Goal: Task Accomplishment & Management: Manage account settings

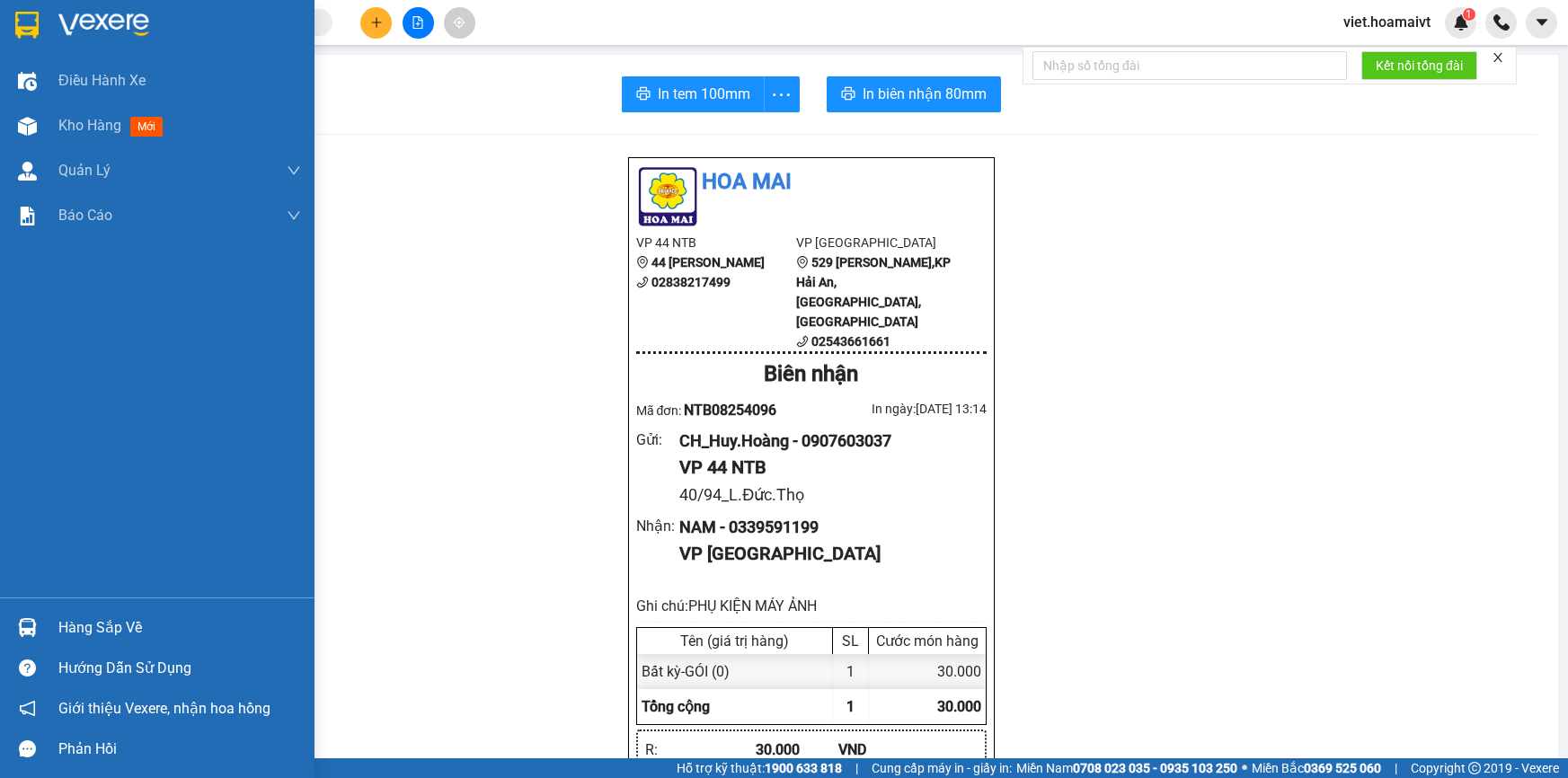
click at [97, 120] on span "Kho hàng" at bounding box center [90, 125] width 63 height 17
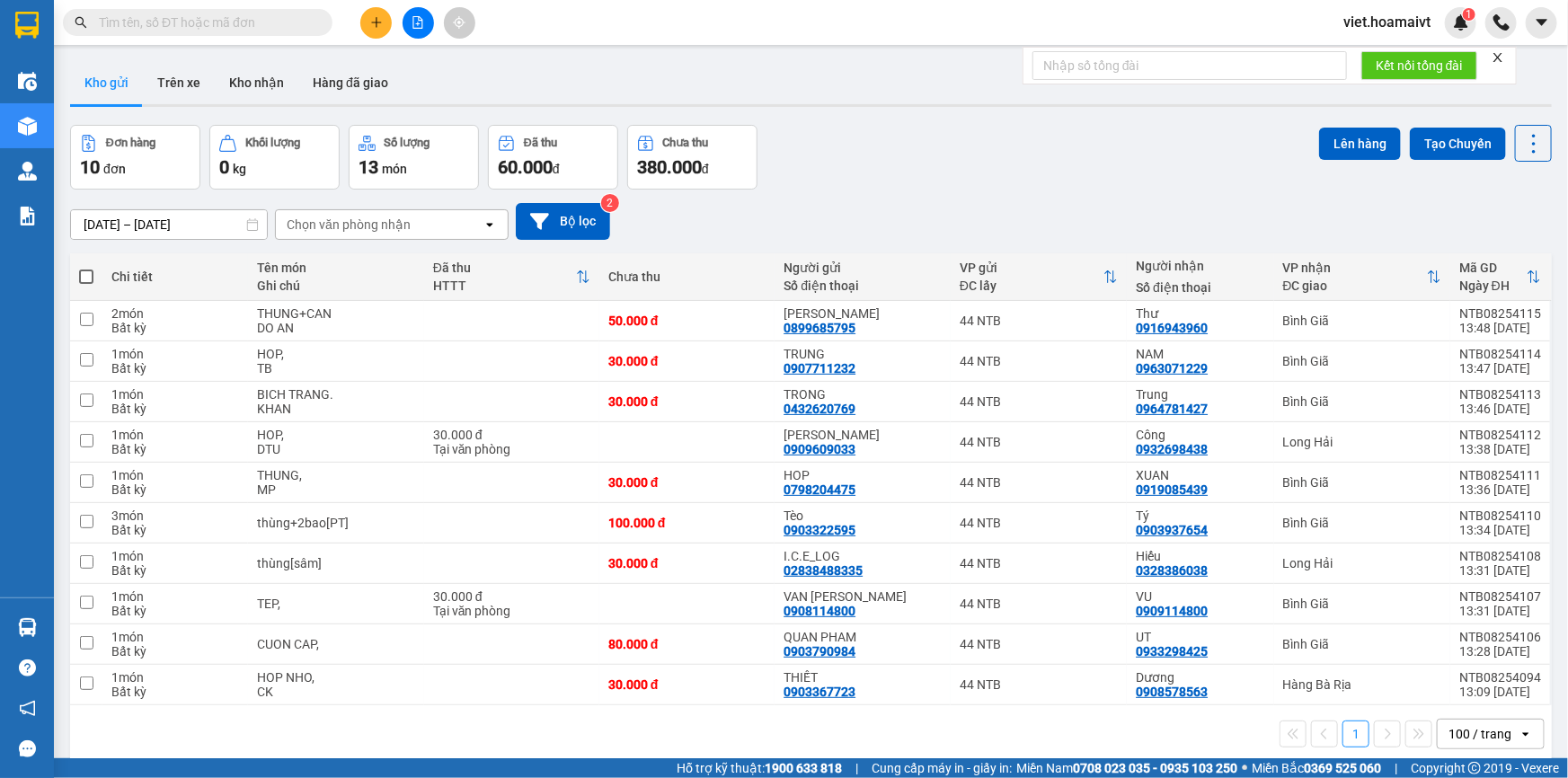
click at [404, 226] on div "Chọn văn phòng nhận" at bounding box center [348, 224] width 124 height 18
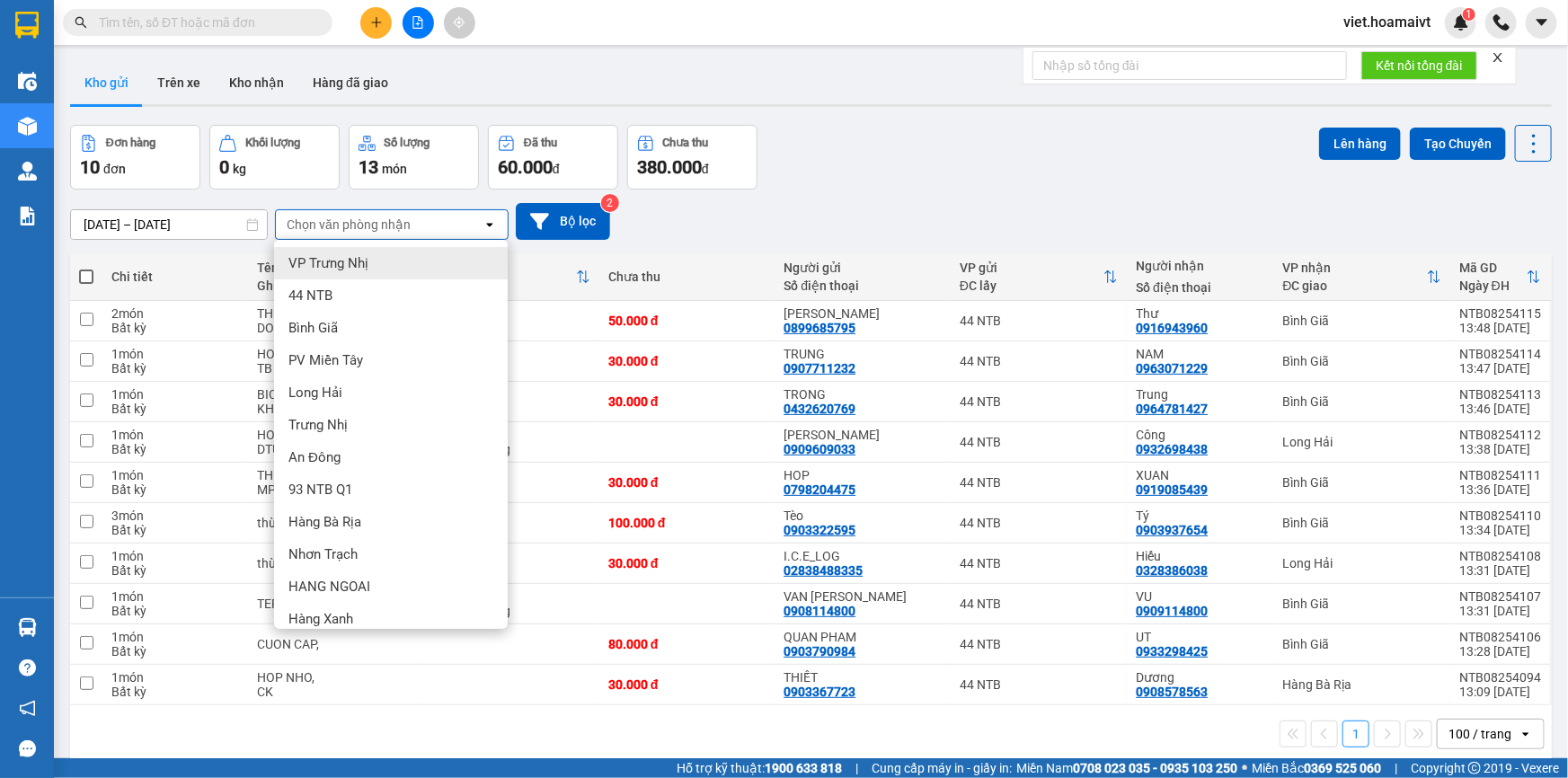
click at [962, 153] on div "Đơn hàng 10 đơn Khối lượng 0 kg Số lượng 13 món Đã thu 60.000 đ Chưa thu 380.00…" at bounding box center [811, 157] width 1482 height 65
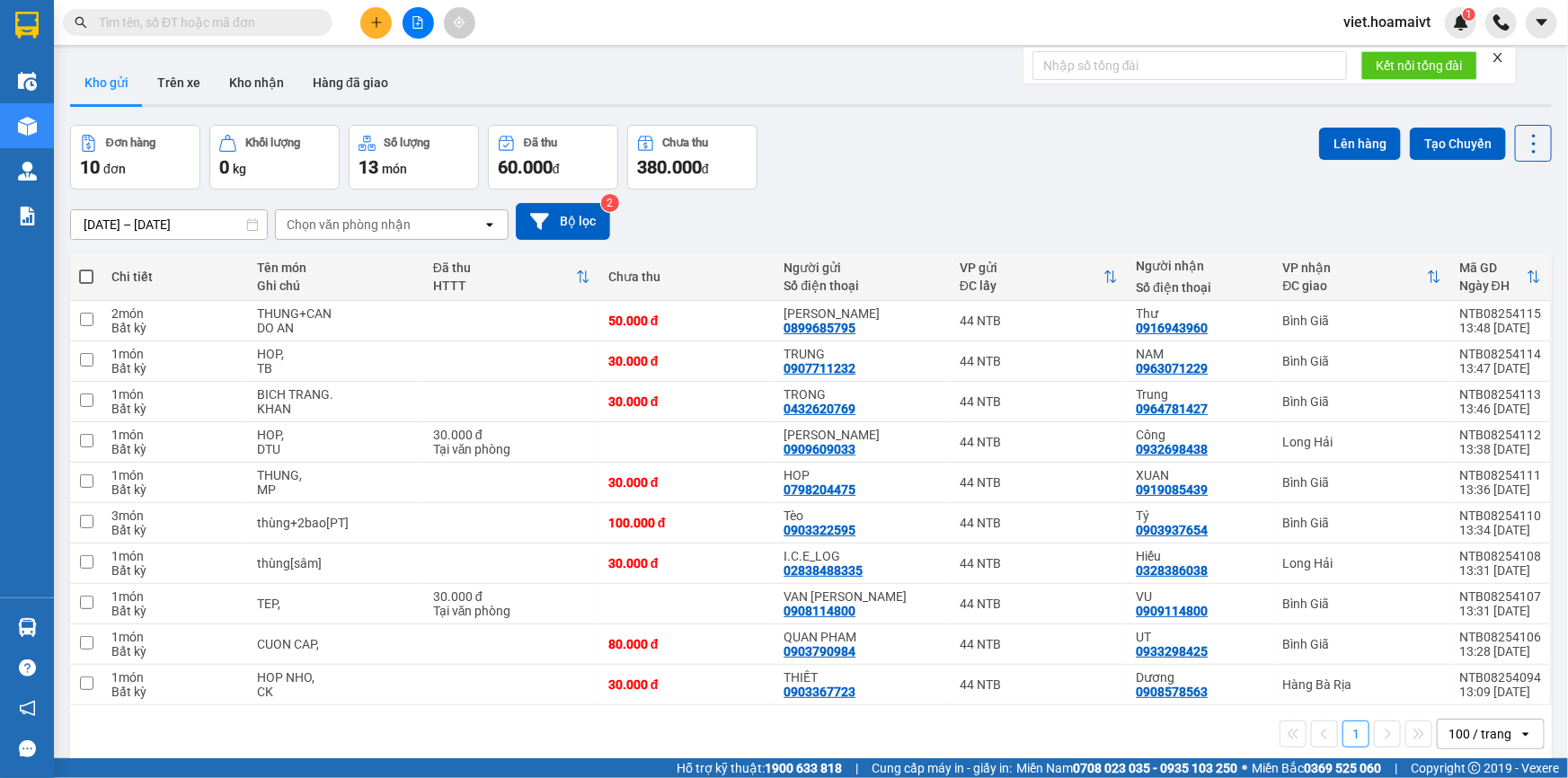
click at [416, 19] on icon "file-add" at bounding box center [417, 22] width 12 height 12
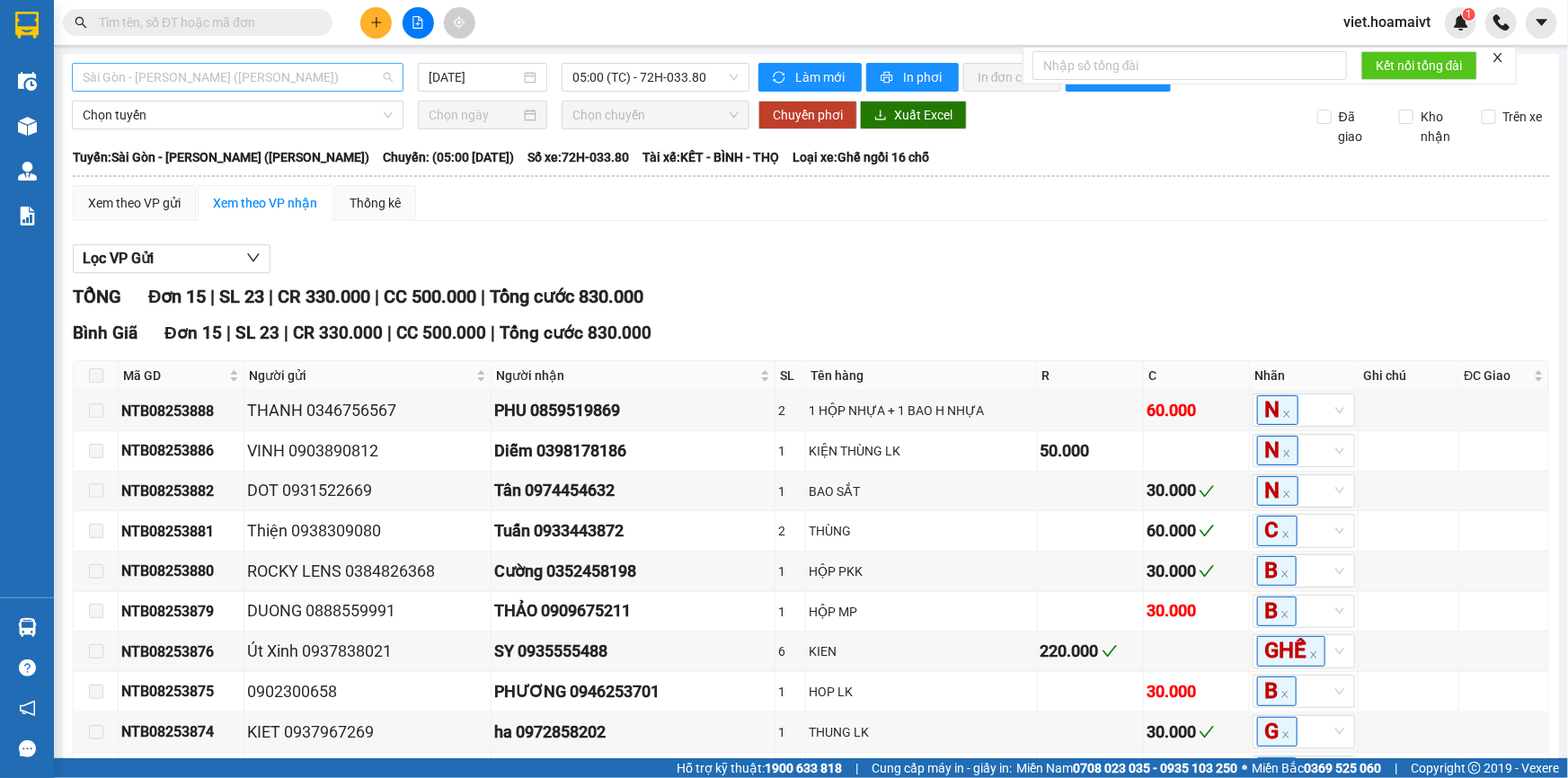
click at [274, 81] on span "Sài Gòn - [PERSON_NAME] ([PERSON_NAME])" at bounding box center [237, 77] width 310 height 27
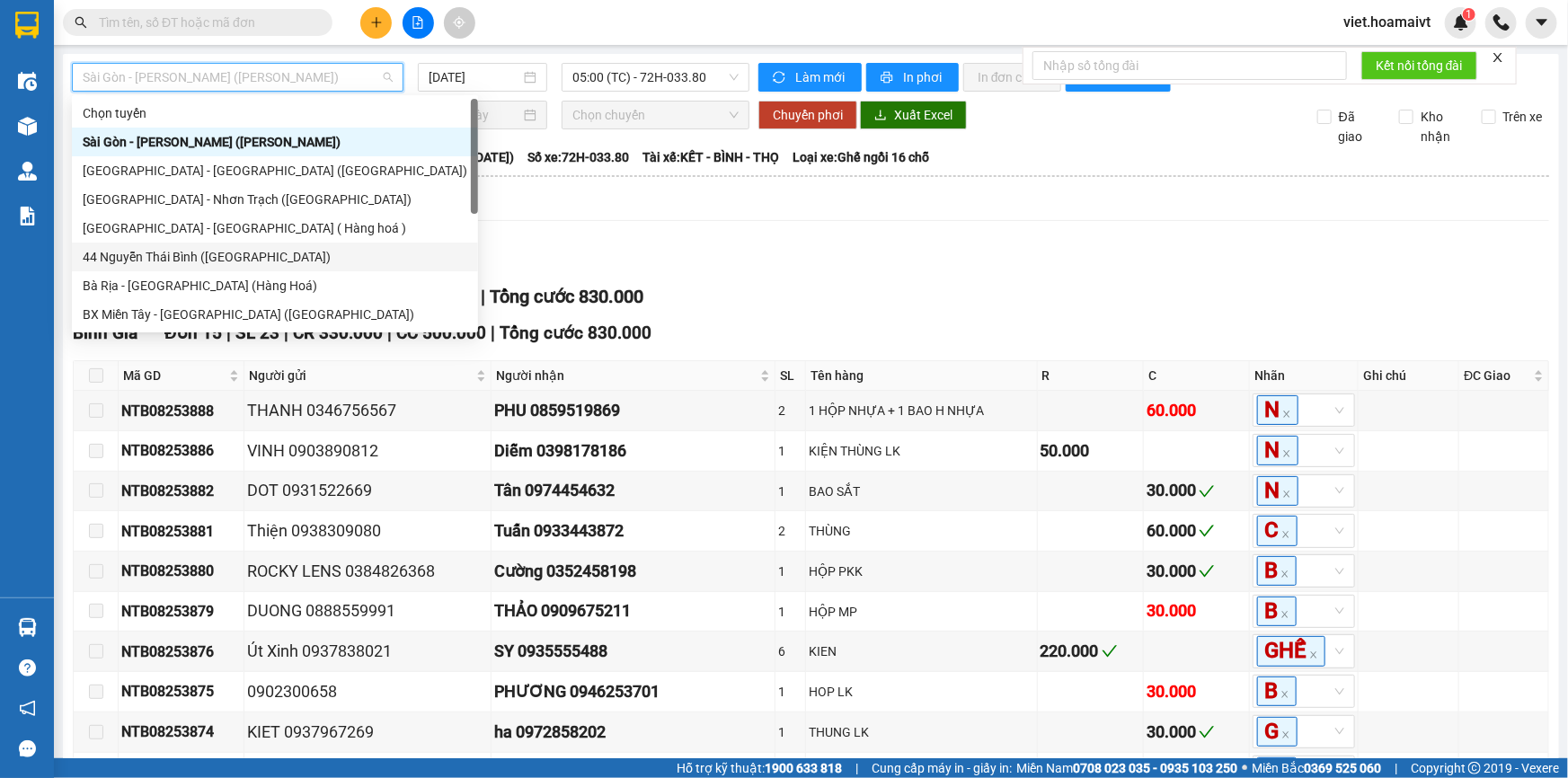
click at [202, 249] on div "44 Nguyễn Thái Bình ([GEOGRAPHIC_DATA])" at bounding box center [274, 257] width 384 height 20
type input "[DATE]"
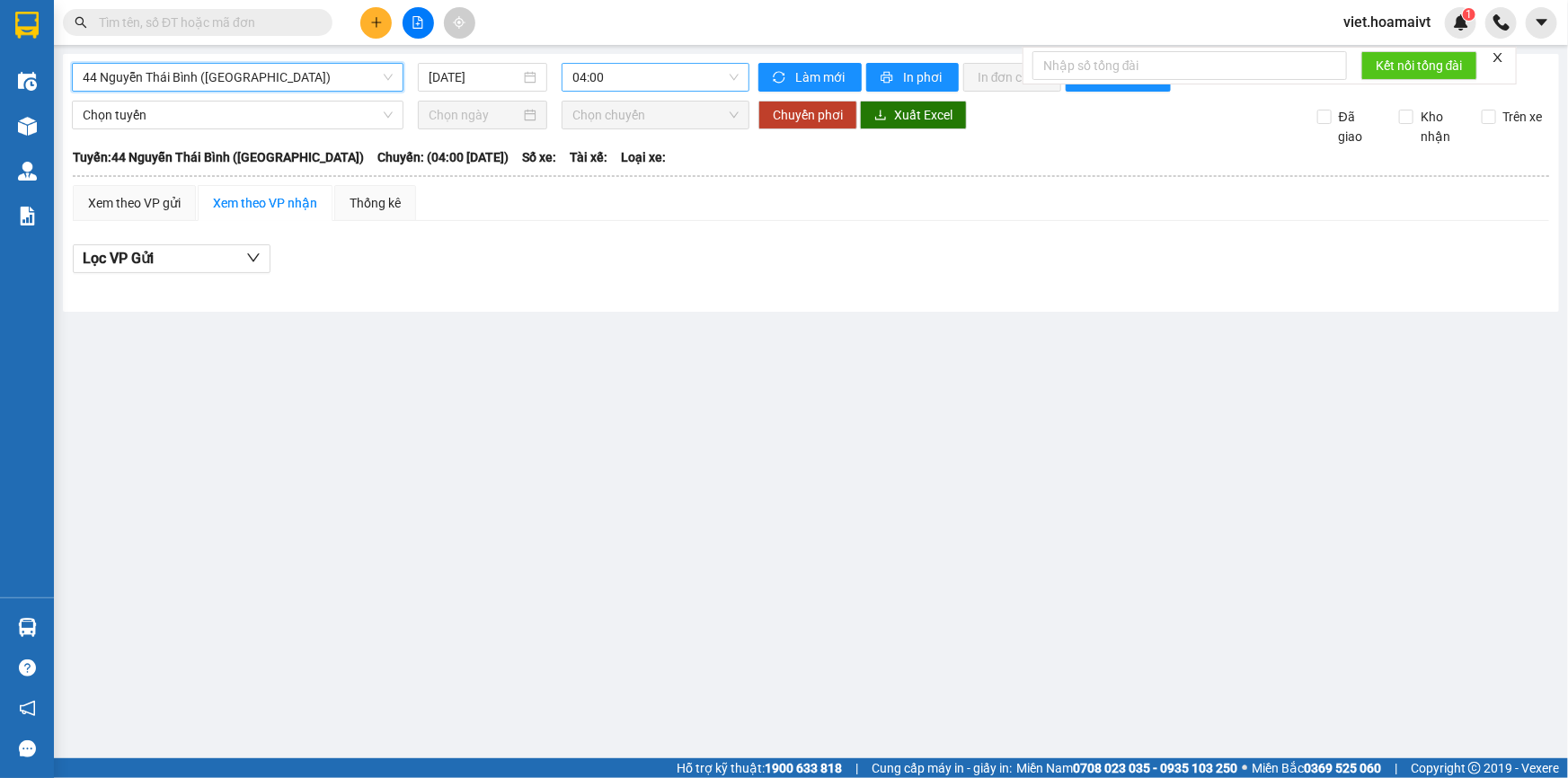
click at [644, 73] on span "04:00" at bounding box center [655, 77] width 166 height 27
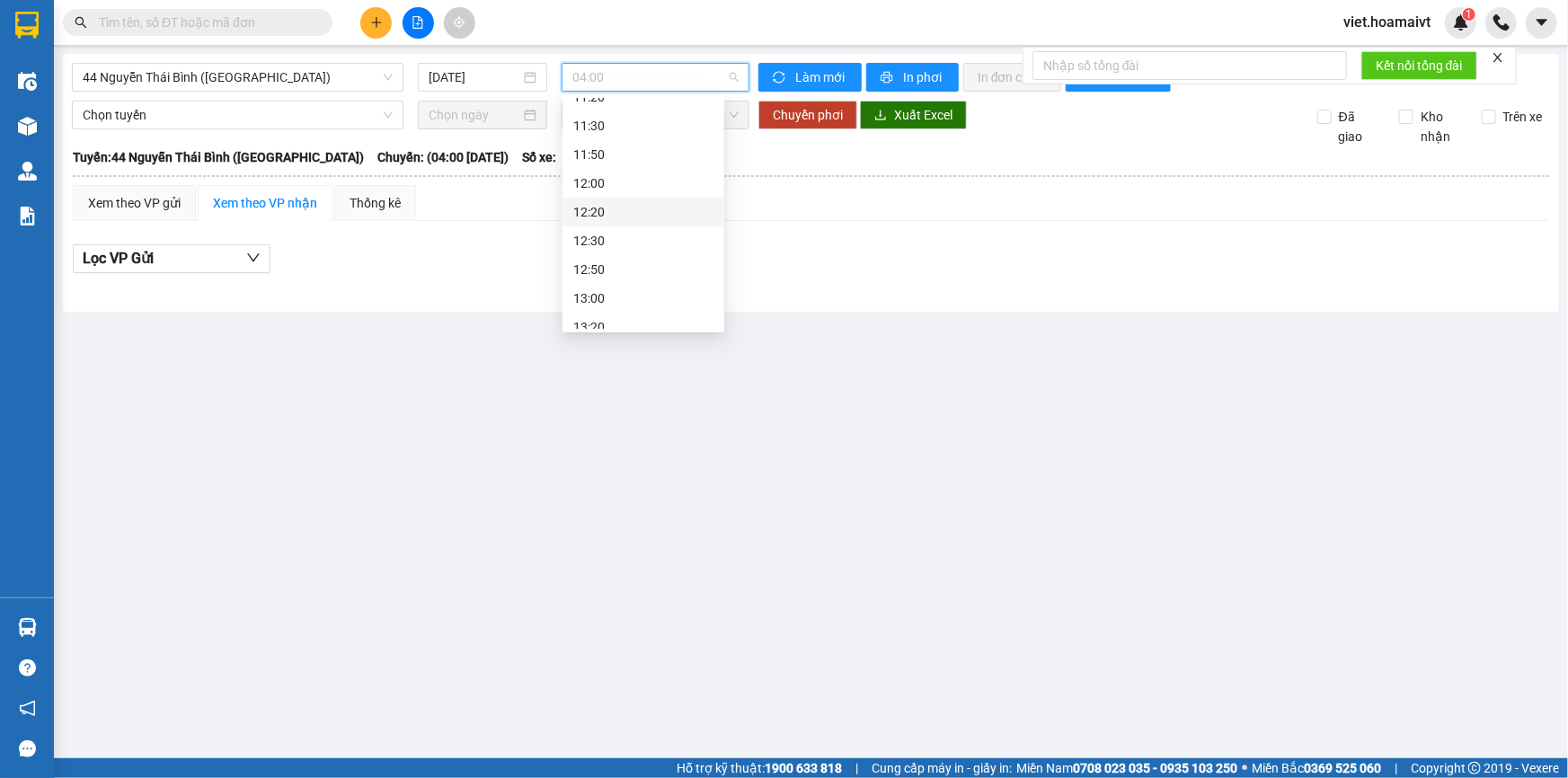
scroll to position [898, 0]
click at [664, 223] on div "14:00 - 72G-000.91" at bounding box center [643, 221] width 140 height 20
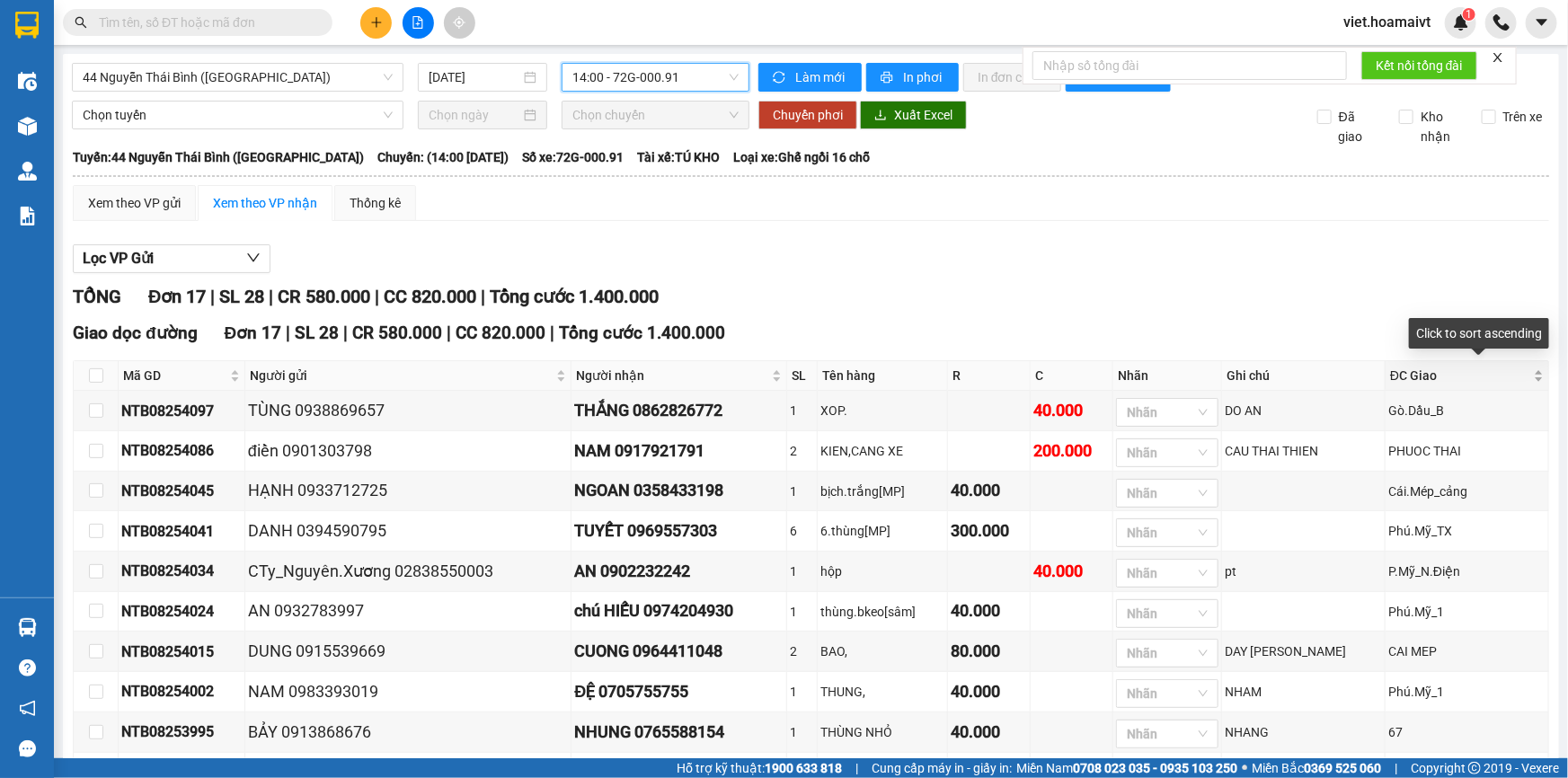
click at [1493, 371] on span "ĐC Giao" at bounding box center [1461, 376] width 140 height 20
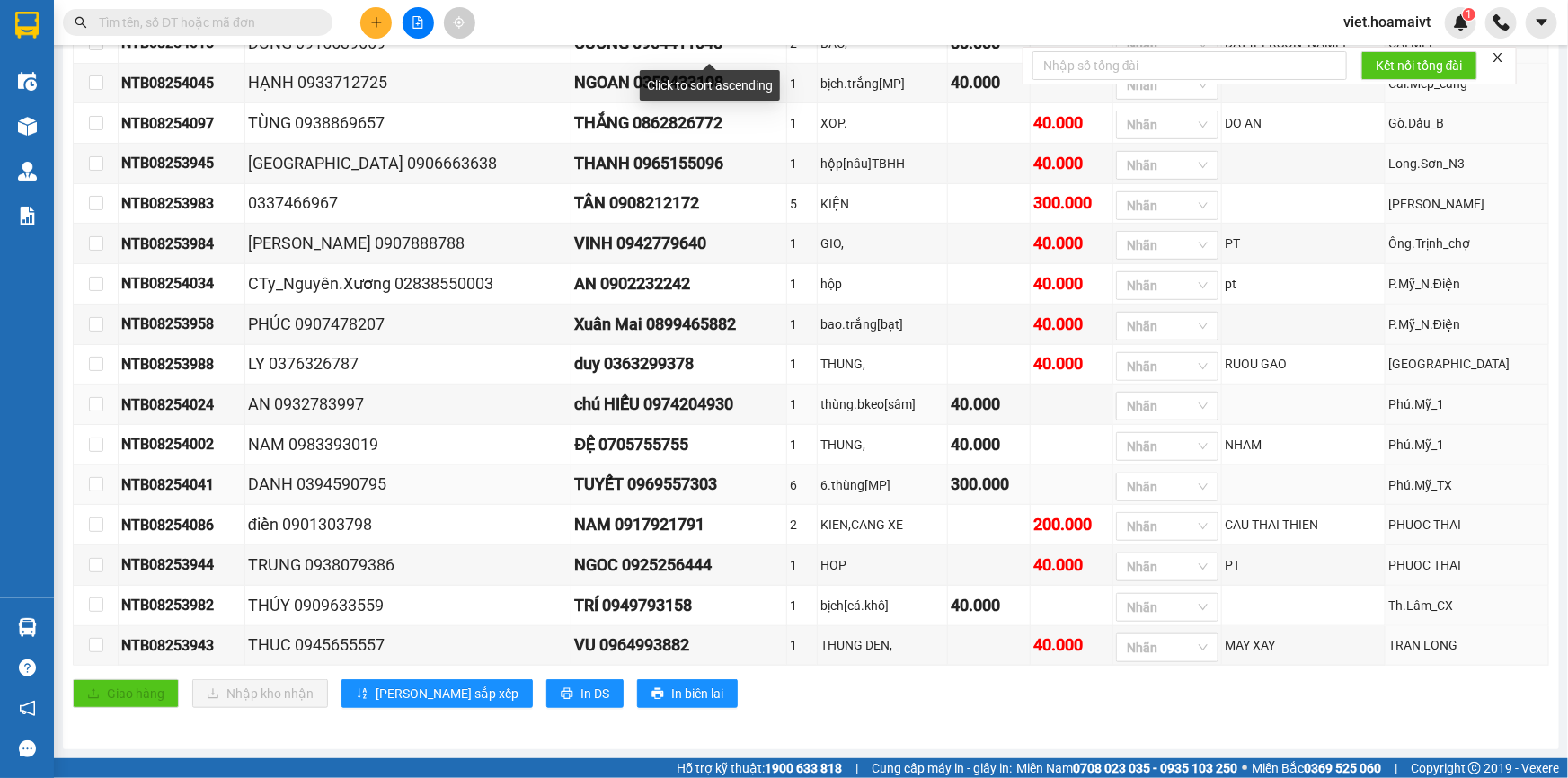
scroll to position [413, 0]
click at [581, 691] on span "In DS" at bounding box center [595, 694] width 28 height 20
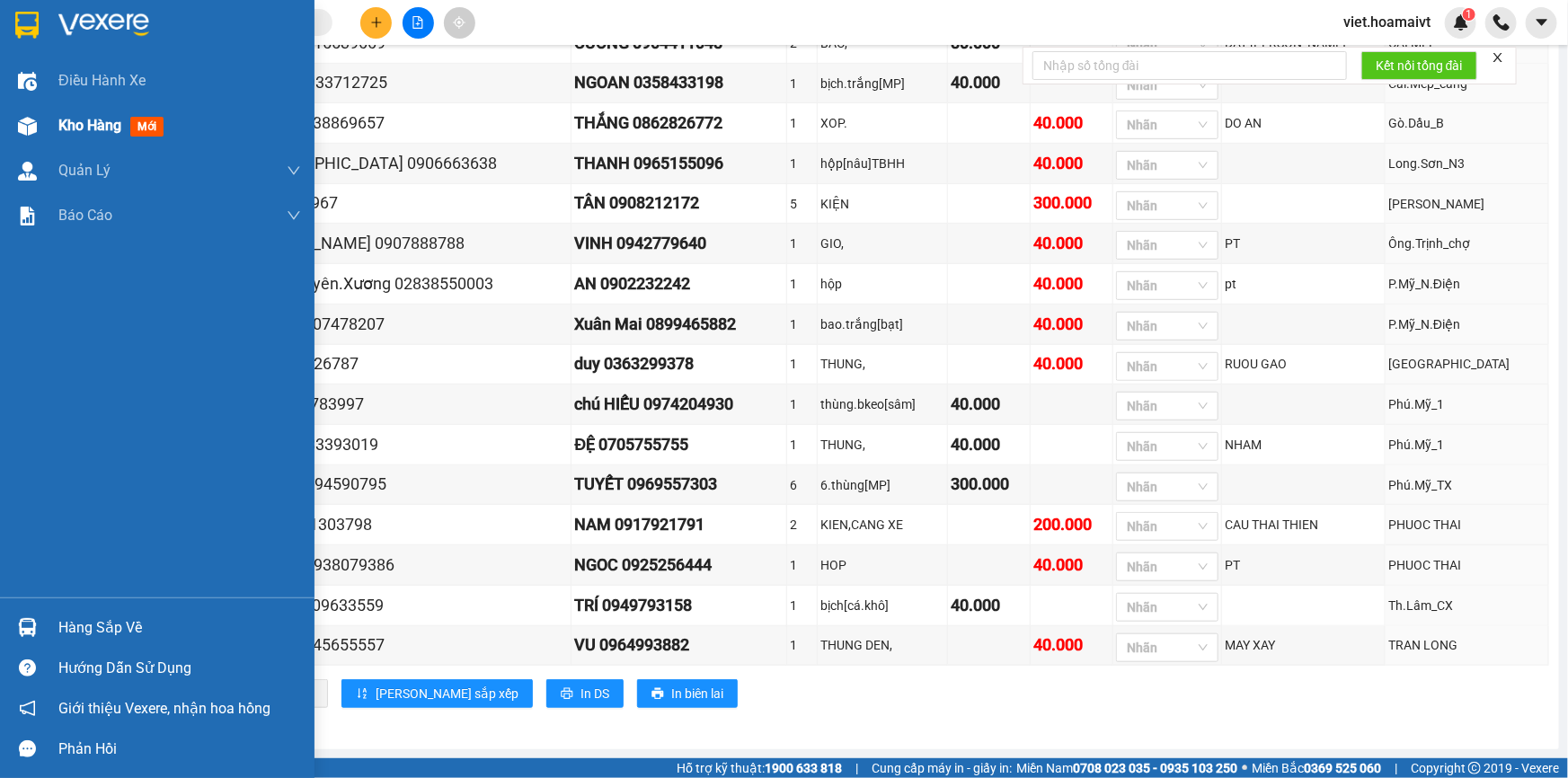
click at [90, 137] on div "Kho hàng mới" at bounding box center [180, 125] width 243 height 45
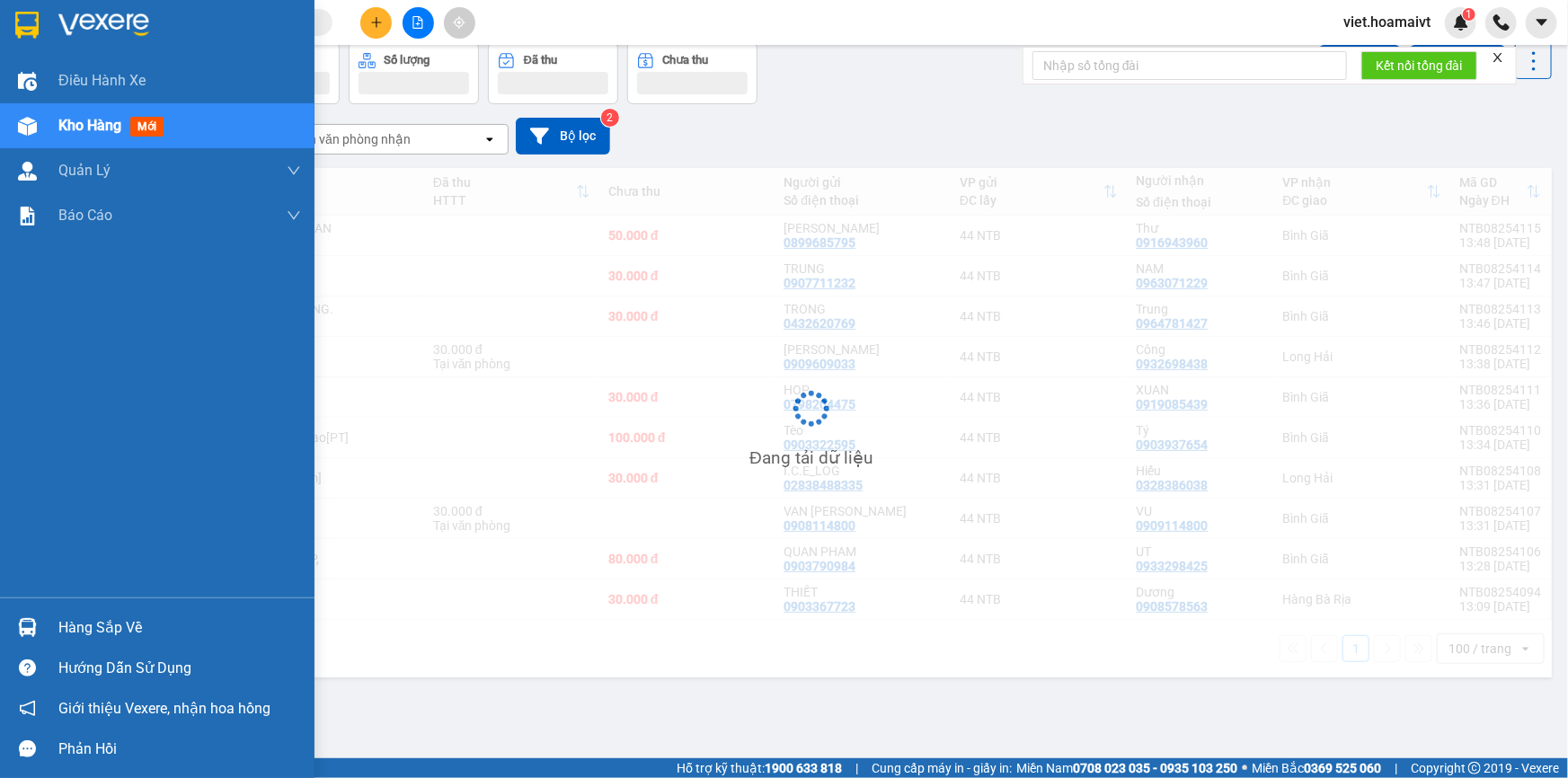
scroll to position [82, 0]
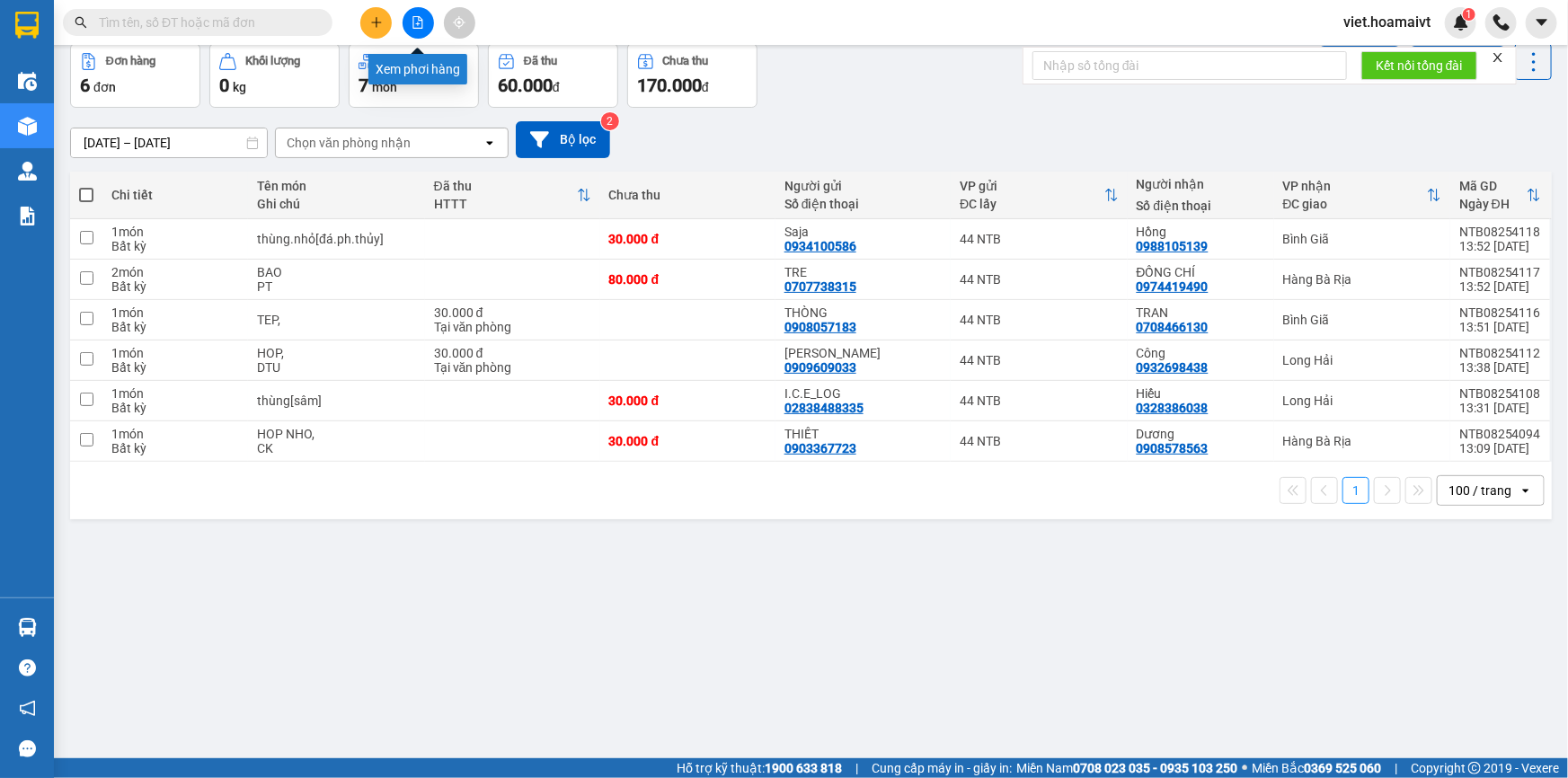
click at [422, 23] on icon "file-add" at bounding box center [417, 22] width 12 height 12
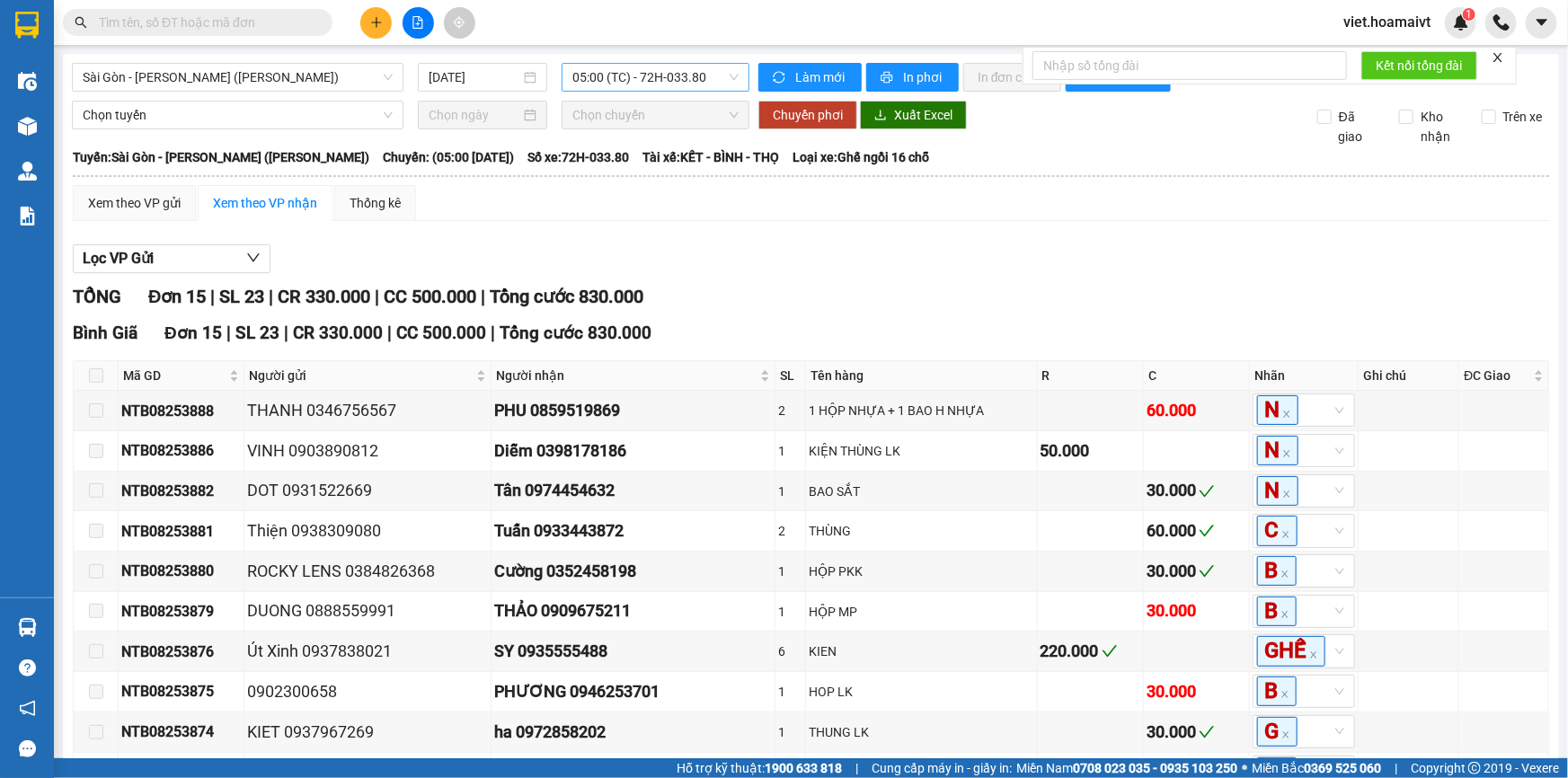
click at [695, 74] on span "05:00 (TC) - 72H-033.80" at bounding box center [655, 77] width 166 height 27
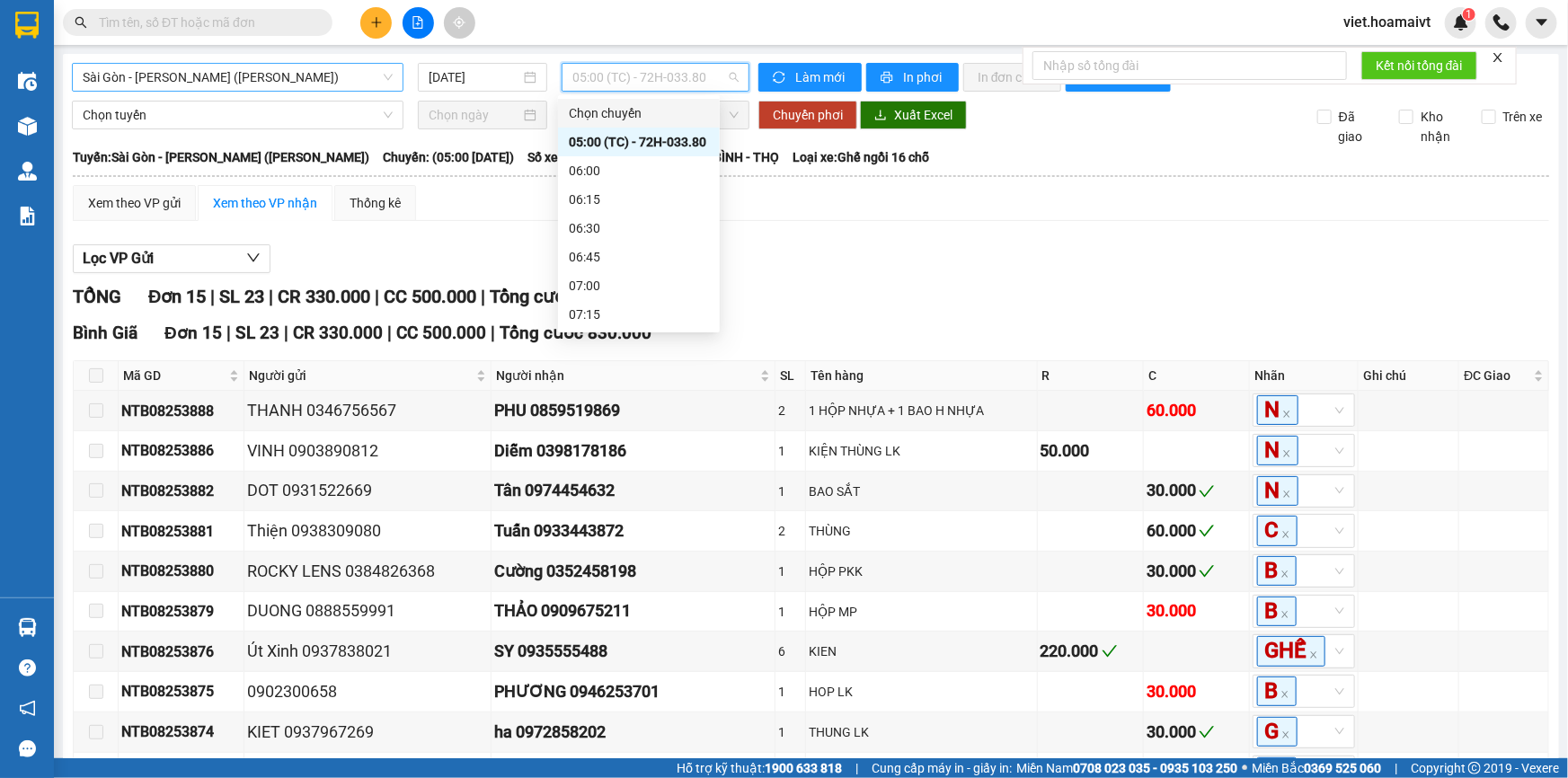
click at [341, 80] on span "Sài Gòn - [PERSON_NAME] ([PERSON_NAME])" at bounding box center [237, 77] width 310 height 27
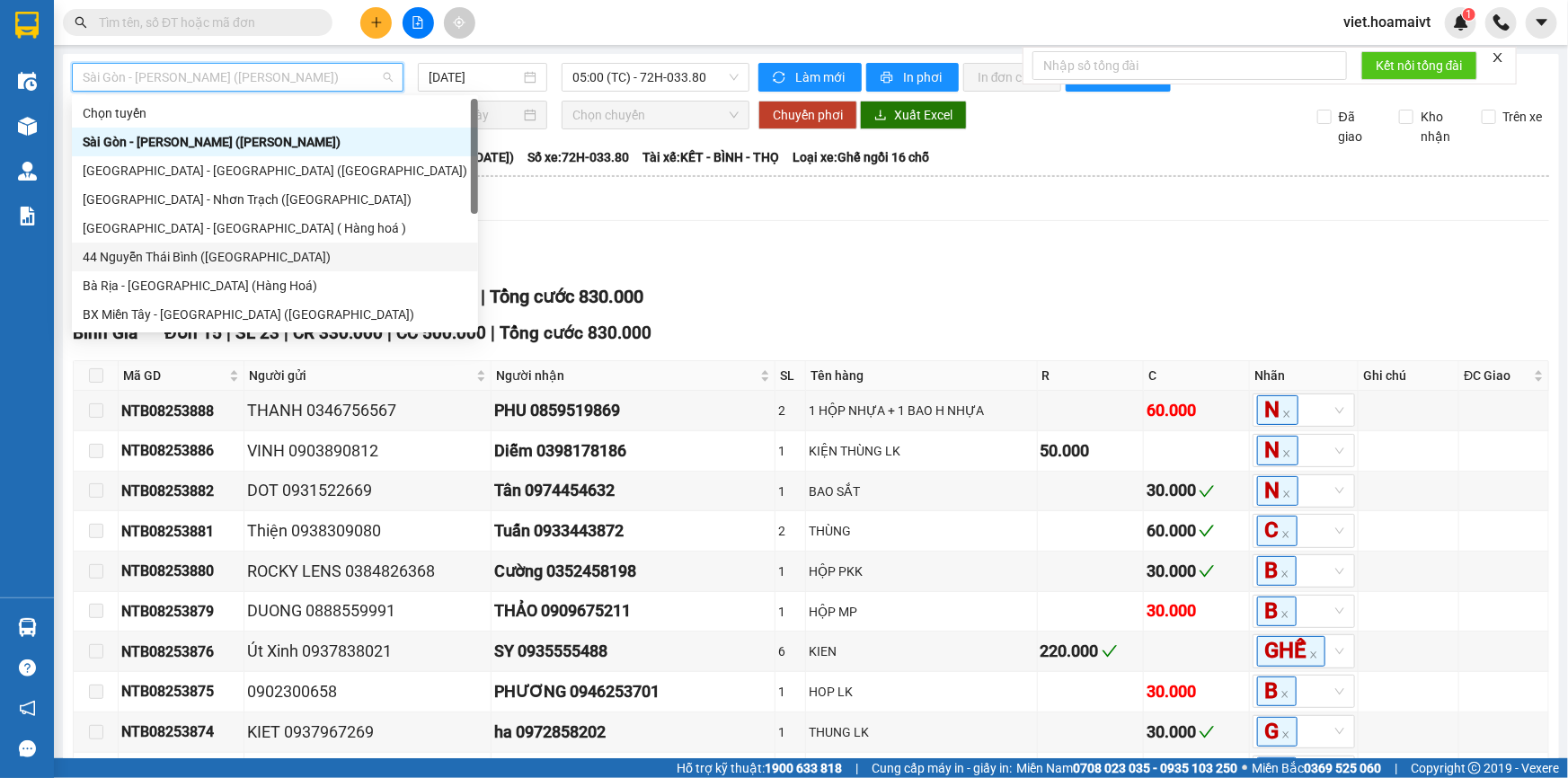
click at [174, 251] on div "44 Nguyễn Thái Bình ([GEOGRAPHIC_DATA])" at bounding box center [274, 257] width 384 height 20
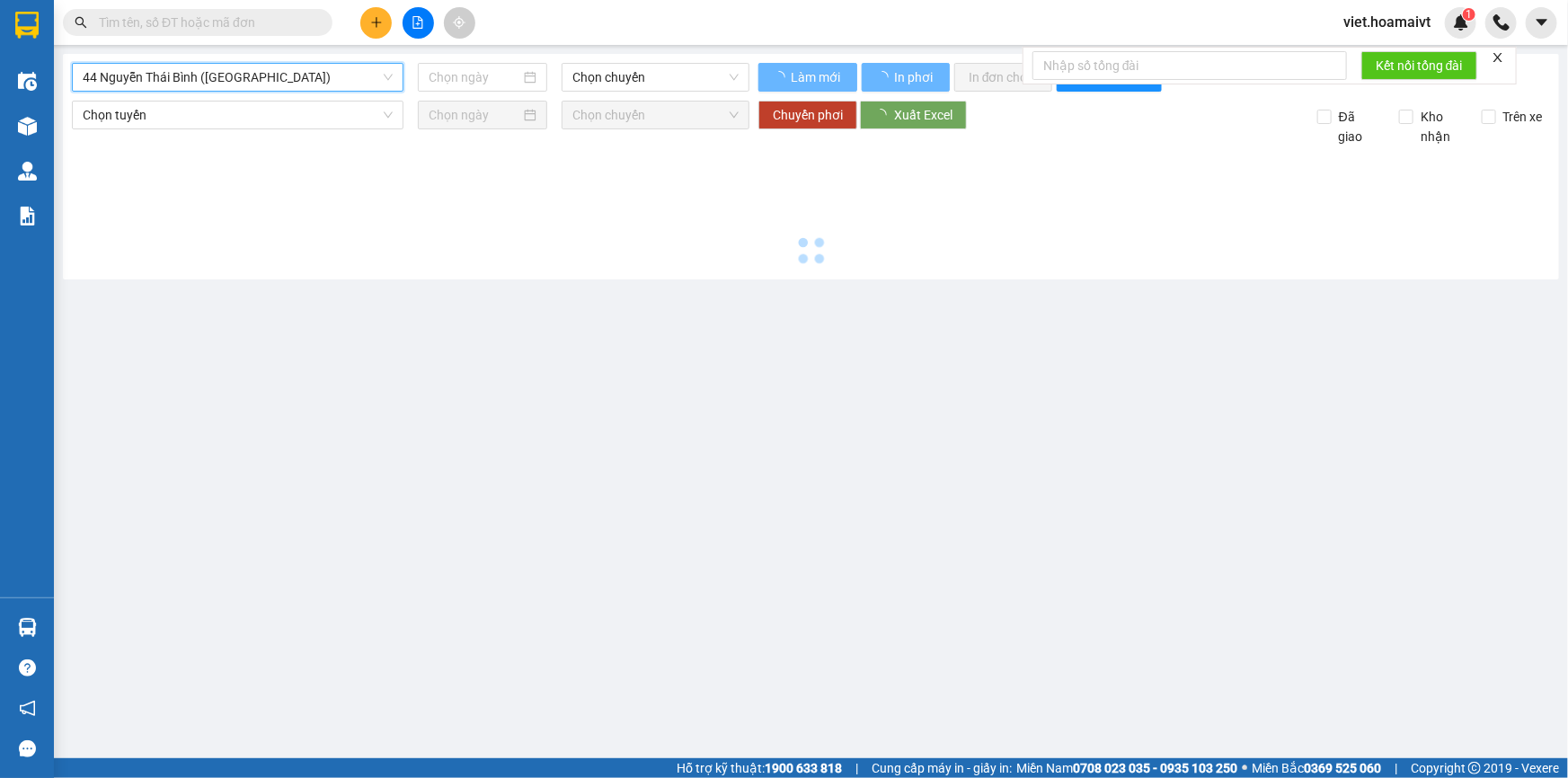
type input "[DATE]"
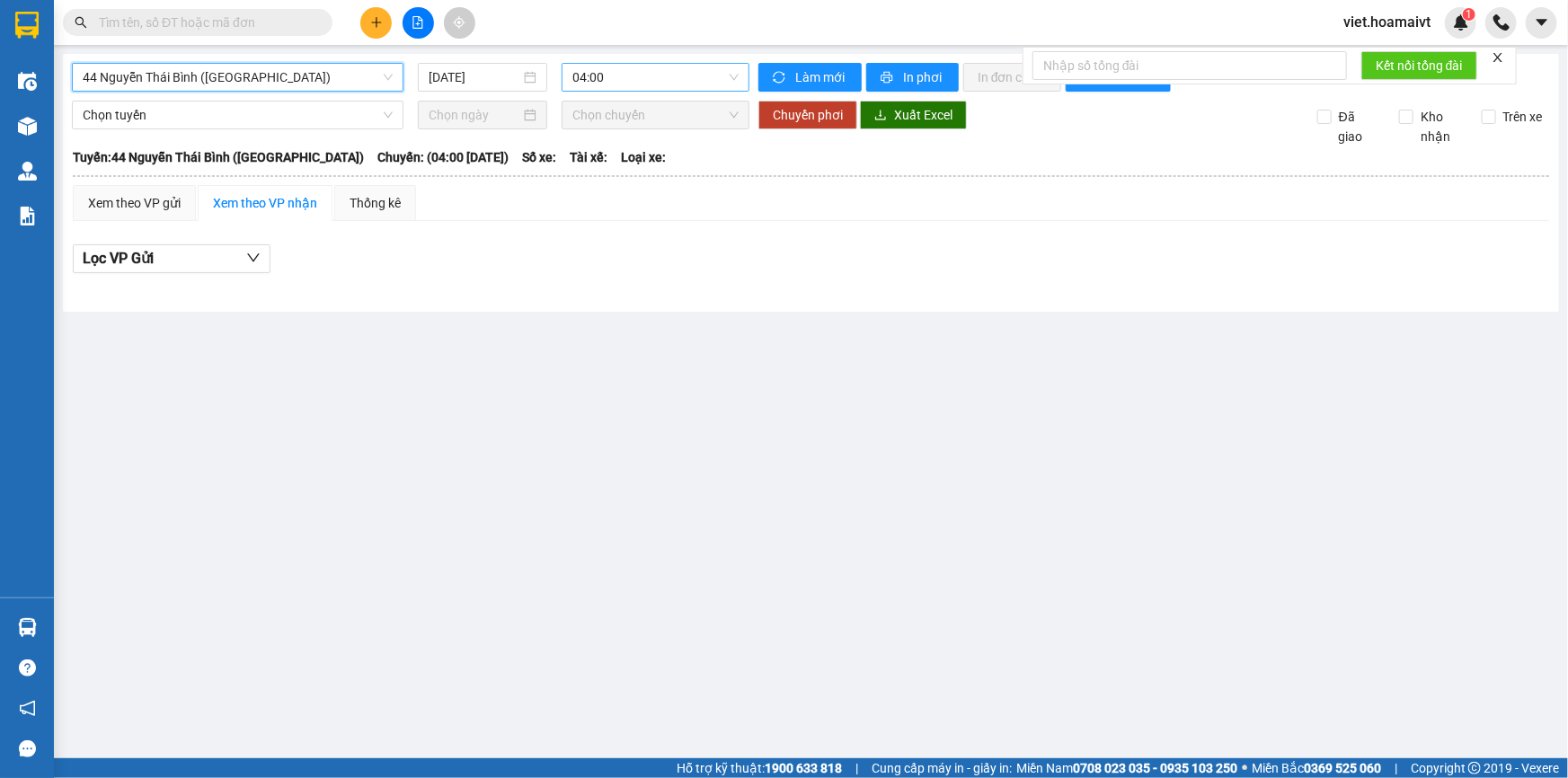
drag, startPoint x: 680, startPoint y: 73, endPoint x: 673, endPoint y: 89, distance: 17.5
click at [680, 74] on span "04:00" at bounding box center [655, 77] width 166 height 27
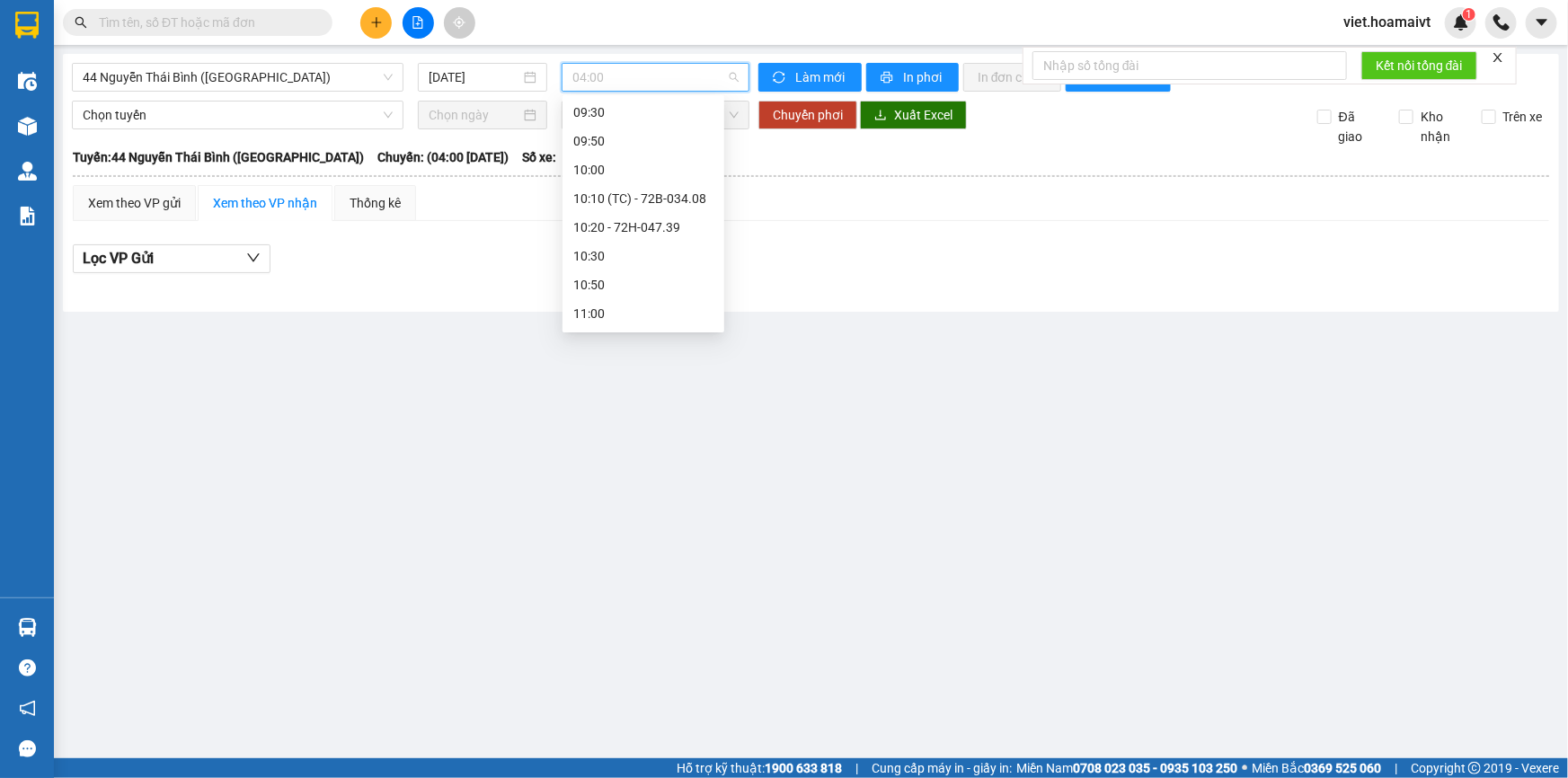
scroll to position [898, 0]
click at [657, 216] on div "14:00 - 72G-000.91" at bounding box center [643, 221] width 140 height 20
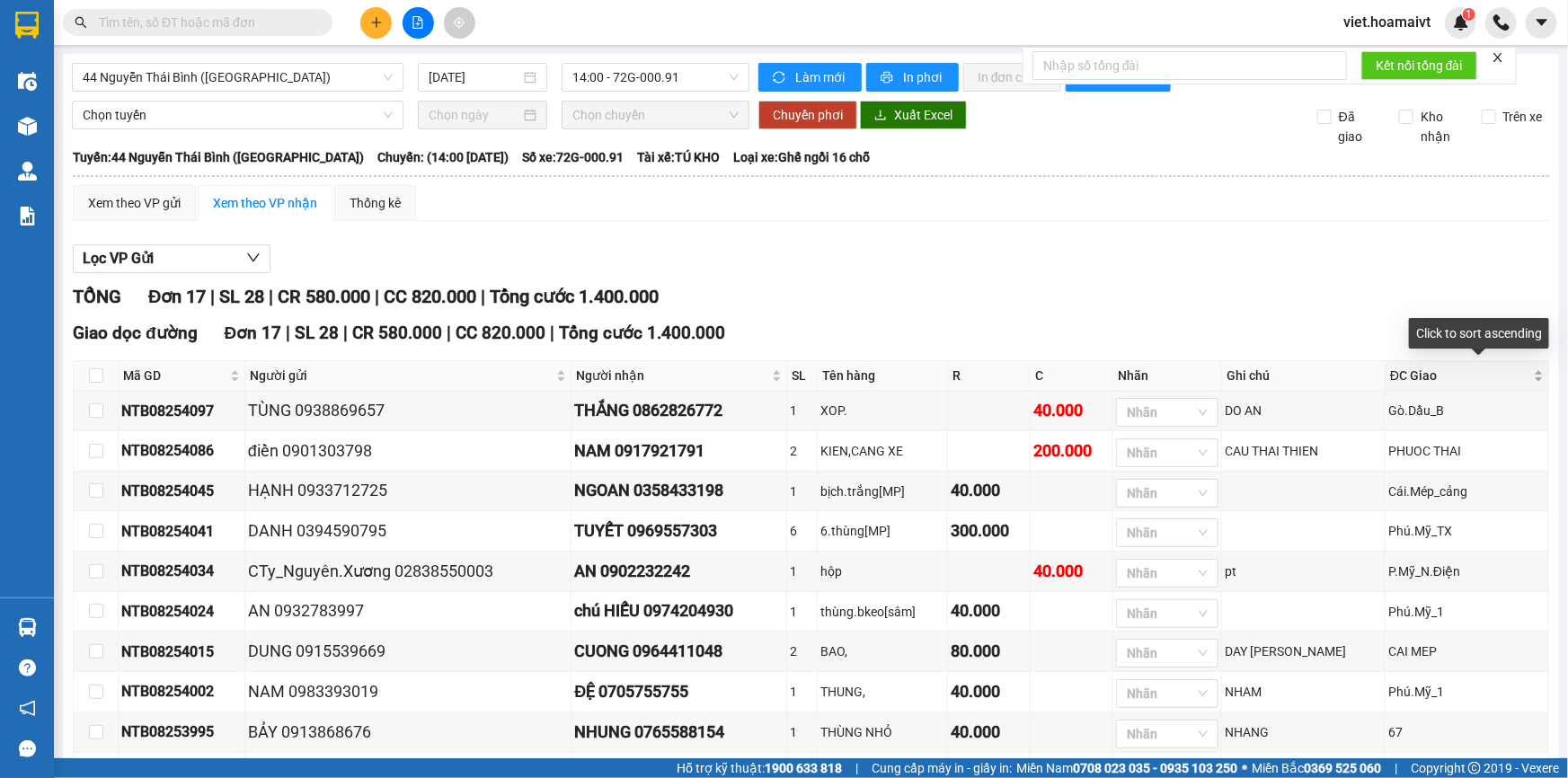
click at [1483, 366] on div "ĐC Giao" at bounding box center [1467, 376] width 154 height 20
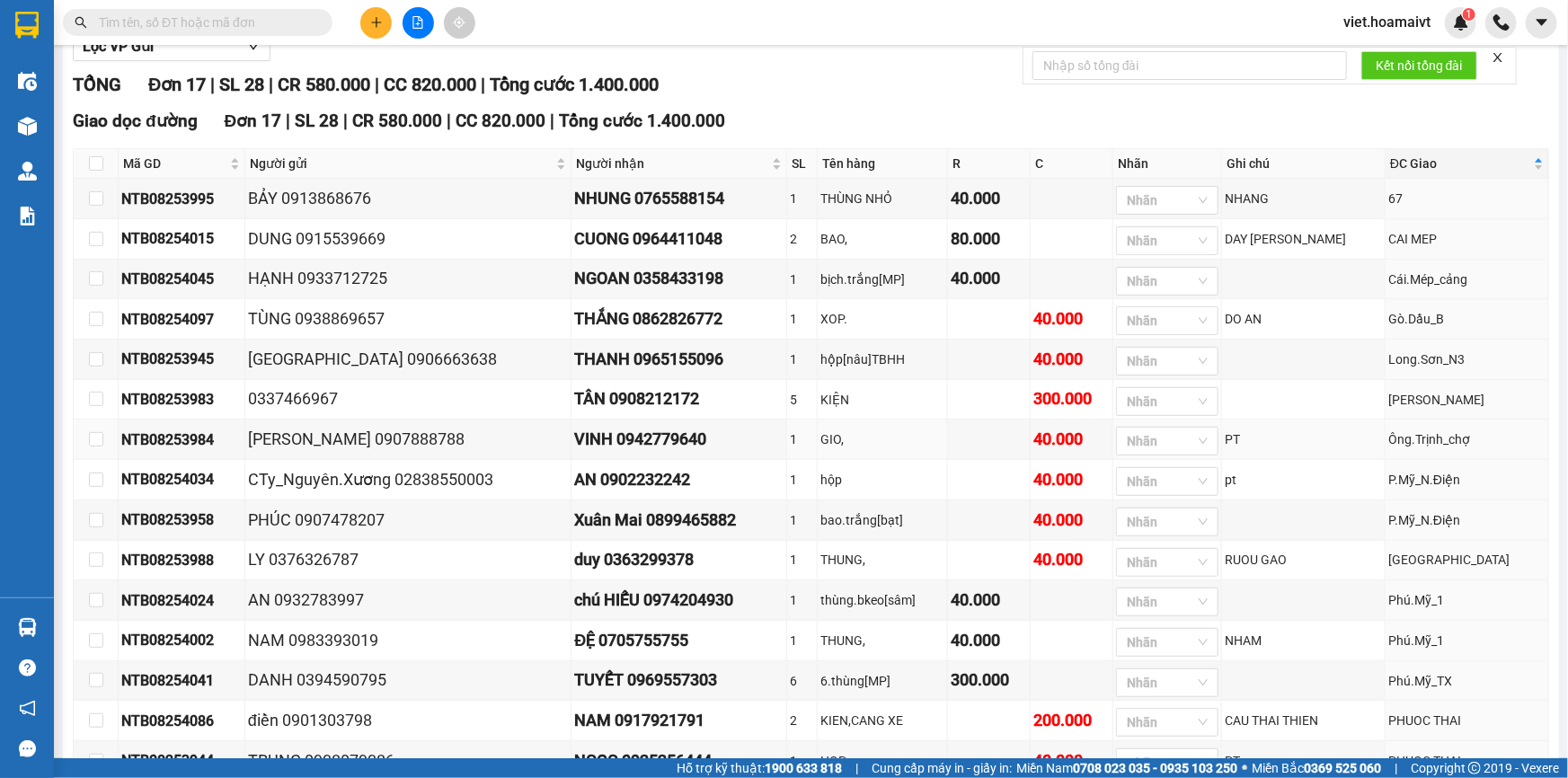
scroll to position [413, 0]
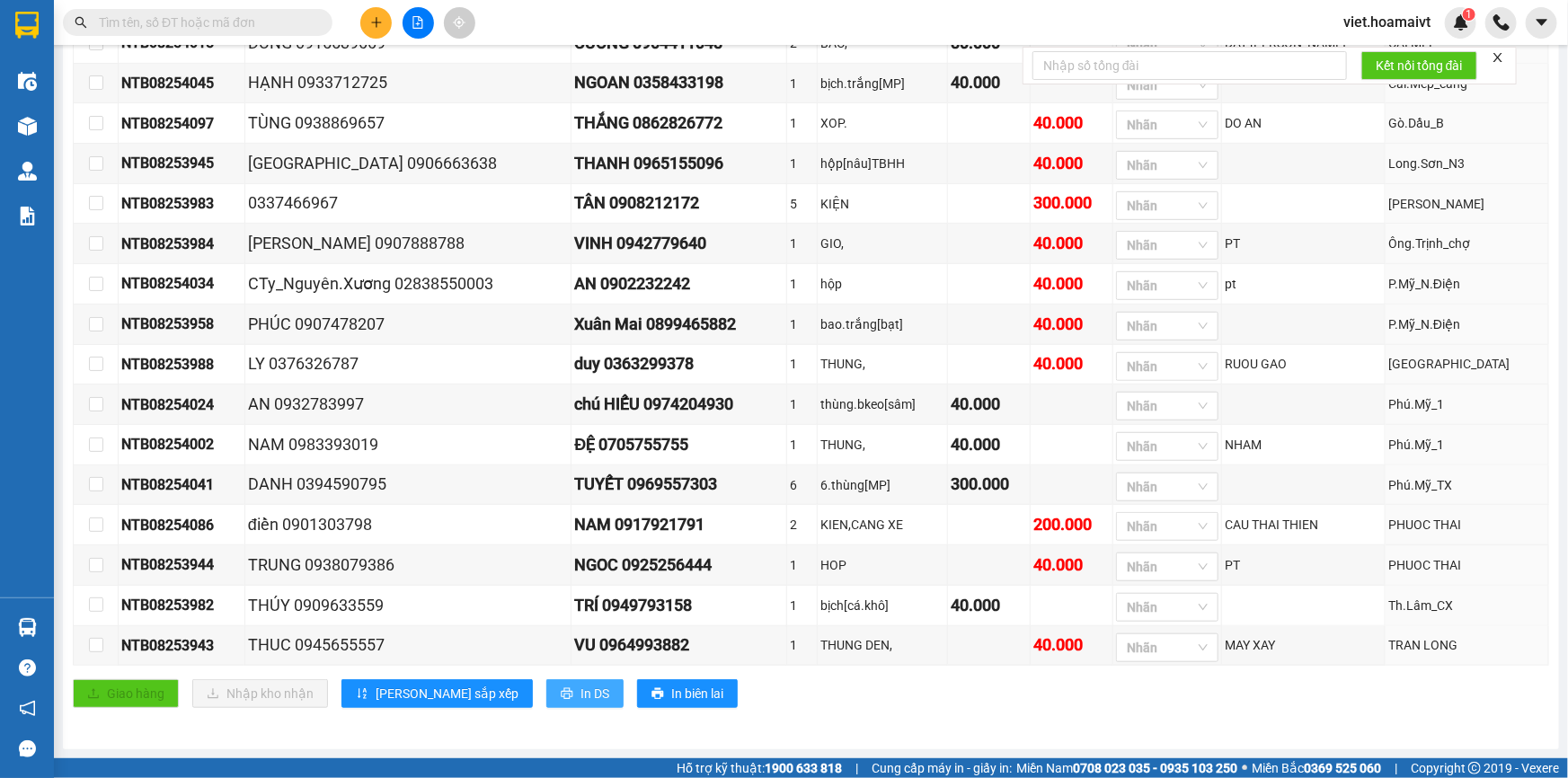
click at [581, 689] on span "In DS" at bounding box center [595, 694] width 28 height 20
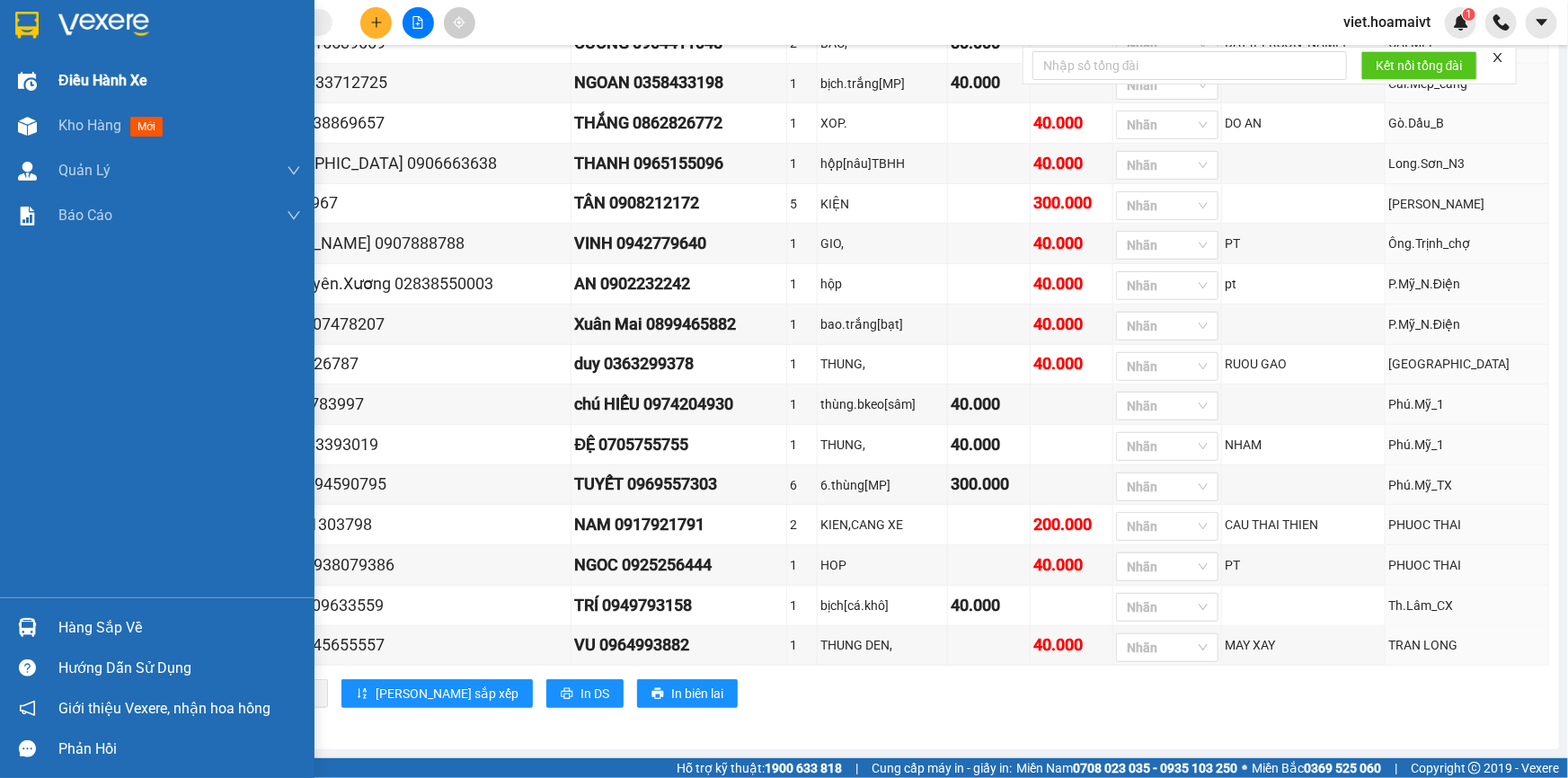
click at [85, 96] on div "Điều hành xe" at bounding box center [180, 81] width 243 height 45
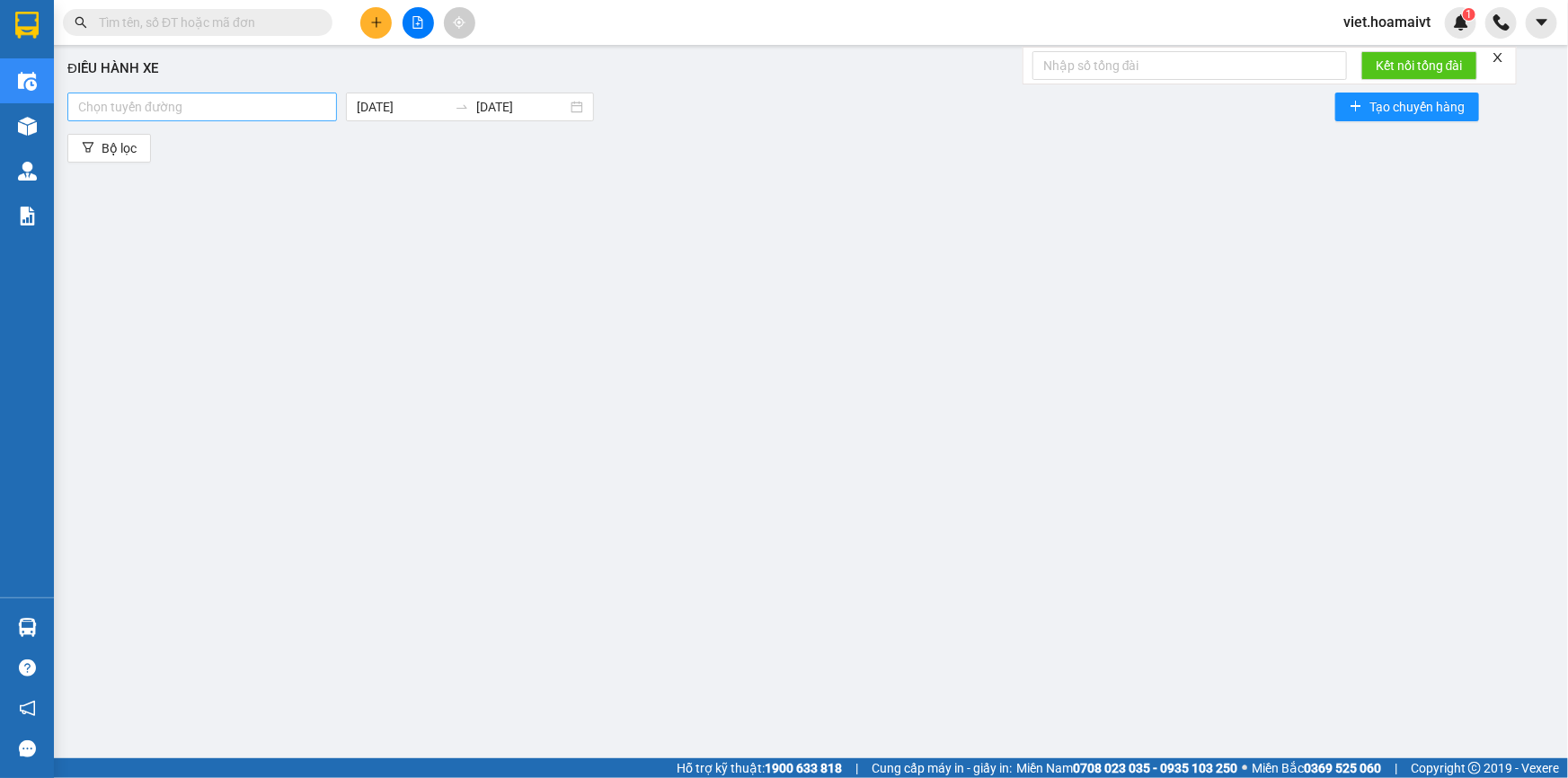
click at [271, 110] on div at bounding box center [202, 106] width 261 height 22
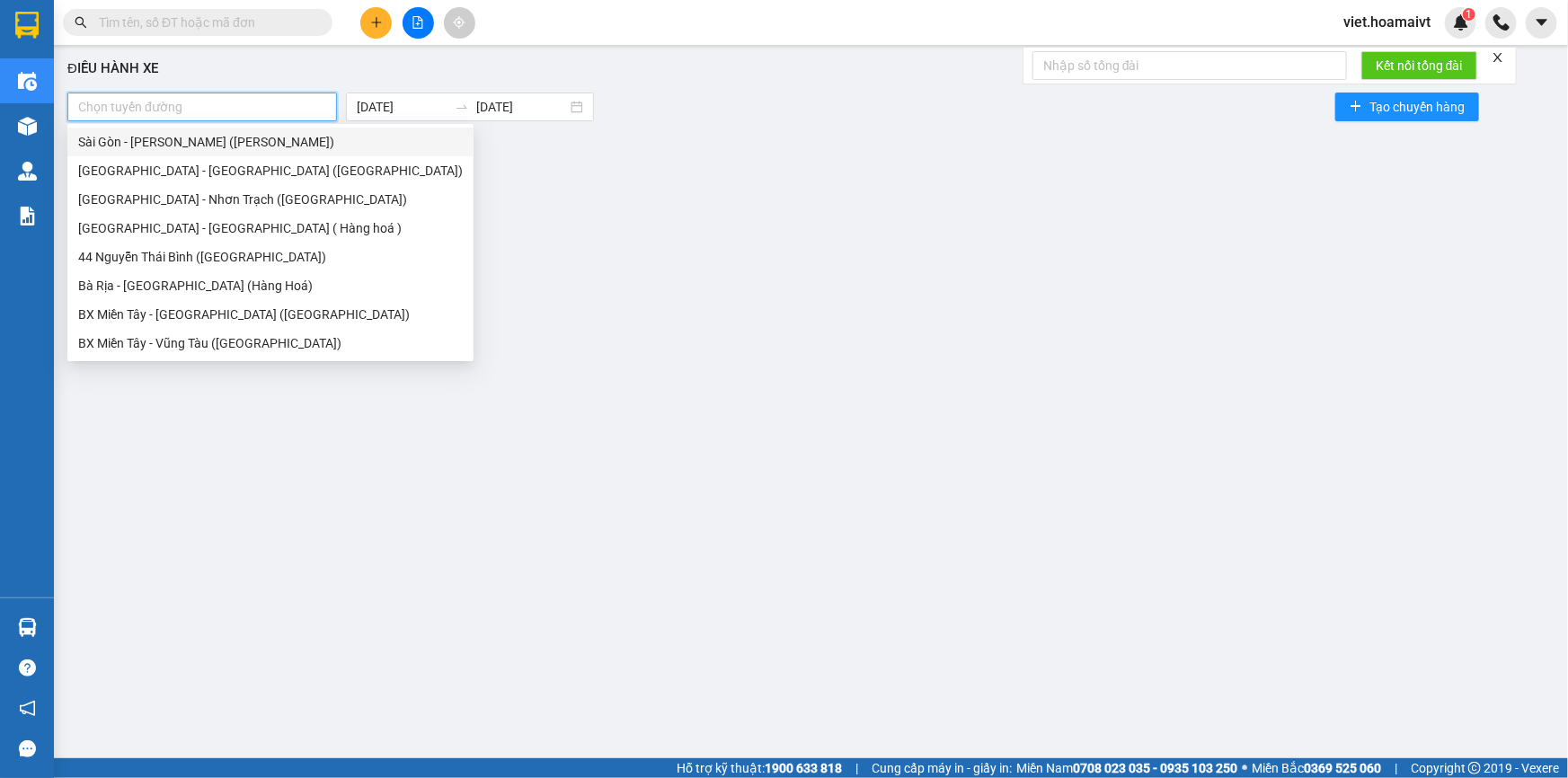
click at [282, 139] on div "Sài Gòn - [PERSON_NAME] ([PERSON_NAME])" at bounding box center [269, 141] width 384 height 20
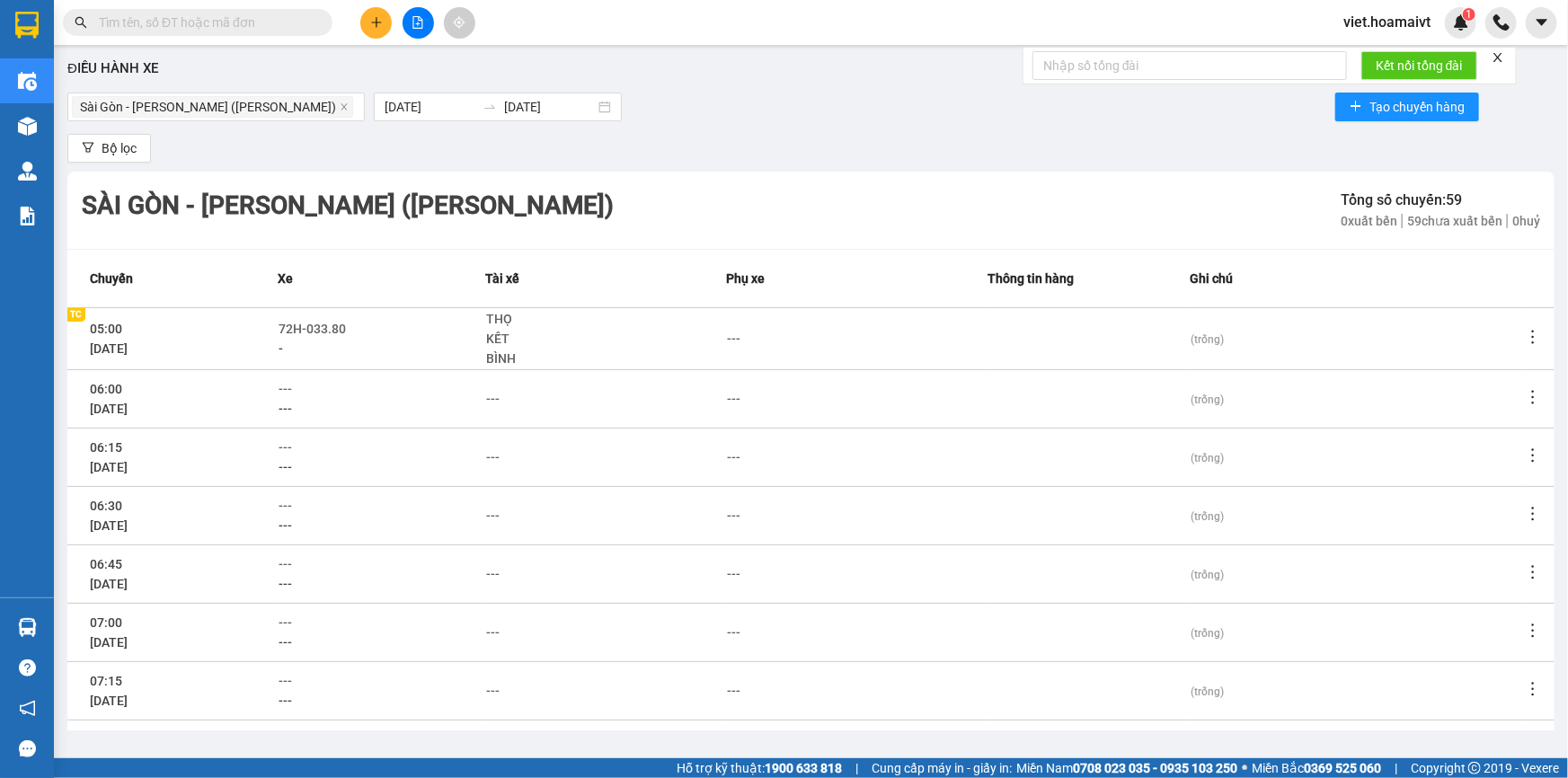
click at [845, 118] on div "Sài Gòn - Vũng Tàu (Hàng Hoá) 13/08/2025 13/08/2025 Tạo chuyến hàng" at bounding box center [811, 107] width 1487 height 36
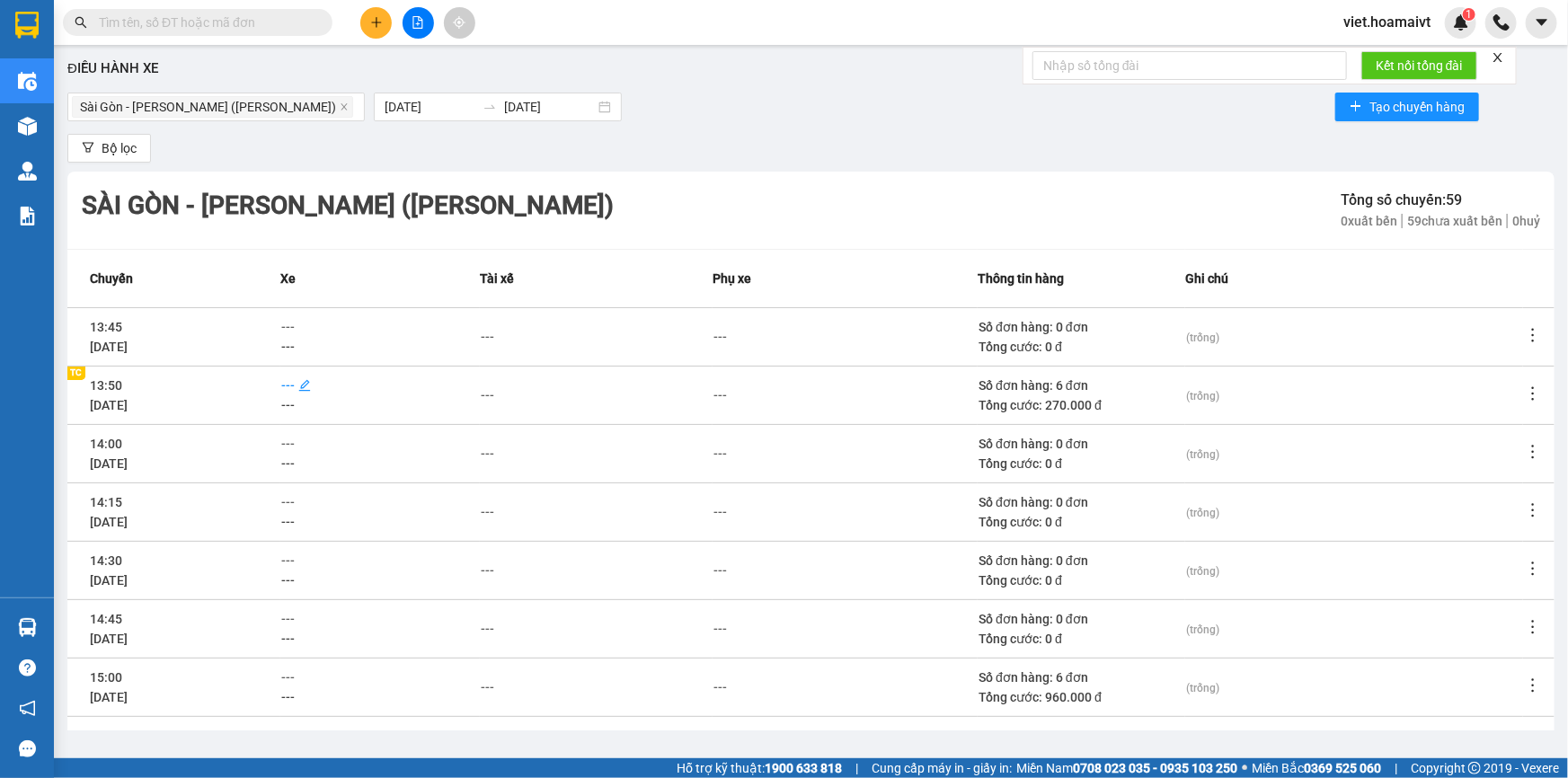
click at [286, 379] on span "---" at bounding box center [288, 385] width 13 height 14
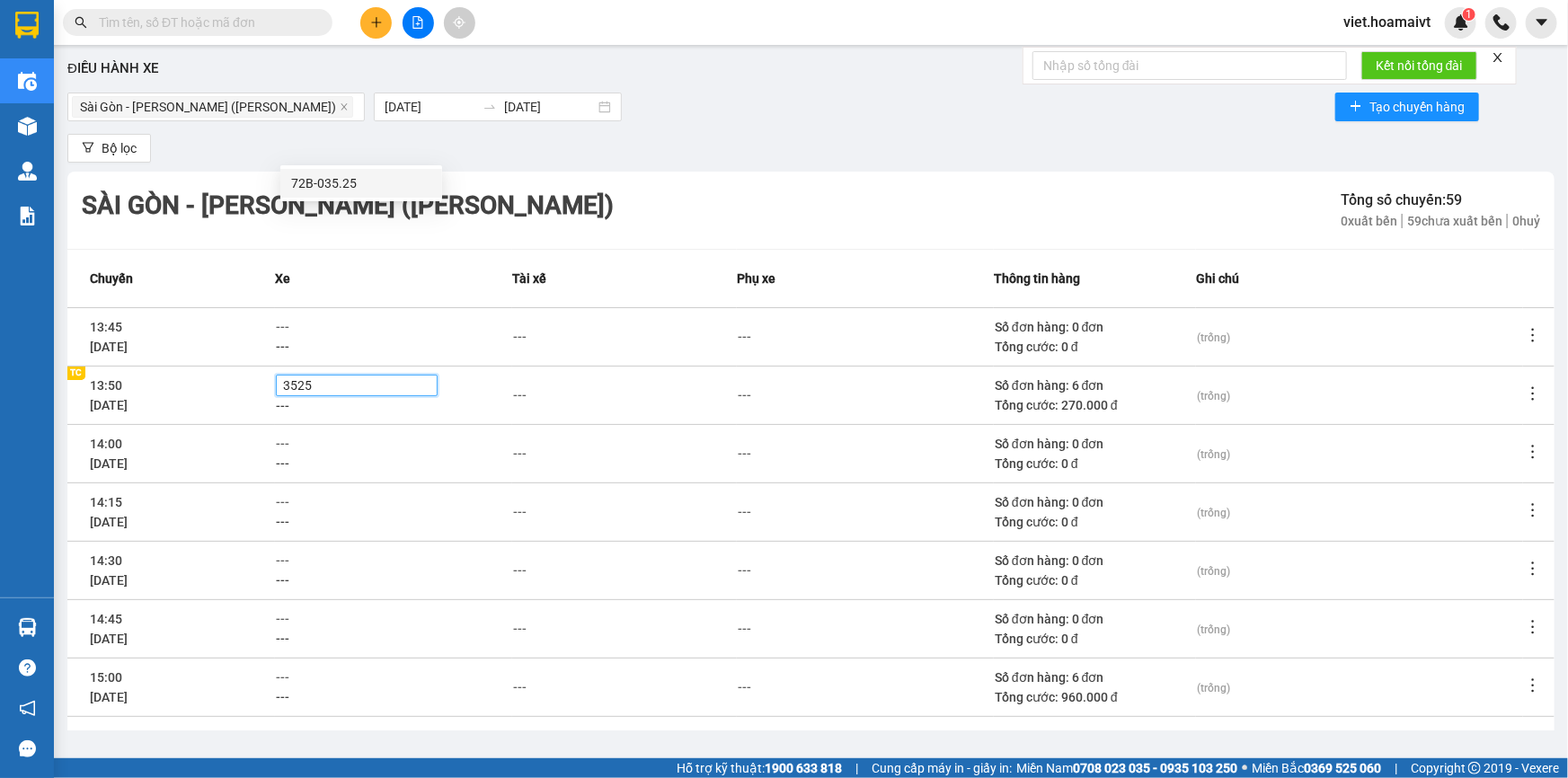
click at [365, 175] on div "72B-035.25" at bounding box center [361, 183] width 140 height 20
click at [712, 366] on td "---" at bounding box center [625, 396] width 226 height 59
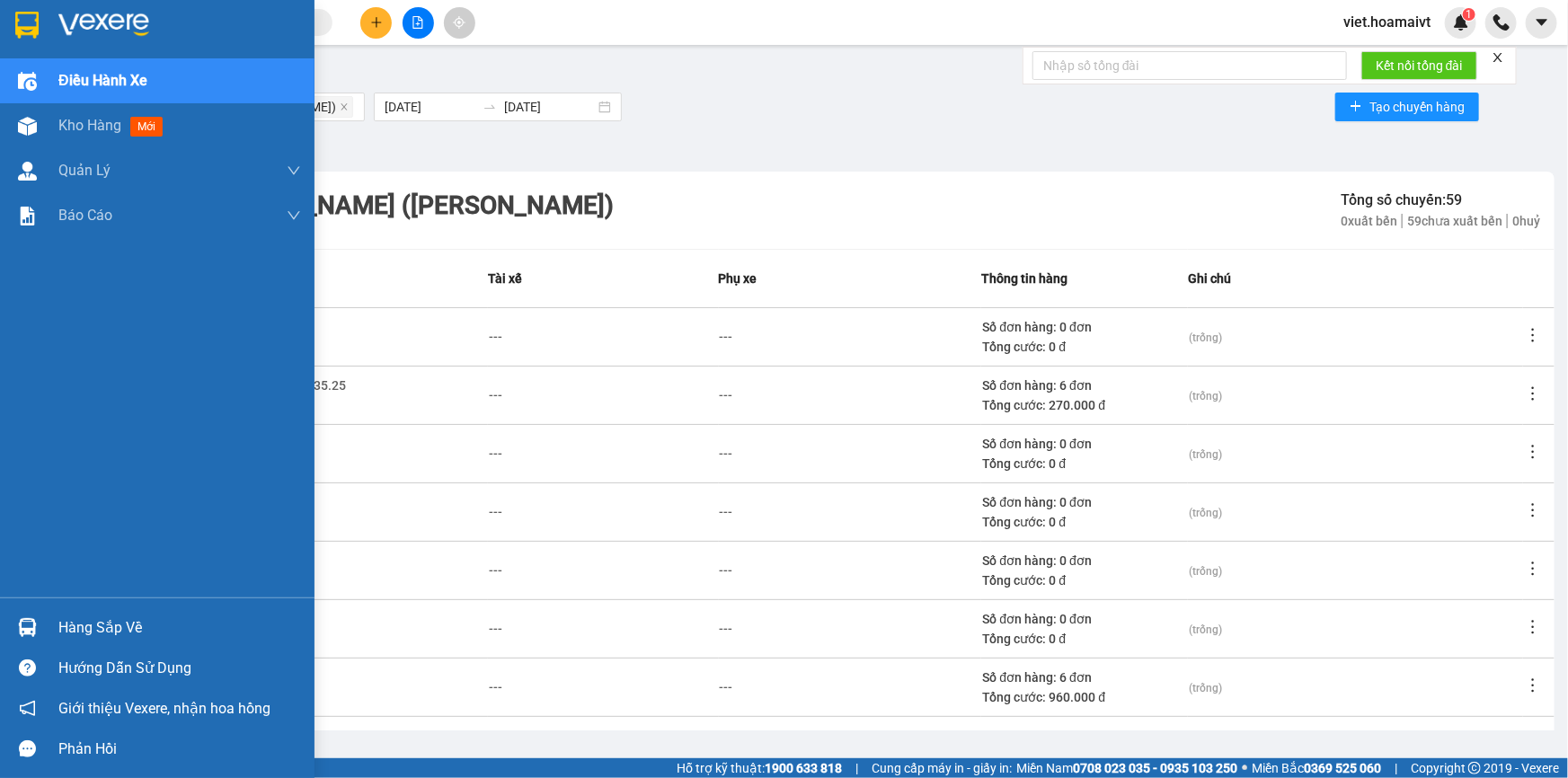
click at [80, 29] on img at bounding box center [104, 25] width 91 height 27
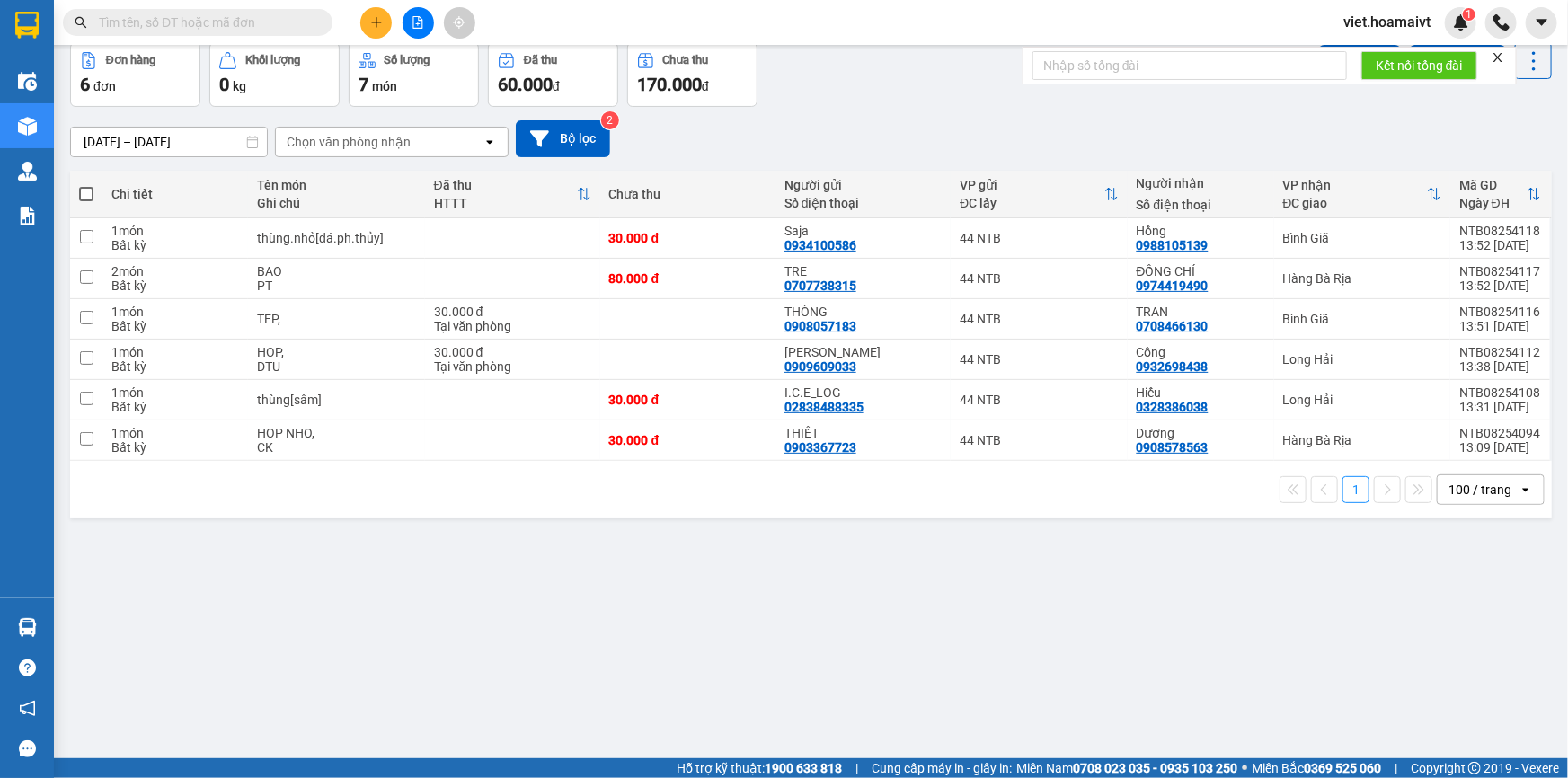
drag, startPoint x: 1021, startPoint y: 227, endPoint x: 828, endPoint y: 248, distance: 194.1
click at [985, 157] on div "[DATE] – [DATE] Press the down arrow key to interact with the calendar and sele…" at bounding box center [811, 139] width 1482 height 37
click at [1079, 157] on div "[DATE] – [DATE] Press the down arrow key to interact with the calendar and sele…" at bounding box center [811, 139] width 1482 height 37
click at [868, 107] on div "Đơn hàng 6 đơn Khối lượng 0 kg Số lượng 7 món Đã thu 60.000 đ Chưa thu 170.000 …" at bounding box center [811, 75] width 1482 height 65
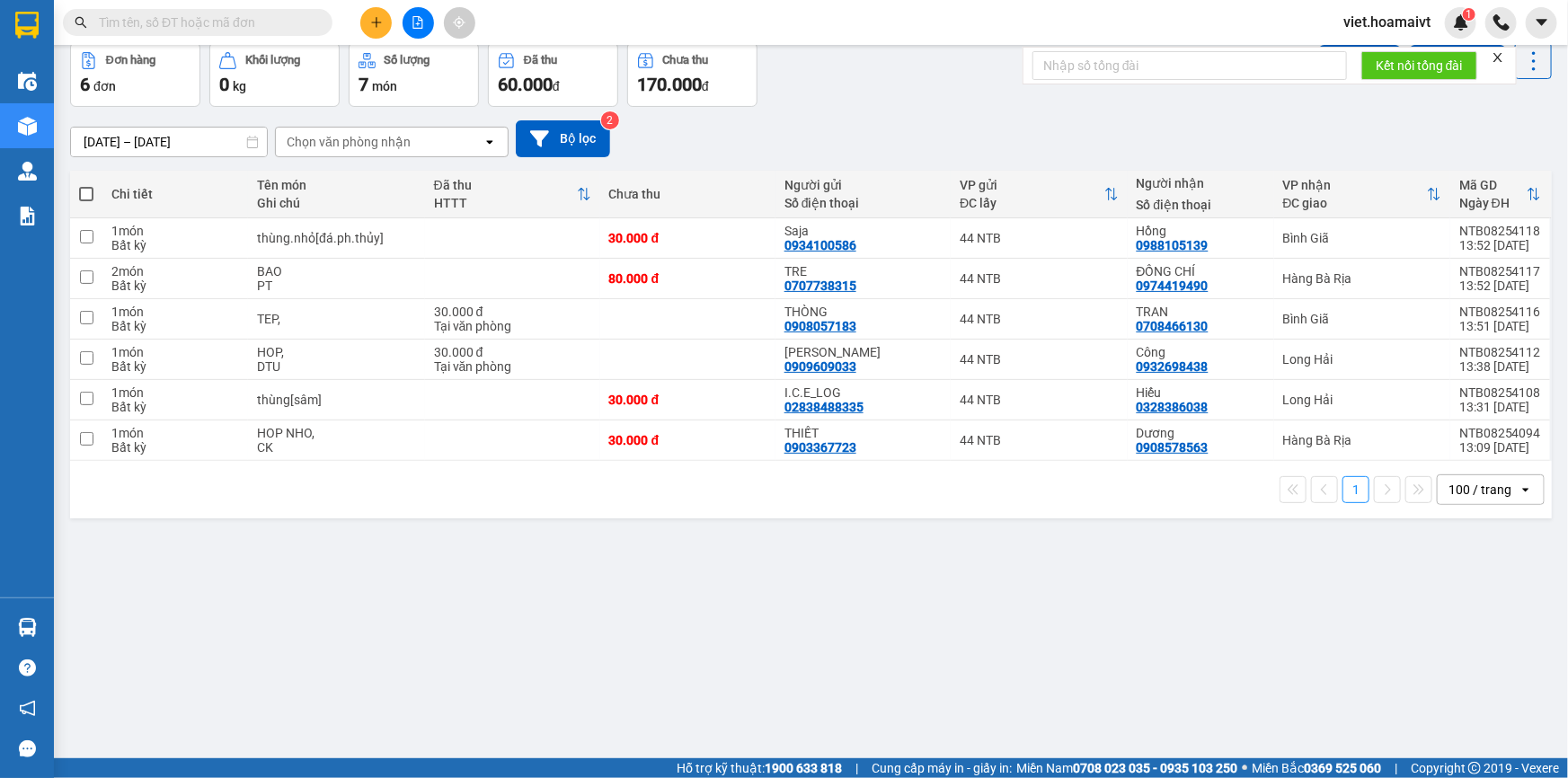
click at [868, 107] on div "Đơn hàng 6 đơn Khối lượng 0 kg Số lượng 7 món Đã thu 60.000 đ Chưa thu 170.000 …" at bounding box center [811, 75] width 1482 height 65
click at [373, 21] on icon "plus" at bounding box center [376, 22] width 12 height 12
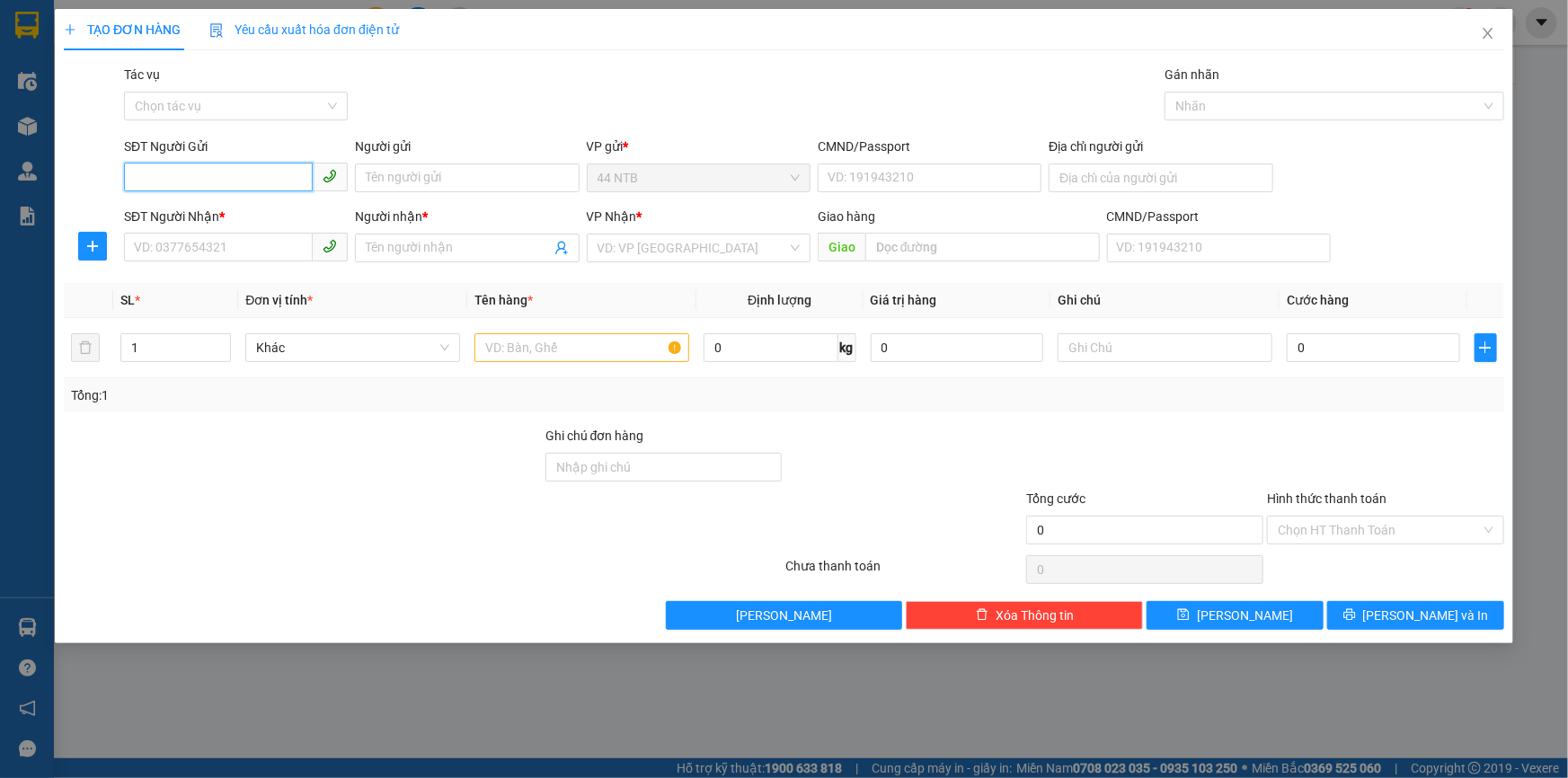
click at [265, 179] on input "SĐT Người Gửi" at bounding box center [218, 176] width 189 height 28
click at [261, 210] on div "0778899088 - THIỆN" at bounding box center [235, 213] width 202 height 20
type input "0778899088"
type input "THIỆN"
type input "0911411247"
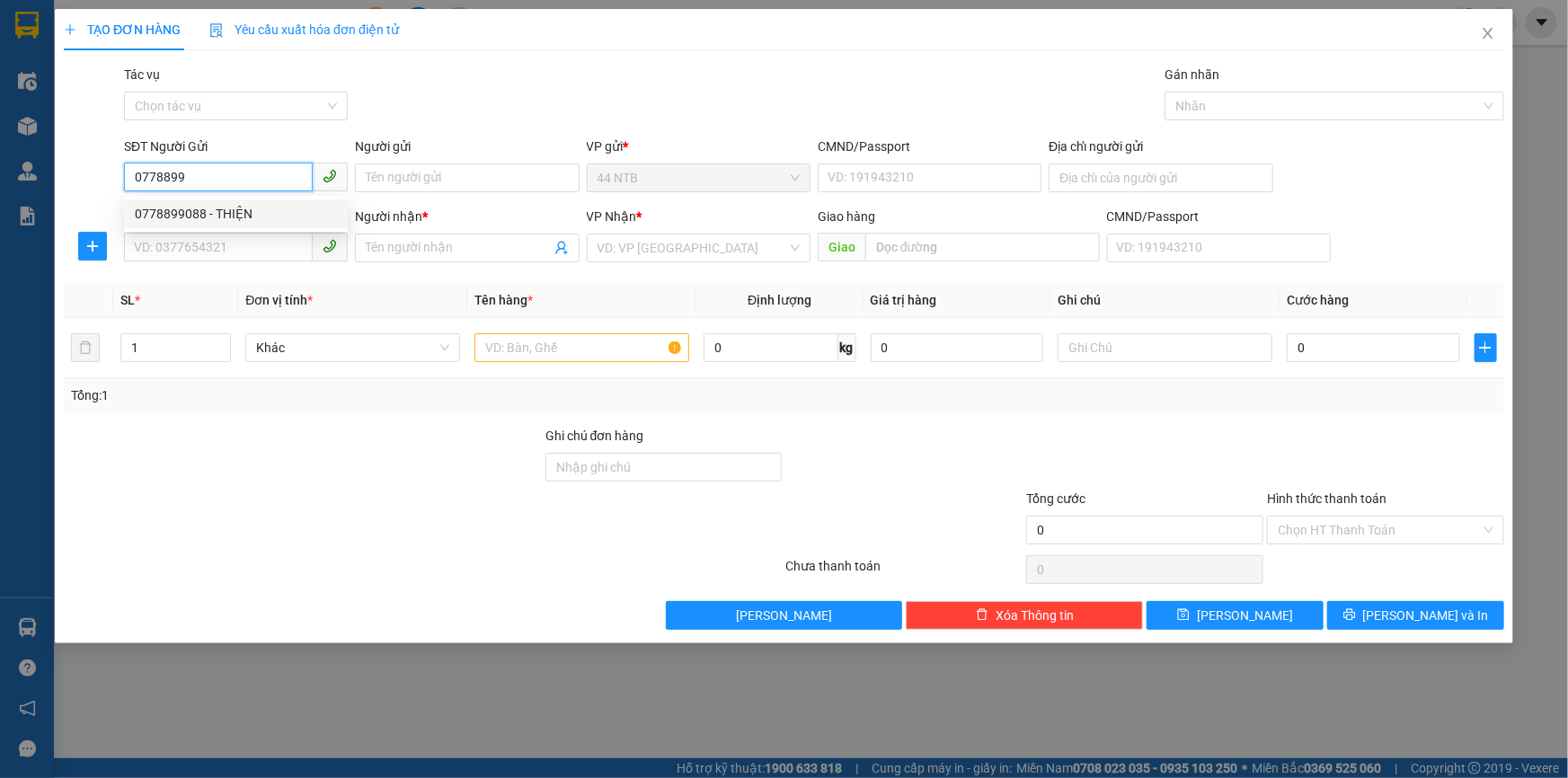
type input "THE ANH"
type input "0778899088"
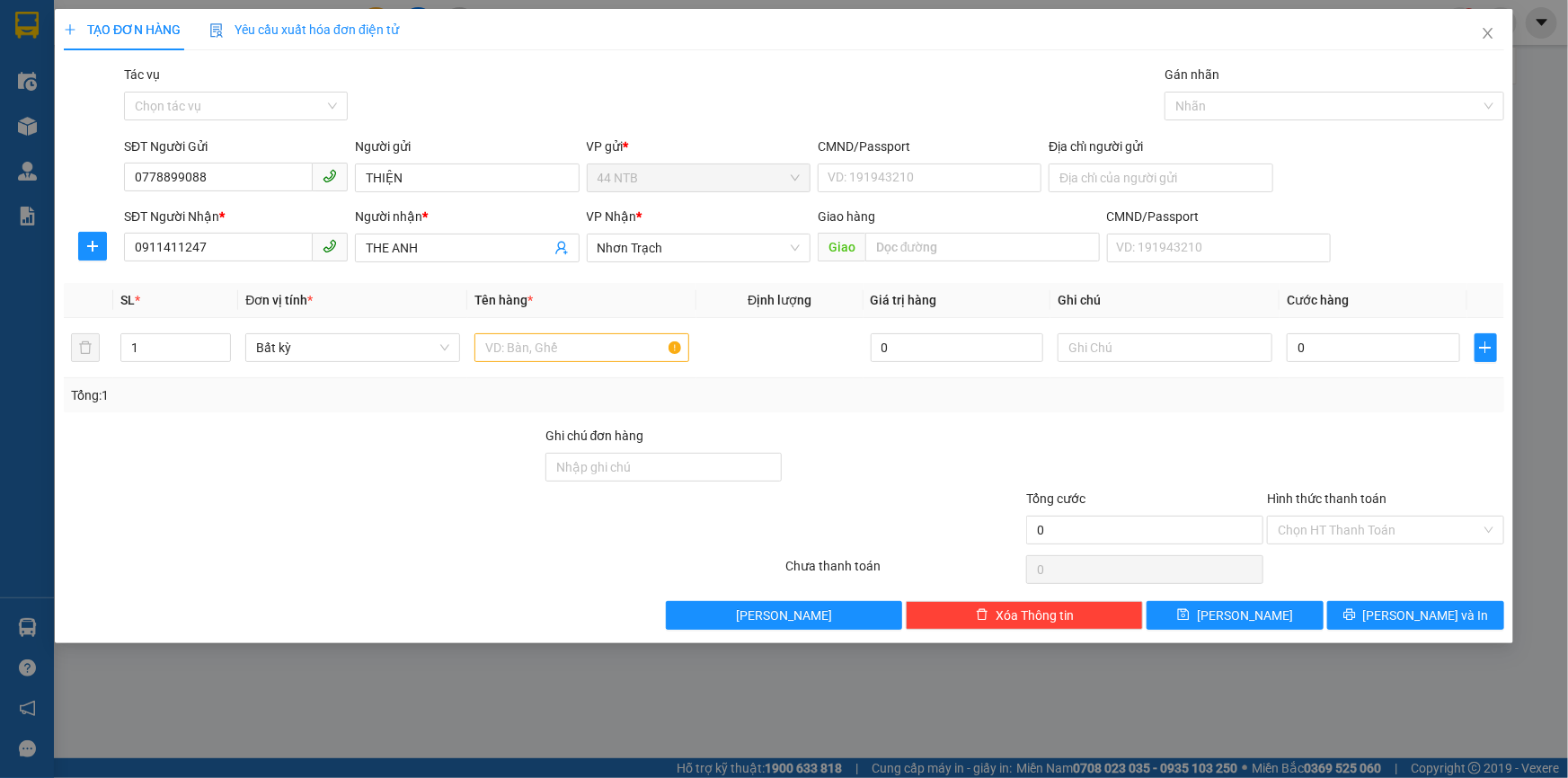
click at [636, 94] on div "Gói vận chuyển * Tiêu chuẩn Tác vụ Chọn tác vụ Gán nhãn Nhãn" at bounding box center [814, 96] width 1388 height 63
drag, startPoint x: 426, startPoint y: 250, endPoint x: 197, endPoint y: 299, distance: 234.2
click at [197, 298] on div "Transit Pickup Surcharge Ids Transit Deliver Surcharge Ids Transit Deliver Surc…" at bounding box center [784, 347] width 1441 height 565
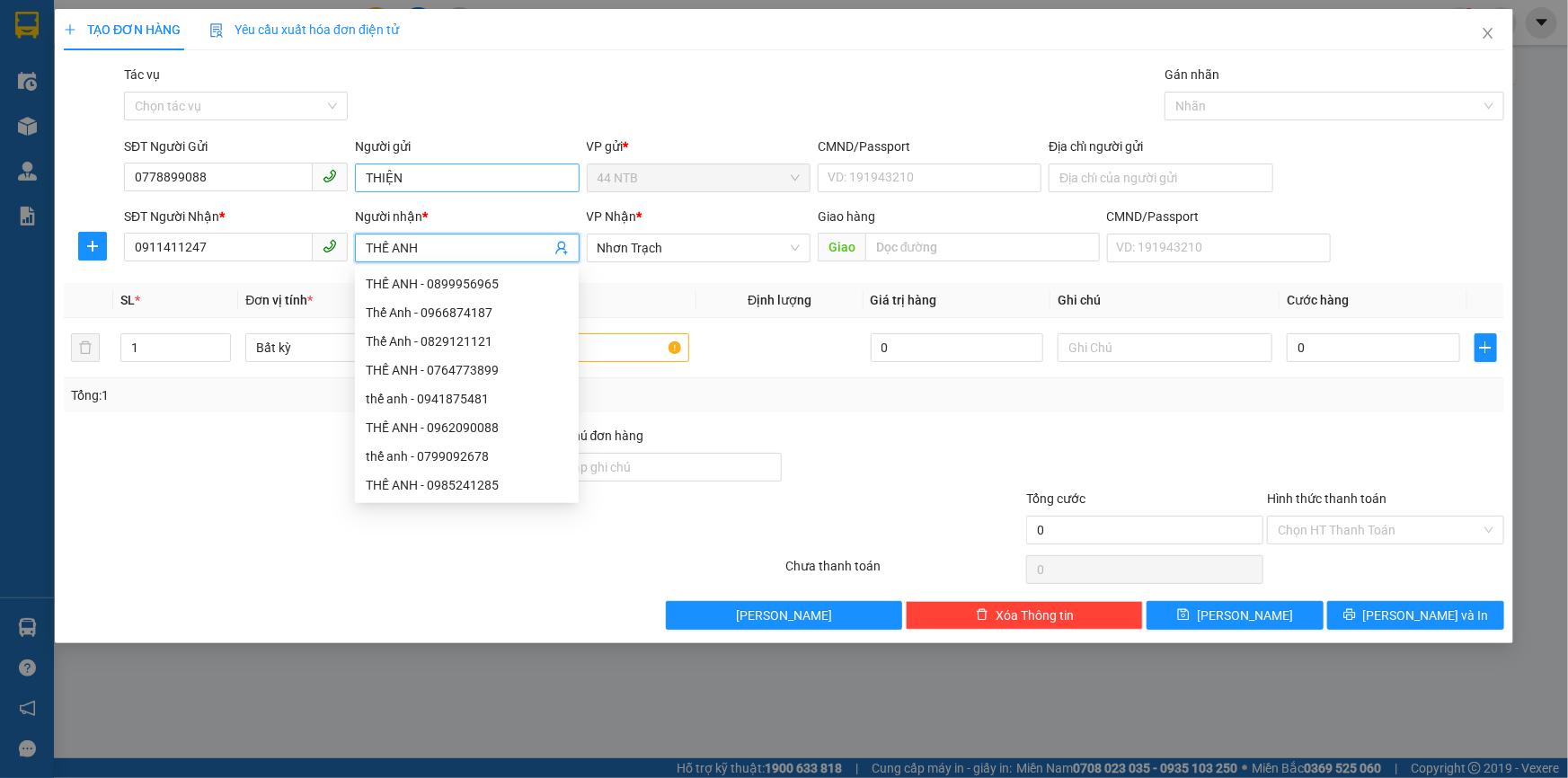
type input "THẾ ANH"
drag, startPoint x: 421, startPoint y: 165, endPoint x: 258, endPoint y: 184, distance: 164.1
click at [258, 184] on div "SĐT Người Gửi 0778899088 Người gửi THIỆN THIỆN VP gửi * 44 NTB CMND/Passport VD…" at bounding box center [814, 168] width 1388 height 63
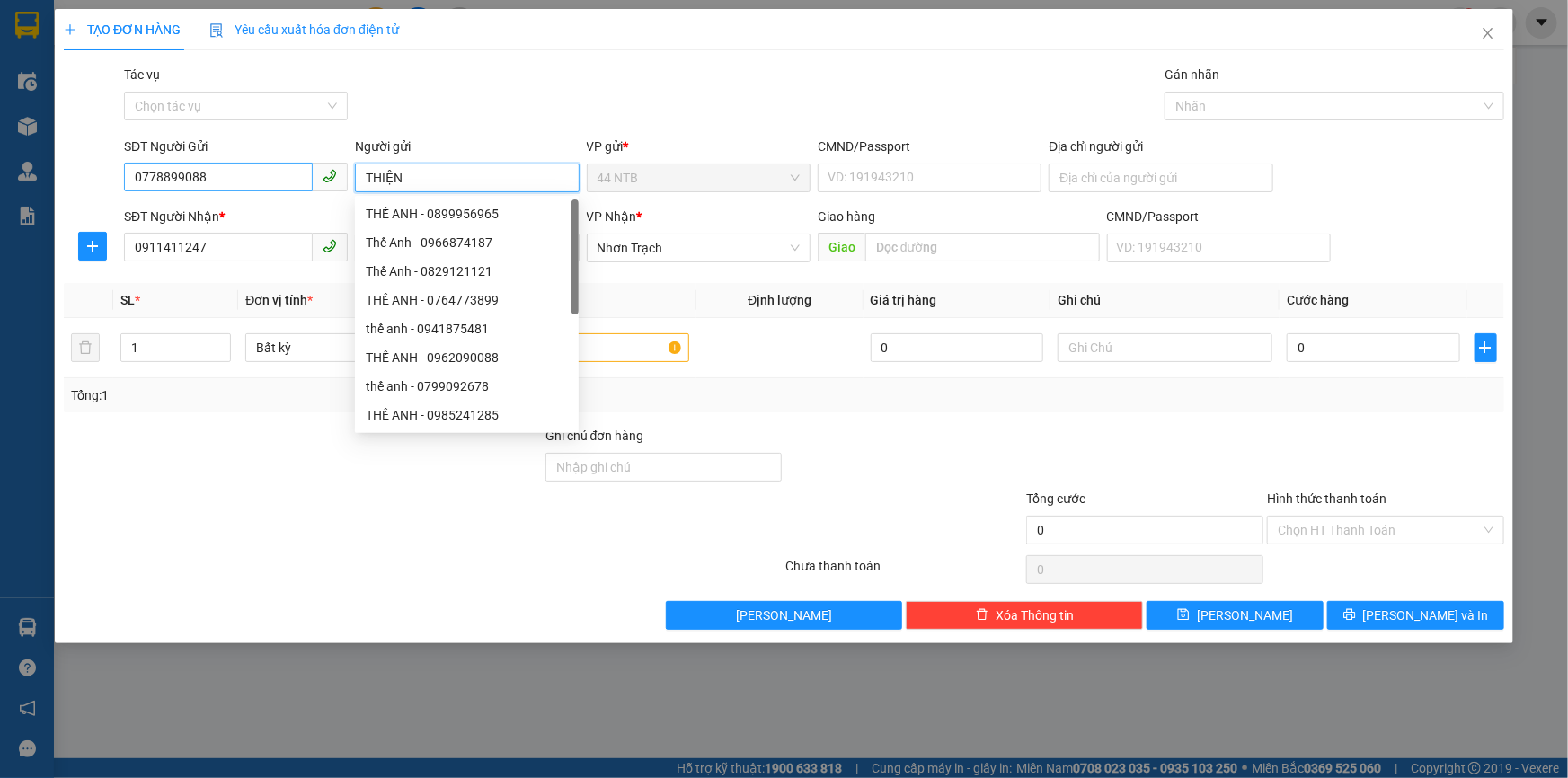
type input "D"
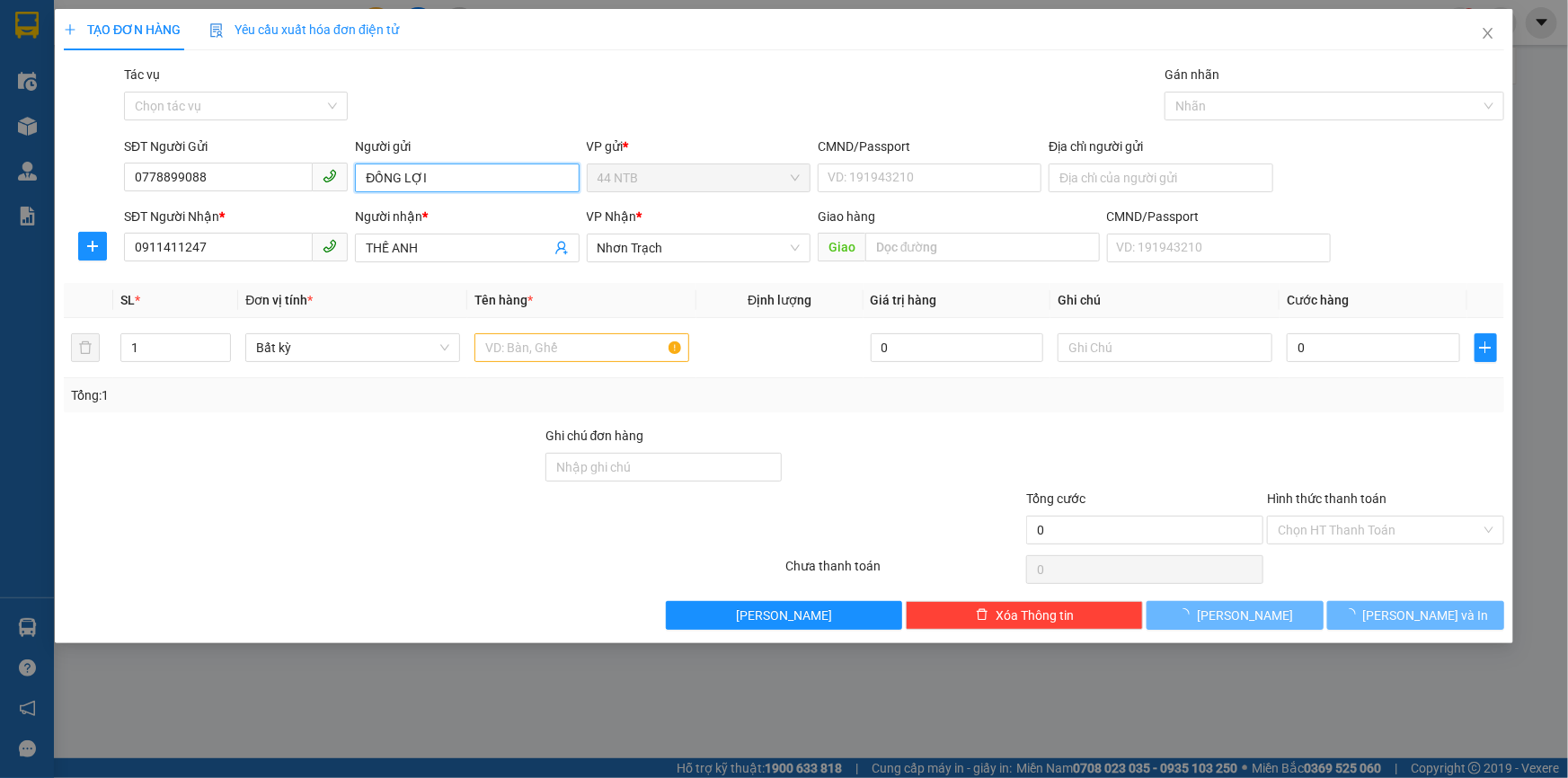
type input "ĐỒNG LỢI"
click at [739, 62] on div "TẠO ĐƠN HÀNG Yêu cầu xuất hóa đơn điện tử Transit Pickup Surcharge Ids Transit …" at bounding box center [784, 319] width 1441 height 621
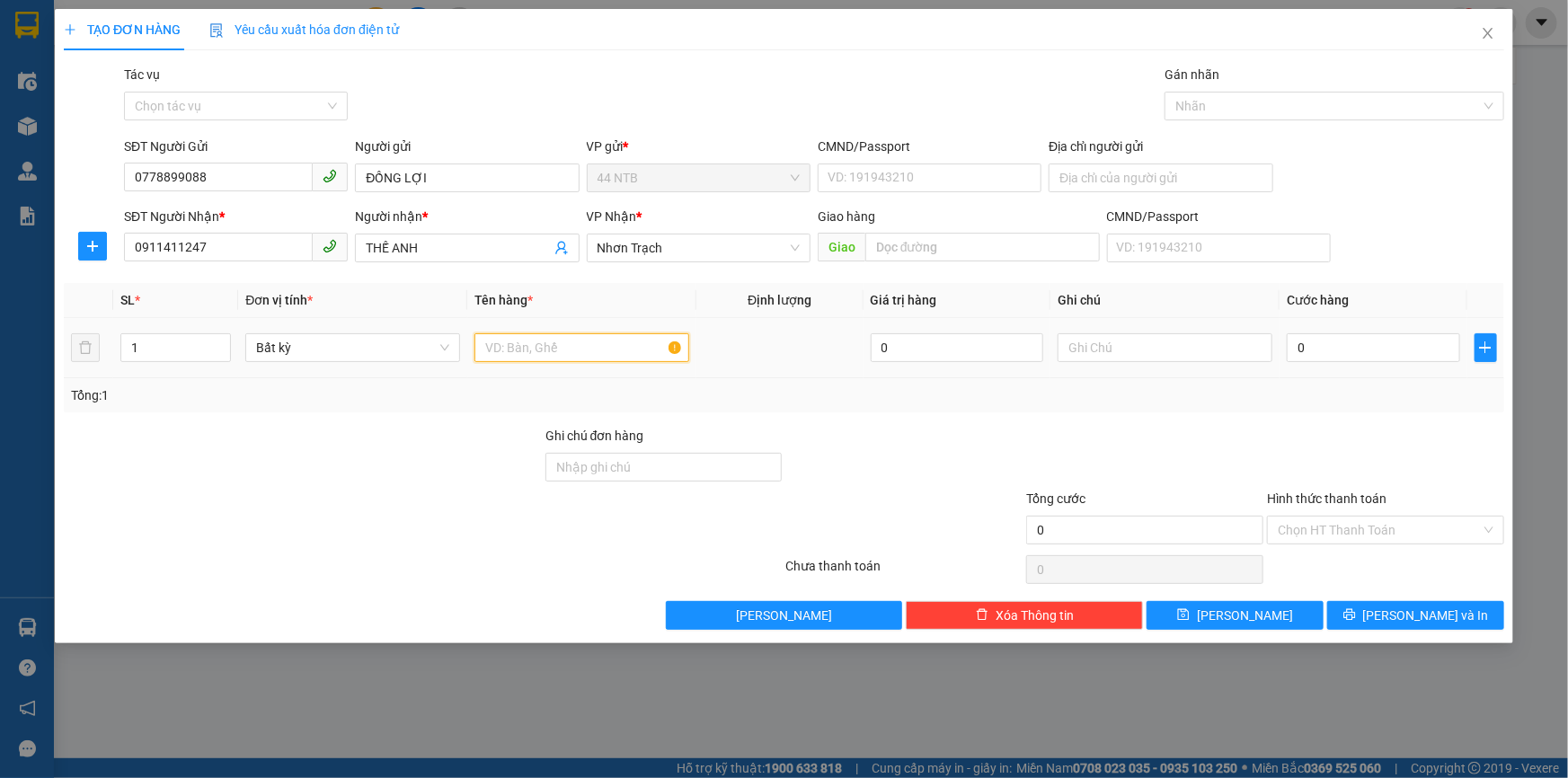
click at [589, 360] on input "text" at bounding box center [581, 347] width 214 height 28
type input "HỘP"
click at [1116, 351] on input "text" at bounding box center [1165, 347] width 214 height 28
type input "PT MÁY"
click at [1328, 340] on input "0" at bounding box center [1374, 347] width 174 height 28
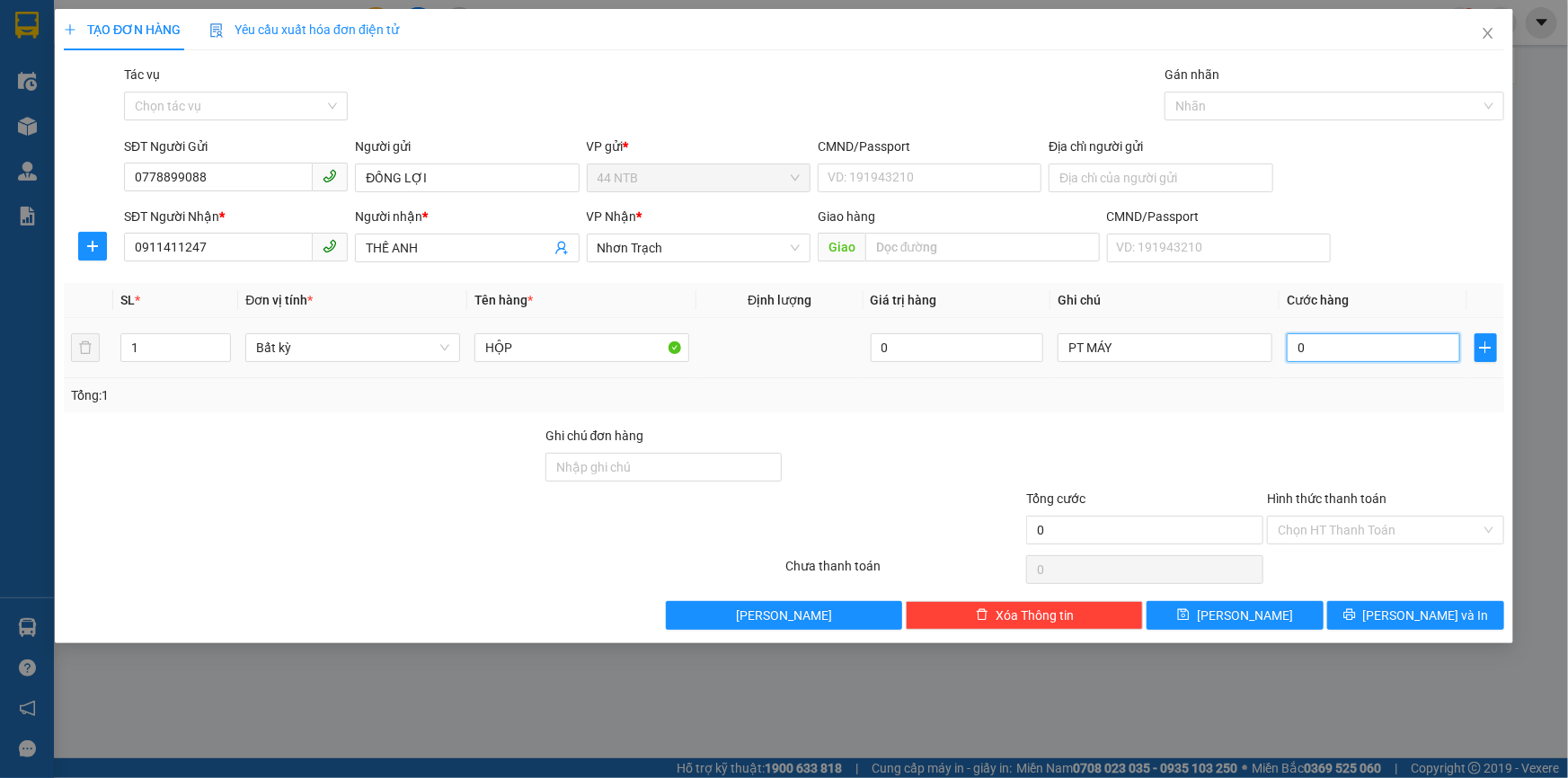
type input "3"
type input "30"
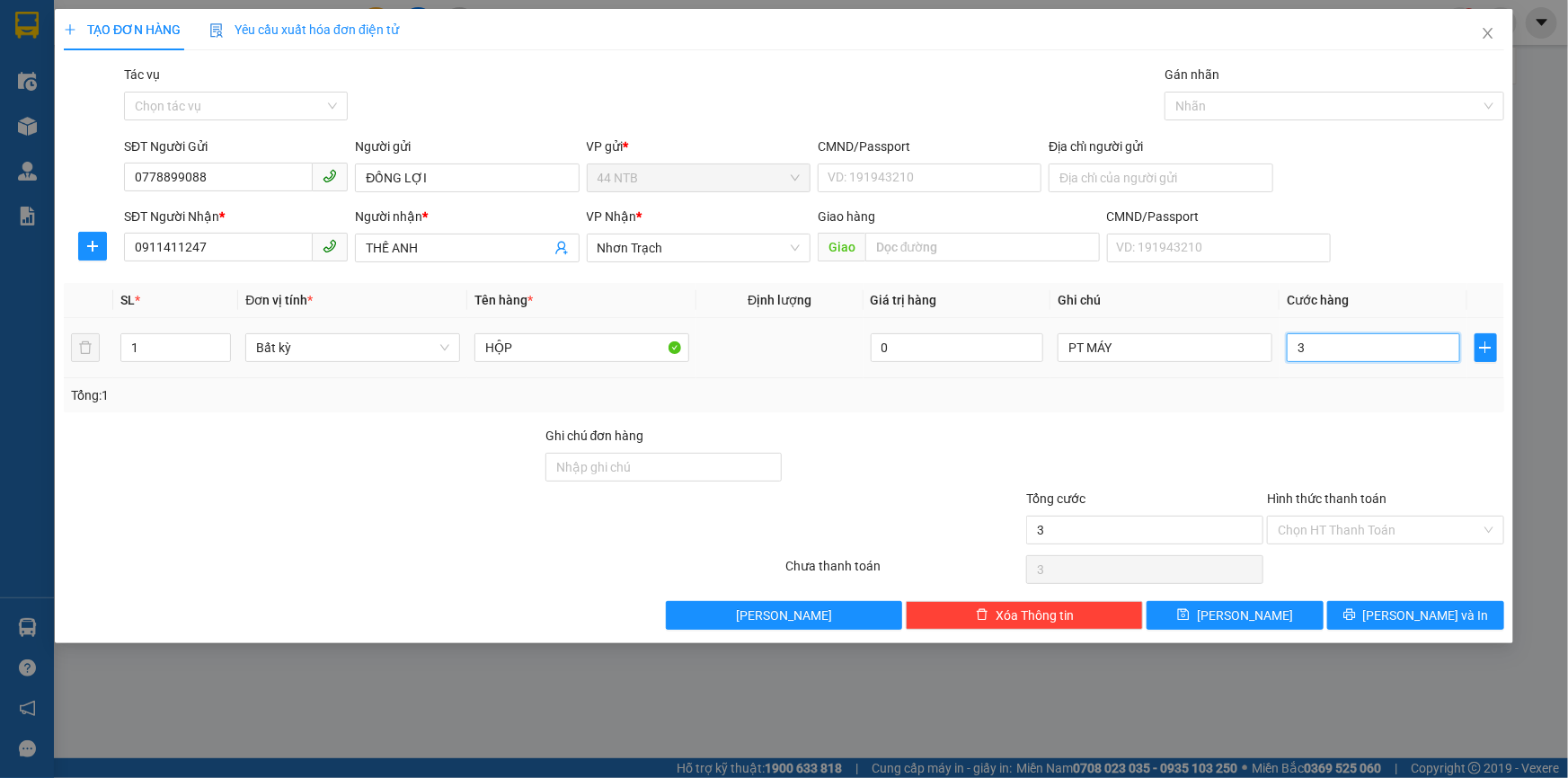
type input "30"
click at [1111, 183] on input "Địa chỉ người gửi" at bounding box center [1161, 177] width 224 height 28
click at [1460, 625] on button "[PERSON_NAME] và In" at bounding box center [1415, 616] width 177 height 28
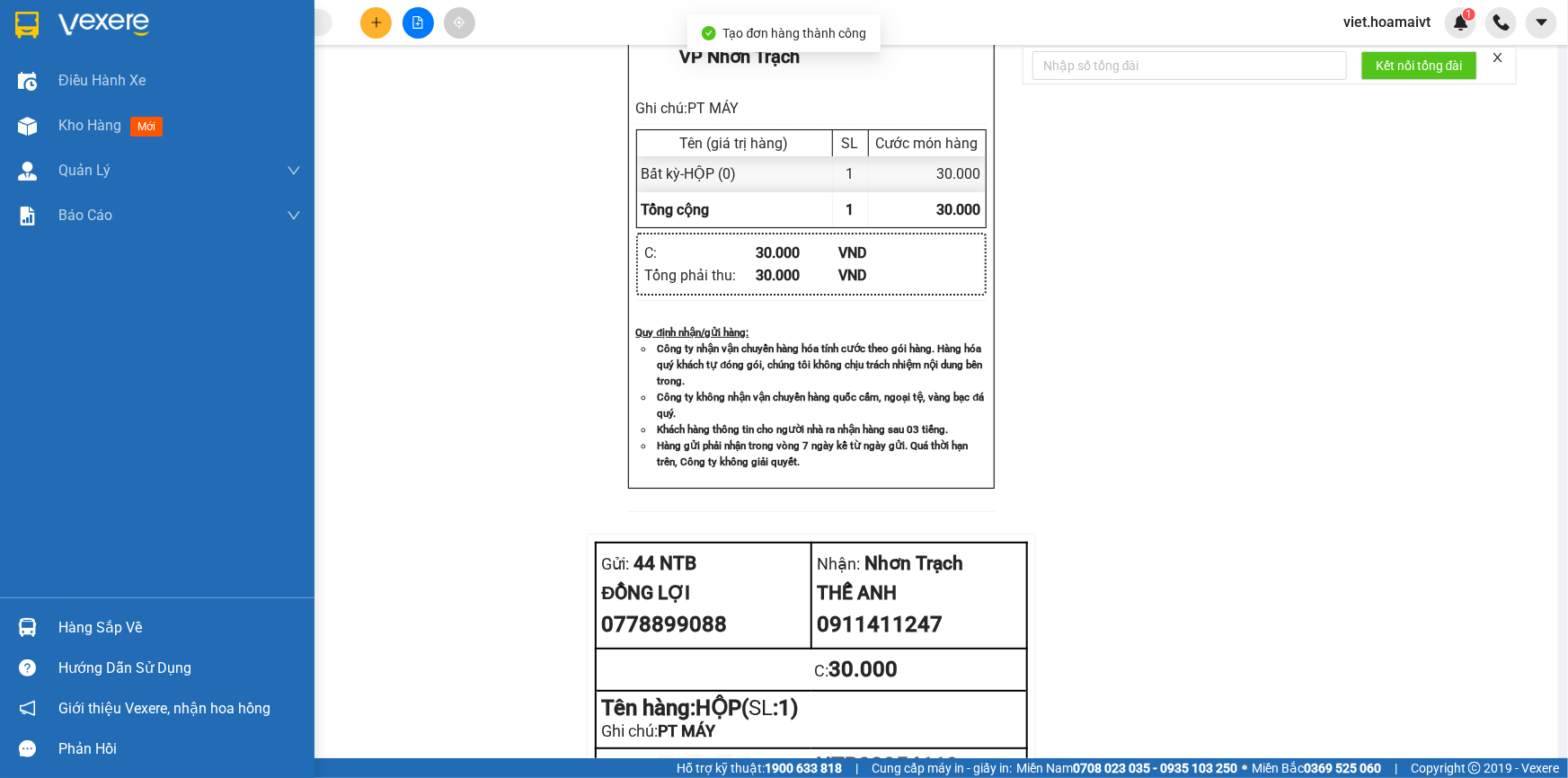
click at [48, 23] on div at bounding box center [157, 29] width 315 height 59
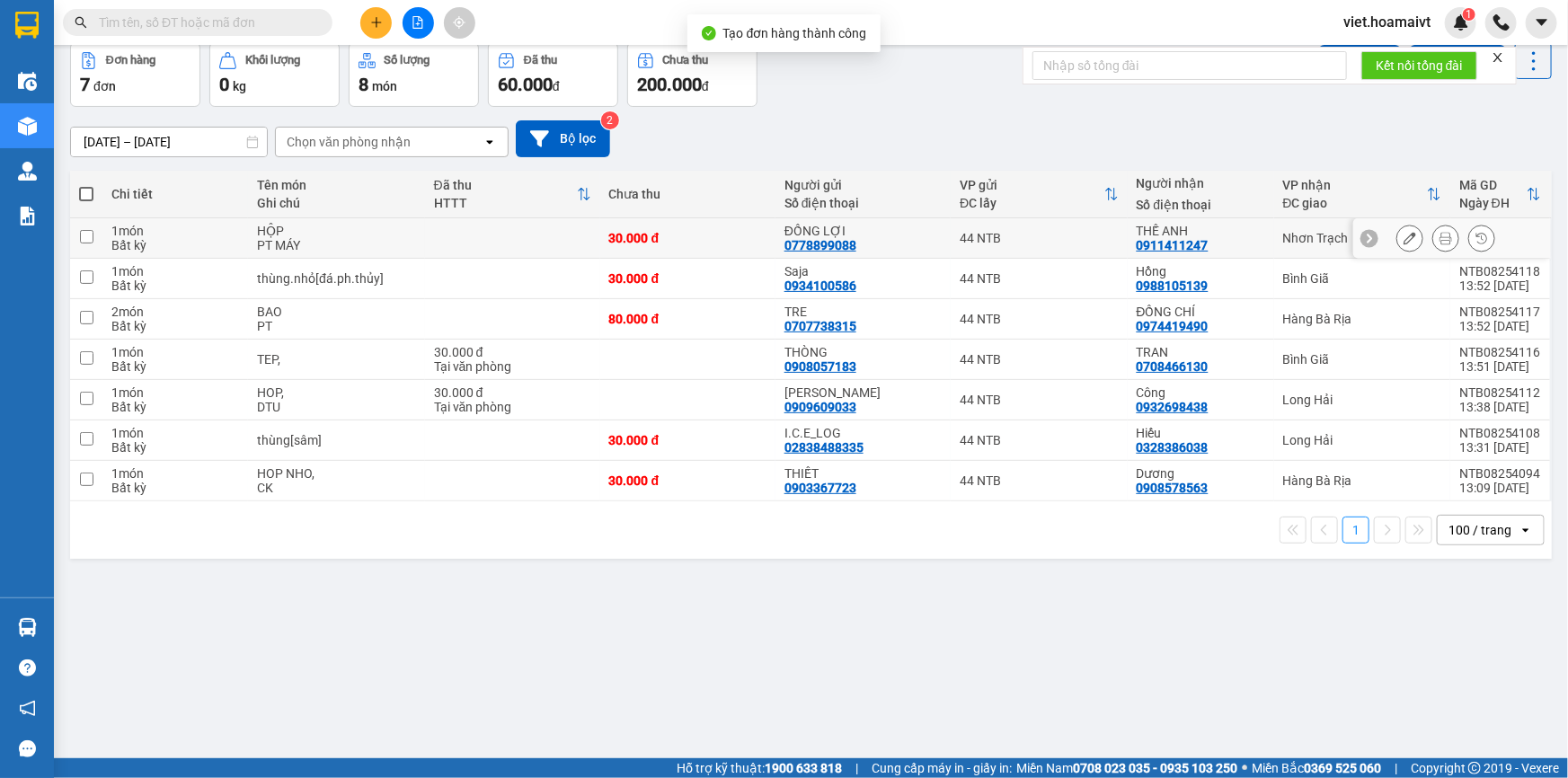
click at [1404, 245] on icon at bounding box center [1410, 237] width 12 height 12
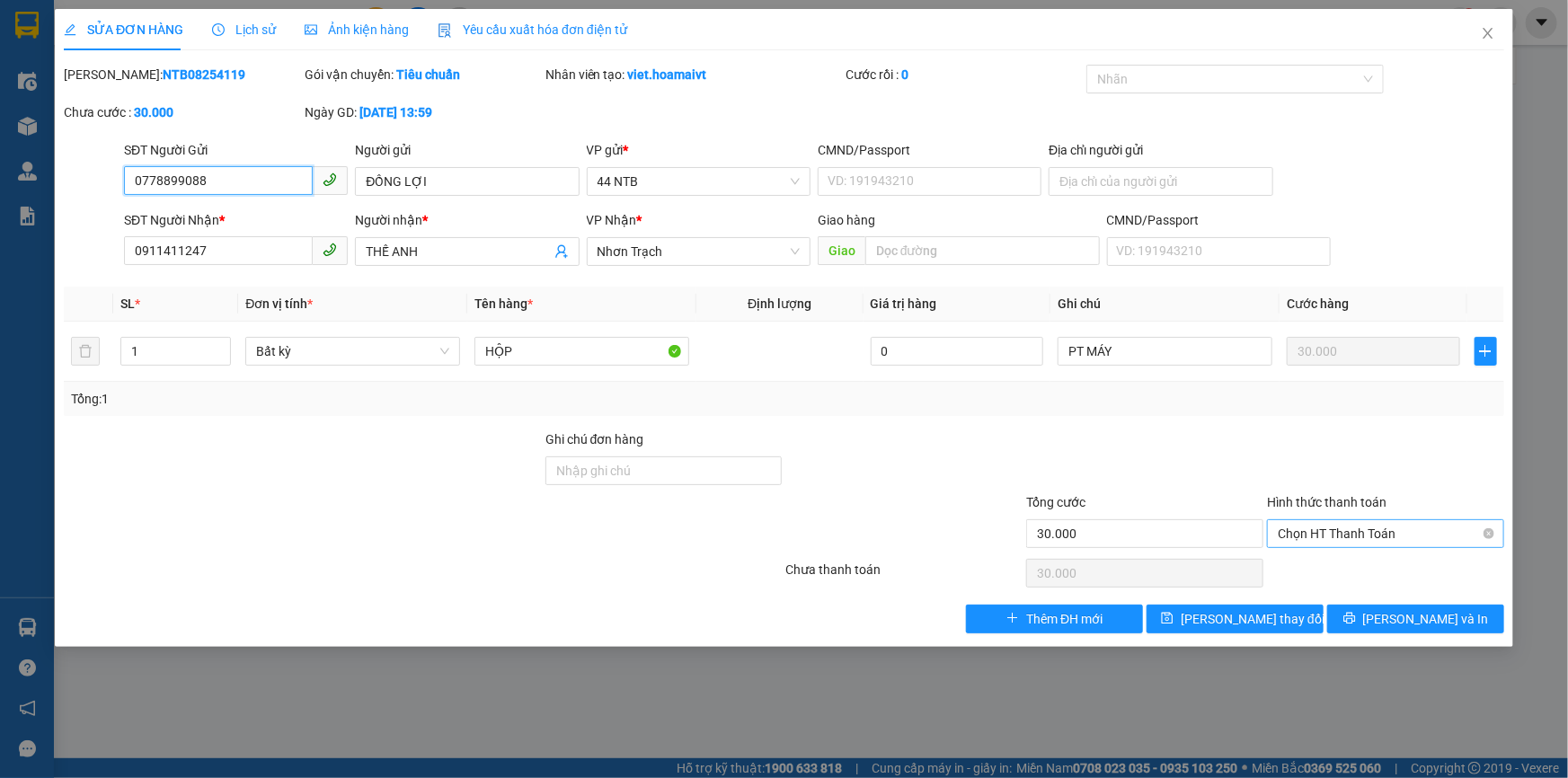
click at [1350, 523] on span "Chọn HT Thanh Toán" at bounding box center [1385, 534] width 215 height 27
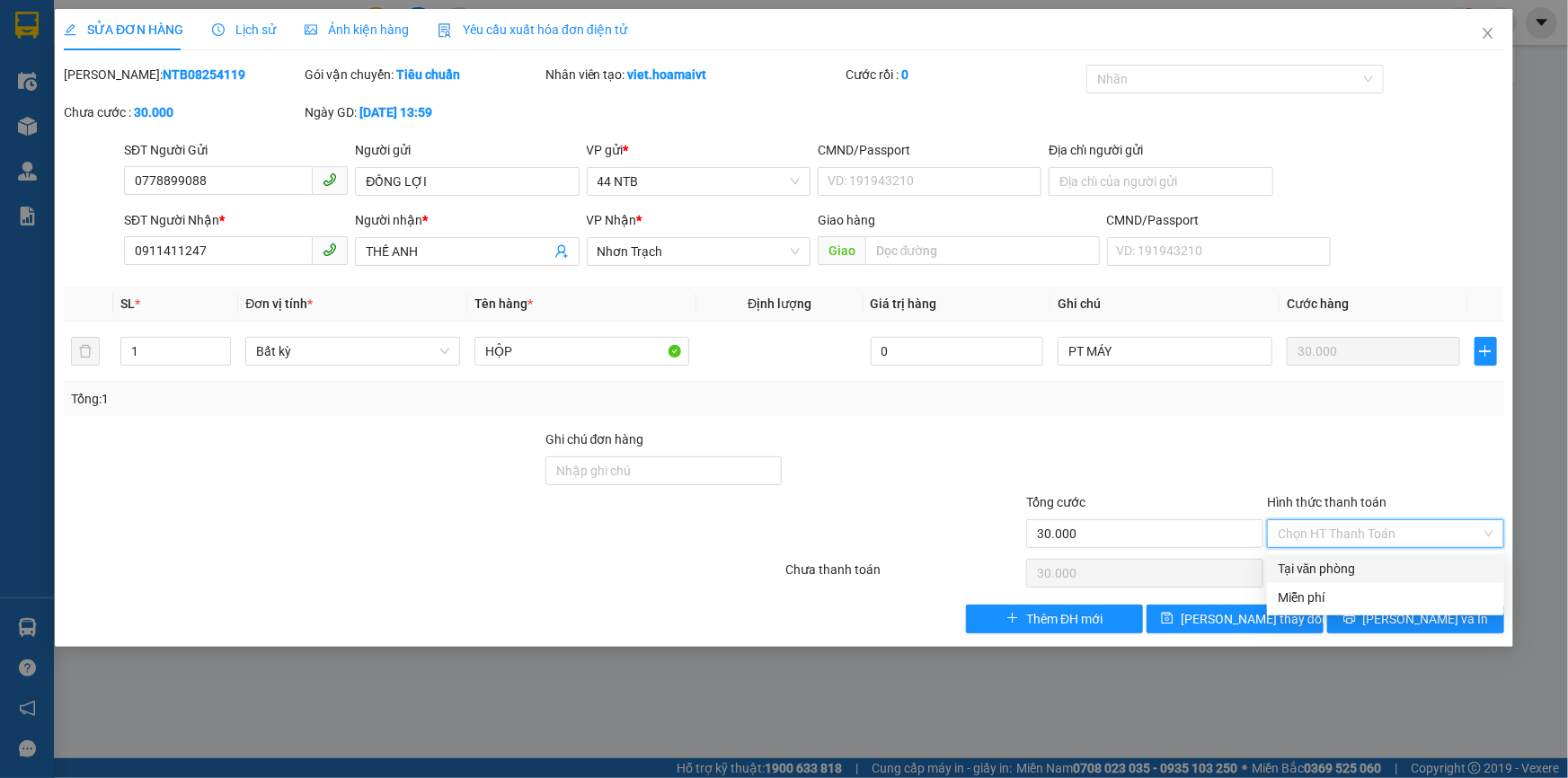
click at [1359, 566] on div "Tại văn phòng" at bounding box center [1385, 568] width 215 height 20
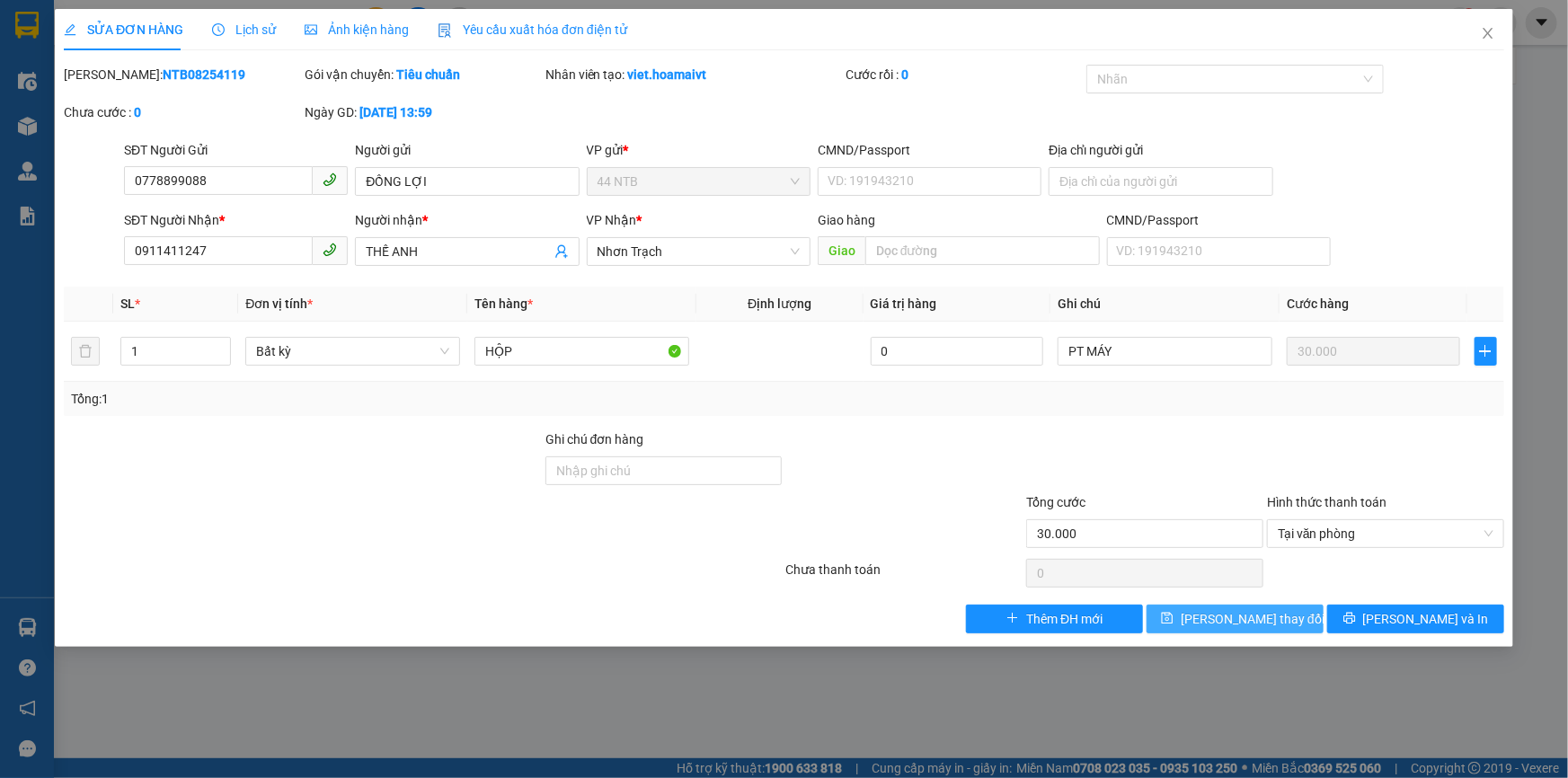
click at [1285, 608] on button "[PERSON_NAME] thay đổi" at bounding box center [1235, 620] width 177 height 28
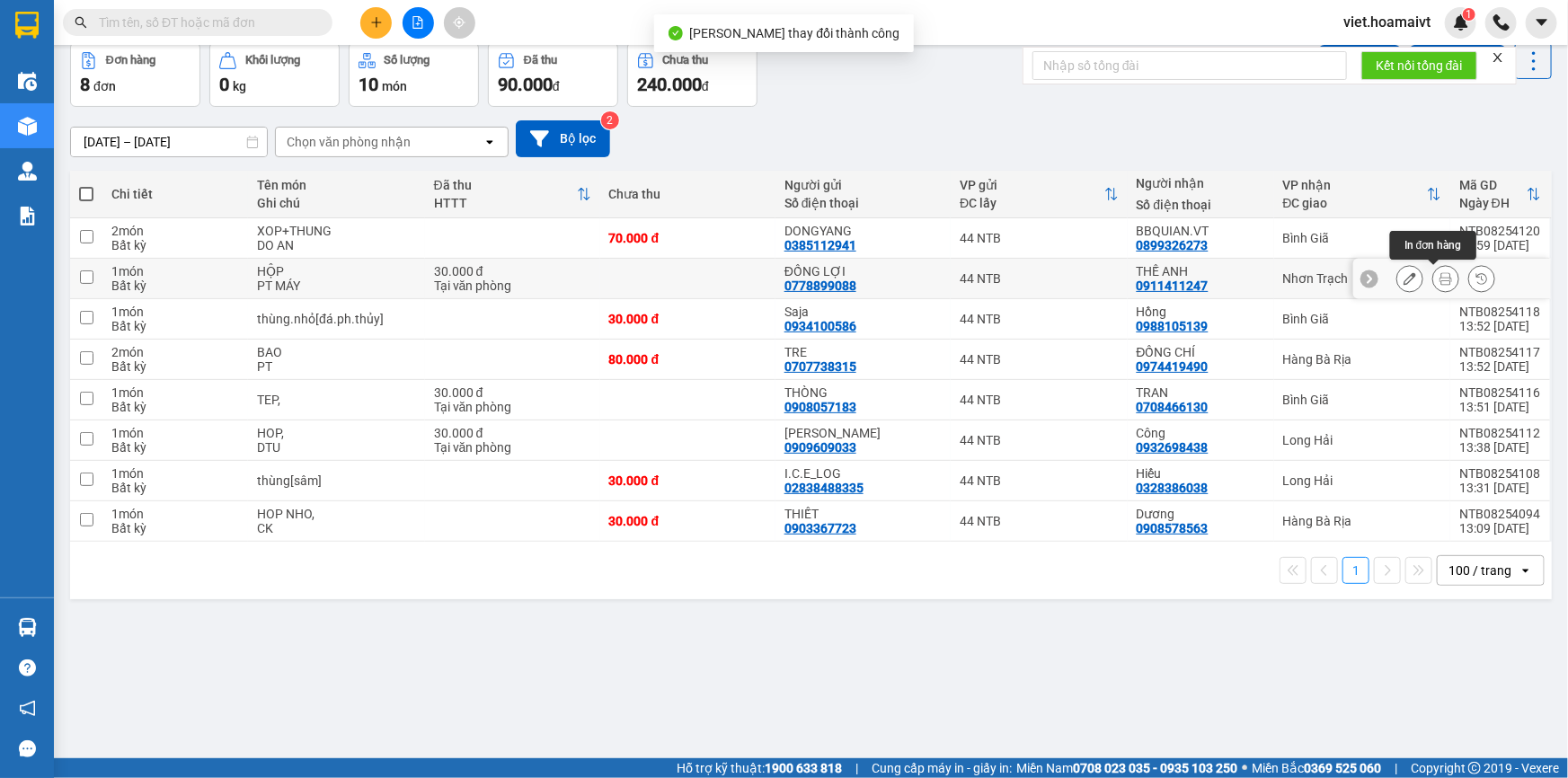
click at [1440, 285] on icon at bounding box center [1446, 278] width 12 height 12
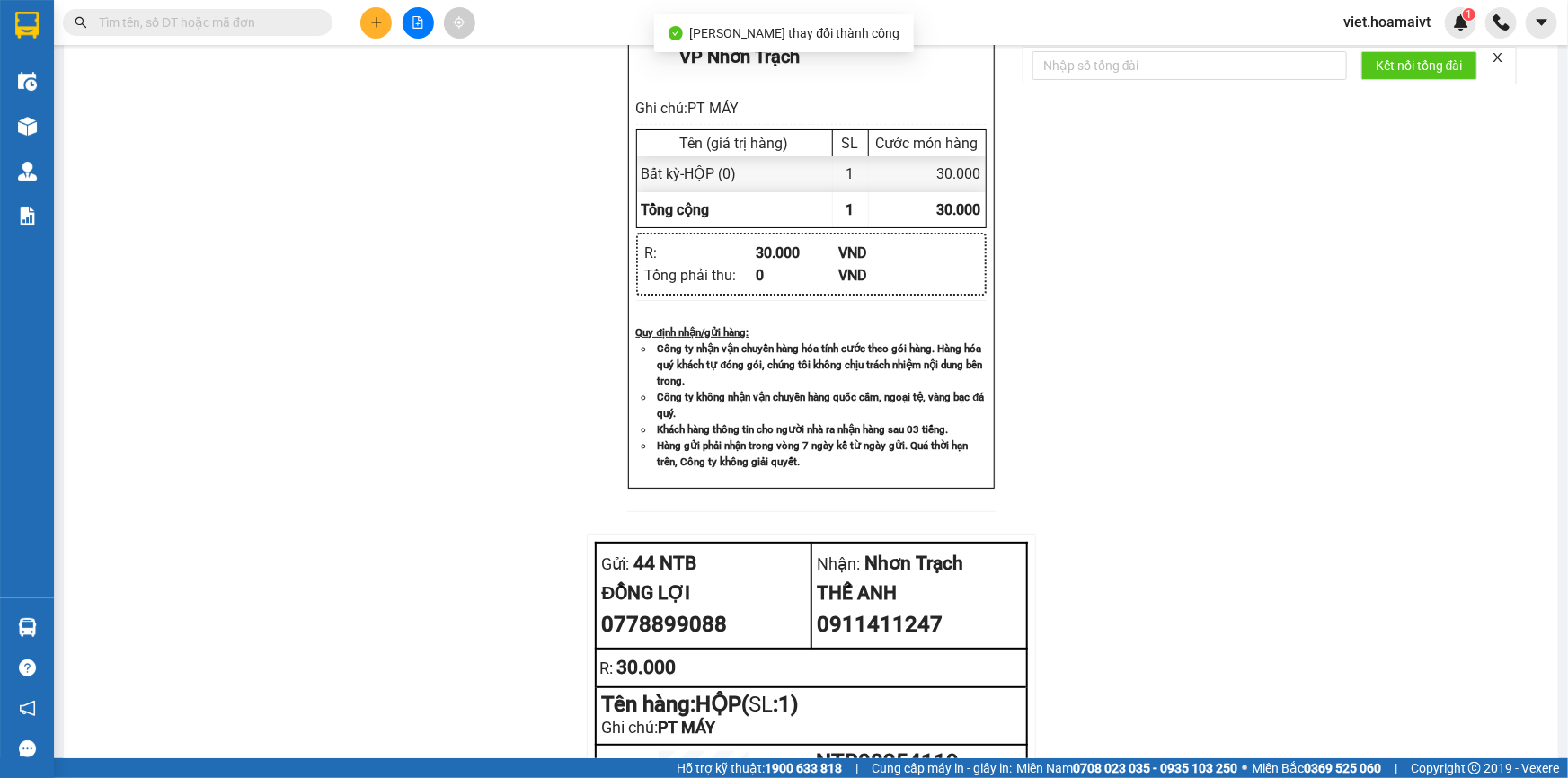
click at [1251, 610] on div "Hoa Mai VP 44 NTB 44 Nguyễn Thái Bình 02838217499 VP Nhơn Trạch Biên nhận Mã đ…" at bounding box center [811, 335] width 1451 height 1183
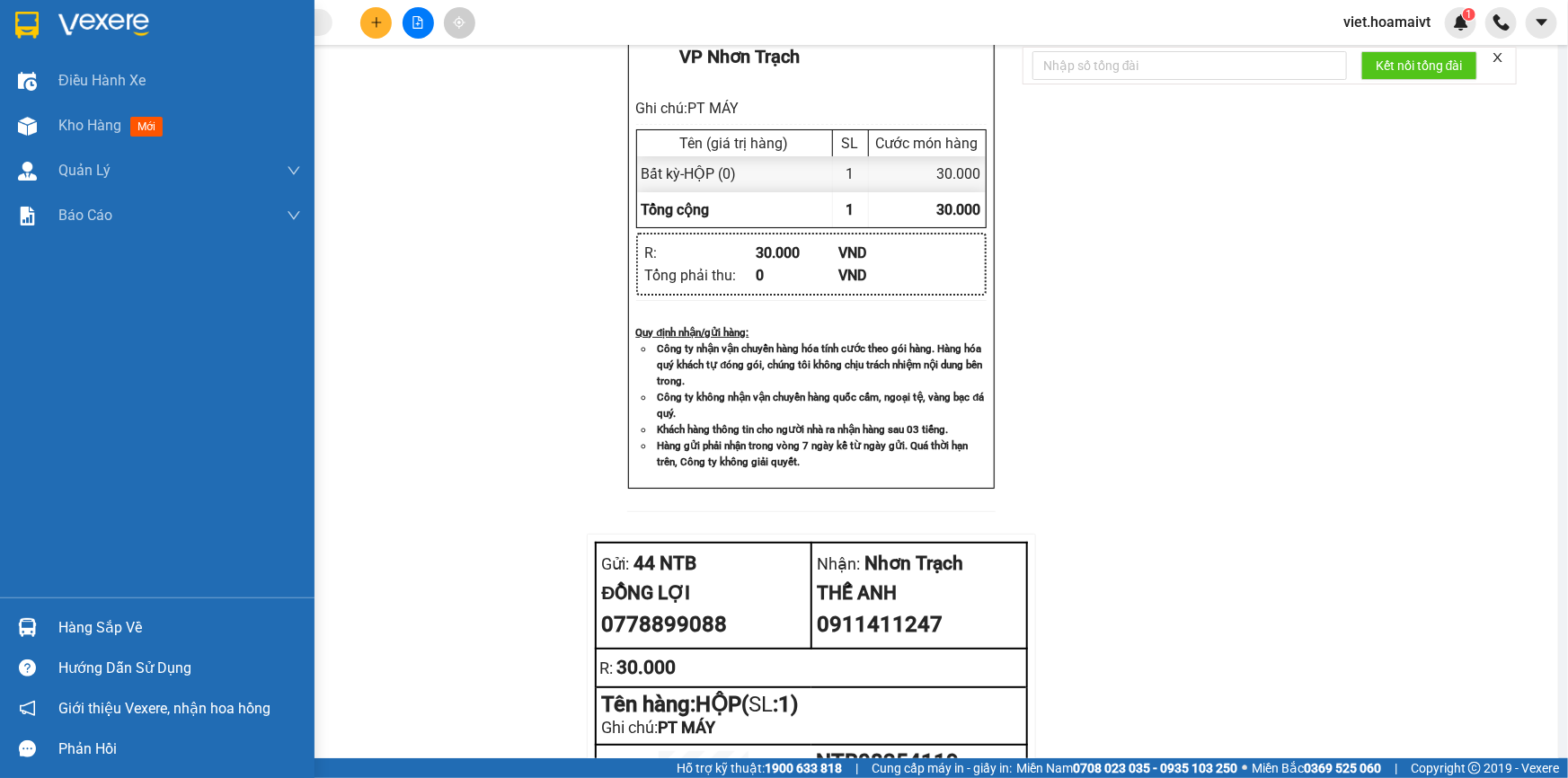
click at [76, 30] on img at bounding box center [104, 25] width 91 height 27
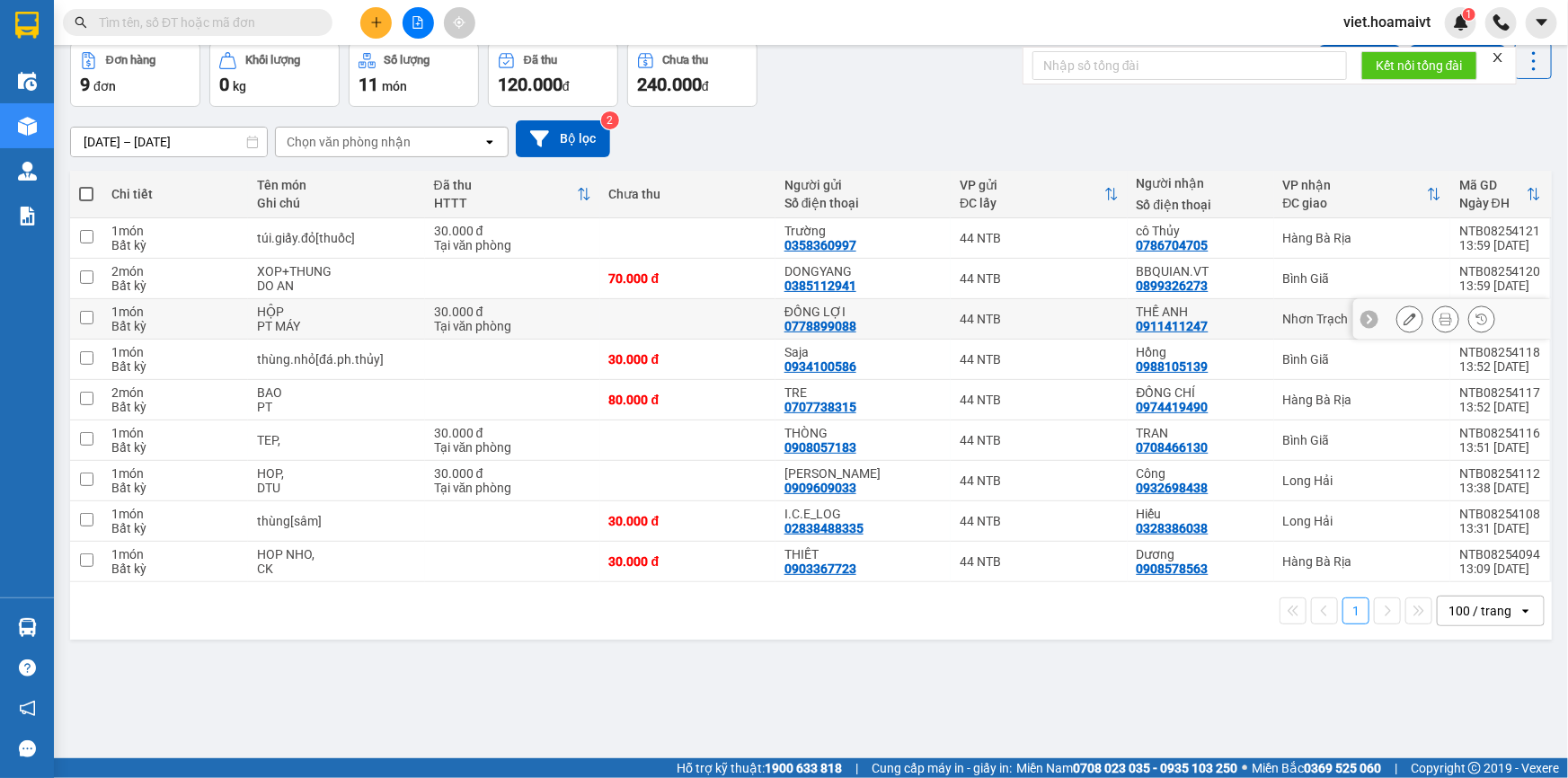
click at [1404, 325] on icon at bounding box center [1410, 319] width 12 height 12
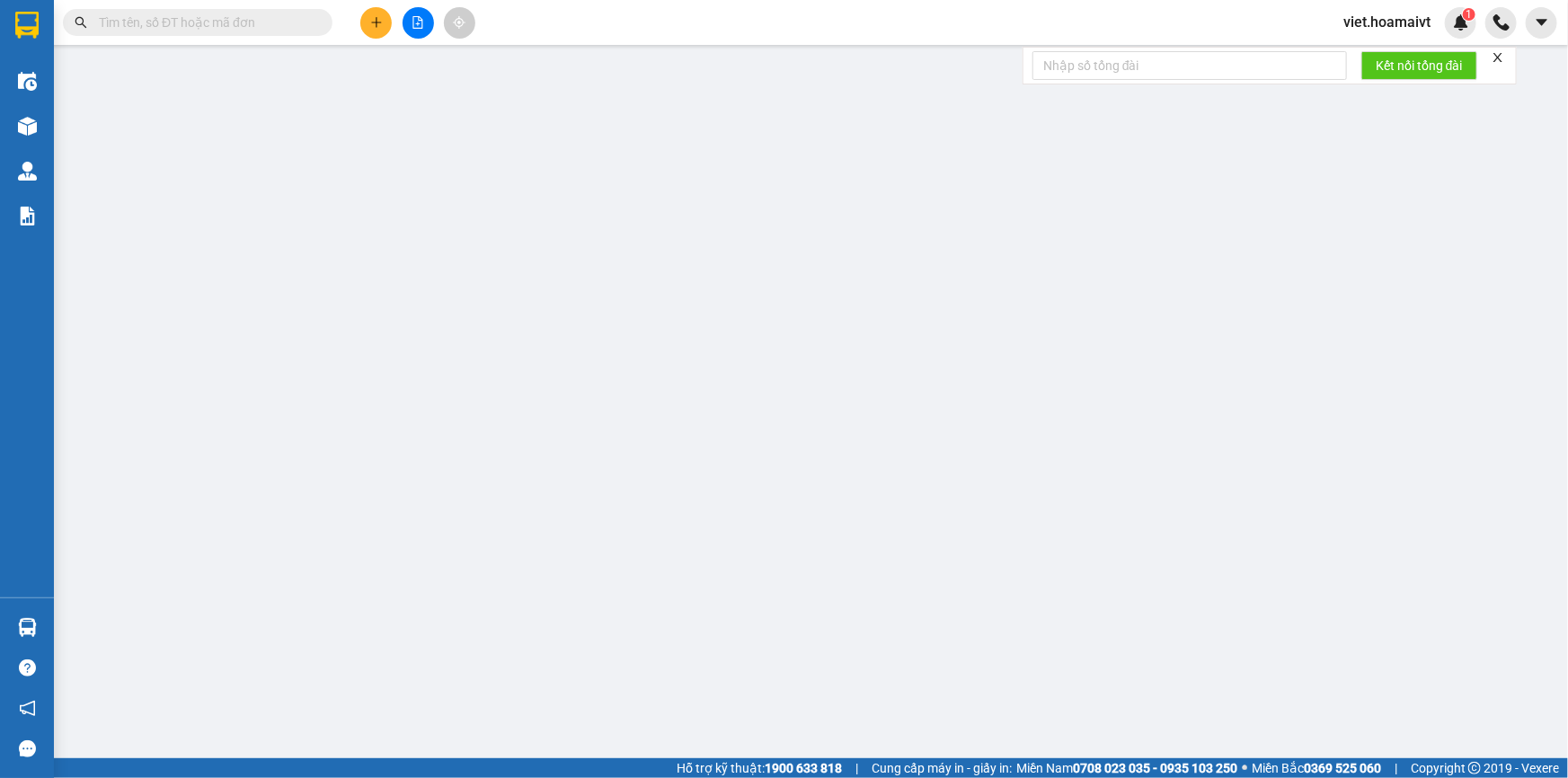
type input "0778899088"
type input "ĐỒNG LỢI"
type input "0911411247"
type input "THẾ ANH"
type input "30.000"
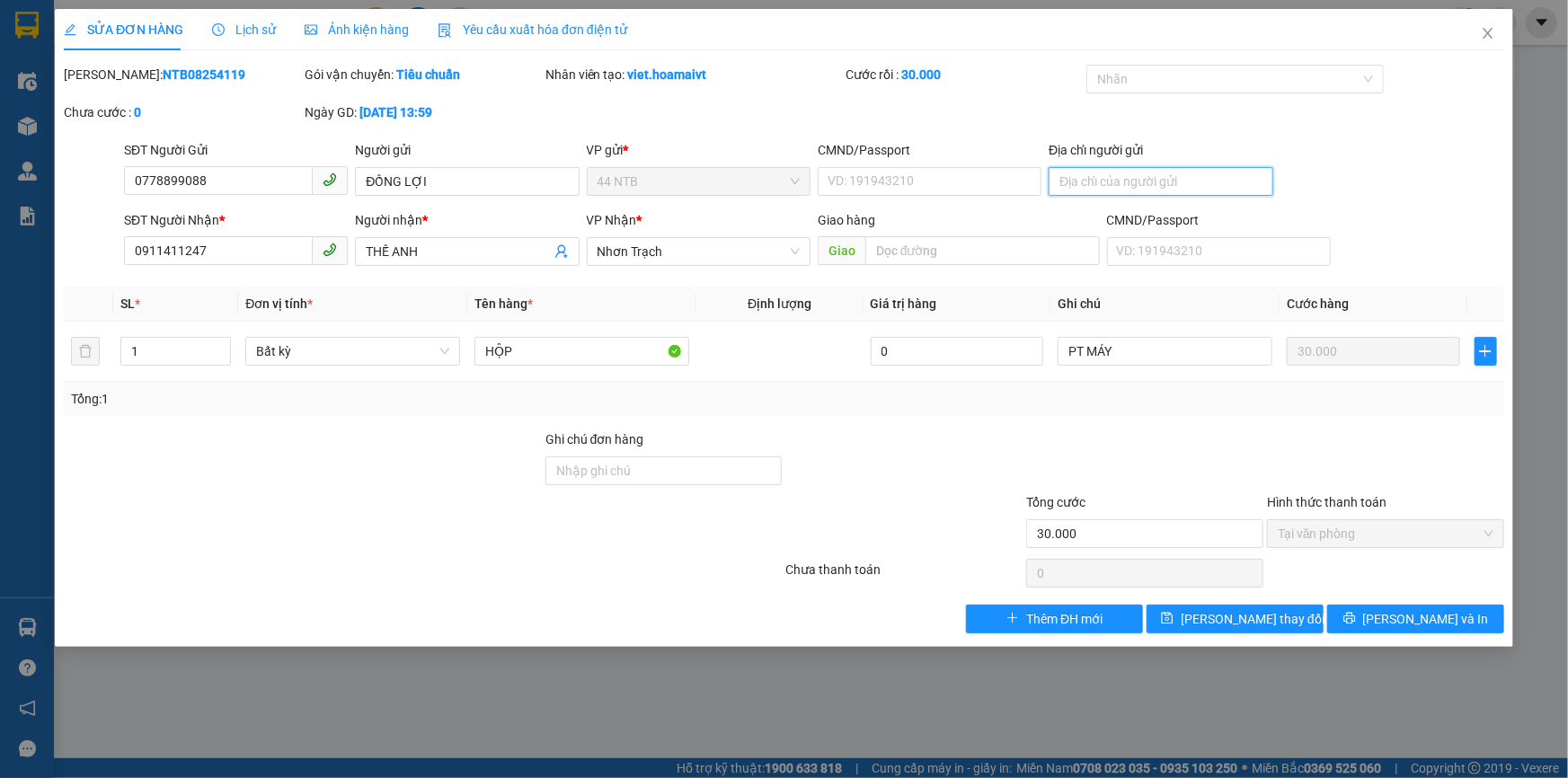
drag, startPoint x: 1091, startPoint y: 186, endPoint x: 1107, endPoint y: 172, distance: 21.3
click at [1091, 186] on input "Địa chỉ người gửi" at bounding box center [1161, 181] width 224 height 28
type input "SỐ 22 ĐƯỜNG 53B,THẠNH MỸ LỢI,THỦ ĐỨC"
click at [942, 99] on div "Cước rồi : 30.000" at bounding box center [965, 83] width 241 height 38
click at [1410, 612] on span "[PERSON_NAME] và In" at bounding box center [1426, 619] width 126 height 20
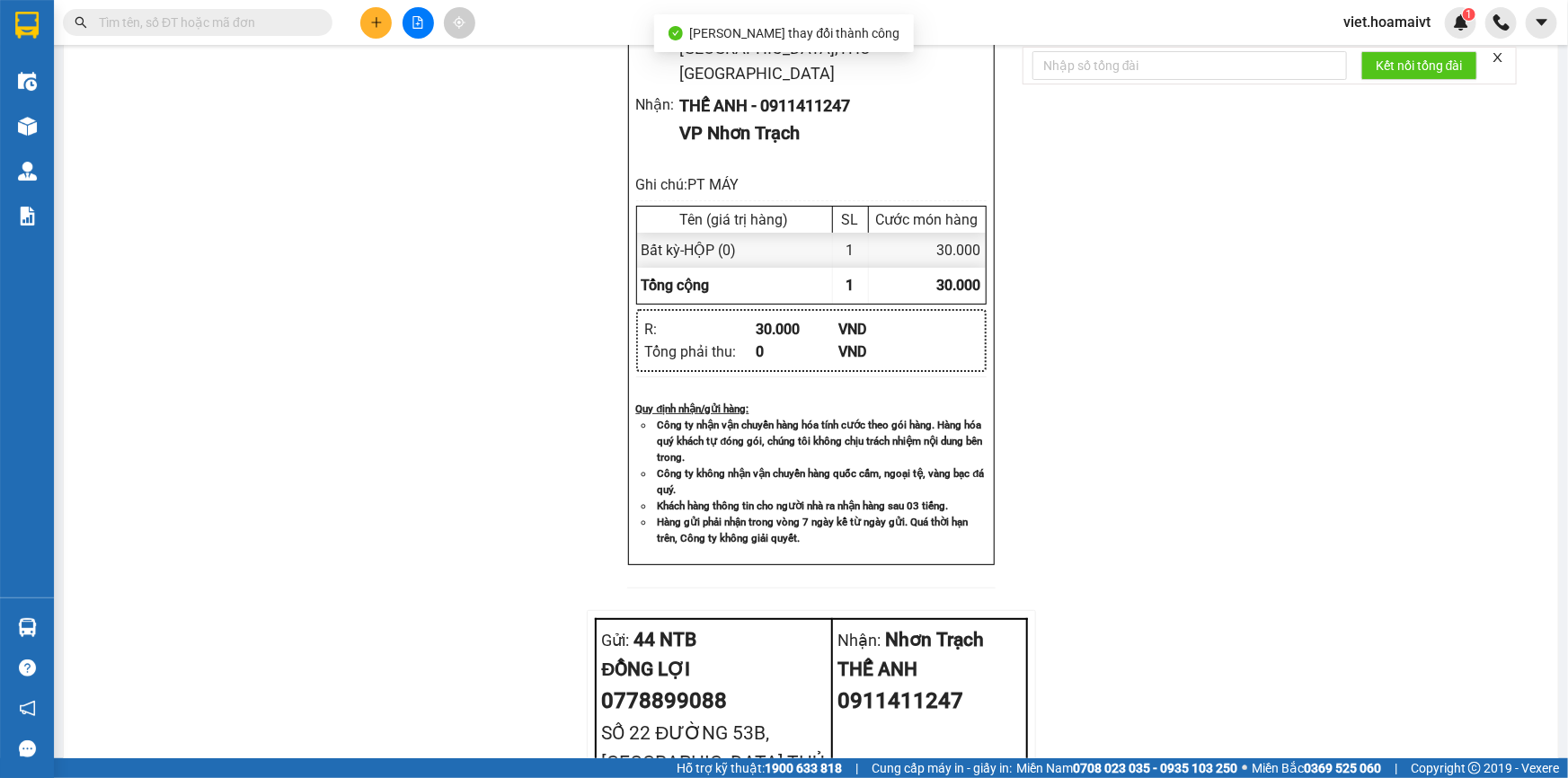
click at [1374, 476] on div "Hoa Mai VP 44 NTB 44 Nguyễn Thái Bình 02838217499 VP Nhơn Trạch Biên nhận Mã đ…" at bounding box center [811, 417] width 1451 height 1348
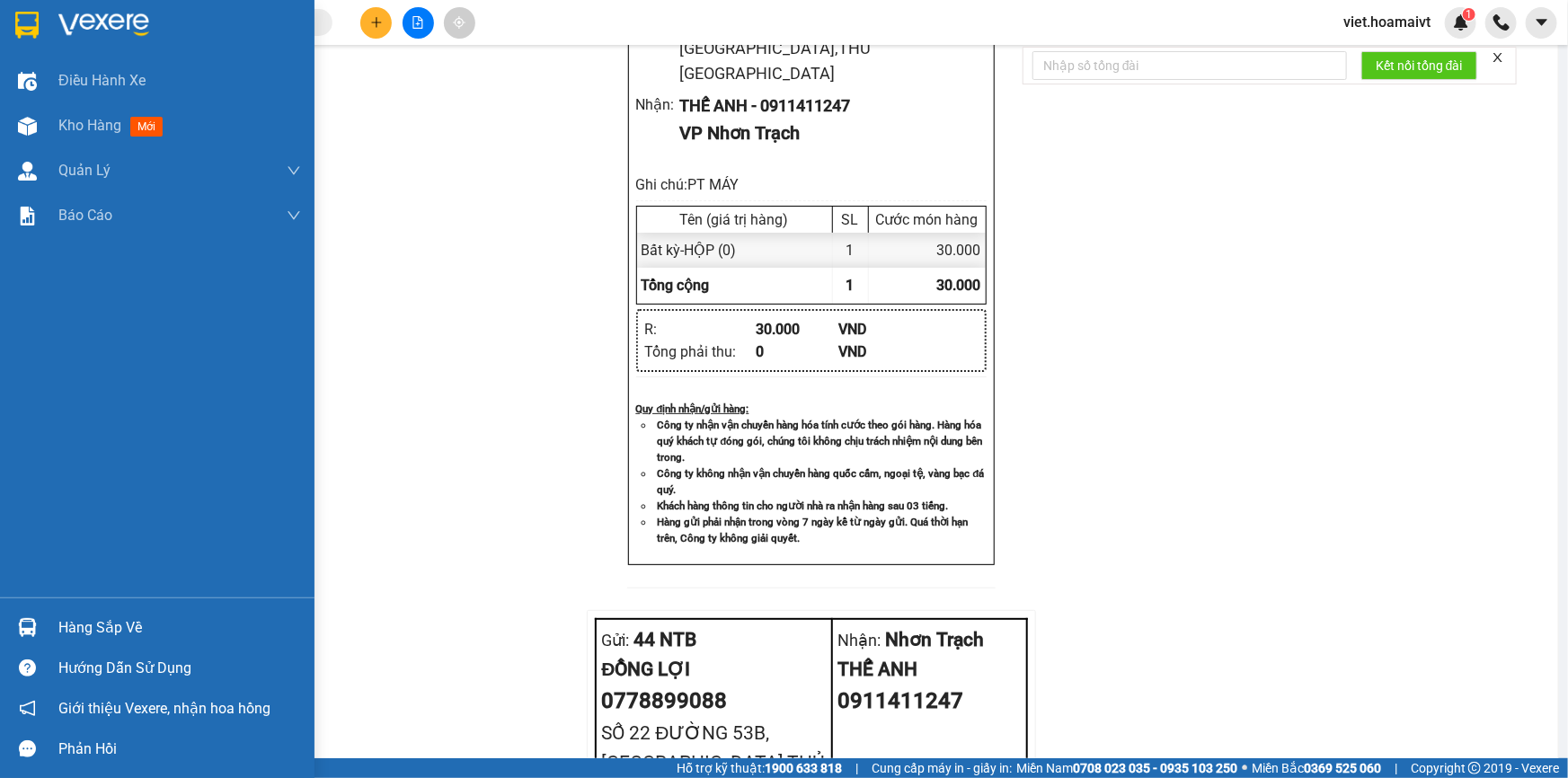
click at [26, 28] on img at bounding box center [27, 25] width 24 height 27
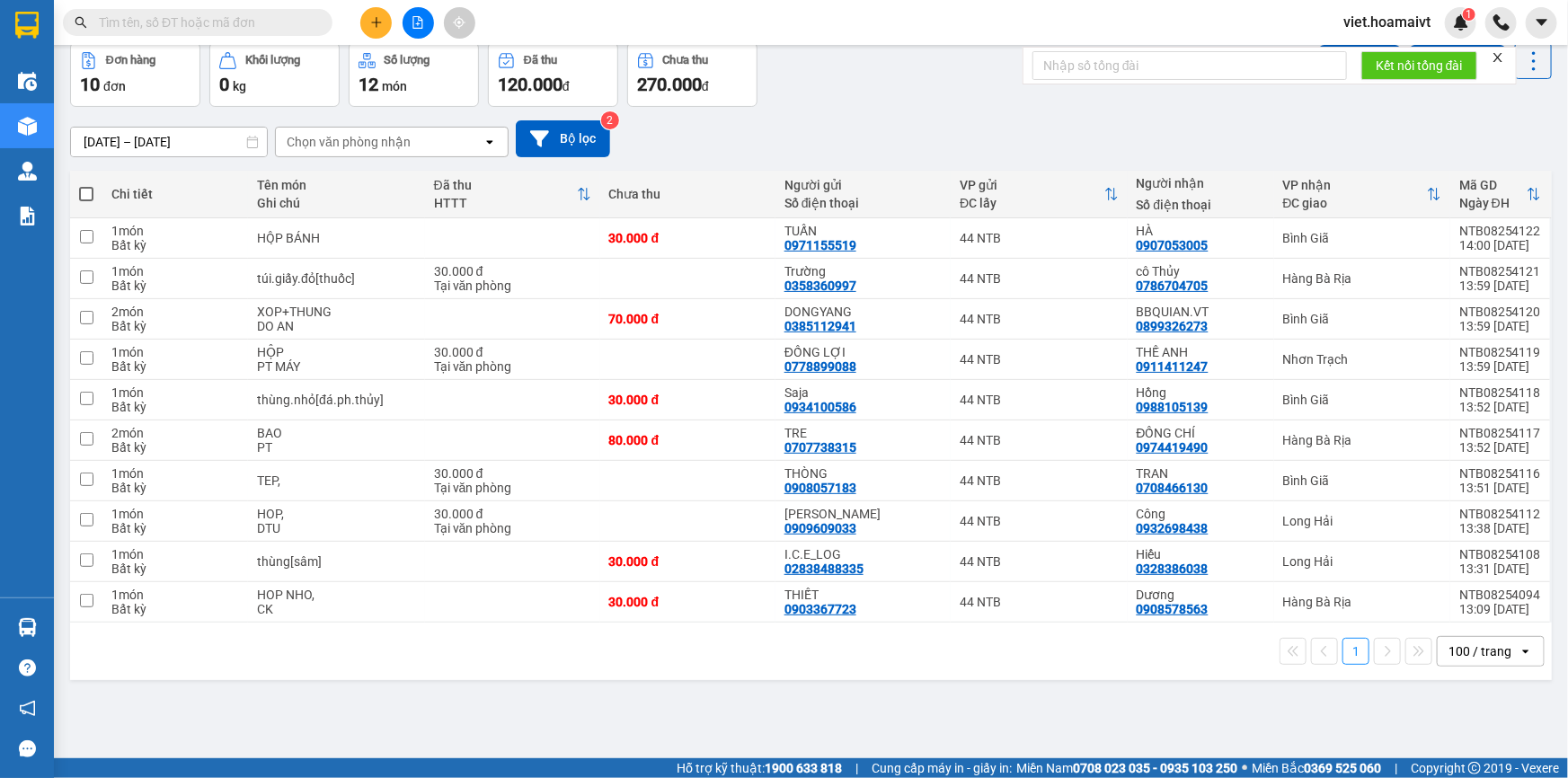
click at [1061, 157] on div "[DATE] – [DATE] Press the down arrow key to interact with the calendar and sele…" at bounding box center [811, 139] width 1482 height 37
click at [1059, 157] on div "[DATE] – [DATE] Press the down arrow key to interact with the calendar and sele…" at bounding box center [811, 139] width 1482 height 37
click at [367, 151] on div "Chọn văn phòng nhận" at bounding box center [348, 141] width 124 height 18
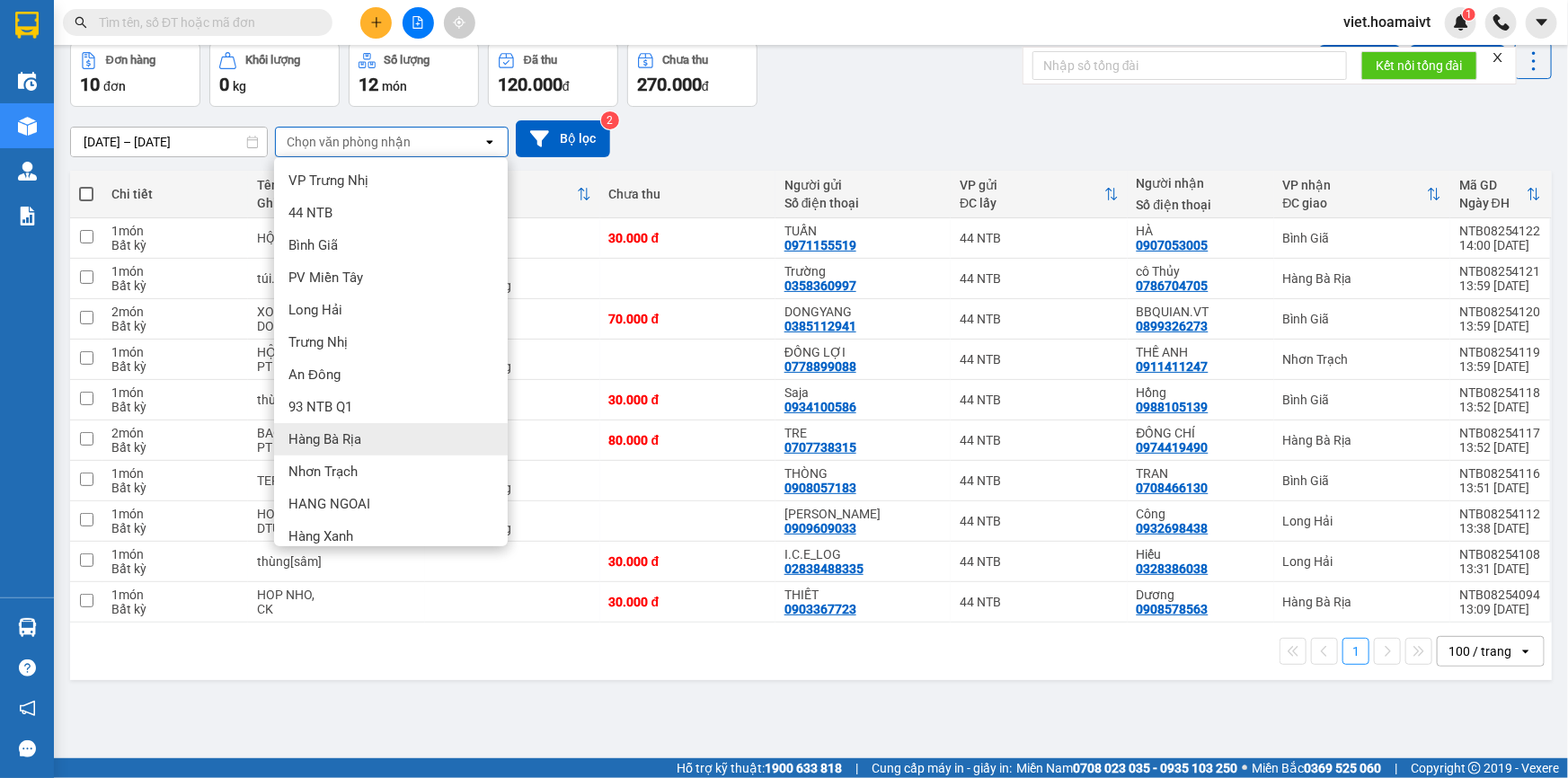
click at [362, 455] on div "Hàng Bà Rịa" at bounding box center [391, 439] width 233 height 32
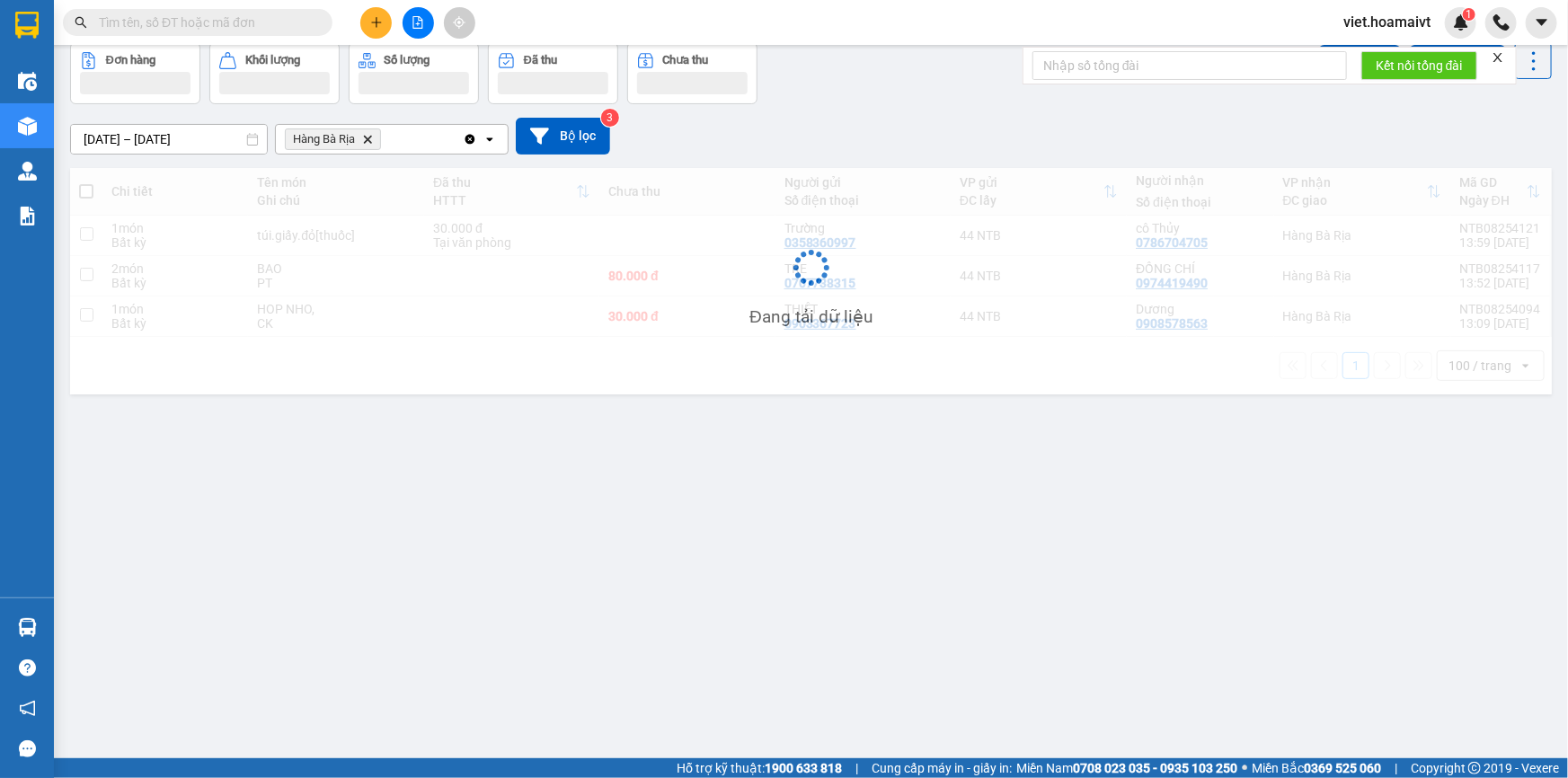
click at [812, 104] on div "Đơn hàng Khối lượng Số lượng Đã thu Chưa thu Lên hàng Tạo Chuyến" at bounding box center [811, 73] width 1482 height 62
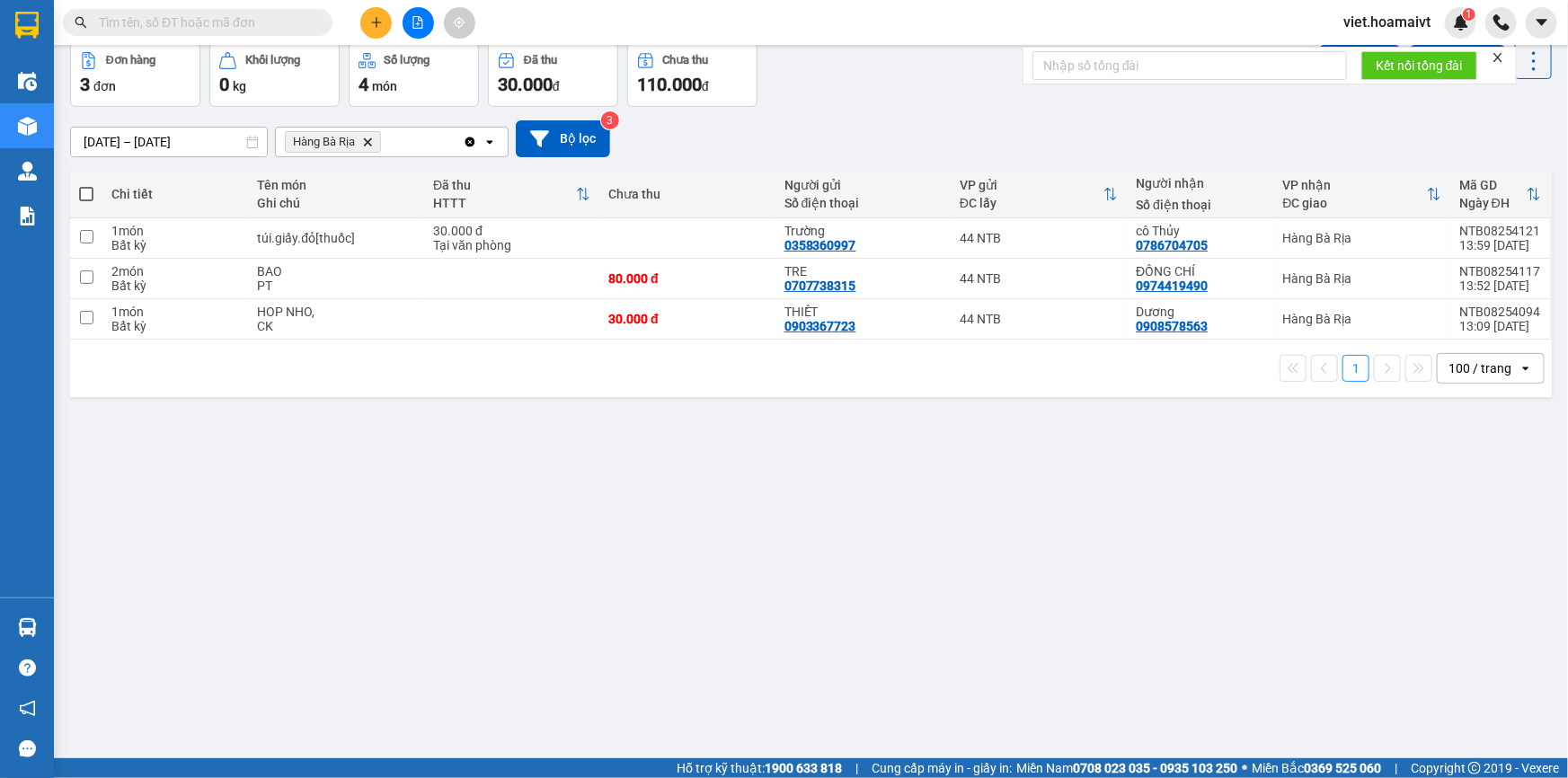
click at [813, 107] on div "Đơn hàng 3 đơn Khối lượng 0 kg Số lượng 4 món Đã thu 30.000 đ Chưa thu 110.000 …" at bounding box center [811, 75] width 1482 height 65
click at [814, 107] on div "Đơn hàng 3 đơn Khối lượng 0 kg Số lượng 4 món Đã thu 30.000 đ Chưa thu 110.000 …" at bounding box center [811, 75] width 1482 height 65
click at [368, 147] on icon "Delete" at bounding box center [367, 141] width 10 height 10
click at [368, 151] on div "Chọn văn phòng nhận" at bounding box center [348, 141] width 124 height 18
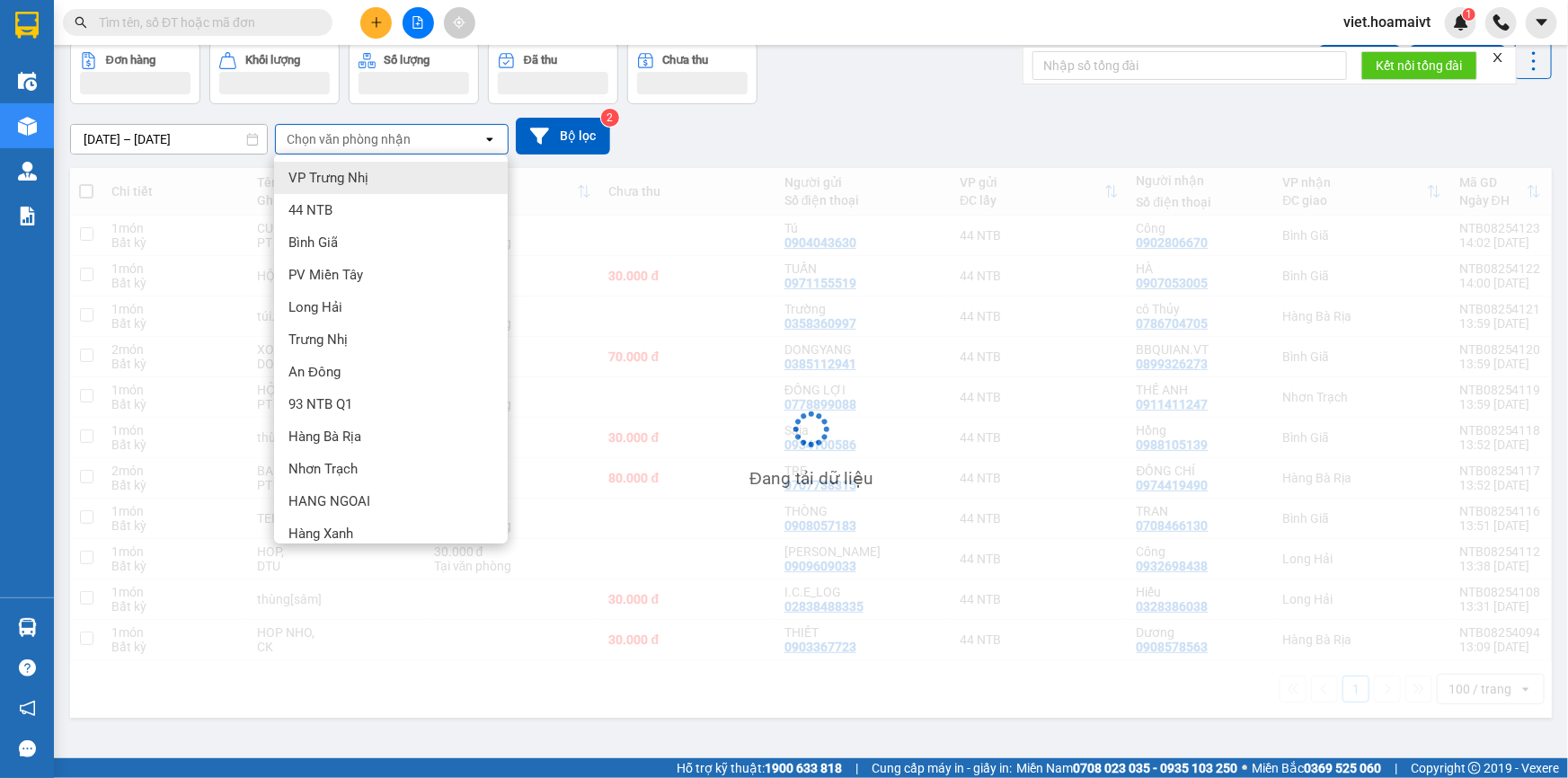
click at [993, 155] on div "[DATE] – [DATE] Press the down arrow key to interact with the calendar and sele…" at bounding box center [811, 136] width 1482 height 37
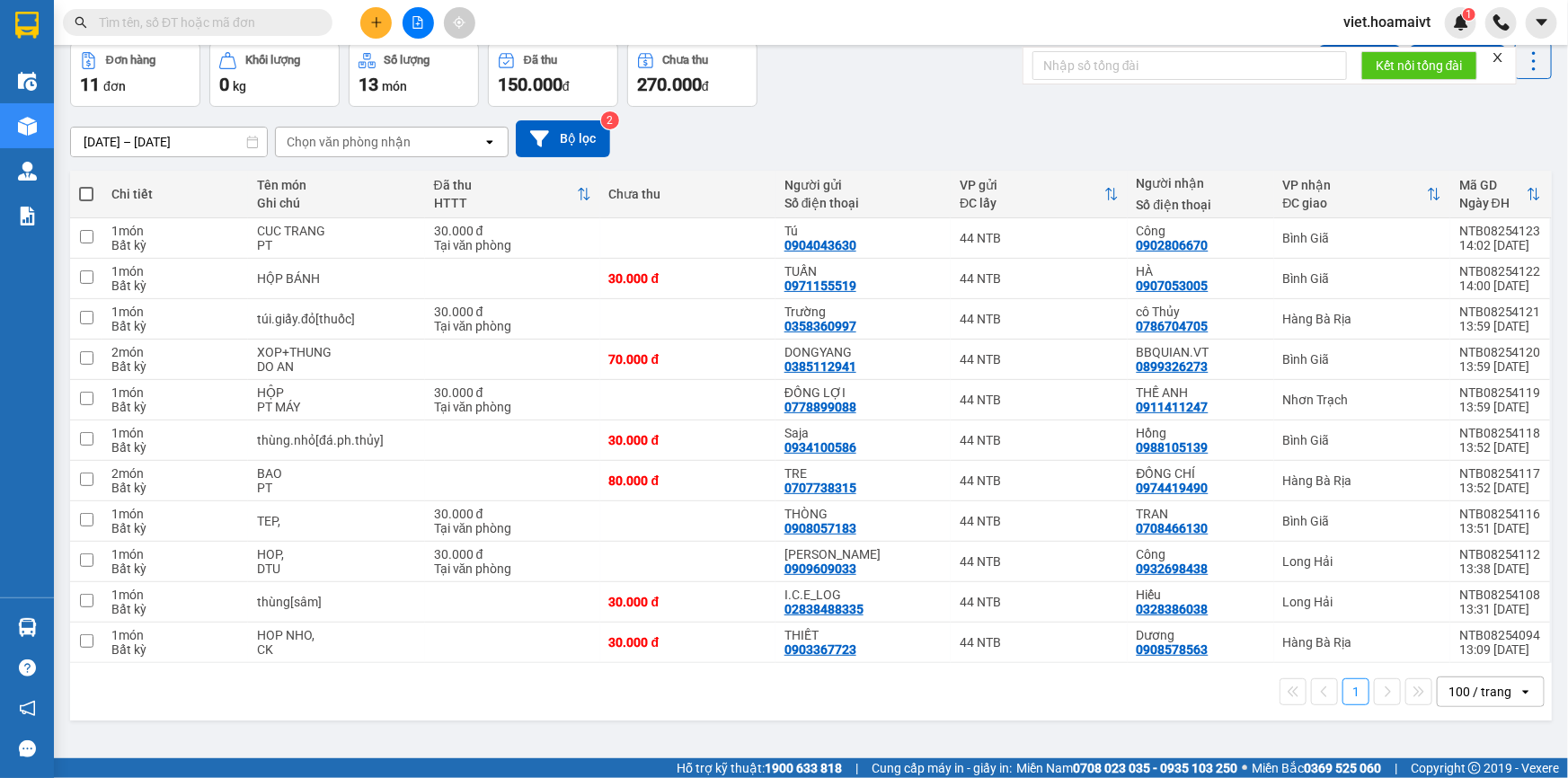
click at [993, 171] on div "[DATE] – [DATE] Press the down arrow key to interact with the calendar and sele…" at bounding box center [811, 139] width 1482 height 64
click at [357, 138] on div "Chọn văn phòng nhận" at bounding box center [348, 141] width 124 height 18
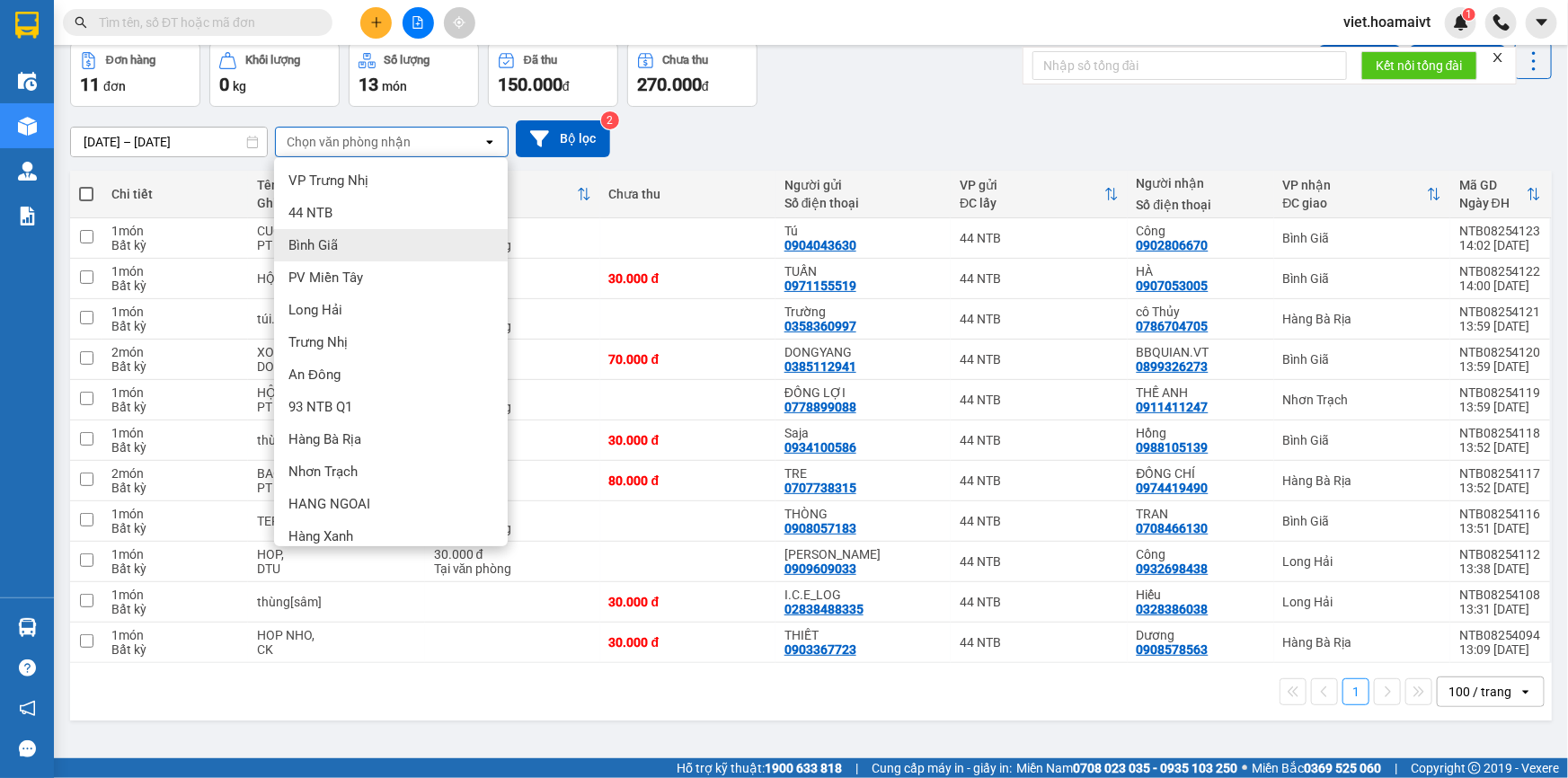
click at [344, 243] on div "Bình Giã" at bounding box center [391, 246] width 233 height 32
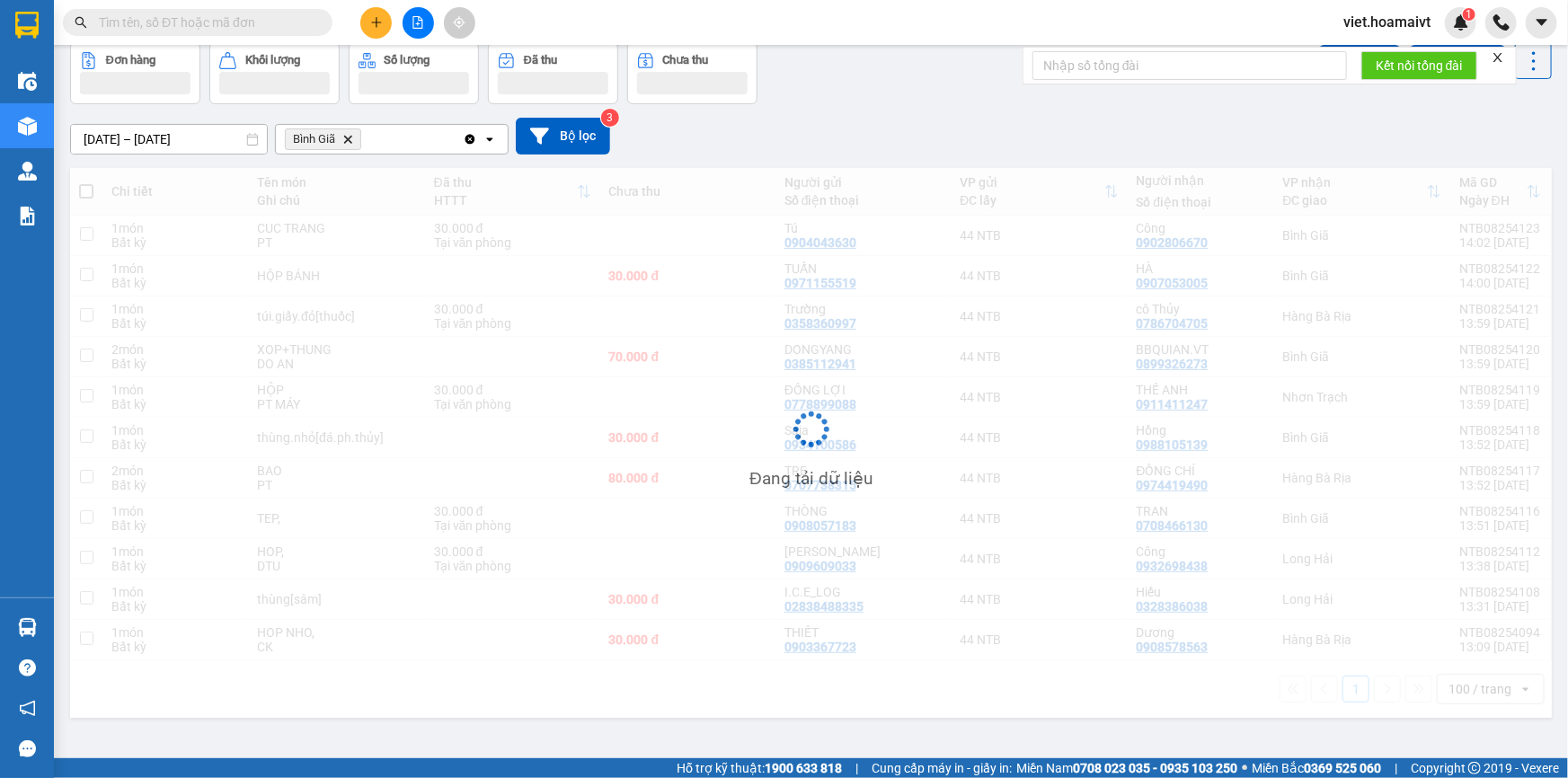
click at [901, 94] on div "Đơn hàng Khối lượng Số lượng Đã thu Chưa thu Lên hàng Tạo Chuyến" at bounding box center [811, 73] width 1482 height 62
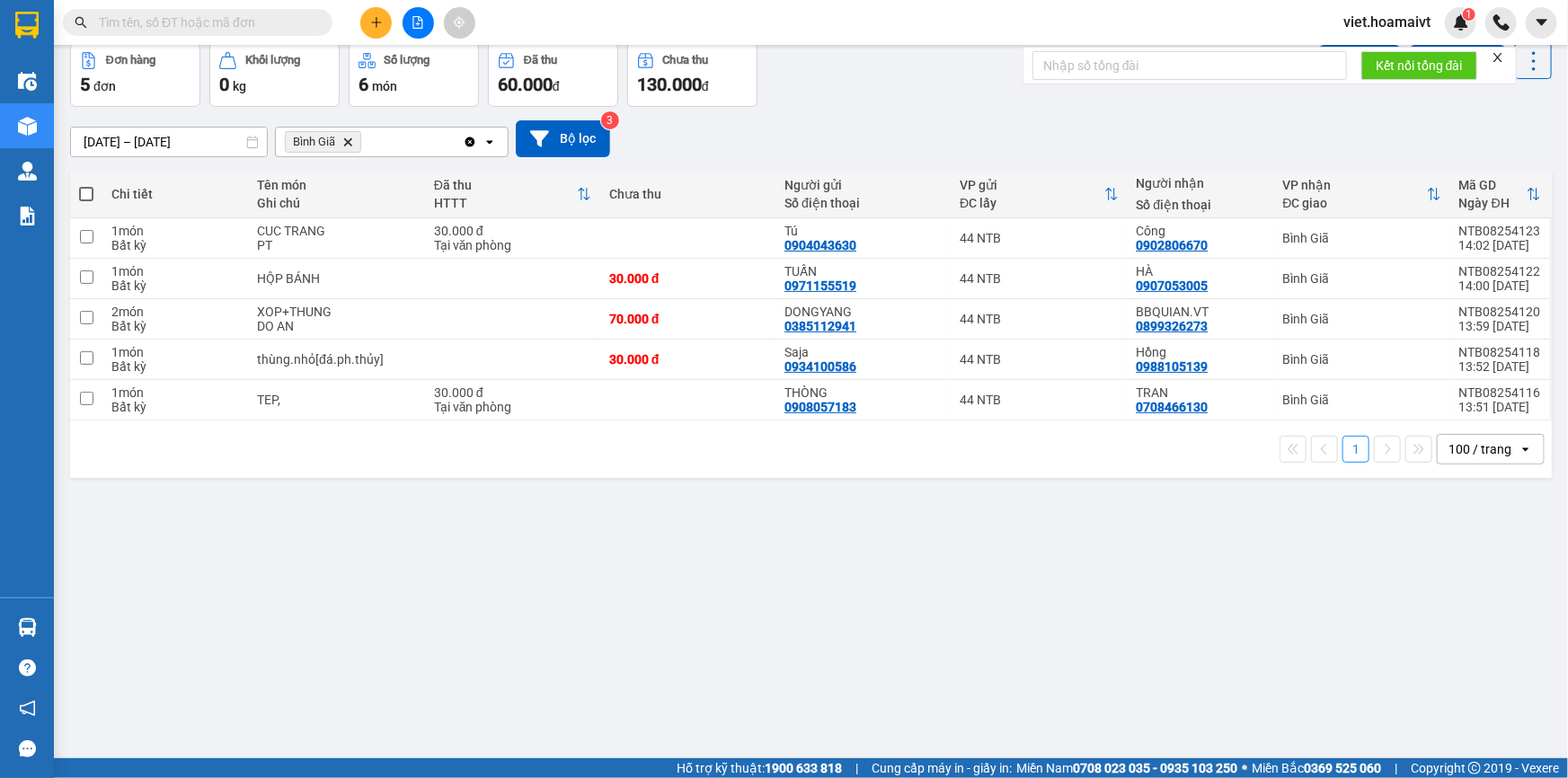
click at [350, 133] on span "Bình Giã Delete" at bounding box center [323, 141] width 77 height 22
click at [350, 142] on icon "Delete" at bounding box center [347, 141] width 10 height 10
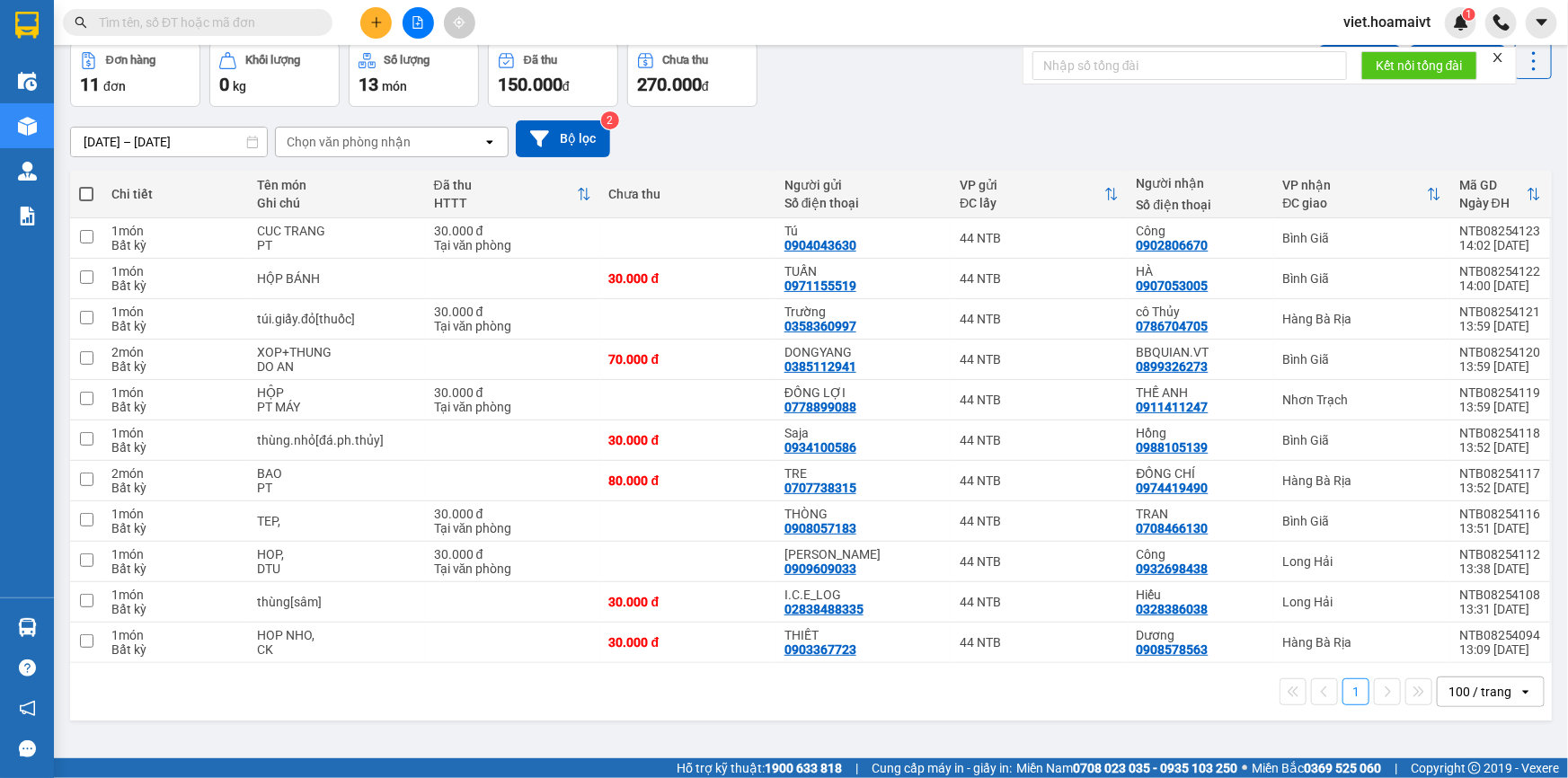
click at [329, 141] on div "Chọn văn phòng nhận" at bounding box center [348, 141] width 124 height 18
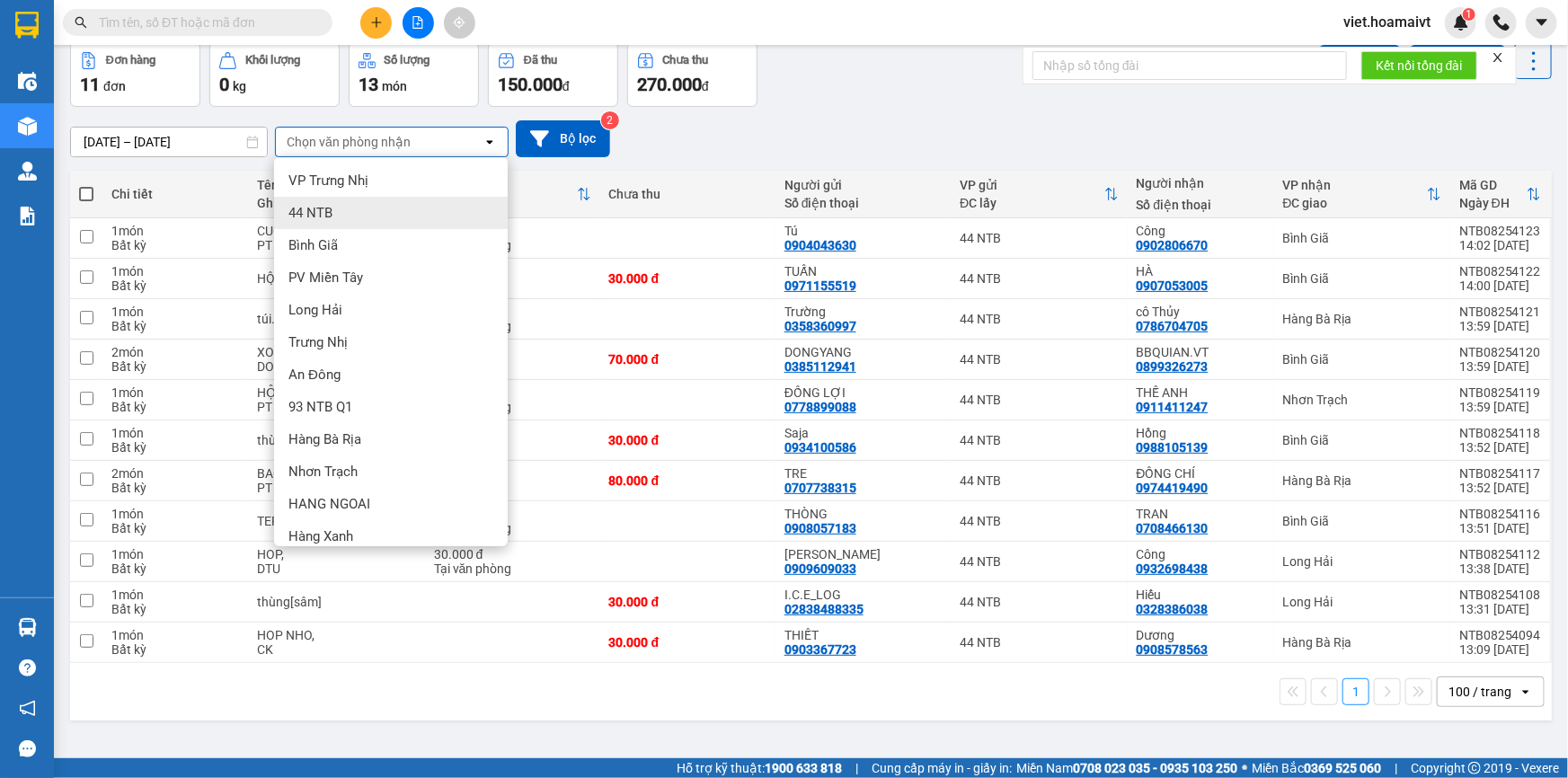
click at [968, 115] on div "[DATE] – [DATE] Press the down arrow key to interact with the calendar and sele…" at bounding box center [811, 139] width 1482 height 64
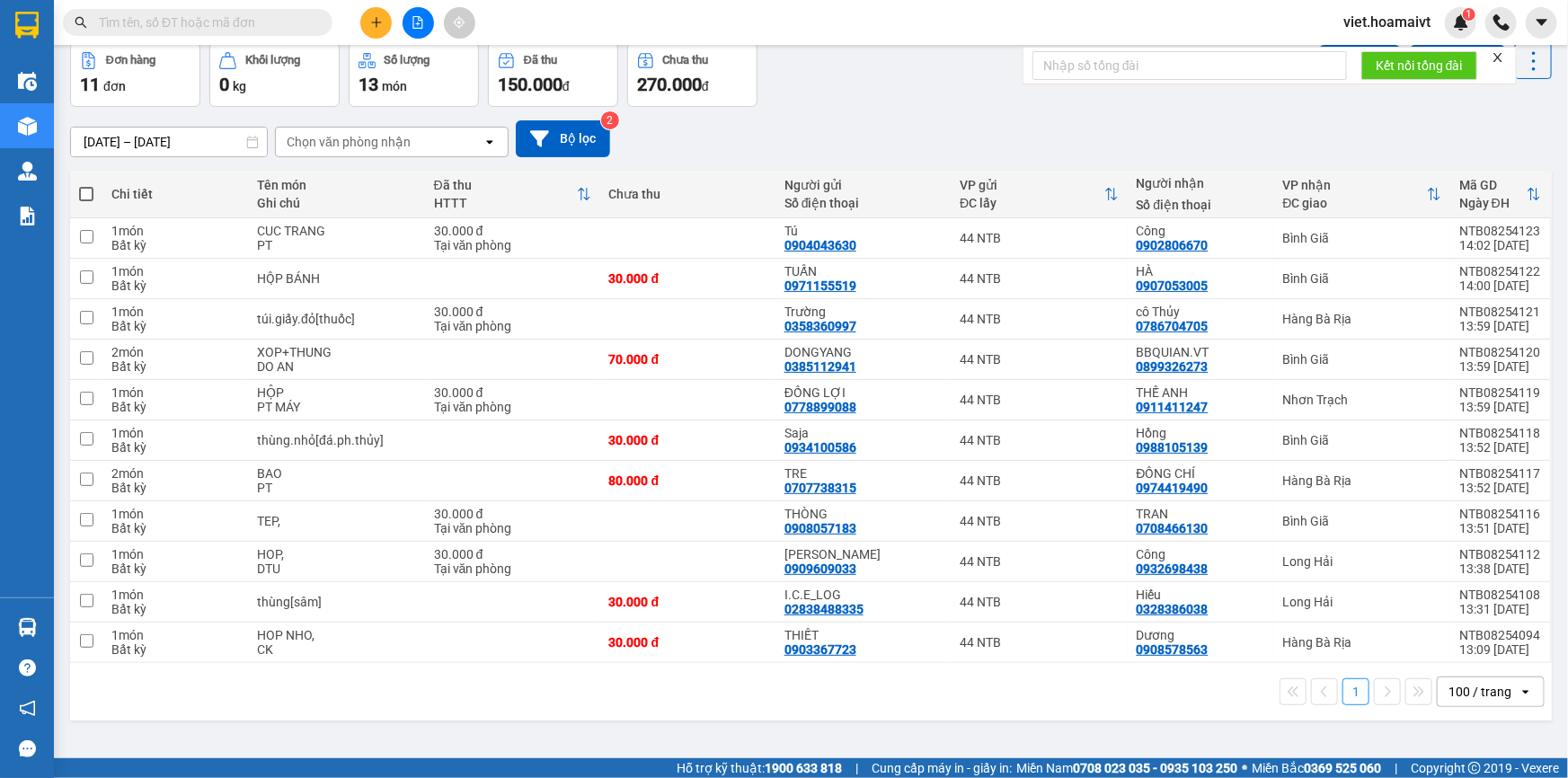
click at [325, 144] on div "Chọn văn phòng nhận" at bounding box center [348, 141] width 124 height 18
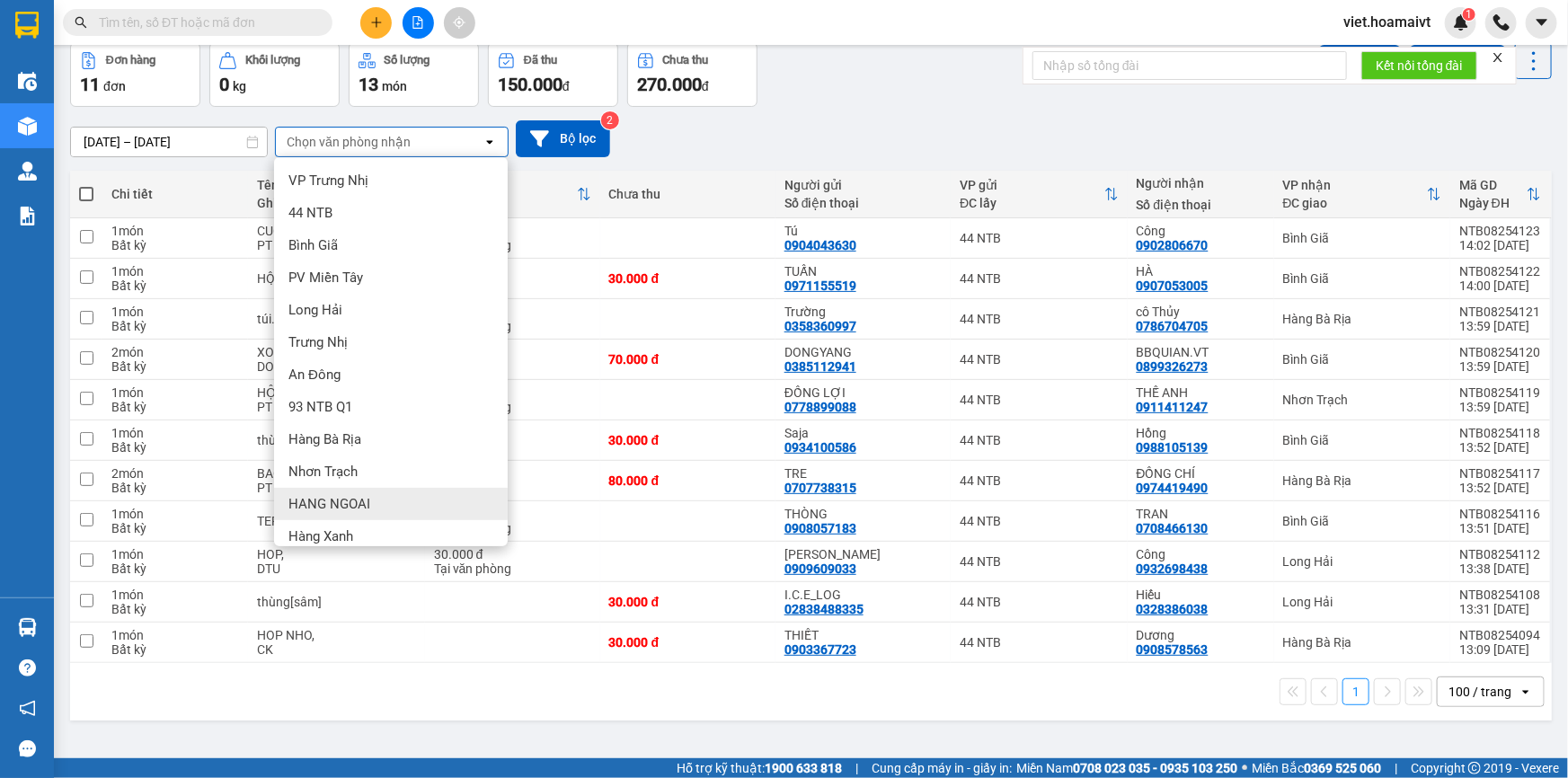
click at [385, 503] on div "HANG NGOAI" at bounding box center [391, 504] width 233 height 32
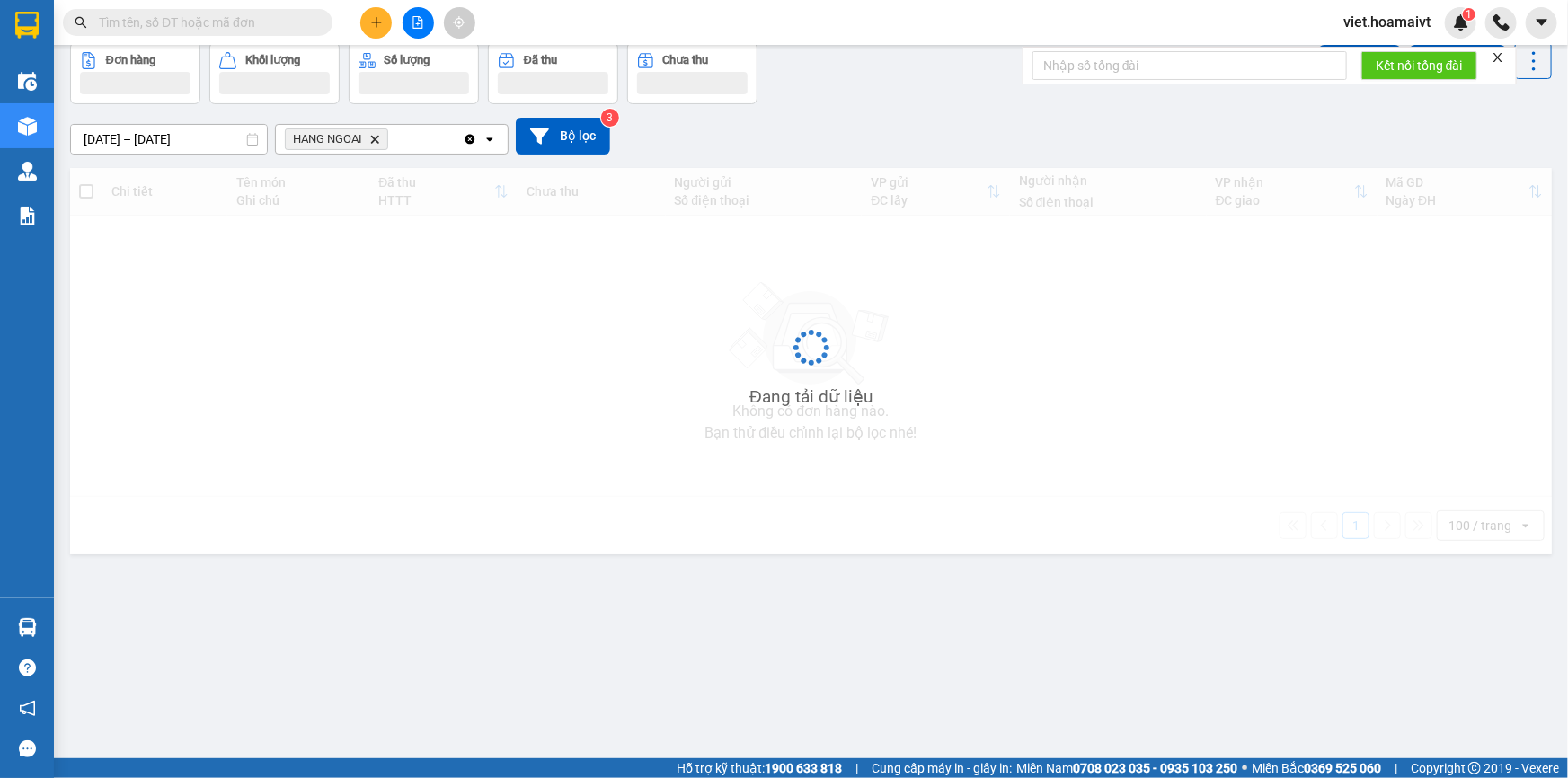
click at [869, 91] on div "Đơn hàng Khối lượng Số lượng Đã thu Chưa thu Lên hàng Tạo Chuyến" at bounding box center [811, 73] width 1482 height 62
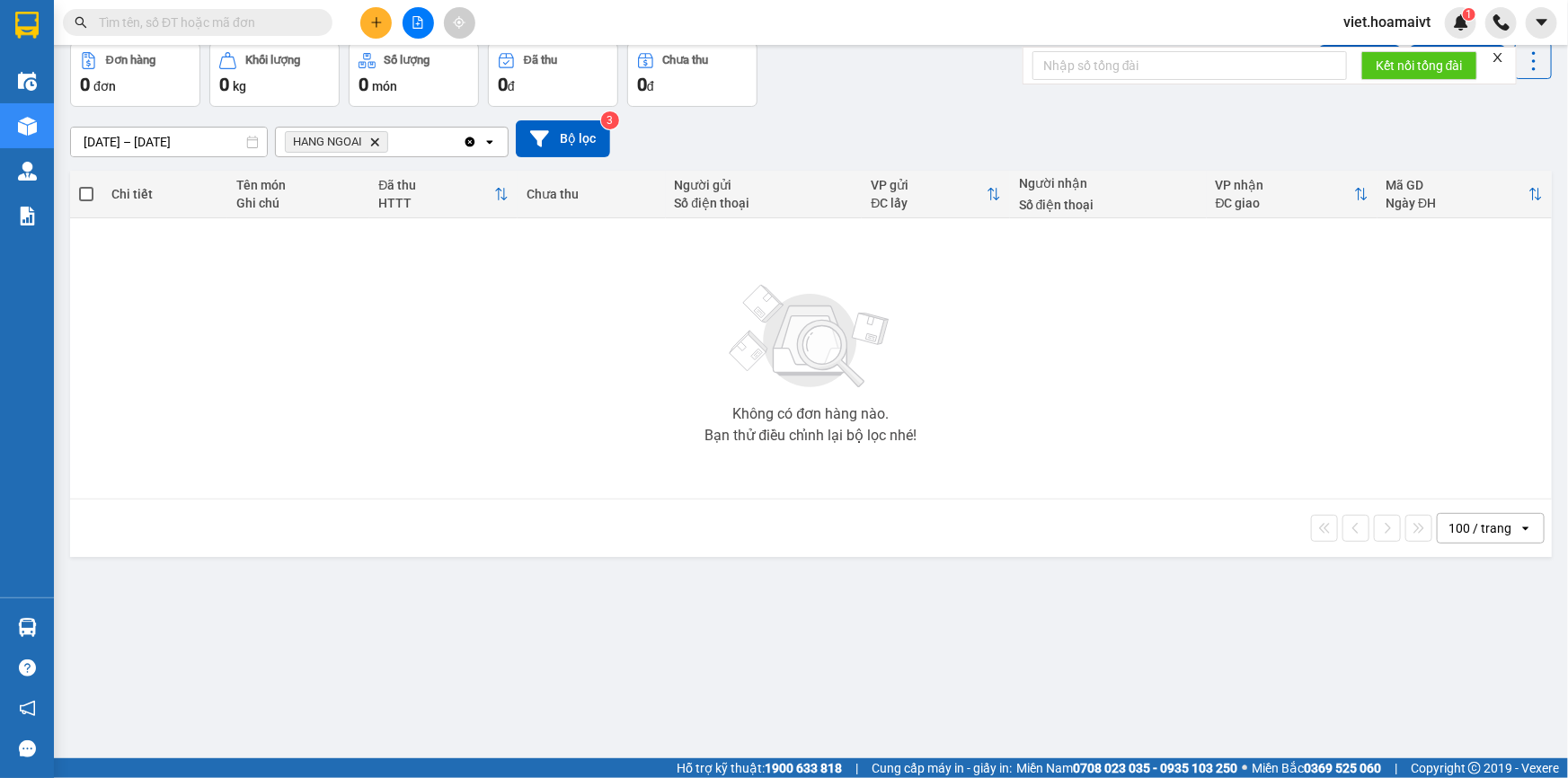
click at [378, 142] on icon "Delete" at bounding box center [374, 141] width 10 height 10
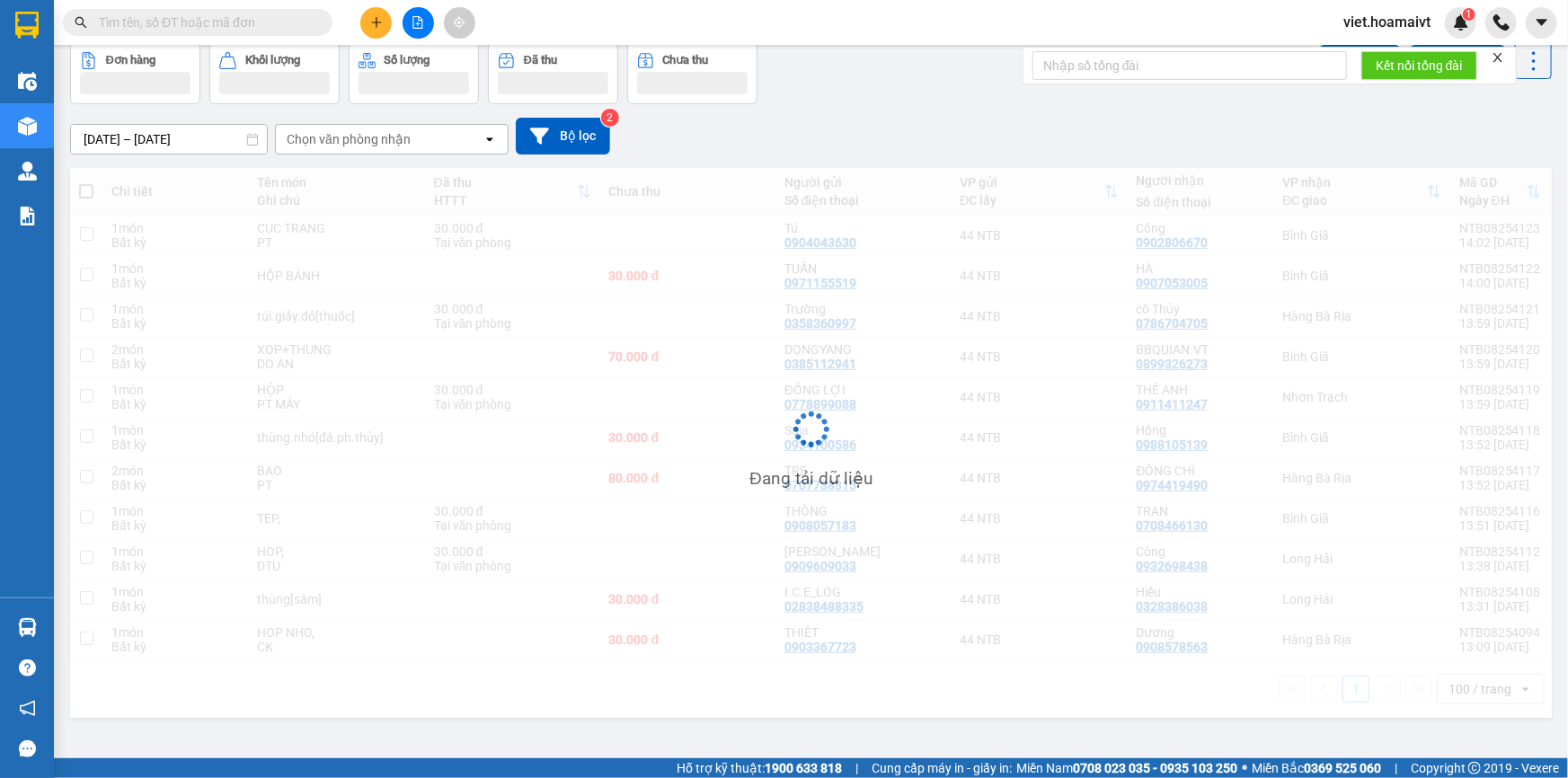
click at [946, 163] on div "[DATE] – [DATE] Press the down arrow key to interact with the calendar and sele…" at bounding box center [811, 136] width 1482 height 64
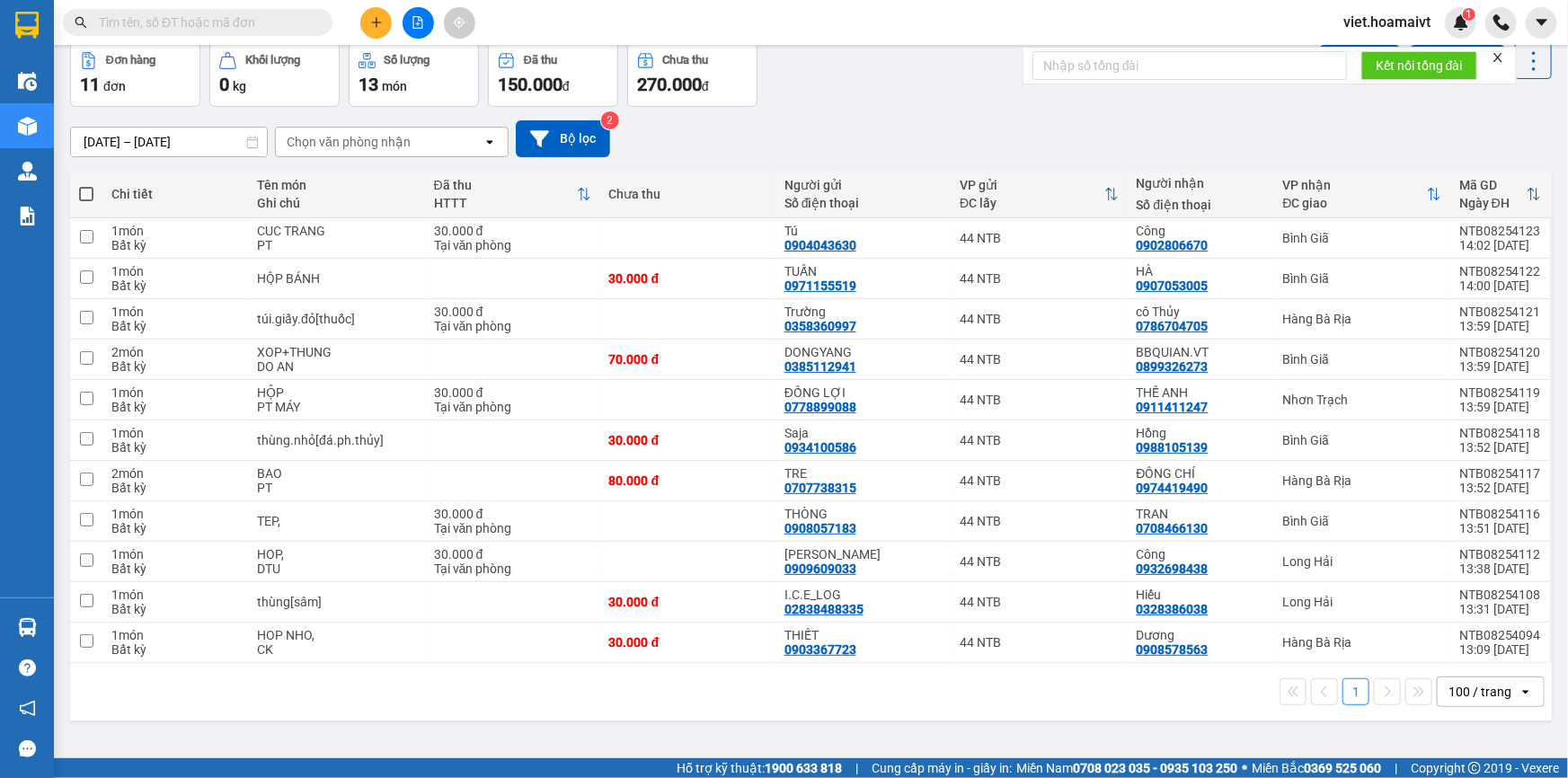
click at [334, 139] on div "Chọn văn phòng nhận" at bounding box center [348, 141] width 124 height 18
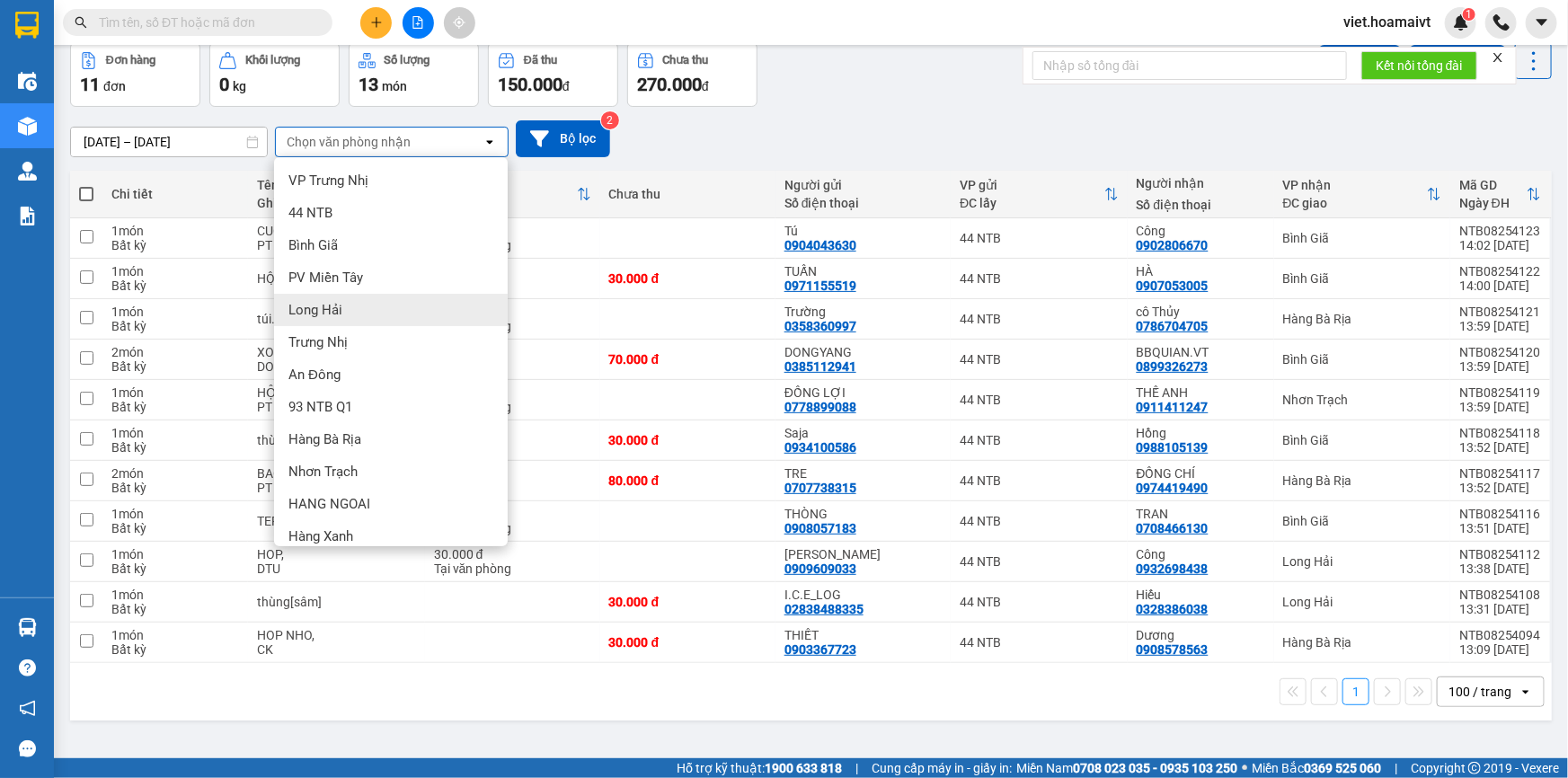
click at [368, 306] on div "Long Hải" at bounding box center [391, 310] width 233 height 32
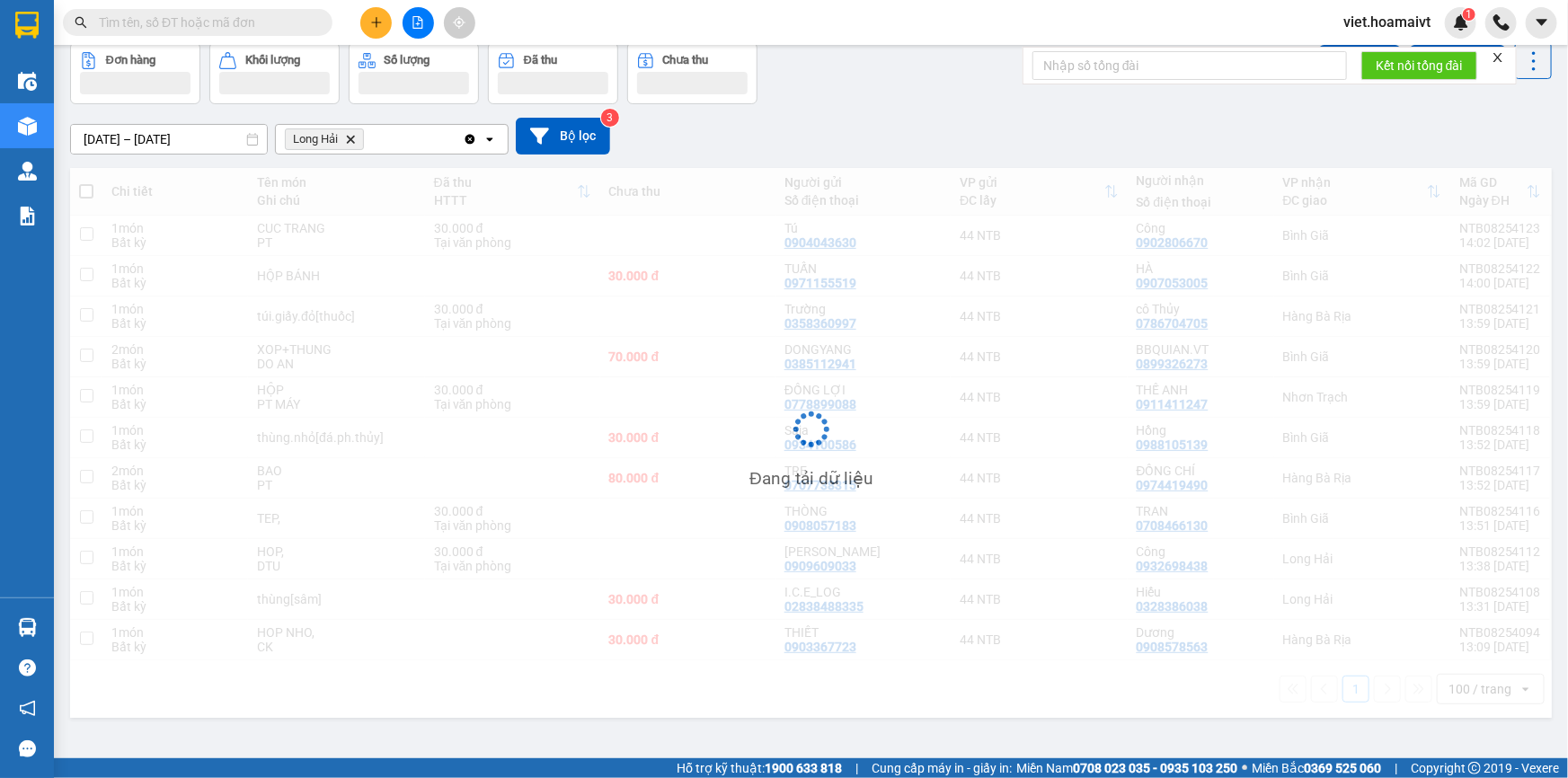
click at [944, 73] on div "Đơn hàng Khối lượng Số lượng Đã thu Chưa thu Lên hàng Tạo Chuyến" at bounding box center [811, 73] width 1482 height 62
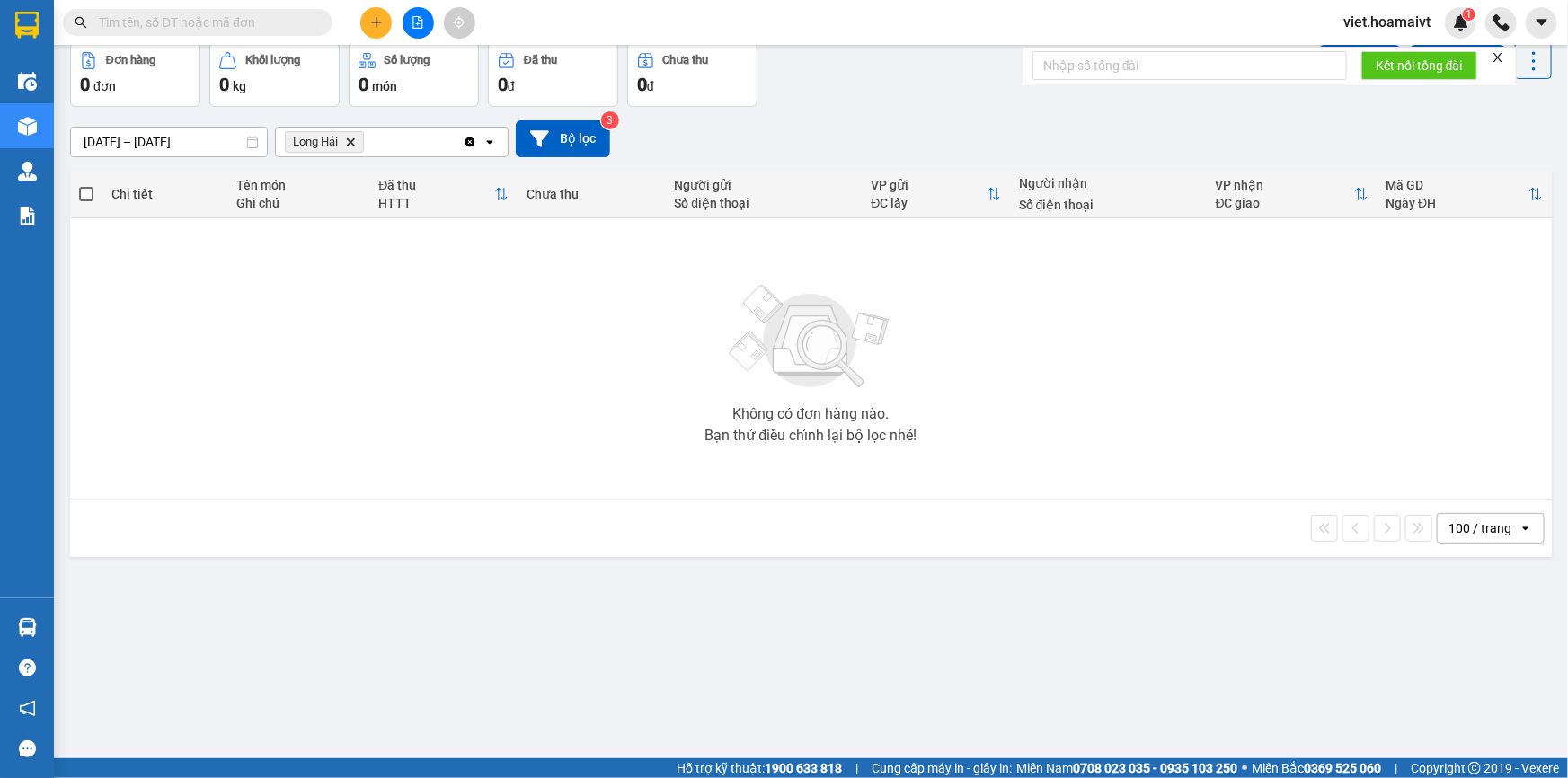
click at [355, 141] on icon "Delete" at bounding box center [350, 141] width 10 height 10
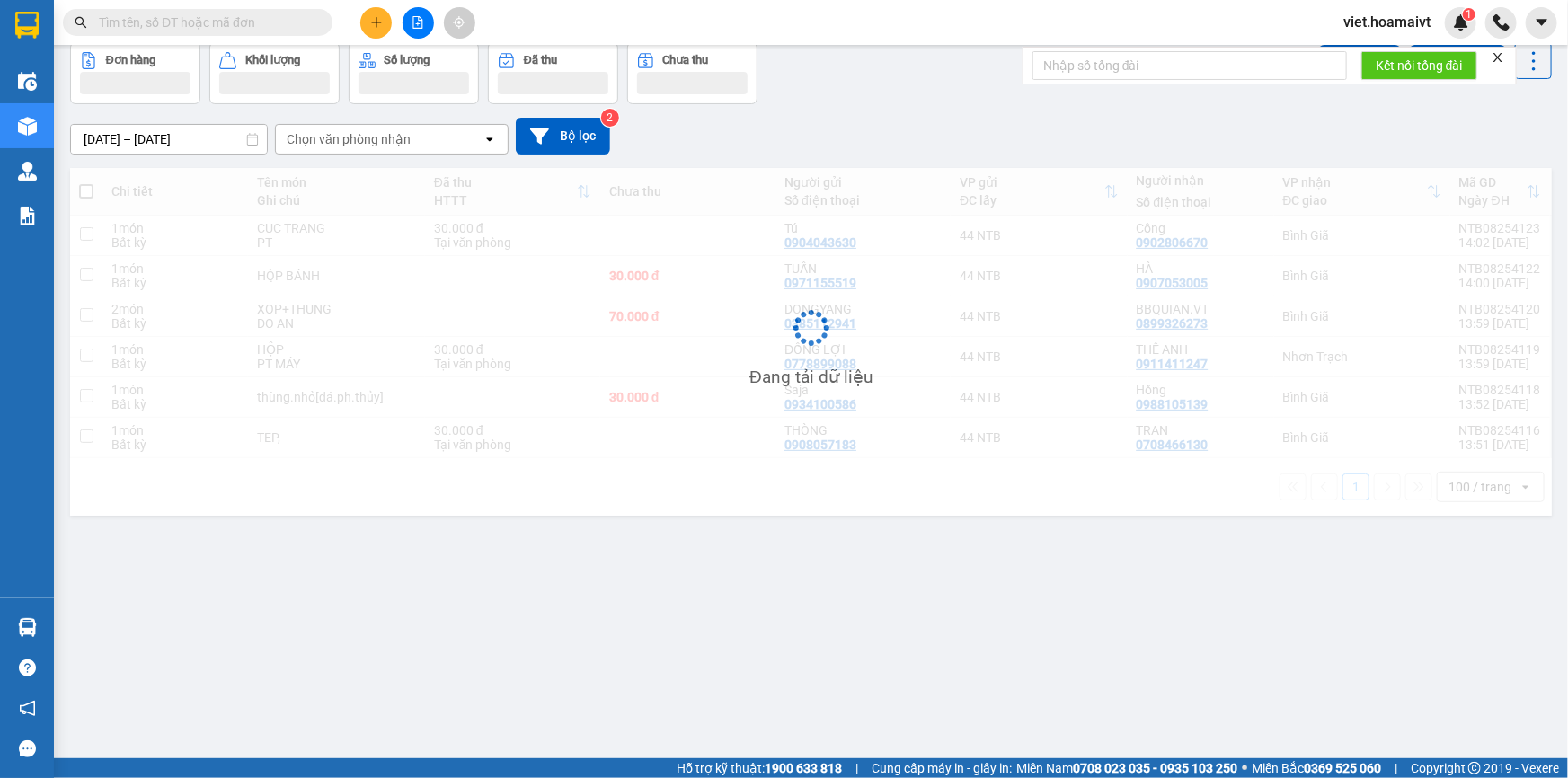
click at [1033, 163] on div "[DATE] – [DATE] Press the down arrow key to interact with the calendar and sele…" at bounding box center [811, 136] width 1482 height 64
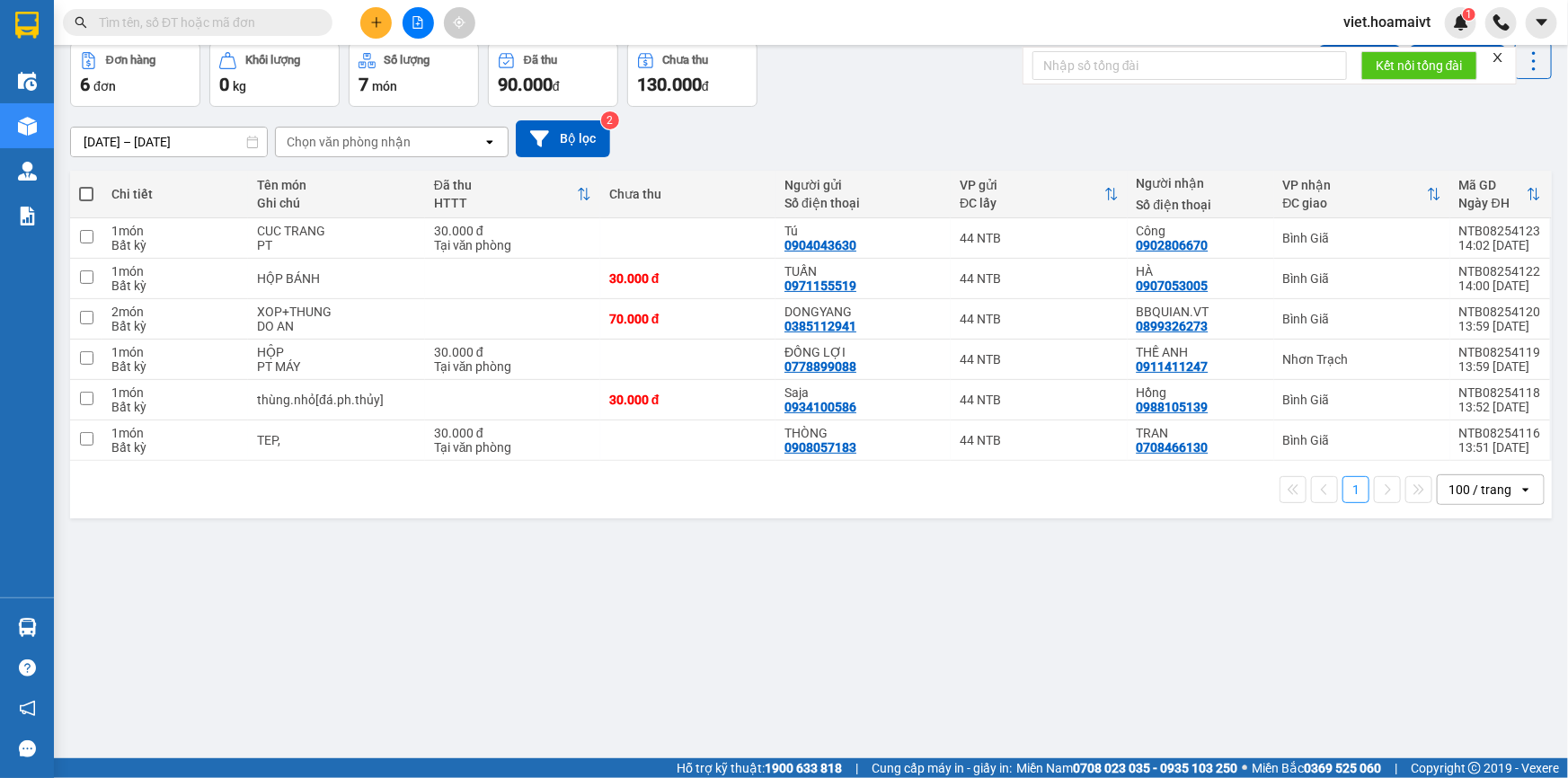
click at [1018, 117] on div "[DATE] – [DATE] Press the down arrow key to interact with the calendar and sele…" at bounding box center [811, 139] width 1482 height 64
click at [965, 124] on div "[DATE] – [DATE] Press the down arrow key to interact with the calendar and sele…" at bounding box center [811, 139] width 1482 height 37
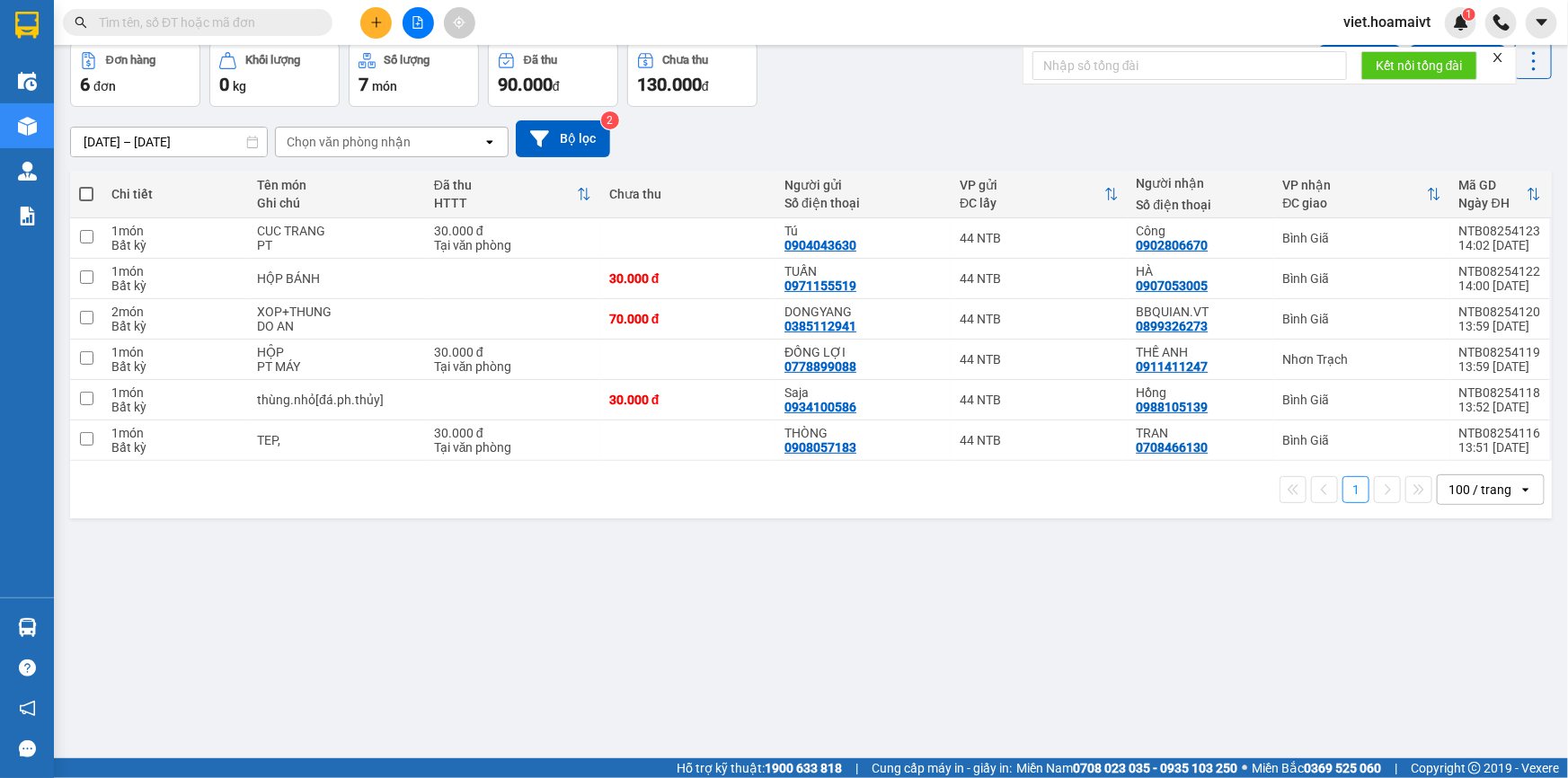
click at [965, 124] on div "[DATE] – [DATE] Press the down arrow key to interact with the calendar and sele…" at bounding box center [811, 139] width 1482 height 37
click at [813, 112] on div "[DATE] – [DATE] Press the down arrow key to interact with the calendar and sele…" at bounding box center [811, 139] width 1482 height 64
click at [347, 135] on div "Chọn văn phòng nhận" at bounding box center [348, 141] width 124 height 18
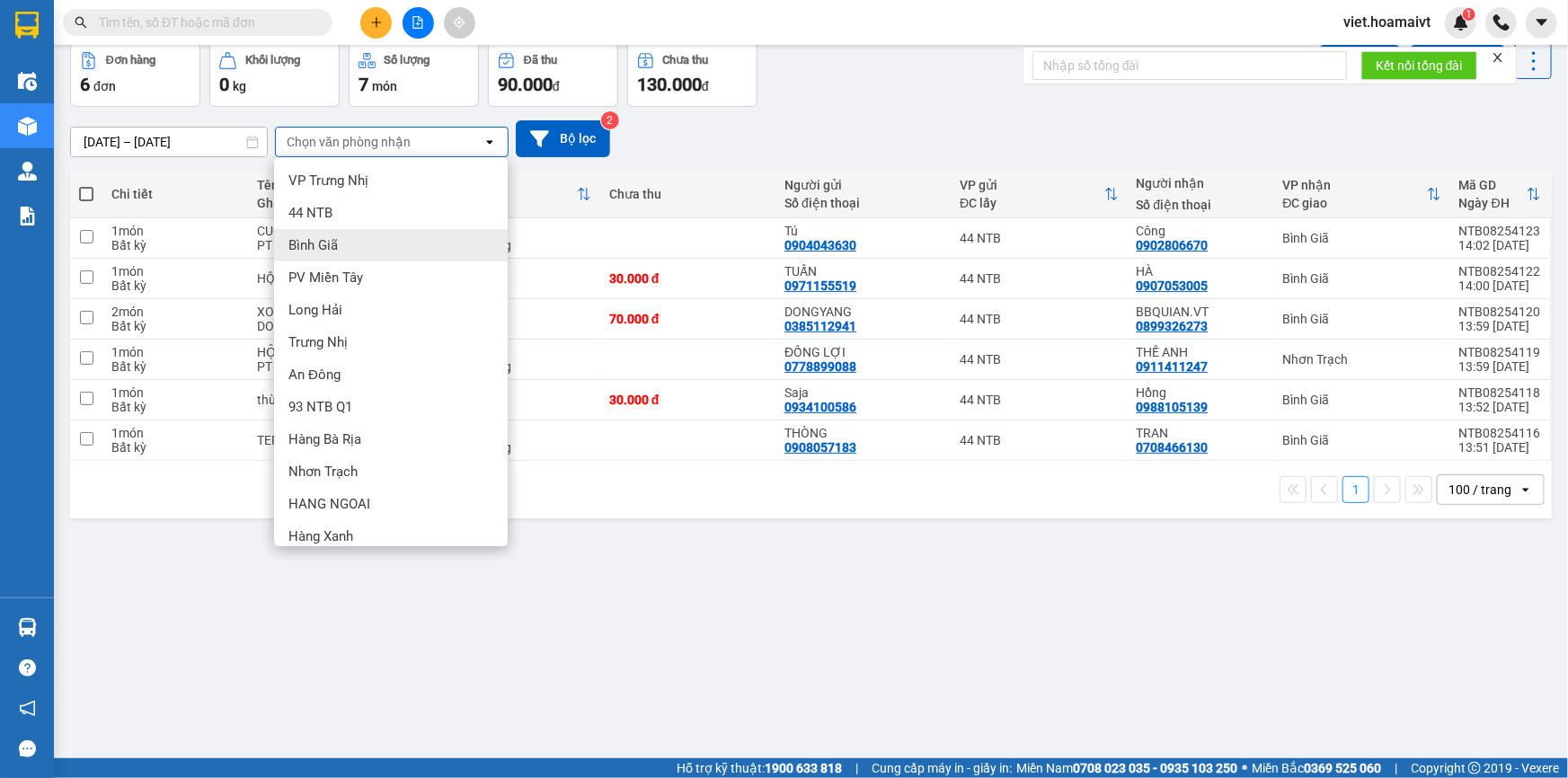
click at [368, 243] on div "Bình Giã" at bounding box center [391, 246] width 233 height 32
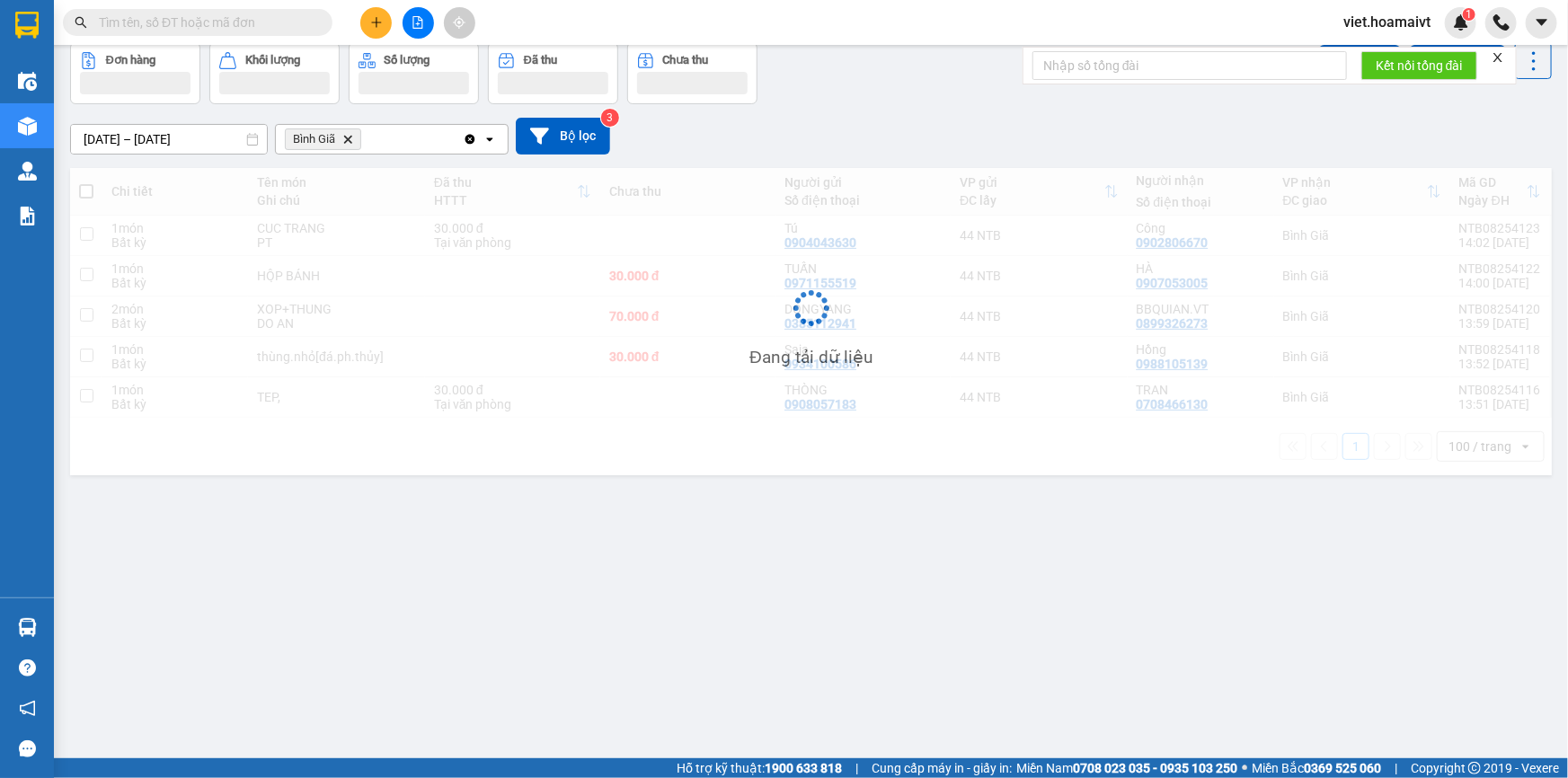
click at [988, 107] on div "12/08/2025 – 13/08/2025 Press the down arrow key to interact with the calendar …" at bounding box center [811, 136] width 1482 height 64
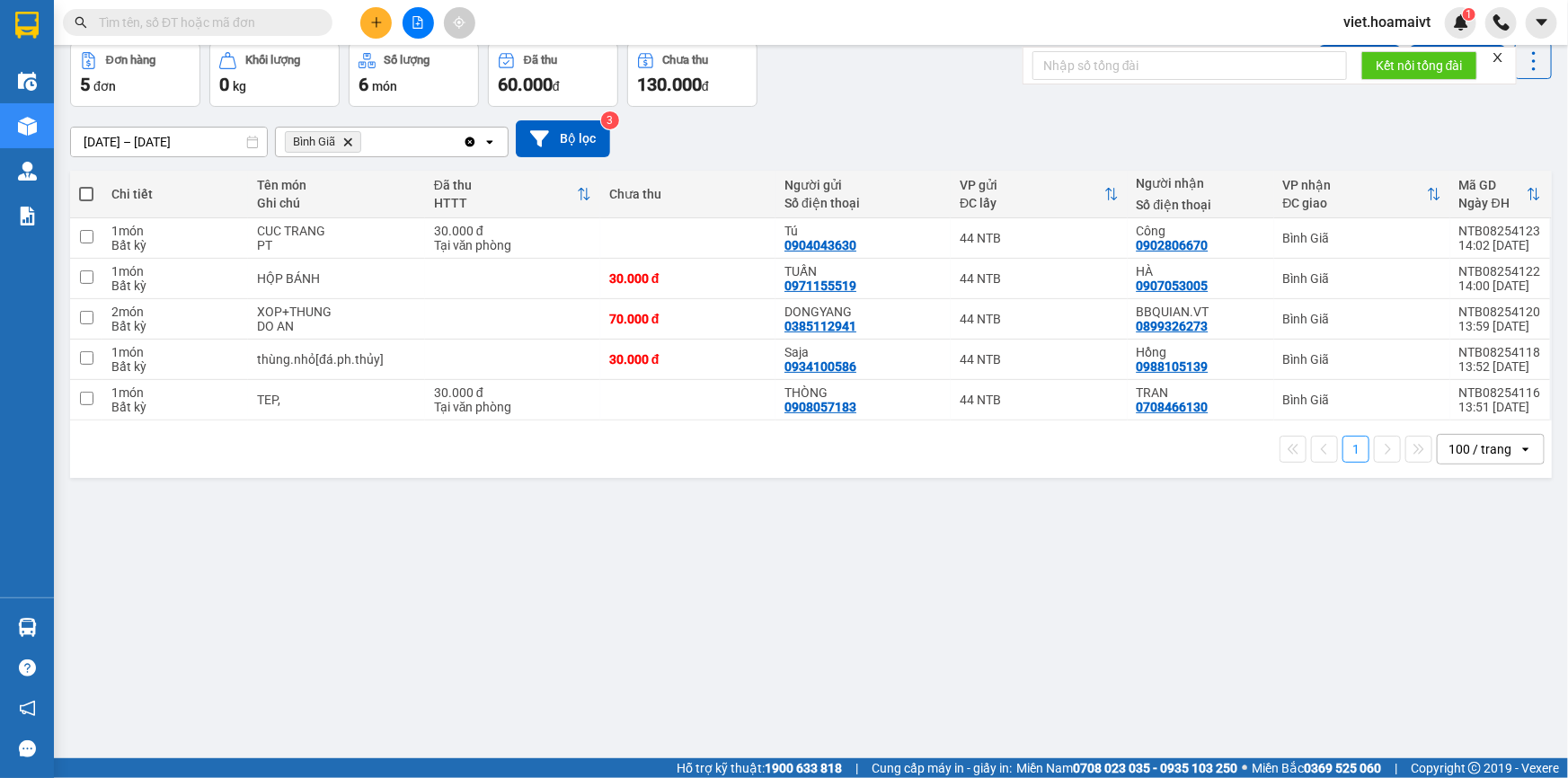
click at [988, 107] on div "12/08/2025 – 13/08/2025 Press the down arrow key to interact with the calendar …" at bounding box center [811, 139] width 1482 height 64
drag, startPoint x: 988, startPoint y: 107, endPoint x: 934, endPoint y: 56, distance: 74.3
click at [988, 109] on div "12/08/2025 – 13/08/2025 Press the down arrow key to interact with the calendar …" at bounding box center [811, 139] width 1482 height 64
click at [930, 133] on div "12/08/2025 – 13/08/2025 Press the down arrow key to interact with the calendar …" at bounding box center [811, 139] width 1482 height 37
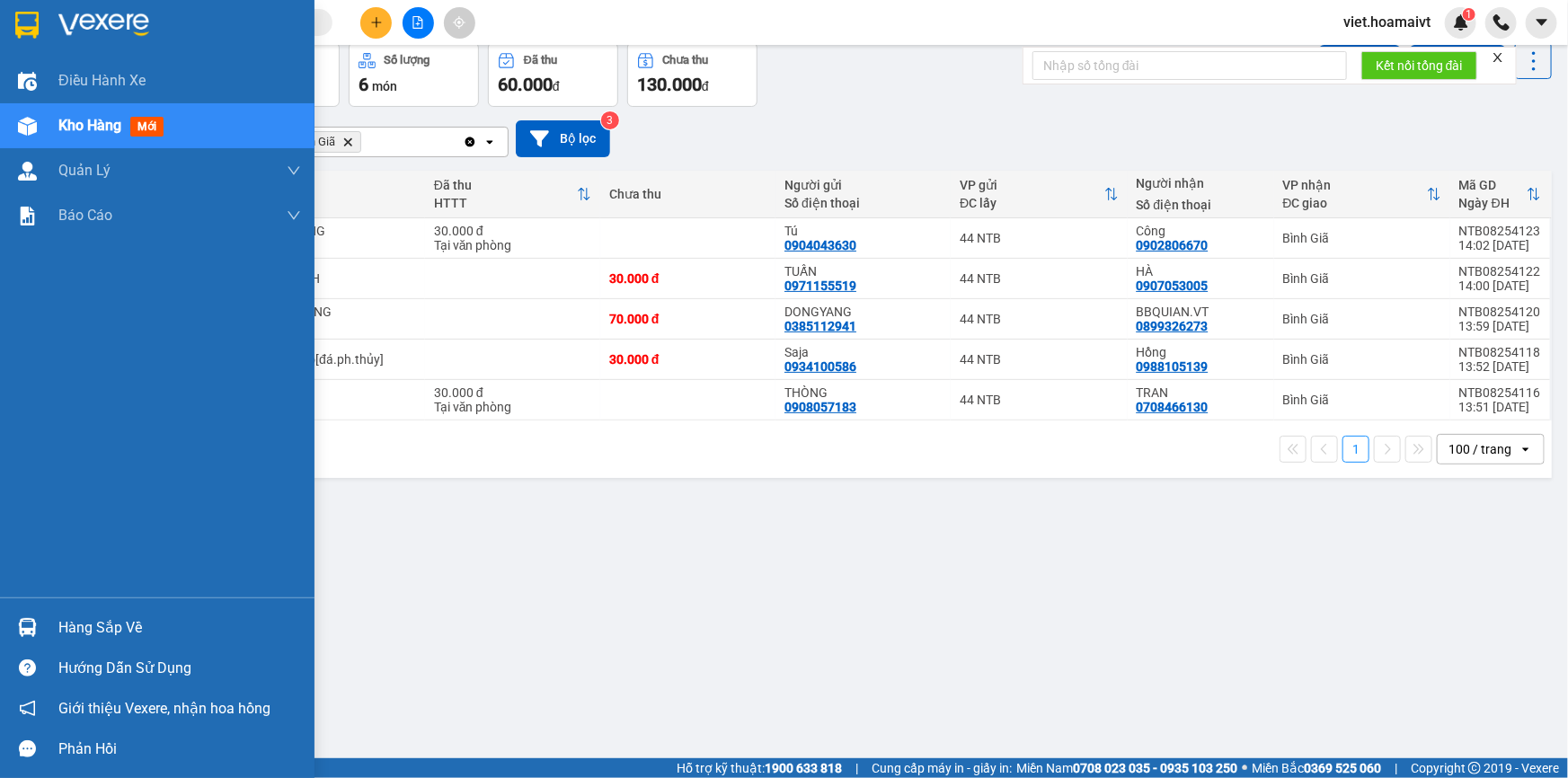
click at [81, 21] on img at bounding box center [104, 25] width 91 height 27
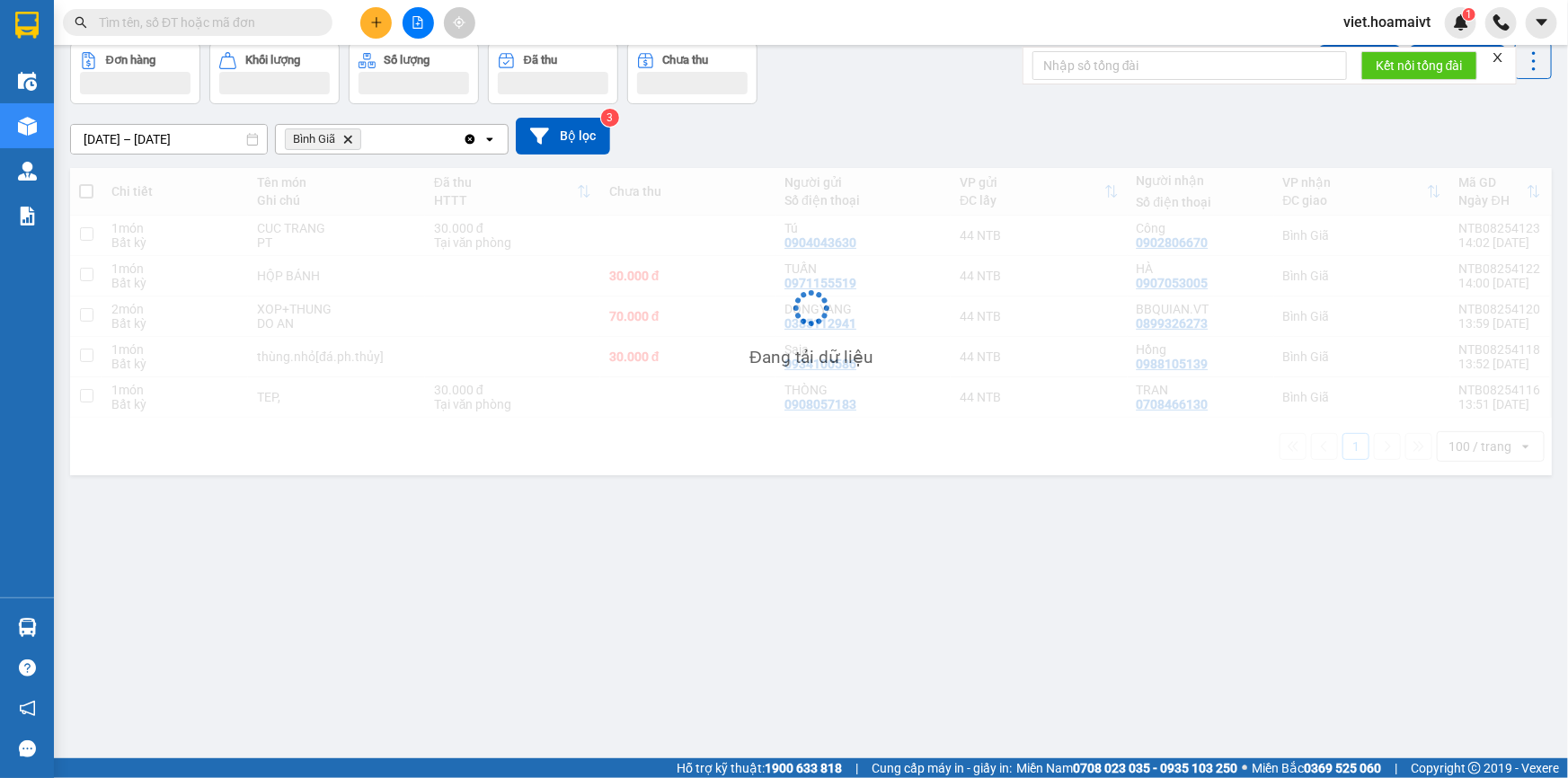
click at [980, 104] on div "12/08/2025 – 13/08/2025 Press the down arrow key to interact with the calendar …" at bounding box center [811, 136] width 1482 height 64
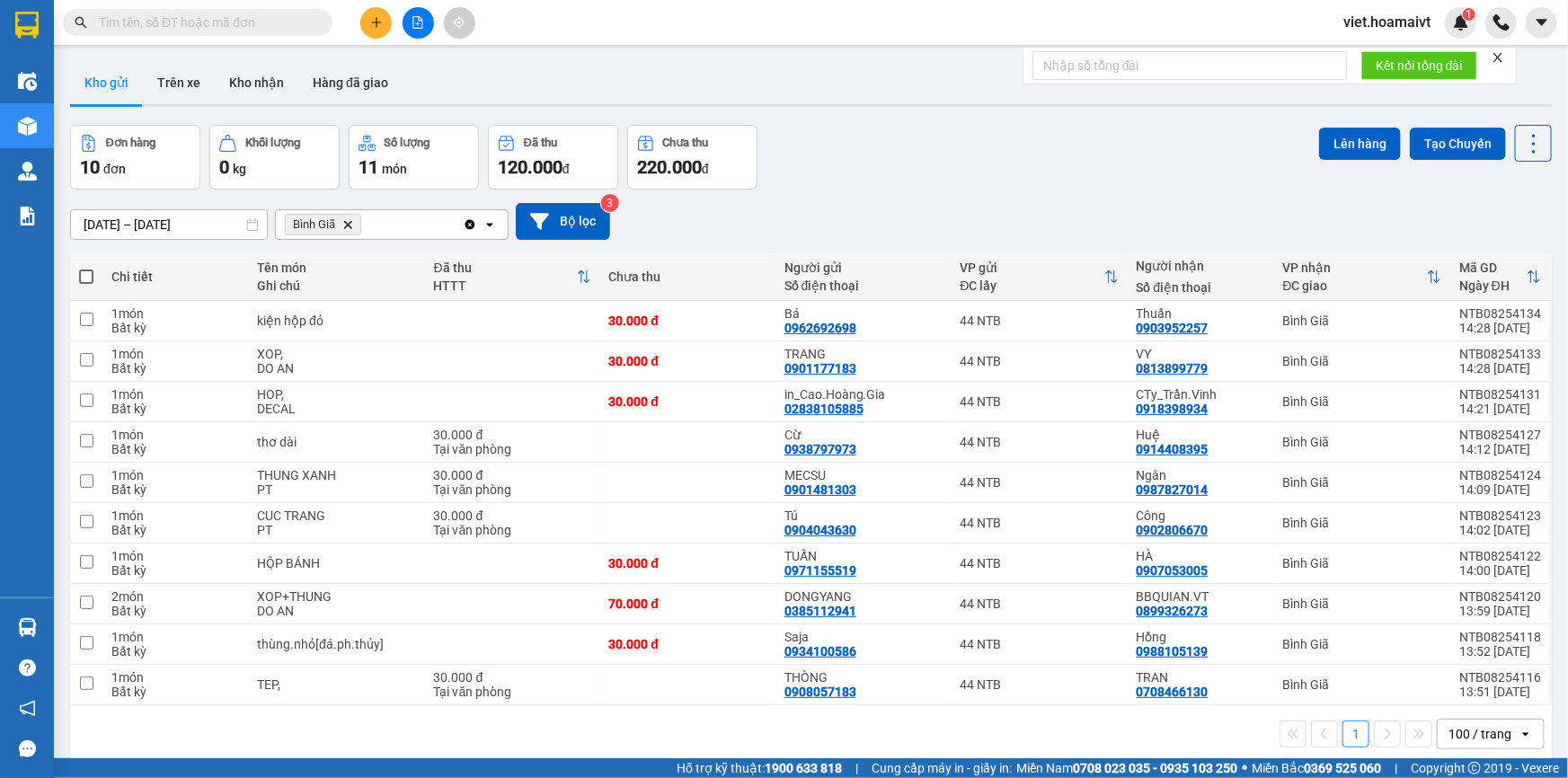
click at [995, 167] on div "Đơn hàng 10 đơn Khối lượng 0 kg Số lượng 11 món Đã thu 120.000 đ Chưa thu 220.0…" at bounding box center [811, 157] width 1482 height 65
click at [426, 21] on button at bounding box center [417, 23] width 31 height 31
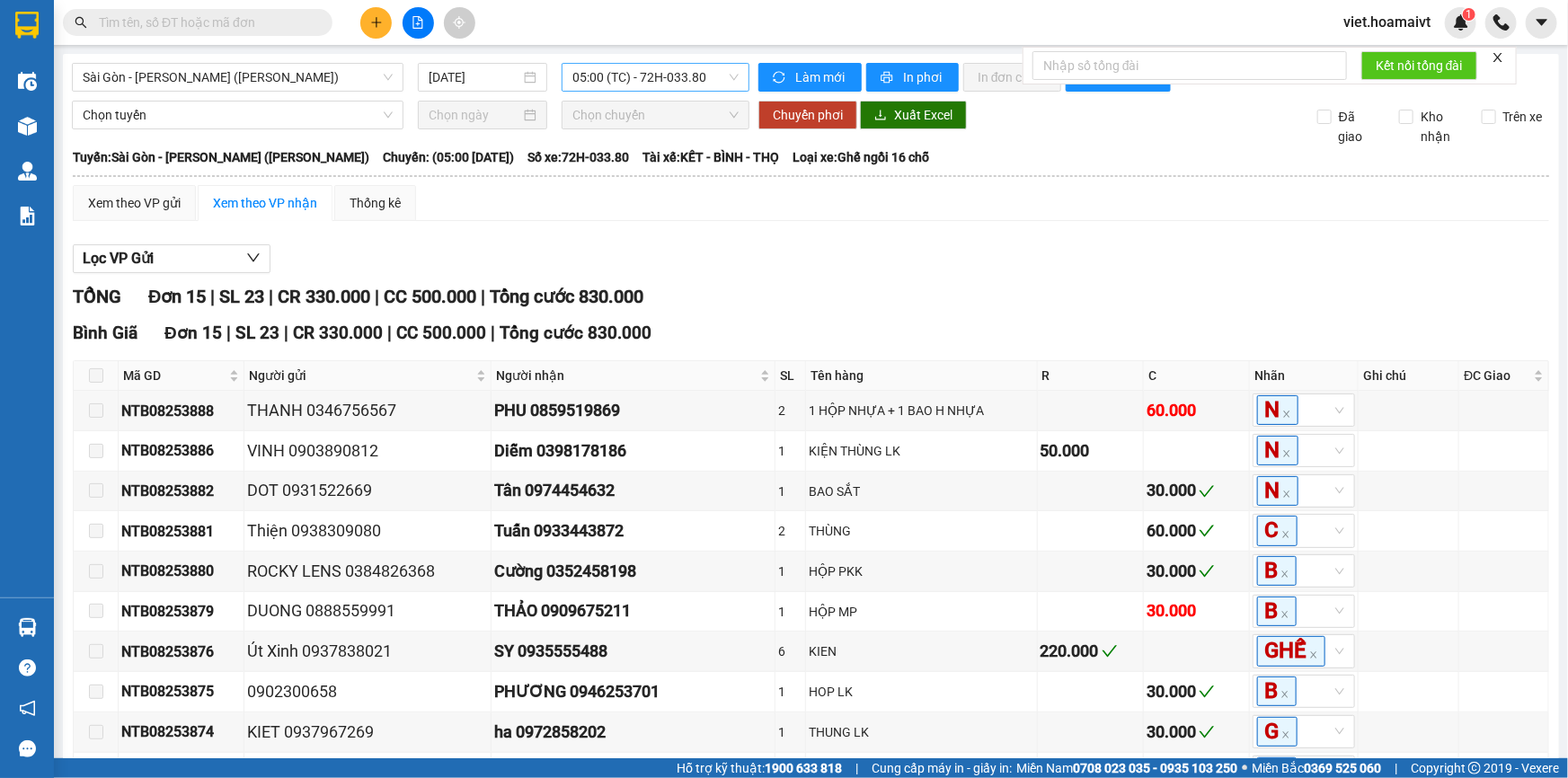
click at [620, 84] on span "05:00 (TC) - 72H-033.80" at bounding box center [655, 77] width 166 height 27
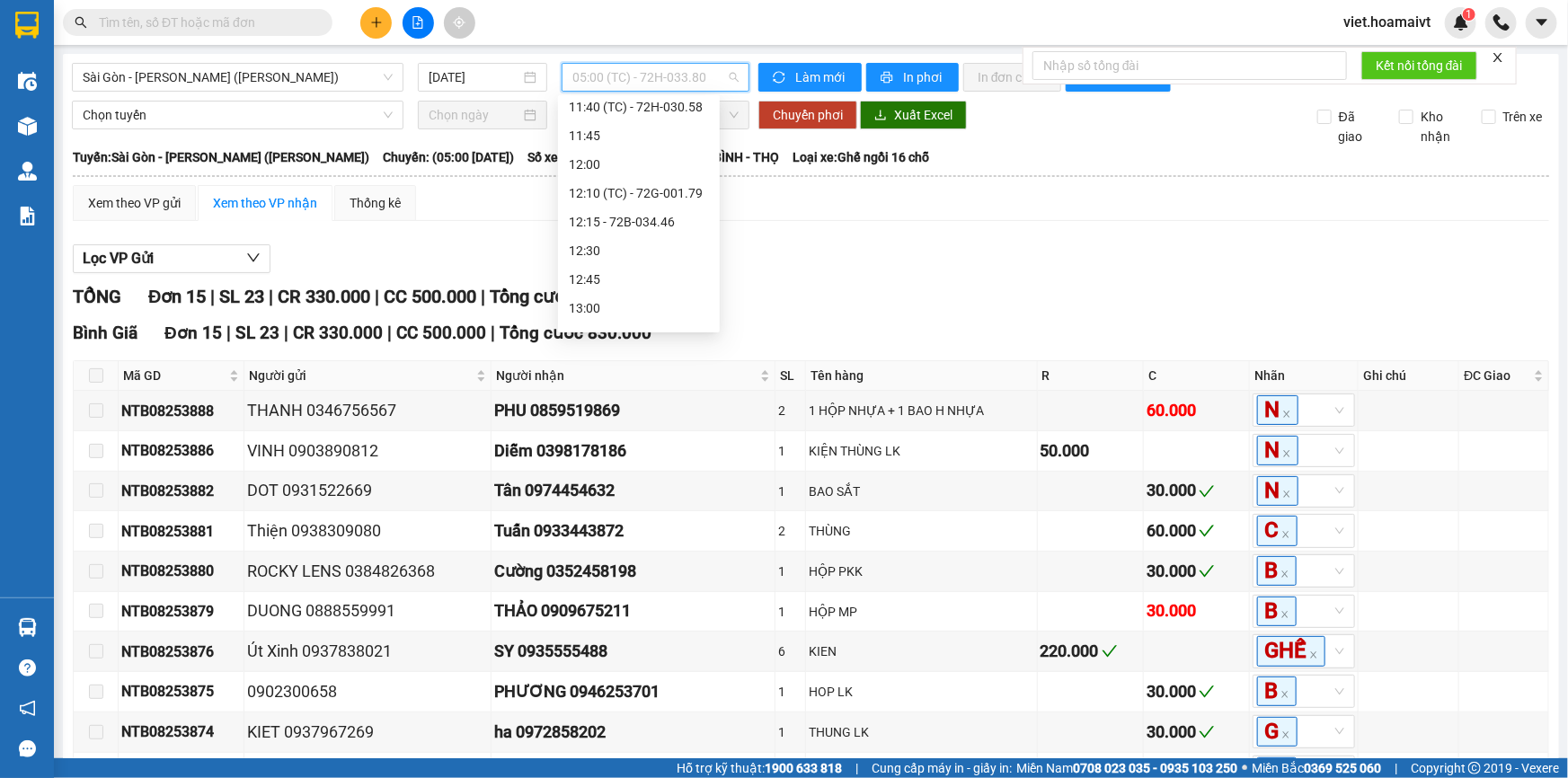
scroll to position [898, 0]
click at [680, 194] on div "12:10 (TC) - 72G-001.79" at bounding box center [639, 192] width 140 height 20
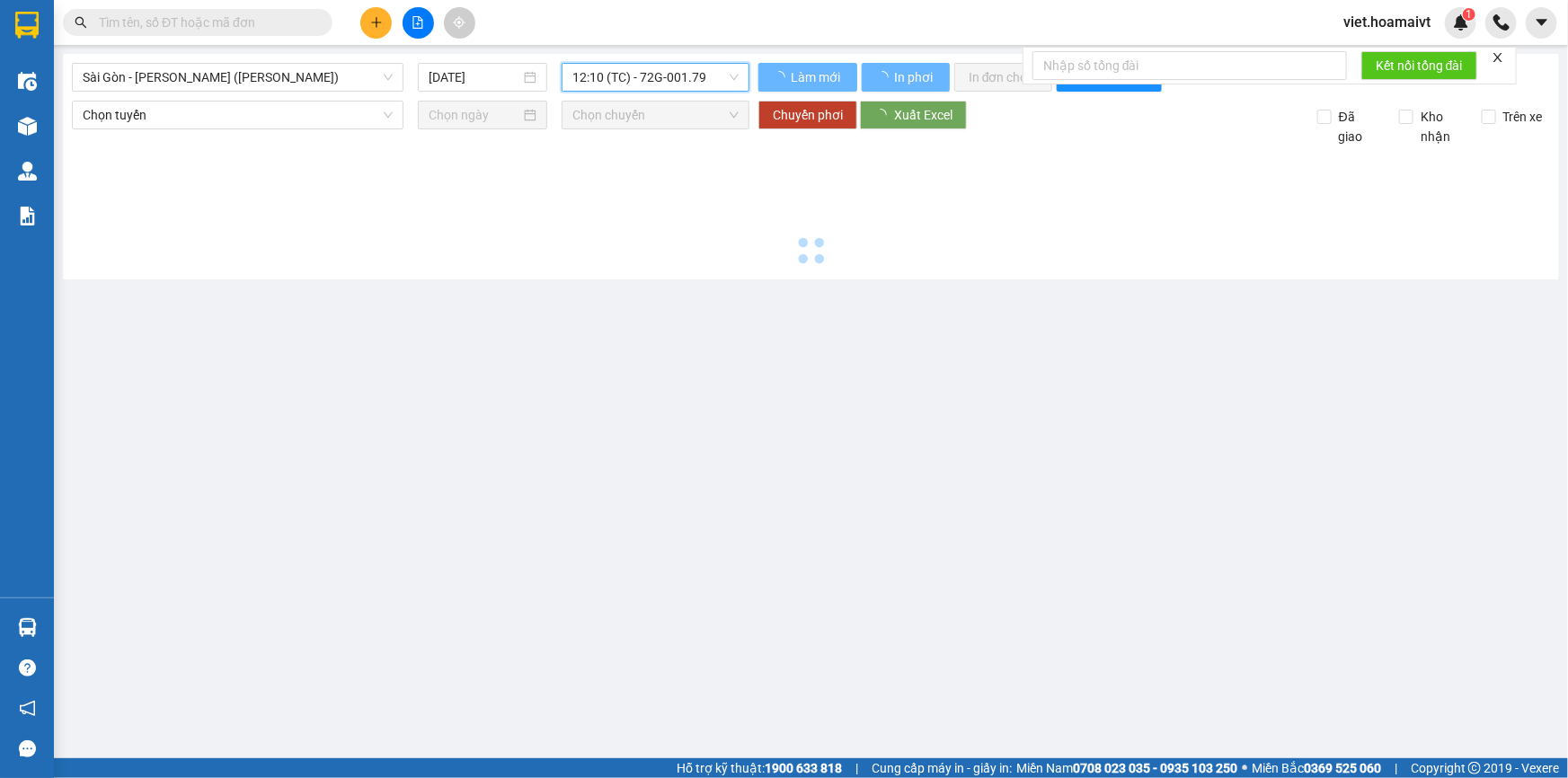
click at [972, 237] on div at bounding box center [811, 208] width 1478 height 124
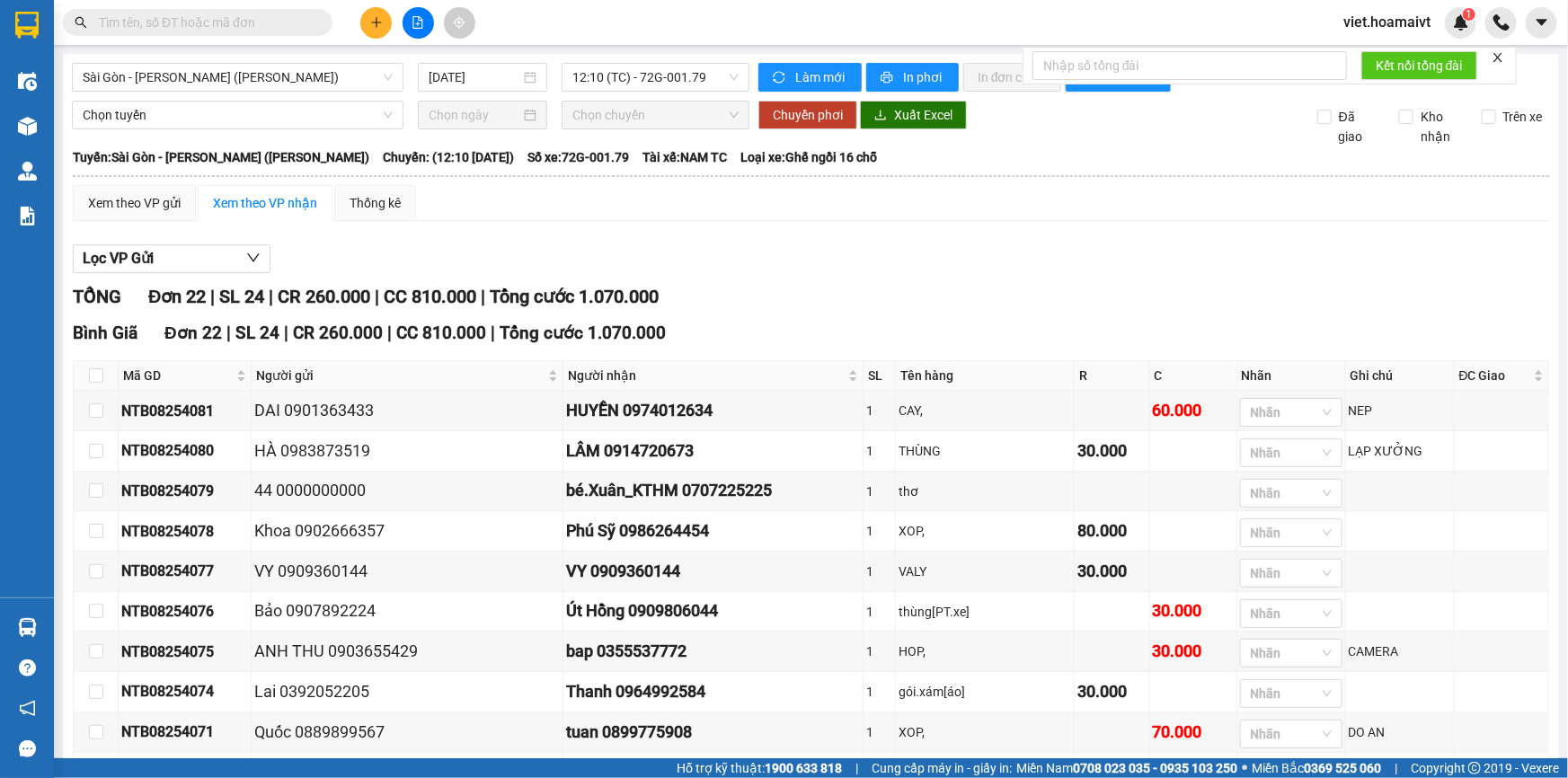
click at [972, 237] on div "Lọc VP Gửi TỔNG Đơn 22 | SL 24 | CR 260.000 | CC 810.000 | Tổng cước 1.070.000…" at bounding box center [811, 787] width 1477 height 1104
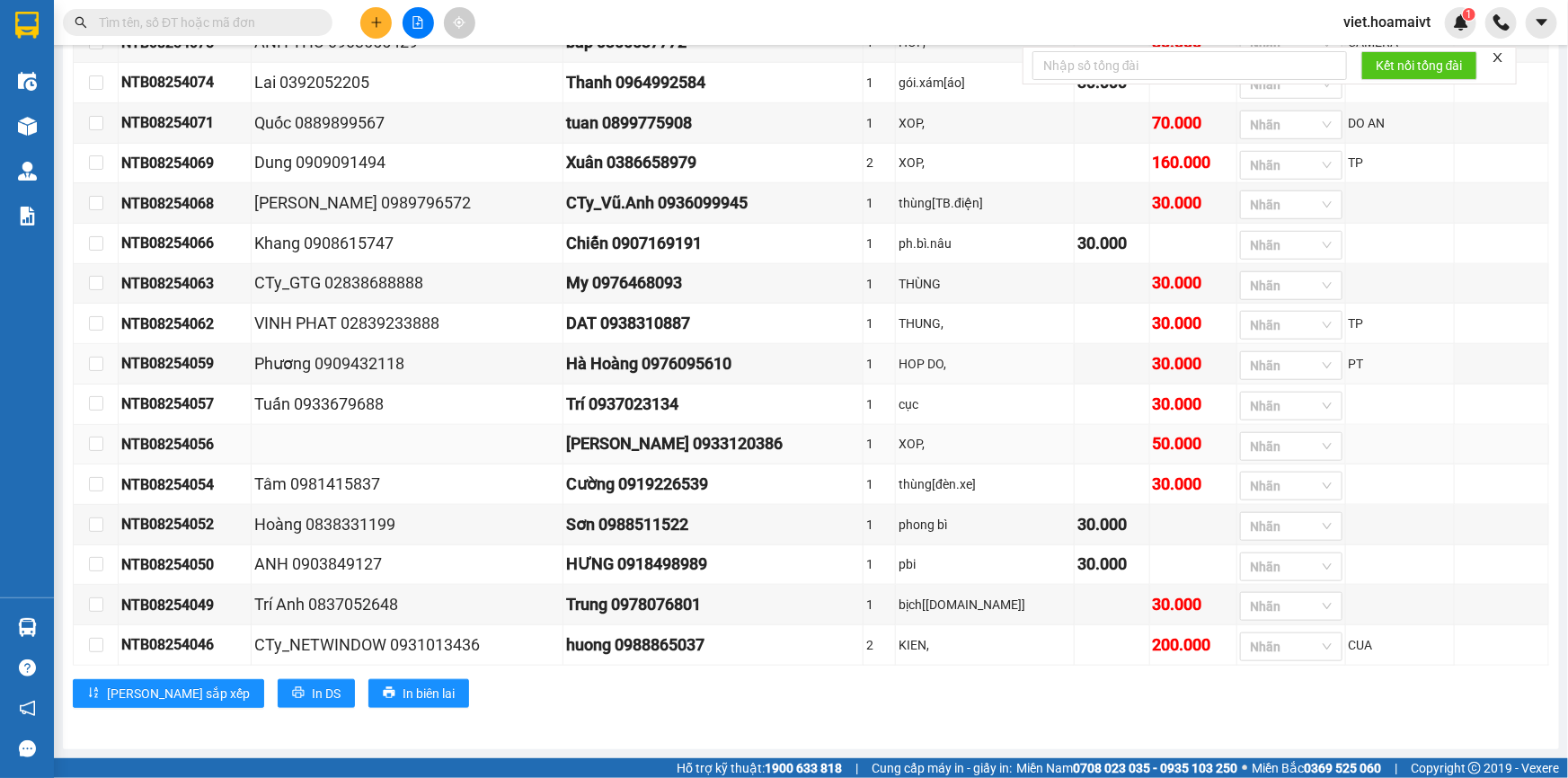
scroll to position [615, 0]
click at [952, 723] on div "TỔNG Đơn 22 | SL 24 | CR 260.000 | CC 810.000 | Tổng cước 1.070.000 Bình Giã …" at bounding box center [811, 202] width 1477 height 1057
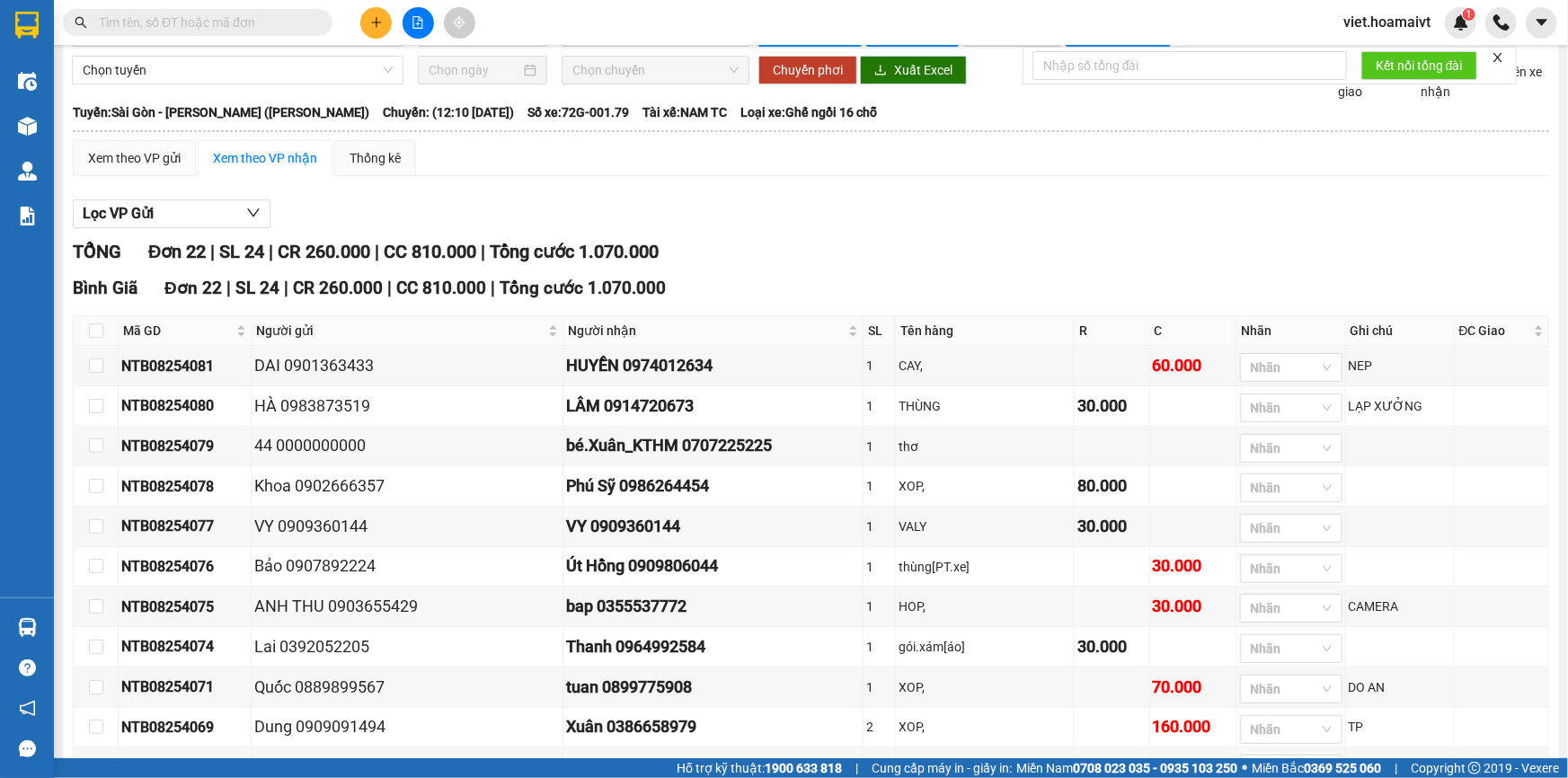
scroll to position [43, 0]
click at [858, 245] on div "TỔNG Đơn 22 | SL 24 | CR 260.000 | CC 810.000 | Tổng cước 1.070.000" at bounding box center [811, 253] width 1477 height 28
click at [991, 225] on div "Lọc VP Gửi" at bounding box center [811, 215] width 1477 height 29
click at [808, 223] on div "Lọc VP Gửi" at bounding box center [811, 215] width 1477 height 29
click at [840, 231] on div "Lọc VP Gửi TỔNG Đơn 22 | SL 24 | CR 260.000 | CC 810.000 | Tổng cước 1.070.000…" at bounding box center [811, 745] width 1477 height 1104
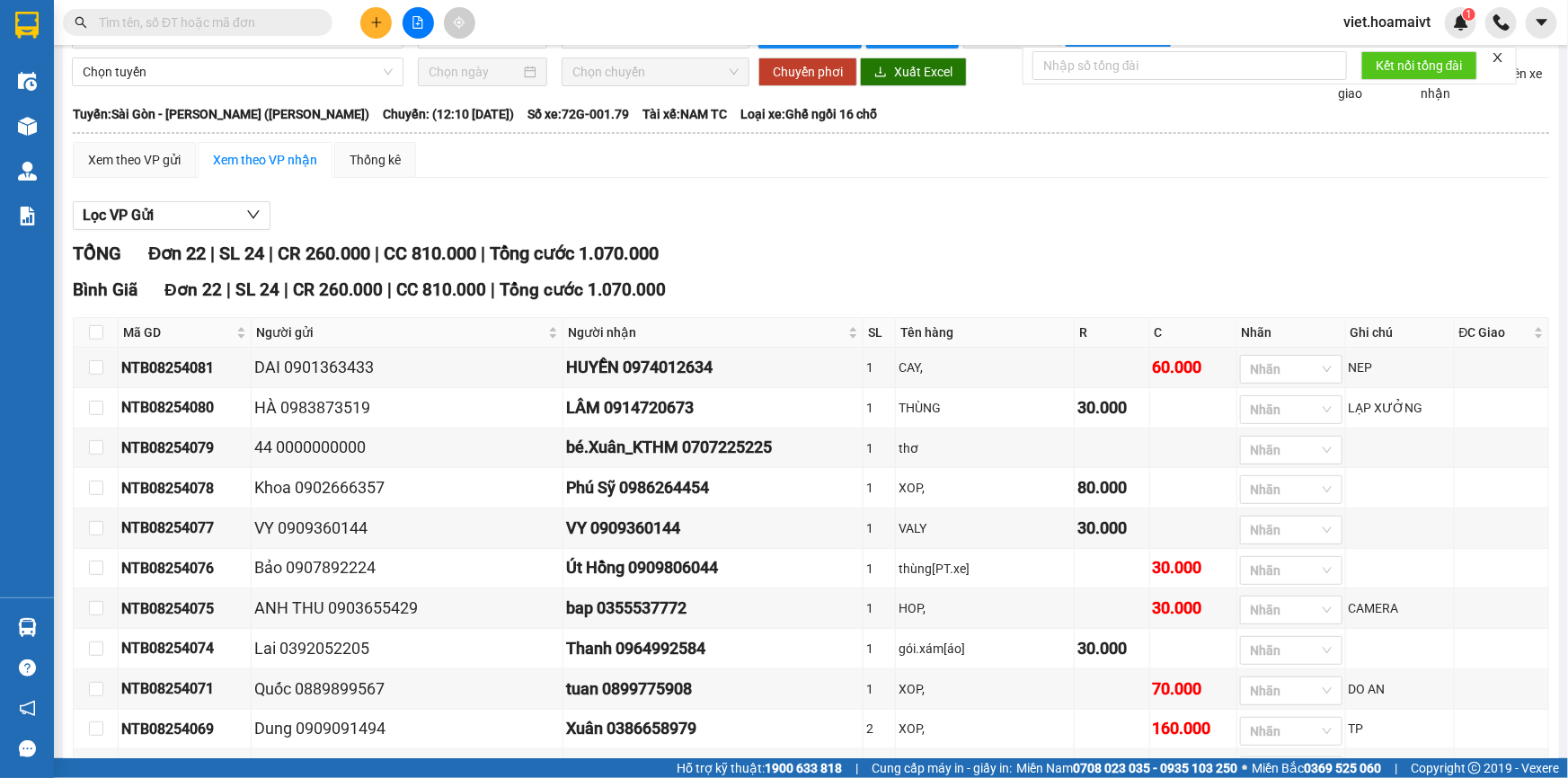
drag, startPoint x: 827, startPoint y: 238, endPoint x: 620, endPoint y: 234, distance: 207.0
click at [805, 239] on div "Lọc VP Gửi TỔNG Đơn 22 | SL 24 | CR 260.000 | CC 810.000 | Tổng cước 1.070.000…" at bounding box center [811, 745] width 1477 height 1104
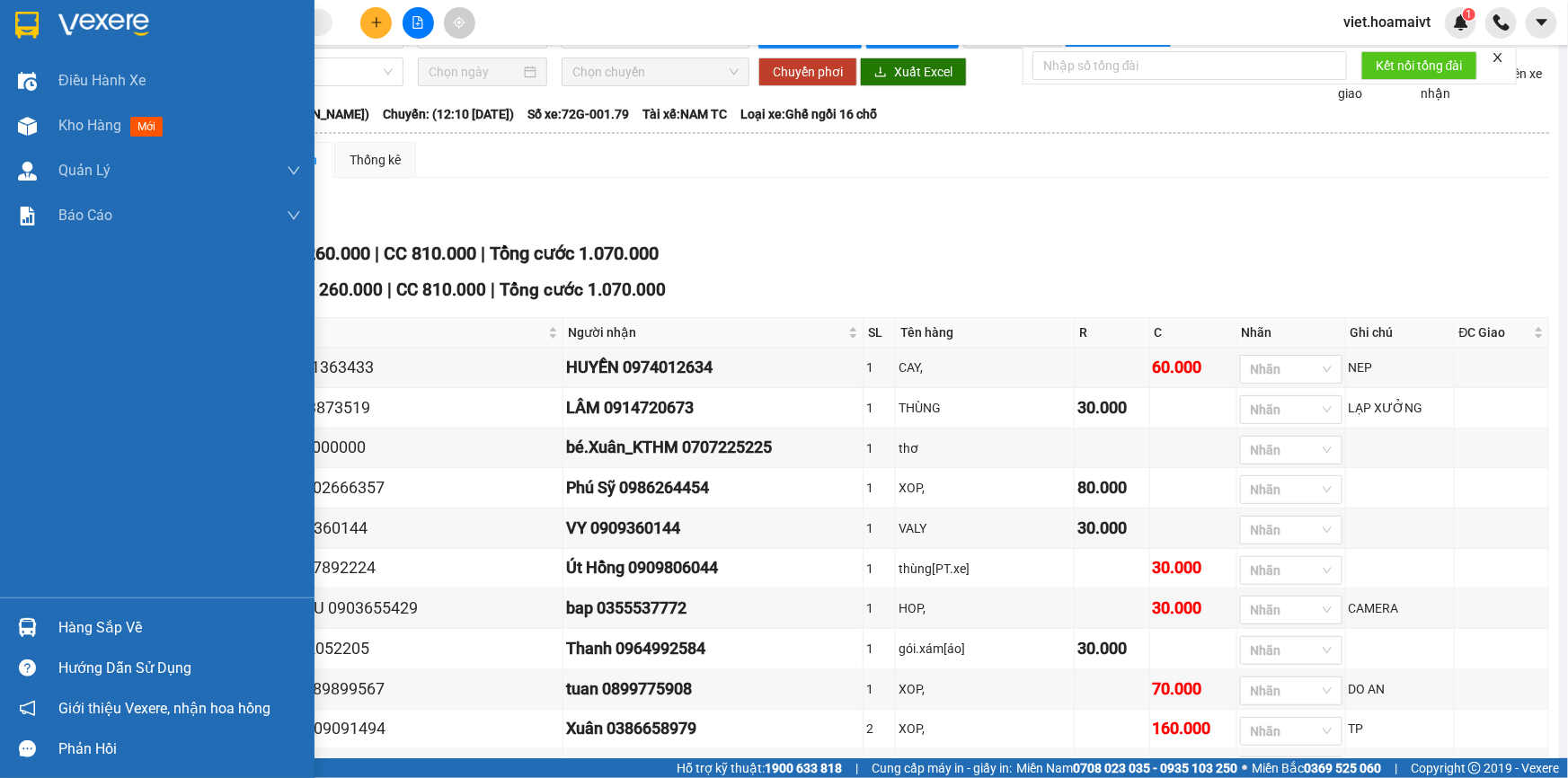
click at [61, 17] on img at bounding box center [104, 25] width 91 height 27
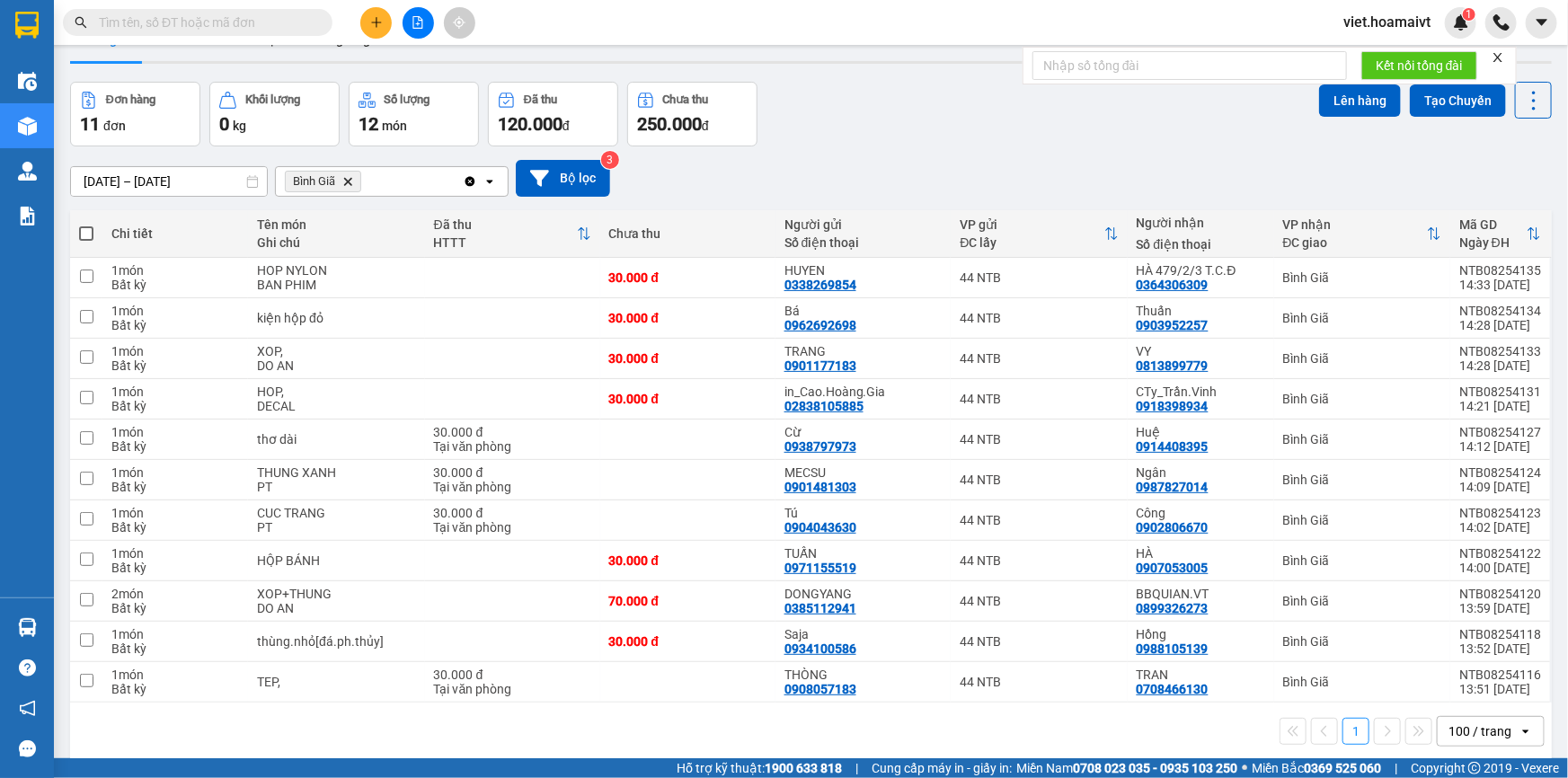
click at [1000, 149] on div "12/08/2025 – 13/08/2025 Press the down arrow key to interact with the calendar …" at bounding box center [811, 177] width 1482 height 64
click at [886, 101] on div "Đơn hàng 11 đơn Khối lượng 0 kg Số lượng 12 món Đã thu 120.000 đ Chưa thu 250.0…" at bounding box center [811, 114] width 1482 height 65
click at [998, 142] on div "Đơn hàng 11 đơn Khối lượng 0 kg Số lượng 12 món Đã thu 120.000 đ Chưa thu 250.0…" at bounding box center [811, 114] width 1482 height 65
click at [420, 28] on button at bounding box center [417, 23] width 31 height 31
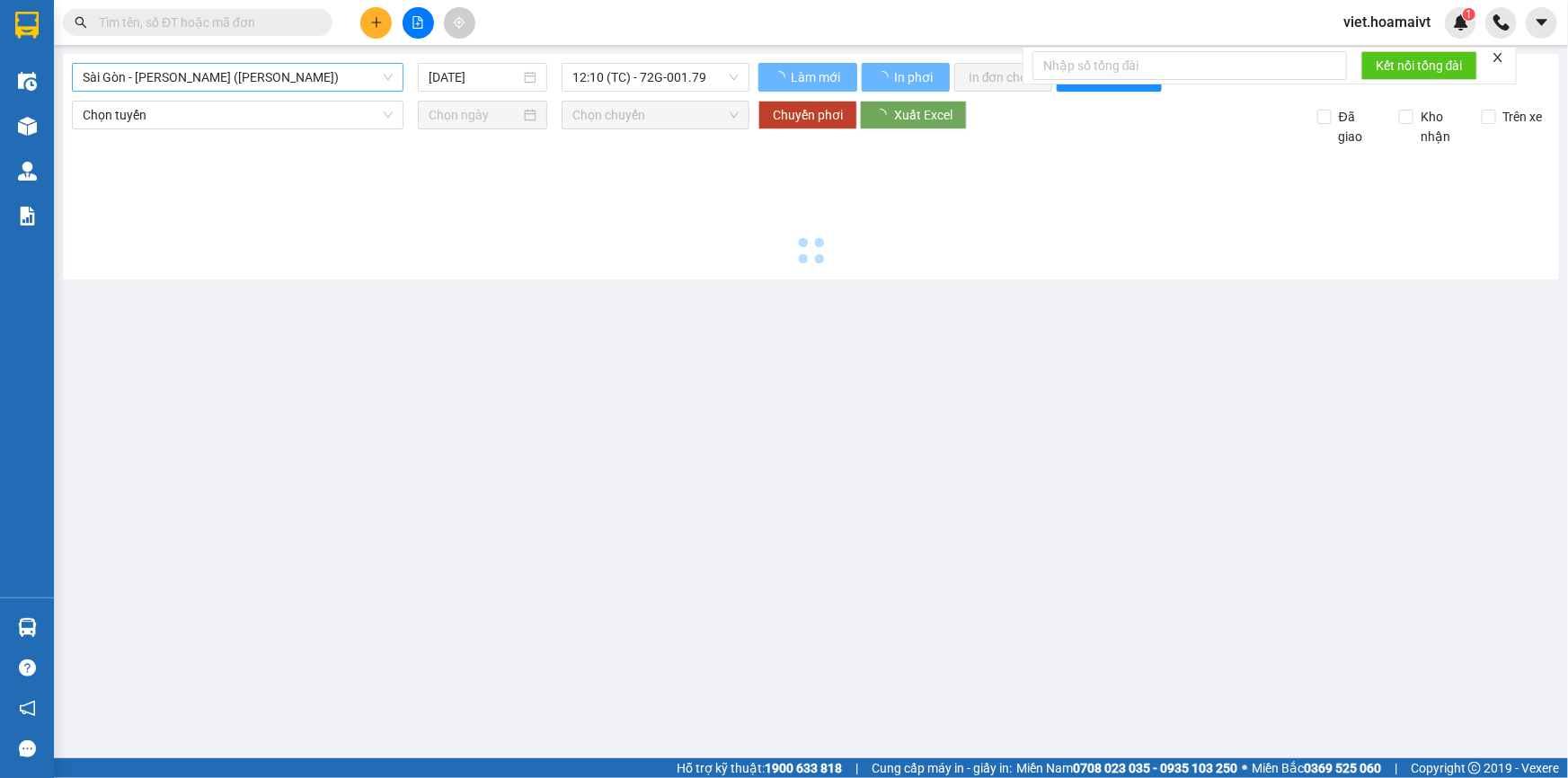
click at [318, 83] on span "Sài Gòn - [PERSON_NAME] ([PERSON_NAME])" at bounding box center [237, 77] width 310 height 27
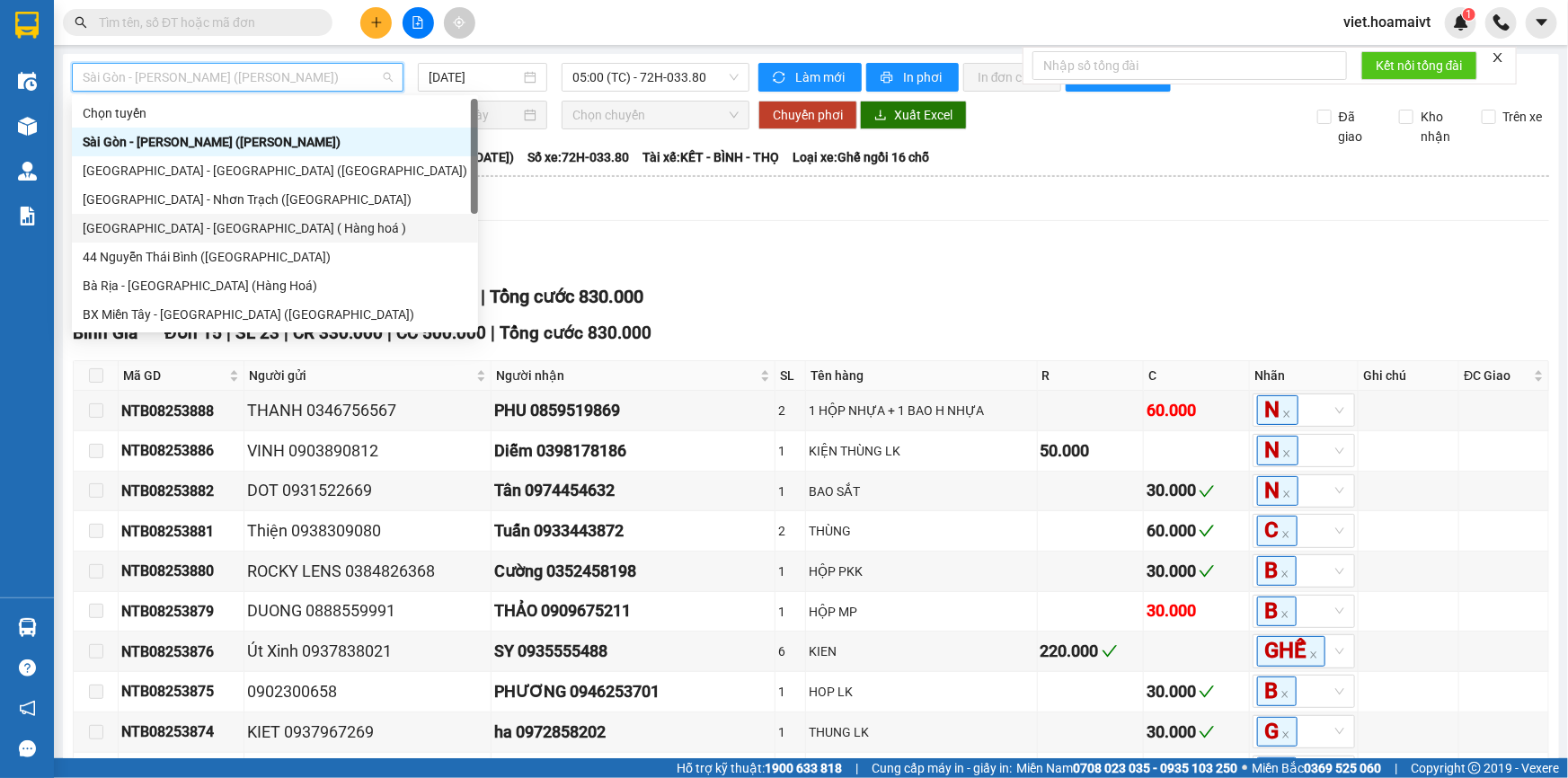
click at [301, 238] on div "[GEOGRAPHIC_DATA] - [GEOGRAPHIC_DATA] ( Hàng hoá )" at bounding box center [275, 228] width 406 height 28
type input "[DATE]"
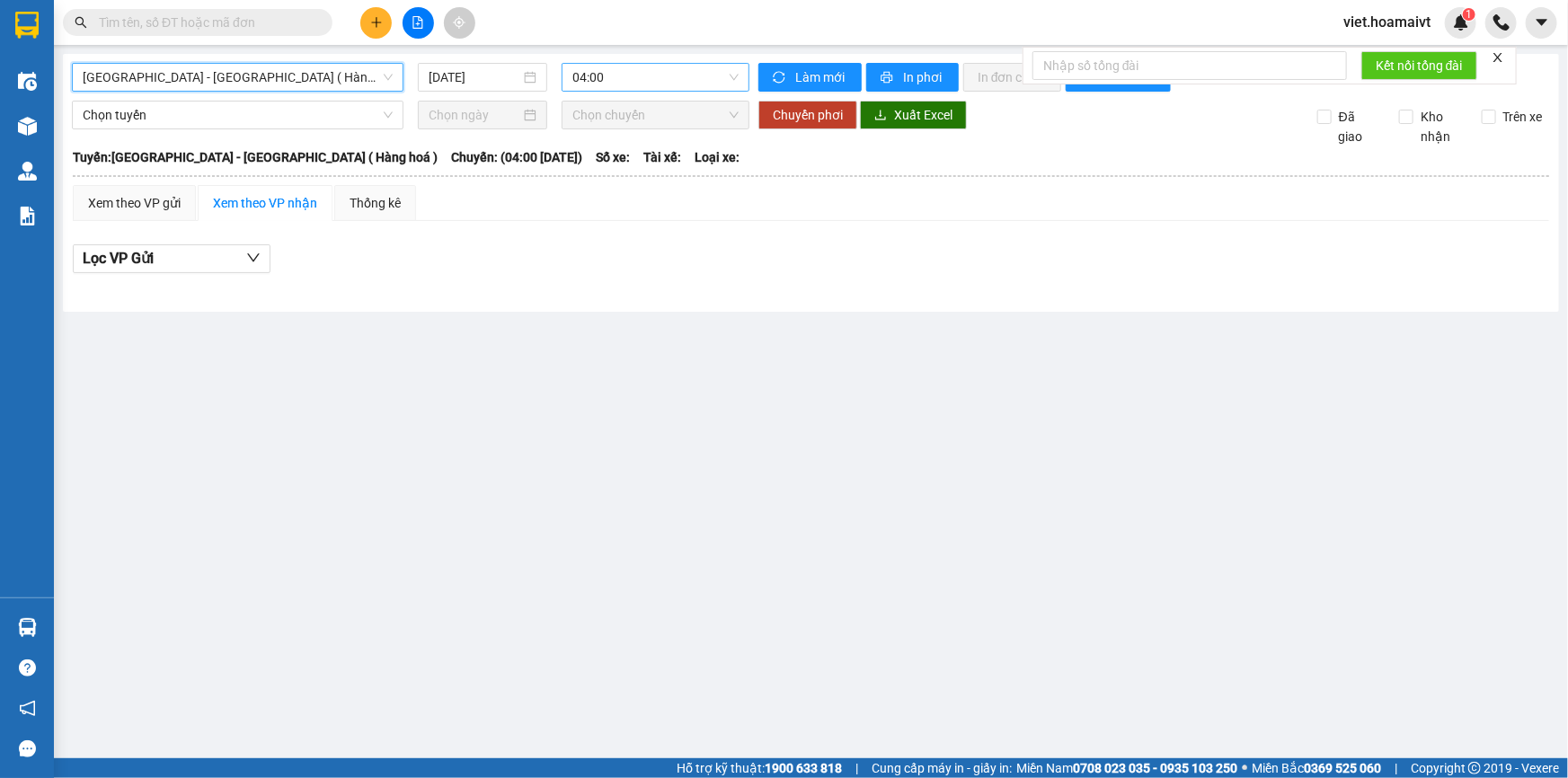
click at [644, 90] on span "04:00" at bounding box center [655, 77] width 166 height 27
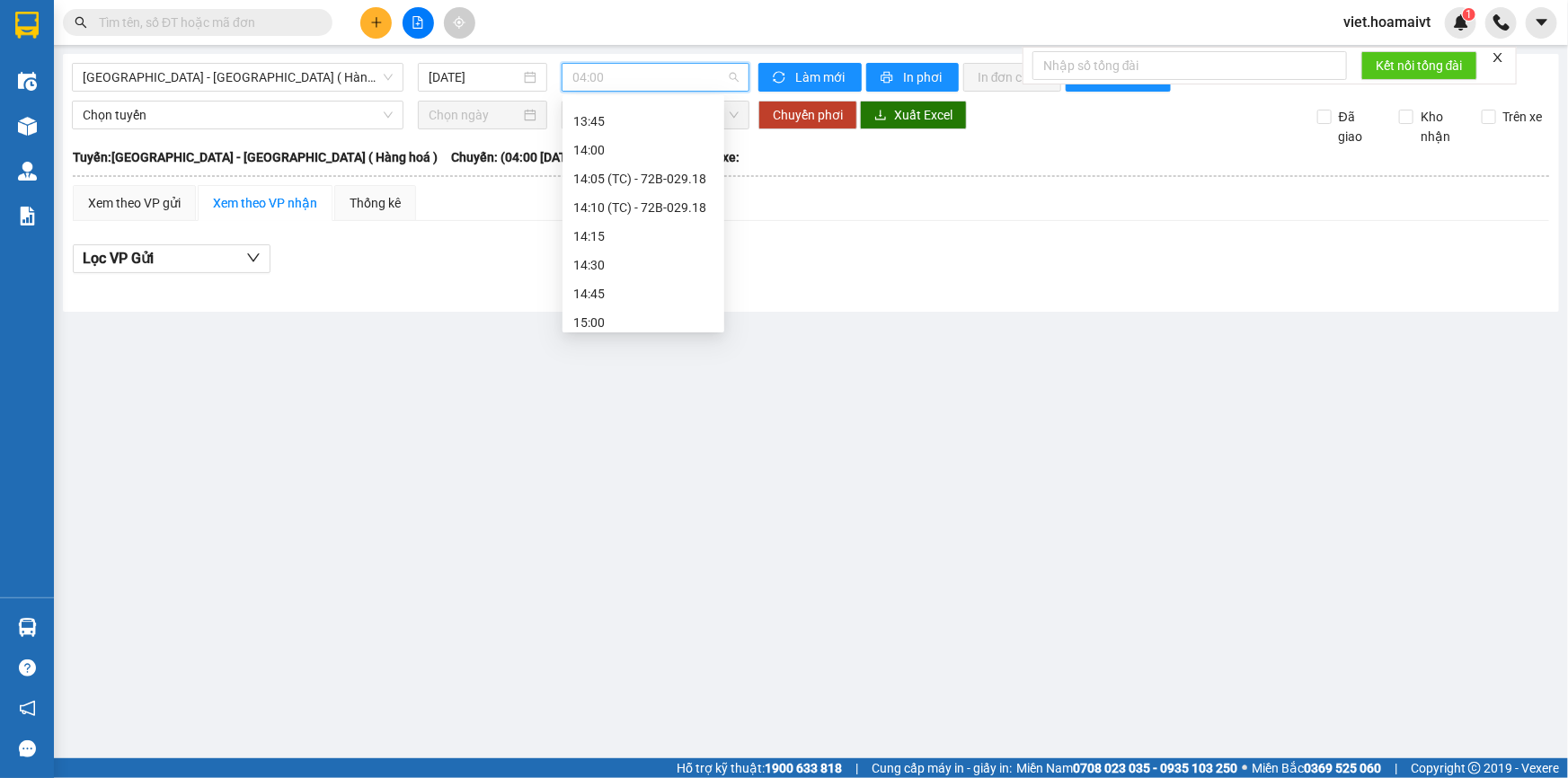
scroll to position [1225, 0]
click at [673, 158] on div "14:05 (TC) - 72B-029.18" at bounding box center [643, 154] width 140 height 20
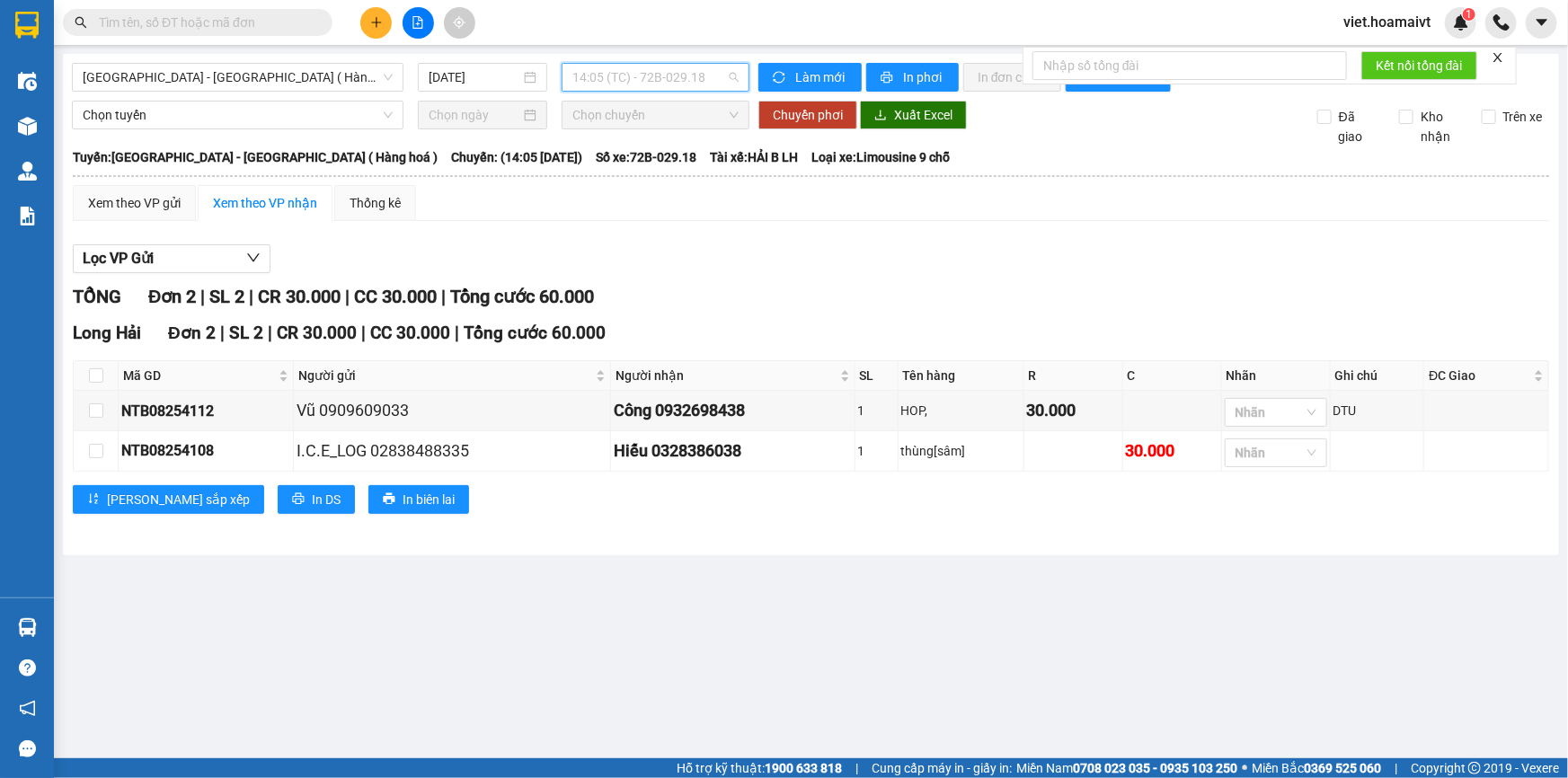
click at [626, 74] on span "14:05 (TC) - 72B-029.18" at bounding box center [655, 77] width 166 height 27
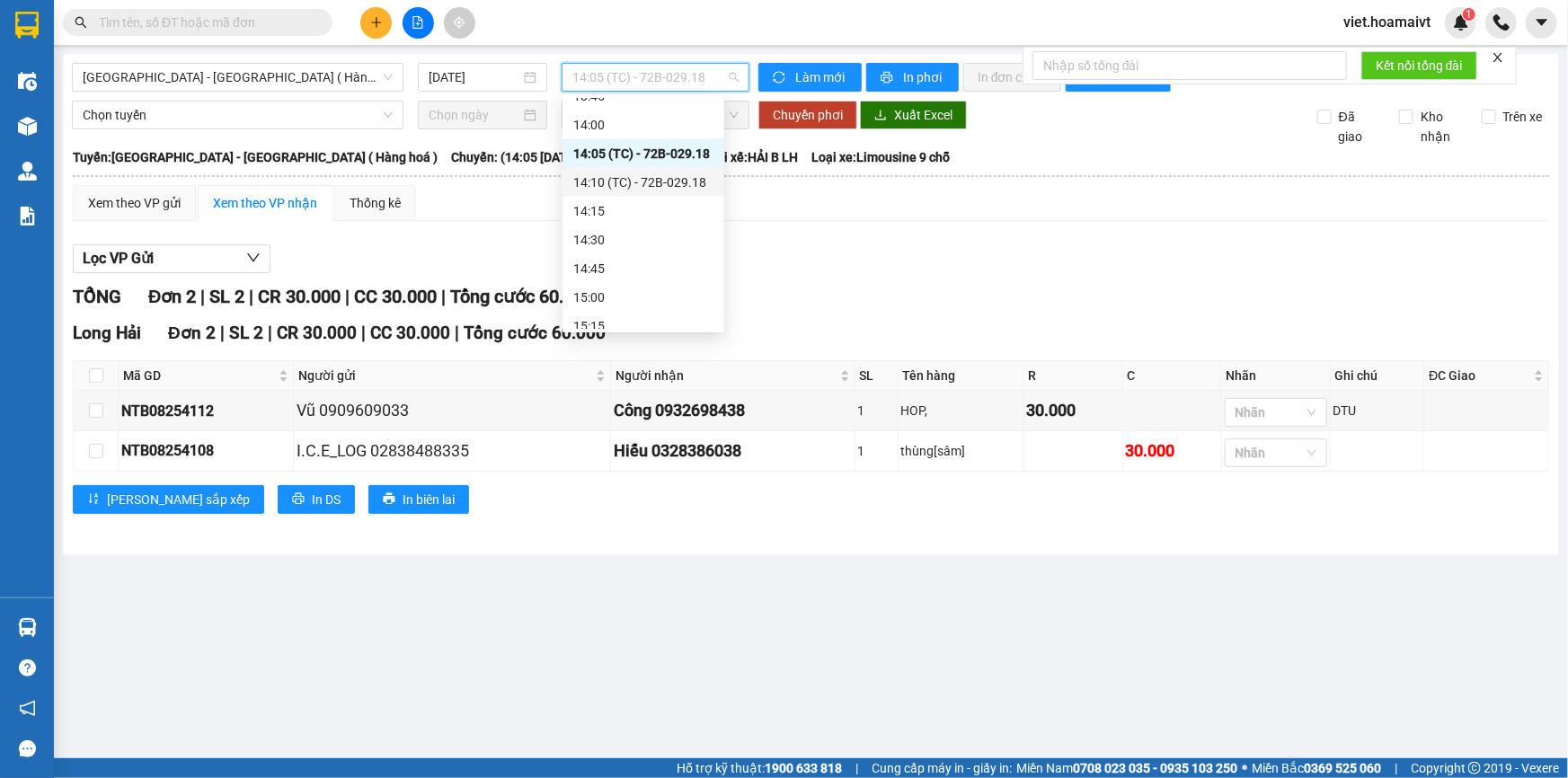
click at [678, 179] on div "14:10 (TC) - 72B-029.18" at bounding box center [643, 182] width 140 height 20
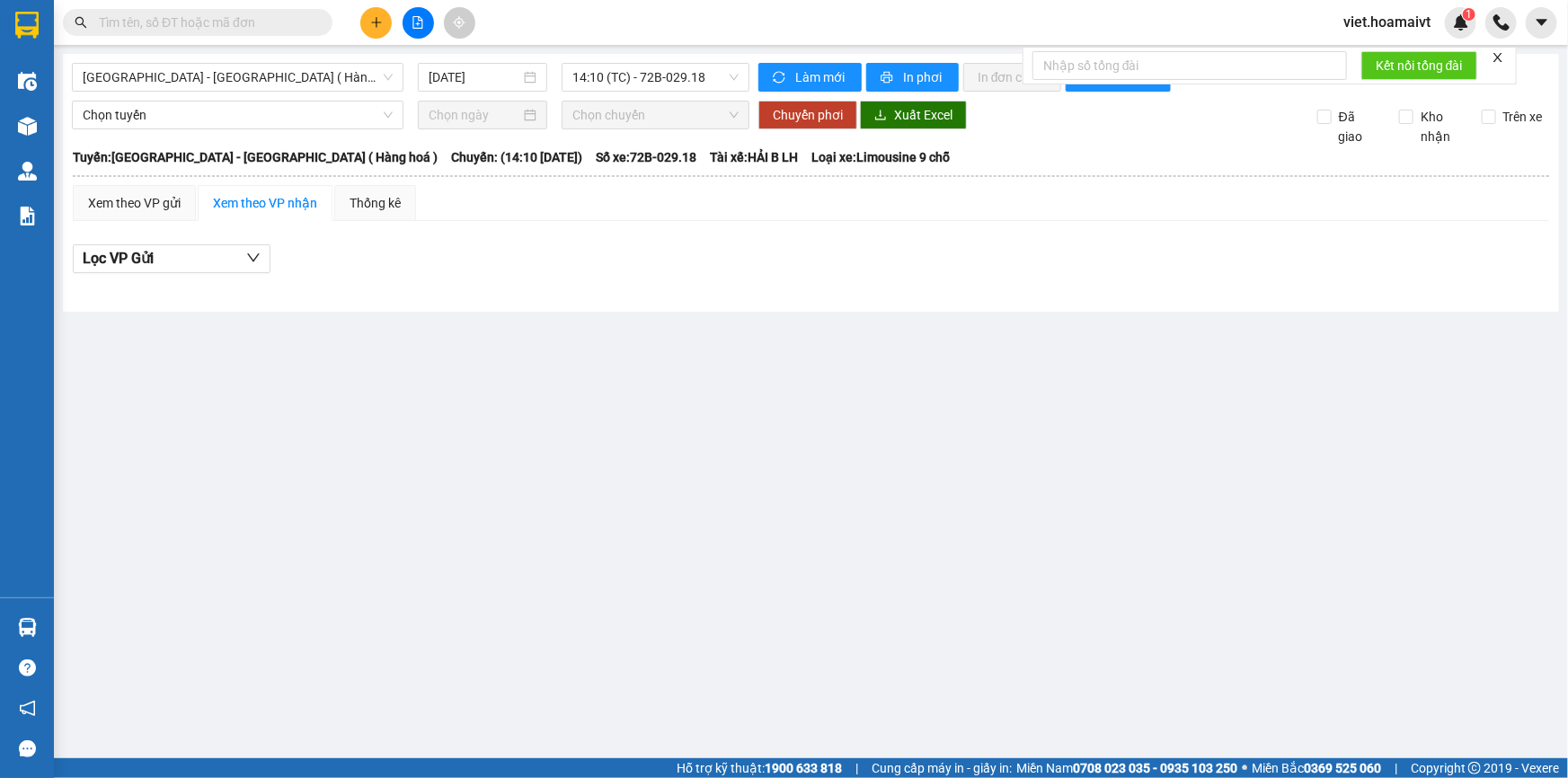
click at [948, 215] on div "Xem theo VP gửi Xem theo VP nhận Thống kê" at bounding box center [811, 203] width 1477 height 36
click at [657, 77] on span "14:10 (TC) - 72B-029.18" at bounding box center [655, 77] width 166 height 27
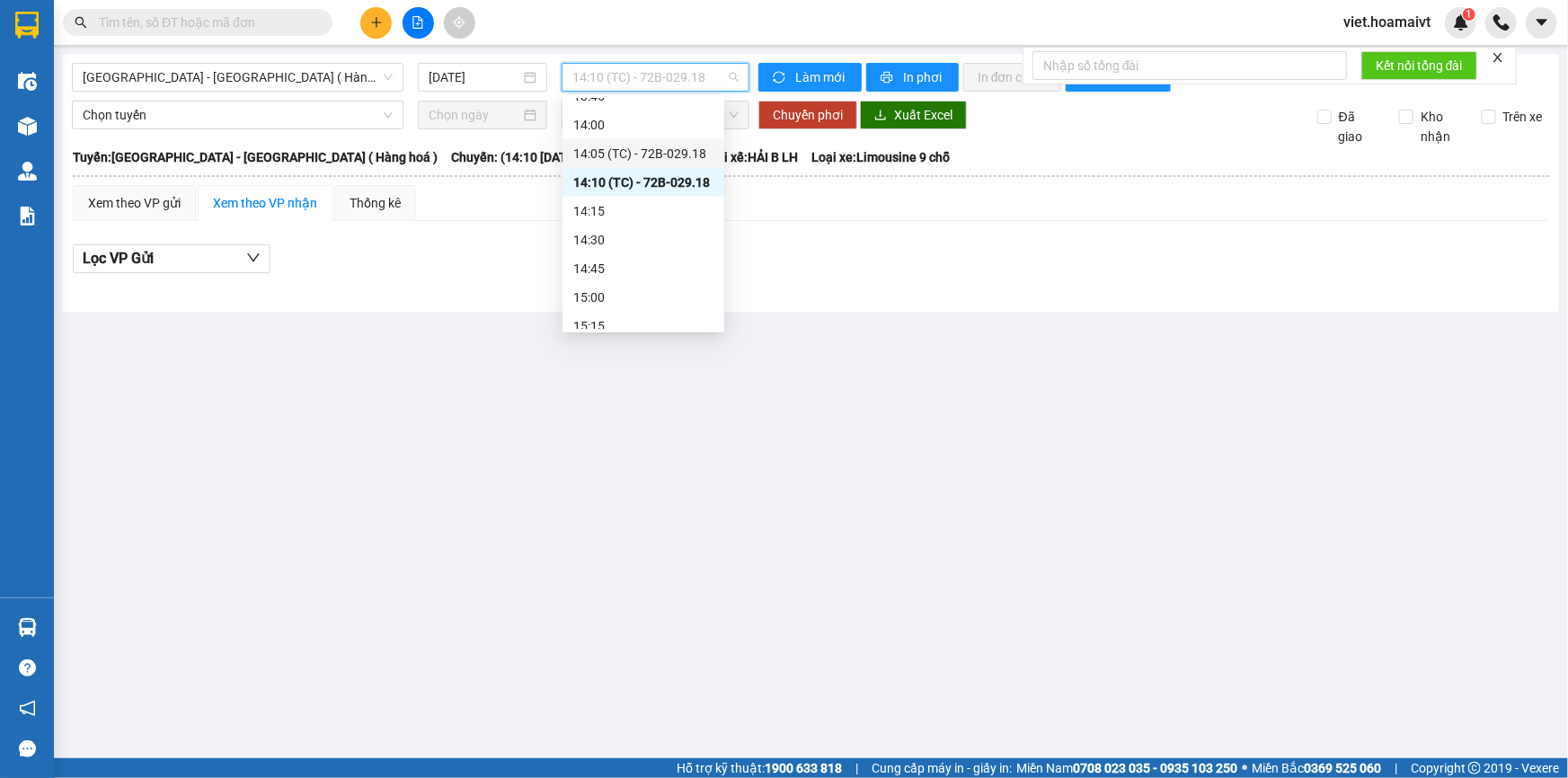
click at [669, 152] on div "14:05 (TC) - 72B-029.18" at bounding box center [643, 154] width 140 height 20
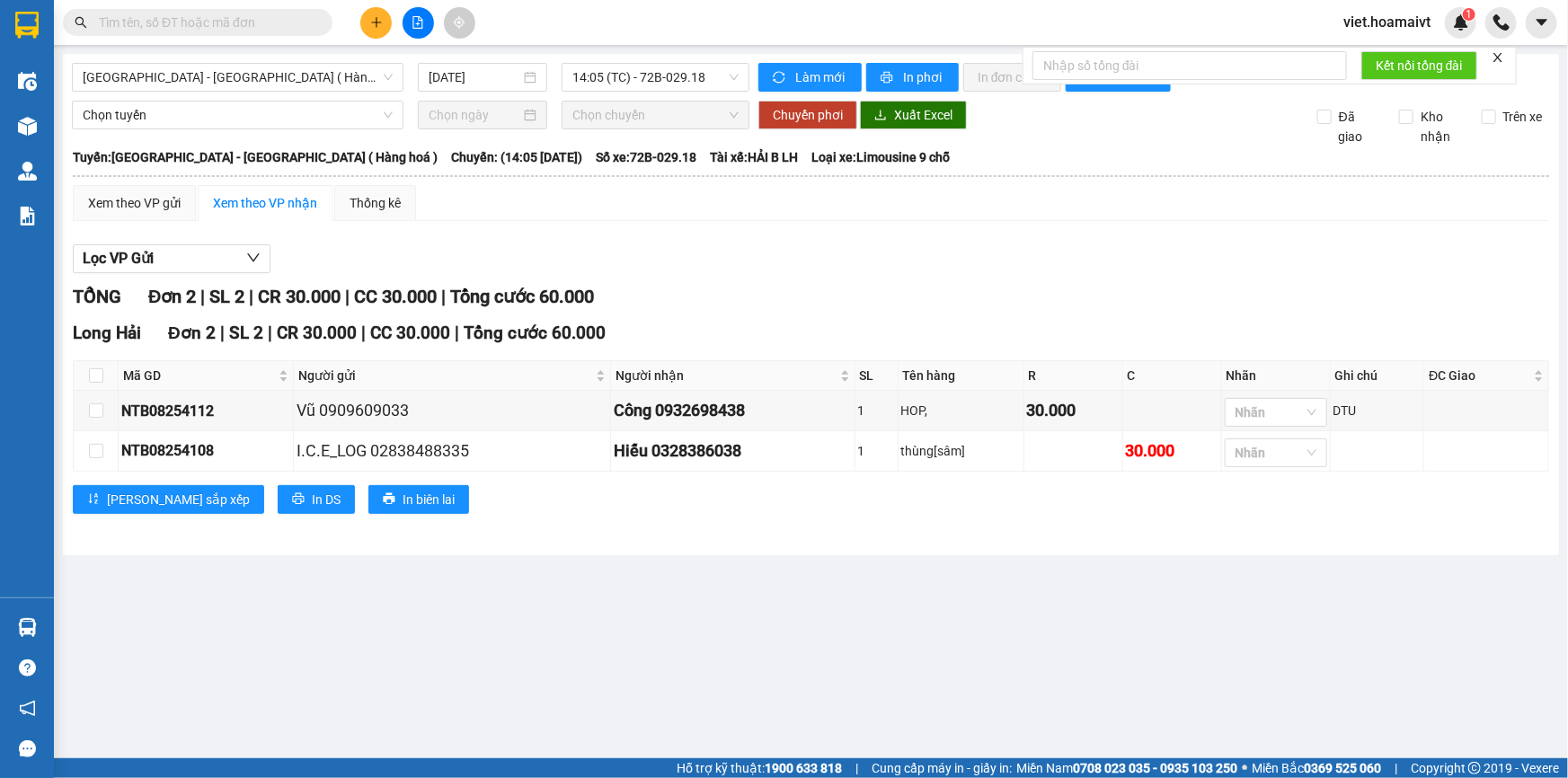
click at [911, 219] on div "Xem theo VP gửi Xem theo VP nhận Thống kê" at bounding box center [811, 203] width 1477 height 36
click at [888, 241] on div "Lọc VP Gửi TỔNG Đơn 2 | SL 2 | CR 30.000 | CC 30.000 | Tổng cước 60.000 Long H…" at bounding box center [811, 385] width 1477 height 301
click at [857, 251] on div "Lọc VP Gửi" at bounding box center [811, 259] width 1477 height 29
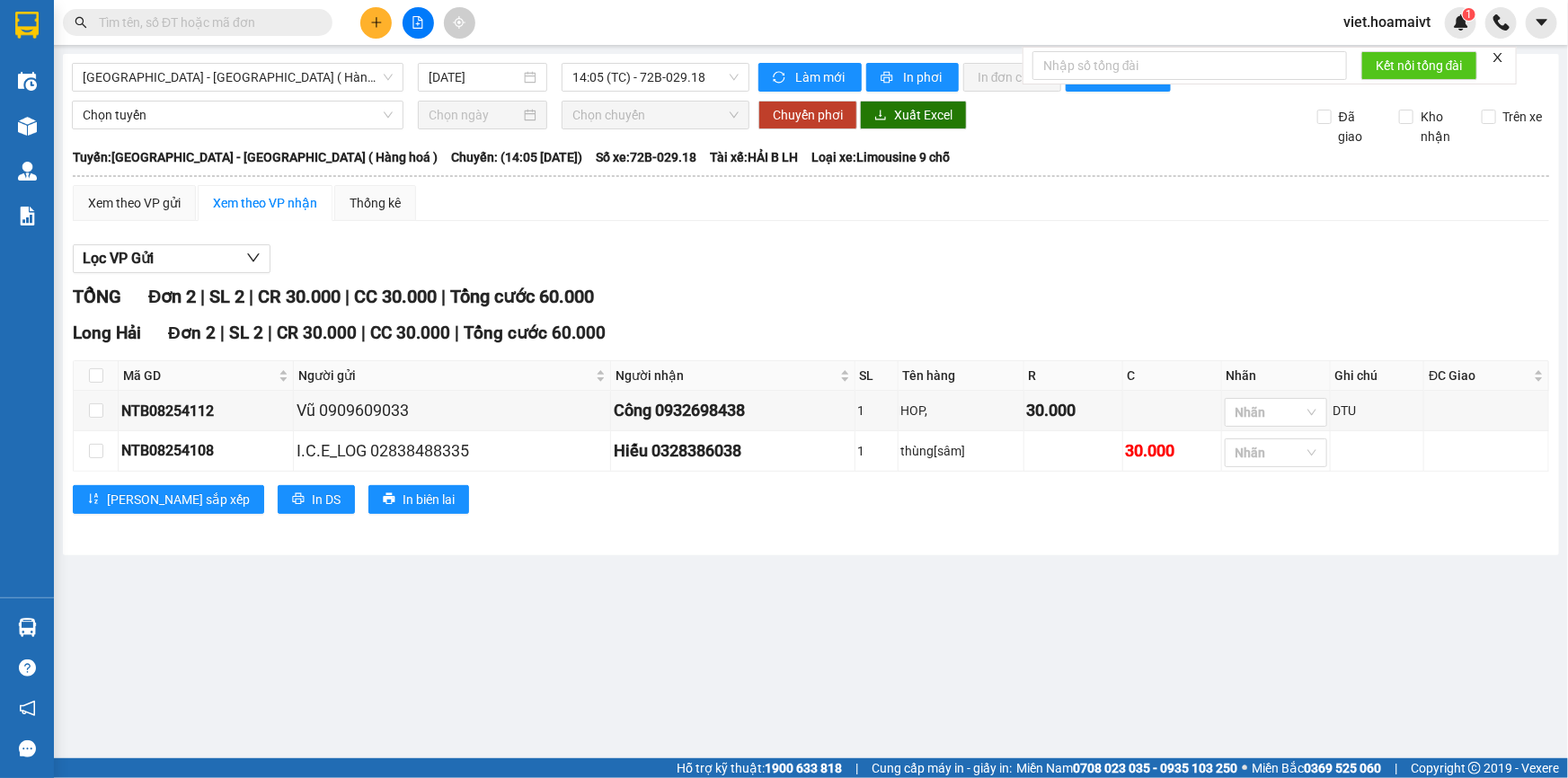
click at [857, 251] on div "Lọc VP Gửi" at bounding box center [811, 259] width 1477 height 29
click at [857, 256] on div "Lọc VP Gửi" at bounding box center [811, 259] width 1477 height 29
click at [857, 258] on div "Lọc VP Gửi" at bounding box center [811, 259] width 1477 height 29
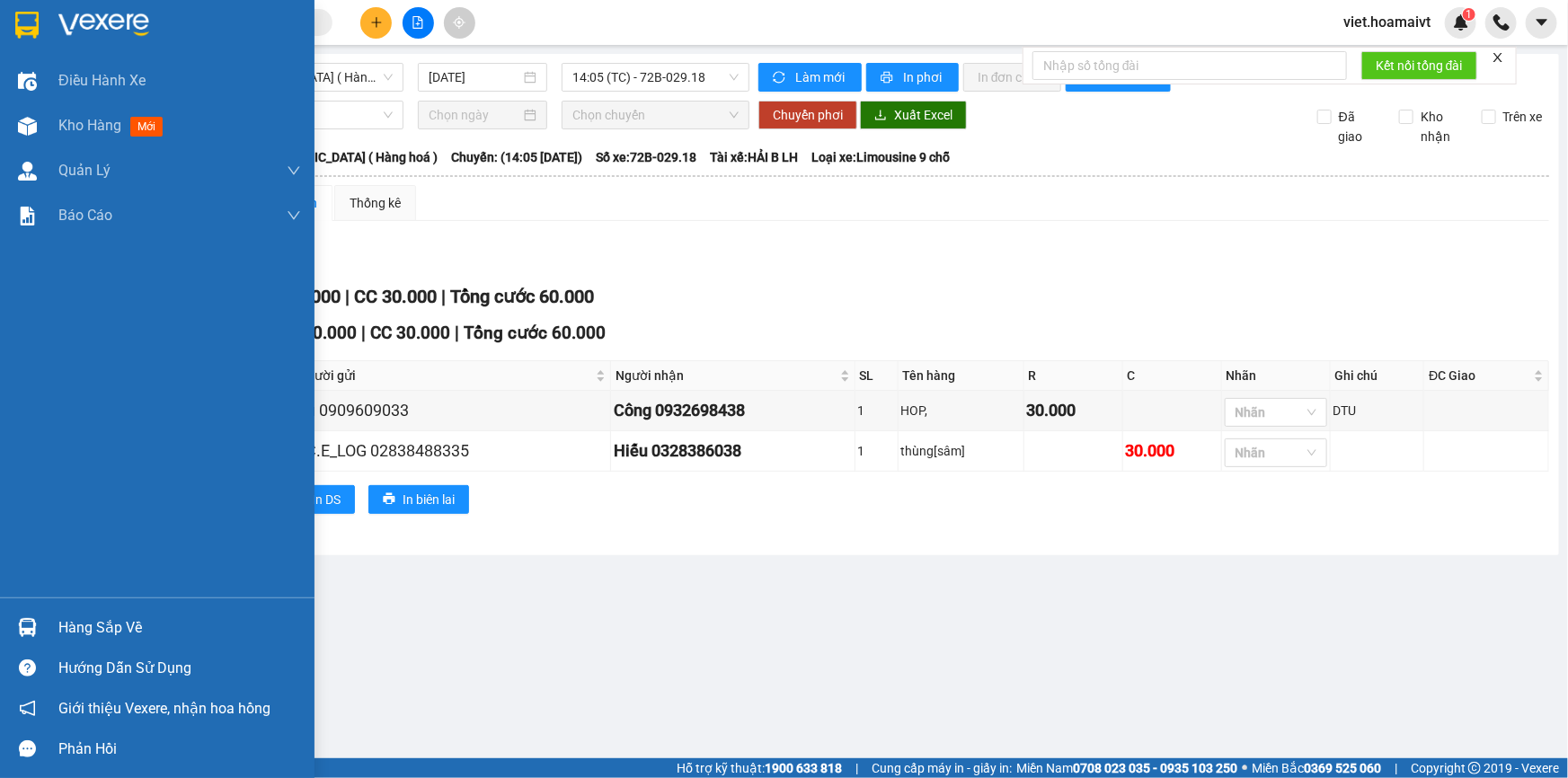
click at [68, 21] on img at bounding box center [104, 25] width 91 height 27
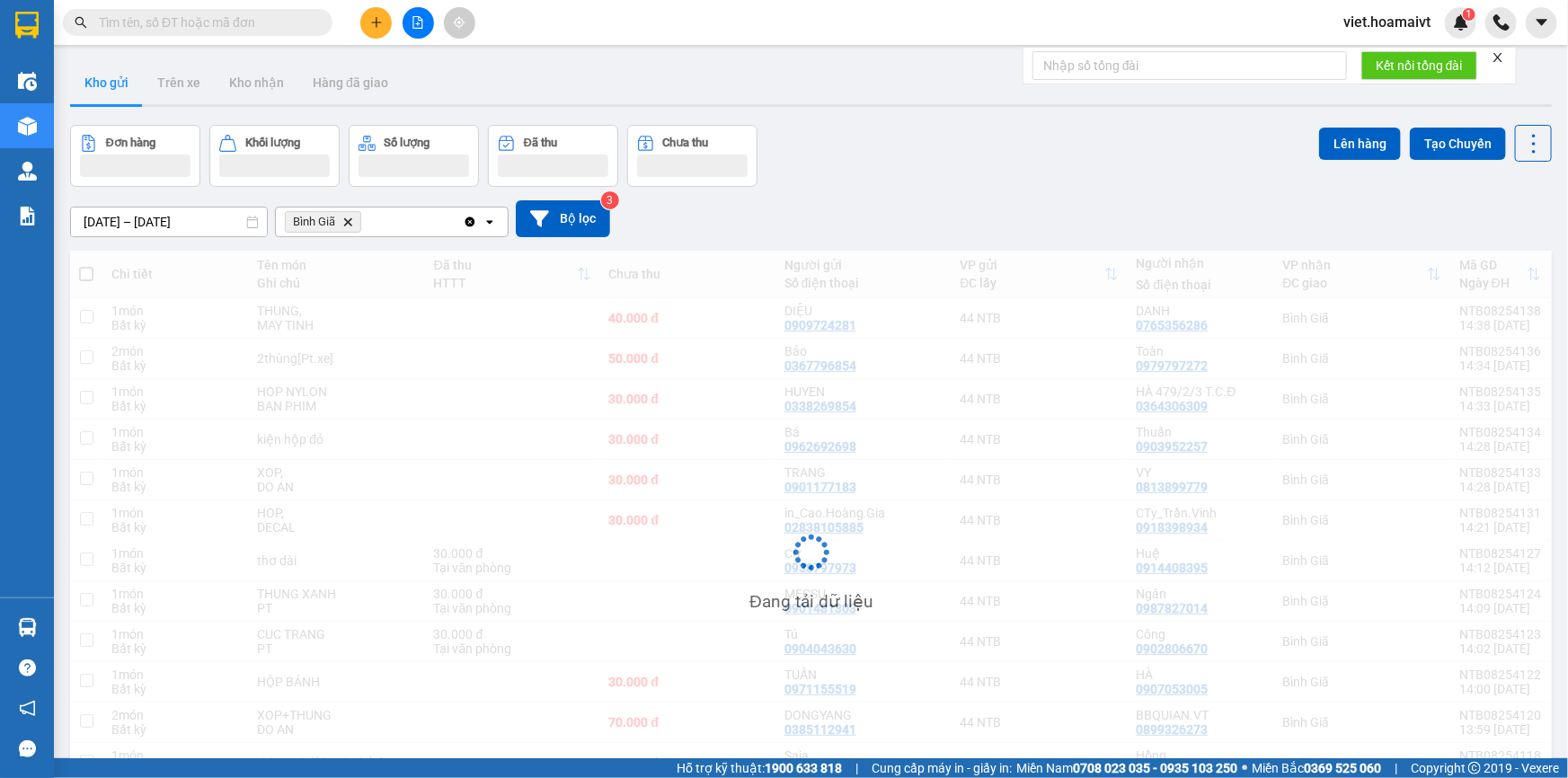
click at [879, 181] on div "Đơn hàng Khối lượng Số lượng Đã thu Chưa thu Lên hàng Tạo Chuyến" at bounding box center [811, 156] width 1482 height 62
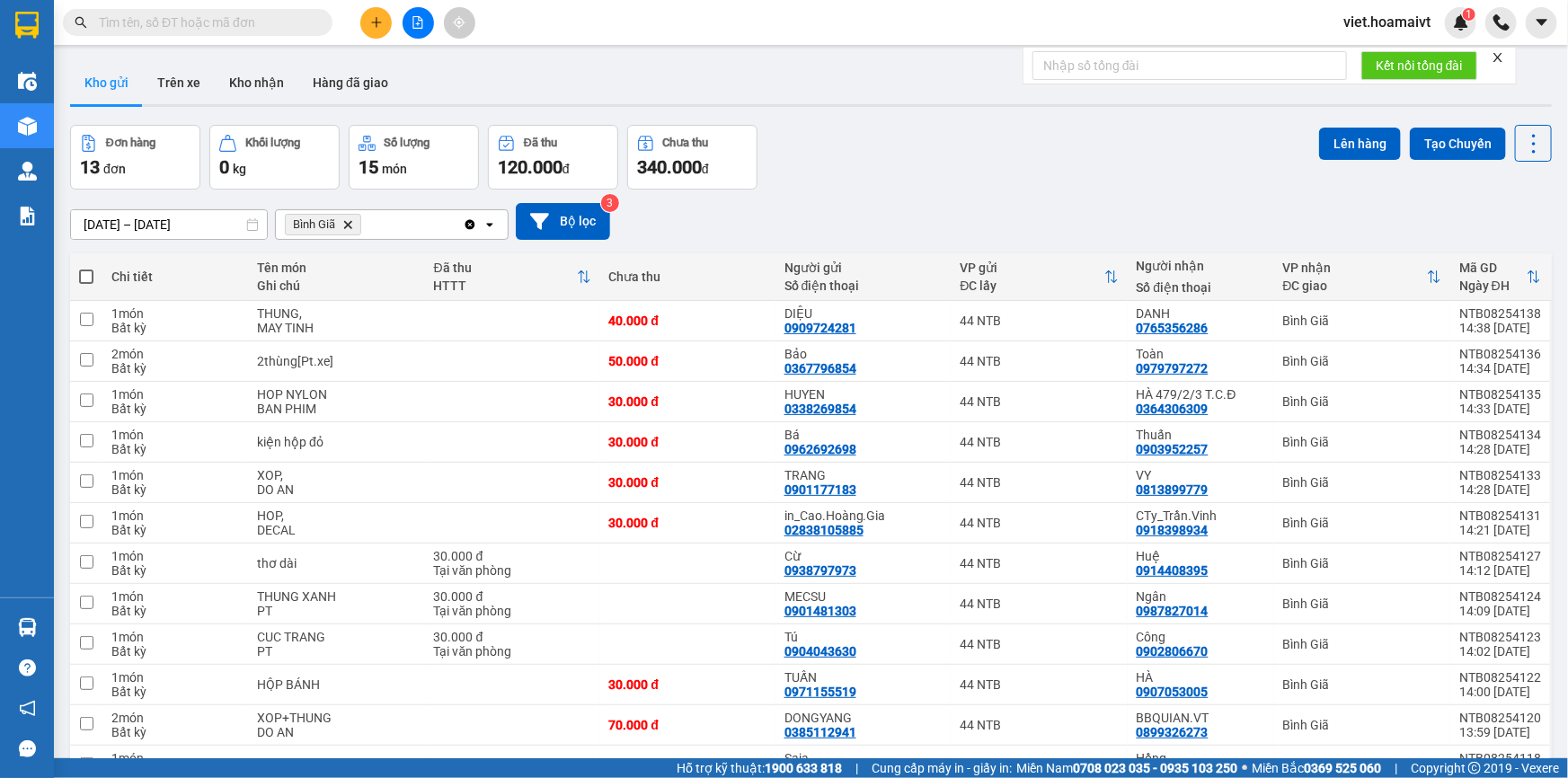
click at [879, 181] on div "Đơn hàng 13 đơn Khối lượng 0 kg Số lượng 15 món Đã thu 120.000 đ Chưa thu 340.0…" at bounding box center [811, 157] width 1482 height 65
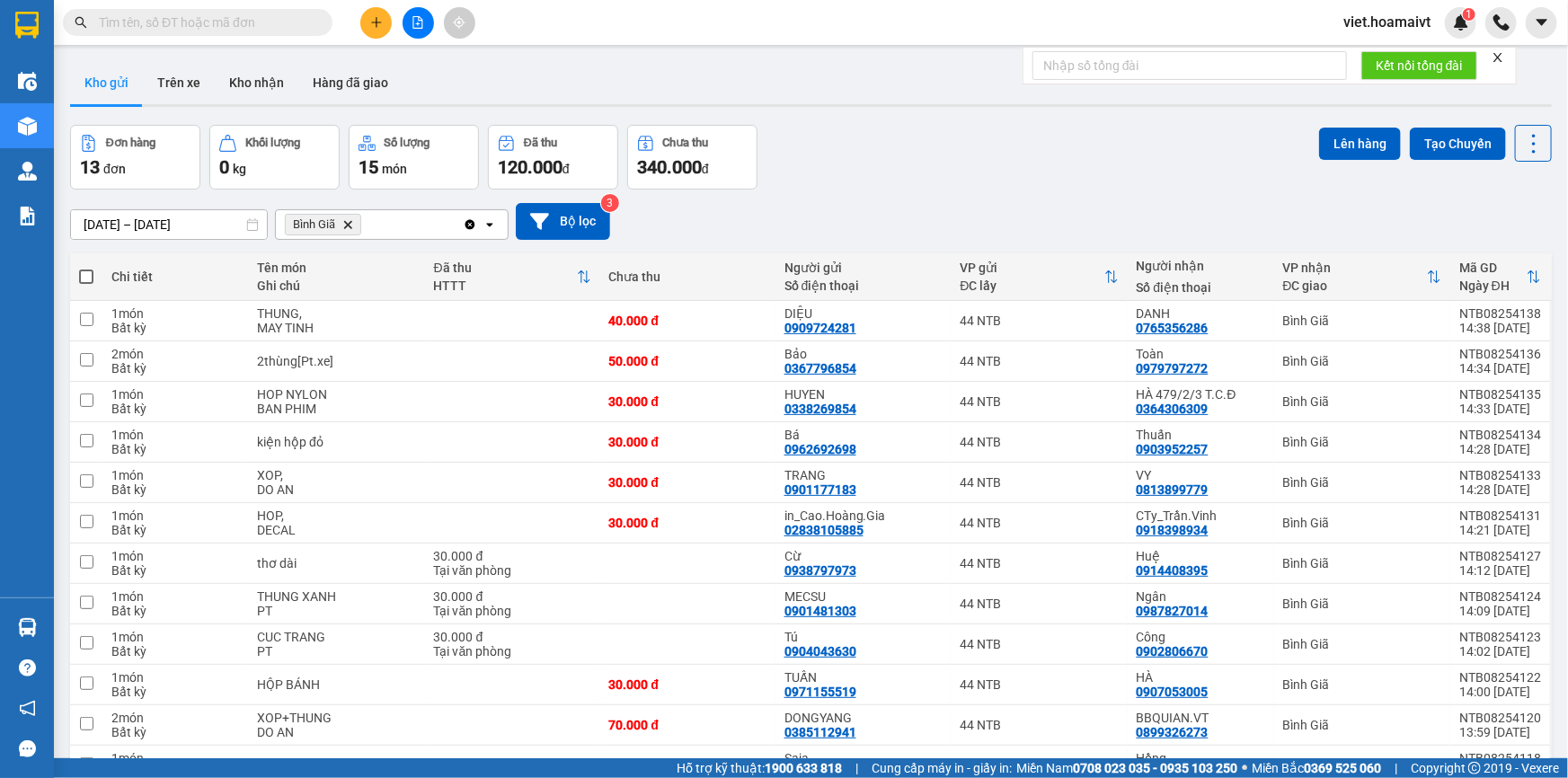
click at [917, 194] on div "12/08/2025 – 13/08/2025 Press the down arrow key to interact with the calendar …" at bounding box center [811, 221] width 1482 height 64
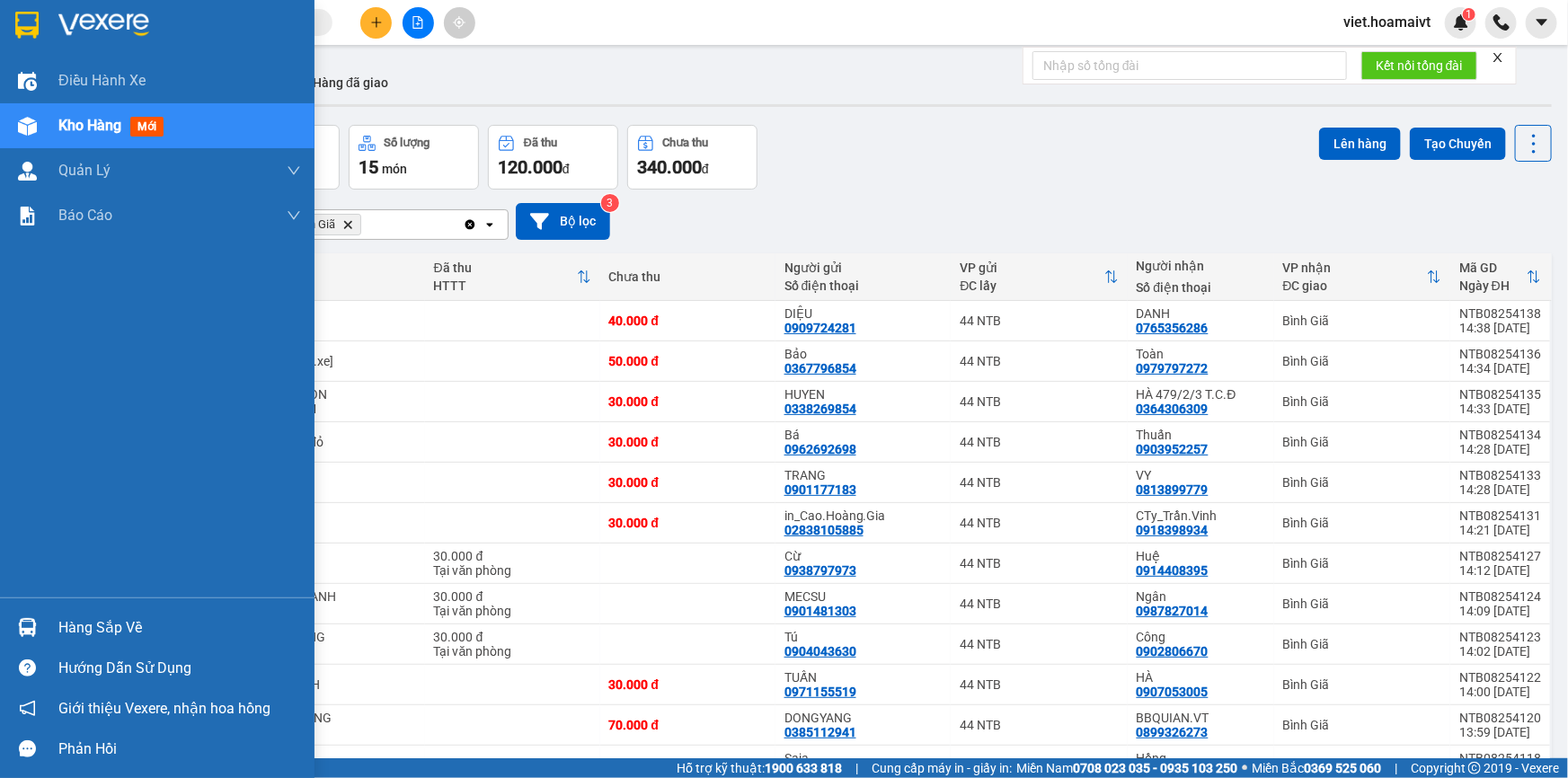
click at [54, 26] on div at bounding box center [157, 29] width 315 height 59
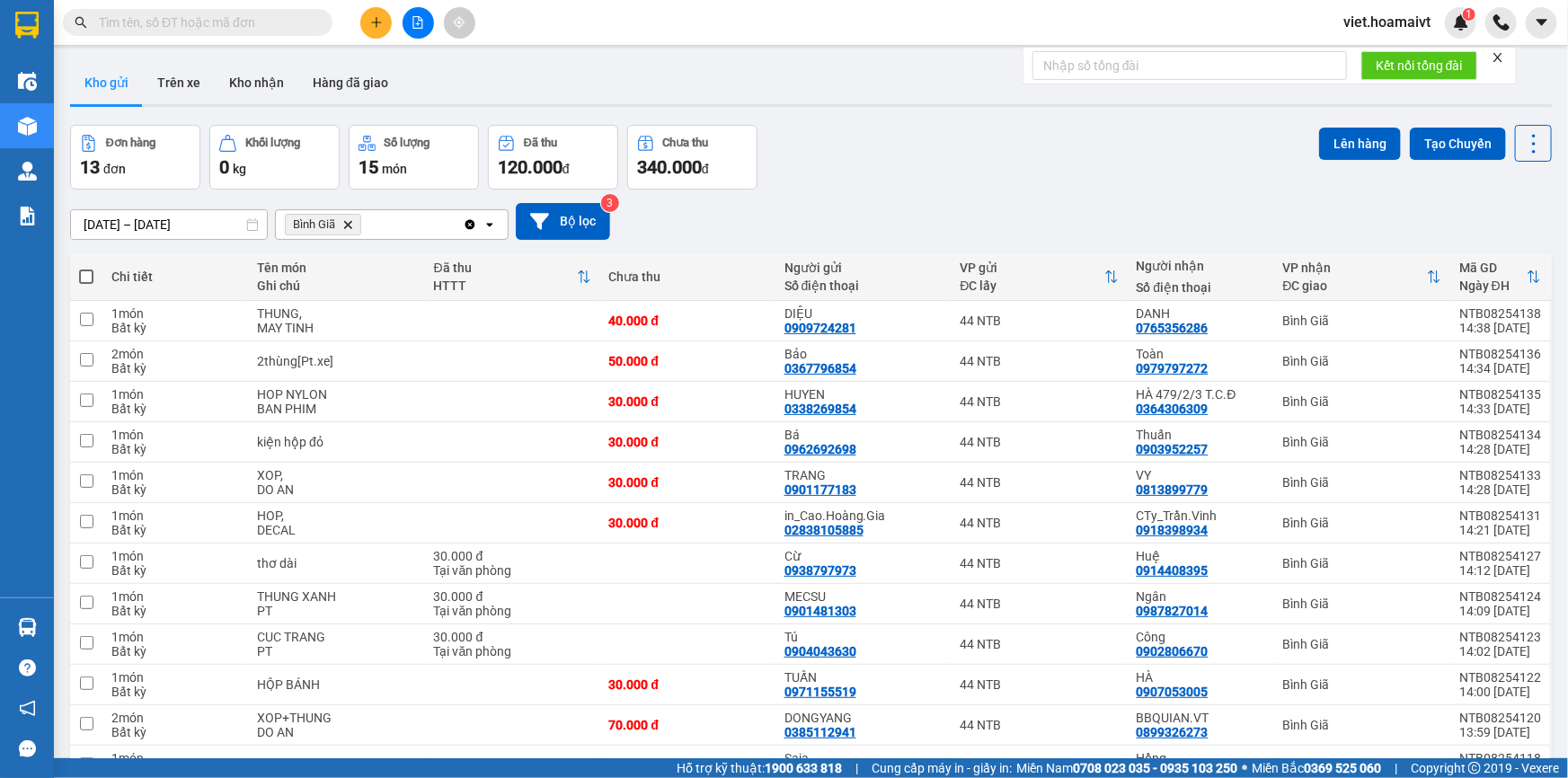
click at [826, 136] on div "Đơn hàng 13 đơn Khối lượng 0 kg Số lượng 15 món Đã thu 120.000 đ Chưa thu 340.0…" at bounding box center [811, 157] width 1482 height 65
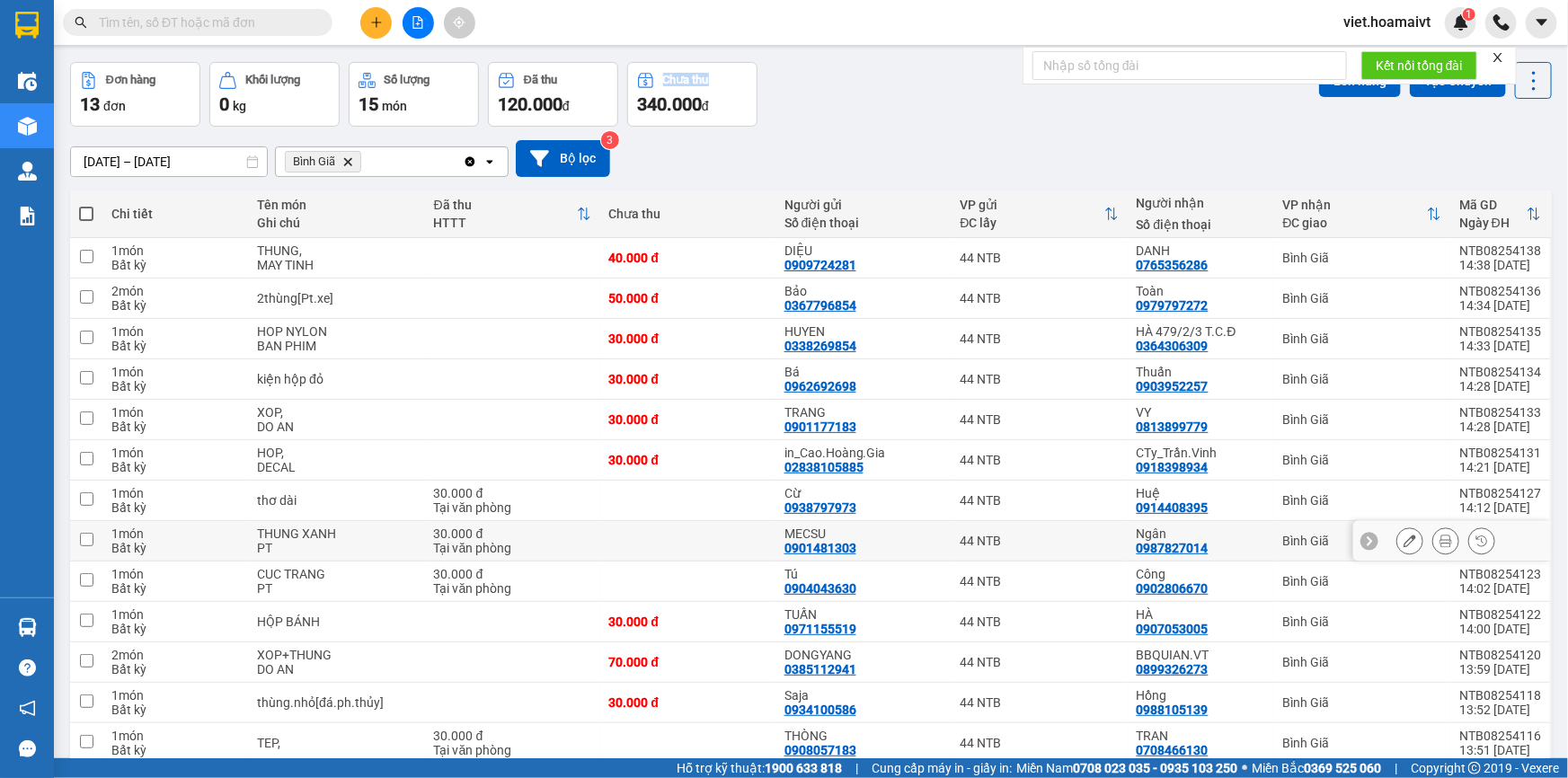
scroll to position [139, 0]
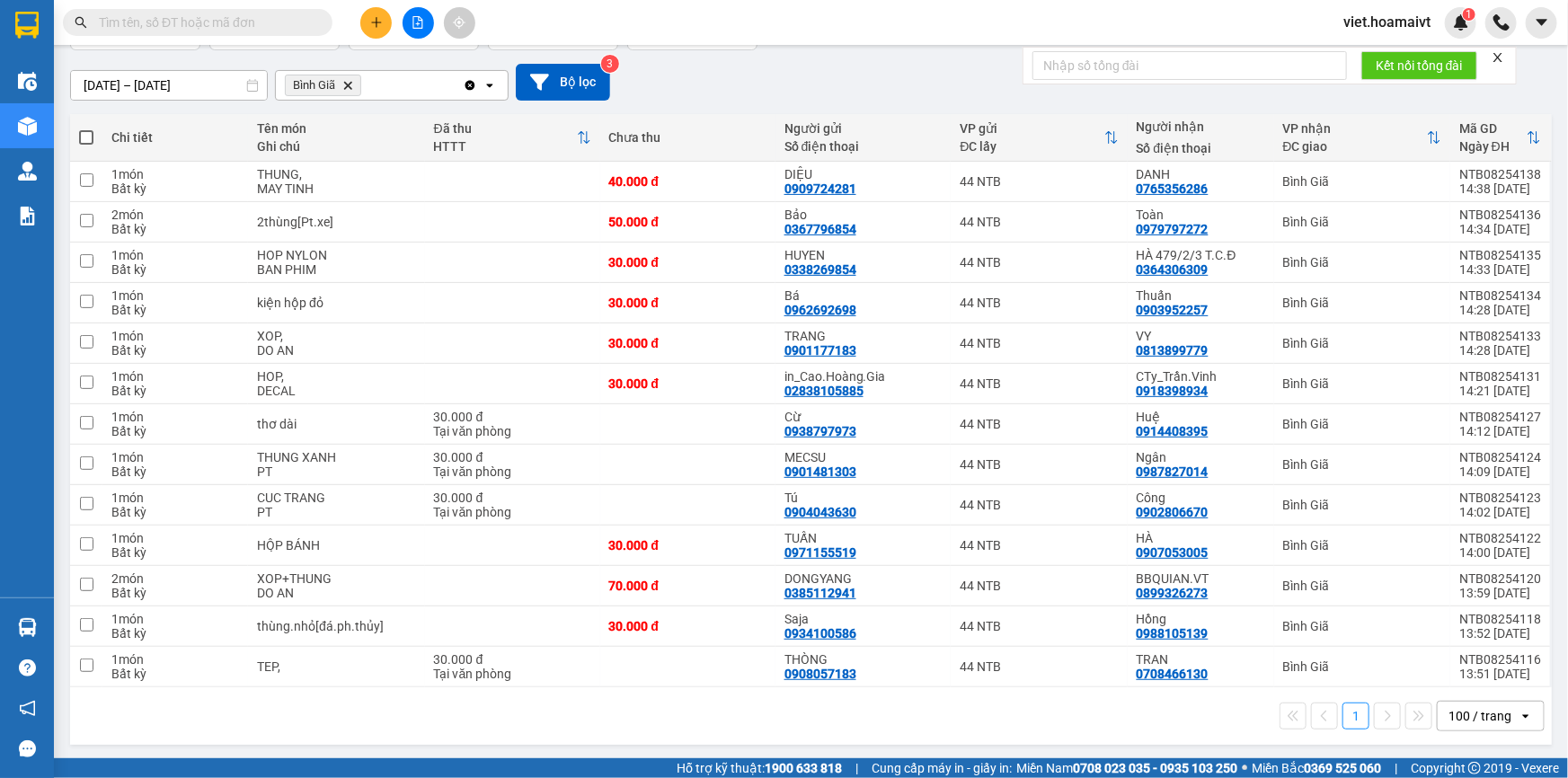
click at [1082, 709] on div "1 100 / trang open" at bounding box center [810, 716] width 1467 height 30
click at [372, 28] on button at bounding box center [376, 23] width 31 height 31
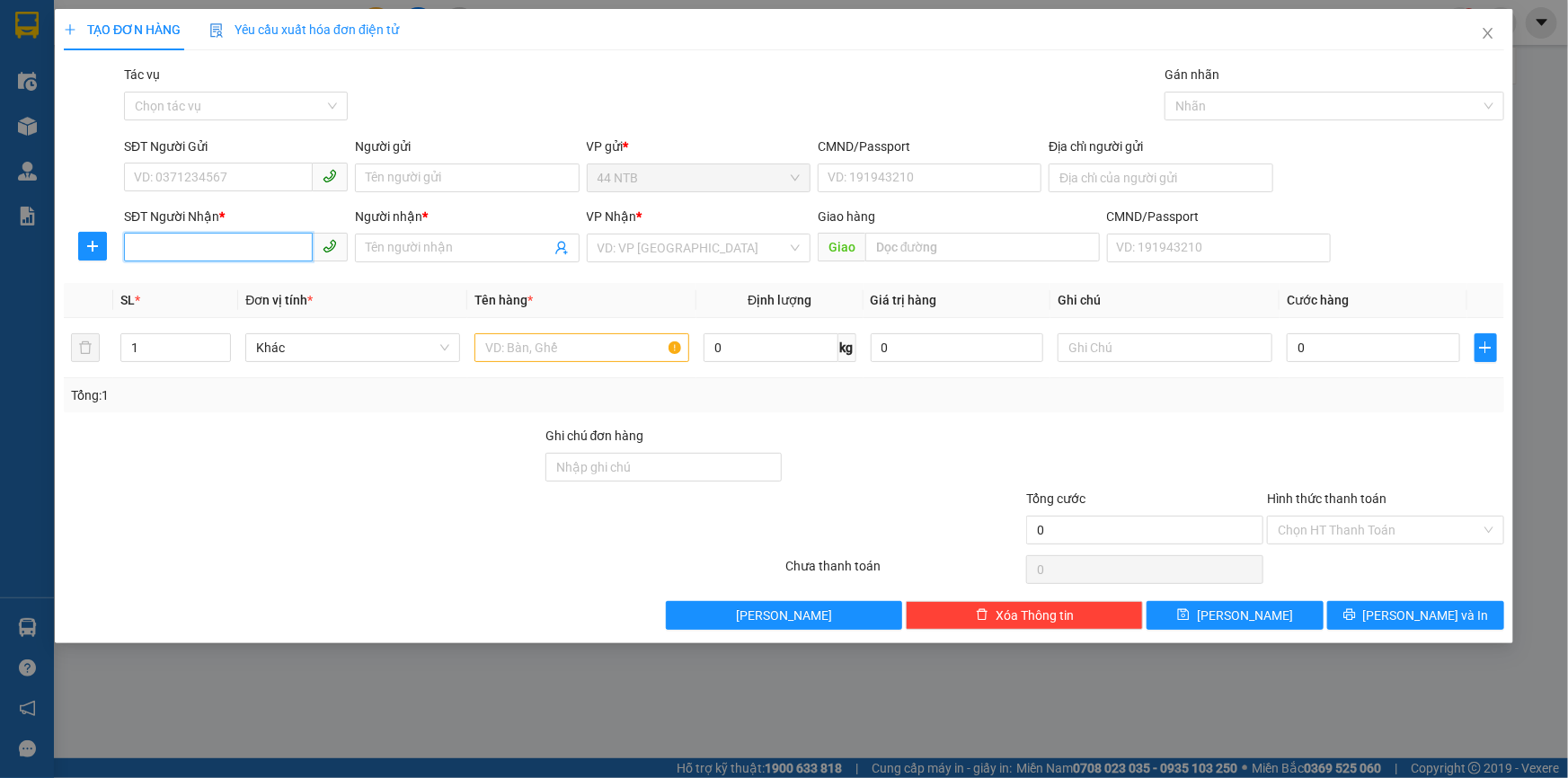
click at [287, 250] on input "SĐT Người Nhận *" at bounding box center [218, 247] width 189 height 28
click at [216, 278] on div "0798383844 - TUẤN" at bounding box center [235, 284] width 202 height 20
type input "0798383844"
type input "TUẤN"
type input "0798383844"
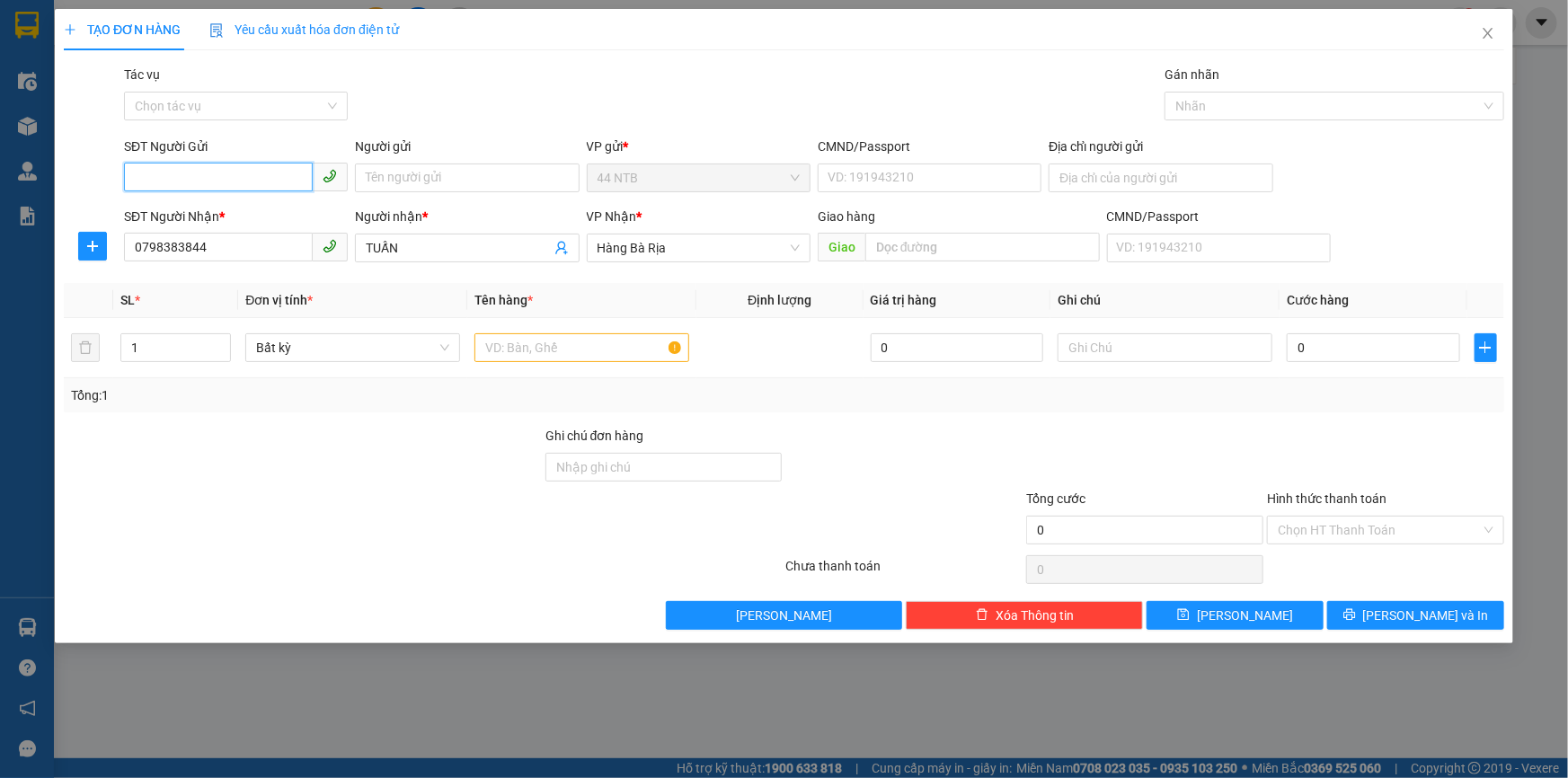
click at [267, 171] on input "SĐT Người Gửi" at bounding box center [218, 176] width 189 height 28
click at [277, 215] on div "02839306464 - CTy_Đức.Lan" at bounding box center [235, 213] width 202 height 20
type input "02839306464"
type input "CTy_Đức.Lan"
type input "0302884193"
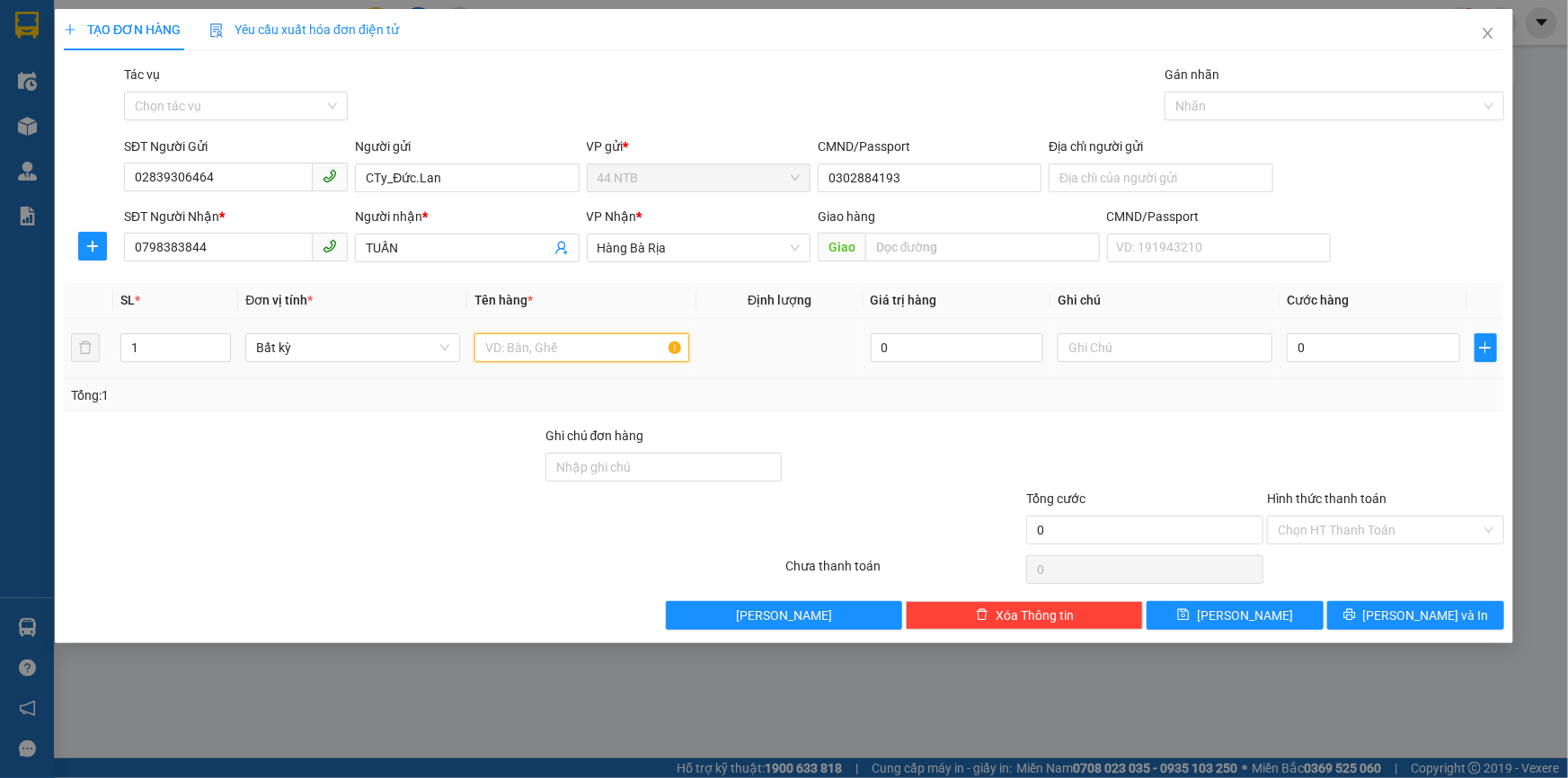
click at [507, 345] on input "text" at bounding box center [581, 347] width 214 height 28
type input "HỘP LK"
click at [1365, 345] on input "0" at bounding box center [1374, 347] width 174 height 28
type input "3"
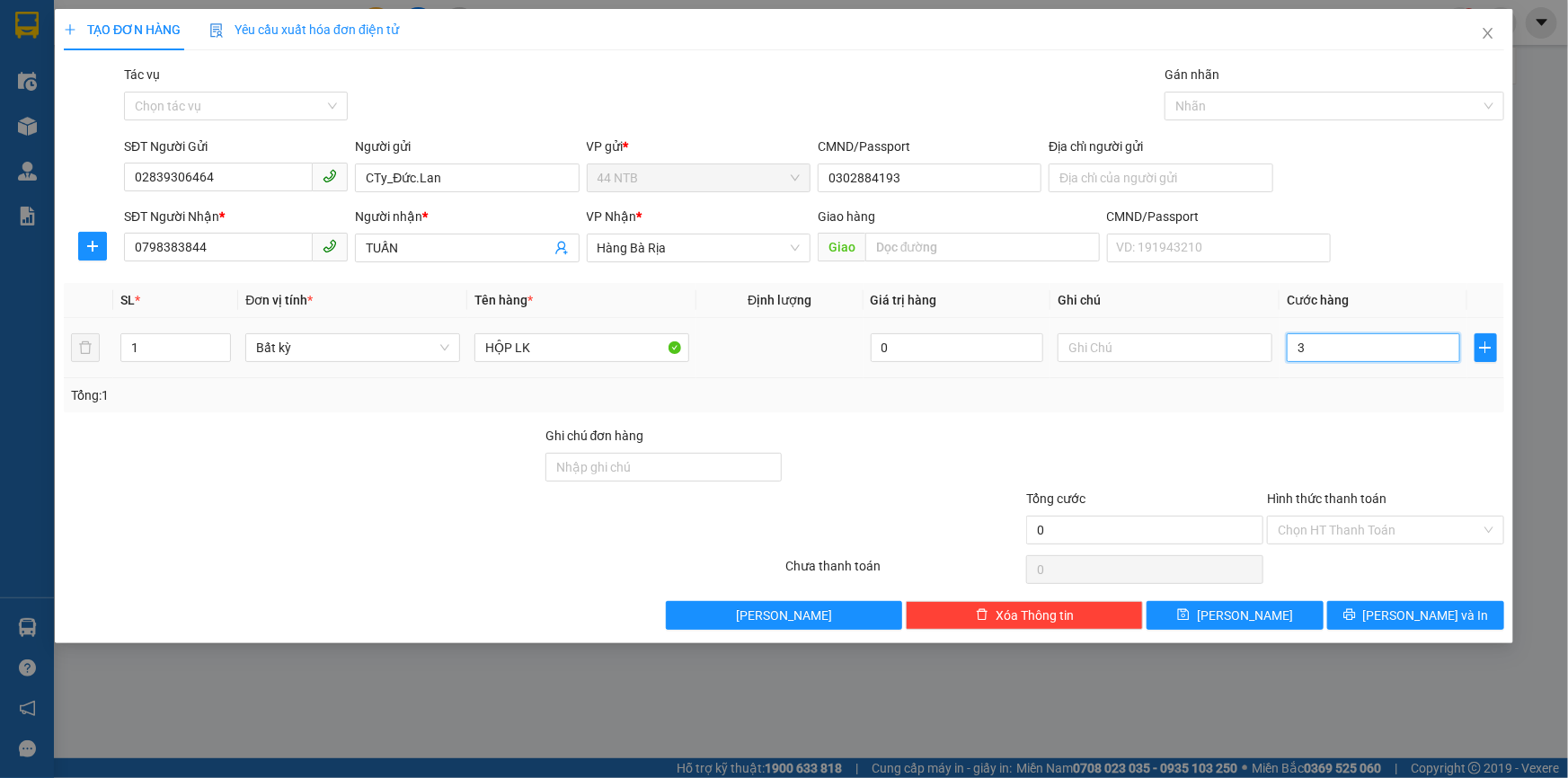
type input "3"
type input "30"
type input "30.000"
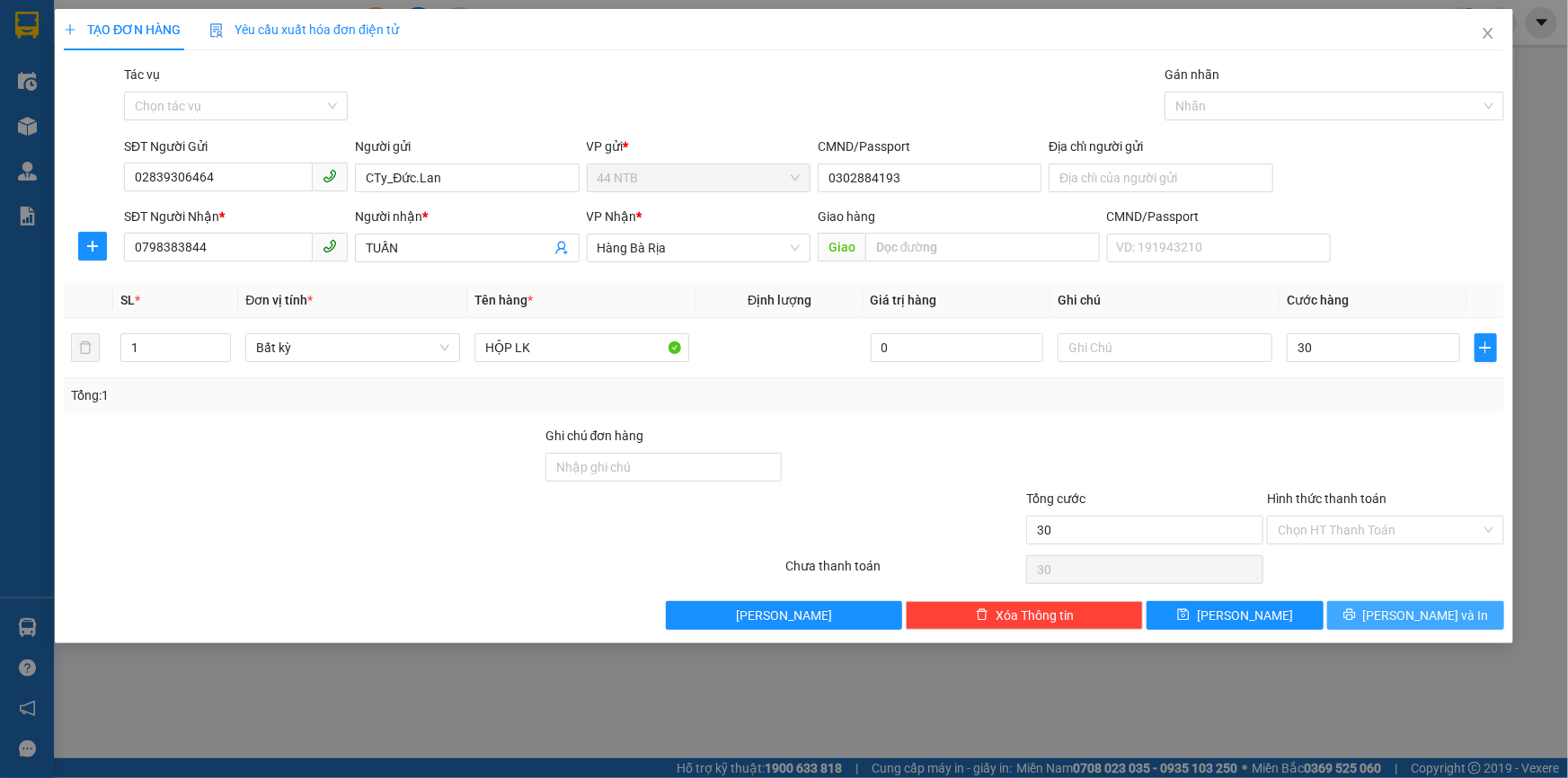
type input "30.000"
click at [1402, 612] on span "[PERSON_NAME] và In" at bounding box center [1426, 616] width 126 height 20
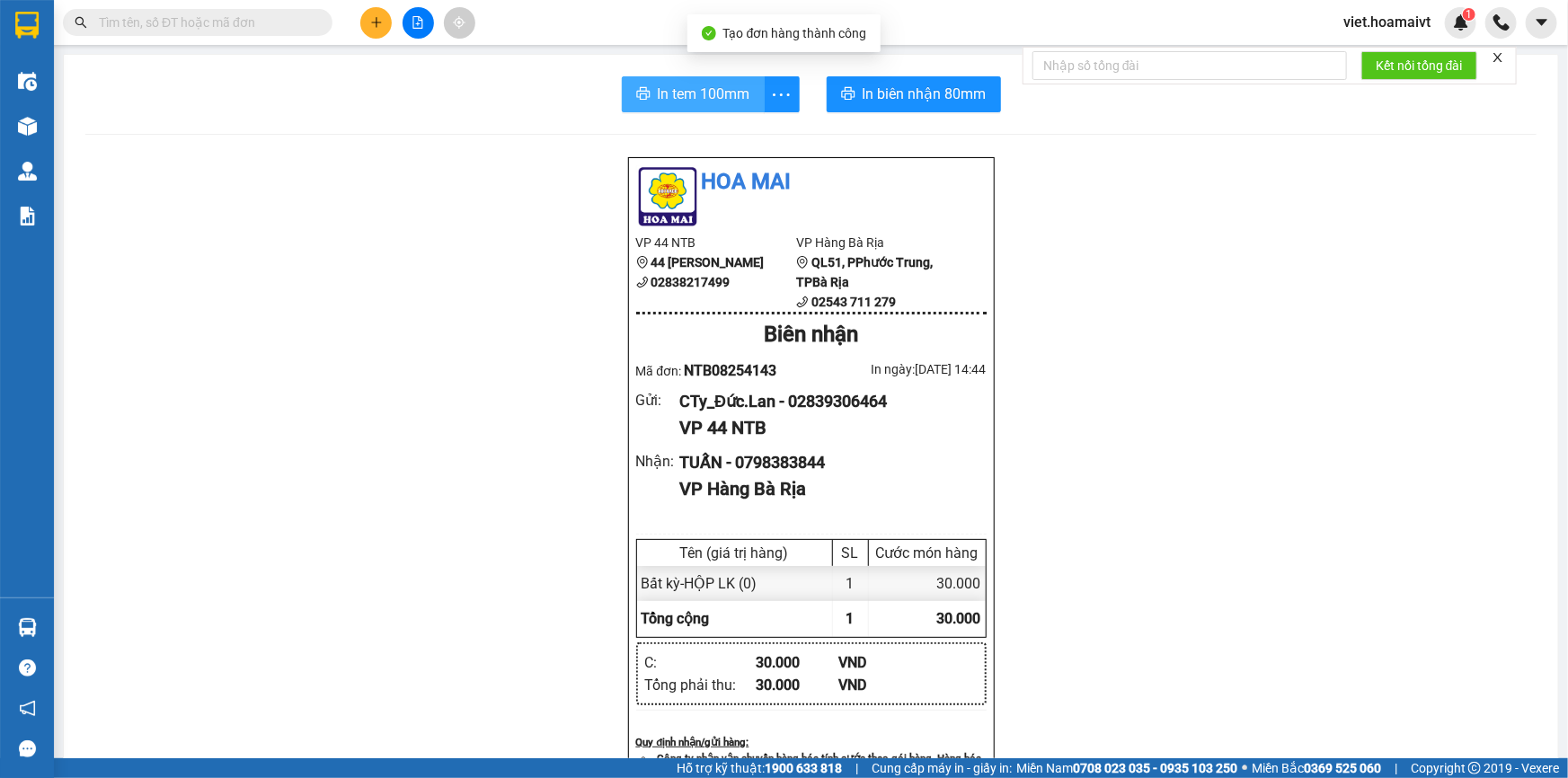
click at [746, 101] on button "In tem 100mm" at bounding box center [693, 95] width 143 height 36
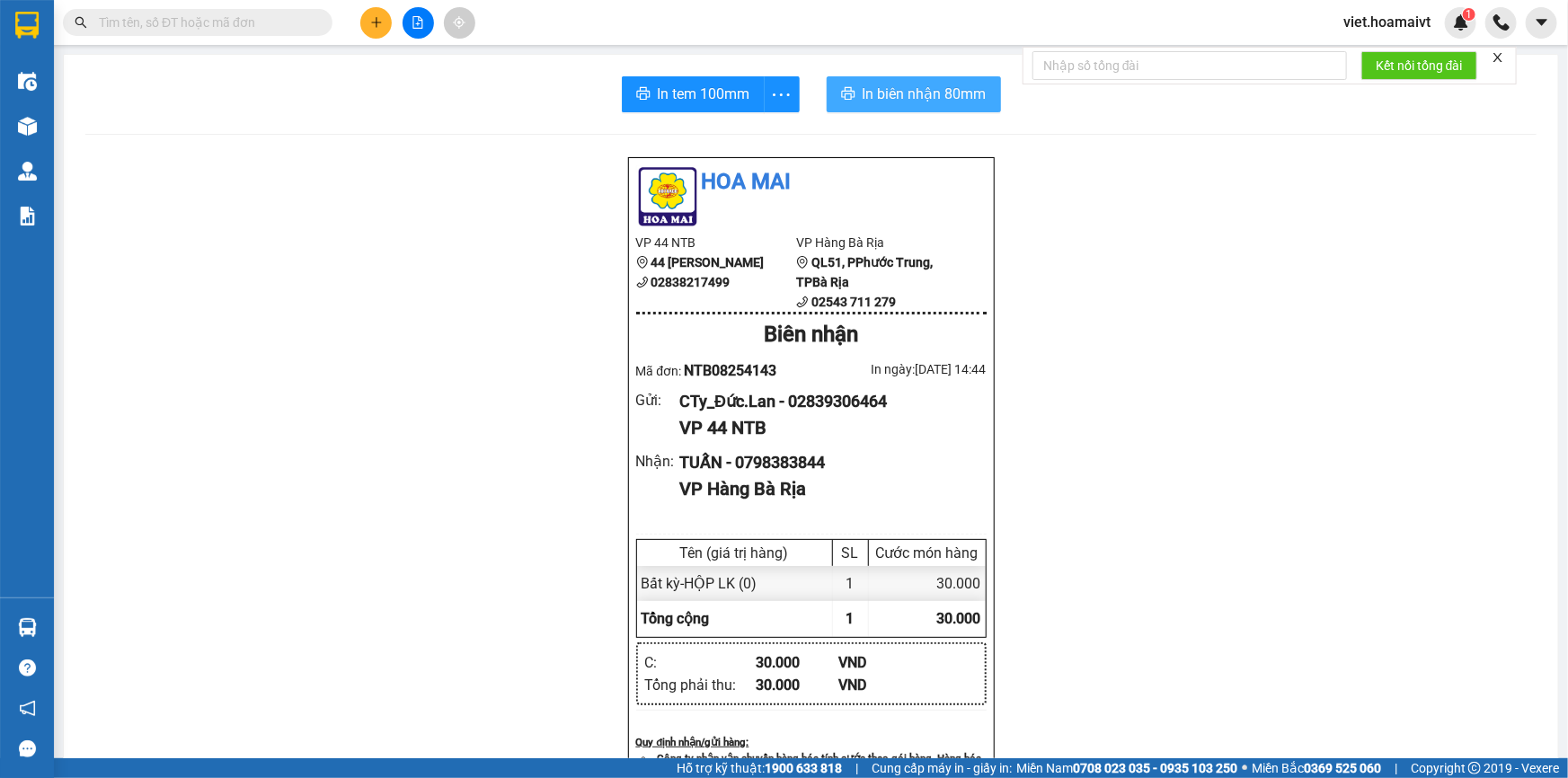
click at [895, 92] on span "In biên nhận 80mm" at bounding box center [924, 94] width 124 height 23
click at [372, 26] on icon "plus" at bounding box center [376, 22] width 12 height 12
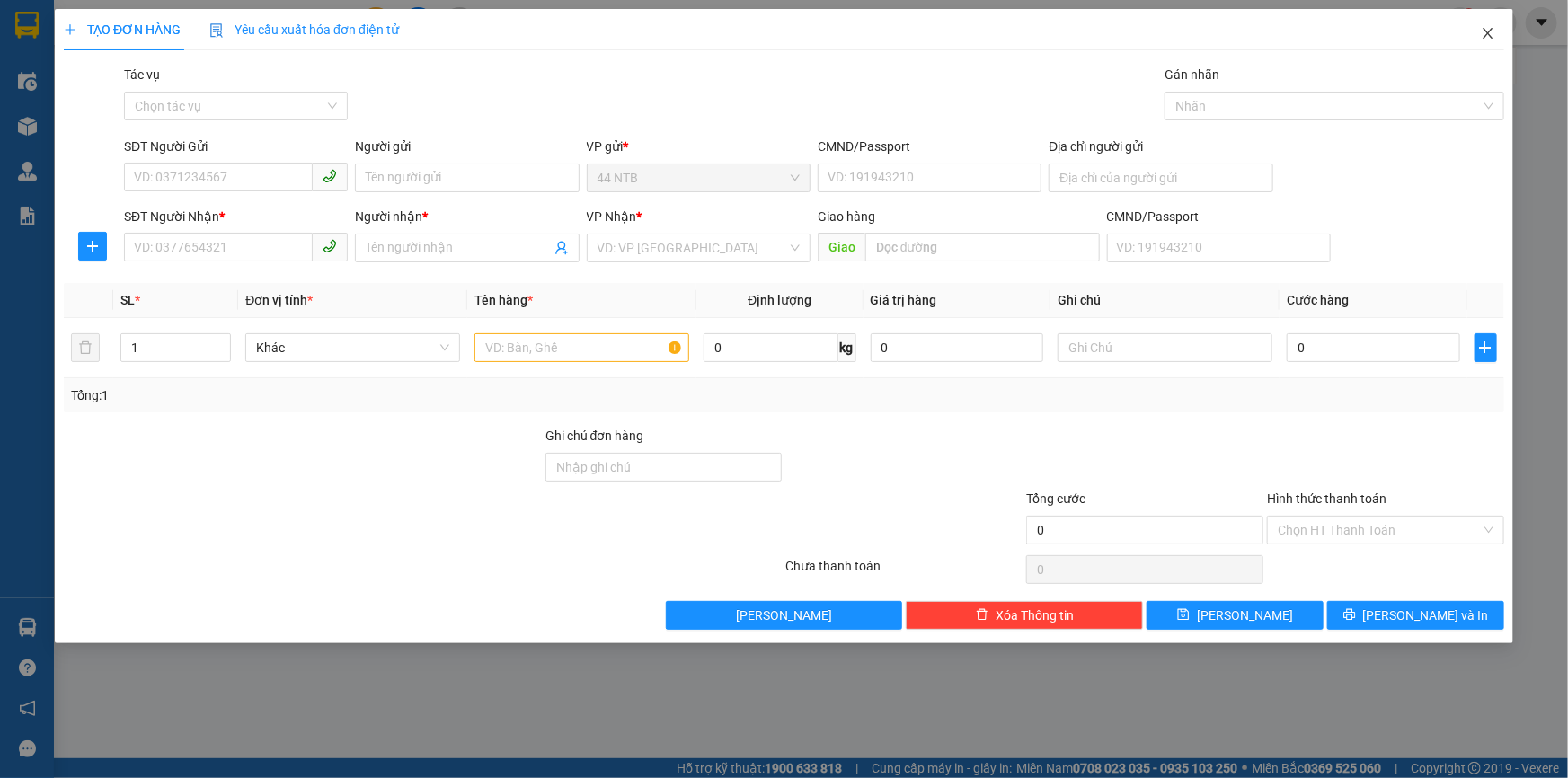
click at [1485, 31] on icon "close" at bounding box center [1487, 32] width 9 height 10
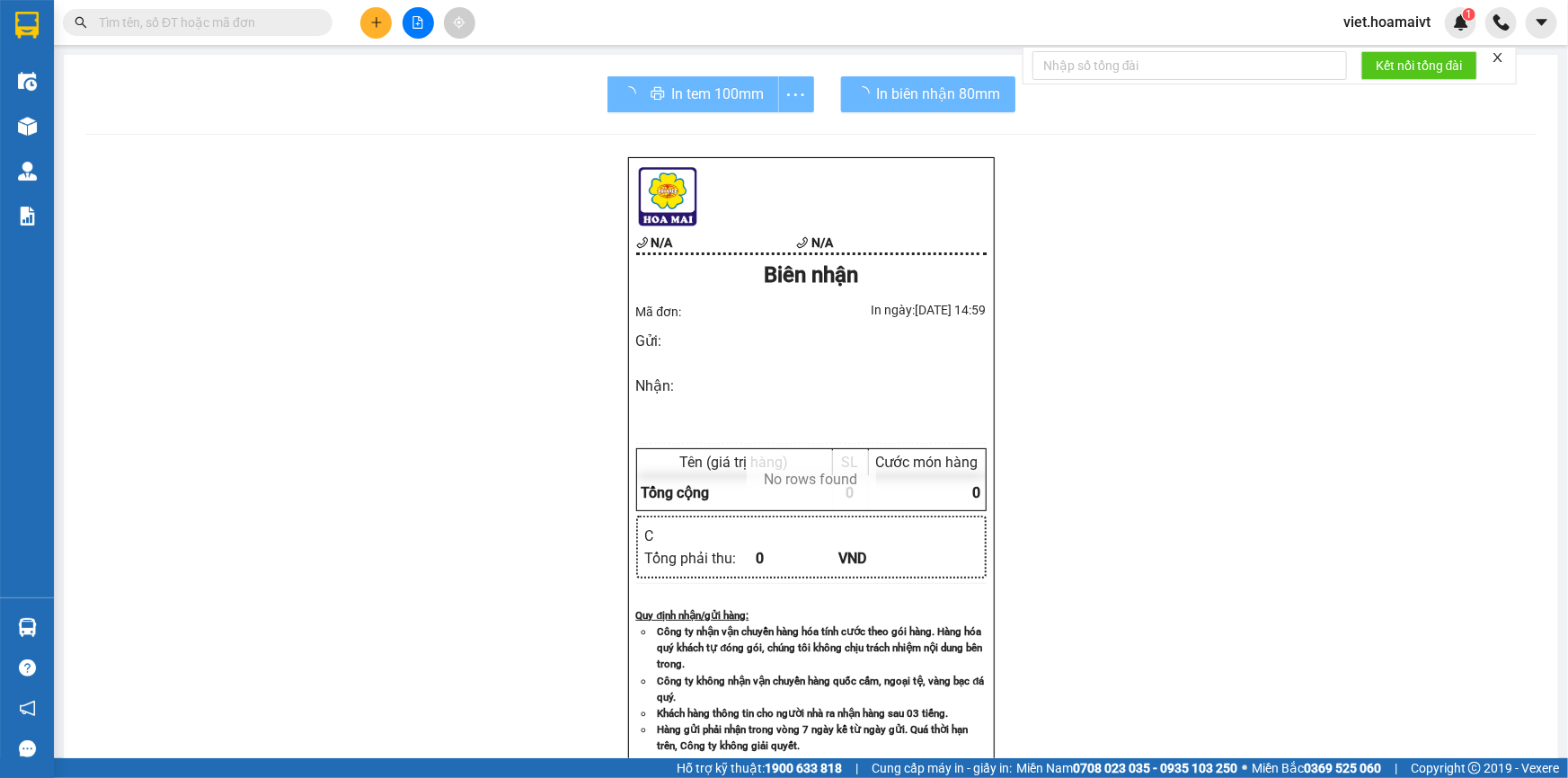
click at [1067, 233] on div "N/A N/A Biên nhận Mã đơn: In ngày: 13/08/2025 14:59 Gửi : Nhận : Tên (giá trị …" at bounding box center [811, 614] width 1451 height 915
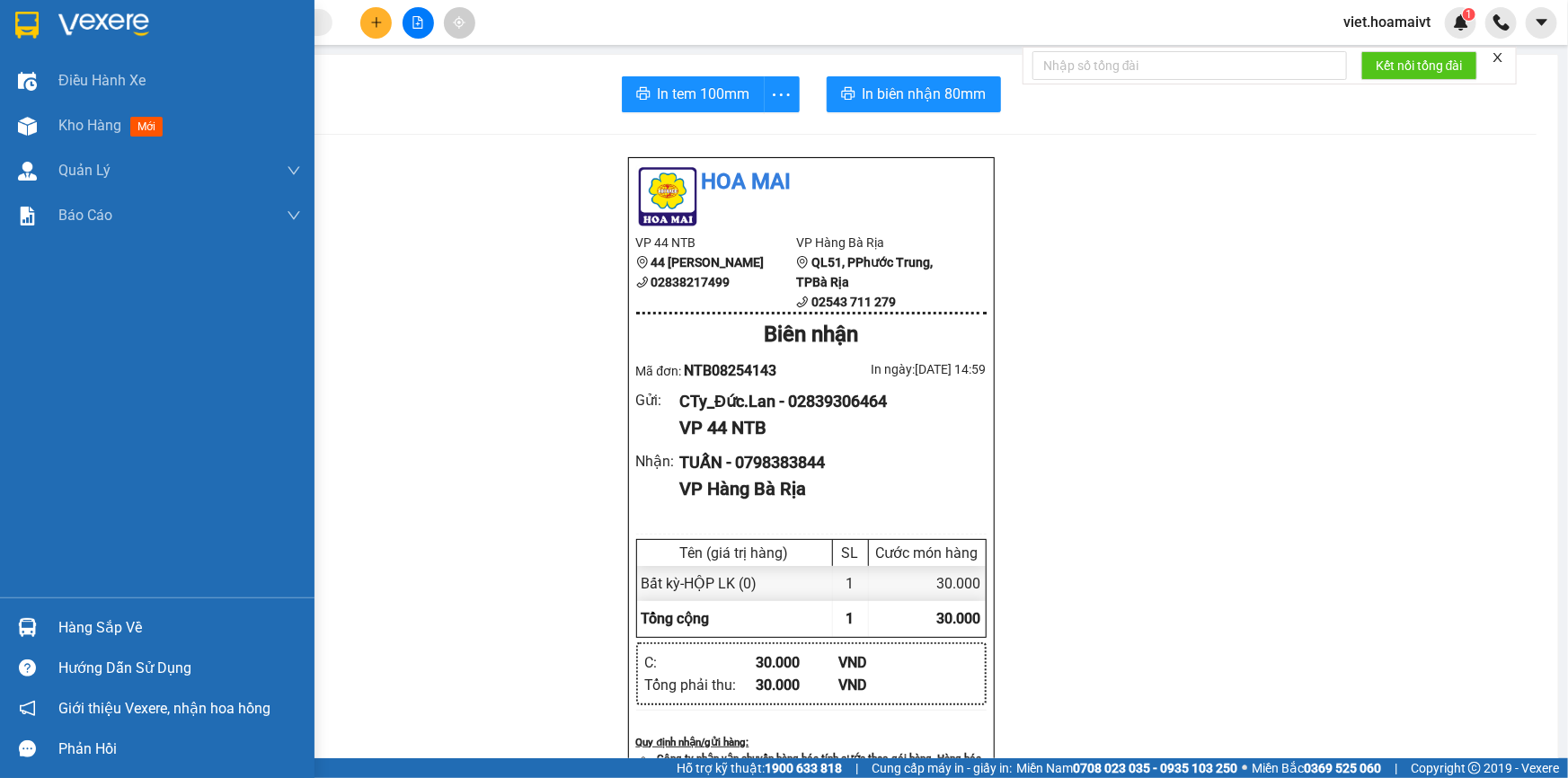
click at [89, 25] on img at bounding box center [104, 25] width 91 height 27
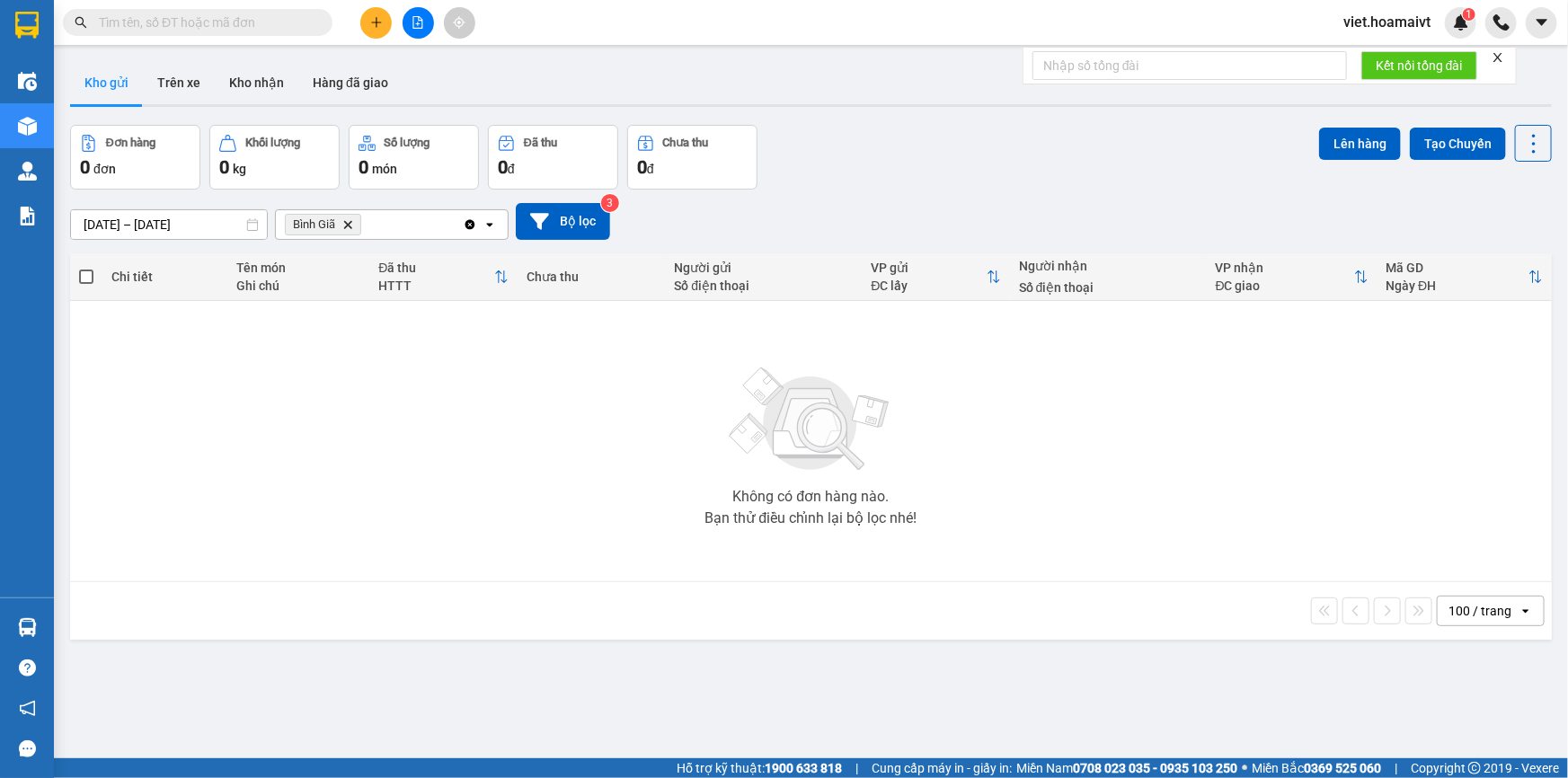
click at [1084, 190] on div "12/08/2025 – 13/08/2025 Press the down arrow key to interact with the calendar …" at bounding box center [811, 221] width 1482 height 64
click at [350, 229] on icon "Delete" at bounding box center [347, 224] width 10 height 10
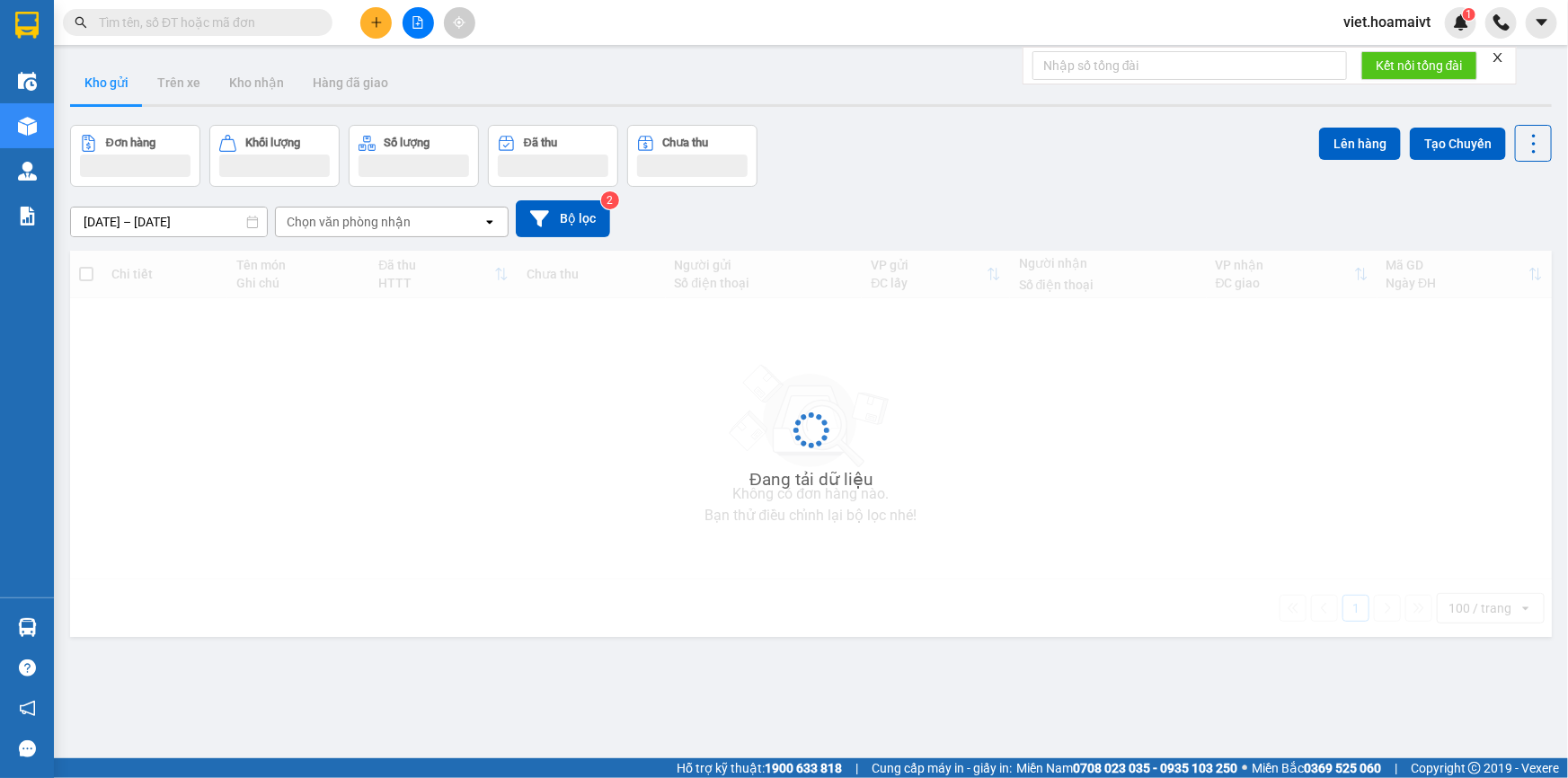
click at [1099, 191] on div "[DATE] – [DATE] Press the down arrow key to interact with the calendar and sele…" at bounding box center [811, 218] width 1482 height 64
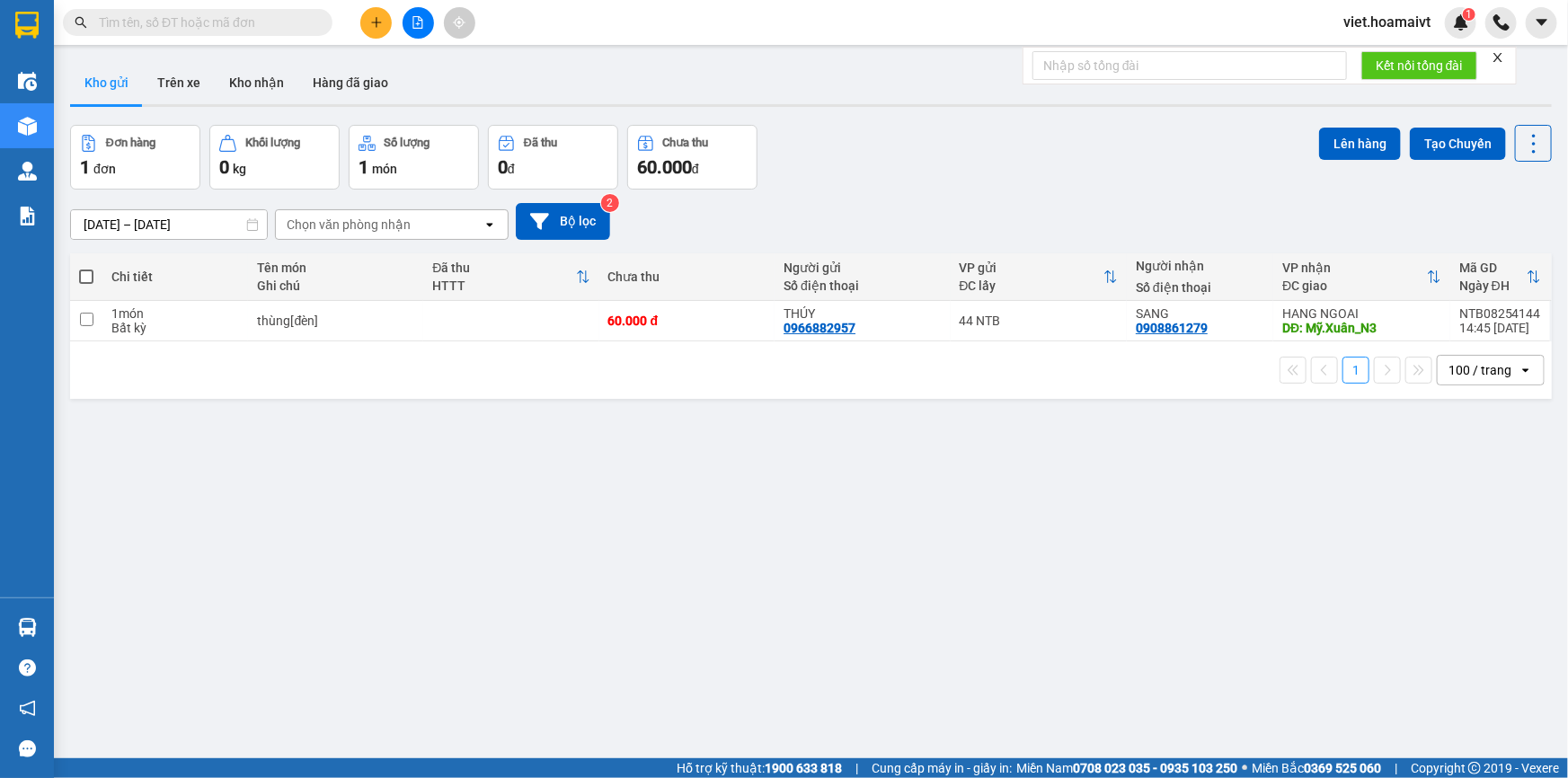
click at [1099, 191] on div "[DATE] – [DATE] Press the down arrow key to interact with the calendar and sele…" at bounding box center [811, 221] width 1482 height 64
click at [416, 27] on icon "file-add" at bounding box center [418, 22] width 9 height 12
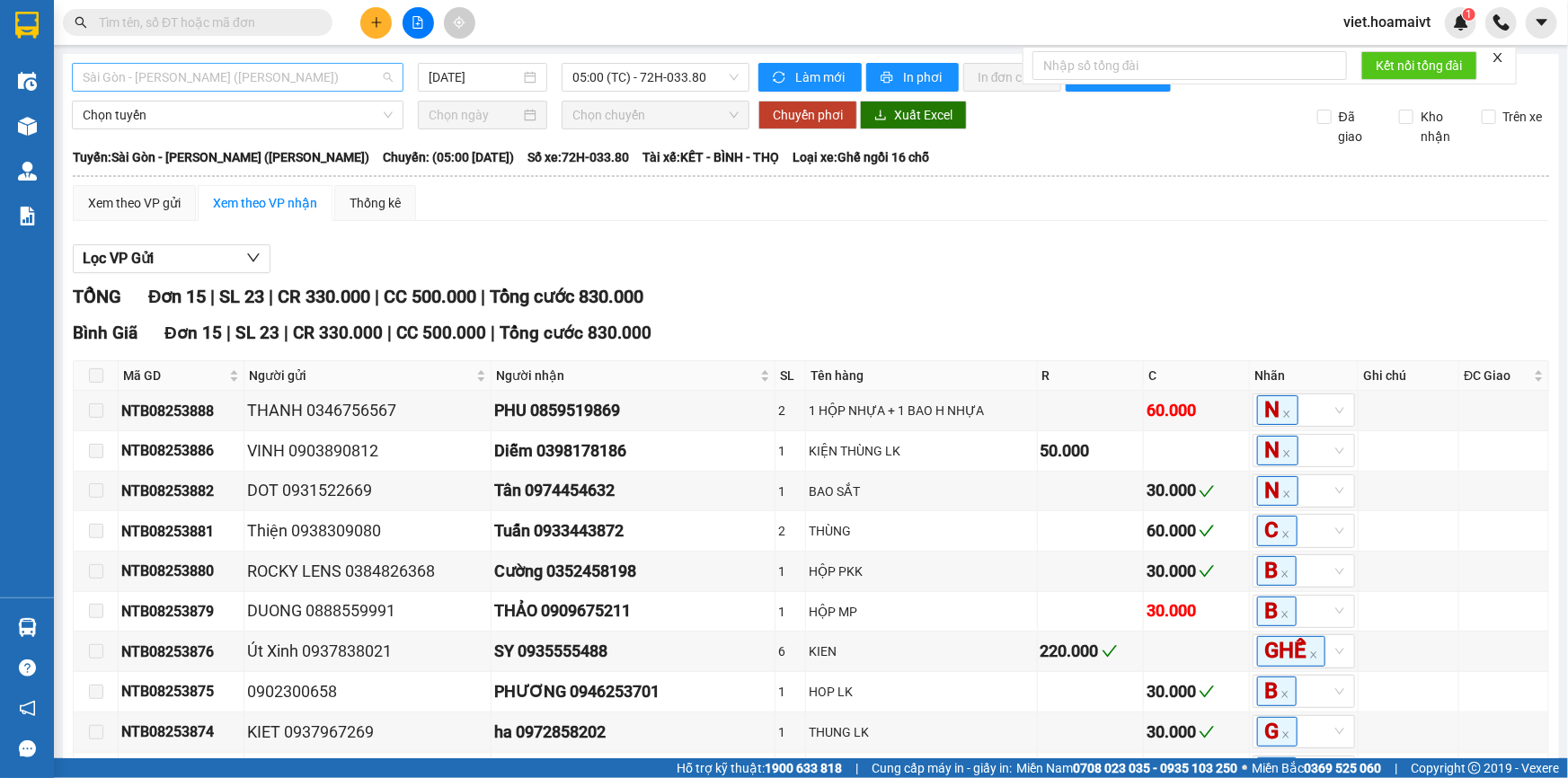
click at [181, 74] on span "Sài Gòn - [PERSON_NAME] ([PERSON_NAME])" at bounding box center [237, 77] width 310 height 27
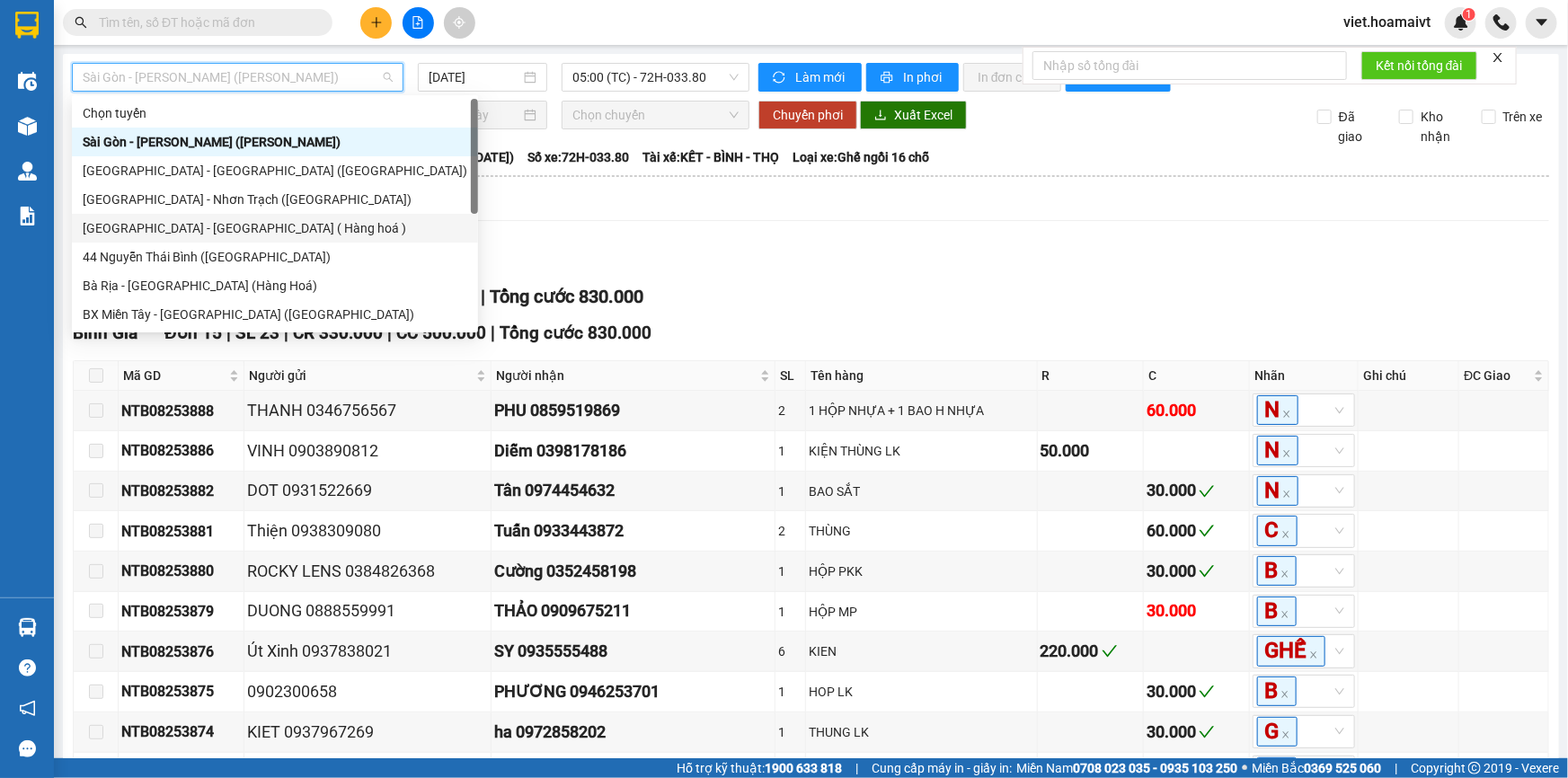
click at [223, 224] on div "[GEOGRAPHIC_DATA] - [GEOGRAPHIC_DATA] ( Hàng hoá )" at bounding box center [274, 228] width 384 height 20
type input "[DATE]"
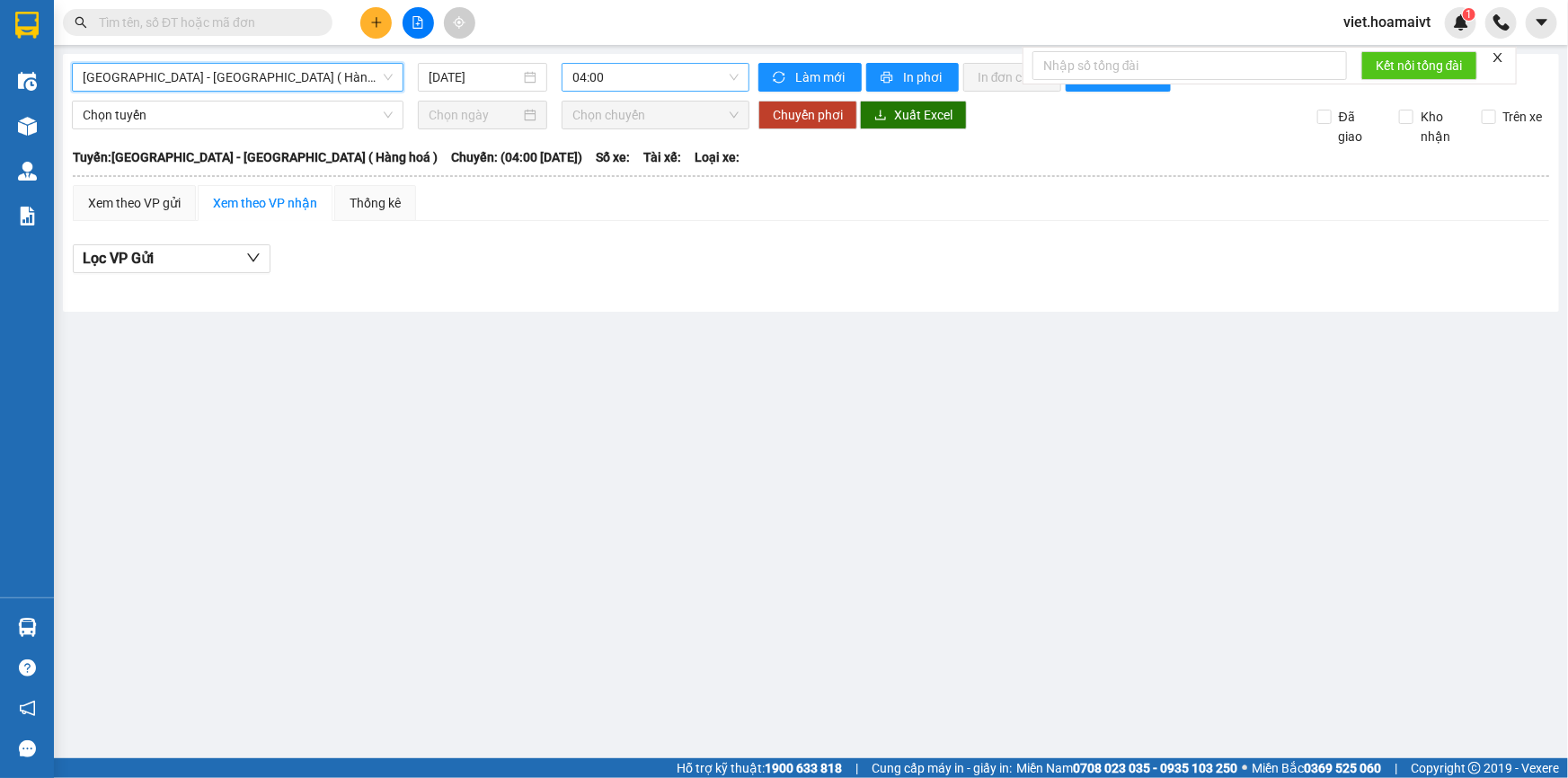
click at [613, 85] on span "04:00" at bounding box center [655, 77] width 166 height 27
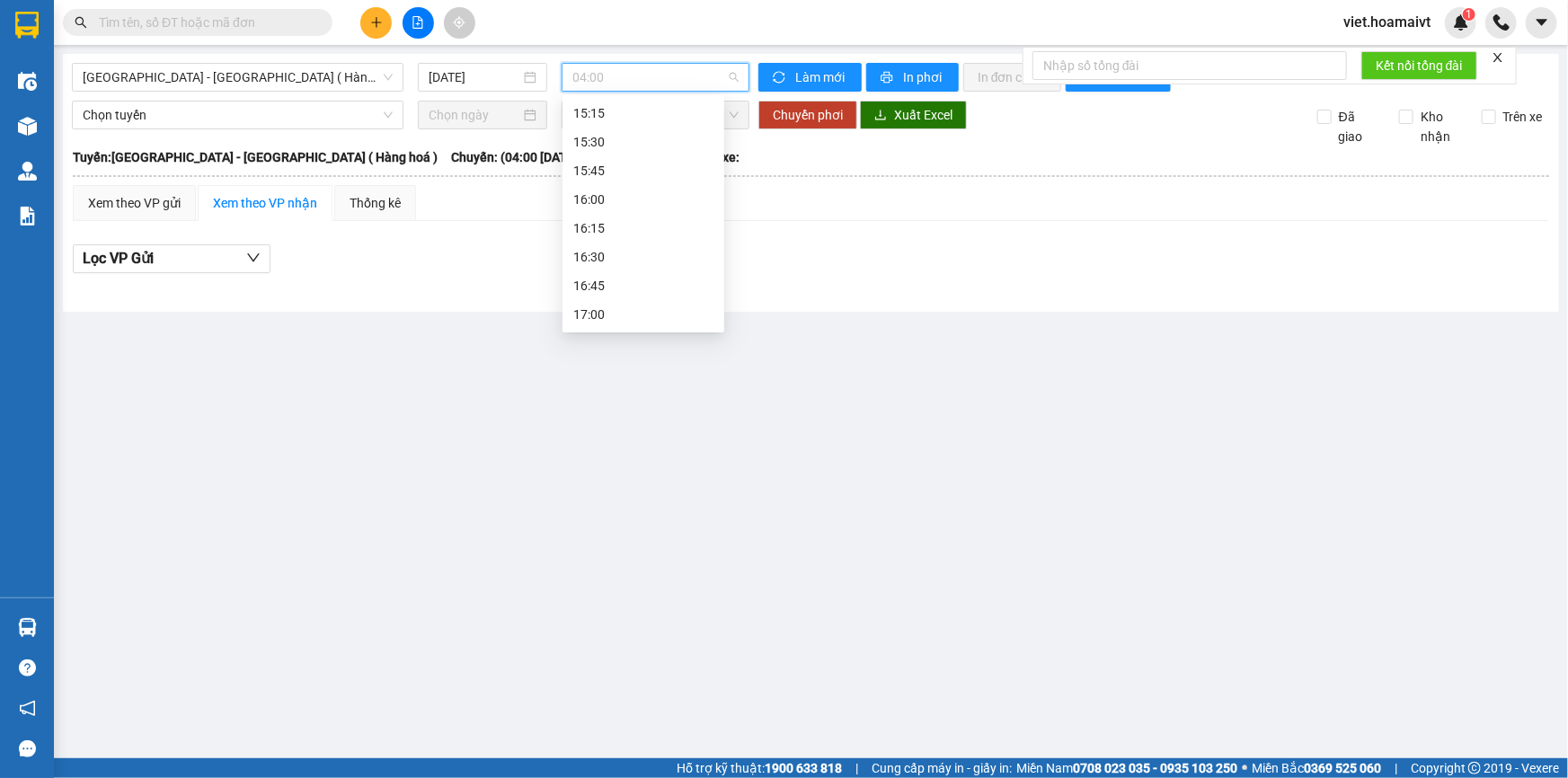
scroll to position [1274, 0]
click at [660, 245] on div "15:00 - 72B-029.18" at bounding box center [643, 248] width 140 height 20
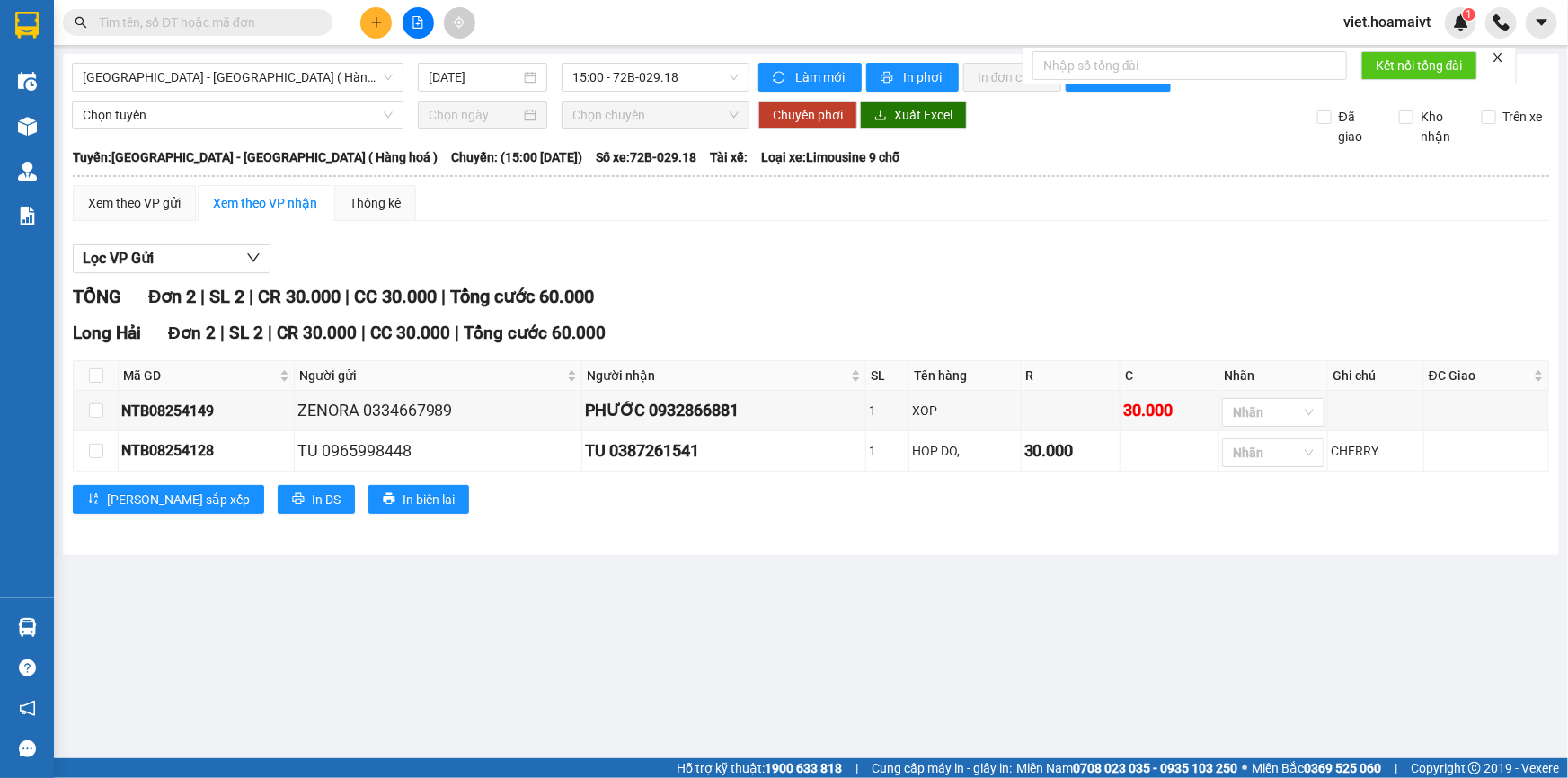
click at [778, 240] on div "Lọc VP Gửi TỔNG Đơn 2 | SL 2 | CR 30.000 | CC 30.000 | Tổng cước 60.000 Long H…" at bounding box center [811, 385] width 1477 height 301
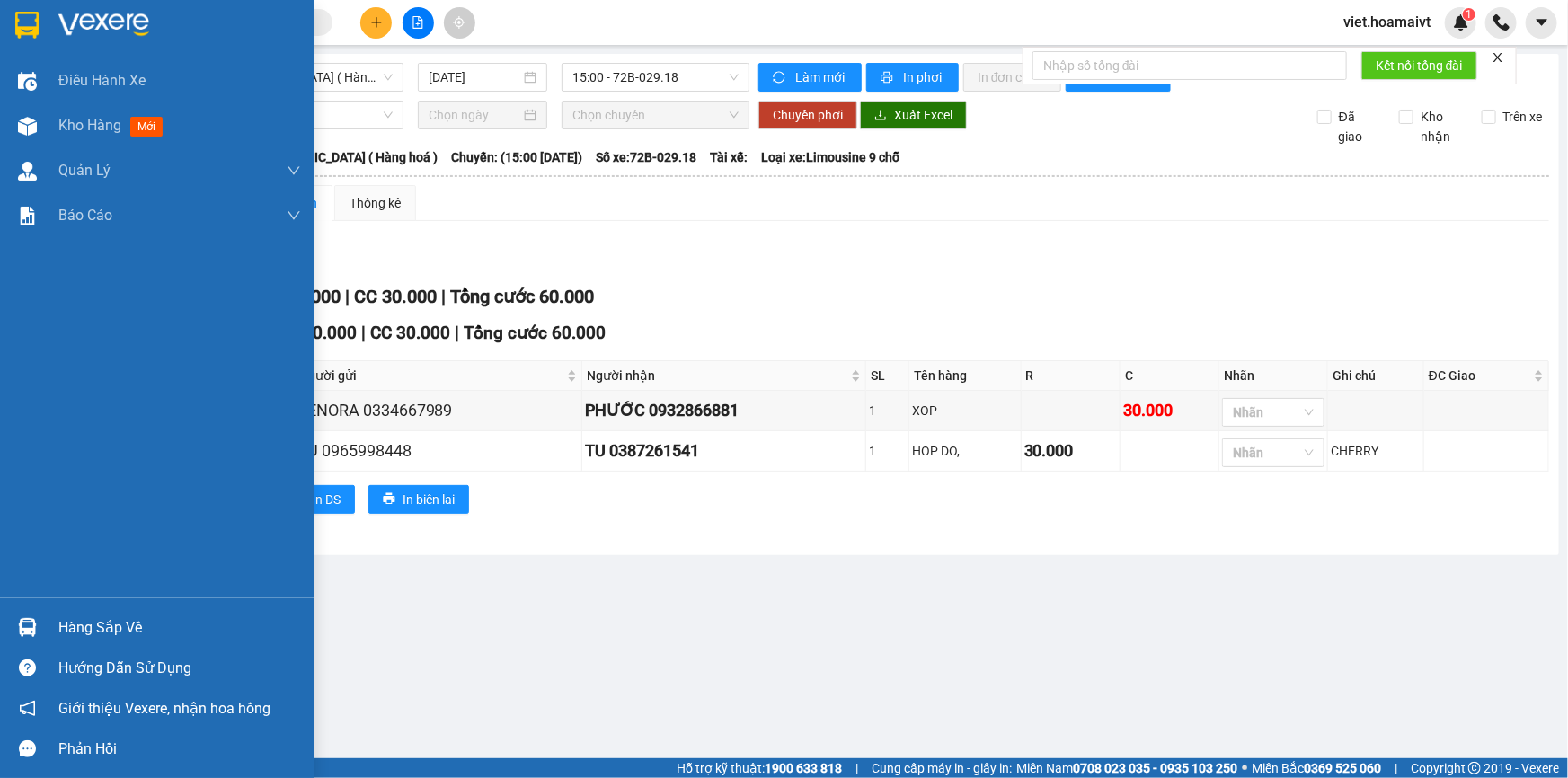
click at [81, 33] on img at bounding box center [104, 25] width 91 height 27
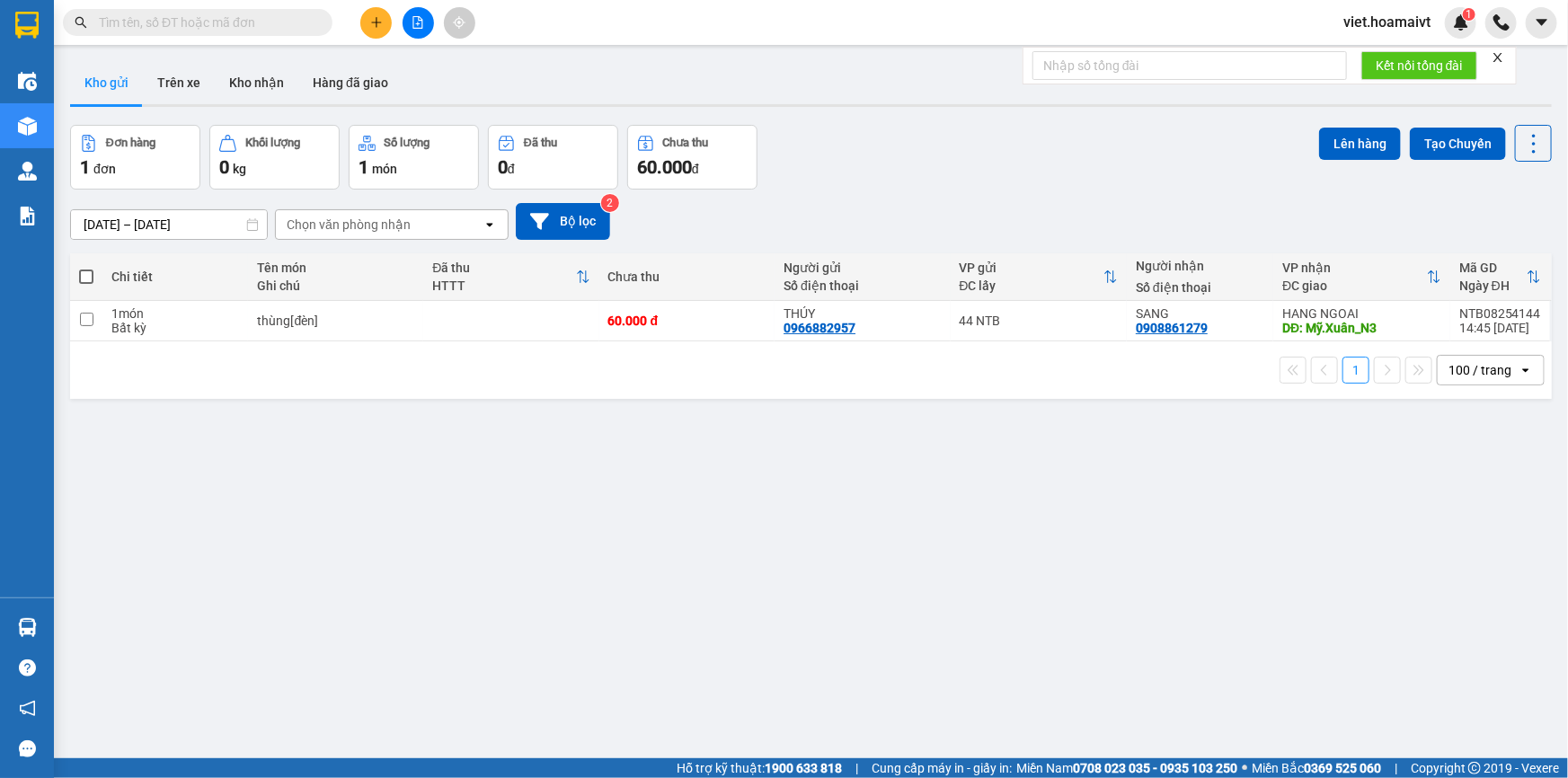
click at [962, 179] on div "Đơn hàng 1 đơn Khối lượng 0 kg Số lượng 1 món Đã thu 0 đ Chưa thu 60.000 đ Lên …" at bounding box center [811, 157] width 1482 height 65
click at [894, 127] on div "Đơn hàng 1 đơn Khối lượng 0 kg Số lượng 1 món Đã thu 0 đ Chưa thu 60.000 đ Lên …" at bounding box center [811, 157] width 1482 height 65
click at [316, 223] on div "Chọn văn phòng nhận" at bounding box center [348, 224] width 124 height 18
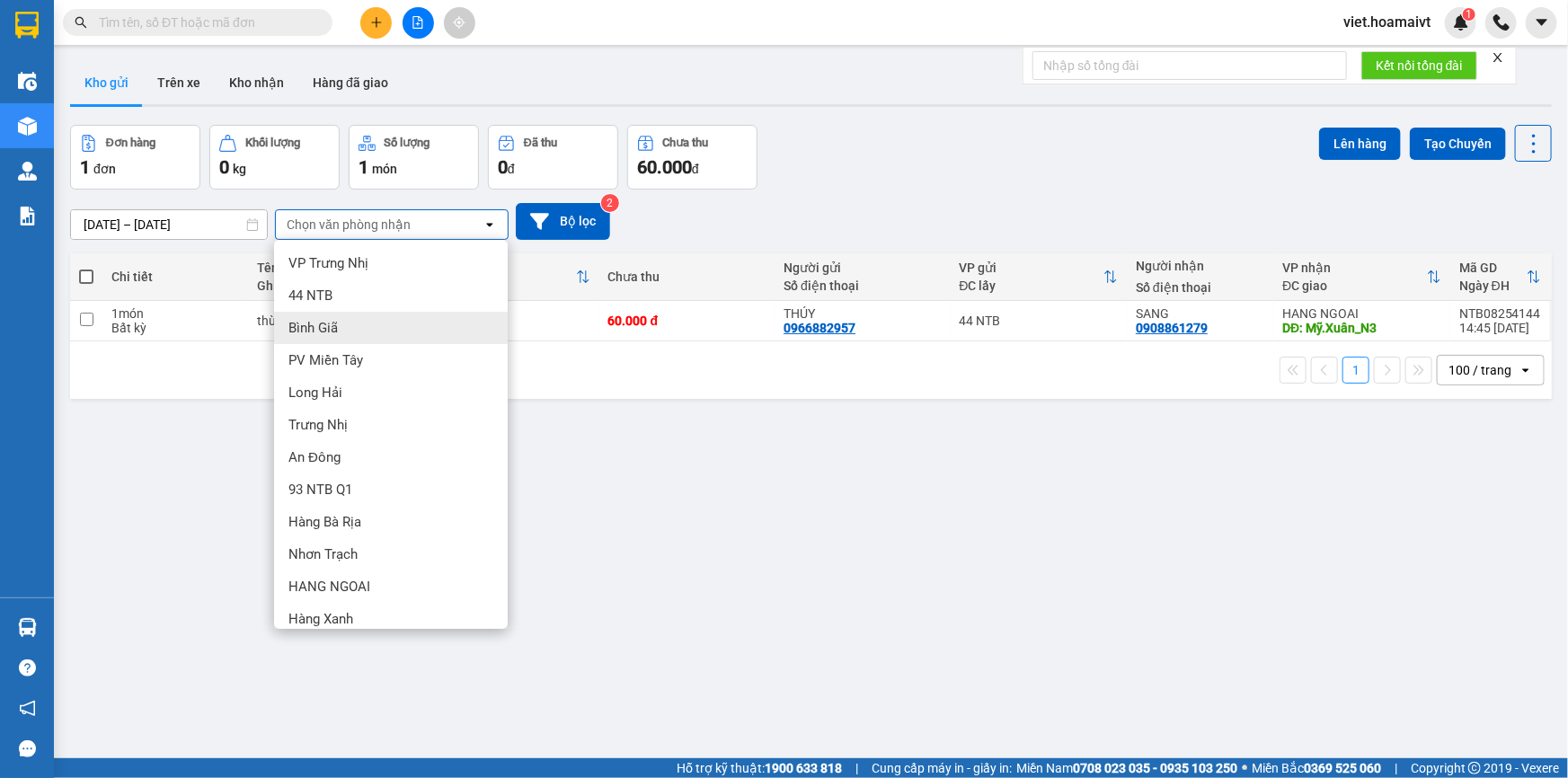
click at [353, 327] on div "Bình Giã" at bounding box center [391, 328] width 233 height 32
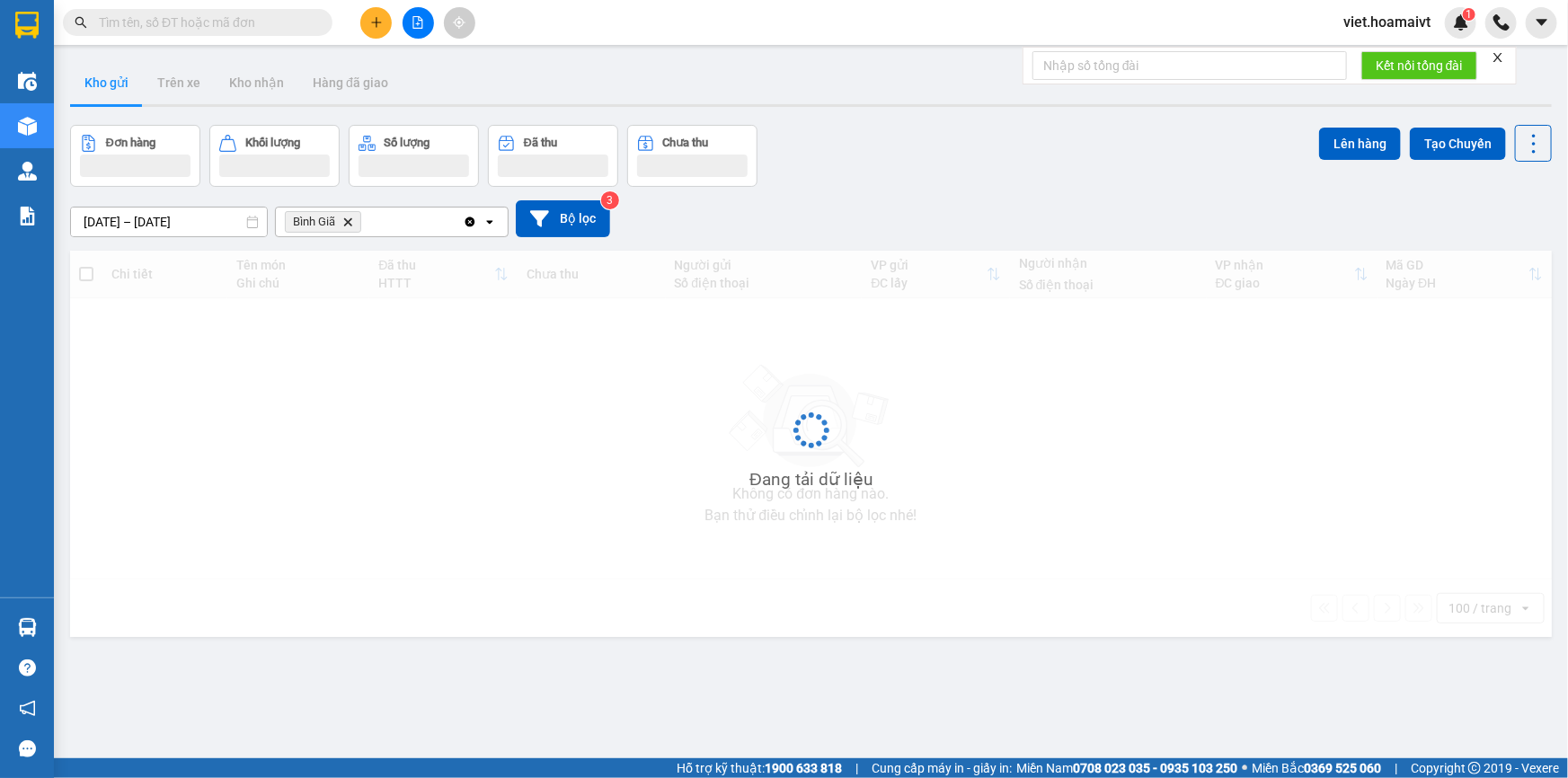
click at [798, 213] on div "12/08/2025 – 13/08/2025 Press the down arrow key to interact with the calendar …" at bounding box center [811, 218] width 1482 height 37
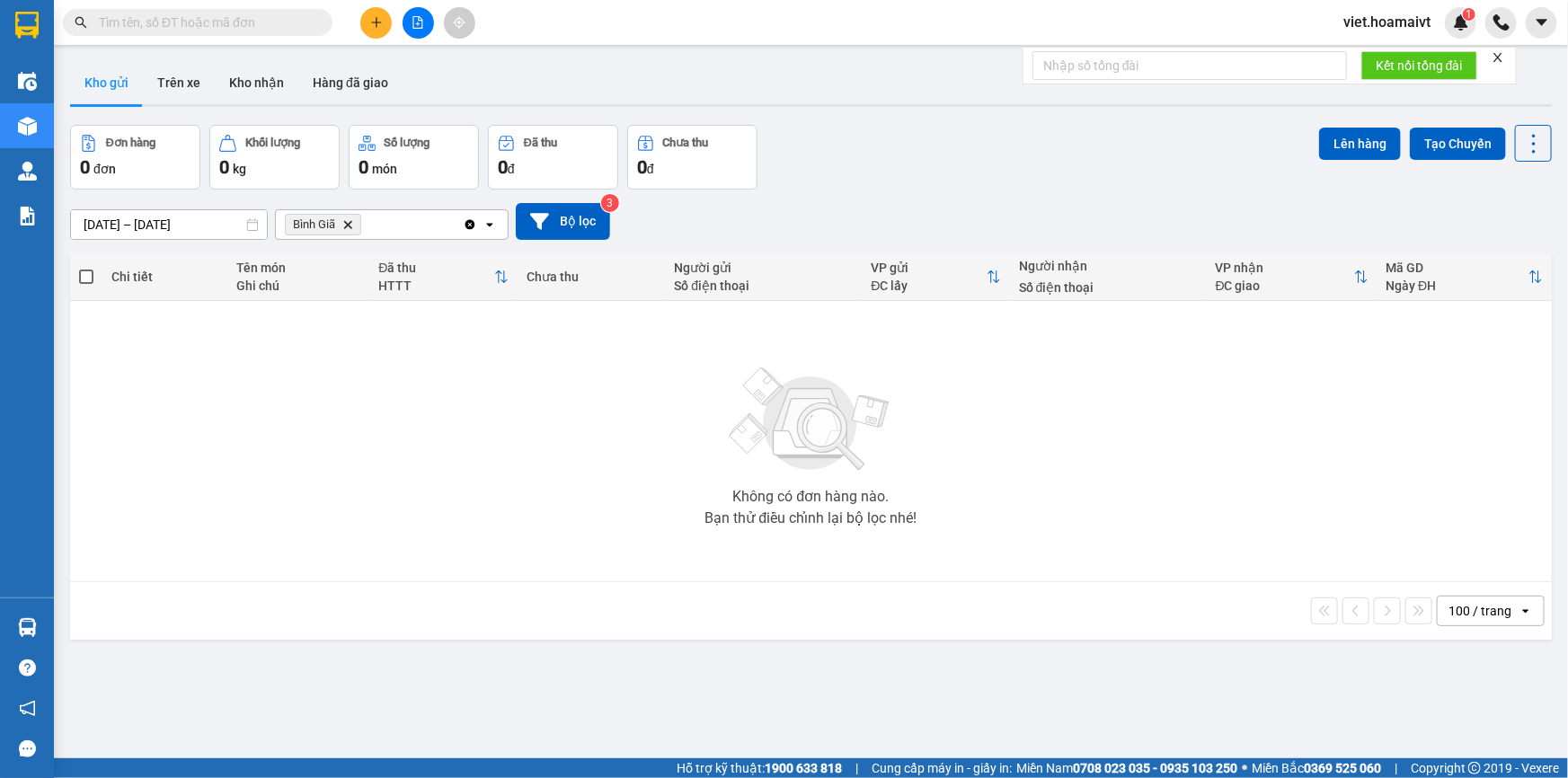
click at [343, 223] on icon "Delete" at bounding box center [347, 224] width 10 height 10
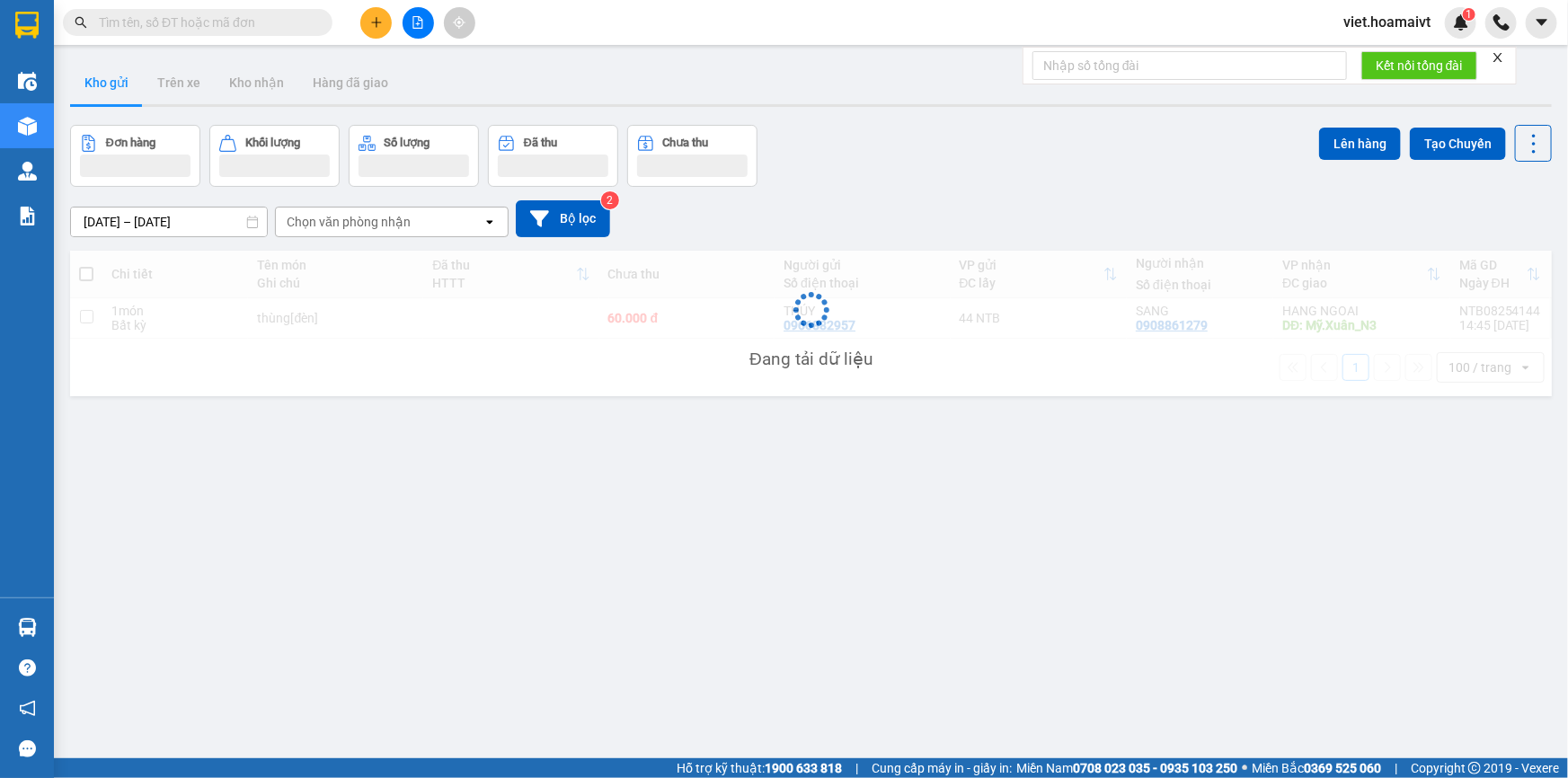
click at [943, 214] on div "[DATE] – [DATE] Press the down arrow key to interact with the calendar and sele…" at bounding box center [811, 218] width 1482 height 37
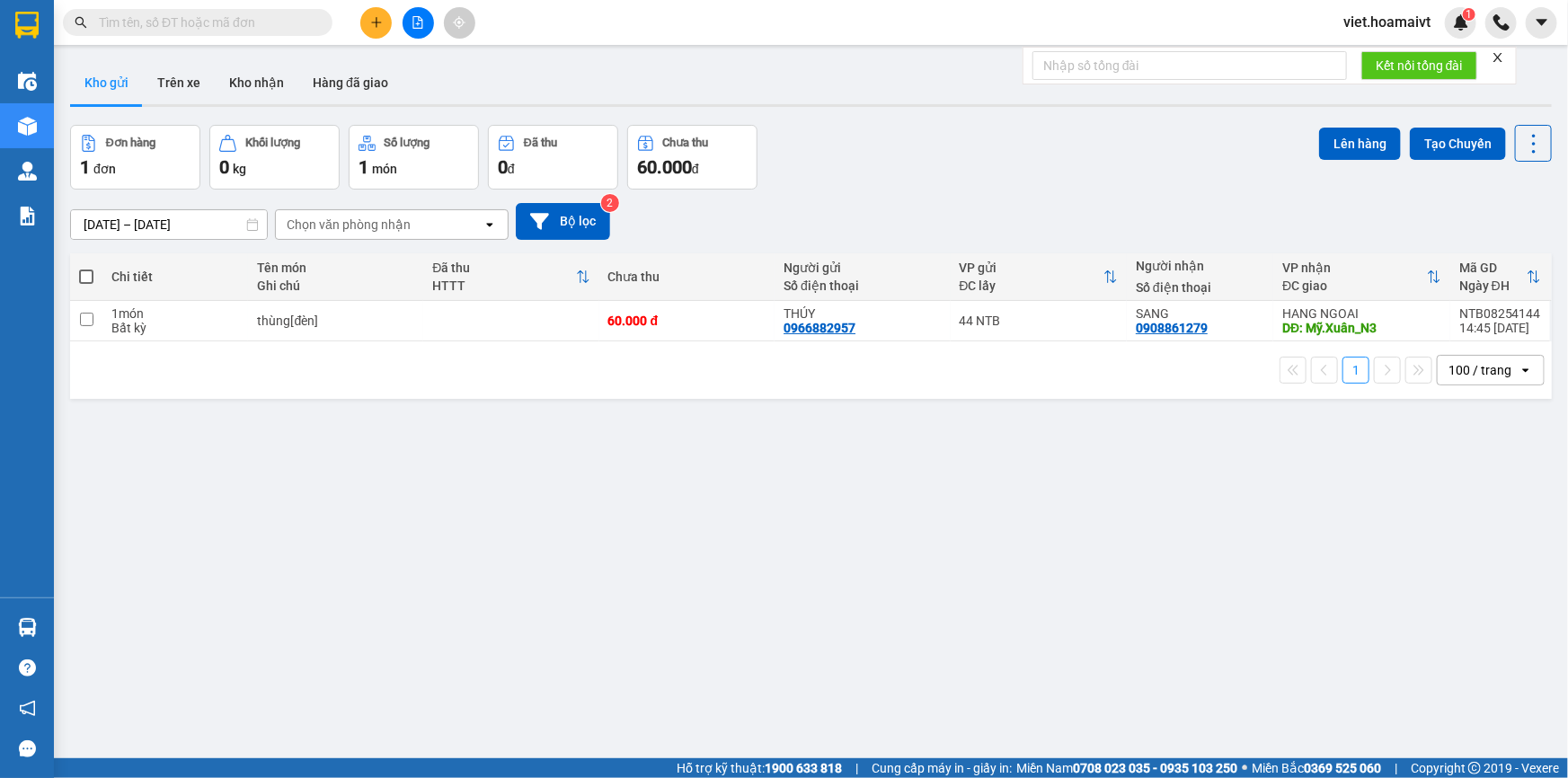
click at [949, 221] on div "[DATE] – [DATE] Press the down arrow key to interact with the calendar and sele…" at bounding box center [811, 221] width 1482 height 37
click at [331, 226] on div "Chọn văn phòng nhận" at bounding box center [348, 224] width 124 height 18
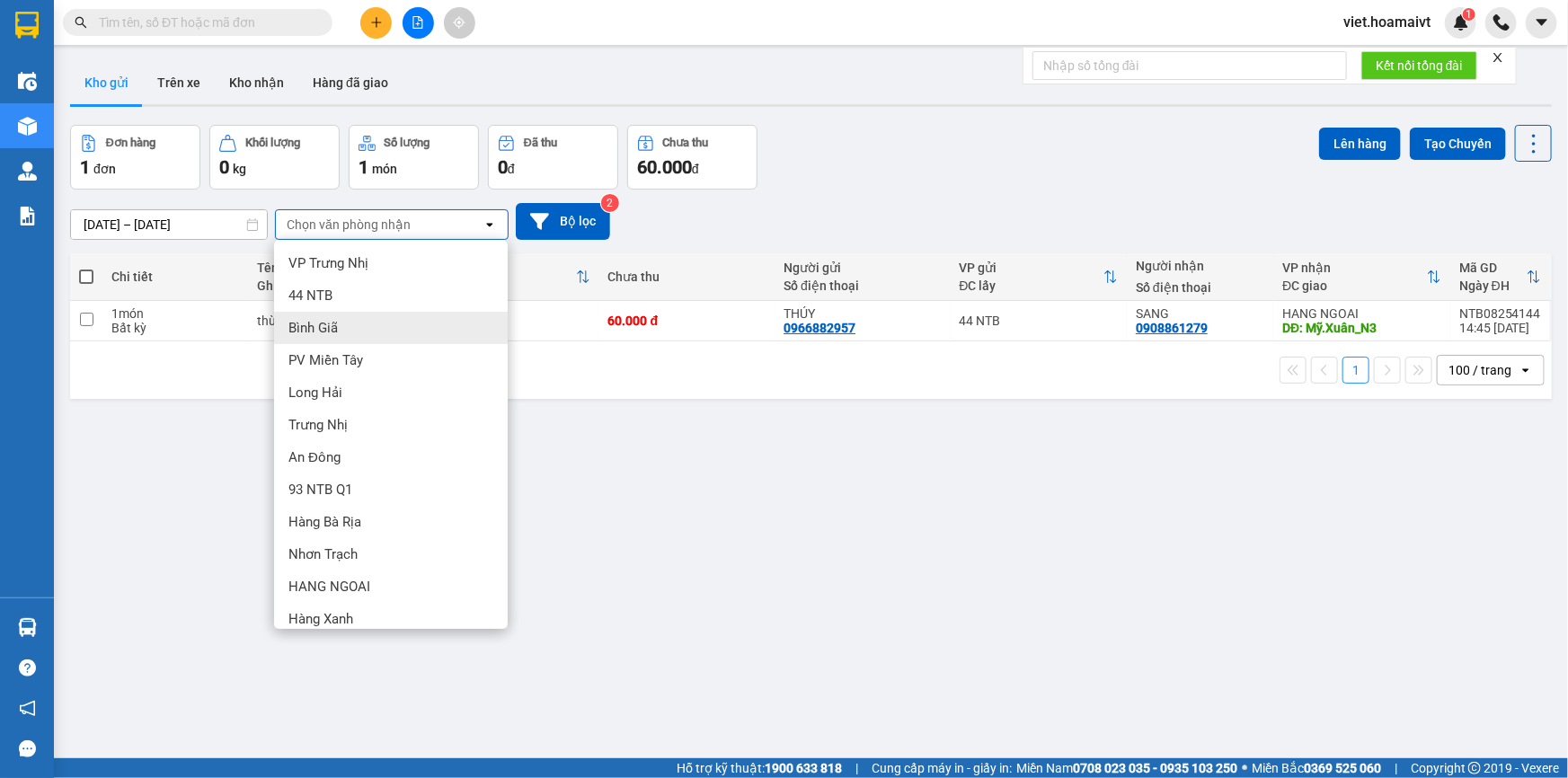
click at [349, 323] on div "Bình Giã" at bounding box center [391, 328] width 233 height 32
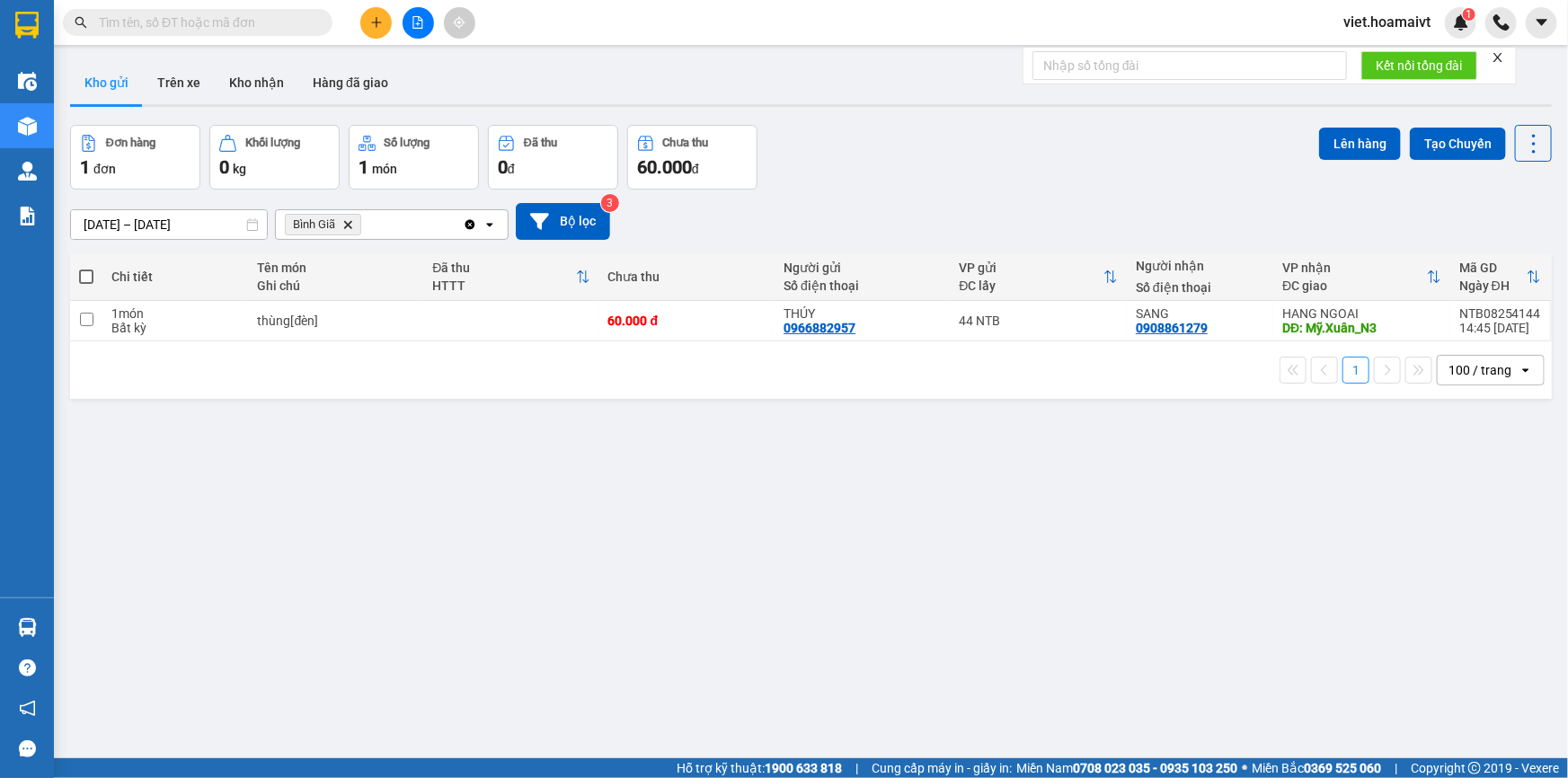
click at [946, 190] on div "12/08/2025 – 13/08/2025 Press the down arrow key to interact with the calendar …" at bounding box center [811, 221] width 1482 height 64
click at [347, 220] on icon "Delete" at bounding box center [347, 224] width 10 height 10
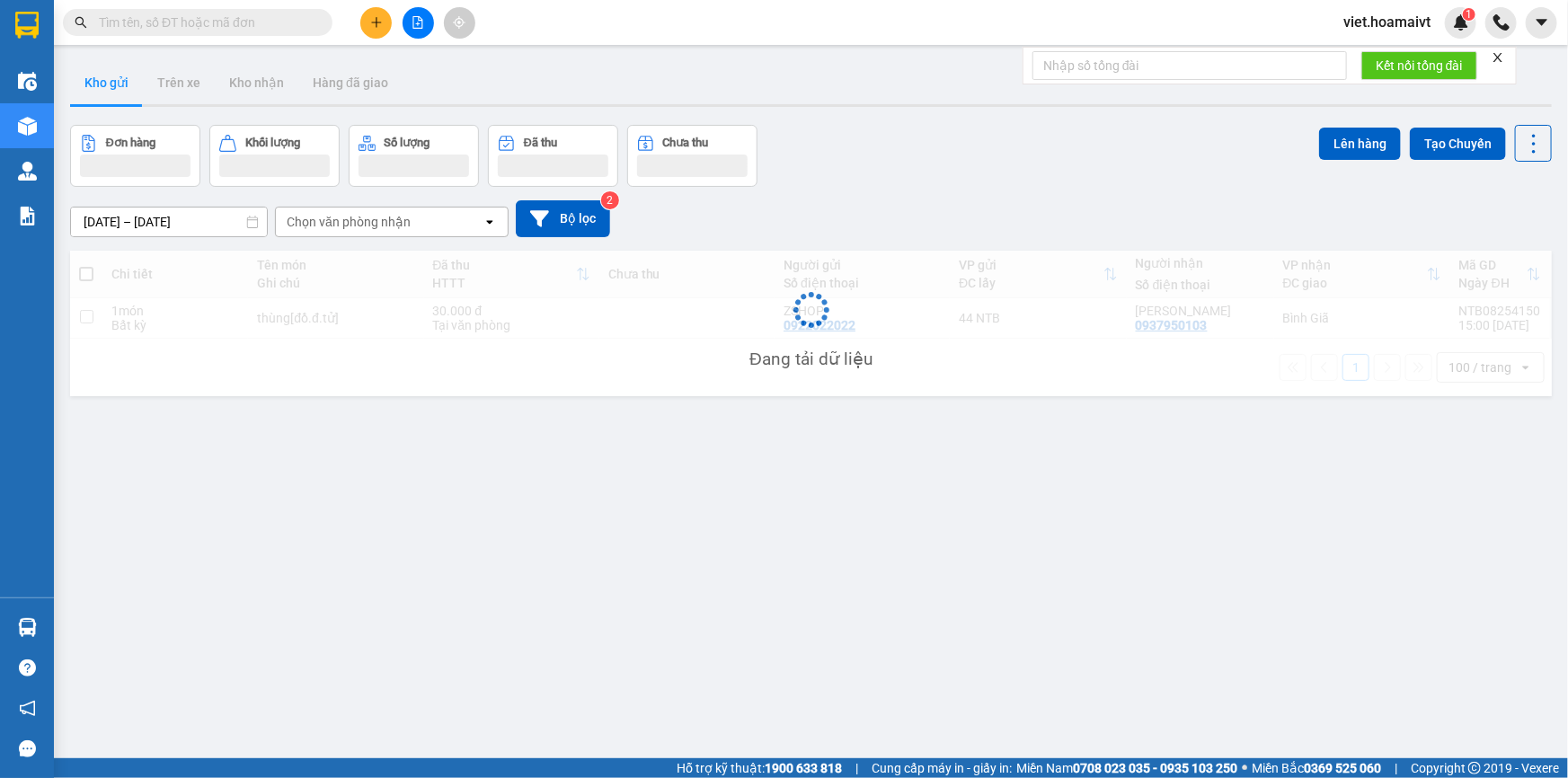
click at [858, 154] on div "Đơn hàng Khối lượng Số lượng Đã thu Chưa thu Lên hàng Tạo Chuyến" at bounding box center [811, 156] width 1482 height 62
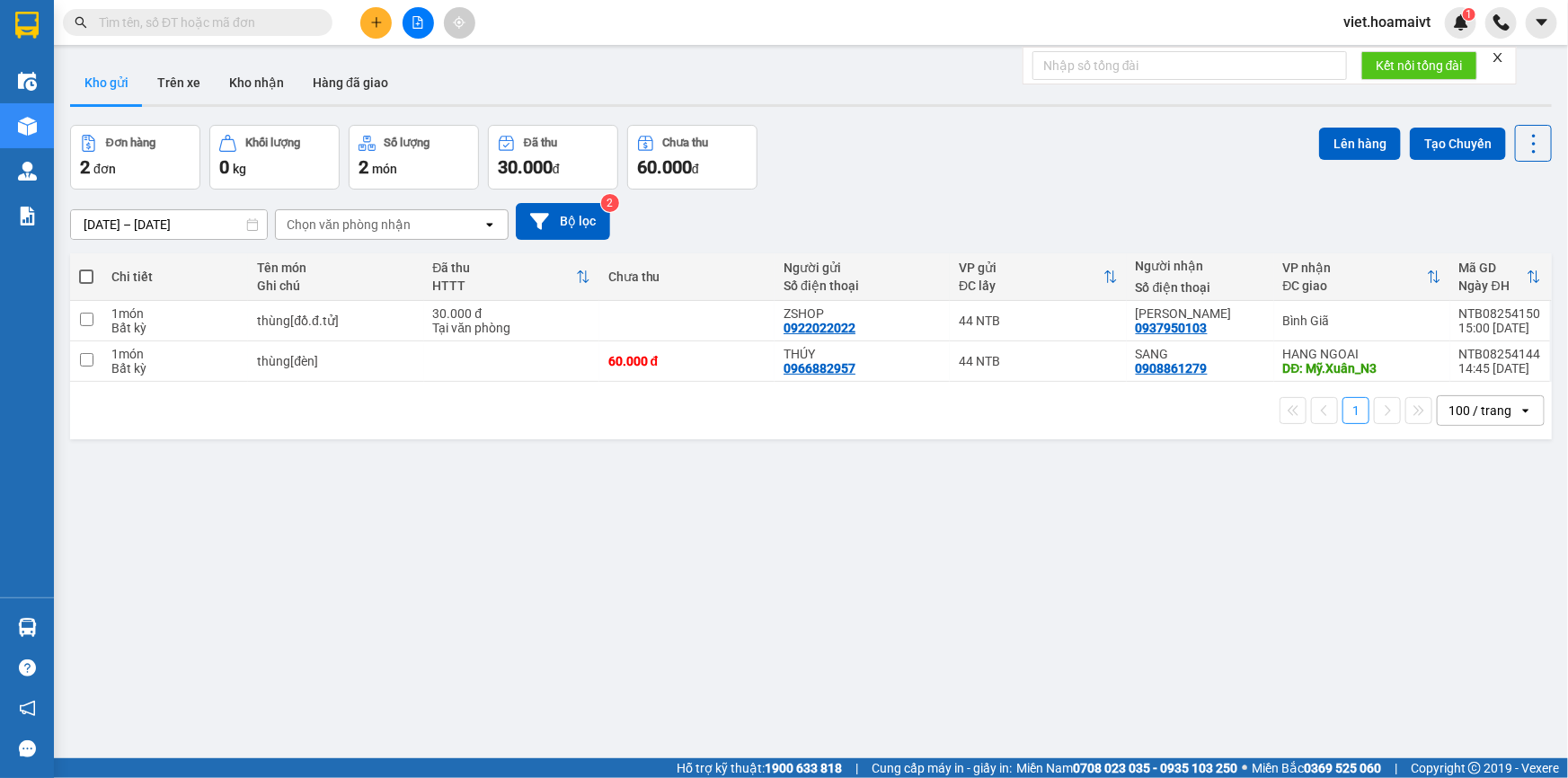
click at [858, 154] on div "Đơn hàng 2 đơn Khối lượng 0 kg Số lượng 2 món Đã thu 30.000 đ Chưa thu 60.000 đ…" at bounding box center [811, 157] width 1482 height 65
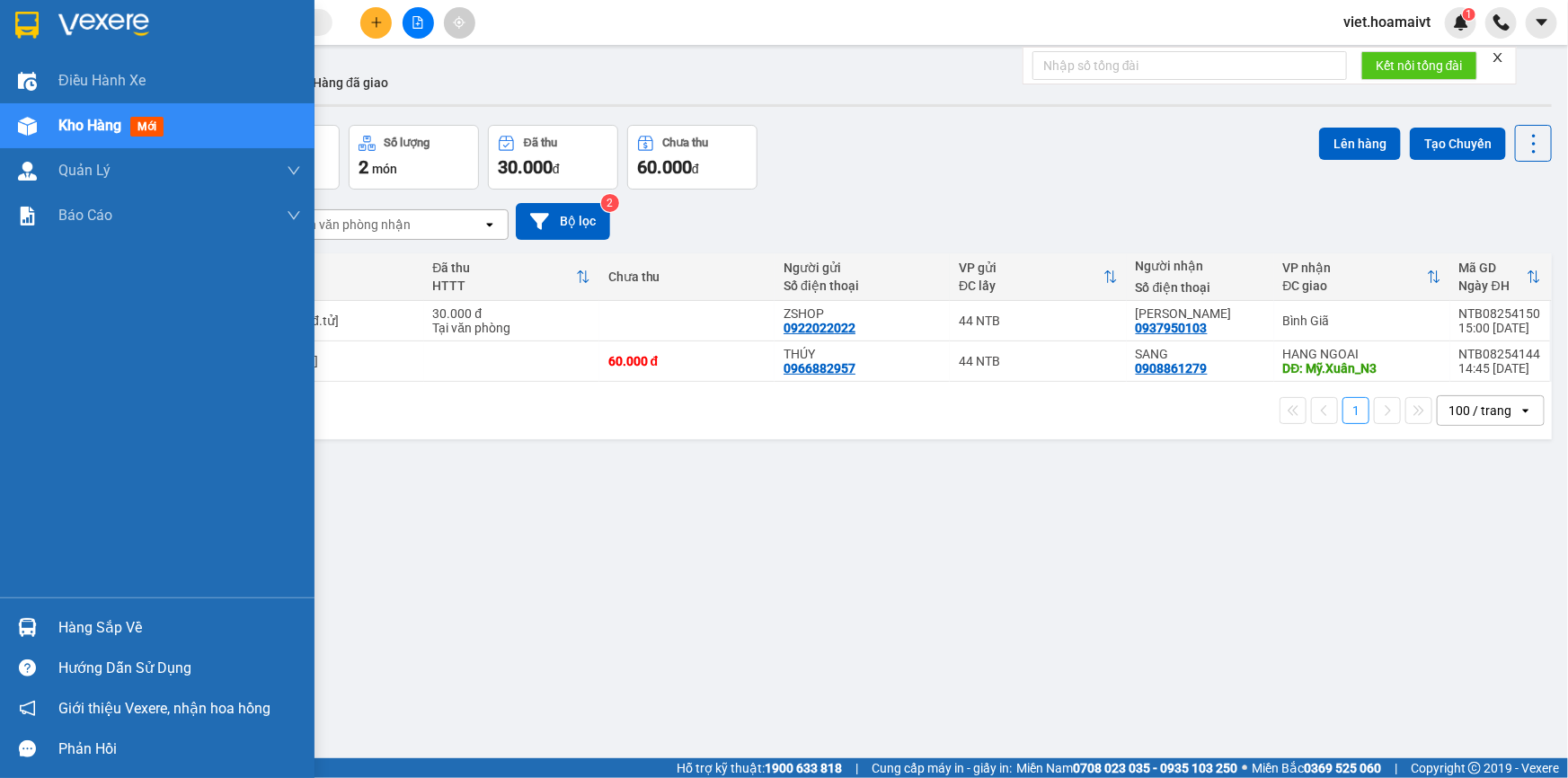
click at [82, 3] on div at bounding box center [157, 29] width 315 height 59
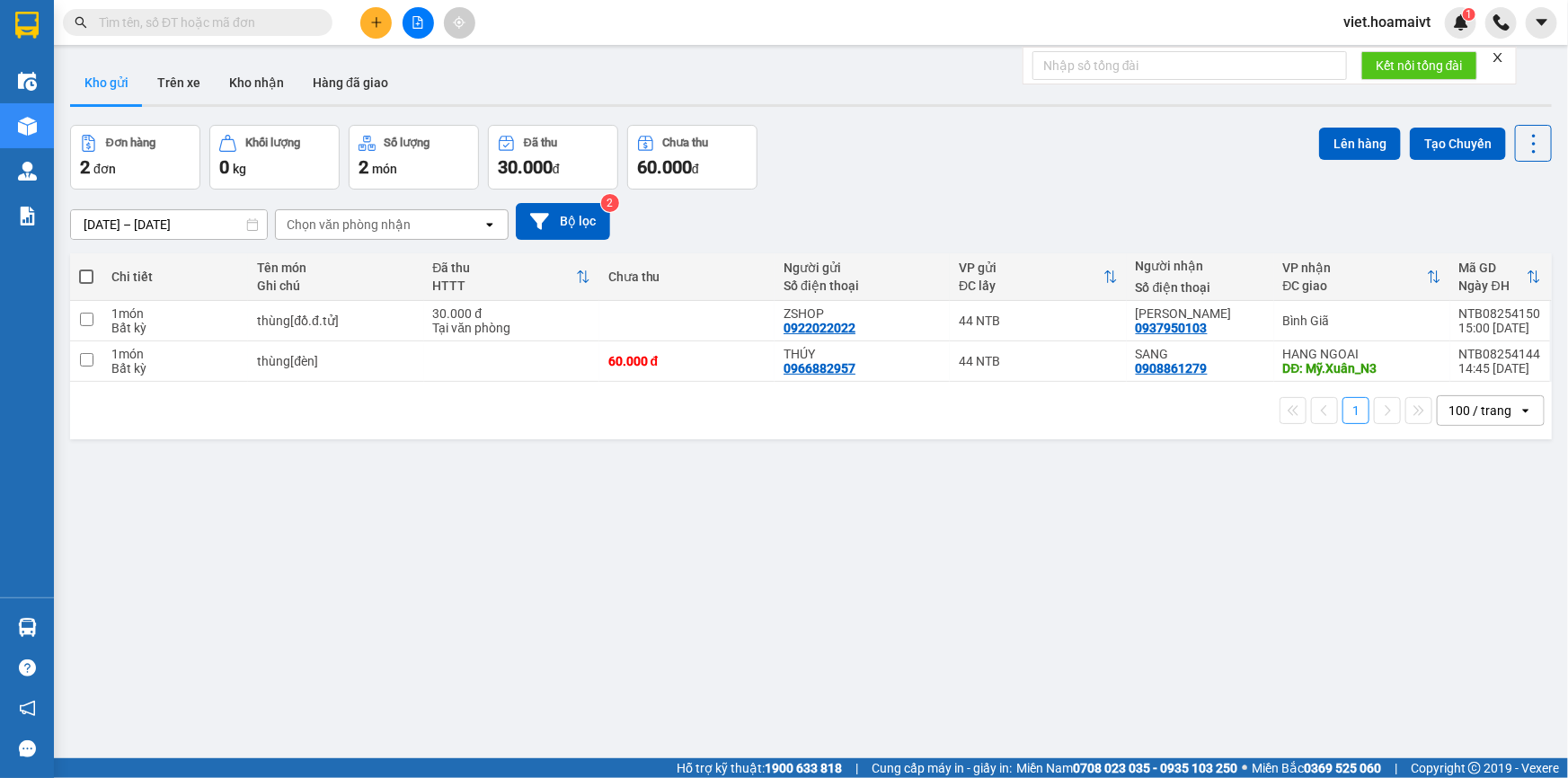
click at [929, 153] on div "Đơn hàng 2 đơn Khối lượng 0 kg Số lượng 2 món Đã thu 30.000 đ Chưa thu 60.000 đ…" at bounding box center [811, 157] width 1482 height 65
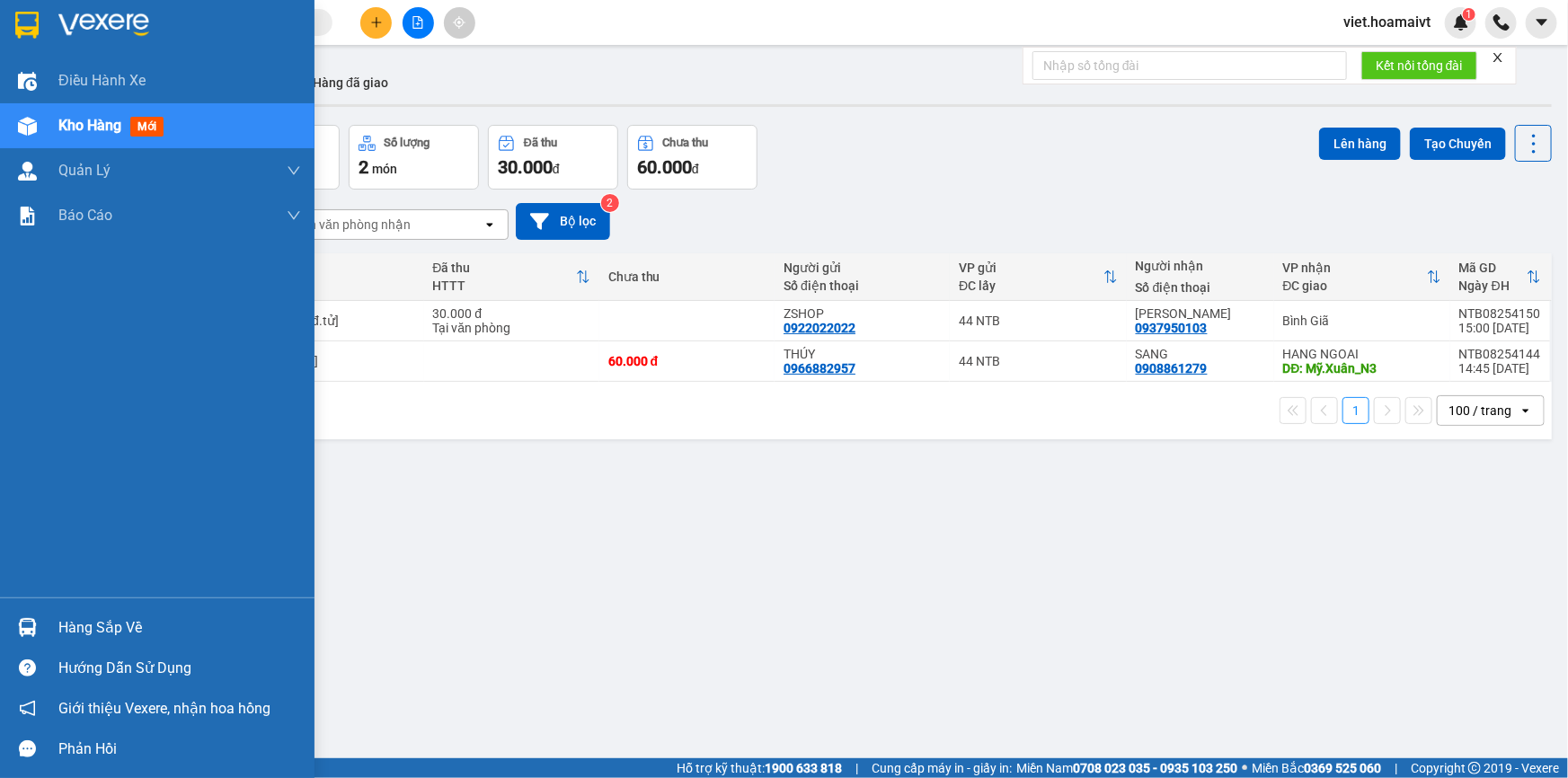
click at [125, 19] on img at bounding box center [104, 25] width 91 height 27
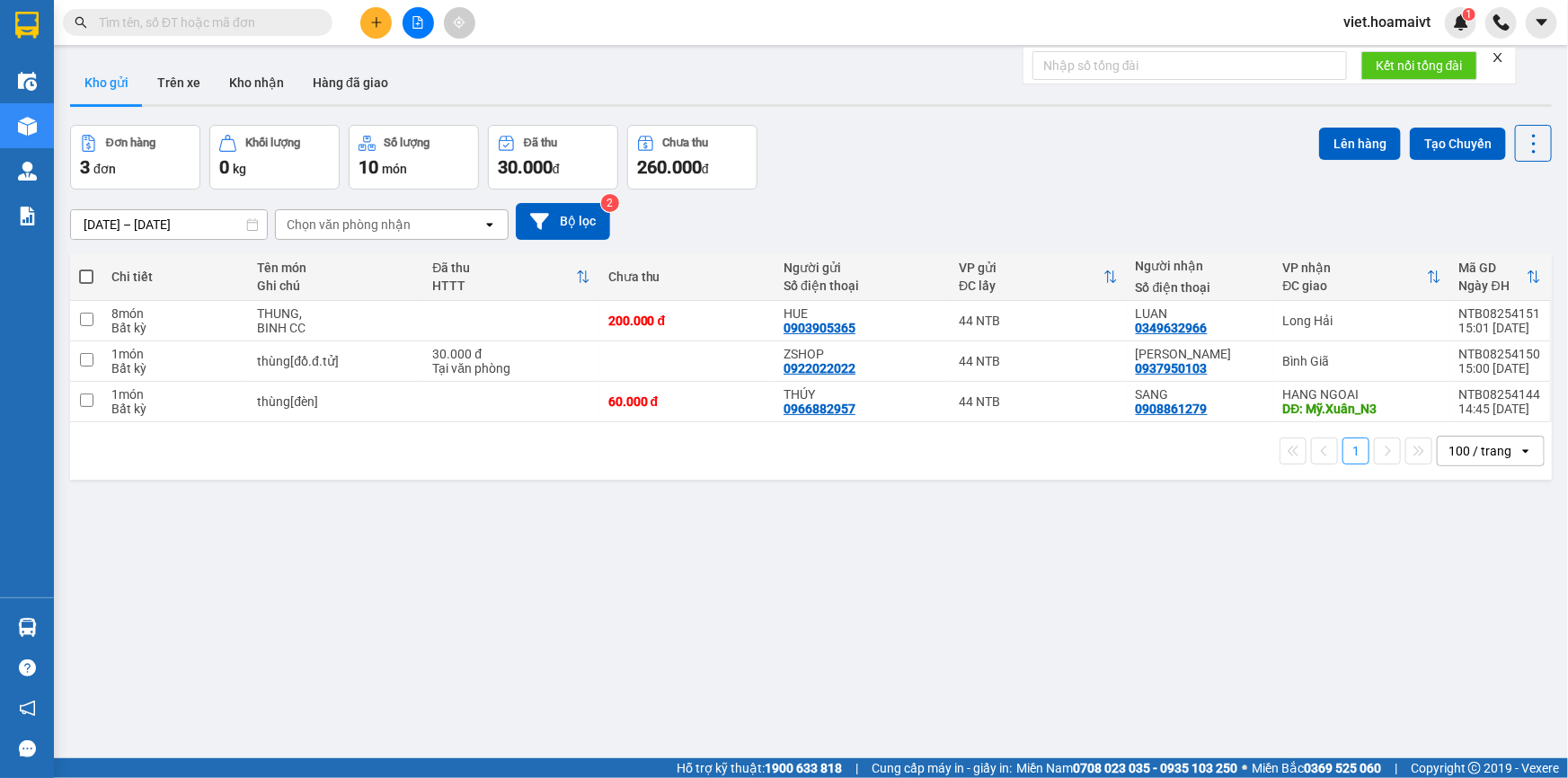
click at [895, 144] on div "Đơn hàng 3 đơn Khối lượng 0 kg Số lượng 10 món Đã thu 30.000 đ Chưa thu 260.000…" at bounding box center [811, 157] width 1482 height 65
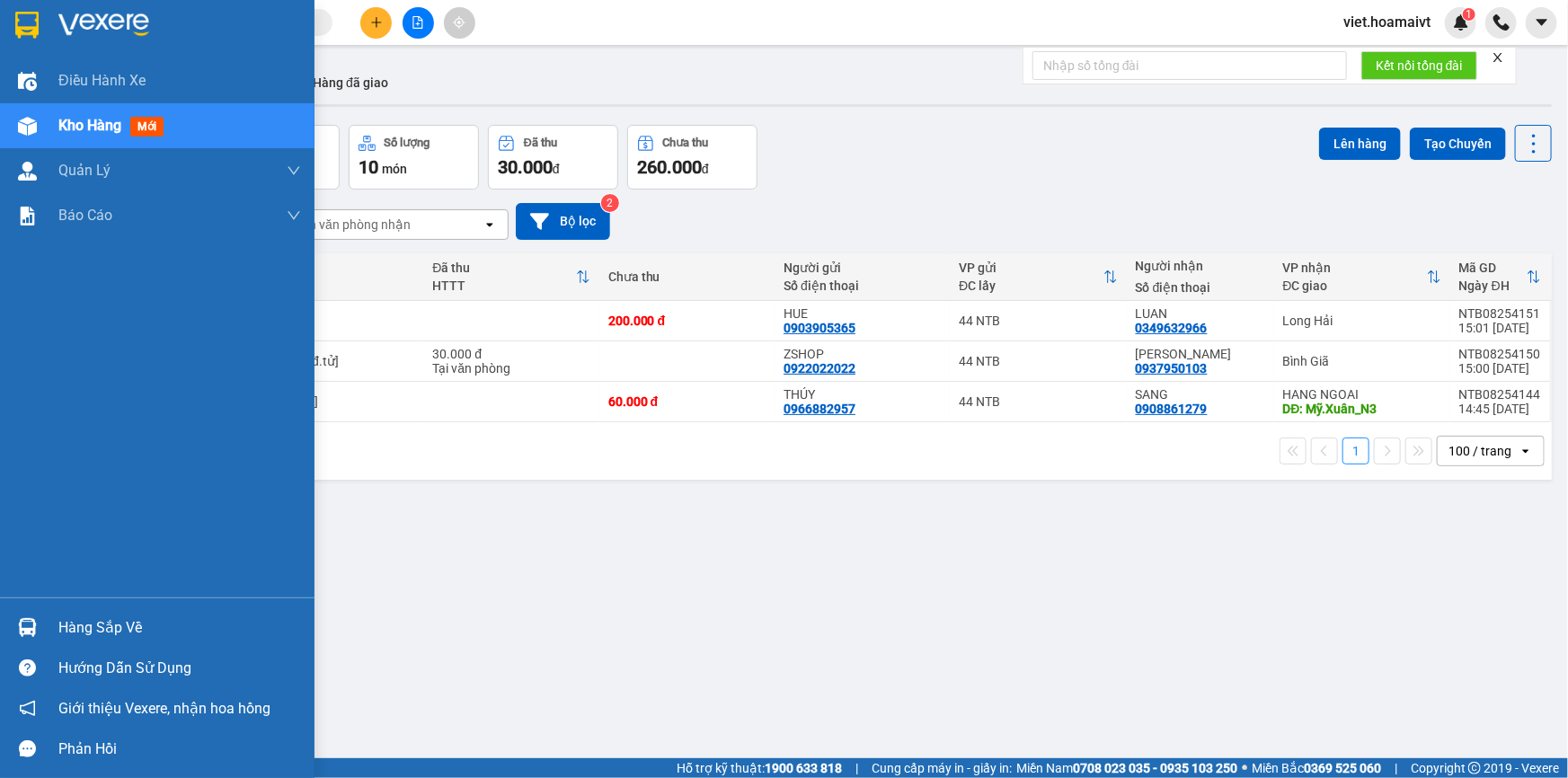
click at [86, 26] on img at bounding box center [104, 25] width 91 height 27
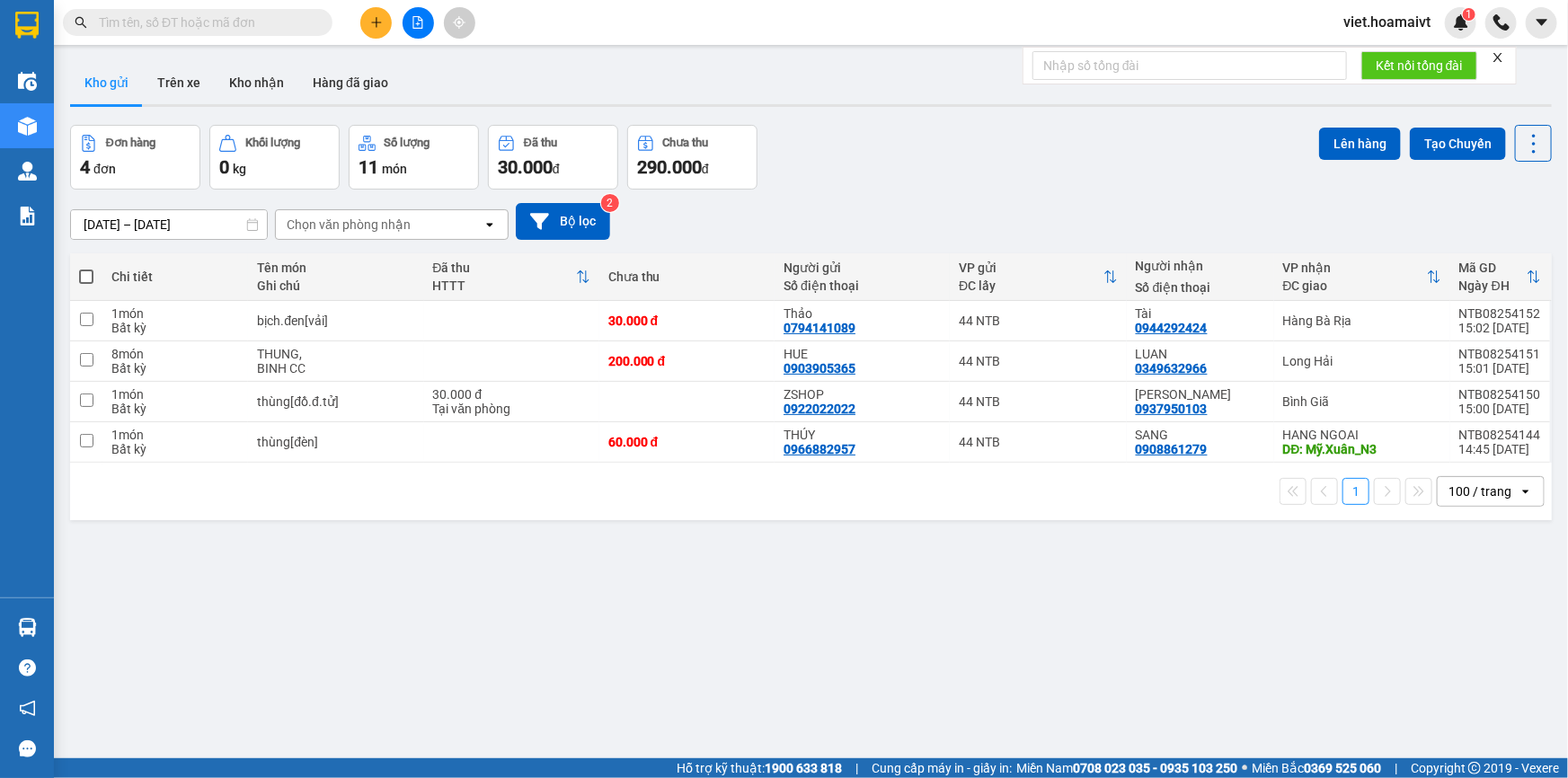
click at [1009, 150] on div "Đơn hàng 4 đơn Khối lượng 0 kg Số lượng 11 món Đã thu 30.000 đ Chưa thu 290.000…" at bounding box center [811, 157] width 1482 height 65
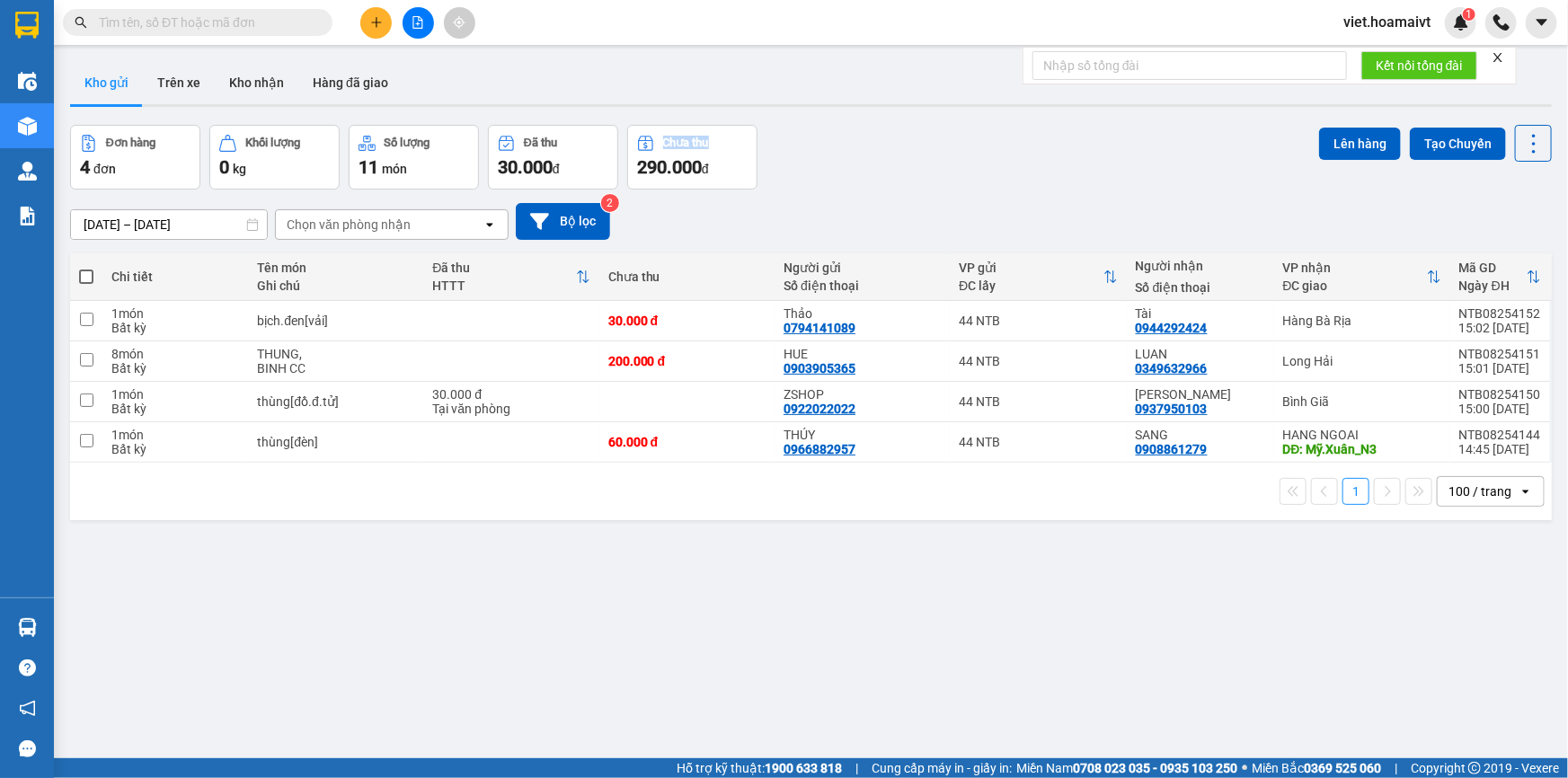
click at [1009, 150] on div "Đơn hàng 4 đơn Khối lượng 0 kg Số lượng 11 món Đã thu 30.000 đ Chưa thu 290.000…" at bounding box center [811, 157] width 1482 height 65
click at [1006, 155] on div "Đơn hàng 4 đơn Khối lượng 0 kg Số lượng 11 món Đã thu 30.000 đ Chưa thu 290.000…" at bounding box center [811, 157] width 1482 height 65
click at [998, 182] on div "Đơn hàng 4 đơn Khối lượng 0 kg Số lượng 11 món Đã thu 30.000 đ Chưa thu 290.000…" at bounding box center [811, 157] width 1482 height 65
click at [384, 19] on button at bounding box center [376, 23] width 31 height 31
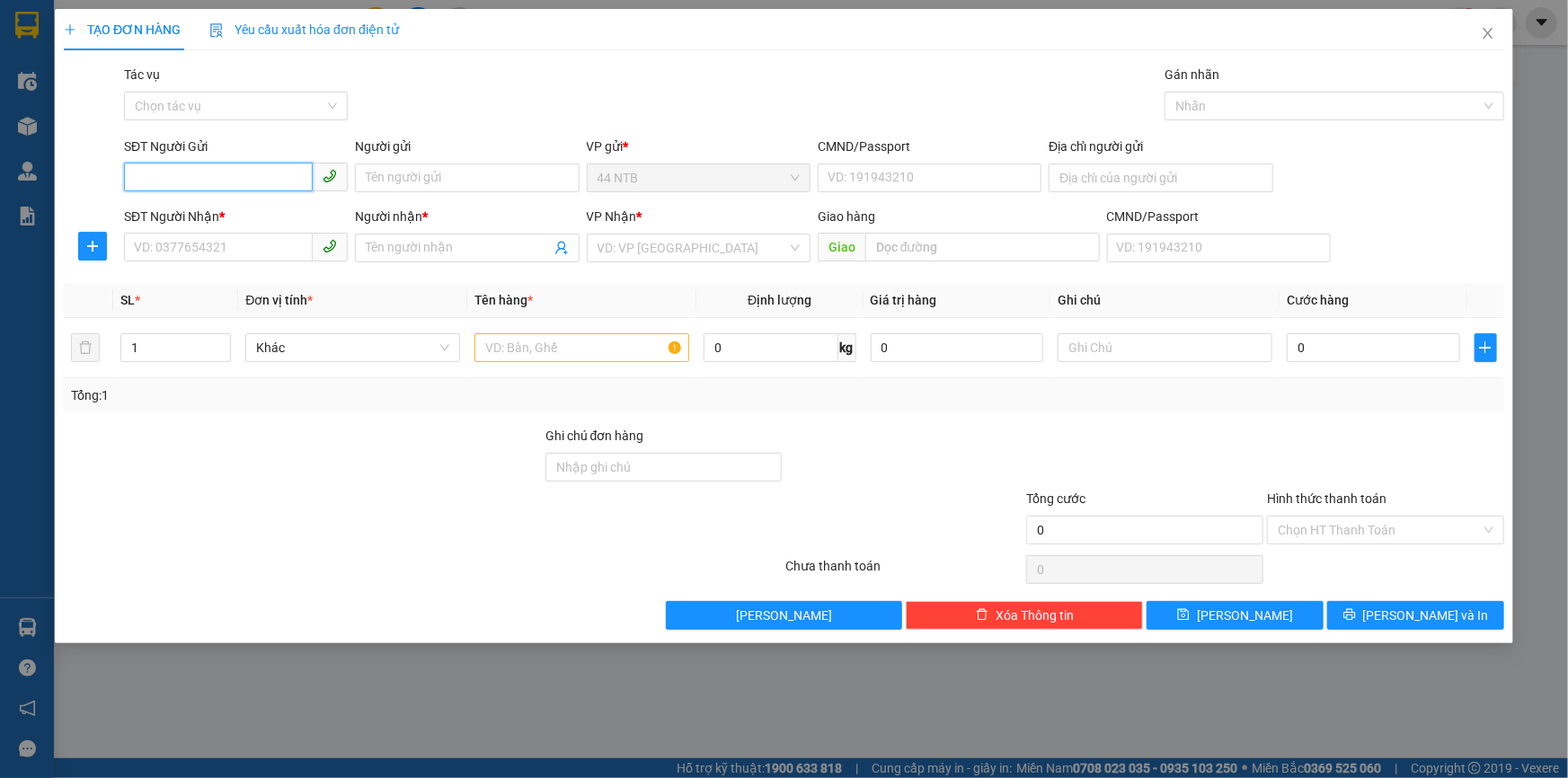
click at [150, 184] on input "SĐT Người Gửi" at bounding box center [218, 176] width 189 height 28
click at [176, 179] on input "SĐT Người Gửi" at bounding box center [218, 176] width 189 height 28
type input "02866533599"
click at [274, 218] on div "02866533599 - CTy_Song.Cát" at bounding box center [235, 213] width 202 height 20
type input "CTy_Song.Cát"
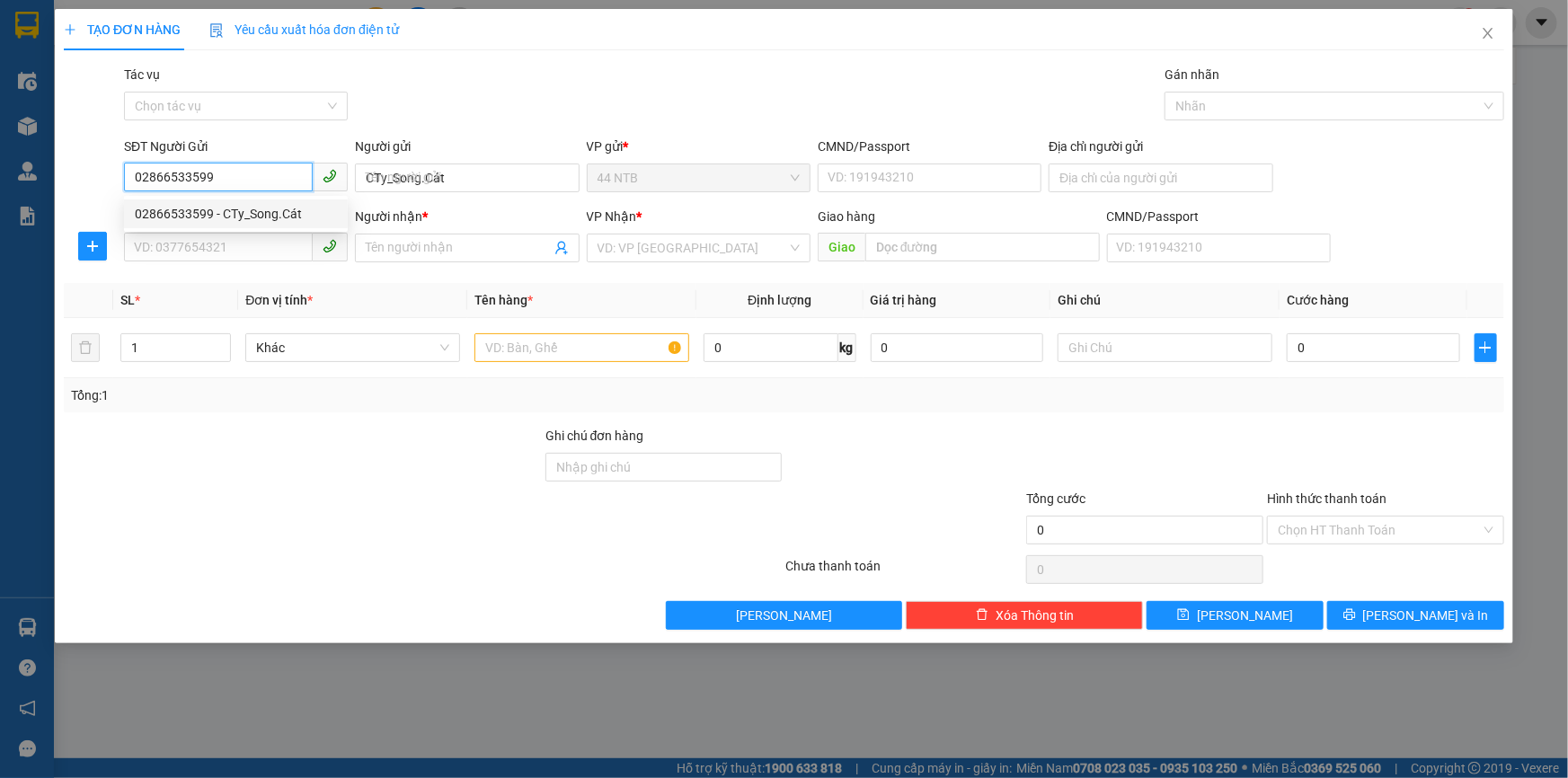
type input "58 đường số 9,Thủ Đức"
type input "0911214273"
type input "Kiều_Beauty"
type input "02866533599"
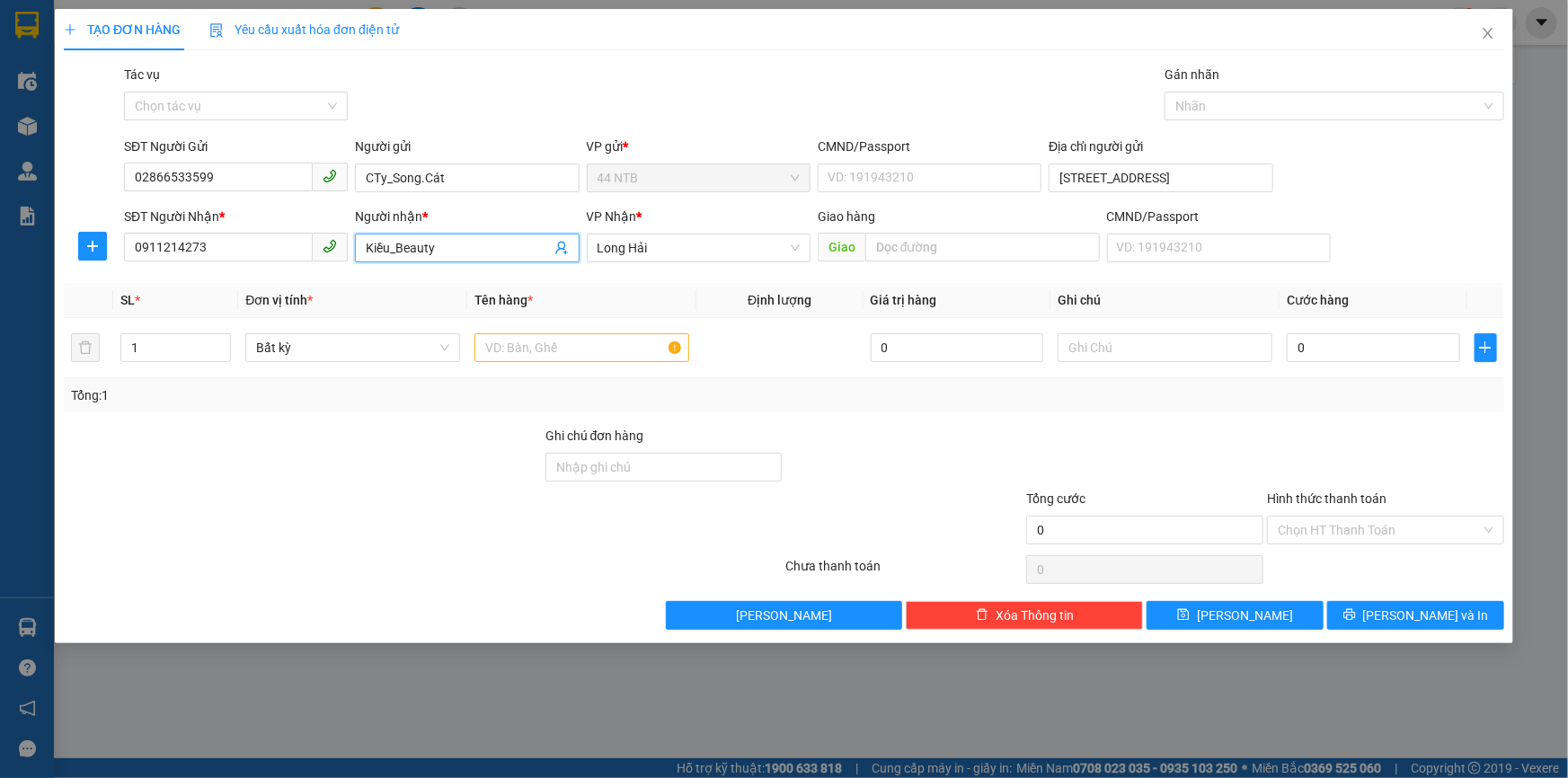
drag, startPoint x: 472, startPoint y: 246, endPoint x: 254, endPoint y: 306, distance: 226.1
click at [254, 306] on div "Transit Pickup Surcharge Ids Transit Deliver Surcharge Ids Transit Deliver Surc…" at bounding box center [784, 347] width 1441 height 565
type input "KIỀU"
drag, startPoint x: 560, startPoint y: 70, endPoint x: 598, endPoint y: 113, distance: 57.4
click at [560, 69] on div "Gói vận chuyển * Tiêu chuẩn Tác vụ Chọn tác vụ Gán nhãn Nhãn" at bounding box center [814, 96] width 1388 height 63
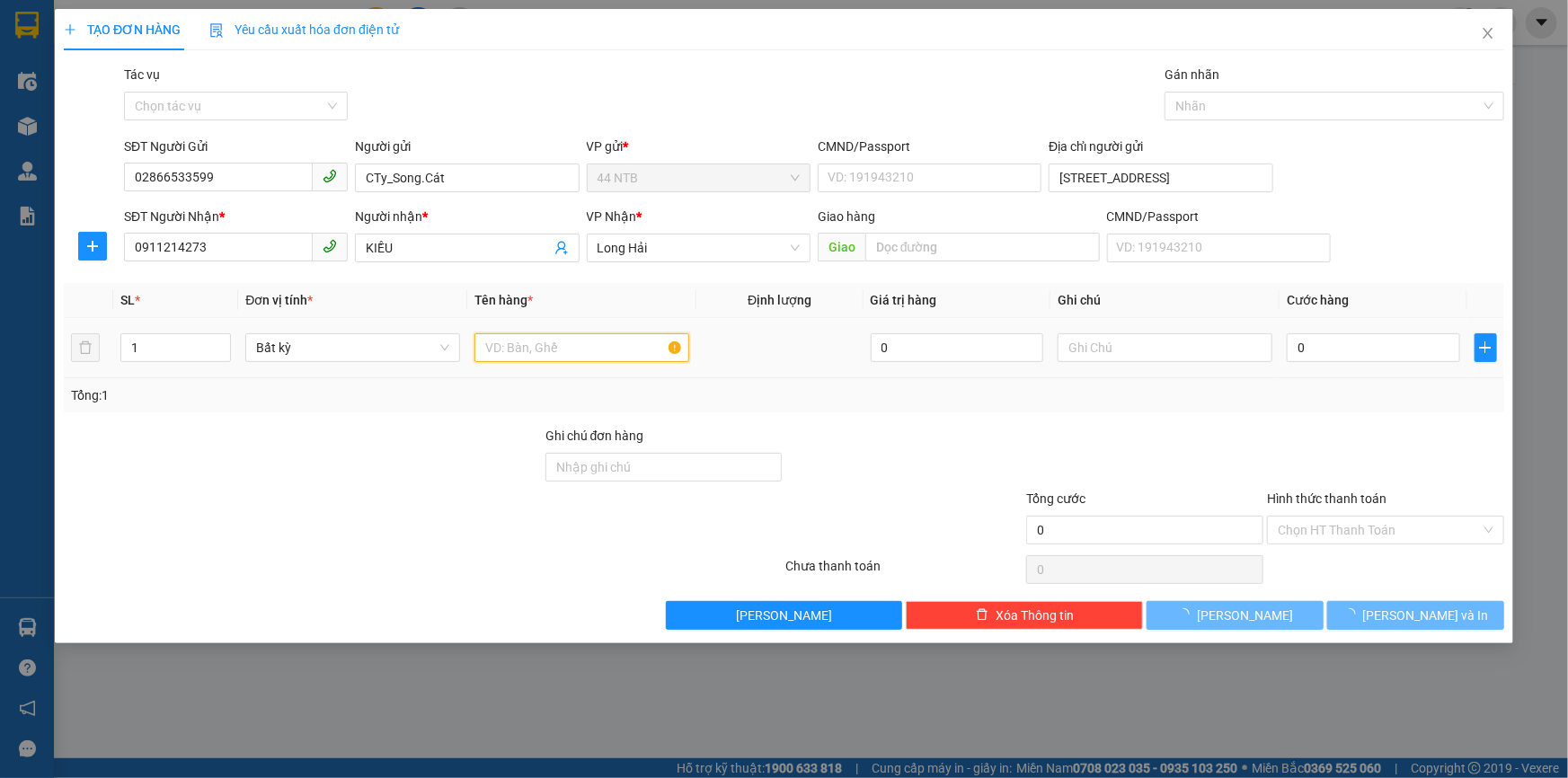
click at [604, 350] on input "text" at bounding box center [581, 347] width 214 height 28
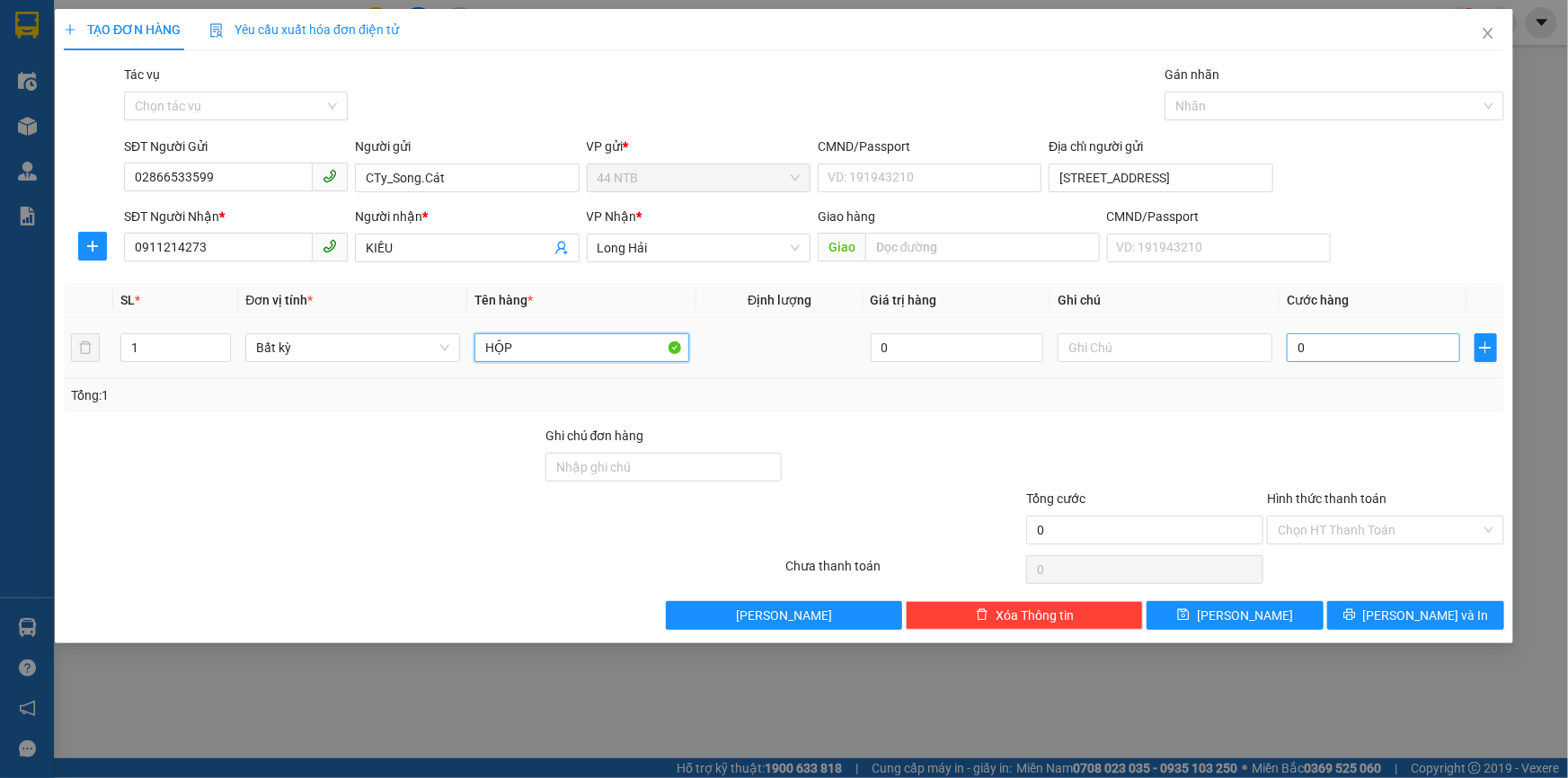
type input "HỘP"
click at [1323, 350] on input "0" at bounding box center [1374, 347] width 174 height 28
type input "3"
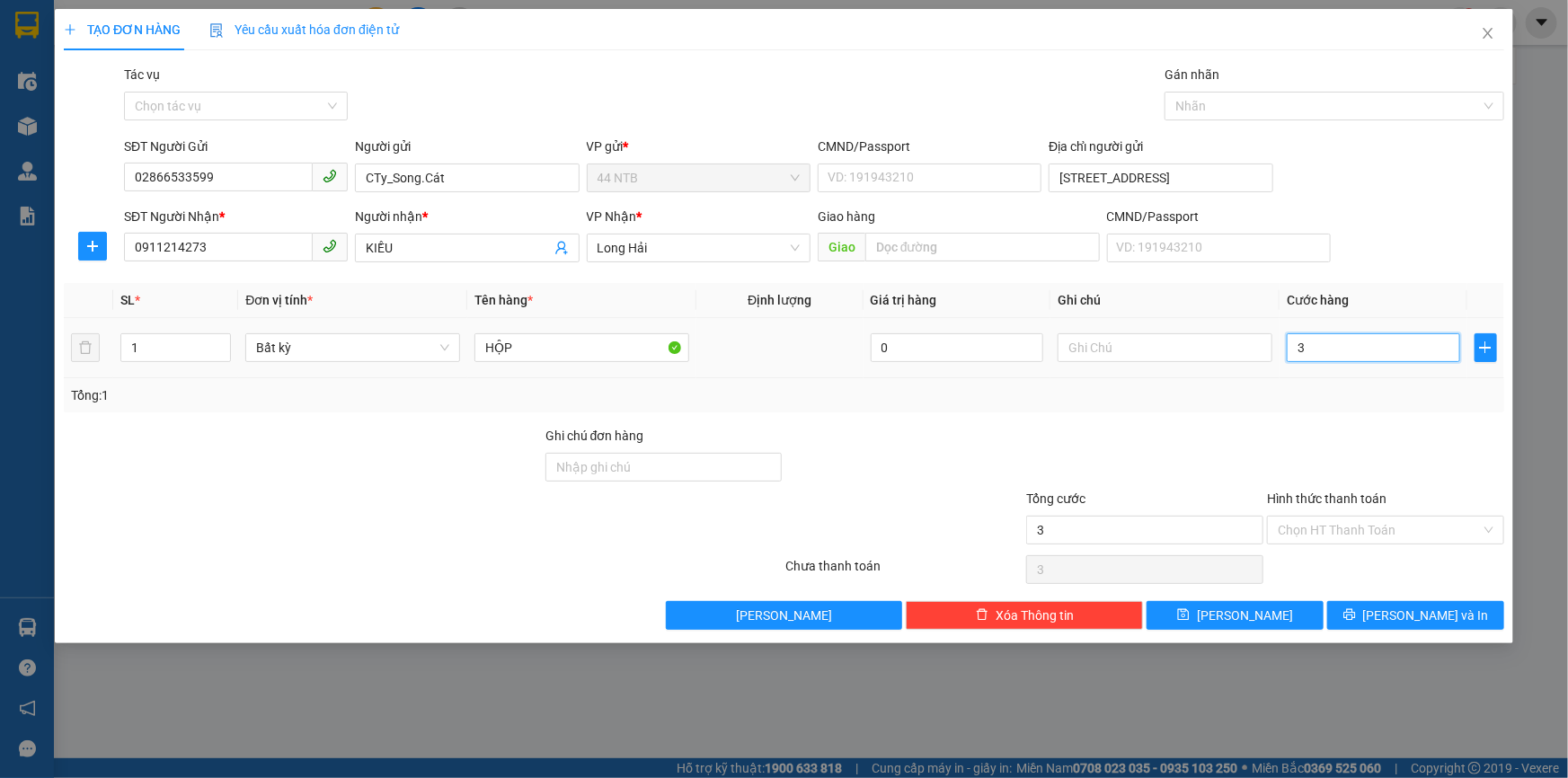
type input "30"
type input "30.000"
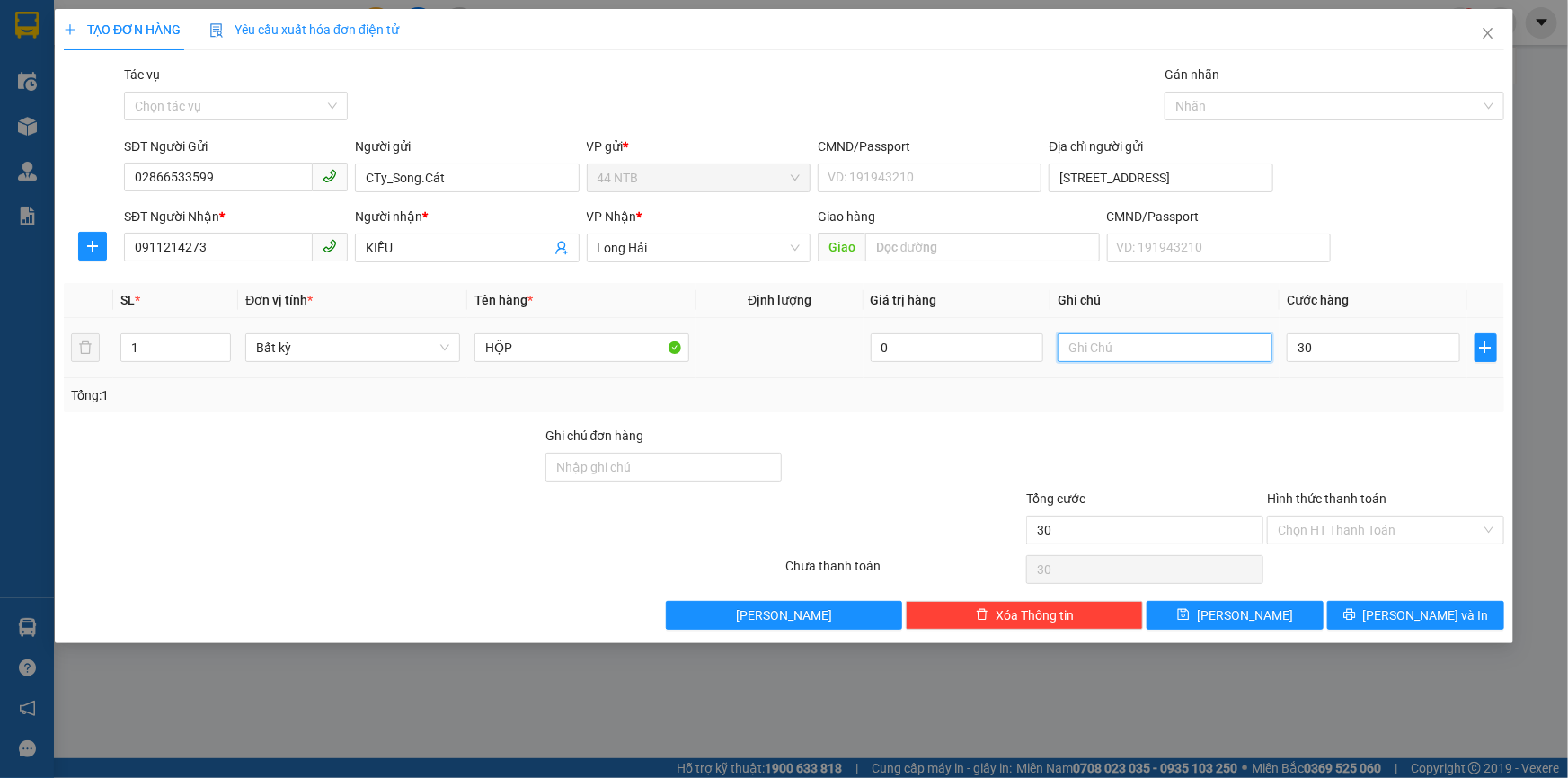
type input "30.000"
click at [1231, 359] on input "text" at bounding box center [1165, 347] width 214 height 28
type input "MỸ PHẨM"
click at [1360, 530] on input "Hình thức thanh toán" at bounding box center [1379, 530] width 203 height 27
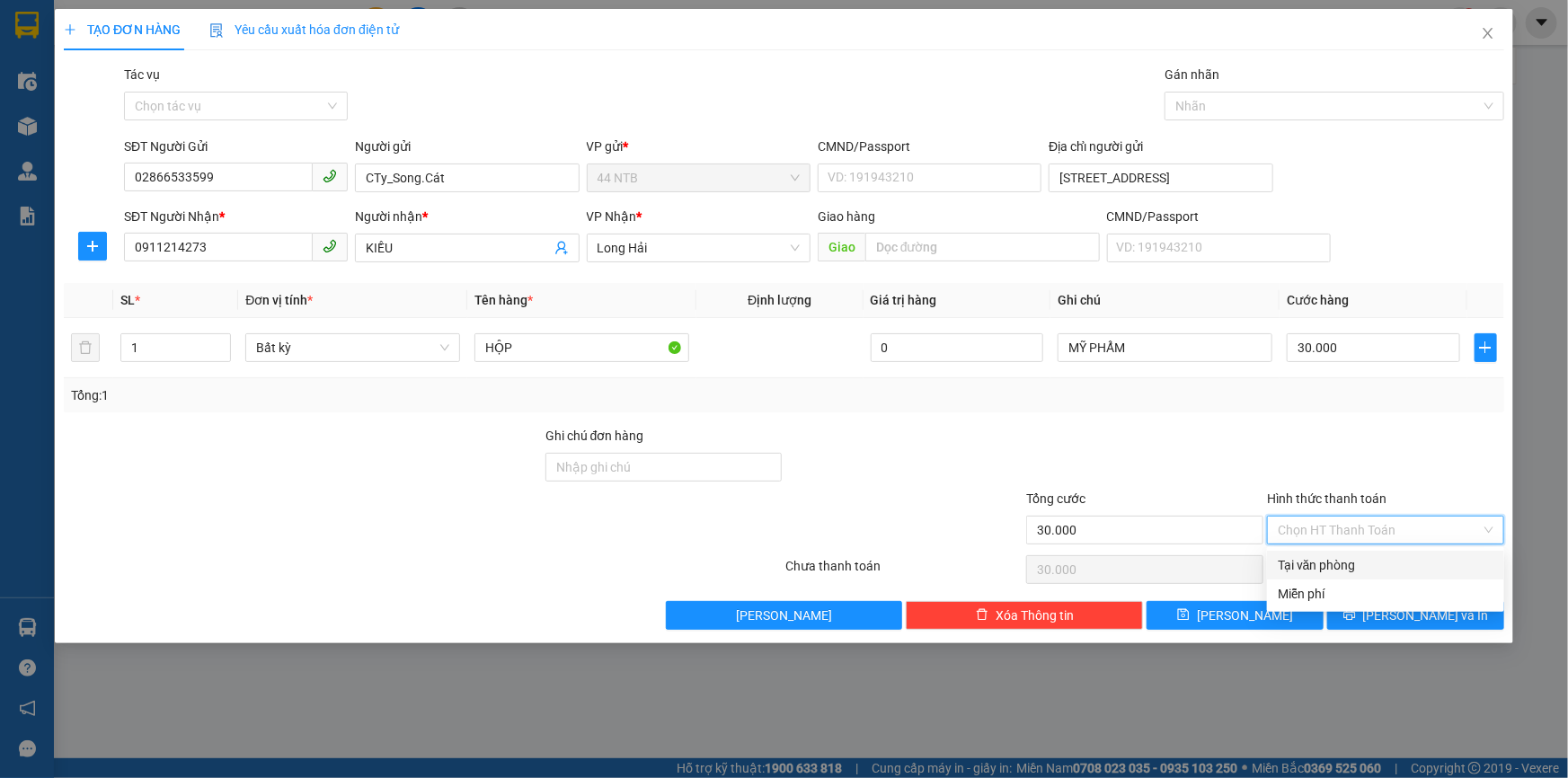
click at [1374, 574] on div "Tại văn phòng" at bounding box center [1385, 565] width 215 height 20
type input "0"
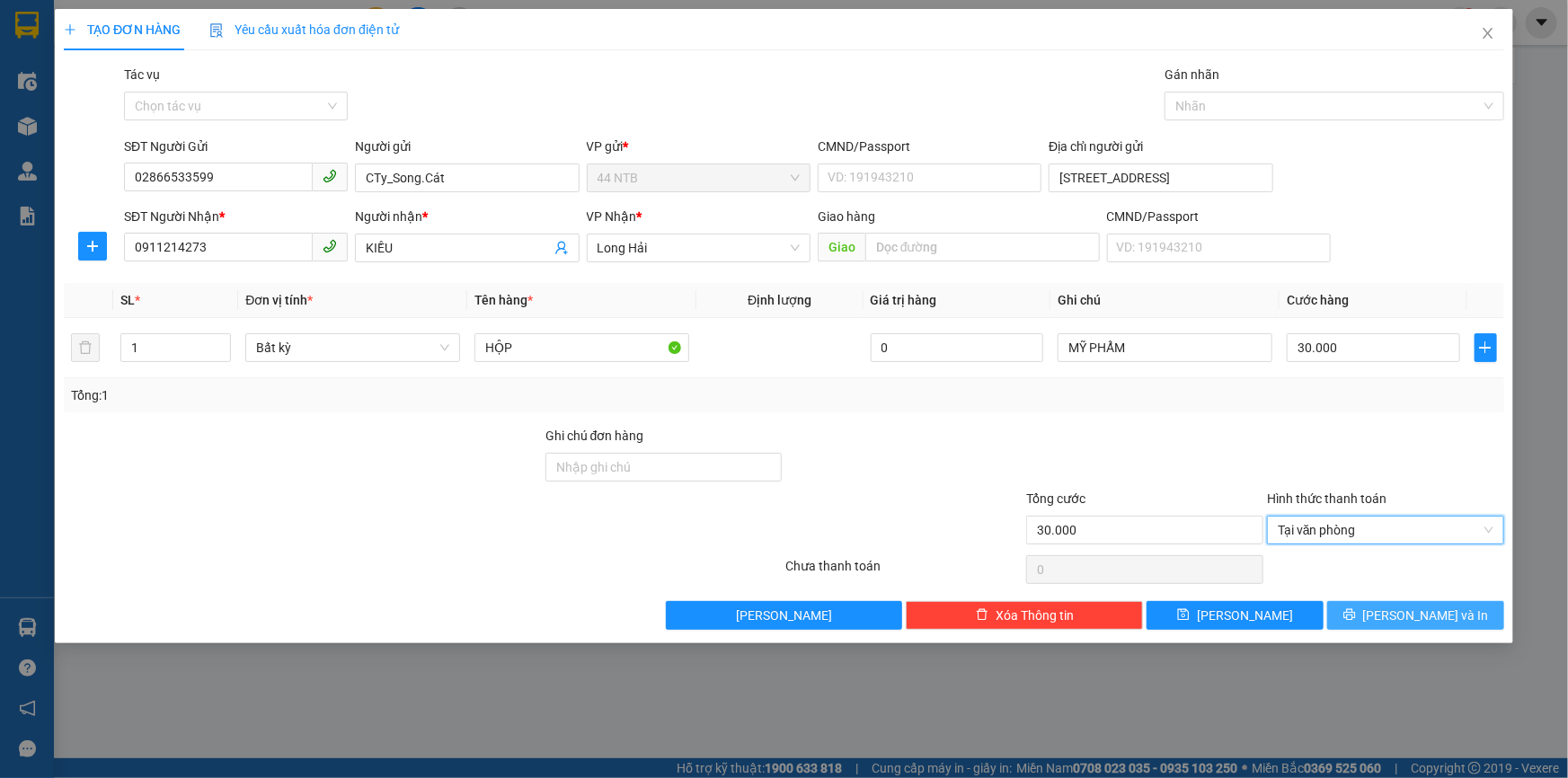
click at [1356, 614] on icon "printer" at bounding box center [1349, 614] width 12 height 12
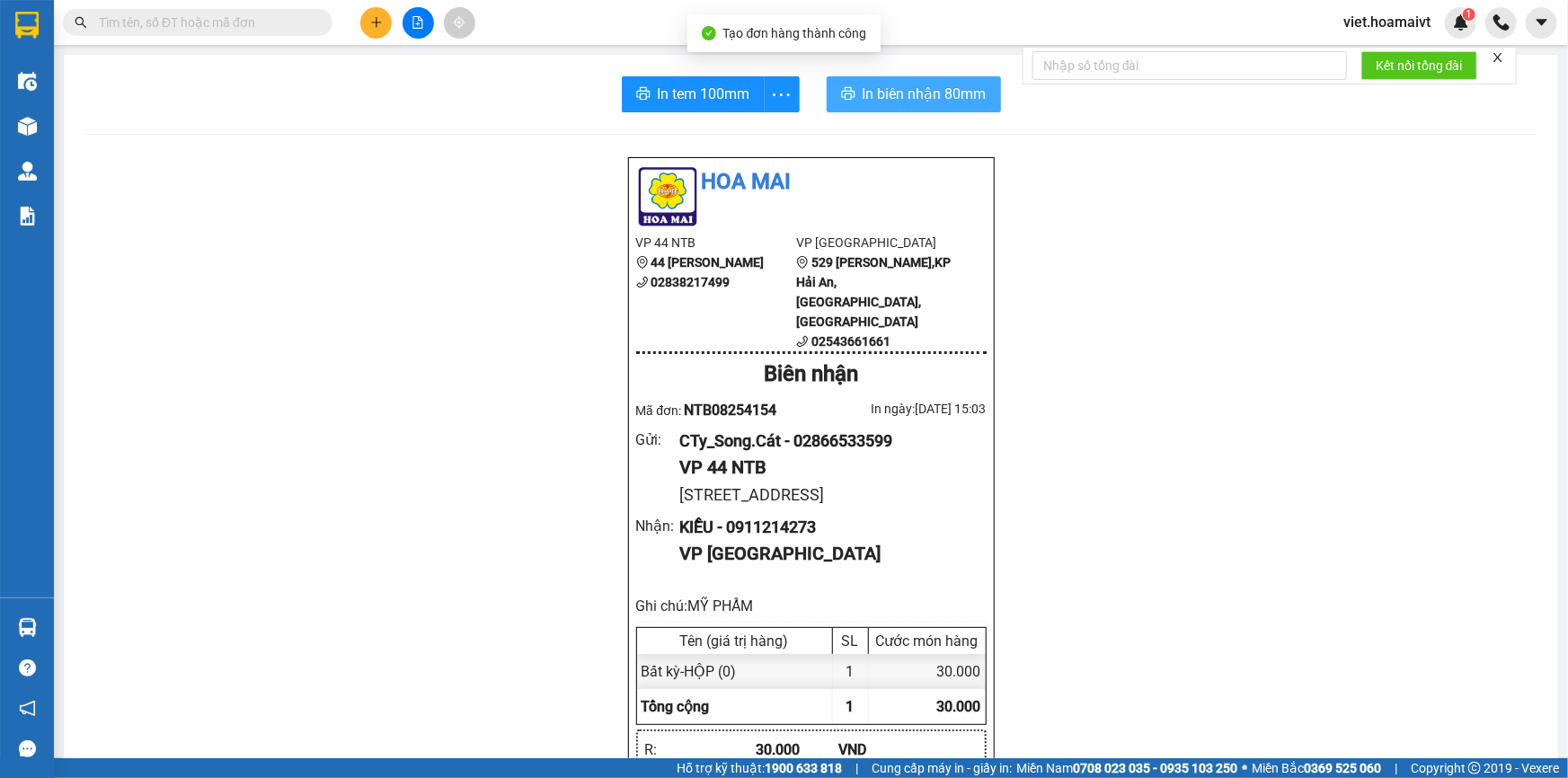
click at [922, 110] on button "In biên nhận 80mm" at bounding box center [914, 95] width 175 height 36
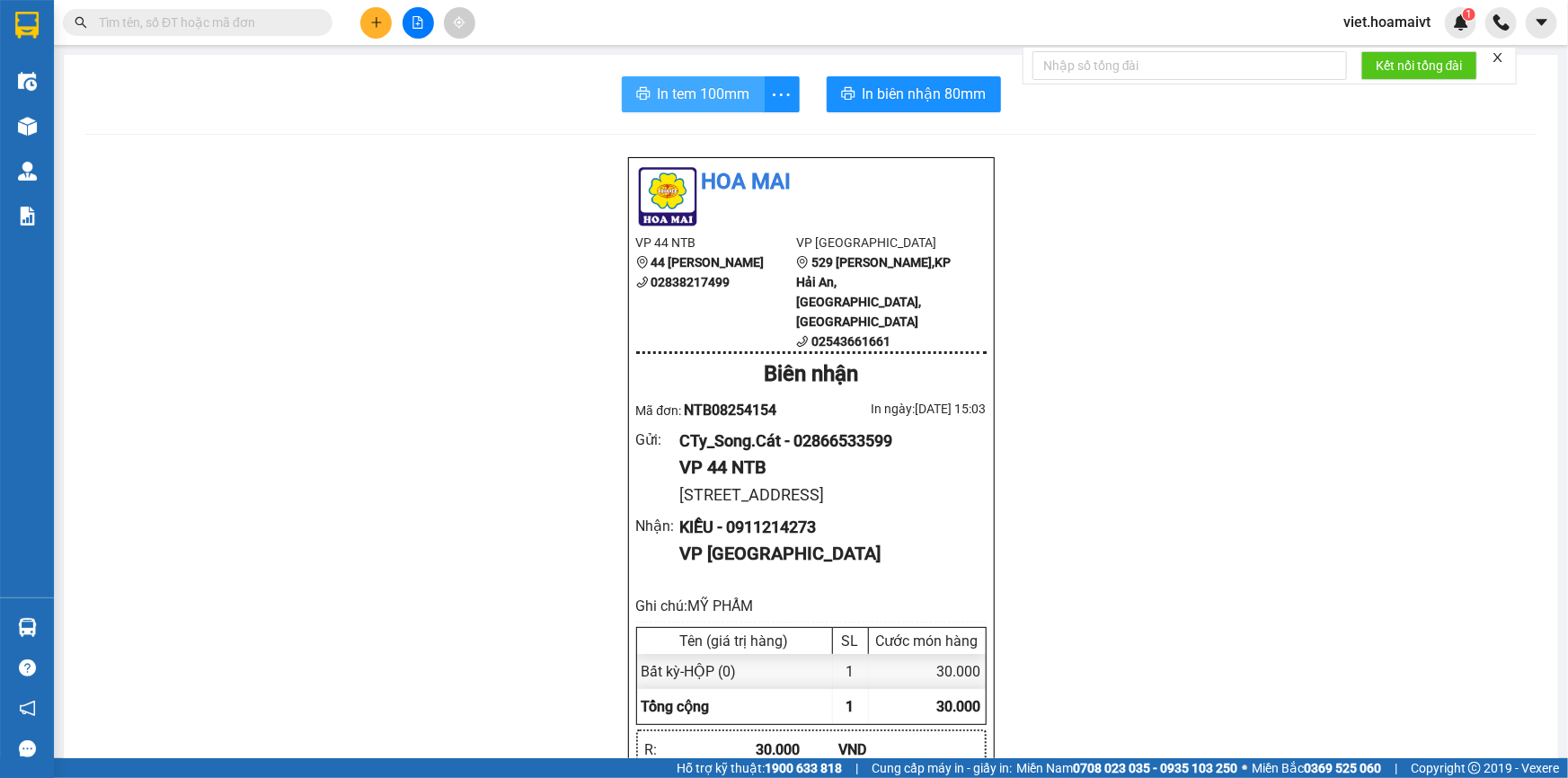
click at [657, 91] on span "In tem 100mm" at bounding box center [704, 94] width 93 height 23
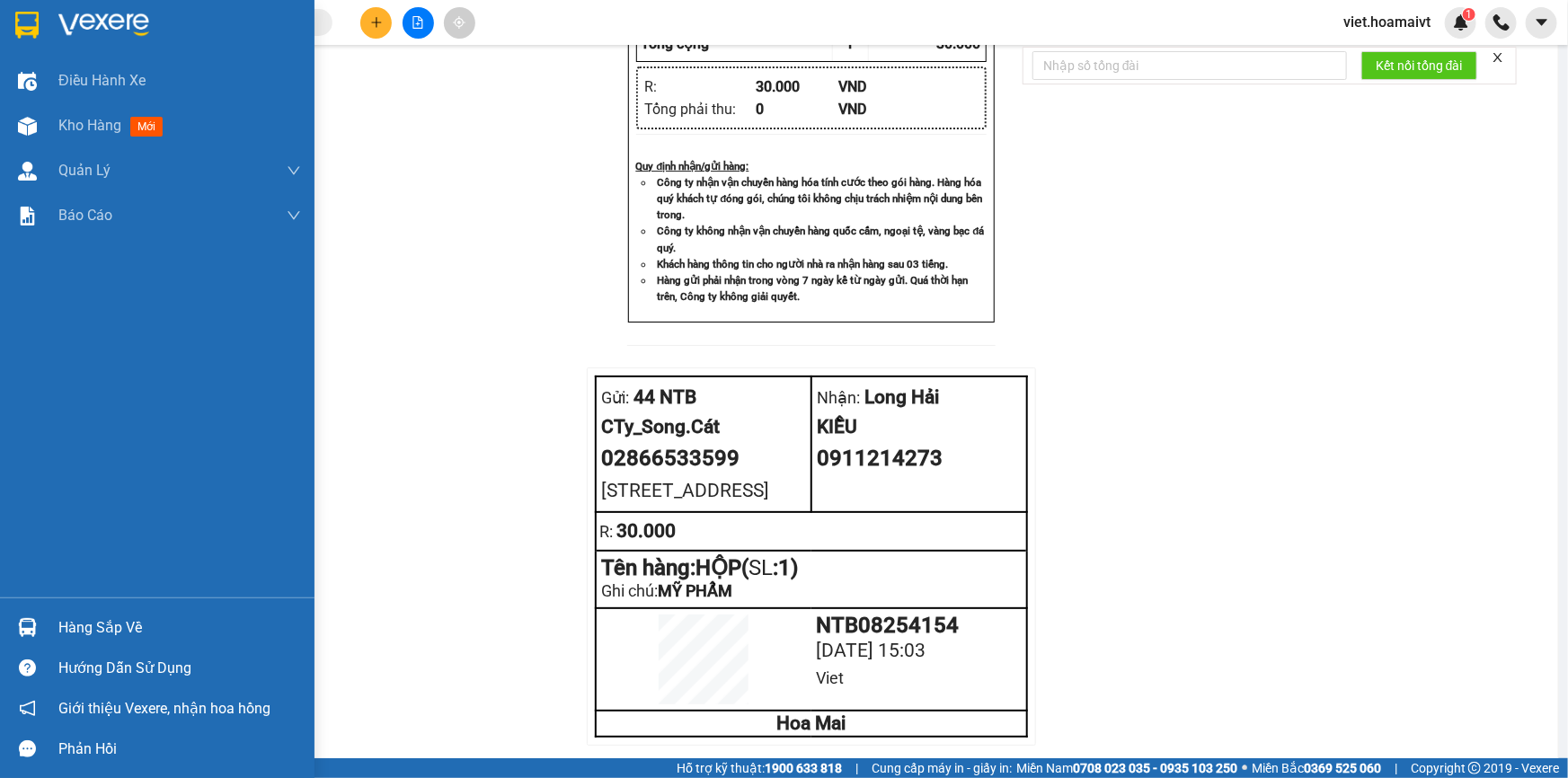
click at [73, 27] on img at bounding box center [104, 25] width 91 height 27
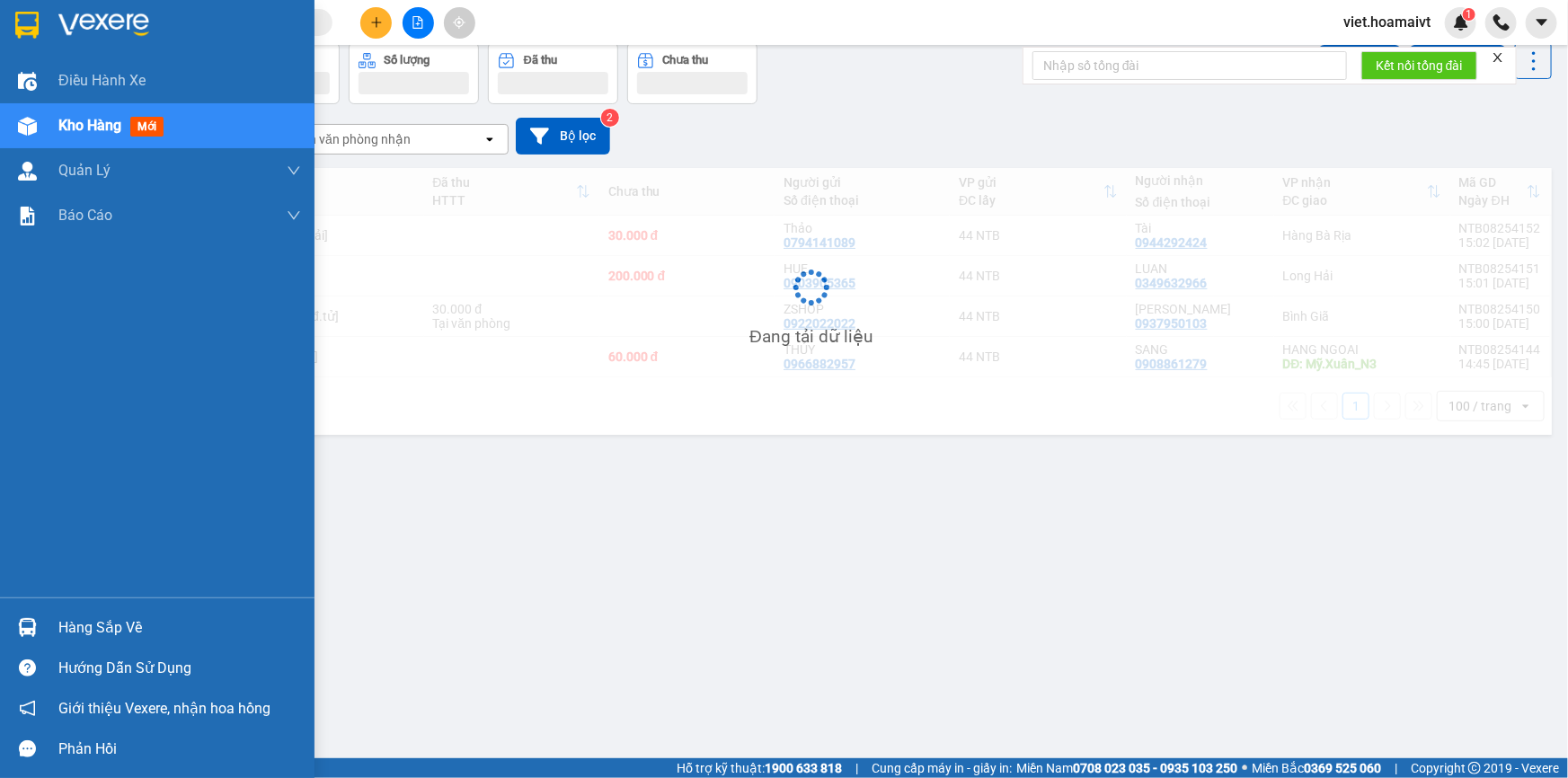
scroll to position [82, 0]
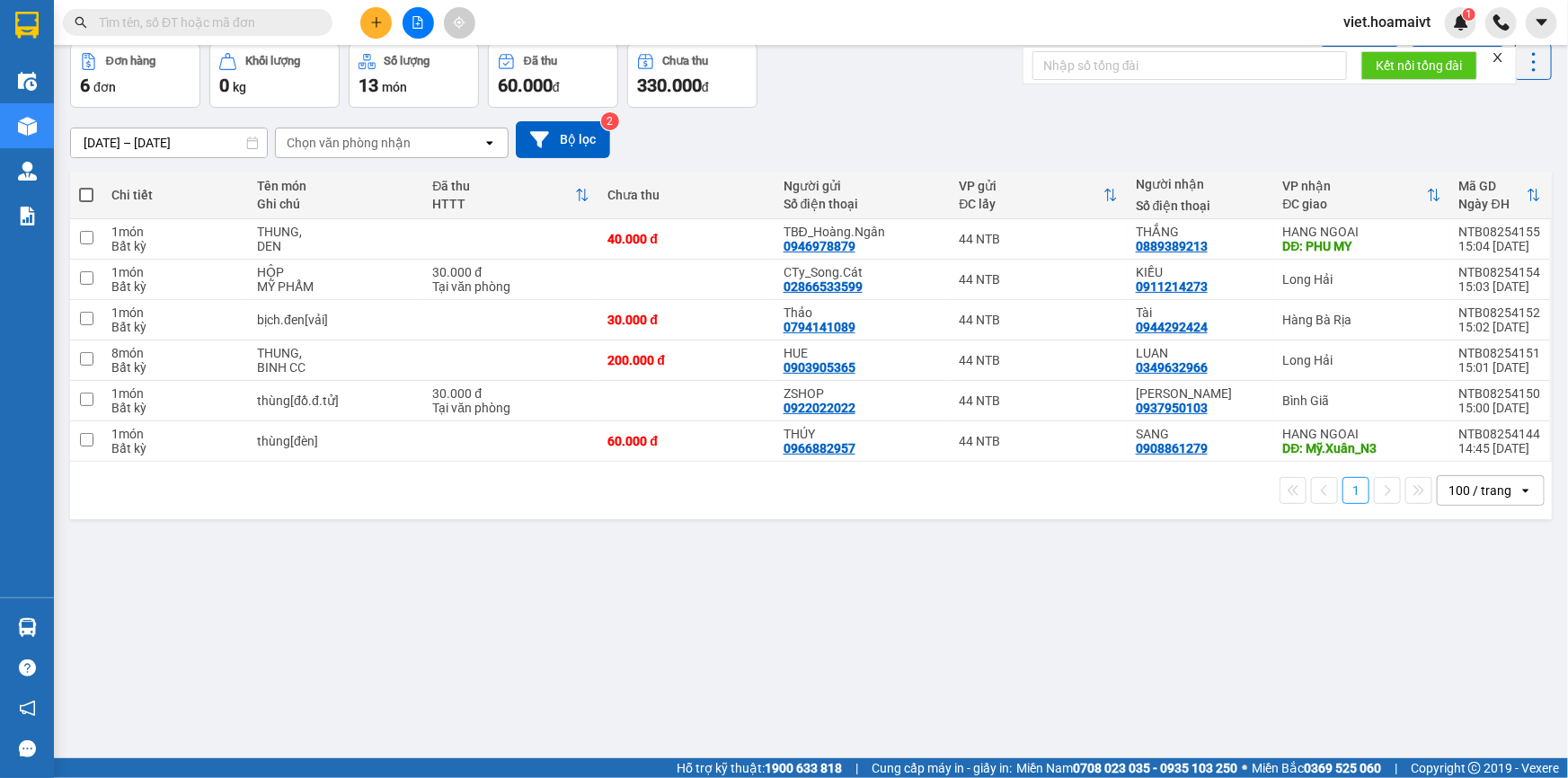
click at [926, 635] on div "ver 1.8.138 Kho gửi Trên xe Kho nhận Hàng đã giao Đơn hàng 6 đơn Khối lượng 0 k…" at bounding box center [810, 361] width 1496 height 778
click at [357, 139] on div "Chọn văn phòng nhận" at bounding box center [348, 142] width 124 height 18
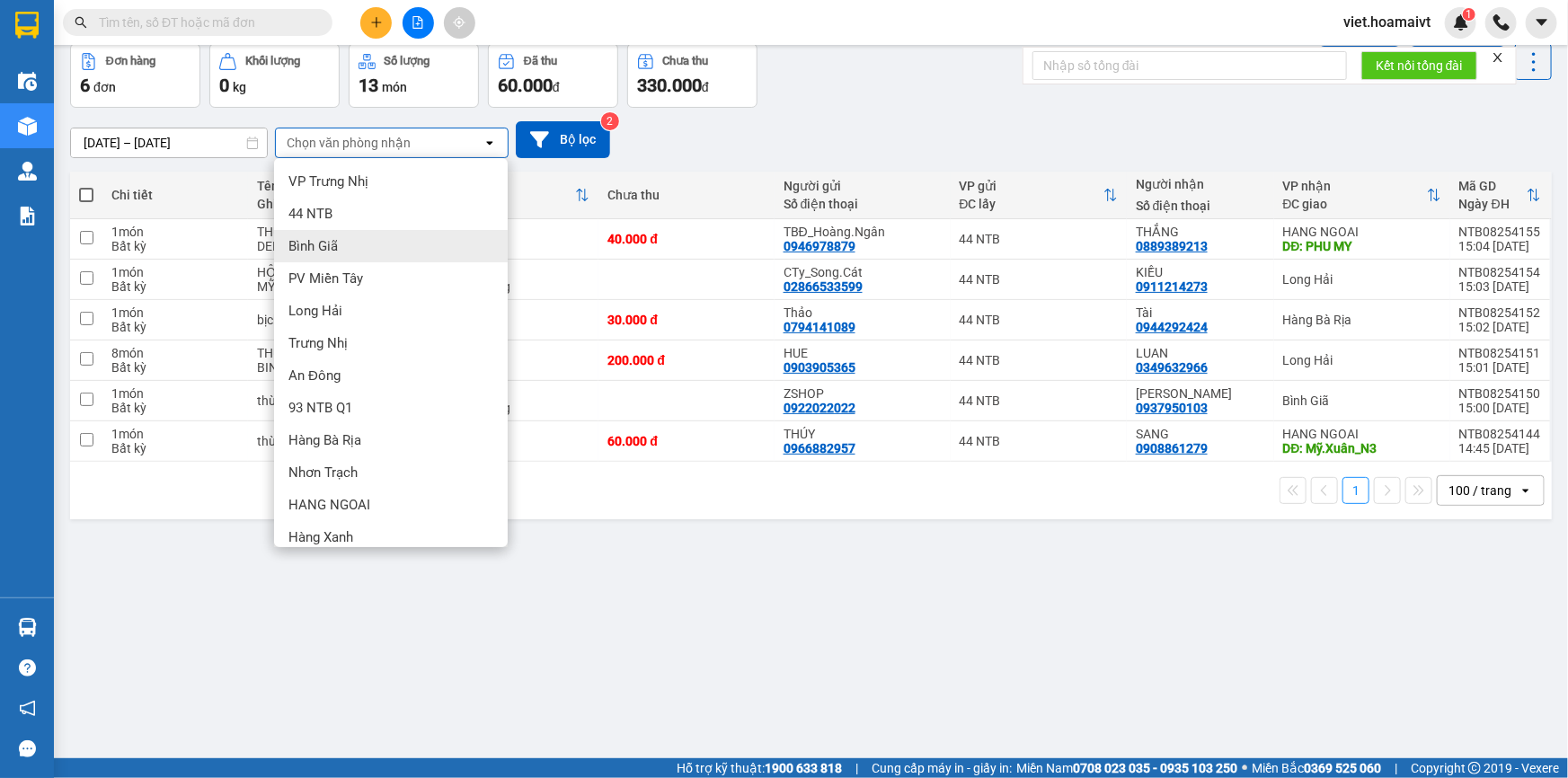
click at [350, 249] on div "Bình Giã" at bounding box center [391, 247] width 233 height 32
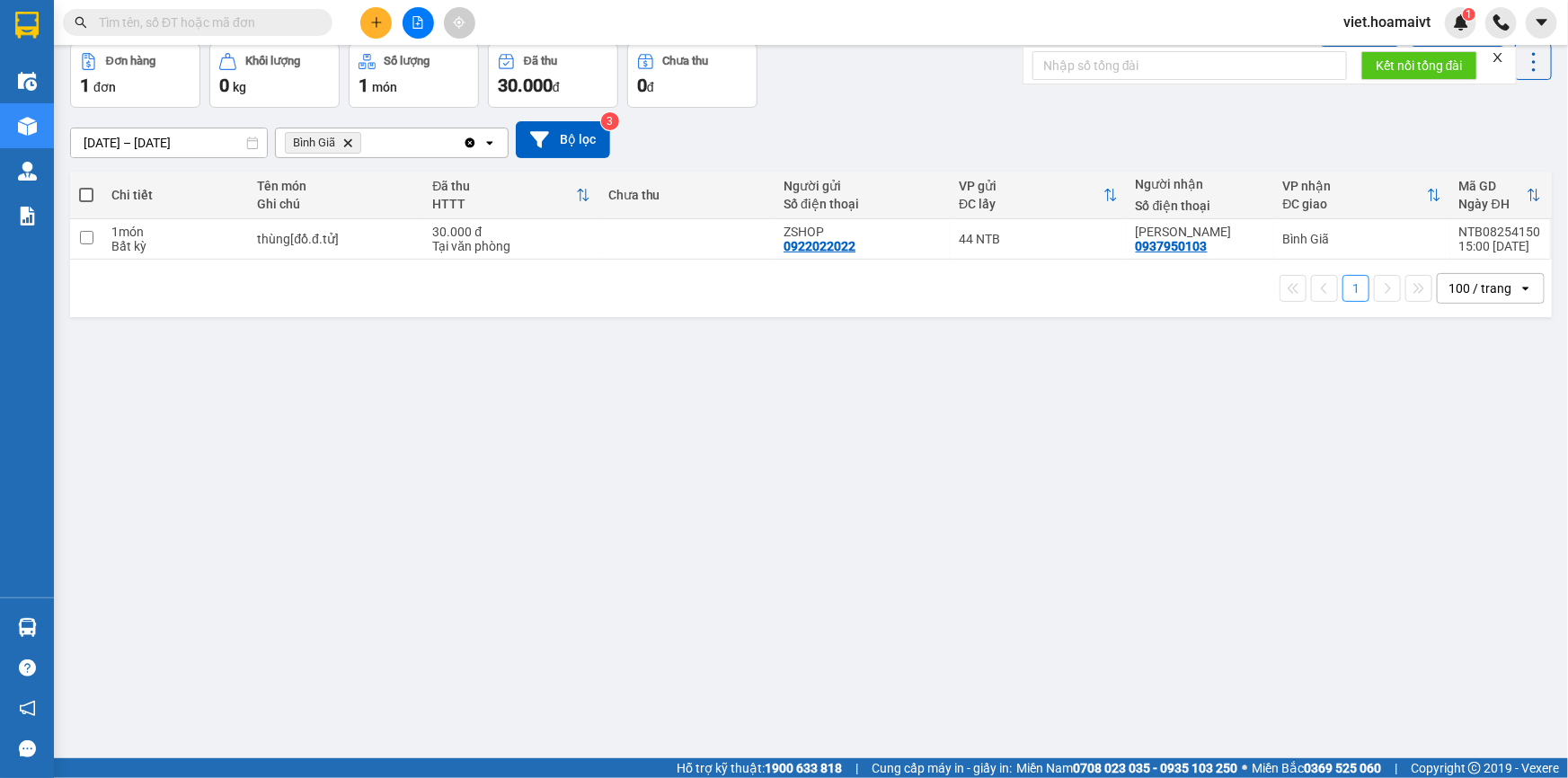
click at [350, 144] on icon "Bình Giã, close by backspace" at bounding box center [348, 142] width 9 height 9
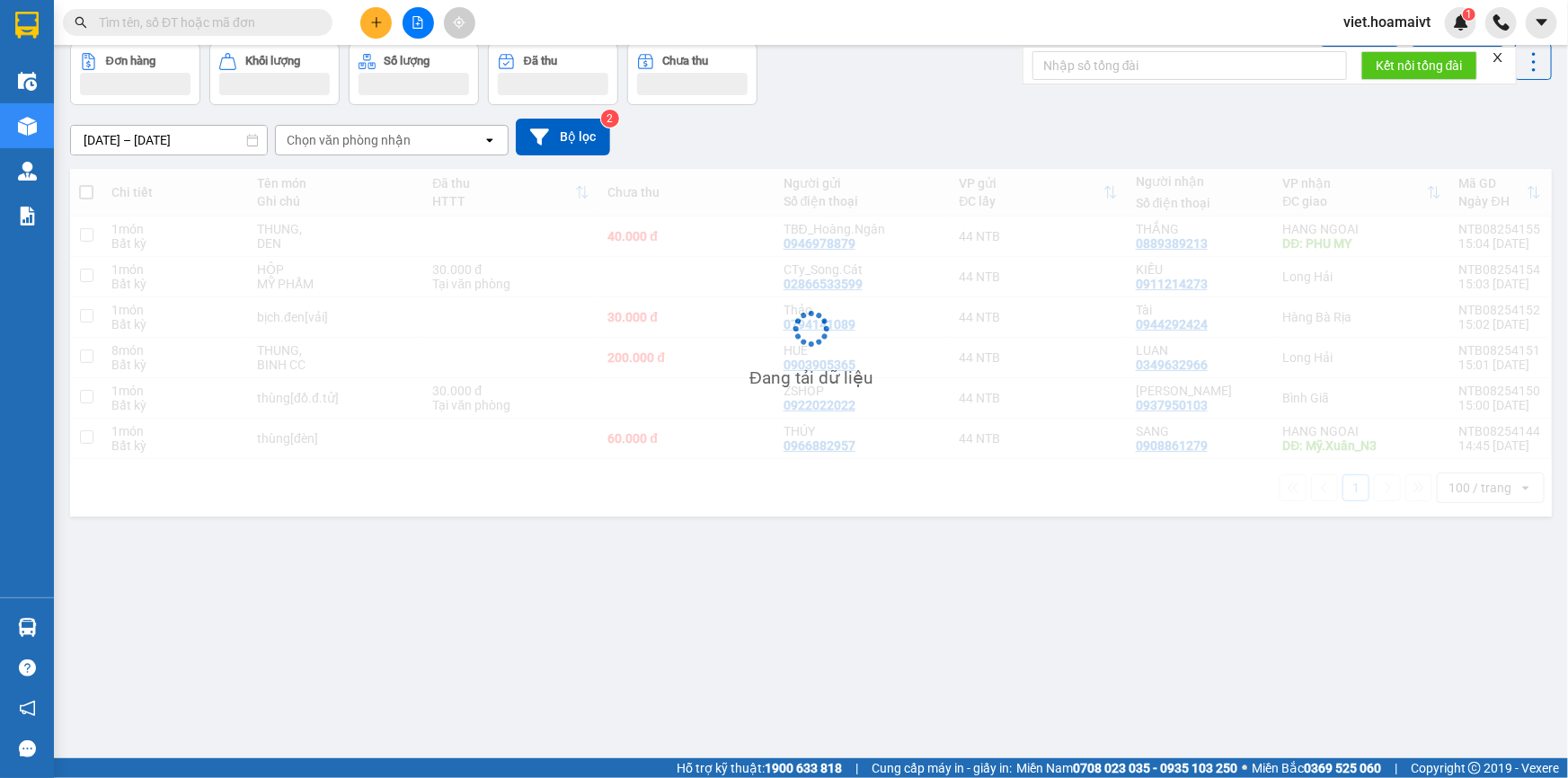
click at [1037, 122] on div "[DATE] – [DATE] Press the down arrow key to interact with the calendar and sele…" at bounding box center [811, 137] width 1482 height 37
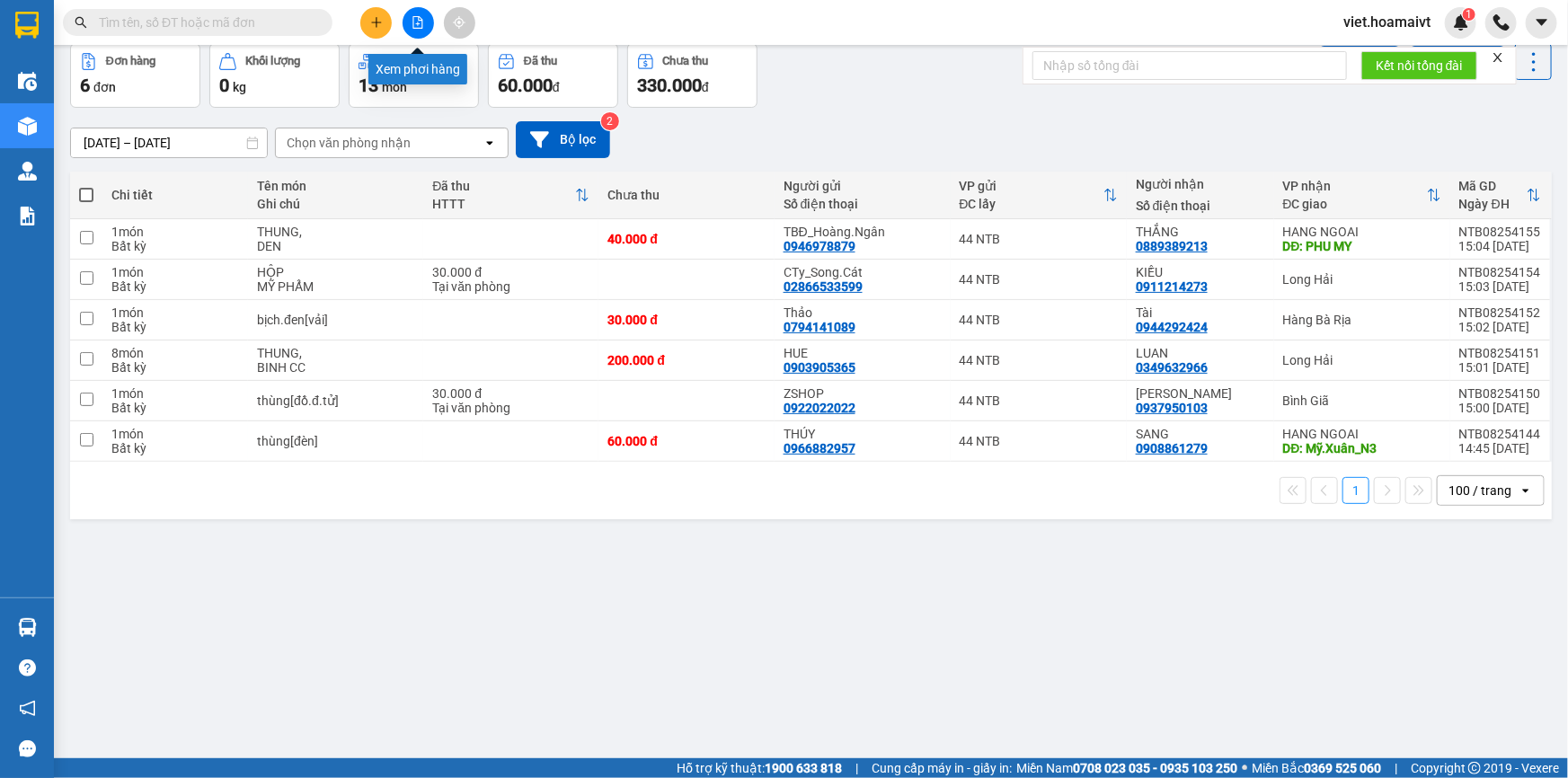
click at [419, 18] on icon "file-add" at bounding box center [417, 22] width 12 height 12
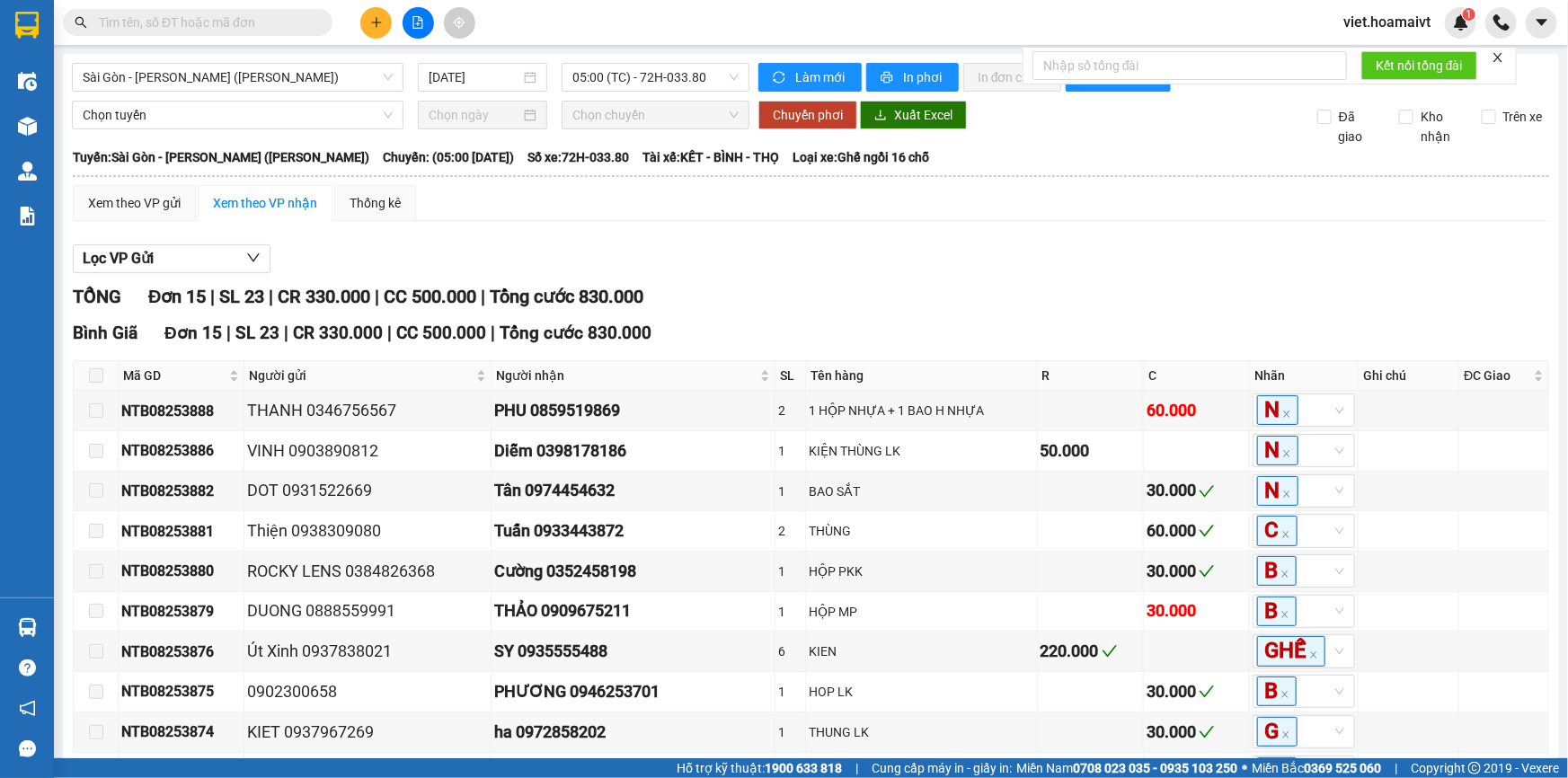
click at [872, 293] on div "TỔNG Đơn 15 | SL 23 | CR 330.000 | CC 500.000 | Tổng cước 830.000" at bounding box center [811, 296] width 1477 height 28
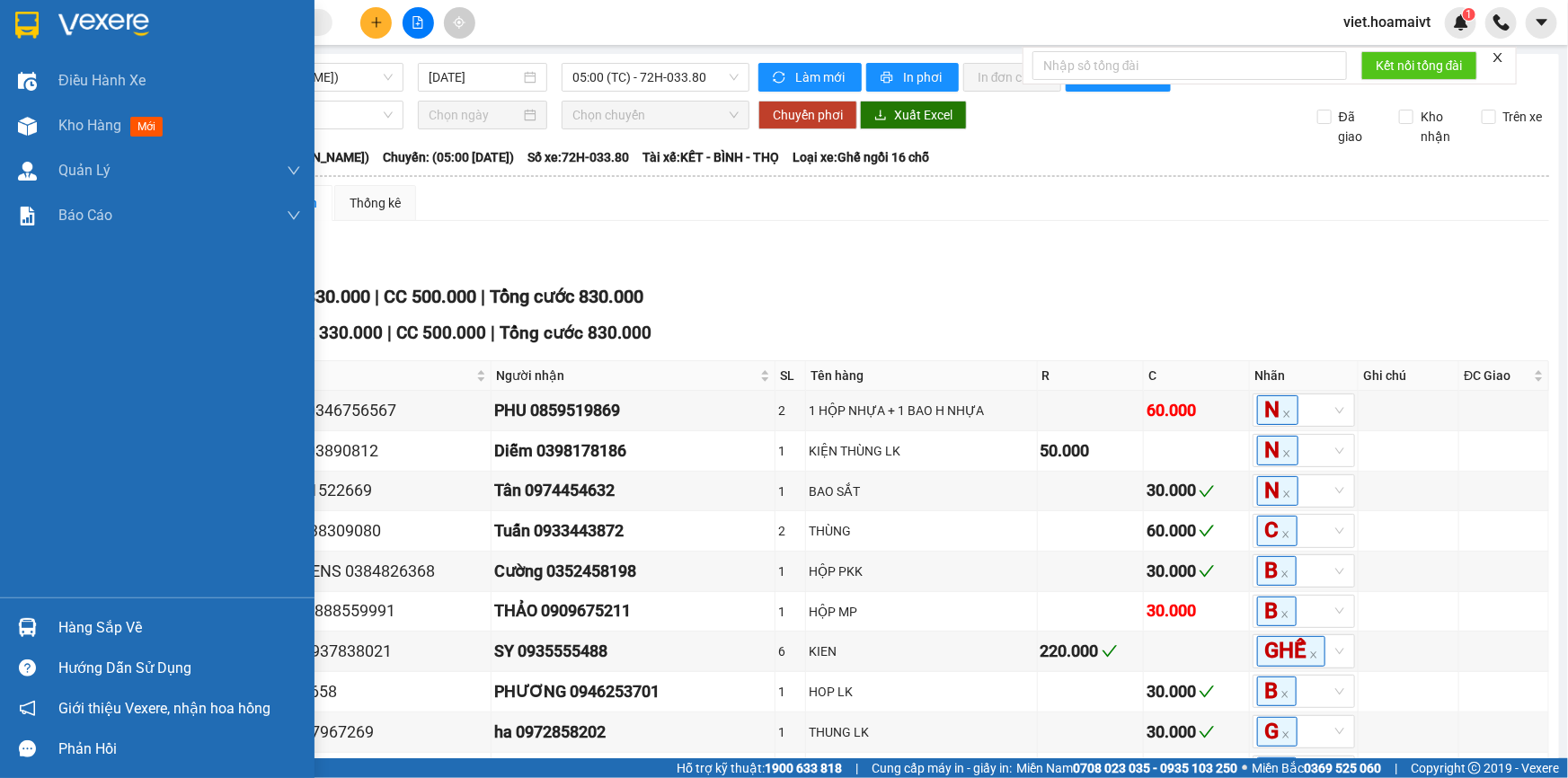
click at [46, 19] on div at bounding box center [157, 29] width 315 height 59
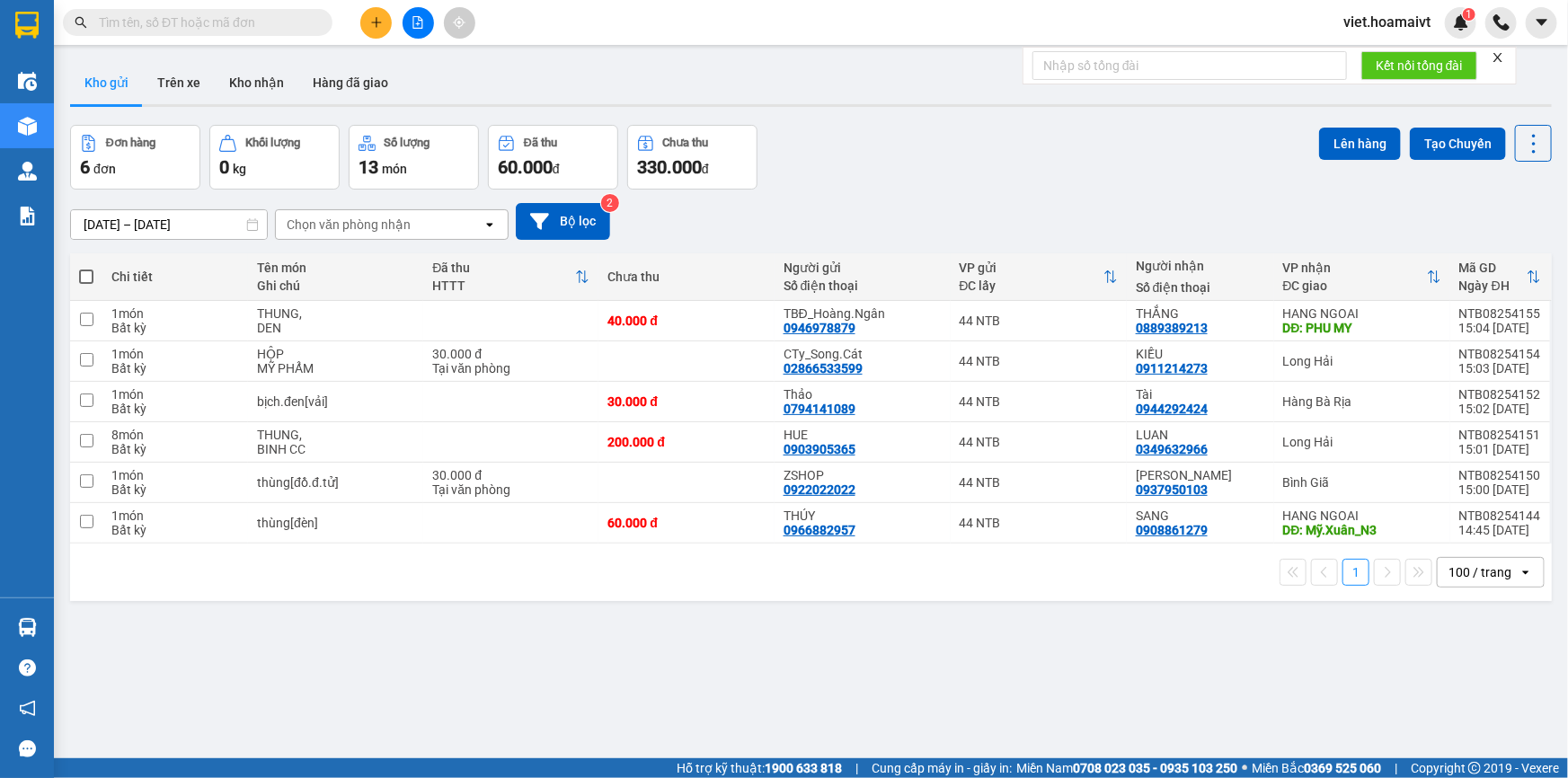
click at [942, 199] on div "[DATE] – [DATE] Press the down arrow key to interact with the calendar and sele…" at bounding box center [811, 221] width 1482 height 64
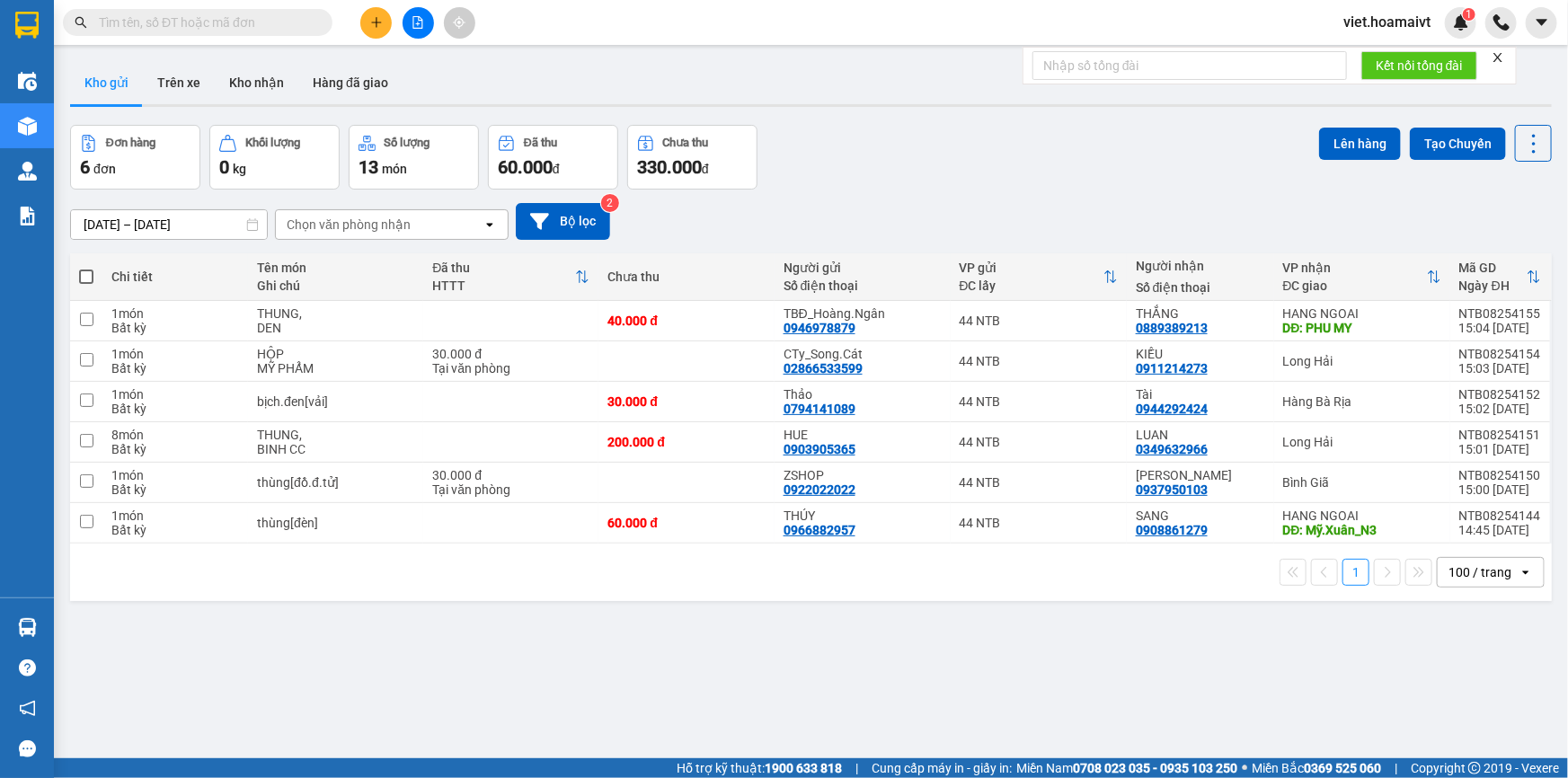
click at [169, 22] on input "text" at bounding box center [205, 22] width 212 height 20
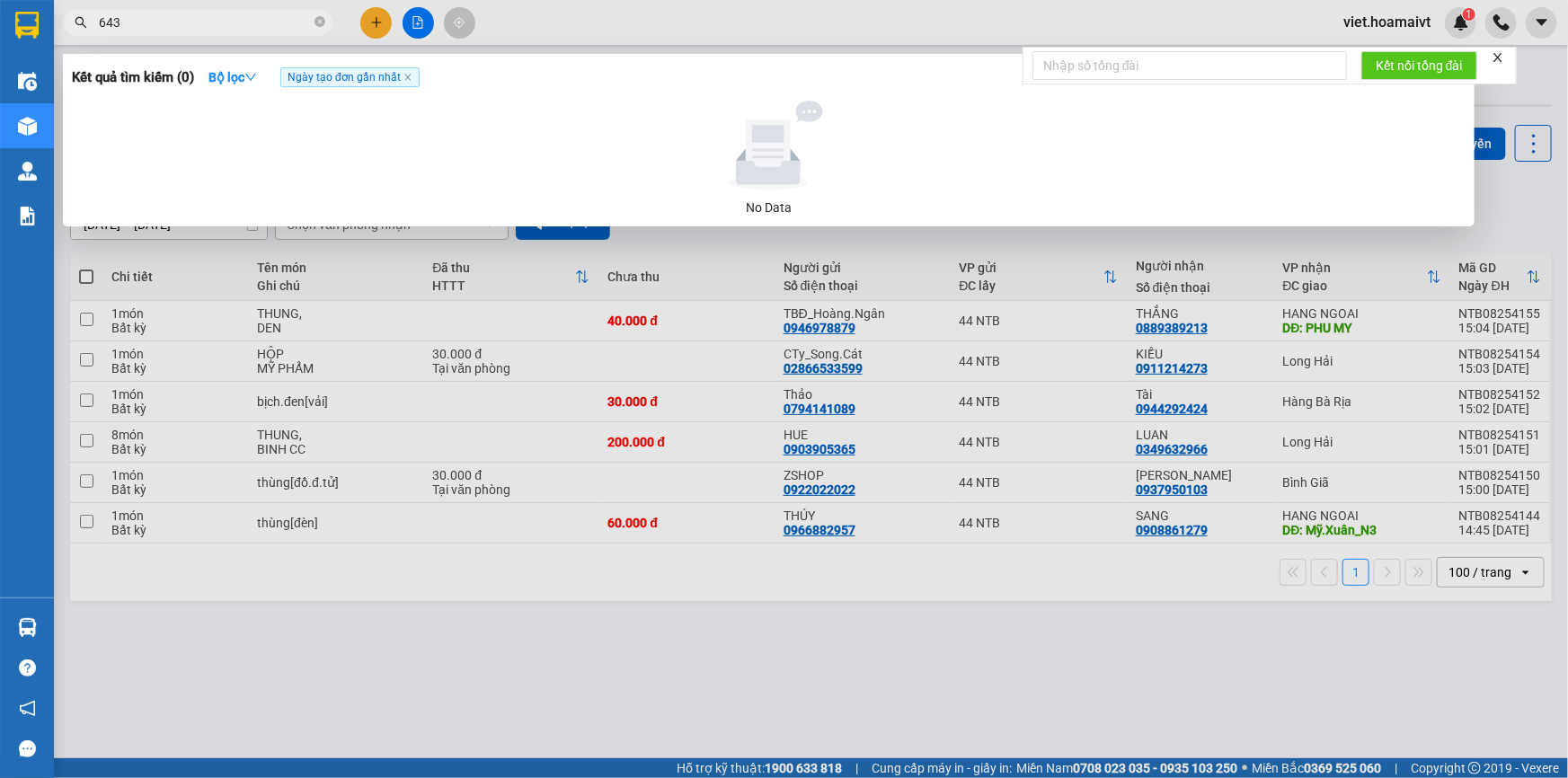
type input "6430"
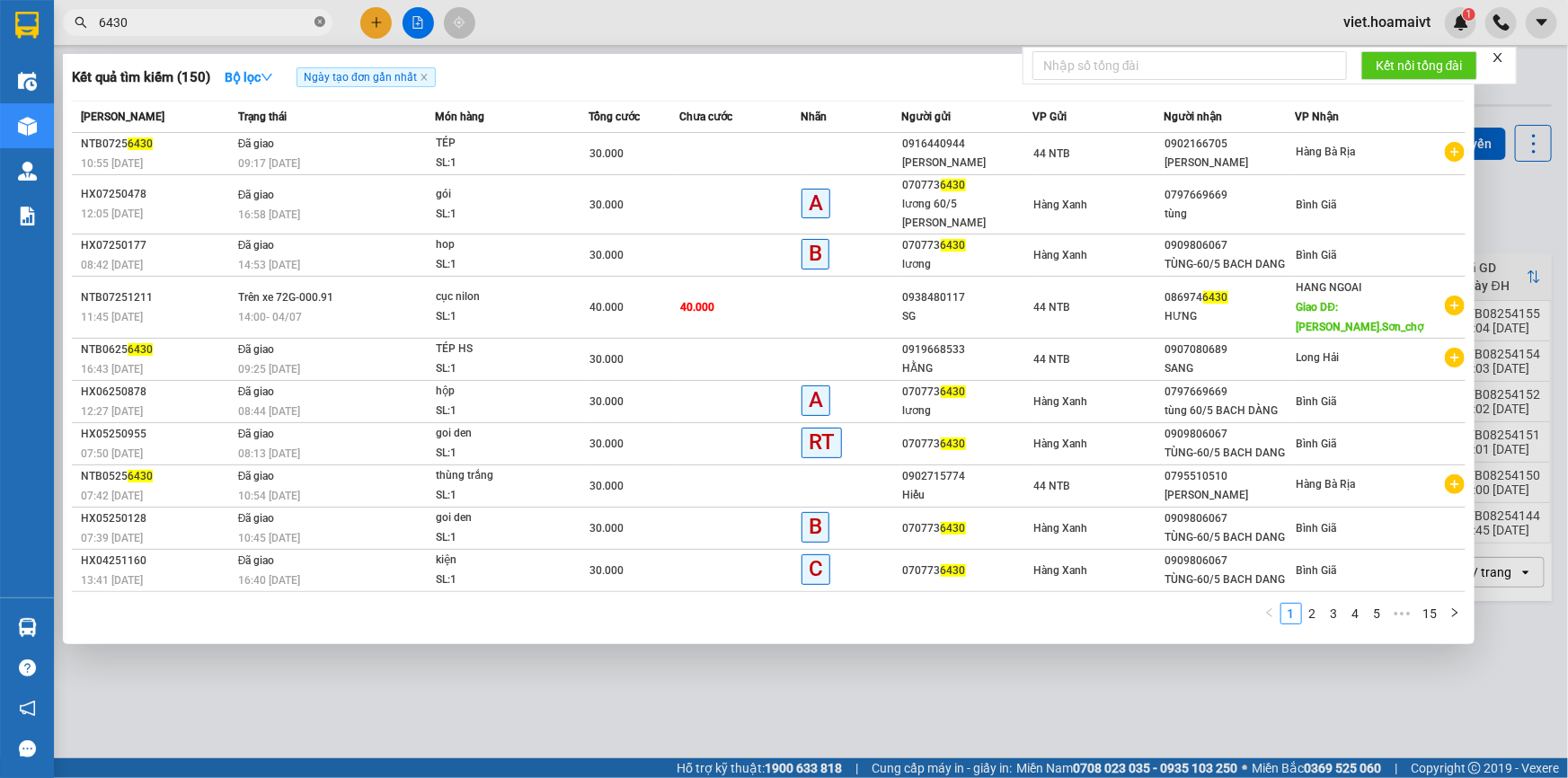
click at [317, 24] on icon "close-circle" at bounding box center [320, 21] width 10 height 10
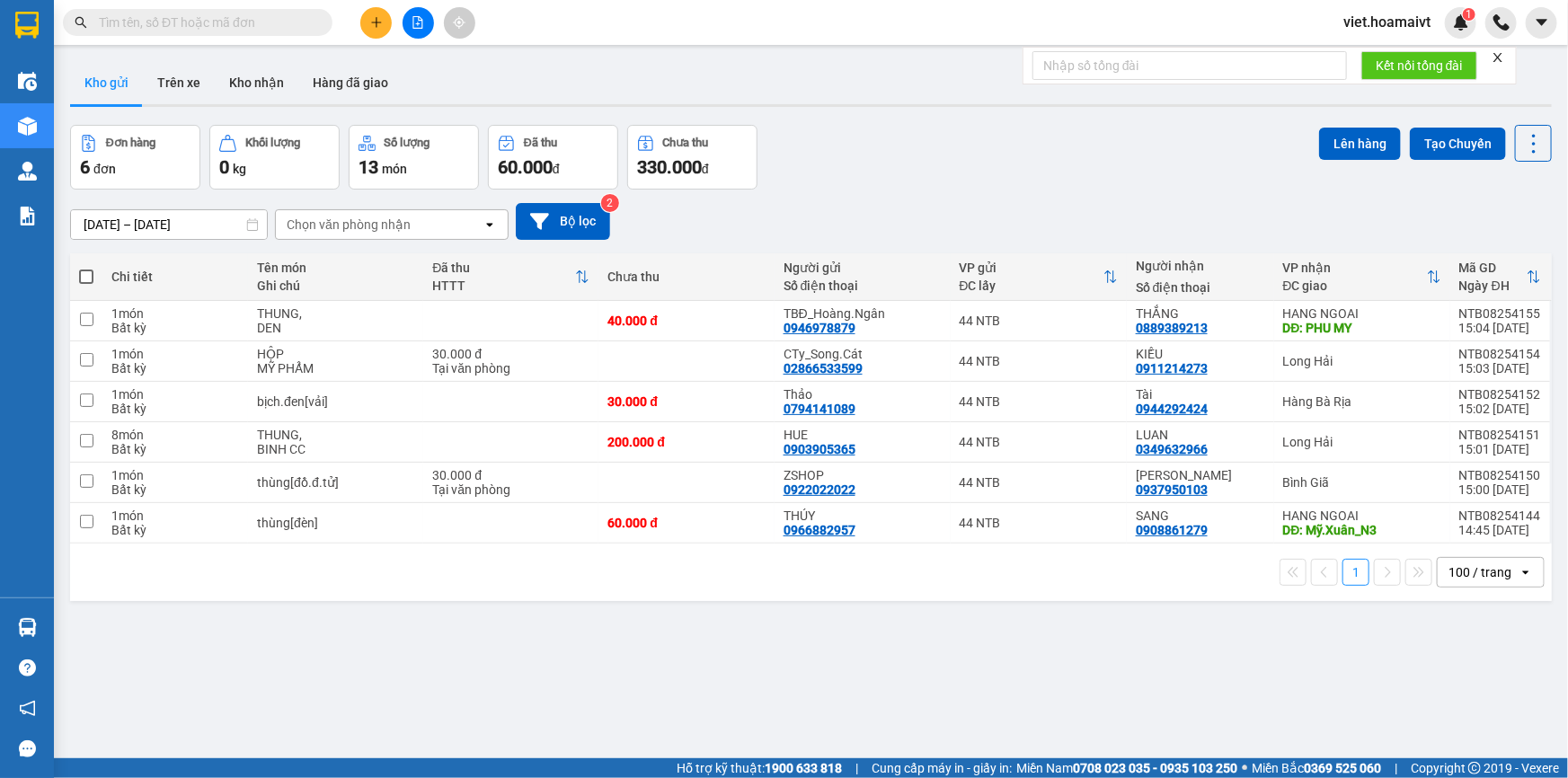
click at [836, 178] on div "Đơn hàng 6 đơn Khối lượng 0 kg Số lượng 13 món Đã thu 60.000 đ Chưa thu 330.000…" at bounding box center [811, 157] width 1482 height 65
click at [355, 196] on div "[DATE] – [DATE] Press the down arrow key to interact with the calendar and sele…" at bounding box center [811, 221] width 1482 height 64
click at [367, 220] on div "Chọn văn phòng nhận" at bounding box center [348, 224] width 124 height 18
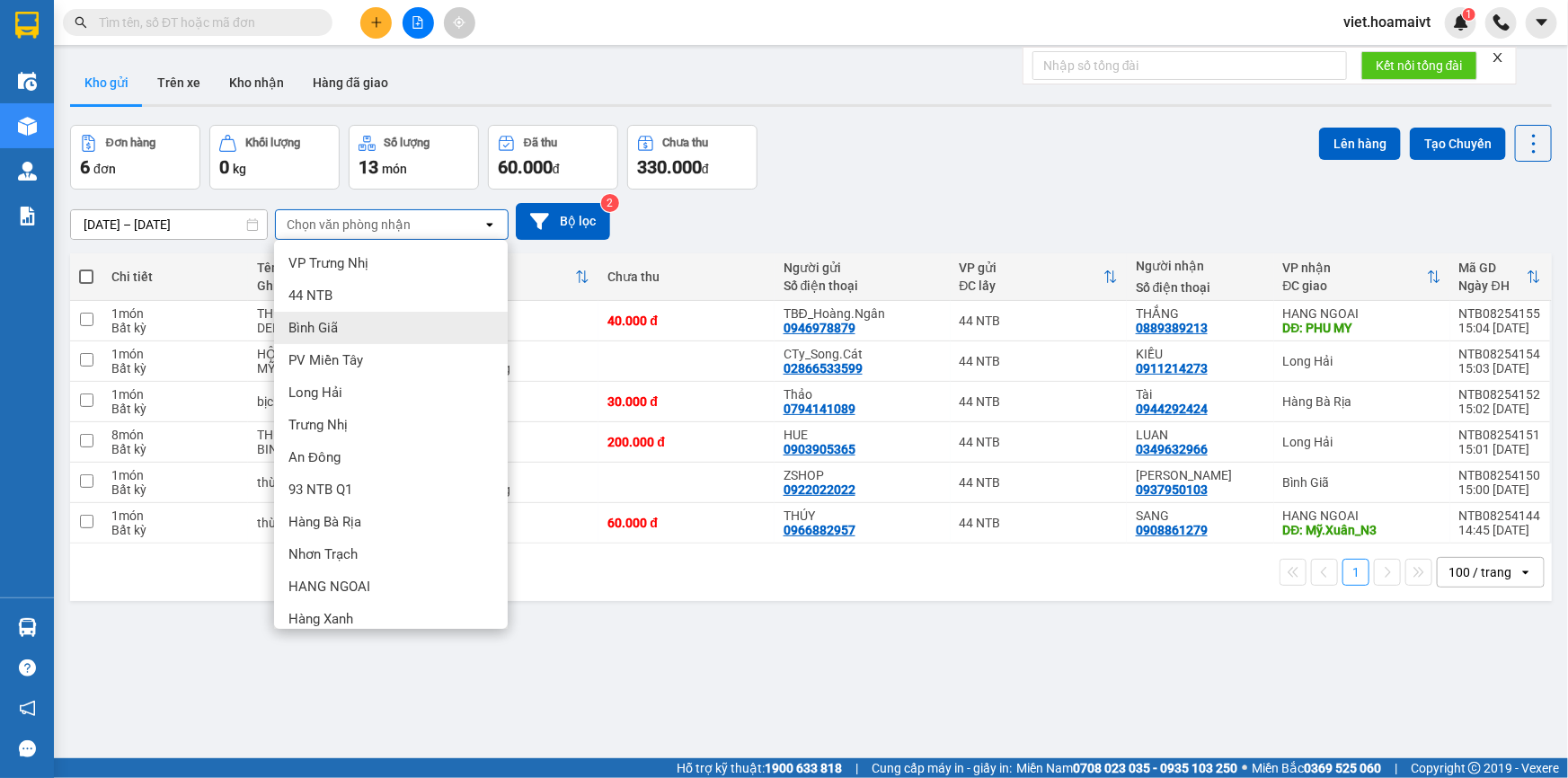
click at [387, 315] on div "Bình Giã" at bounding box center [391, 328] width 233 height 32
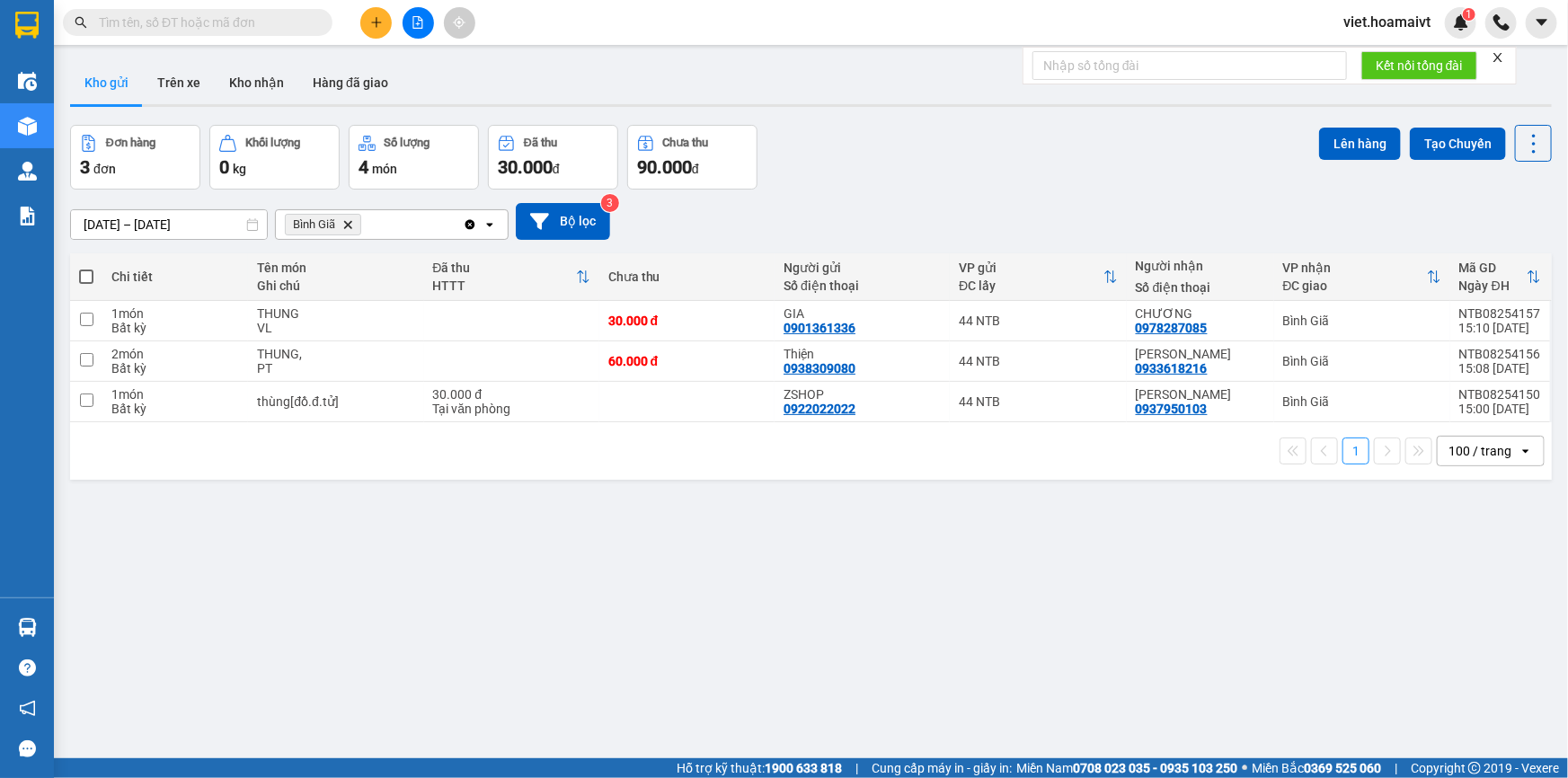
click at [351, 220] on icon "Delete" at bounding box center [347, 224] width 10 height 10
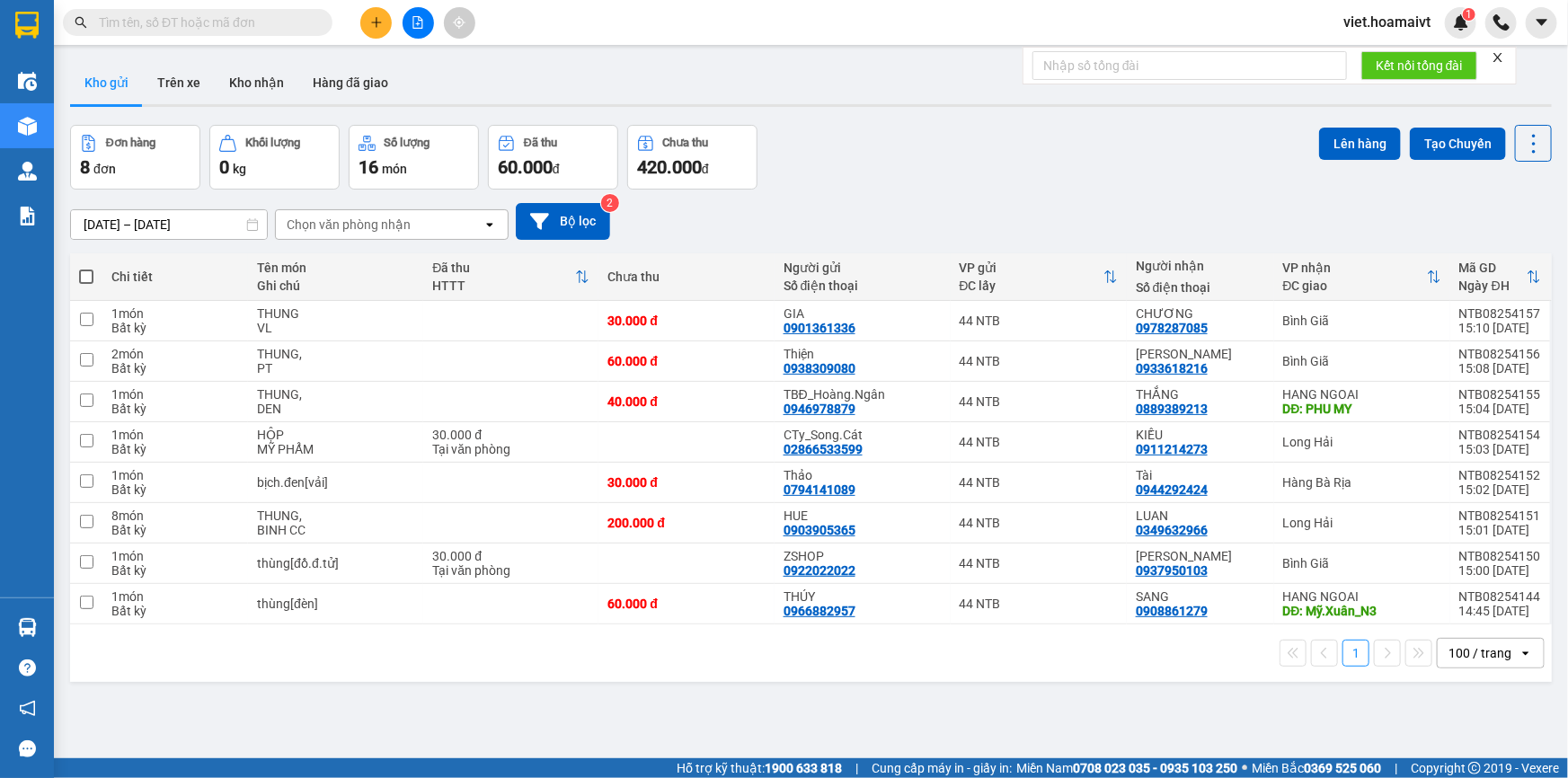
click at [837, 224] on div "[DATE] – [DATE] Press the down arrow key to interact with the calendar and sele…" at bounding box center [811, 221] width 1482 height 37
click at [834, 214] on div "[DATE] – [DATE] Press the down arrow key to interact with the calendar and sele…" at bounding box center [811, 221] width 1482 height 37
click at [350, 242] on div "[DATE] – [DATE] Press the down arrow key to interact with the calendar and sele…" at bounding box center [811, 221] width 1482 height 64
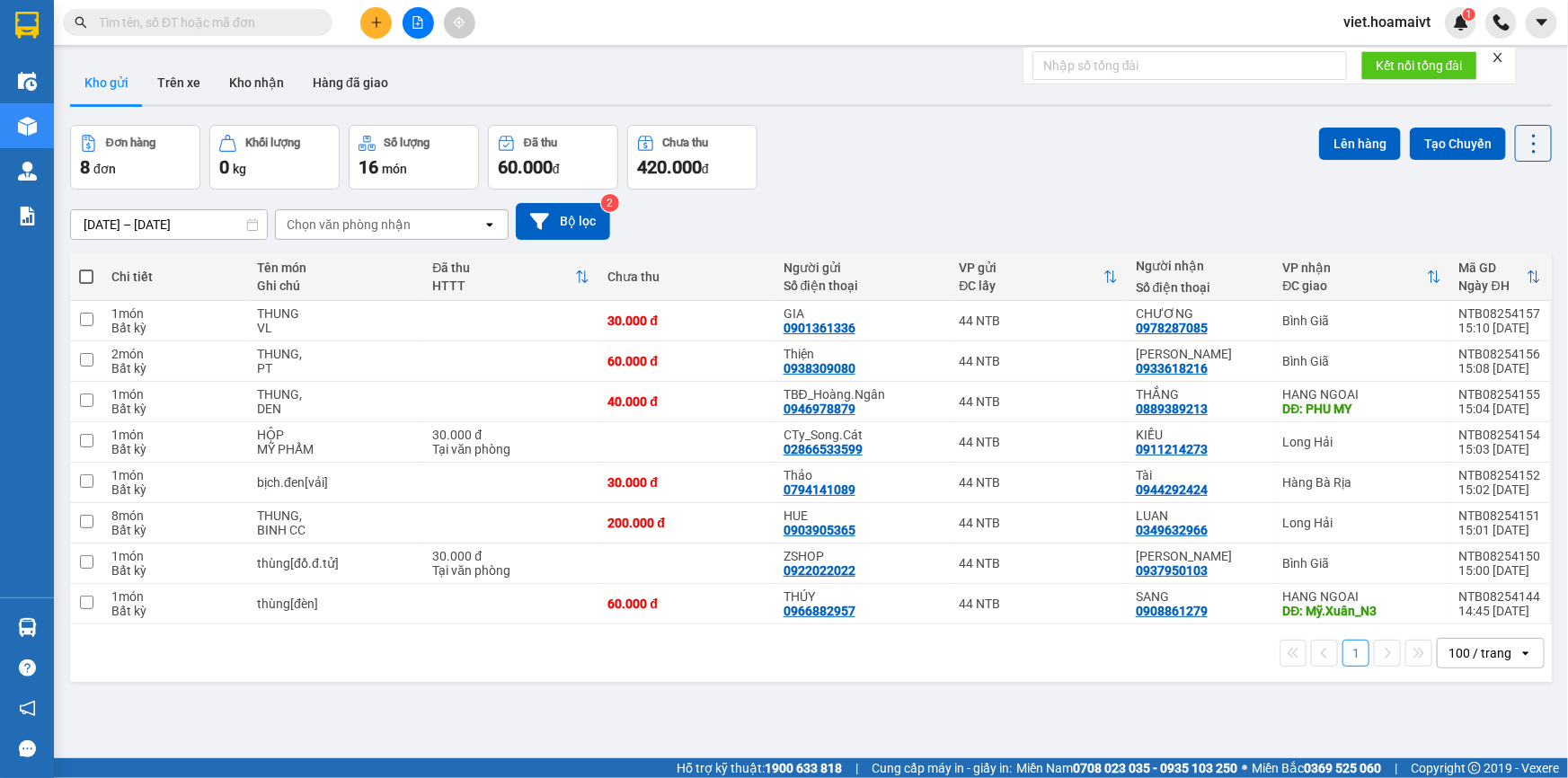
click at [350, 229] on div "Chọn văn phòng nhận" at bounding box center [348, 224] width 124 height 18
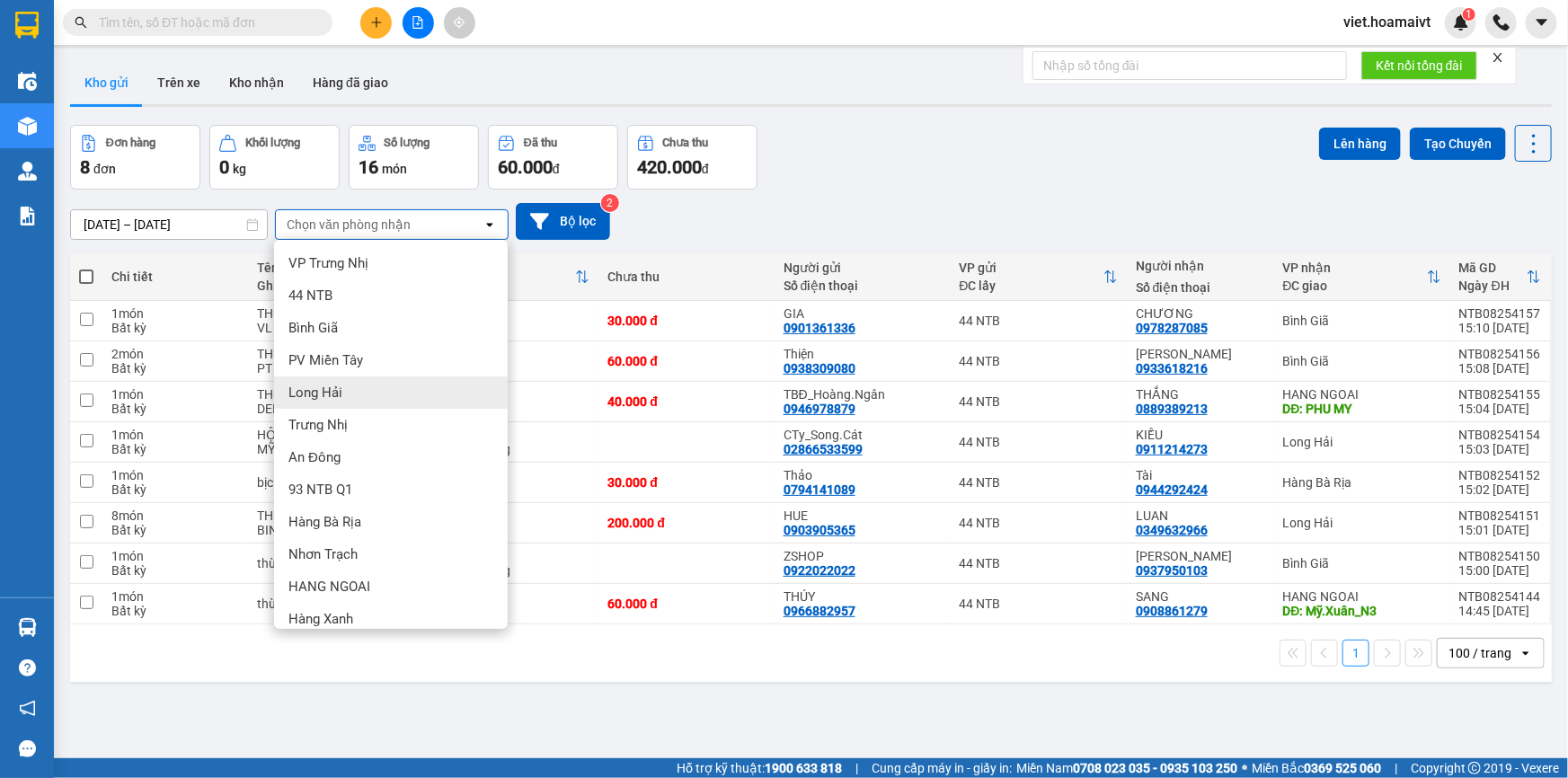
click at [341, 385] on span "Long Hải" at bounding box center [315, 393] width 54 height 18
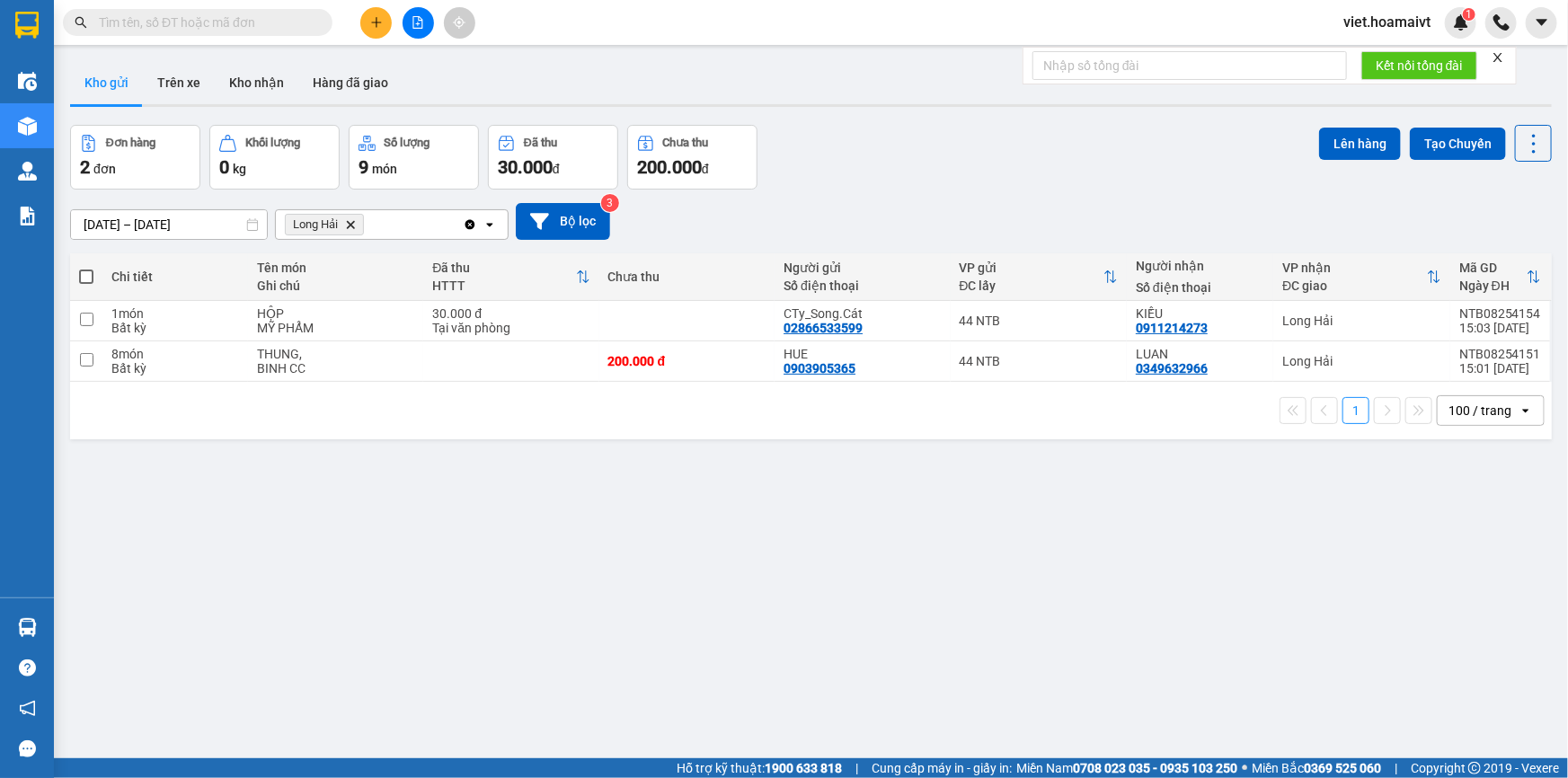
click at [350, 223] on icon "Delete" at bounding box center [350, 224] width 10 height 10
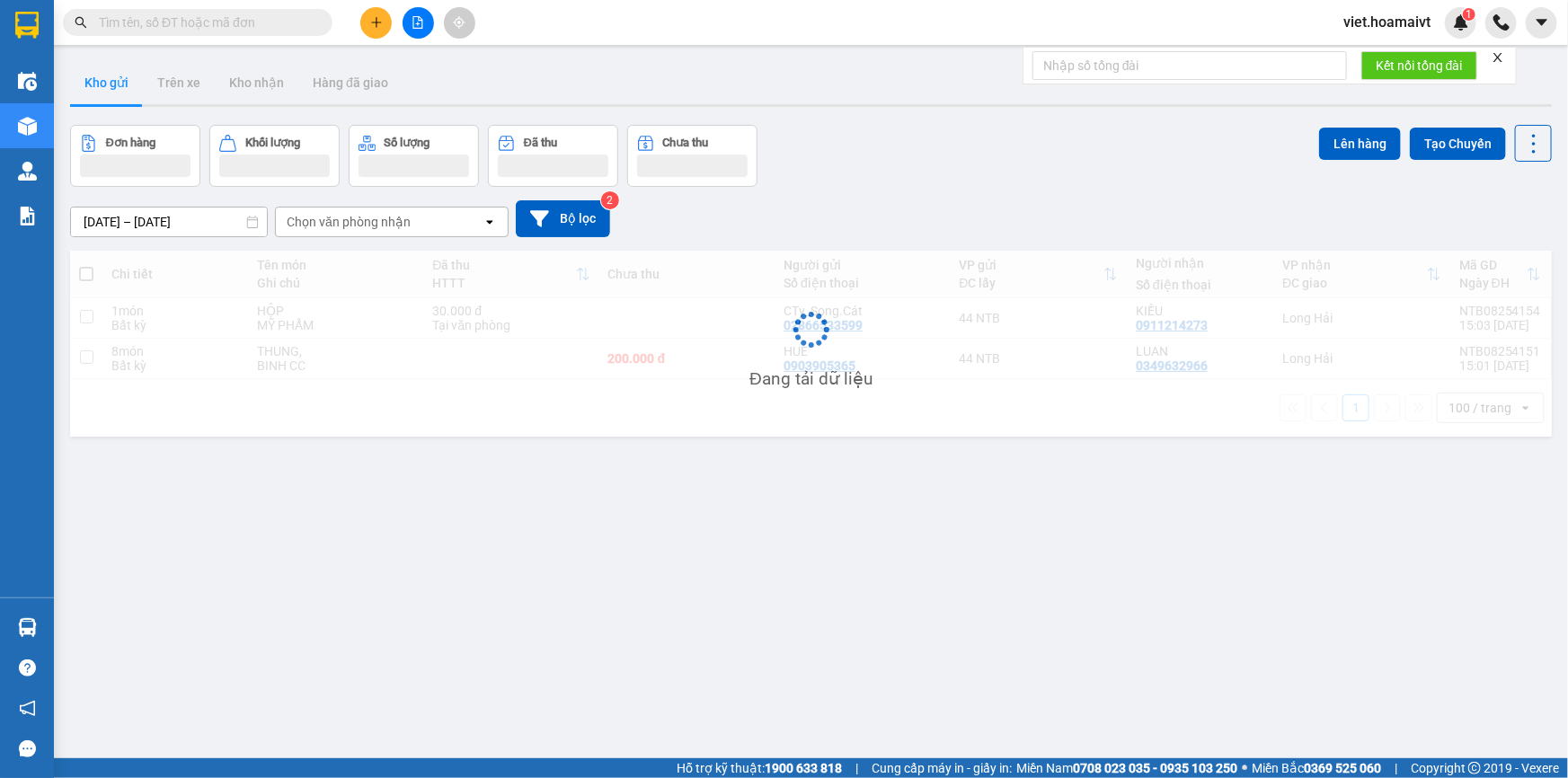
click at [1040, 180] on div "Đơn hàng Khối lượng Số lượng Đã thu Chưa thu Lên hàng Tạo Chuyến" at bounding box center [811, 156] width 1482 height 62
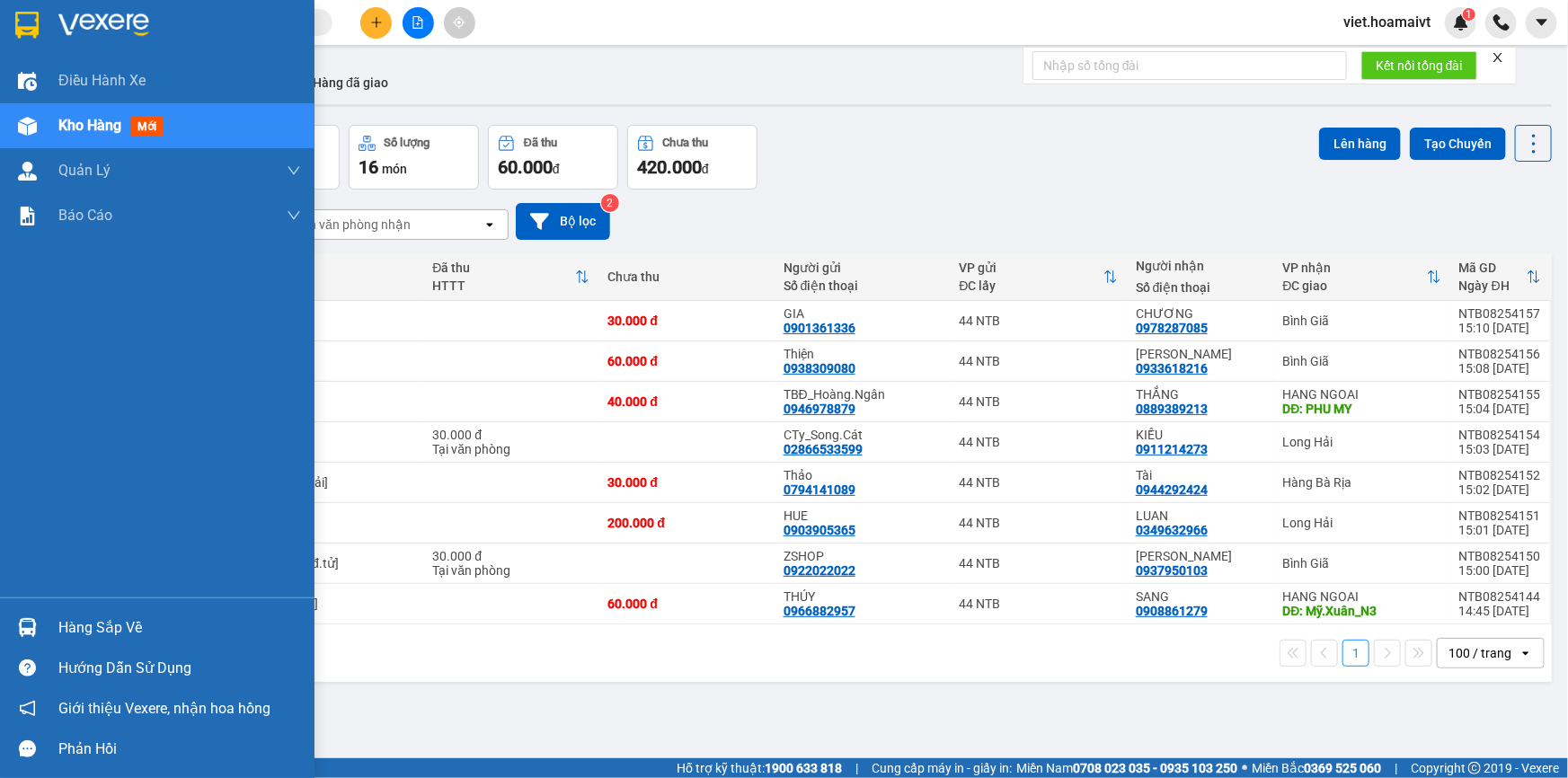
click at [112, 23] on img at bounding box center [104, 25] width 91 height 27
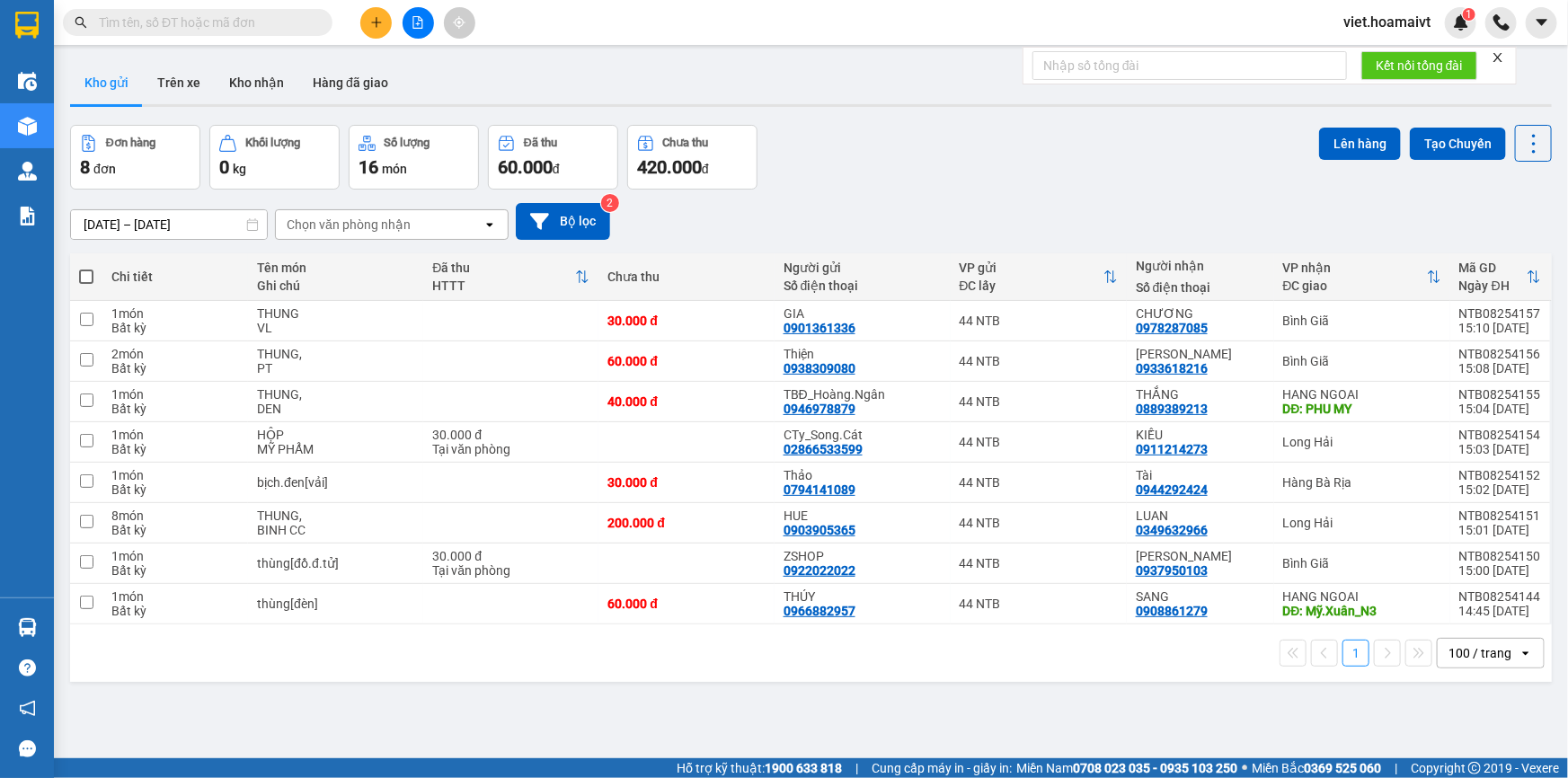
click at [849, 106] on div at bounding box center [811, 105] width 1482 height 3
click at [632, 65] on div "Kho gửi Trên xe Kho nhận Hàng đã giao" at bounding box center [811, 84] width 1482 height 47
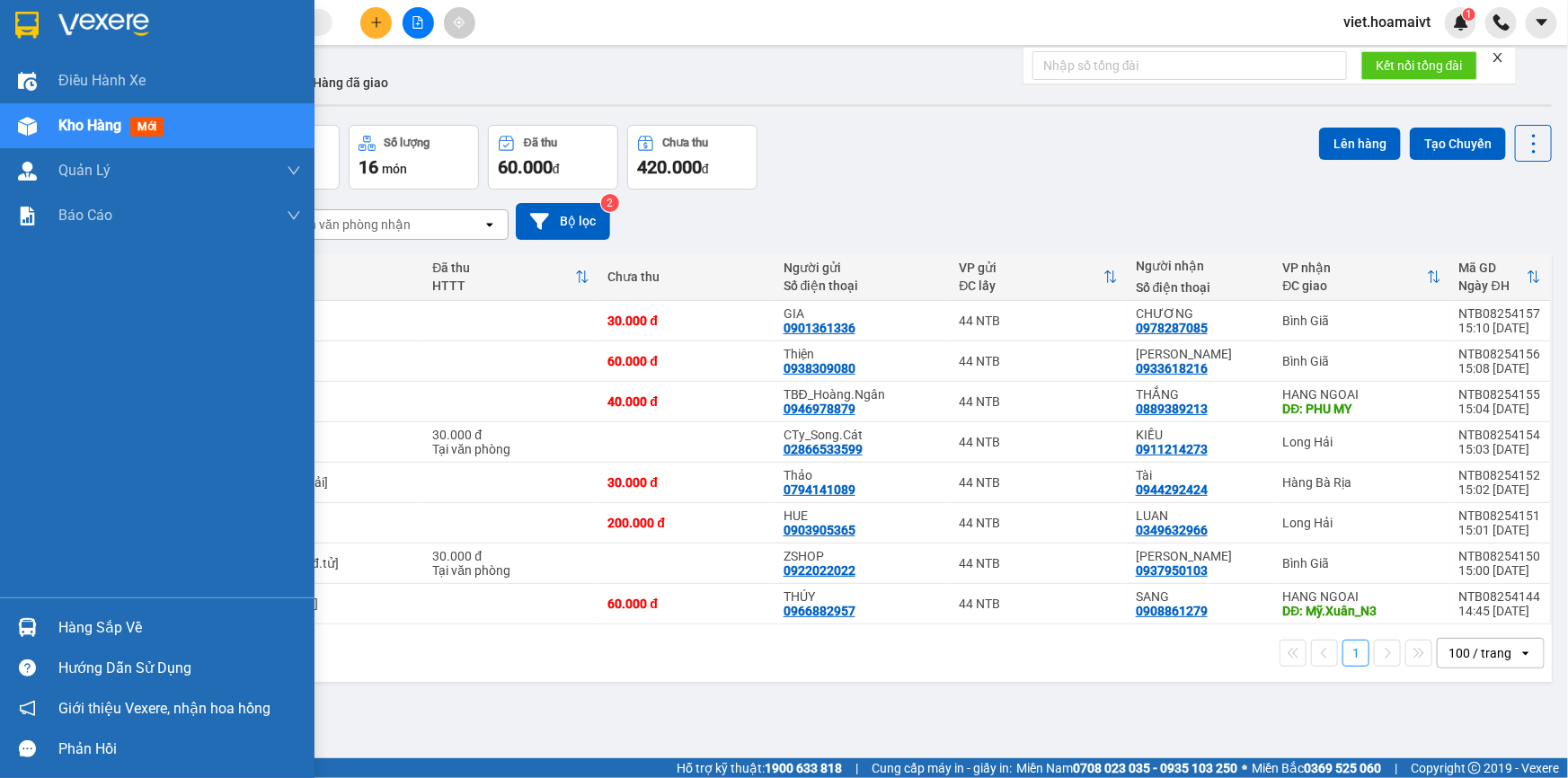
click at [81, 24] on img at bounding box center [104, 25] width 91 height 27
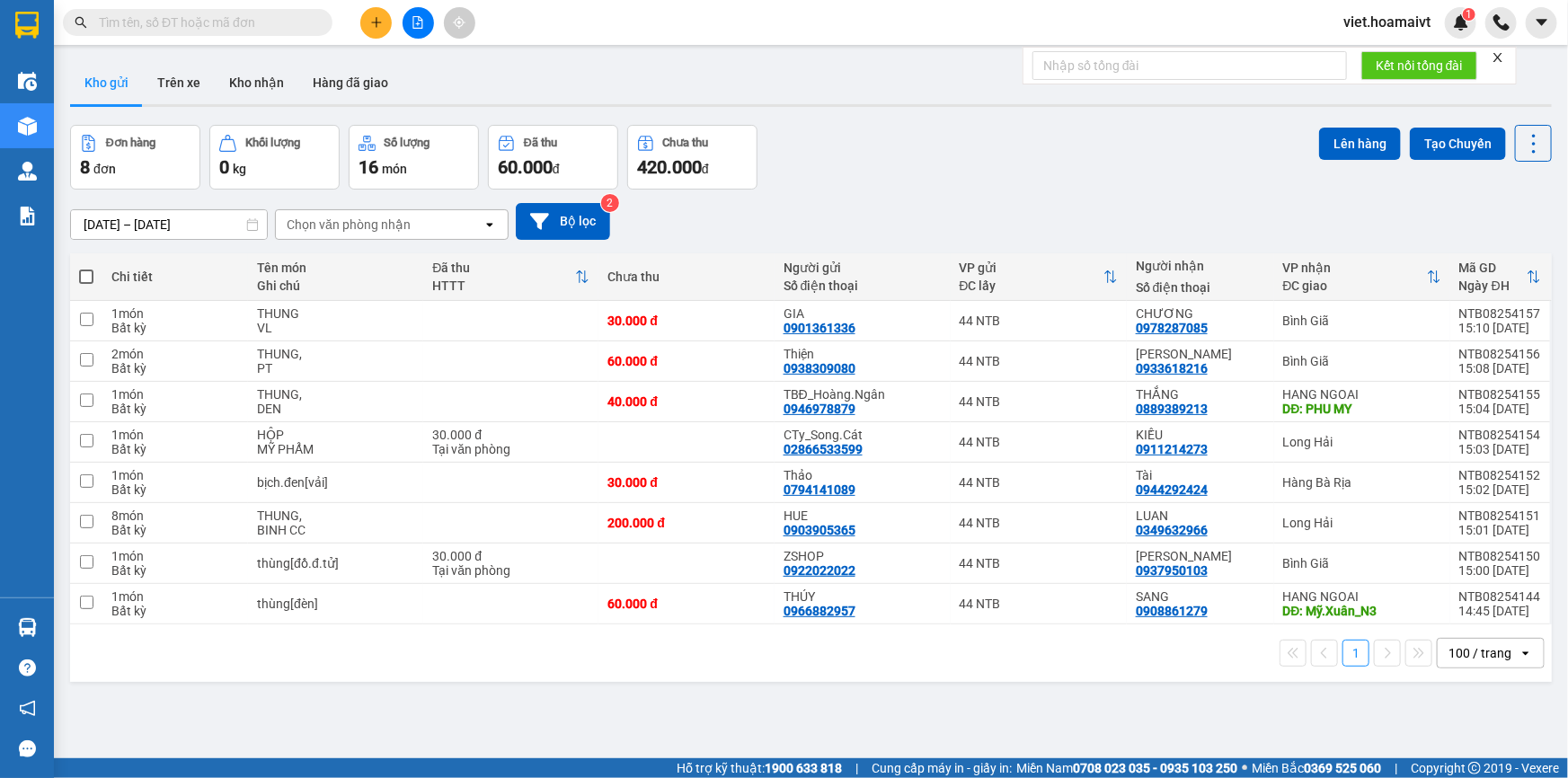
click at [839, 187] on div "Đơn hàng 8 đơn Khối lượng 0 kg Số lượng 16 món Đã thu 60.000 đ Chưa thu 420.000…" at bounding box center [811, 157] width 1482 height 65
click at [869, 144] on div "Đơn hàng 8 đơn Khối lượng 0 kg Số lượng 16 món Đã thu 60.000 đ Chưa thu 420.000…" at bounding box center [811, 157] width 1482 height 65
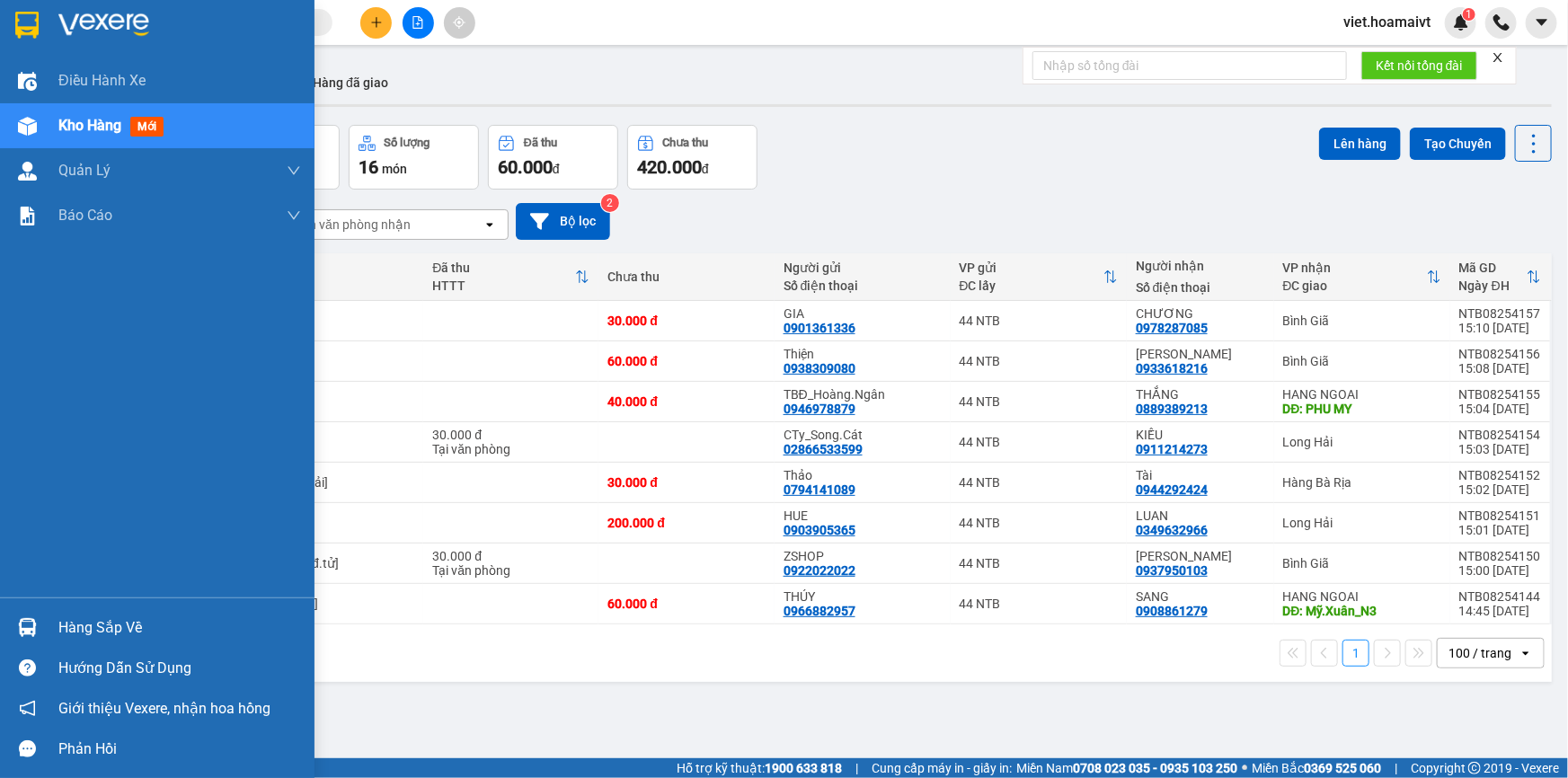
click at [62, 26] on img at bounding box center [104, 25] width 91 height 27
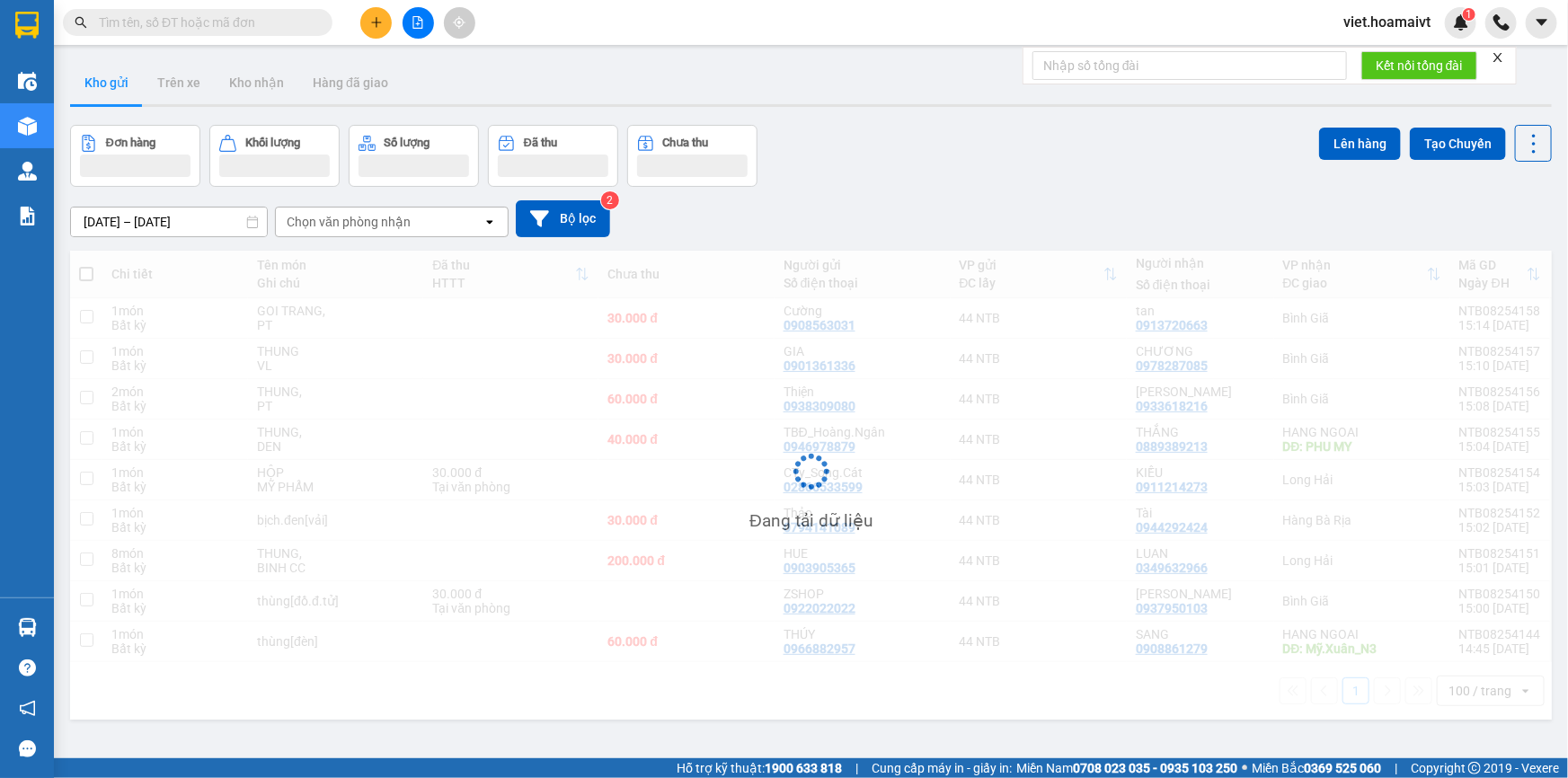
click at [888, 168] on div "Đơn hàng Khối lượng Số lượng Đã thu Chưa thu Lên hàng Tạo Chuyến" at bounding box center [811, 156] width 1482 height 62
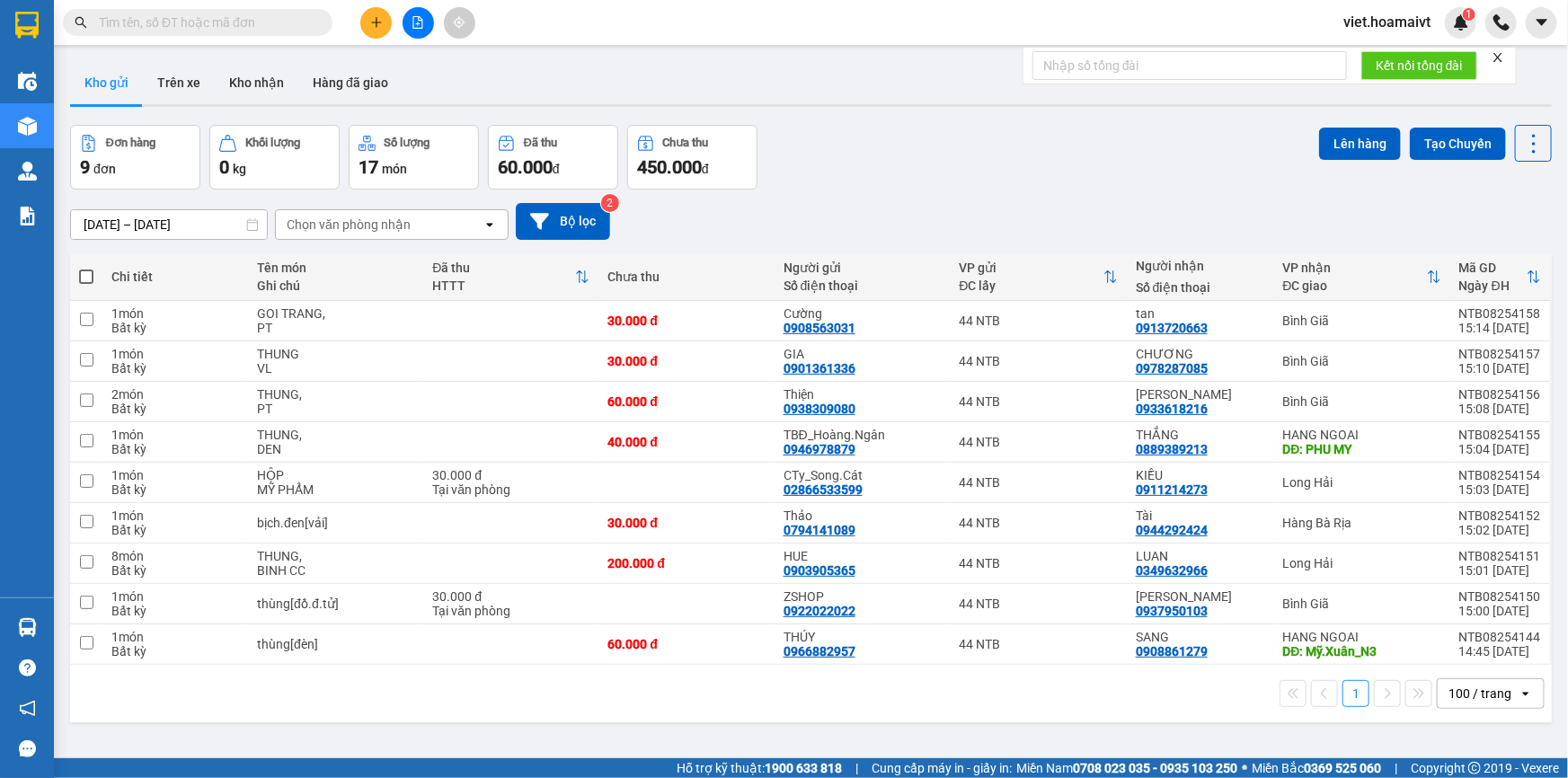
click at [888, 168] on div "Đơn hàng 9 đơn Khối lượng 0 kg Số lượng 17 món Đã thu 60.000 đ Chưa thu 450.000…" at bounding box center [811, 157] width 1482 height 65
click at [324, 234] on div "Chọn văn phòng nhận" at bounding box center [379, 225] width 207 height 28
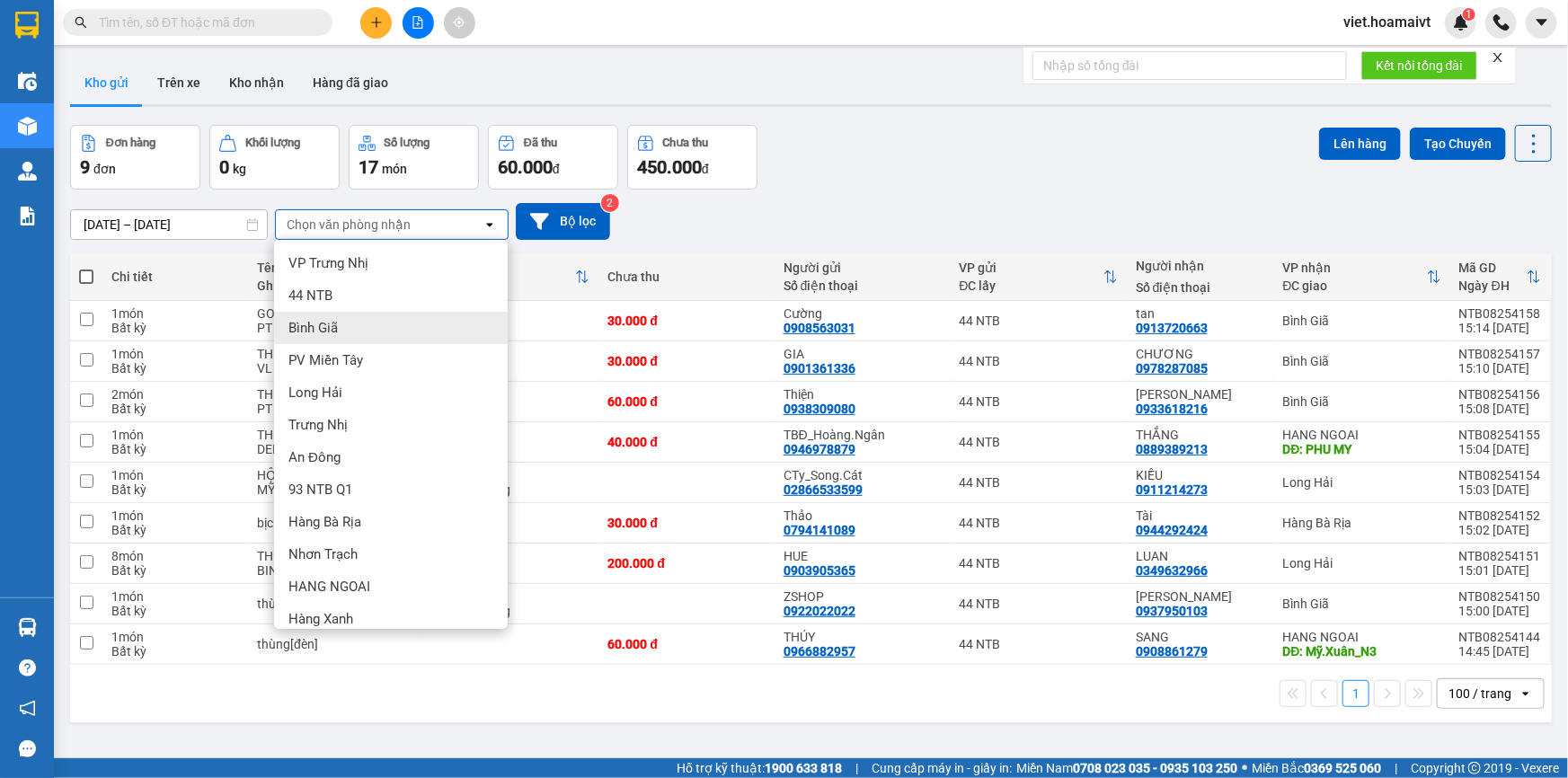
click at [350, 324] on div "Bình Giã" at bounding box center [391, 328] width 233 height 32
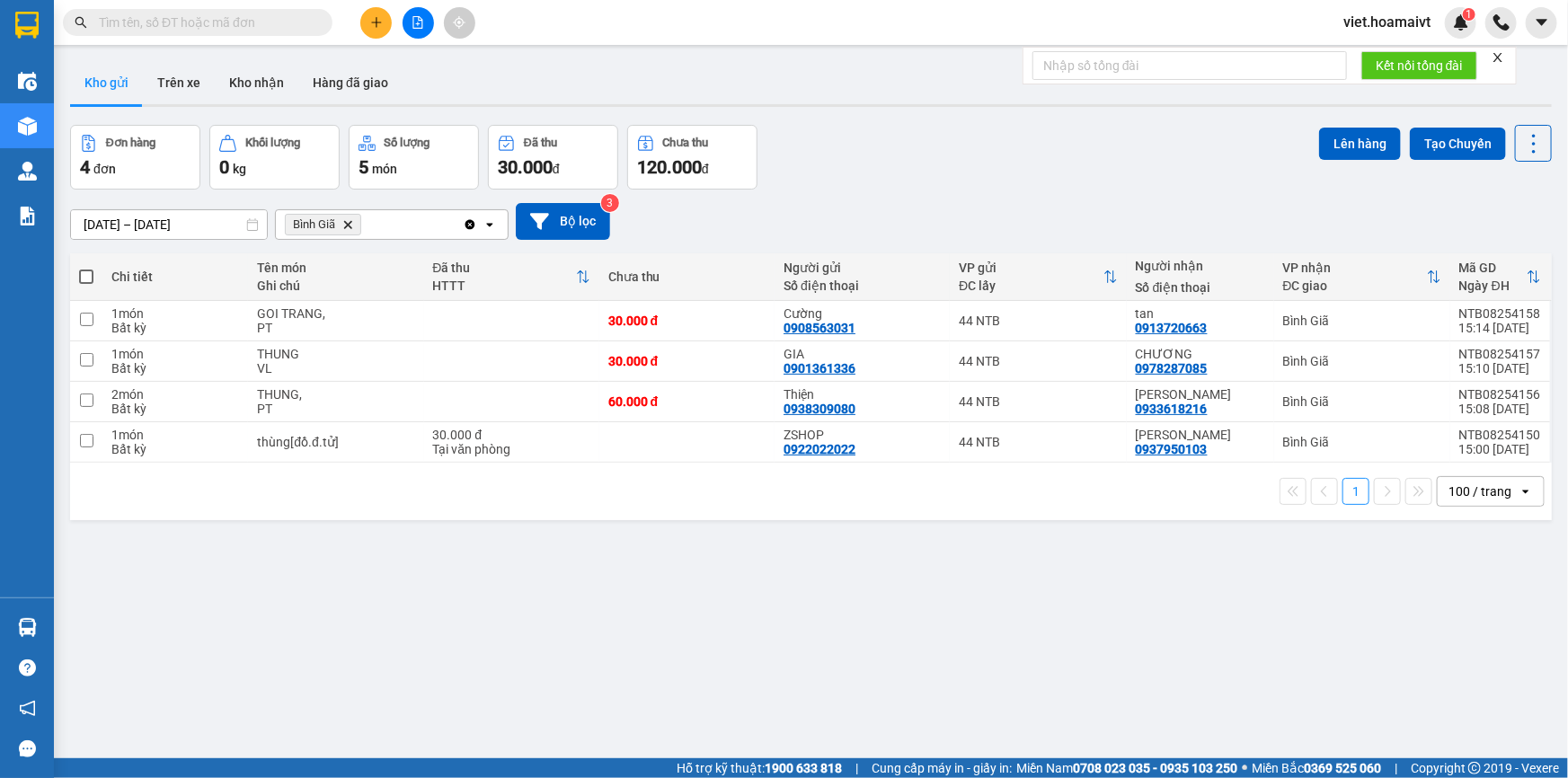
click at [348, 217] on span "Bình Giã Delete" at bounding box center [323, 224] width 77 height 22
click at [347, 227] on icon "Bình Giã, close by backspace" at bounding box center [348, 224] width 9 height 9
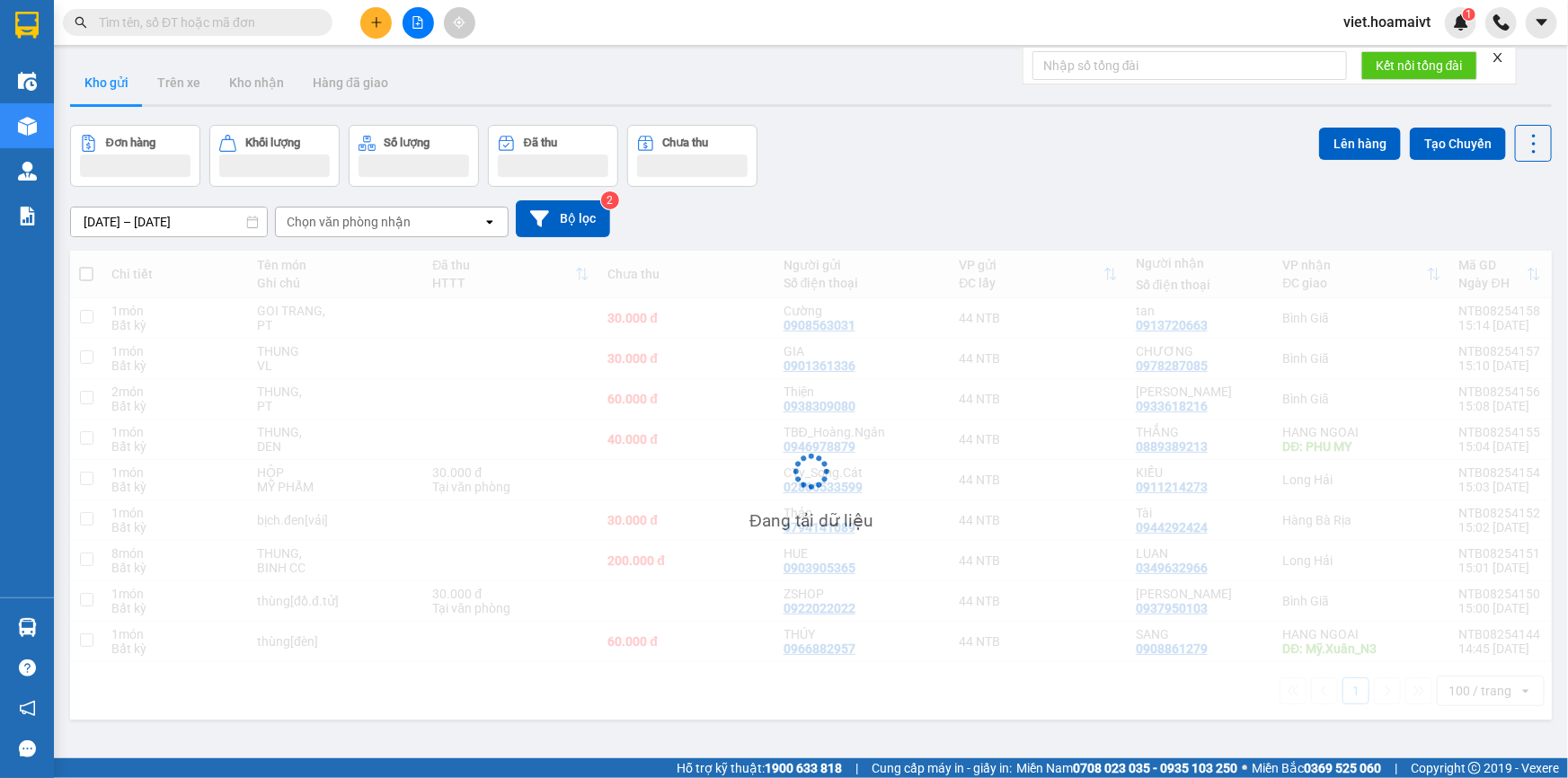
click at [902, 186] on div "ver 1.8.138 Kho gửi Trên xe Kho nhận Hàng đã giao Đơn hàng Khối lượng Số lượng …" at bounding box center [810, 443] width 1496 height 778
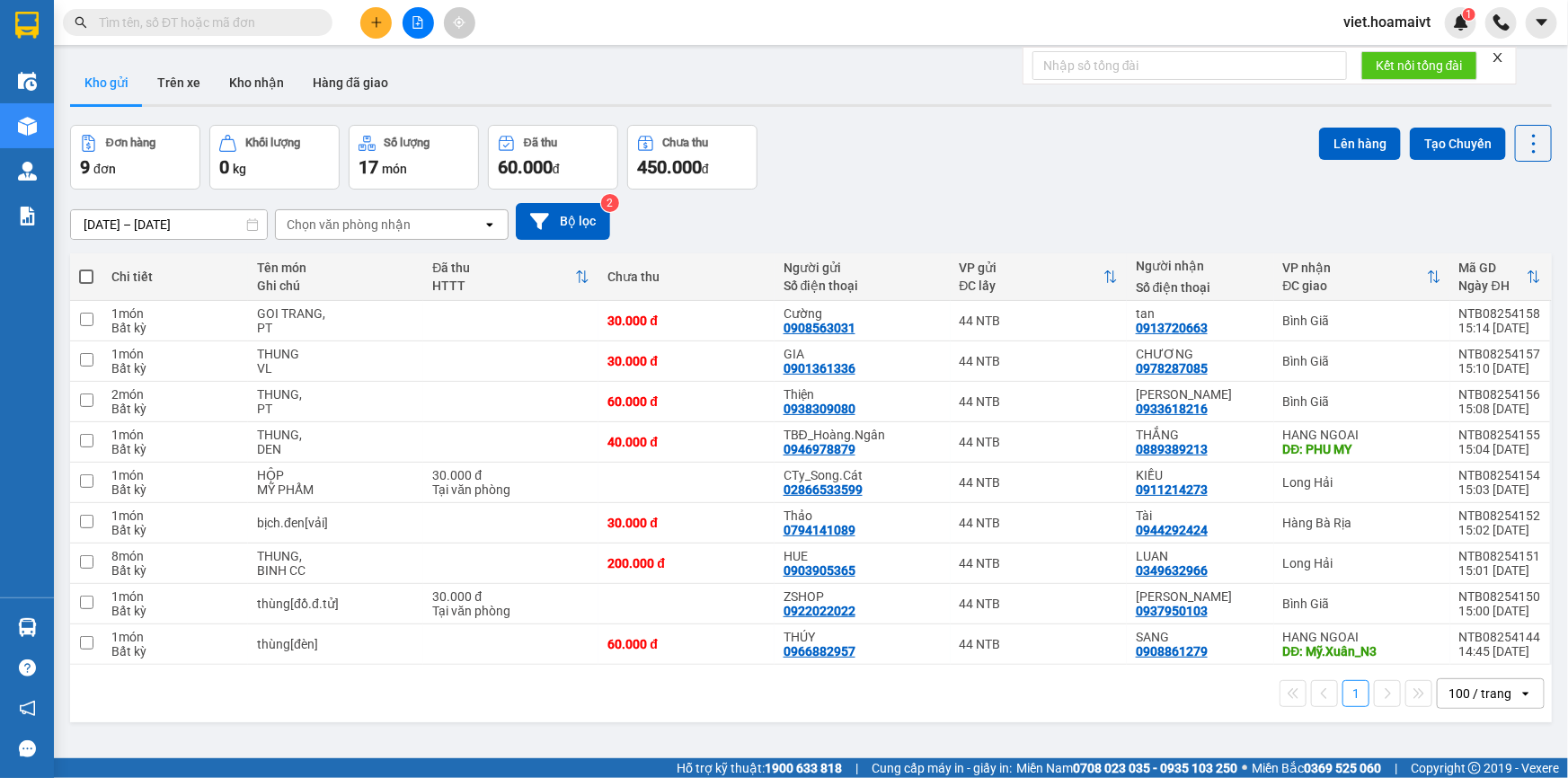
click at [270, 28] on input "text" at bounding box center [205, 22] width 212 height 20
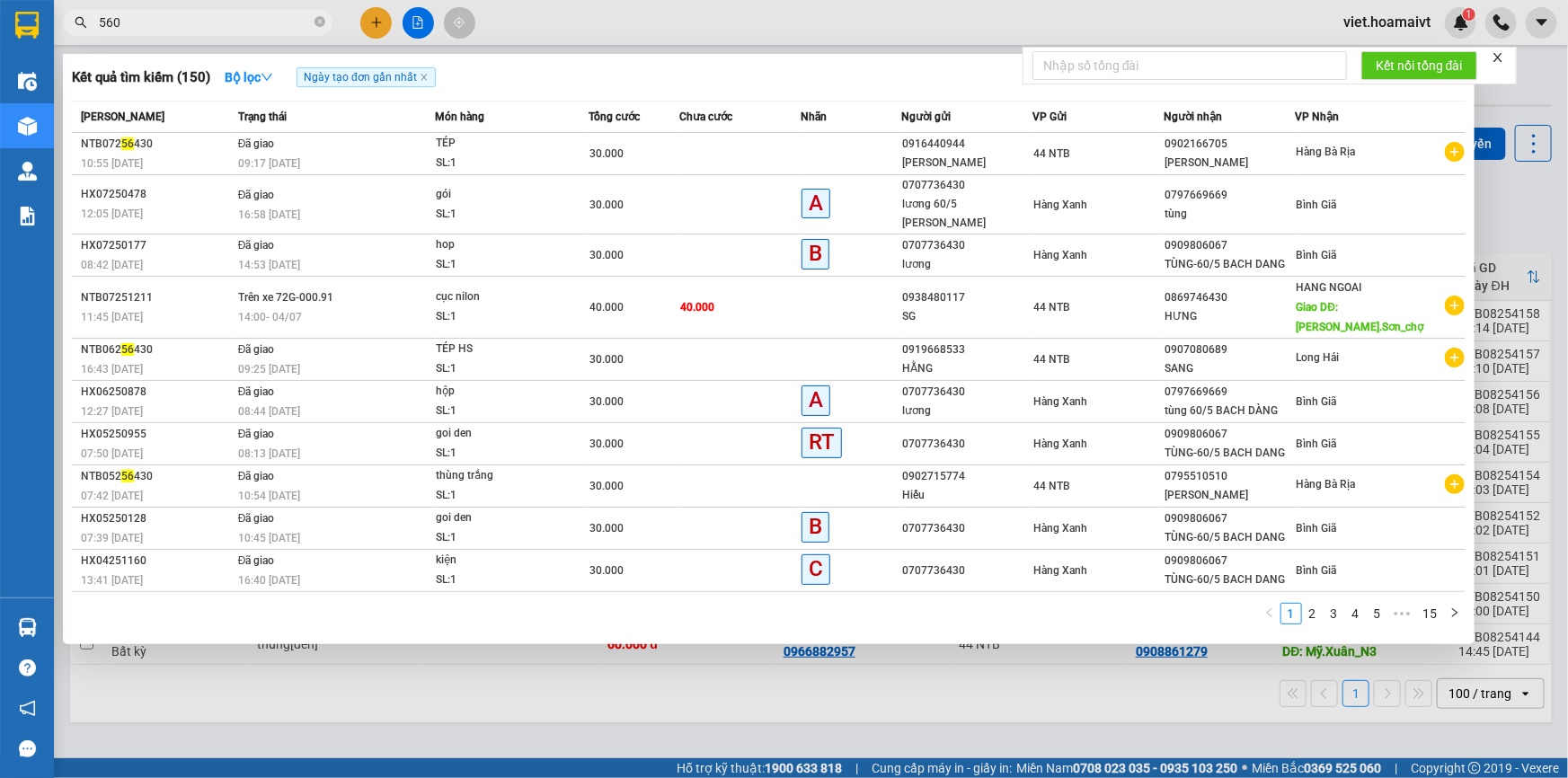
type input "5606"
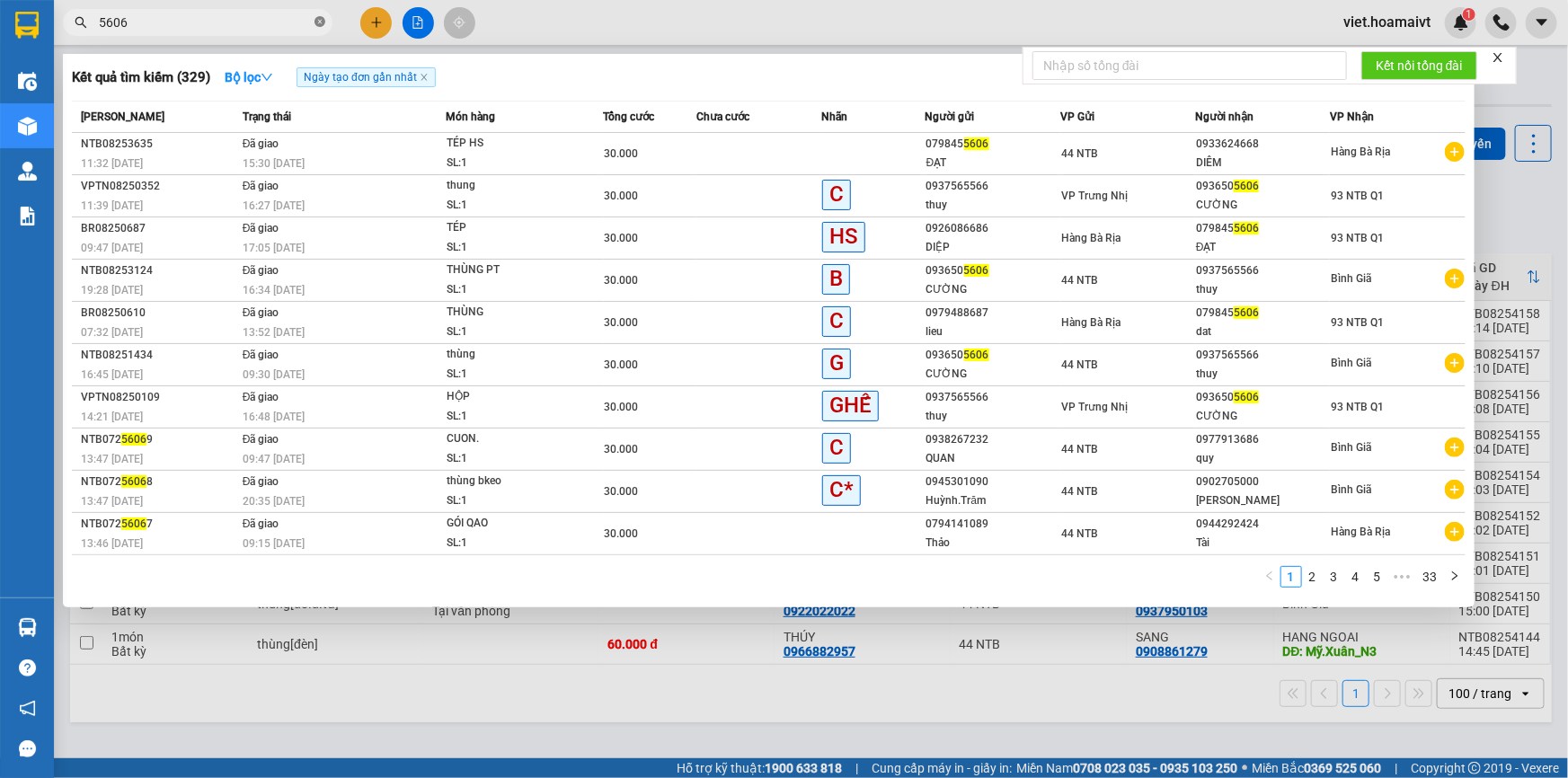
click at [318, 23] on icon "close-circle" at bounding box center [320, 21] width 10 height 10
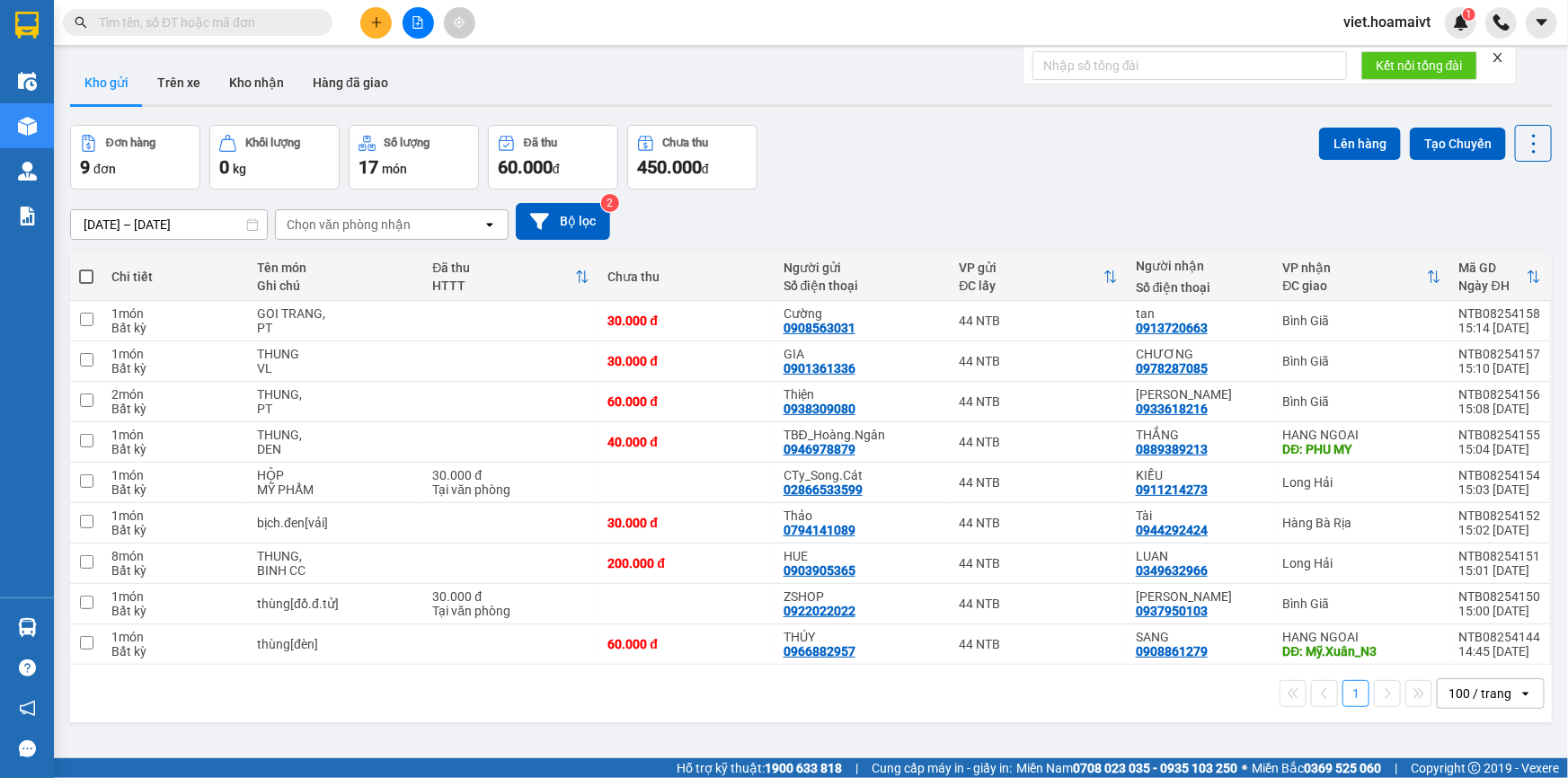
click at [305, 22] on input "text" at bounding box center [205, 22] width 212 height 20
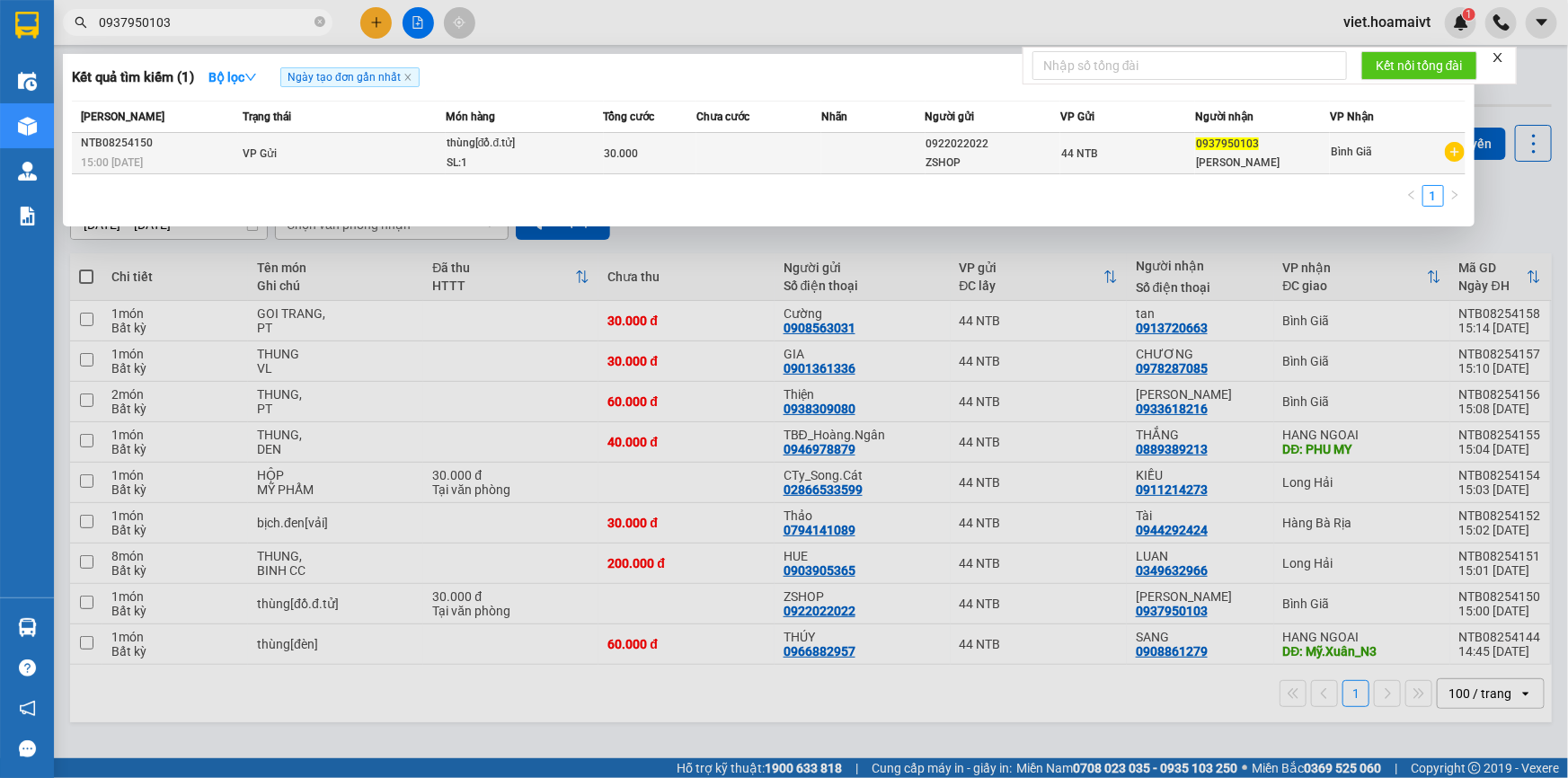
type input "0937950103"
click at [589, 162] on span "thùng[đồ.đ.tử] SL: 1" at bounding box center [525, 153] width 157 height 39
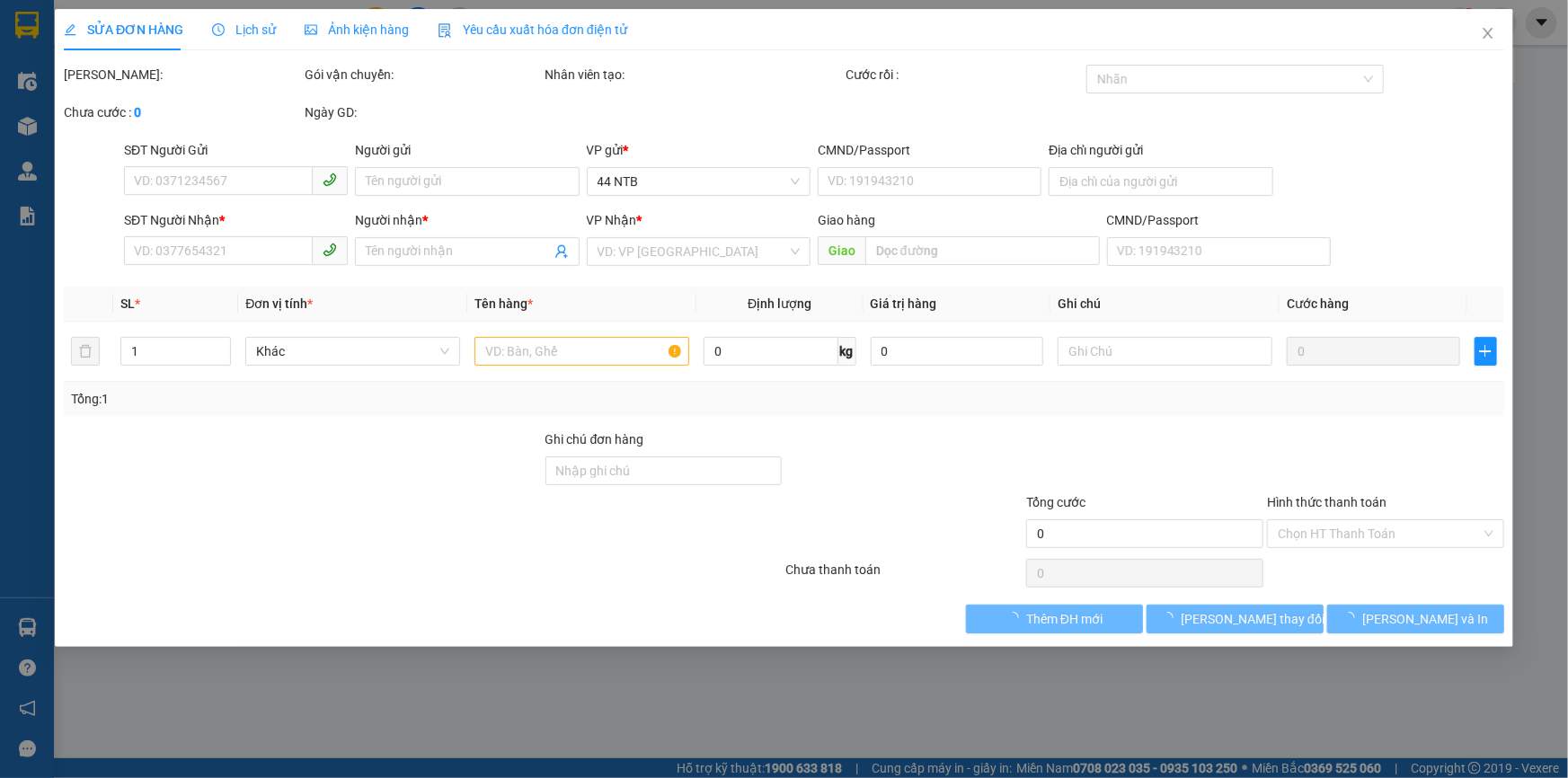
type input "0922022022"
type input "ZSHOP"
type input "49.51_T.H.Đạo_Q1"
type input "0937950103"
type input "Quang Nhật"
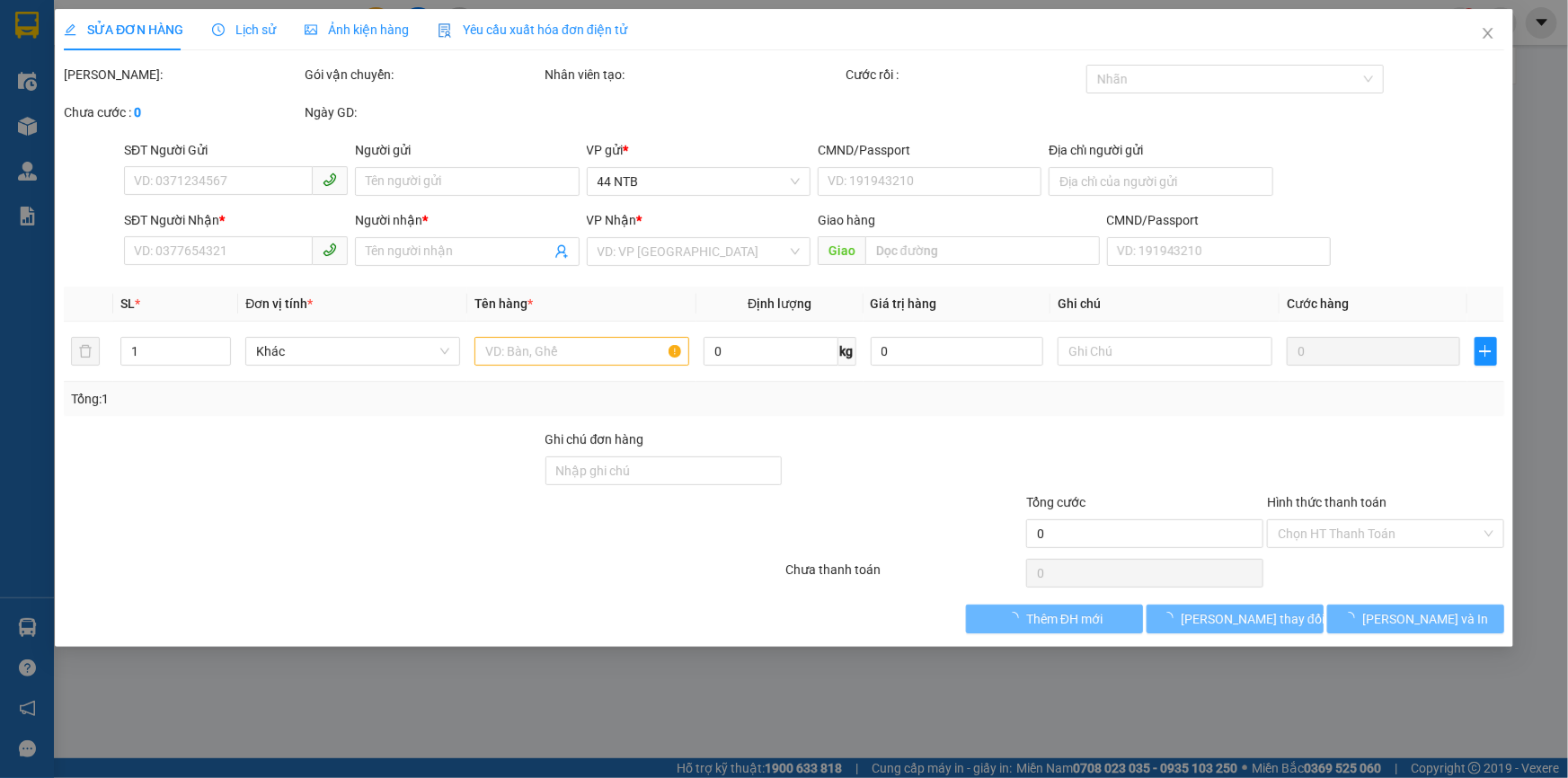
type input "30.000"
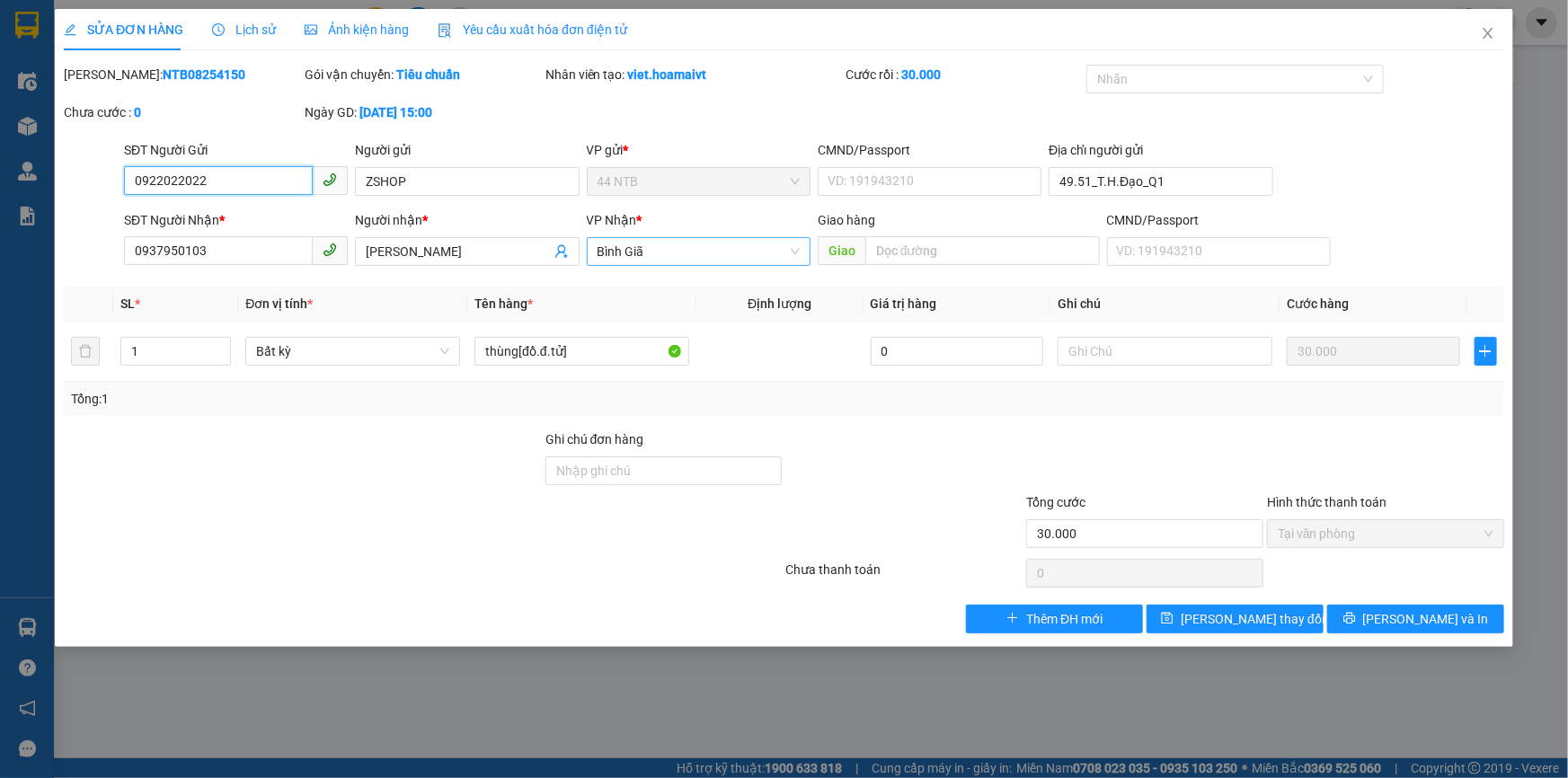
click at [668, 246] on span "Bình Giã" at bounding box center [698, 251] width 202 height 27
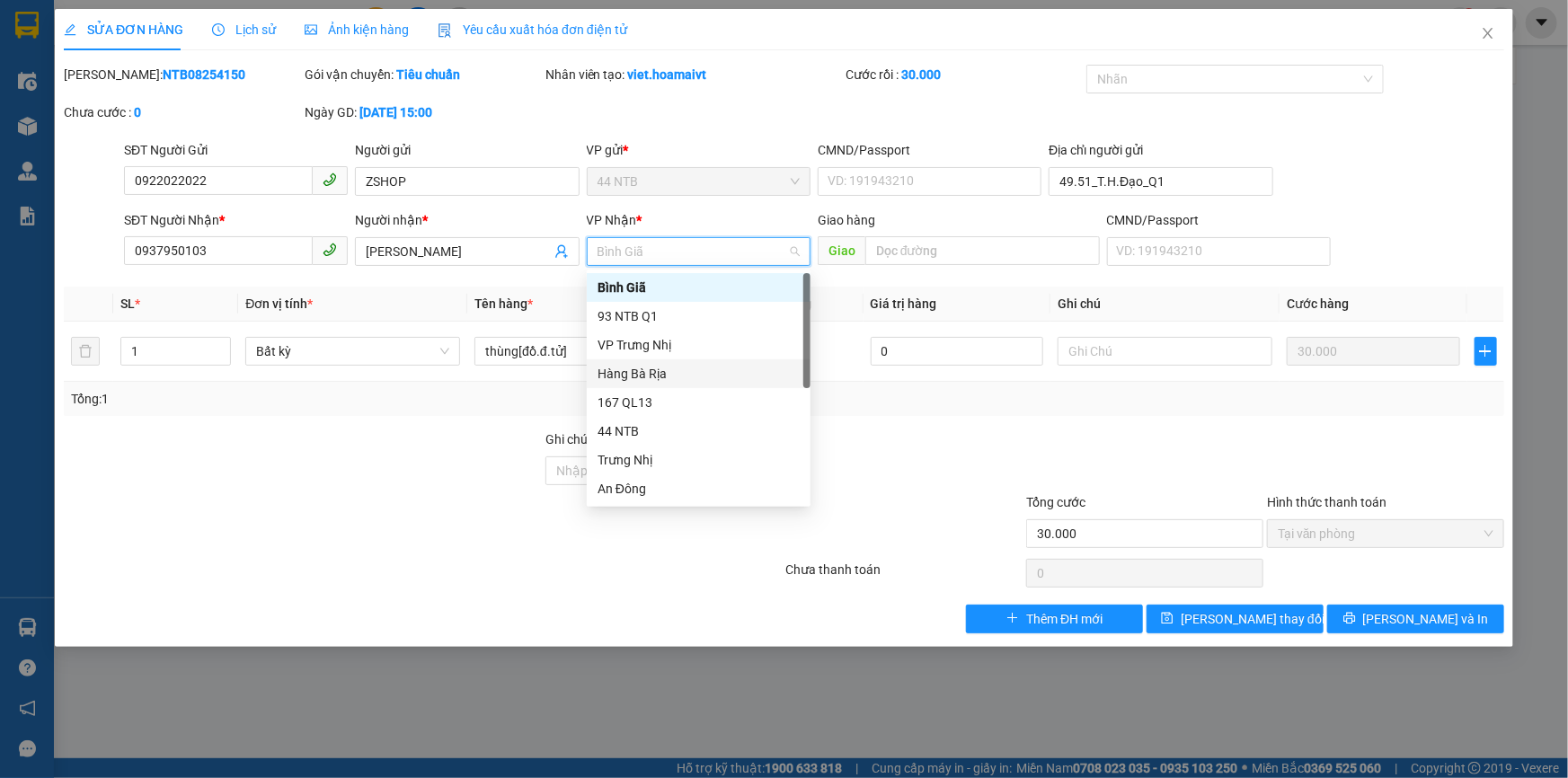
click at [665, 377] on div "Hàng Bà Rịa" at bounding box center [698, 374] width 202 height 20
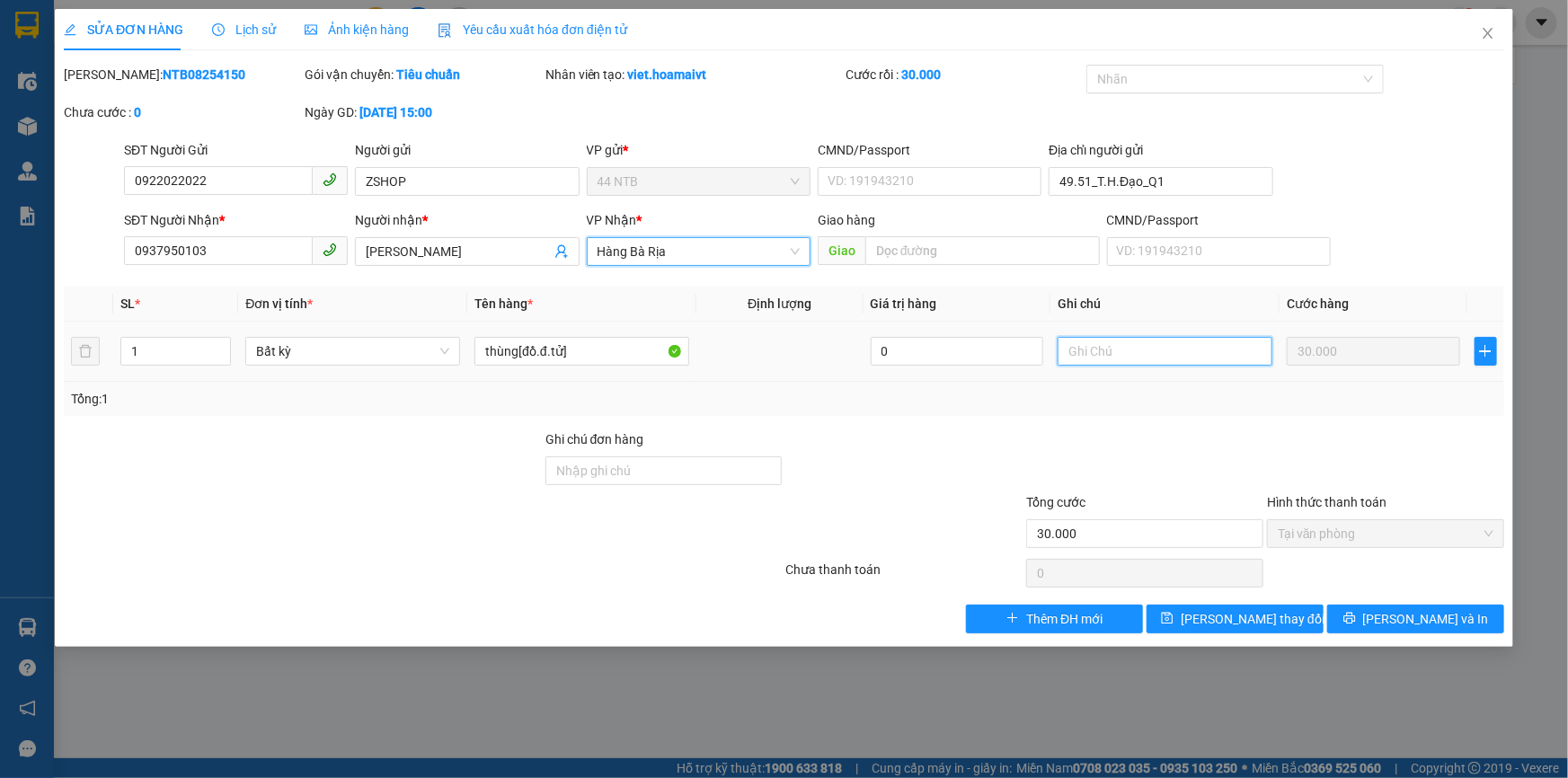
click at [1137, 358] on input "text" at bounding box center [1165, 351] width 214 height 28
type input "NG GỬI Y/CẦU VỀ BR"
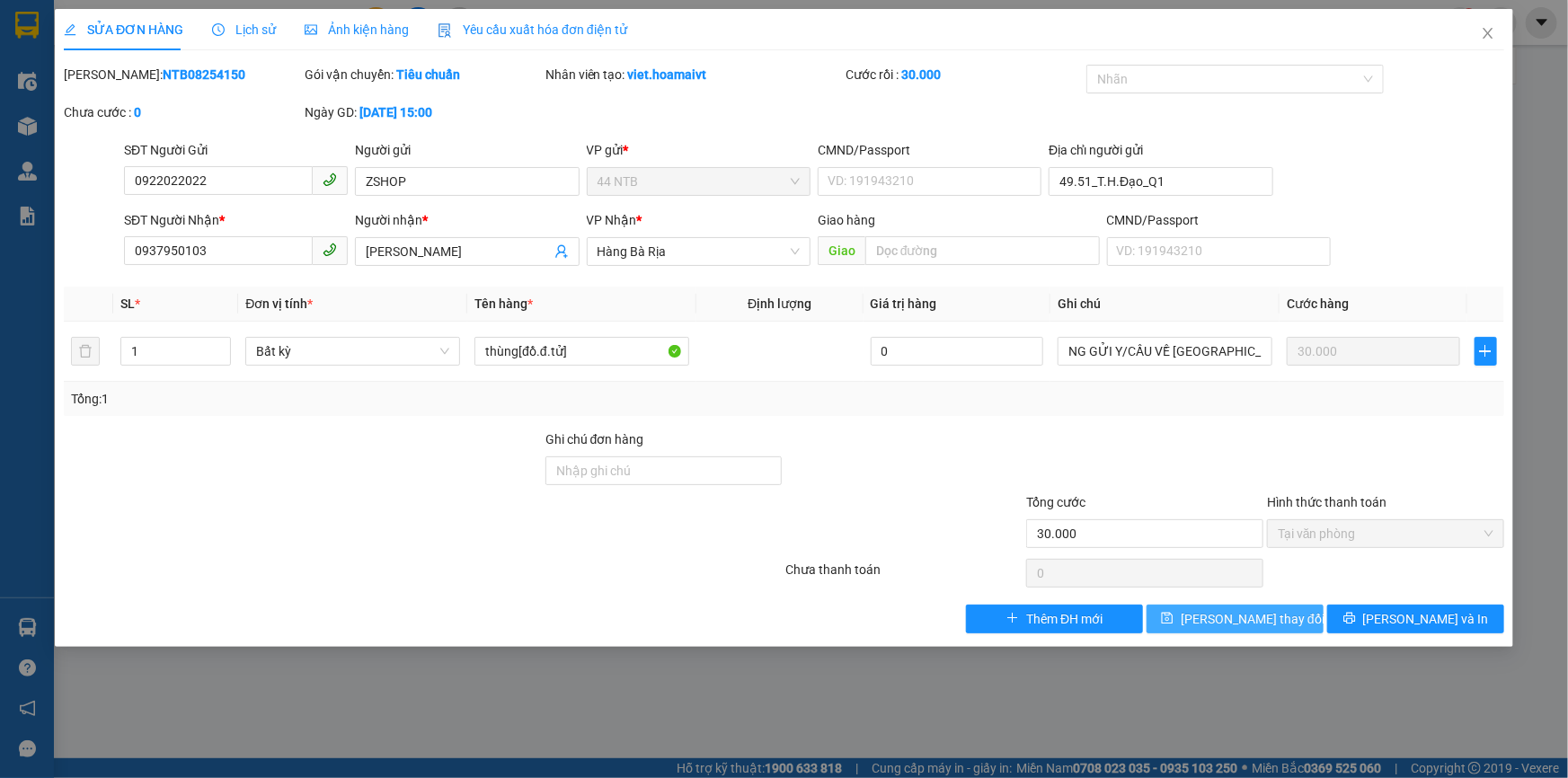
click at [1229, 627] on span "[PERSON_NAME] thay đổi" at bounding box center [1253, 619] width 144 height 20
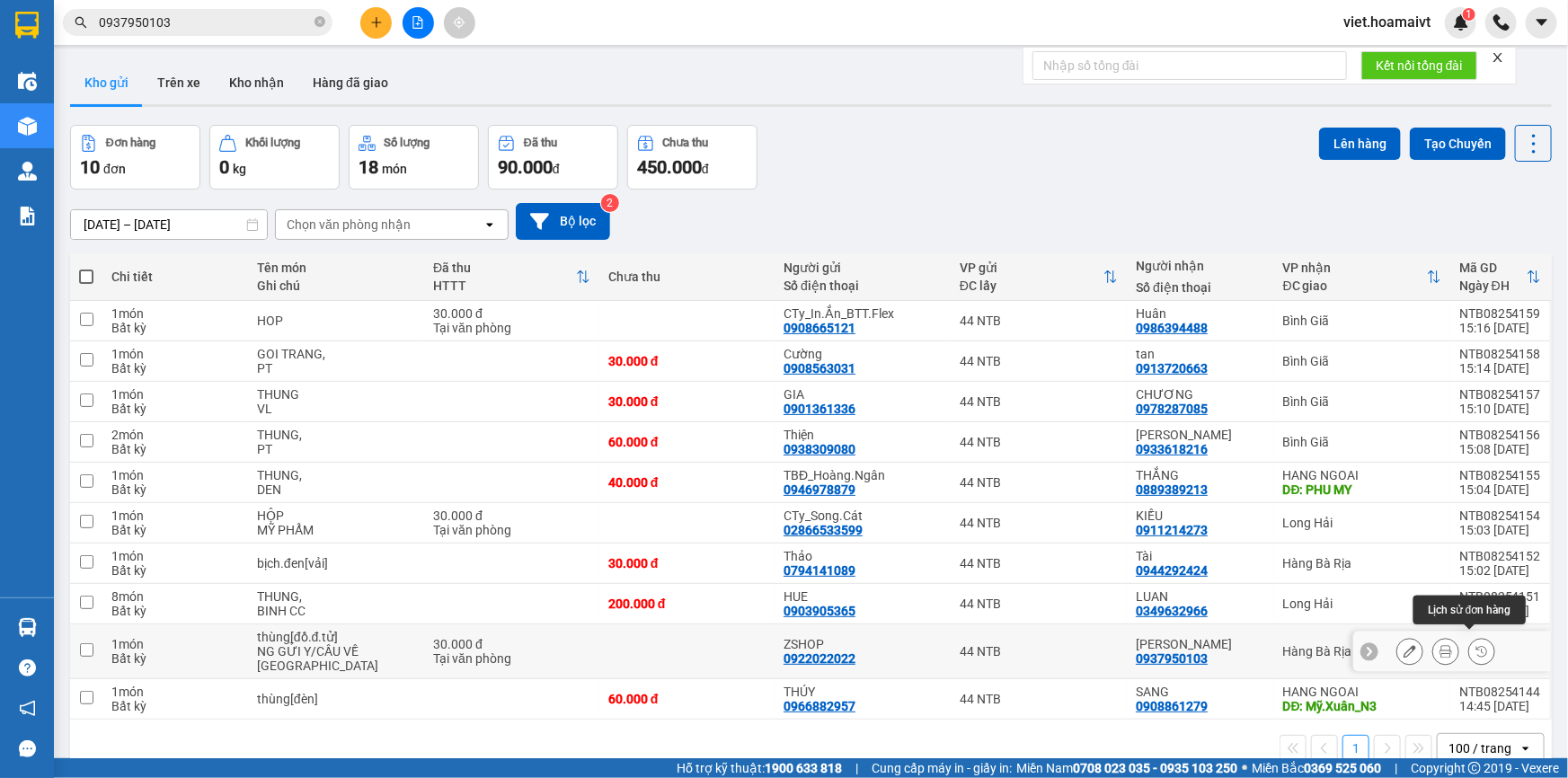
click at [1440, 645] on icon at bounding box center [1446, 651] width 12 height 12
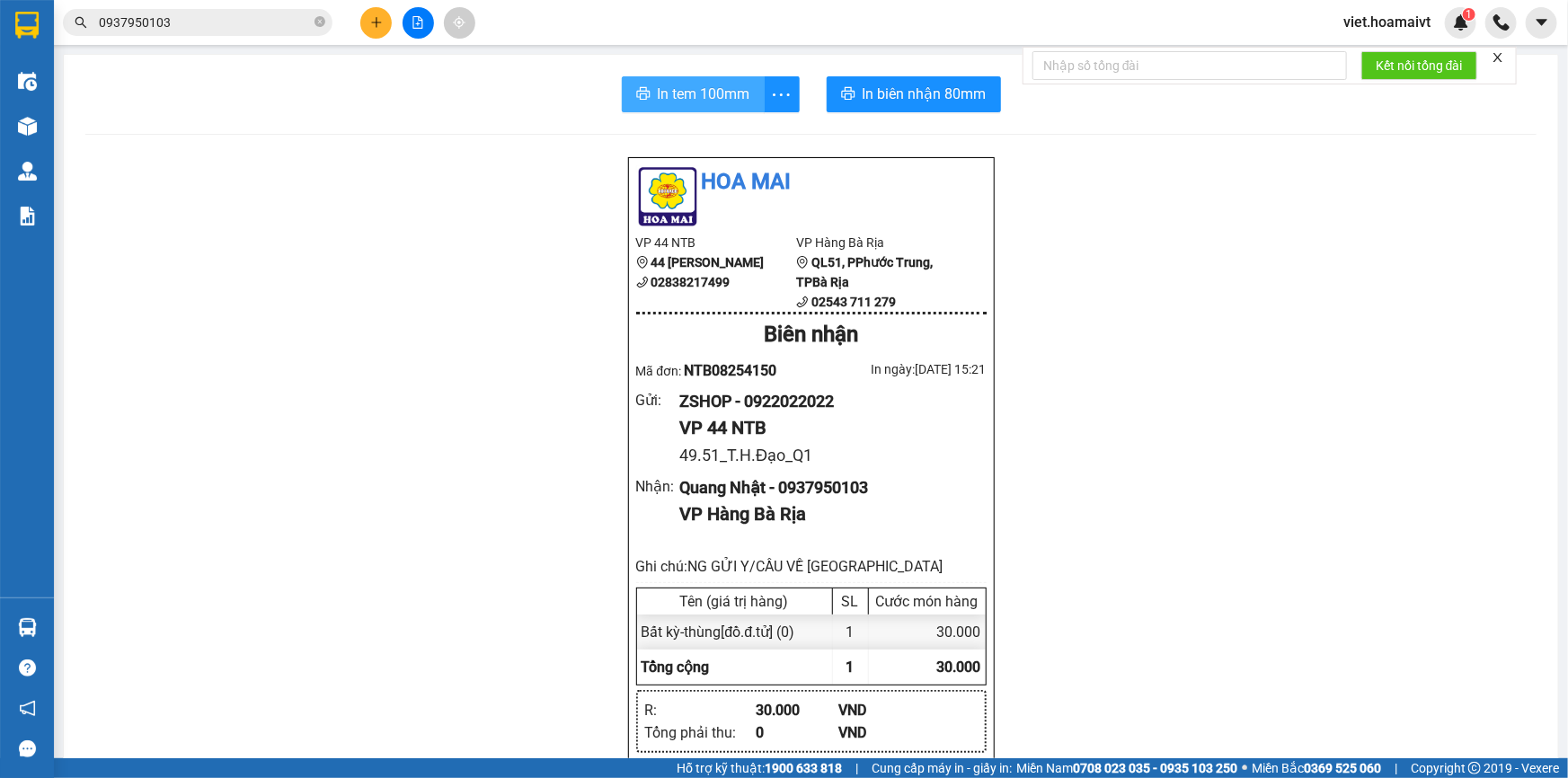
click at [663, 90] on span "In tem 100mm" at bounding box center [704, 94] width 93 height 23
click at [1188, 569] on div "Hoa Mai VP 44 NTB 44 Nguyễn Thái Bình 02838217499 VP Hàng Bà Rịa QL51, PPhướ…" at bounding box center [811, 785] width 1451 height 1257
click at [1187, 566] on div "Hoa Mai VP 44 NTB 44 Nguyễn Thái Bình 02838217499 VP Hàng Bà Rịa QL51, PPhướ…" at bounding box center [811, 785] width 1451 height 1257
click at [469, 249] on div "Hoa Mai VP 44 NTB 44 Nguyễn Thái Bình 02838217499 VP Hàng Bà Rịa QL51, PPhướ…" at bounding box center [811, 785] width 1451 height 1257
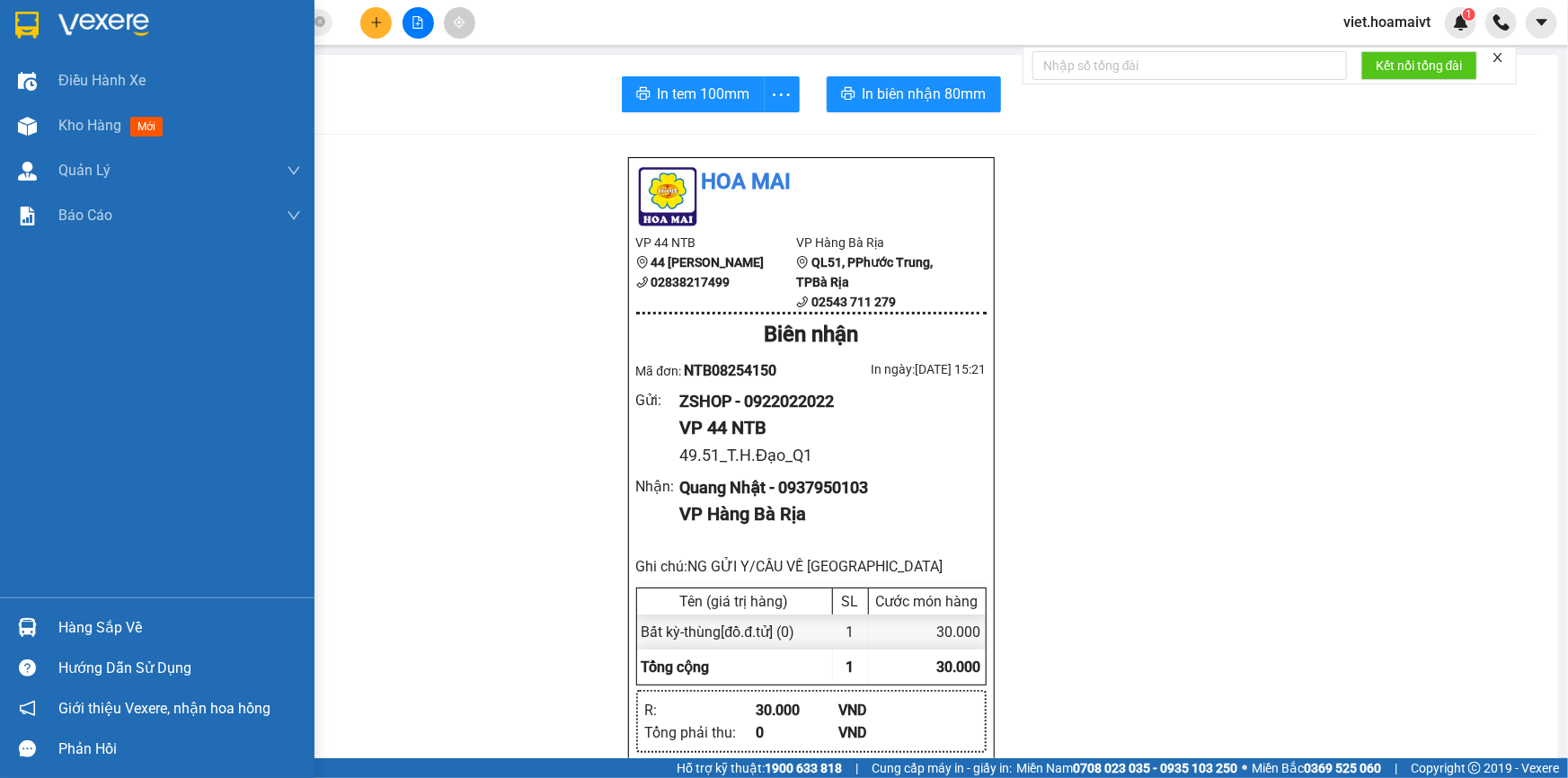
click at [61, 45] on div at bounding box center [157, 29] width 315 height 59
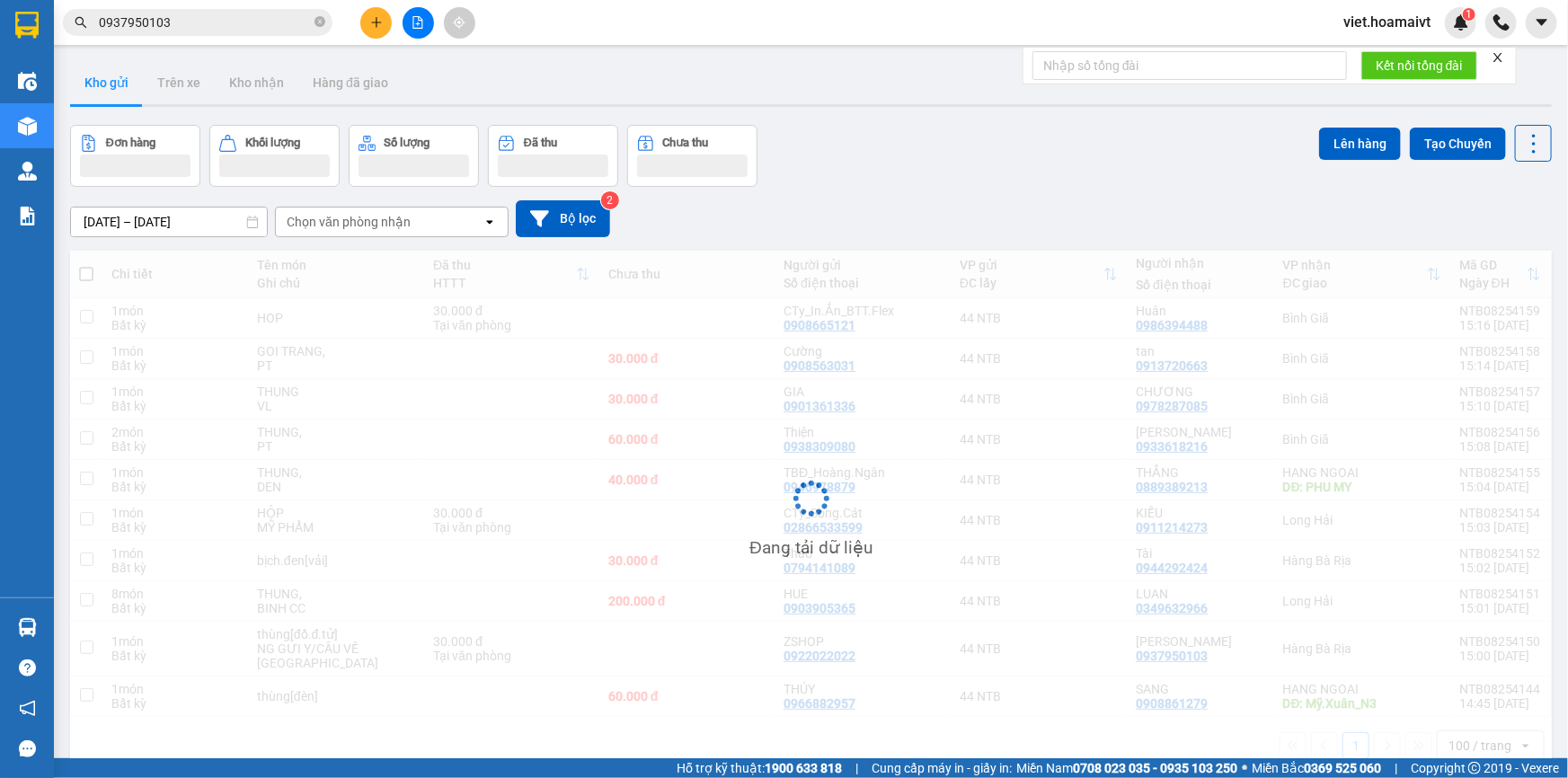
click at [1028, 194] on div "[DATE] – [DATE] Press the down arrow key to interact with the calendar and sele…" at bounding box center [811, 218] width 1482 height 64
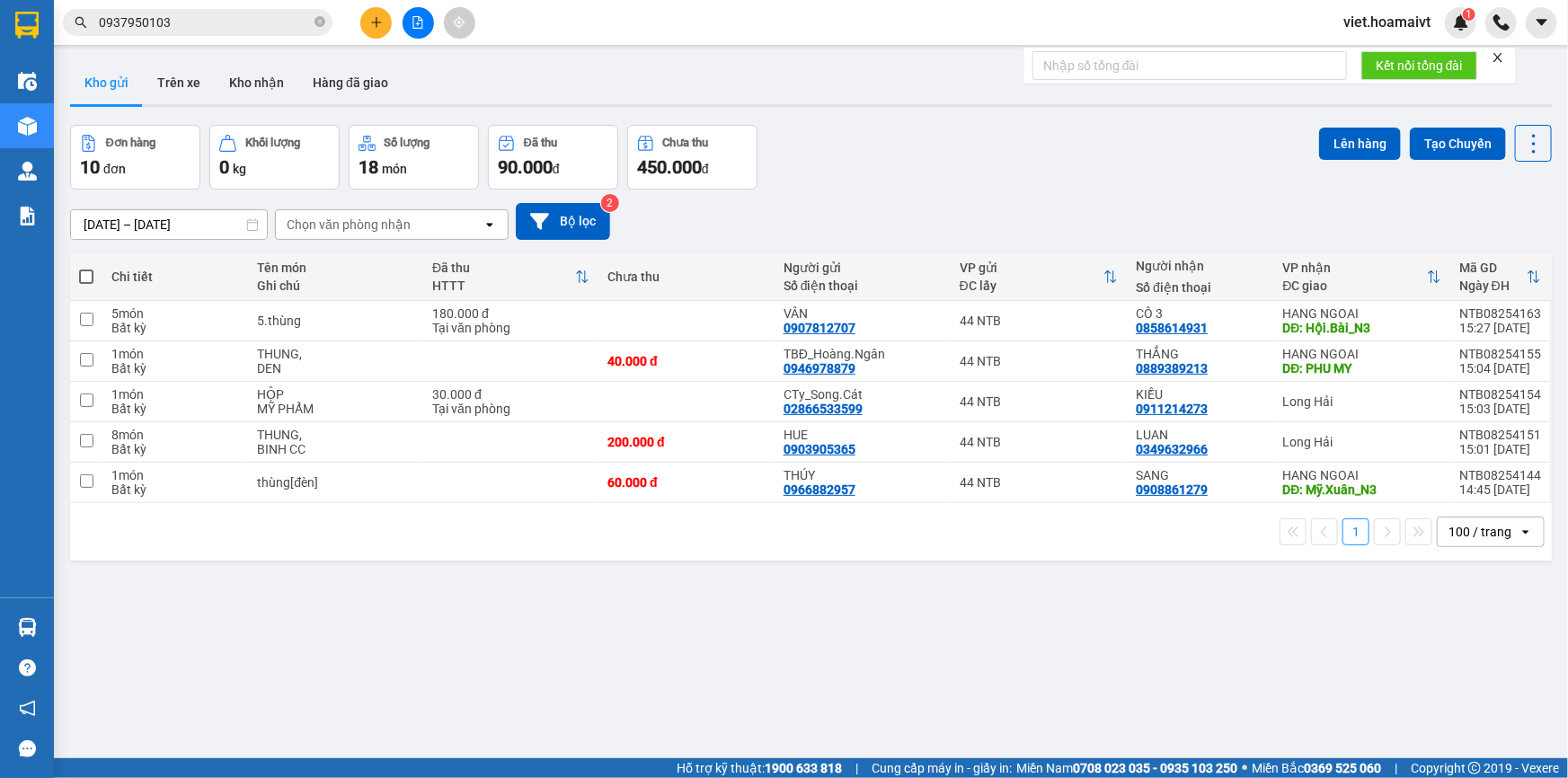
click at [1028, 194] on div "[DATE] – [DATE] Press the down arrow key to interact with the calendar and sele…" at bounding box center [811, 221] width 1482 height 64
click at [1028, 195] on div "[DATE] – [DATE] Press the down arrow key to interact with the calendar and sele…" at bounding box center [811, 221] width 1482 height 64
click at [1025, 195] on div "[DATE] – [DATE] Press the down arrow key to interact with the calendar and sele…" at bounding box center [811, 221] width 1482 height 64
click at [1024, 195] on div "[DATE] – [DATE] Press the down arrow key to interact with the calendar and sele…" at bounding box center [811, 221] width 1482 height 64
click at [320, 14] on span at bounding box center [320, 23] width 10 height 17
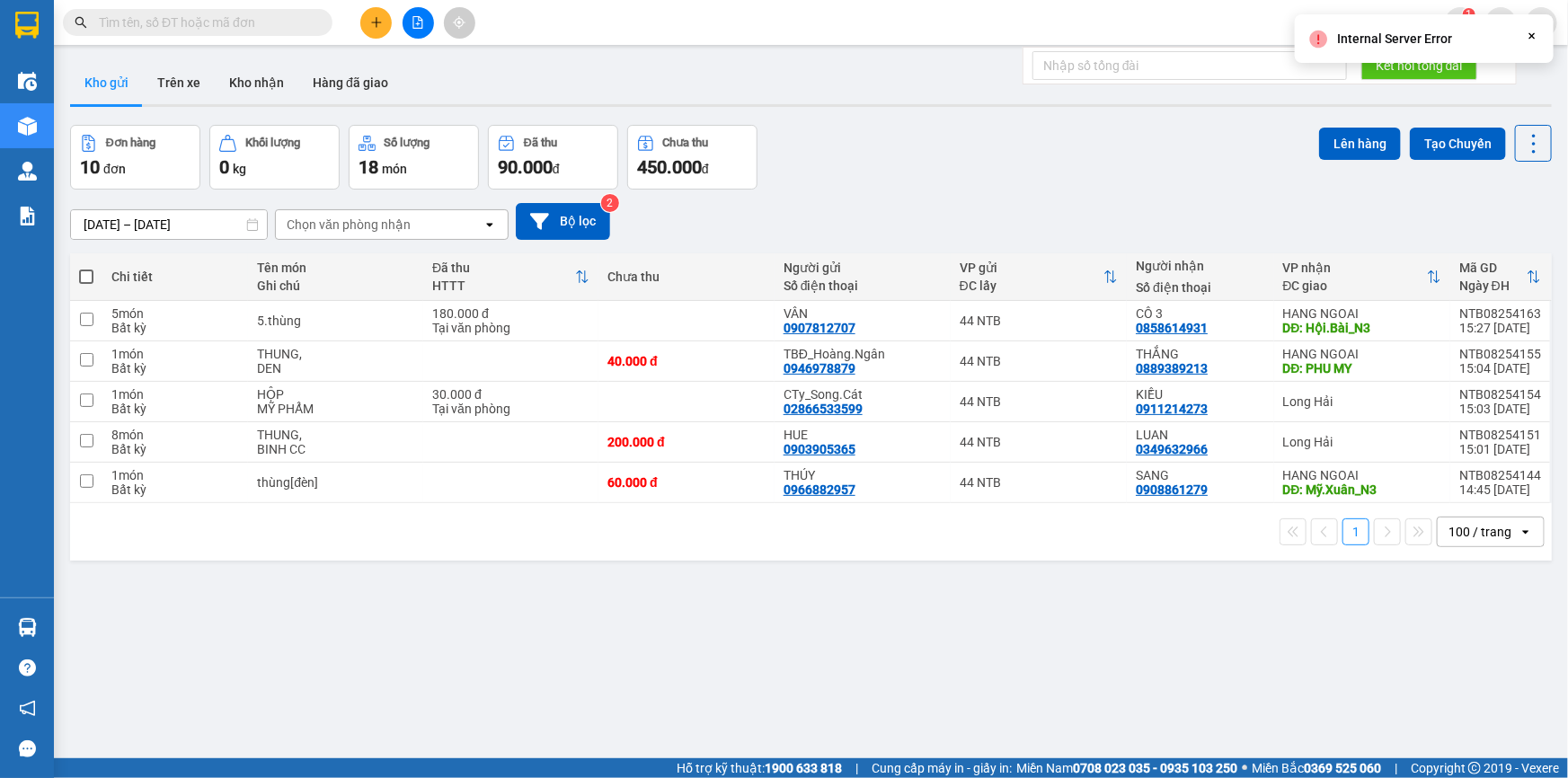
click at [293, 17] on input "text" at bounding box center [205, 22] width 212 height 20
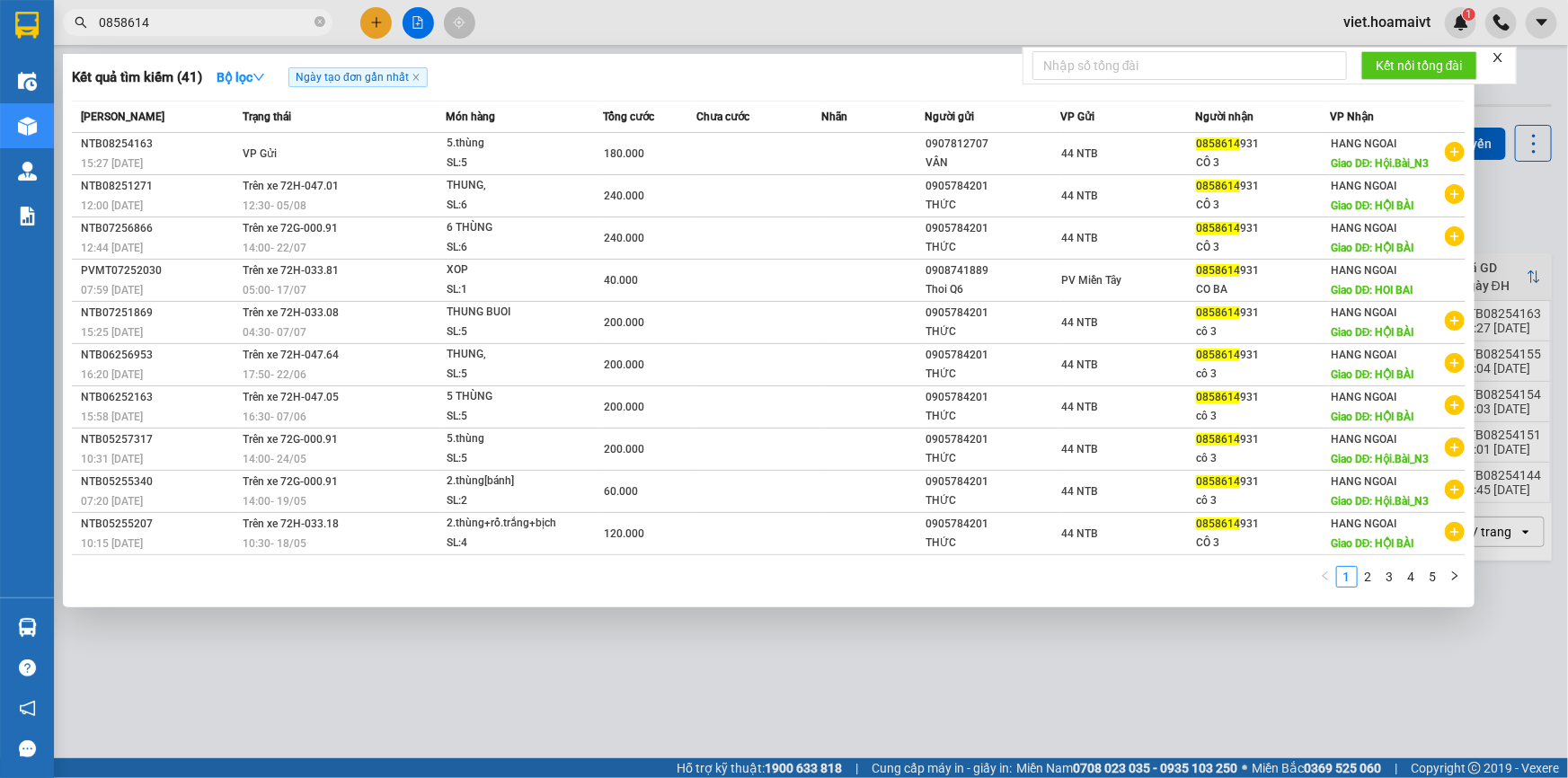
click at [627, 666] on div at bounding box center [784, 389] width 1568 height 778
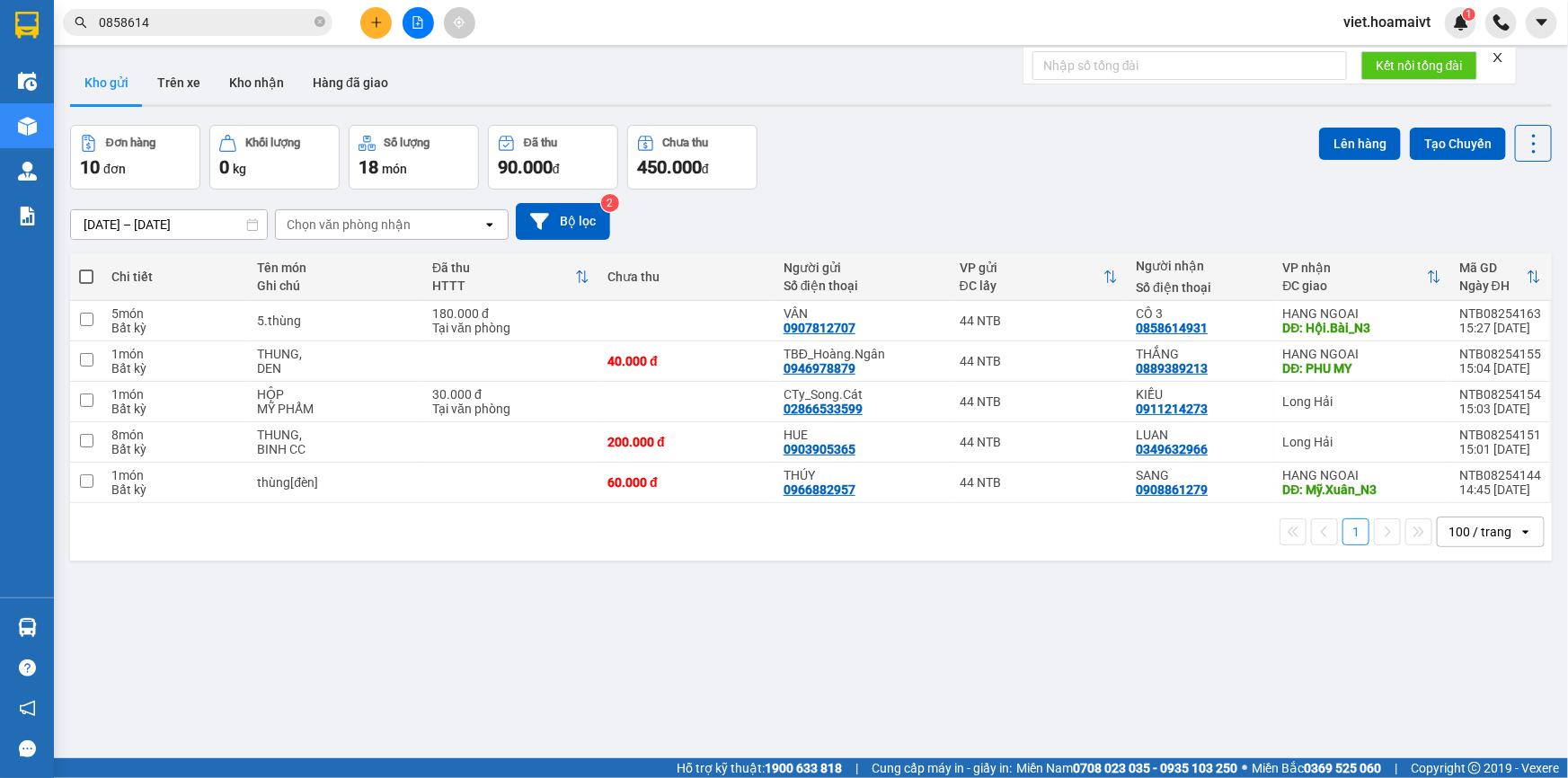
click at [861, 219] on div "[DATE] – [DATE] Press the down arrow key to interact with the calendar and sele…" at bounding box center [811, 221] width 1482 height 37
drag, startPoint x: 856, startPoint y: 194, endPoint x: 690, endPoint y: 134, distance: 176.5
click at [855, 193] on div "[DATE] – [DATE] Press the down arrow key to interact with the calendar and sele…" at bounding box center [811, 221] width 1482 height 64
click at [407, 217] on div "Chọn văn phòng nhận" at bounding box center [348, 224] width 124 height 18
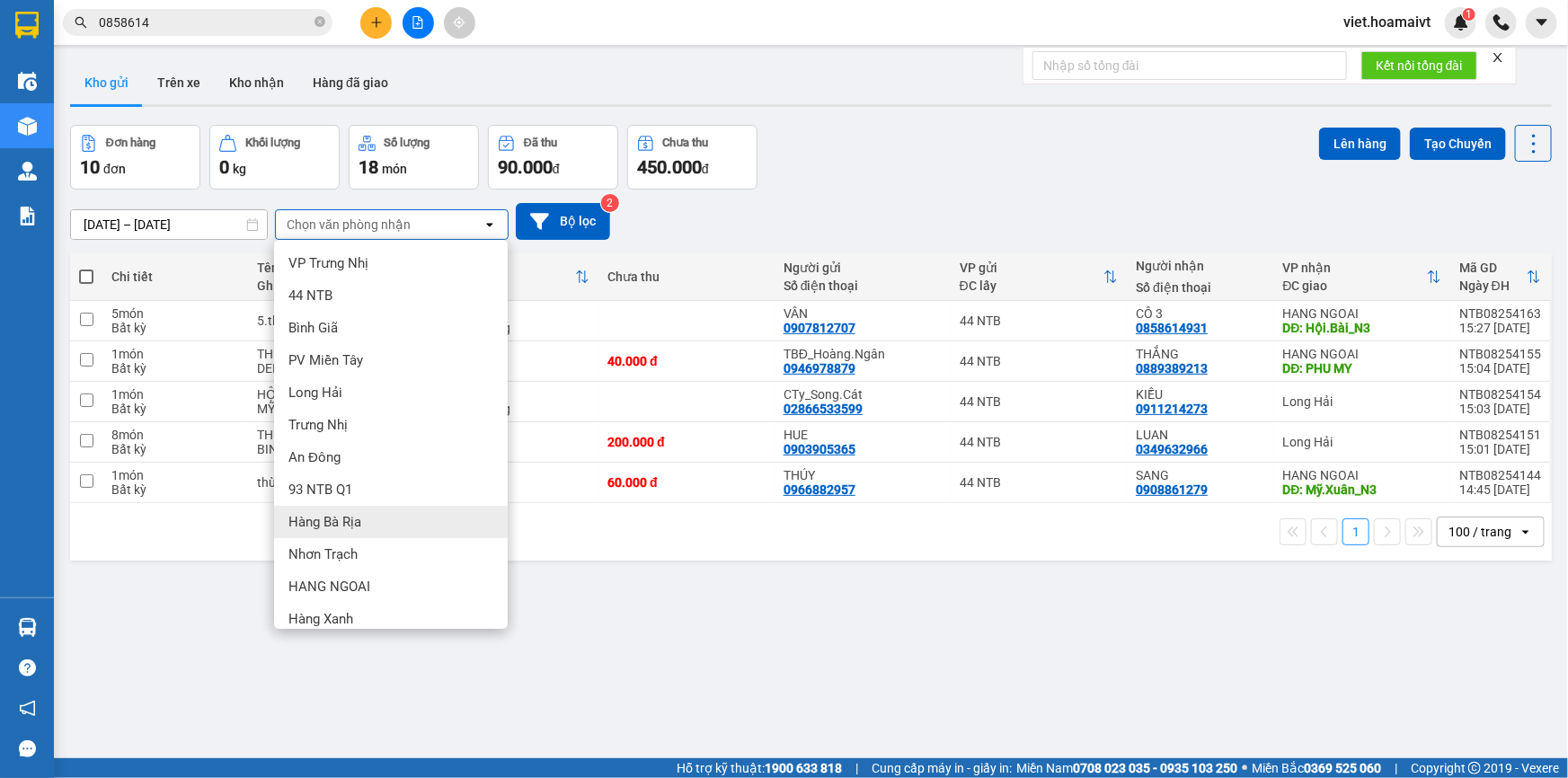
click at [372, 528] on div "Hàng Bà Rịa" at bounding box center [391, 522] width 233 height 32
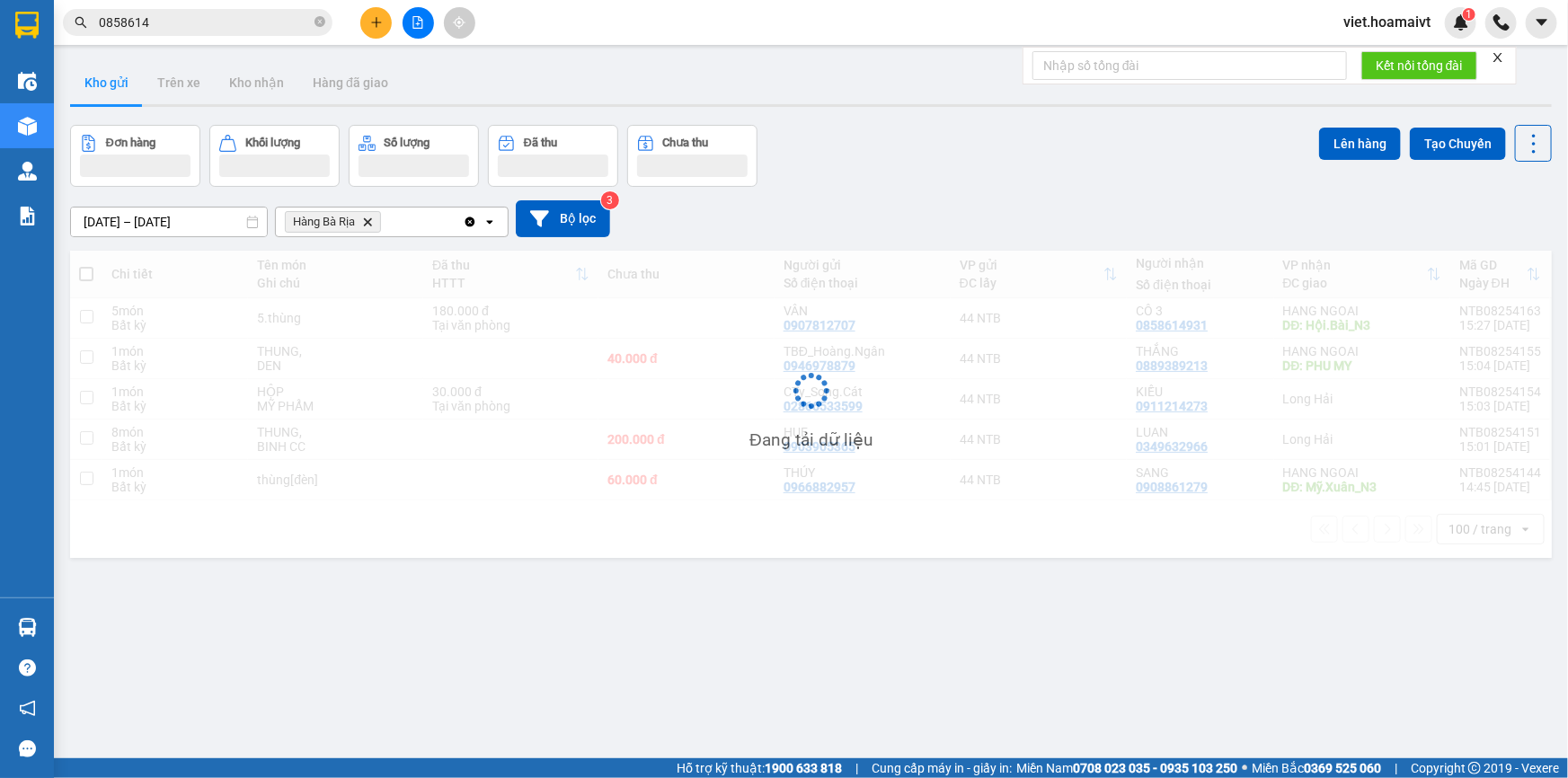
click at [920, 208] on div "12/08/2025 – 13/08/2025 Press the down arrow key to interact with the calendar …" at bounding box center [811, 218] width 1482 height 37
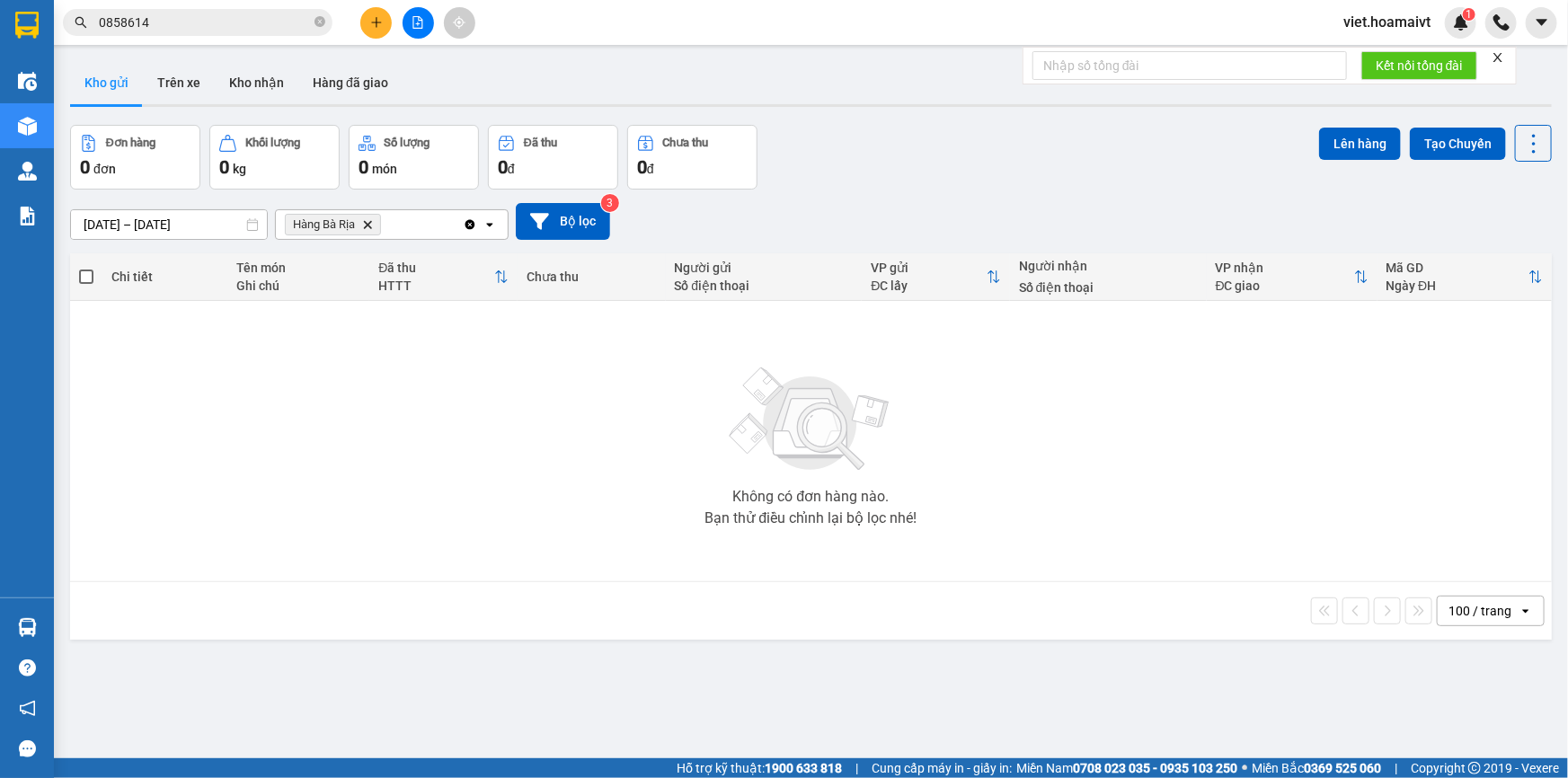
click at [365, 225] on icon "Delete" at bounding box center [367, 224] width 10 height 10
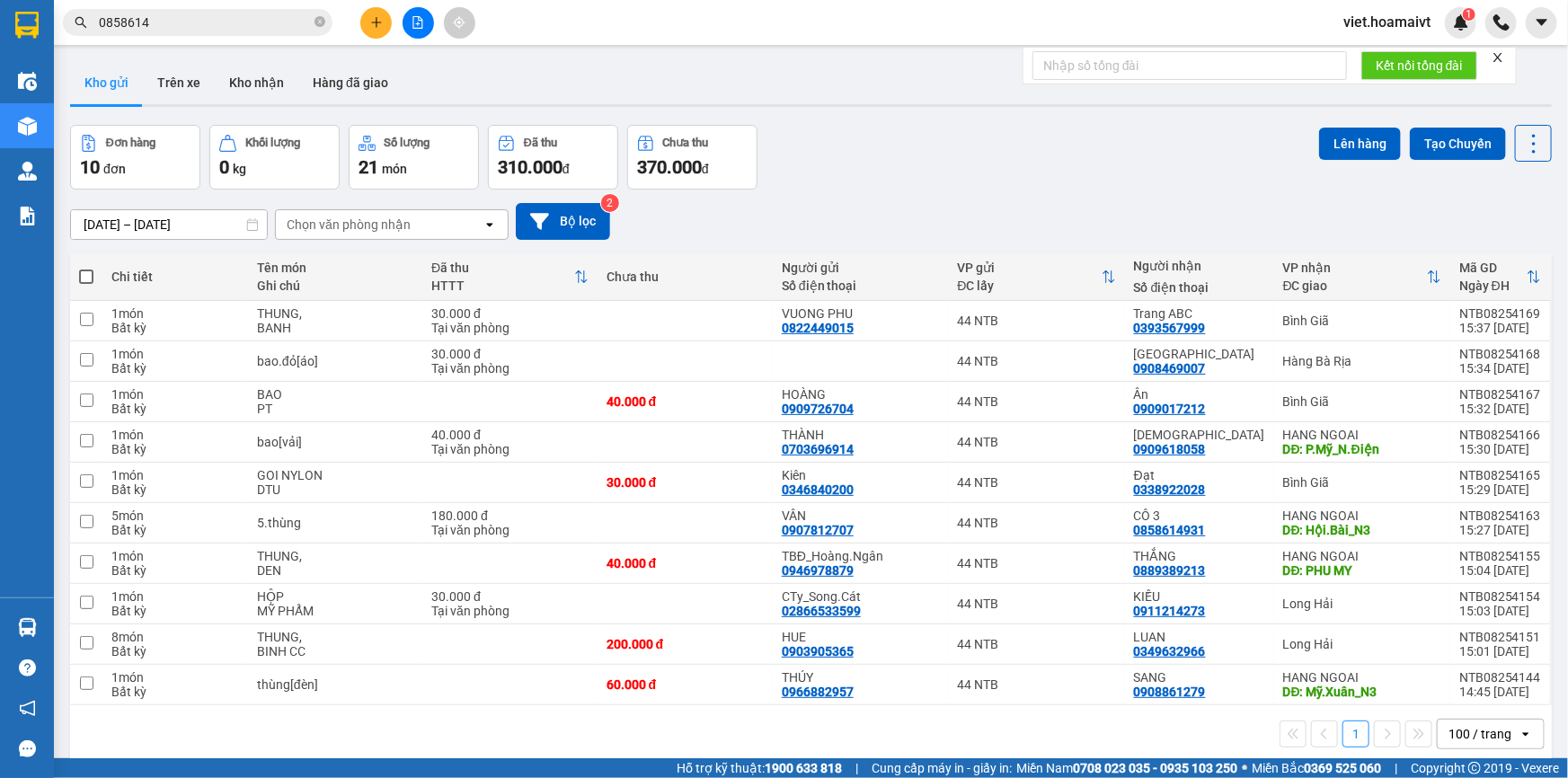
click at [965, 179] on div "Đơn hàng 10 đơn Khối lượng 0 kg Số lượng 21 món Đã thu 310.000 đ Chưa thu 370.0…" at bounding box center [811, 157] width 1482 height 65
click at [961, 171] on div "Đơn hàng 10 đơn Khối lượng 0 kg Số lượng 21 món Đã thu 310.000 đ Chưa thu 370.0…" at bounding box center [811, 157] width 1482 height 65
click at [965, 188] on div "Đơn hàng 10 đơn Khối lượng 0 kg Số lượng 21 món Đã thu 310.000 đ Chưa thu 370.0…" at bounding box center [811, 157] width 1482 height 65
click at [378, 224] on div "Chọn văn phòng nhận" at bounding box center [348, 224] width 124 height 18
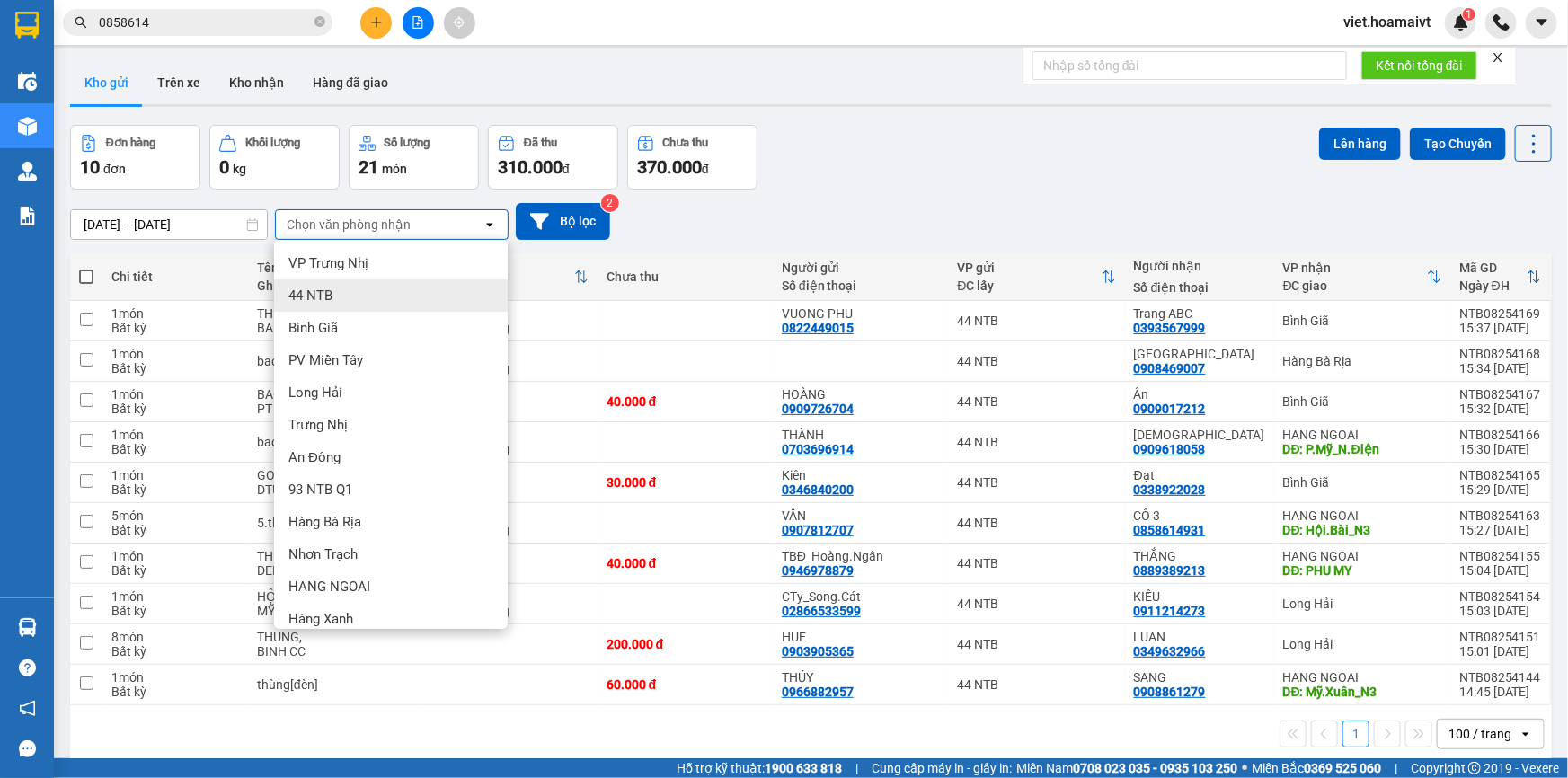
click at [385, 327] on div "Bình Giã" at bounding box center [391, 328] width 233 height 32
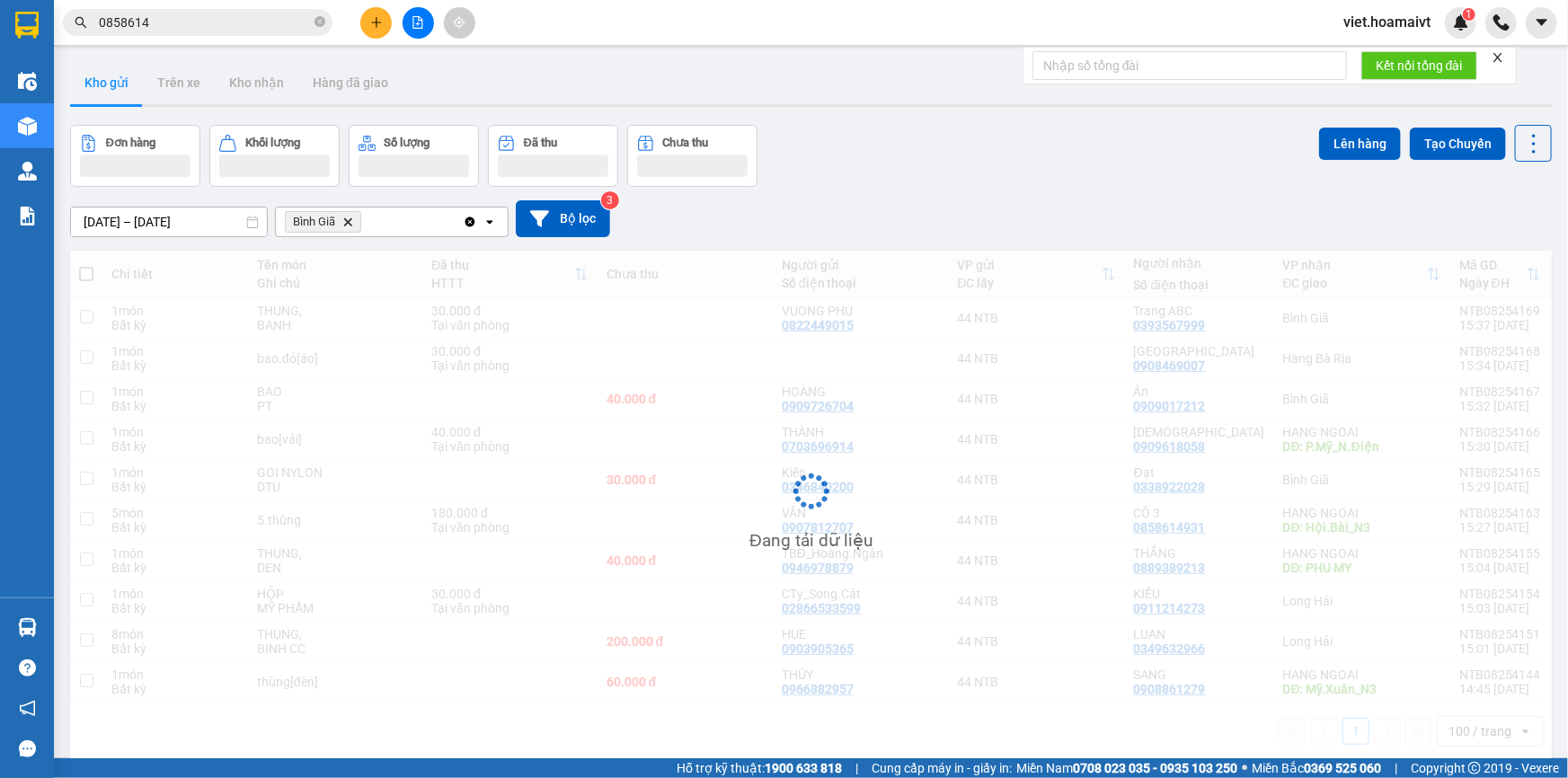
click at [846, 188] on div "12/08/2025 – 13/08/2025 Press the down arrow key to interact with the calendar …" at bounding box center [811, 218] width 1482 height 64
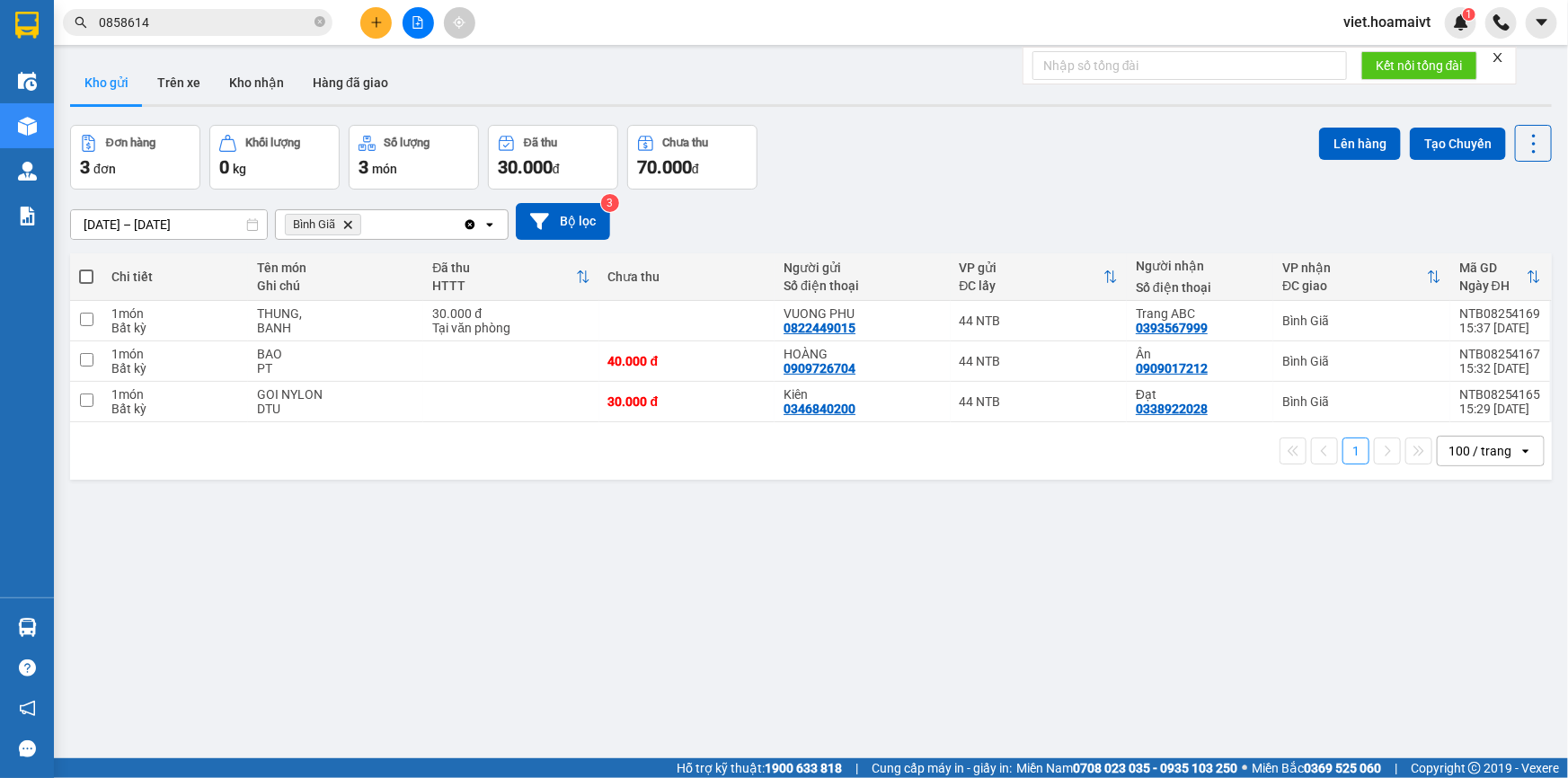
click at [344, 224] on icon "Delete" at bounding box center [347, 224] width 10 height 10
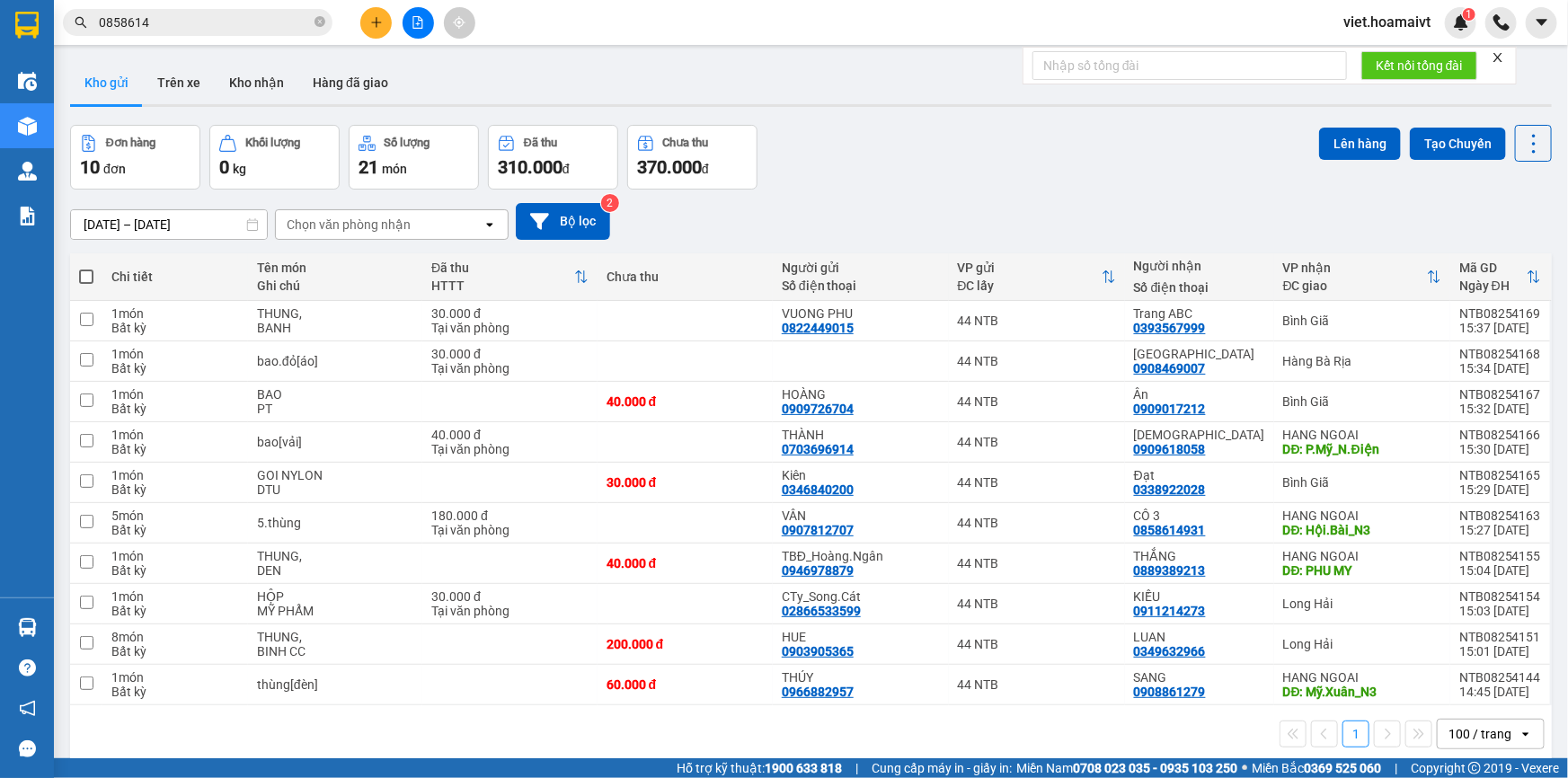
click at [187, 19] on input "0858614" at bounding box center [205, 22] width 212 height 20
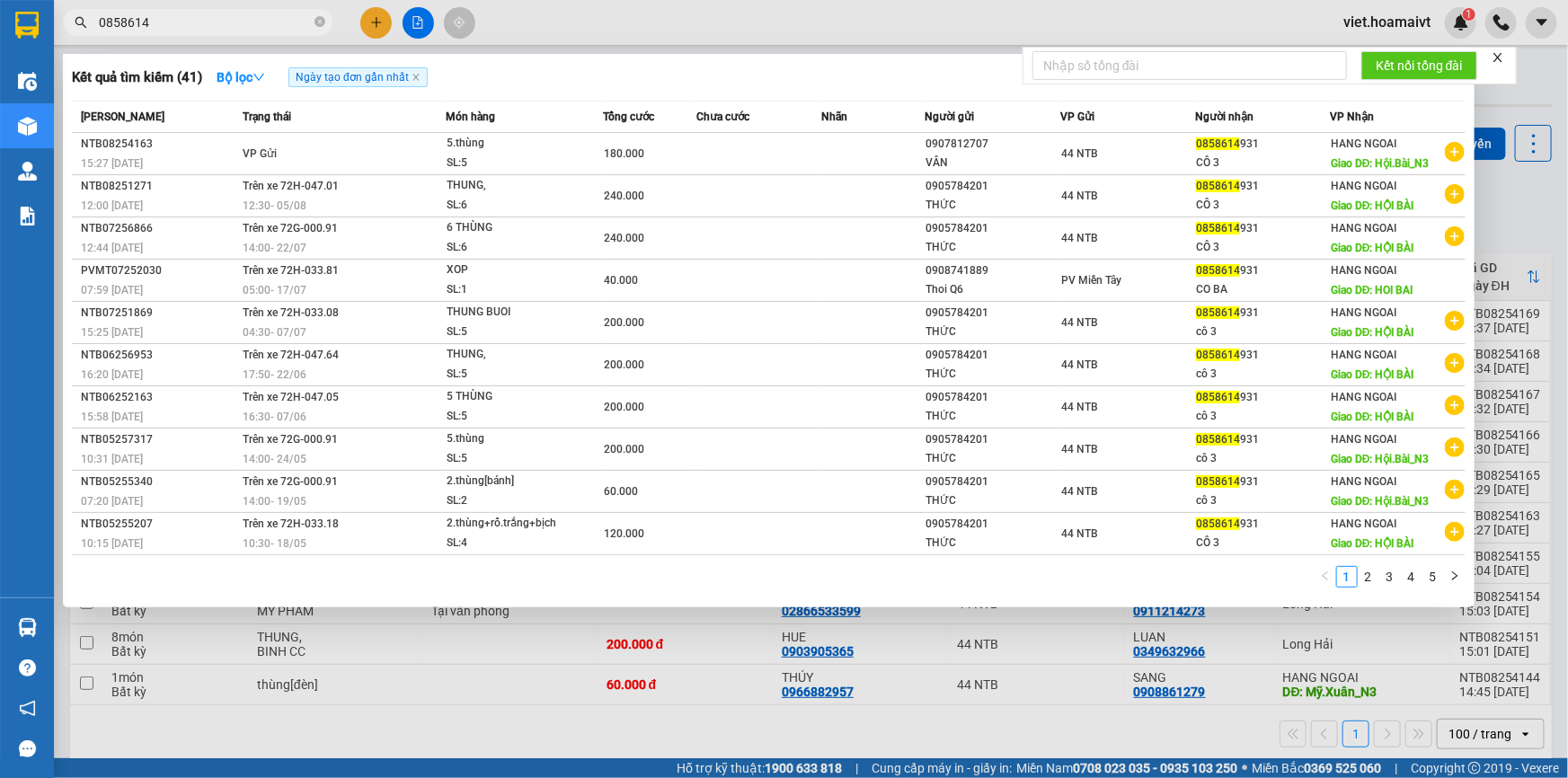
click at [187, 19] on input "0858614" at bounding box center [205, 22] width 212 height 20
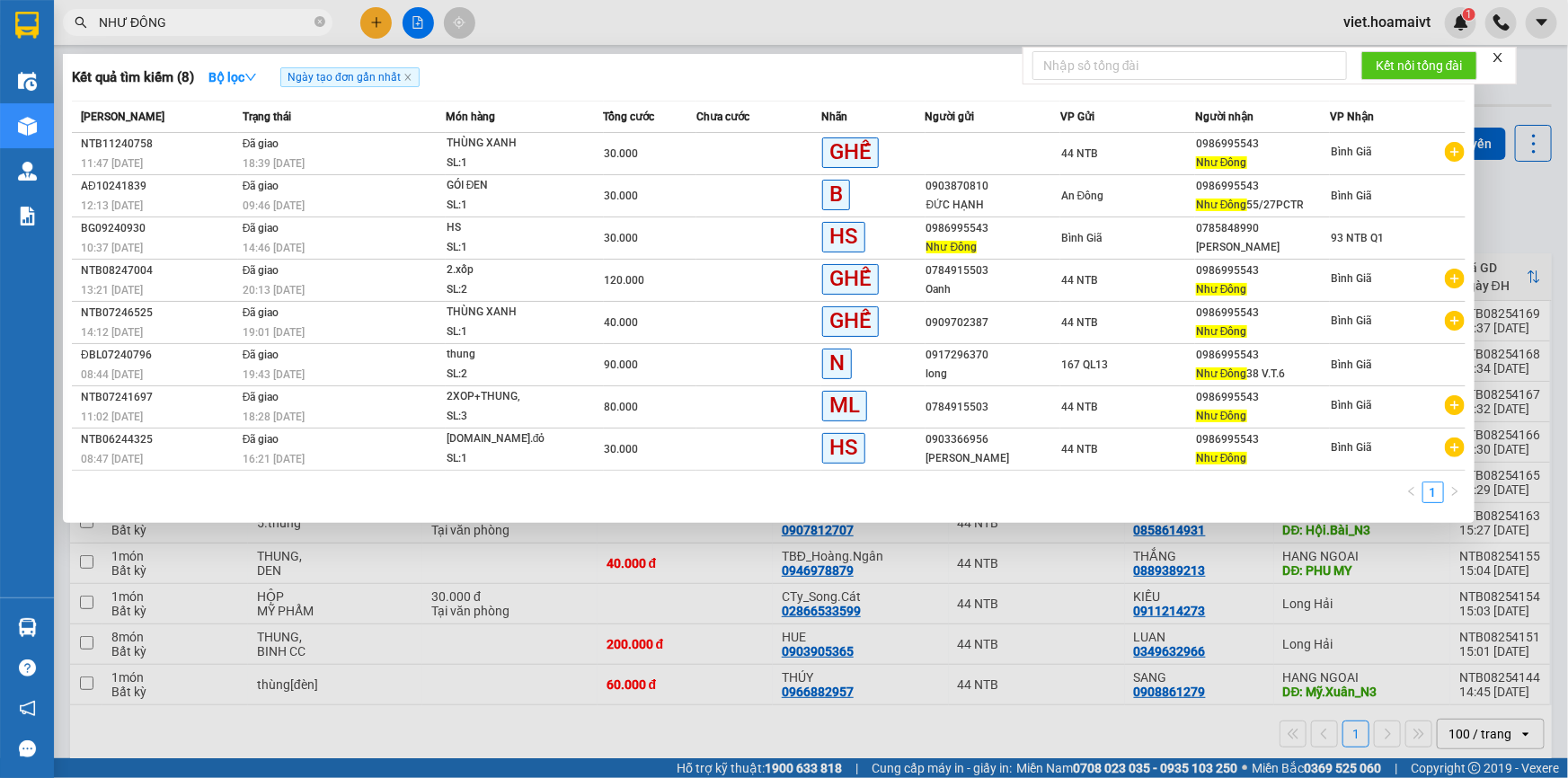
type input "NHƯ ĐÔNG"
click at [1093, 589] on div at bounding box center [784, 389] width 1568 height 778
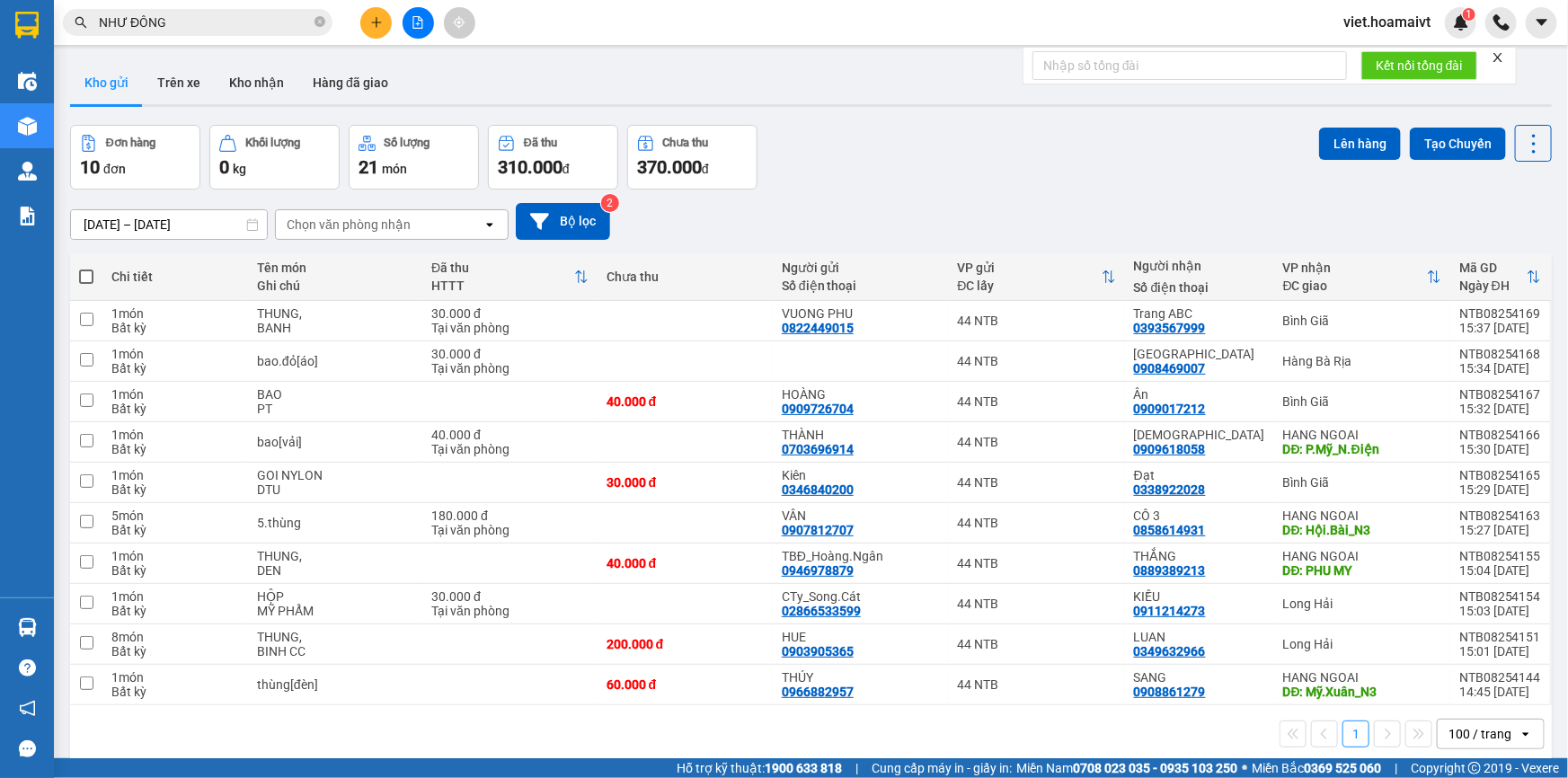
click at [378, 228] on div "Chọn văn phòng nhận" at bounding box center [348, 224] width 124 height 18
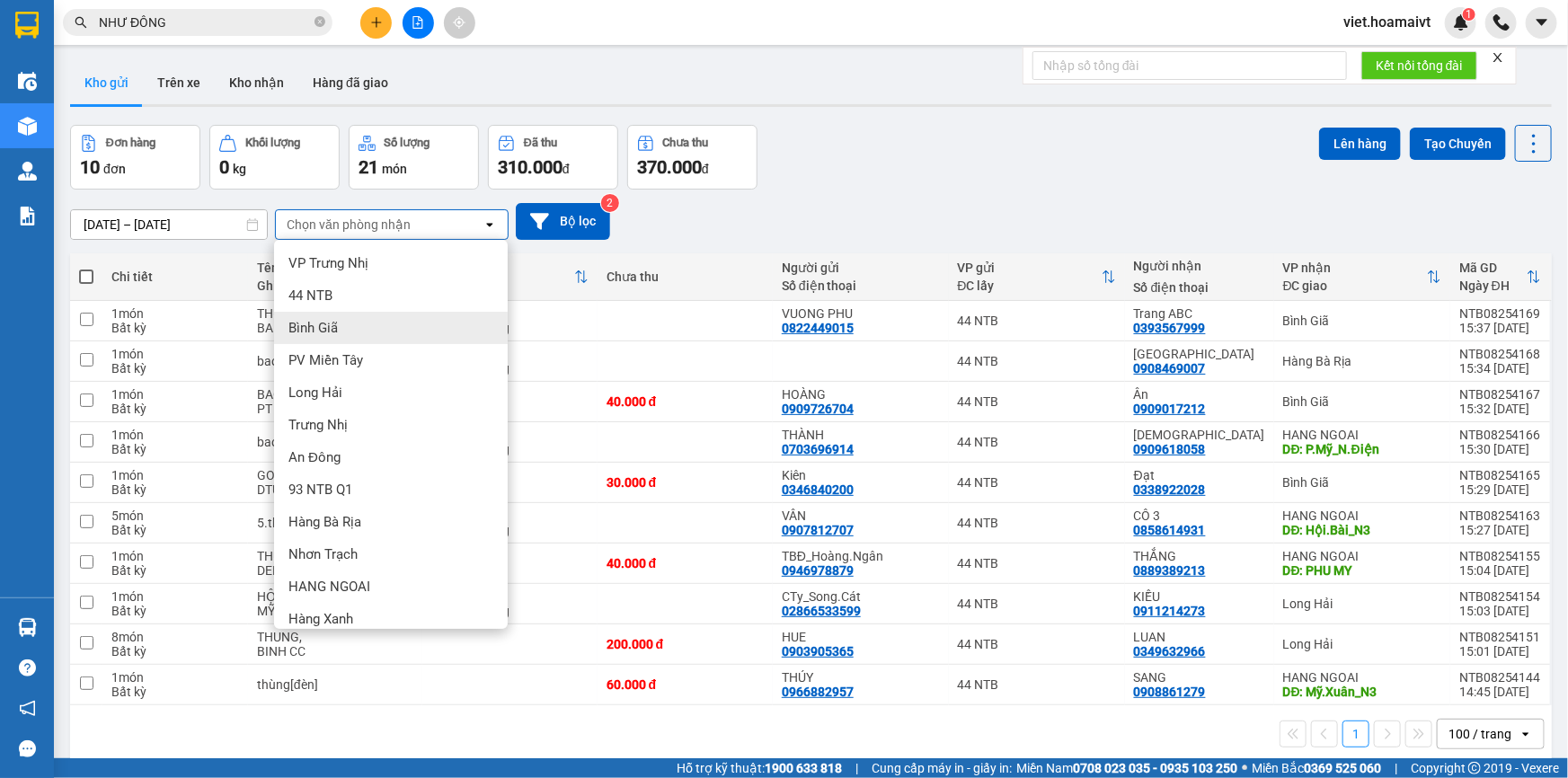
click at [354, 325] on div "Bình Giã" at bounding box center [391, 328] width 233 height 32
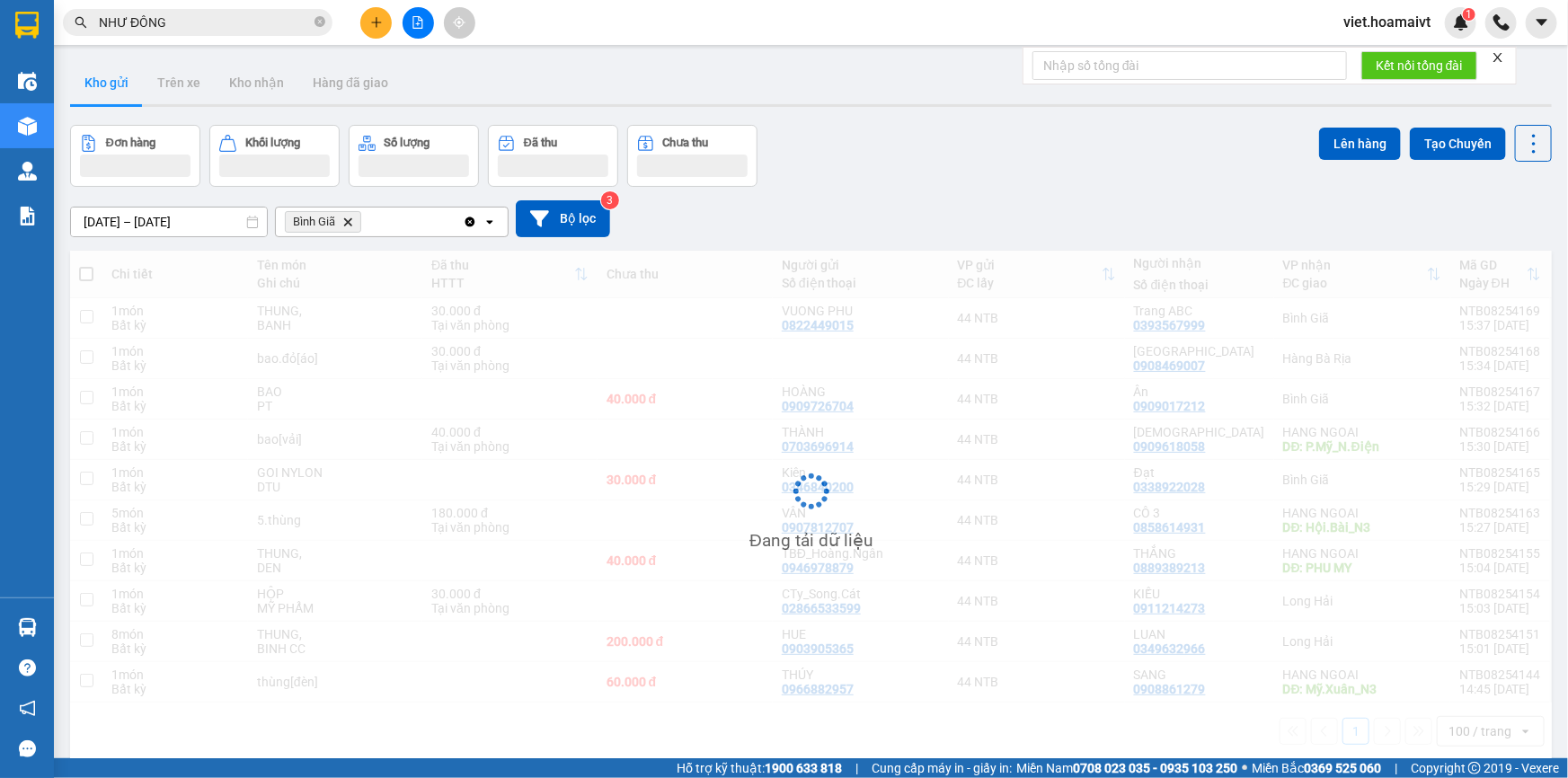
click at [996, 189] on div "12/08/2025 – 13/08/2025 Press the down arrow key to interact with the calendar …" at bounding box center [811, 218] width 1482 height 64
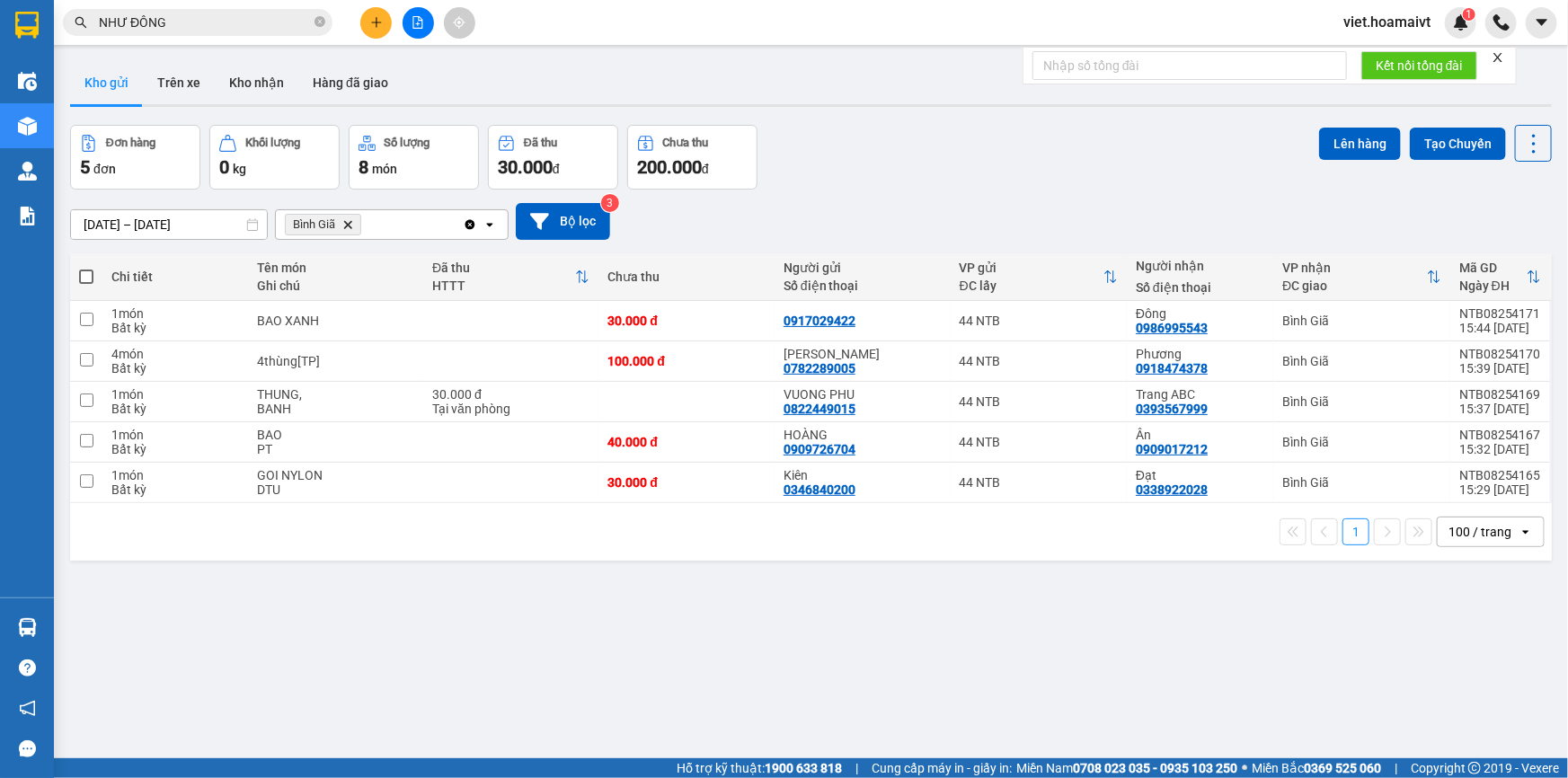
click at [996, 189] on div "Đơn hàng 5 đơn Khối lượng 0 kg Số lượng 8 món Đã thu 30.000 đ Chưa thu 200.000 …" at bounding box center [811, 157] width 1482 height 65
click at [344, 222] on icon "Delete" at bounding box center [347, 224] width 10 height 10
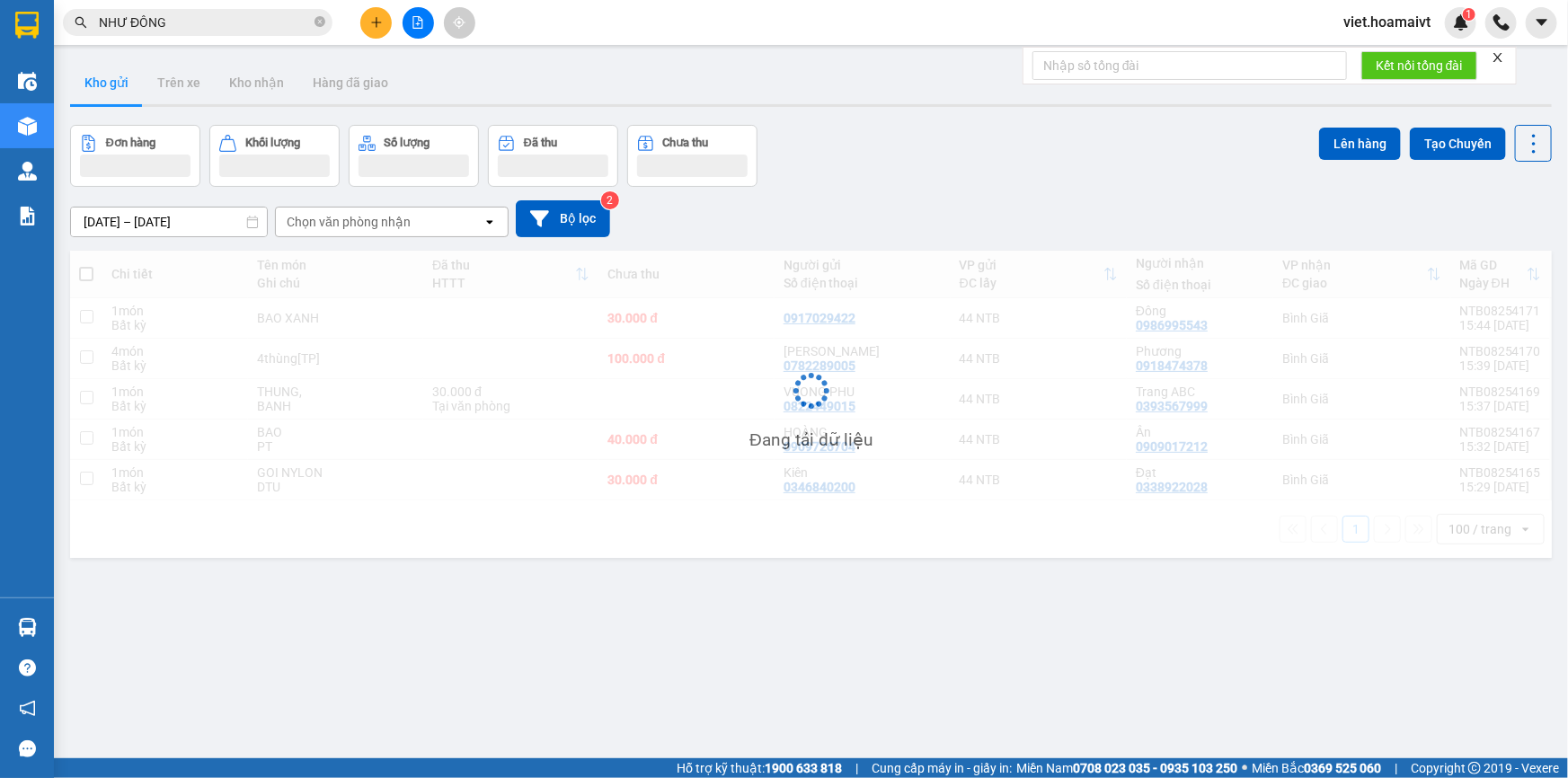
click at [348, 222] on div "Chọn văn phòng nhận" at bounding box center [348, 222] width 124 height 18
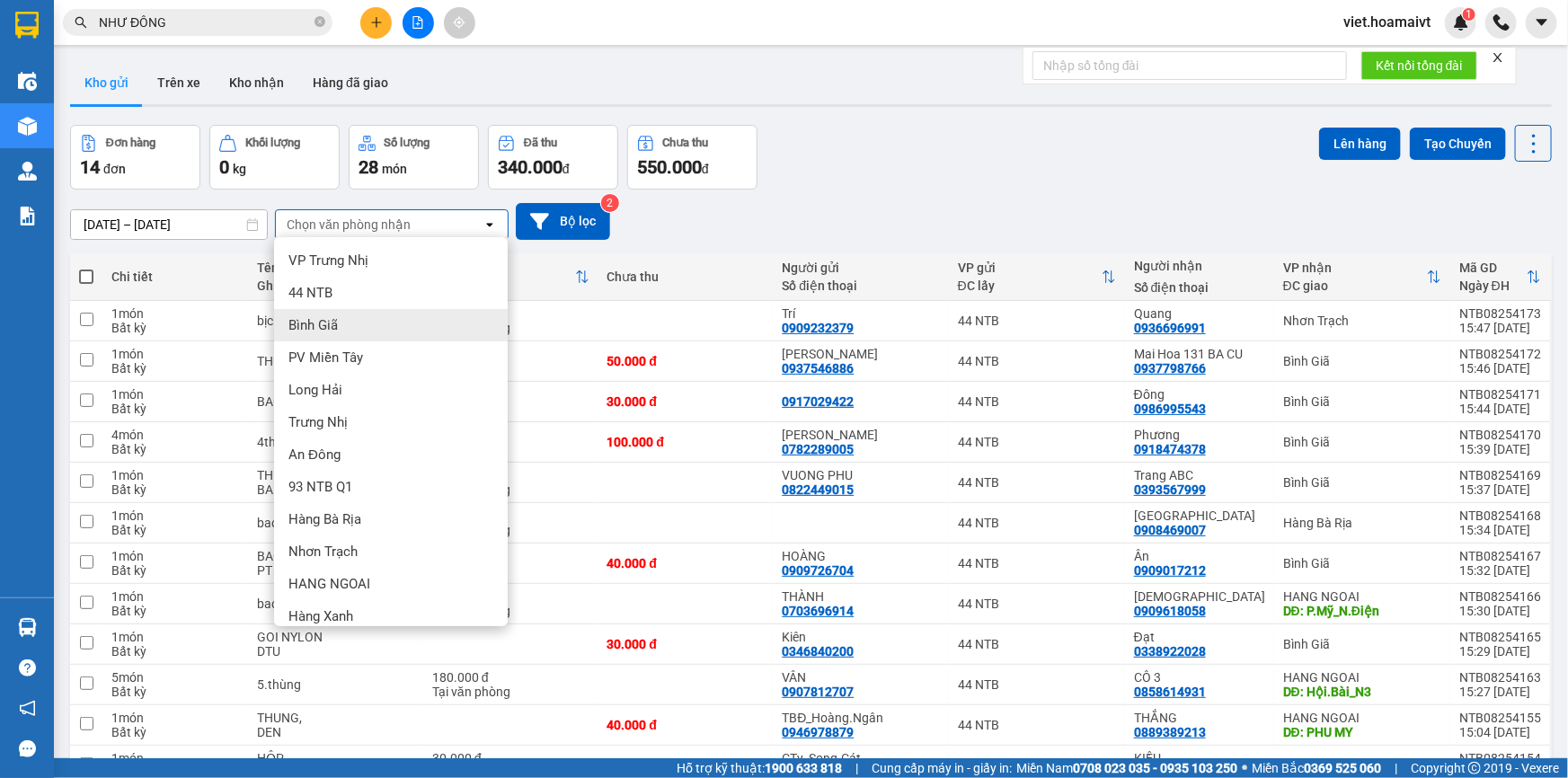
click at [369, 325] on div "Bình Giã" at bounding box center [391, 325] width 233 height 32
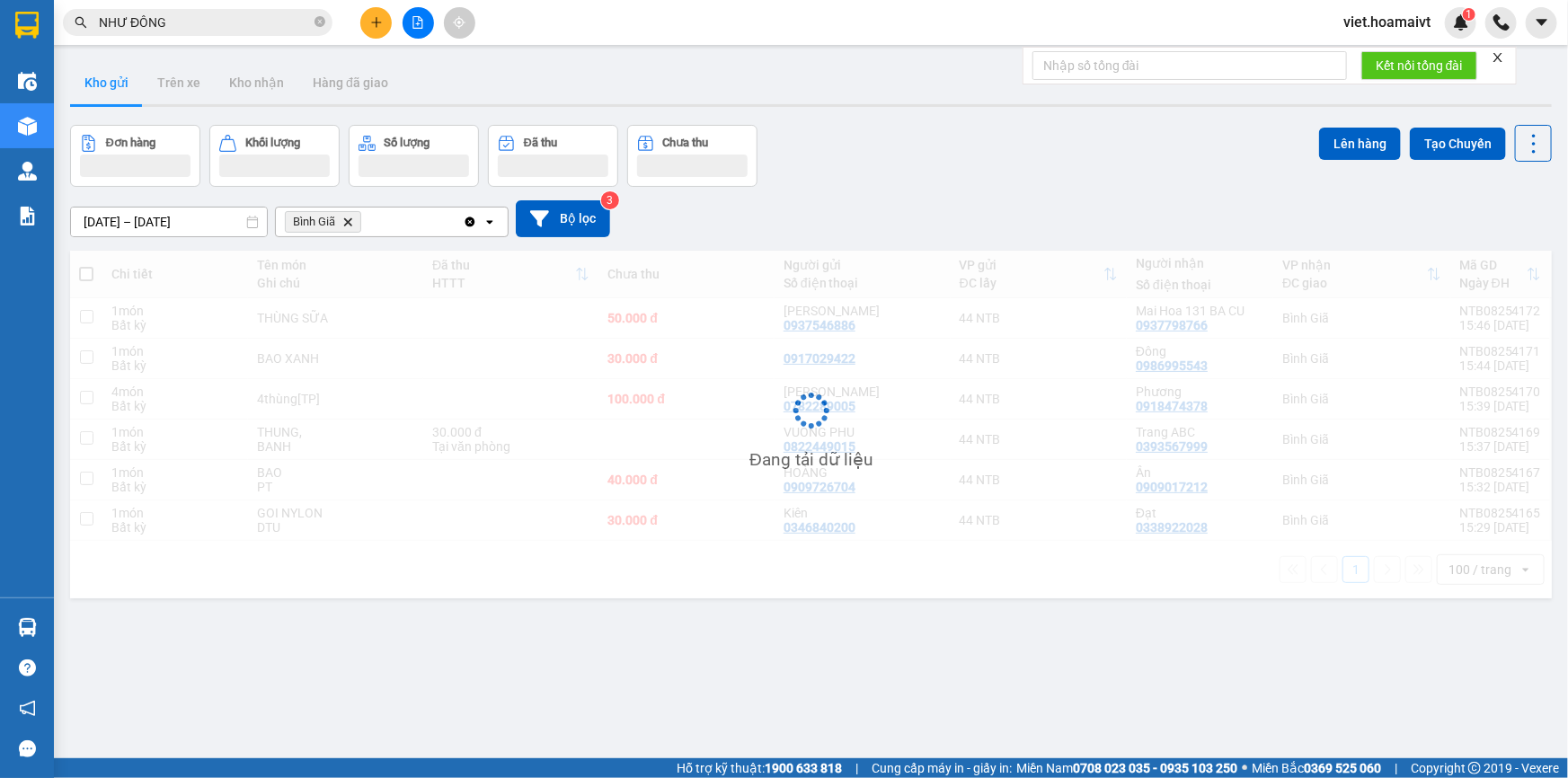
click at [880, 170] on div "Đơn hàng Khối lượng Số lượng Đã thu Chưa thu Lên hàng Tạo Chuyến" at bounding box center [811, 156] width 1482 height 62
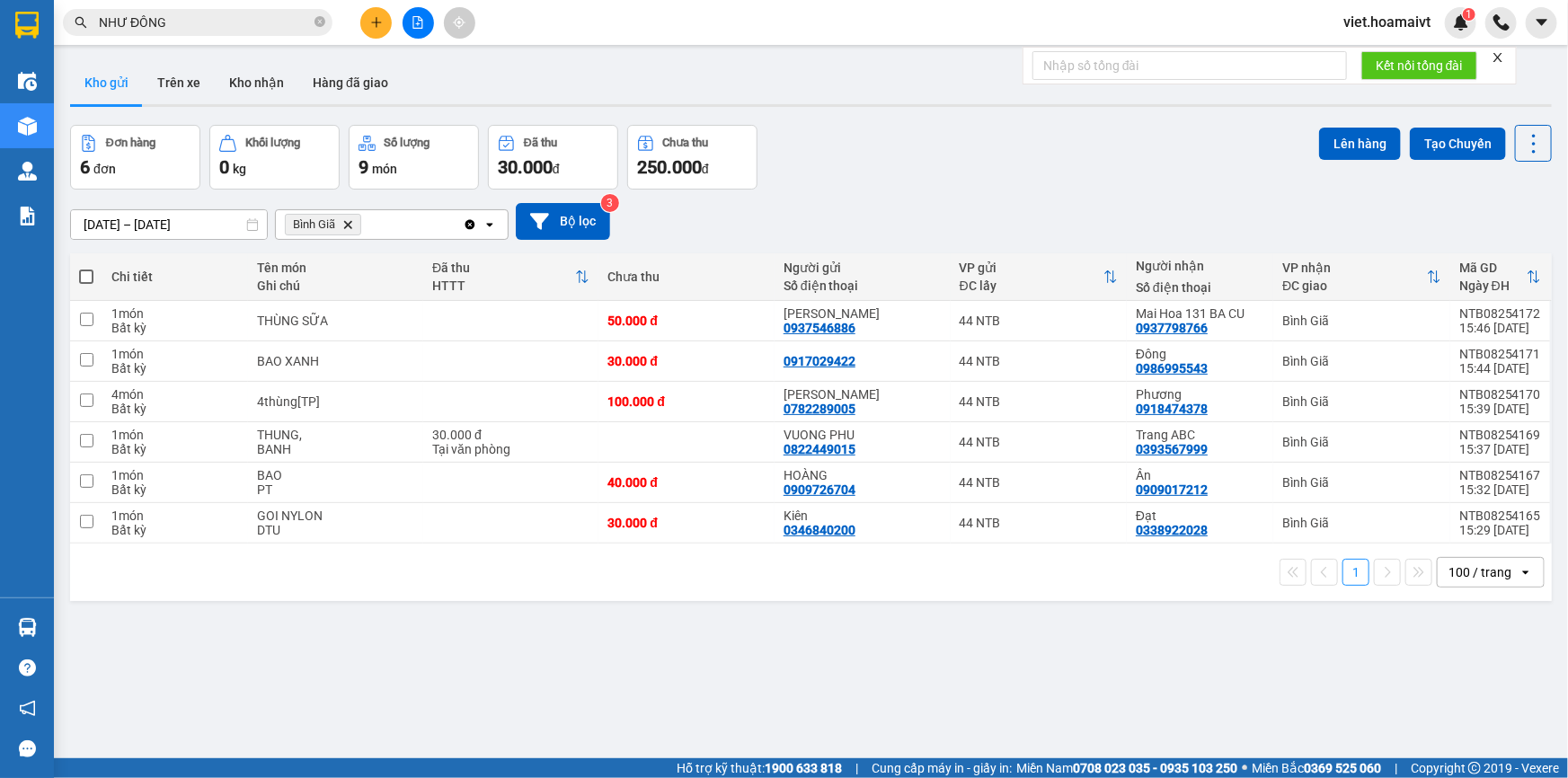
click at [91, 275] on span at bounding box center [85, 276] width 14 height 14
click at [86, 268] on input "checkbox" at bounding box center [86, 268] width 0 height 0
checkbox input "true"
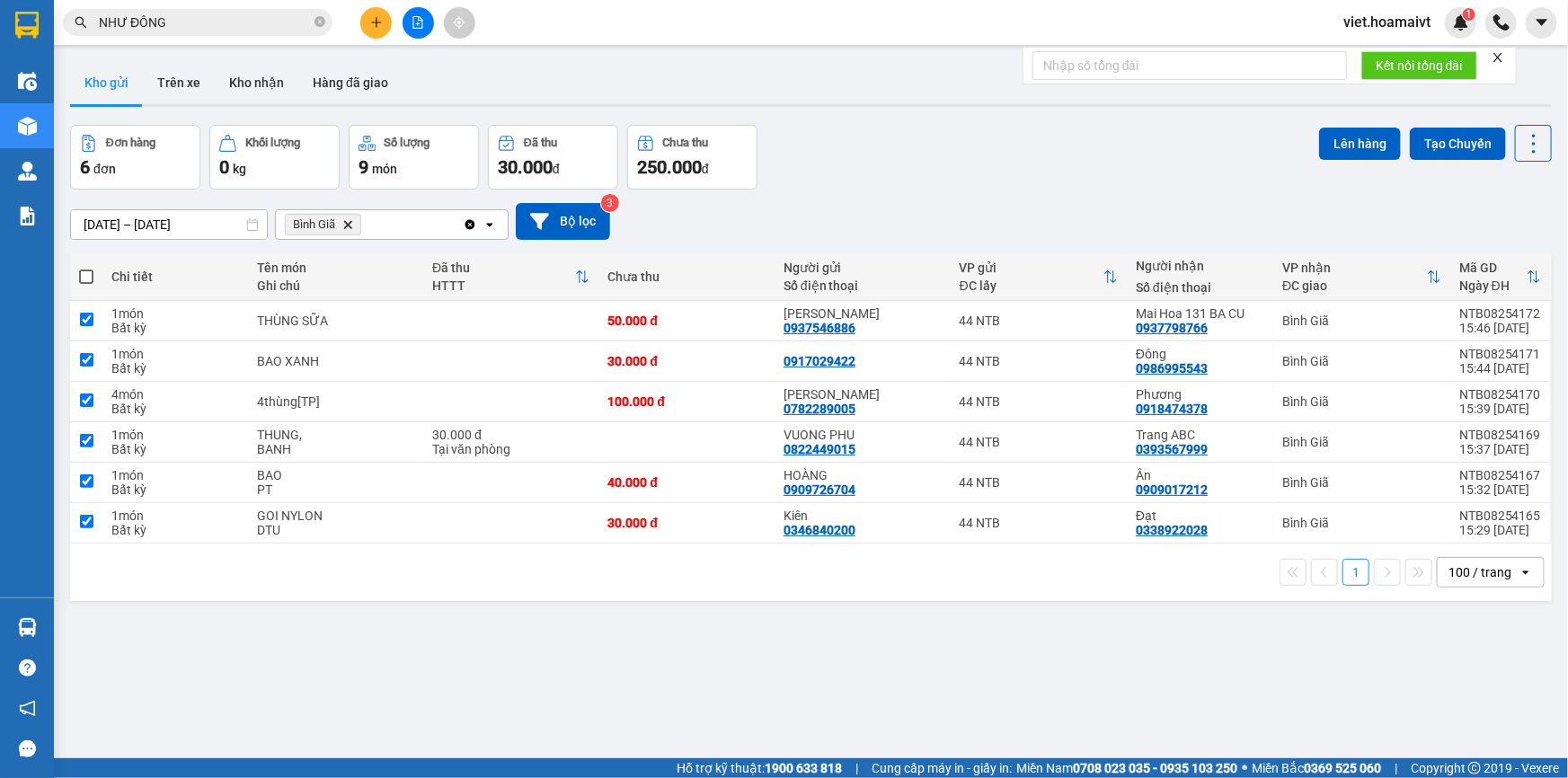
checkbox input "true"
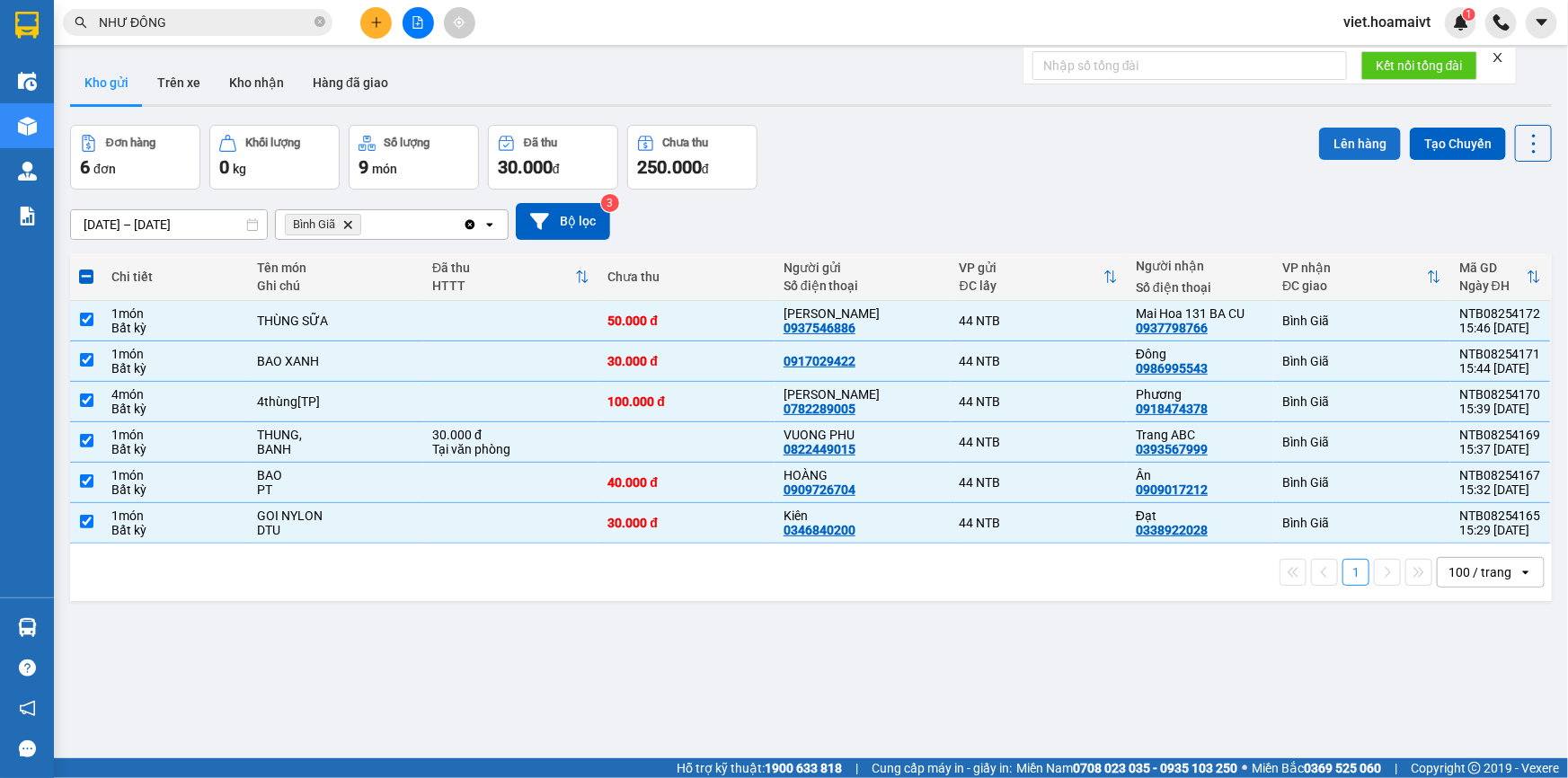
click at [1319, 145] on button "Lên hàng" at bounding box center [1360, 144] width 82 height 32
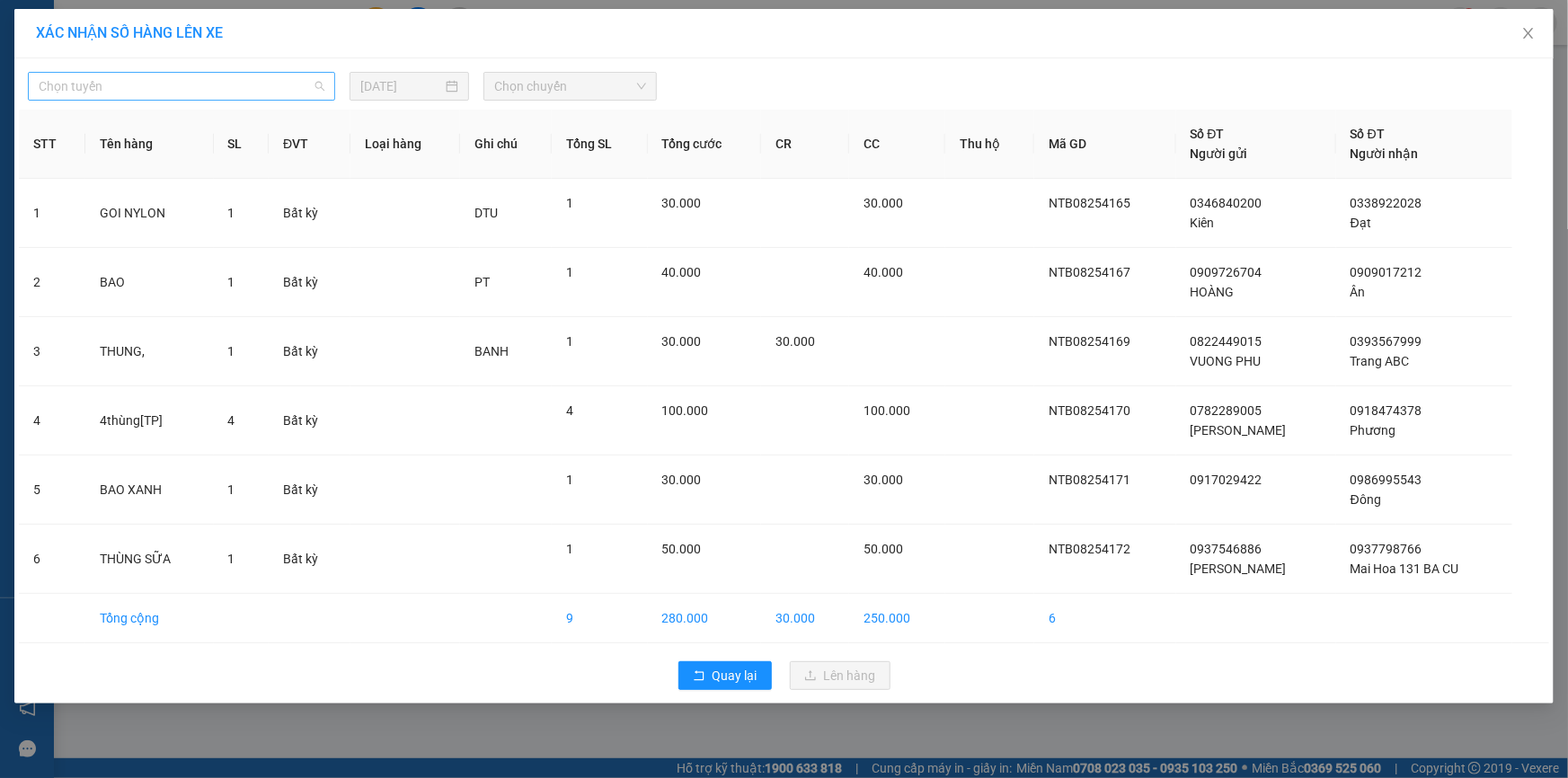
click at [123, 87] on span "Chọn tuyến" at bounding box center [181, 86] width 286 height 27
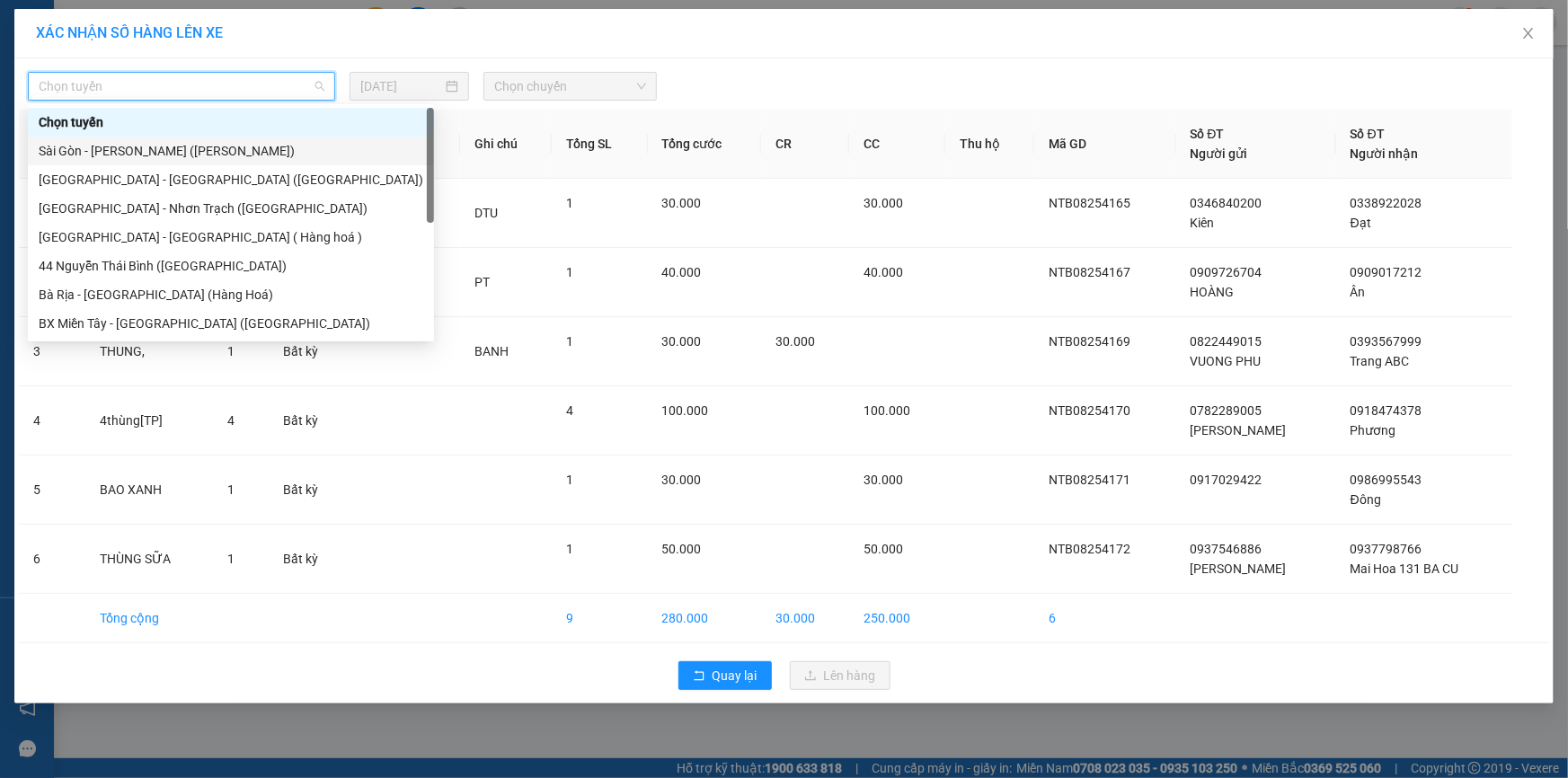
click at [137, 143] on div "Sài Gòn - [PERSON_NAME] ([PERSON_NAME])" at bounding box center [231, 151] width 384 height 20
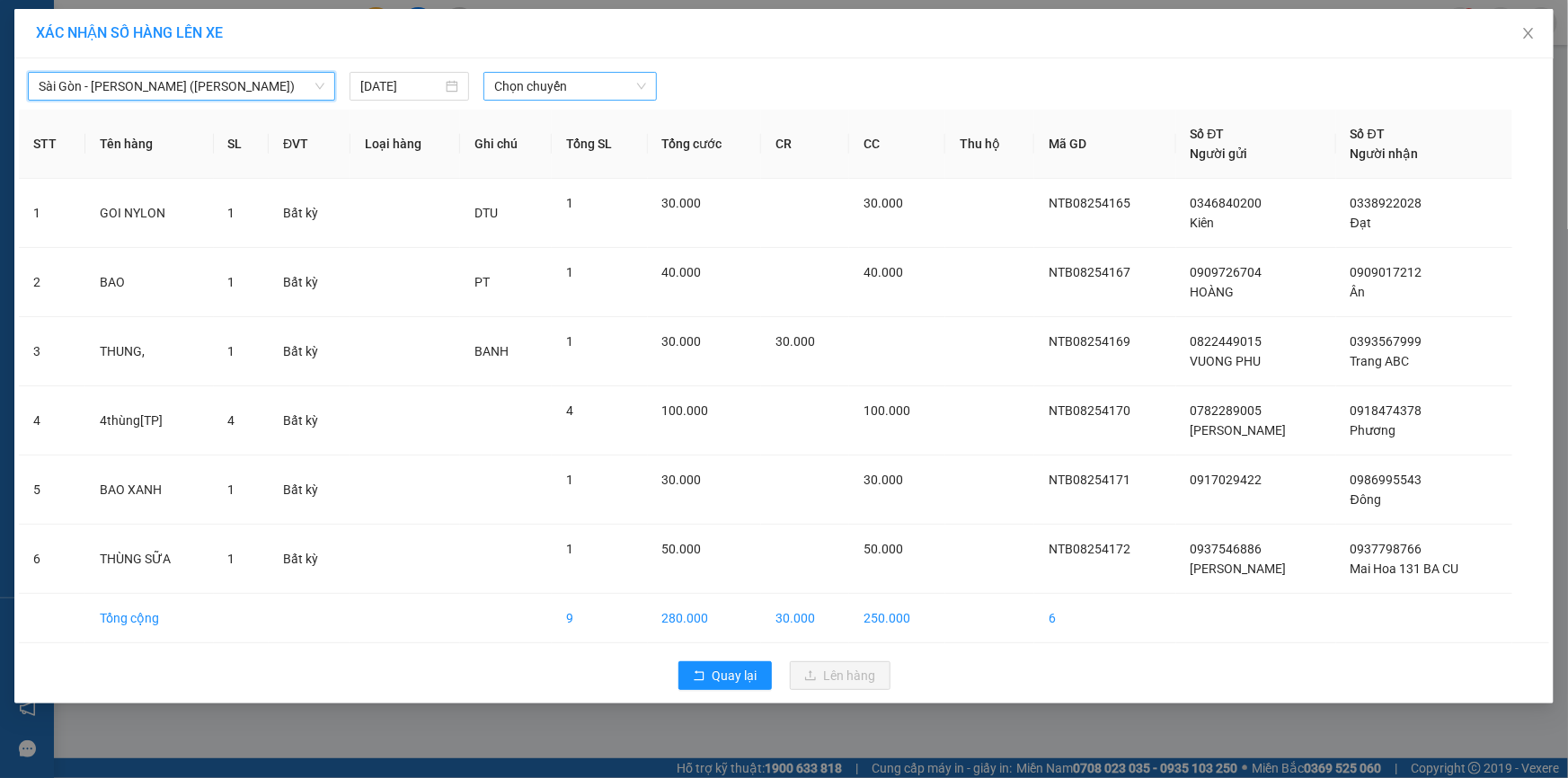
click at [581, 98] on span "Chọn chuyến" at bounding box center [570, 86] width 152 height 27
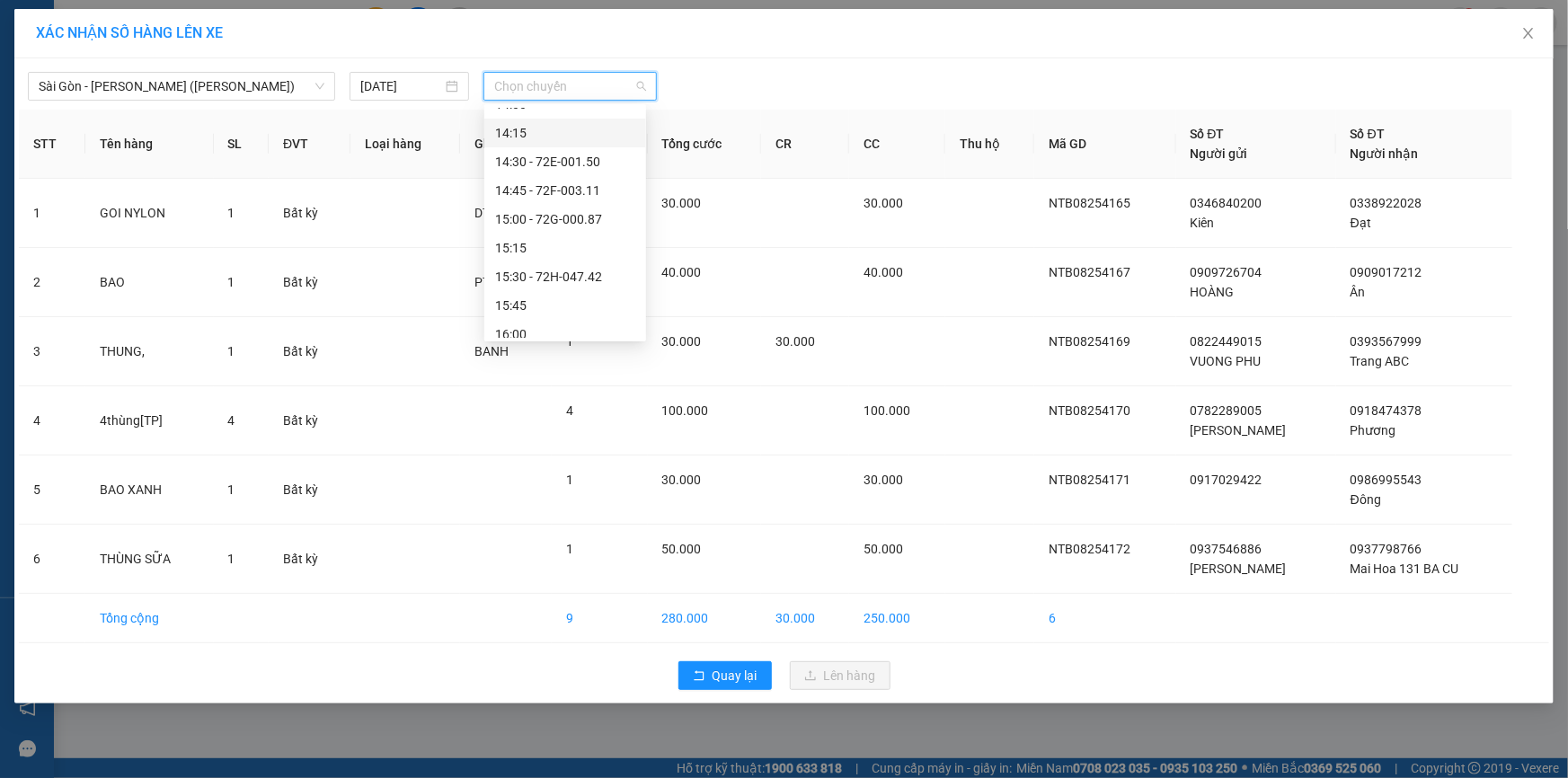
scroll to position [1306, 0]
click at [533, 85] on span "Chọn chuyến" at bounding box center [570, 86] width 152 height 27
click at [541, 89] on span "Chọn chuyến" at bounding box center [570, 86] width 152 height 27
click at [548, 256] on div "15:45" at bounding box center [565, 253] width 140 height 20
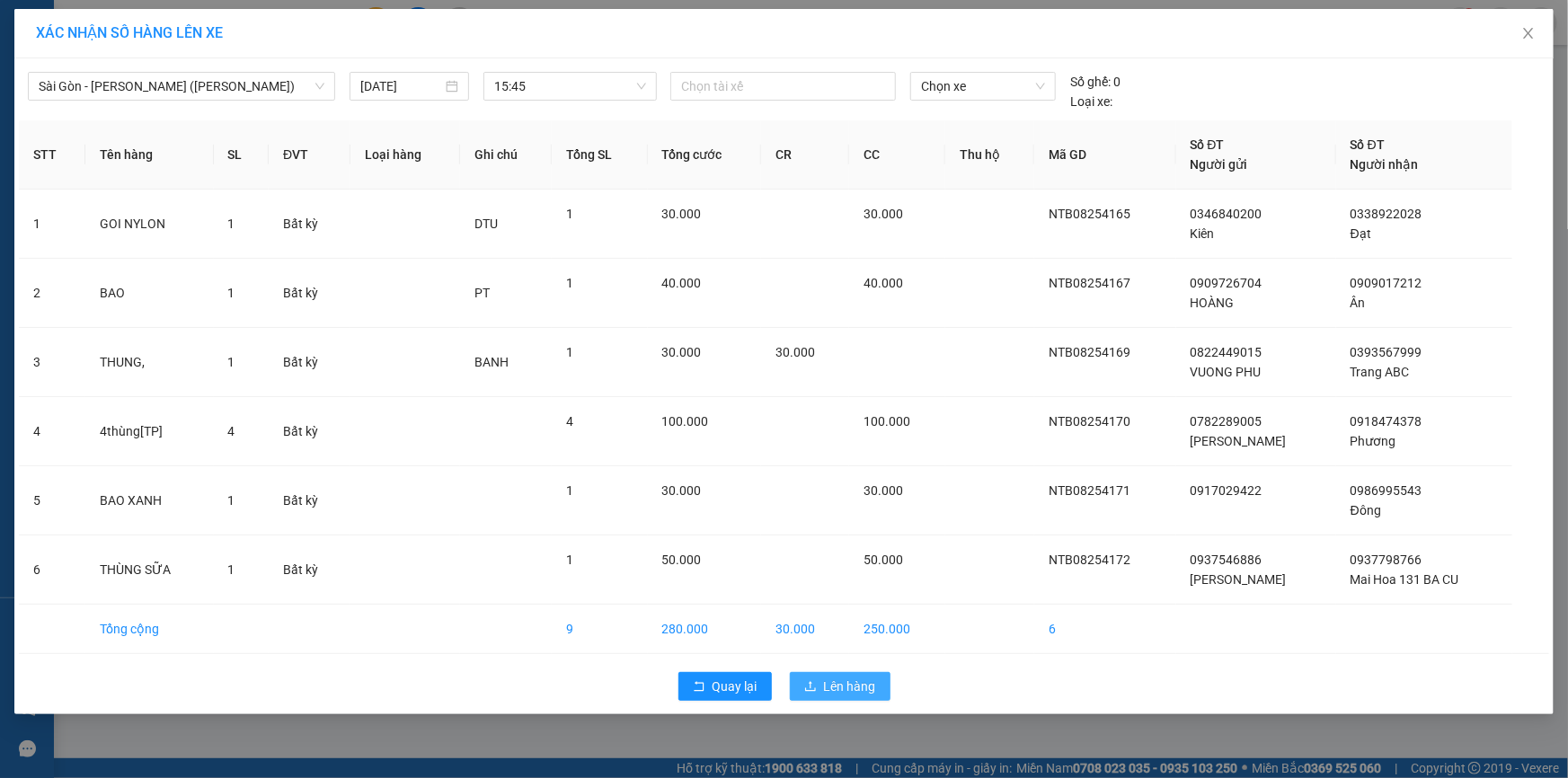
click at [871, 685] on span "Lên hàng" at bounding box center [850, 686] width 52 height 20
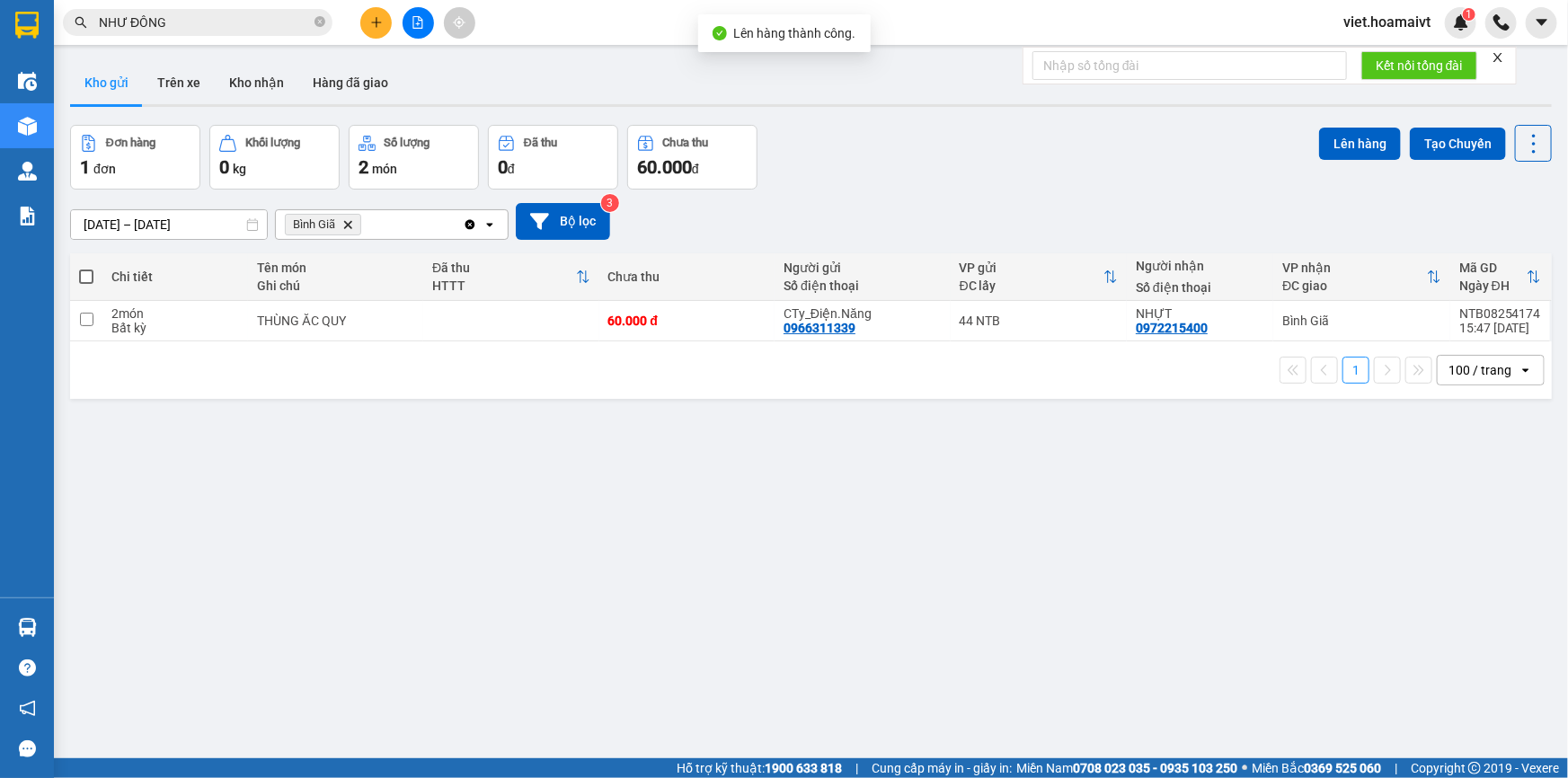
click at [349, 225] on icon "Bình Giã, close by backspace" at bounding box center [348, 224] width 9 height 9
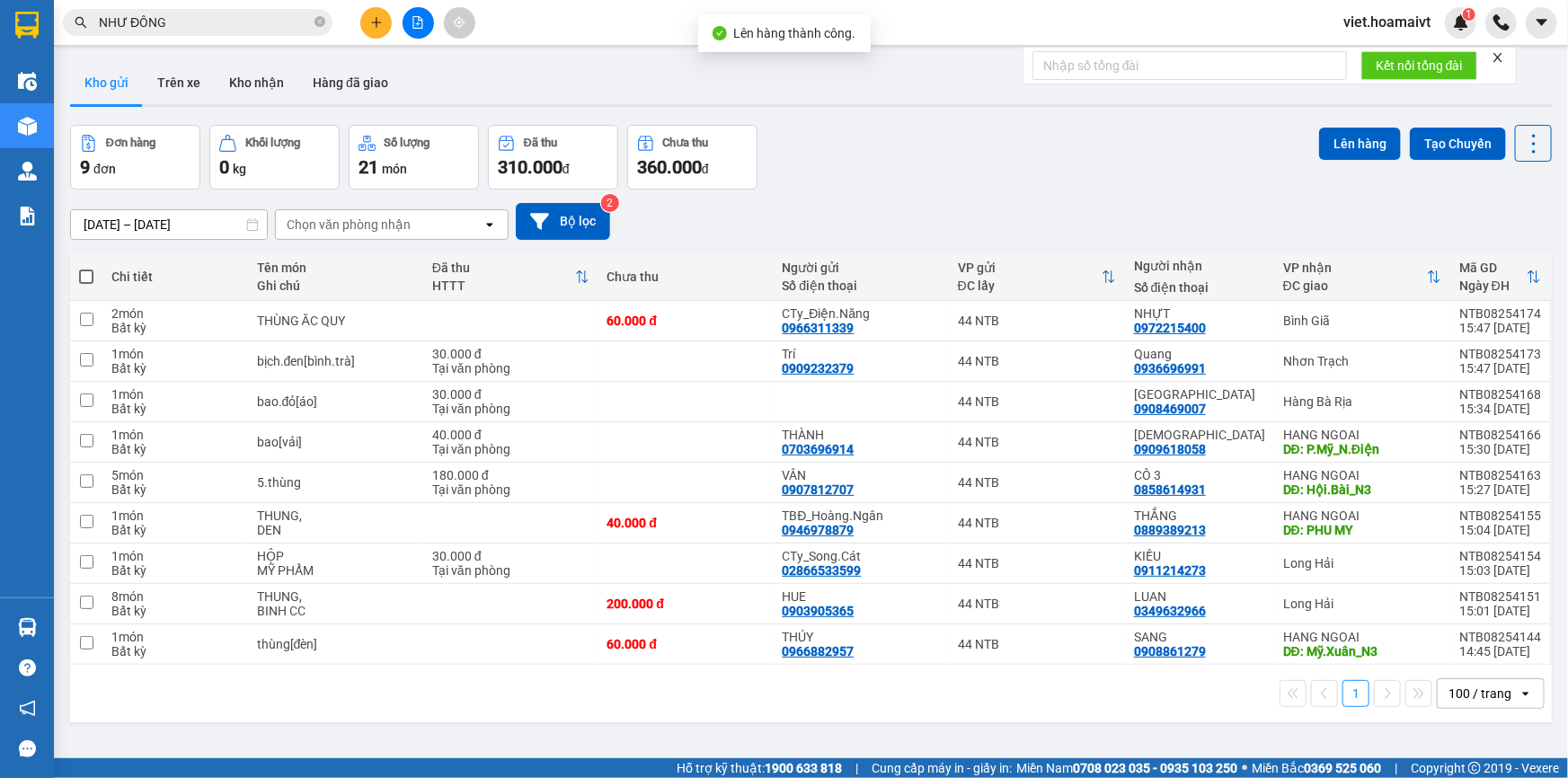
click at [999, 183] on div "Đơn hàng 9 đơn Khối lượng 0 kg Số lượng 21 món Đã thu 310.000 đ Chưa thu 360.00…" at bounding box center [811, 157] width 1482 height 65
click at [999, 182] on div "Đơn hàng 9 đơn Khối lượng 0 kg Số lượng 21 món Đã thu 310.000 đ Chưa thu 360.00…" at bounding box center [811, 157] width 1482 height 65
click at [999, 179] on div "Đơn hàng 9 đơn Khối lượng 0 kg Số lượng 21 món Đã thu 310.000 đ Chưa thu 360.00…" at bounding box center [811, 157] width 1482 height 65
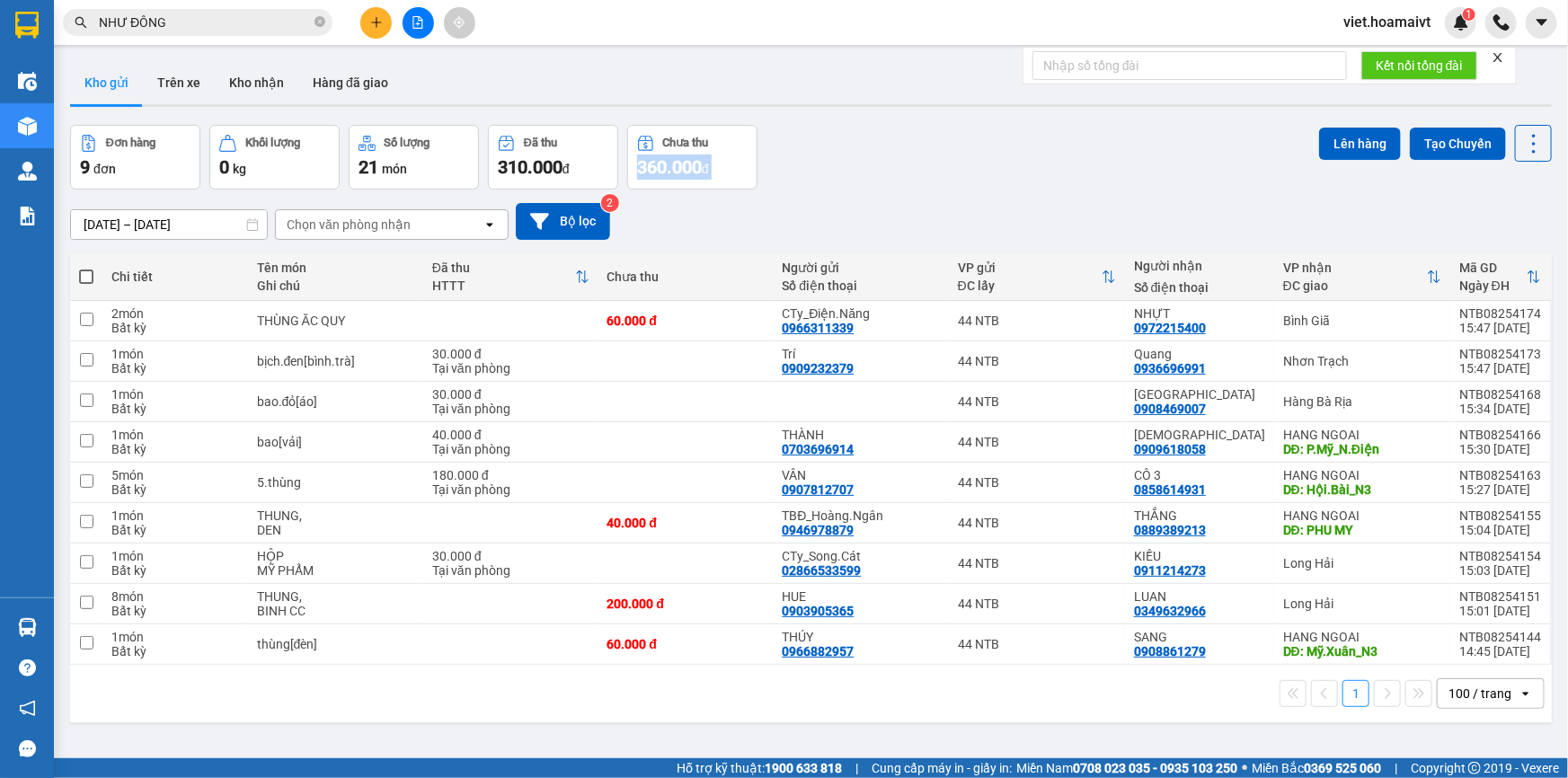
click at [999, 179] on div "Đơn hàng 9 đơn Khối lượng 0 kg Số lượng 21 món Đã thu 310.000 đ Chưa thu 360.00…" at bounding box center [811, 157] width 1482 height 65
click at [375, 18] on icon "plus" at bounding box center [376, 22] width 12 height 12
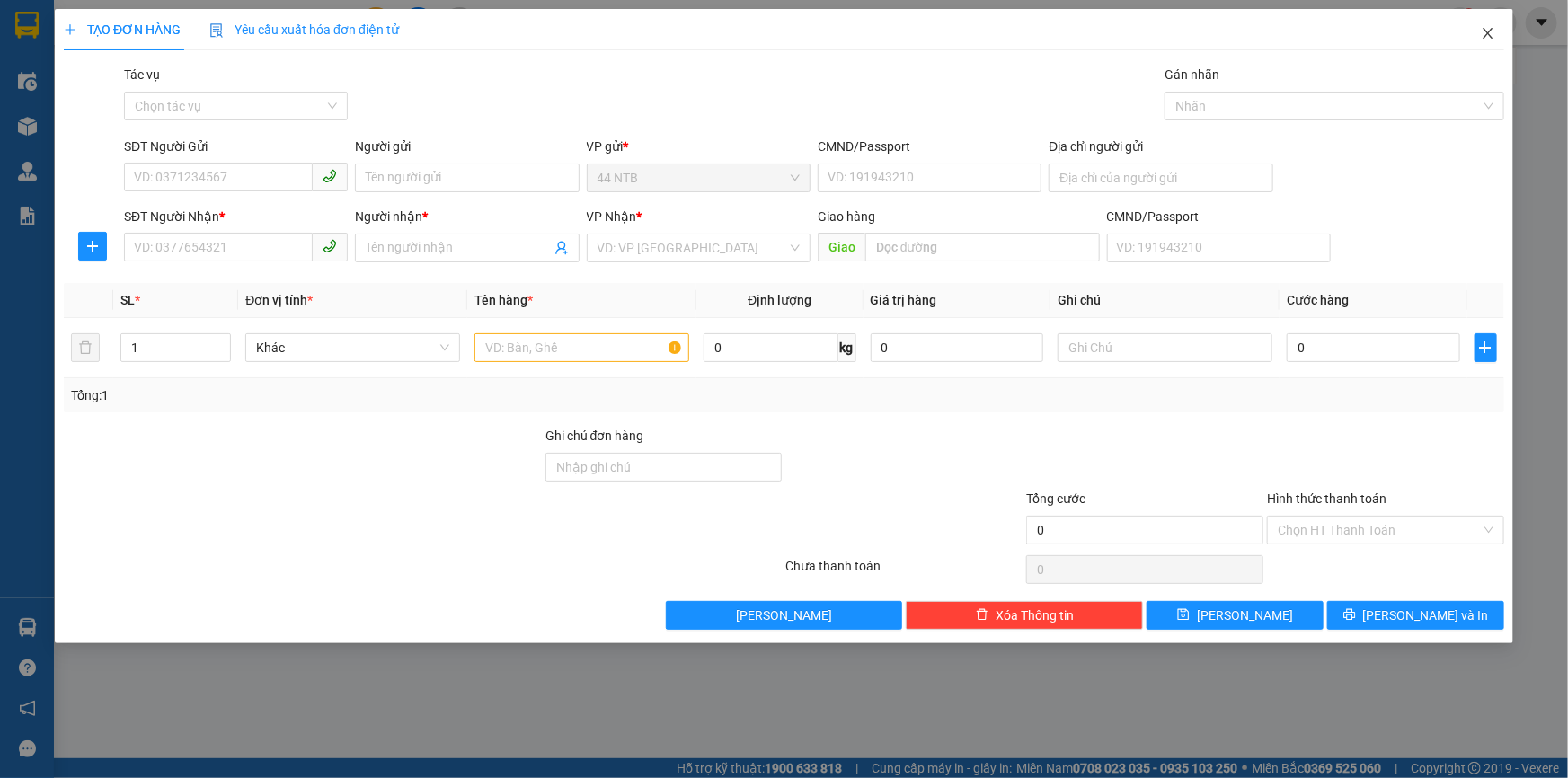
click at [1492, 30] on icon "close" at bounding box center [1487, 32] width 14 height 14
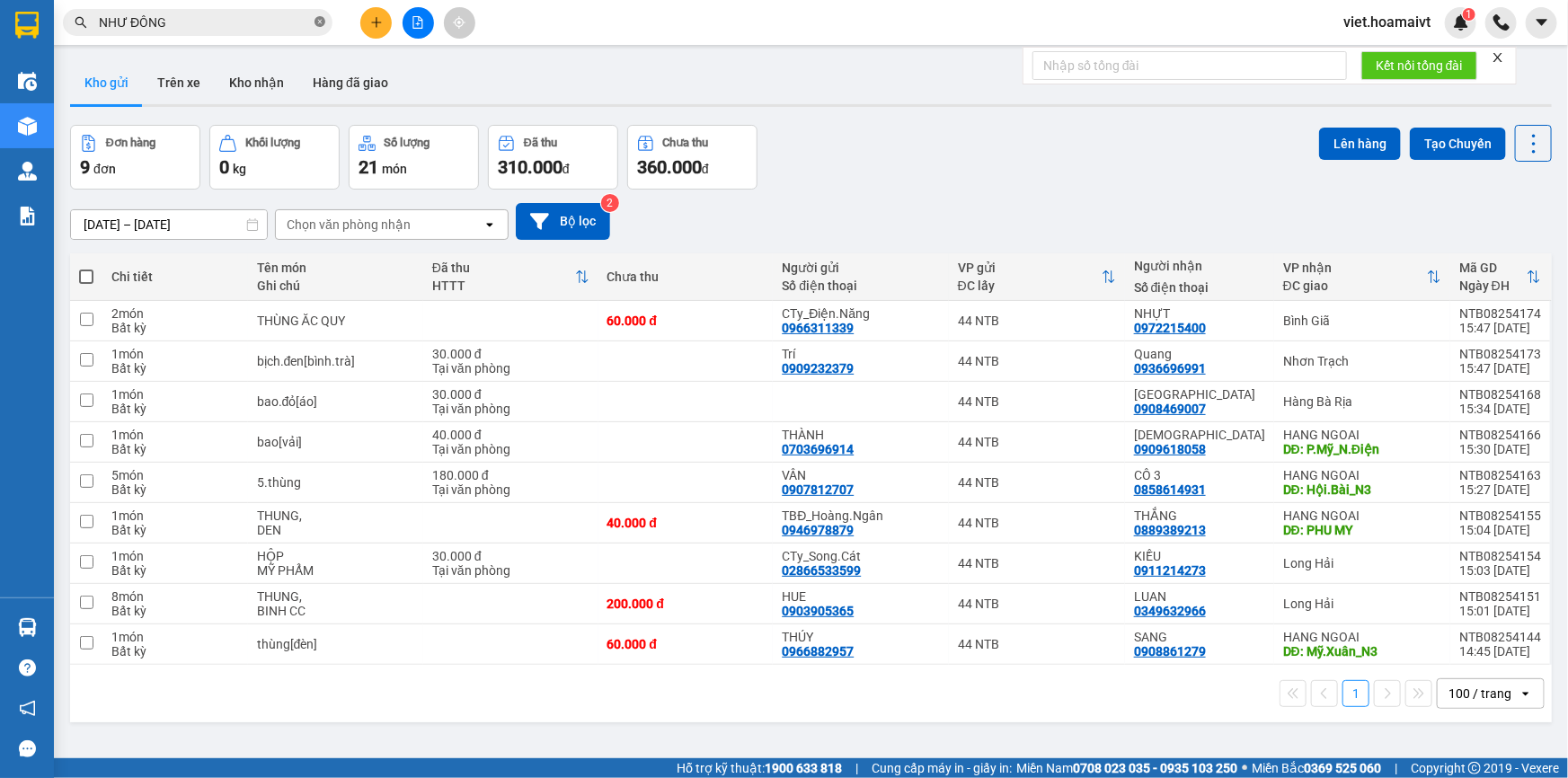
click at [318, 22] on icon "close-circle" at bounding box center [320, 21] width 10 height 10
click at [756, 110] on div "ver 1.8.138 Kho gửi Trên xe Kho nhận Hàng đã giao Đơn hàng 9 đơn Khối lượng 0 k…" at bounding box center [810, 443] width 1496 height 778
click at [753, 110] on div "ver 1.8.138 Kho gửi Trên xe Kho nhận Hàng đã giao Đơn hàng 9 đơn Khối lượng 0 k…" at bounding box center [810, 443] width 1496 height 778
click at [320, 222] on div "Chọn văn phòng nhận" at bounding box center [348, 224] width 124 height 18
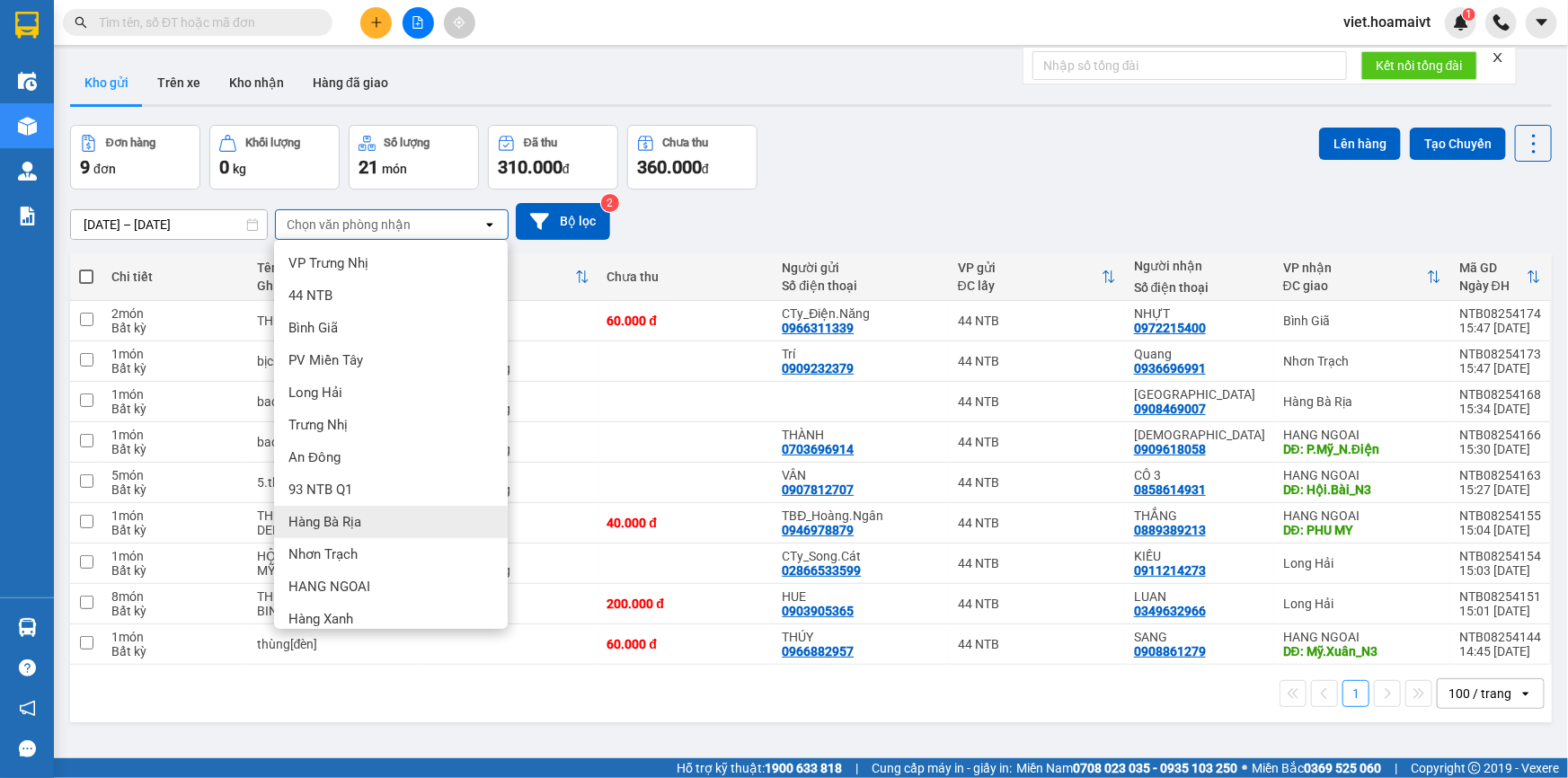
click at [367, 521] on div "Hàng Bà Rịa" at bounding box center [391, 522] width 233 height 32
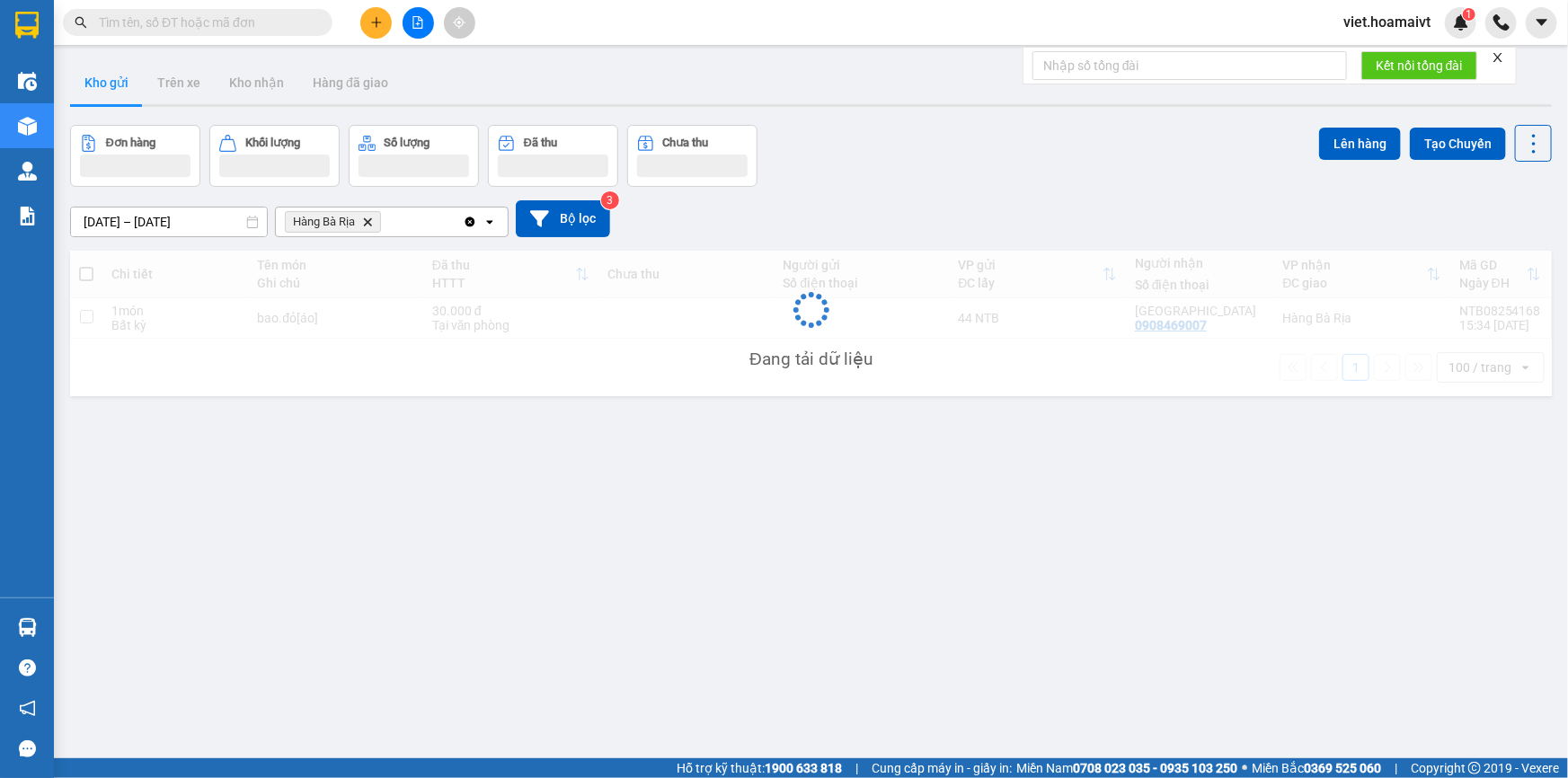
click at [1043, 176] on div "Đơn hàng Khối lượng Số lượng Đã thu Chưa thu Lên hàng Tạo Chuyến" at bounding box center [811, 156] width 1482 height 62
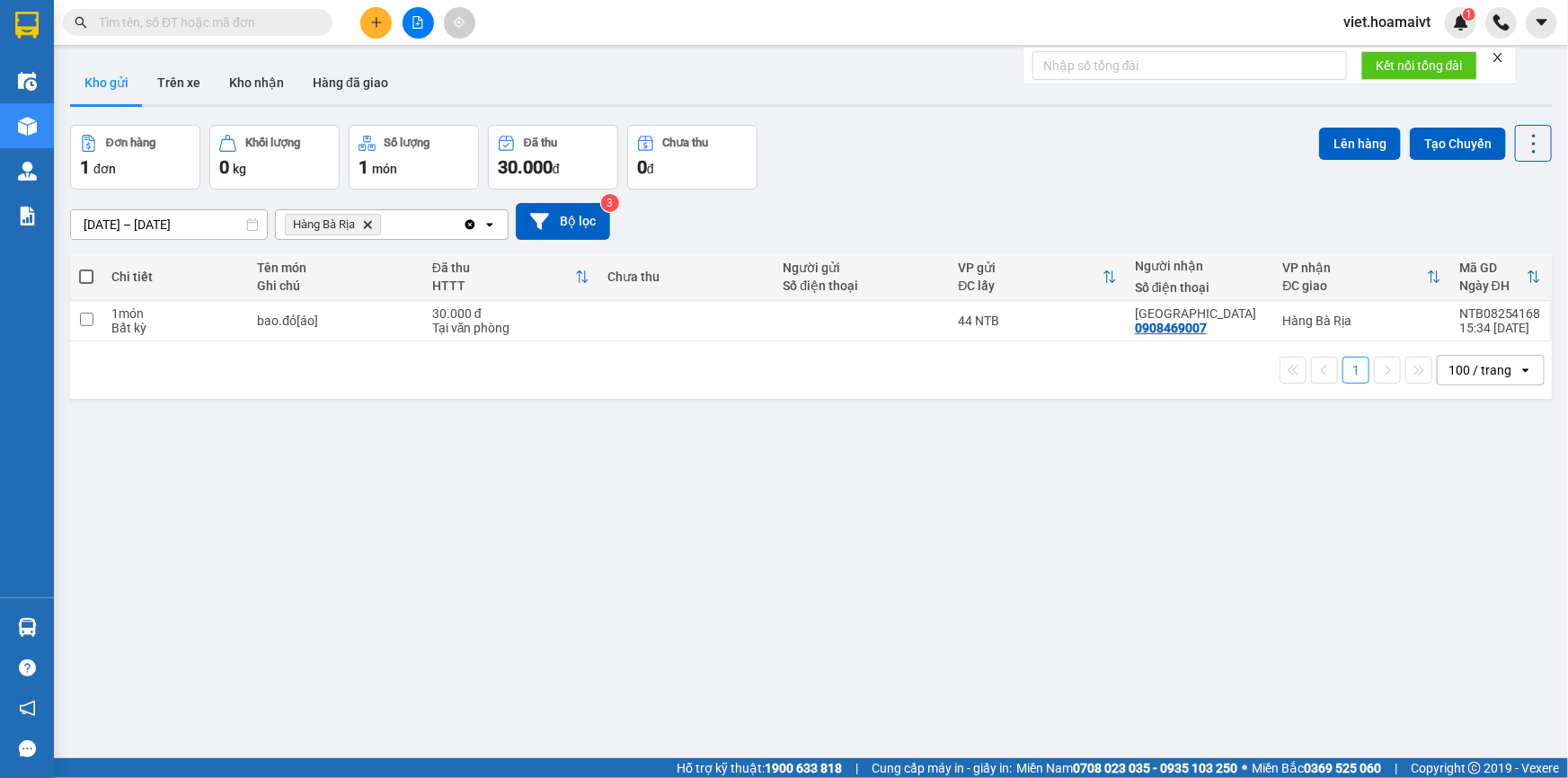
click at [366, 224] on icon "Delete" at bounding box center [367, 224] width 10 height 10
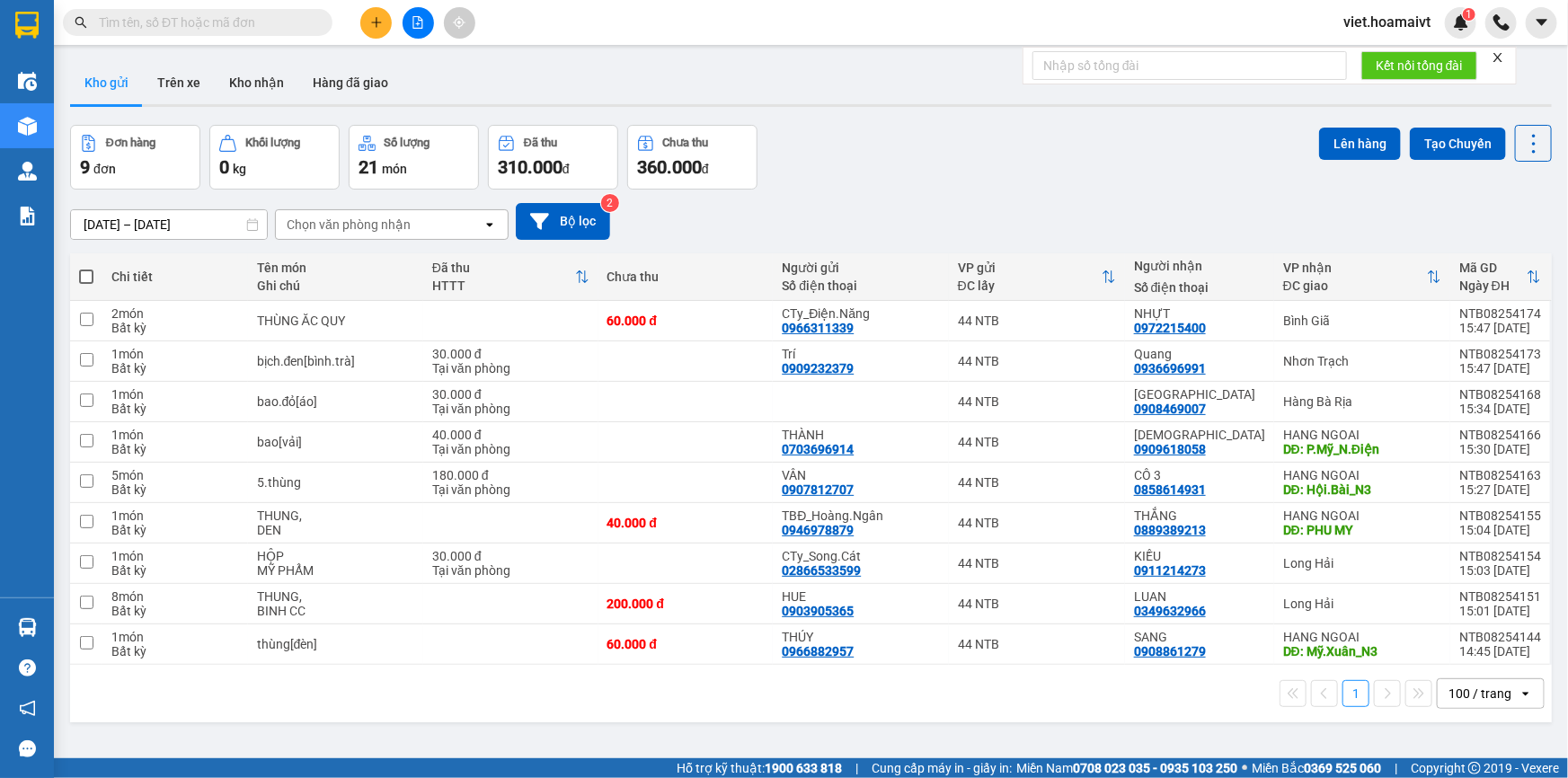
click at [1174, 194] on div "[DATE] – [DATE] Press the down arrow key to interact with the calendar and sele…" at bounding box center [811, 221] width 1482 height 64
click at [1141, 176] on div "Đơn hàng 9 đơn Khối lượng 0 kg Số lượng 21 món Đã thu 310.000 đ Chưa thu 360.00…" at bounding box center [811, 157] width 1482 height 65
click at [177, 23] on input "text" at bounding box center [205, 22] width 212 height 20
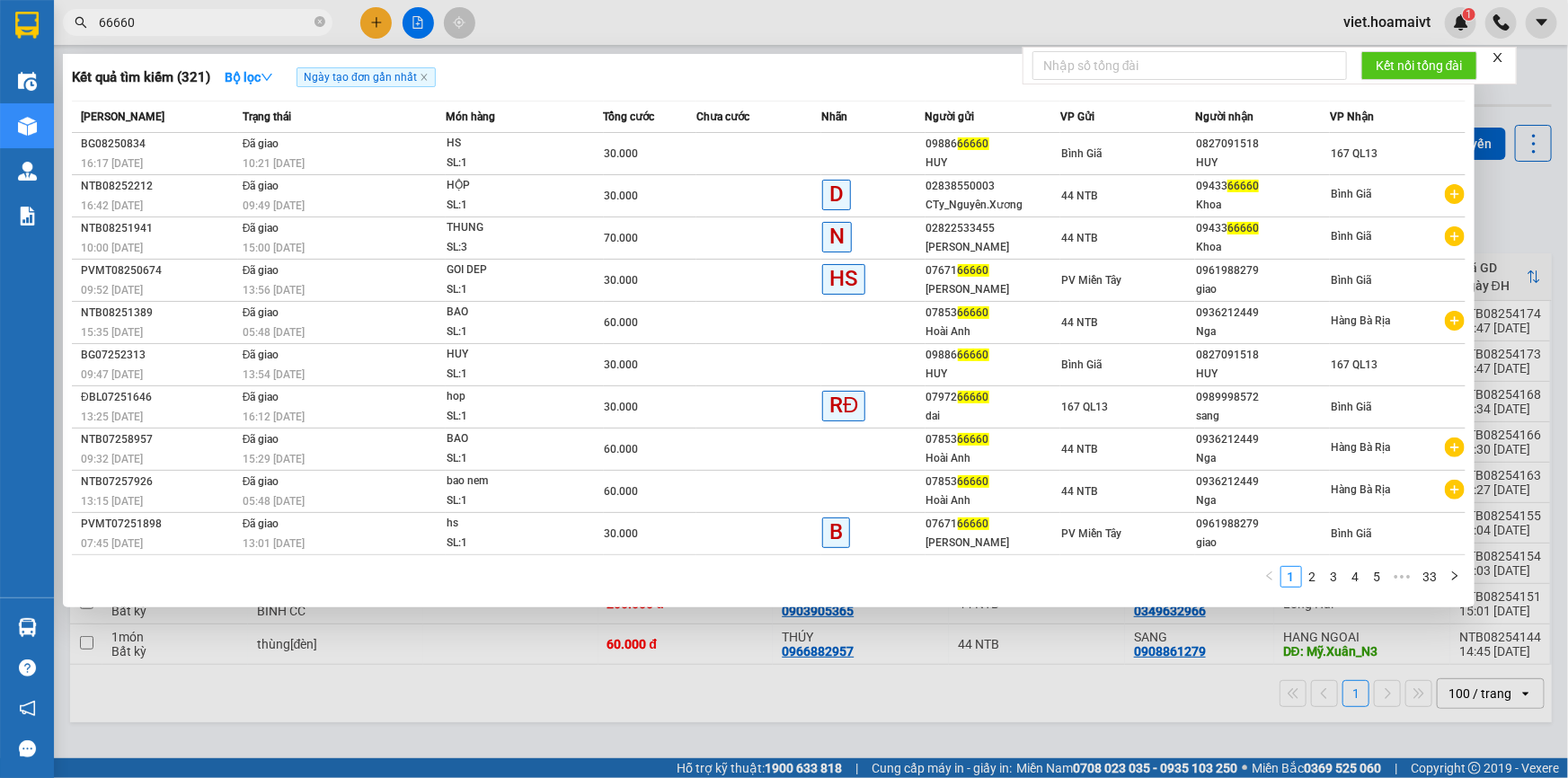
type input "66660"
click at [476, 707] on div at bounding box center [784, 389] width 1568 height 778
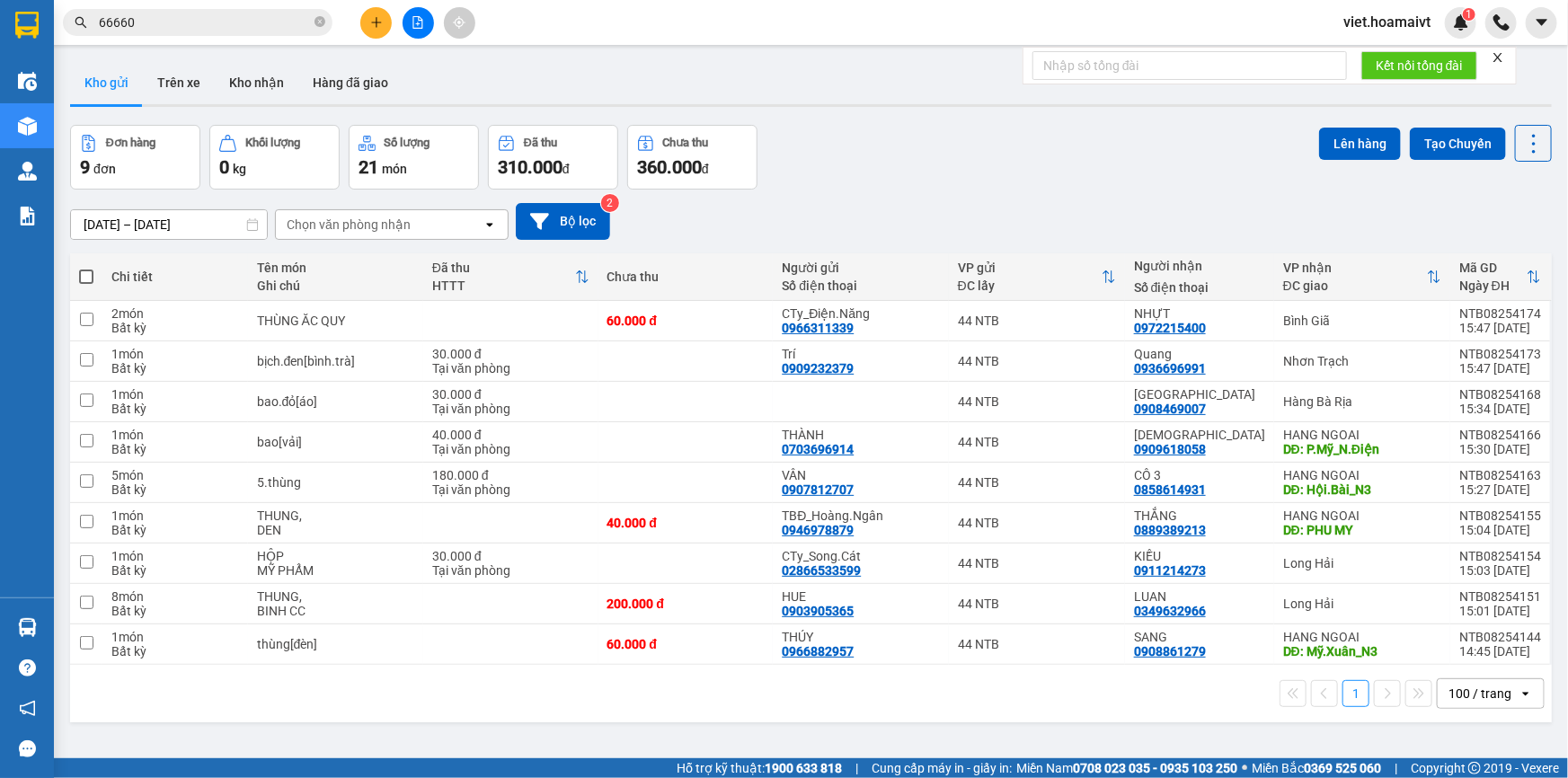
click at [379, 215] on div "Chọn văn phòng nhận" at bounding box center [348, 224] width 124 height 18
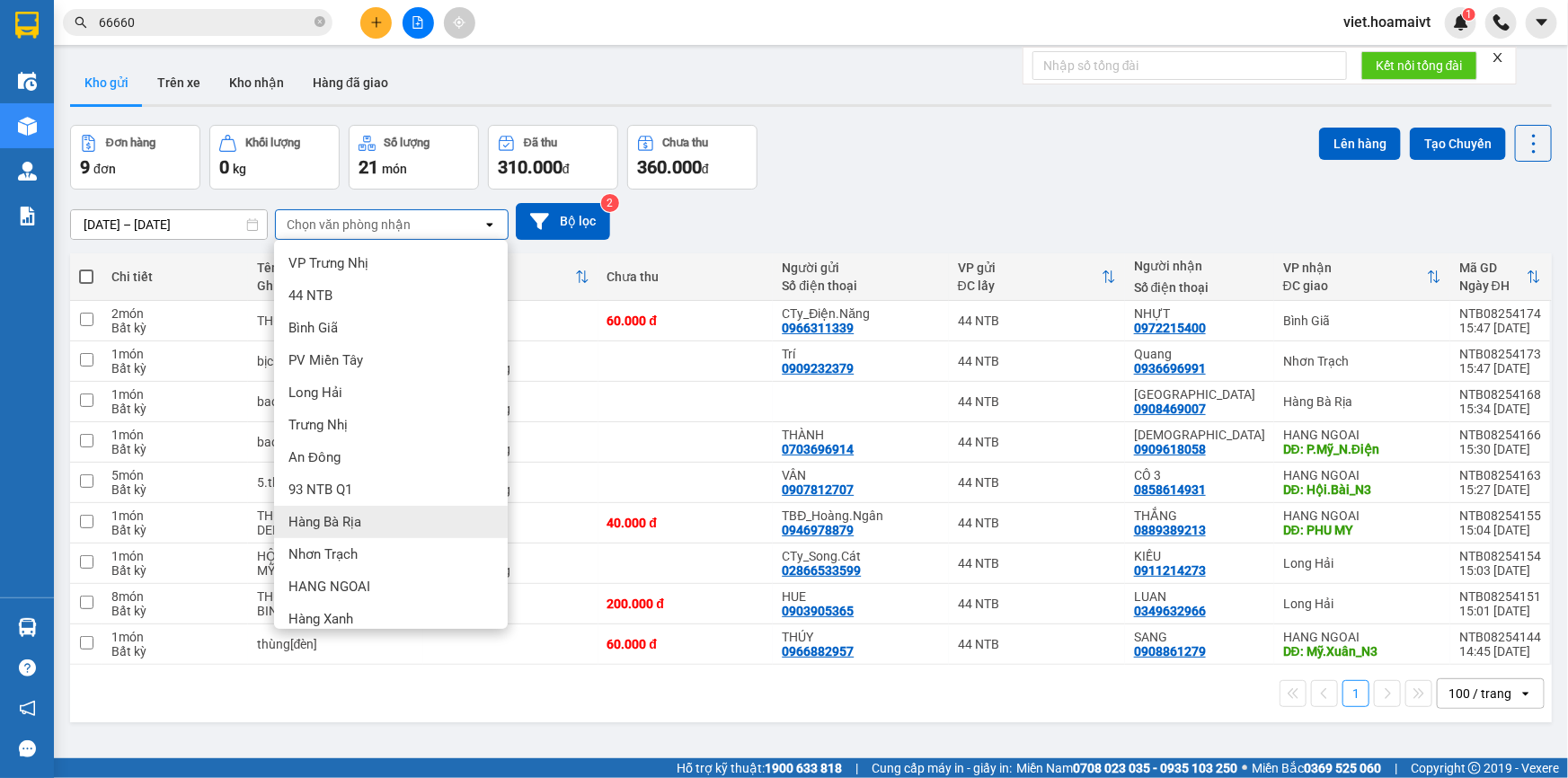
click at [367, 529] on div "Hàng Bà Rịa" at bounding box center [391, 522] width 233 height 32
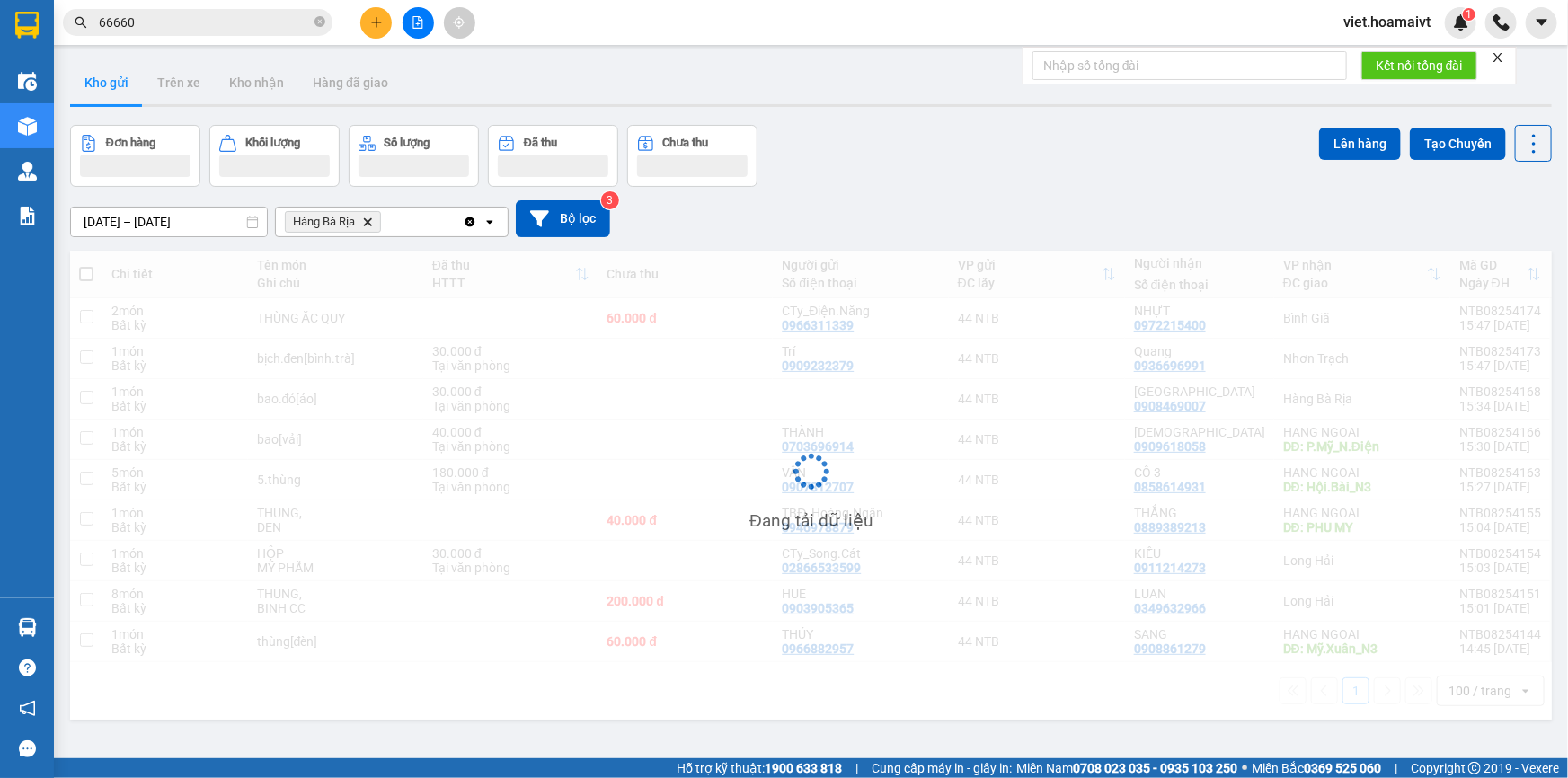
click at [833, 226] on div "12/08/2025 – 13/08/2025 Press the down arrow key to interact with the calendar …" at bounding box center [811, 218] width 1482 height 37
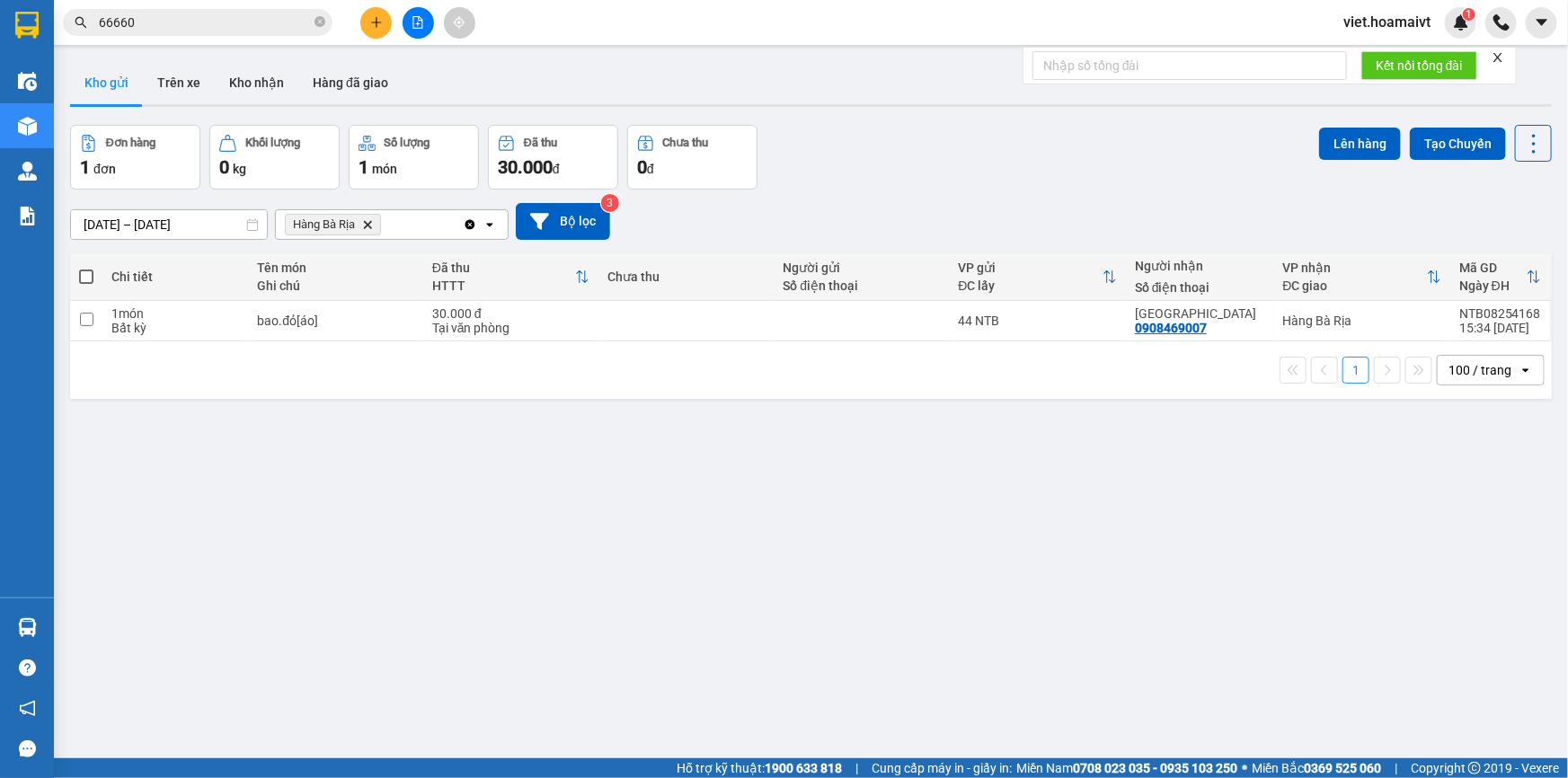
click at [833, 219] on div "12/08/2025 – 13/08/2025 Press the down arrow key to interact with the calendar …" at bounding box center [811, 221] width 1482 height 37
click at [836, 210] on div "12/08/2025 – 13/08/2025 Press the down arrow key to interact with the calendar …" at bounding box center [811, 221] width 1482 height 37
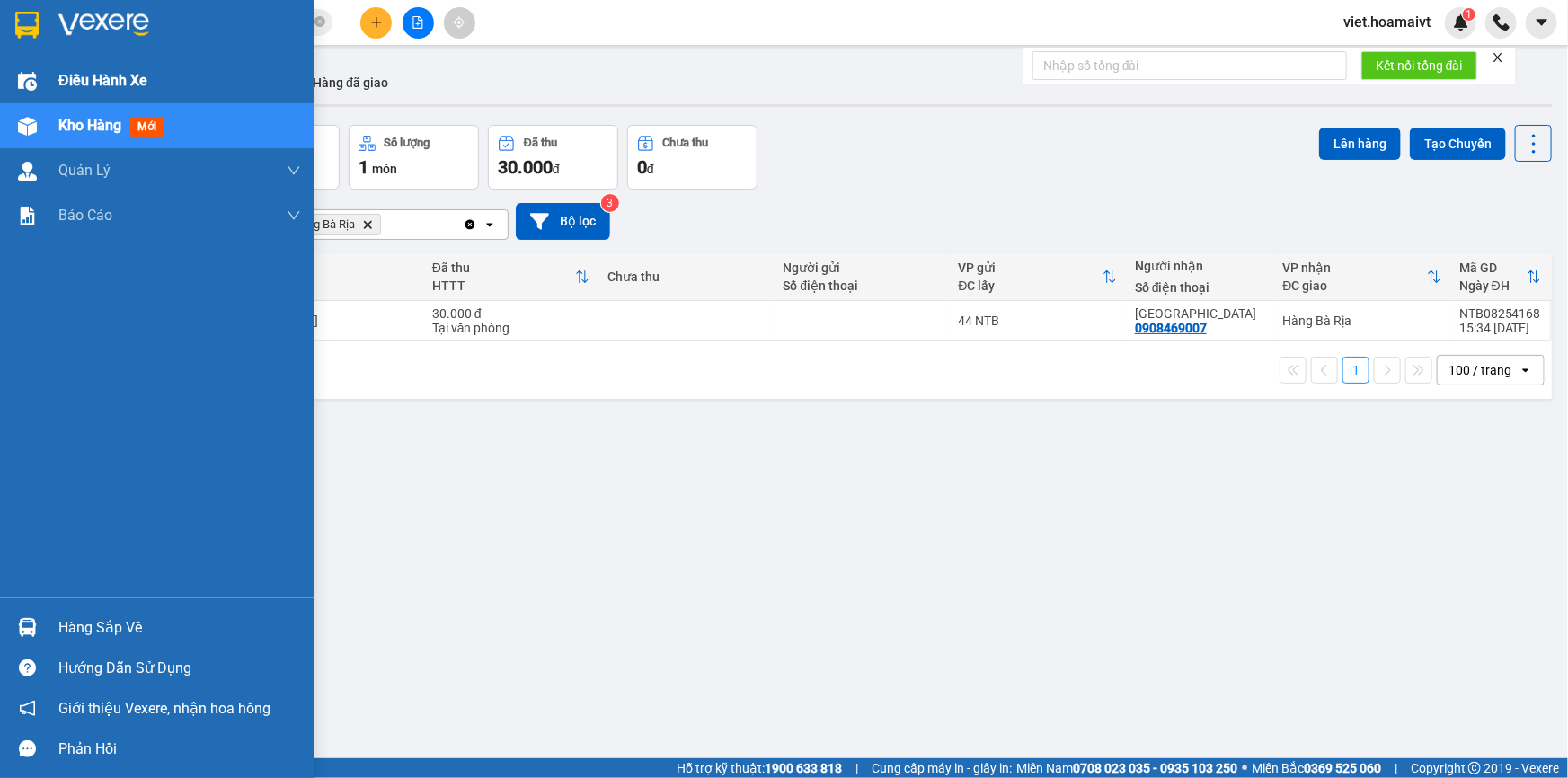
click at [126, 75] on span "Điều hành xe" at bounding box center [103, 81] width 89 height 23
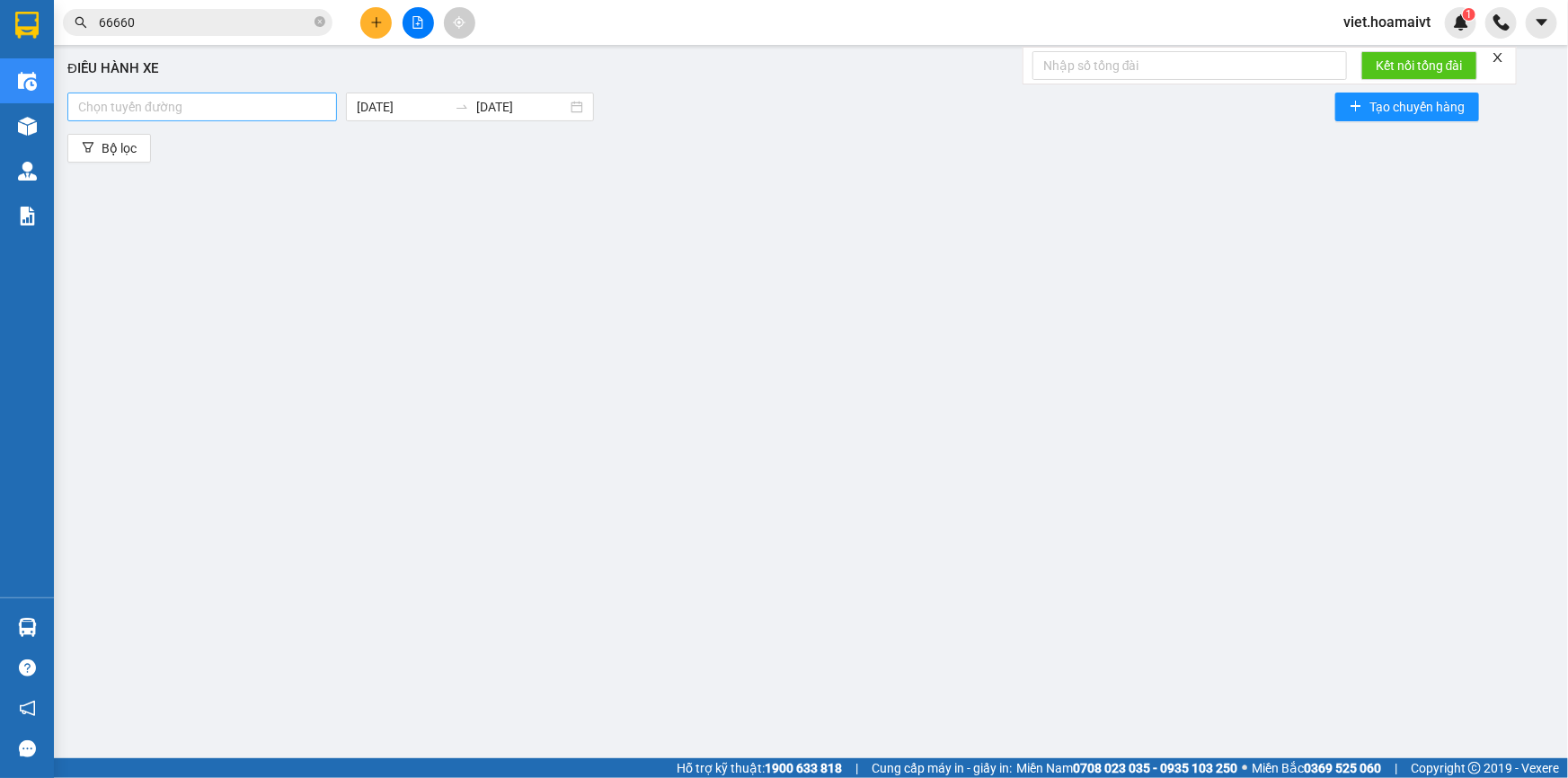
click at [288, 107] on div at bounding box center [202, 106] width 261 height 22
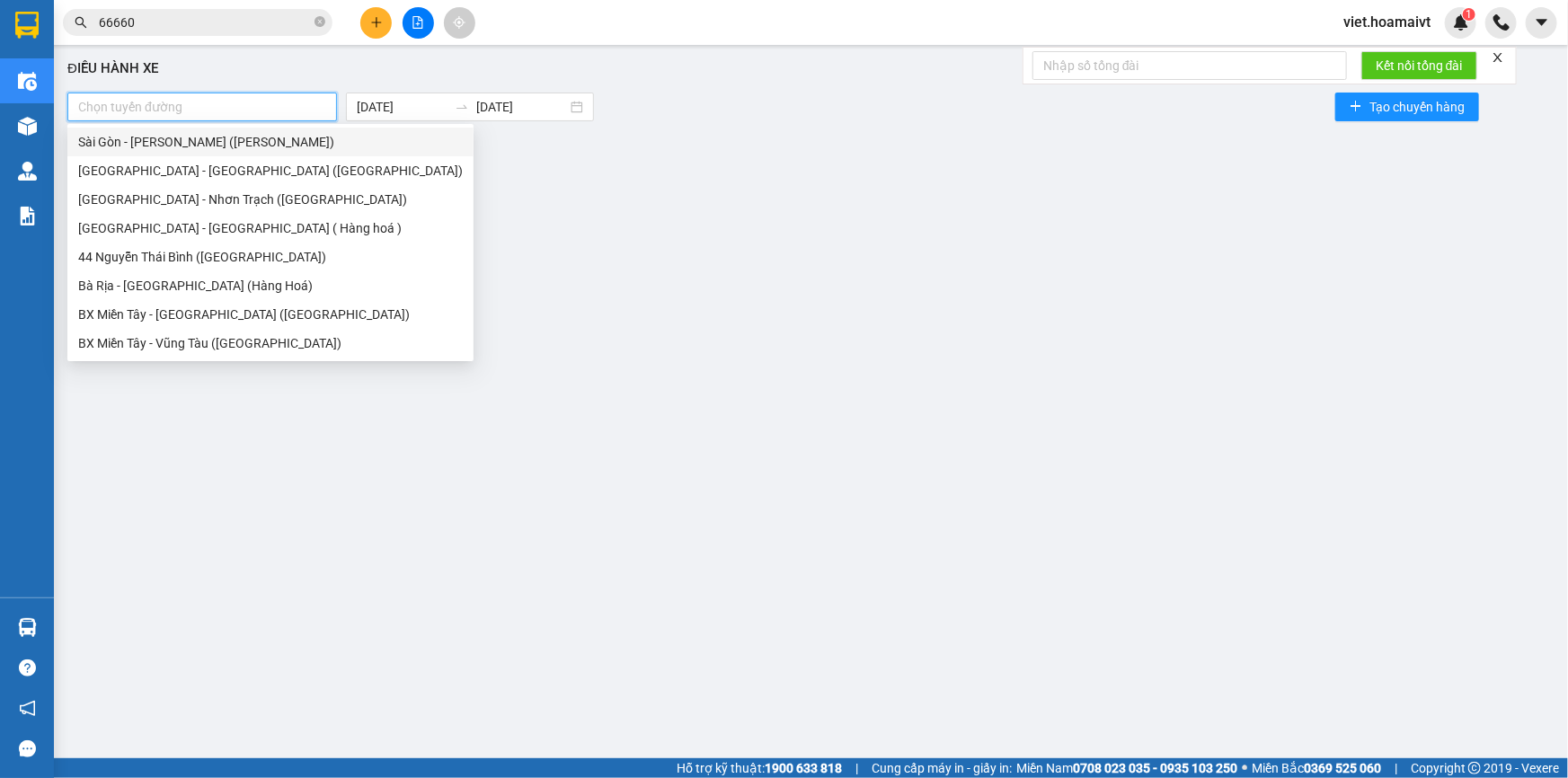
click at [292, 143] on div "Sài Gòn - [PERSON_NAME] ([PERSON_NAME])" at bounding box center [269, 141] width 384 height 20
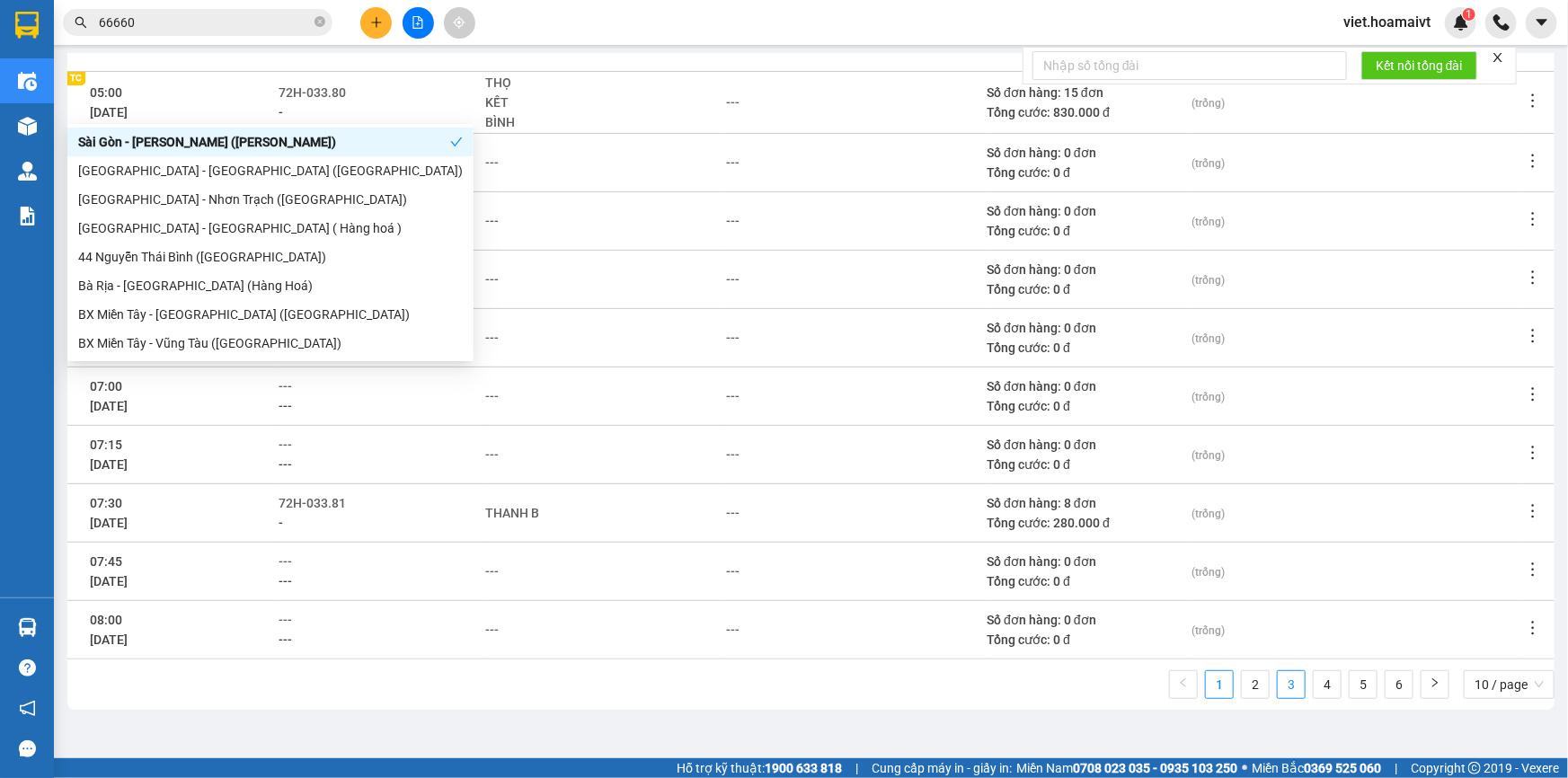
click at [1278, 679] on link "3" at bounding box center [1291, 685] width 27 height 27
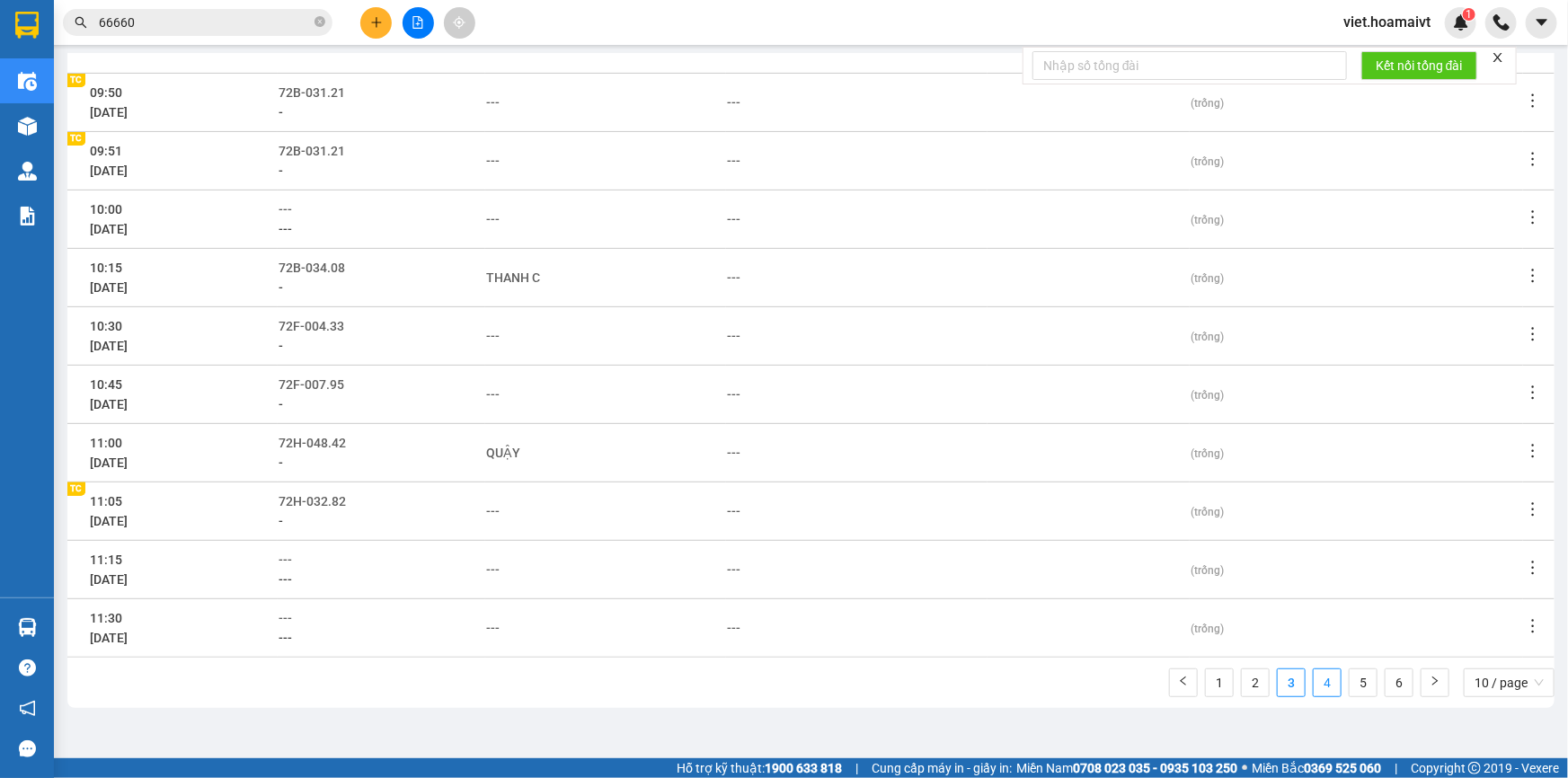
scroll to position [233, 0]
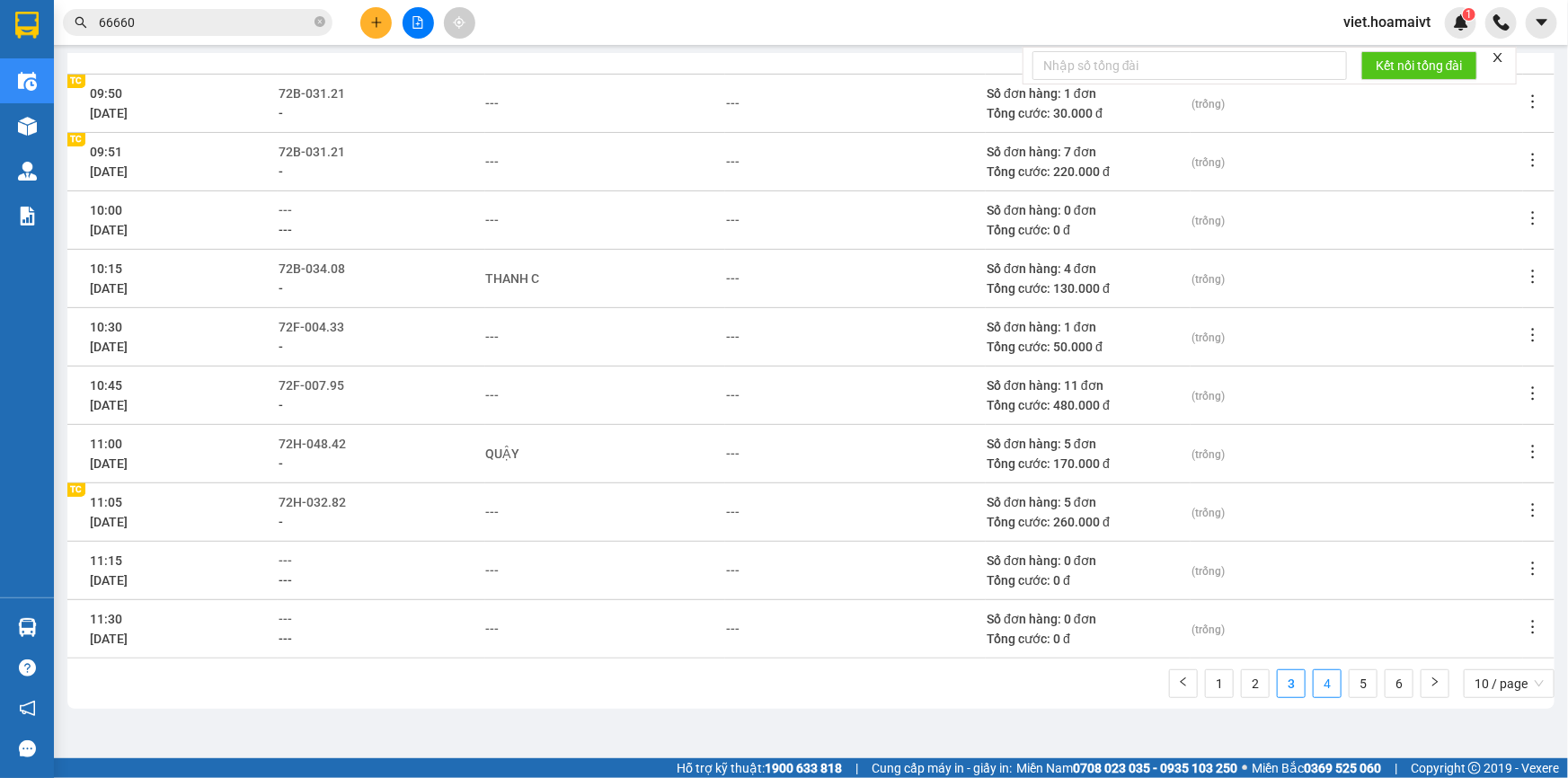
click at [1314, 692] on link "4" at bounding box center [1327, 684] width 27 height 27
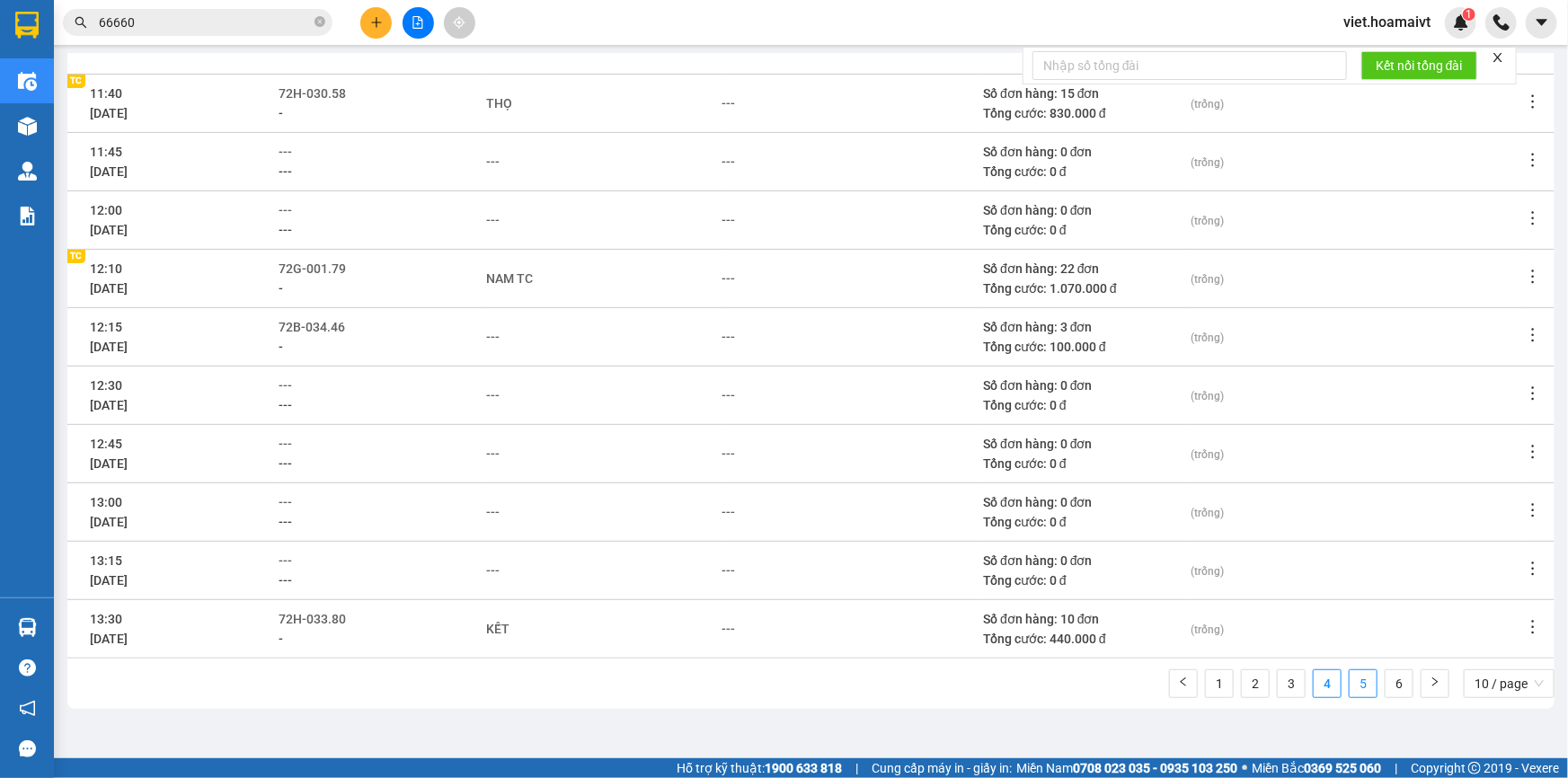
click at [1354, 683] on link "5" at bounding box center [1363, 684] width 27 height 27
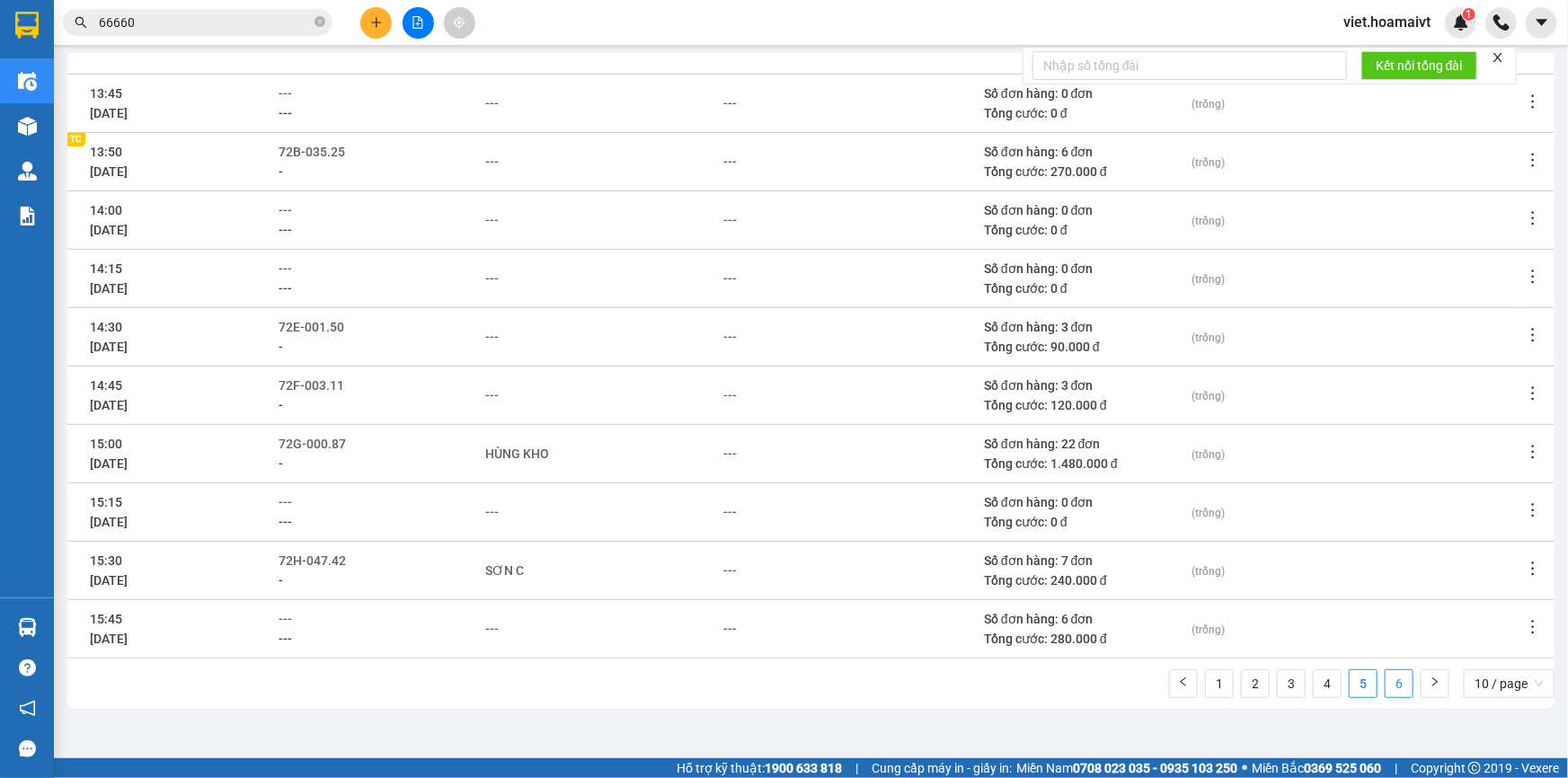
click at [1391, 681] on link "6" at bounding box center [1399, 684] width 27 height 27
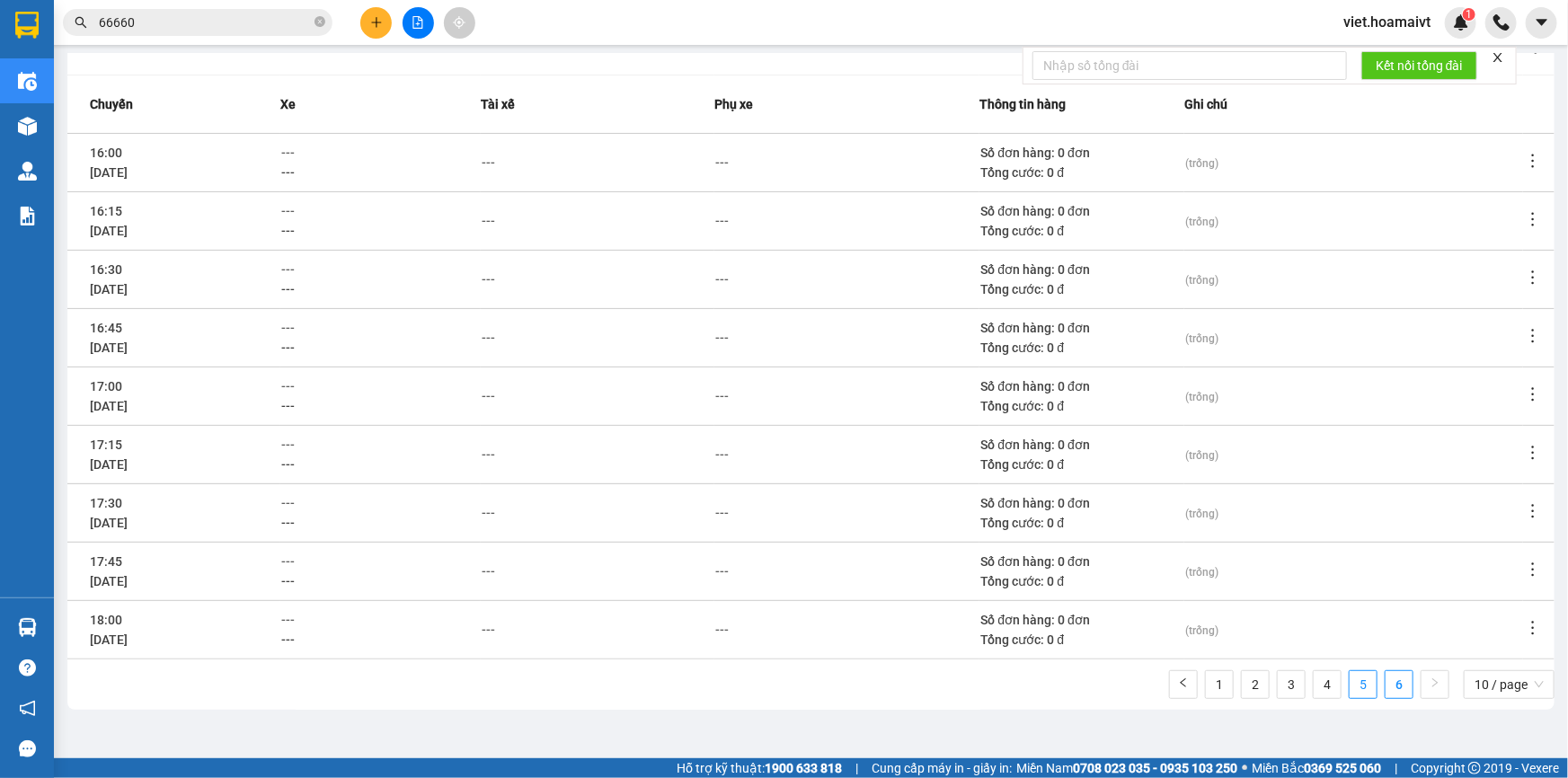
click at [1353, 689] on link "5" at bounding box center [1363, 685] width 27 height 27
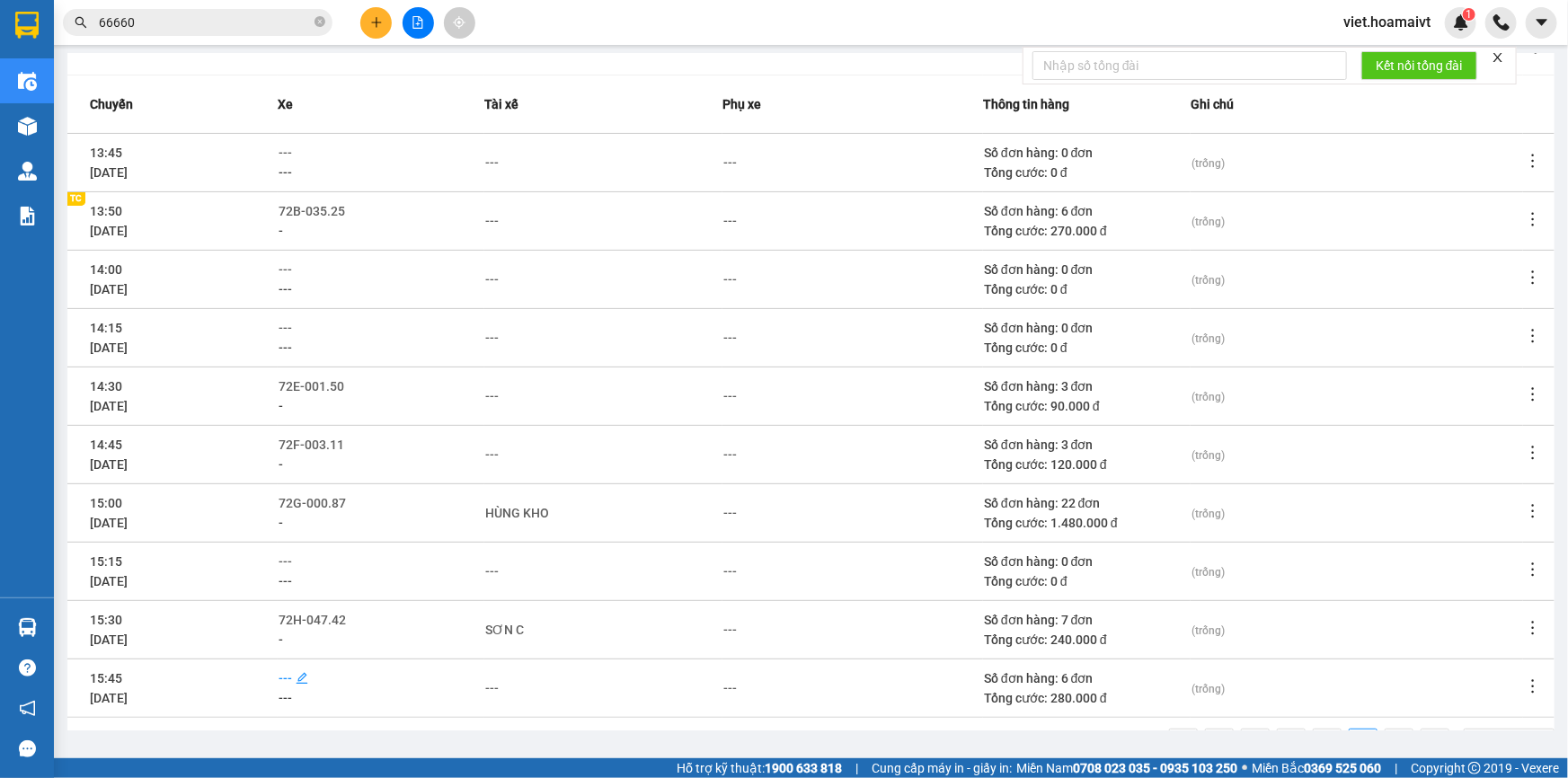
click at [287, 673] on span "---" at bounding box center [286, 678] width 13 height 14
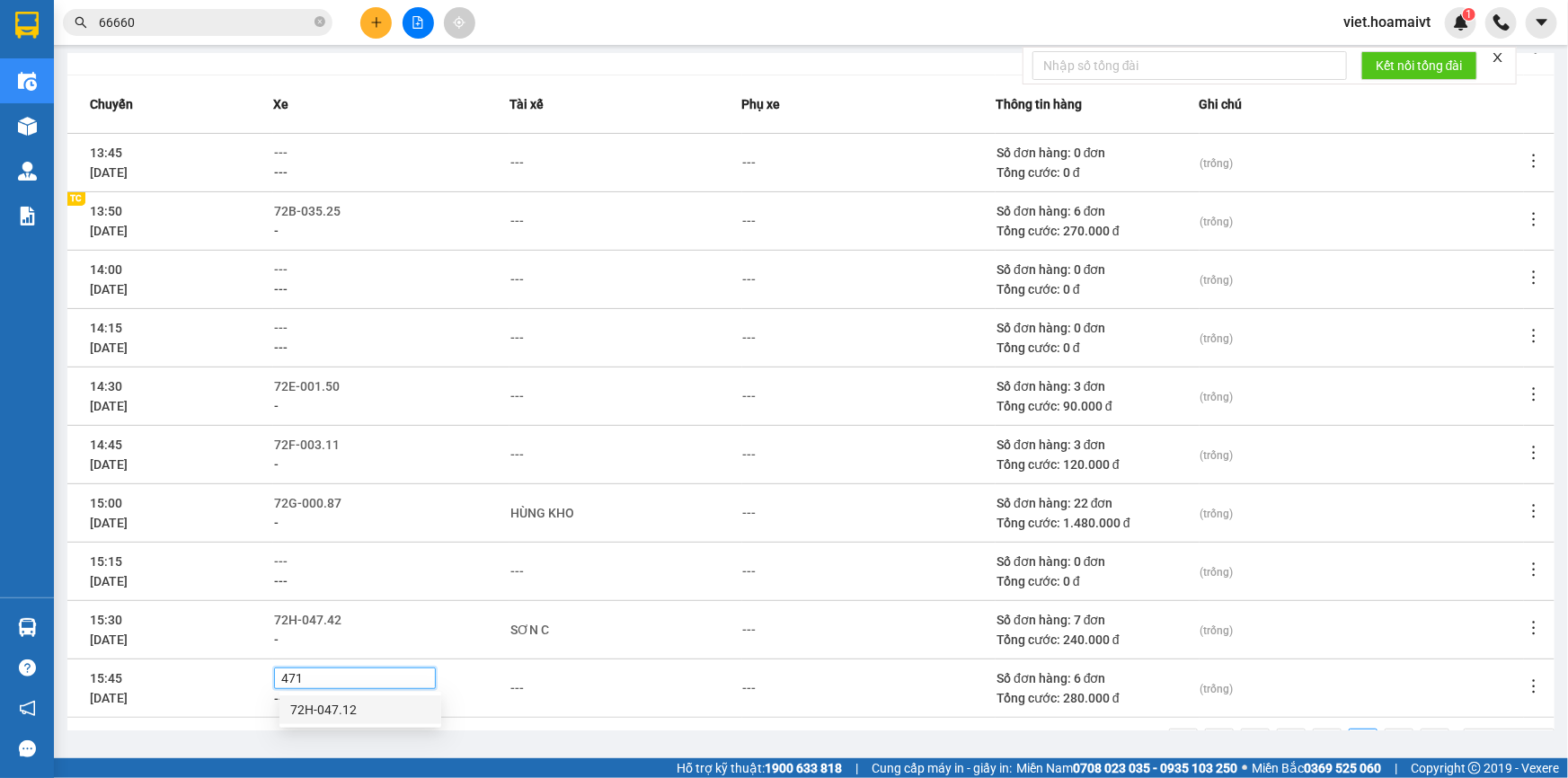
type input "4712"
drag, startPoint x: 357, startPoint y: 703, endPoint x: 701, endPoint y: 686, distance: 344.4
click at [358, 704] on div "72H-047.12" at bounding box center [360, 710] width 140 height 20
click at [714, 686] on div "---" at bounding box center [625, 688] width 231 height 20
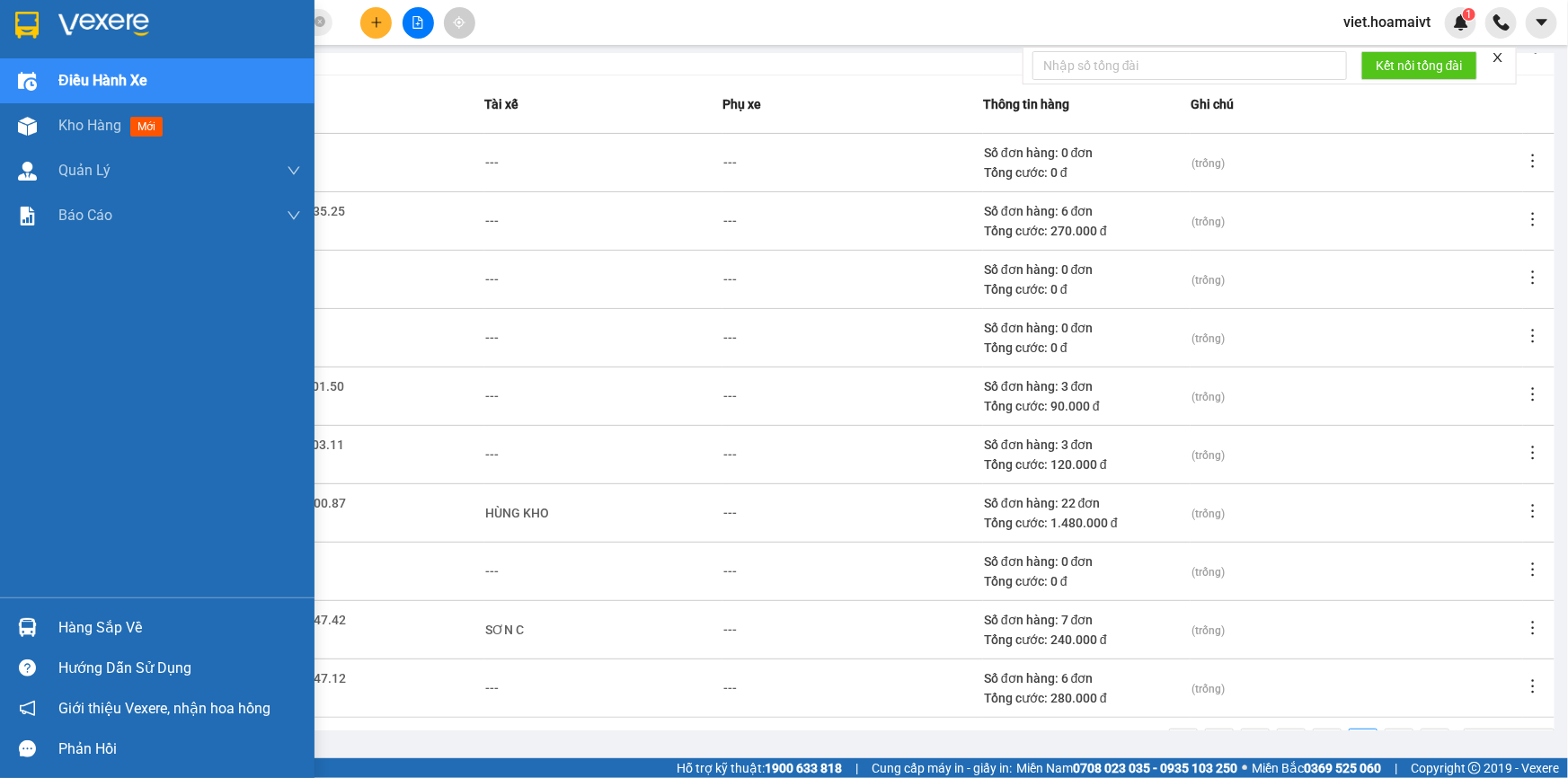
click at [87, 3] on div at bounding box center [157, 29] width 315 height 59
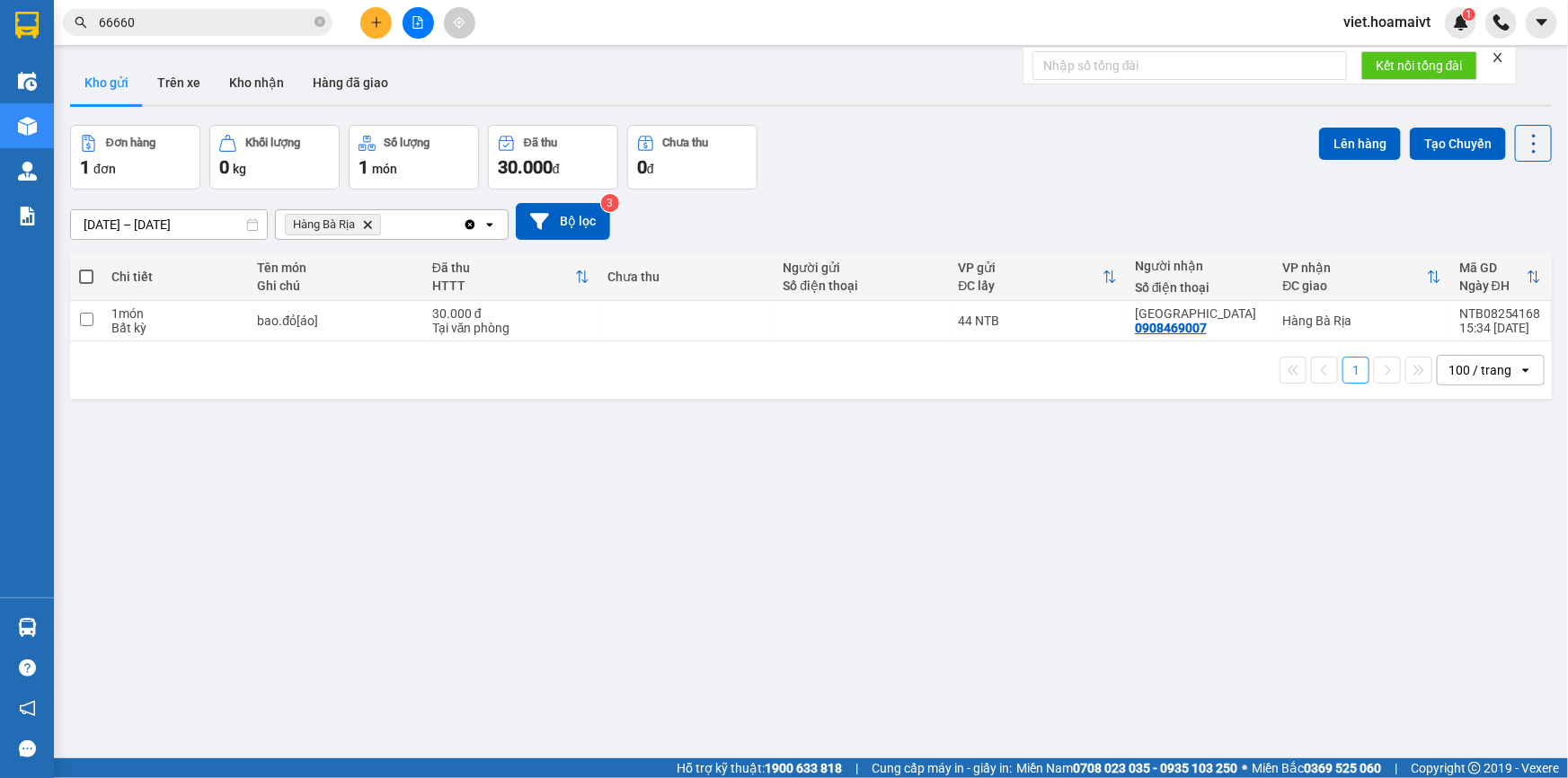
click at [876, 157] on div "Đơn hàng 1 đơn Khối lượng 0 kg Số lượng 1 món Đã thu 30.000 đ Chưa thu 0 đ Lên …" at bounding box center [811, 157] width 1482 height 65
click at [368, 222] on icon "Delete" at bounding box center [367, 224] width 10 height 10
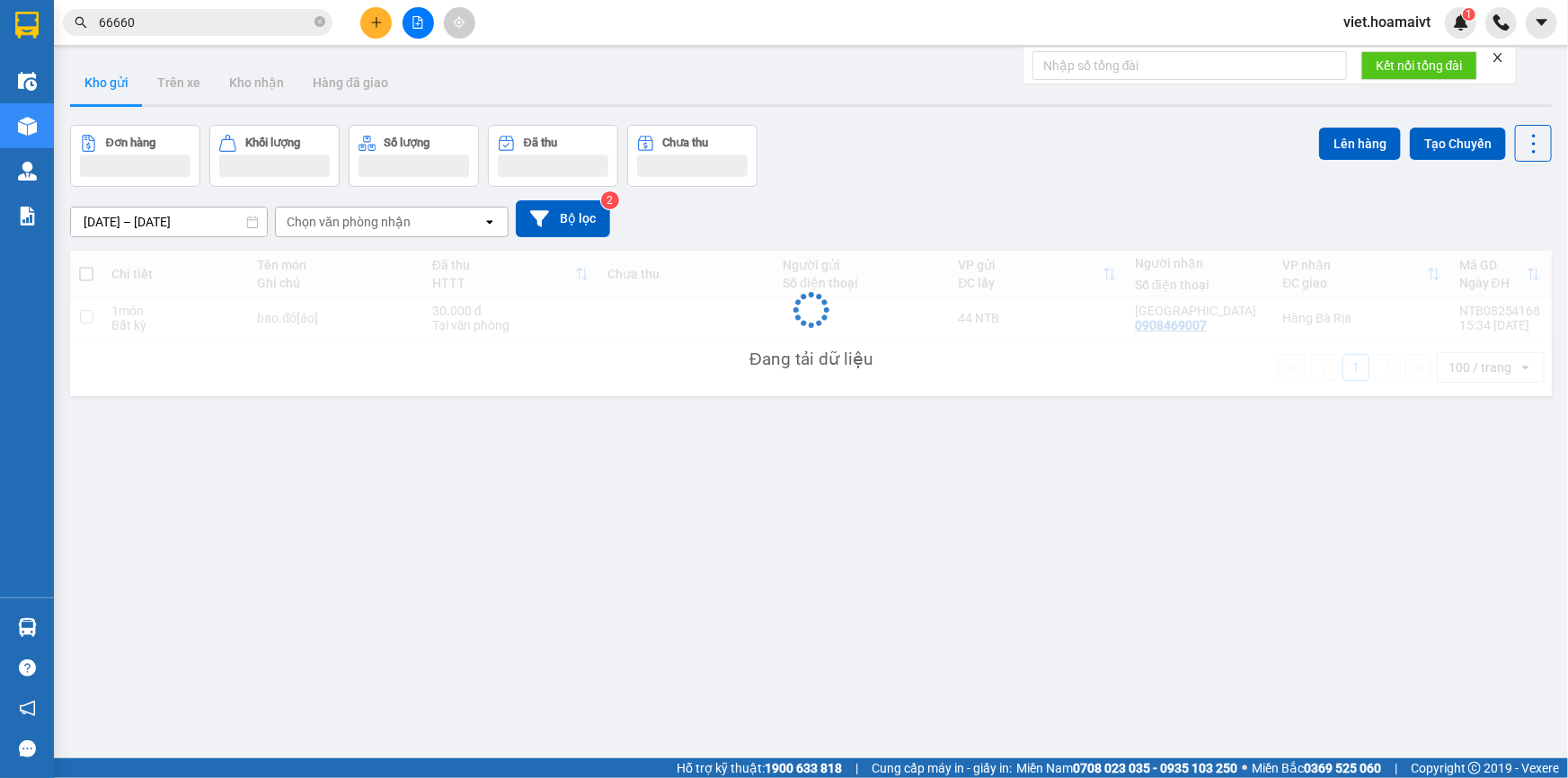
click at [915, 200] on div "[DATE] – [DATE] Press the down arrow key to interact with the calendar and sele…" at bounding box center [811, 218] width 1482 height 37
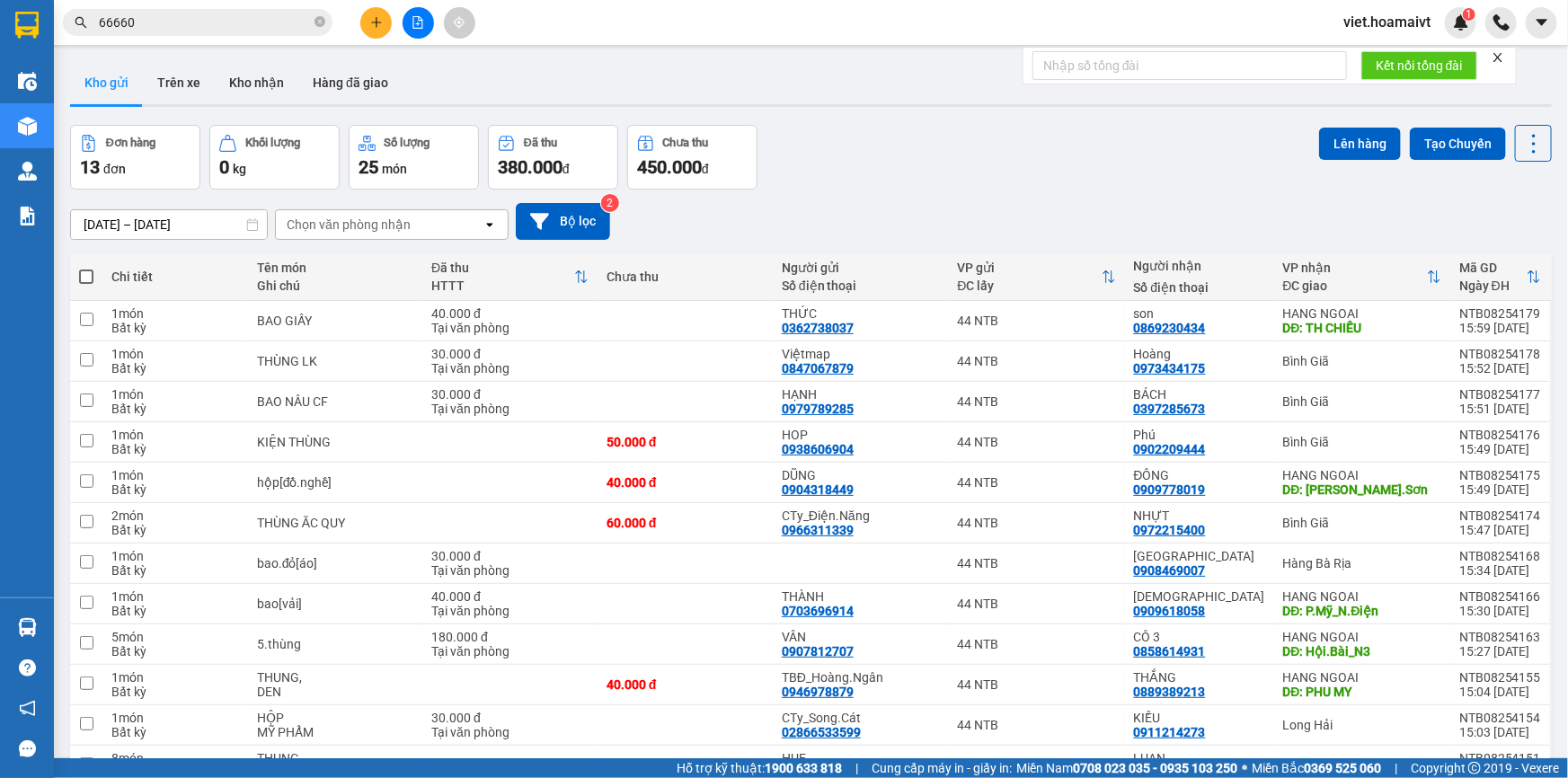
click at [940, 204] on div "[DATE] – [DATE] Press the down arrow key to interact with the calendar and sele…" at bounding box center [811, 221] width 1482 height 37
click at [976, 171] on div "Đơn hàng 13 đơn Khối lượng 0 kg Số lượng 25 món Đã thu 380.000 đ Chưa thu 450.0…" at bounding box center [811, 157] width 1482 height 65
click at [206, 24] on input "66660" at bounding box center [205, 22] width 212 height 20
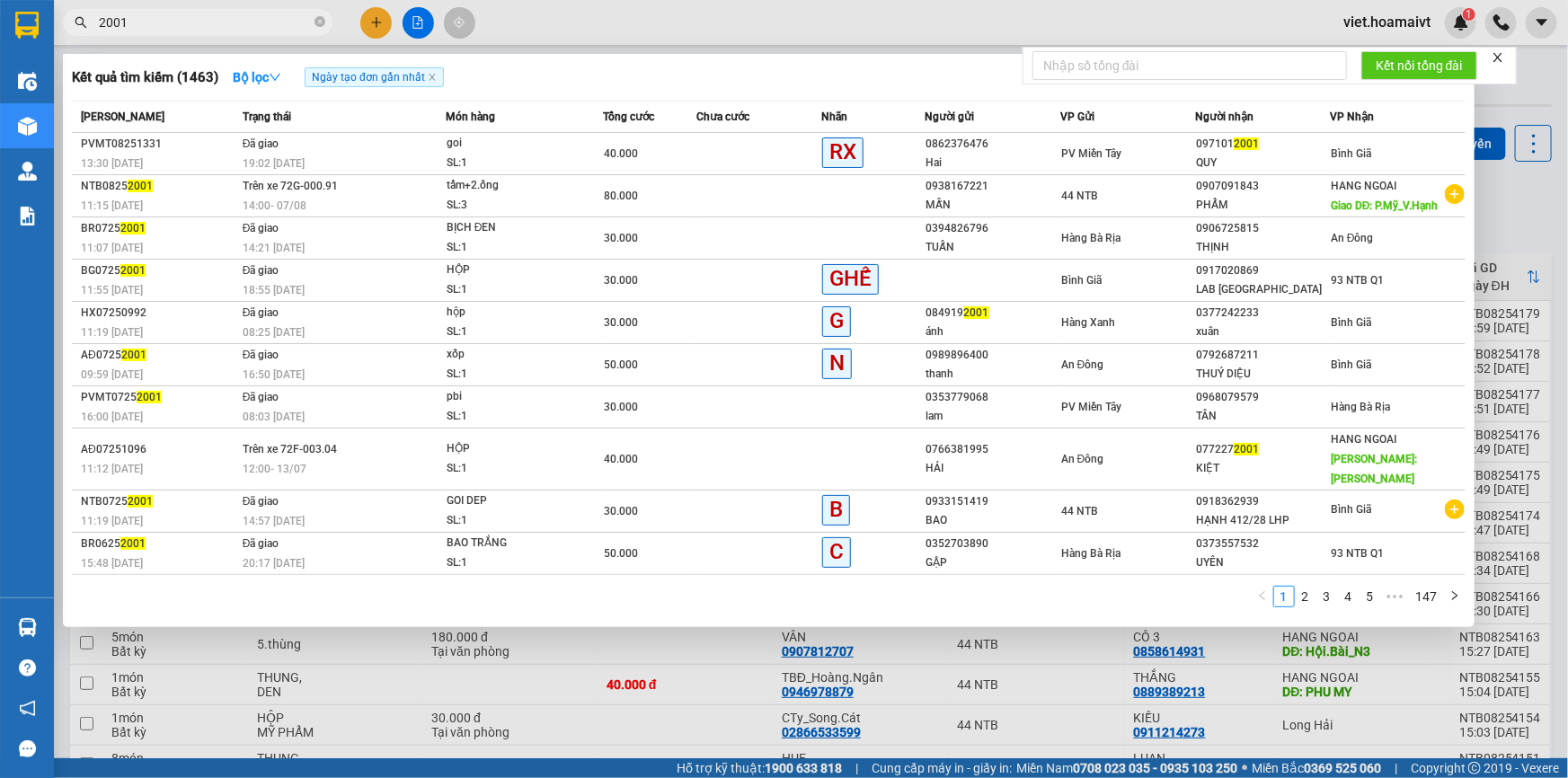
type input "2001"
click at [690, 672] on div at bounding box center [784, 389] width 1568 height 778
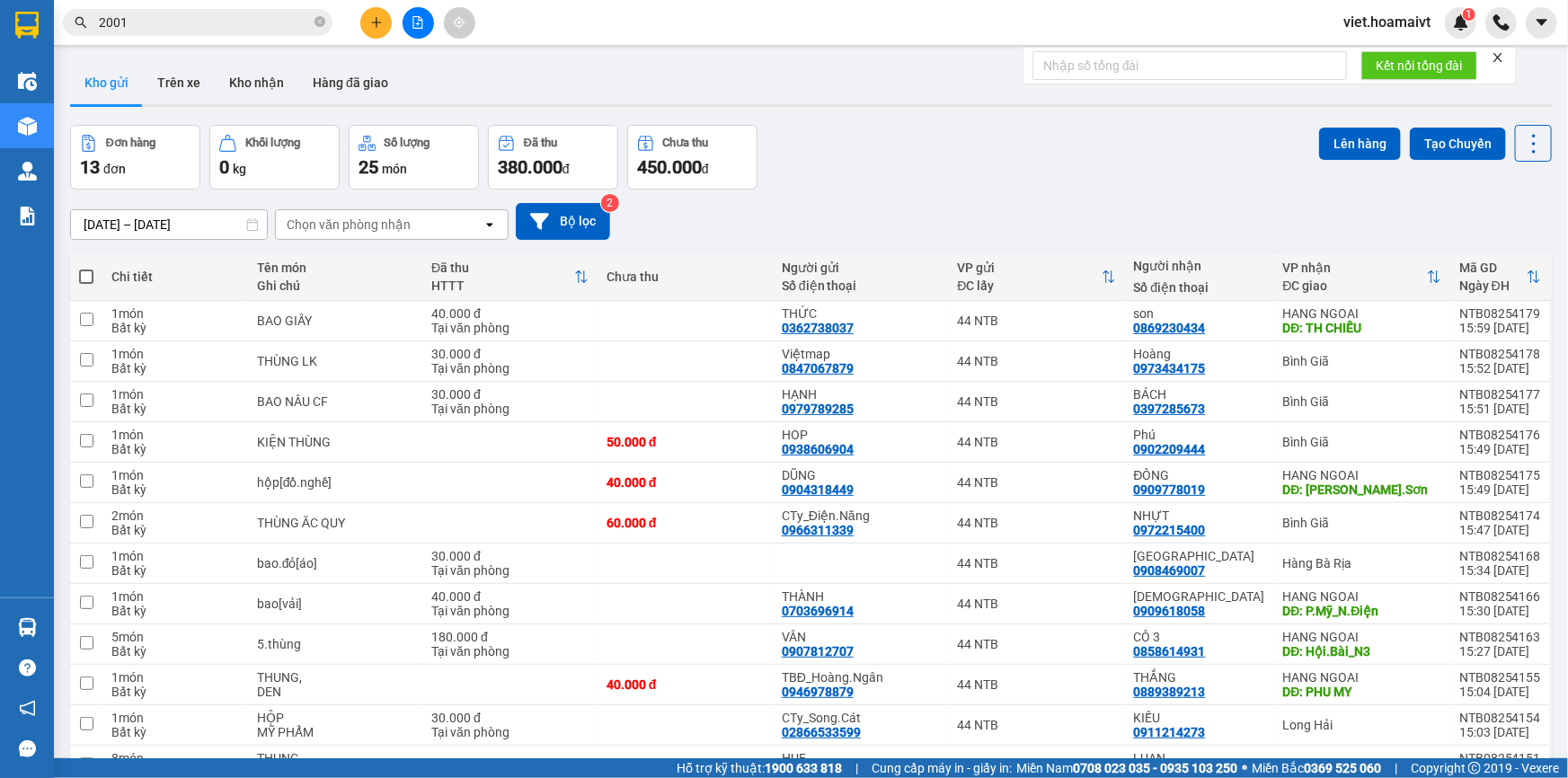
click at [845, 145] on div "Đơn hàng 13 đơn Khối lượng 0 kg Số lượng 25 món Đã thu 380.000 đ Chưa thu 450.0…" at bounding box center [811, 157] width 1482 height 65
click at [1022, 229] on div "[DATE] – [DATE] Press the down arrow key to interact with the calendar and sele…" at bounding box center [811, 221] width 1482 height 37
click at [998, 213] on div "[DATE] – [DATE] Press the down arrow key to interact with the calendar and sele…" at bounding box center [811, 221] width 1482 height 37
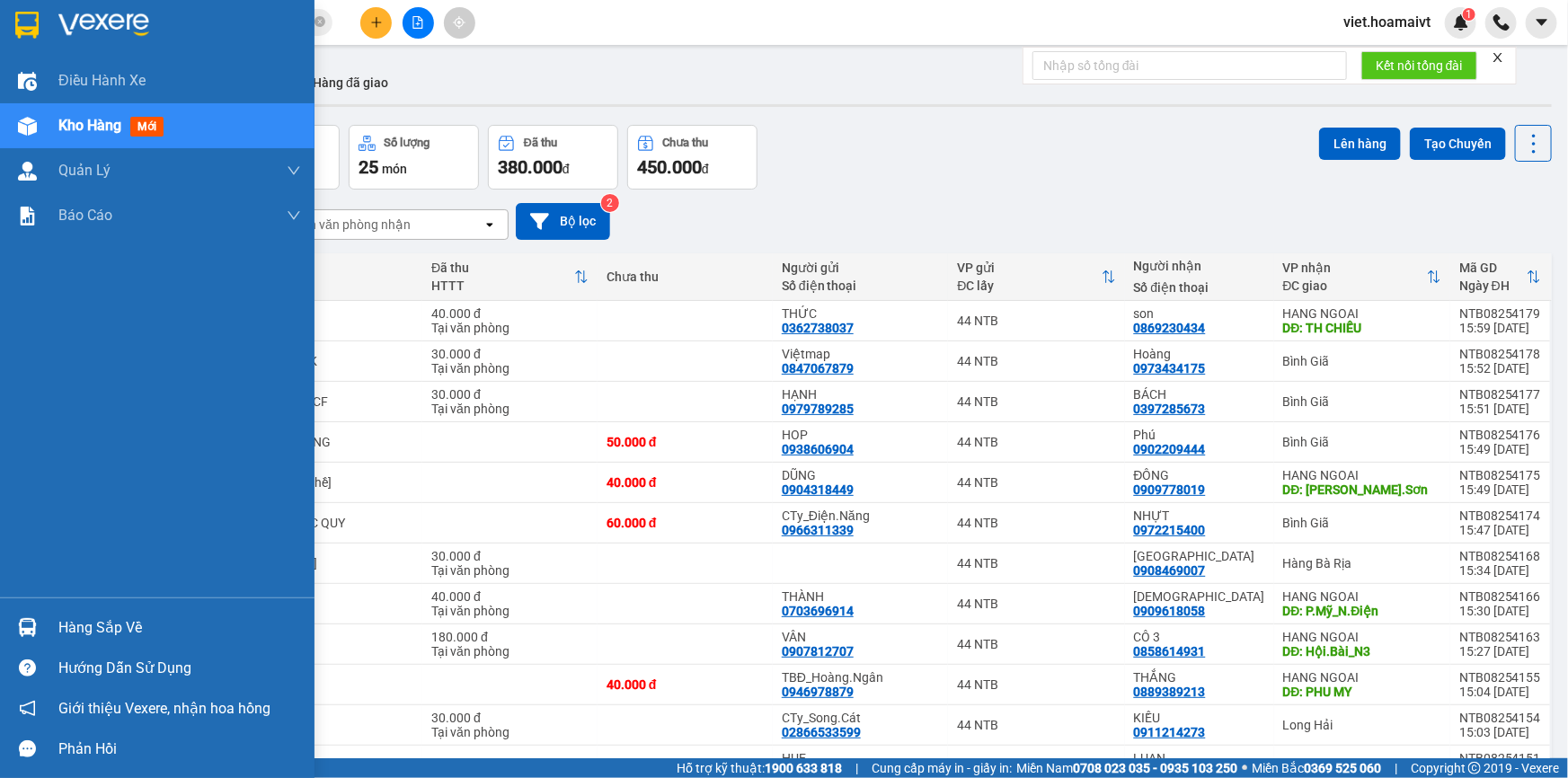
click at [60, 33] on img at bounding box center [104, 25] width 91 height 27
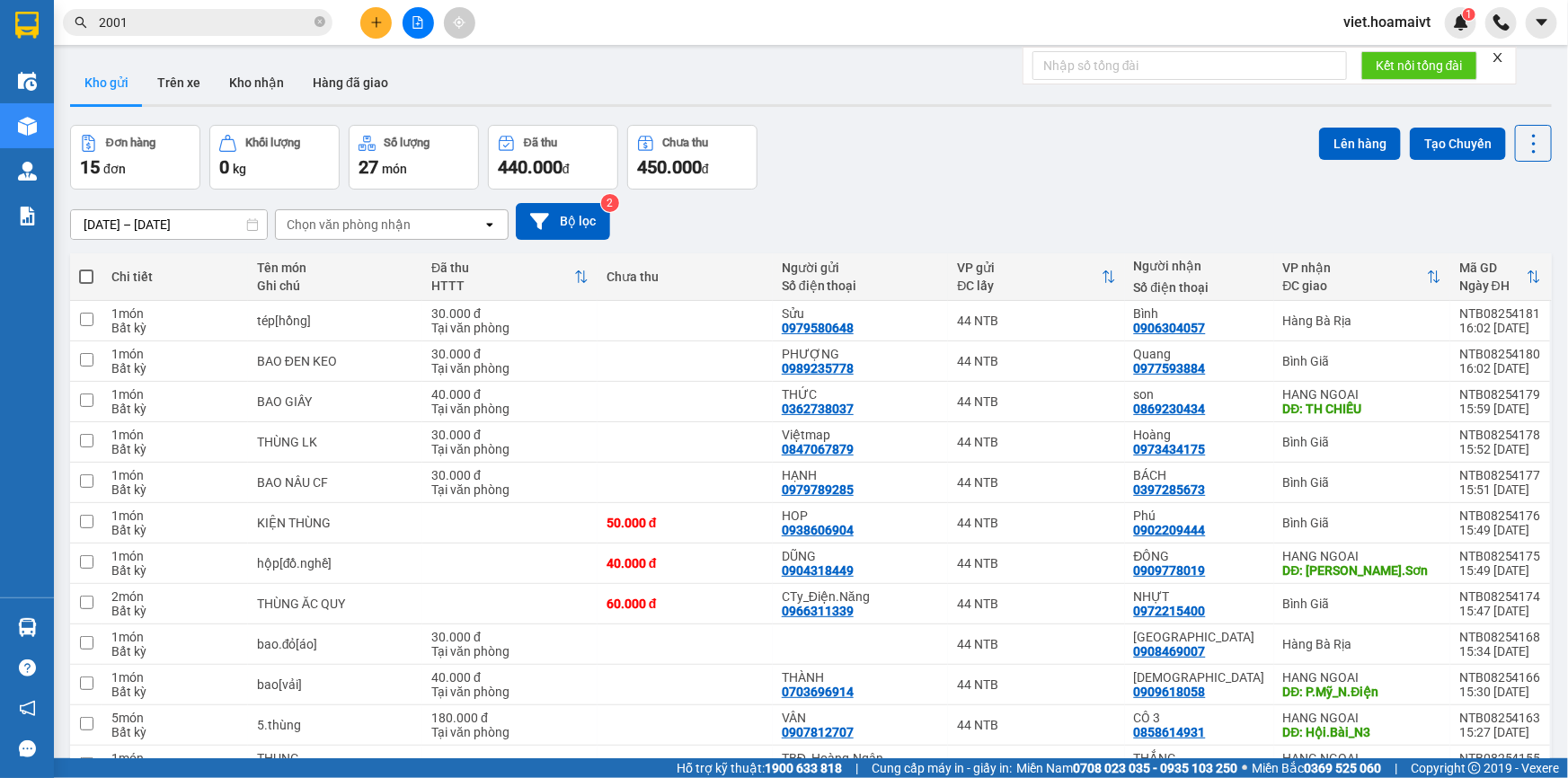
click at [1007, 169] on div "Đơn hàng 15 đơn Khối lượng 0 kg Số lượng 27 món Đã thu 440.000 đ Chưa thu 450.0…" at bounding box center [811, 157] width 1482 height 65
click at [873, 182] on div "Đơn hàng 15 đơn Khối lượng 0 kg Số lượng 27 món Đã thu 440.000 đ Chưa thu 450.0…" at bounding box center [811, 157] width 1482 height 65
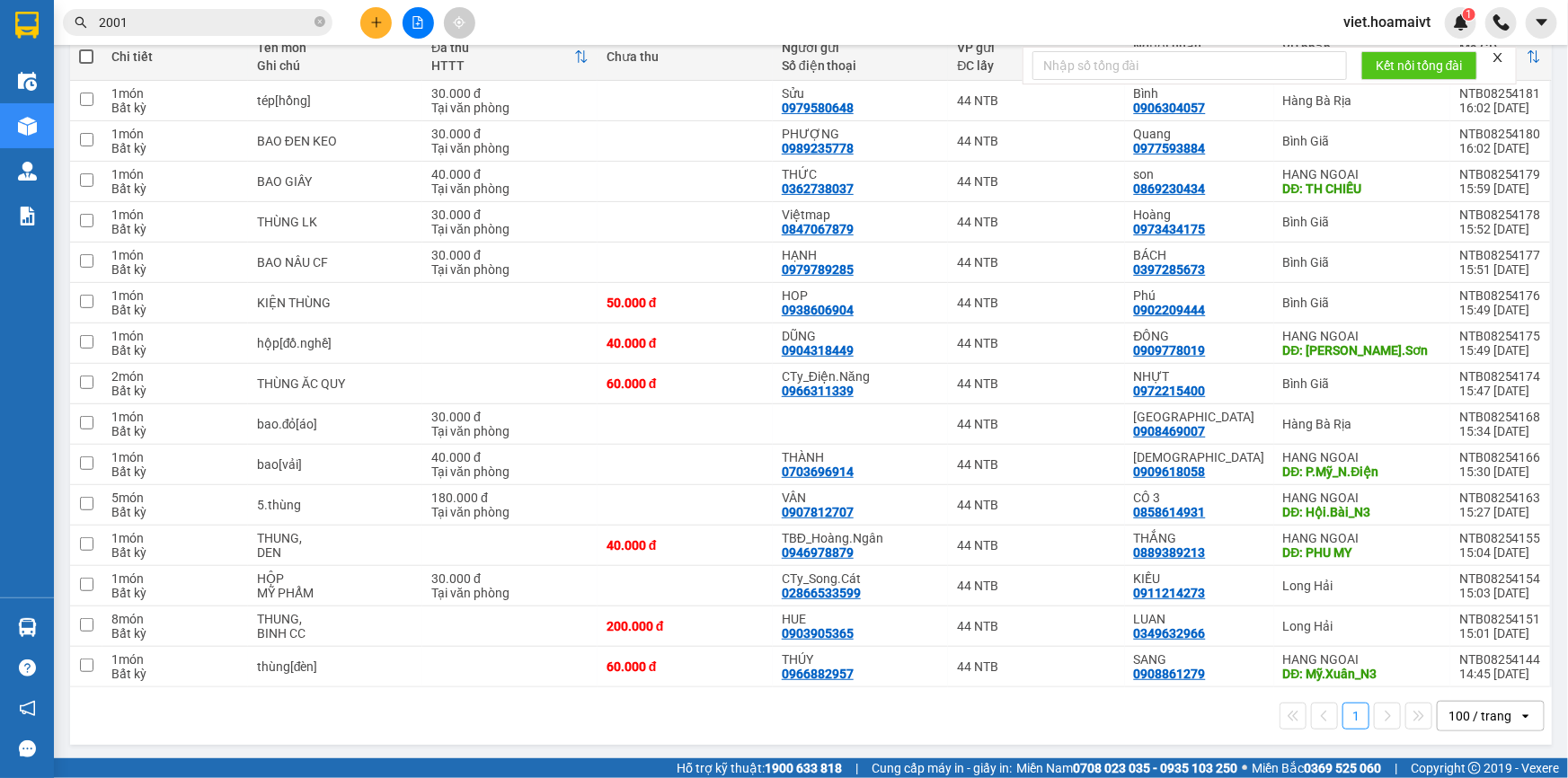
drag, startPoint x: 486, startPoint y: 710, endPoint x: 474, endPoint y: 684, distance: 28.6
click at [485, 711] on div "1 100 / trang open" at bounding box center [810, 716] width 1467 height 30
click at [410, 31] on button at bounding box center [417, 23] width 31 height 31
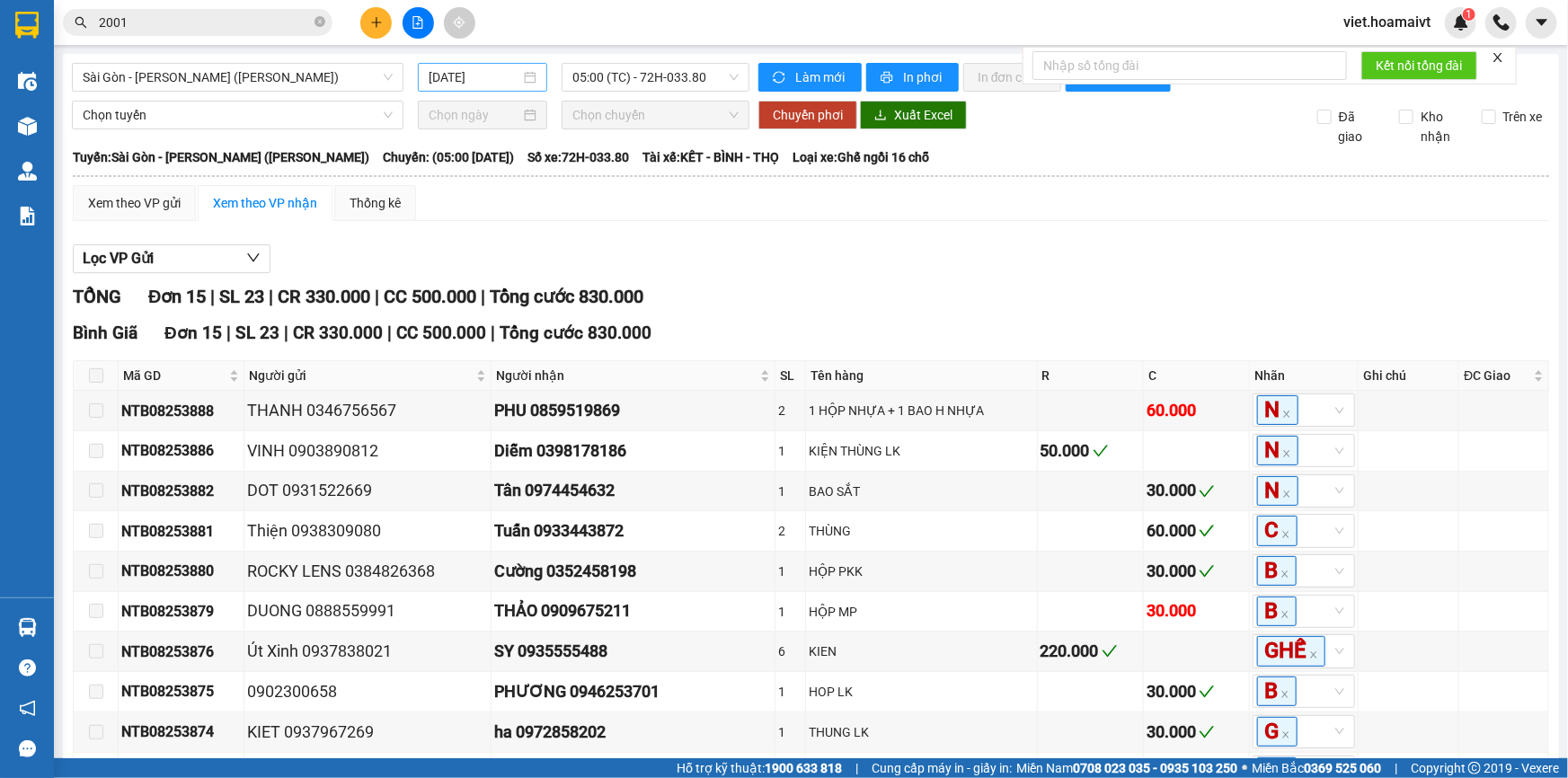
click at [429, 77] on input "[DATE]" at bounding box center [474, 77] width 92 height 20
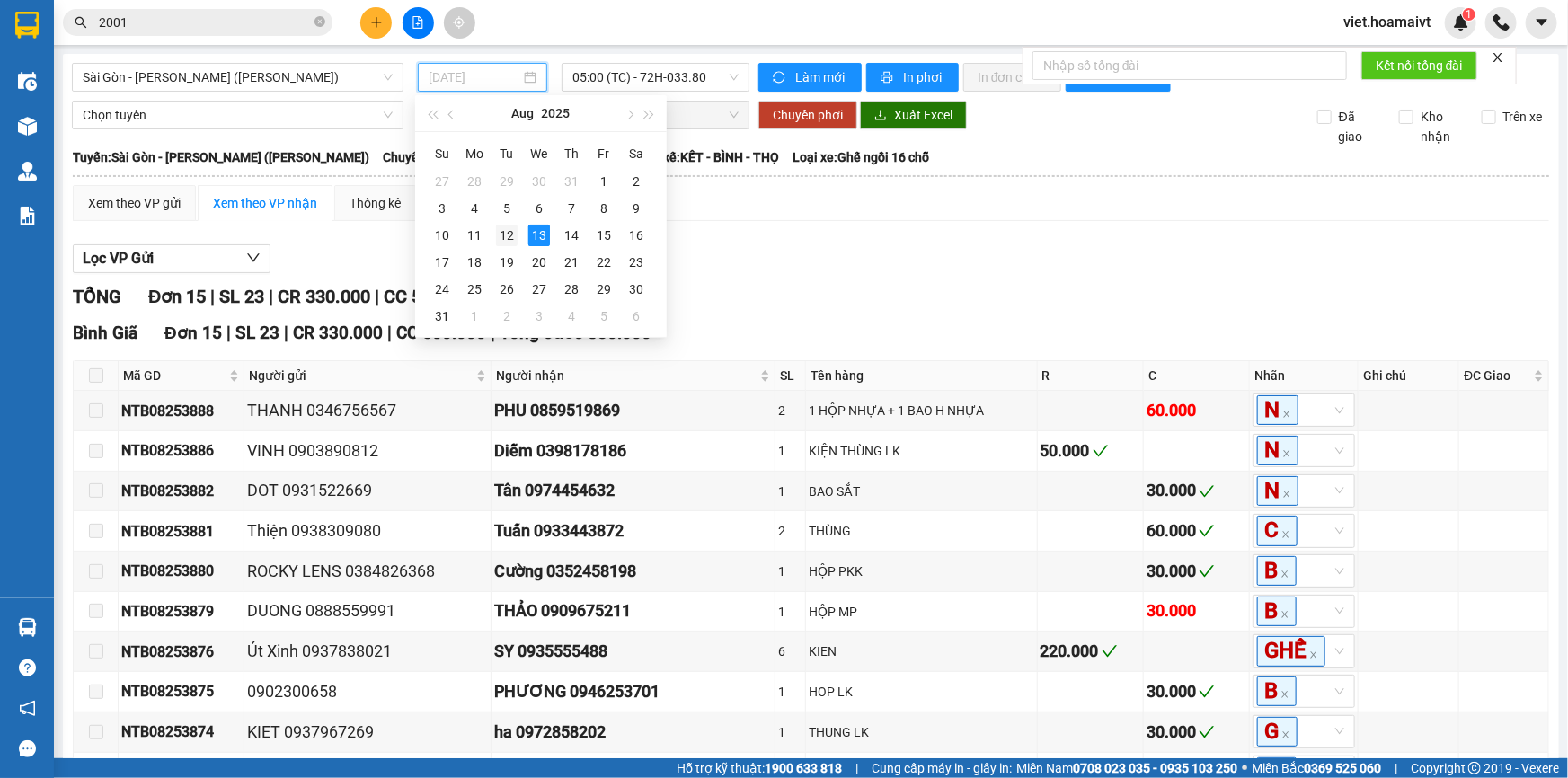
click at [508, 243] on div "12" at bounding box center [507, 235] width 22 height 22
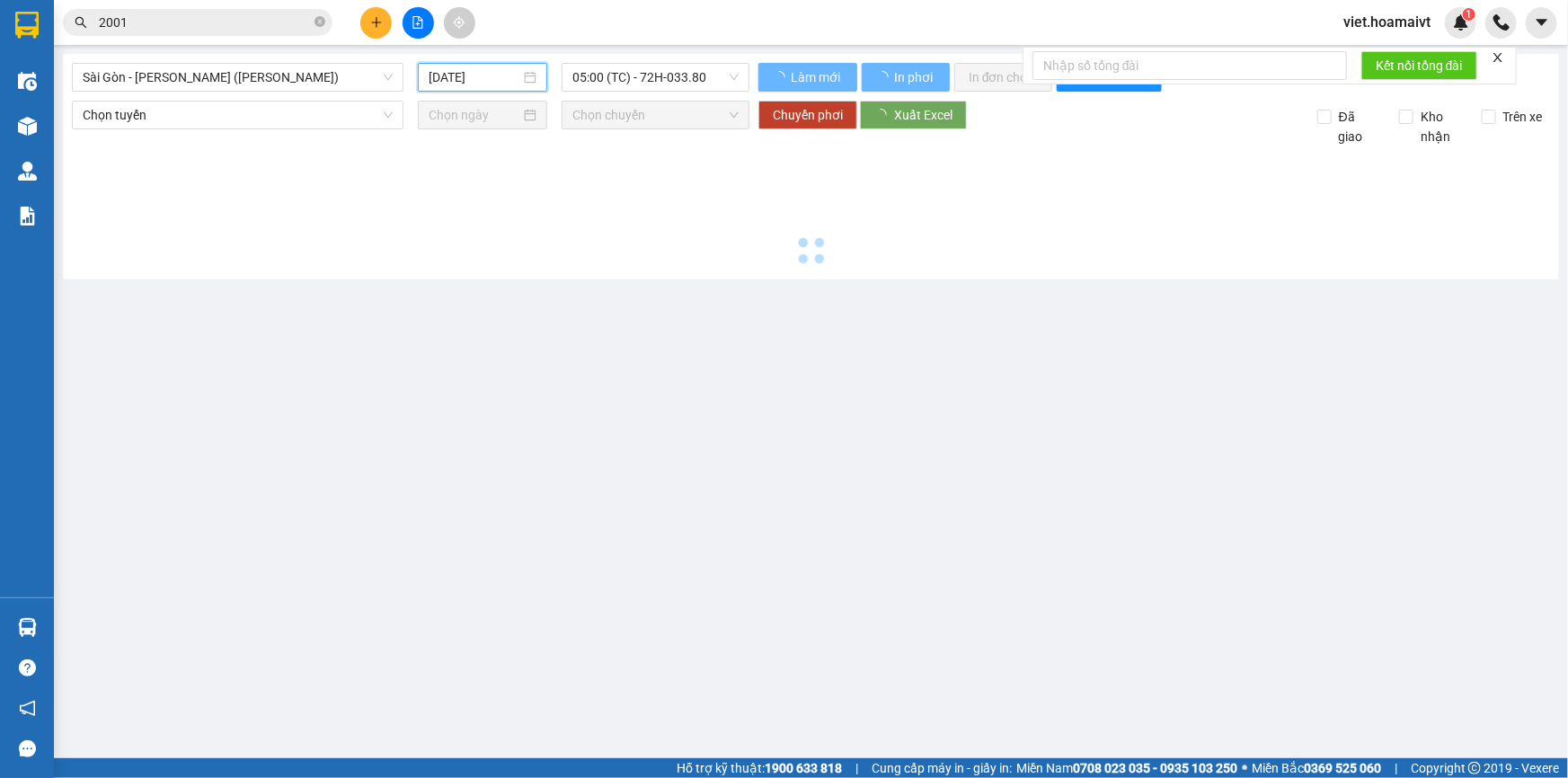
type input "[DATE]"
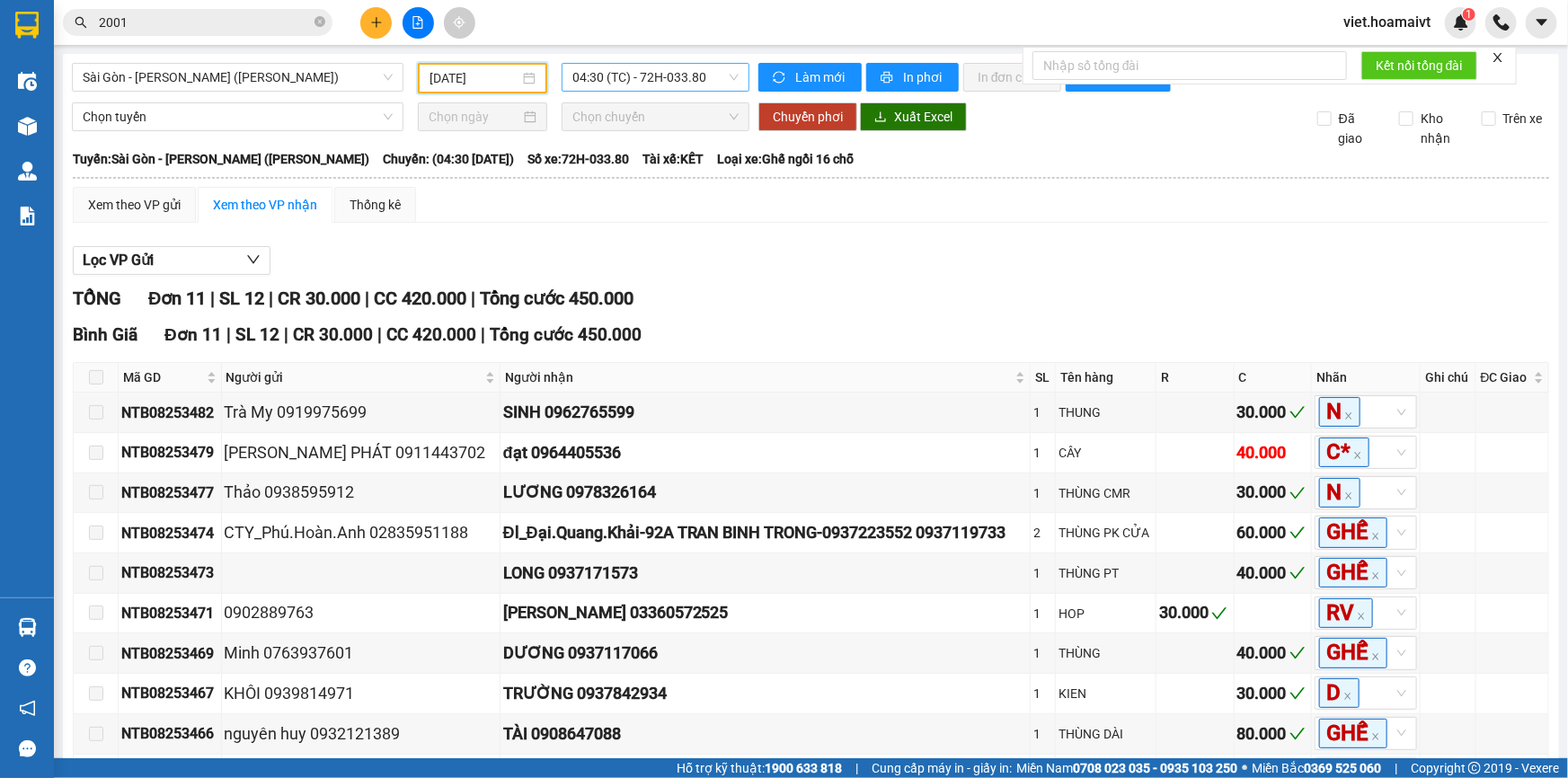
click at [647, 77] on span "04:30 (TC) - 72H-033.80" at bounding box center [655, 77] width 166 height 27
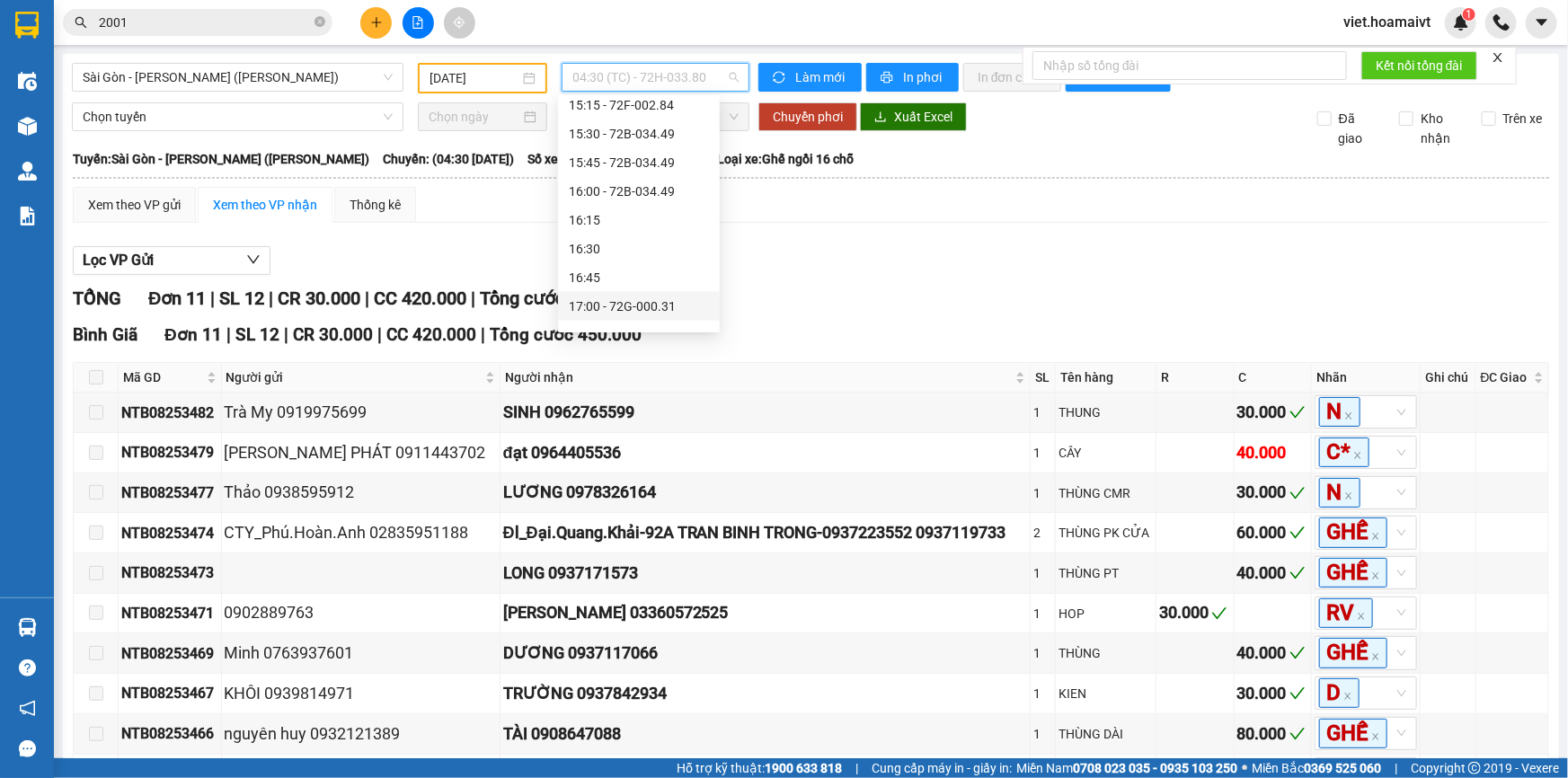
scroll to position [1494, 0]
drag, startPoint x: 693, startPoint y: 310, endPoint x: 703, endPoint y: 306, distance: 10.8
click at [693, 311] on div "18:00 - 72G-005.31" at bounding box center [639, 315] width 140 height 20
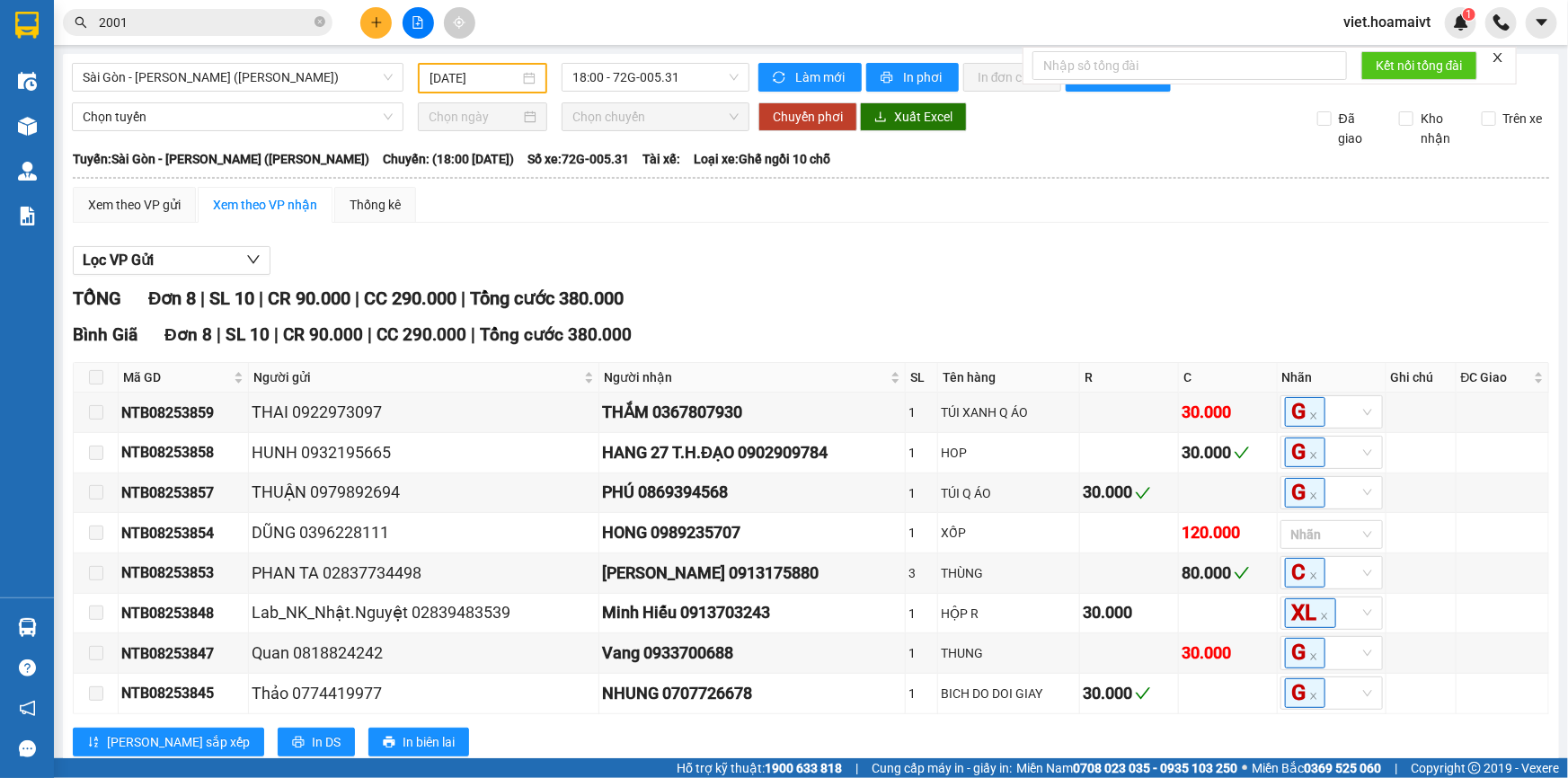
click at [889, 285] on div "TỔNG Đơn 8 | SL 10 | CR 90.000 | CC 290.000 | Tổng cước 380.000" at bounding box center [811, 298] width 1477 height 28
click at [233, 20] on input "2001" at bounding box center [205, 22] width 212 height 20
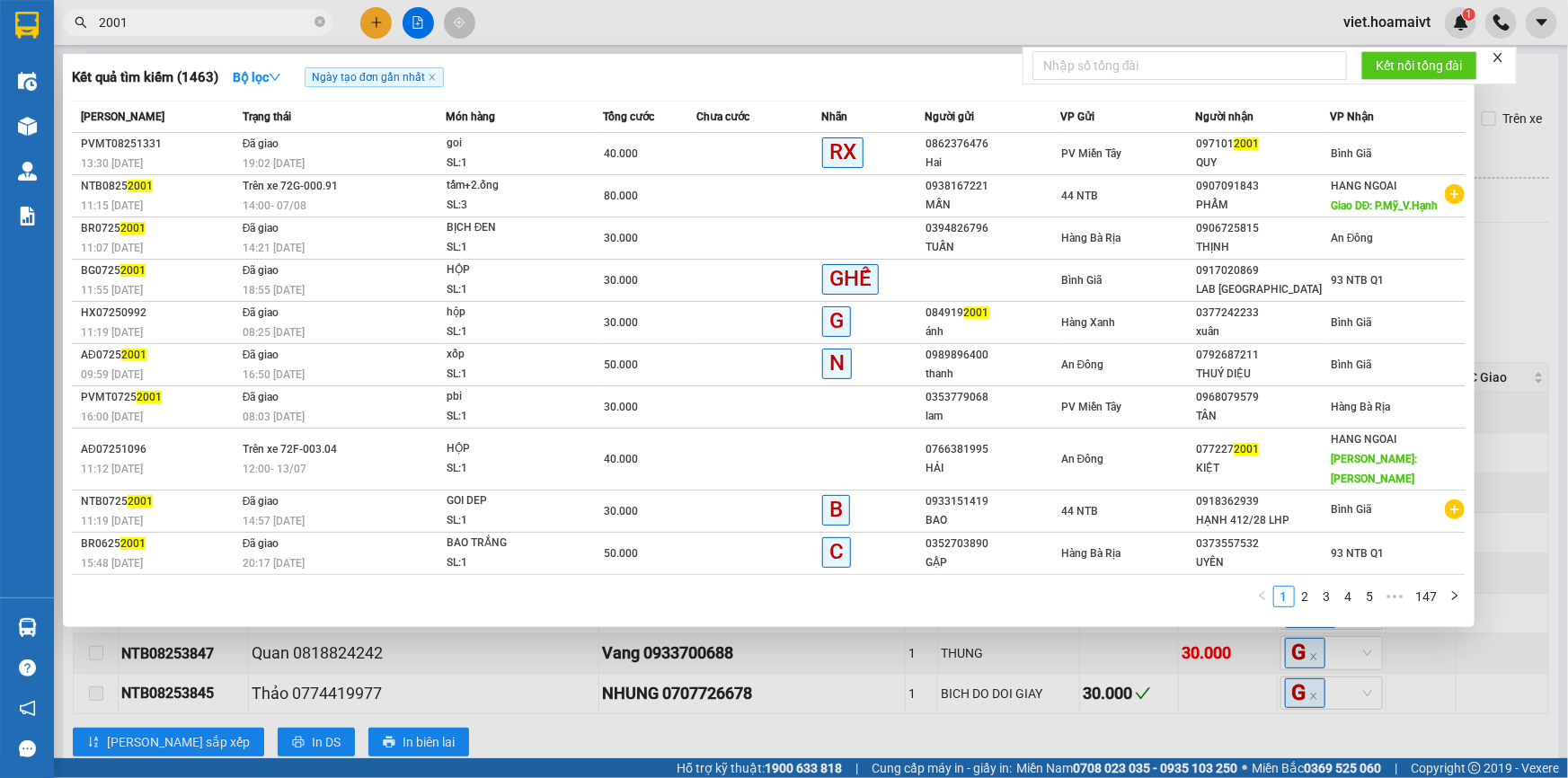
click at [233, 20] on input "2001" at bounding box center [205, 22] width 212 height 20
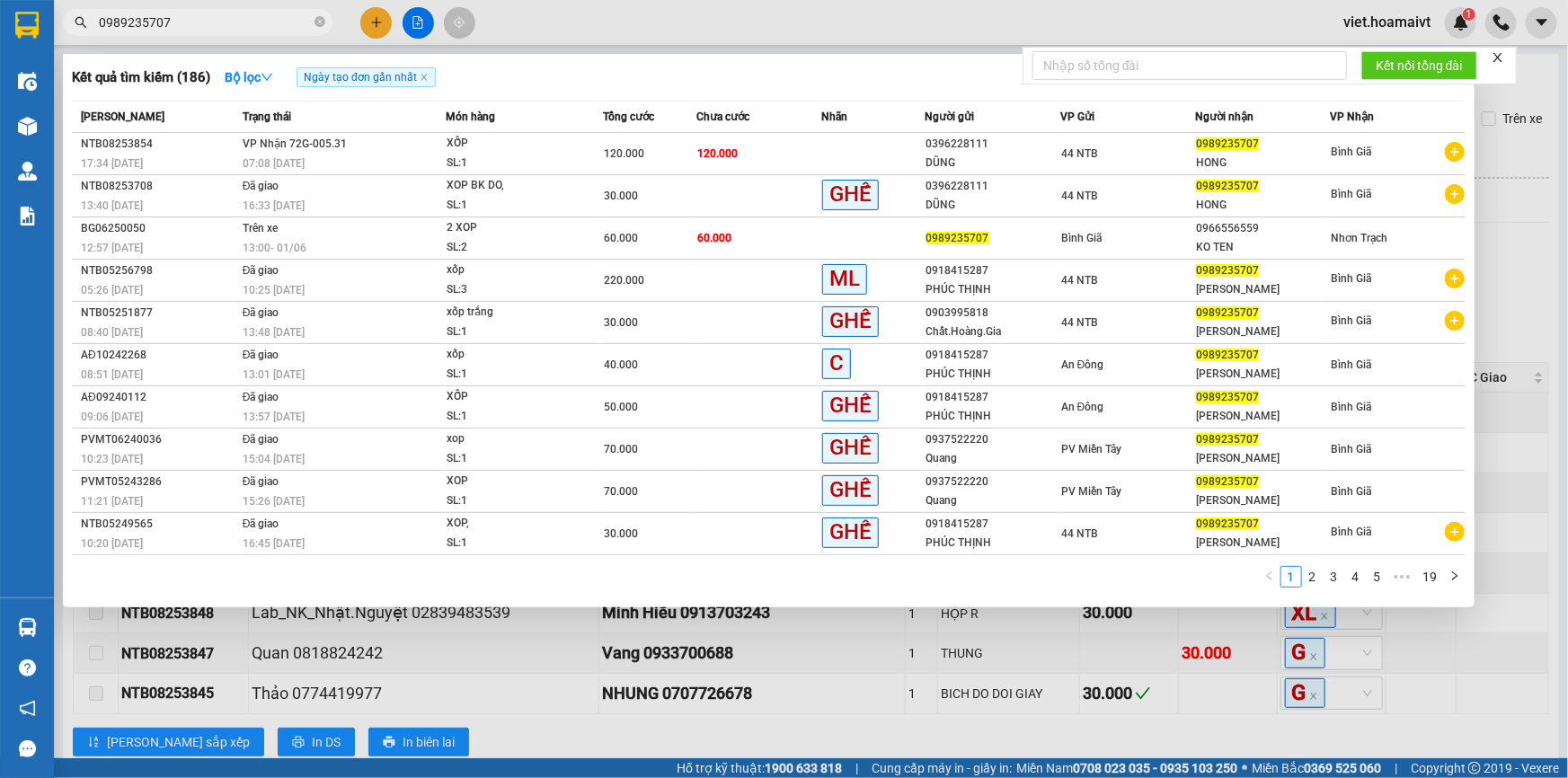
type input "0989235707"
drag, startPoint x: 1503, startPoint y: 710, endPoint x: 1420, endPoint y: 698, distance: 83.9
click at [1504, 711] on div at bounding box center [784, 389] width 1568 height 778
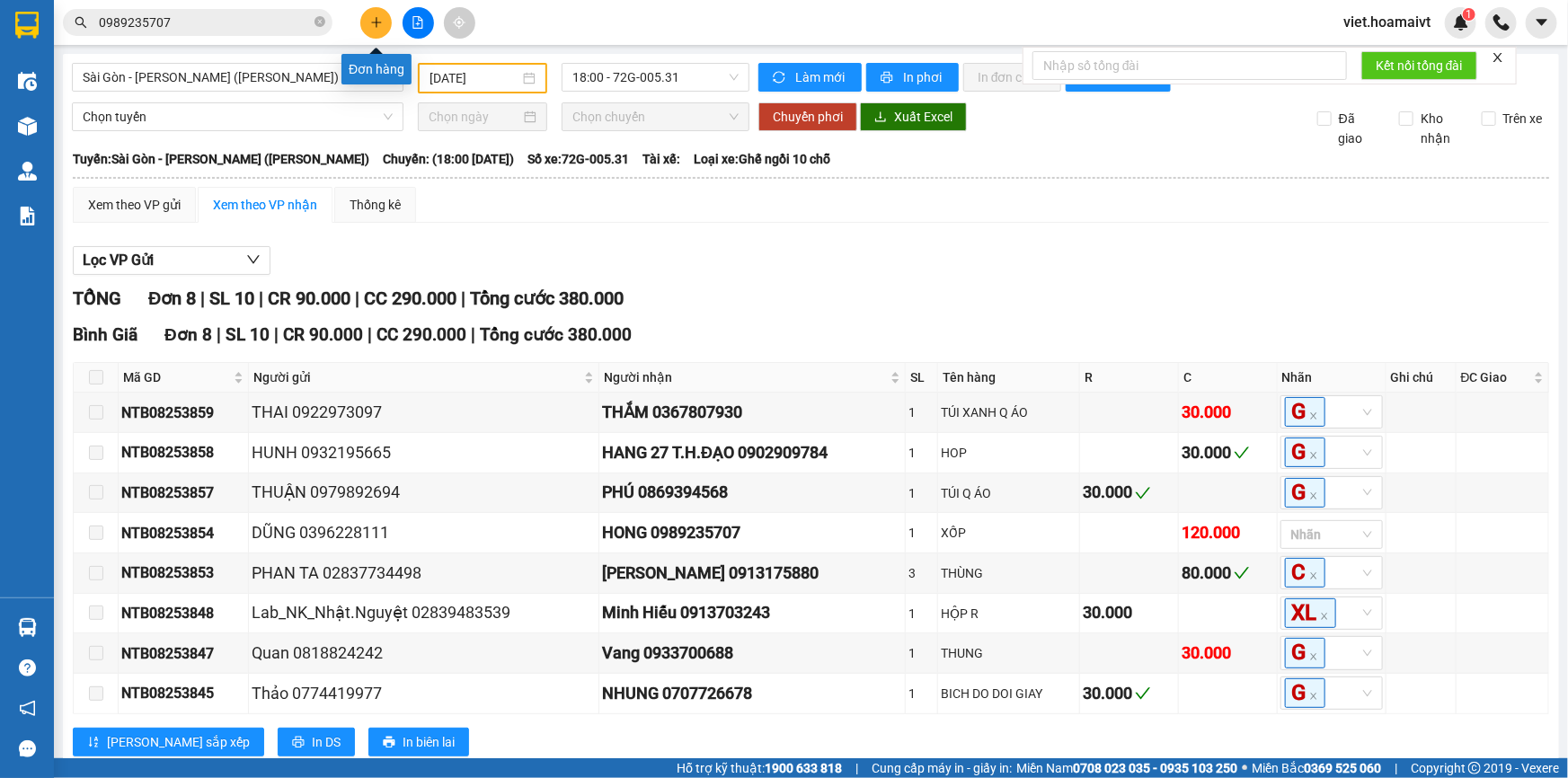
click at [381, 22] on icon "plus" at bounding box center [376, 22] width 12 height 12
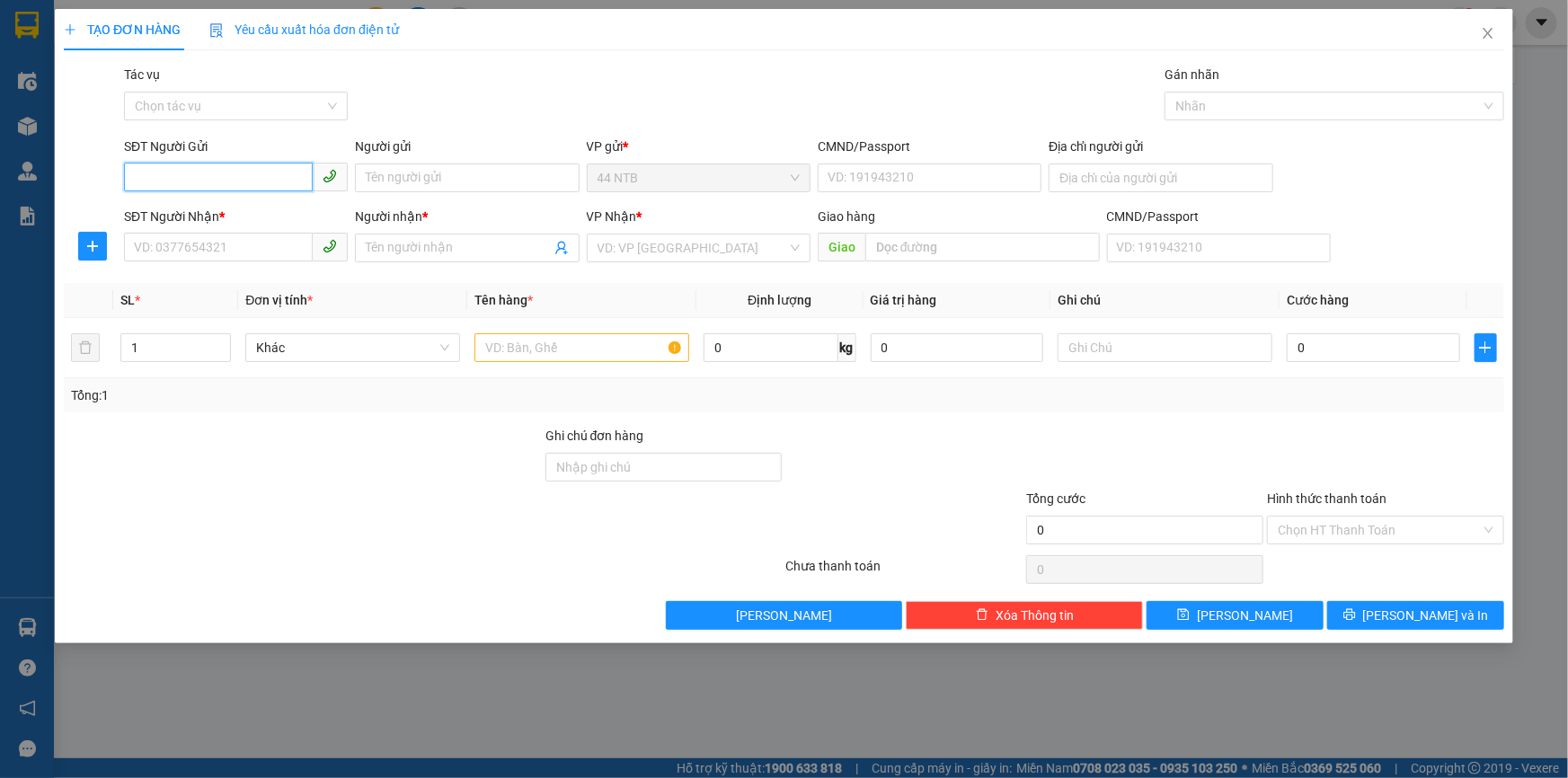
click at [249, 182] on input "SĐT Người Gửi" at bounding box center [218, 176] width 189 height 28
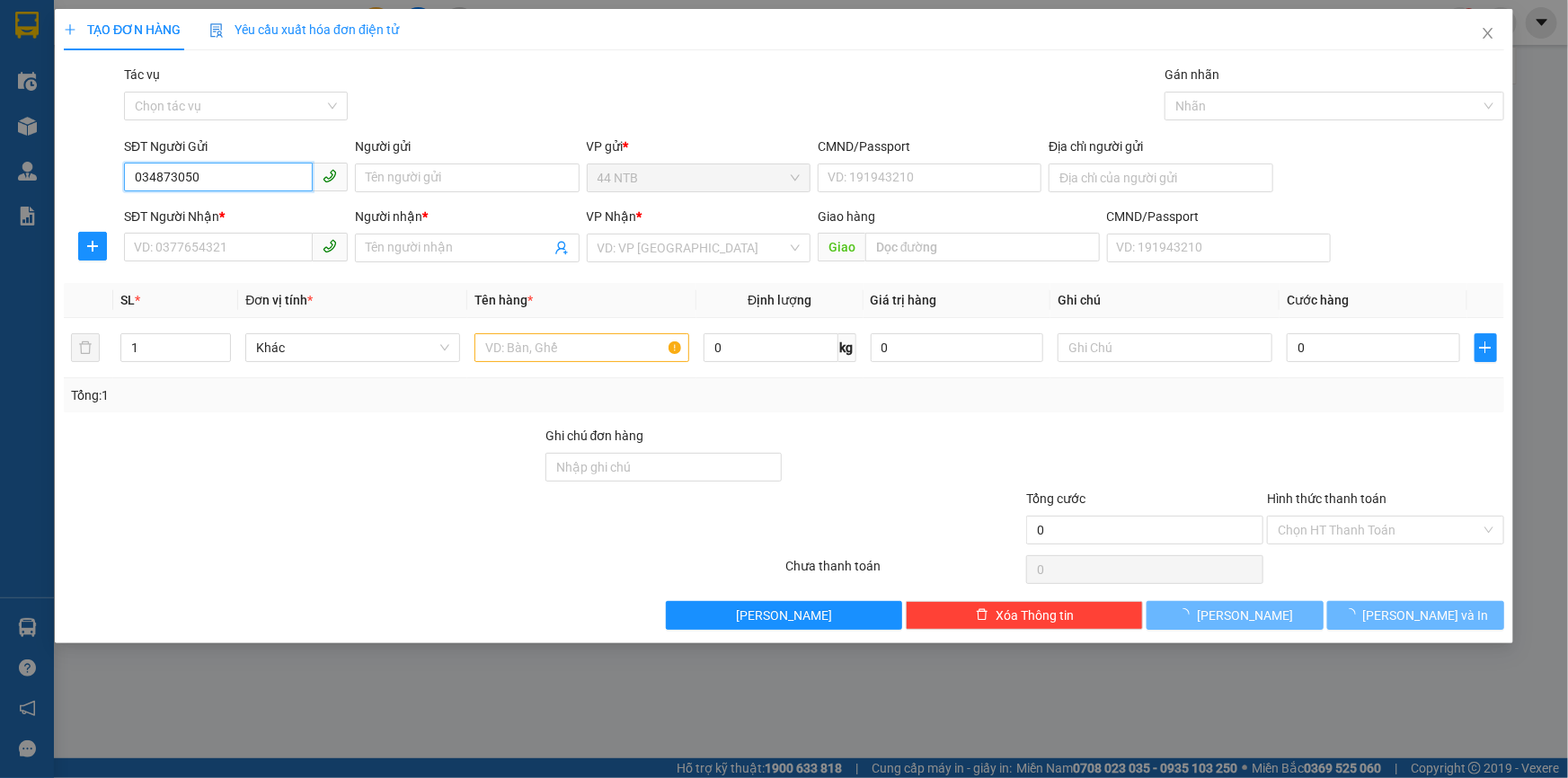
type input "0348730508"
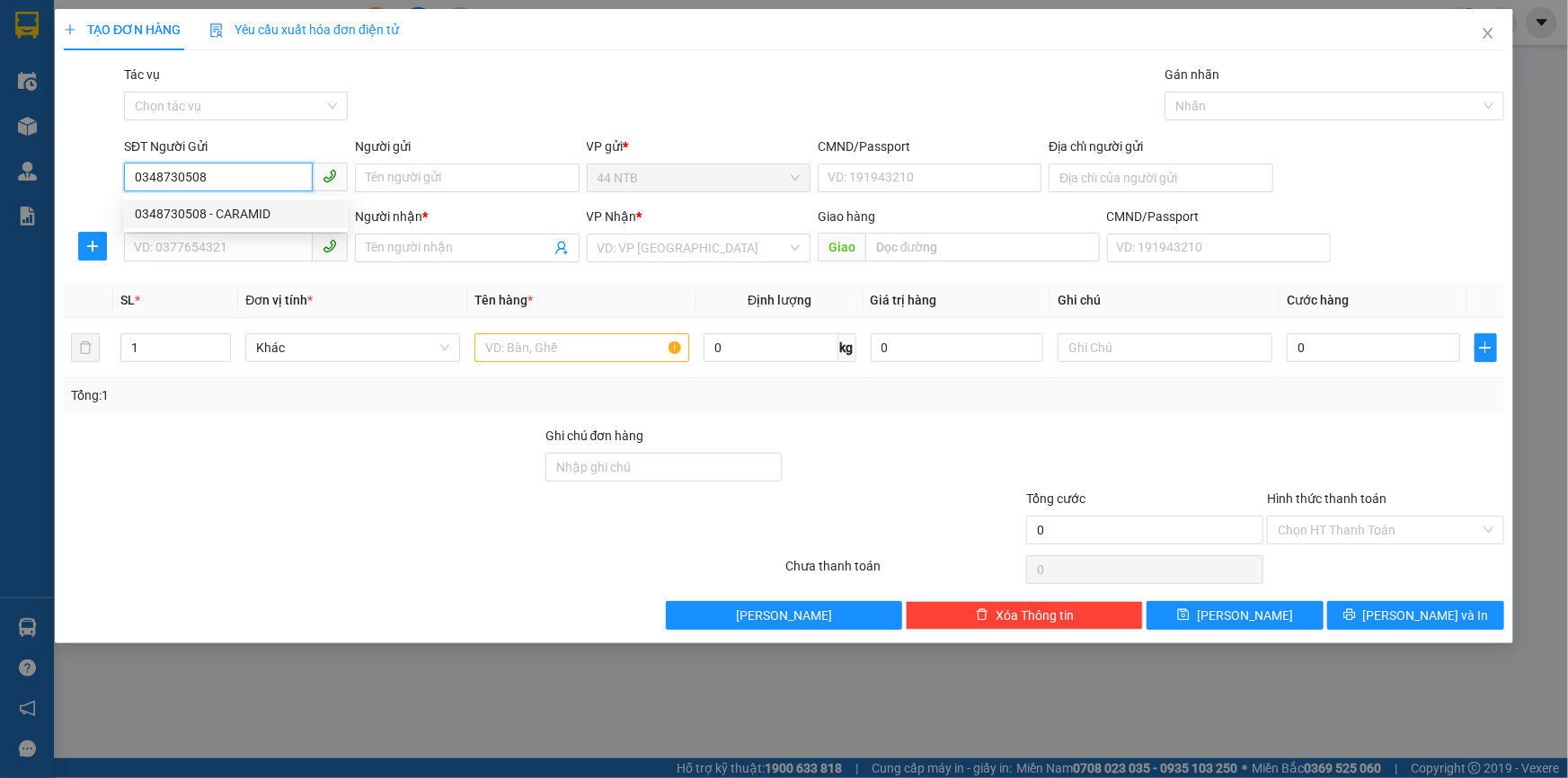
click at [256, 202] on div "0348730508 - CARAMID" at bounding box center [236, 213] width 224 height 28
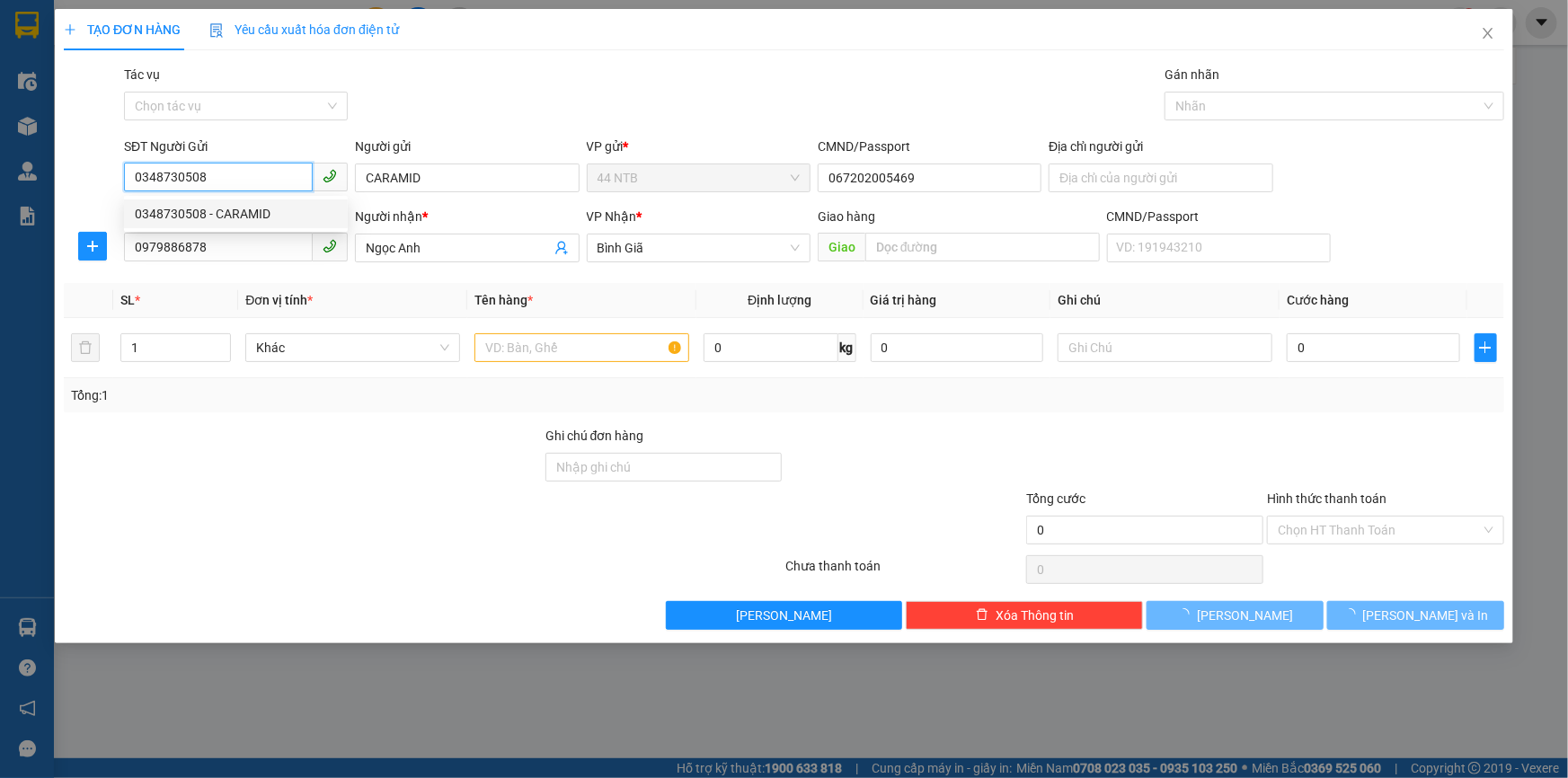
type input "CARAMID"
type input "067202005469"
type input "0979886878"
type input "Ngọc Anh"
type input "0348730508"
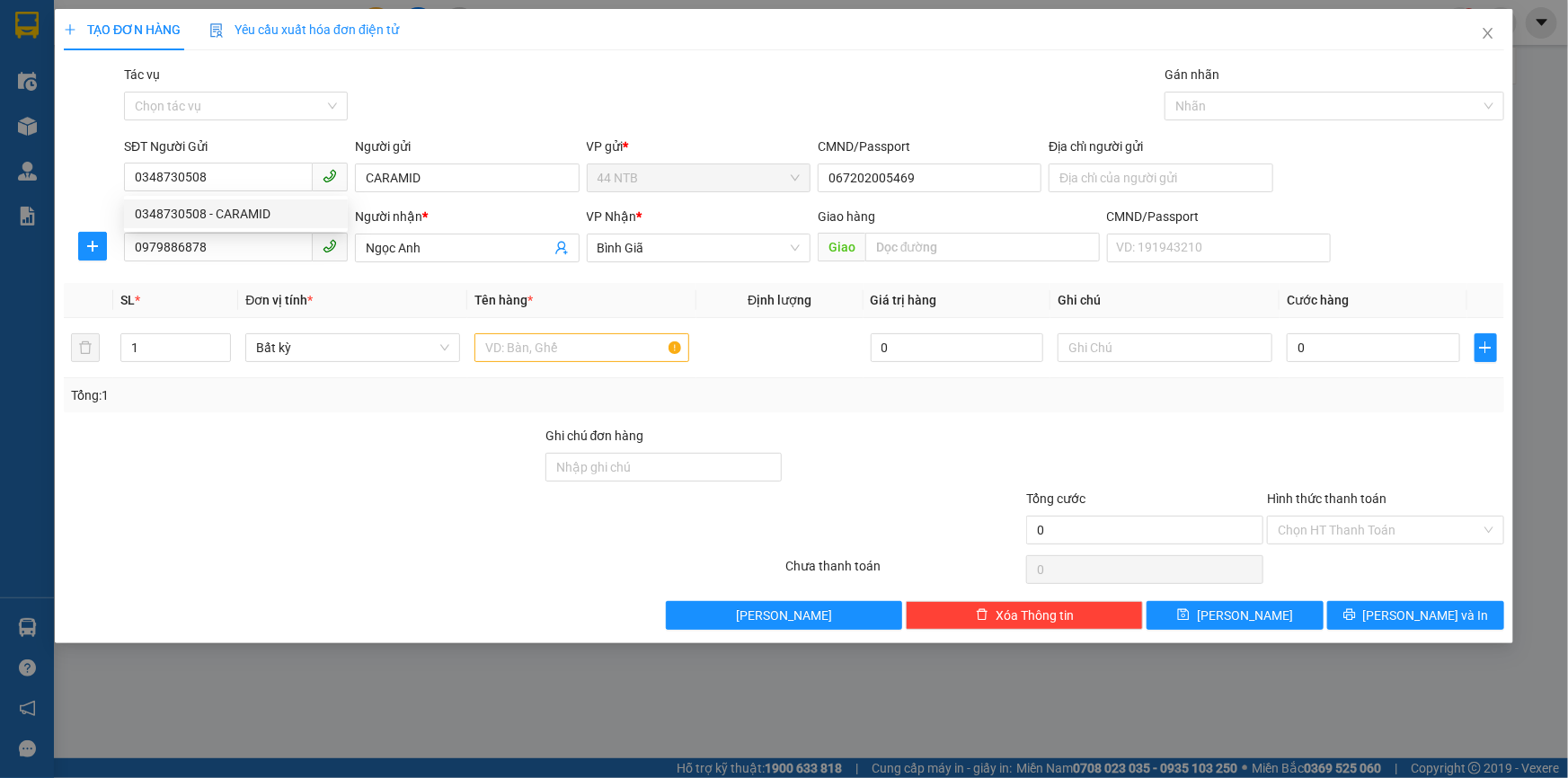
click at [683, 65] on div "Gói vận chuyển * Tiêu chuẩn Tác vụ Chọn tác vụ Gán nhãn Nhãn" at bounding box center [814, 96] width 1388 height 63
click at [605, 343] on input "text" at bounding box center [581, 347] width 214 height 28
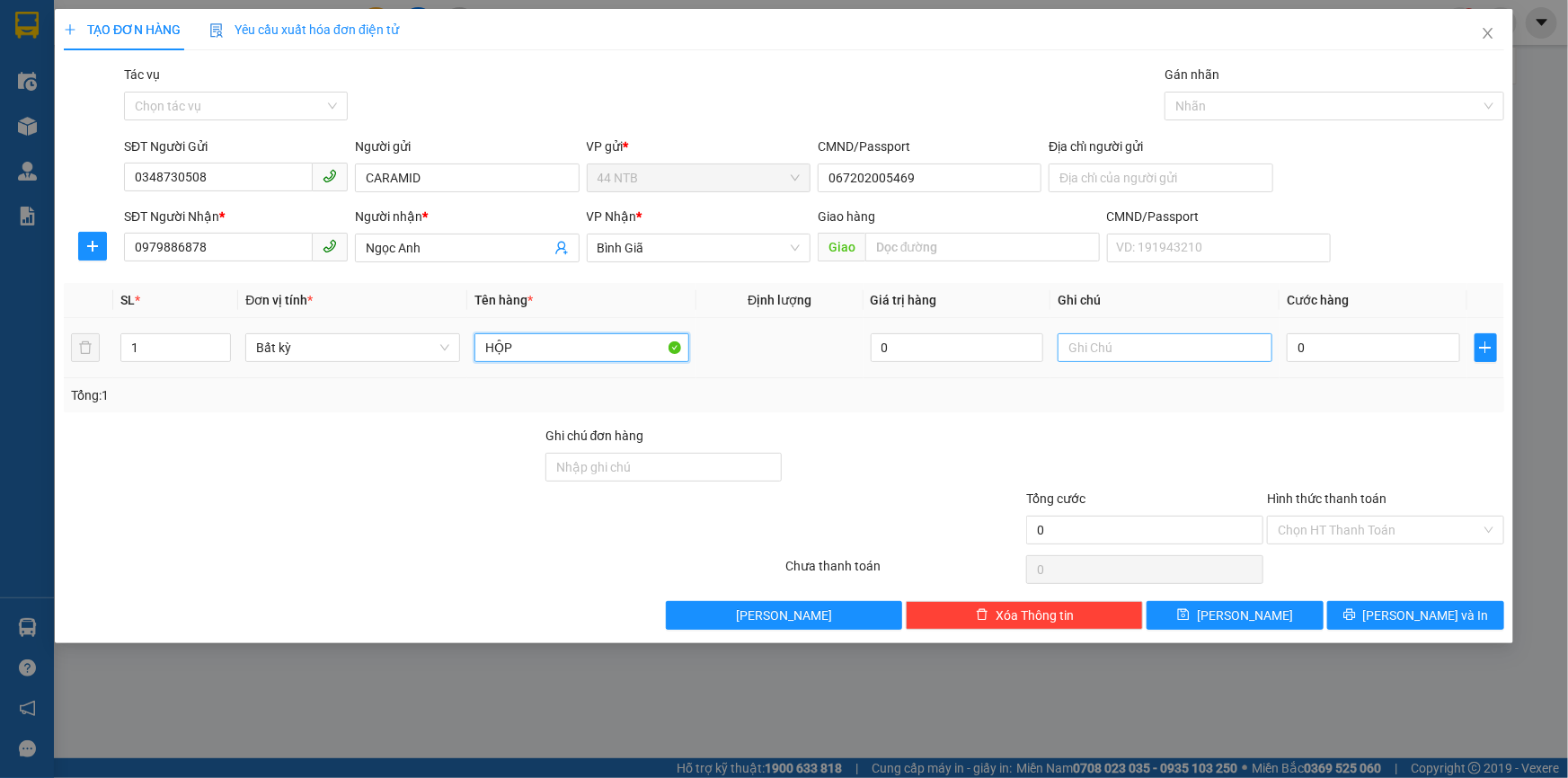
type input "HỘP"
click at [1125, 341] on input "text" at bounding box center [1165, 347] width 214 height 28
type input "MỸ PHẨM"
click at [1397, 361] on input "0" at bounding box center [1374, 347] width 174 height 28
type input "3"
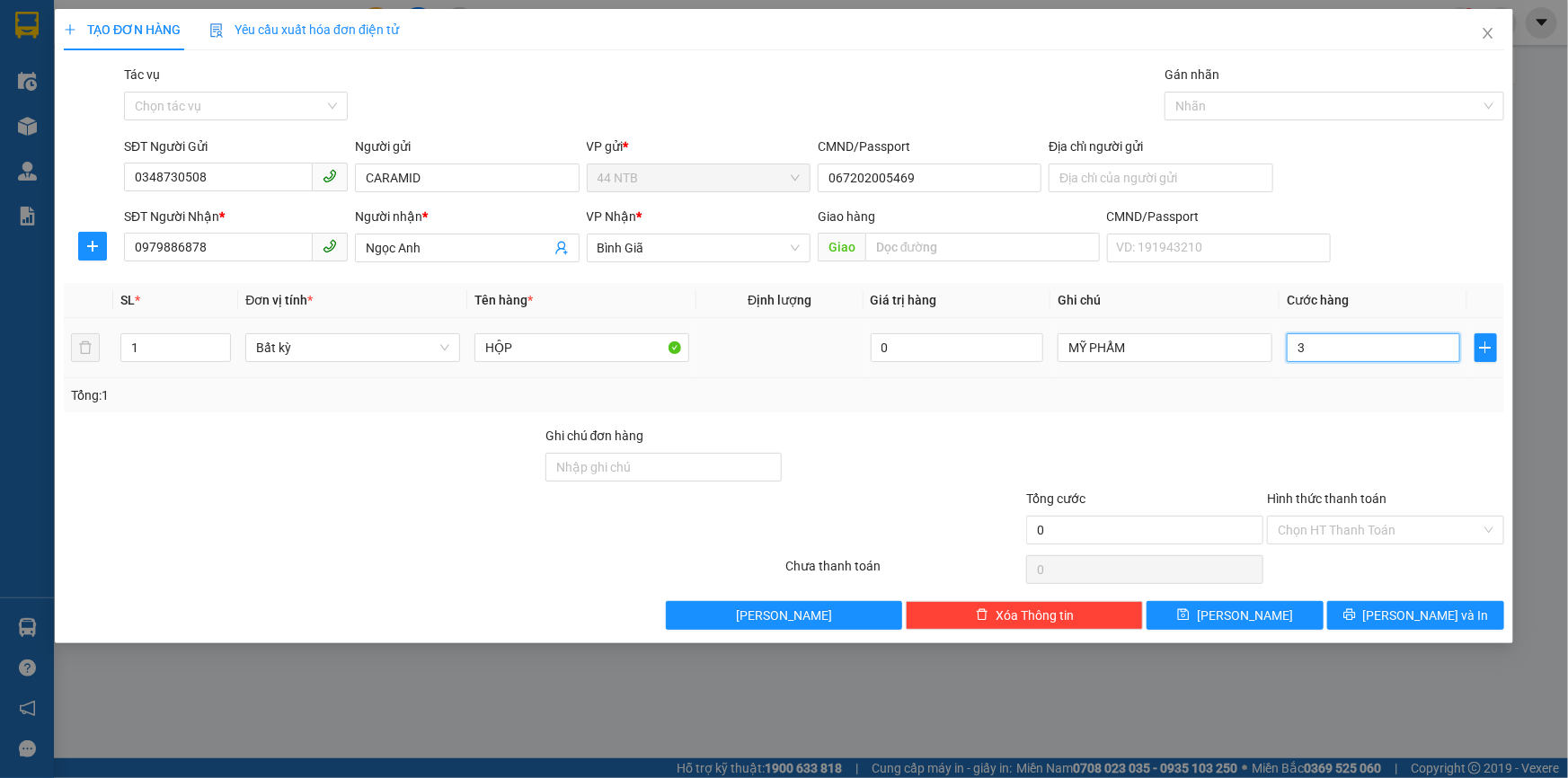
type input "3"
type input "30"
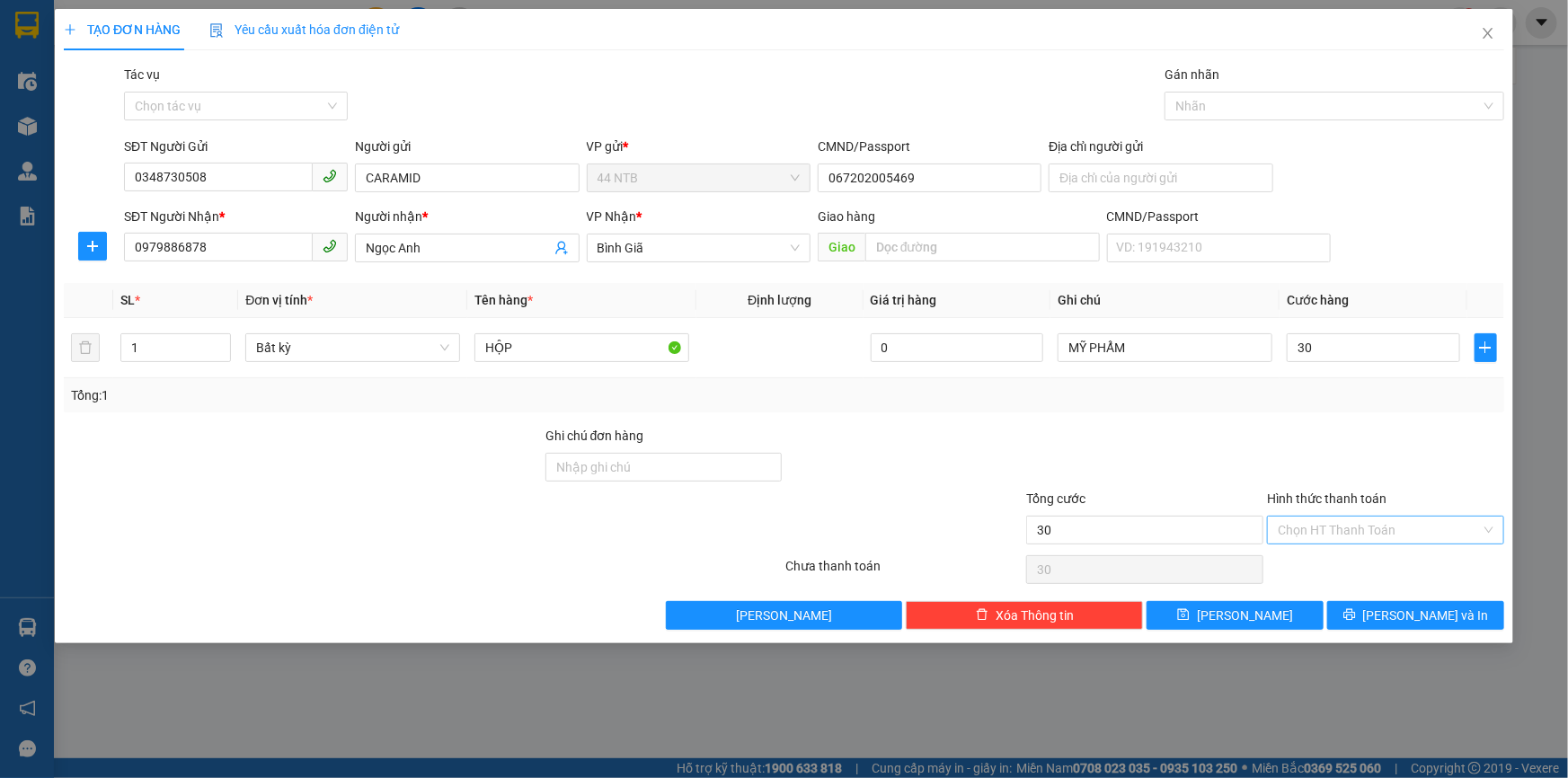
click at [1333, 530] on input "Hình thức thanh toán" at bounding box center [1379, 530] width 203 height 27
type input "30.000"
click at [1339, 556] on div "Tại văn phòng" at bounding box center [1385, 565] width 215 height 20
type input "0"
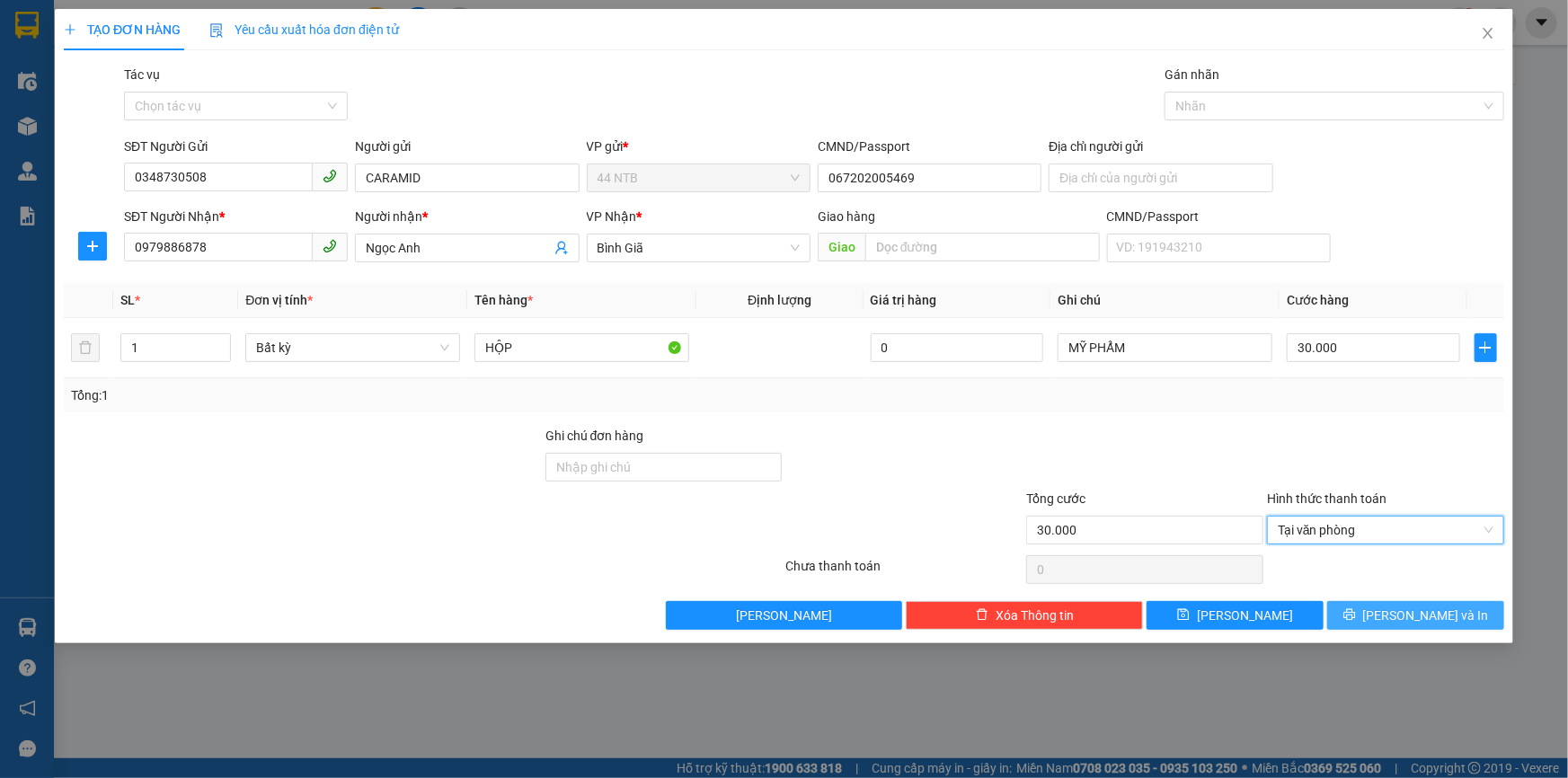
click at [1373, 607] on button "[PERSON_NAME] và In" at bounding box center [1415, 616] width 177 height 28
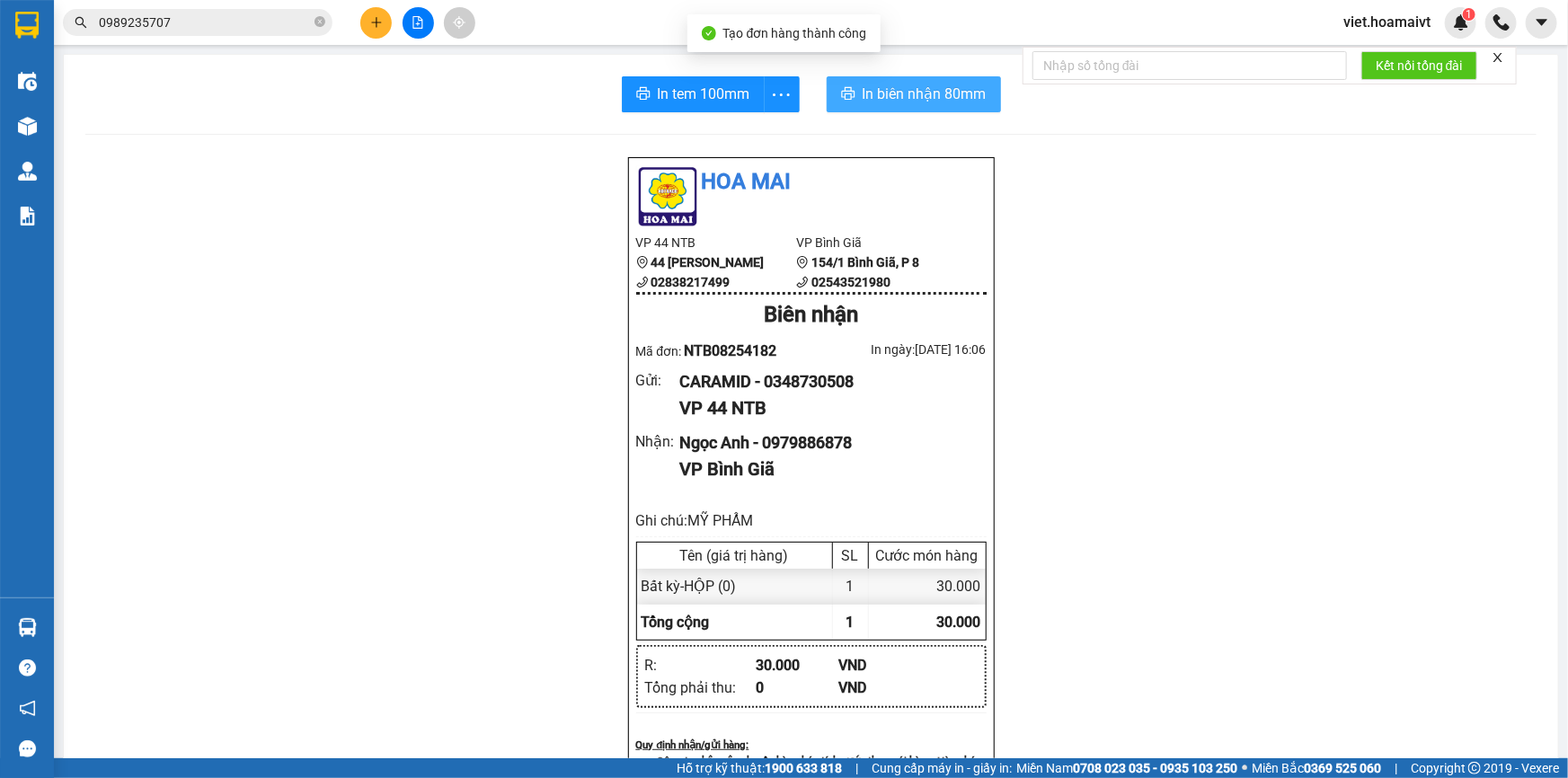
click at [932, 95] on span "In biên nhận 80mm" at bounding box center [924, 94] width 124 height 23
click at [1227, 580] on div "Hoa Mai VP 44 NTB 44 Nguyễn Thái Bình 02838217499 VP Bình Giã 154/1 Bình Giã,…" at bounding box center [811, 748] width 1451 height 1183
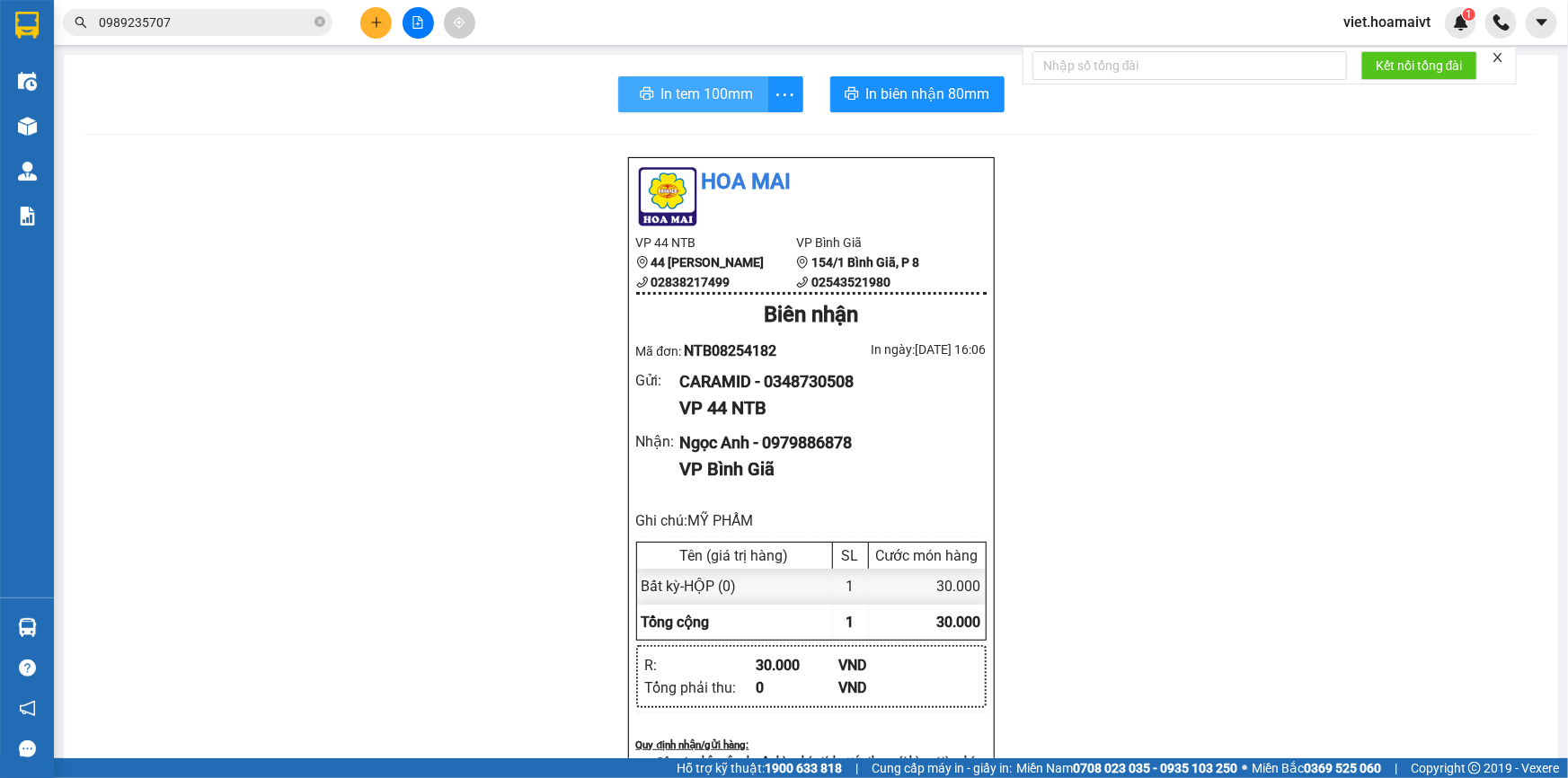
click at [668, 90] on span "In tem 100mm" at bounding box center [708, 94] width 93 height 23
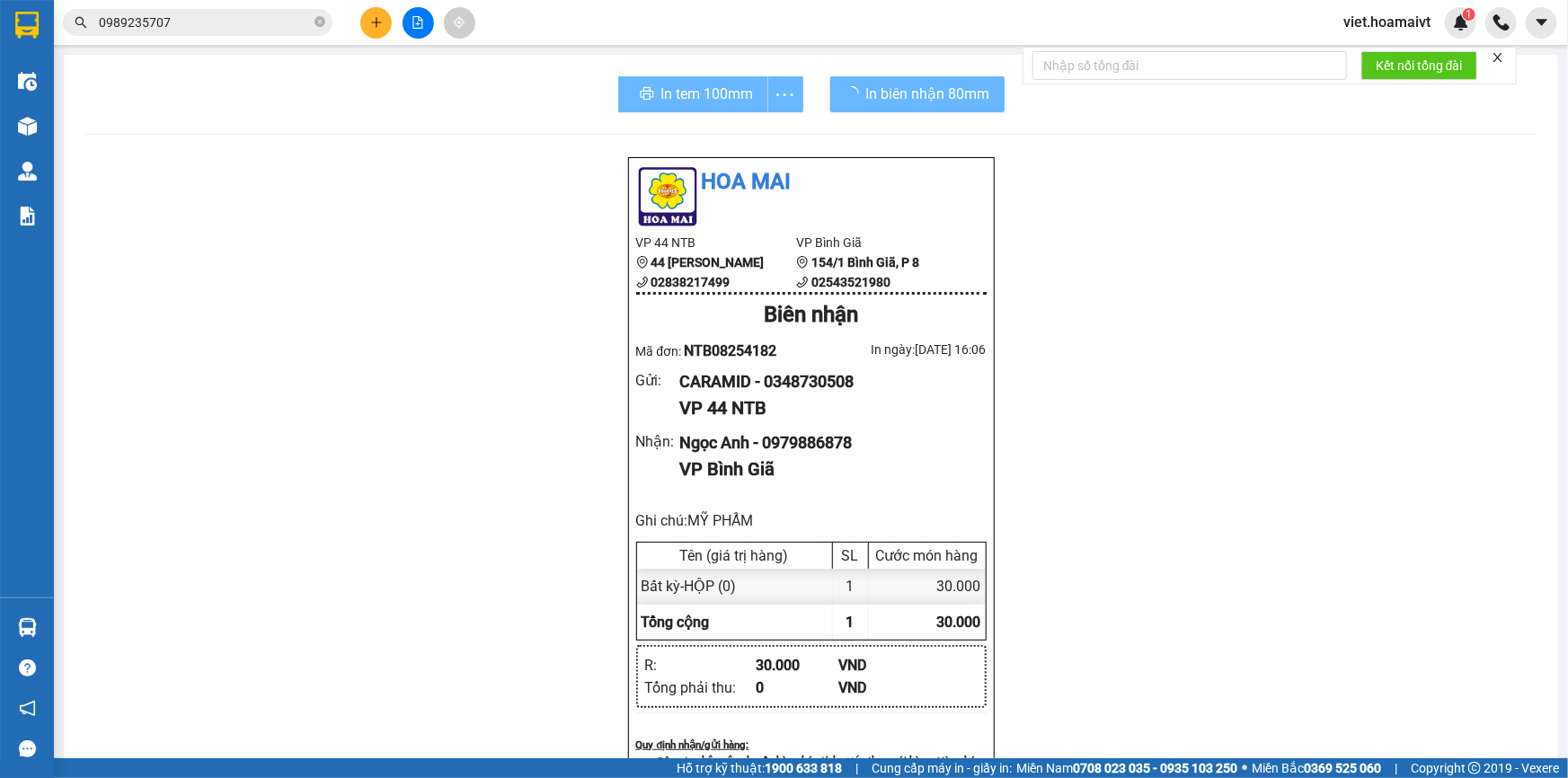
click at [1217, 638] on div "Hoa Mai VP 44 NTB 44 Nguyễn Thái Bình 02838217499 VP Bình Giã 154/1 Bình Giã,…" at bounding box center [811, 748] width 1451 height 1183
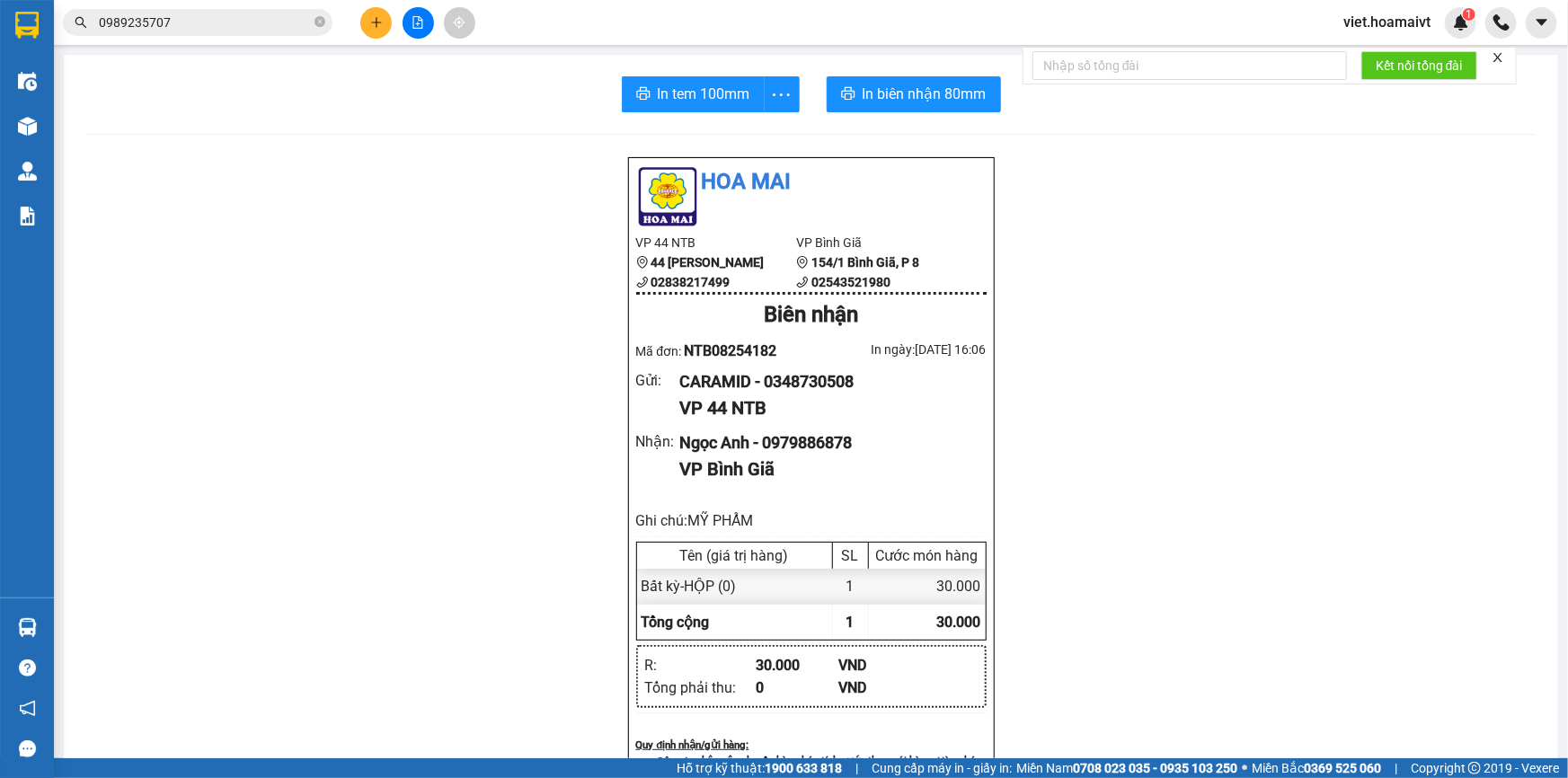
click at [373, 26] on icon "plus" at bounding box center [376, 22] width 12 height 12
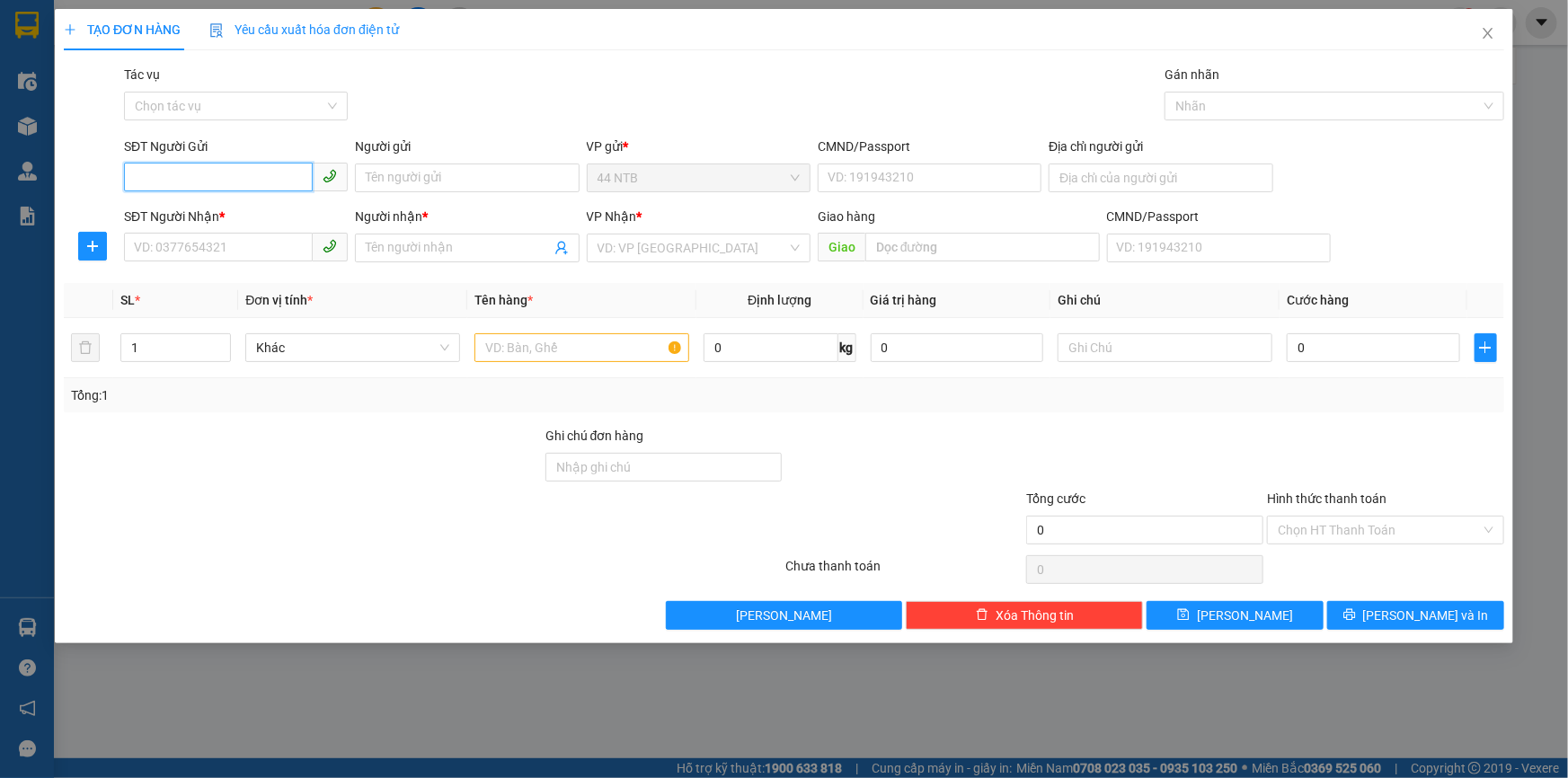
click at [282, 166] on input "SĐT Người Gửi" at bounding box center [218, 176] width 189 height 28
click at [244, 172] on input "SĐT Người Gửi" at bounding box center [218, 176] width 189 height 28
click at [181, 171] on input "SĐT Người Gửi" at bounding box center [218, 176] width 189 height 28
type input "0901488471"
click at [199, 215] on div "0901488471" at bounding box center [235, 213] width 202 height 20
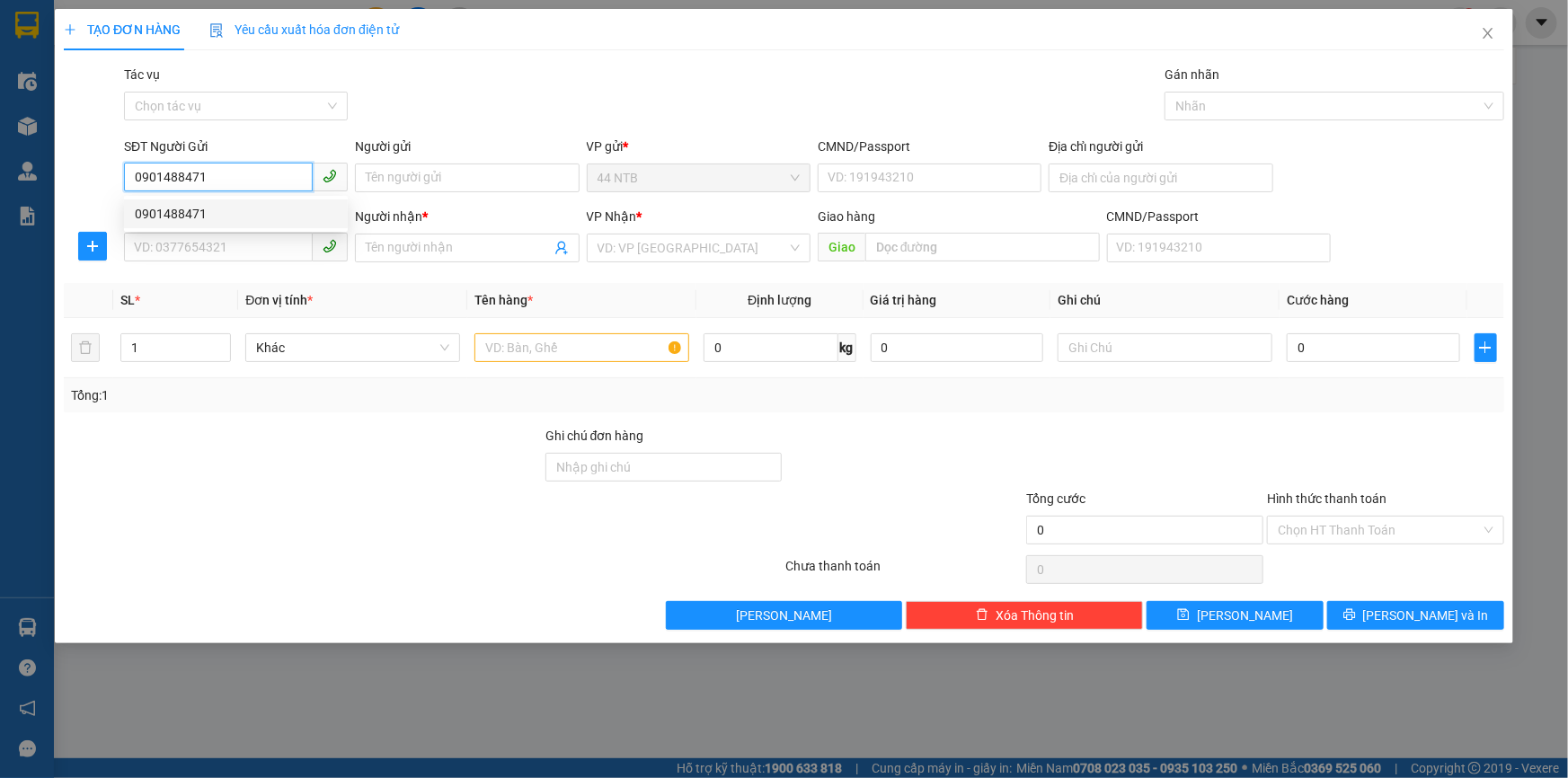
type input "0979597865"
type input "TÙNG"
type input "CAI MEP"
type input "0901488471"
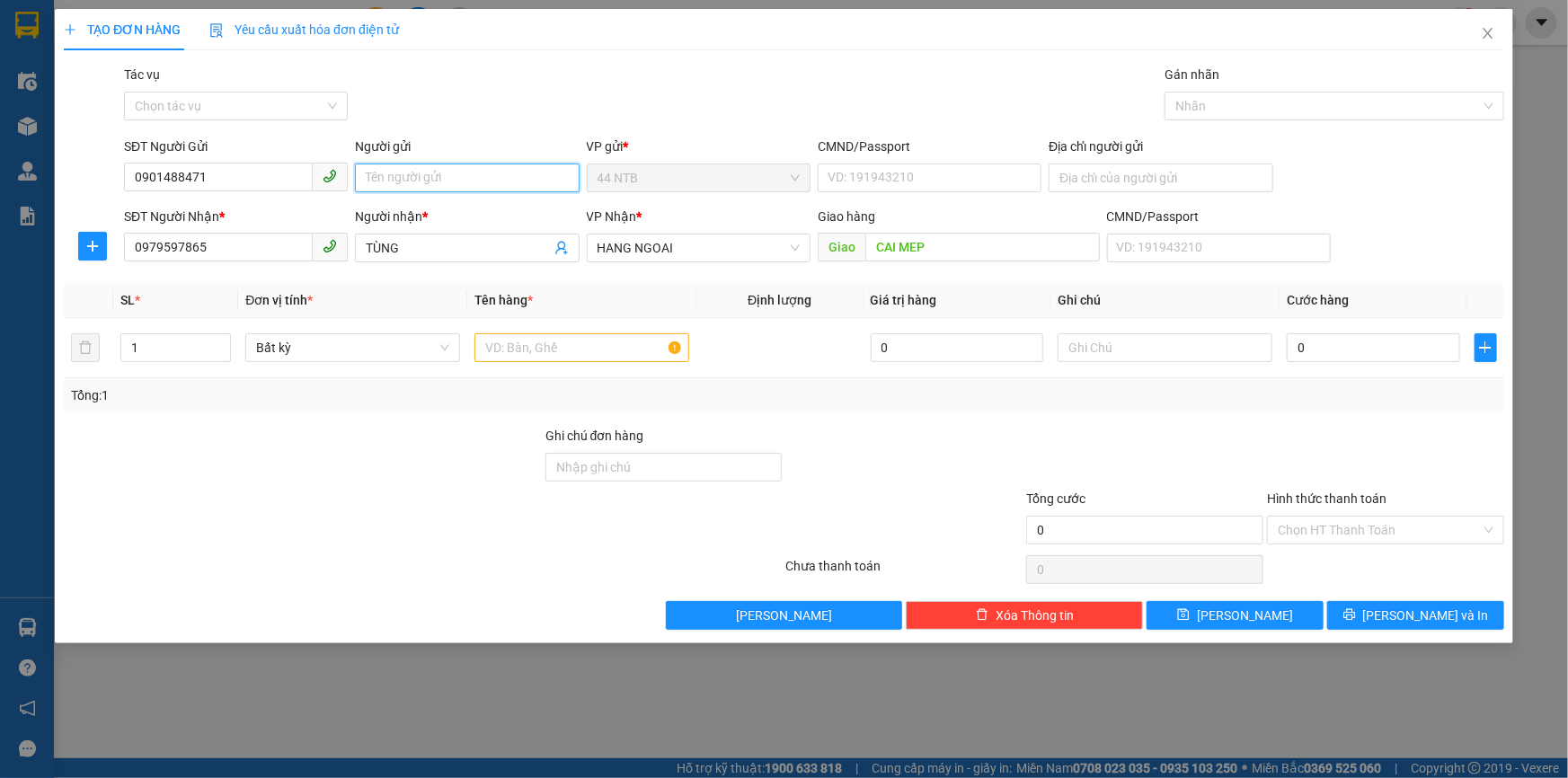
click at [395, 184] on input "Người gửi" at bounding box center [467, 177] width 224 height 28
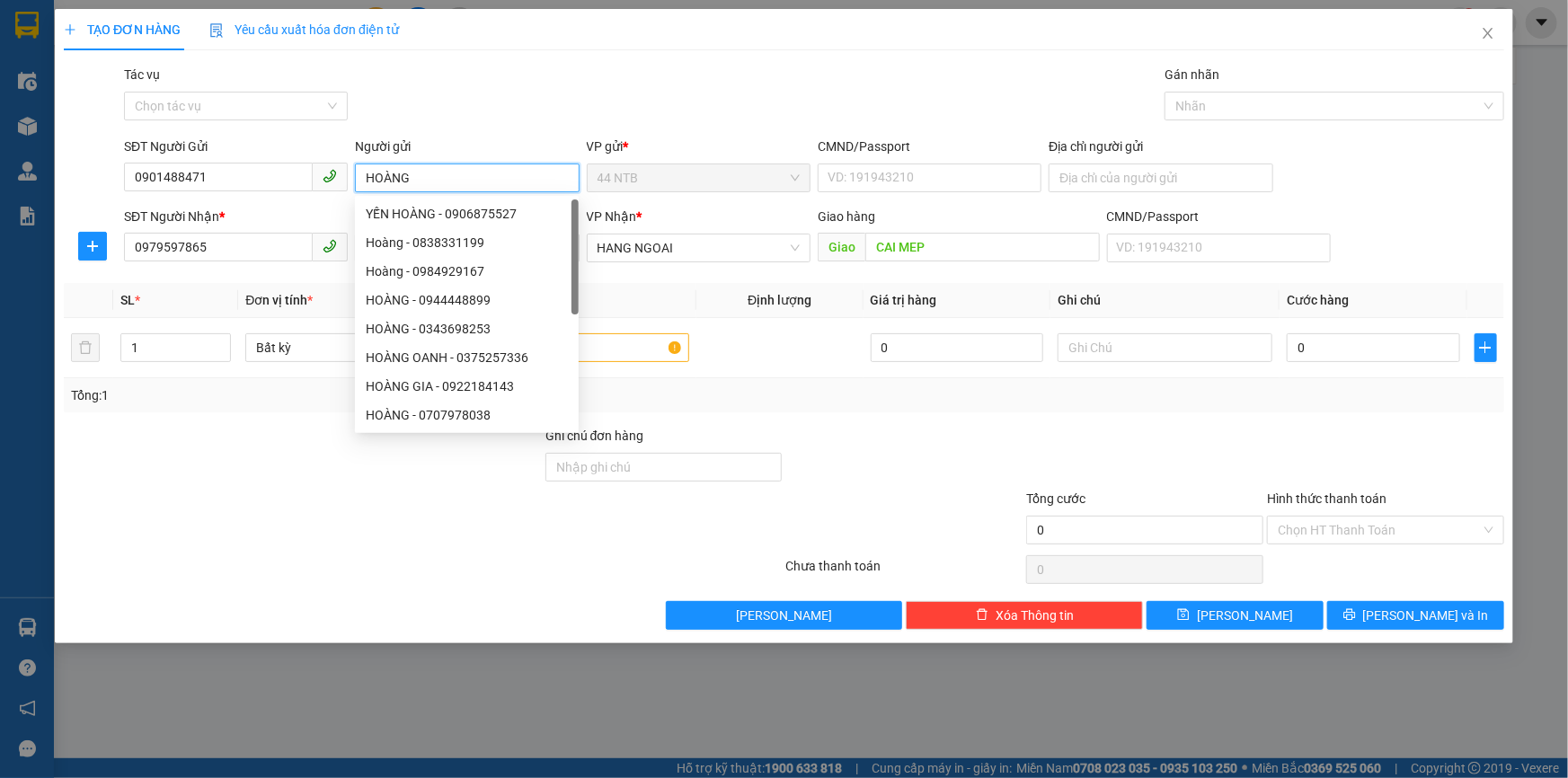
type input "HOÀNG"
click at [680, 43] on div "TẠO ĐƠN HÀNG Yêu cầu xuất hóa đơn điện tử" at bounding box center [784, 29] width 1441 height 42
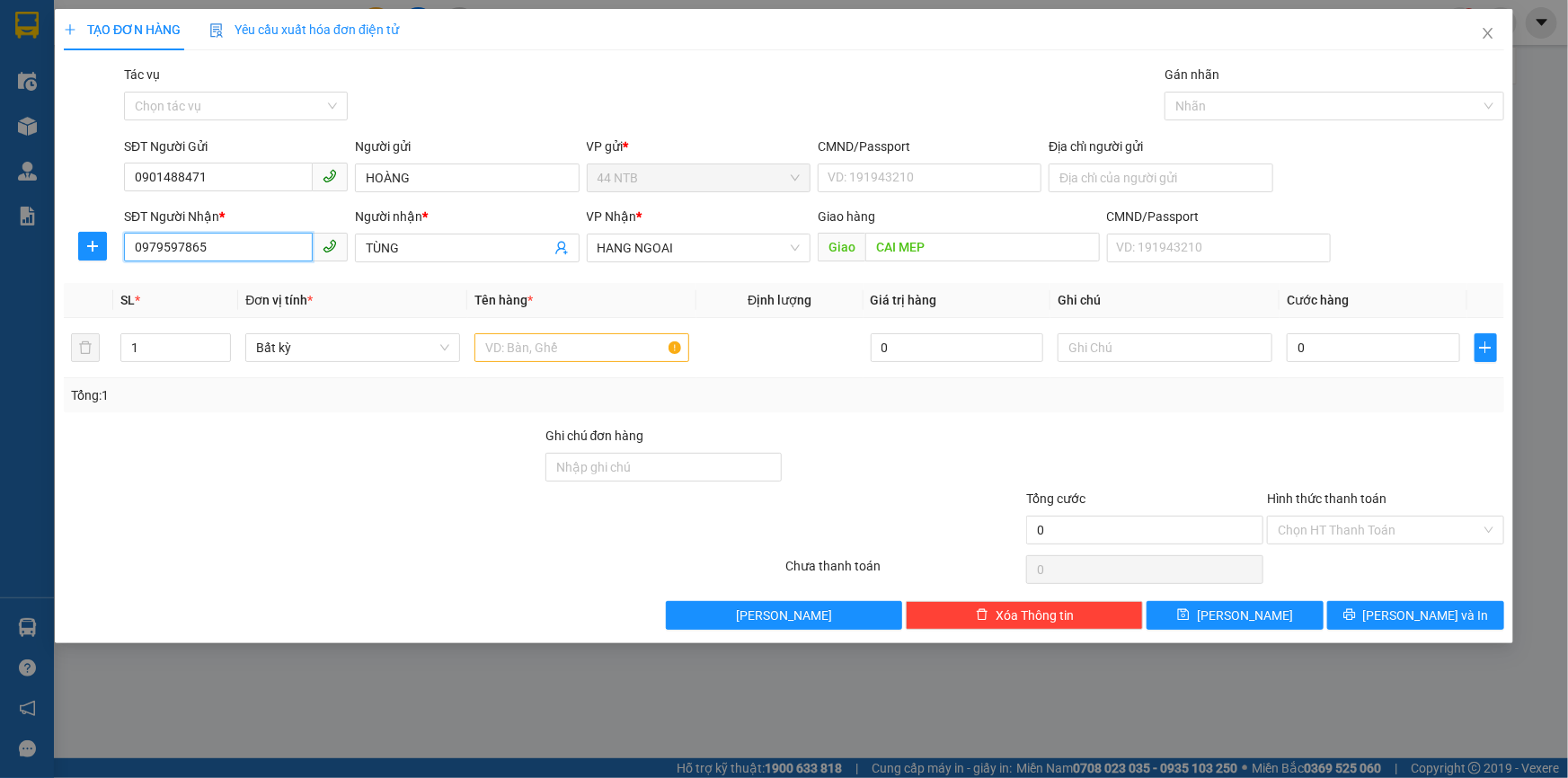
drag, startPoint x: 178, startPoint y: 252, endPoint x: 0, endPoint y: 297, distance: 183.6
click at [0, 297] on div "TẠO ĐƠN HÀNG Yêu cầu xuất hóa đơn điện tử Transit Pickup Surcharge Ids Transit …" at bounding box center [784, 389] width 1568 height 778
click at [230, 242] on input "SĐT Người Nhận *" at bounding box center [218, 247] width 189 height 28
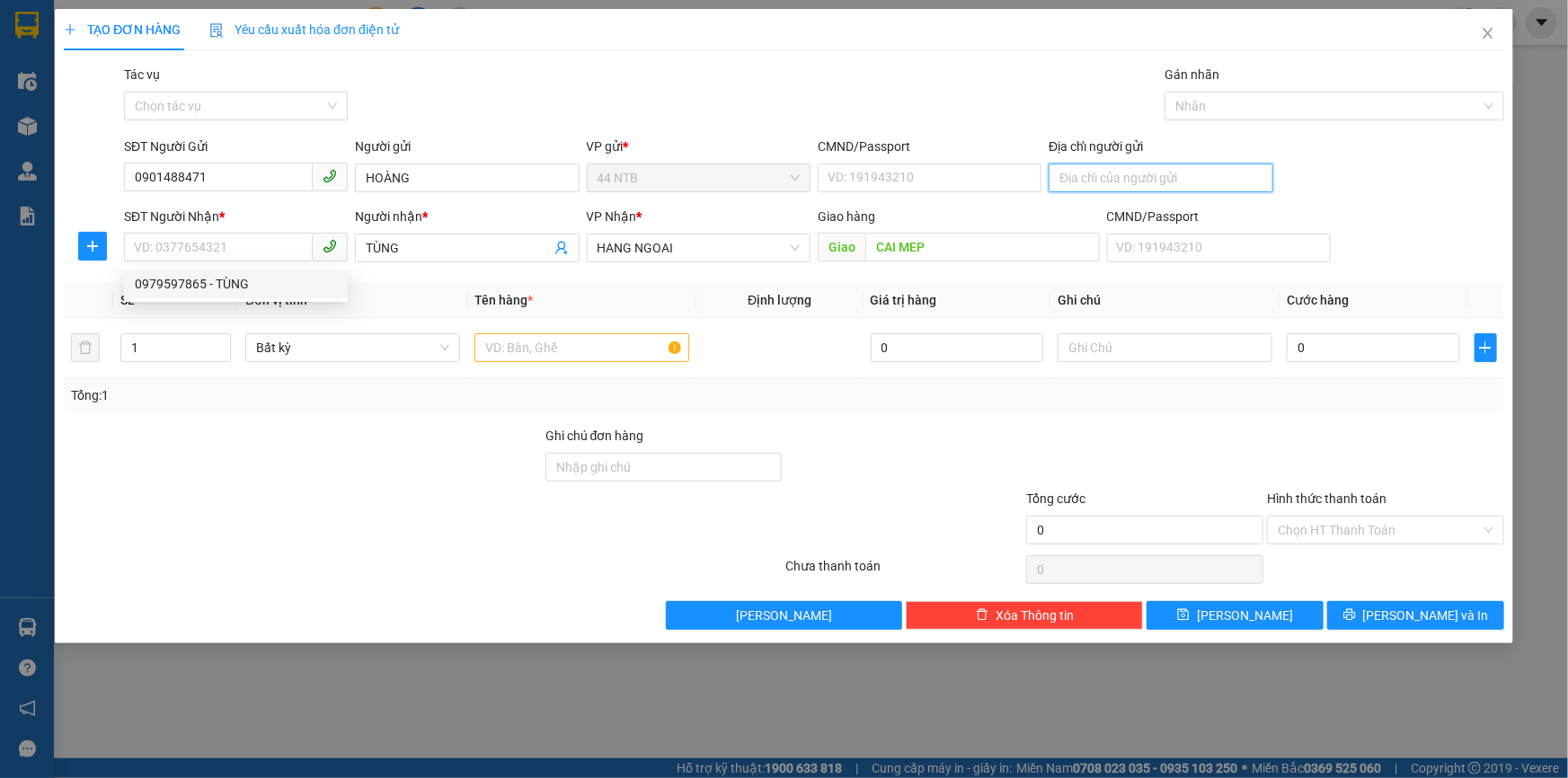
click at [1129, 179] on input "Địa chỉ người gửi" at bounding box center [1161, 177] width 224 height 28
type input "81/3 ĐOÀN VĂN BƠ"
click at [864, 83] on div "Gói vận chuyển * Tiêu chuẩn Tác vụ Chọn tác vụ Gán nhãn Nhãn" at bounding box center [814, 96] width 1388 height 63
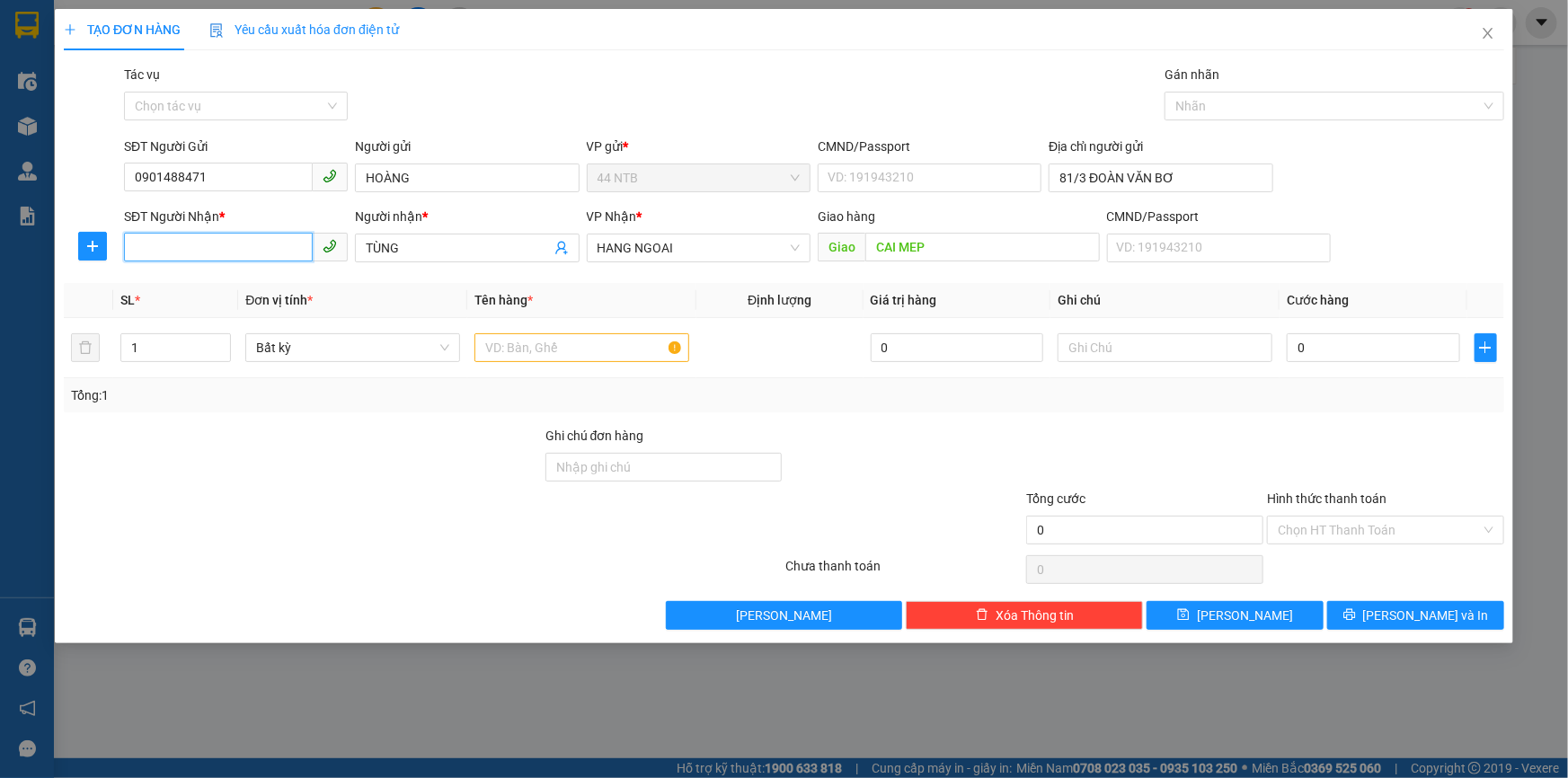
click at [238, 250] on input "SĐT Người Nhận *" at bounding box center [218, 247] width 189 height 28
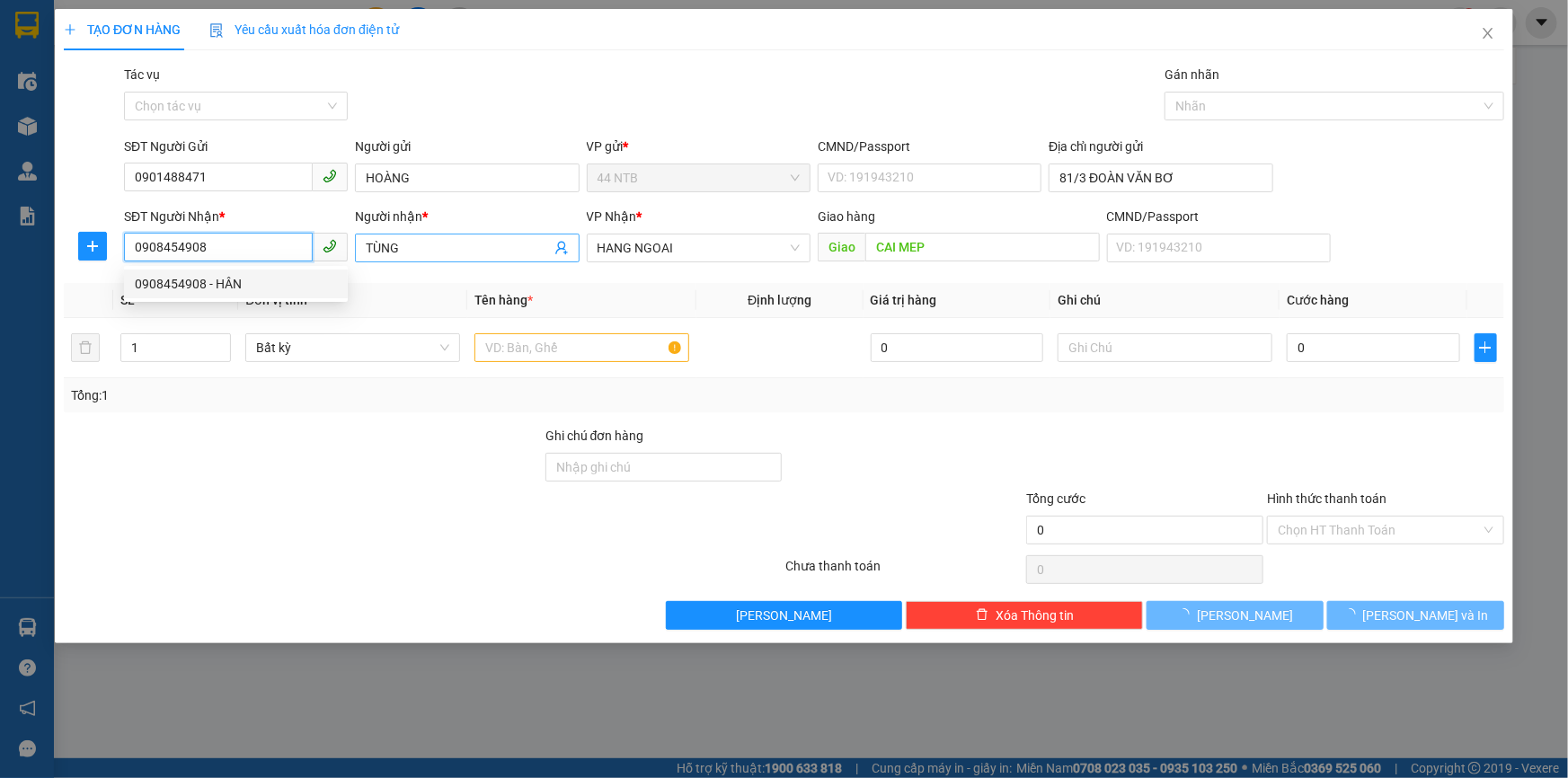
type input "0908454908"
drag, startPoint x: 415, startPoint y: 248, endPoint x: 222, endPoint y: 256, distance: 193.2
click at [227, 269] on div "SĐT Người Nhận * 0908454908 Người nhận * TÙNG TÙNG VP Nhận * HANG NGOAI Giao …" at bounding box center [814, 238] width 1388 height 63
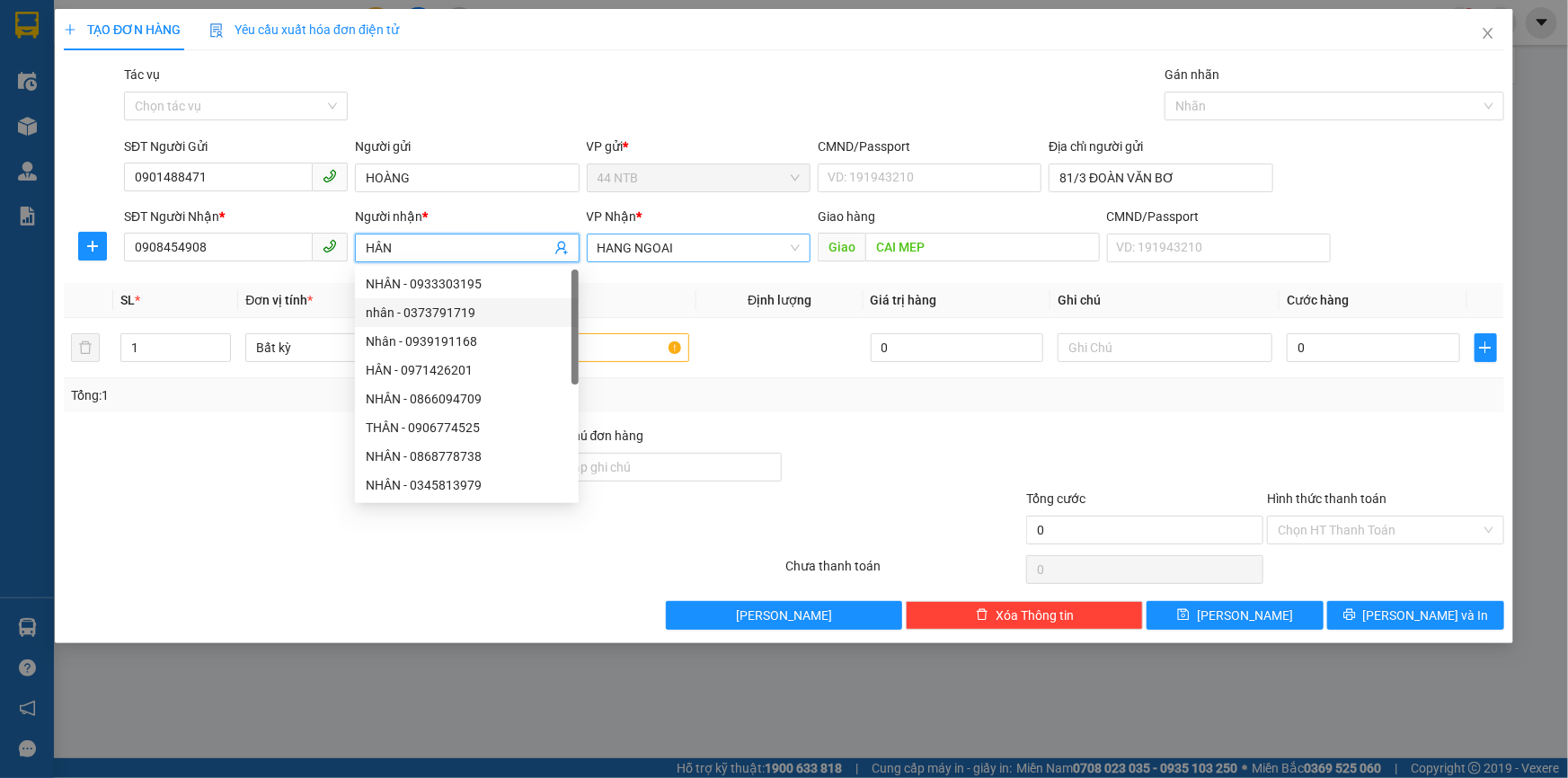
click at [671, 248] on span "HANG NGOAI" at bounding box center [698, 248] width 202 height 27
type input "HÂN"
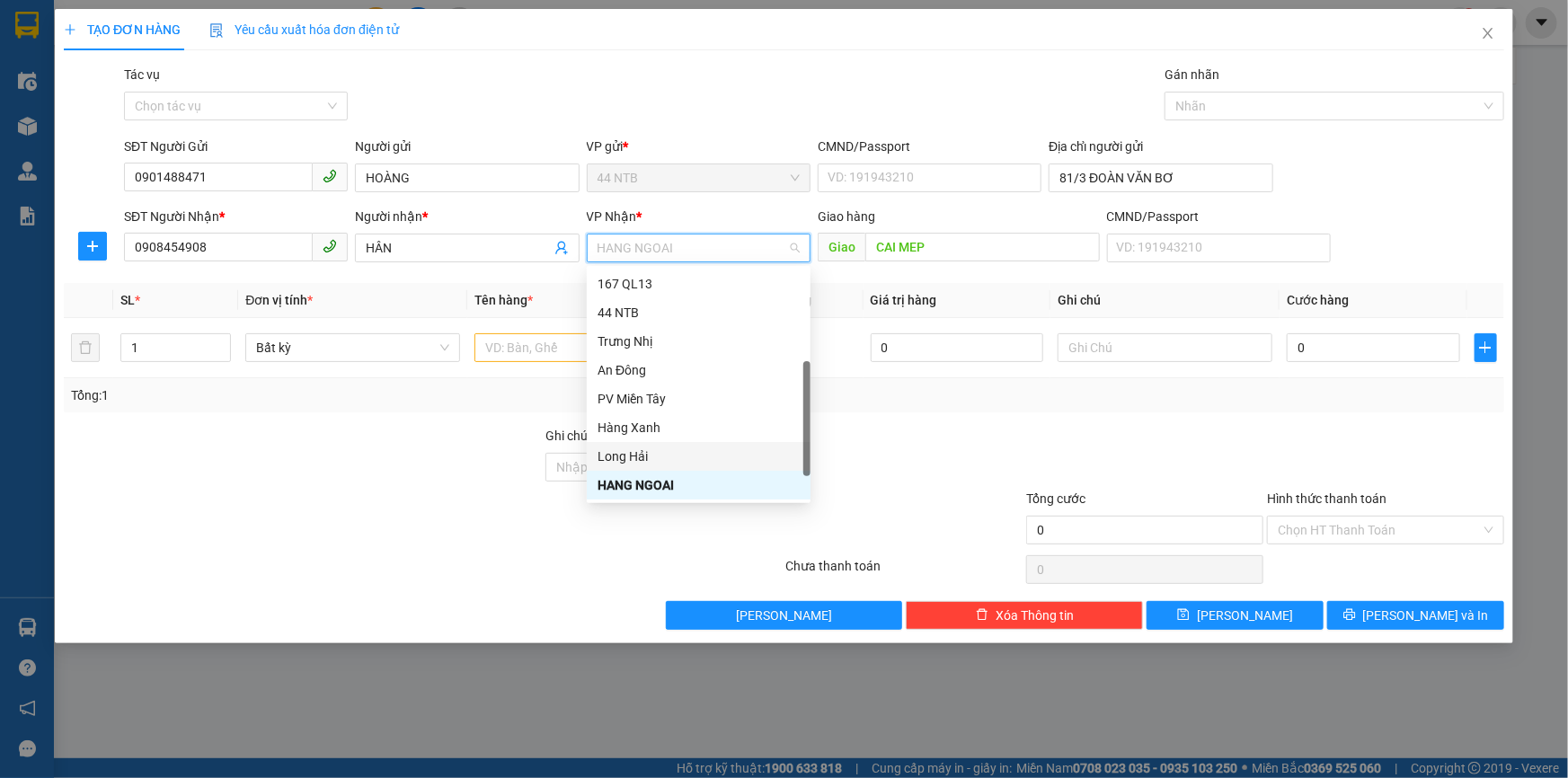
scroll to position [144, 0]
click at [682, 483] on div "Nhơn Trạch" at bounding box center [698, 485] width 202 height 20
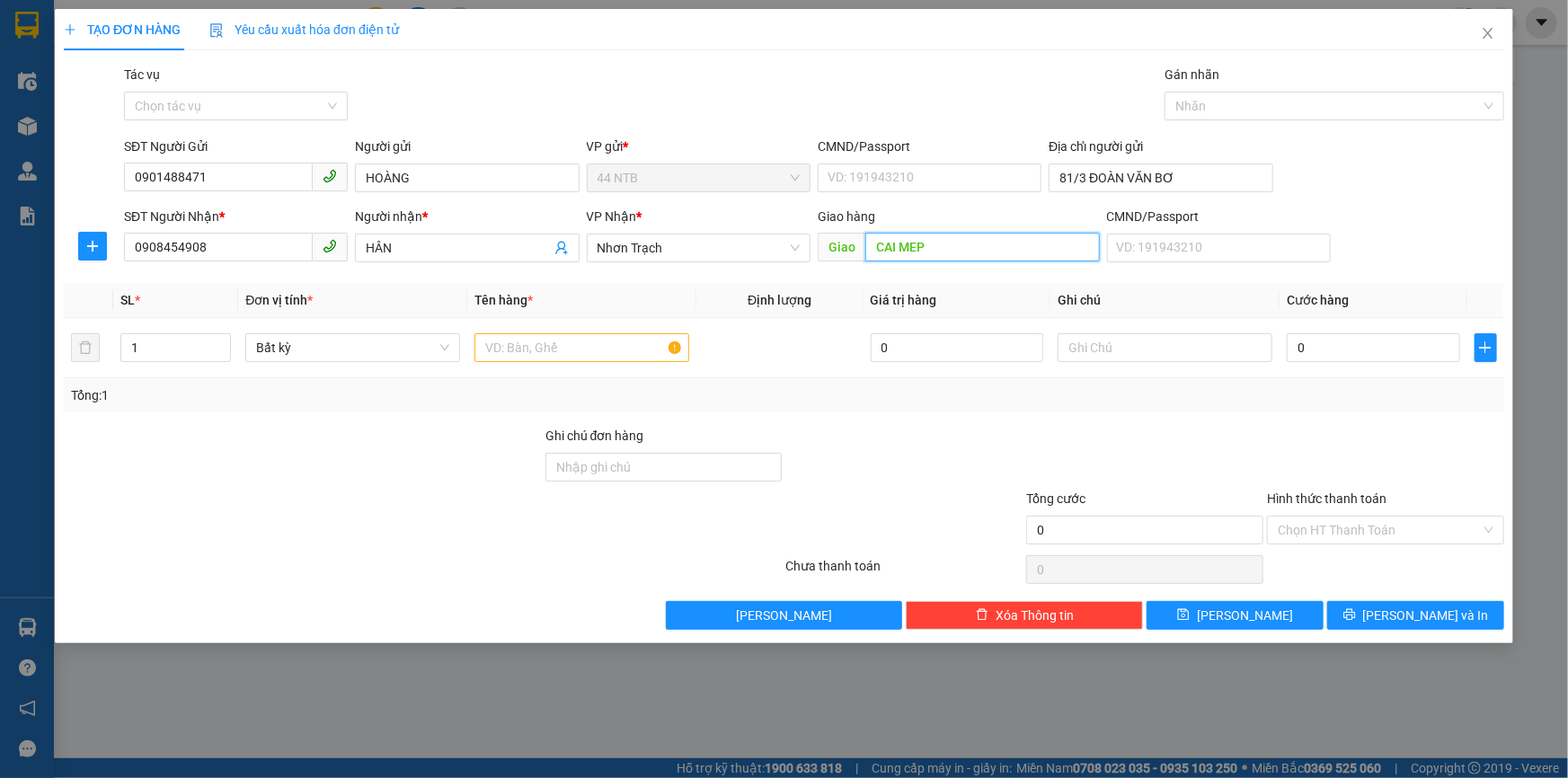
click at [967, 249] on input "CAI MEP" at bounding box center [982, 247] width 234 height 28
drag, startPoint x: 510, startPoint y: 356, endPoint x: 510, endPoint y: 345, distance: 11.0
click at [510, 353] on input "text" at bounding box center [581, 347] width 214 height 28
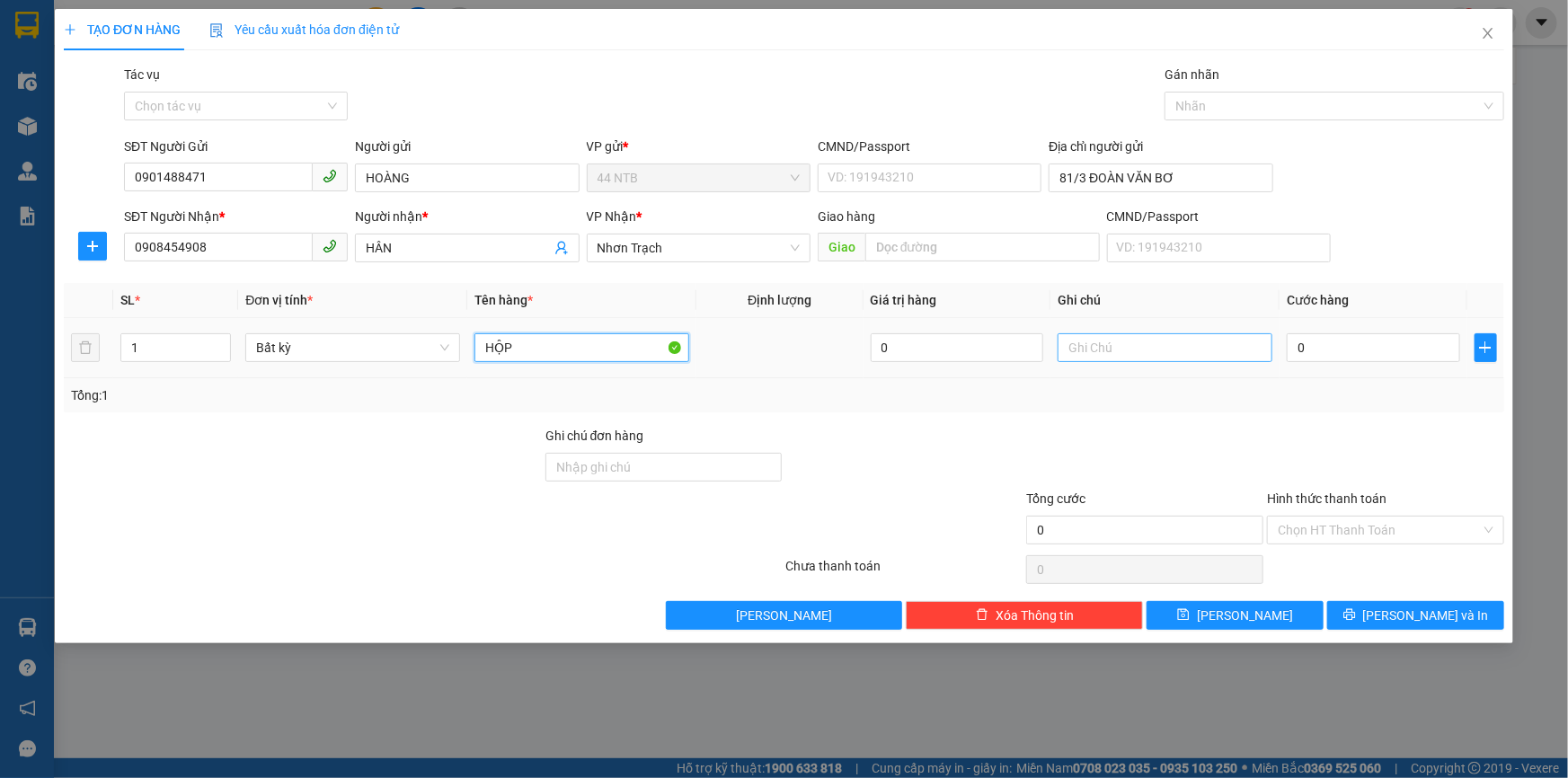
type input "HỘP"
click at [1158, 342] on input "text" at bounding box center [1165, 347] width 214 height 28
click at [1079, 344] on input "MTOR" at bounding box center [1165, 347] width 214 height 28
type input "MOTOR"
click at [1335, 346] on input "0" at bounding box center [1374, 347] width 174 height 28
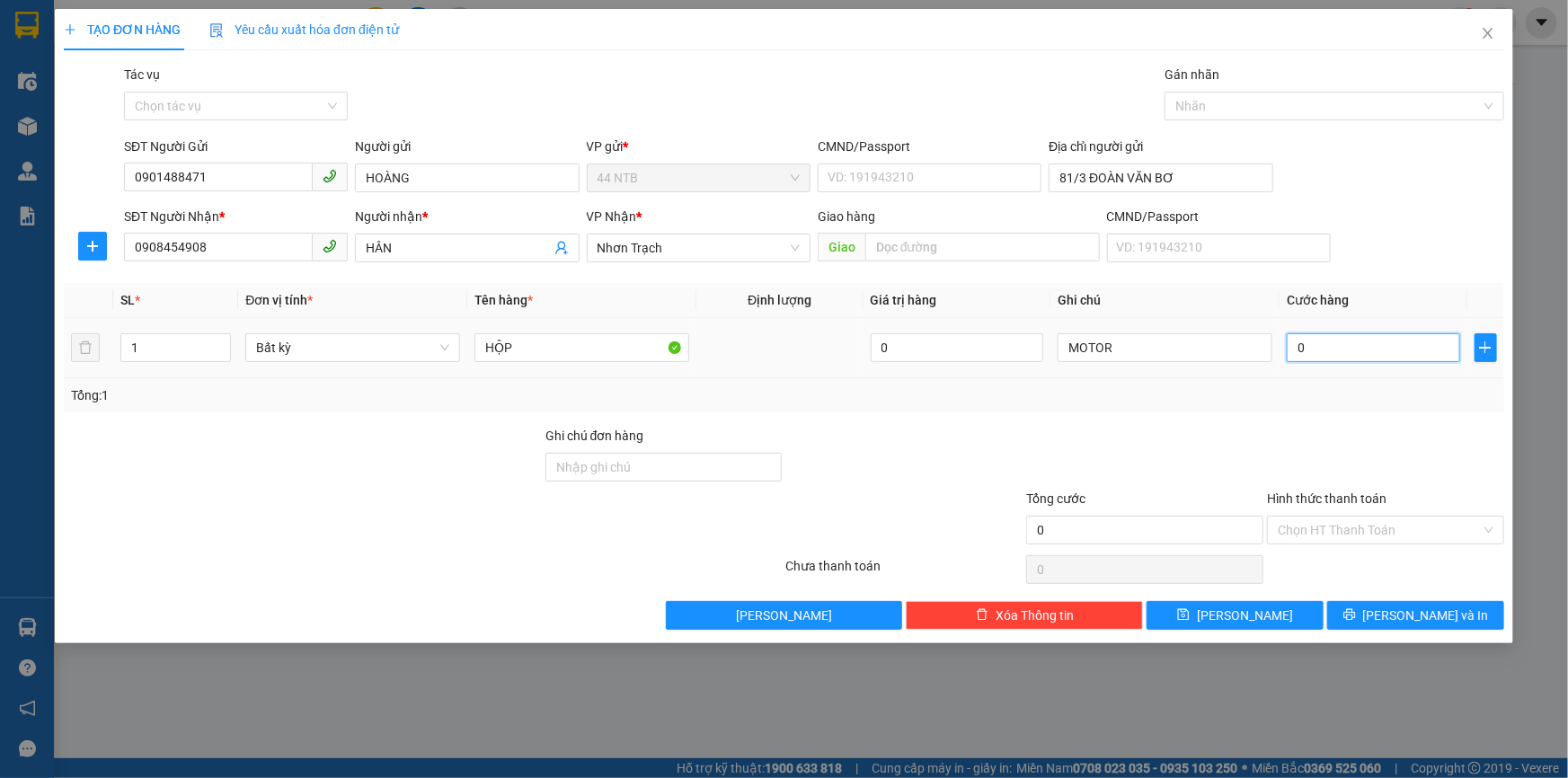
type input "3"
type input "30"
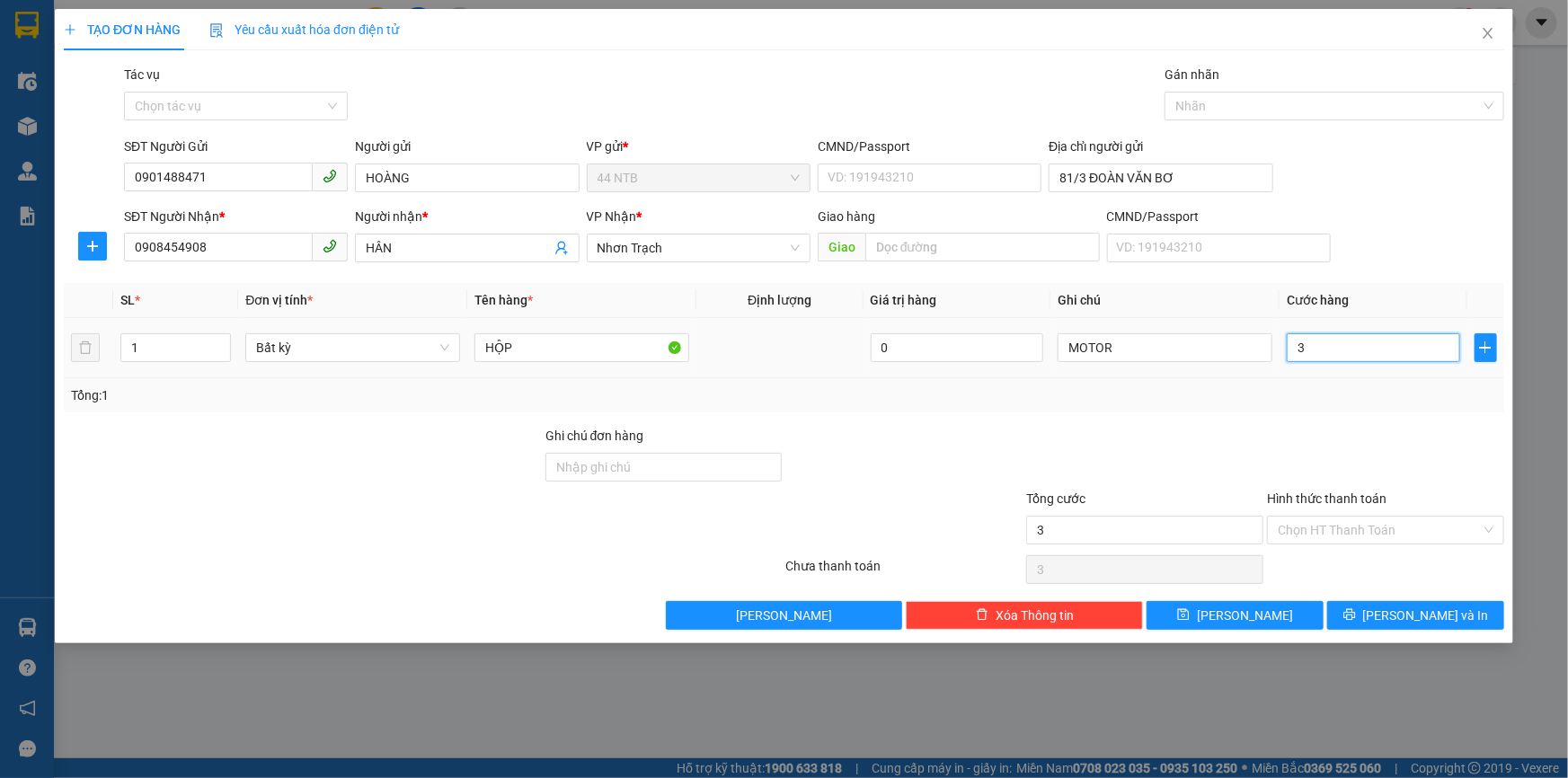
type input "30"
type input "30.000"
click at [1360, 521] on input "Hình thức thanh toán" at bounding box center [1379, 530] width 203 height 27
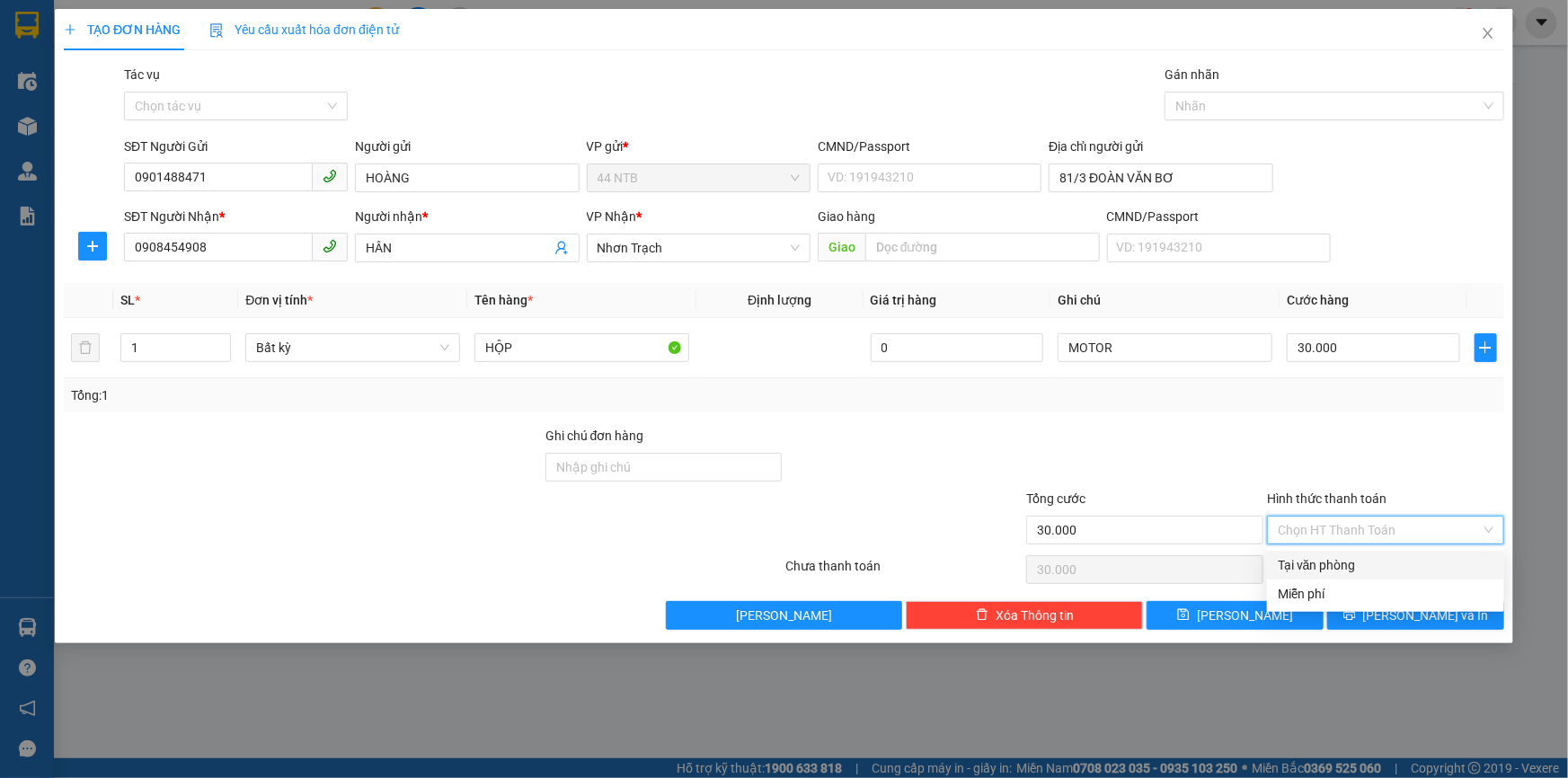
click at [1365, 558] on div "Tại văn phòng" at bounding box center [1385, 565] width 215 height 20
type input "0"
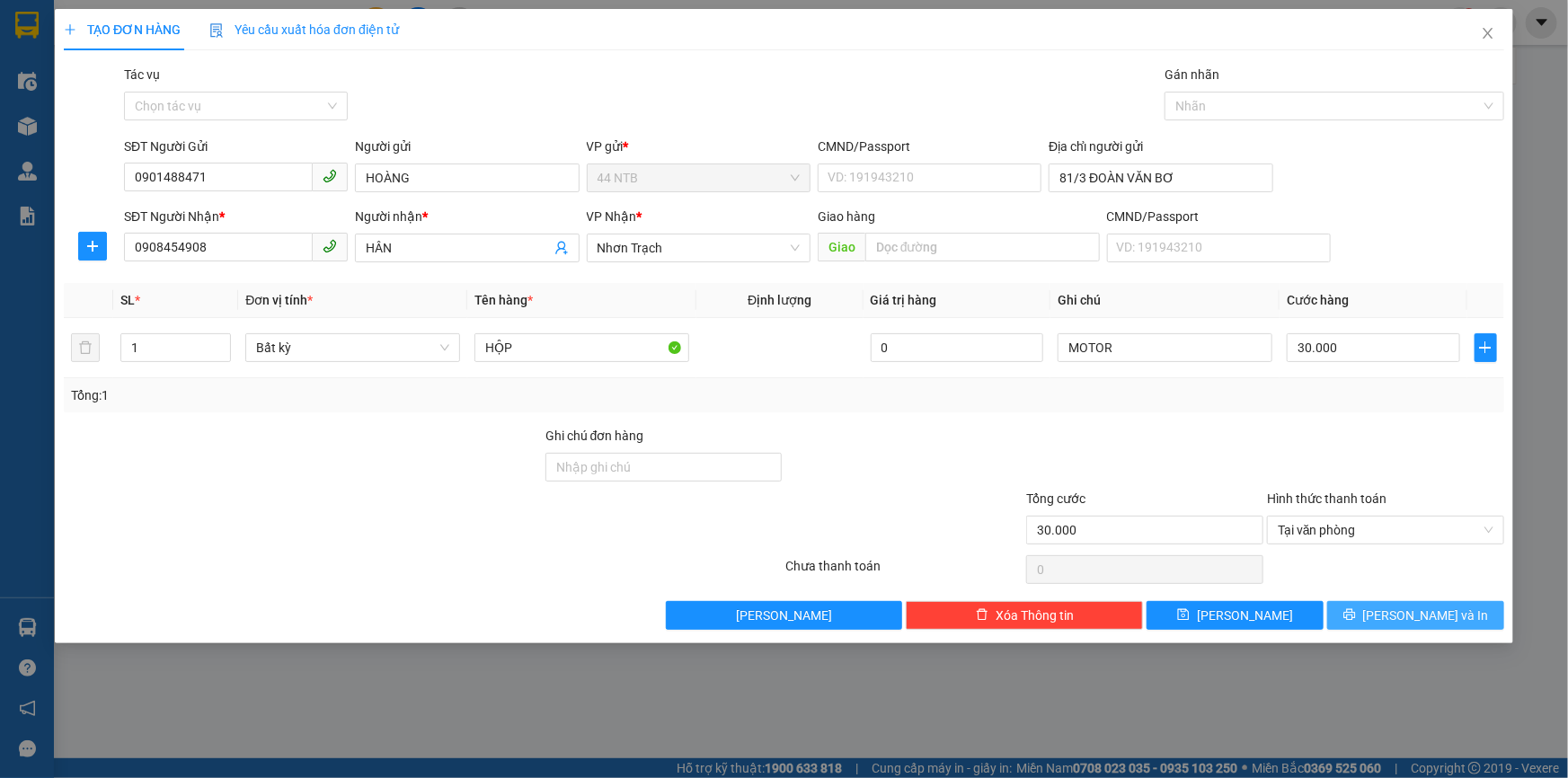
click at [1401, 617] on span "[PERSON_NAME] và In" at bounding box center [1426, 616] width 126 height 20
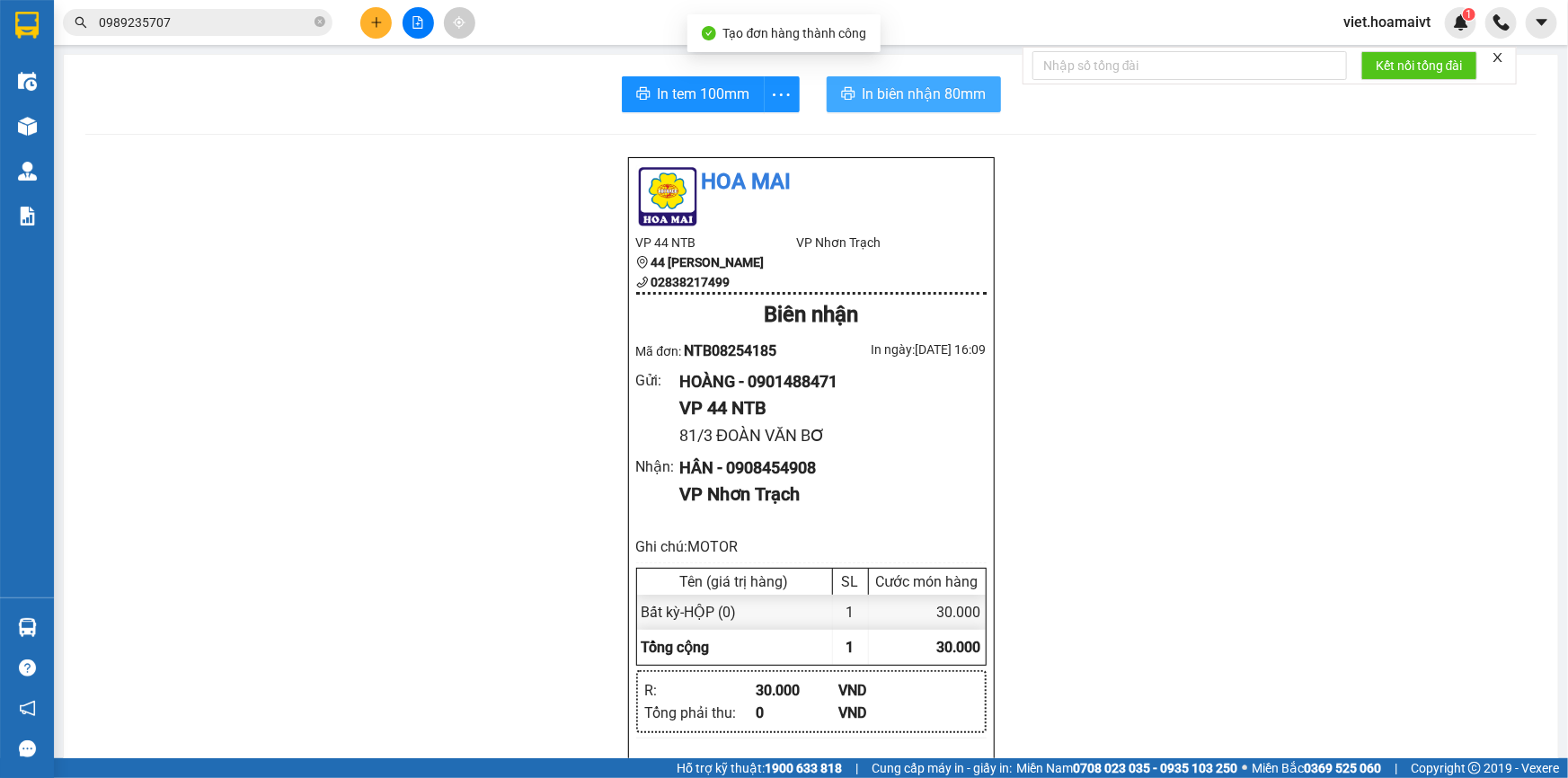
click at [916, 79] on button "In biên nhận 80mm" at bounding box center [914, 95] width 175 height 36
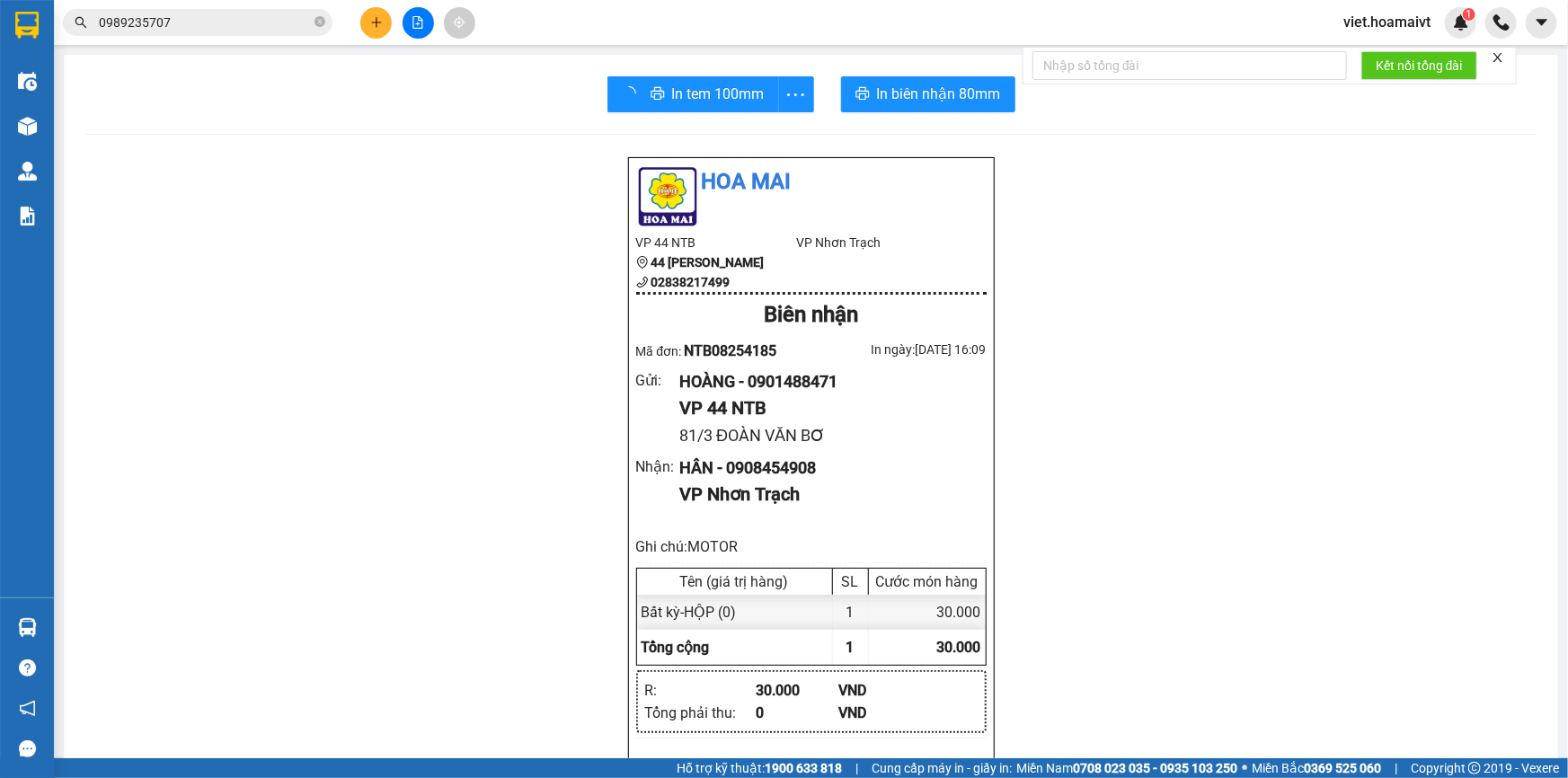
drag, startPoint x: 1243, startPoint y: 598, endPoint x: 1254, endPoint y: 586, distance: 16.3
click at [1245, 596] on div "Hoa Mai VP 44 NTB 44 Nguyễn Thái Bình 02838217499 VP Nhơn Trạch Biên nhận Mã đ…" at bounding box center [811, 775] width 1451 height 1238
click at [692, 90] on span "In tem 100mm" at bounding box center [708, 94] width 93 height 23
click at [377, 17] on icon "plus" at bounding box center [376, 22] width 12 height 12
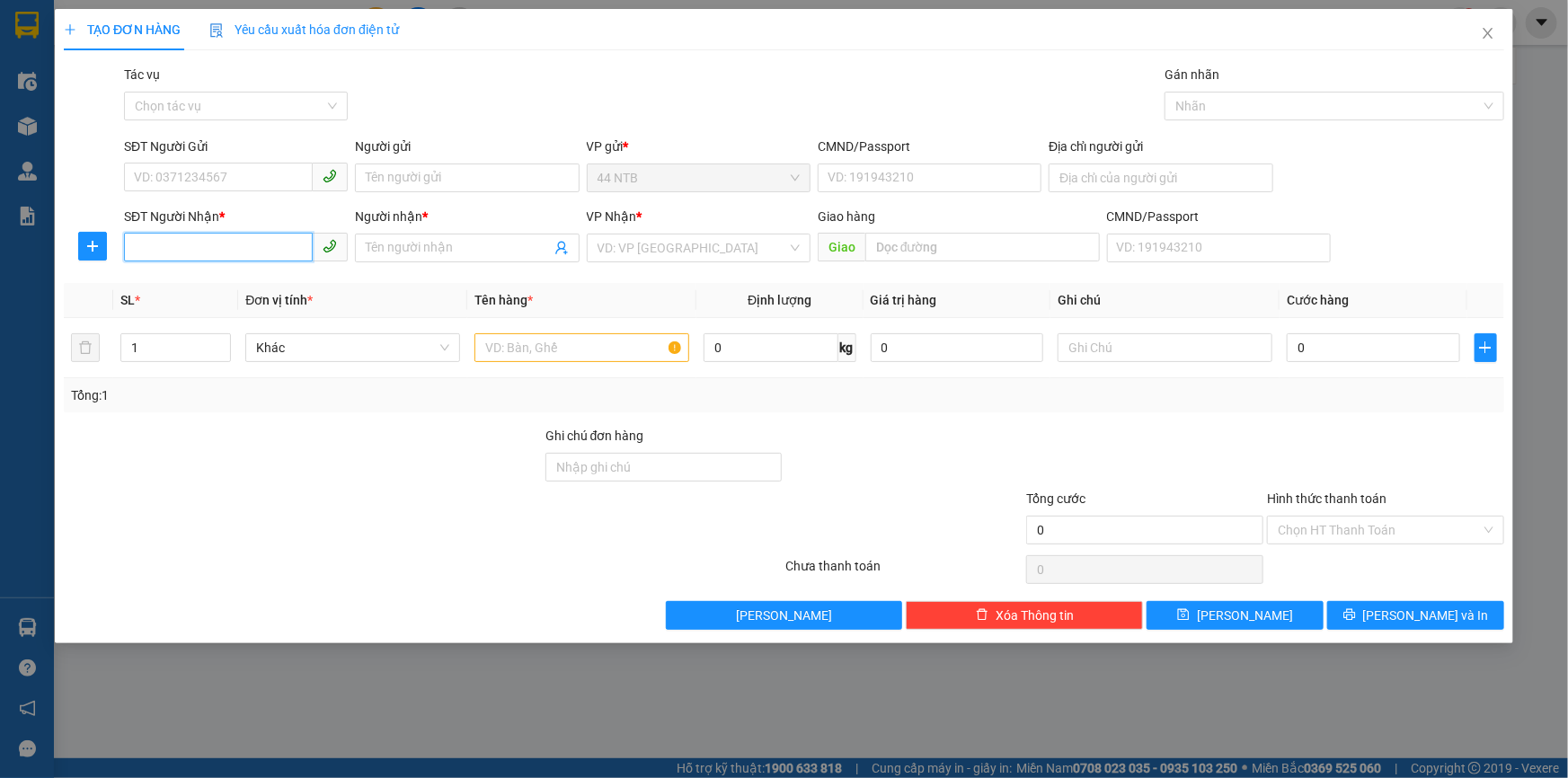
click at [244, 244] on input "SĐT Người Nhận *" at bounding box center [218, 247] width 189 height 28
click at [251, 309] on div "0363403427 - Nam" at bounding box center [235, 312] width 202 height 20
type input "0363403427"
type input "Nam"
type input "0363403427"
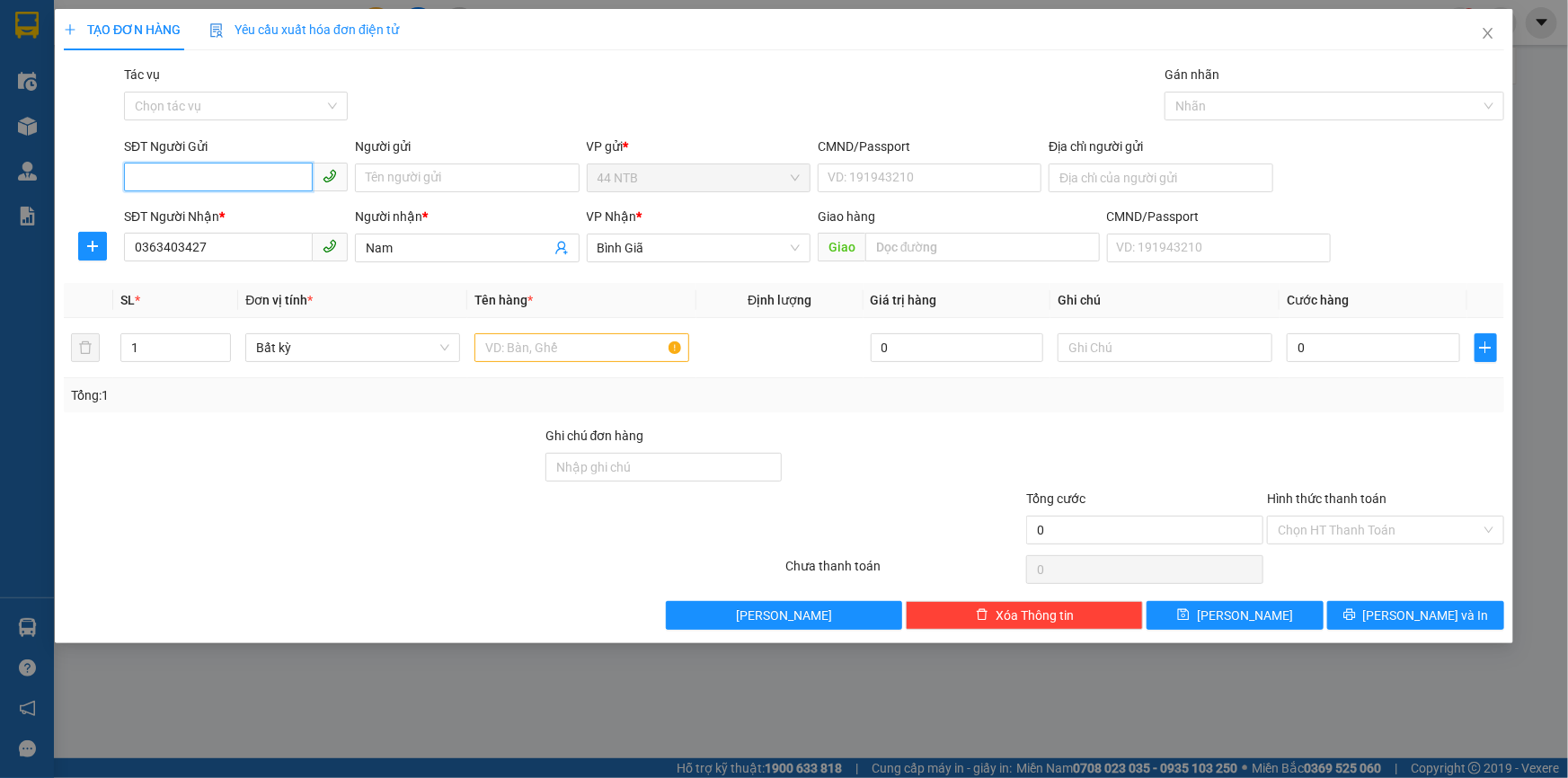
click at [269, 169] on input "SĐT Người Gửi" at bounding box center [218, 176] width 189 height 28
click at [272, 243] on div "0914011911 - BBI" at bounding box center [235, 242] width 202 height 20
type input "0914011911"
type input "BBI"
type input "079057020879"
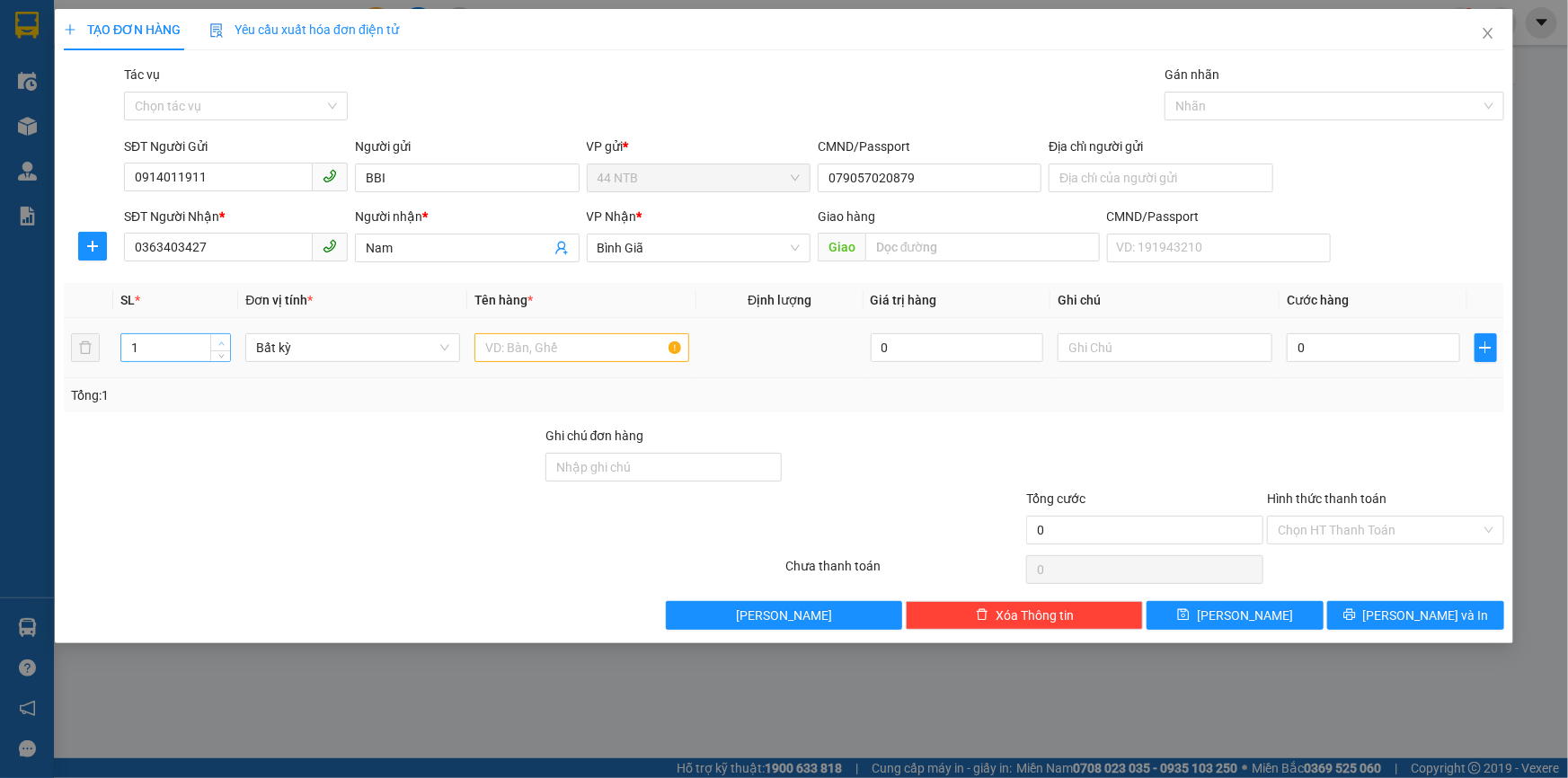
type input "2"
click at [222, 339] on span "up" at bounding box center [220, 343] width 10 height 10
click at [518, 350] on input "text" at bounding box center [581, 347] width 214 height 28
type input "2 THÙNG"
click at [1294, 354] on input "0" at bounding box center [1374, 347] width 174 height 28
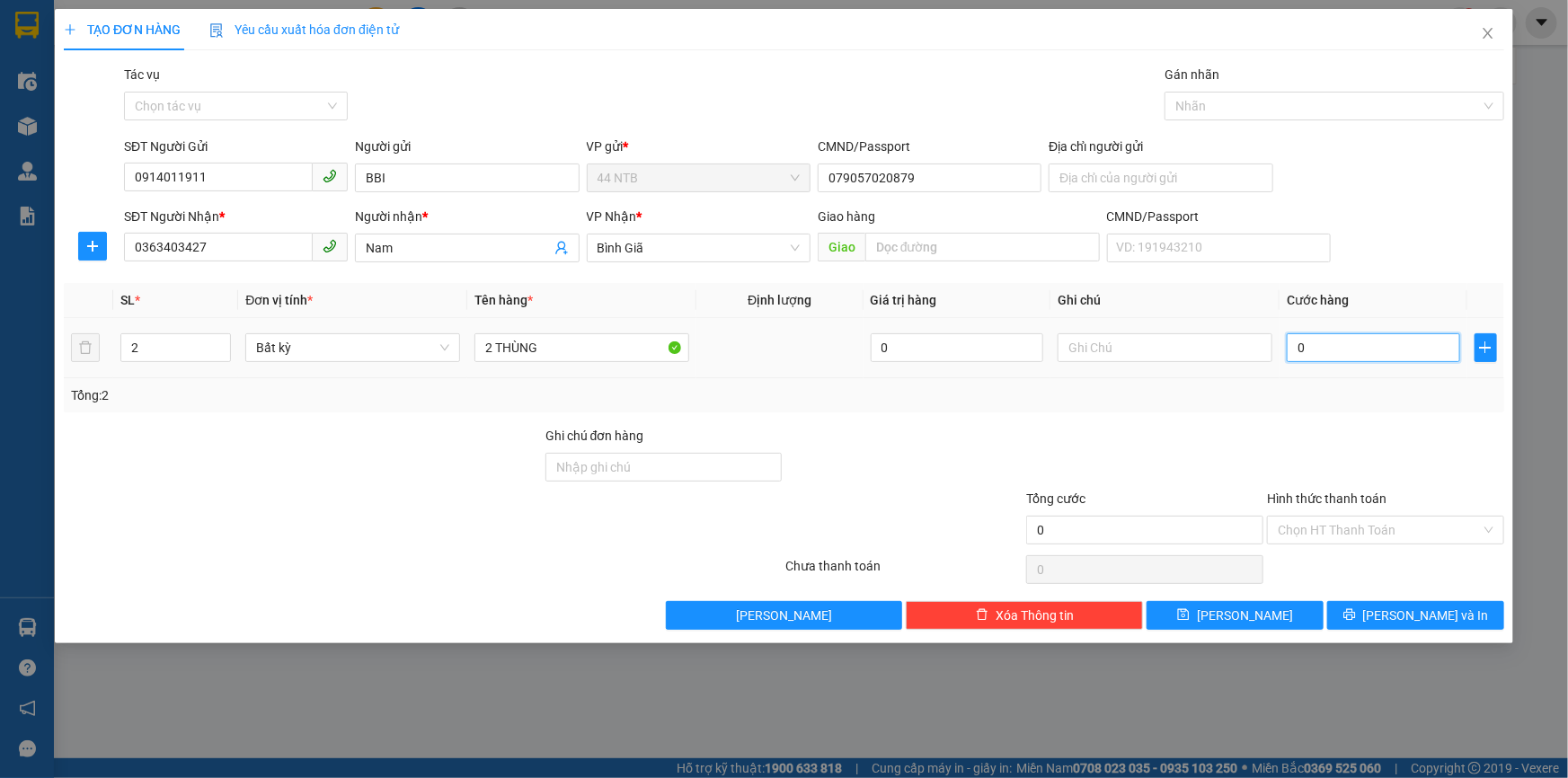
type input "1"
type input "15"
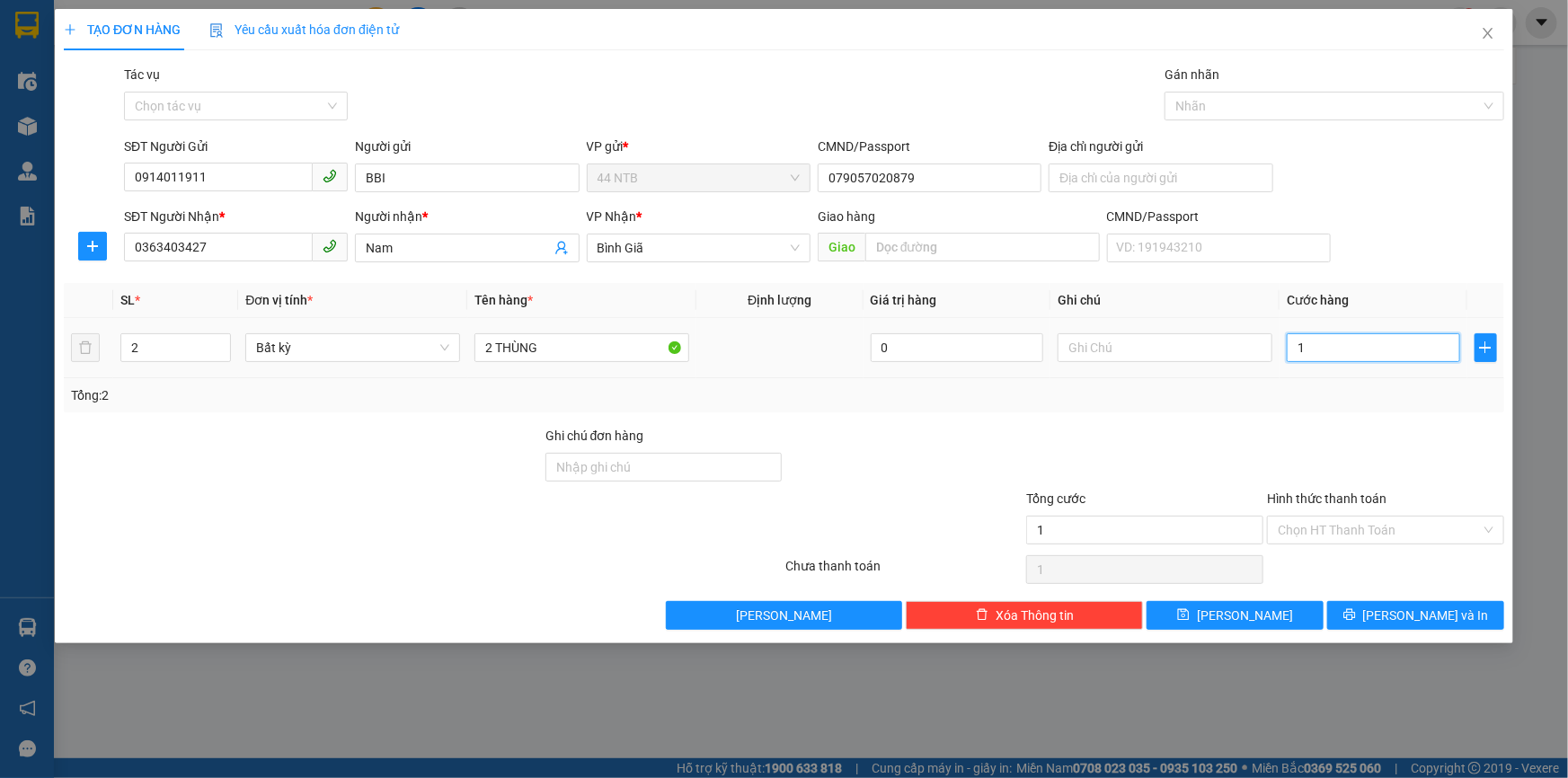
type input "15"
type input "150"
type input "150.000"
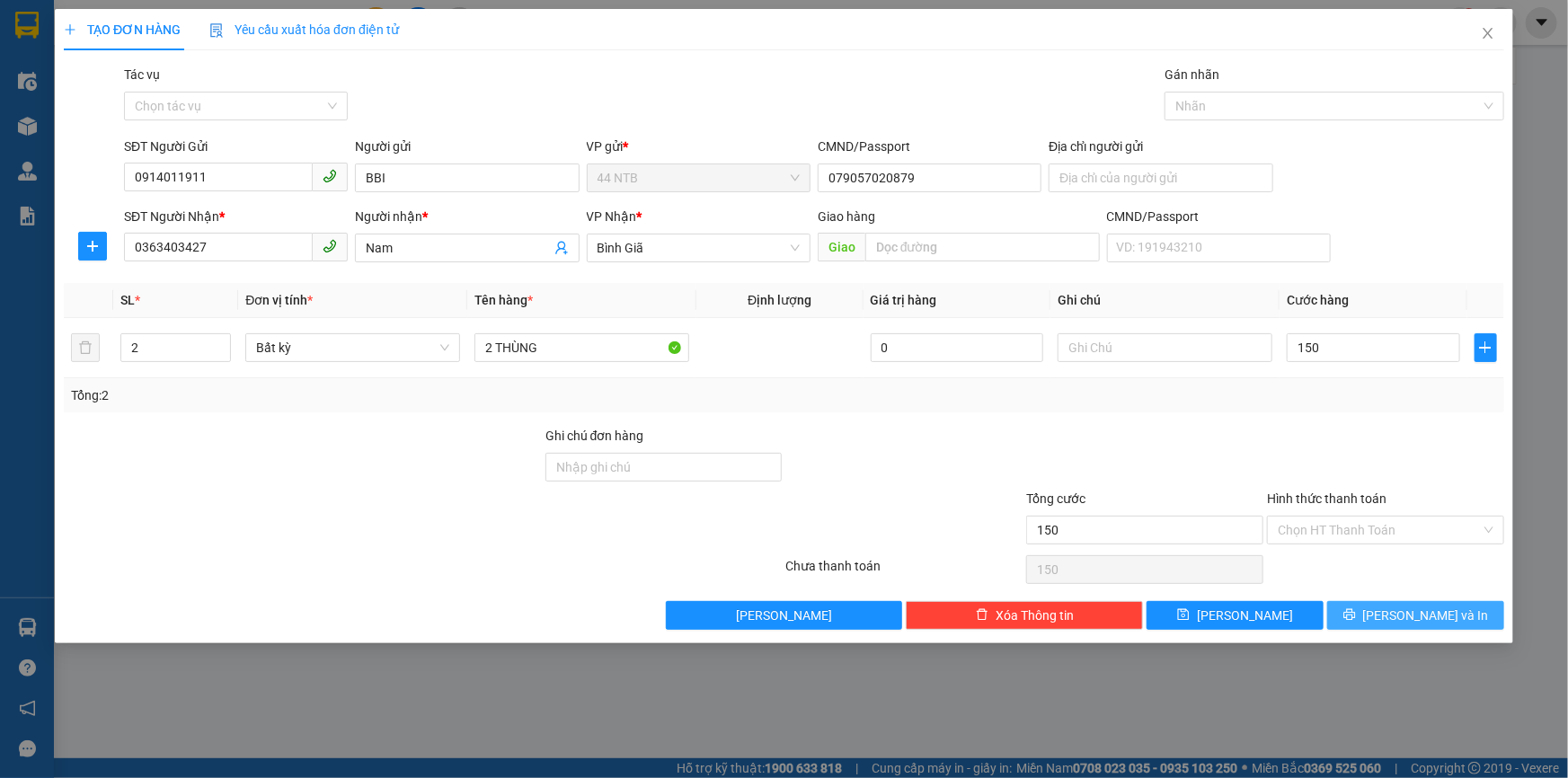
type input "150.000"
click at [1402, 602] on button "[PERSON_NAME] và In" at bounding box center [1415, 616] width 177 height 28
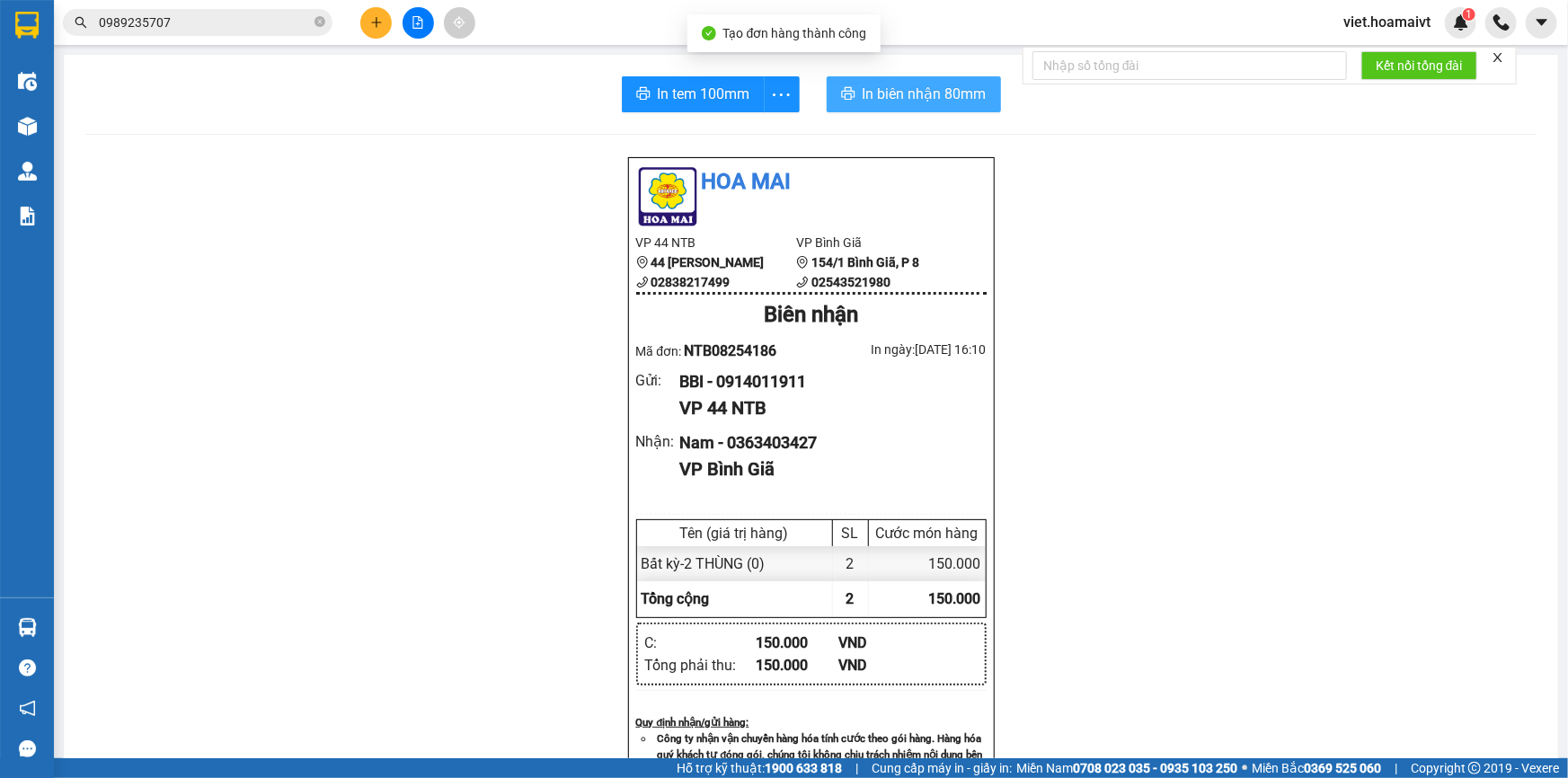
click at [897, 96] on span "In biên nhận 80mm" at bounding box center [924, 94] width 124 height 23
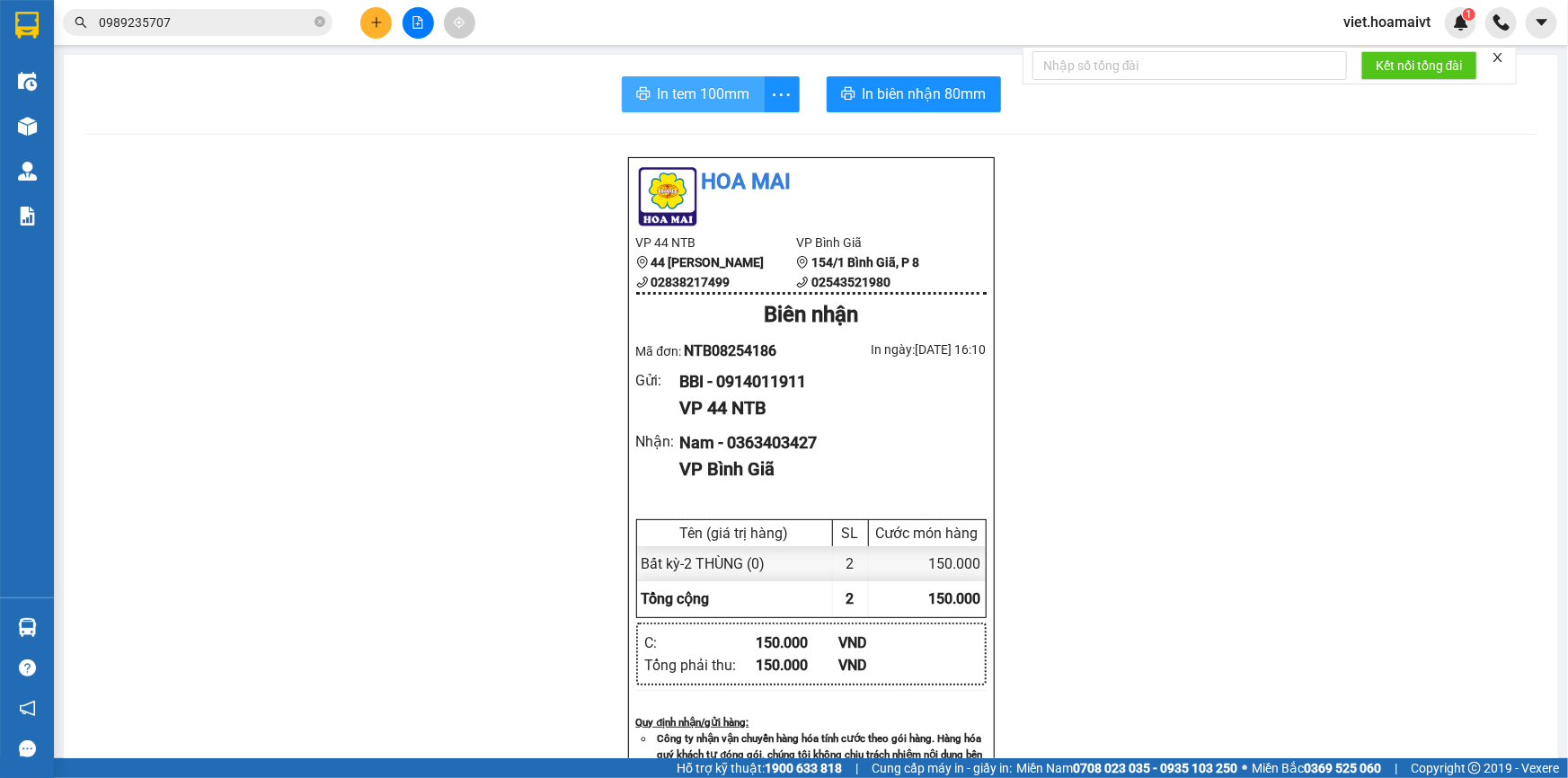
click at [724, 87] on span "In tem 100mm" at bounding box center [704, 94] width 93 height 23
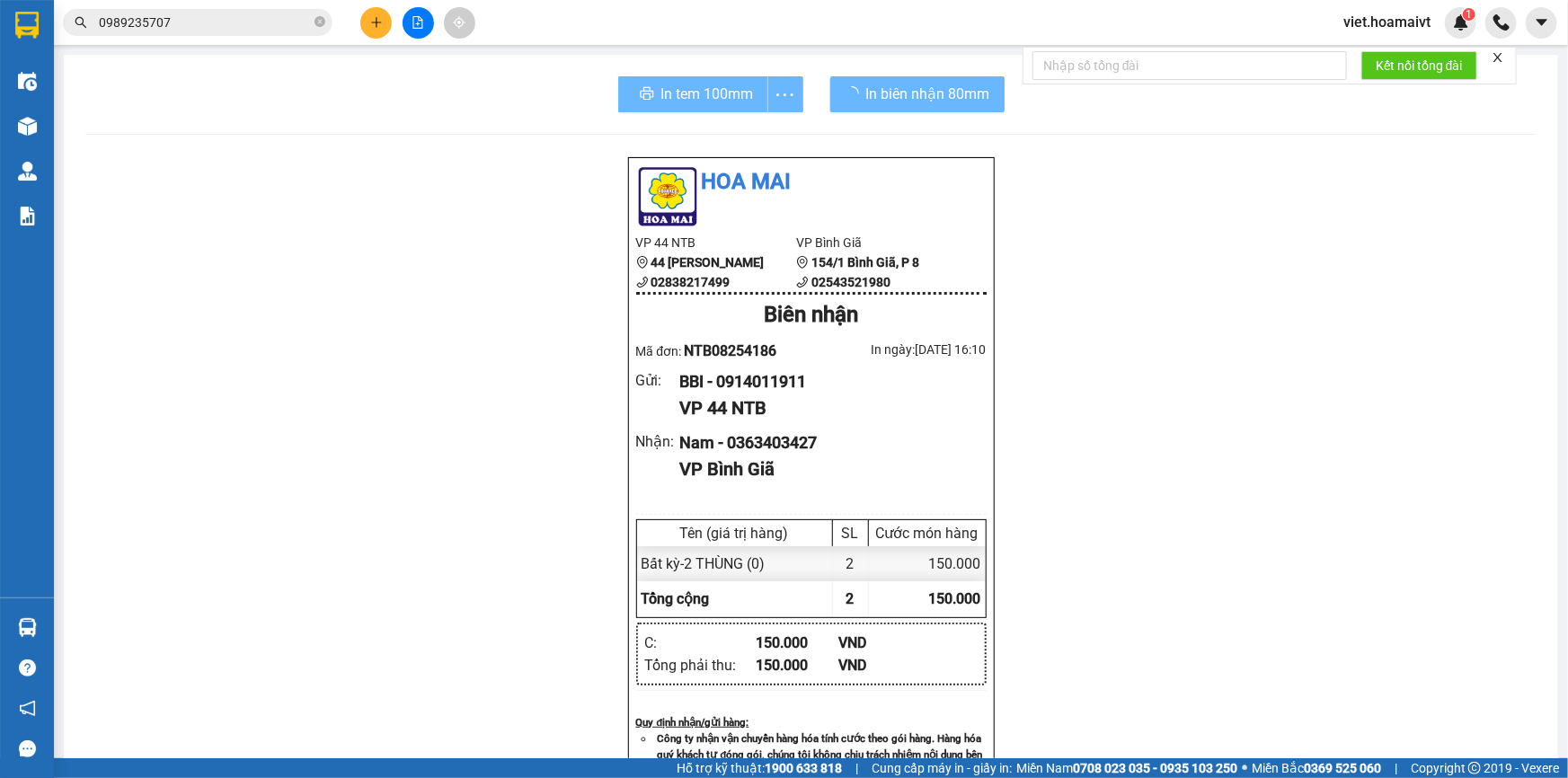
click at [1207, 604] on div "Hoa Mai VP 44 NTB 44 Nguyễn Thái Bình 02838217499 VP Bình Giã 154/1 Bình Giã,…" at bounding box center [811, 727] width 1451 height 1141
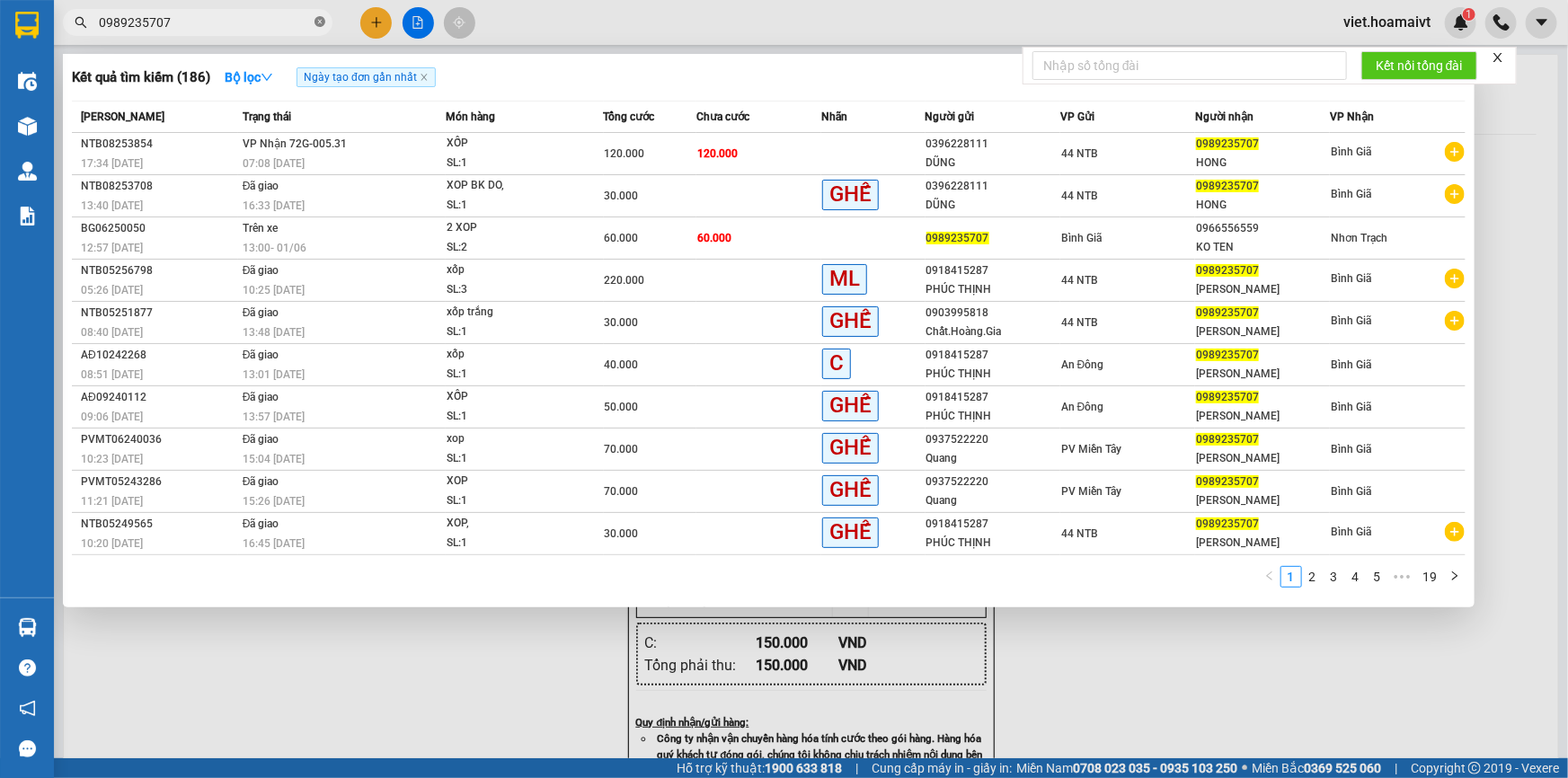
click at [315, 22] on icon "close-circle" at bounding box center [320, 21] width 10 height 10
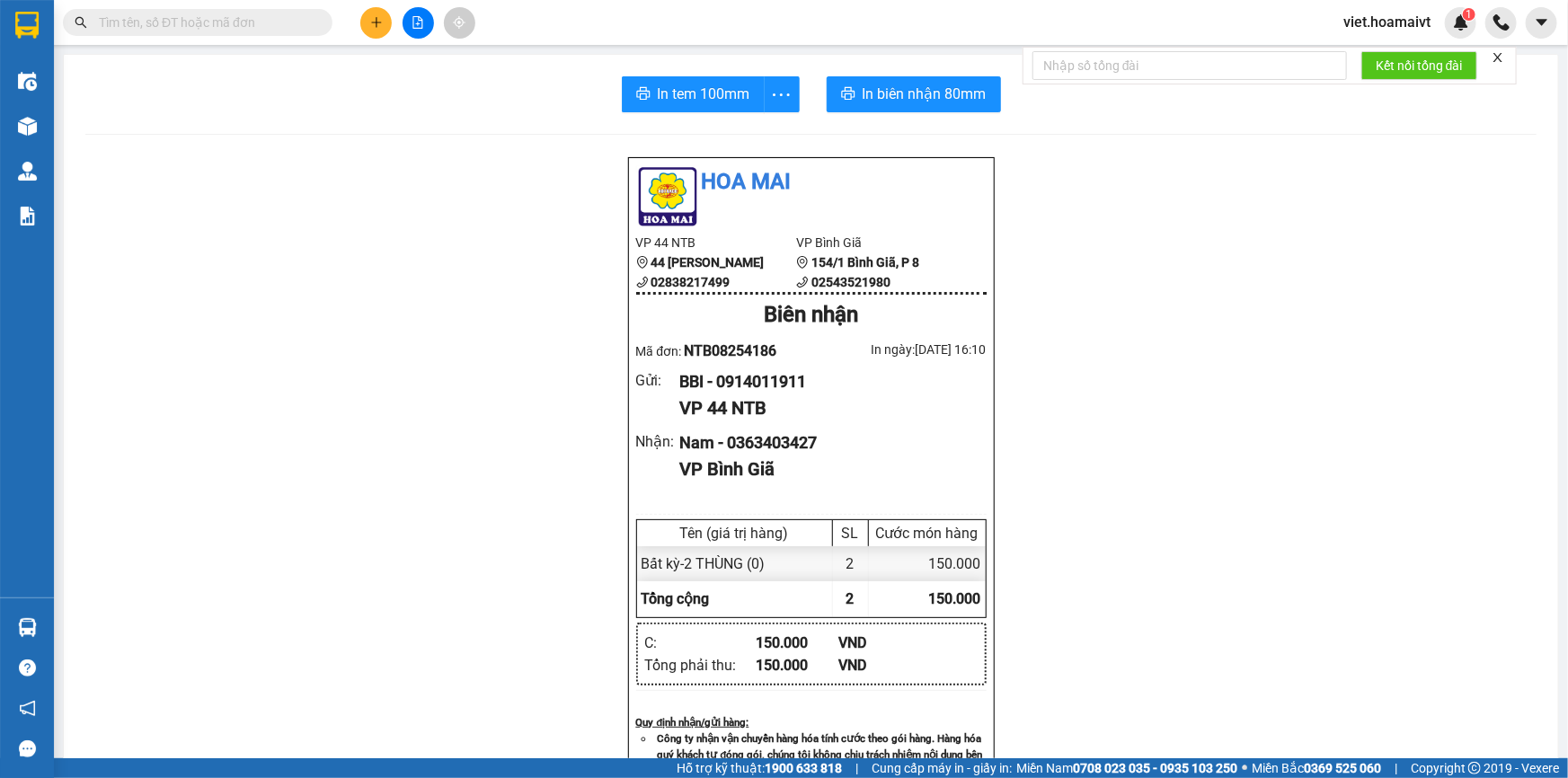
click at [276, 18] on input "text" at bounding box center [205, 22] width 212 height 20
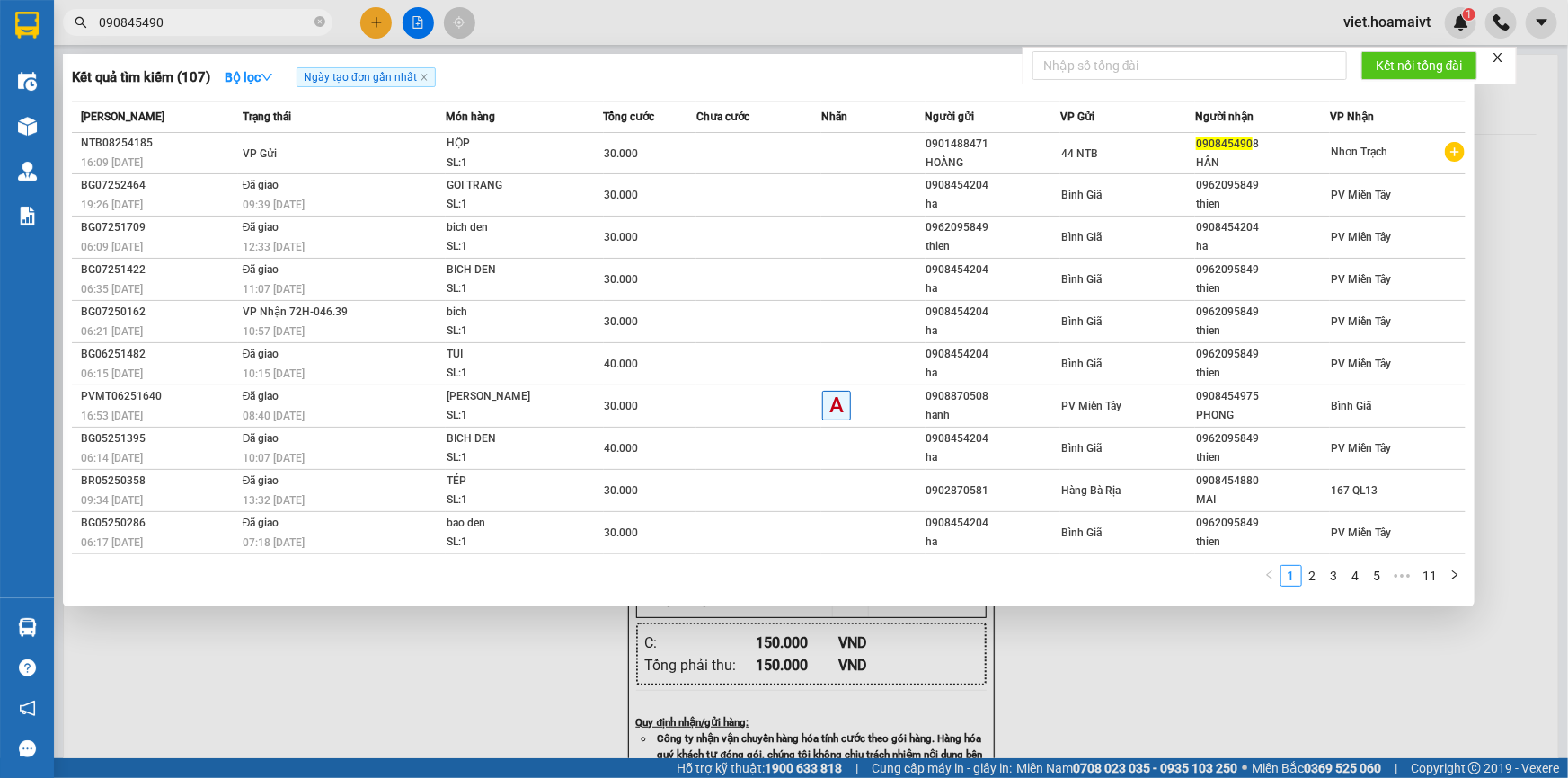
type input "0908454908"
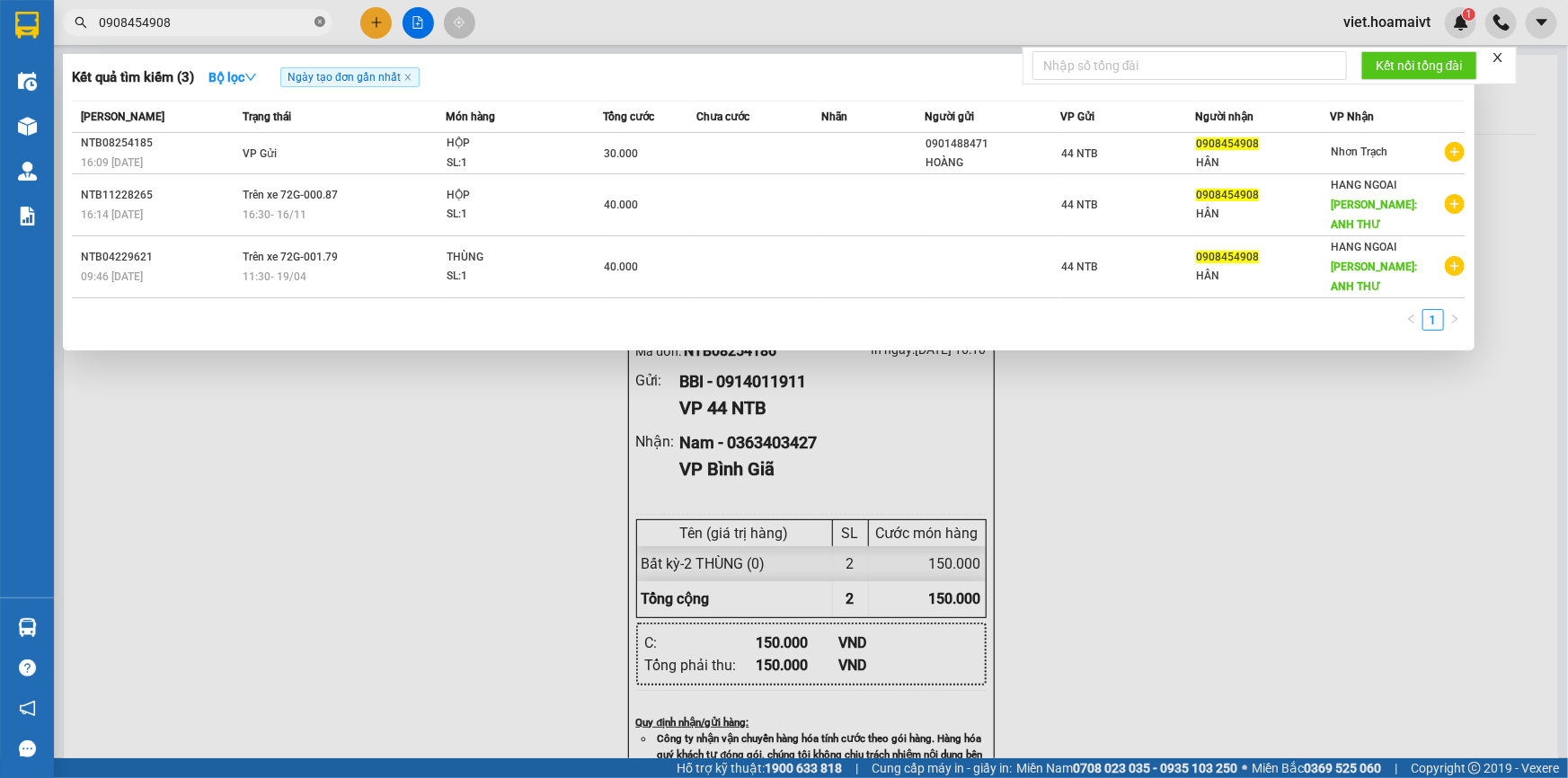
click at [317, 21] on icon "close-circle" at bounding box center [320, 21] width 10 height 10
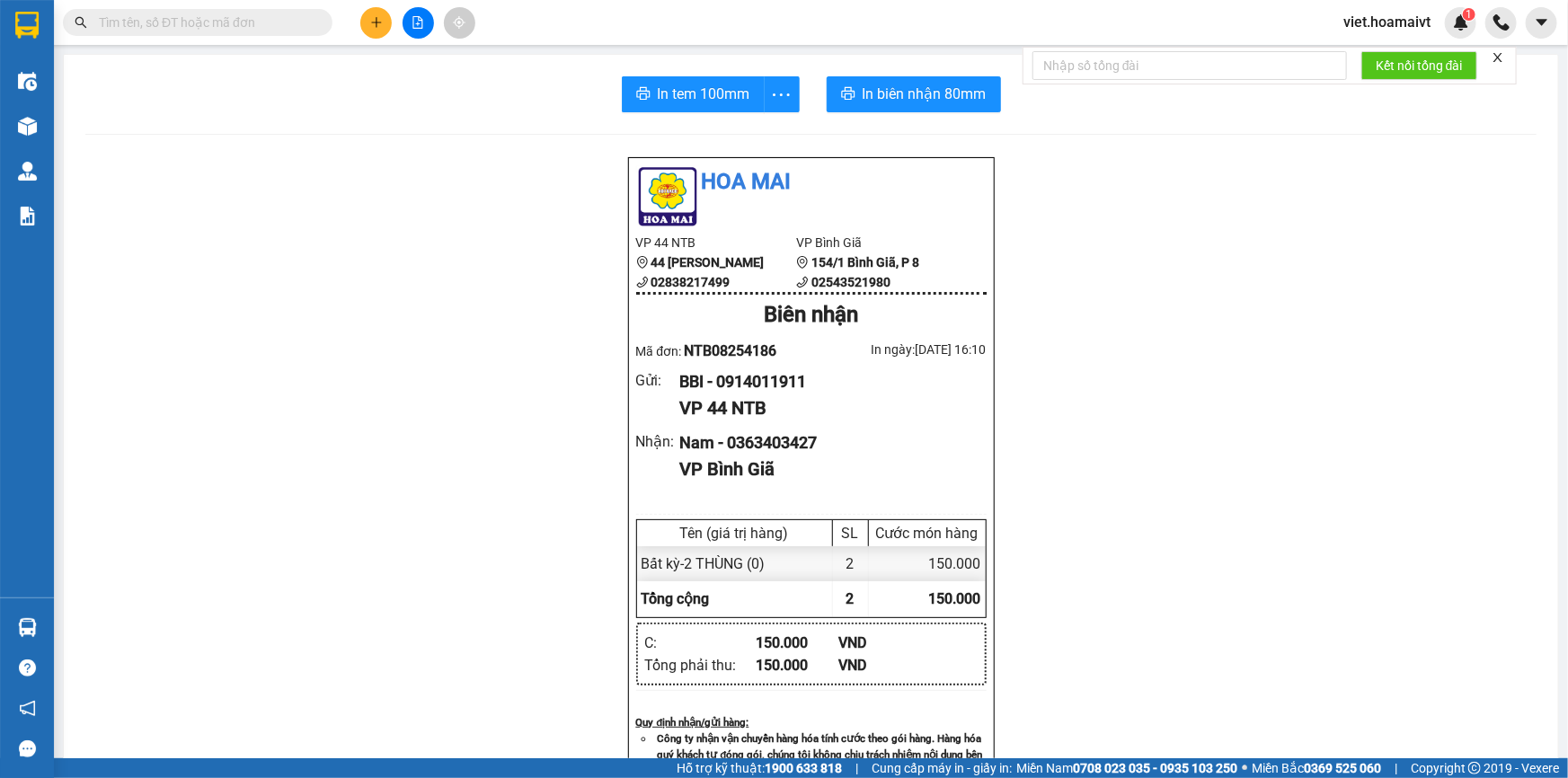
click at [262, 21] on input "text" at bounding box center [205, 22] width 212 height 20
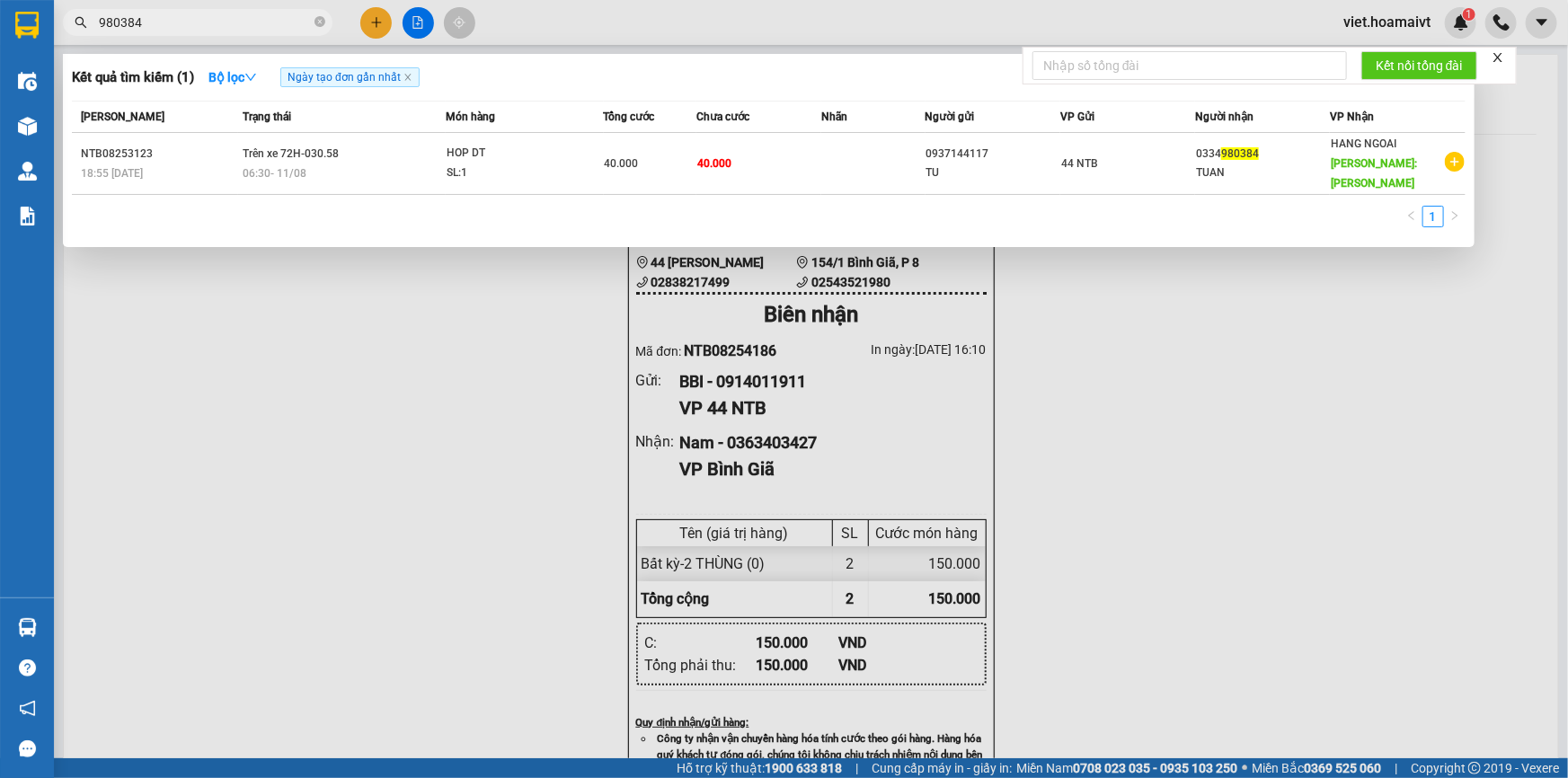
type input "980384"
click at [1281, 481] on div at bounding box center [784, 389] width 1568 height 778
click at [317, 25] on icon "close-circle" at bounding box center [320, 21] width 10 height 10
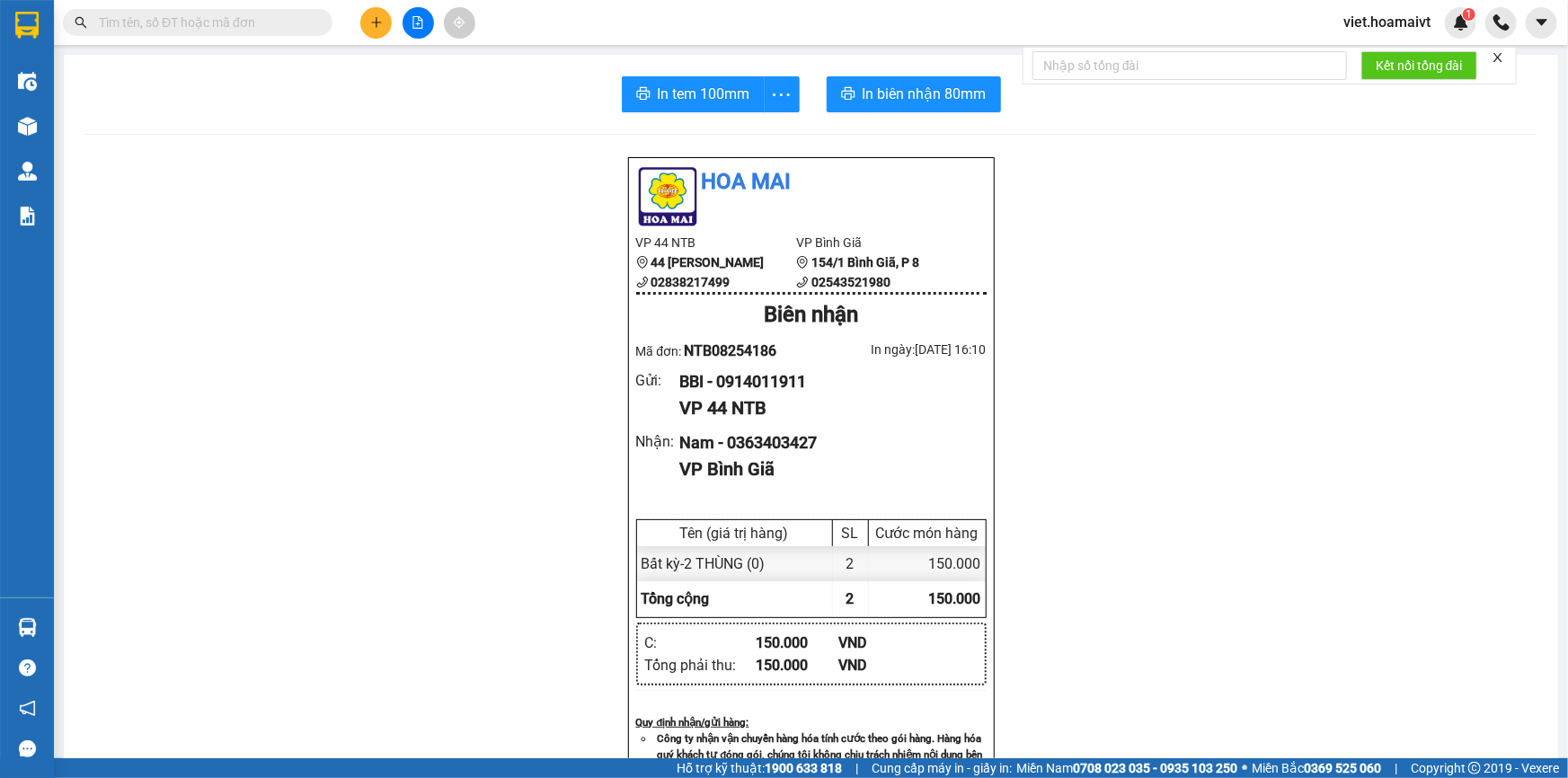
click at [317, 319] on div "Hoa Mai VP 44 NTB 44 Nguyễn Thái Bình 02838217499 VP Bình Giã 154/1 Bình Giã,…" at bounding box center [811, 727] width 1451 height 1141
click at [193, 391] on div "Hoa Mai VP 44 NTB 44 Nguyễn Thái Bình 02838217499 VP Bình Giã 154/1 Bình Giã,…" at bounding box center [811, 727] width 1451 height 1141
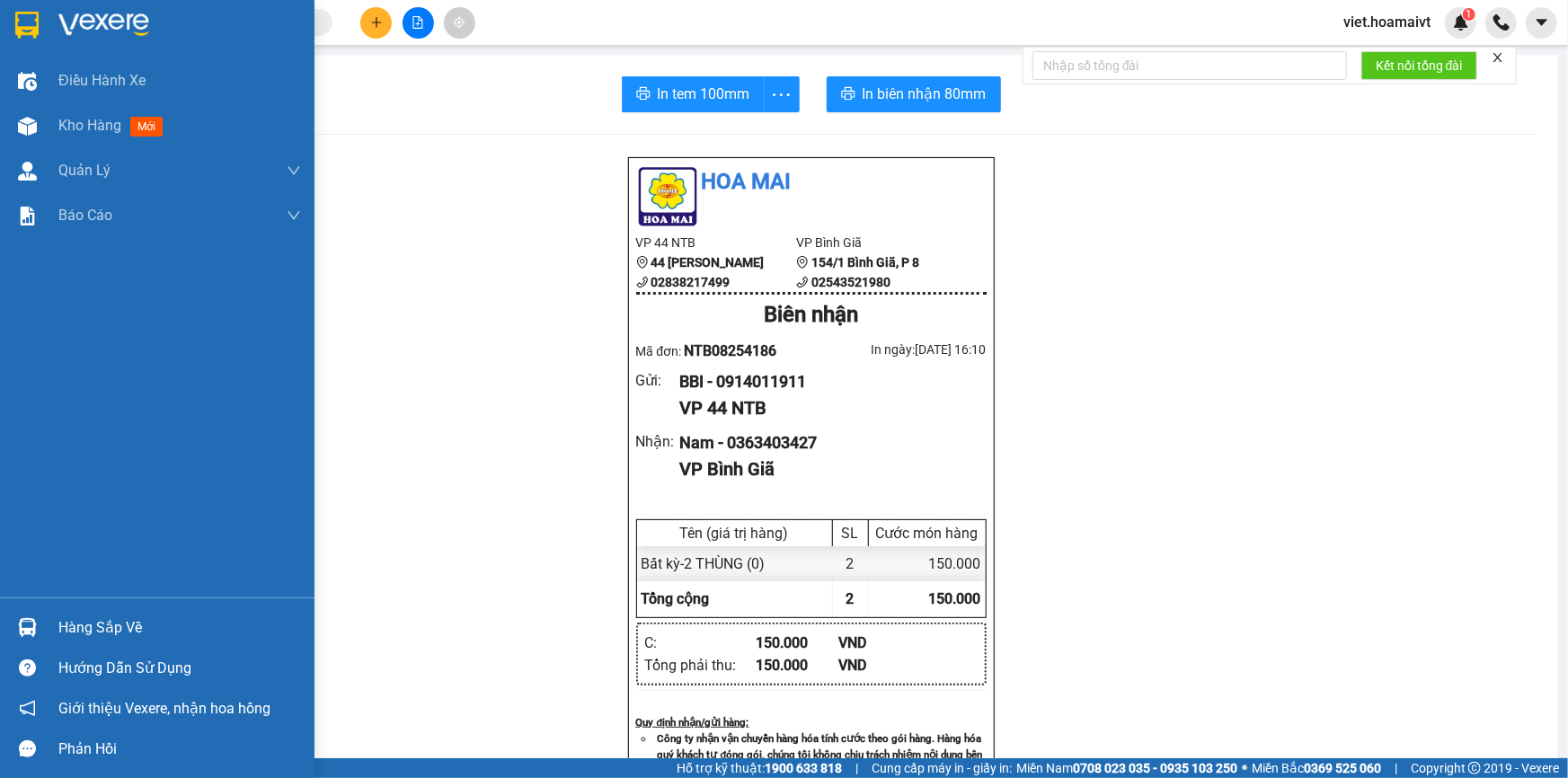
click at [98, 18] on img at bounding box center [104, 25] width 91 height 27
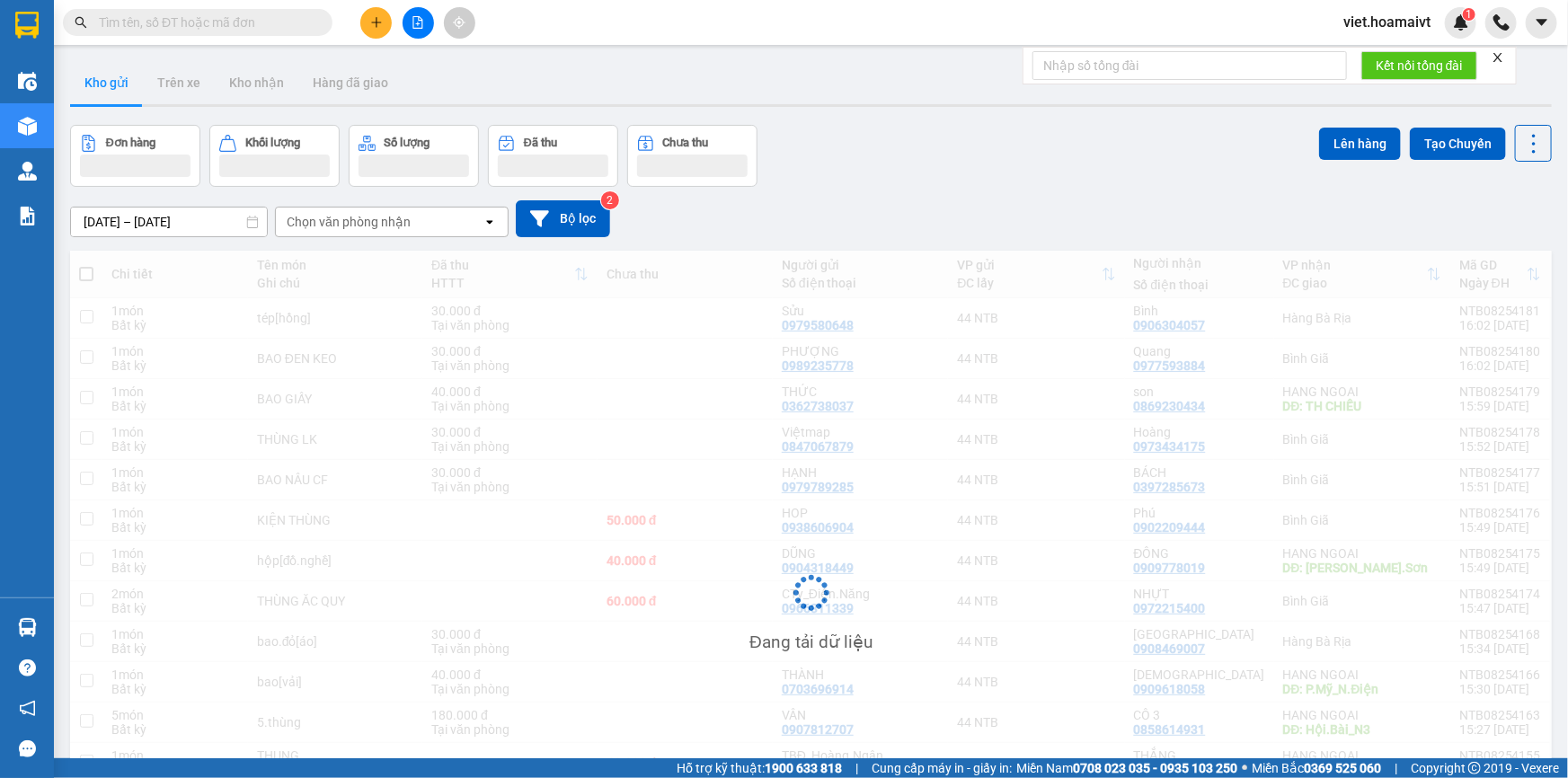
click at [1184, 179] on div "Đơn hàng Khối lượng Số lượng Đã thu Chưa thu Lên hàng Tạo Chuyến" at bounding box center [811, 156] width 1482 height 62
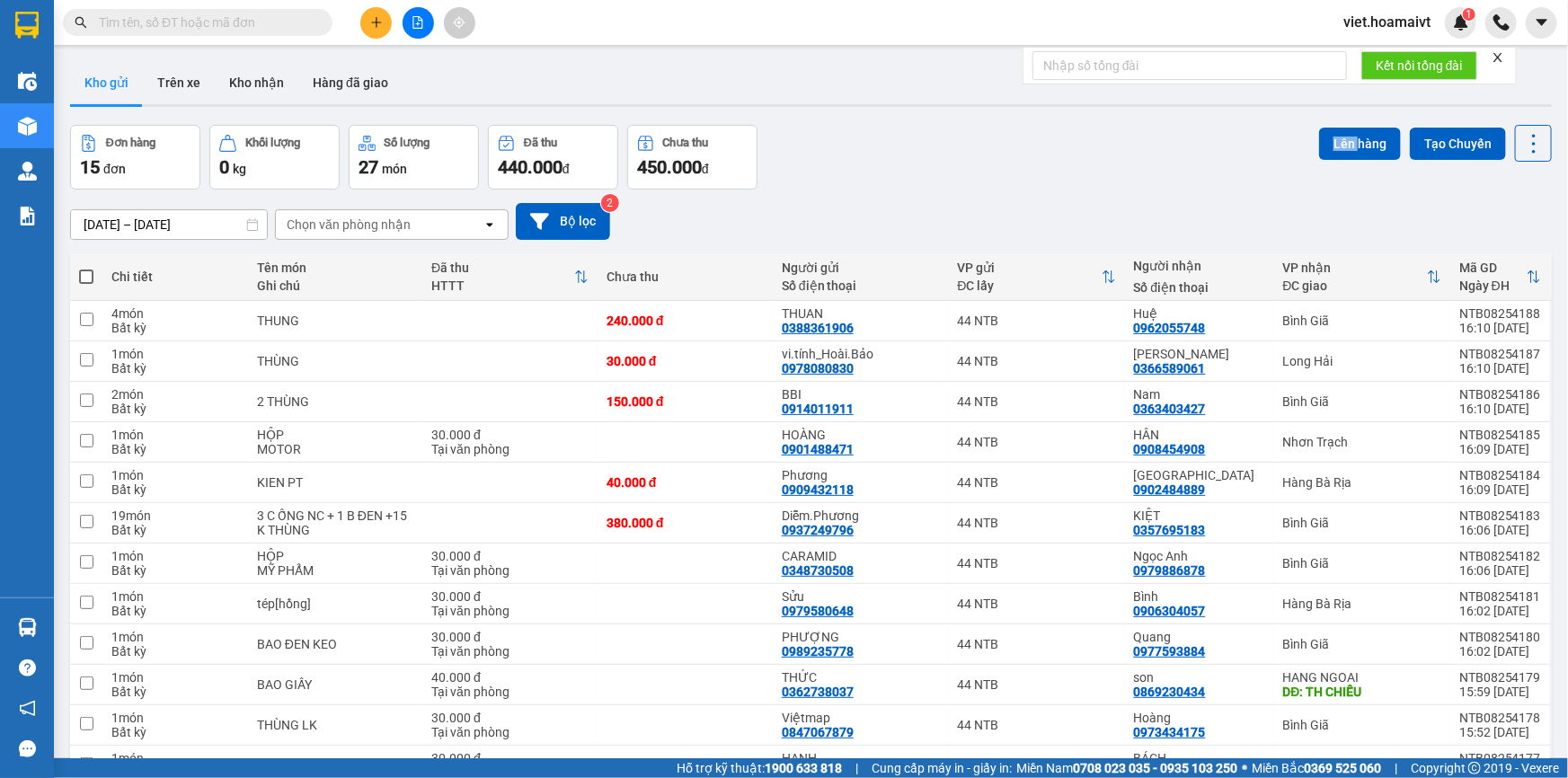
click at [1184, 179] on div "Đơn hàng 15 đơn Khối lượng 0 kg Số lượng 27 món Đã thu 440.000 đ Chưa thu 450.0…" at bounding box center [811, 157] width 1482 height 65
click at [1184, 179] on div "Đơn hàng 22 đơn Khối lượng 0 kg Số lượng 56 món Đã thu 500.000 đ Chưa thu 1,29 …" at bounding box center [811, 157] width 1482 height 65
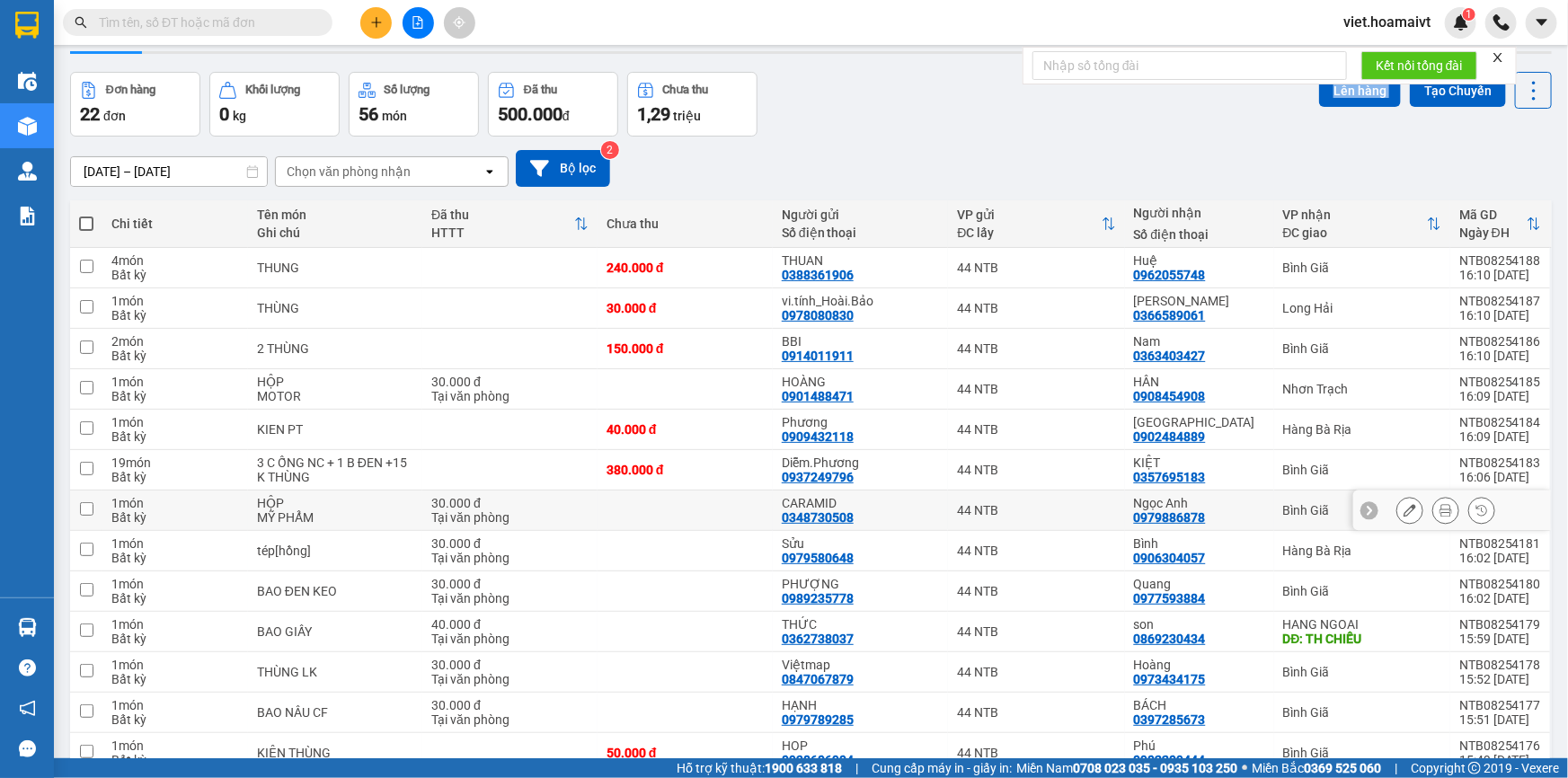
scroll to position [81, 0]
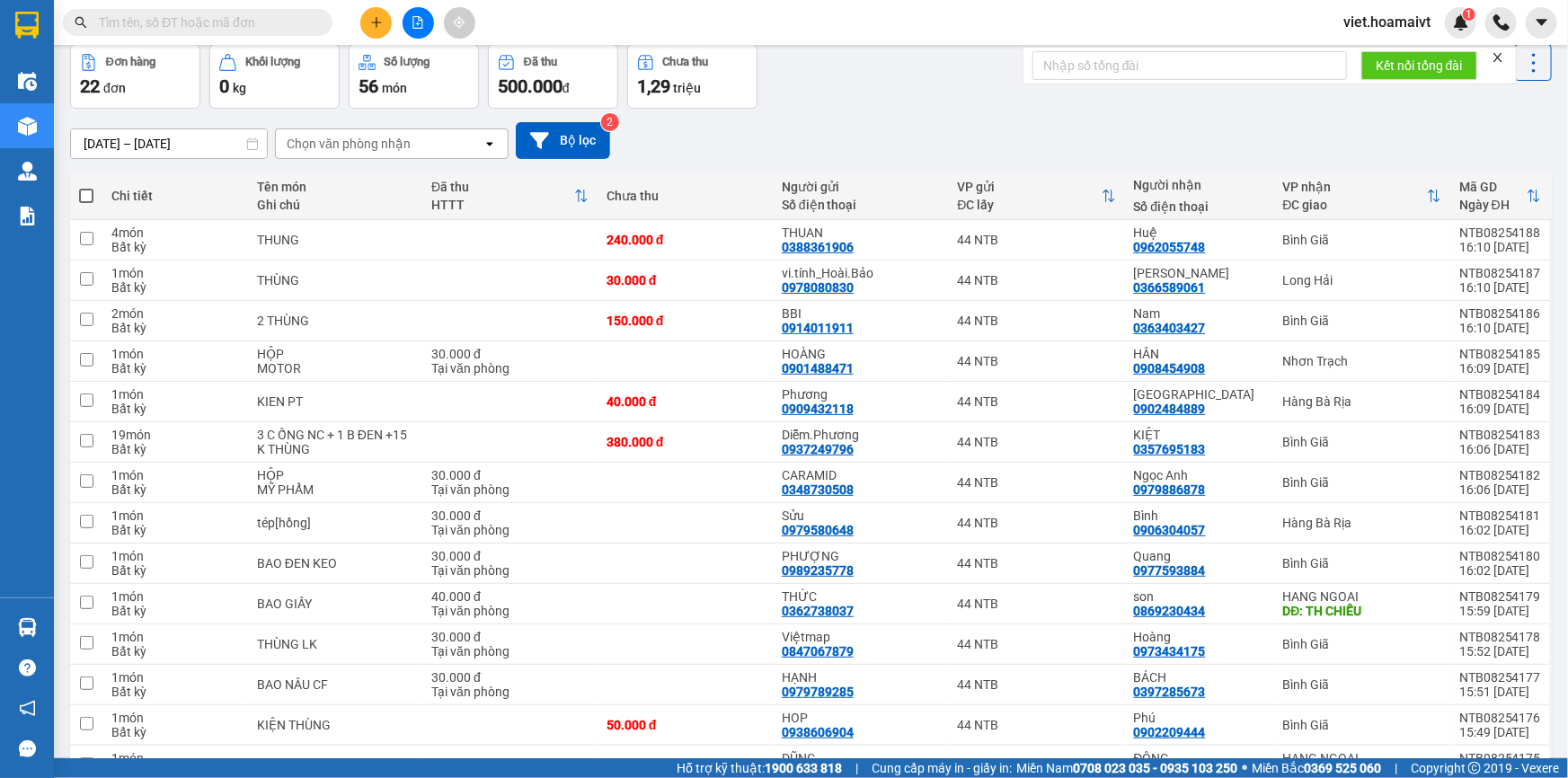
click at [862, 106] on div "Đơn hàng 22 đơn Khối lượng 0 kg Số lượng 56 món Đã thu 500.000 đ Chưa thu 1,29 …" at bounding box center [811, 76] width 1482 height 65
click at [891, 117] on div "[DATE] – [DATE] Press the down arrow key to interact with the calendar and sele…" at bounding box center [811, 140] width 1482 height 64
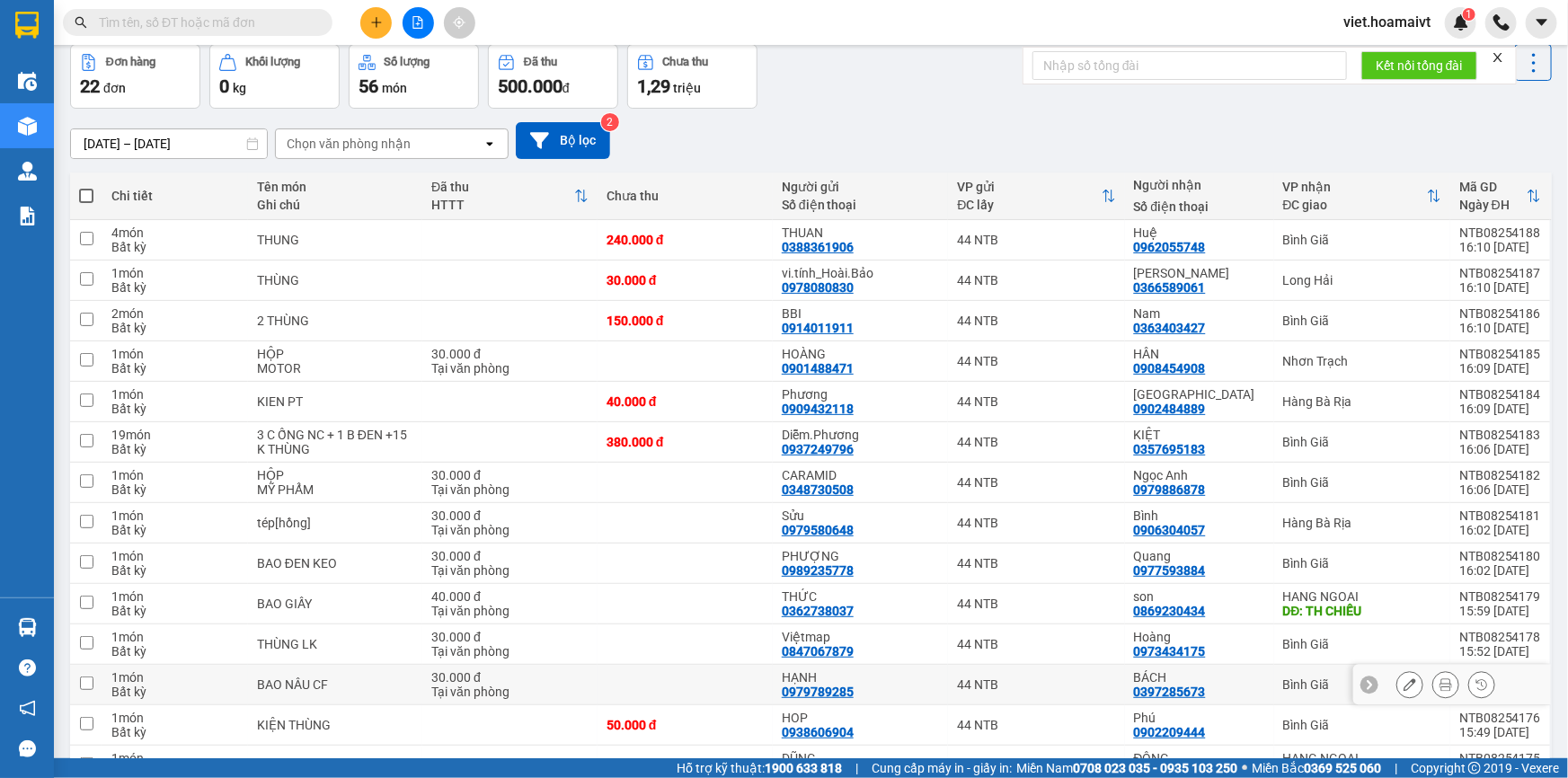
scroll to position [504, 0]
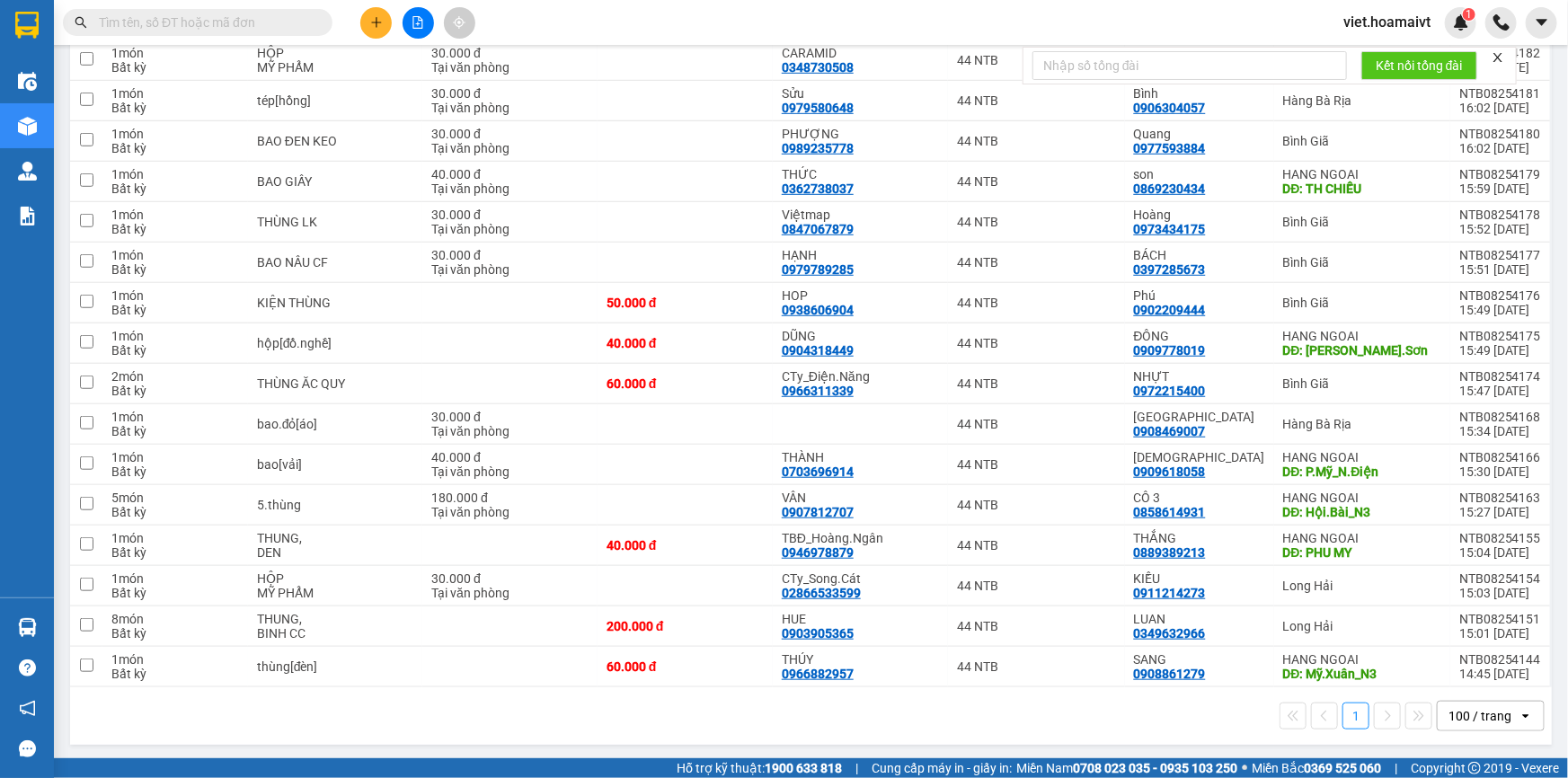
click at [911, 718] on div "1 100 / trang open" at bounding box center [810, 716] width 1467 height 30
click at [248, 18] on input "text" at bounding box center [205, 22] width 212 height 20
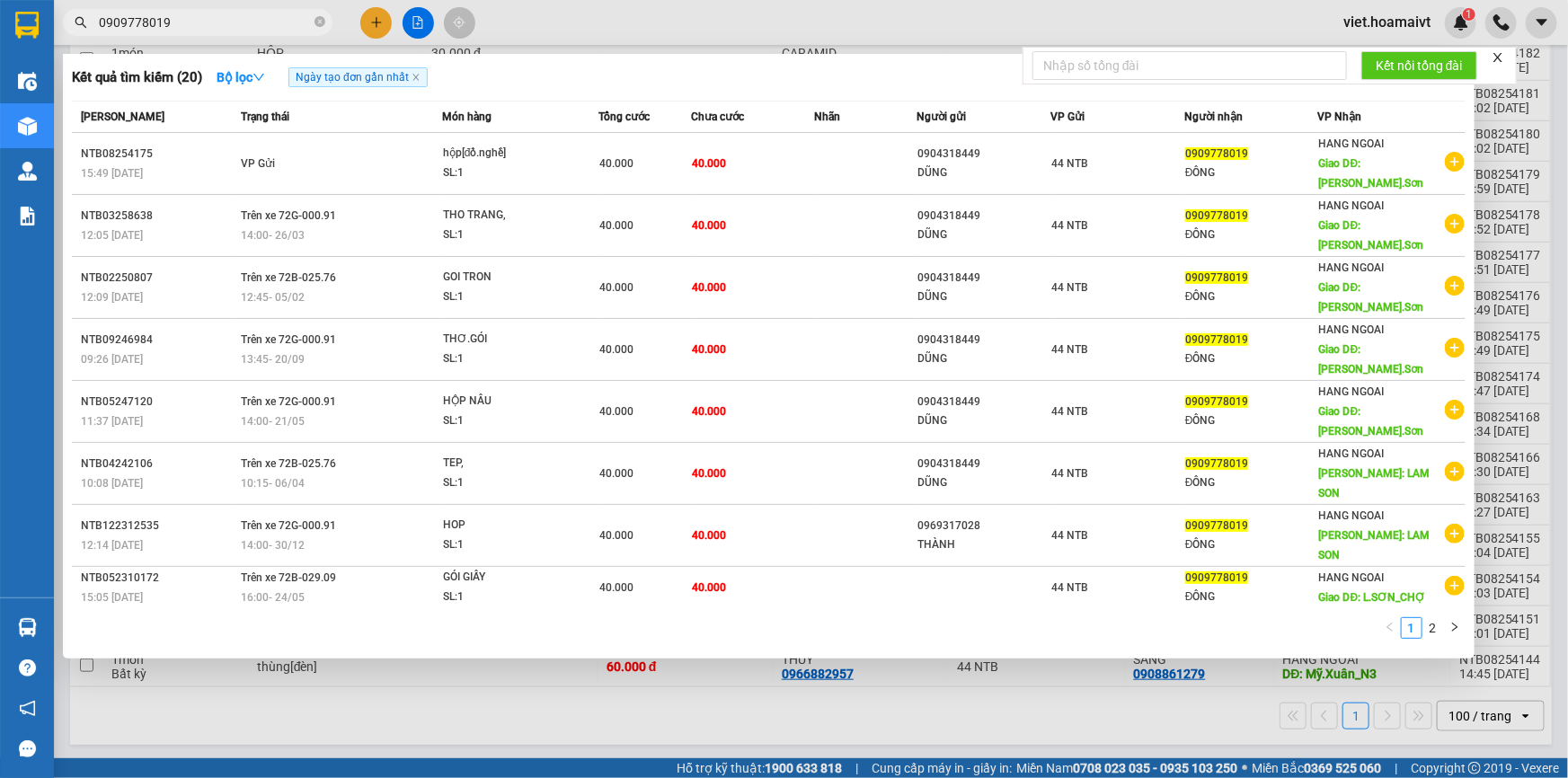
type input "0909778019"
click at [482, 712] on div at bounding box center [784, 389] width 1568 height 778
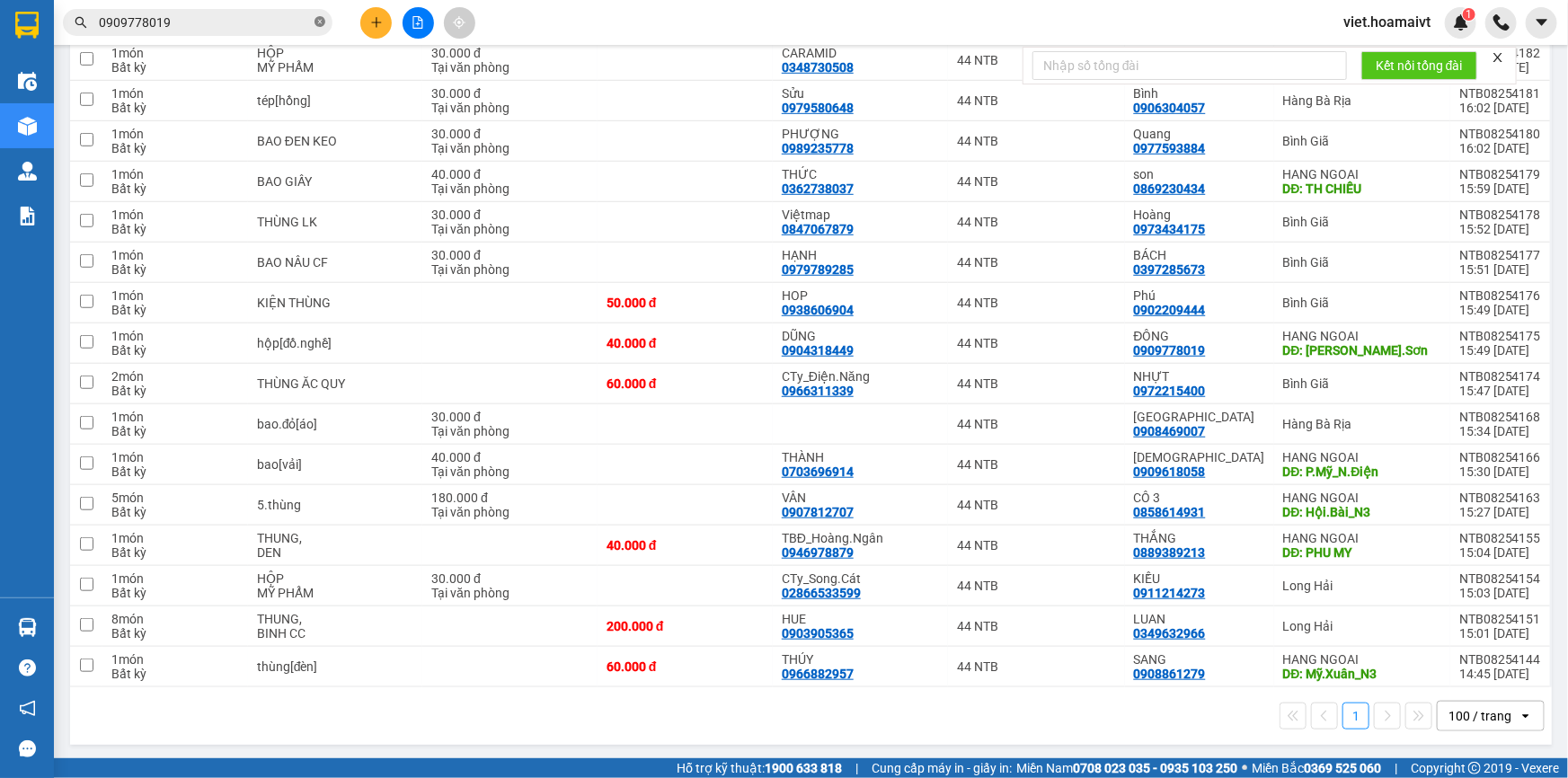
click at [323, 23] on icon "close-circle" at bounding box center [320, 21] width 10 height 10
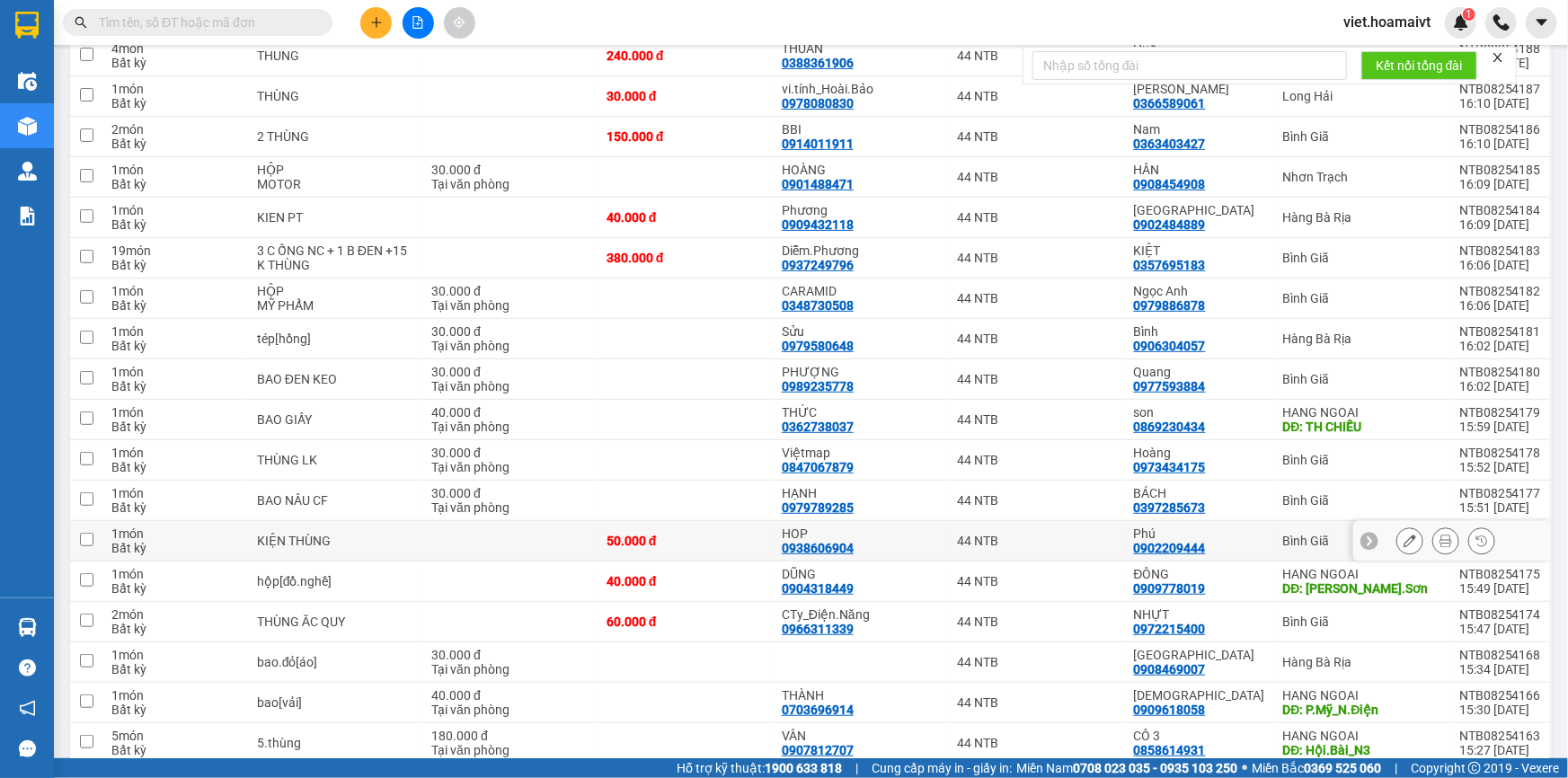
scroll to position [94, 0]
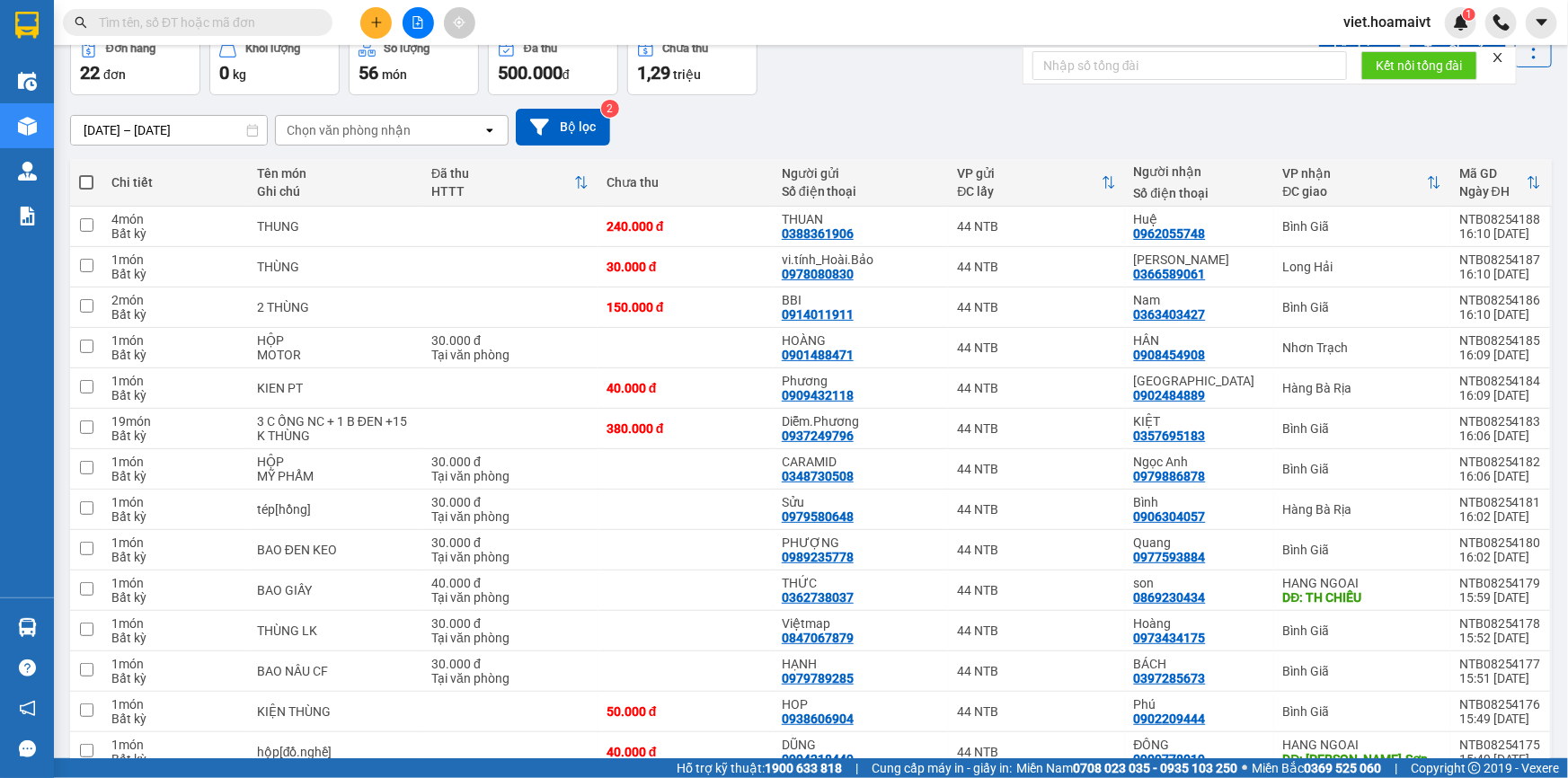
click at [380, 144] on div "Chọn văn phòng nhận open" at bounding box center [392, 130] width 233 height 30
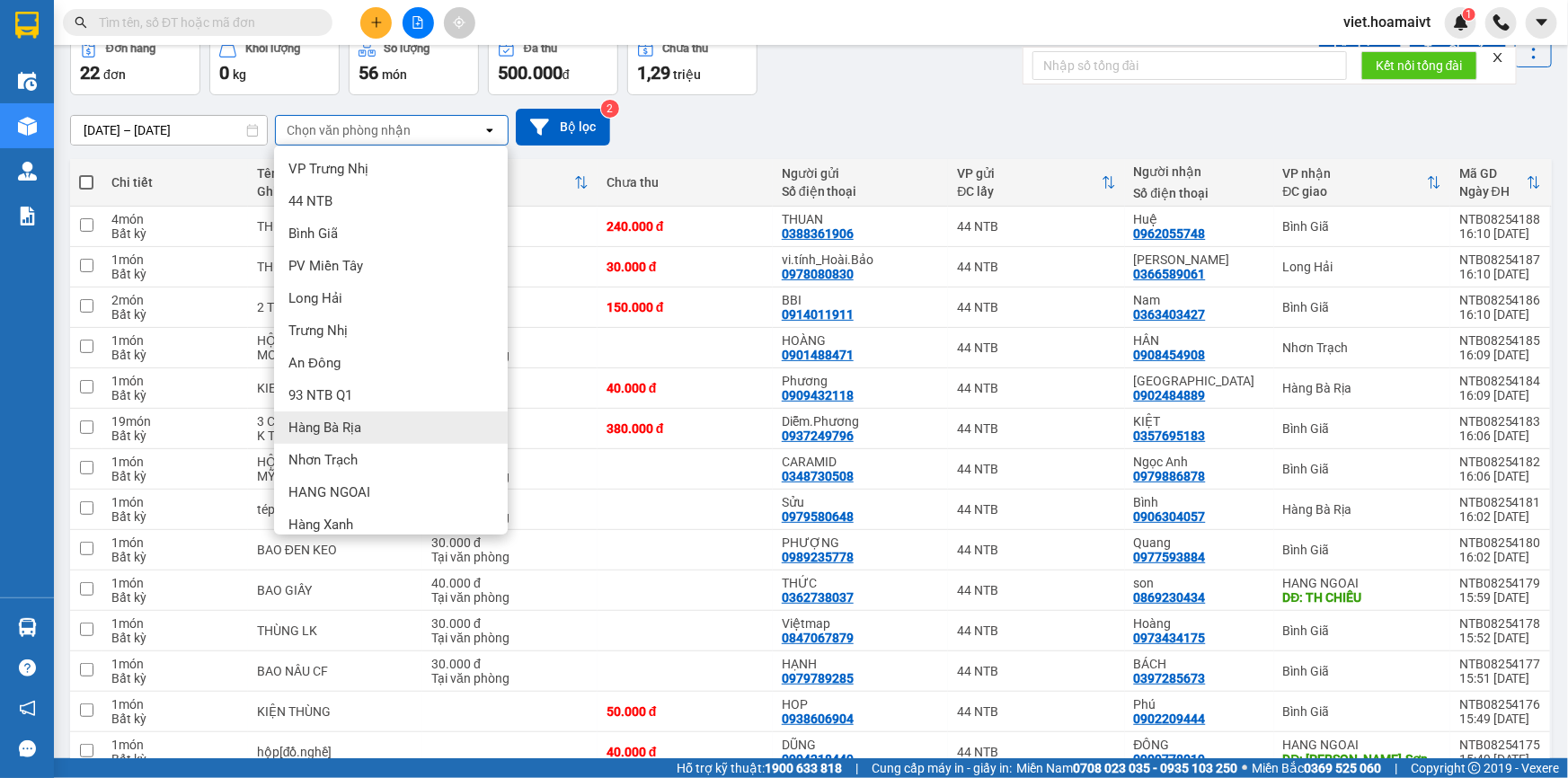
drag, startPoint x: 418, startPoint y: 440, endPoint x: 437, endPoint y: 457, distance: 25.5
click at [435, 453] on ul "VP Trưng Nhị 44 NTB Bình Giã PV Miền Tây Long Hải Trưng Nhị An Đông 93 NTB …" at bounding box center [391, 340] width 233 height 389
click at [437, 457] on div "Nhơn Trạch" at bounding box center [391, 460] width 233 height 32
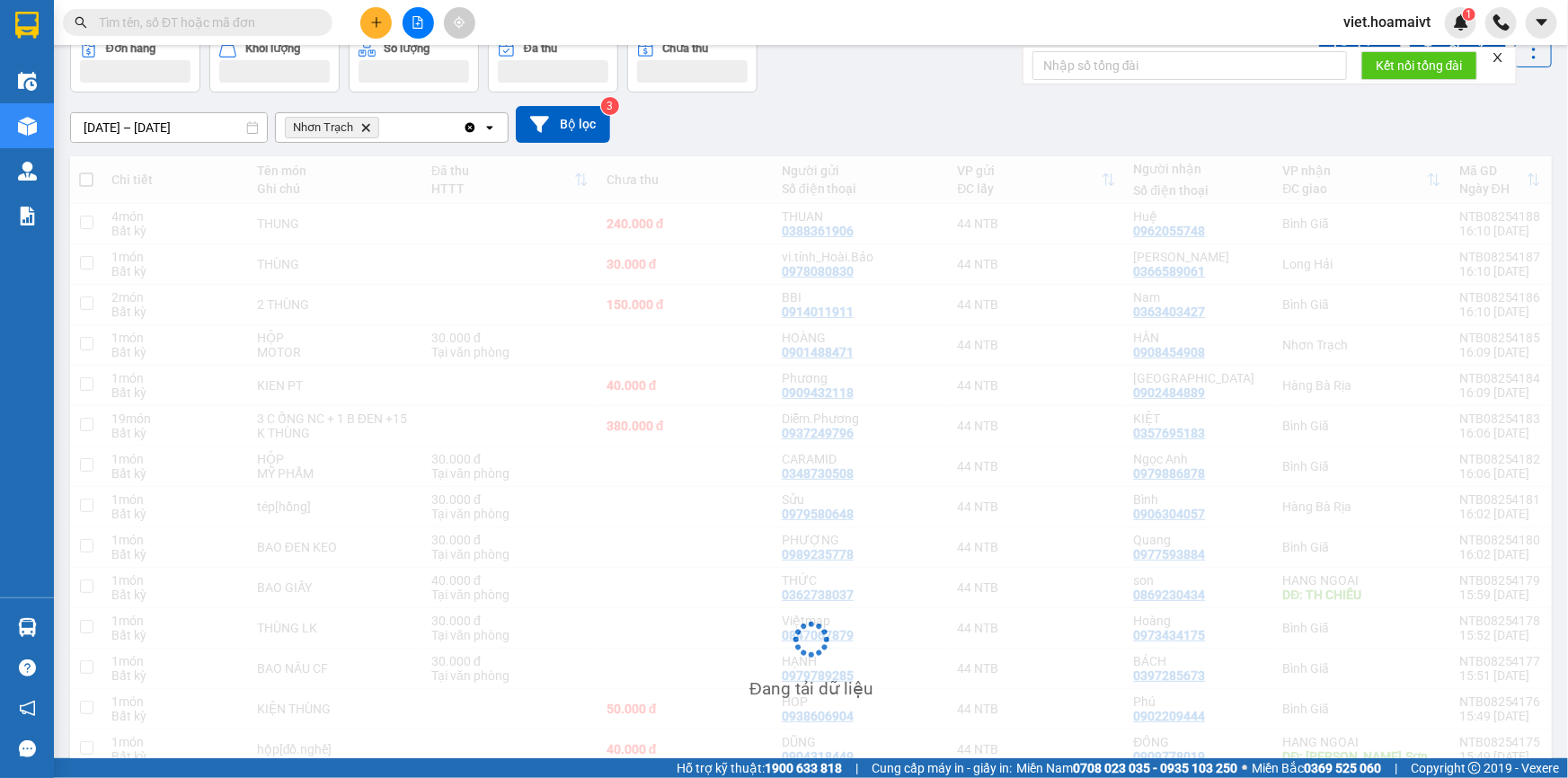
click at [946, 107] on div "12/08/2025 – 13/08/2025 Press the down arrow key to interact with the calendar …" at bounding box center [811, 124] width 1482 height 37
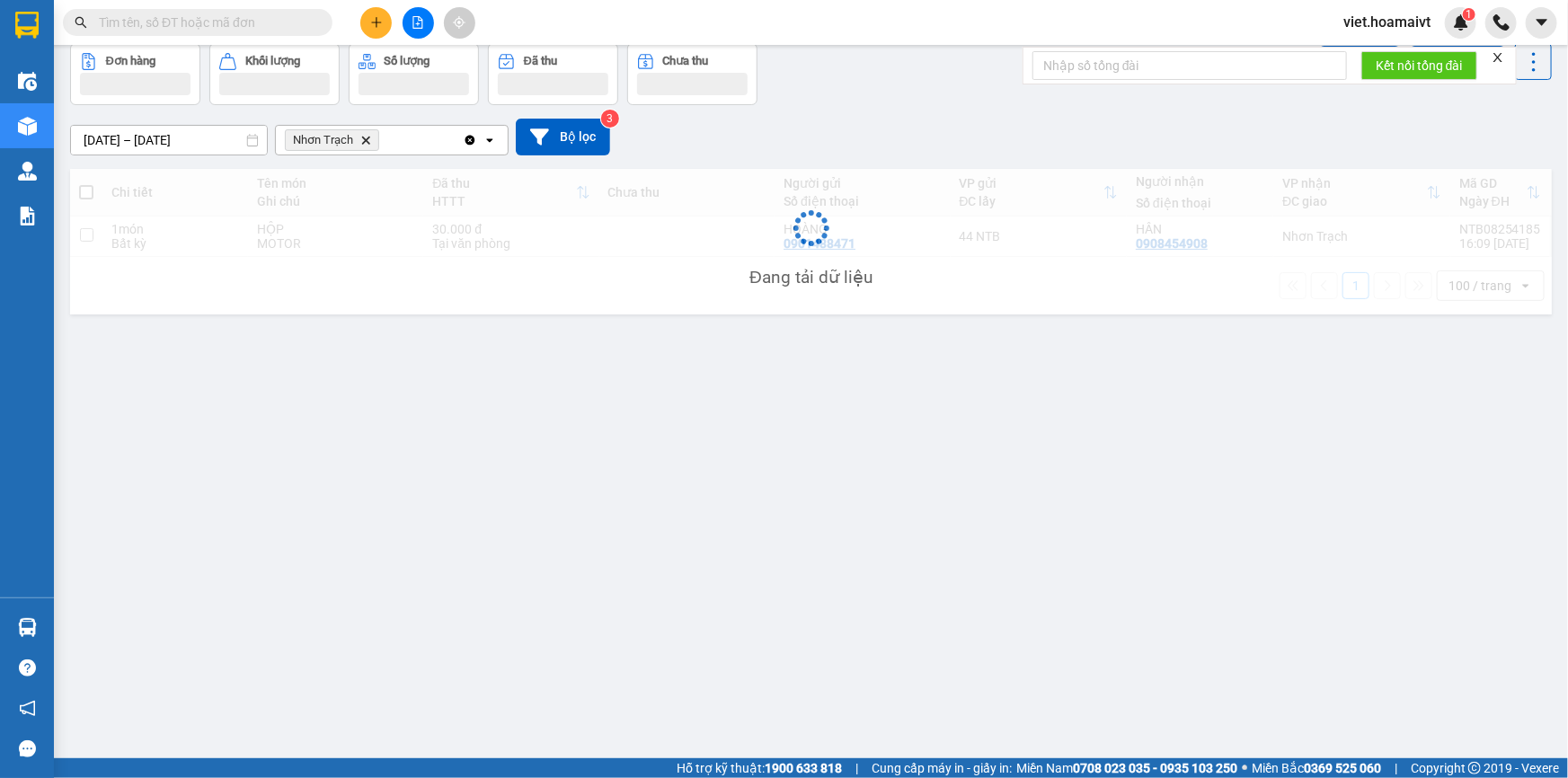
click at [944, 107] on div "12/08/2025 – 13/08/2025 Press the down arrow key to interact with the calendar …" at bounding box center [811, 137] width 1482 height 64
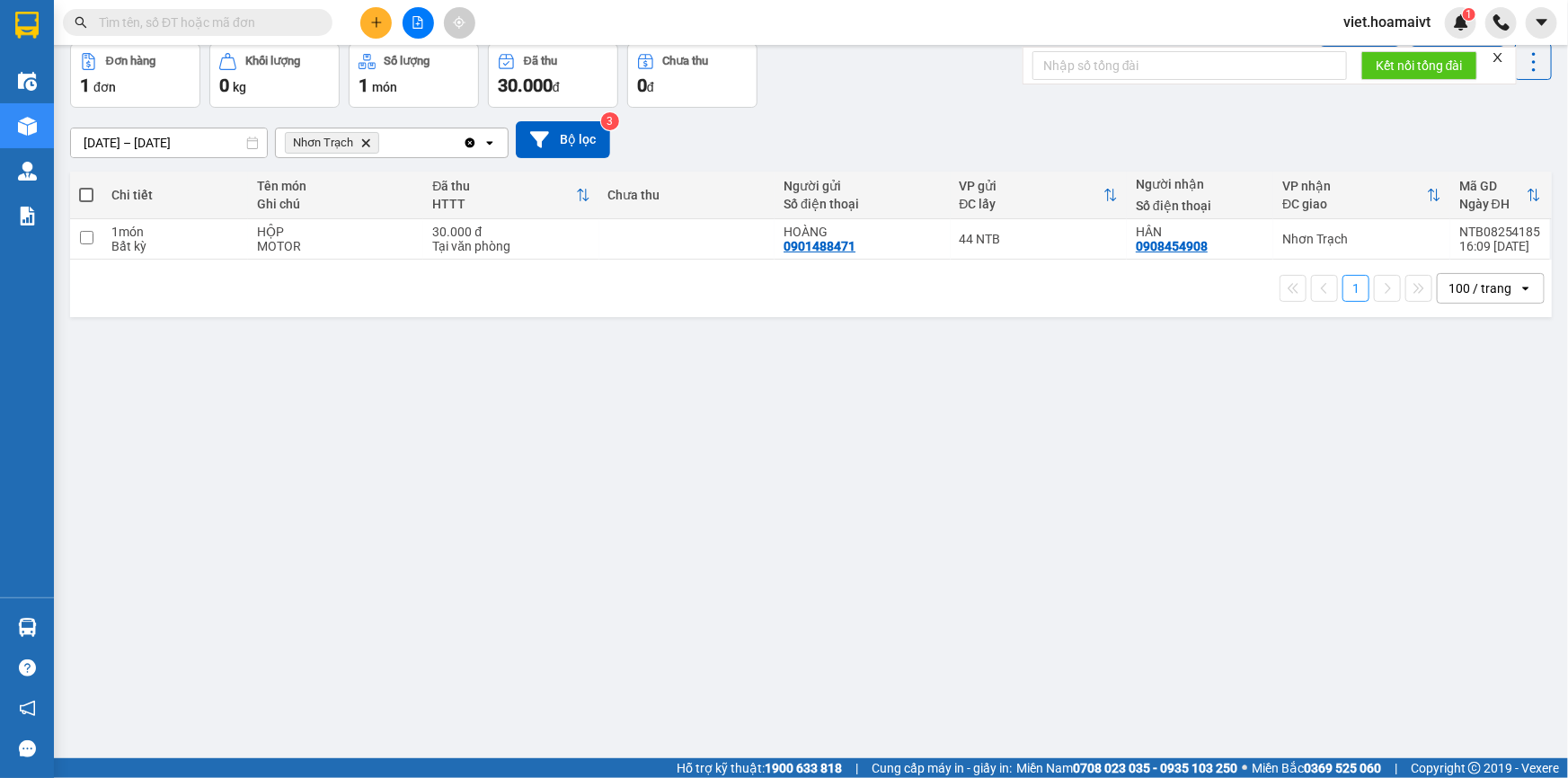
click at [360, 139] on icon "Delete" at bounding box center [365, 142] width 10 height 10
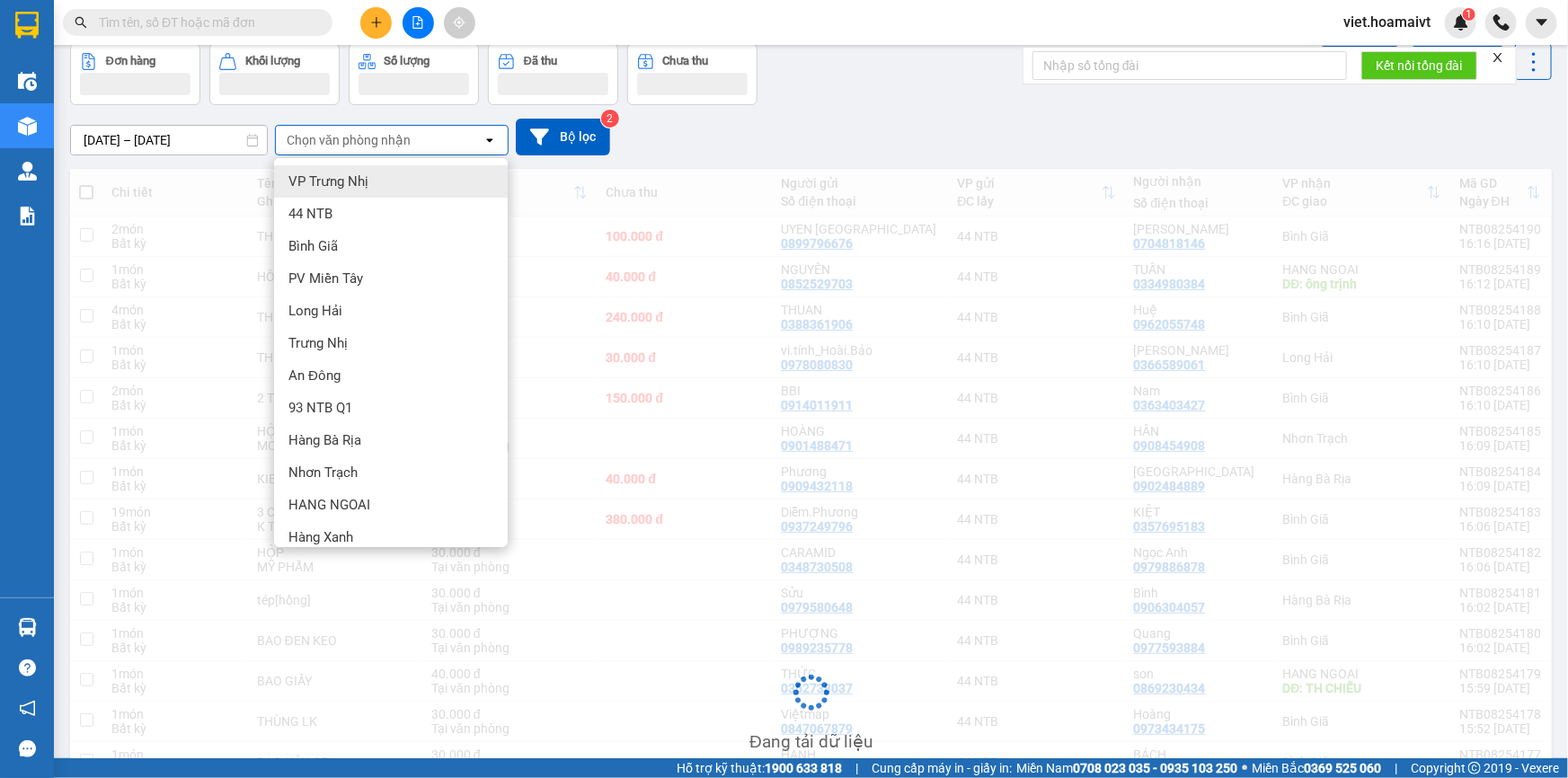
click at [948, 122] on div "[DATE] – [DATE] Press the down arrow key to interact with the calendar and sele…" at bounding box center [811, 137] width 1482 height 37
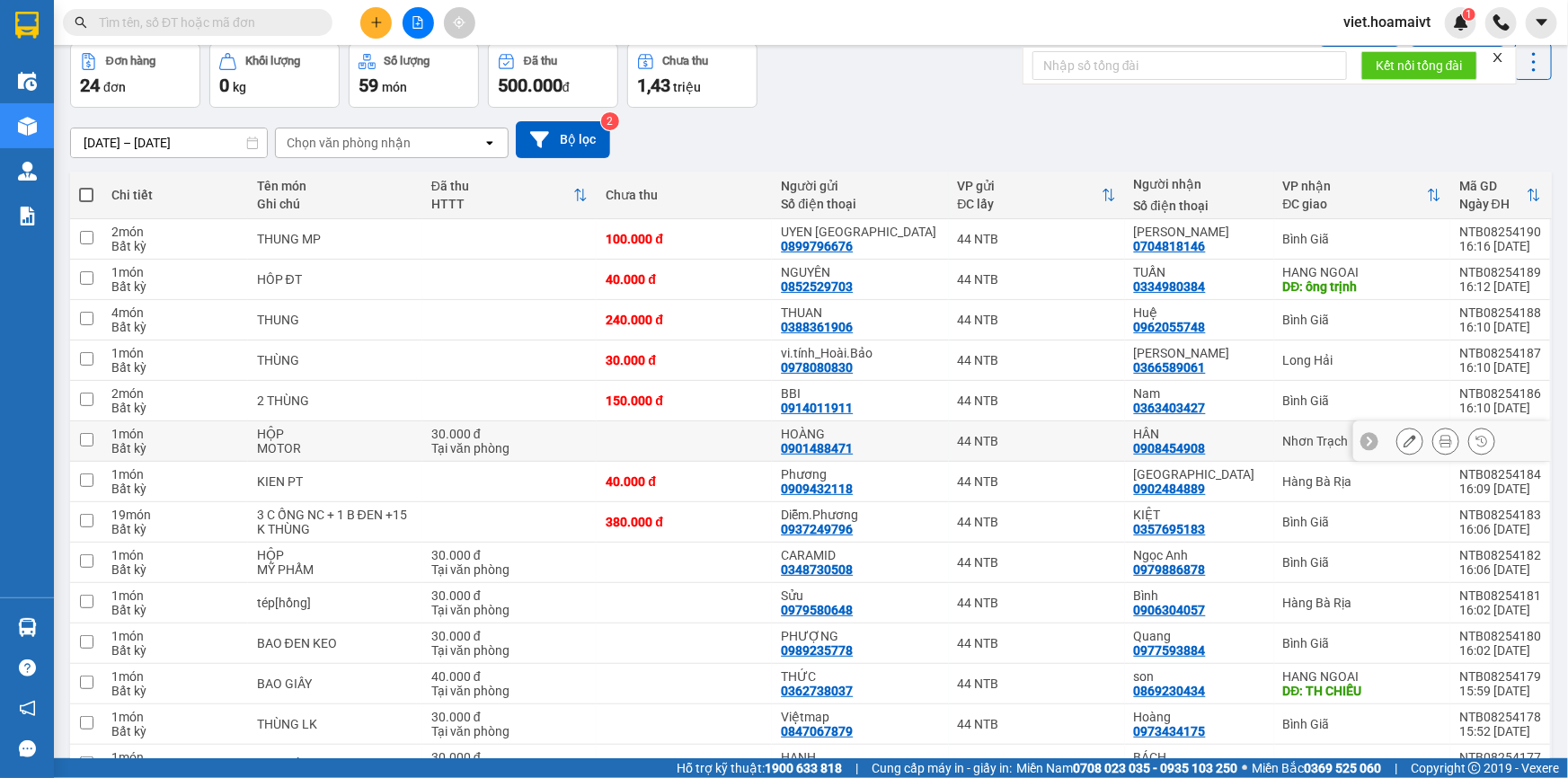
click at [581, 433] on div "30.000 đ" at bounding box center [510, 434] width 157 height 14
checkbox input "true"
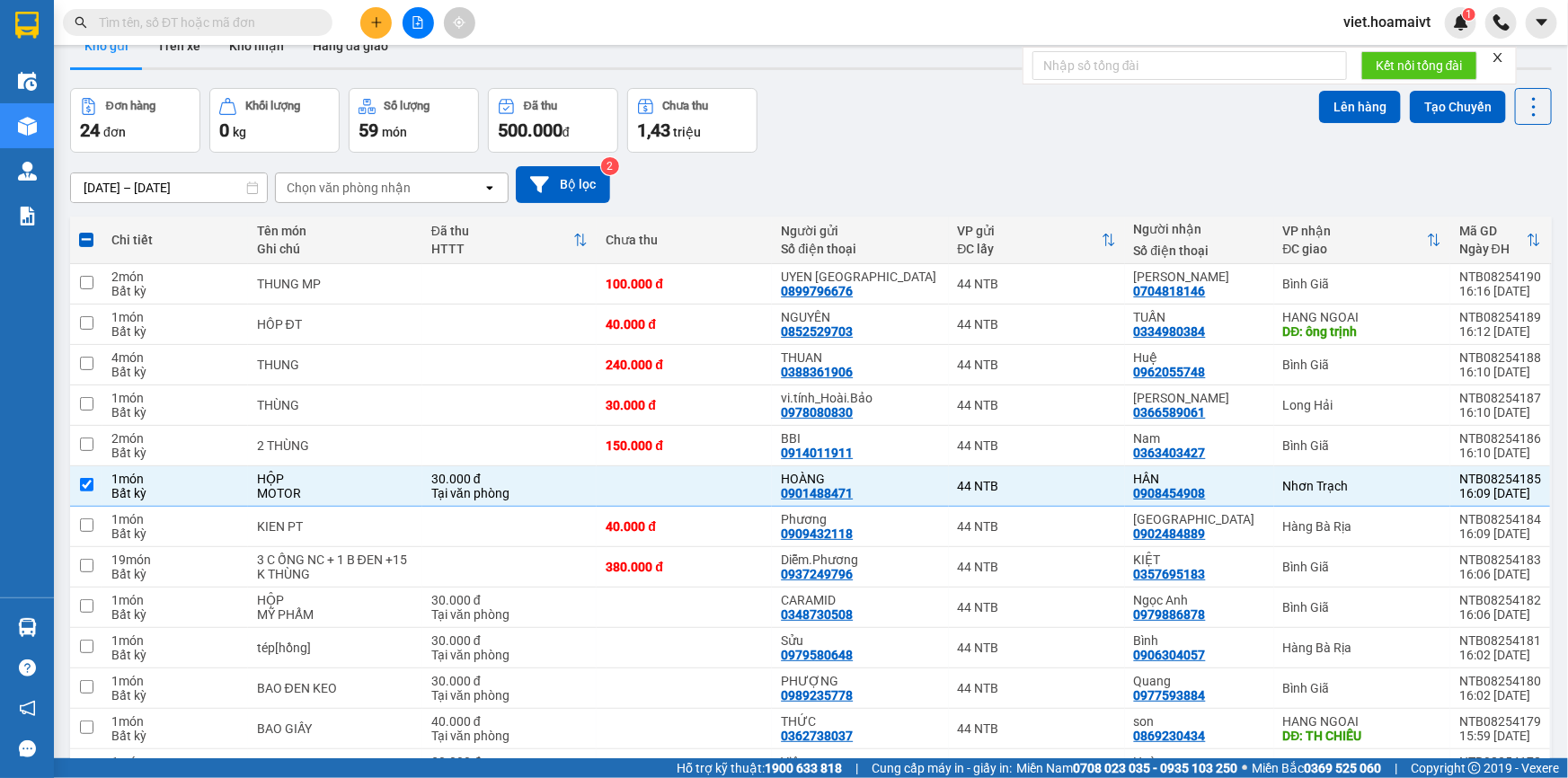
scroll to position [0, 0]
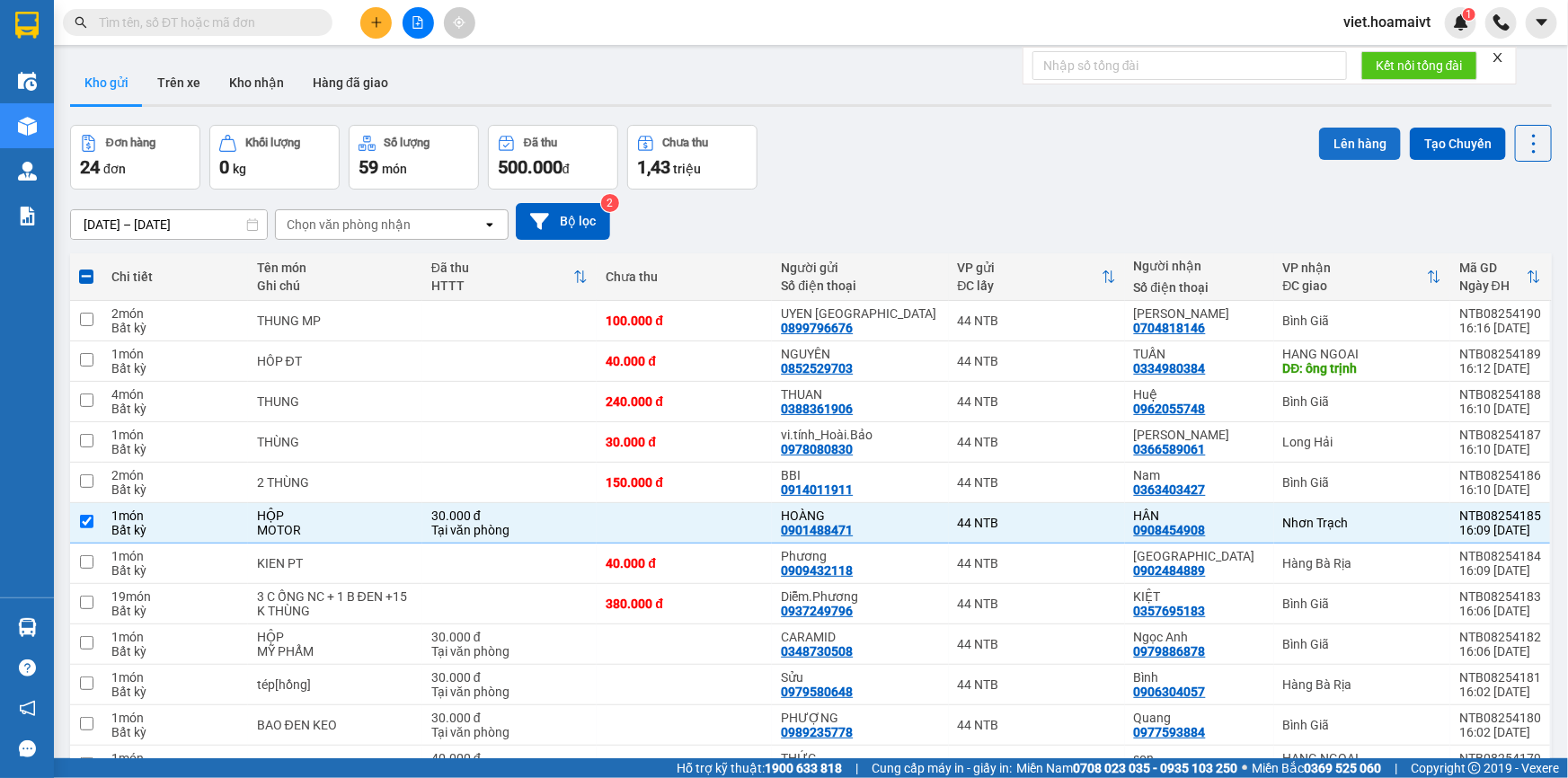
click at [1331, 146] on button "Lên hàng" at bounding box center [1360, 144] width 82 height 32
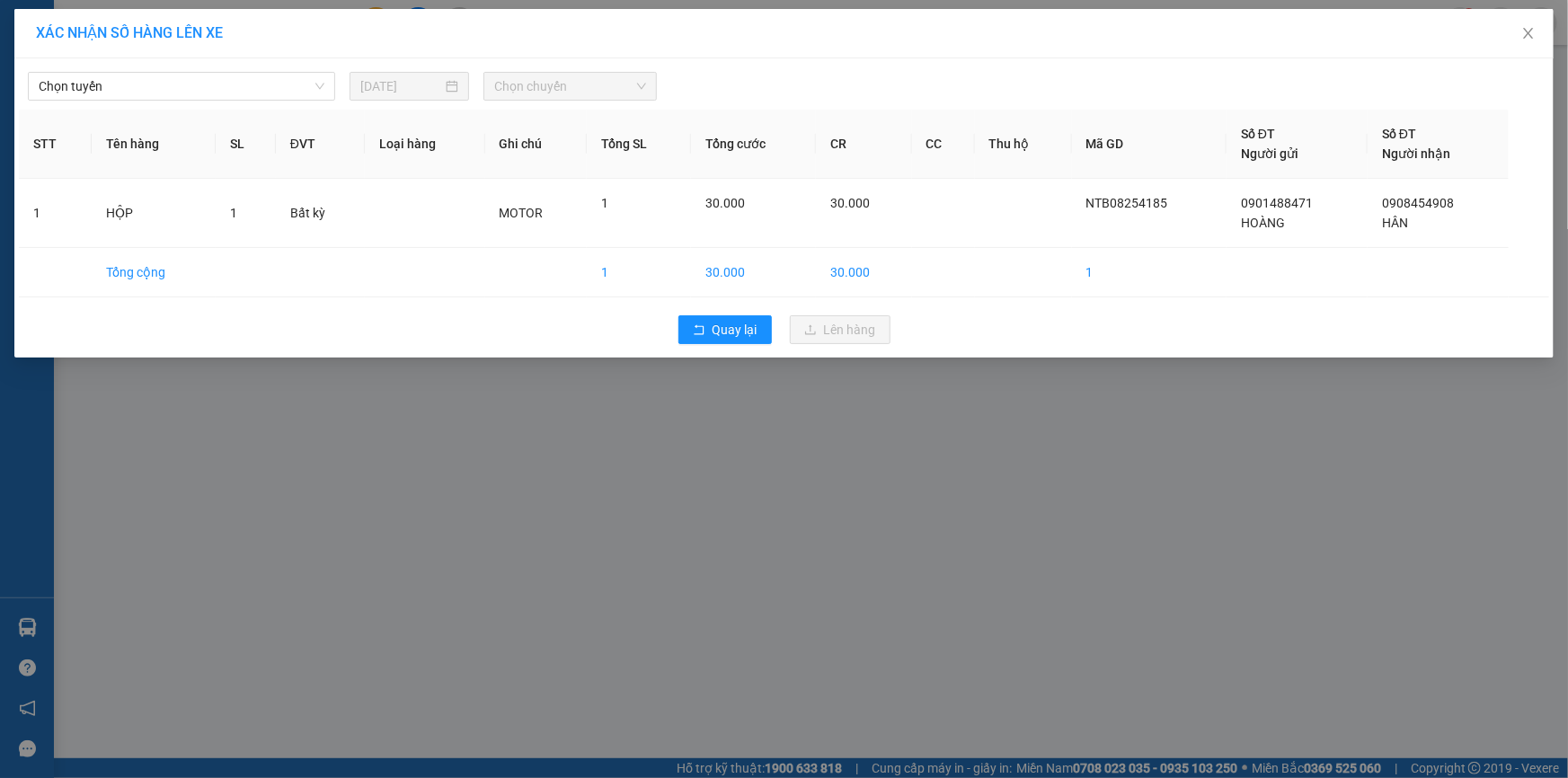
click at [241, 102] on div "Chọn tuyến 13/08/2025 Chọn chuyến STT Tên hàng SL ĐVT Loại hàng Ghi chú Tổng SL…" at bounding box center [784, 208] width 1540 height 299
click at [250, 84] on span "Chọn tuyến" at bounding box center [181, 86] width 286 height 27
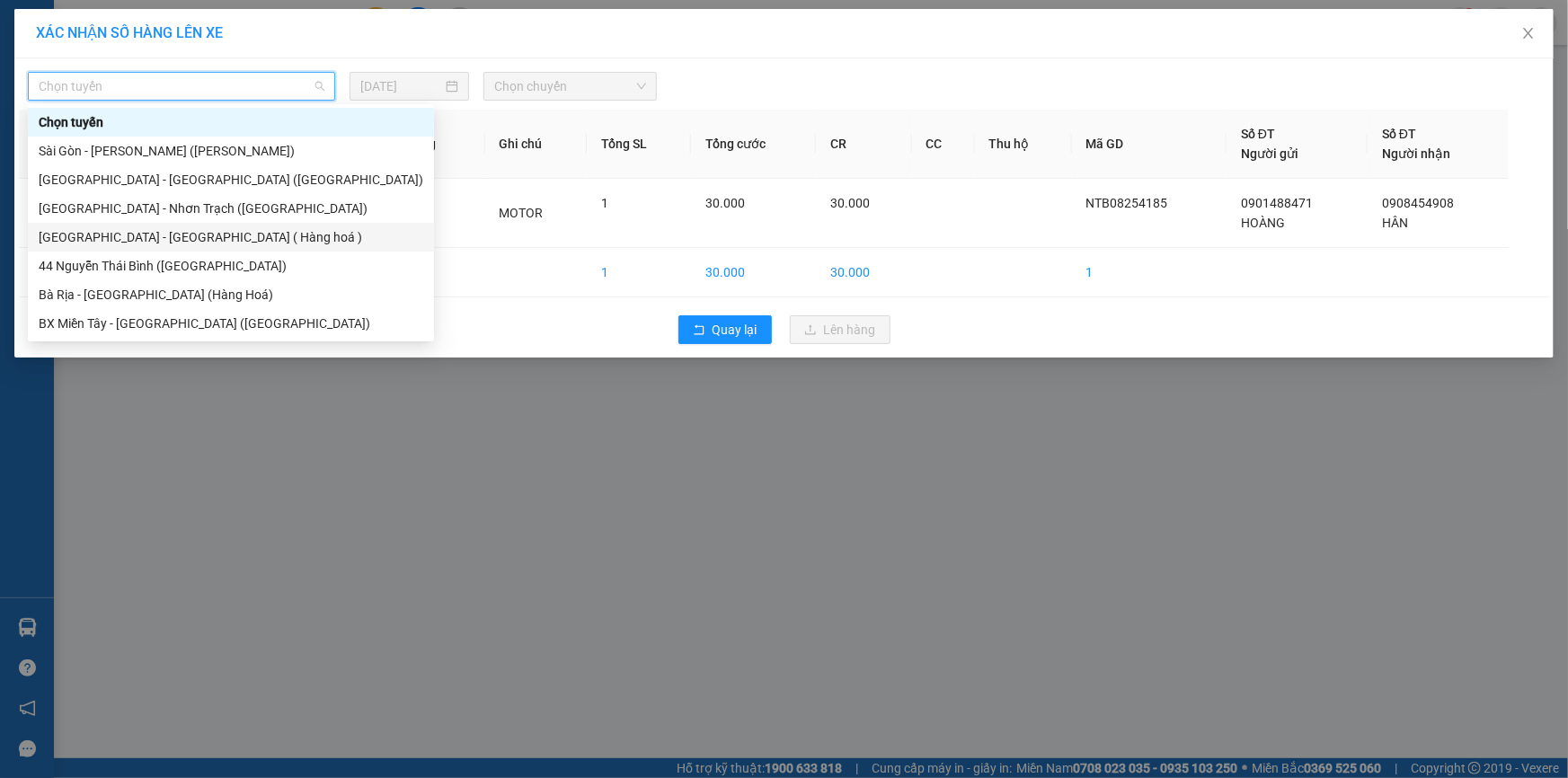
drag, startPoint x: 248, startPoint y: 265, endPoint x: 248, endPoint y: 214, distance: 51.0
click at [248, 214] on div "Chọn tuyến Sài Gòn - Vũng Tàu (Hàng Hoá) Sài Gòn - Bà Rịa (Hàng Hoá) Sài Gò…" at bounding box center [231, 237] width 406 height 259
click at [251, 211] on div "[GEOGRAPHIC_DATA] - Nhơn Trạch ([GEOGRAPHIC_DATA])" at bounding box center [231, 208] width 384 height 20
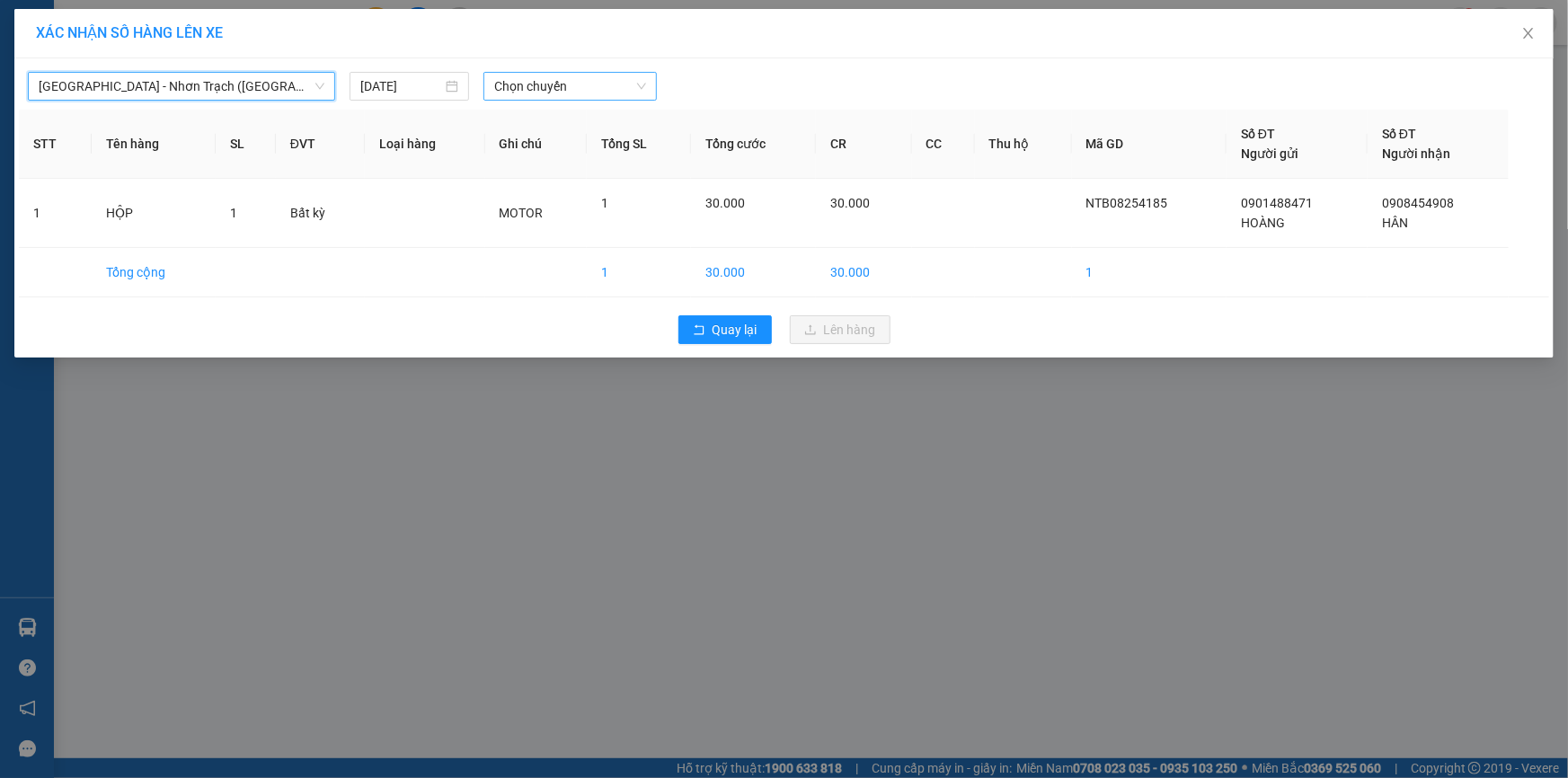
click at [620, 90] on span "Chọn chuyến" at bounding box center [570, 86] width 152 height 27
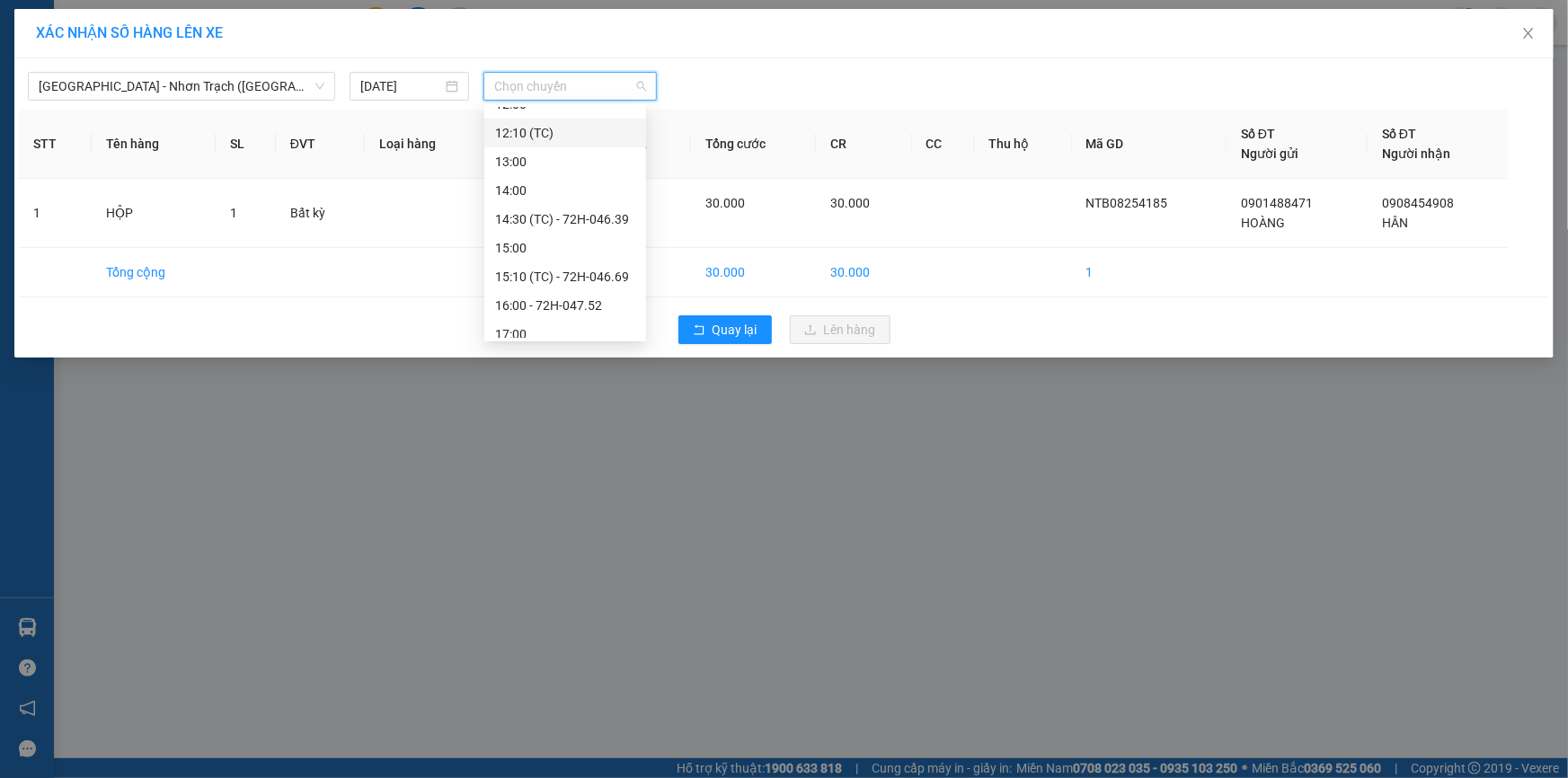
scroll to position [373, 0]
click at [548, 89] on span "Chọn chuyến" at bounding box center [570, 86] width 152 height 27
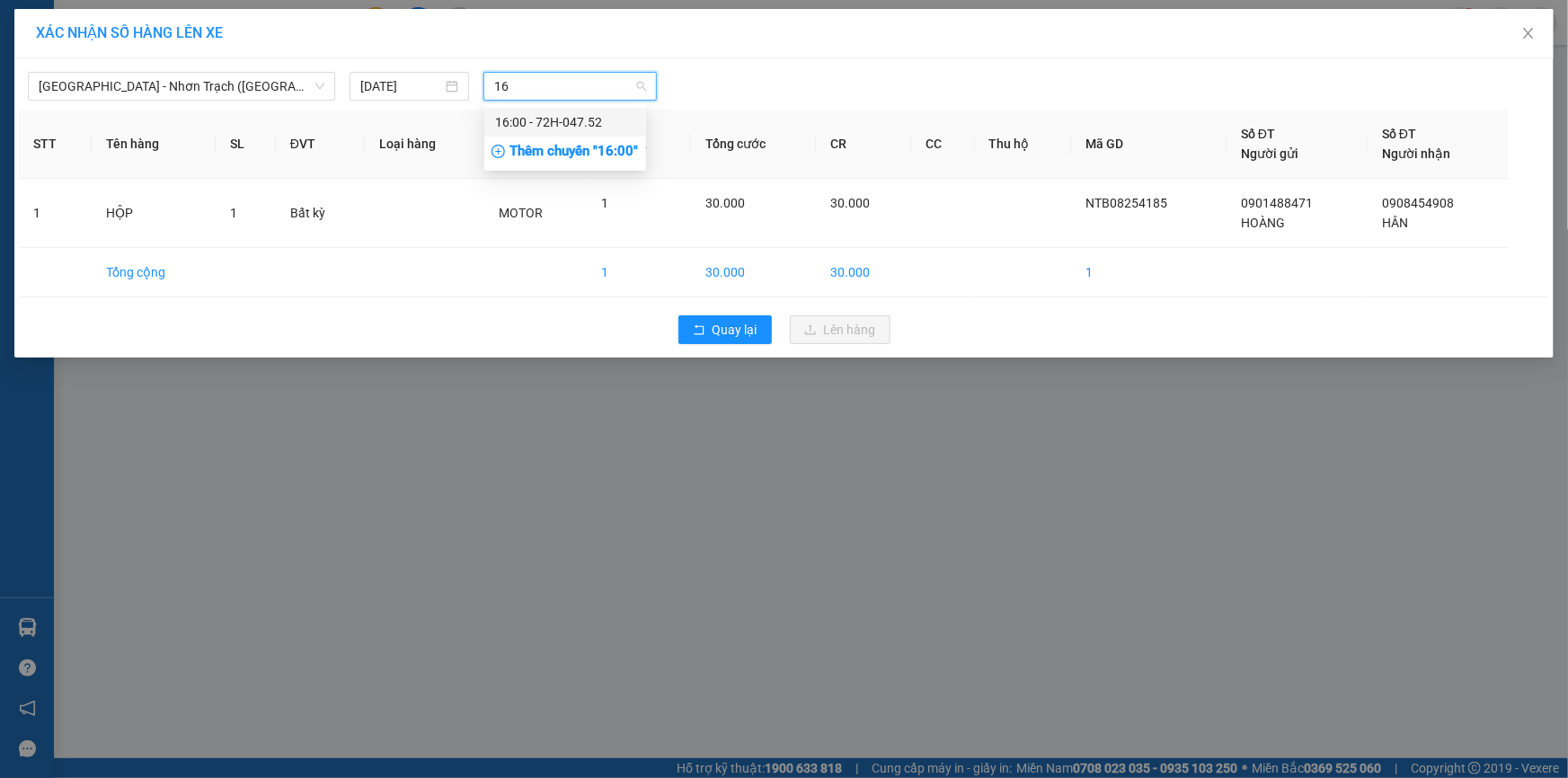
scroll to position [0, 0]
type input "16:20"
click at [617, 153] on div "Thêm chuyến " 16:20 "" at bounding box center [581, 152] width 192 height 30
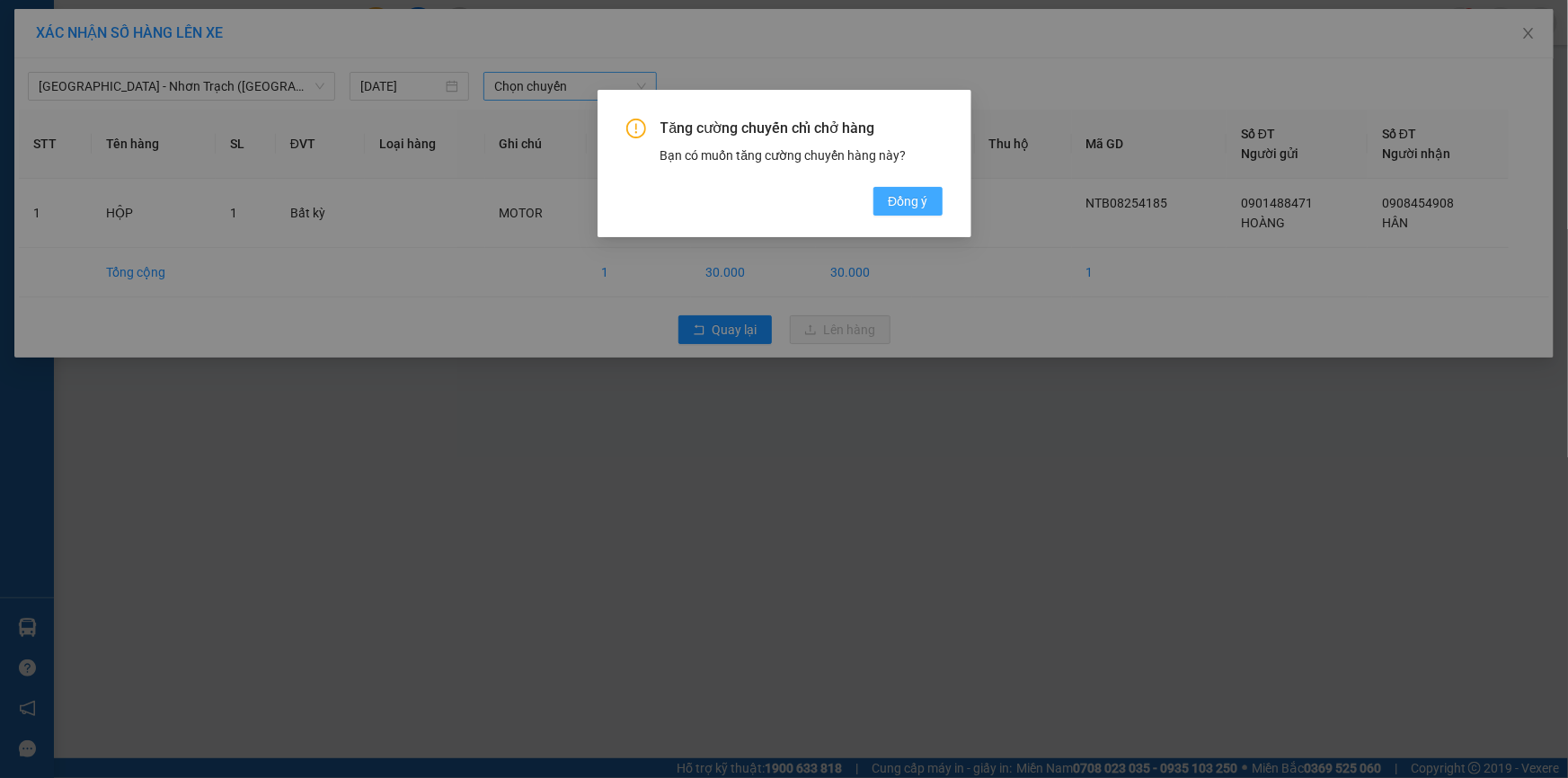
click at [905, 200] on span "Đồng ý" at bounding box center [908, 201] width 40 height 20
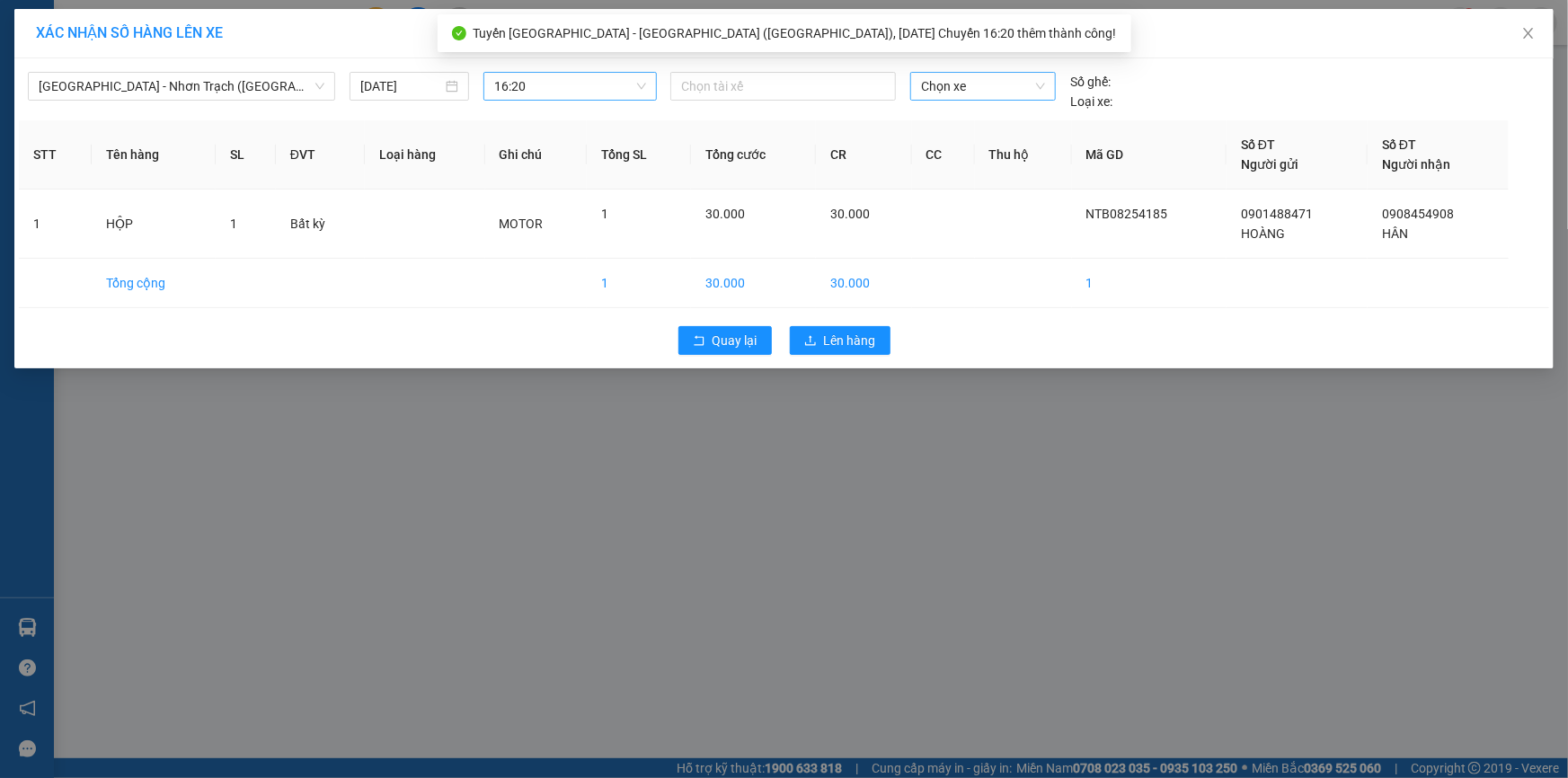
click at [994, 80] on span "Chọn xe" at bounding box center [983, 86] width 124 height 27
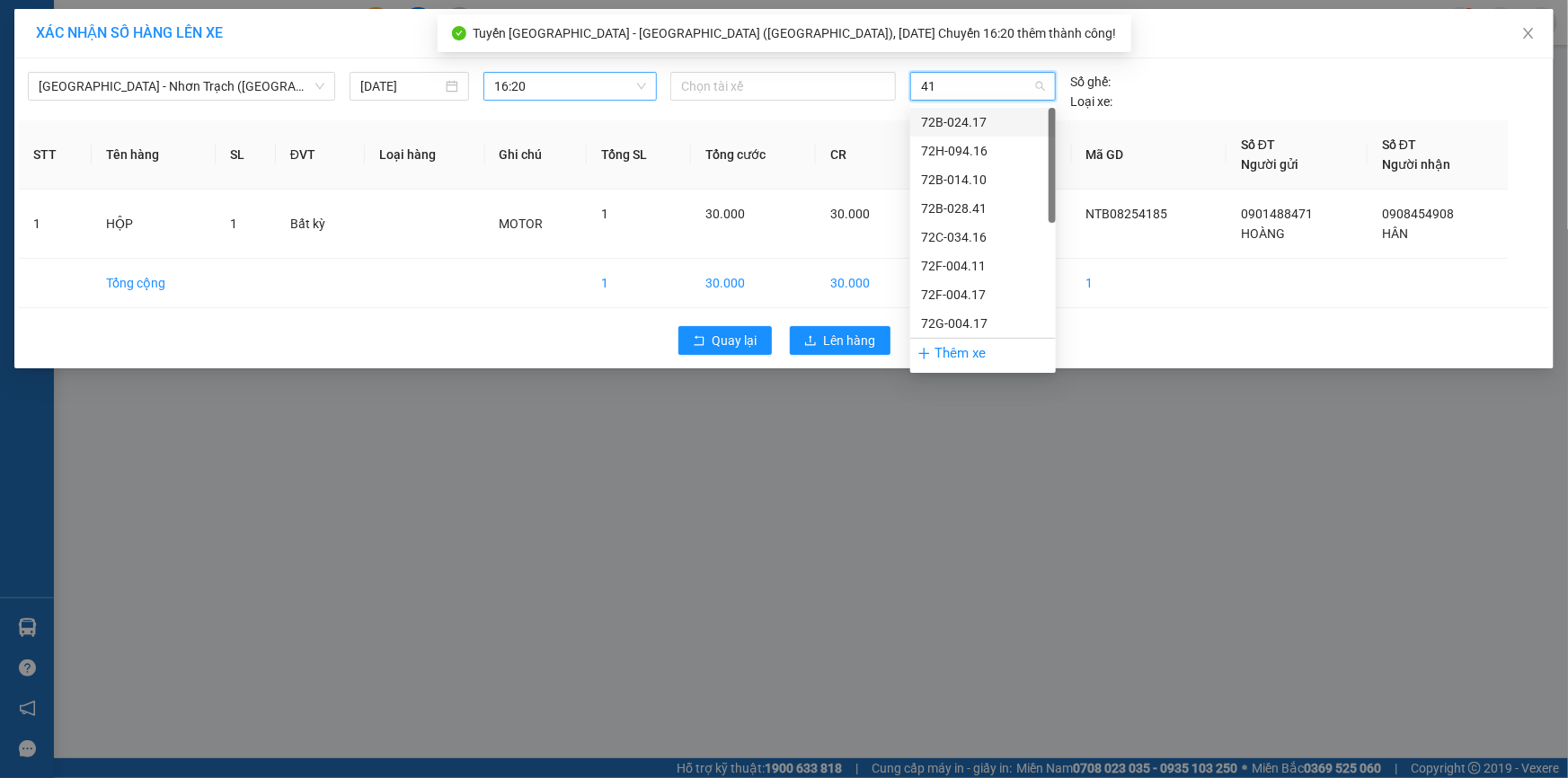
type input "417"
click at [990, 172] on div "72G-004.17" at bounding box center [983, 179] width 124 height 20
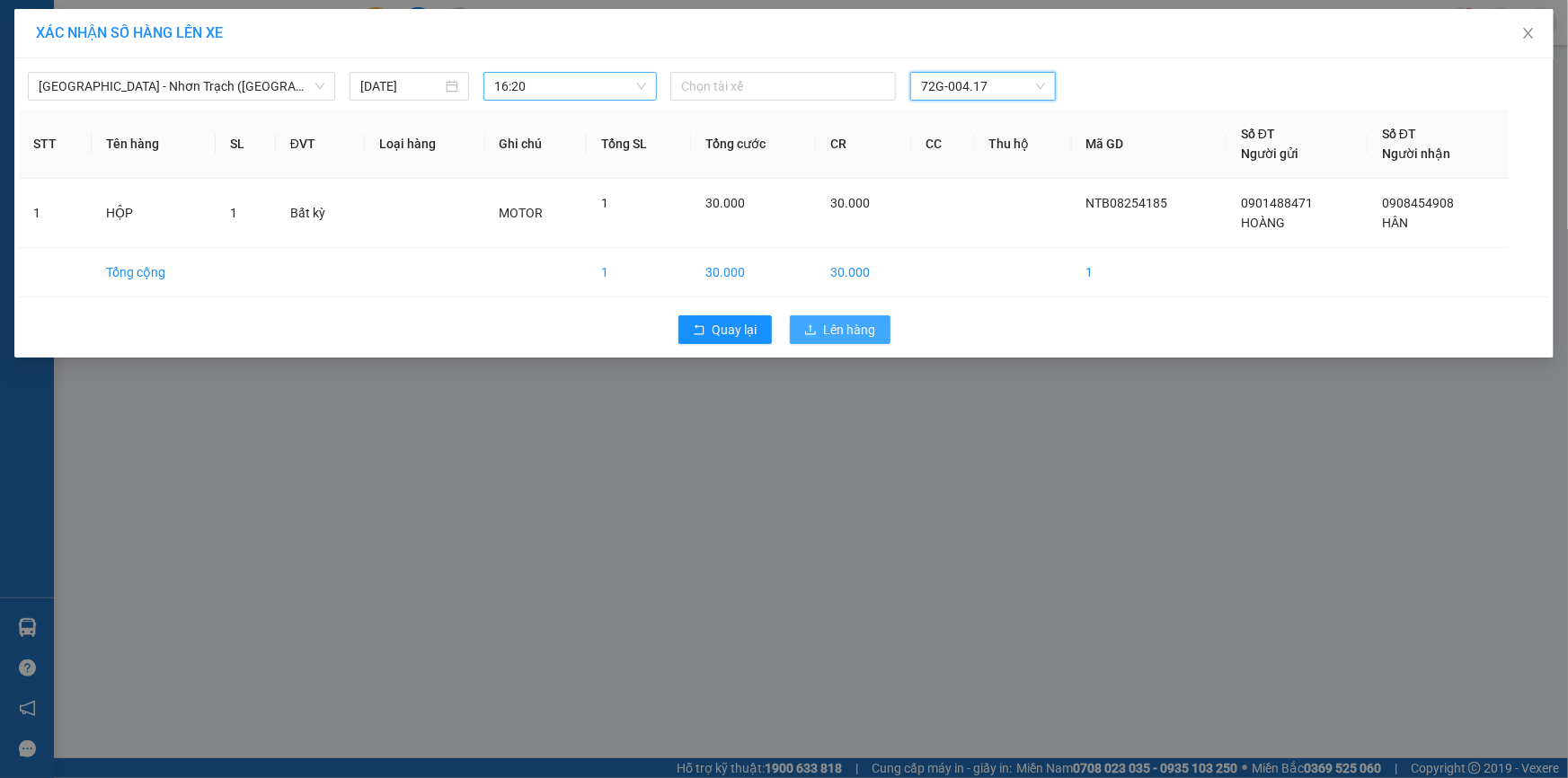
click at [817, 339] on button "Lên hàng" at bounding box center [840, 330] width 101 height 28
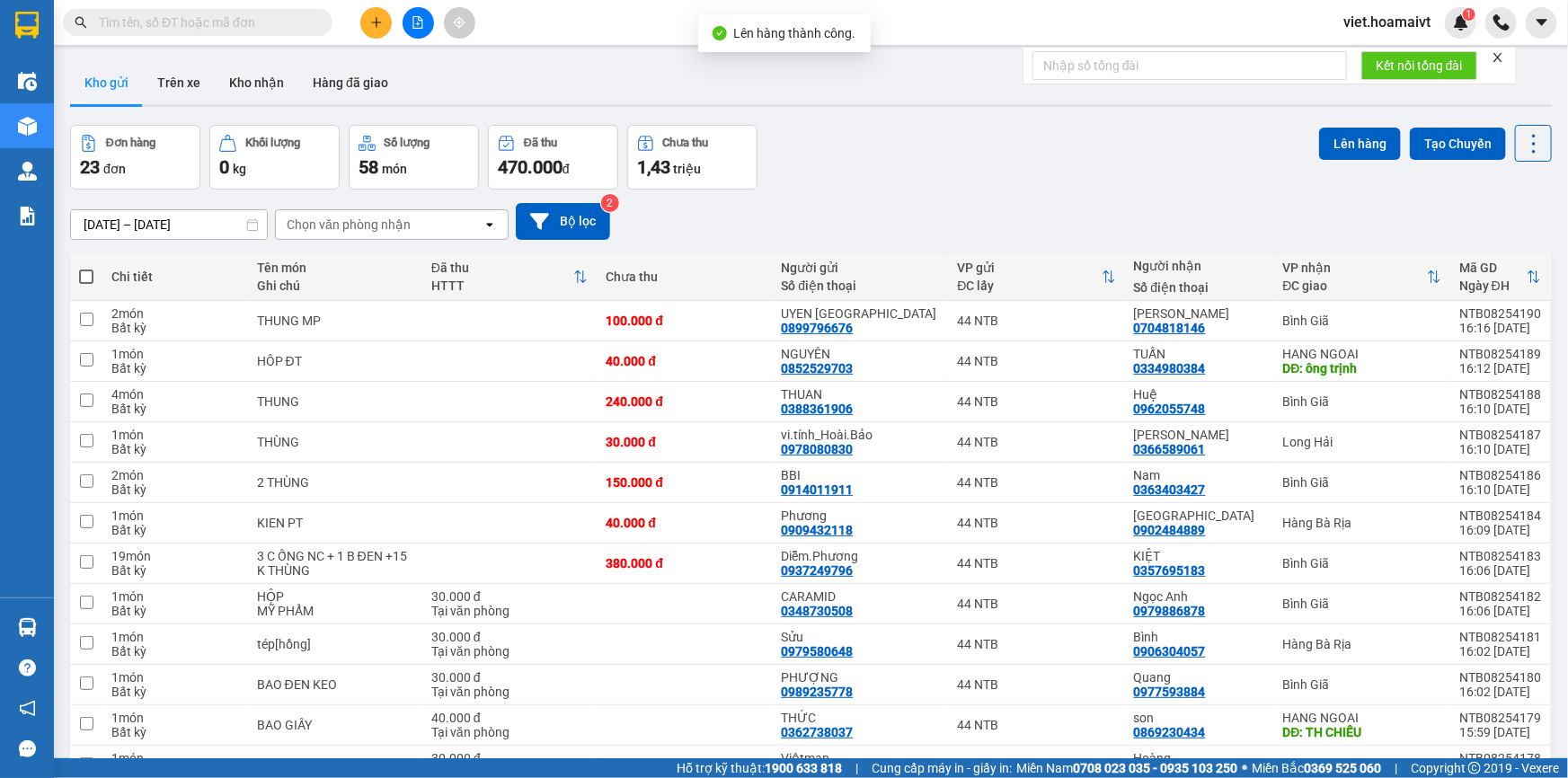
click at [1003, 168] on div "Đơn hàng 23 đơn Khối lượng 0 kg Số lượng 58 món Đã thu 470.000 đ Chưa thu 1,43 …" at bounding box center [811, 157] width 1482 height 65
click at [939, 194] on div "[DATE] – [DATE] Press the down arrow key to interact with the calendar and sele…" at bounding box center [811, 221] width 1482 height 64
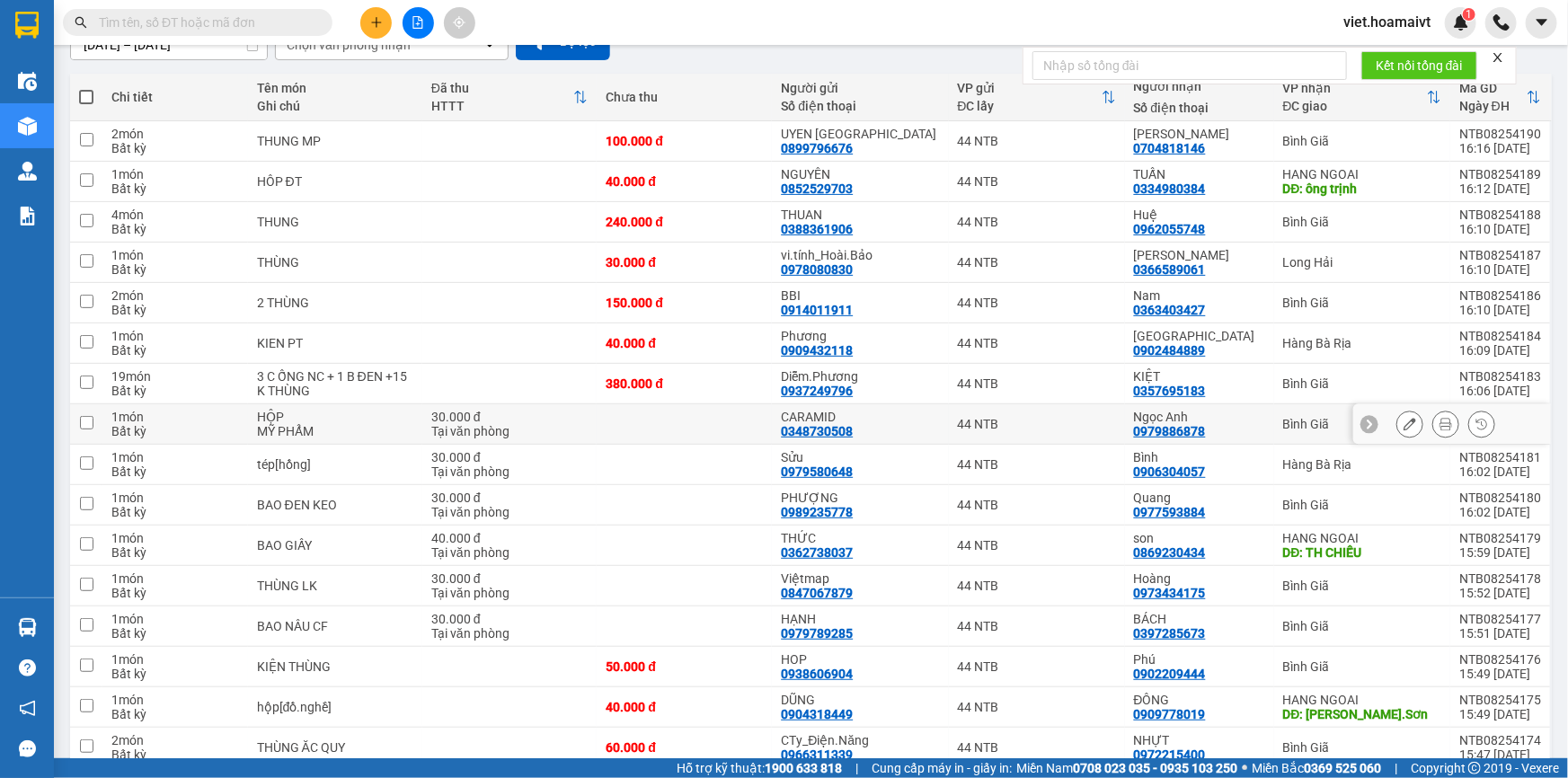
scroll to position [408, 0]
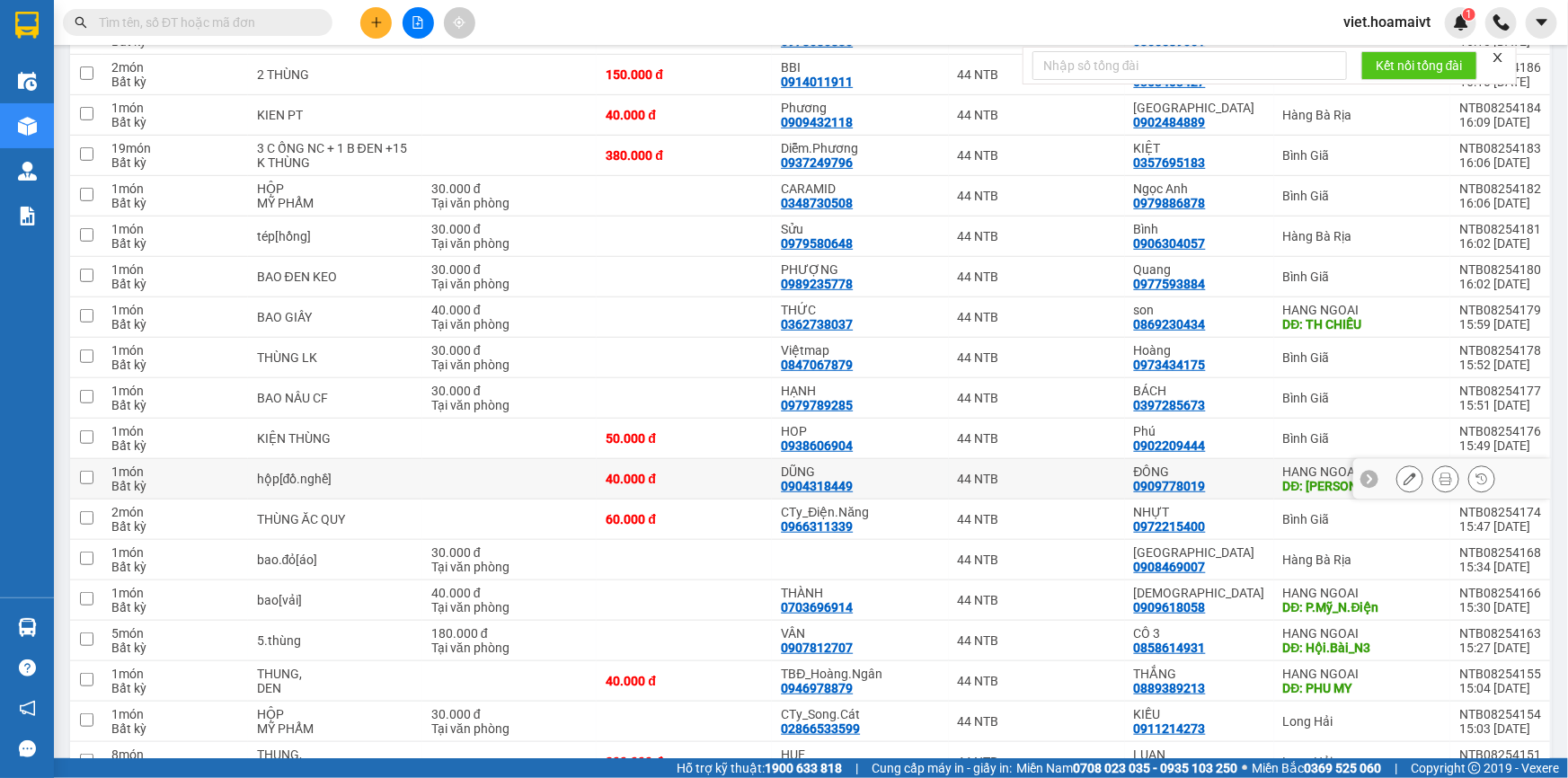
click at [545, 476] on td at bounding box center [509, 479] width 175 height 41
checkbox input "true"
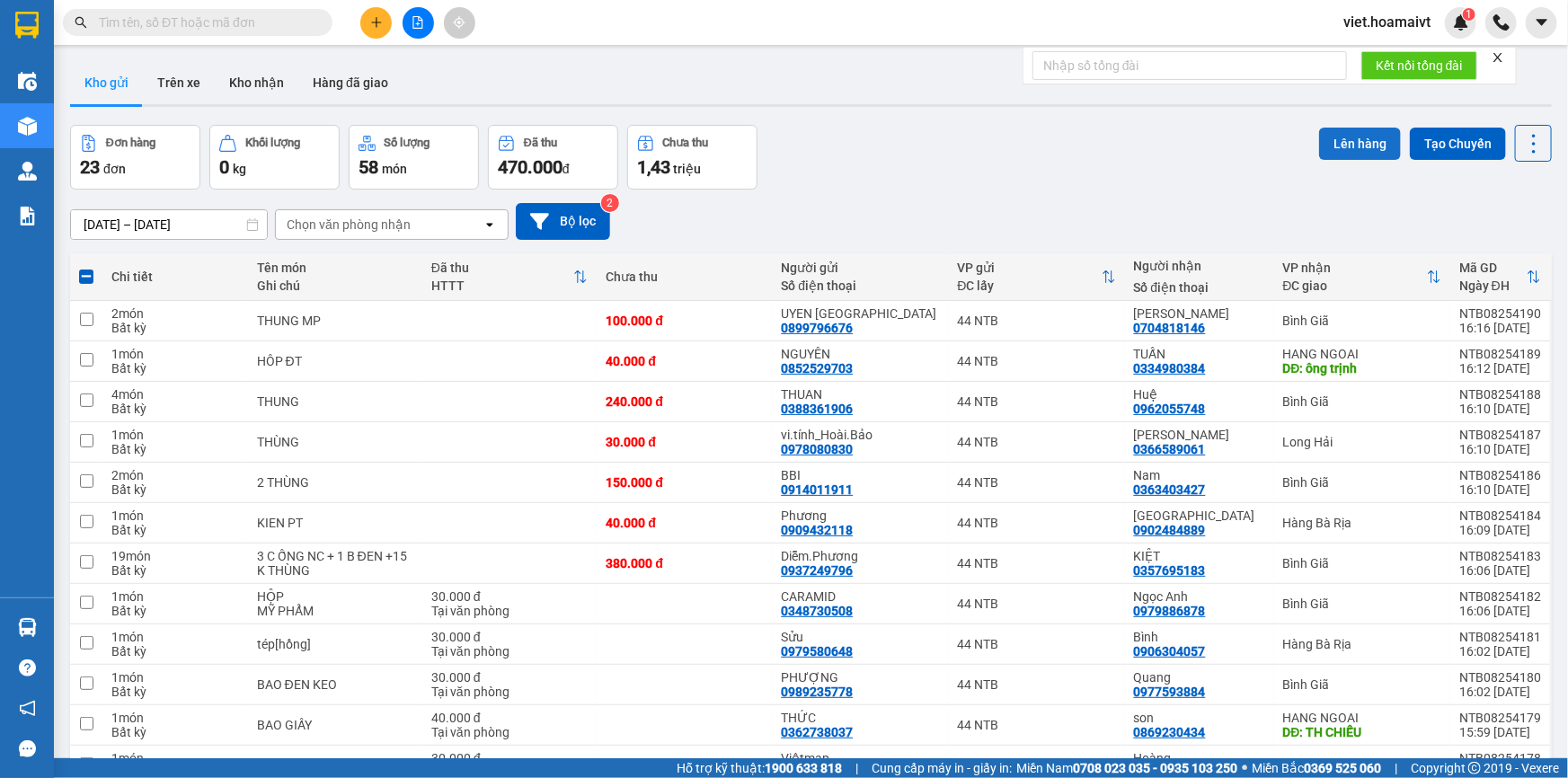
click at [1356, 133] on button "Lên hàng" at bounding box center [1360, 144] width 82 height 32
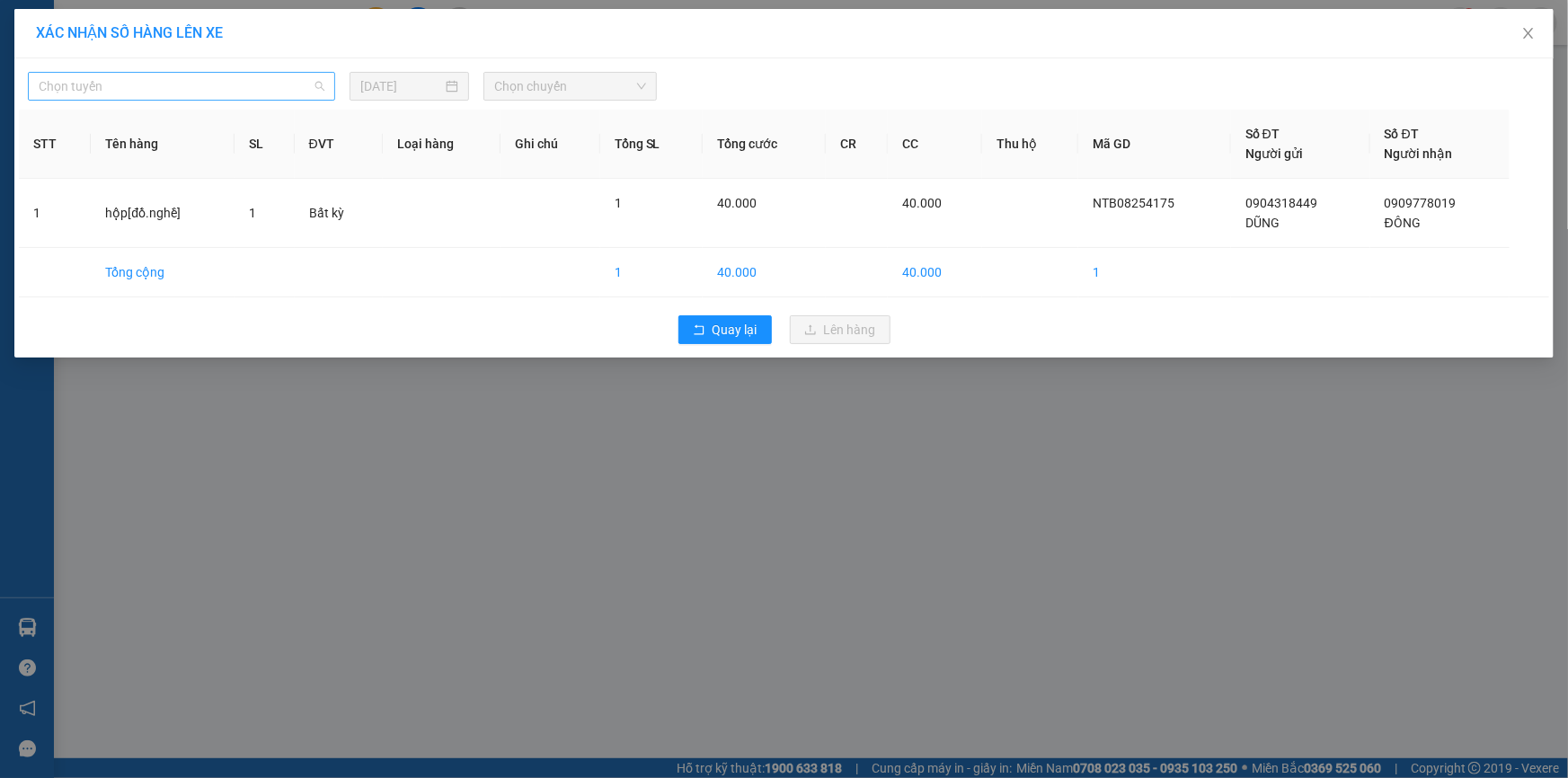
click at [225, 96] on span "Chọn tuyến" at bounding box center [181, 86] width 286 height 27
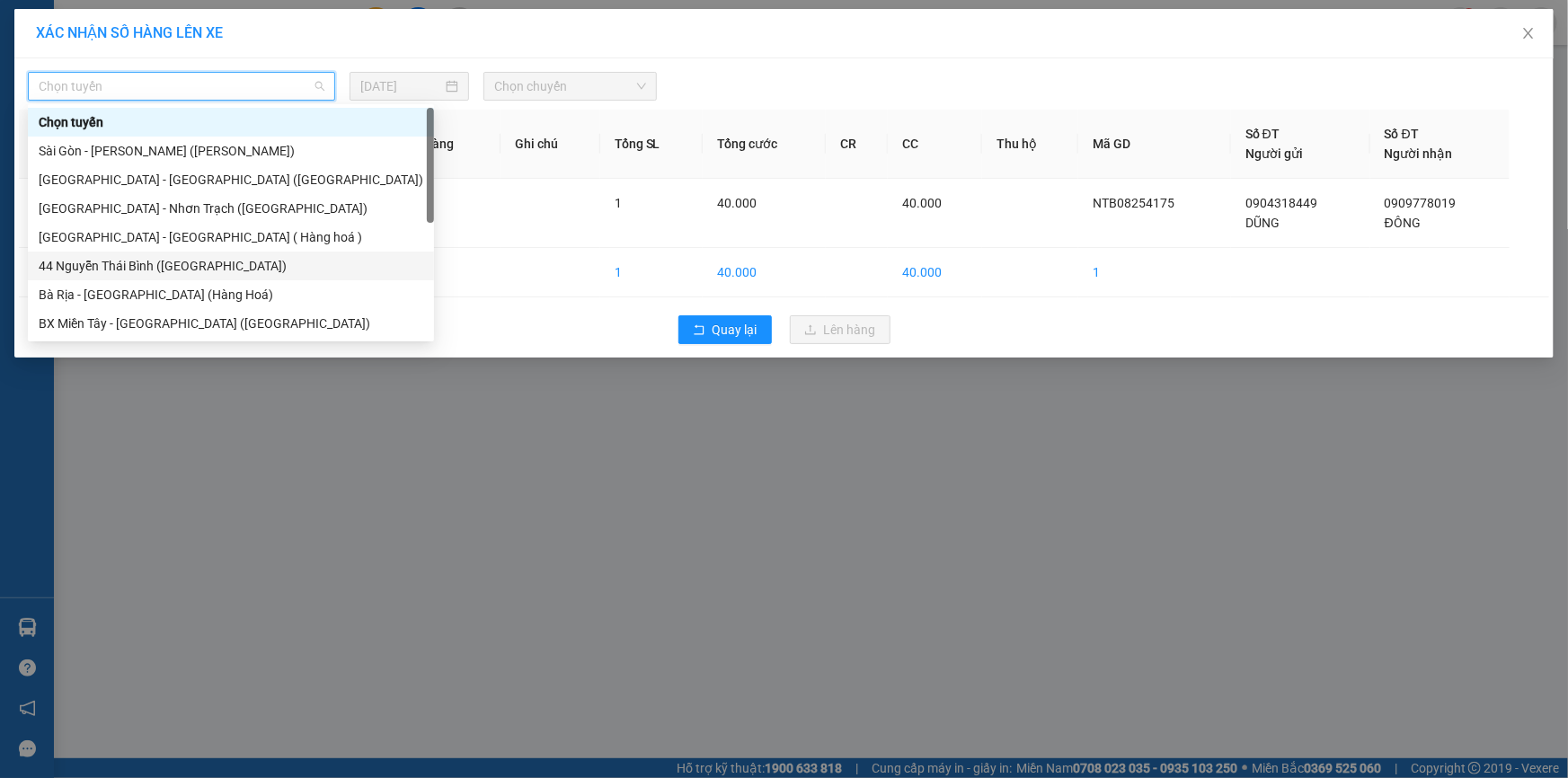
click at [233, 265] on div "44 Nguyễn Thái Bình ([GEOGRAPHIC_DATA])" at bounding box center [231, 266] width 384 height 20
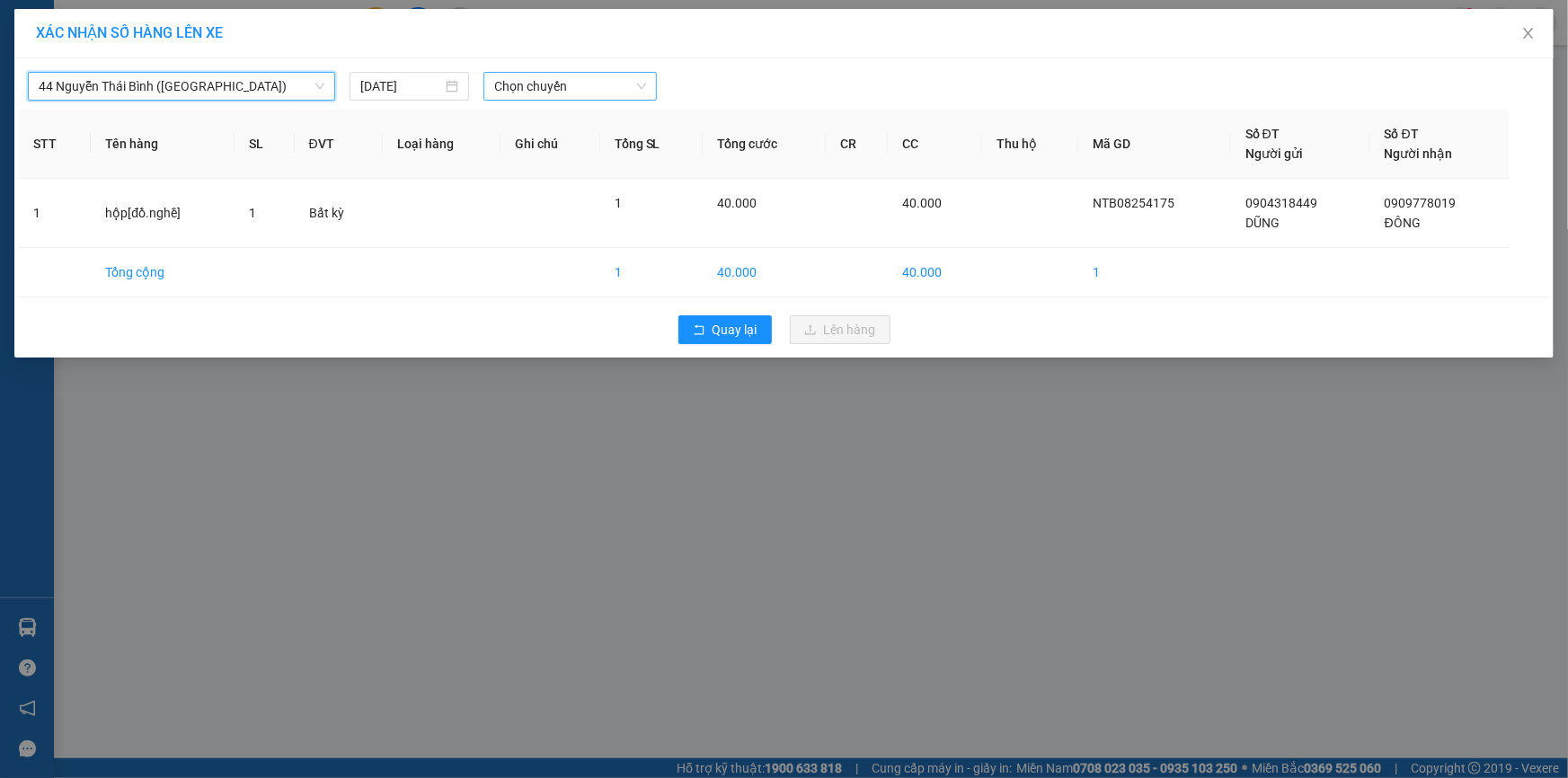
click at [614, 93] on span "Chọn chuyến" at bounding box center [570, 86] width 152 height 27
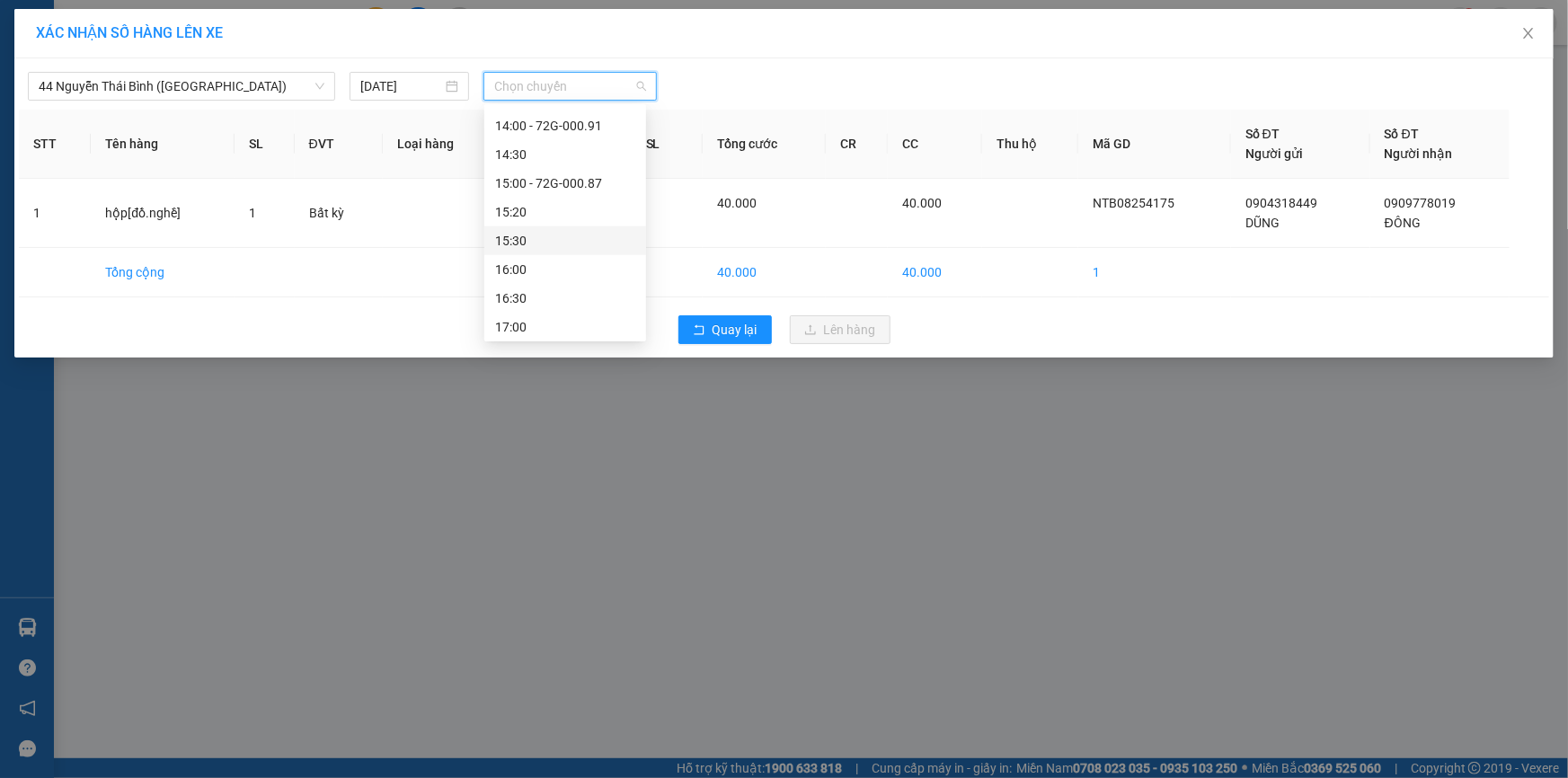
scroll to position [1064, 0]
click at [560, 236] on div "16:30" at bounding box center [565, 238] width 140 height 20
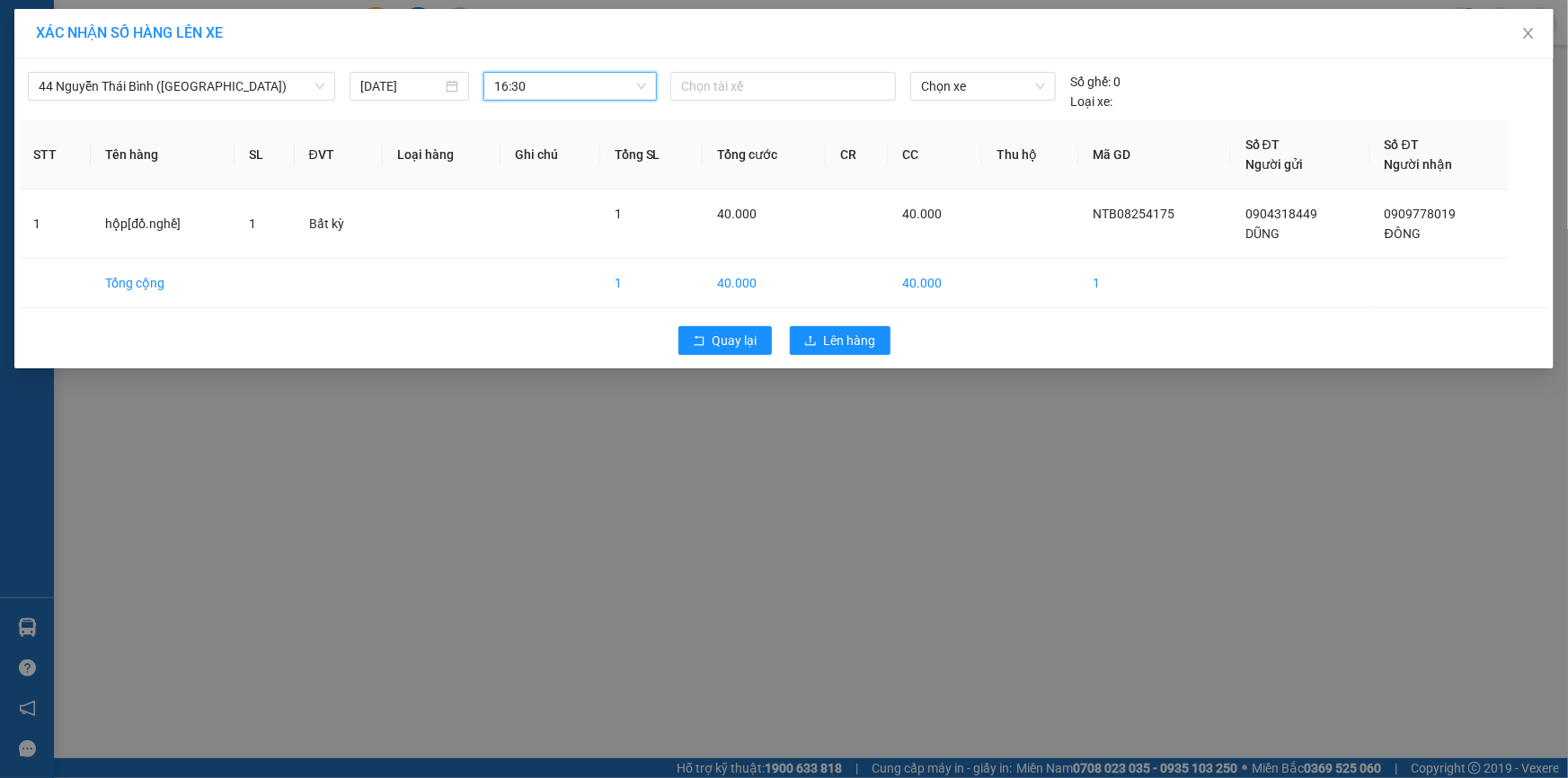
click at [976, 68] on div "44 Nguyễn Thái Bình (Hàng Ngoài) [DATE] 16:30 16:30 Chọn tài xế Chọn xe Số…" at bounding box center [784, 86] width 1530 height 48
click at [982, 89] on span "Chọn xe" at bounding box center [983, 86] width 124 height 27
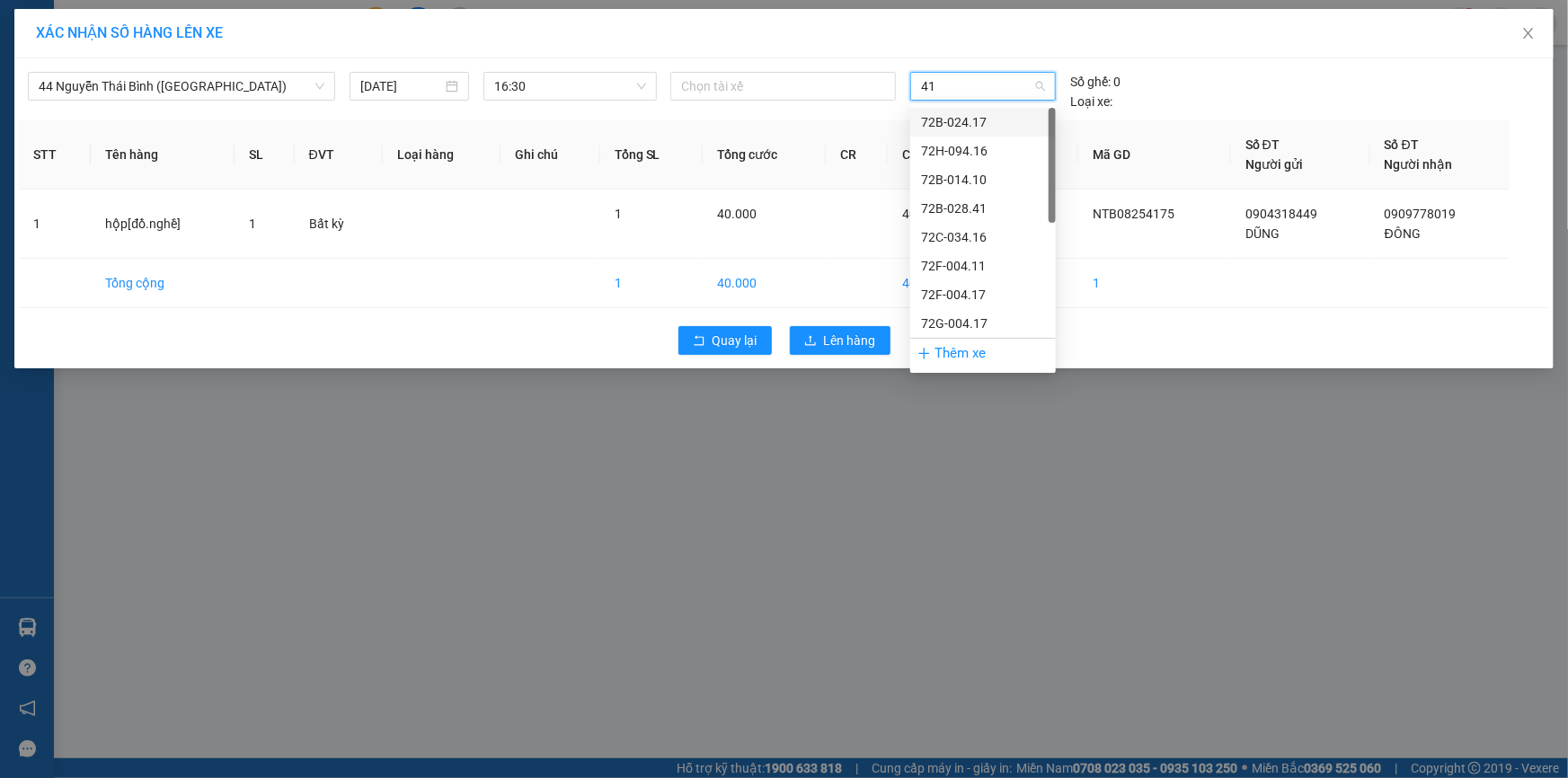
type input "417"
click at [997, 176] on div "72G-004.17" at bounding box center [983, 179] width 124 height 20
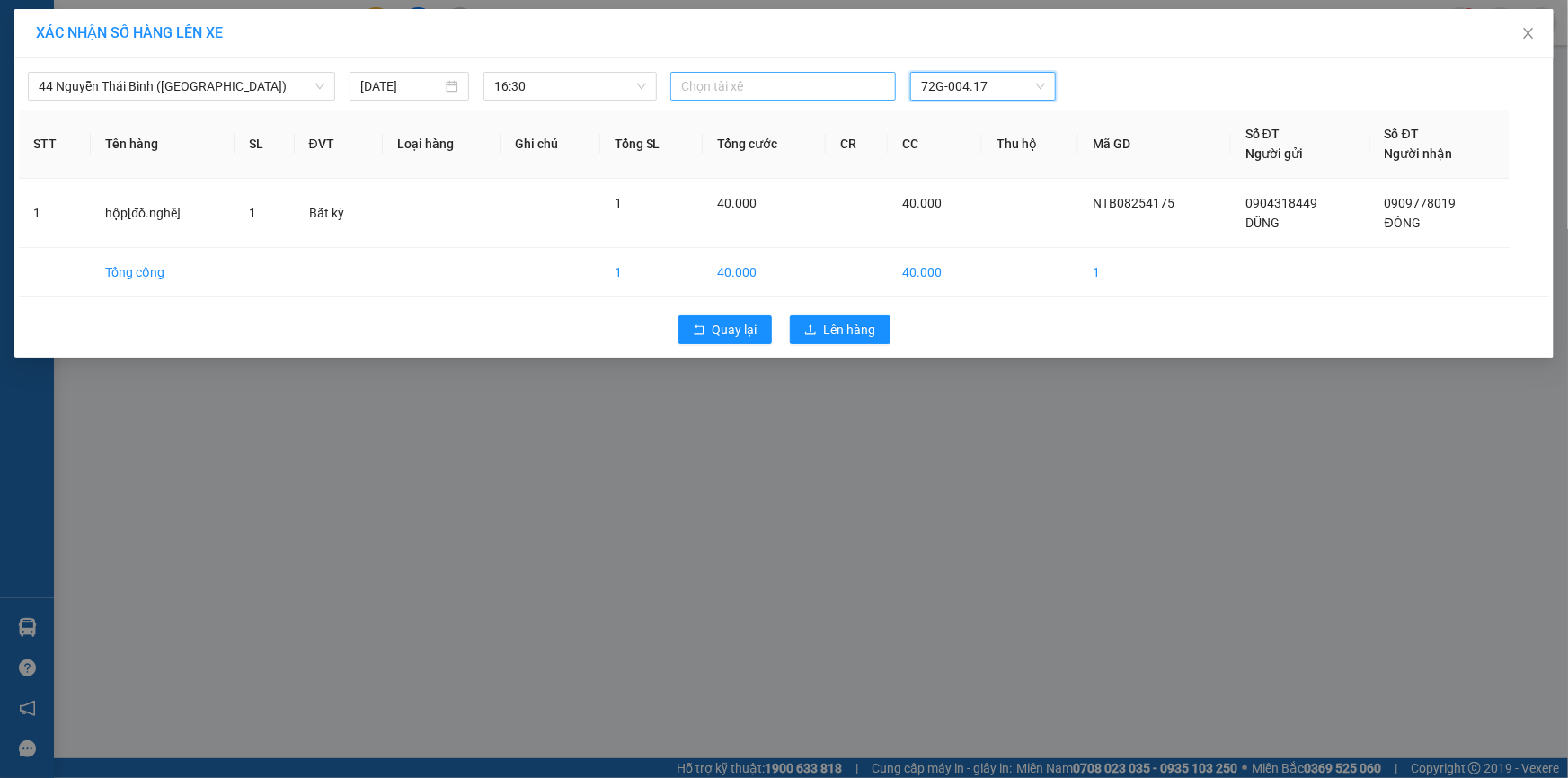
click at [773, 82] on div at bounding box center [783, 86] width 216 height 22
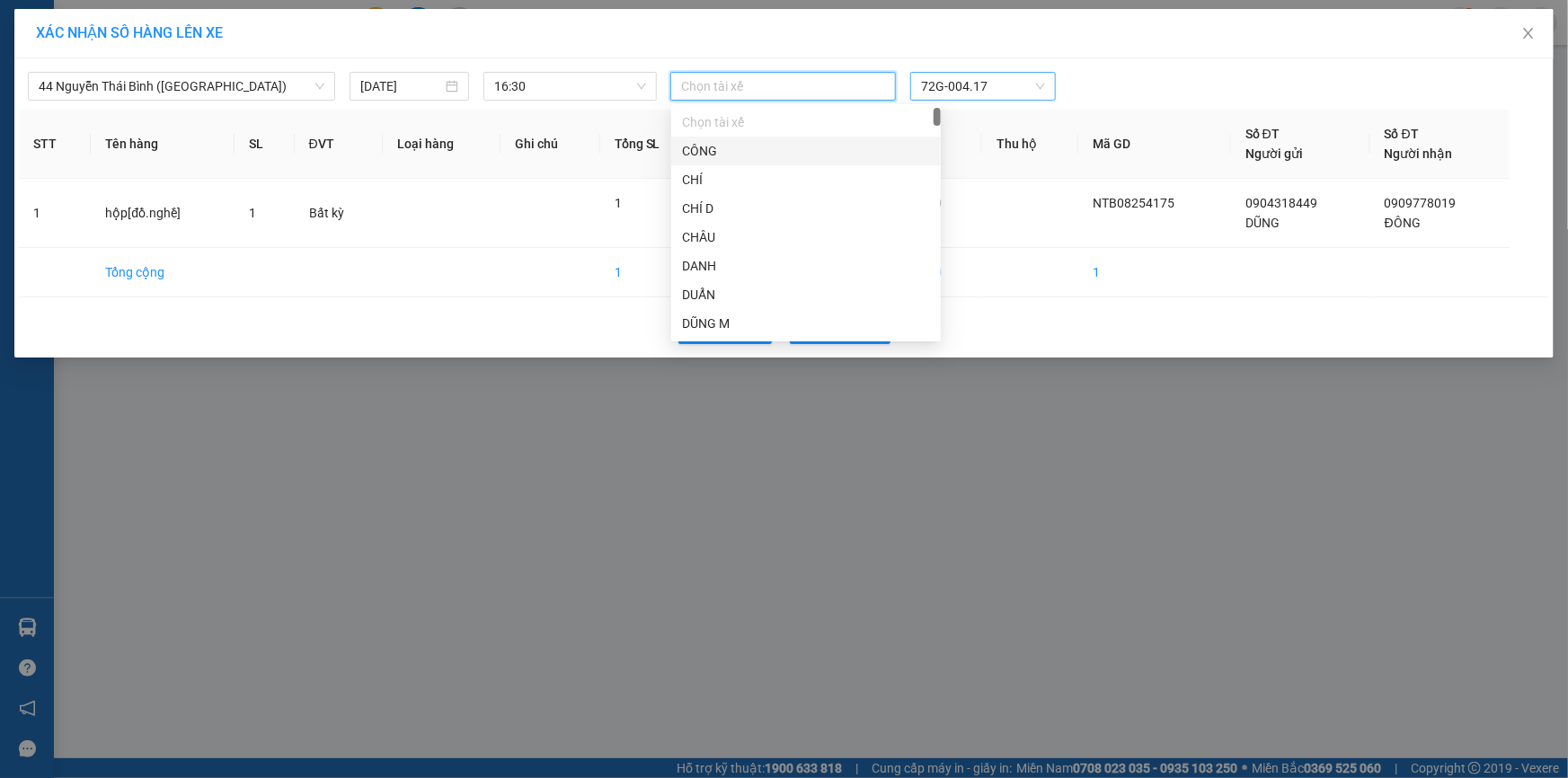
type input "Q"
click at [799, 264] on div "[PERSON_NAME]" at bounding box center [805, 266] width 248 height 20
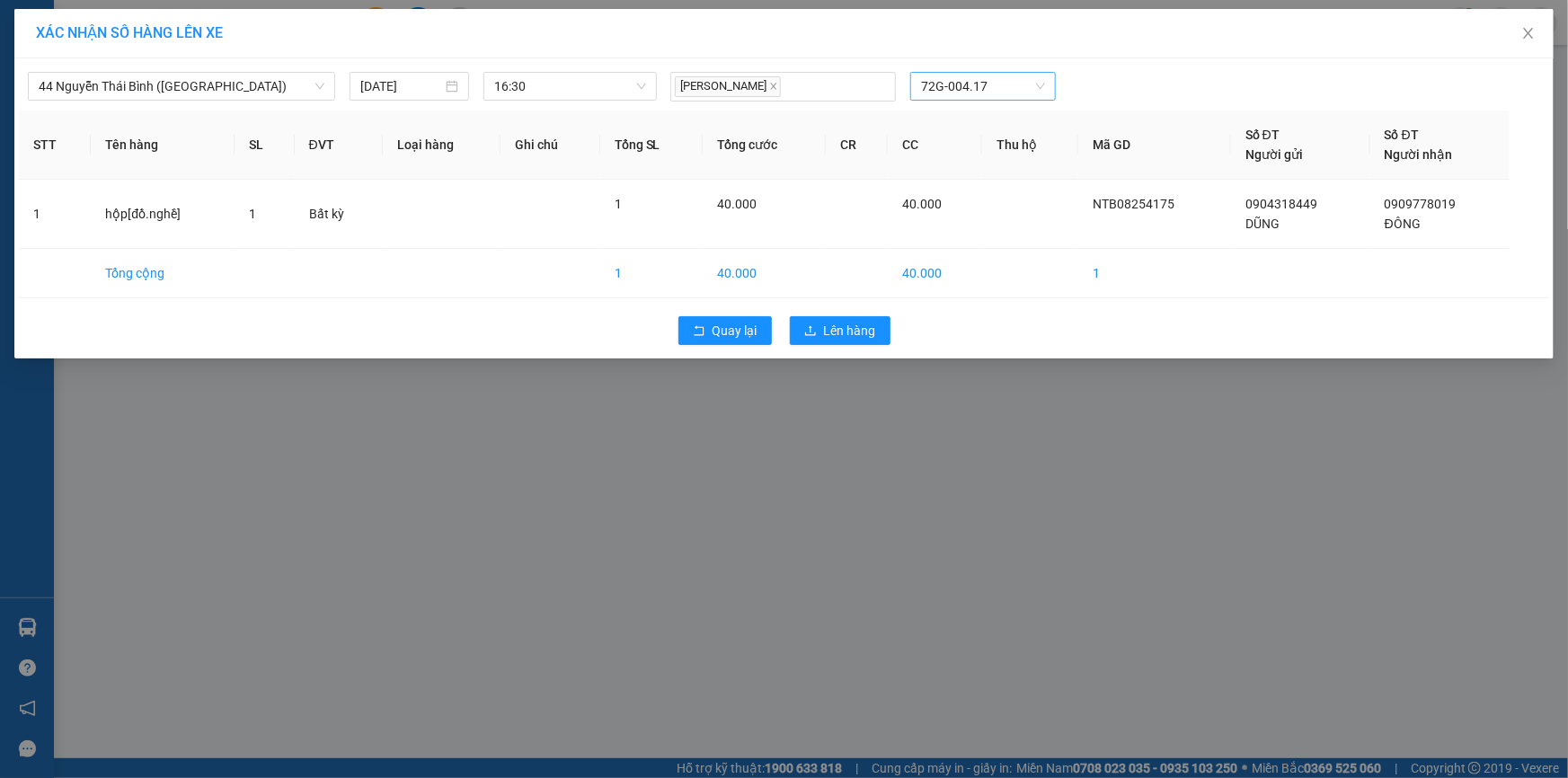
click at [1122, 53] on div "XÁC NHẬN SỐ HÀNG LÊN XE" at bounding box center [784, 33] width 1540 height 49
click at [853, 333] on span "Lên hàng" at bounding box center [850, 330] width 52 height 20
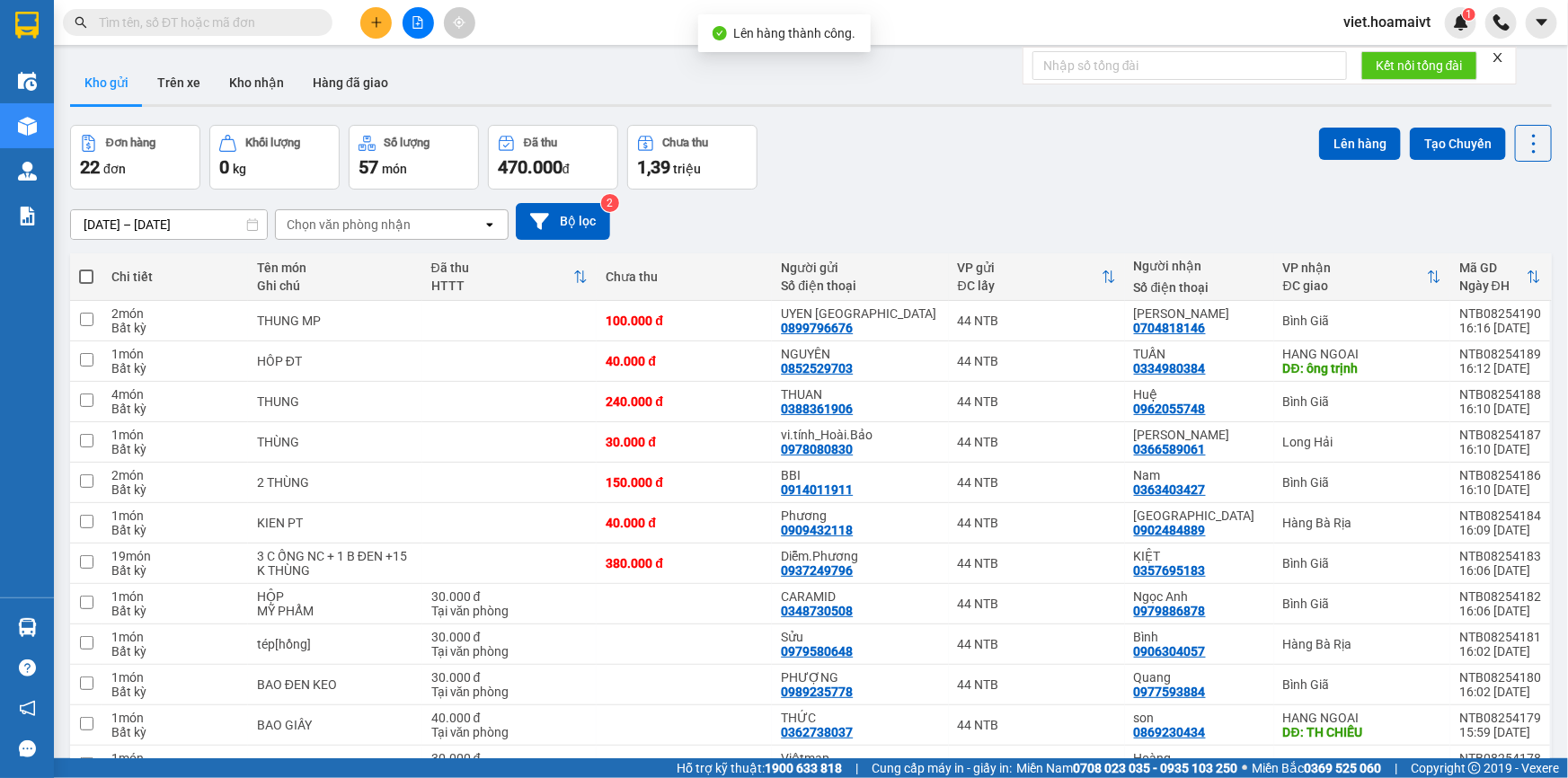
click at [1004, 181] on div "Đơn hàng 22 đơn Khối lượng 0 kg Số lượng 57 món Đã thu 470.000 đ Chưa thu 1,39 …" at bounding box center [811, 157] width 1482 height 65
click at [984, 185] on div "Đơn hàng 22 đơn Khối lượng 0 kg Số lượng 57 món Đã thu 470.000 đ Chưa thu 1,39 …" at bounding box center [811, 157] width 1482 height 65
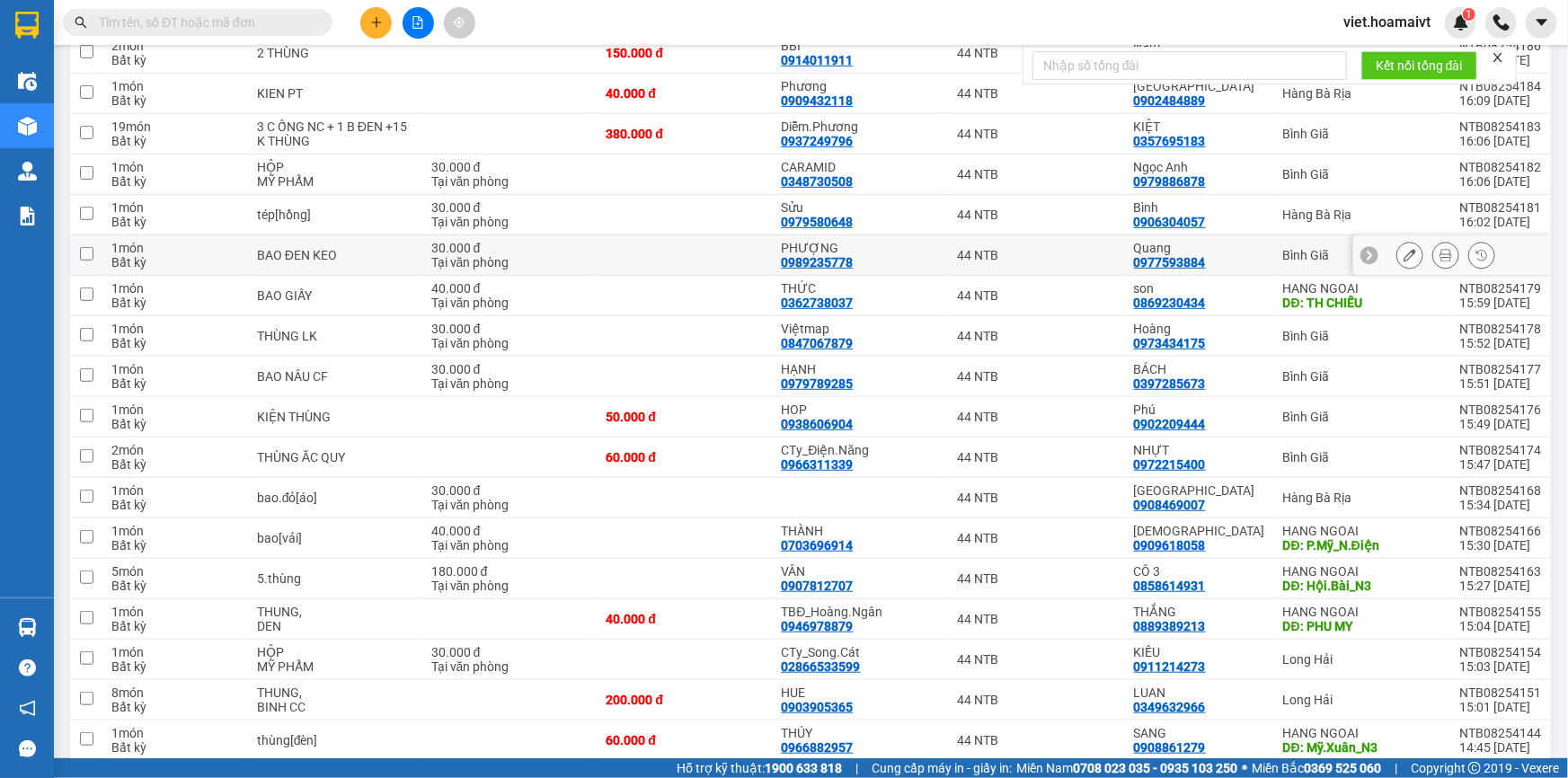
scroll to position [504, 0]
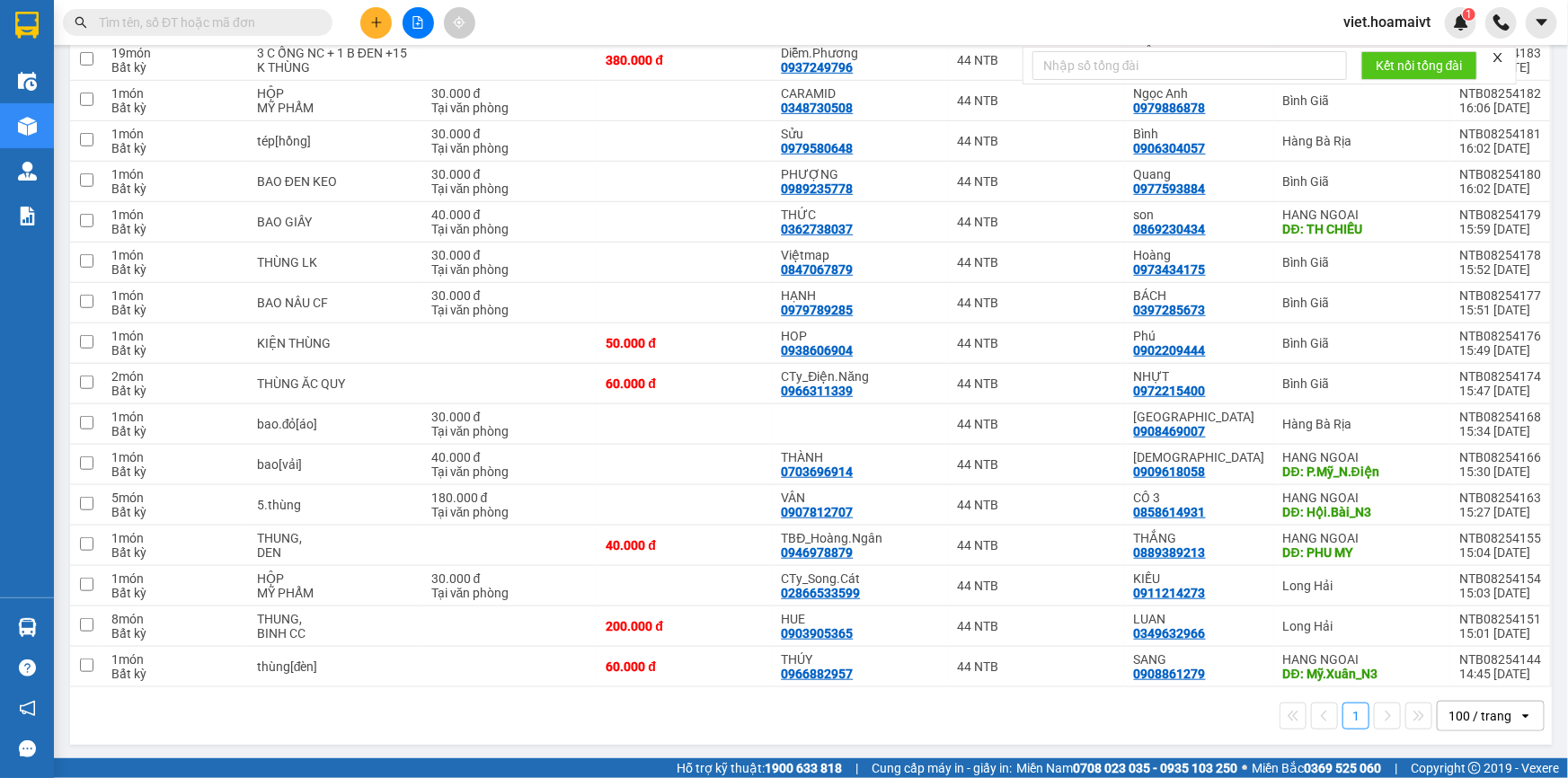
click at [954, 734] on div "1 100 / trang open" at bounding box center [811, 716] width 1482 height 58
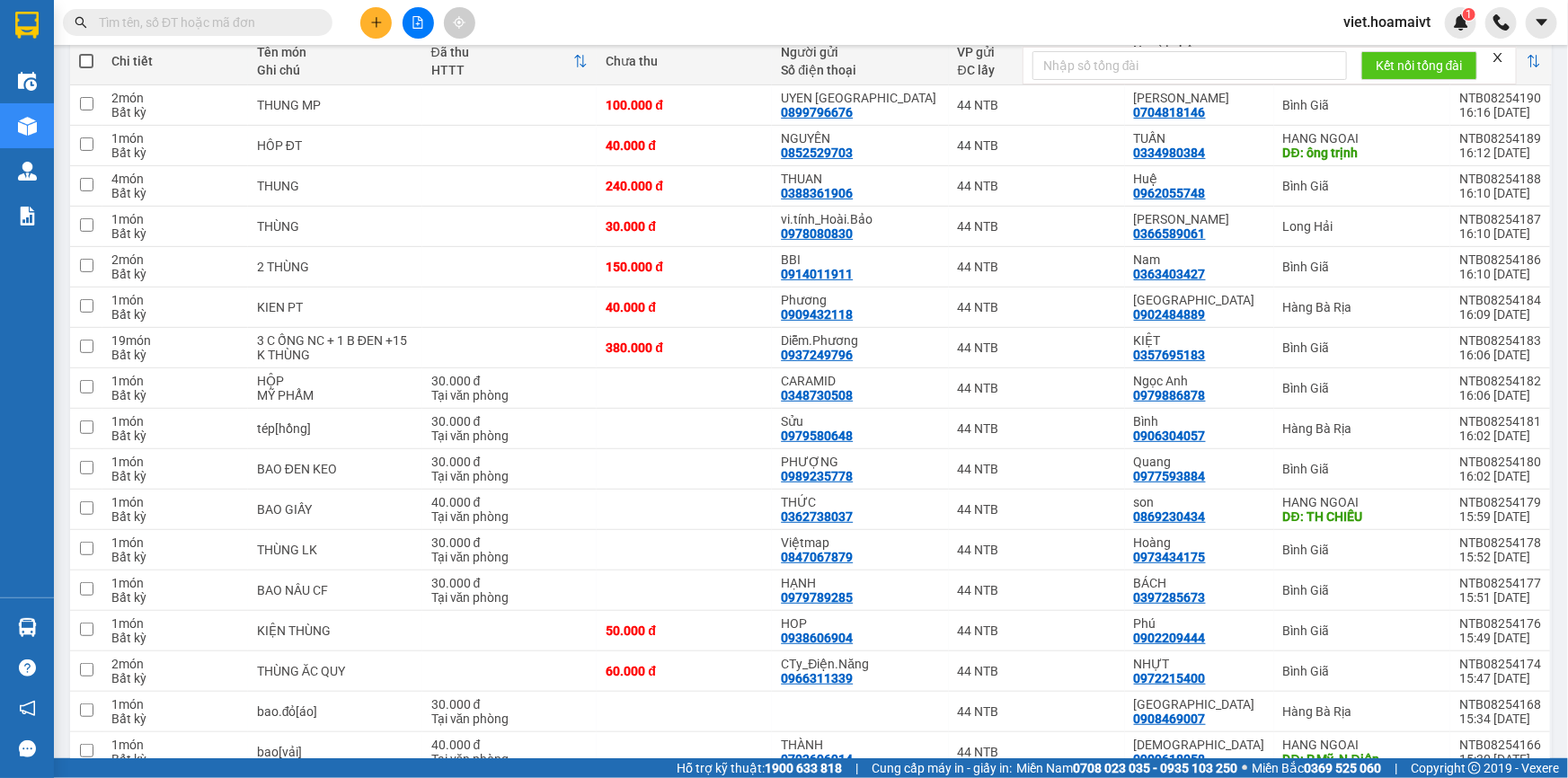
scroll to position [0, 0]
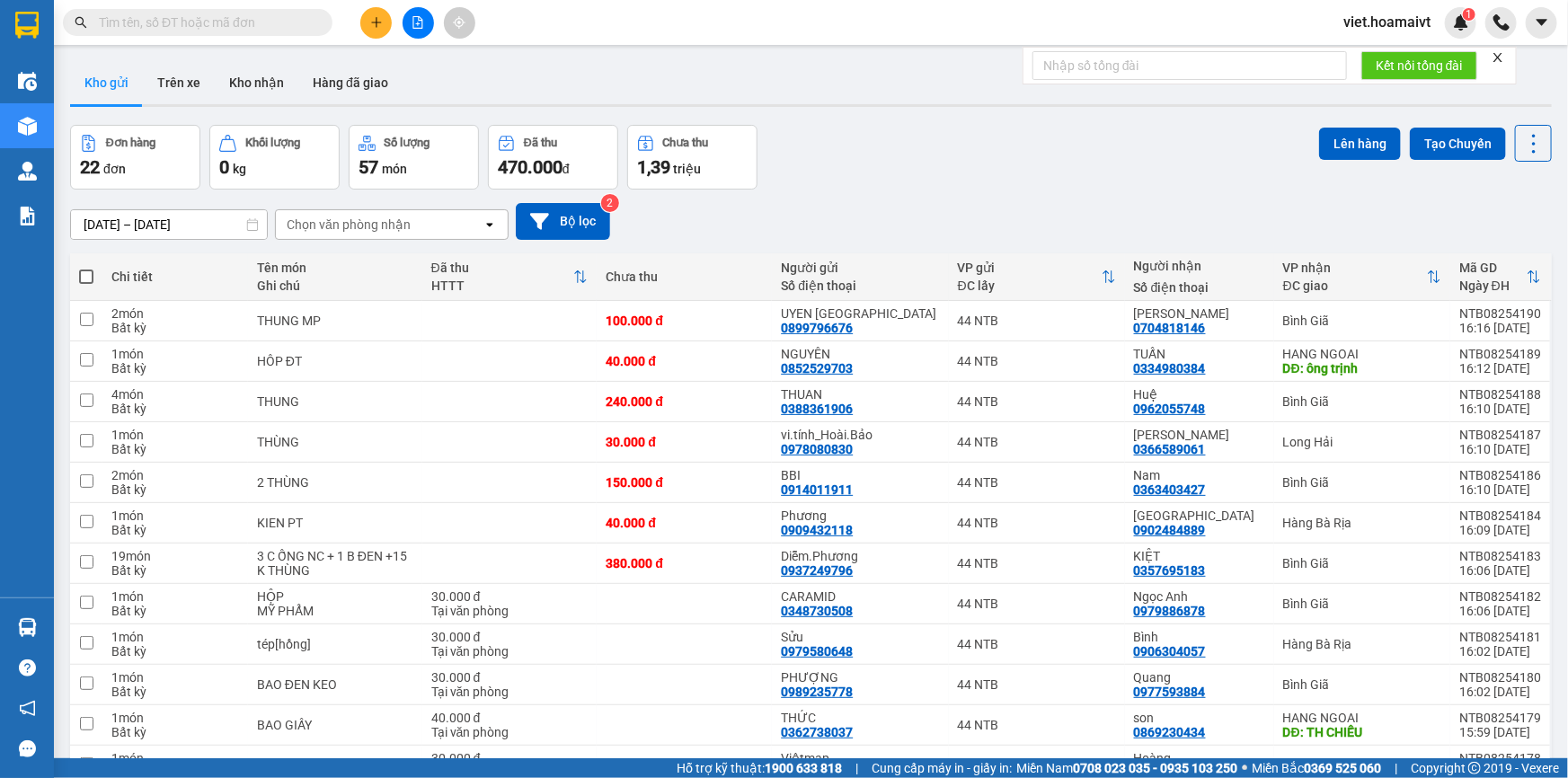
click at [333, 218] on div "Chọn văn phòng nhận" at bounding box center [348, 224] width 124 height 18
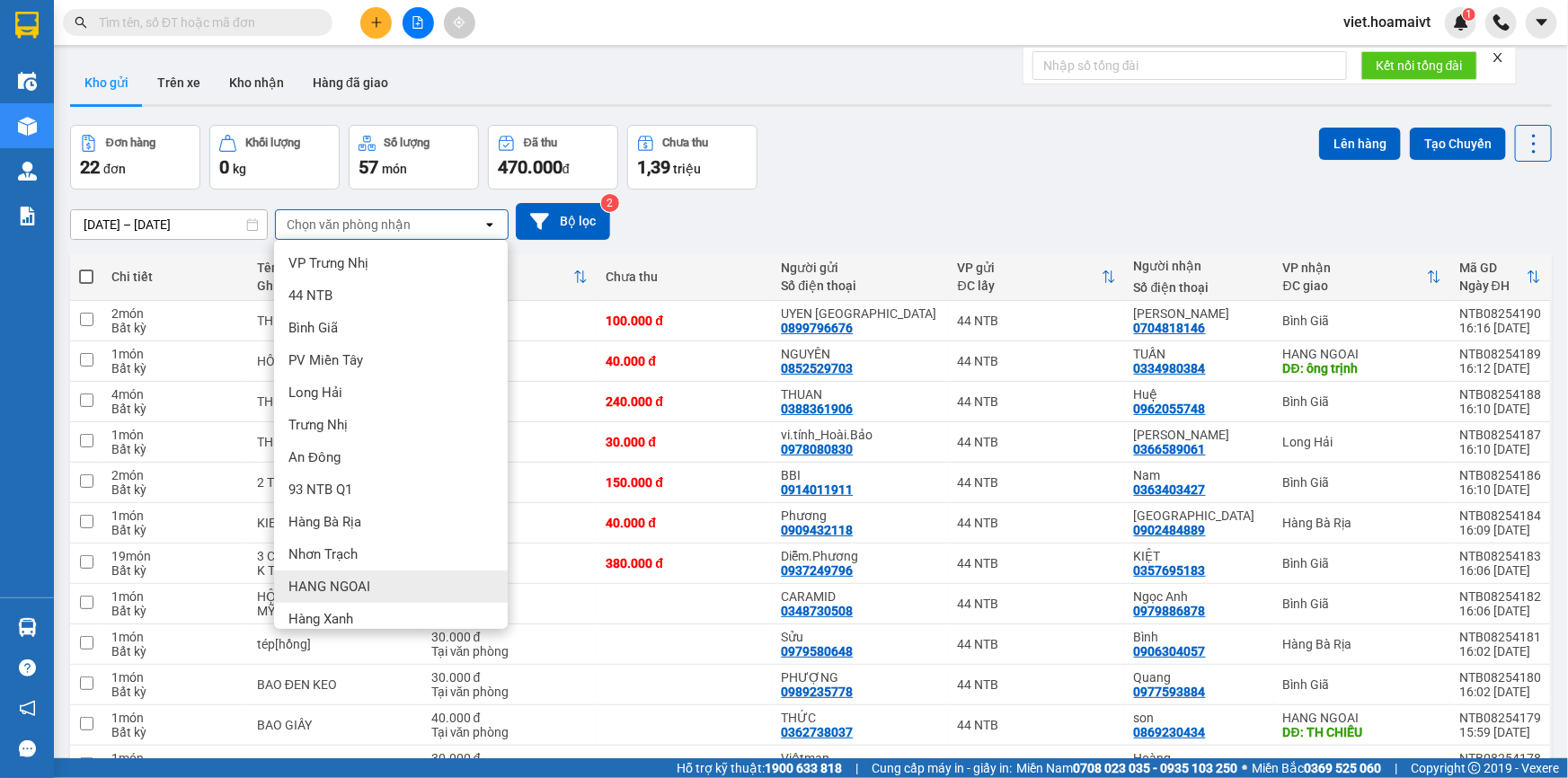
click at [389, 571] on div "HANG NGOAI" at bounding box center [391, 587] width 233 height 32
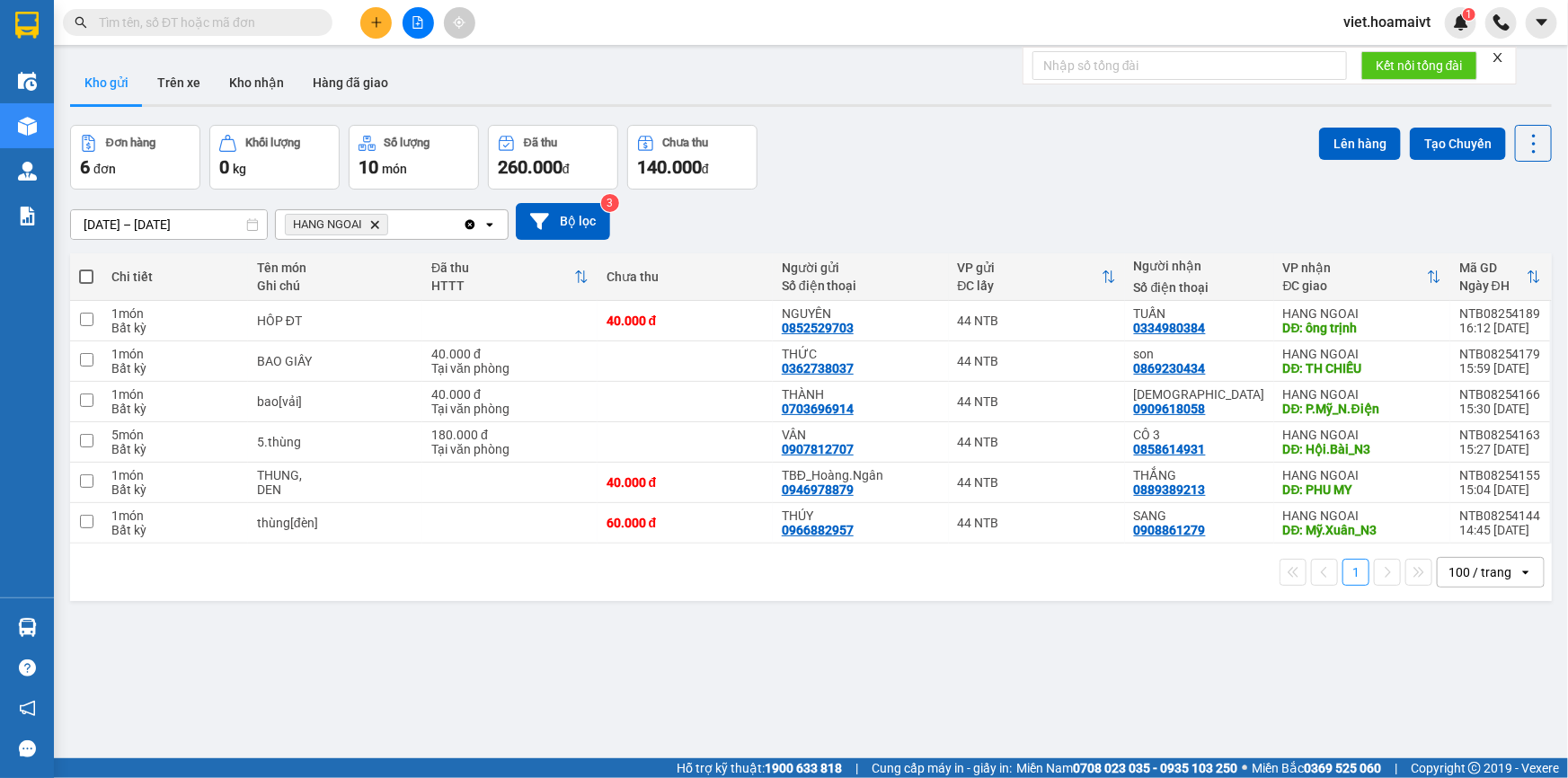
click at [929, 214] on div "[DATE] – [DATE] Press the down arrow key to interact with the calendar and sele…" at bounding box center [811, 221] width 1482 height 37
click at [415, 16] on icon "file-add" at bounding box center [417, 22] width 12 height 12
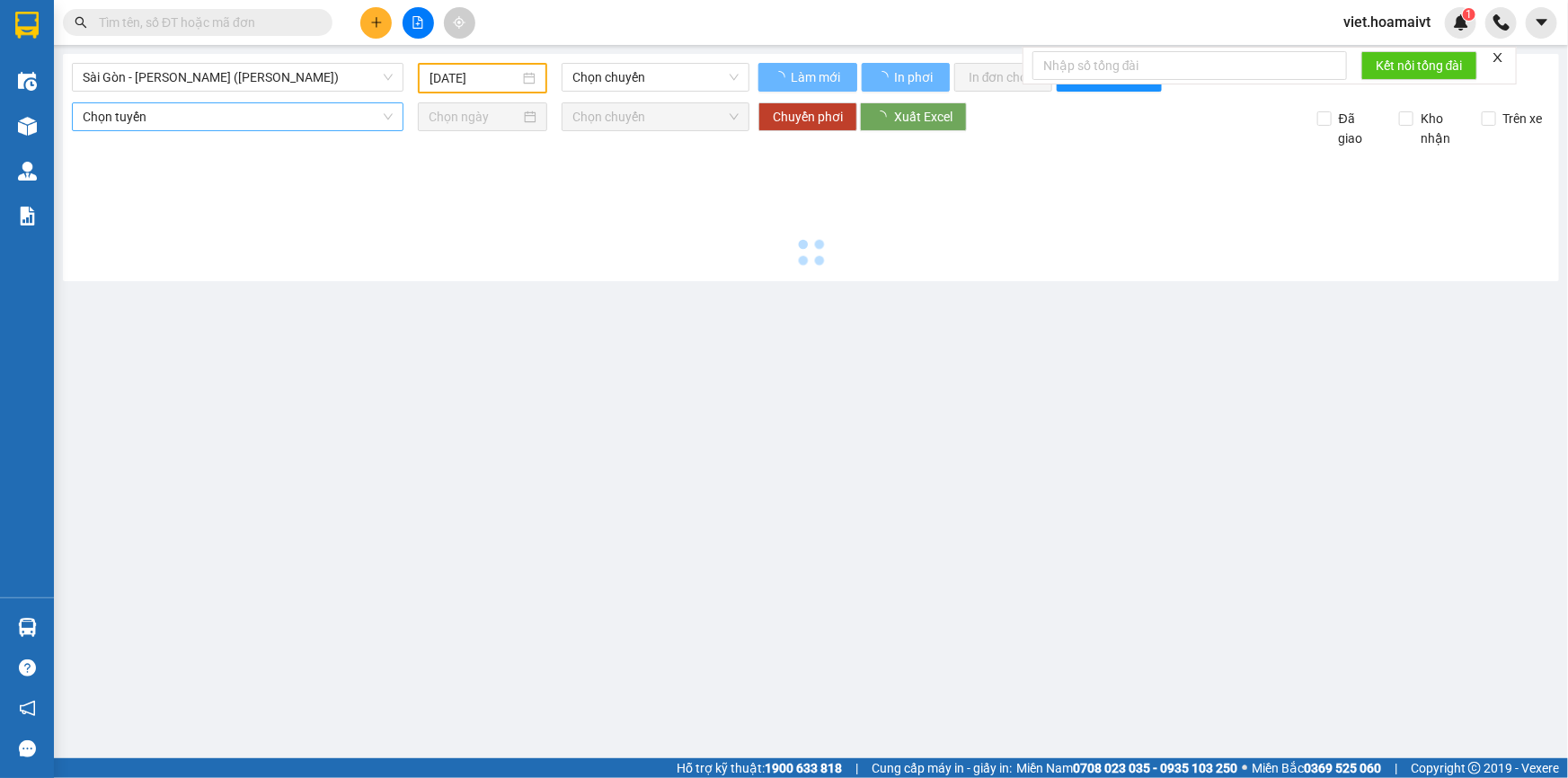
type input "[DATE]"
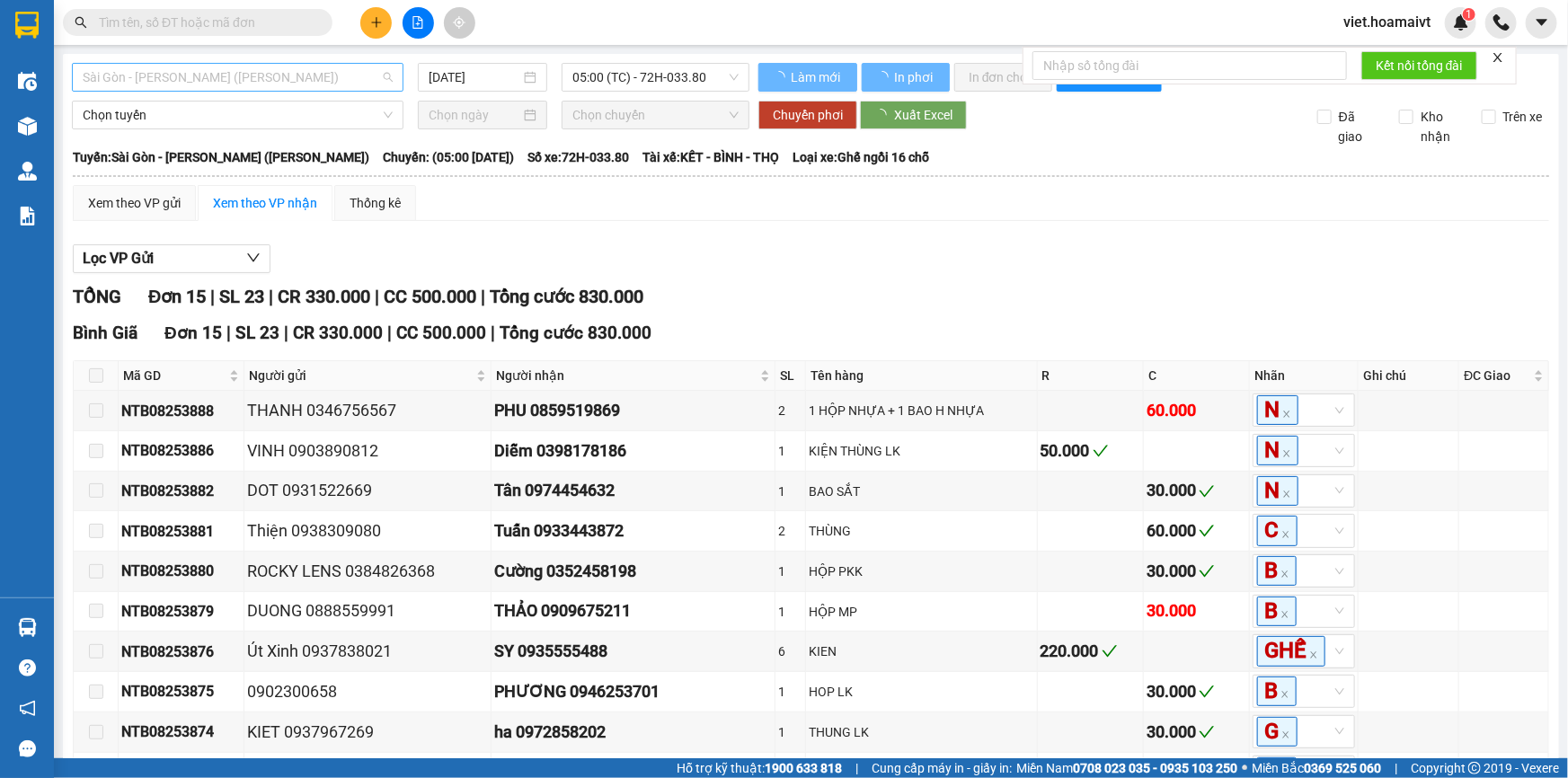
click at [245, 82] on span "Sài Gòn - [PERSON_NAME] ([PERSON_NAME])" at bounding box center [237, 77] width 310 height 27
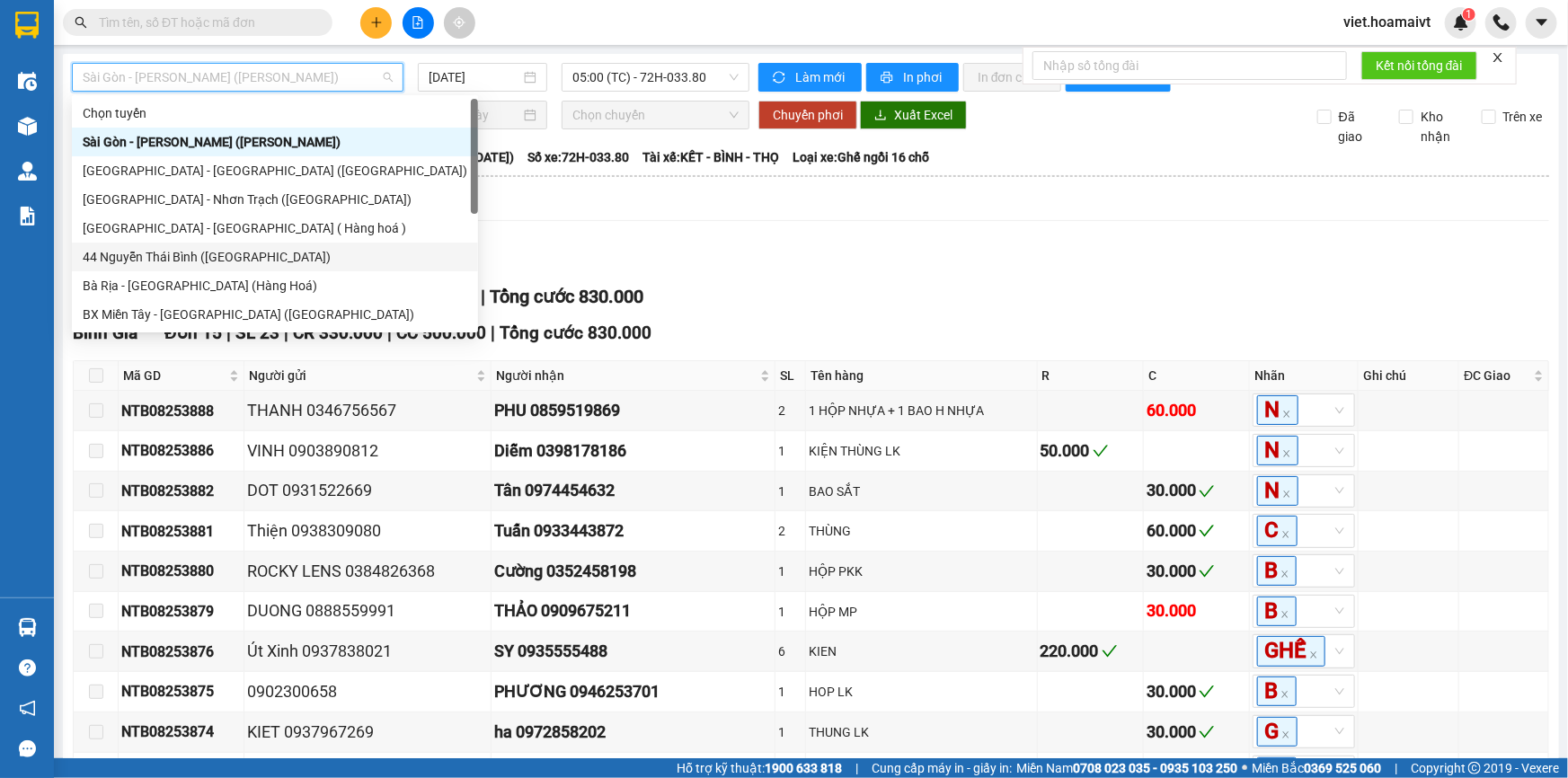
click at [251, 261] on div "44 Nguyễn Thái Bình ([GEOGRAPHIC_DATA])" at bounding box center [274, 257] width 384 height 20
type input "[DATE]"
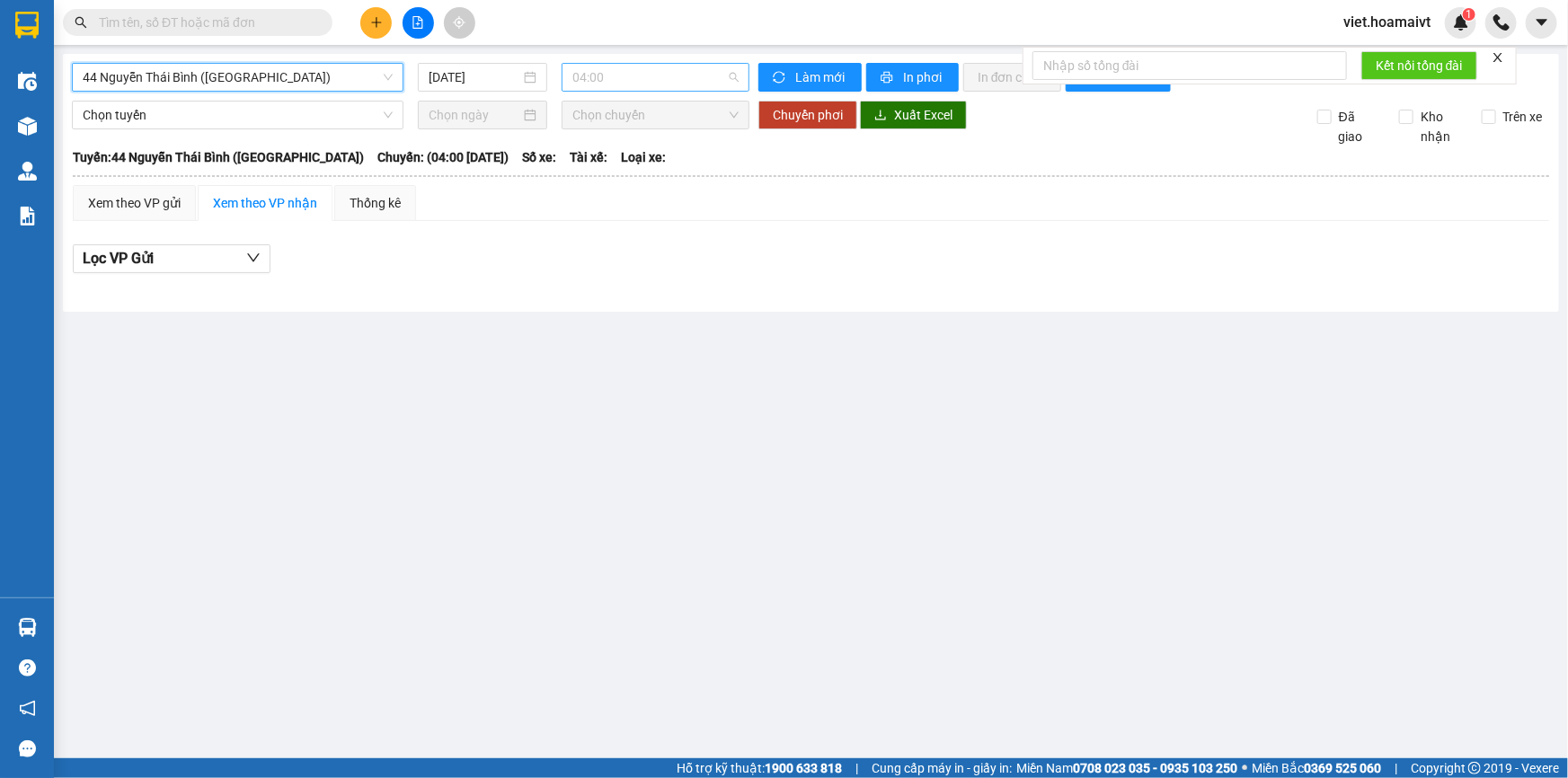
click at [602, 86] on span "04:00" at bounding box center [655, 77] width 166 height 27
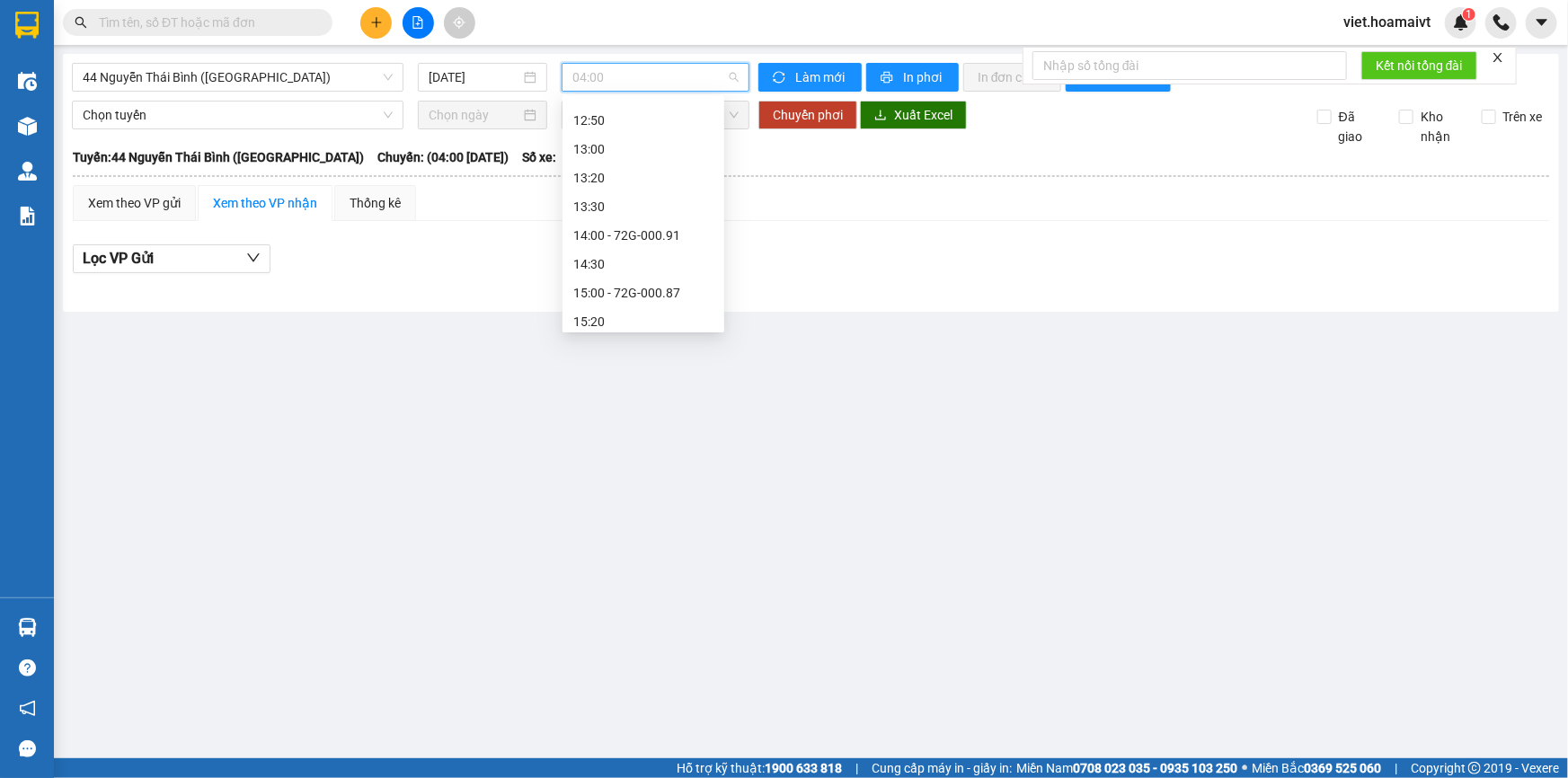
scroll to position [1064, 0]
click at [674, 230] on div "16:30 - 72G-004.17" at bounding box center [643, 229] width 140 height 20
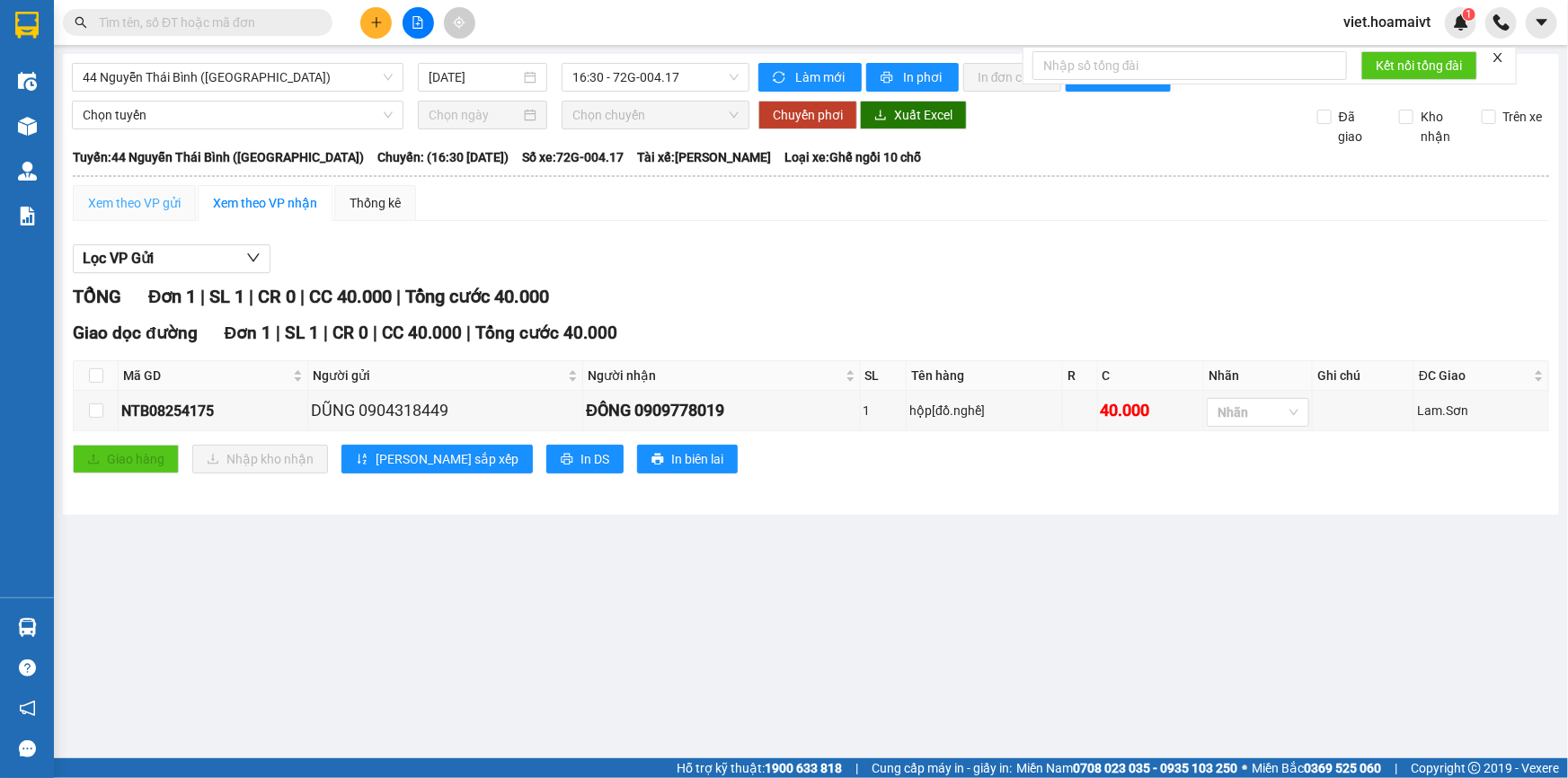
click at [144, 185] on div "Xem theo VP gửi" at bounding box center [135, 203] width 123 height 36
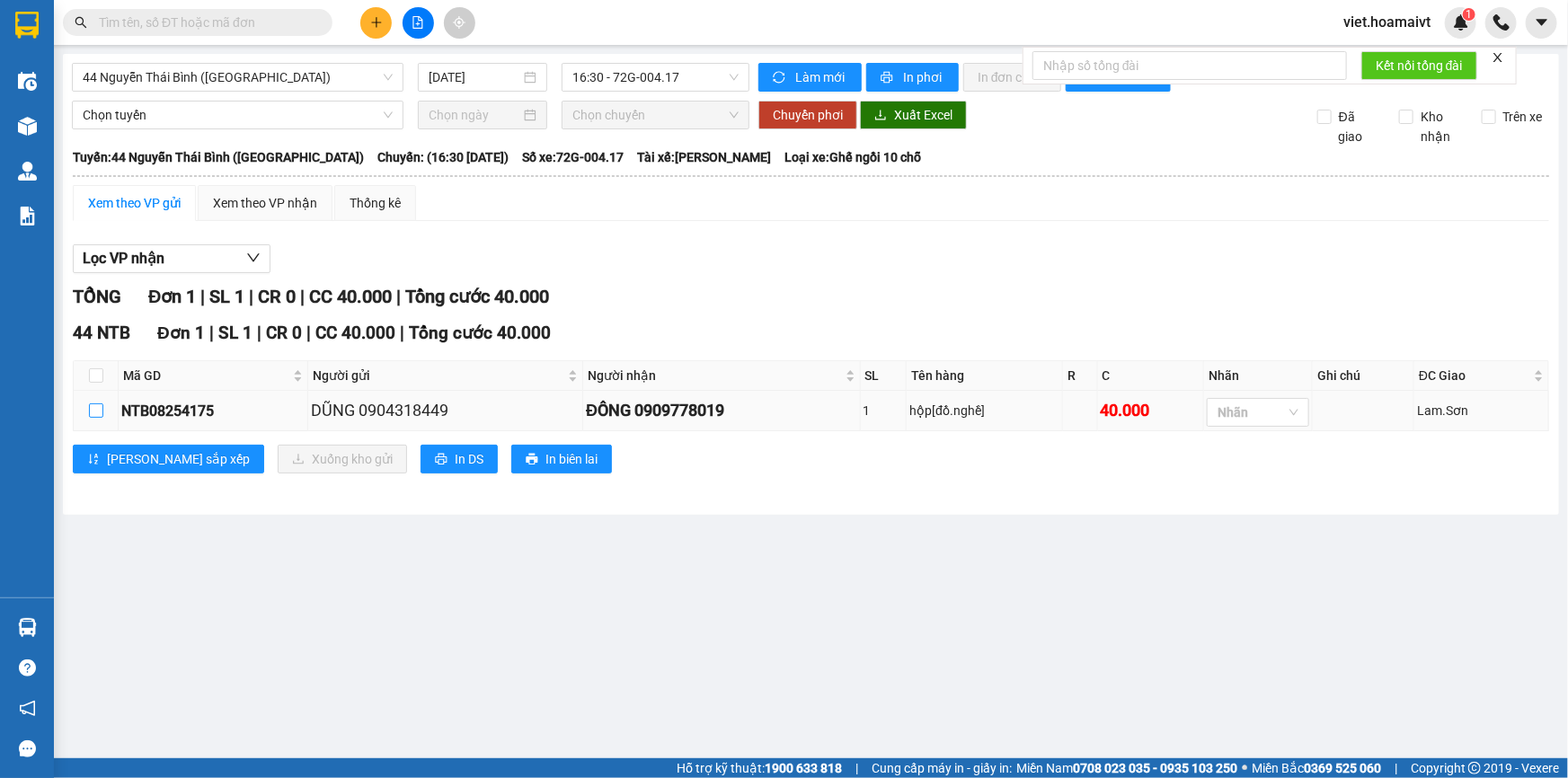
click at [96, 409] on input "checkbox" at bounding box center [96, 410] width 14 height 14
checkbox input "true"
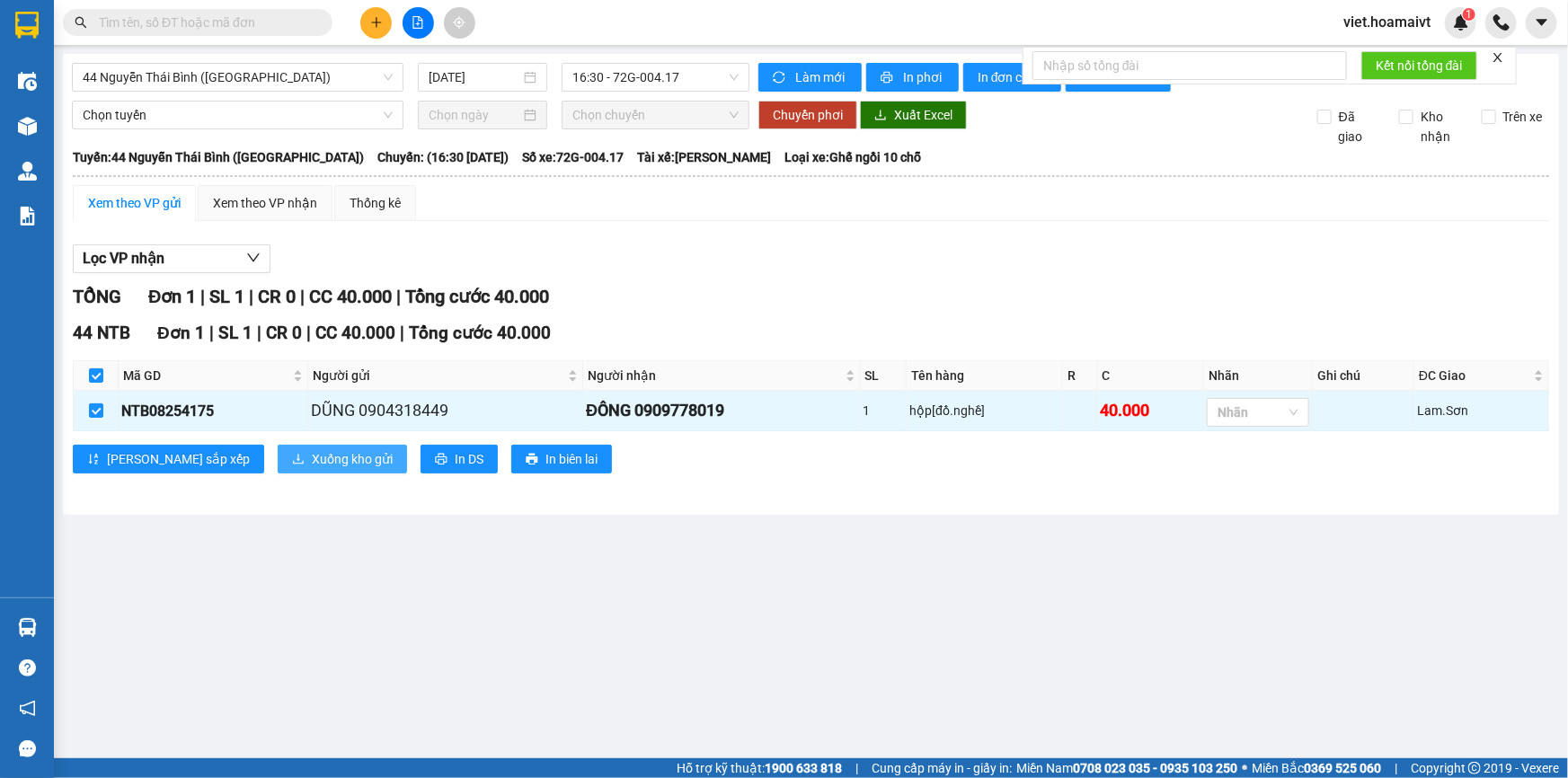
click at [292, 453] on icon "download" at bounding box center [298, 458] width 12 height 12
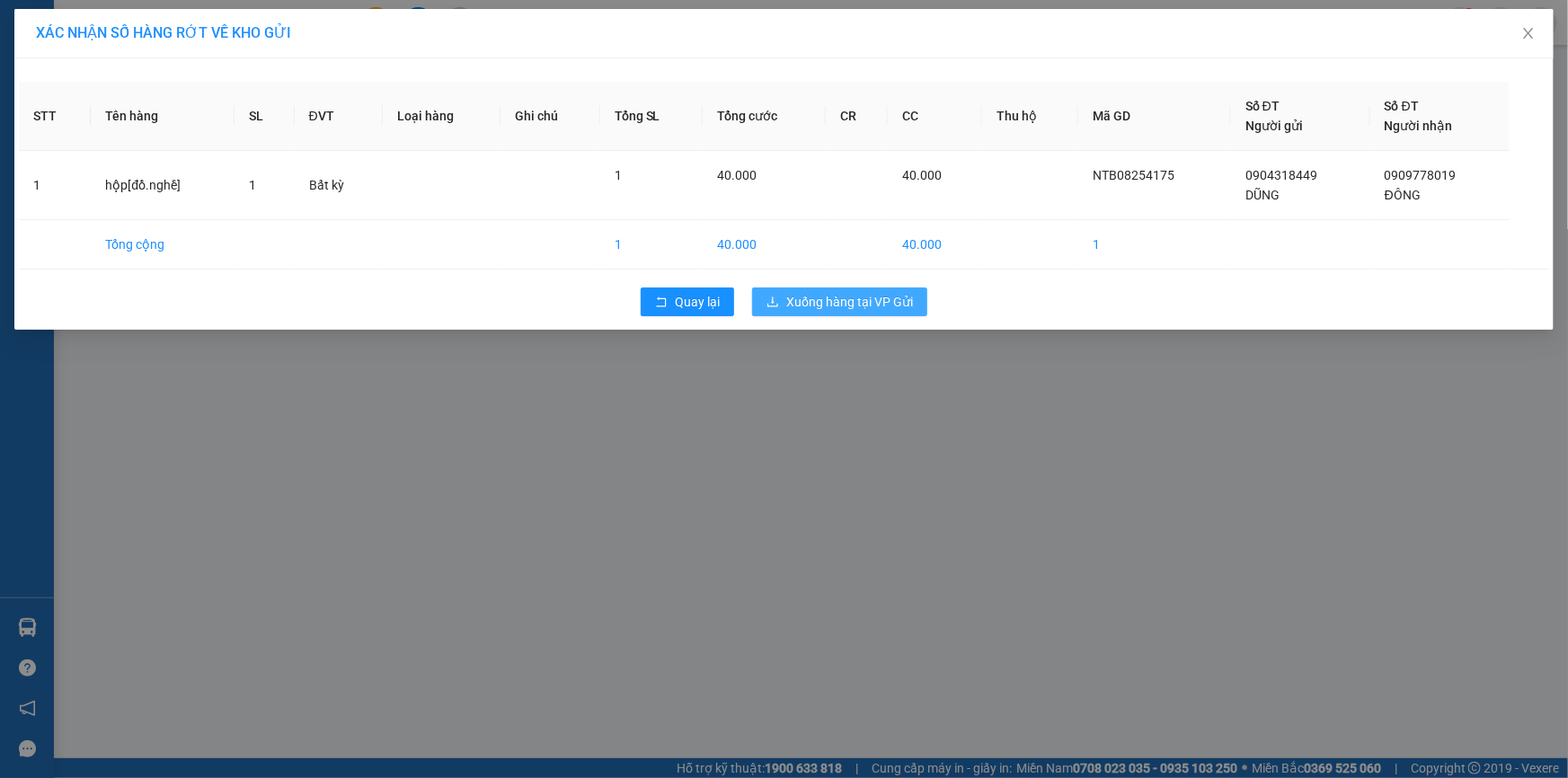
click at [821, 288] on button "Xuống hàng tại VP Gửi" at bounding box center [839, 302] width 175 height 28
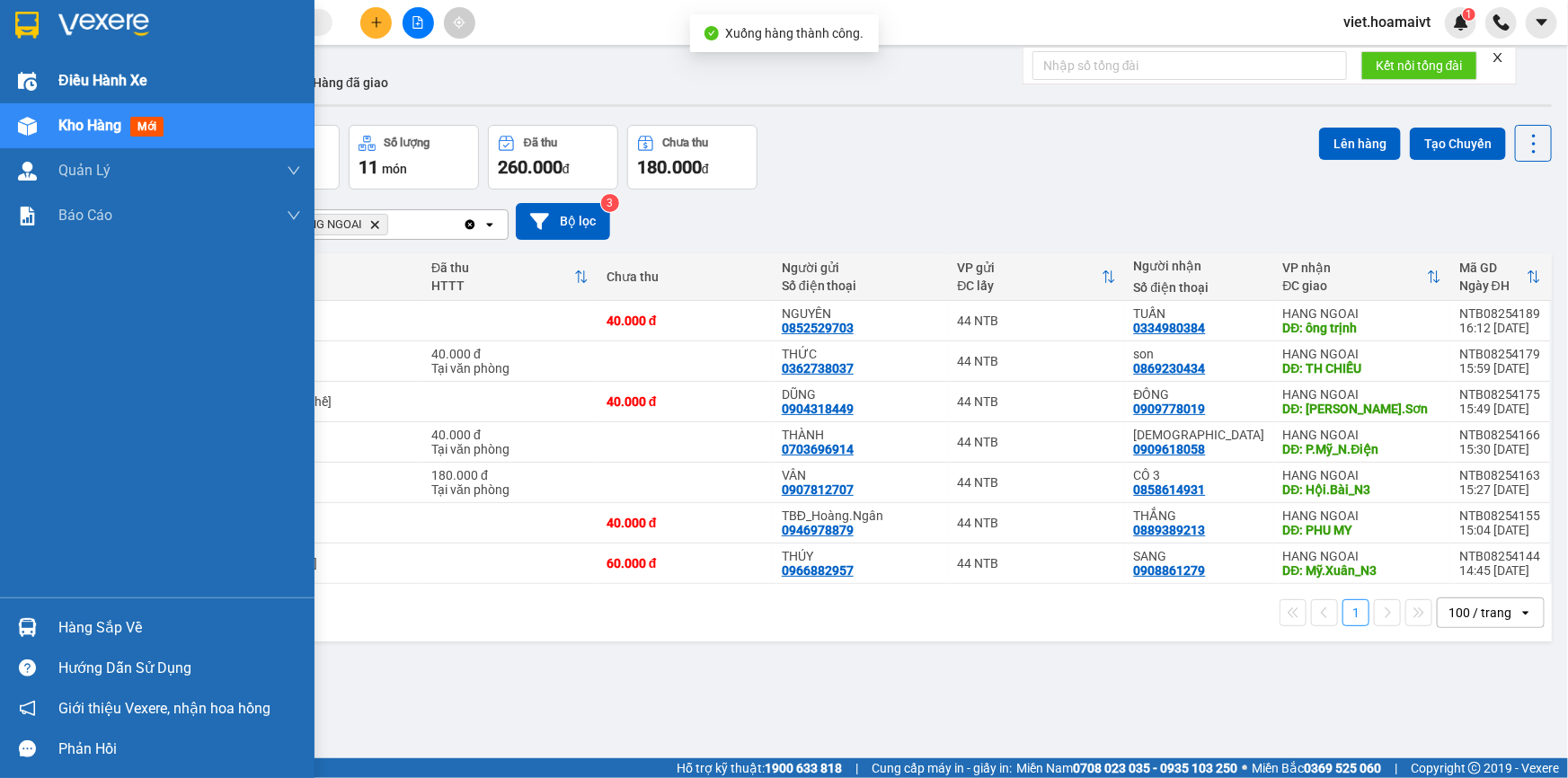
drag, startPoint x: 94, startPoint y: 79, endPoint x: 144, endPoint y: 79, distance: 50.0
click at [94, 79] on span "Điều hành xe" at bounding box center [103, 81] width 89 height 23
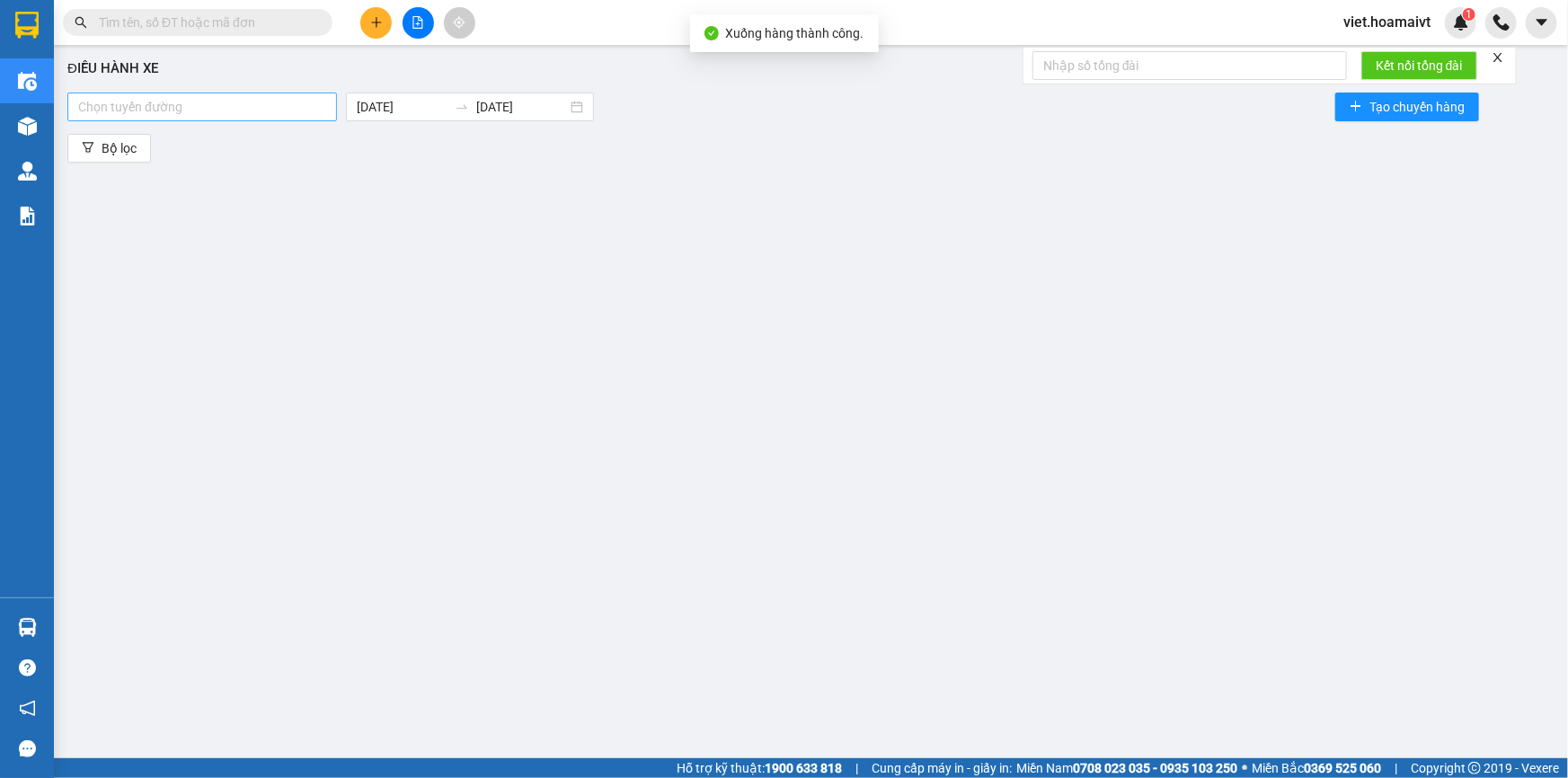
click at [192, 96] on div at bounding box center [202, 106] width 261 height 22
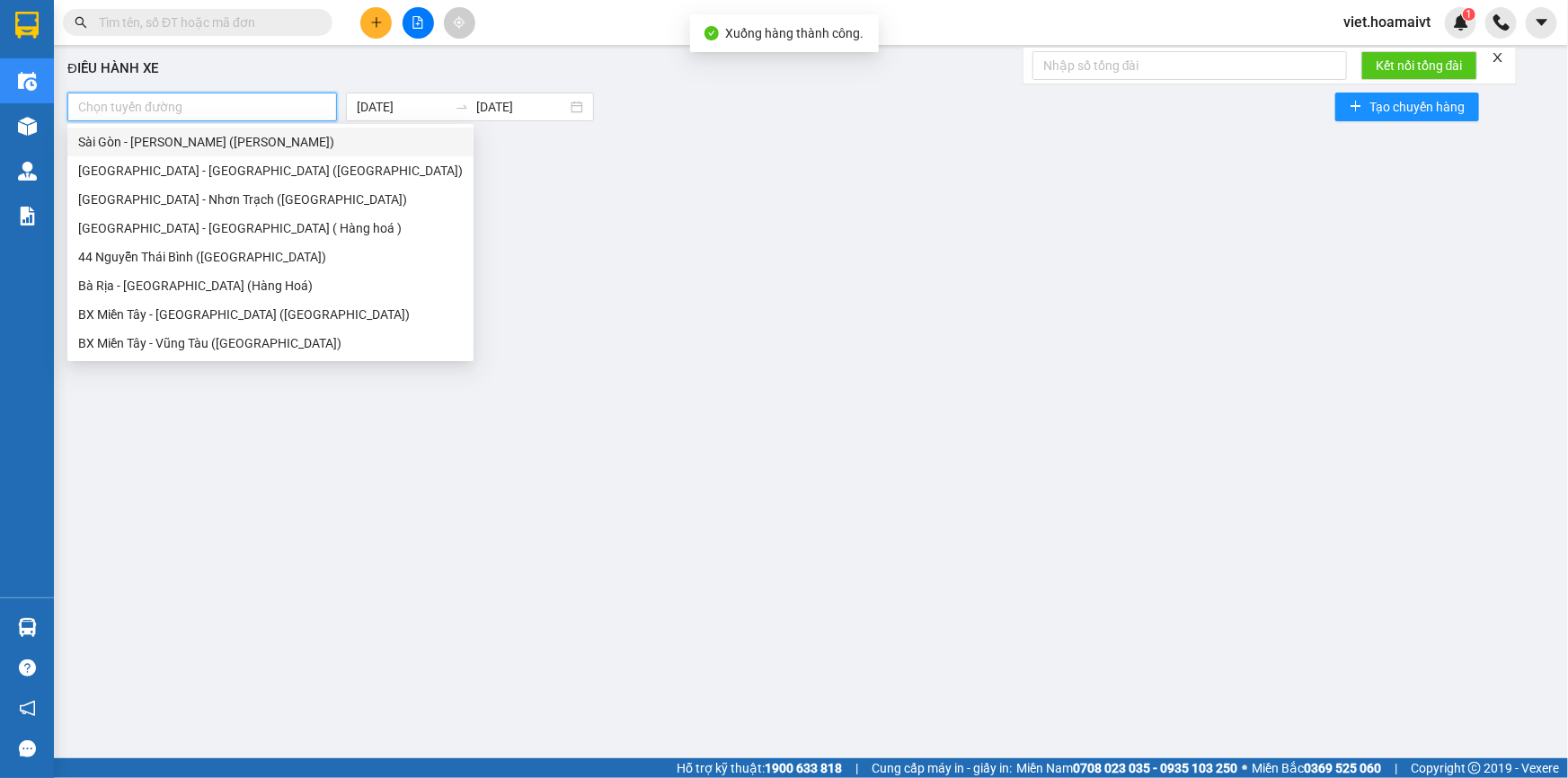
click at [208, 139] on div "Sài Gòn - [PERSON_NAME] ([PERSON_NAME])" at bounding box center [269, 141] width 384 height 20
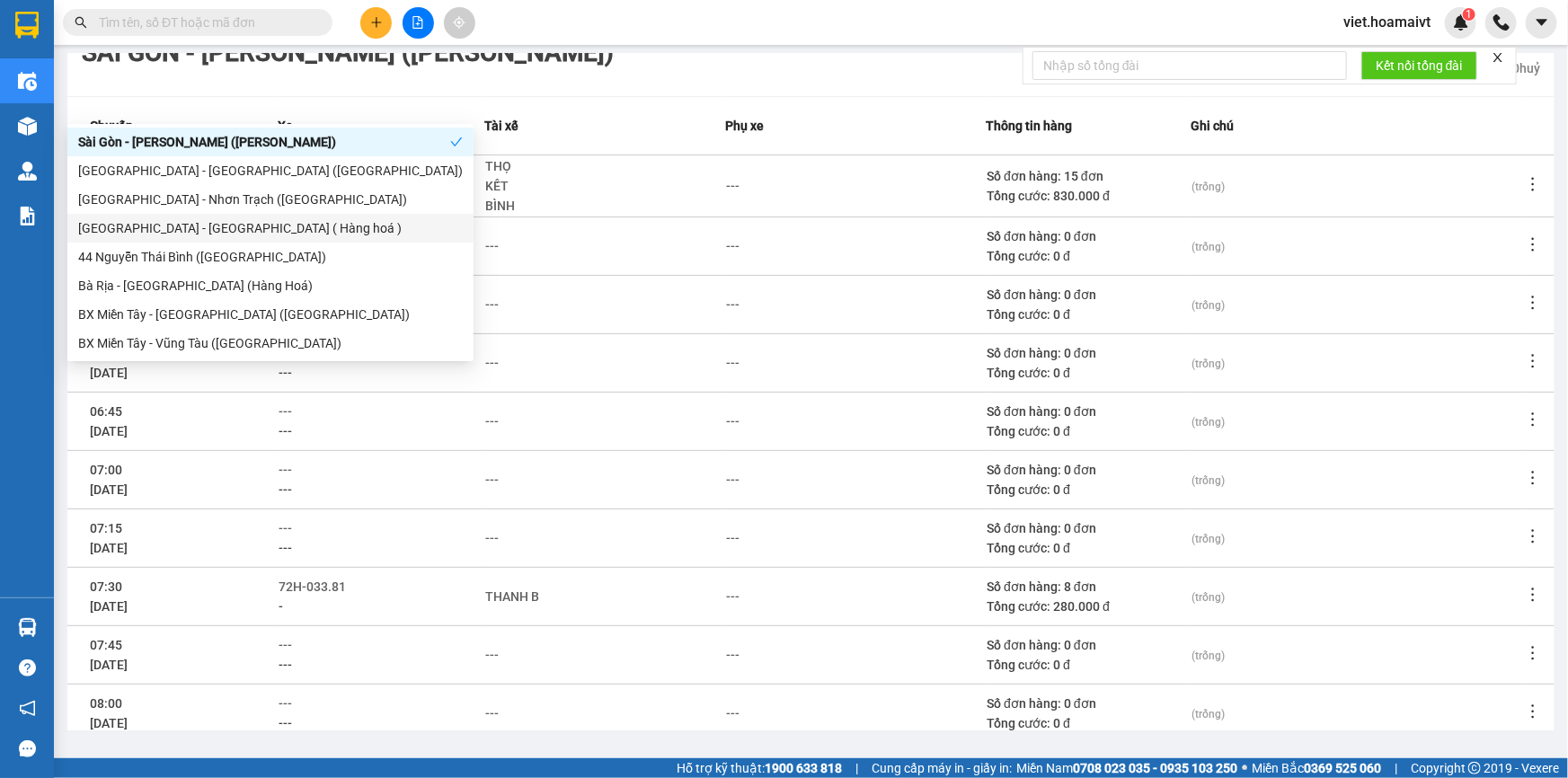
scroll to position [236, 0]
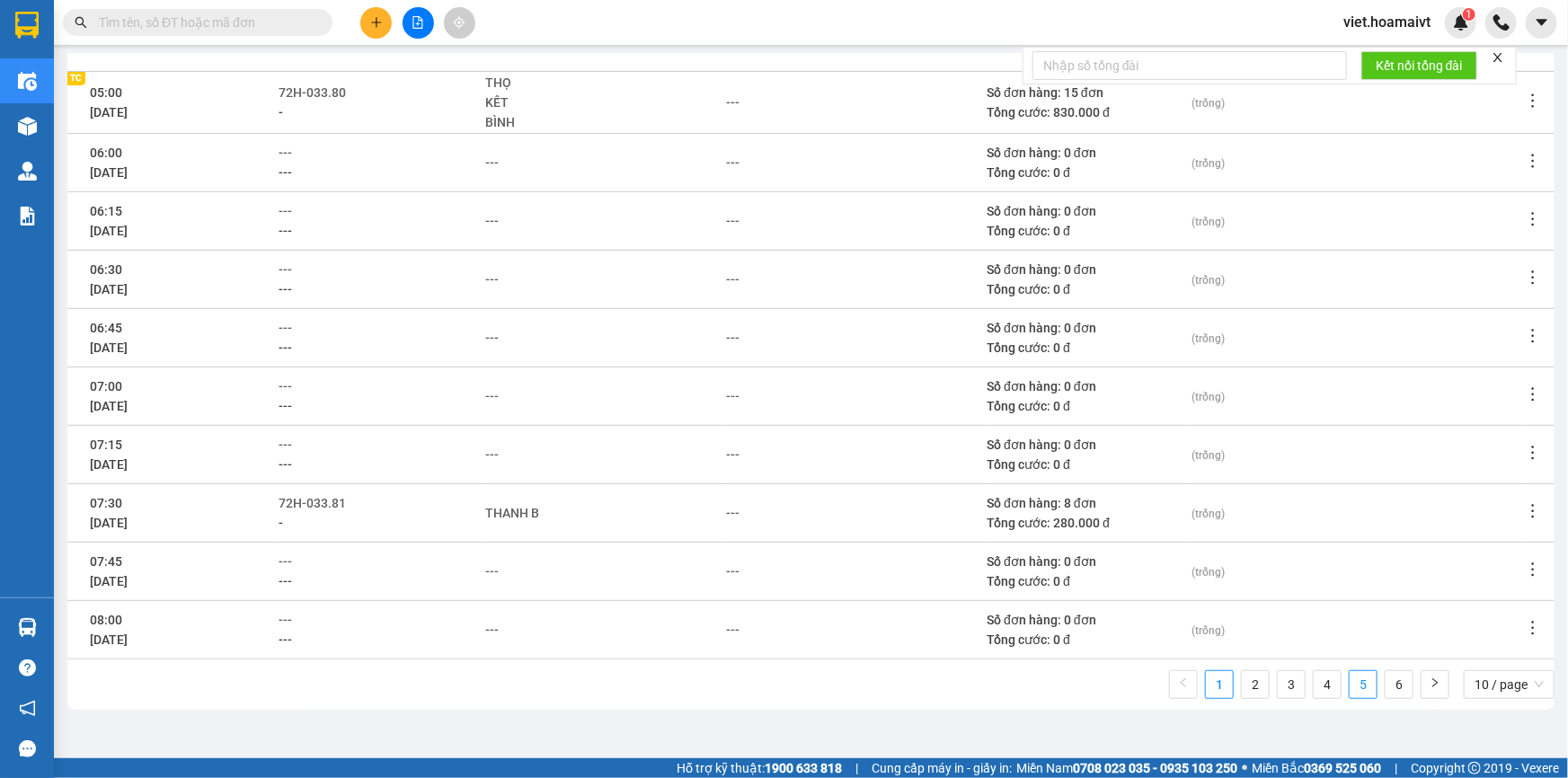
click at [1363, 687] on link "5" at bounding box center [1363, 685] width 27 height 27
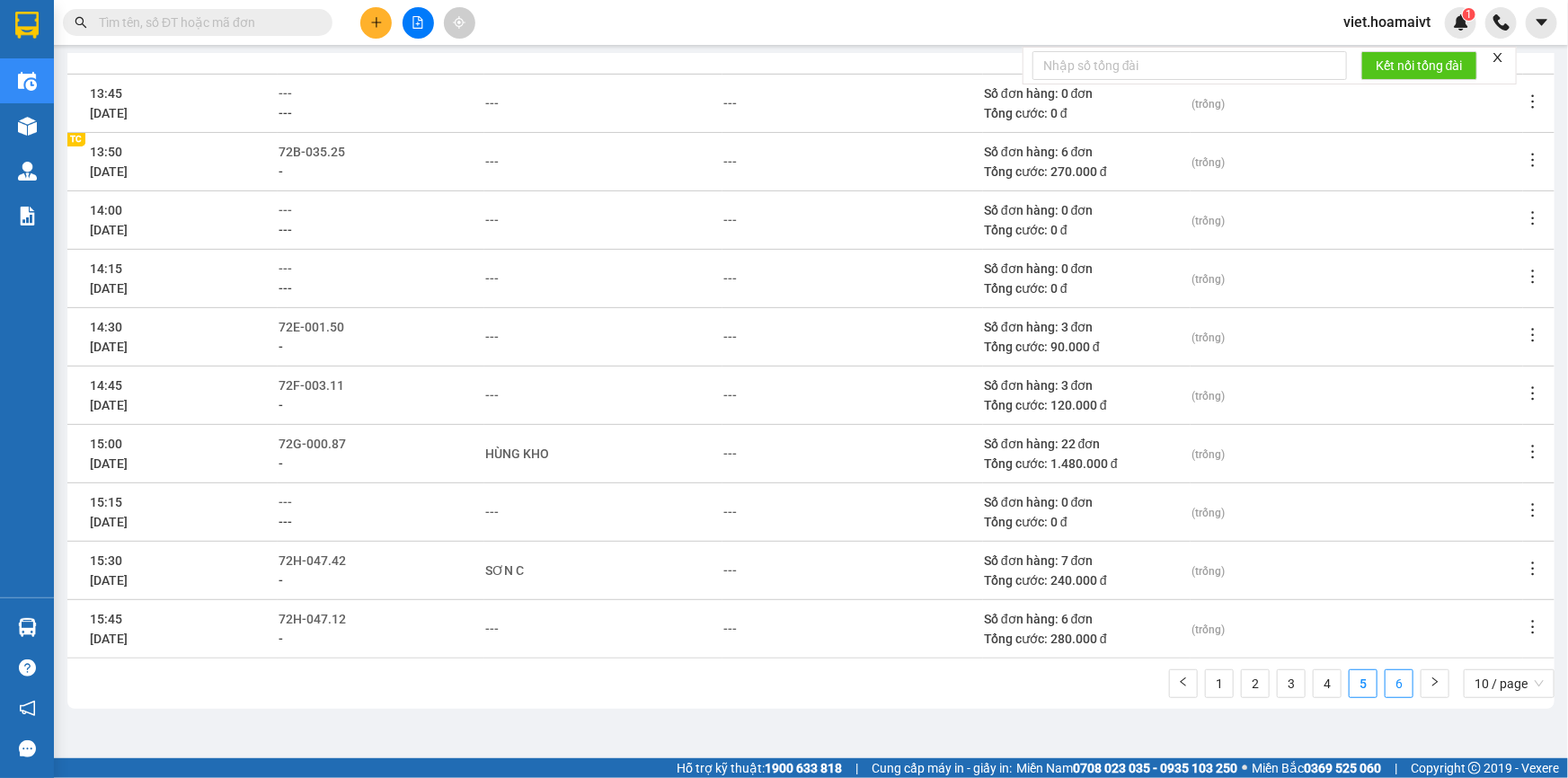
click at [1386, 691] on link "6" at bounding box center [1399, 684] width 27 height 27
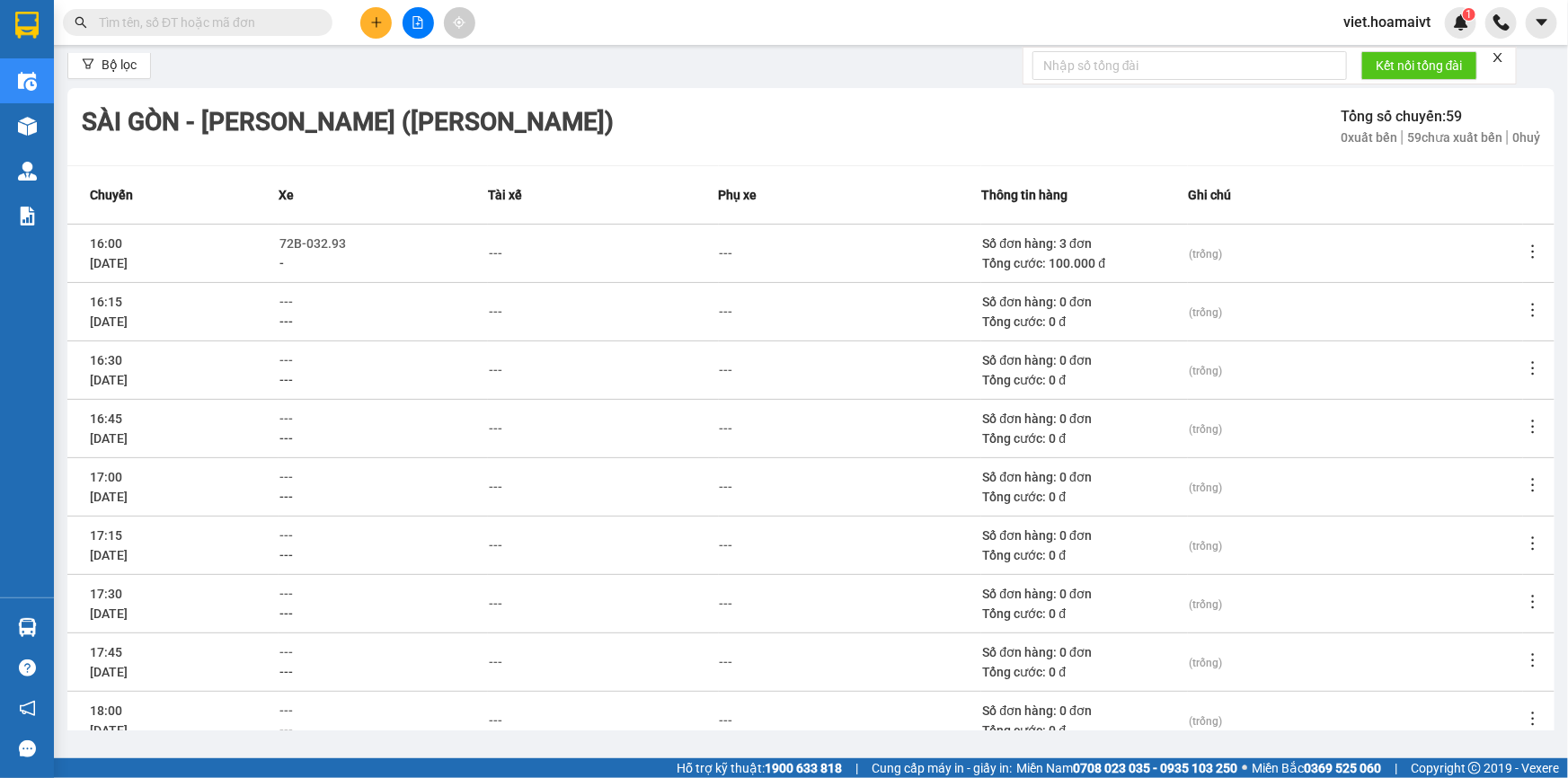
scroll to position [0, 0]
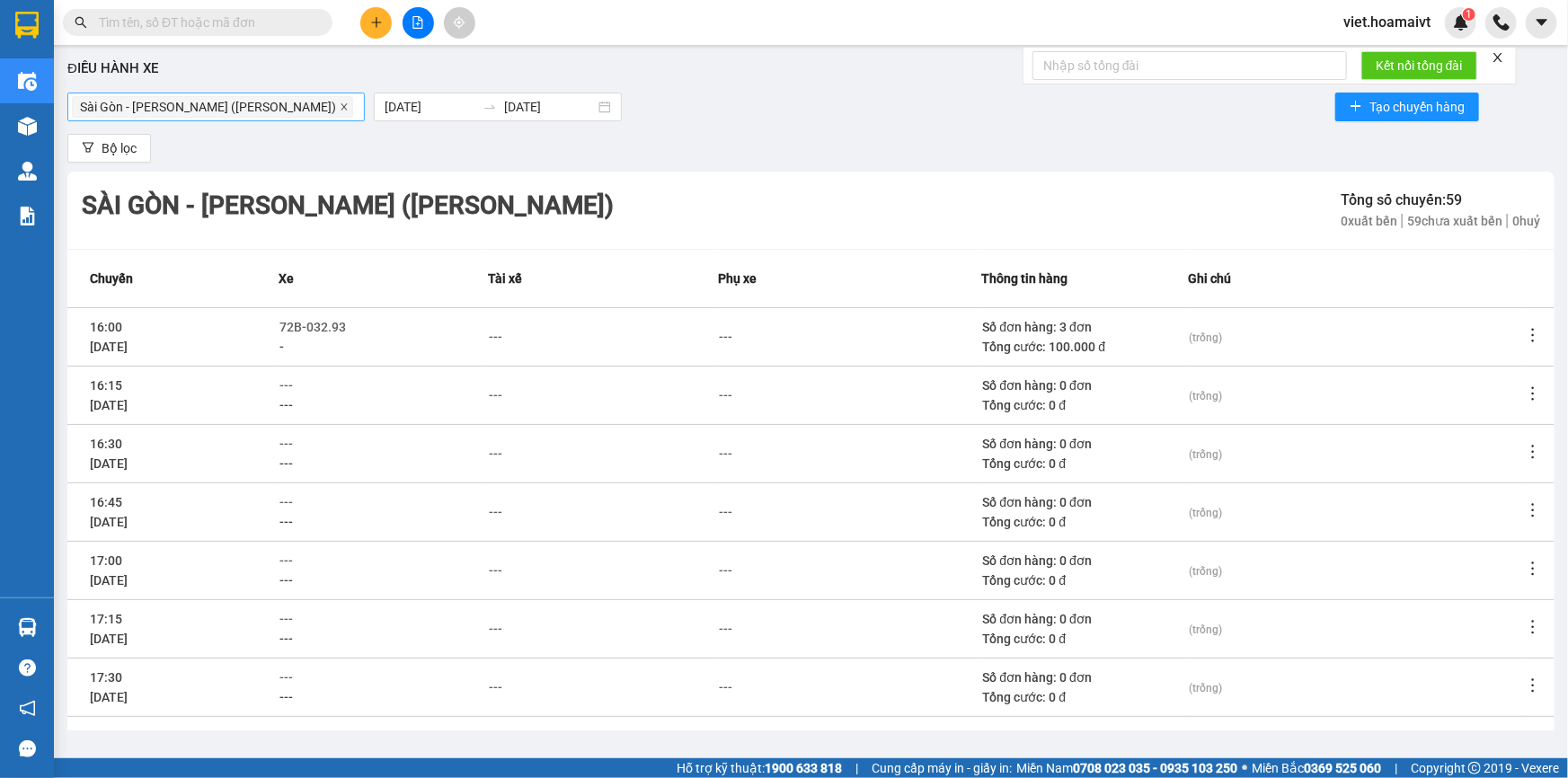
click at [340, 103] on icon "close" at bounding box center [343, 106] width 9 height 9
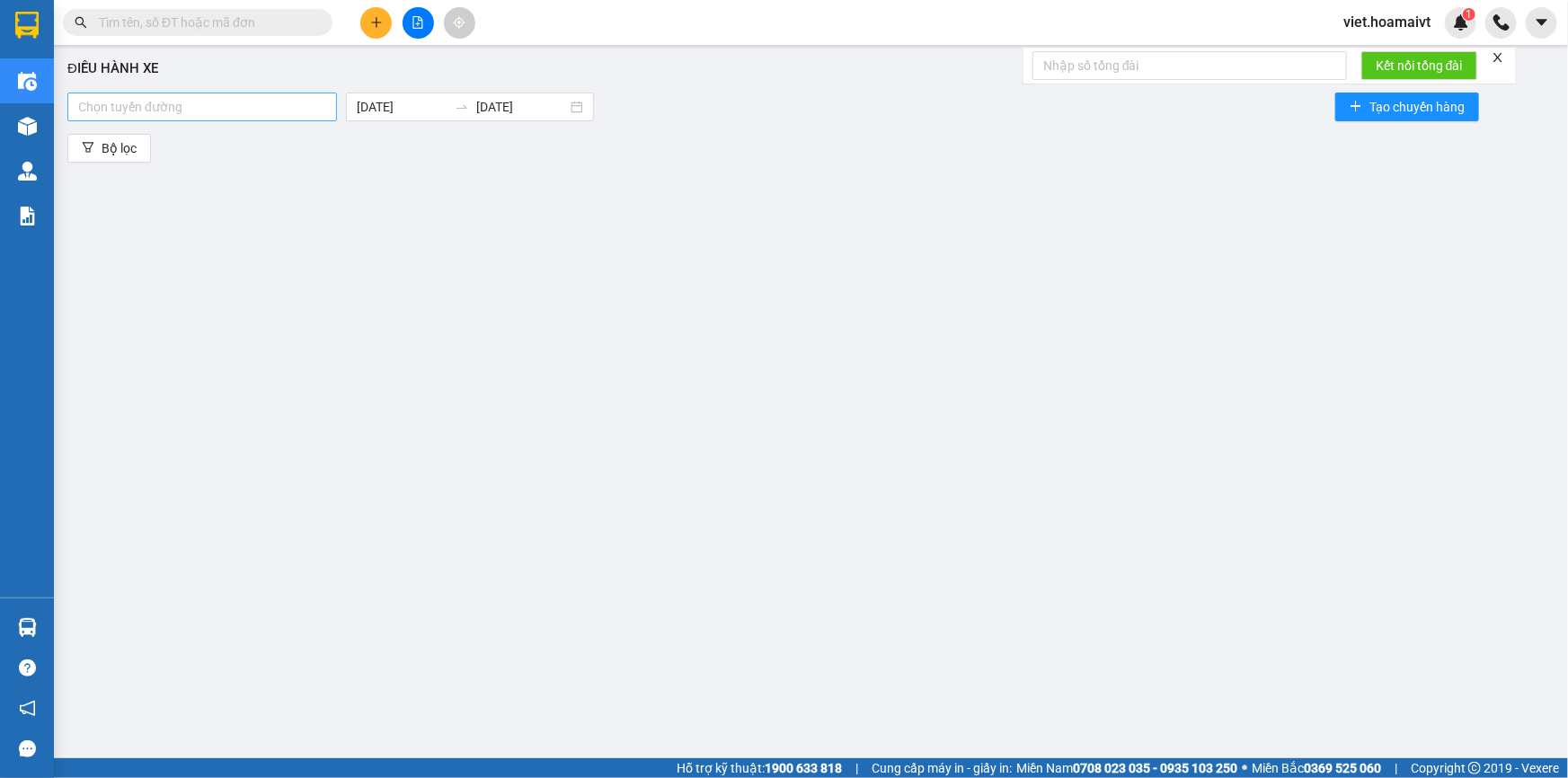
click at [265, 103] on div at bounding box center [202, 106] width 261 height 22
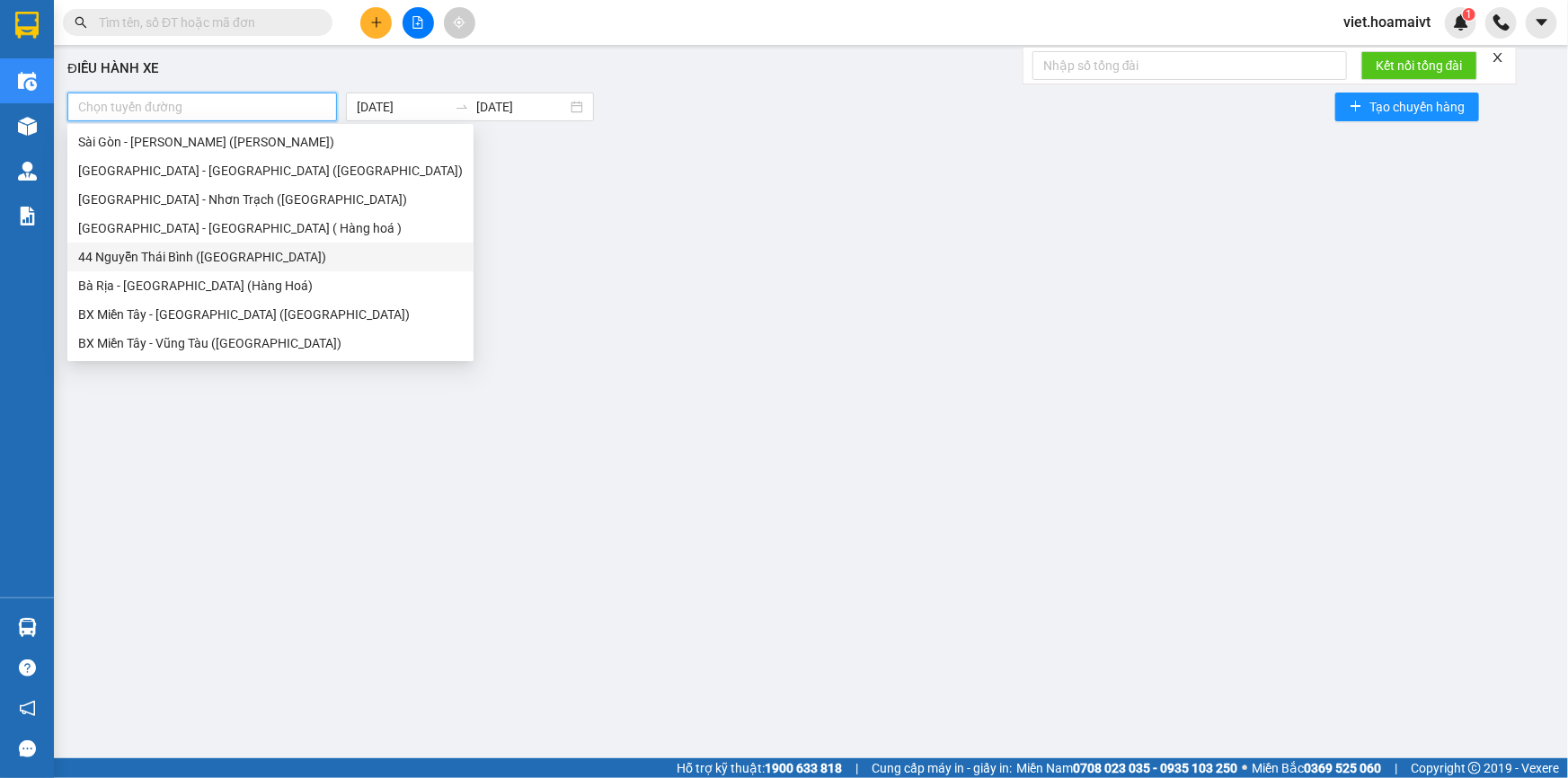
click at [270, 262] on div "44 Nguyễn Thái Bình ([GEOGRAPHIC_DATA])" at bounding box center [269, 257] width 384 height 20
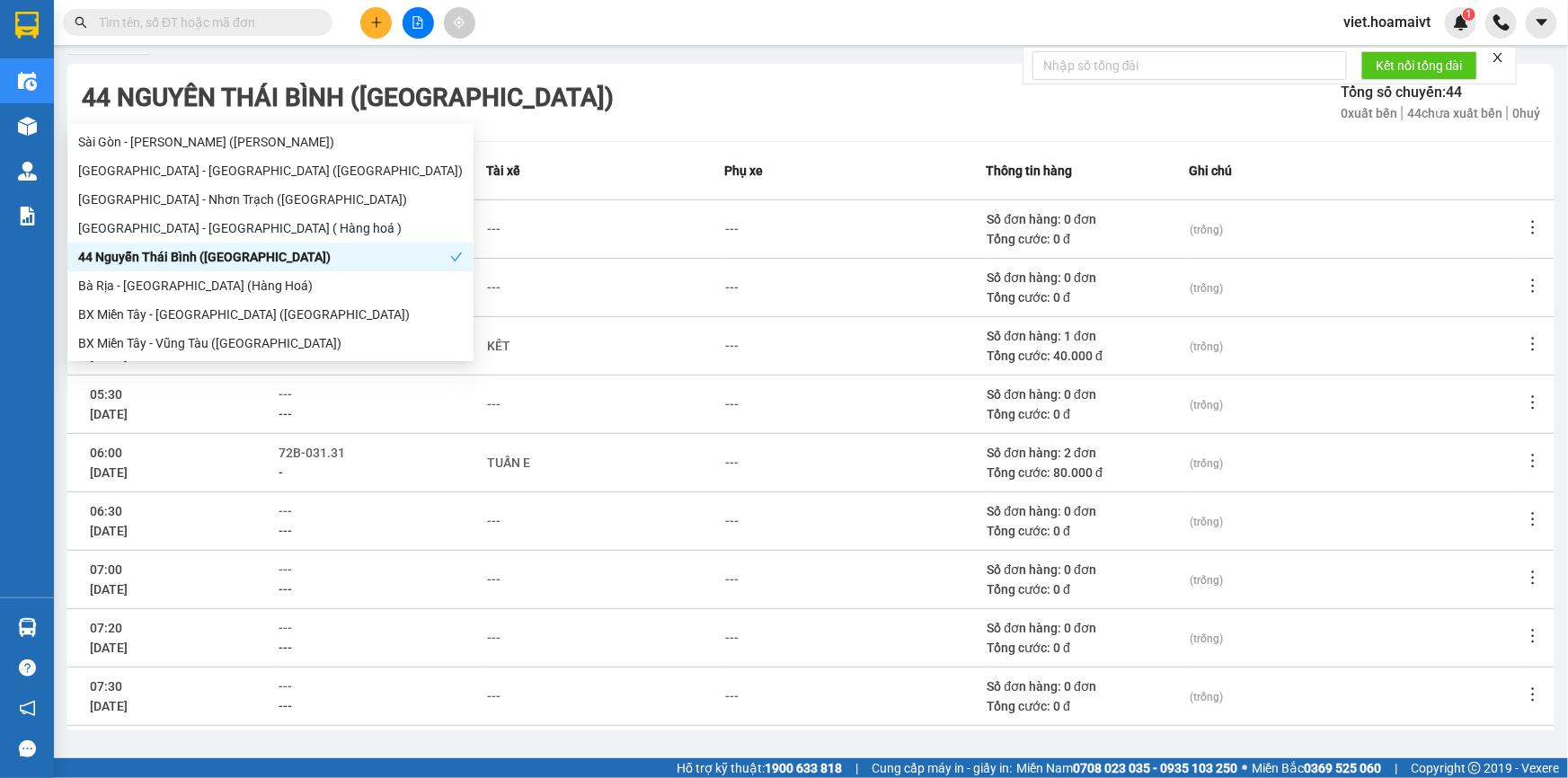
scroll to position [233, 0]
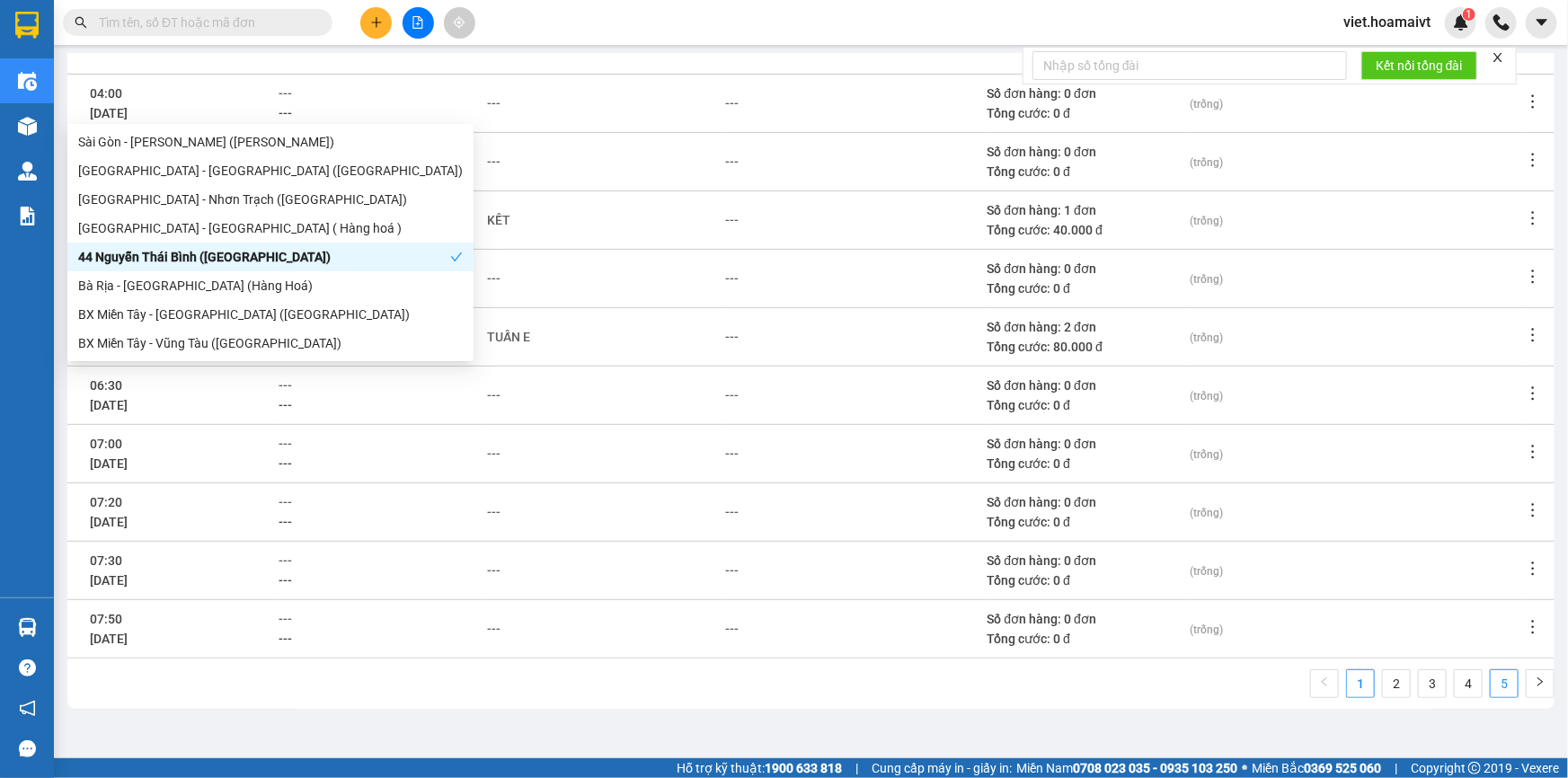
click at [1500, 692] on link "5" at bounding box center [1504, 684] width 27 height 27
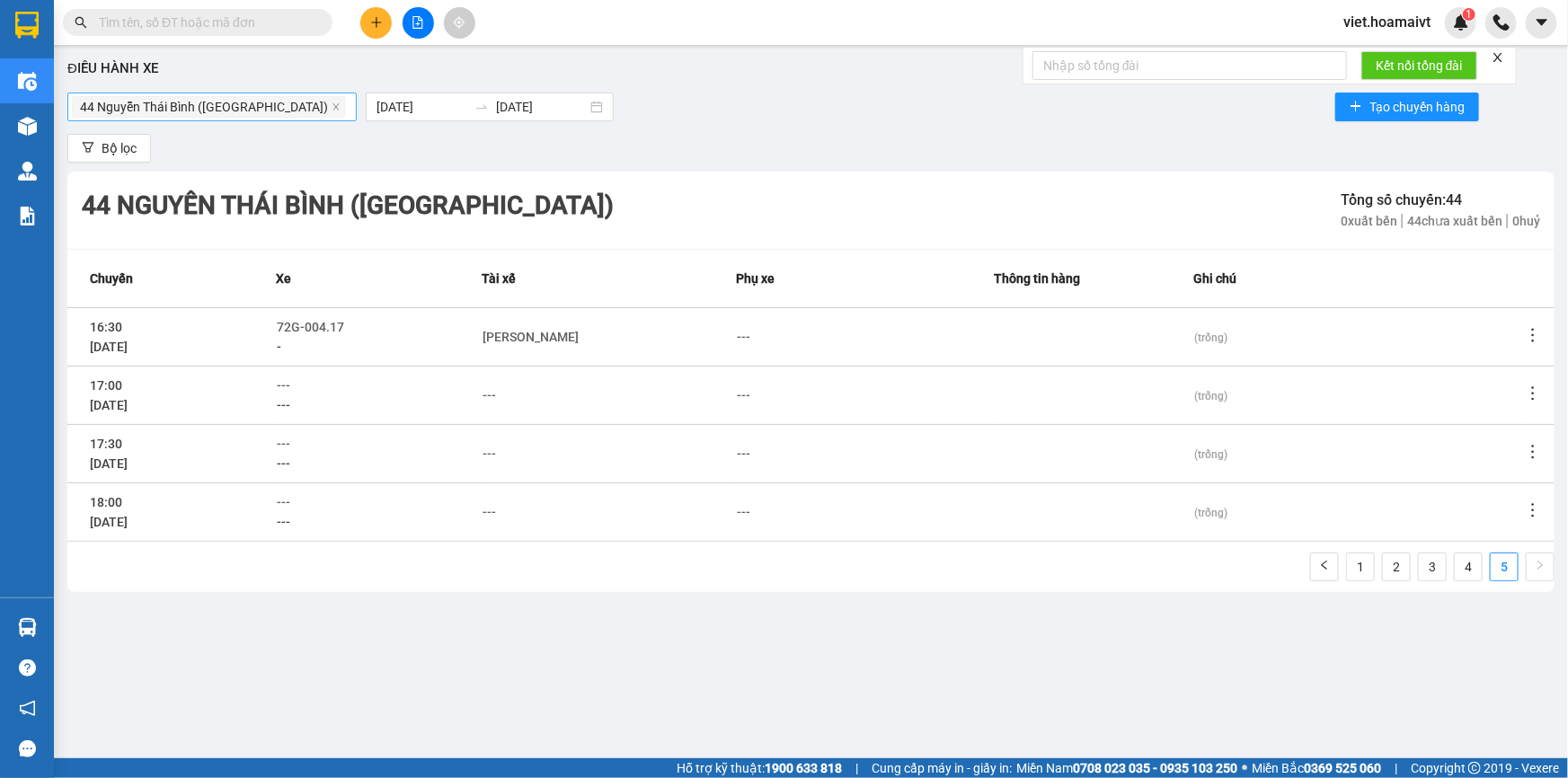
scroll to position [0, 0]
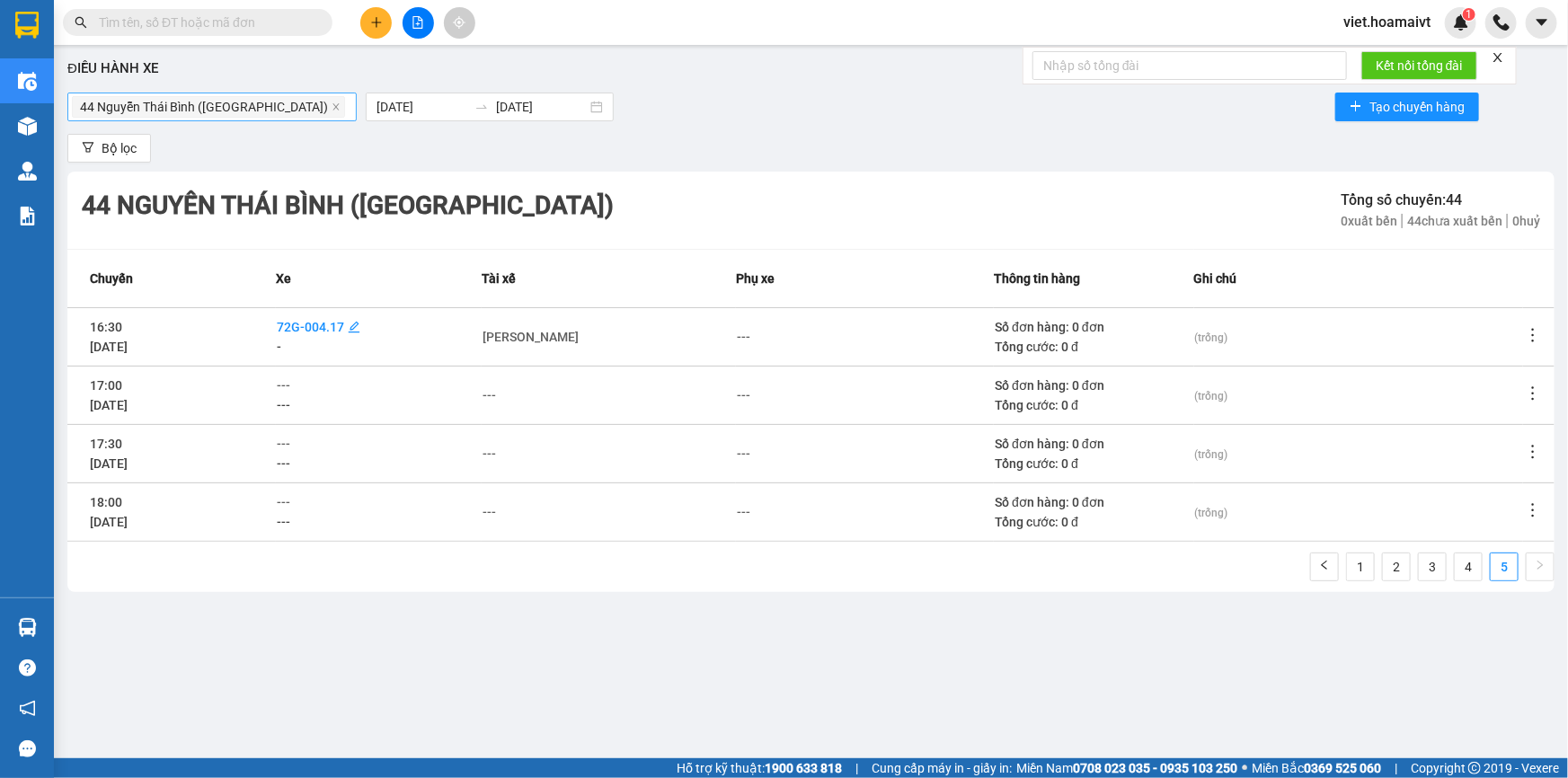
click at [343, 317] on span "72G-004.17" at bounding box center [310, 326] width 67 height 20
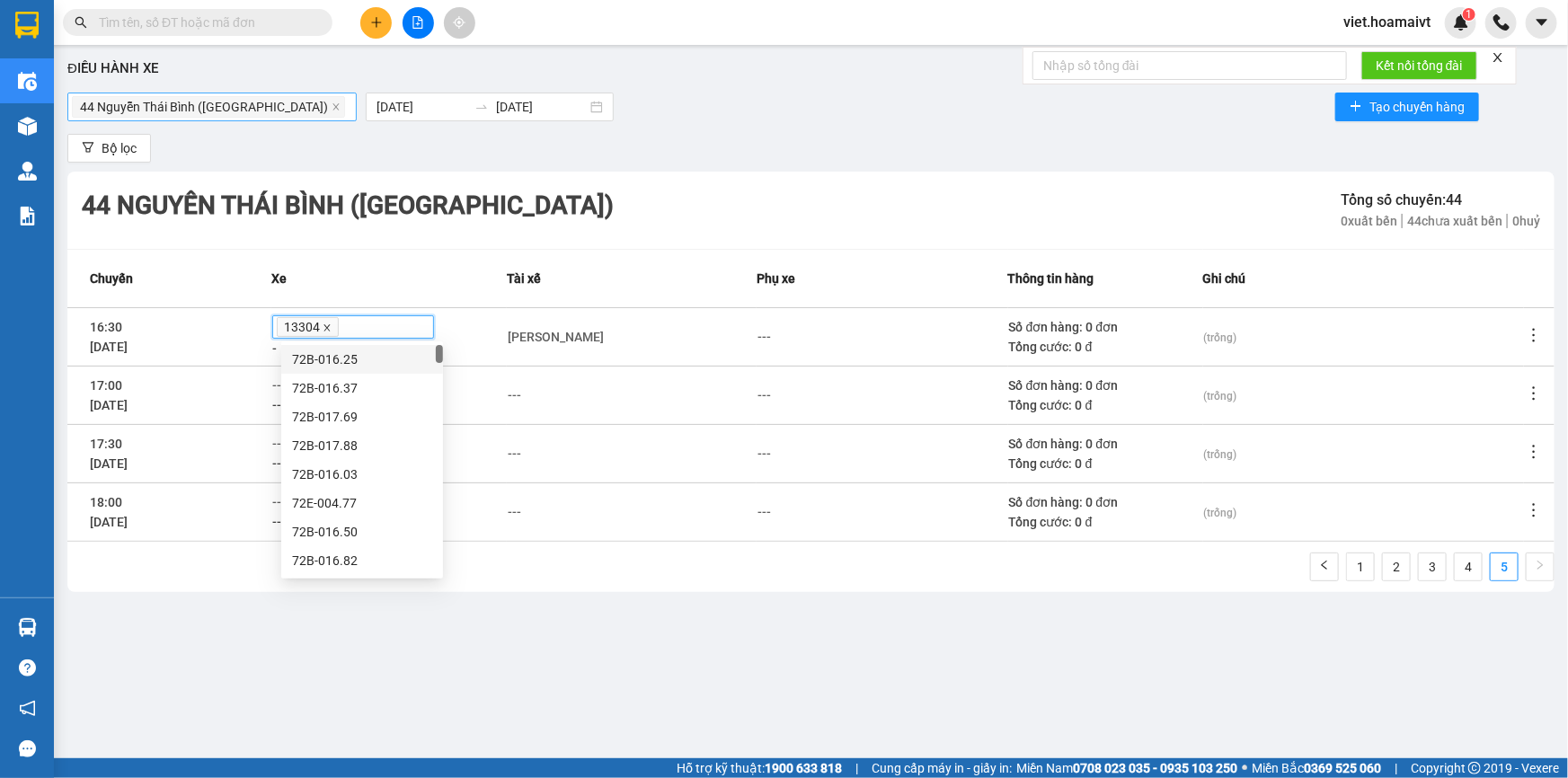
click at [331, 326] on icon "close" at bounding box center [327, 327] width 7 height 7
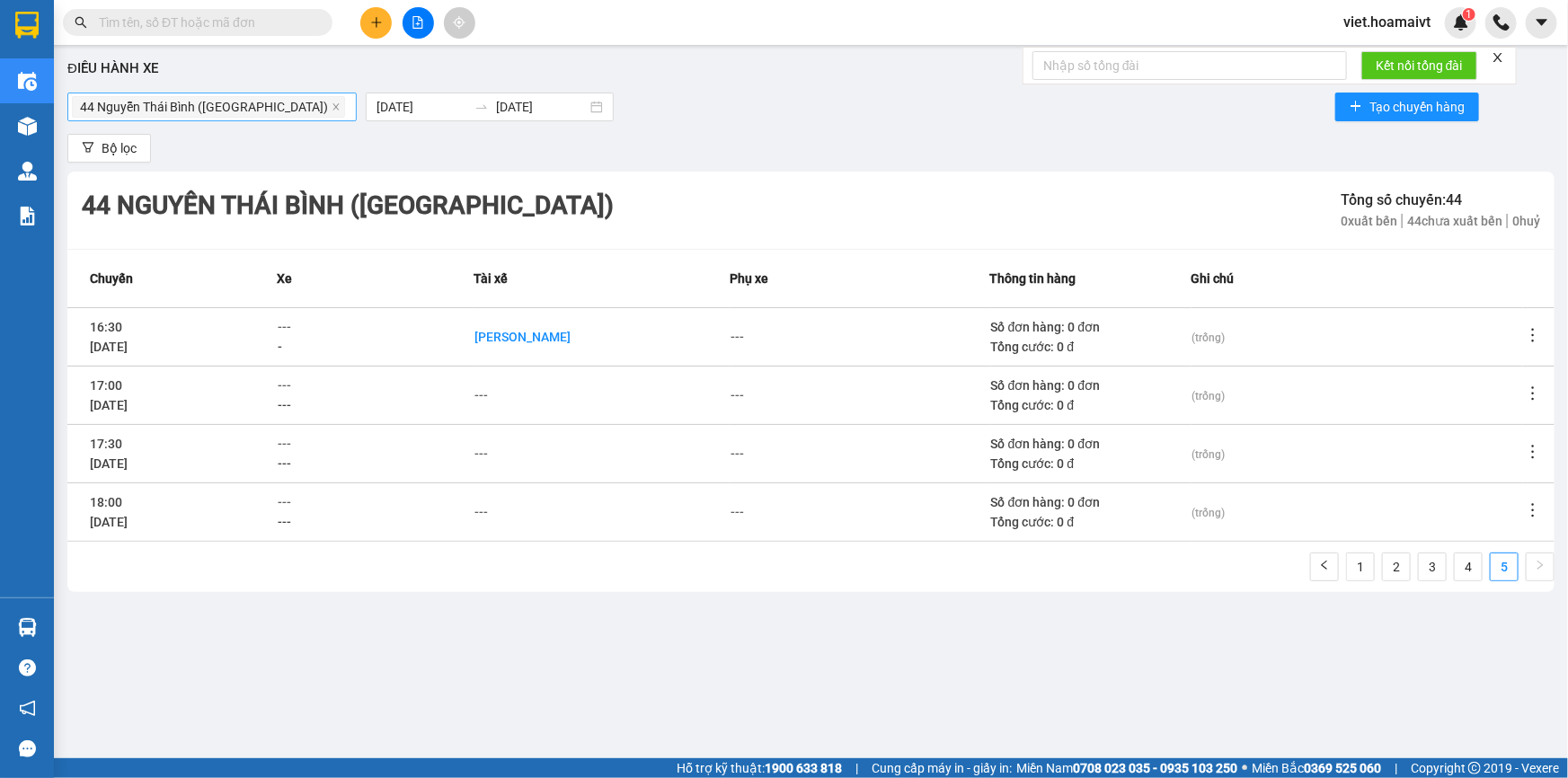
click at [487, 340] on div "[PERSON_NAME]" at bounding box center [522, 337] width 96 height 20
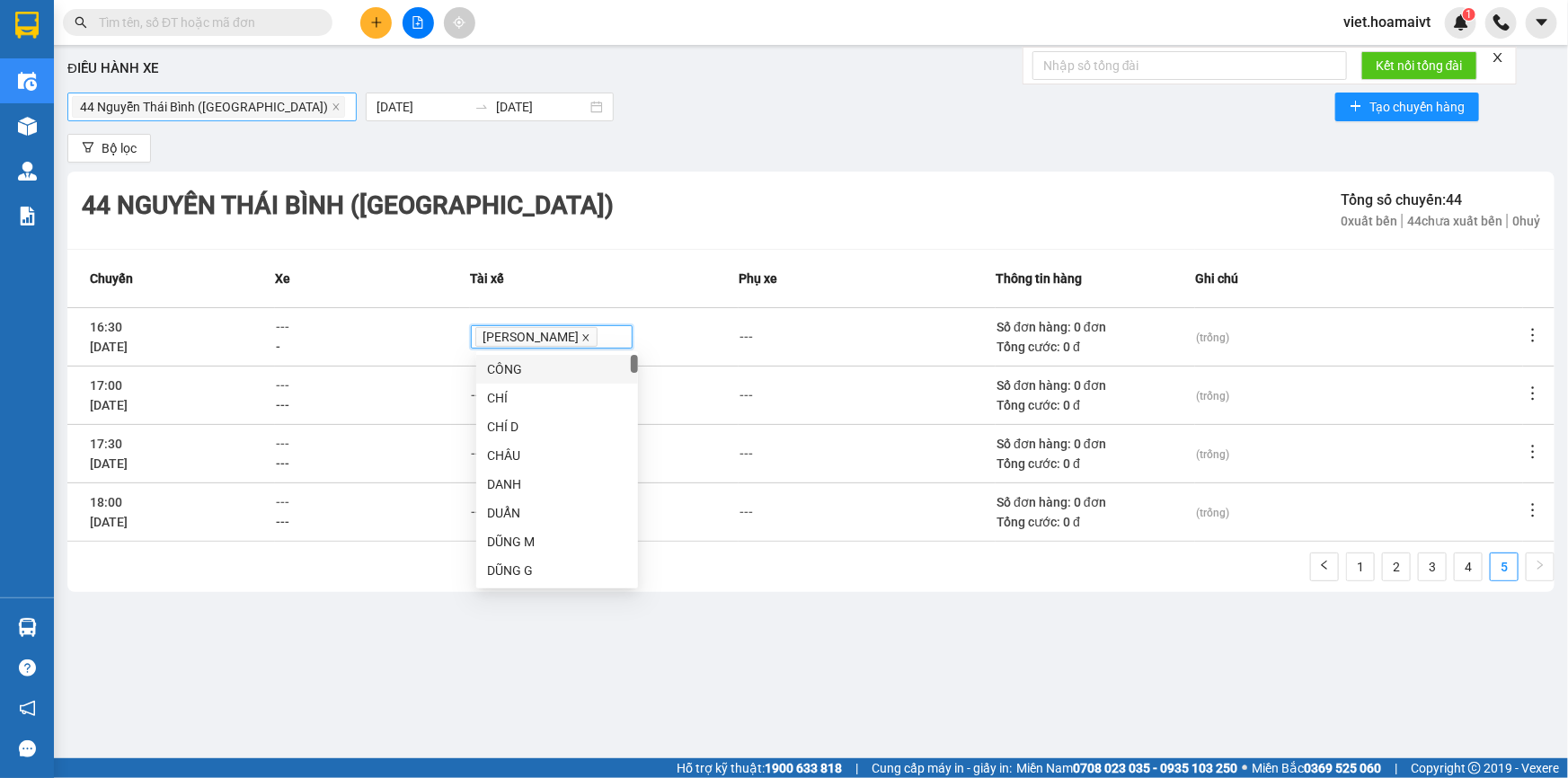
click at [581, 337] on icon "close" at bounding box center [585, 337] width 9 height 9
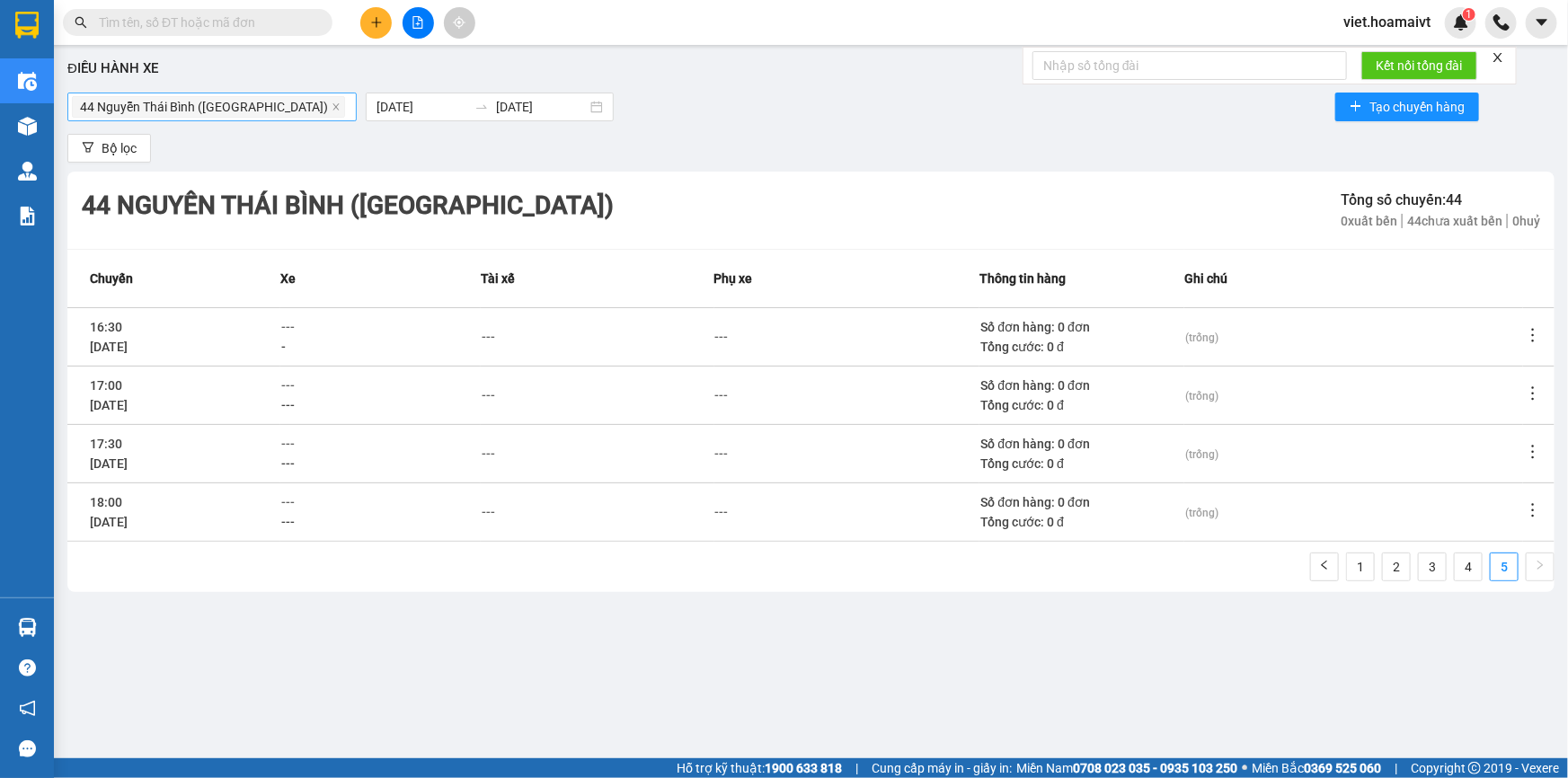
click at [866, 103] on div "44 Nguyễn Thái Bình (Hàng Ngoài) [DATE] [DATE] Tạo chuyến hàng" at bounding box center [811, 107] width 1487 height 36
click at [280, 27] on input "text" at bounding box center [205, 22] width 212 height 20
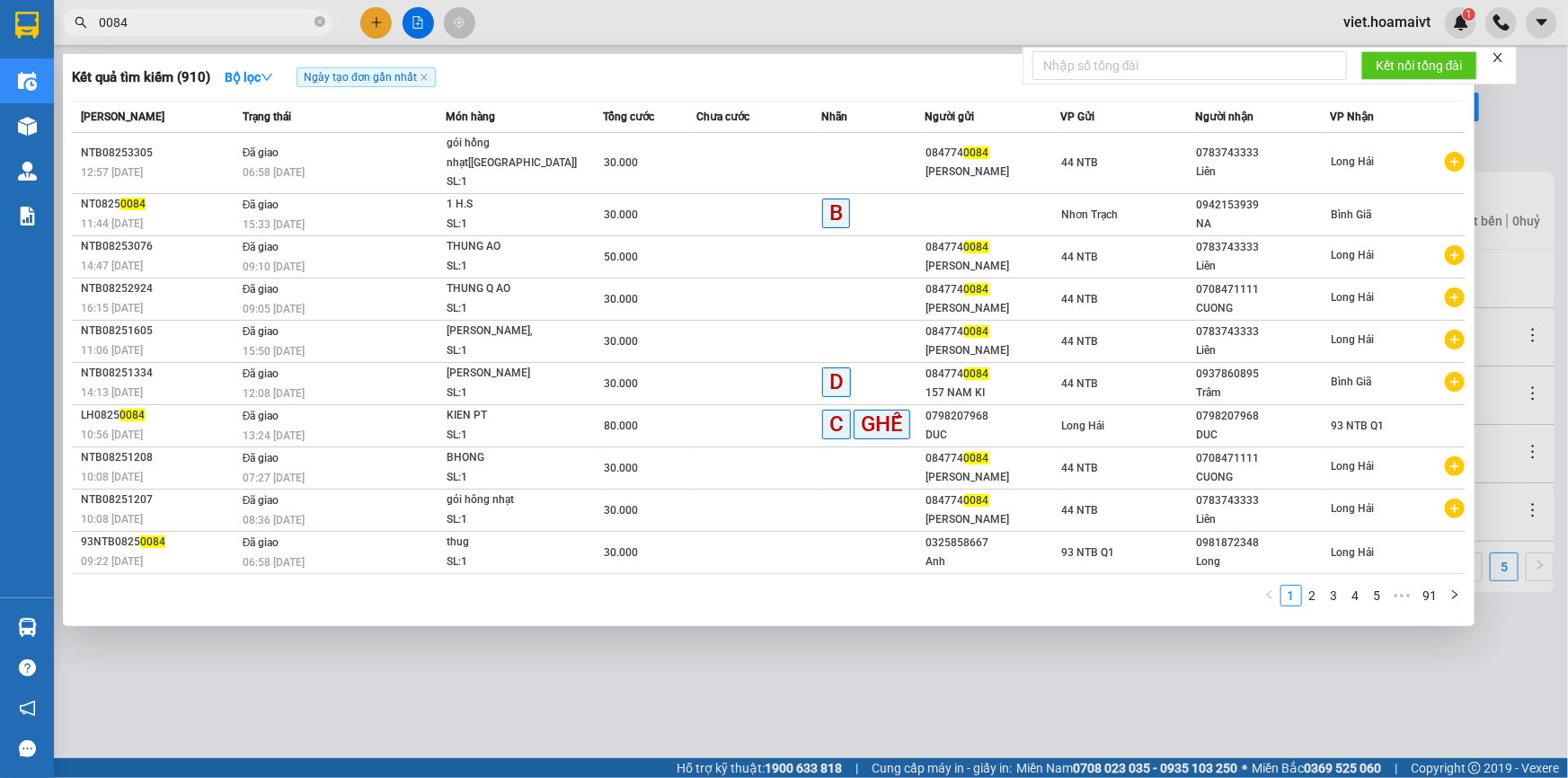
type input "0084"
click at [500, 688] on div at bounding box center [784, 389] width 1568 height 778
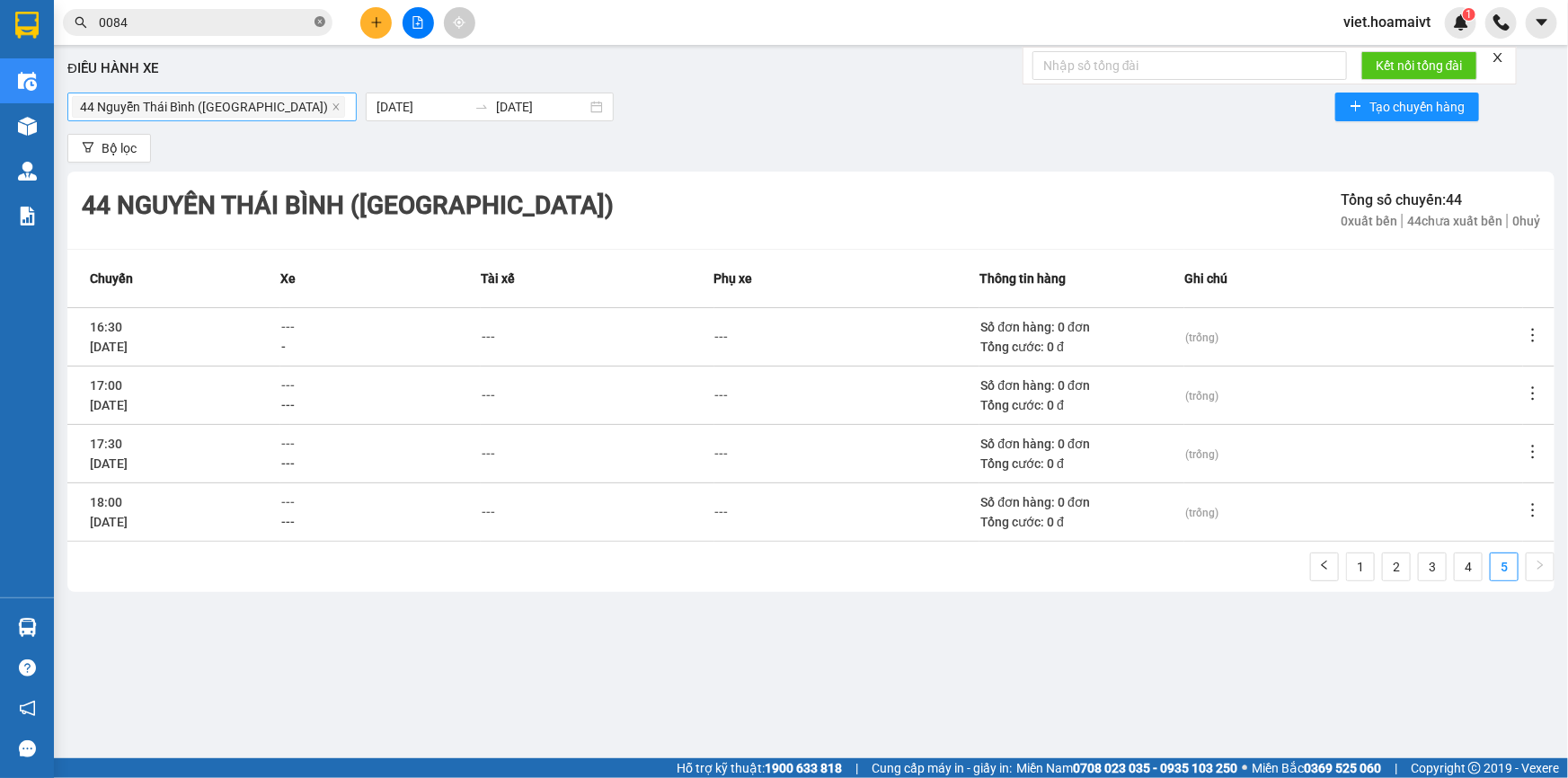
click at [322, 28] on span at bounding box center [320, 23] width 10 height 17
click at [512, 77] on div "Điều hành xe" at bounding box center [811, 69] width 1487 height 22
click at [709, 102] on div "44 Nguyễn Thái Bình (Hàng Ngoài) [DATE] [DATE] Tạo chuyến hàng" at bounding box center [811, 107] width 1487 height 36
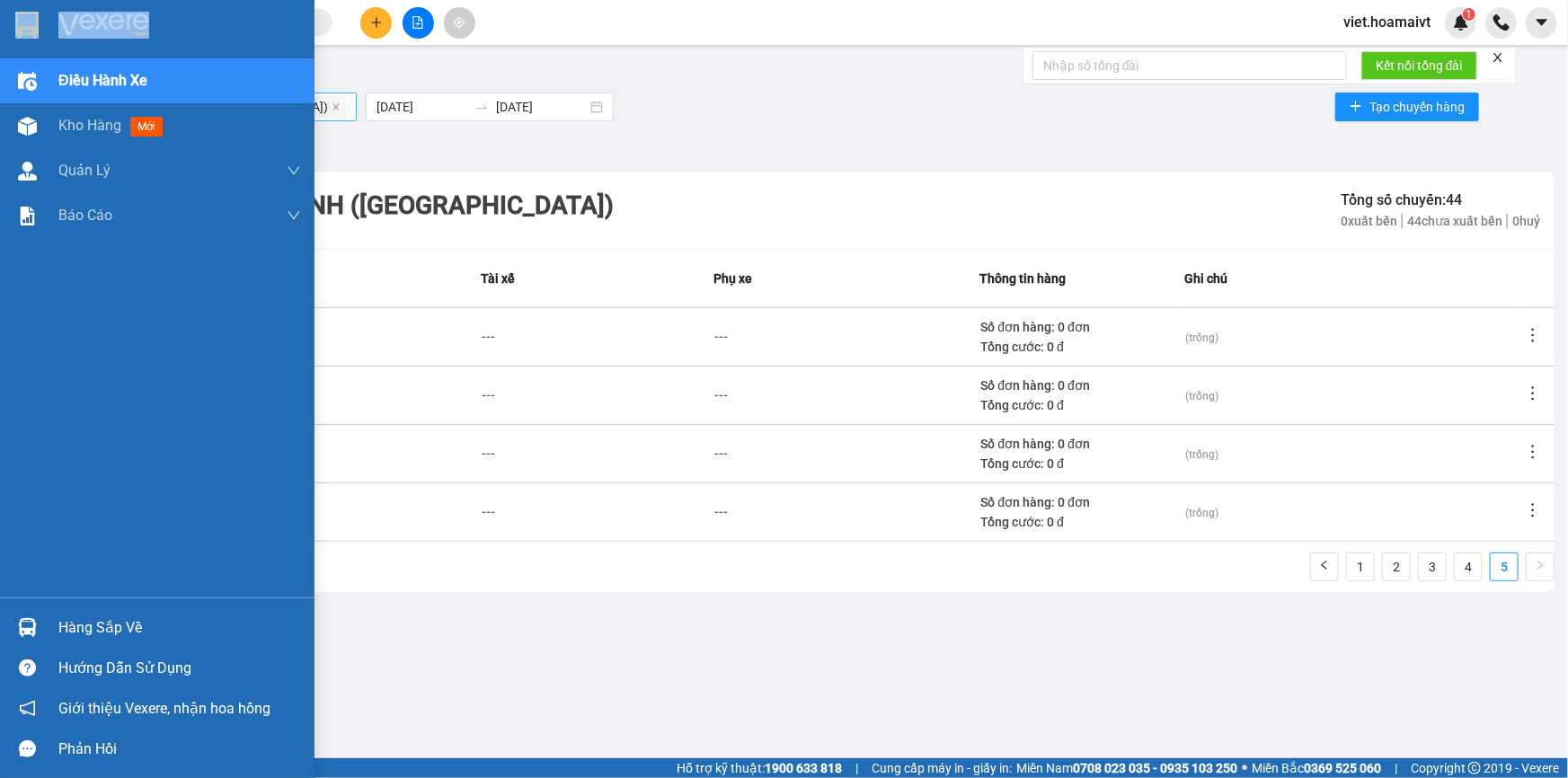
click at [58, 26] on div at bounding box center [157, 29] width 315 height 59
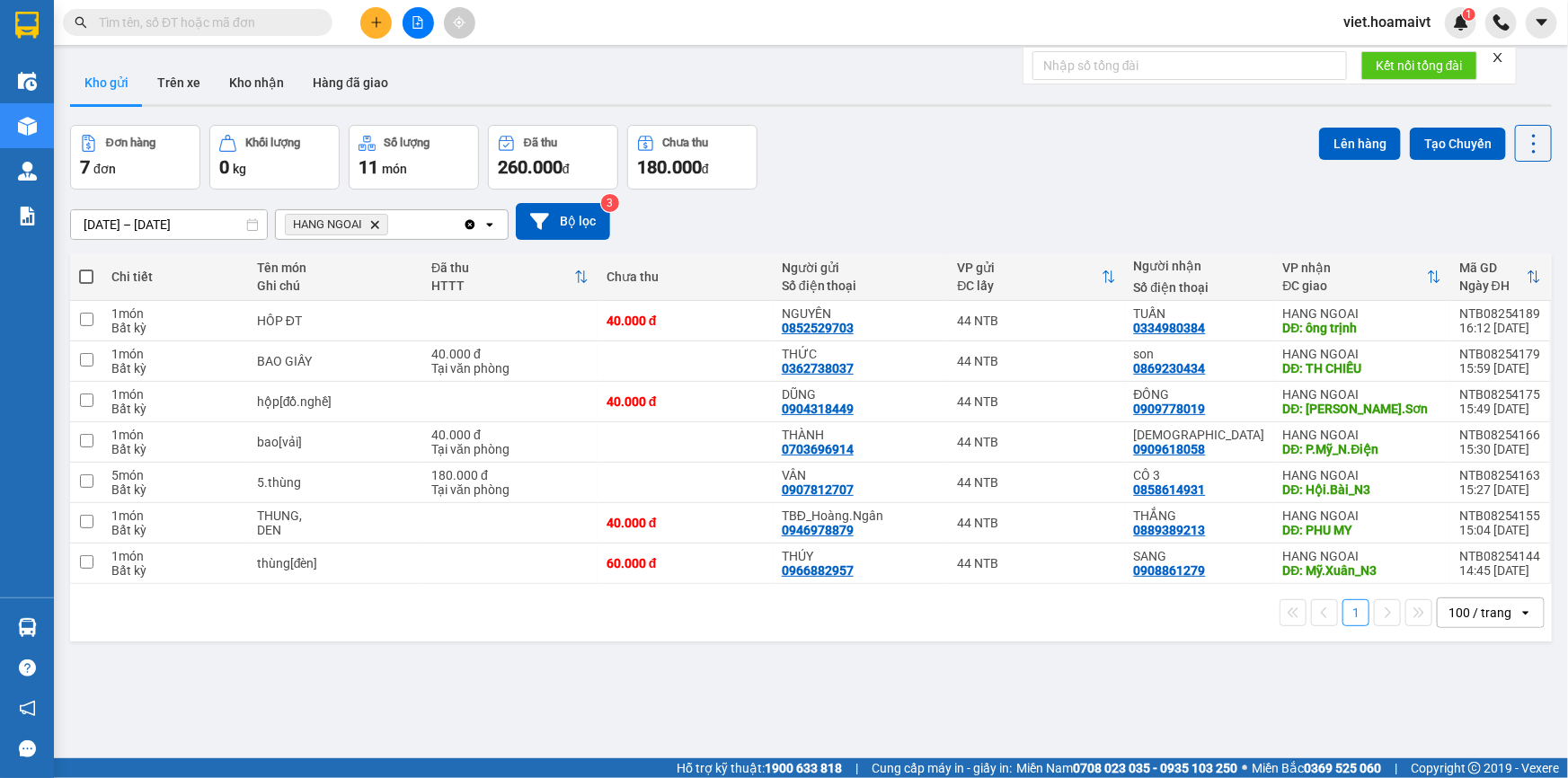
click at [895, 162] on div "Đơn hàng 7 đơn Khối lượng 0 kg Số lượng 11 món Đã thu 260.000 đ Chưa thu 180.00…" at bounding box center [811, 157] width 1482 height 65
click at [377, 223] on icon "Delete" at bounding box center [374, 224] width 10 height 10
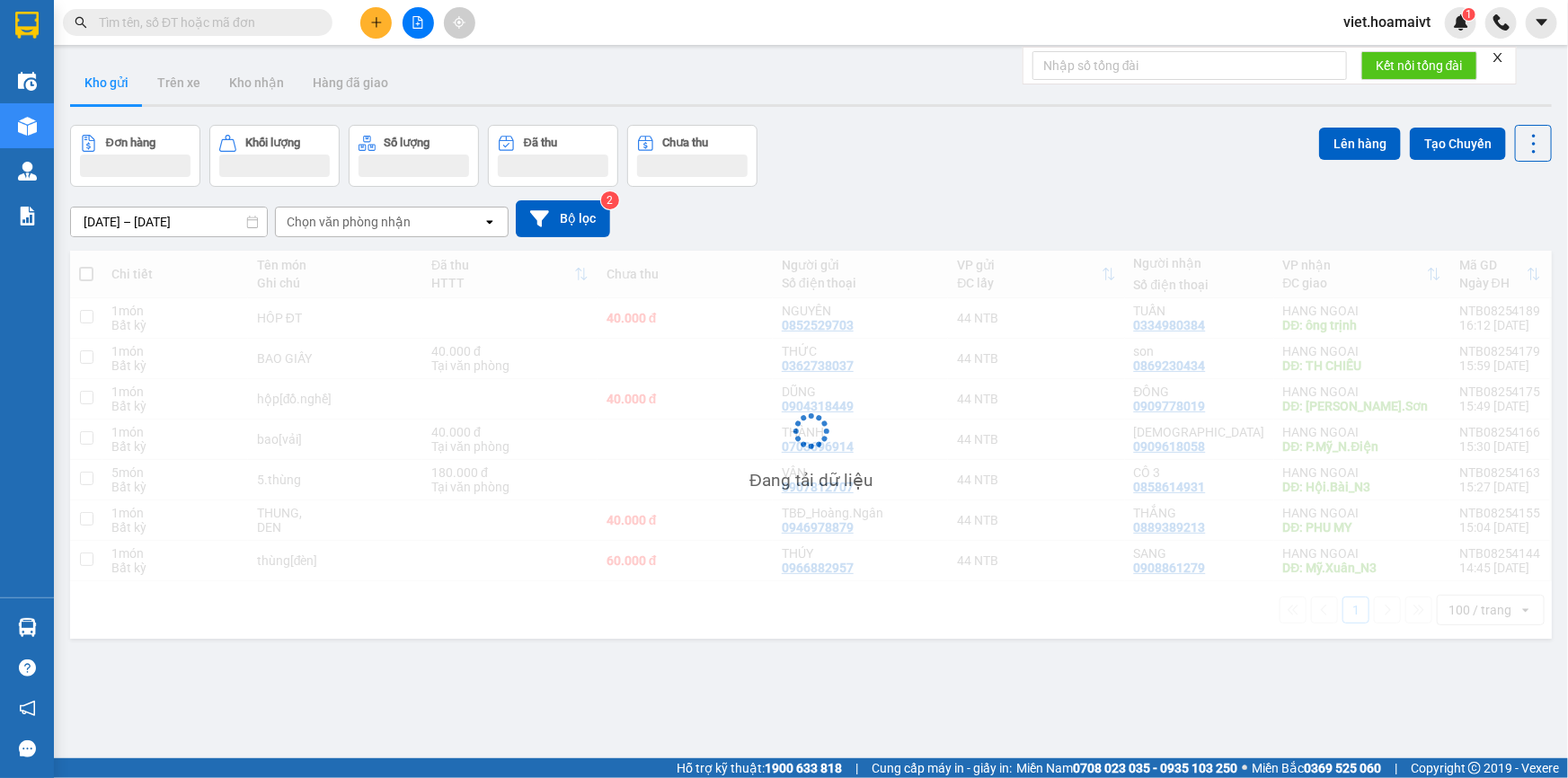
click at [921, 162] on div "Đơn hàng Khối lượng Số lượng Đã thu Chưa thu Lên hàng Tạo Chuyến" at bounding box center [811, 156] width 1482 height 62
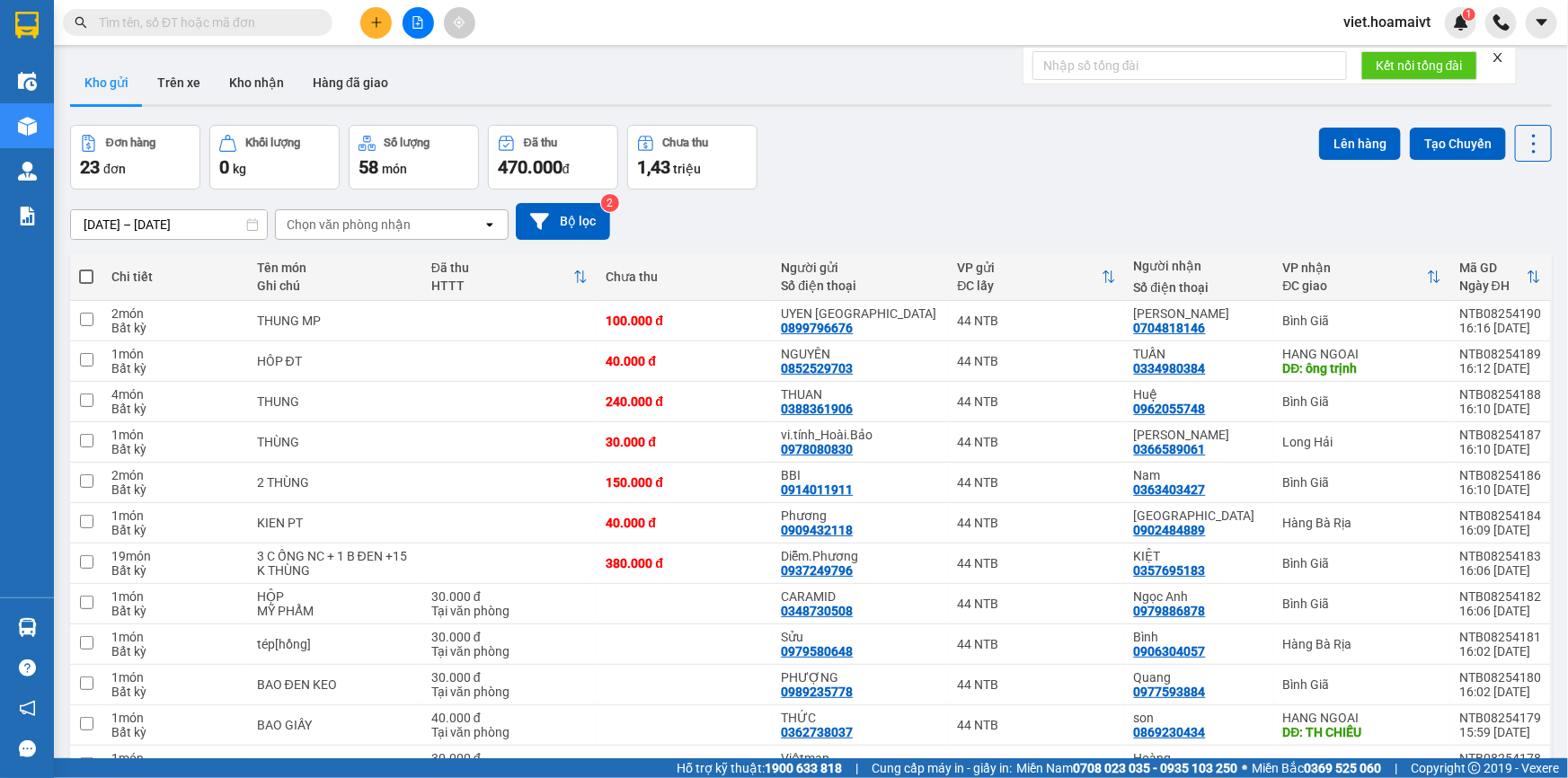
click at [921, 162] on div "Đơn hàng 23 đơn Khối lượng 0 kg Số lượng 58 món Đã thu 470.000 đ Chưa thu 1,43 …" at bounding box center [811, 157] width 1482 height 65
click at [915, 162] on div "Đơn hàng 23 đơn Khối lượng 0 kg Số lượng 58 món Đã thu 470.000 đ Chưa thu 1,43 …" at bounding box center [811, 157] width 1482 height 65
click at [1006, 123] on div "ver 1.8.138 Kho gửi Trên xe Kho nhận Hàng đã giao Đơn hàng 23 đơn Khối lượng 0 …" at bounding box center [810, 675] width 1496 height 1242
click at [996, 135] on div "Đơn hàng 23 đơn Khối lượng 0 kg Số lượng 58 món Đã thu 470.000 đ Chưa thu 1,43 …" at bounding box center [811, 157] width 1482 height 65
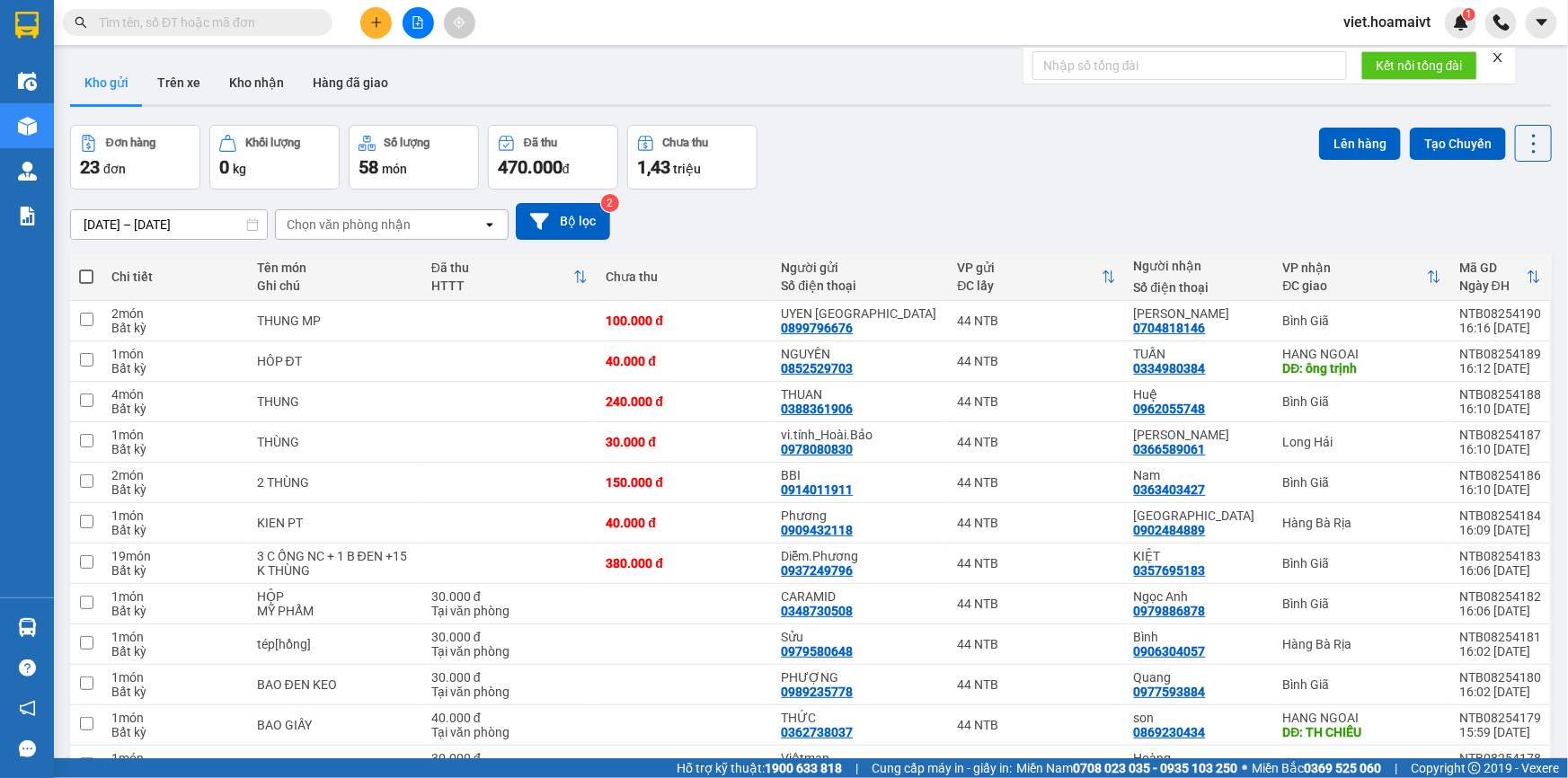
click at [968, 150] on div "Đơn hàng 23 đơn Khối lượng 0 kg Số lượng 58 món Đã thu 470.000 đ Chưa thu 1,43 …" at bounding box center [811, 157] width 1482 height 65
click at [974, 158] on div "Đơn hàng 23 đơn Khối lượng 0 kg Số lượng 58 món Đã thu 470.000 đ Chưa thu 1,43 …" at bounding box center [811, 157] width 1482 height 65
click at [975, 160] on div "Đơn hàng 23 đơn Khối lượng 0 kg Số lượng 58 món Đã thu 470.000 đ Chưa thu 1,43 …" at bounding box center [811, 157] width 1482 height 65
click at [381, 20] on icon "plus" at bounding box center [376, 22] width 12 height 12
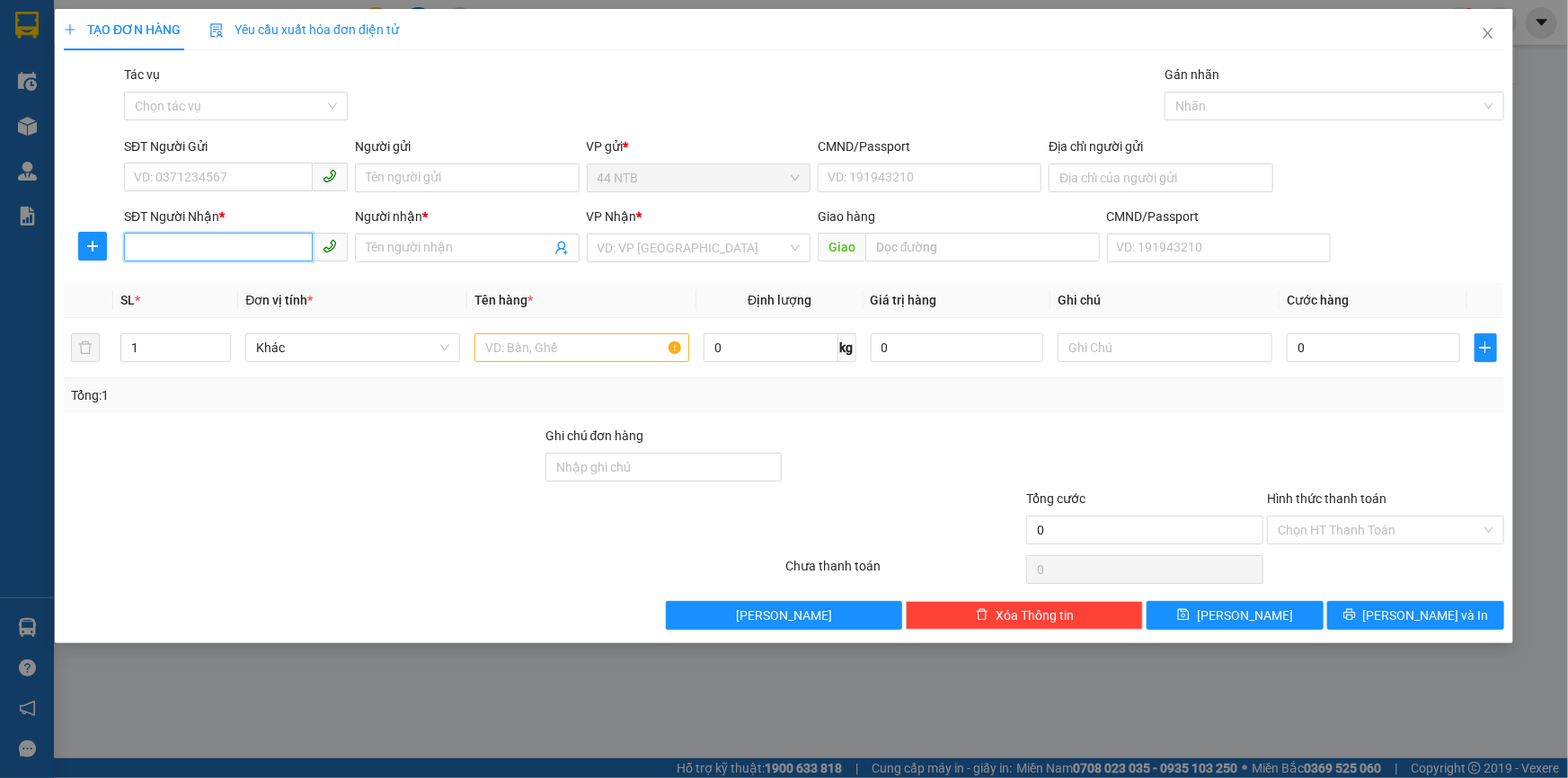
click at [234, 250] on input "SĐT Người Nhận *" at bounding box center [218, 247] width 189 height 28
type input "0918004222"
click at [243, 286] on th "Đơn vị tính *" at bounding box center [353, 300] width 230 height 35
click at [256, 253] on input "0918004222" at bounding box center [218, 247] width 189 height 28
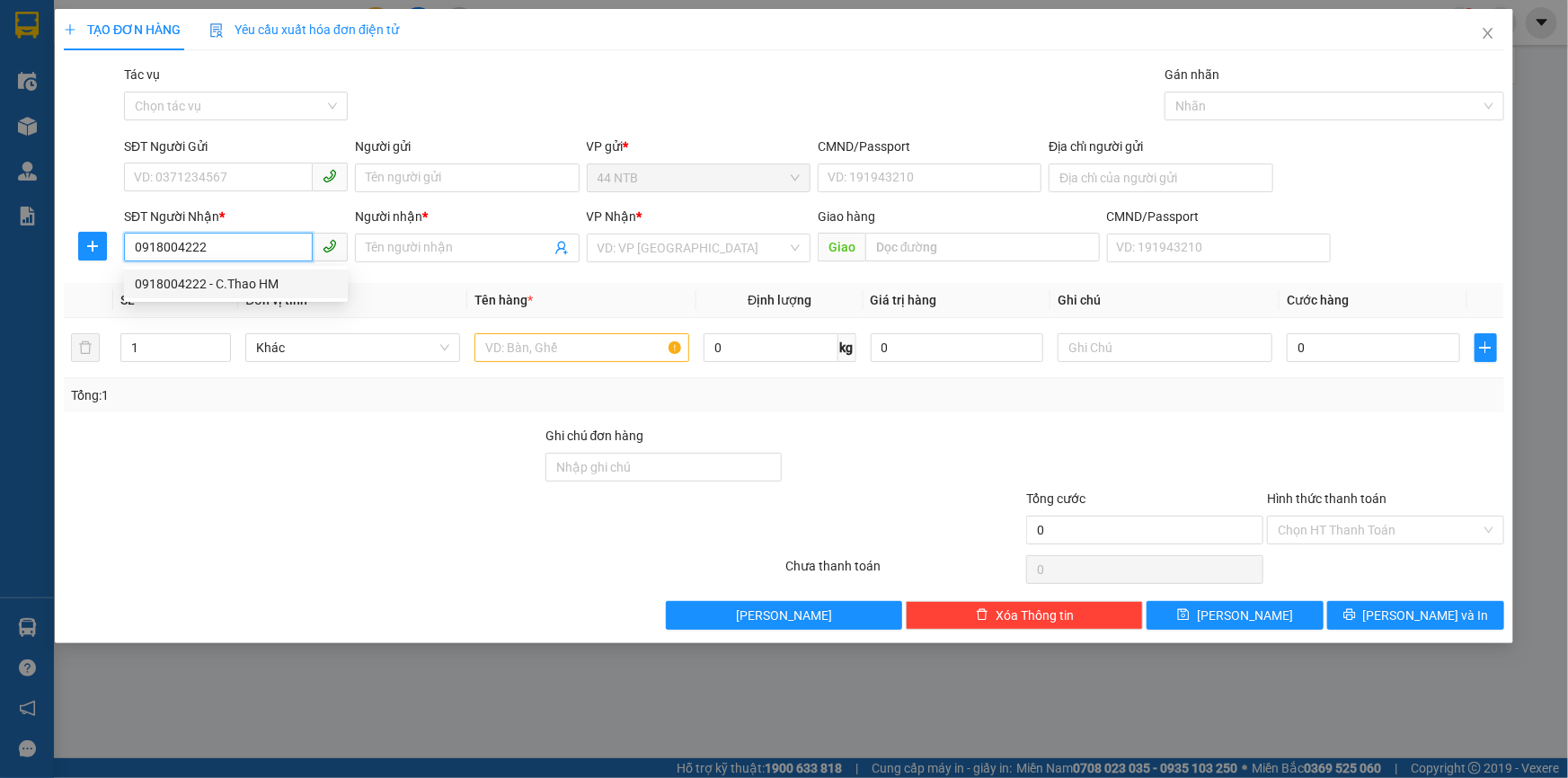
click at [268, 292] on div "0918004222 - C.Thao HM" at bounding box center [235, 284] width 202 height 20
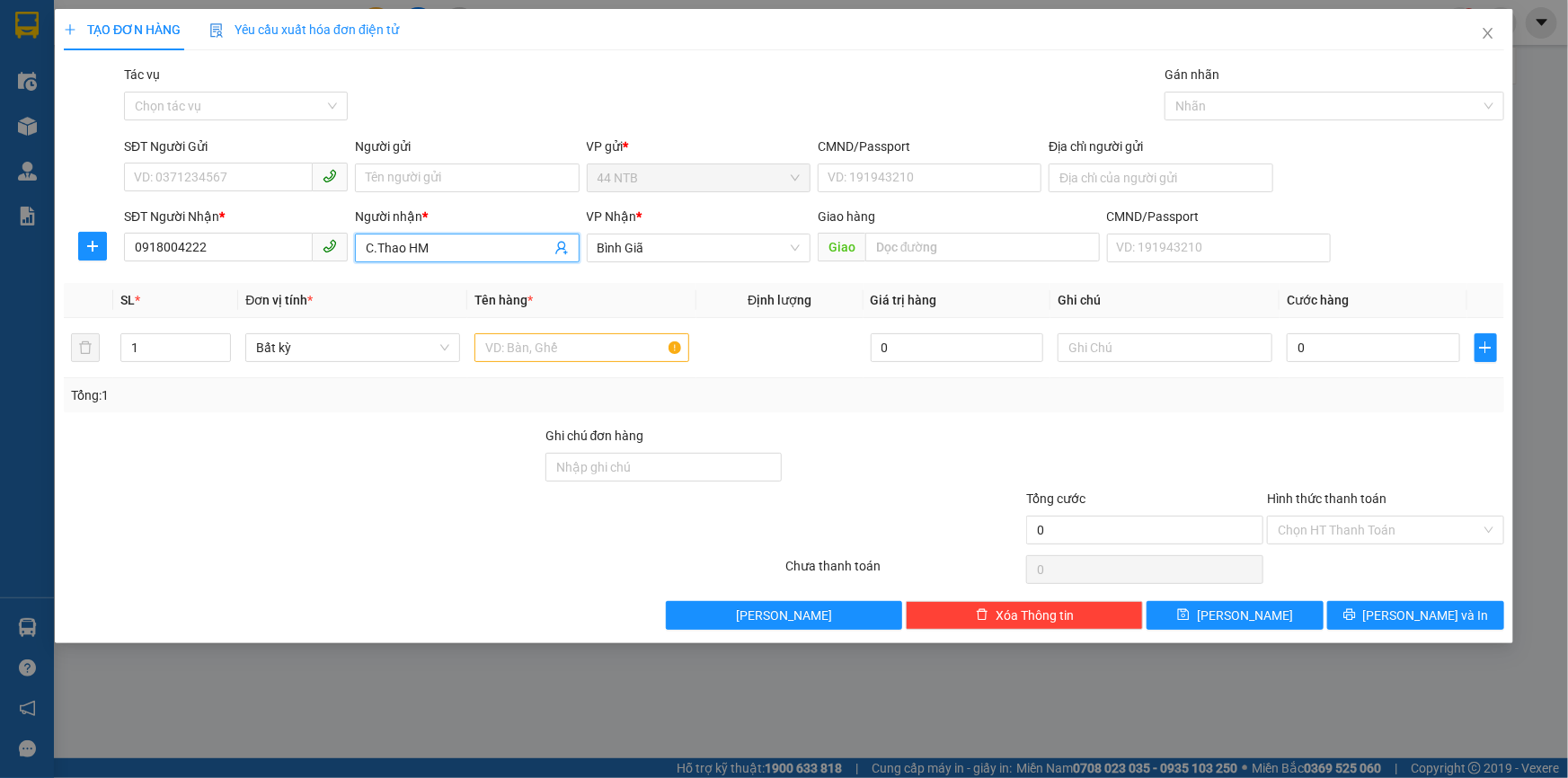
drag, startPoint x: 475, startPoint y: 248, endPoint x: 223, endPoint y: 281, distance: 254.2
click at [223, 281] on div "Transit Pickup Surcharge Ids Transit Deliver Surcharge Ids Transit Deliver Surc…" at bounding box center [784, 347] width 1441 height 565
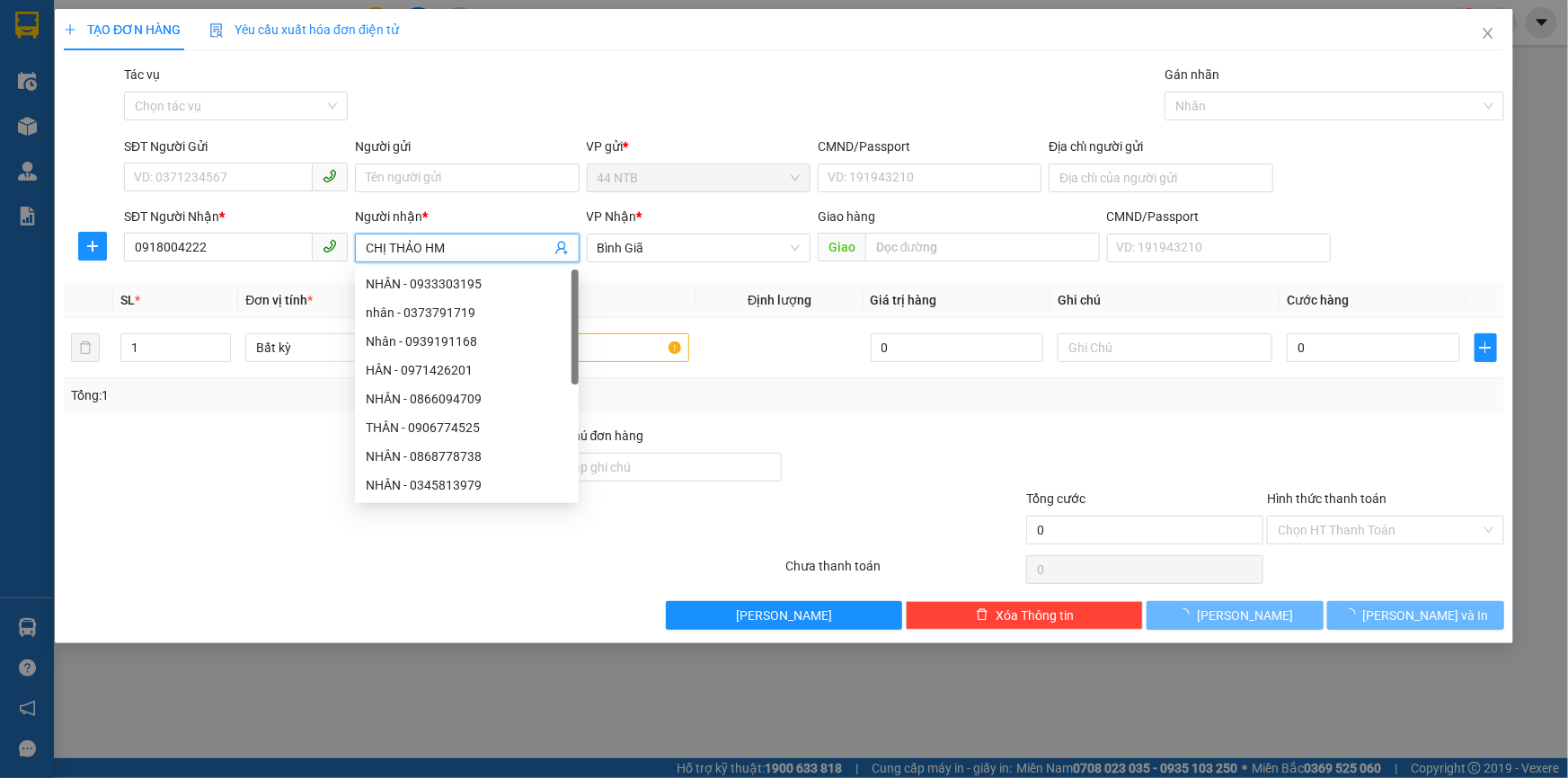
type input "CHỊ THẢO HM"
click at [531, 66] on div "Gói vận chuyển * Tiêu chuẩn Tác vụ Chọn tác vụ Gán nhãn Nhãn" at bounding box center [814, 96] width 1388 height 63
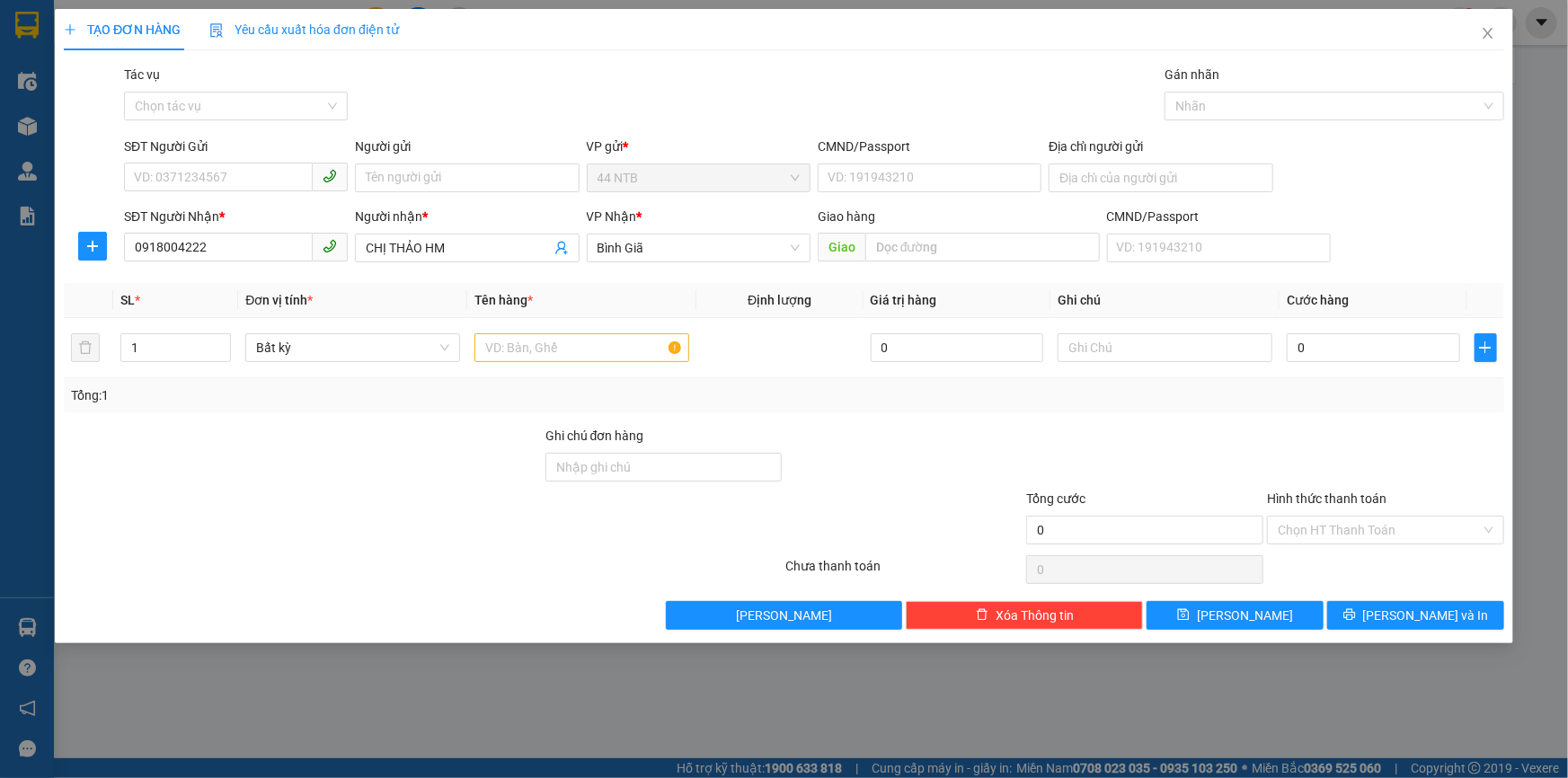
click at [557, 65] on div "Gói vận chuyển * Tiêu chuẩn Tác vụ Chọn tác vụ Gán nhãn Nhãn" at bounding box center [814, 96] width 1388 height 63
click at [178, 345] on input "1" at bounding box center [175, 347] width 109 height 27
type input "10"
click at [562, 333] on input "text" at bounding box center [581, 347] width 214 height 28
drag, startPoint x: 640, startPoint y: 397, endPoint x: 702, endPoint y: 300, distance: 115.1
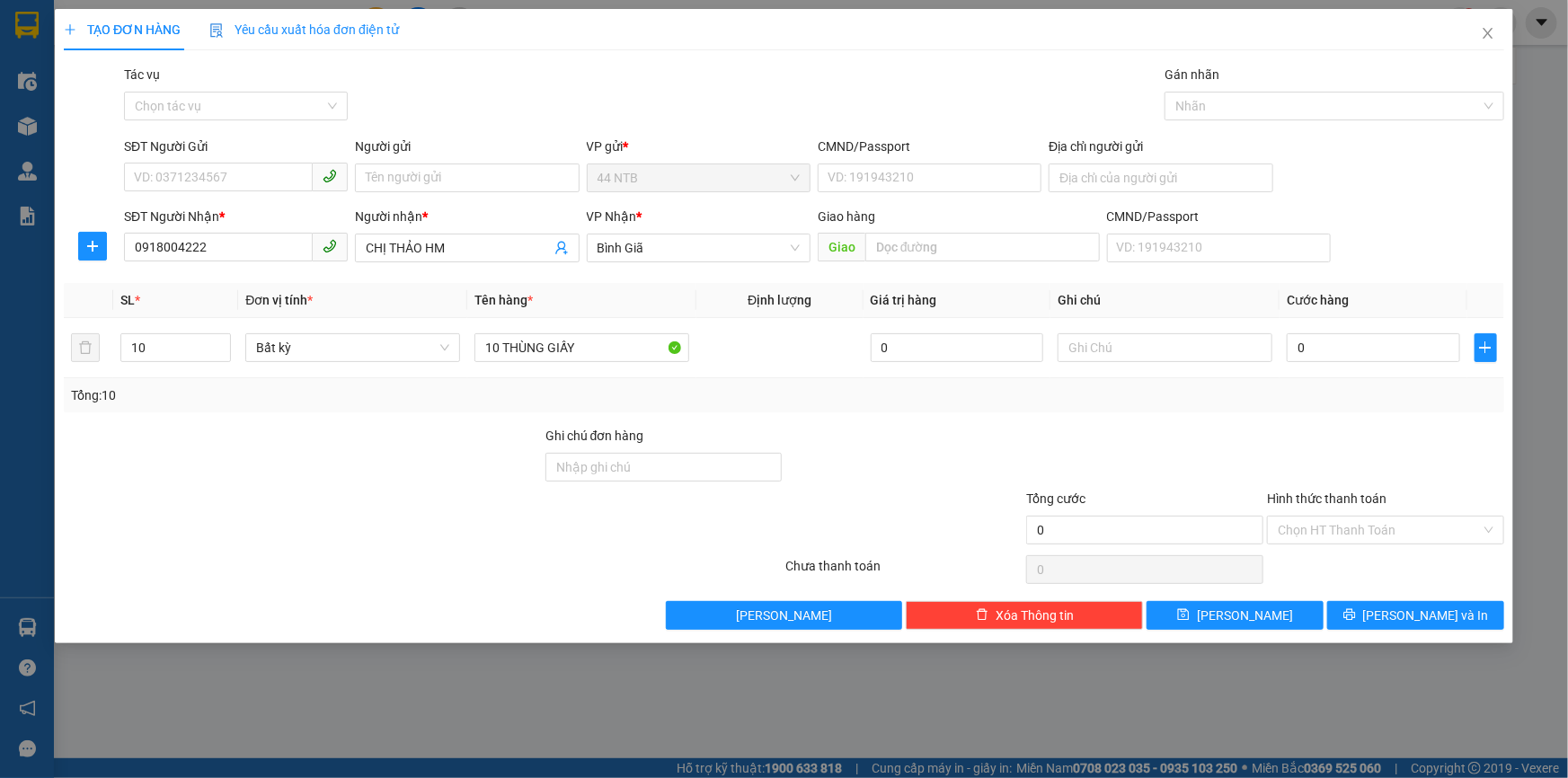
click at [696, 300] on th "Định lượng" at bounding box center [779, 300] width 166 height 35
click at [596, 351] on input "10 THÙNG GIẤY" at bounding box center [581, 347] width 214 height 28
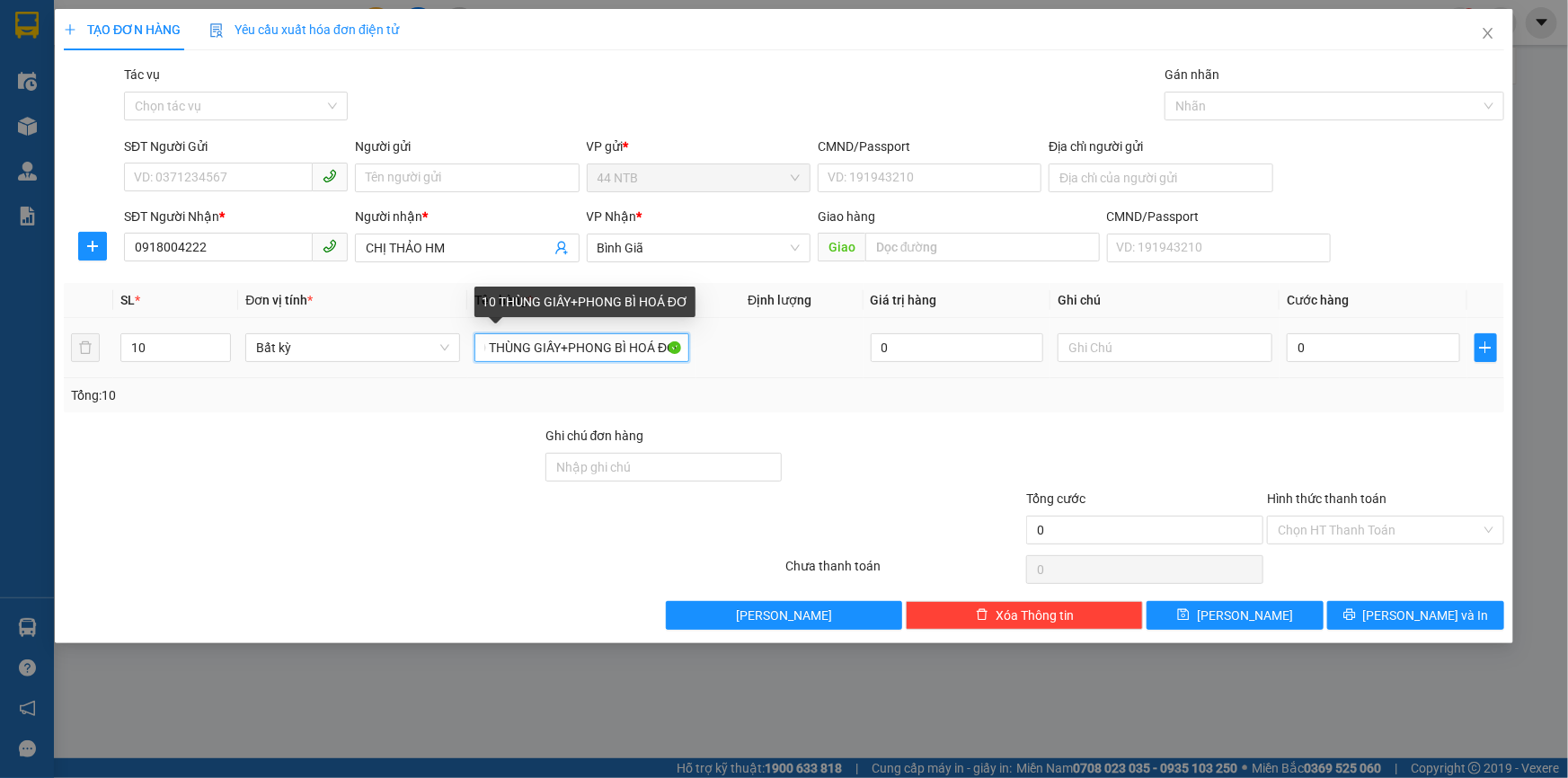
scroll to position [0, 23]
type input "10 THÙNG GIẤY+PHONG BÌ HOÁ ĐƠN"
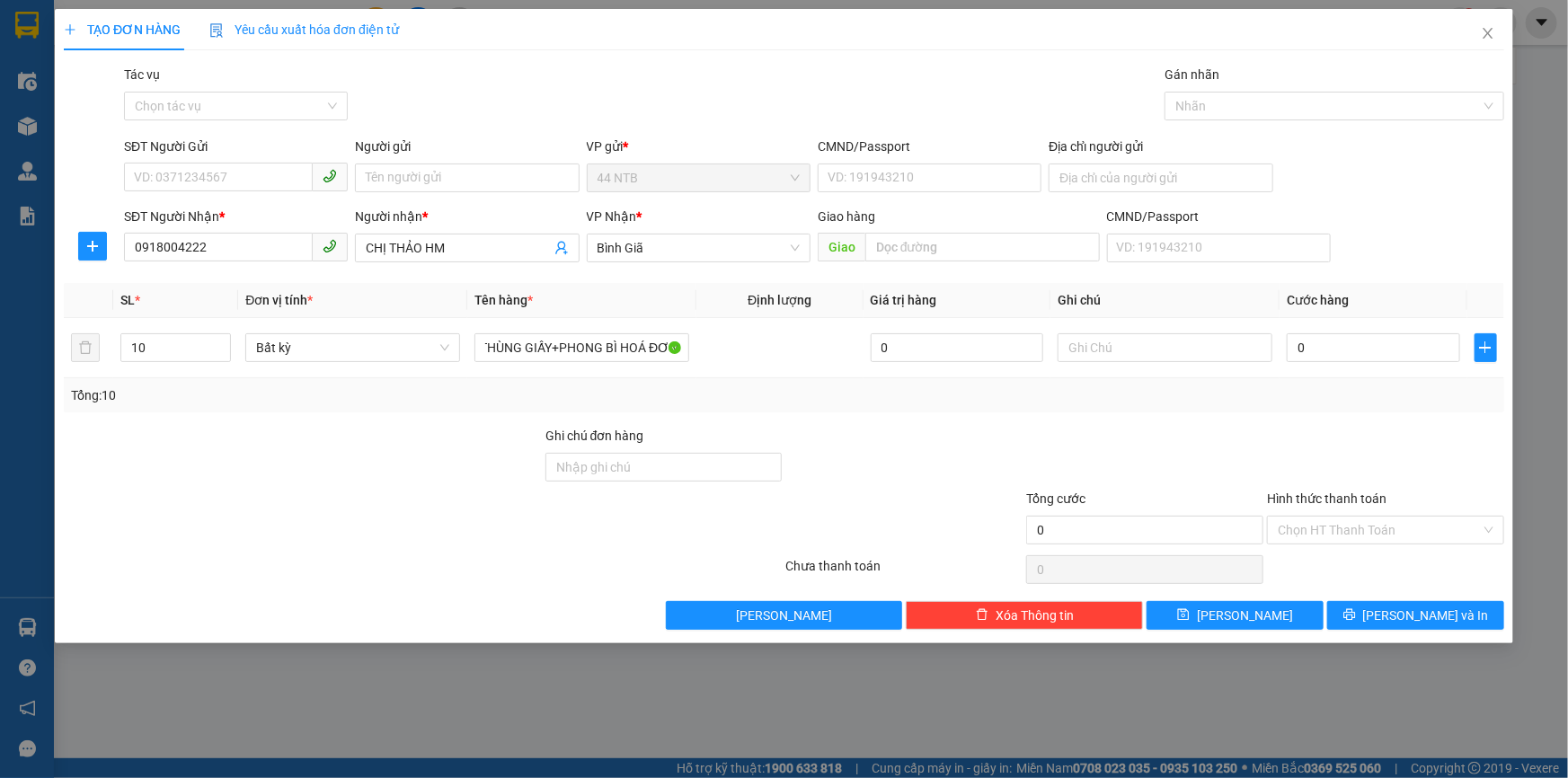
click at [342, 469] on div at bounding box center [303, 457] width 482 height 63
click at [1329, 352] on input "0" at bounding box center [1374, 347] width 174 height 28
click at [1369, 530] on input "Hình thức thanh toán" at bounding box center [1379, 530] width 203 height 27
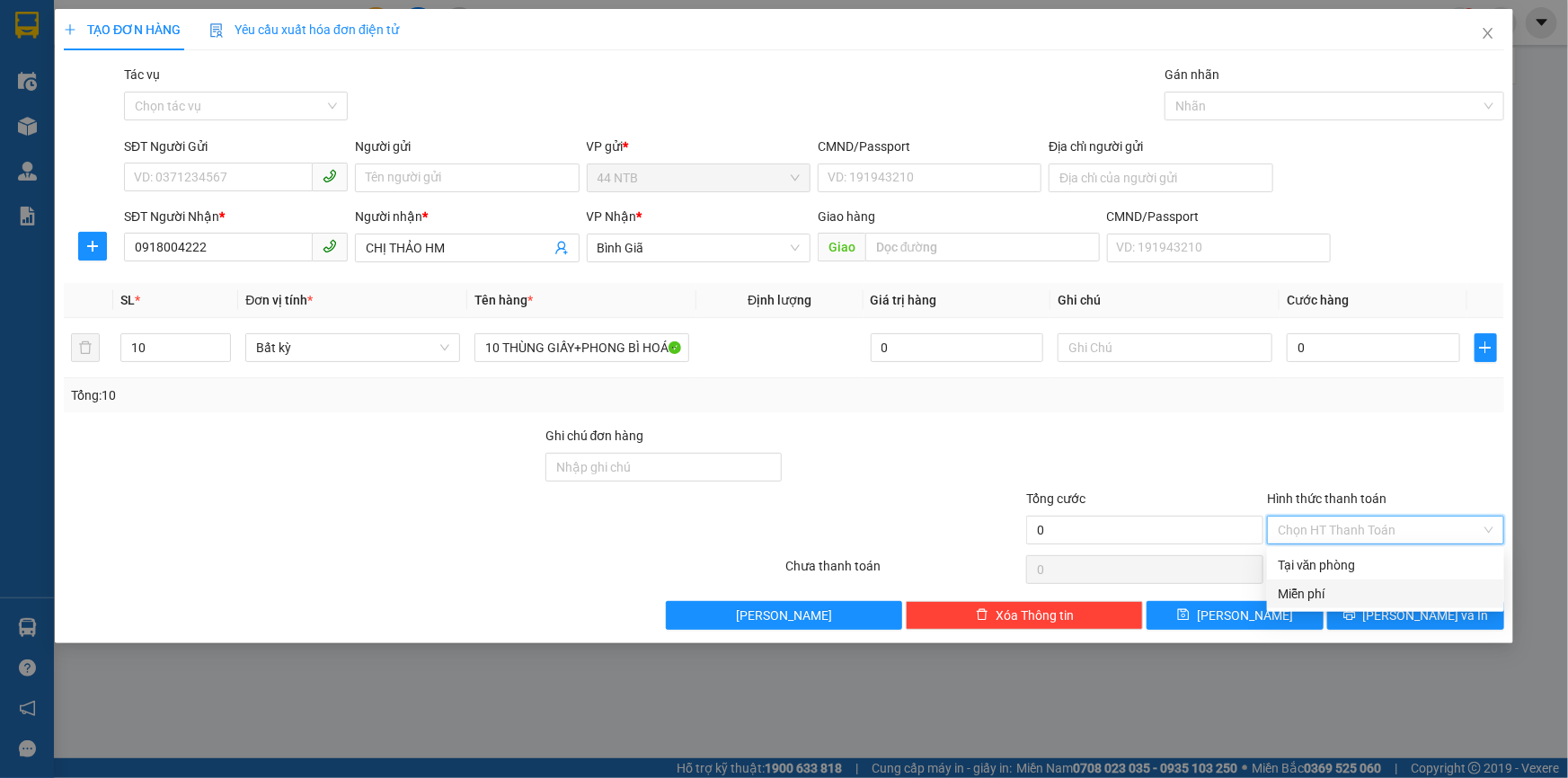
click at [1371, 590] on div "Miễn phí" at bounding box center [1385, 594] width 215 height 20
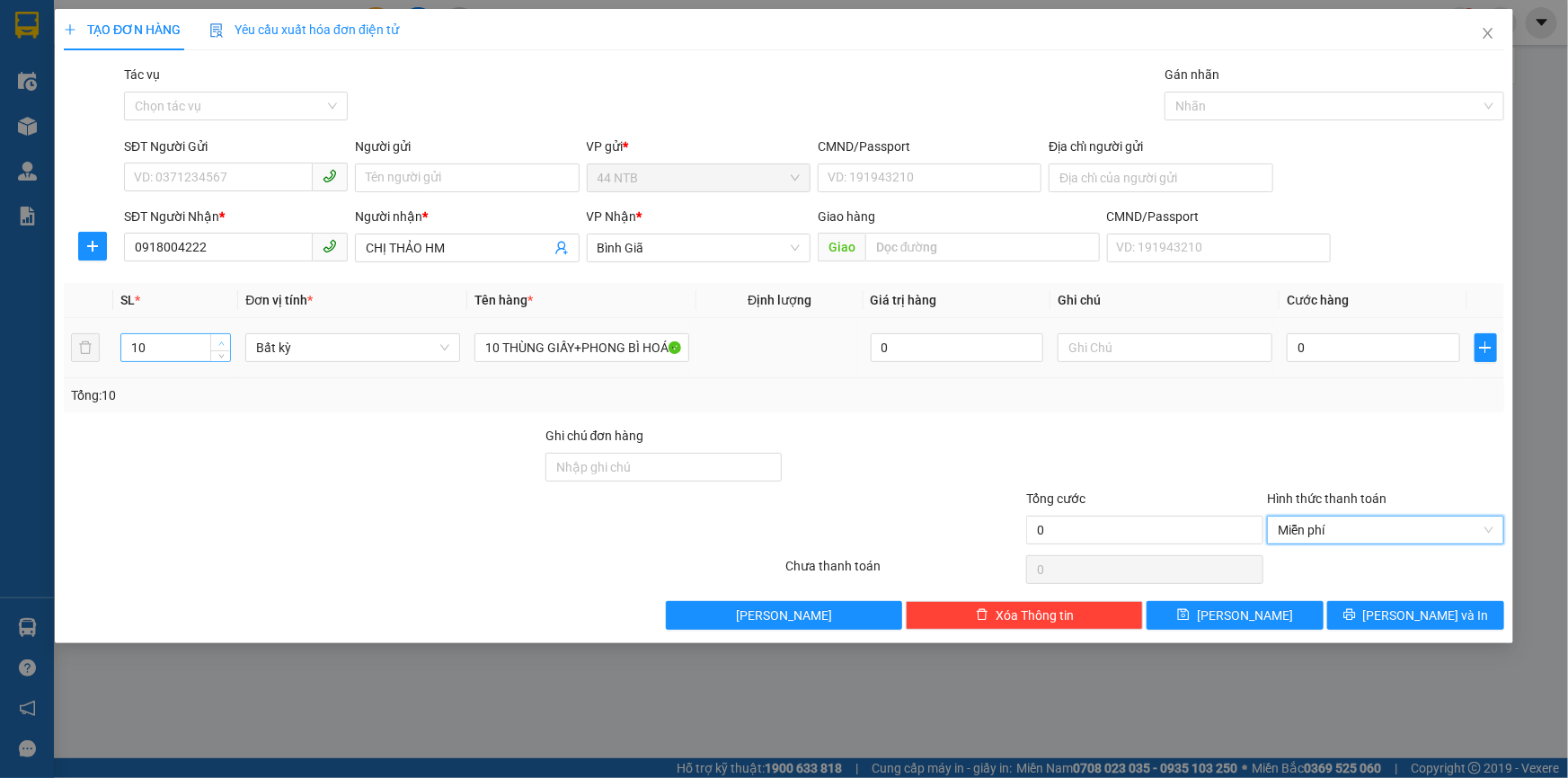
type input "11"
drag, startPoint x: 222, startPoint y: 340, endPoint x: 271, endPoint y: 372, distance: 58.5
click at [223, 340] on icon "up" at bounding box center [221, 342] width 7 height 7
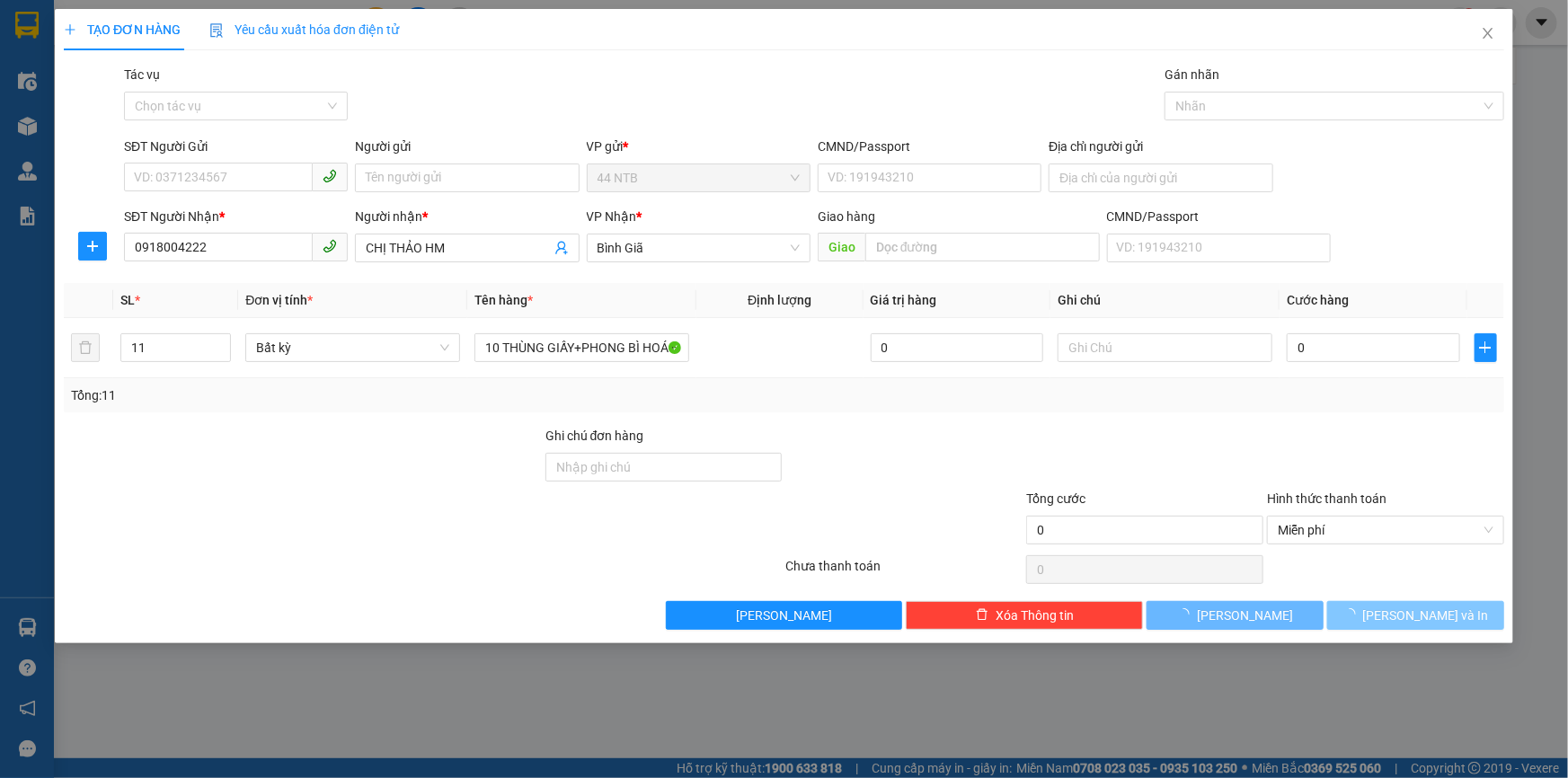
click at [1410, 616] on span "[PERSON_NAME] và In" at bounding box center [1426, 616] width 126 height 20
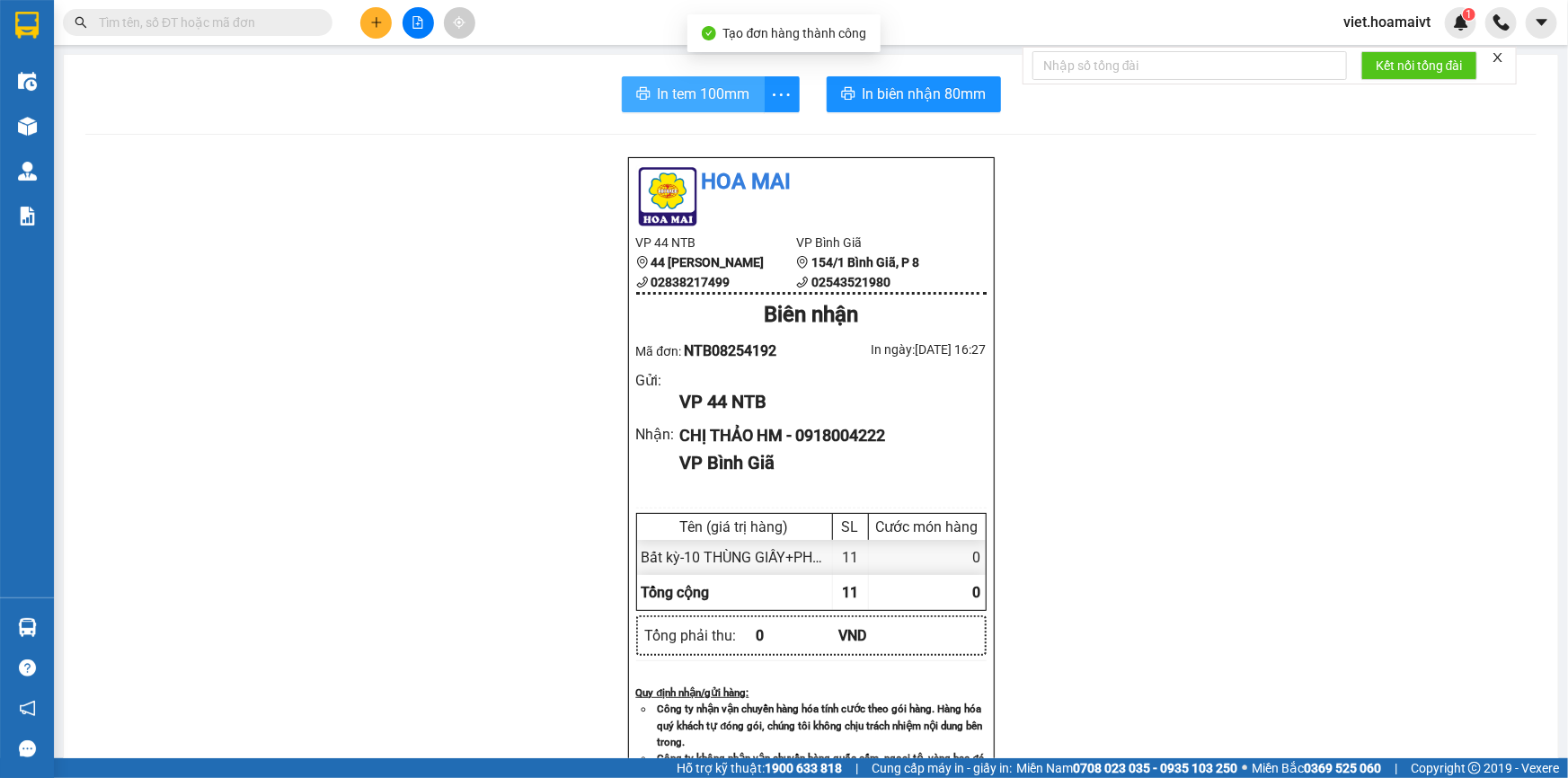
click at [656, 110] on button "In tem 100mm" at bounding box center [693, 95] width 143 height 36
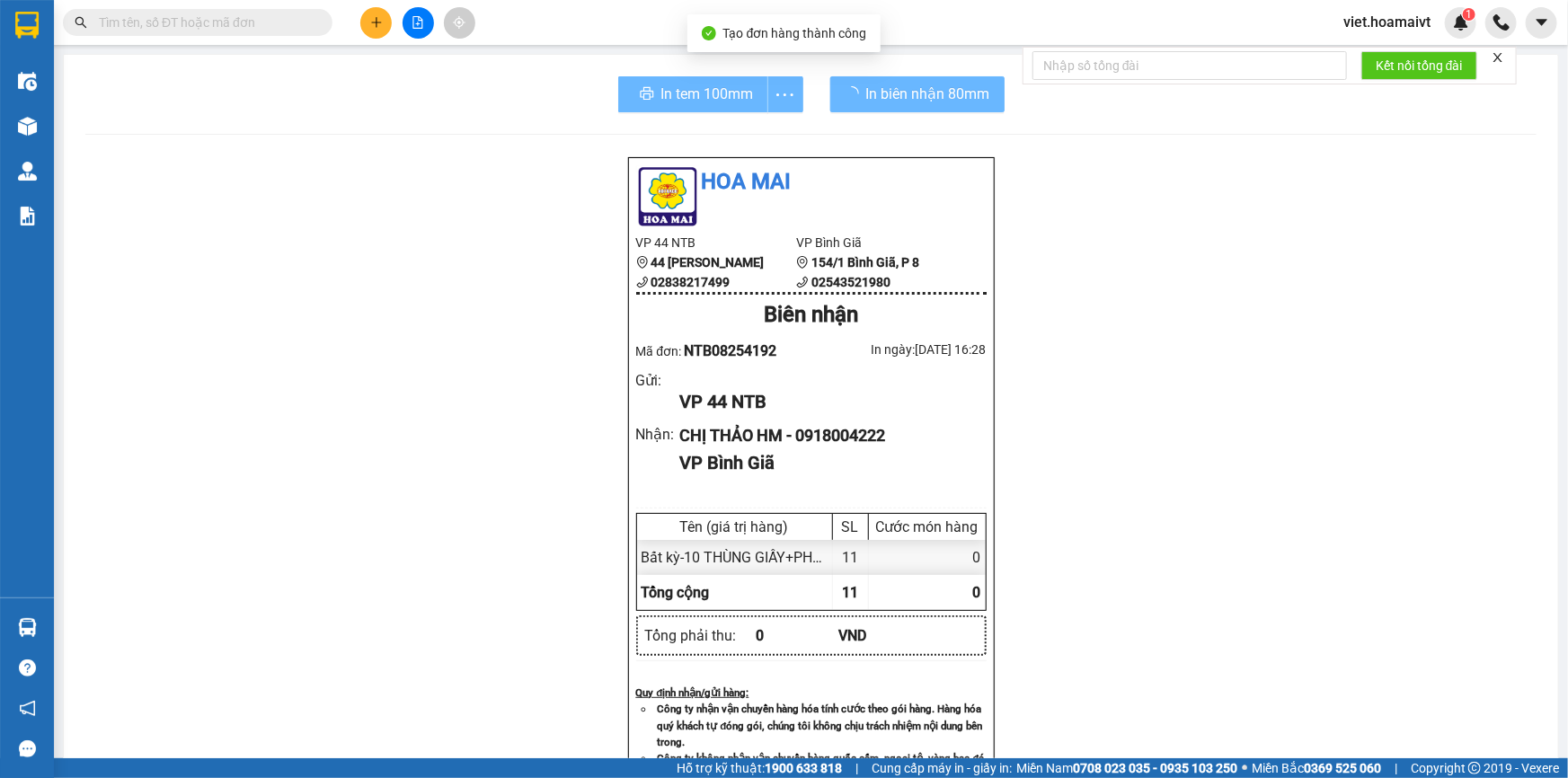
drag, startPoint x: 1310, startPoint y: 446, endPoint x: 1315, endPoint y: 409, distance: 37.3
click at [1312, 437] on div "Hoa Mai VP 44 NTB 44 [PERSON_NAME] 02838217499 VP Bình Giã 154/1 [GEOGRAPHIC_…" at bounding box center [811, 702] width 1451 height 1092
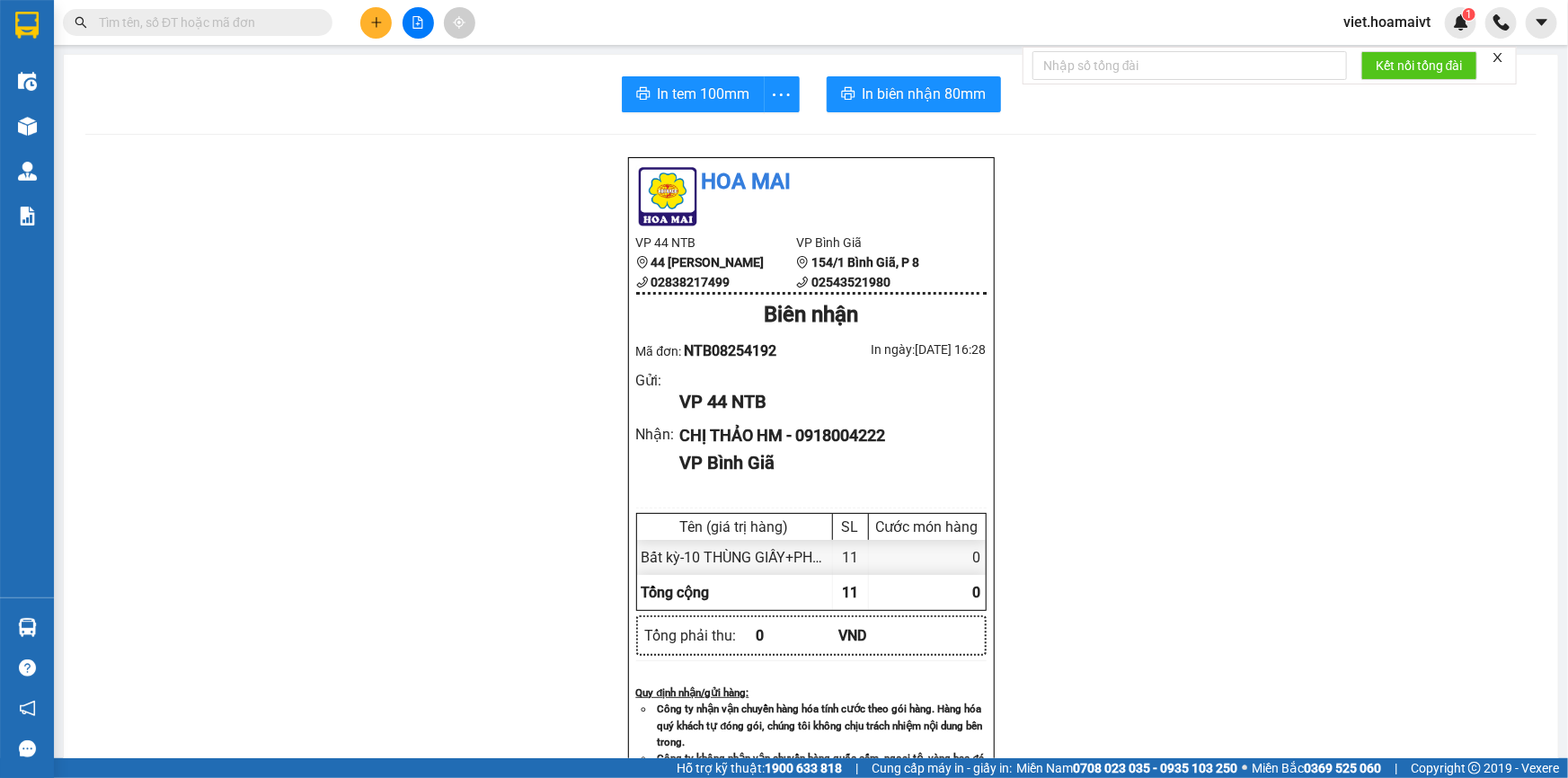
click at [396, 24] on div at bounding box center [417, 23] width 135 height 31
click at [378, 18] on icon "plus" at bounding box center [376, 22] width 12 height 12
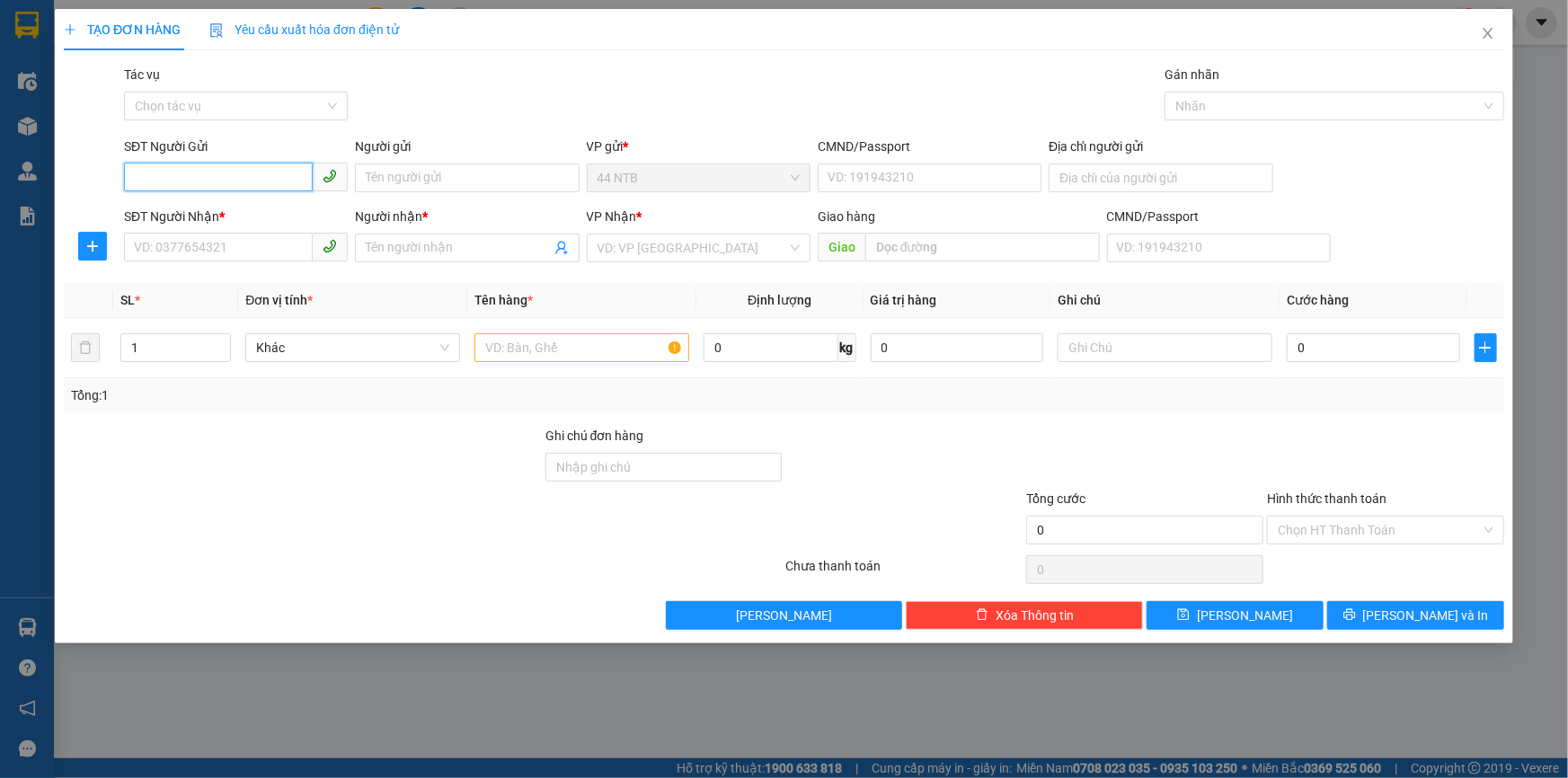
click at [255, 164] on input "SĐT Người Gửi" at bounding box center [218, 176] width 189 height 28
type input "0982827043"
click at [265, 213] on div "0982827043 - HUÊ" at bounding box center [235, 213] width 202 height 20
type input "HUÊ"
type input "CMND 187676343"
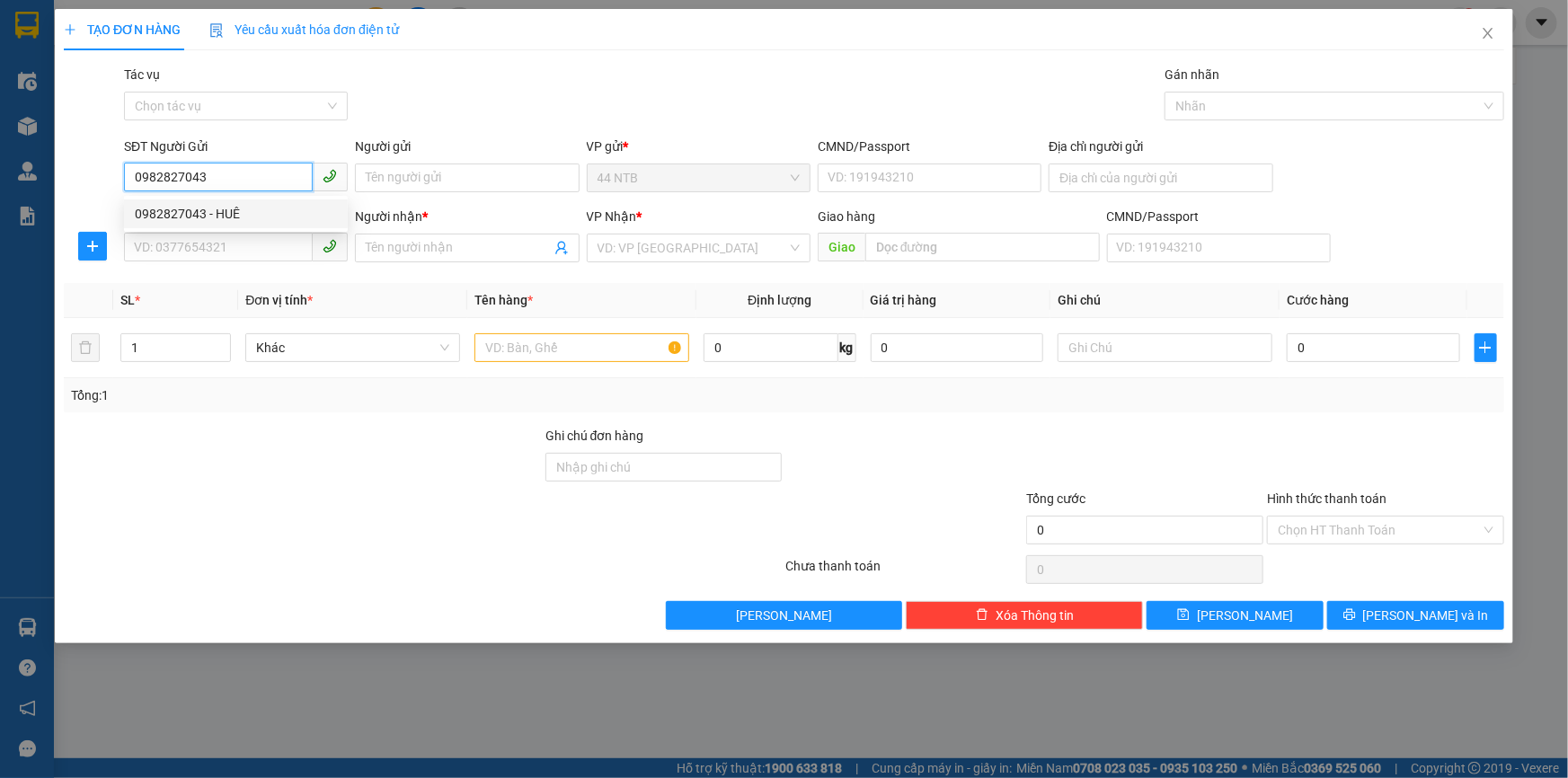
type input "0763797955"
type input "Loan"
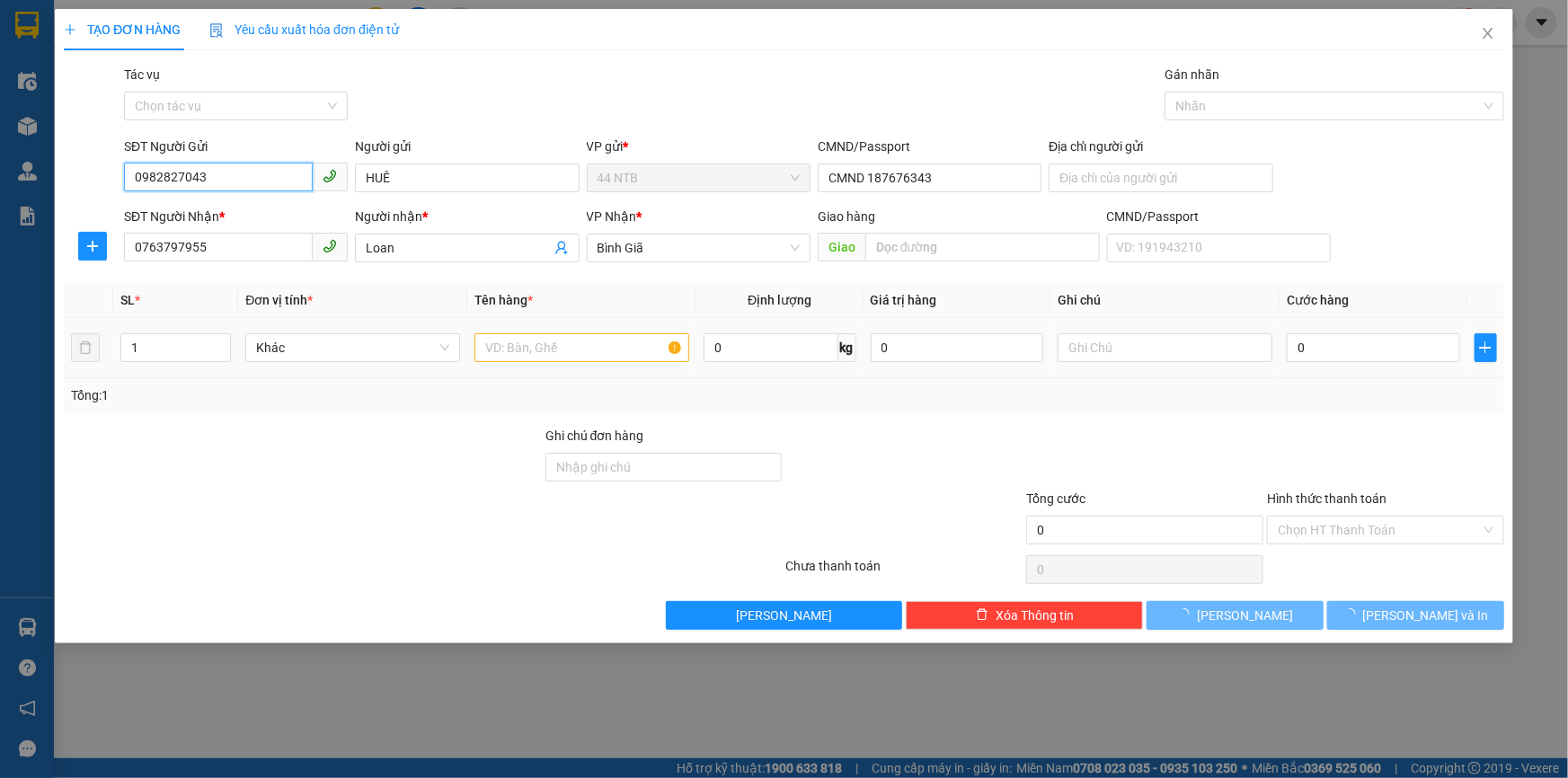
type input "0982827043"
click at [623, 339] on input "text" at bounding box center [581, 347] width 214 height 28
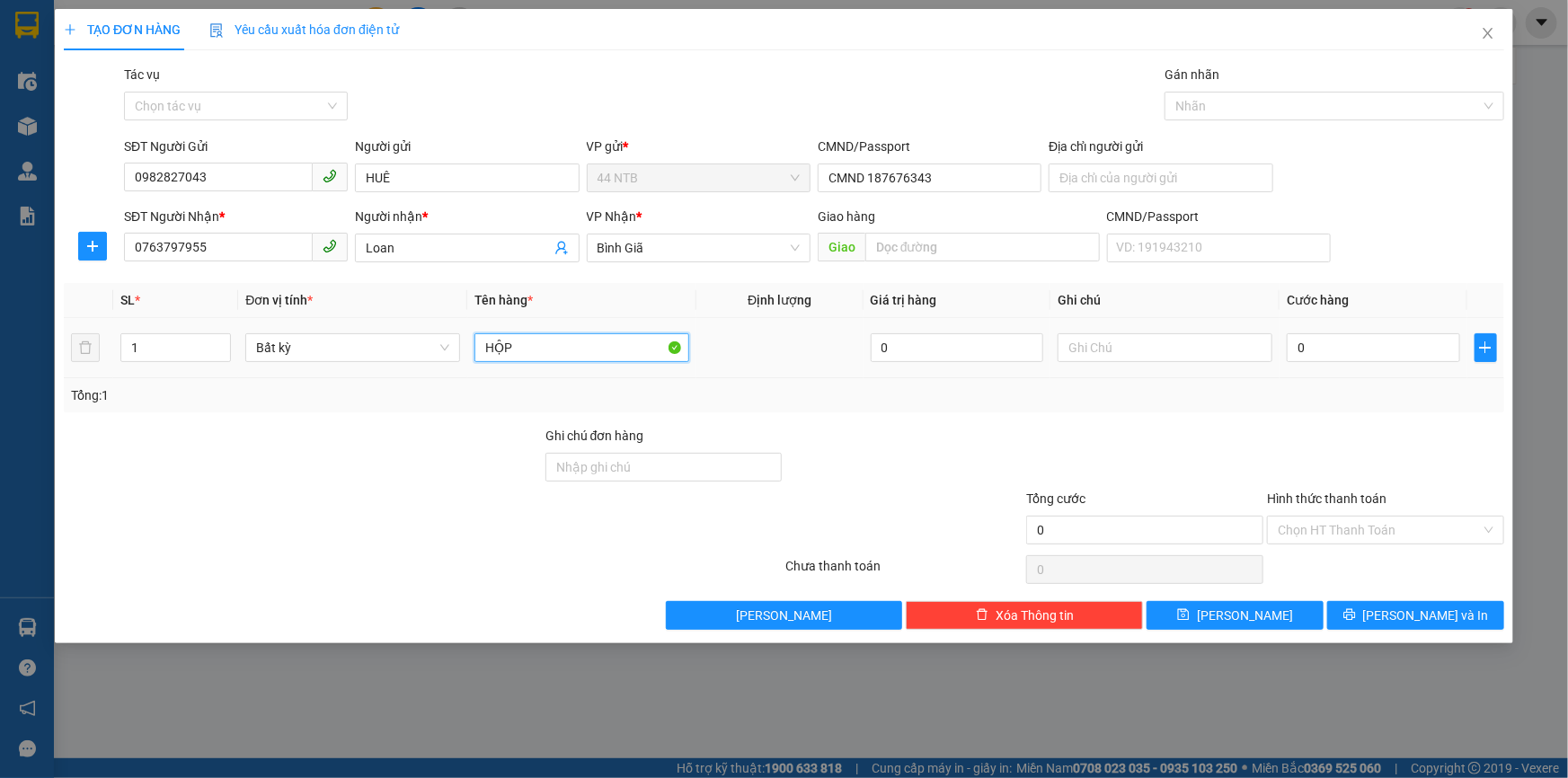
type input "HỘP"
click at [1325, 326] on td "0" at bounding box center [1374, 347] width 188 height 60
click at [1337, 353] on input "0" at bounding box center [1374, 347] width 174 height 28
type input "3"
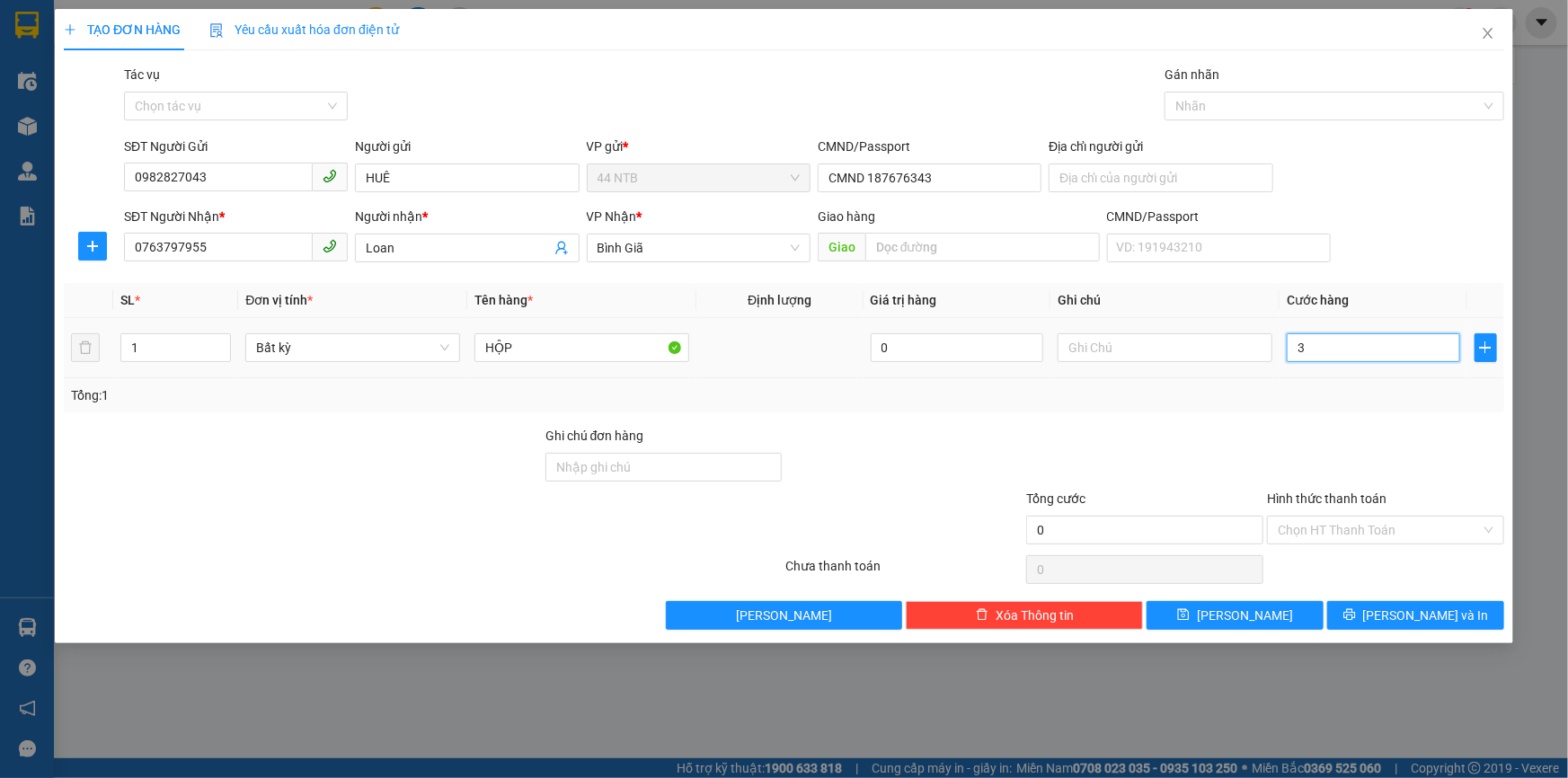
type input "3"
type input "30"
type input "30.000"
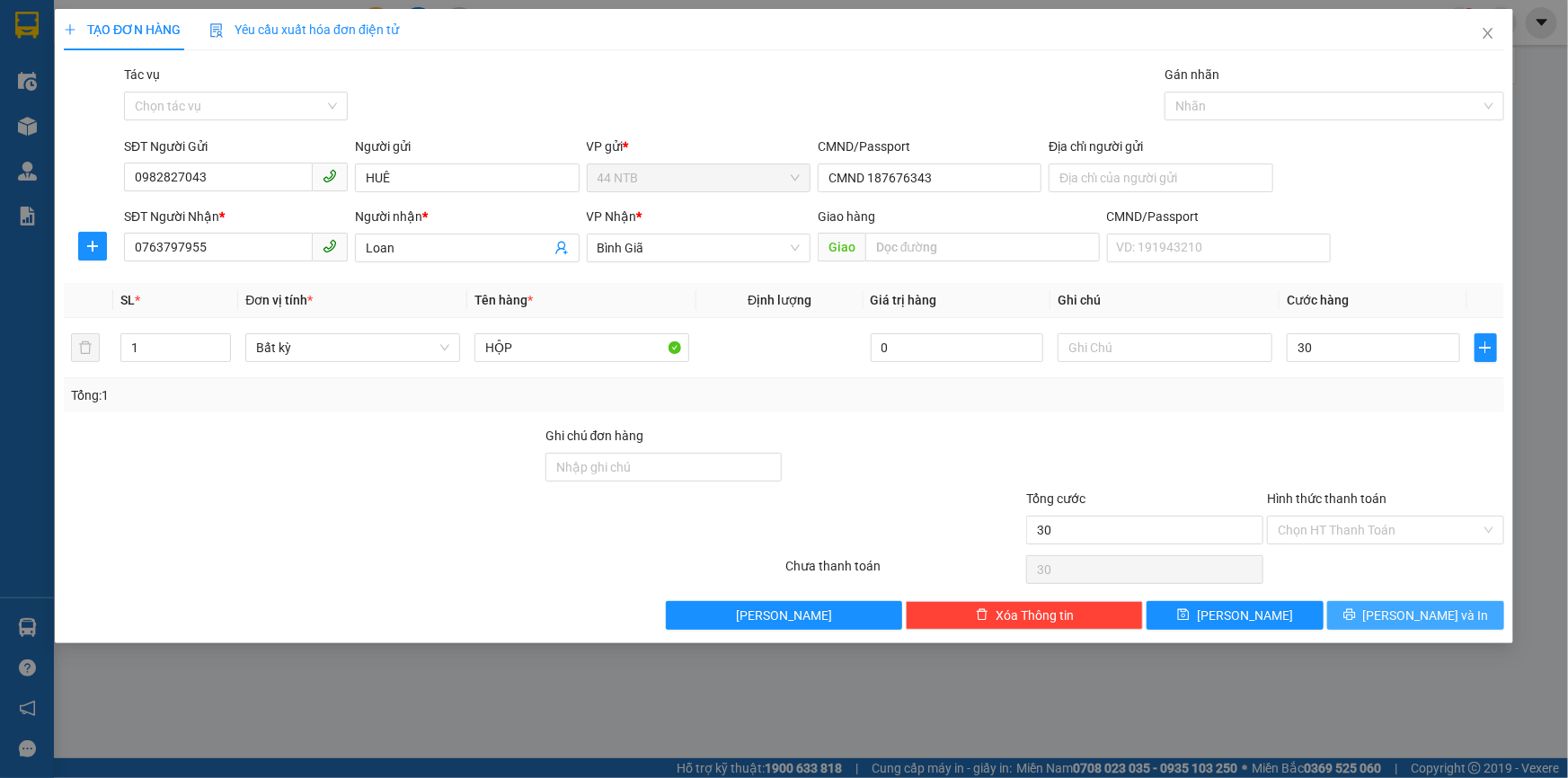
type input "30.000"
drag, startPoint x: 1420, startPoint y: 613, endPoint x: 1178, endPoint y: 531, distance: 255.5
click at [1420, 612] on span "[PERSON_NAME] và In" at bounding box center [1426, 616] width 126 height 20
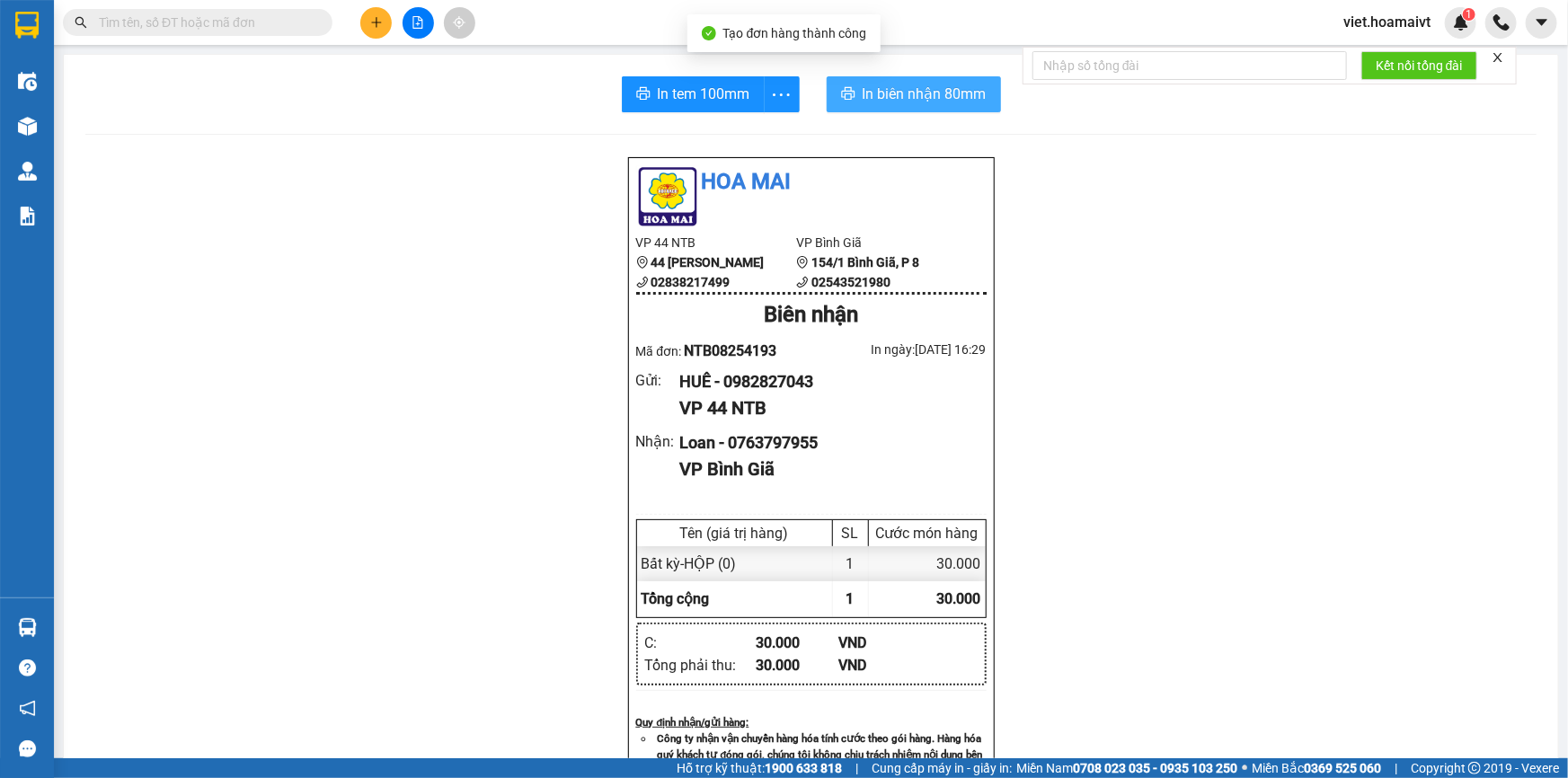
drag, startPoint x: 928, startPoint y: 90, endPoint x: 962, endPoint y: 101, distance: 35.7
click at [929, 90] on span "In biên nhận 80mm" at bounding box center [924, 94] width 124 height 23
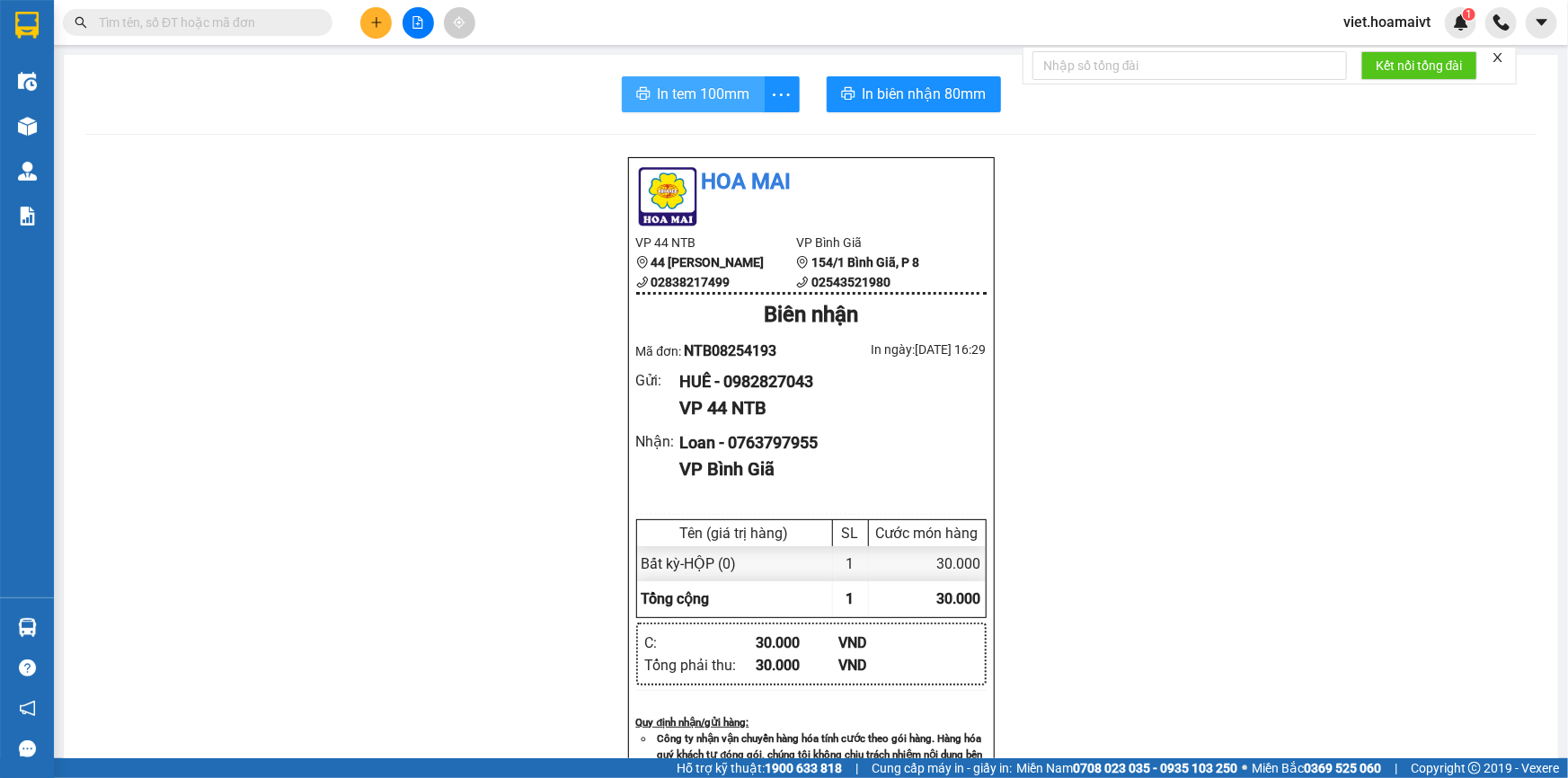
click at [674, 94] on span "In tem 100mm" at bounding box center [704, 94] width 93 height 23
click at [378, 12] on button at bounding box center [376, 23] width 31 height 31
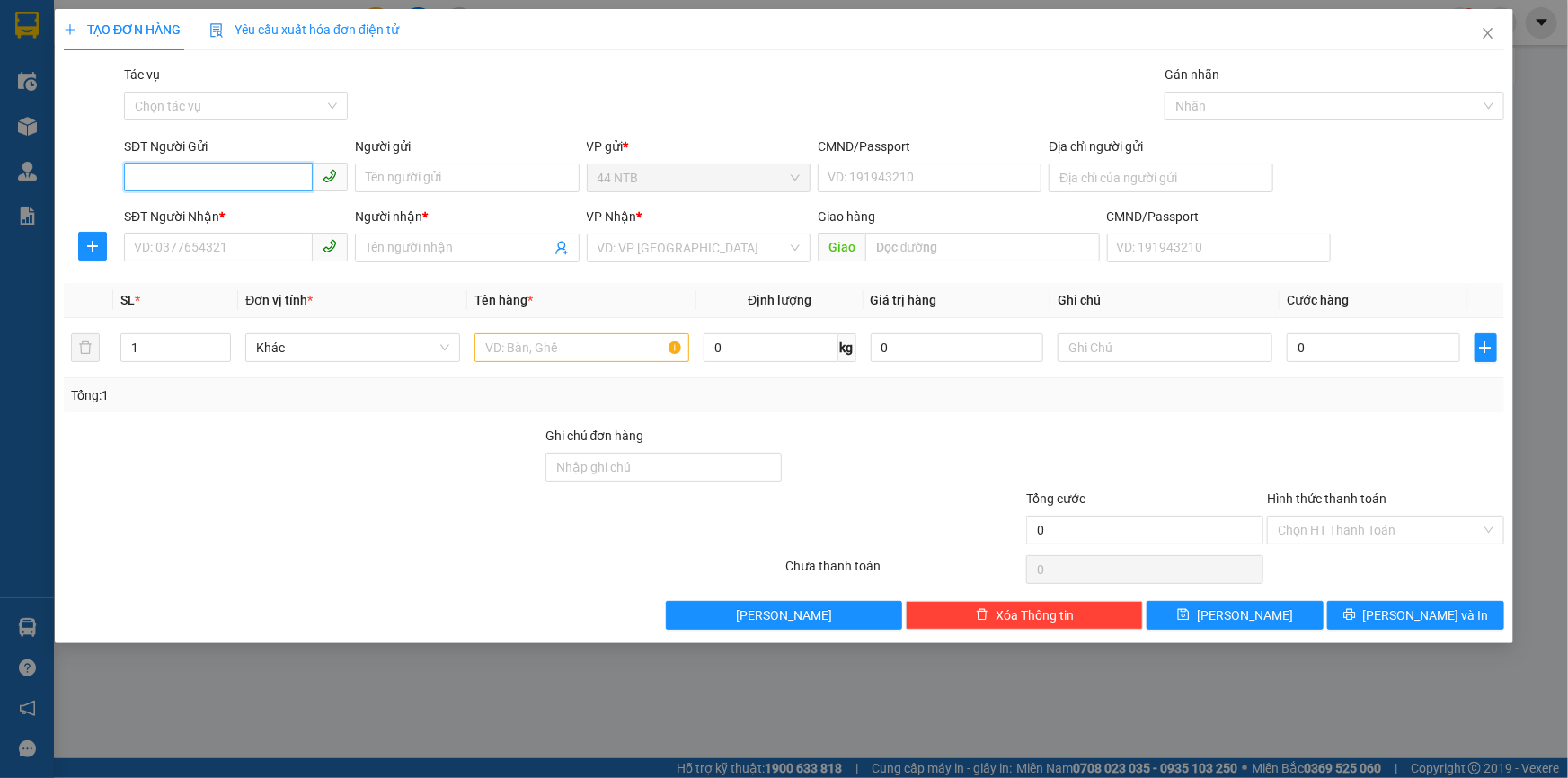
click at [231, 170] on input "SĐT Người Gửi" at bounding box center [218, 176] width 189 height 28
click at [243, 242] on input "SĐT Người Nhận *" at bounding box center [218, 247] width 189 height 28
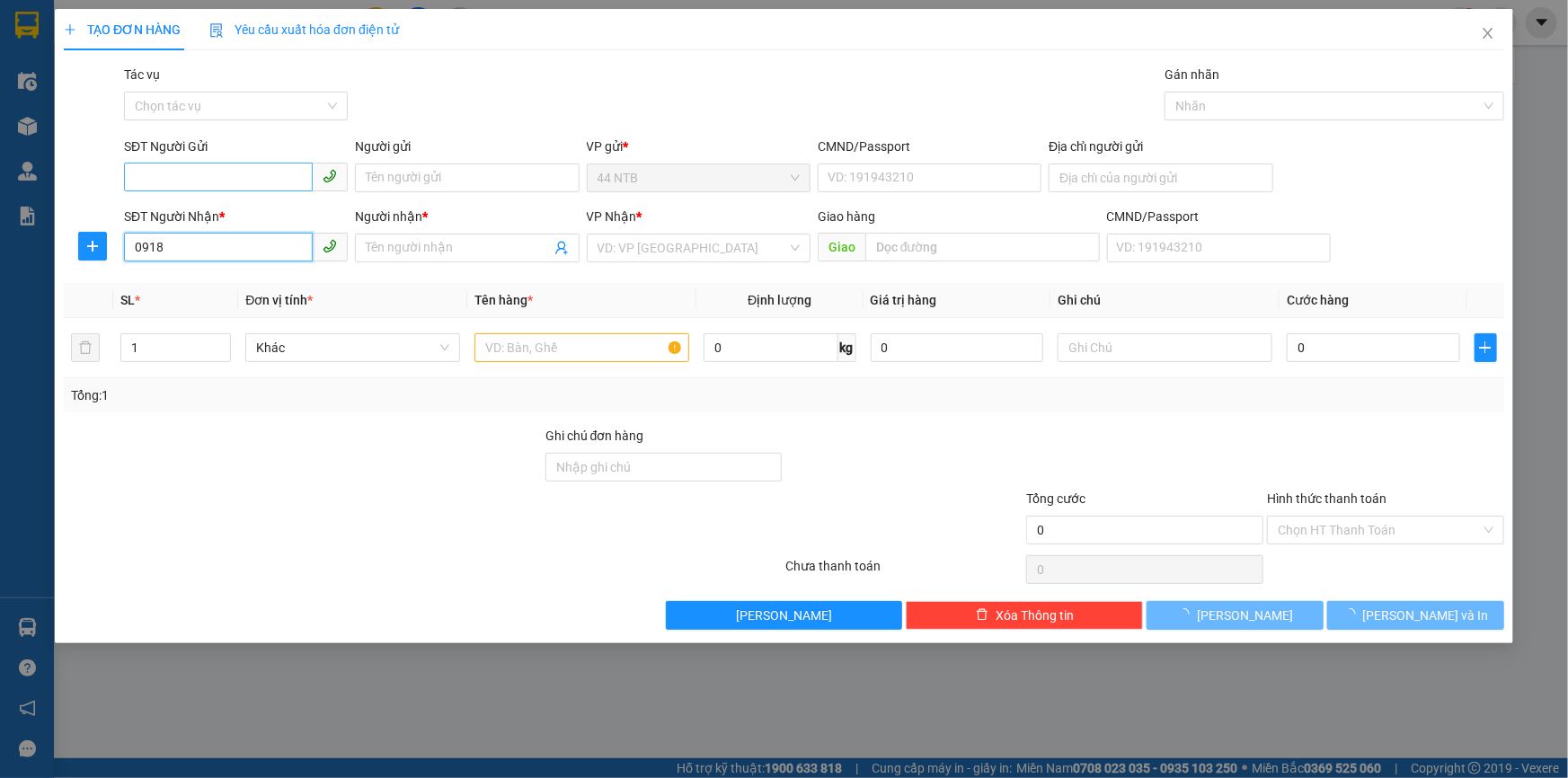
type input "0918"
click at [206, 171] on input "SĐT Người Gửi" at bounding box center [218, 176] width 189 height 28
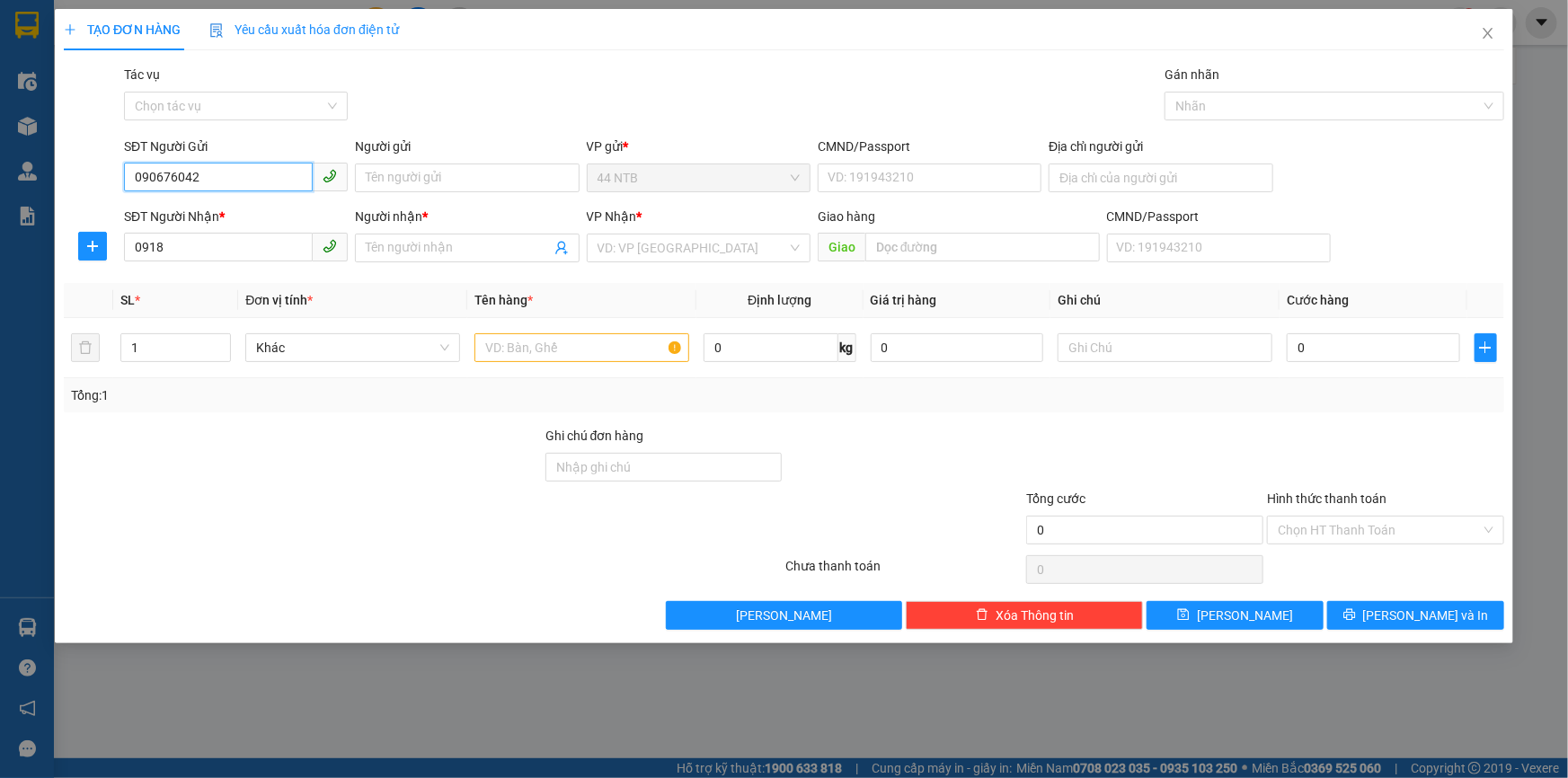
type input "0906760429"
click at [251, 215] on div "0906760429 - PHÚC" at bounding box center [235, 213] width 202 height 20
type input "PHÚC"
type input "0906760429"
click at [491, 138] on div "Người gửi" at bounding box center [467, 146] width 224 height 20
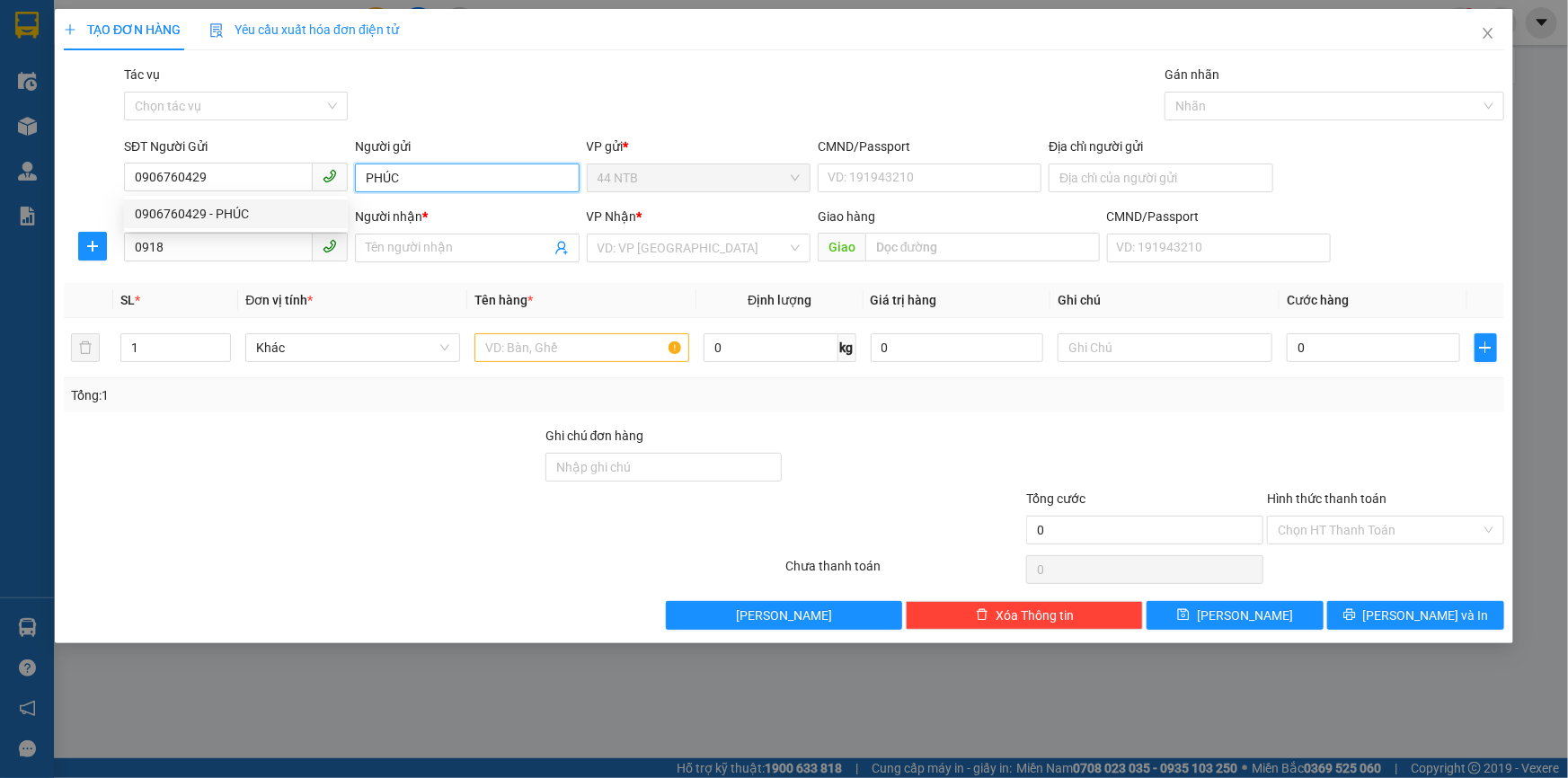
click at [491, 163] on input "PHÚC" at bounding box center [467, 177] width 224 height 28
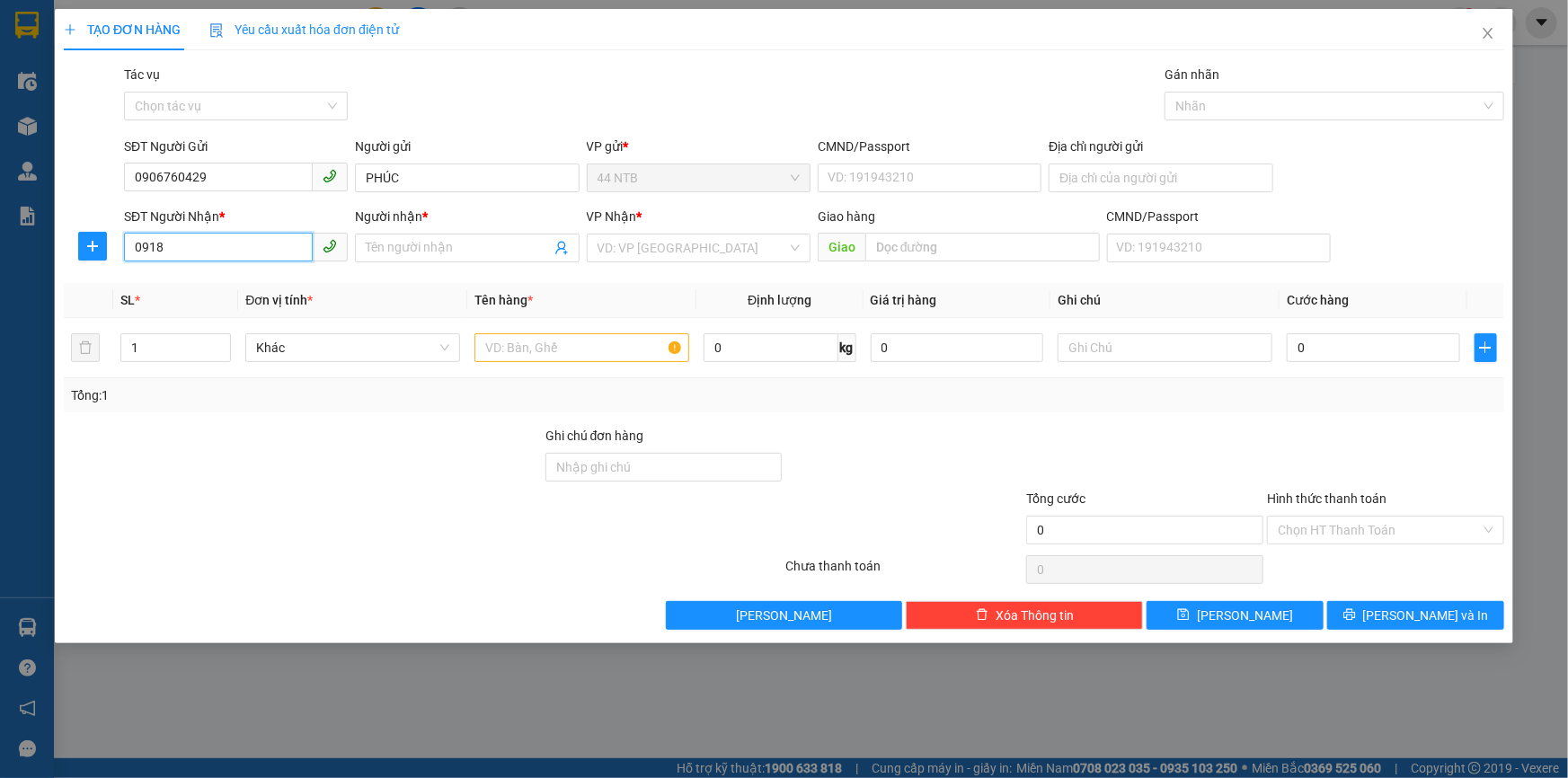
click at [260, 238] on input "0918" at bounding box center [218, 247] width 189 height 28
type input "0918663149"
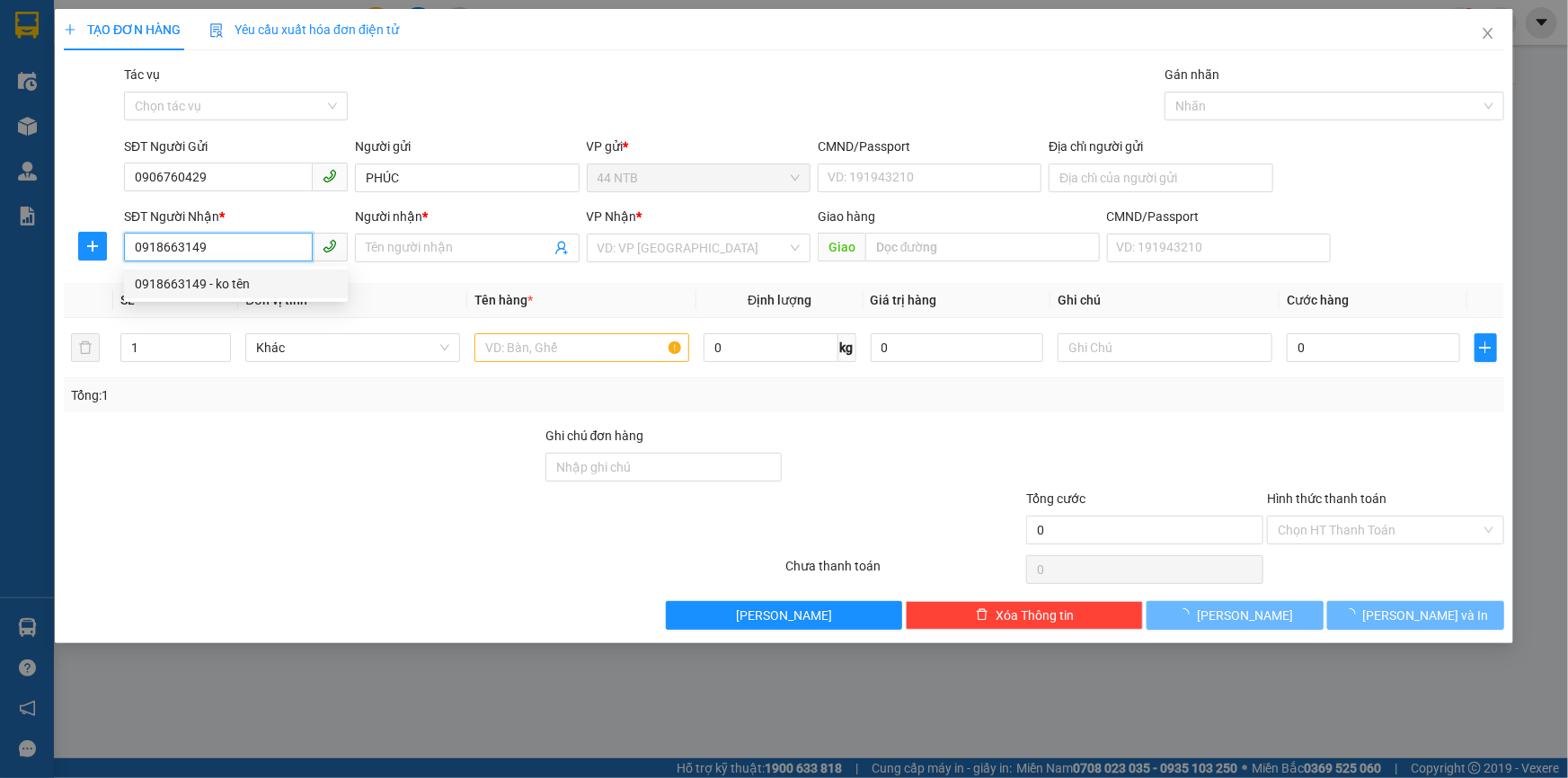
type input "ko tên"
type input "CÁI MÉP"
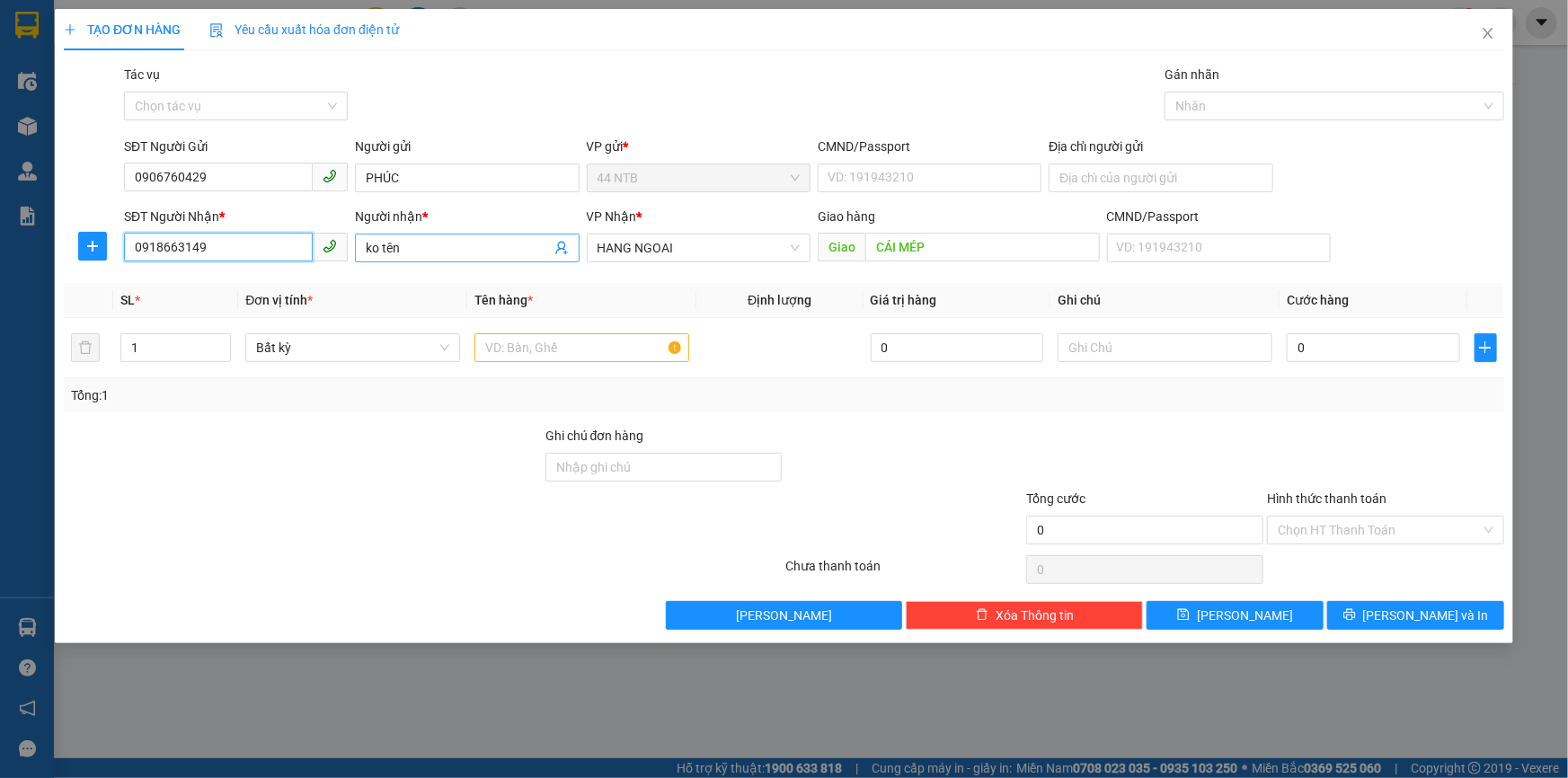
type input "0918663149"
drag, startPoint x: 421, startPoint y: 251, endPoint x: 156, endPoint y: 279, distance: 266.5
click at [156, 279] on div "Transit Pickup Surcharge Ids Transit Deliver Surcharge Ids Transit Deliver Surc…" at bounding box center [784, 347] width 1441 height 565
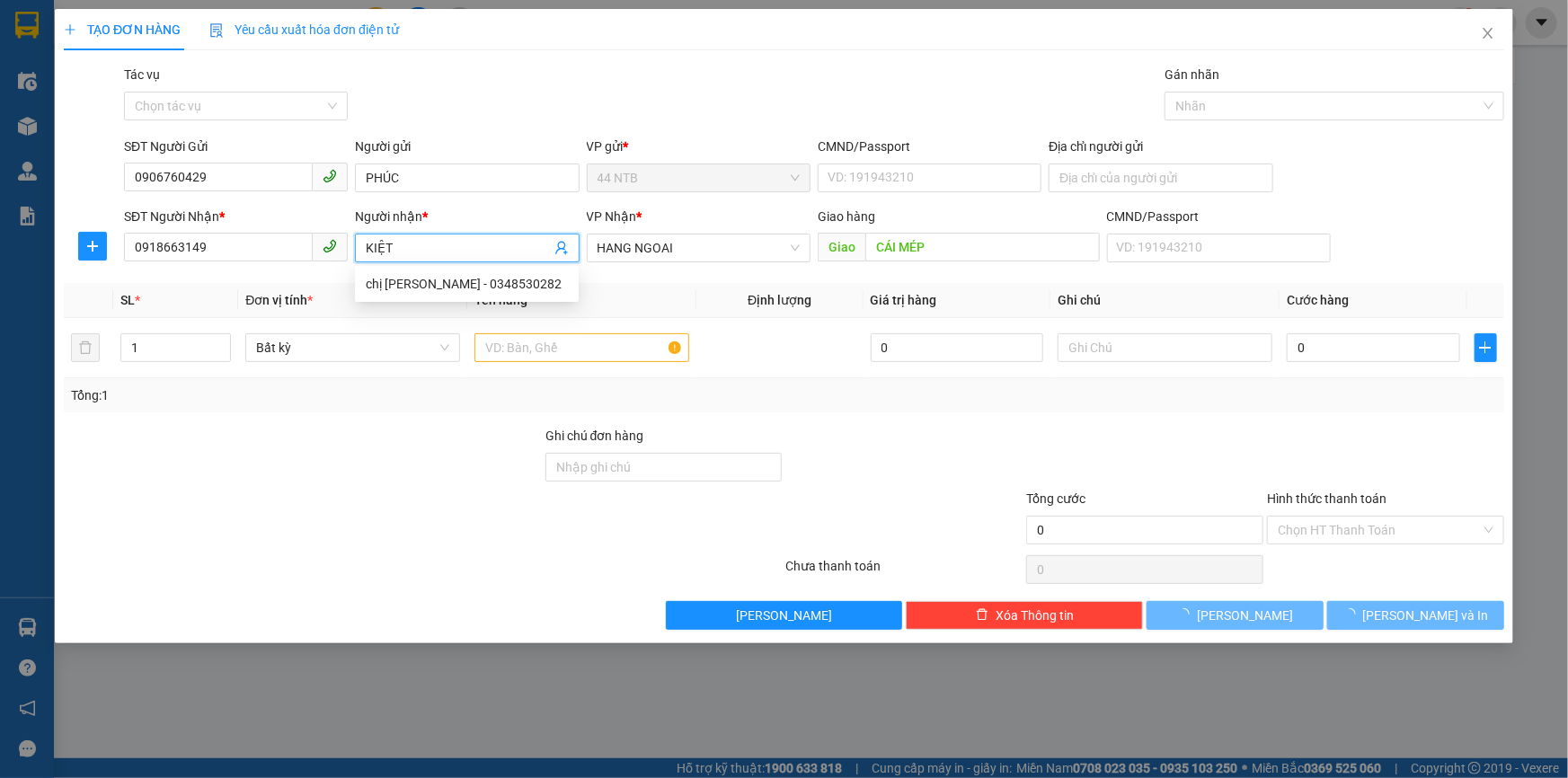
type input "KIỆT"
drag, startPoint x: 645, startPoint y: 87, endPoint x: 997, endPoint y: 165, distance: 360.5
click at [663, 90] on div "Gói vận chuyển * Tiêu chuẩn Tác vụ Chọn tác vụ Gán nhãn Nhãn" at bounding box center [814, 96] width 1388 height 63
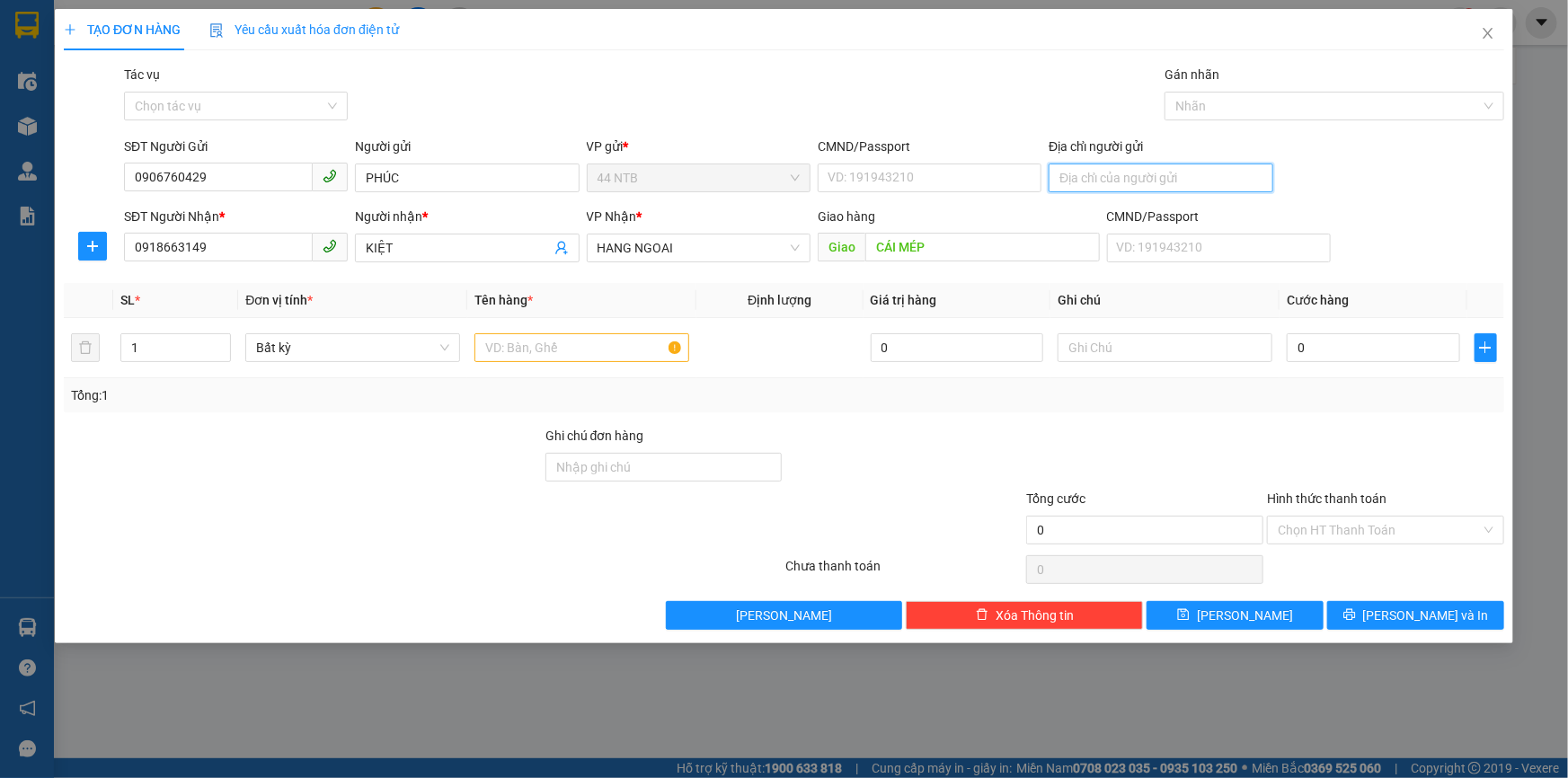
click at [1104, 182] on input "Địa chỉ người gửi" at bounding box center [1161, 177] width 224 height 28
type input "87/33 LẠC LONG QUÂN"
click at [883, 94] on div "Gói vận chuyển * Tiêu chuẩn Tác vụ Chọn tác vụ Gán nhãn Nhãn" at bounding box center [814, 96] width 1388 height 63
click at [575, 355] on input "text" at bounding box center [581, 347] width 214 height 28
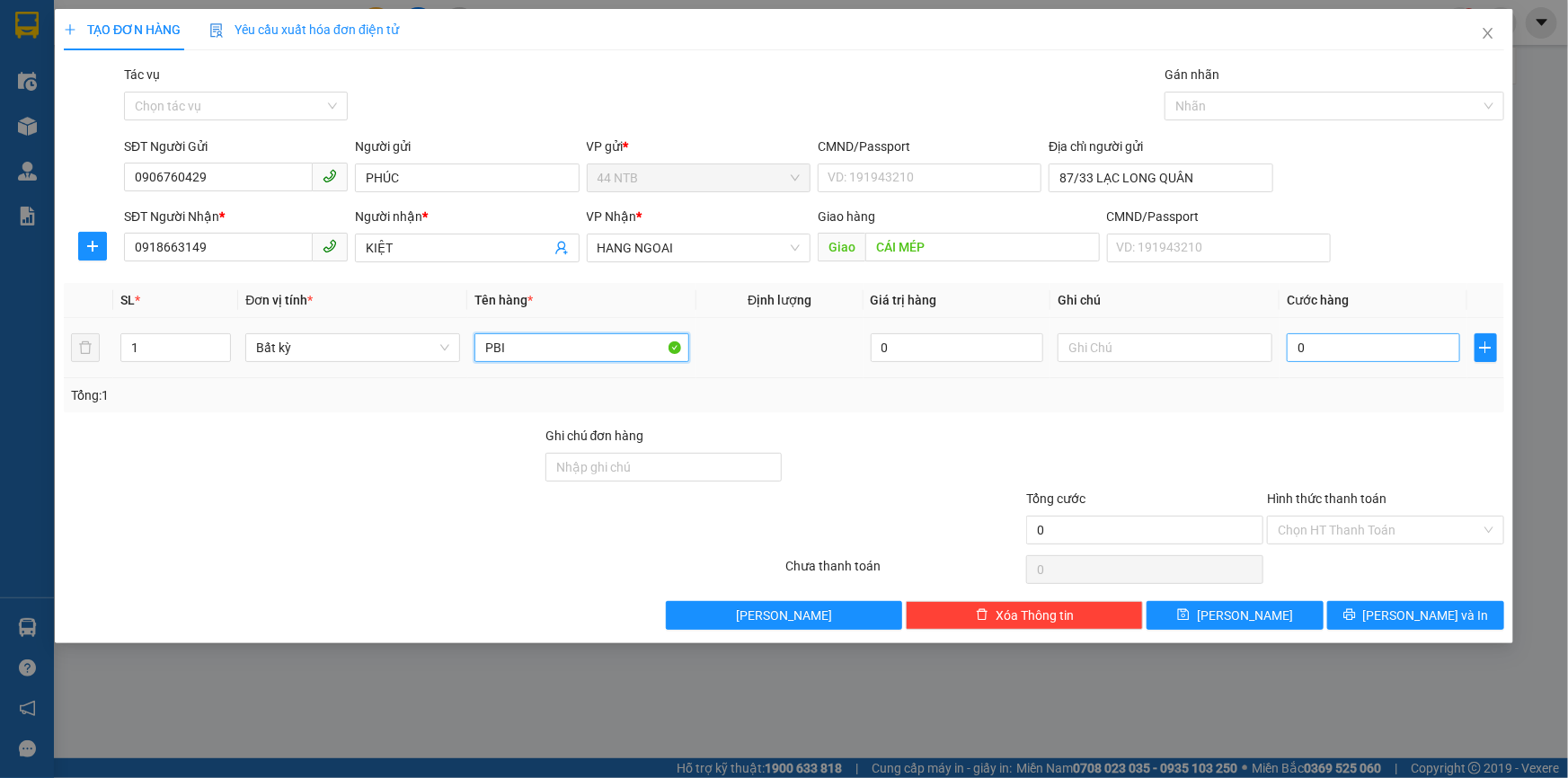
type input "PBI"
click at [1387, 352] on input "0" at bounding box center [1374, 347] width 174 height 28
type input "4"
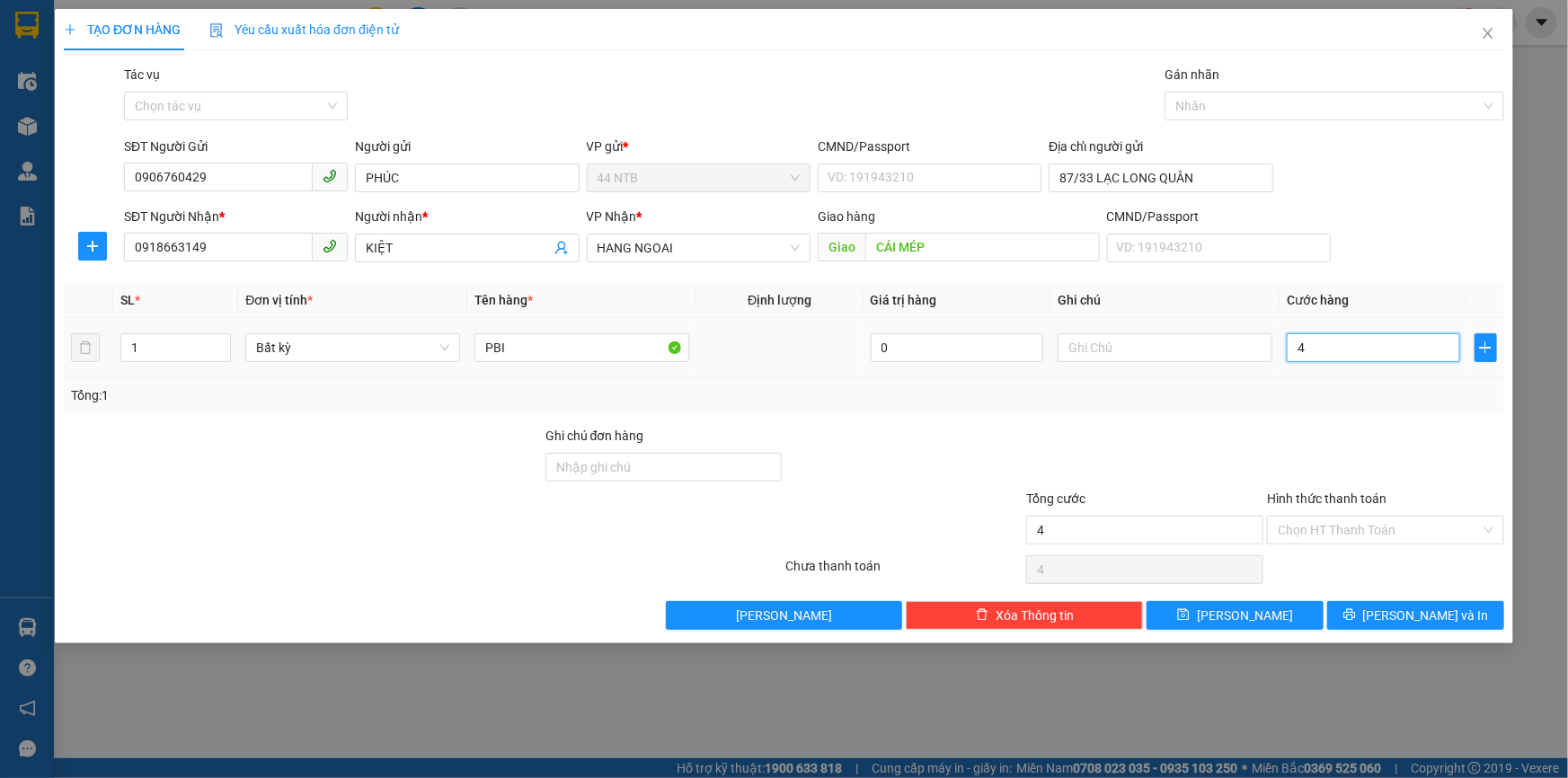
type input "40"
click at [1391, 538] on input "Hình thức thanh toán" at bounding box center [1379, 530] width 203 height 27
type input "40.000"
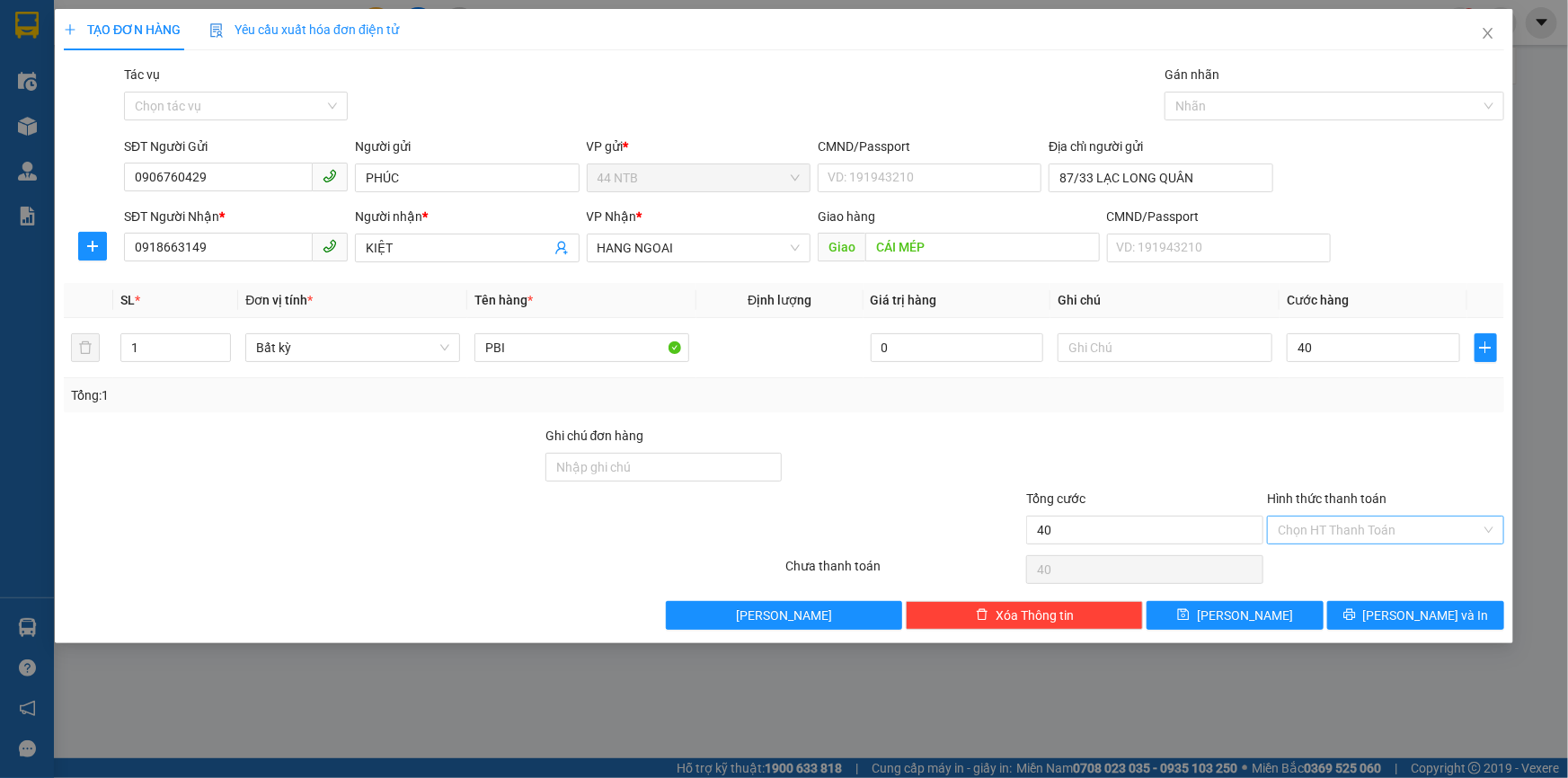
type input "40.000"
click at [1395, 566] on div "Tại văn phòng" at bounding box center [1385, 565] width 215 height 20
type input "0"
click at [799, 83] on div "Gói vận chuyển * Tiêu chuẩn Tác vụ Chọn tác vụ Gán nhãn Nhãn" at bounding box center [814, 96] width 1388 height 63
click at [1433, 611] on span "[PERSON_NAME] và In" at bounding box center [1426, 616] width 126 height 20
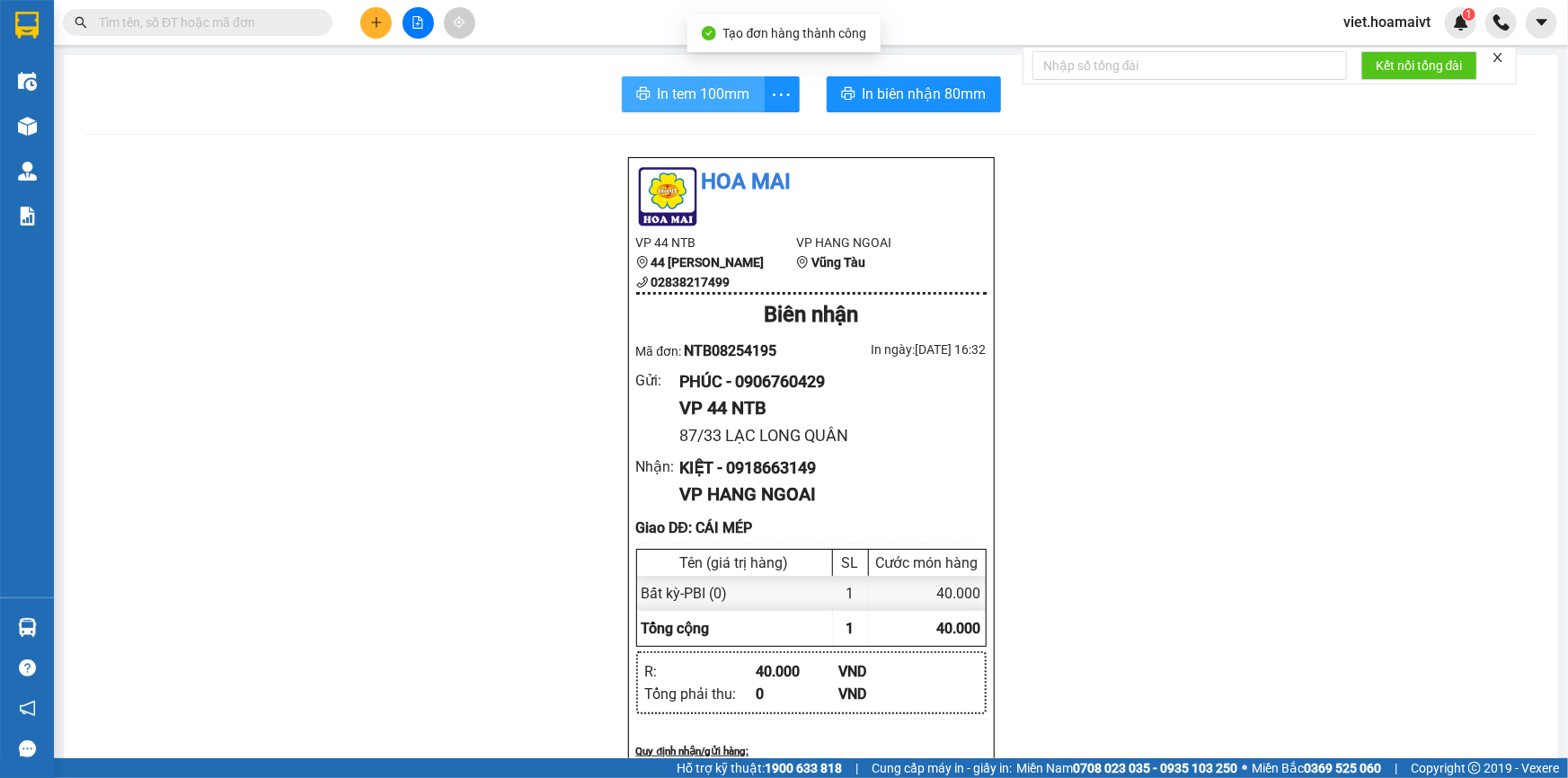
click at [722, 99] on span "In tem 100mm" at bounding box center [704, 94] width 93 height 23
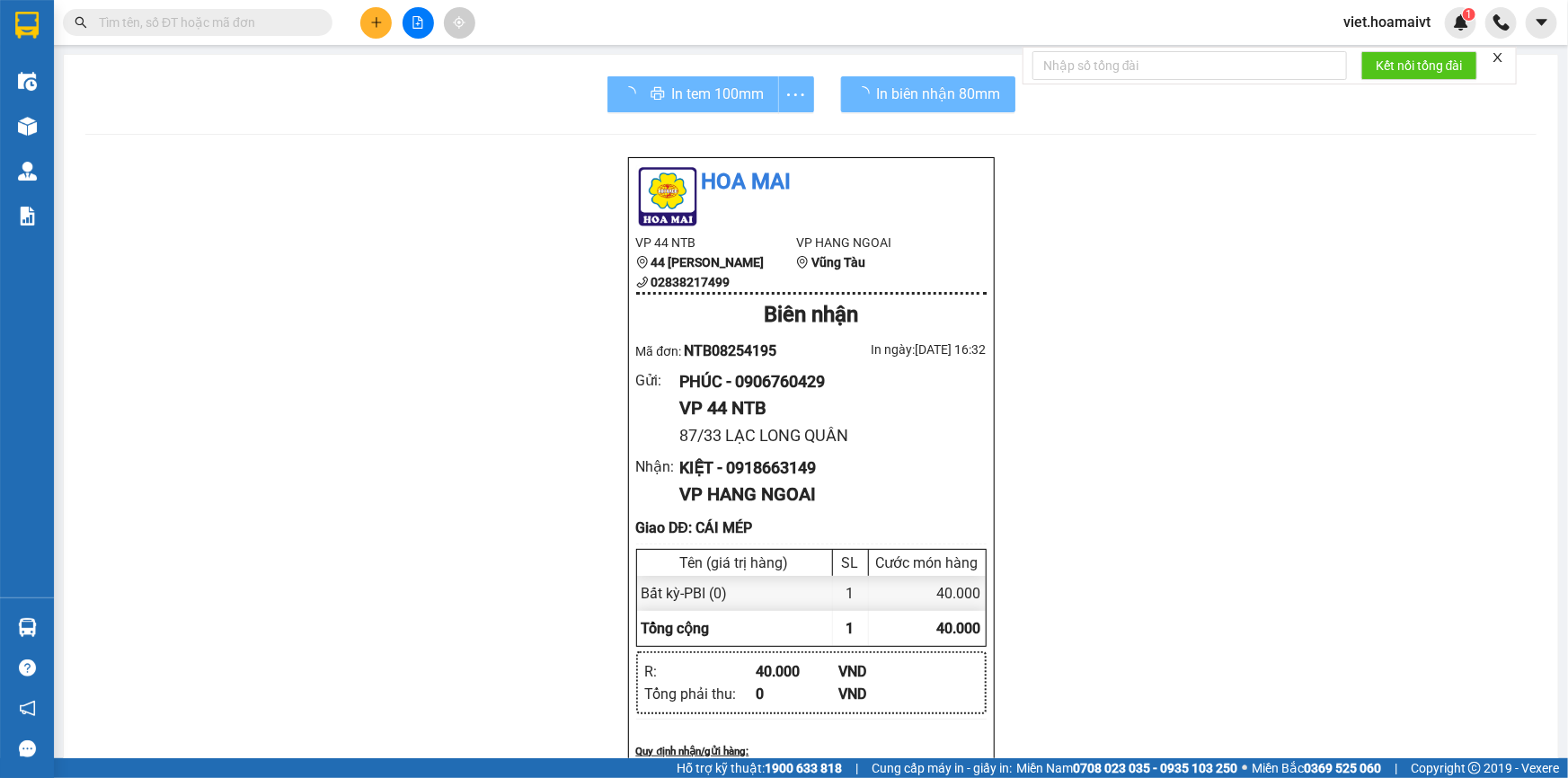
click at [1221, 553] on div "Hoa Mai VP 44 NTB 44 [PERSON_NAME] 02838217499 VP HANG NGOAI Vũng Tàu Biên nhậ…" at bounding box center [811, 761] width 1451 height 1209
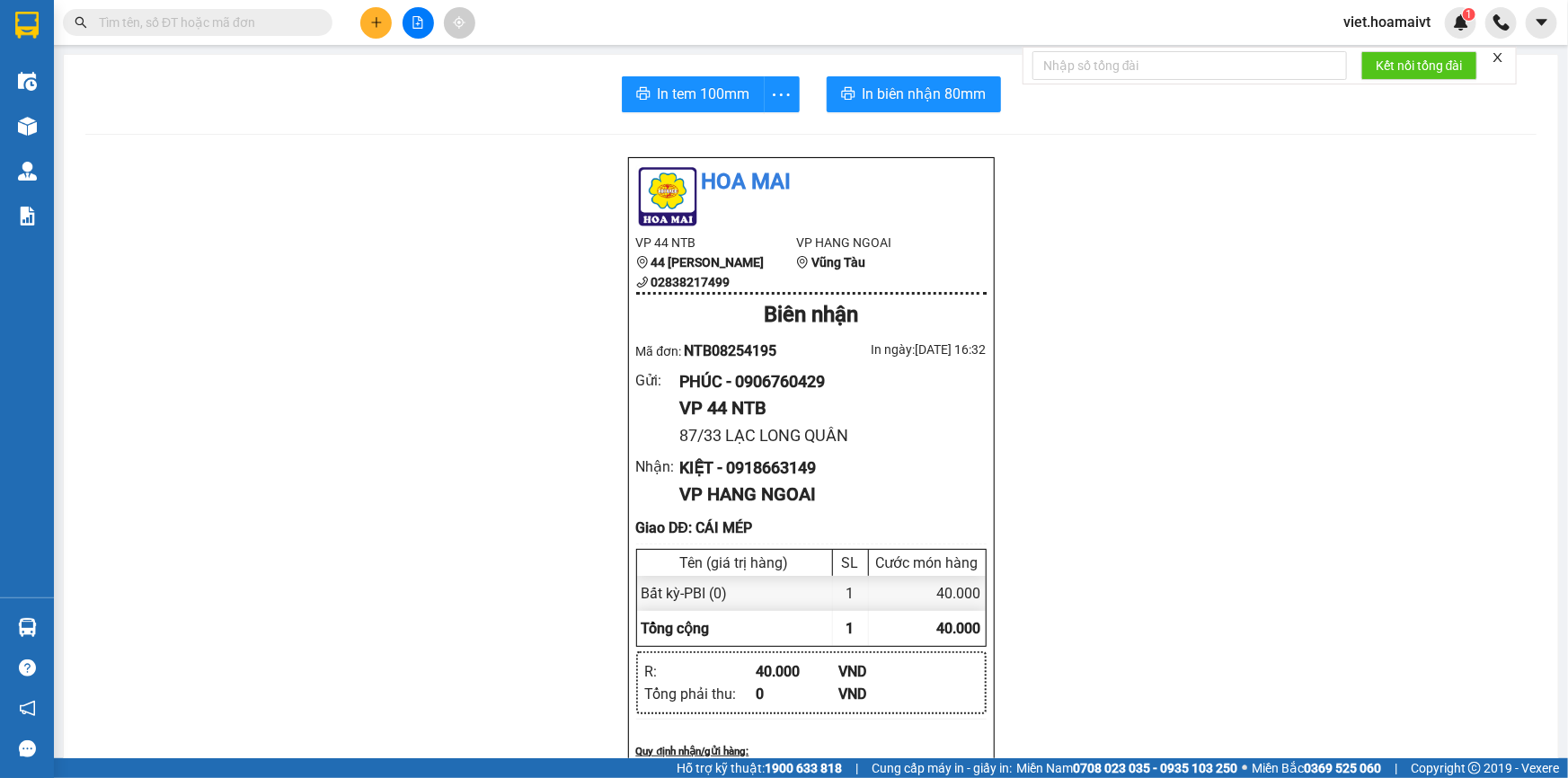
click at [380, 28] on icon "plus" at bounding box center [376, 22] width 12 height 12
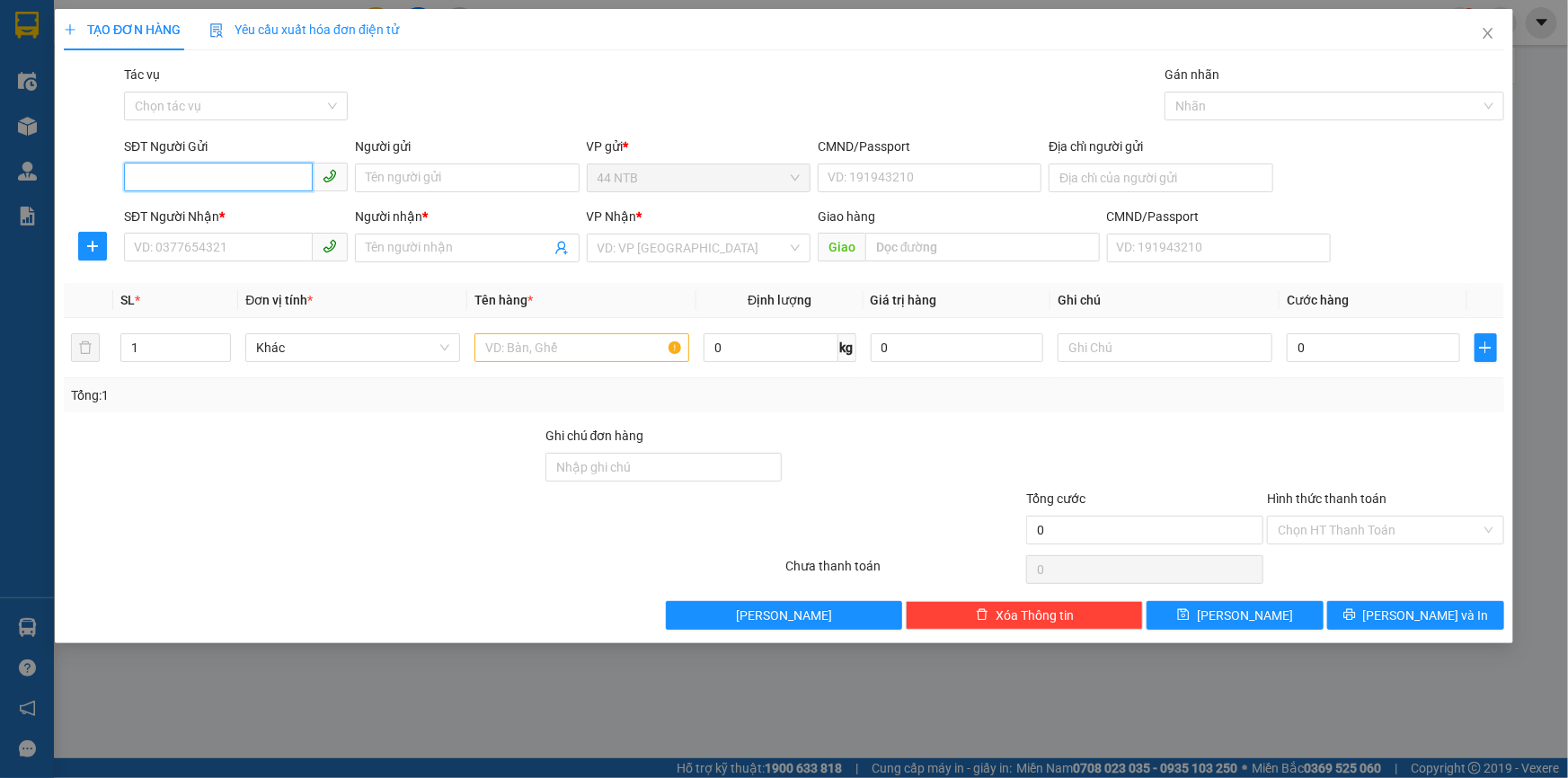
click at [252, 189] on input "SĐT Người Gửi" at bounding box center [218, 176] width 189 height 28
click at [251, 183] on input "SĐT Người Gửi" at bounding box center [218, 176] width 189 height 28
click at [224, 184] on input "SĐT Người Gửi" at bounding box center [218, 176] width 189 height 28
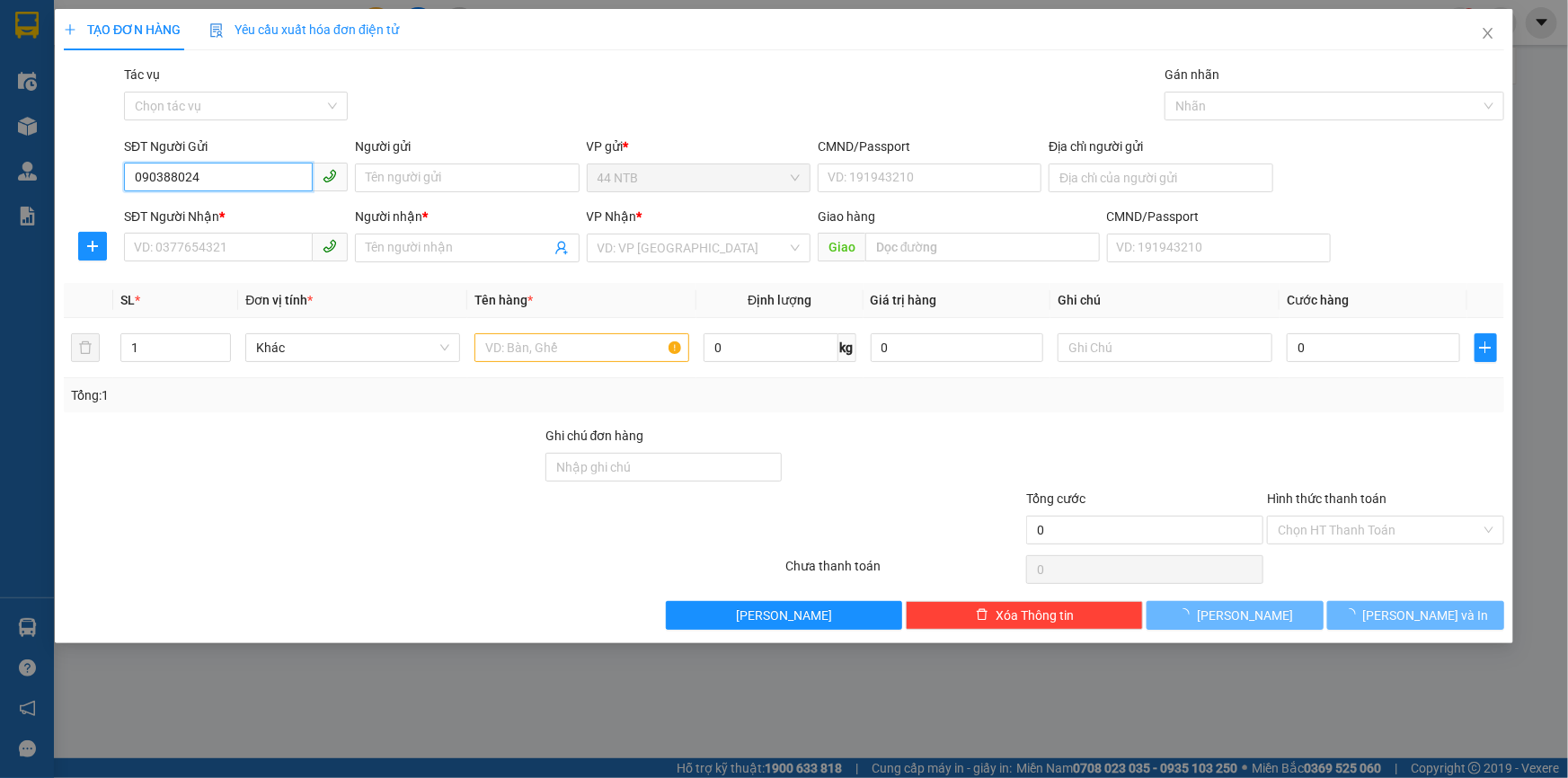
type input "0903880246"
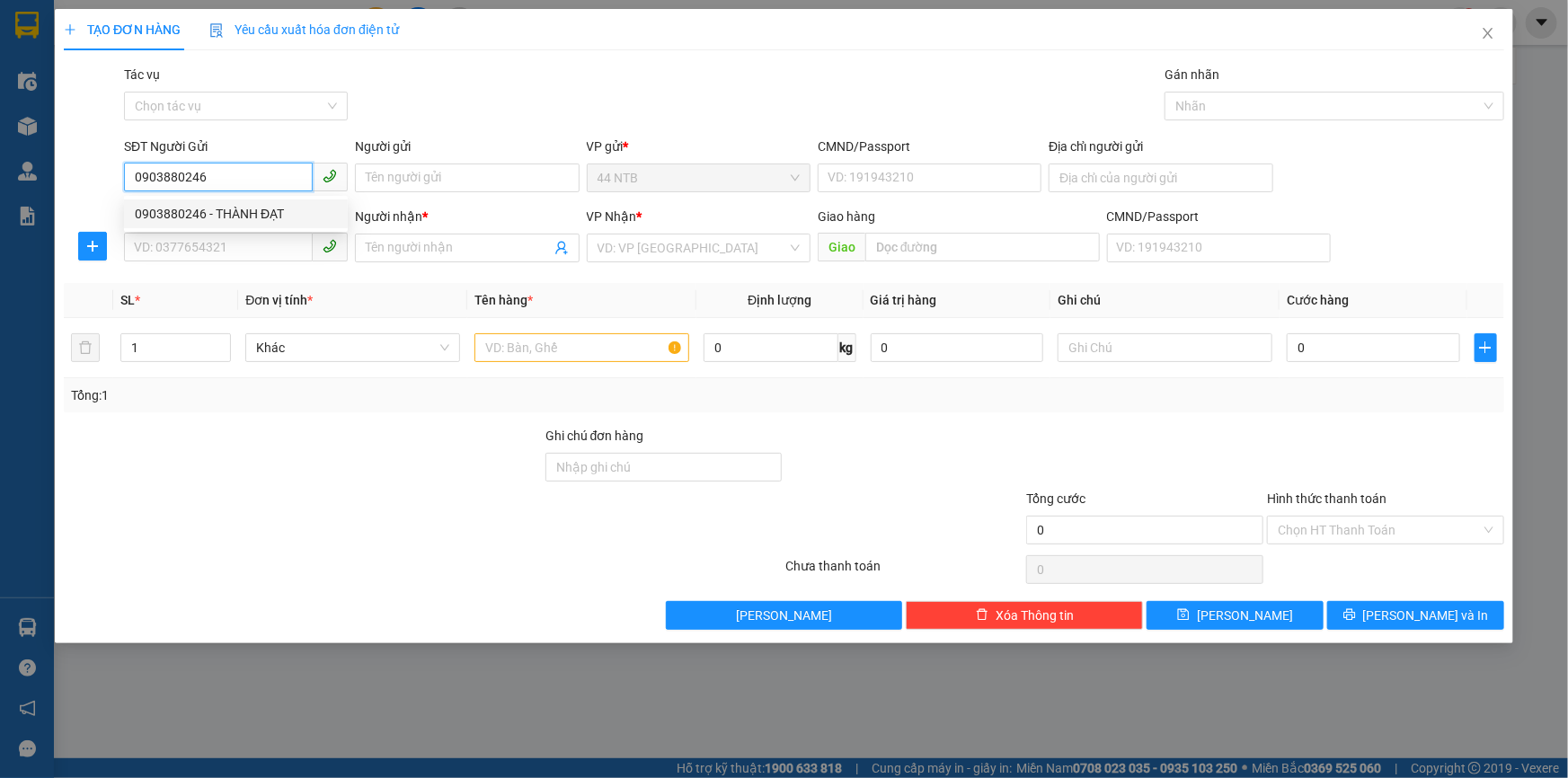
click at [255, 213] on div "0903880246 - THÀNH ĐẠT" at bounding box center [235, 213] width 202 height 20
type input "THÀNH ĐẠT"
type input "0941426761"
type input "PHUC KHANG"
type input "[GEOGRAPHIC_DATA]"
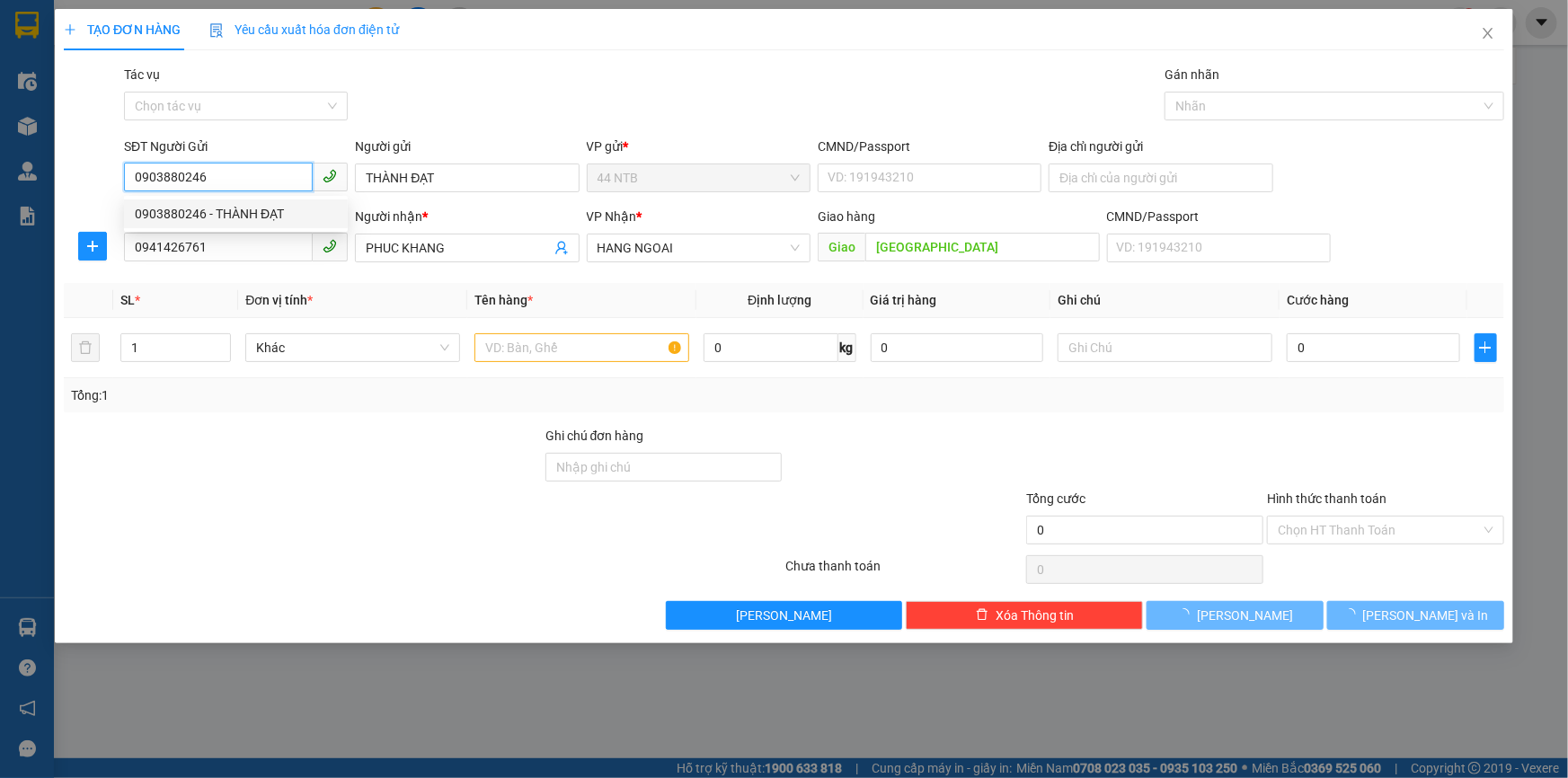
type input "0903880246"
click at [524, 112] on div "Gói vận chuyển * Tiêu chuẩn Tác vụ Chọn tác vụ Gán nhãn Nhãn" at bounding box center [814, 96] width 1388 height 63
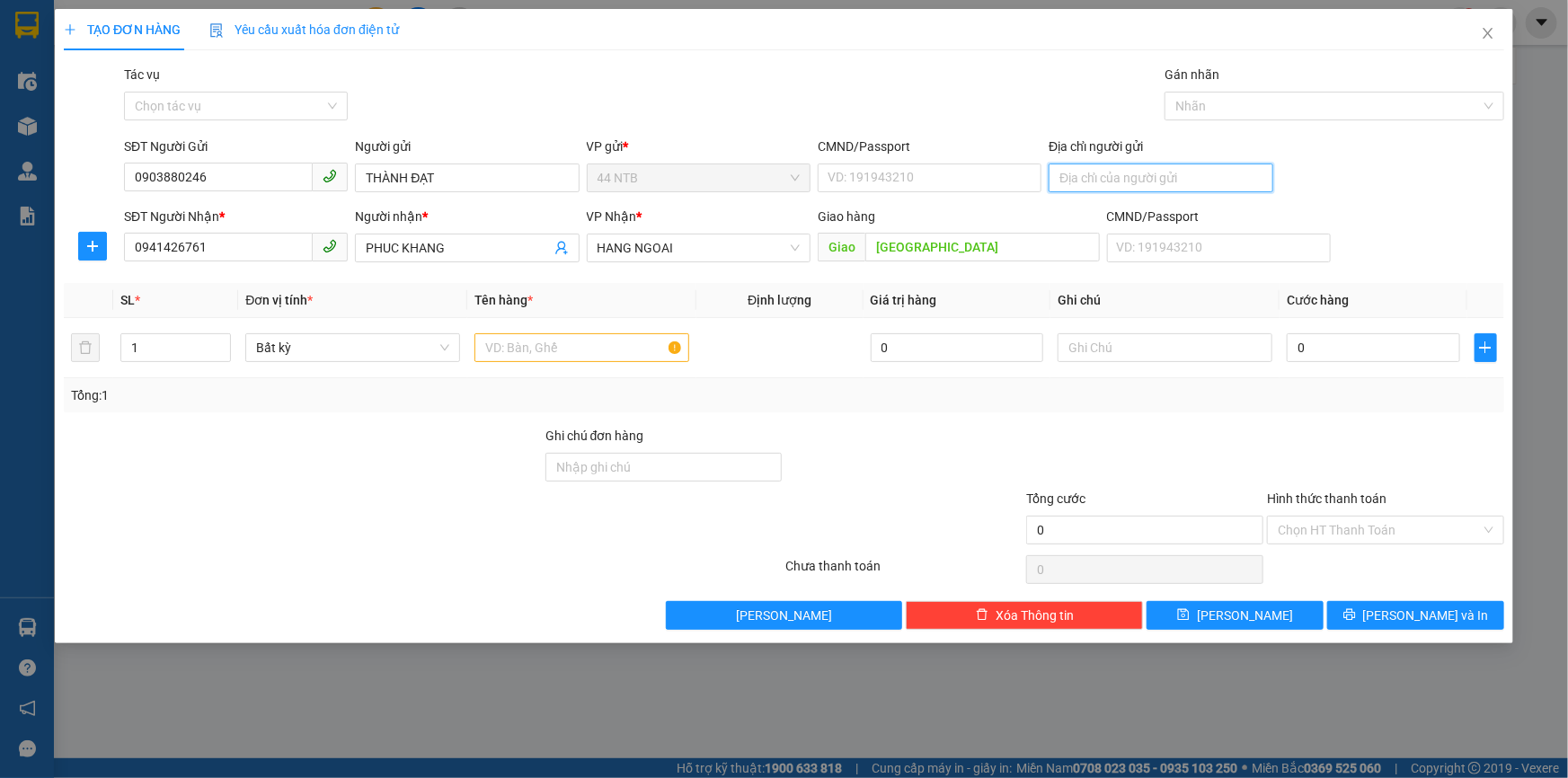
click at [1122, 177] on input "Địa chỉ người gửi" at bounding box center [1161, 177] width 224 height 28
type input "1248 LẠC LONG QUÂN"
drag, startPoint x: 885, startPoint y: 92, endPoint x: 570, endPoint y: 243, distance: 349.3
click at [884, 92] on div "Gói vận chuyển * Tiêu chuẩn Tác vụ Chọn tác vụ Gán nhãn Nhãn" at bounding box center [814, 96] width 1388 height 63
click at [616, 364] on div at bounding box center [581, 348] width 214 height 36
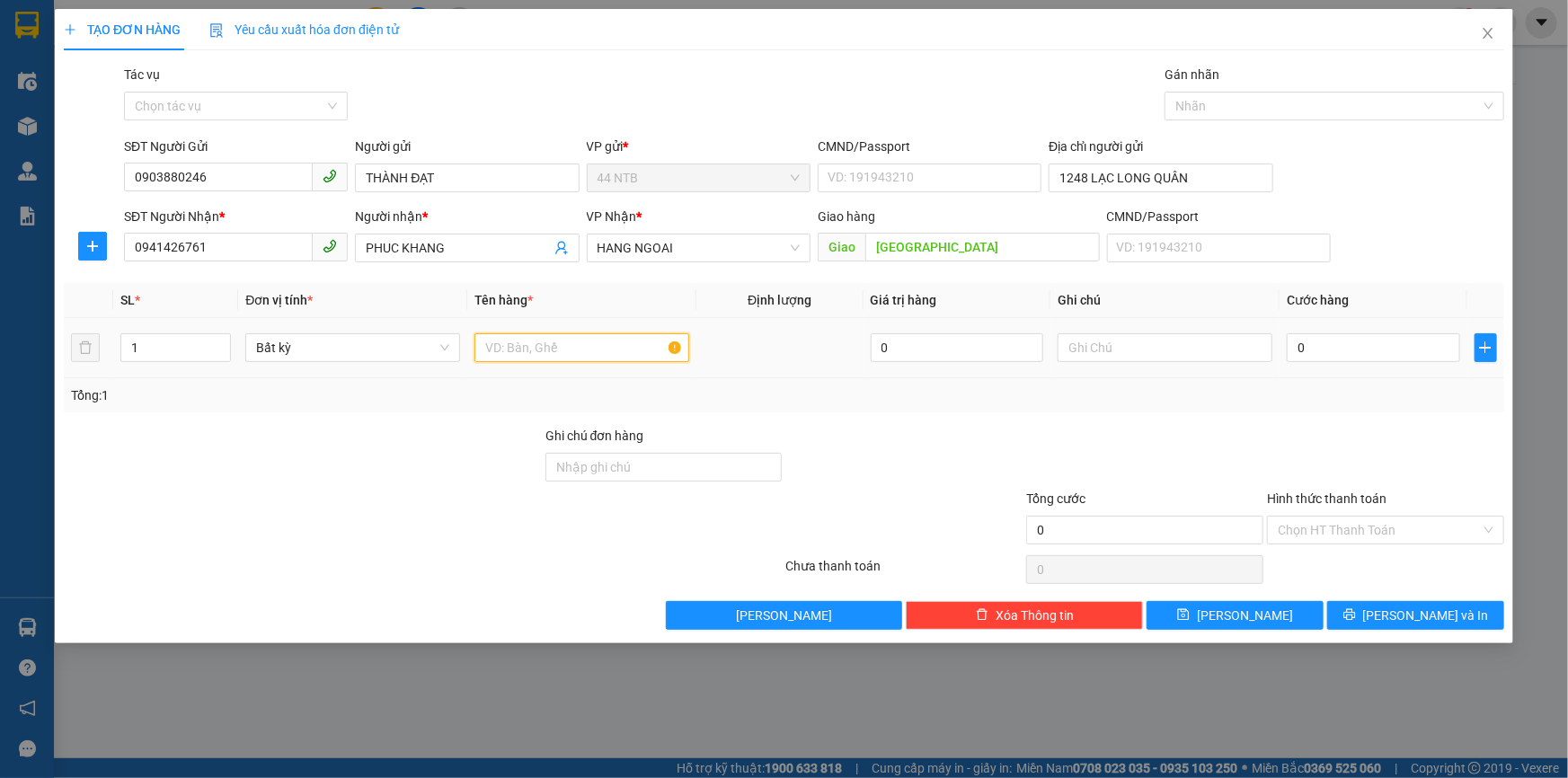
click at [616, 353] on input "text" at bounding box center [581, 347] width 214 height 28
type input "THÙNG"
click at [1424, 349] on input "0" at bounding box center [1374, 347] width 174 height 28
type input "4"
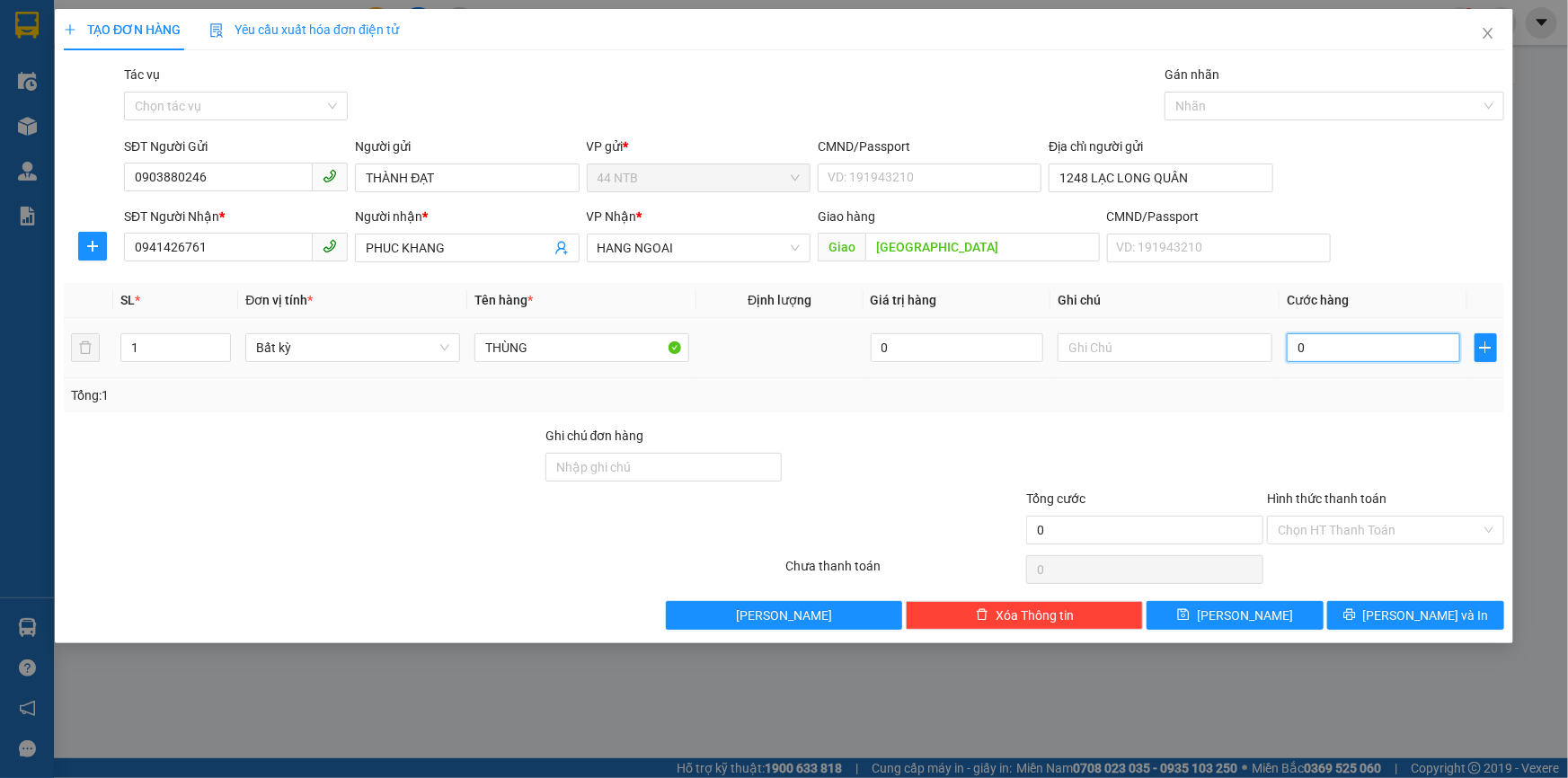
type input "4"
type input "40"
type input "40.000"
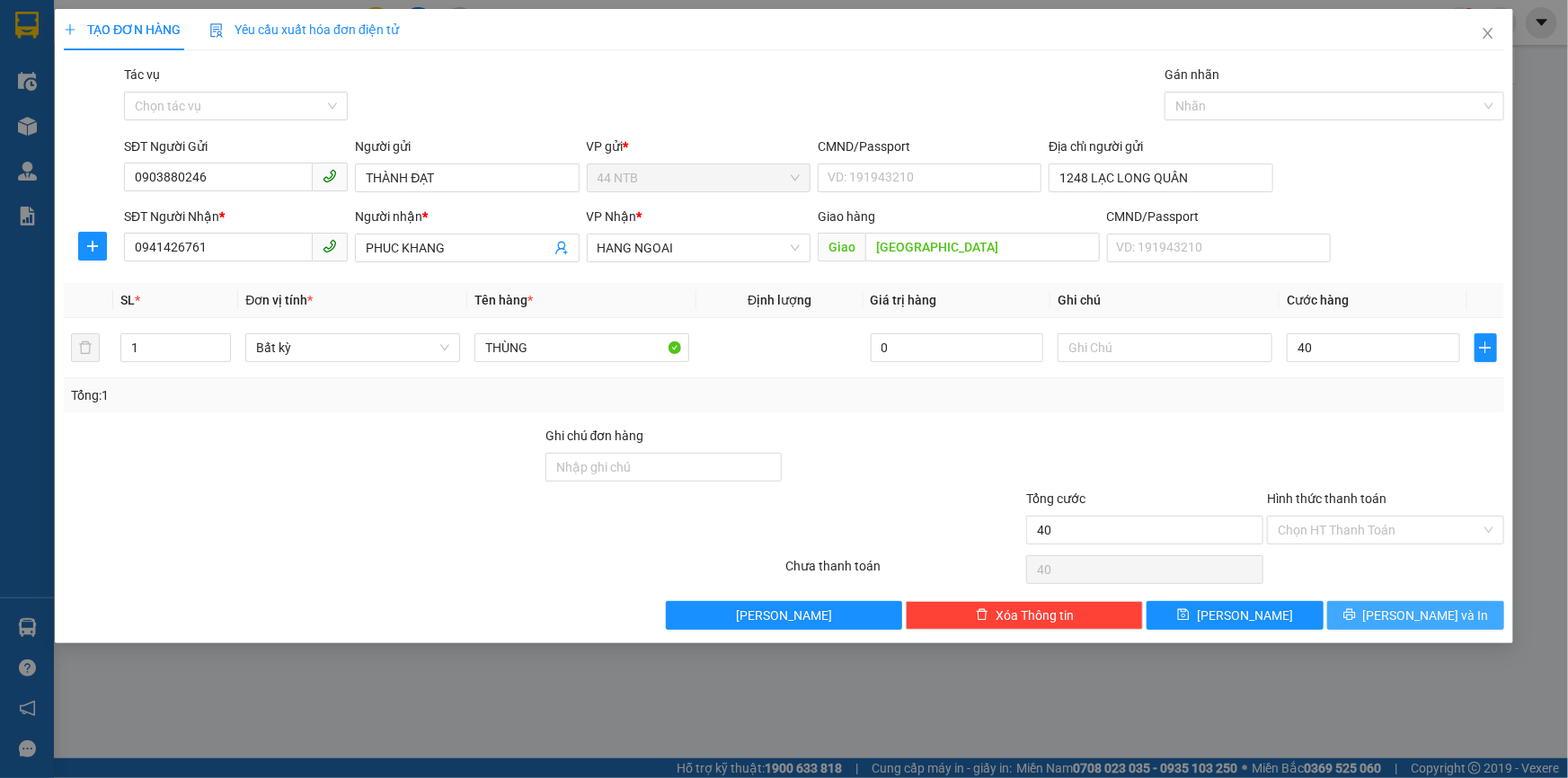
type input "40.000"
click at [1420, 610] on span "[PERSON_NAME] và In" at bounding box center [1426, 616] width 126 height 20
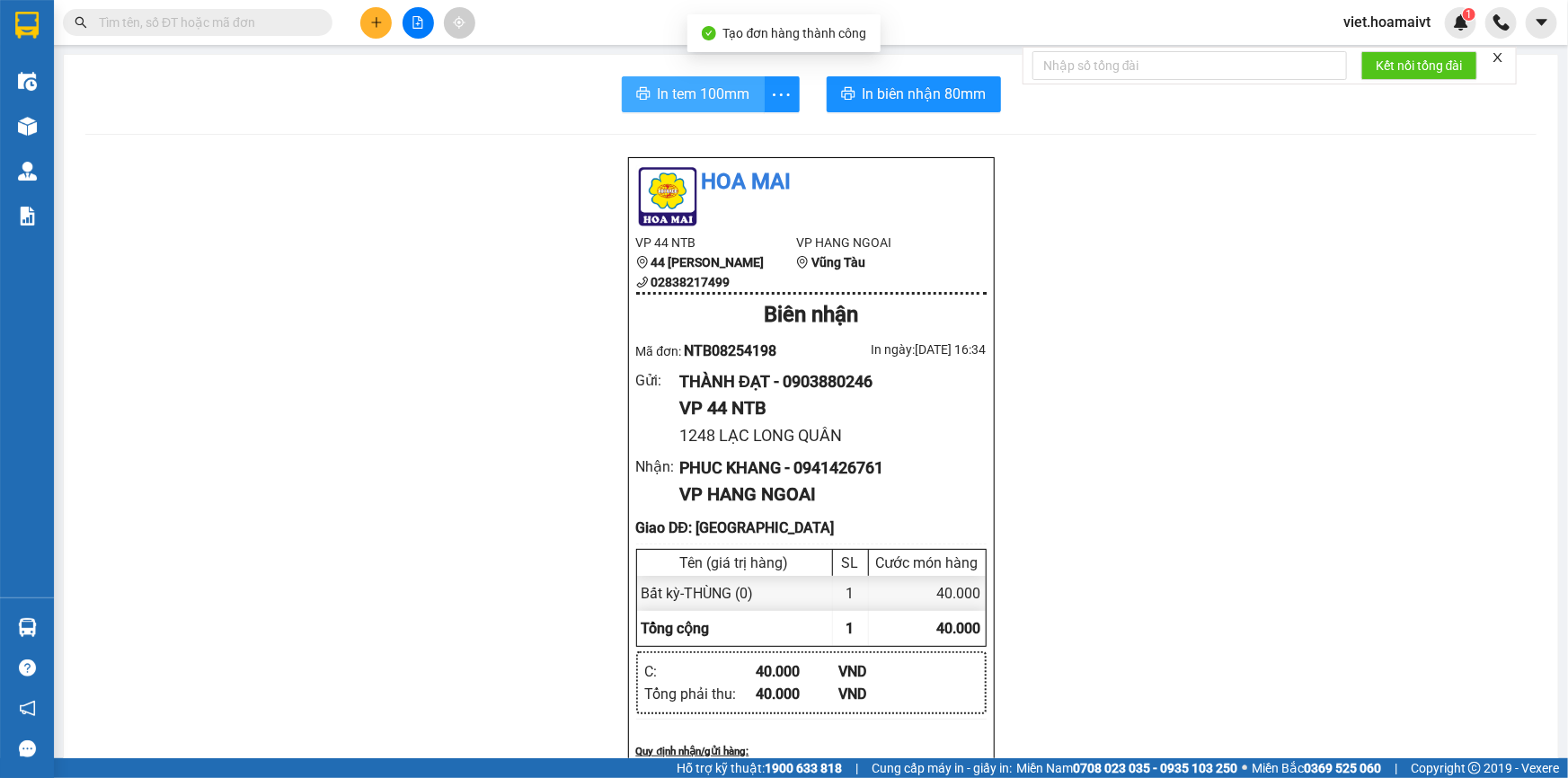
click at [673, 94] on span "In tem 100mm" at bounding box center [704, 94] width 93 height 23
click at [1230, 539] on div "Hoa Mai VP 44 NTB 44 [PERSON_NAME] 02838217499 VP HANG NGOAI Vũng Tàu Biên nhậ…" at bounding box center [811, 778] width 1451 height 1243
click at [377, 28] on button at bounding box center [376, 23] width 31 height 31
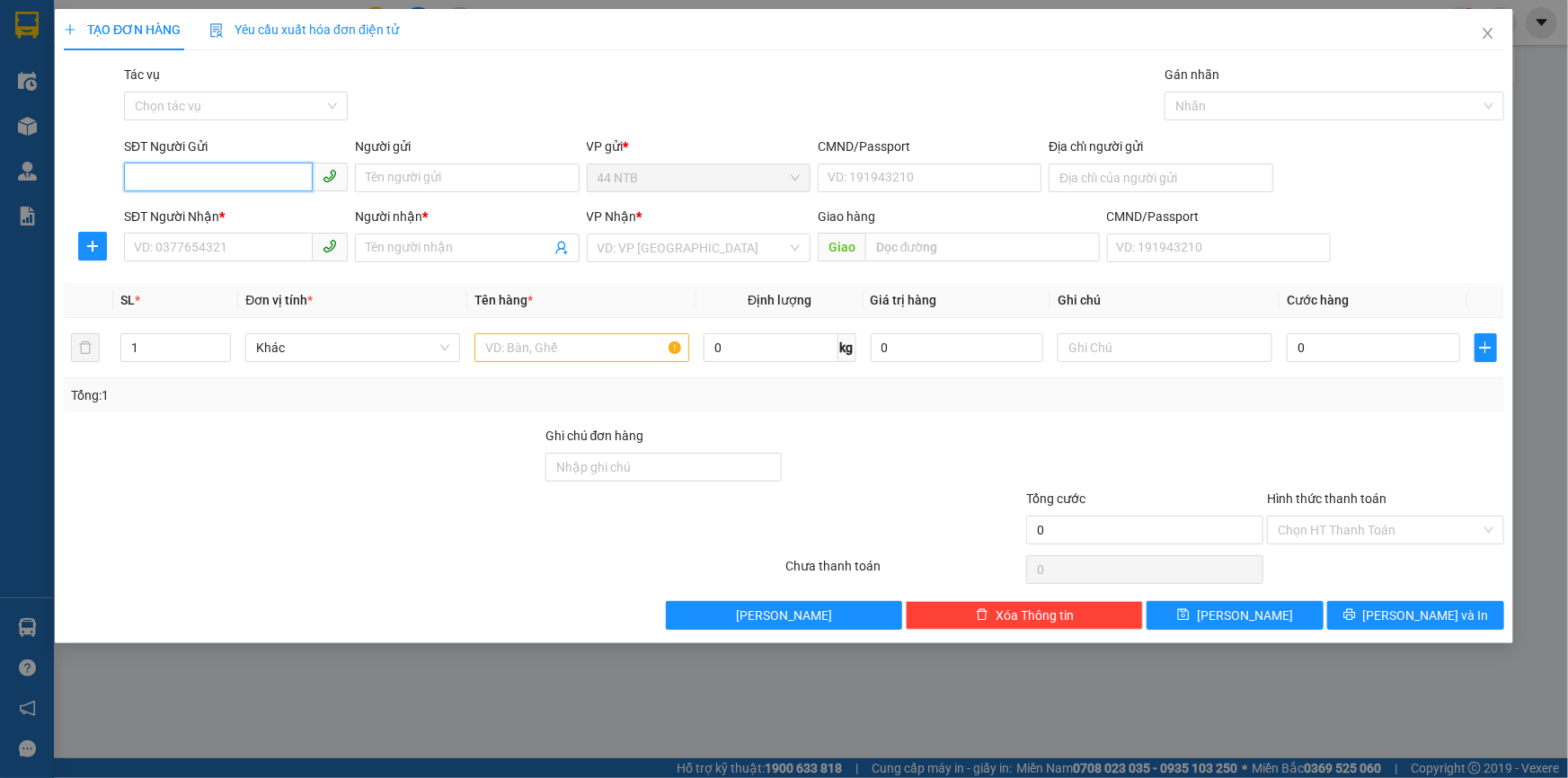
click at [207, 183] on input "SĐT Người Gửi" at bounding box center [218, 176] width 189 height 28
type input "0903148758"
click at [413, 179] on input "Người gửi" at bounding box center [467, 177] width 224 height 28
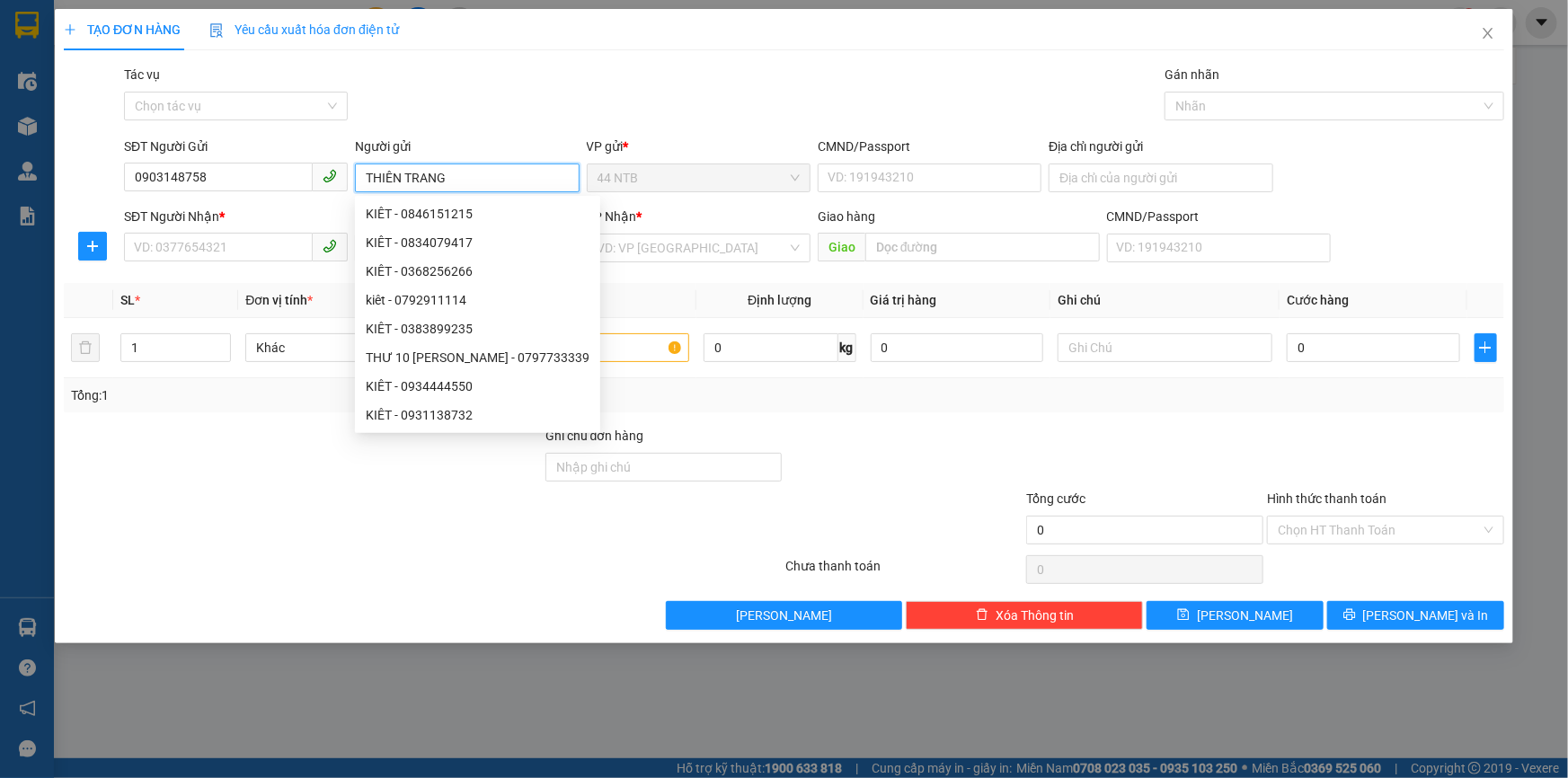
type input "THIÊN TRANG"
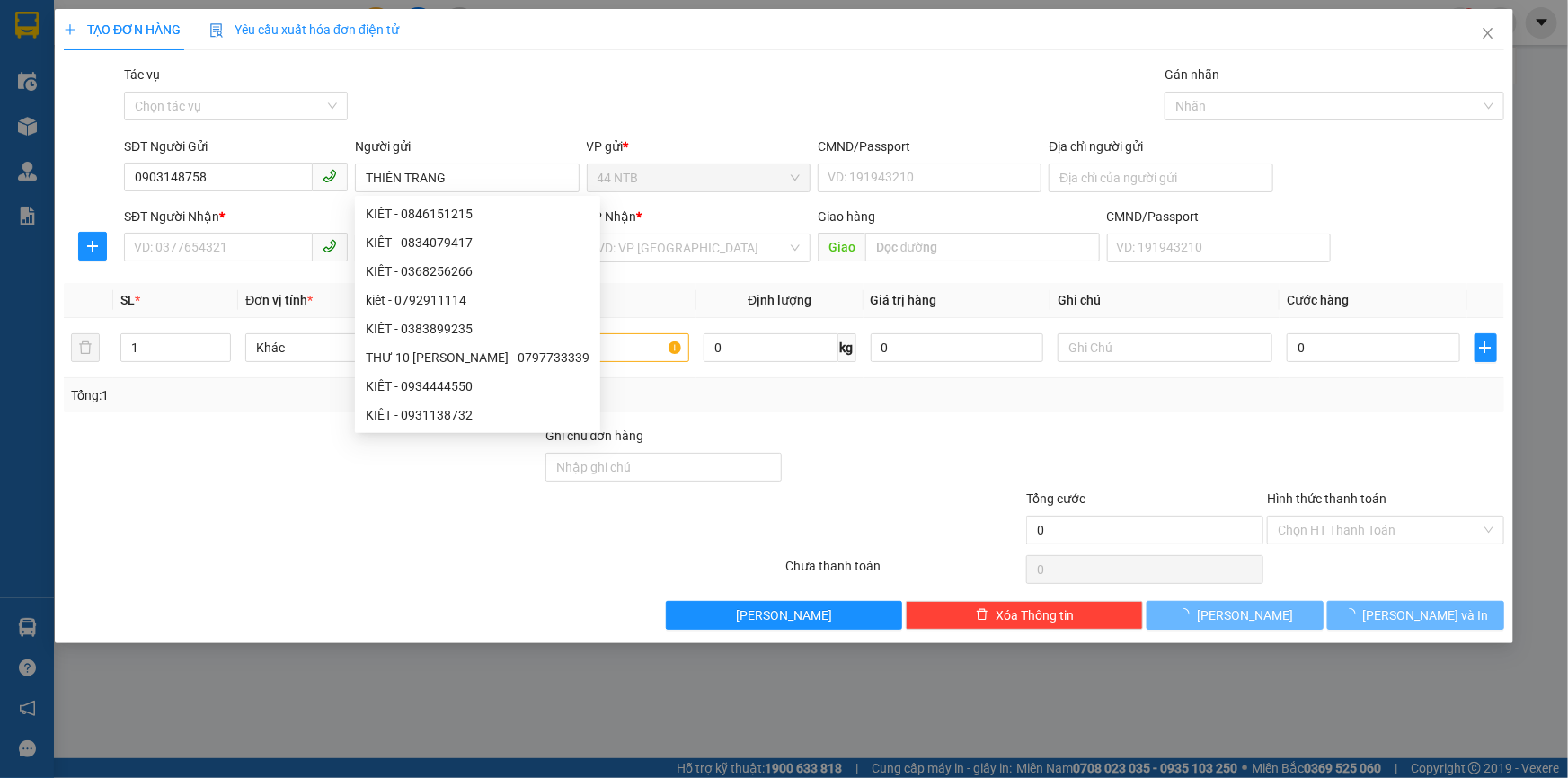
click at [542, 102] on div "Gói vận chuyển * Tiêu chuẩn Tác vụ Chọn tác vụ Gán nhãn Nhãn" at bounding box center [814, 96] width 1388 height 63
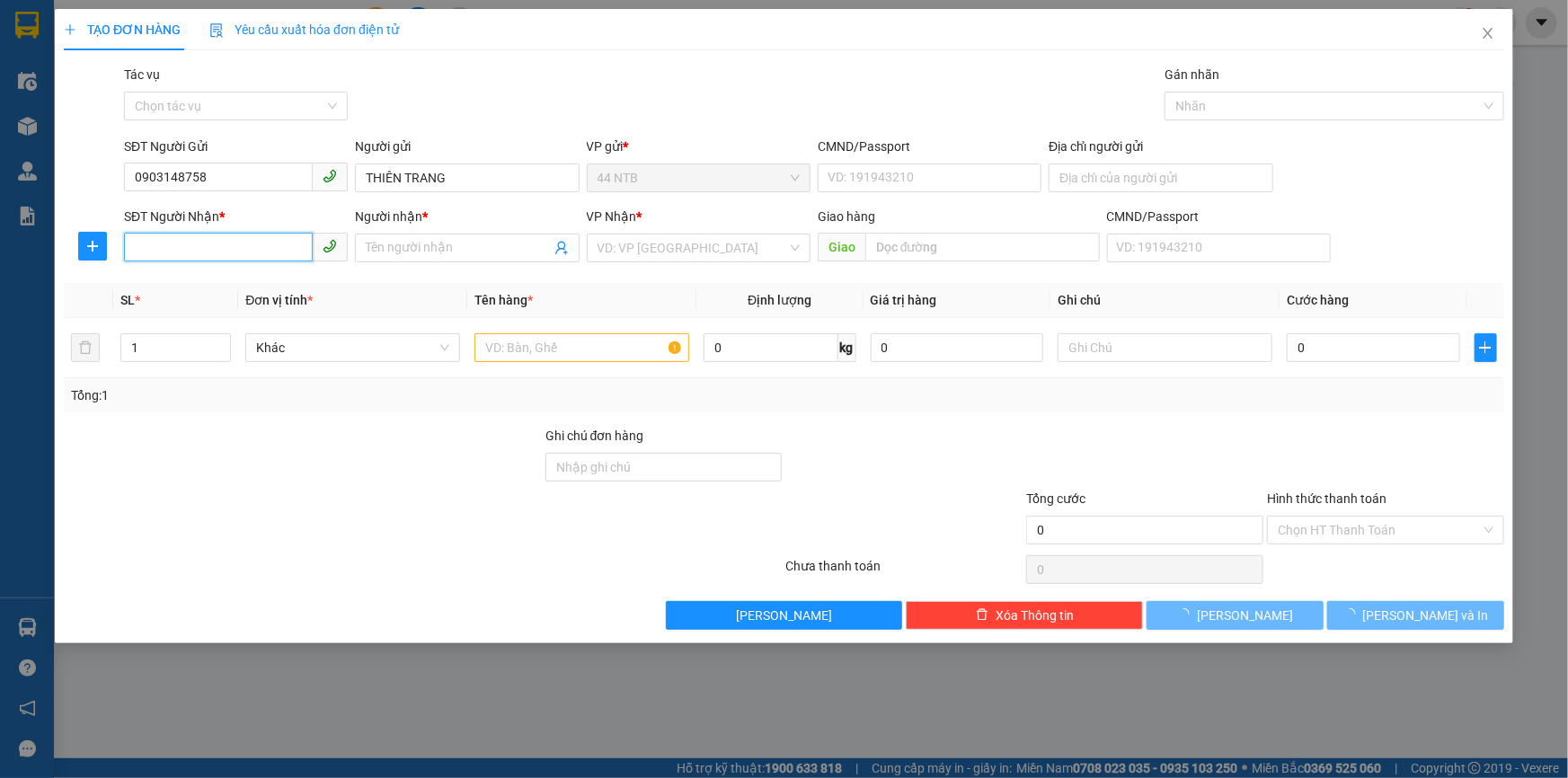
click at [260, 251] on input "SĐT Người Nhận *" at bounding box center [218, 247] width 189 height 28
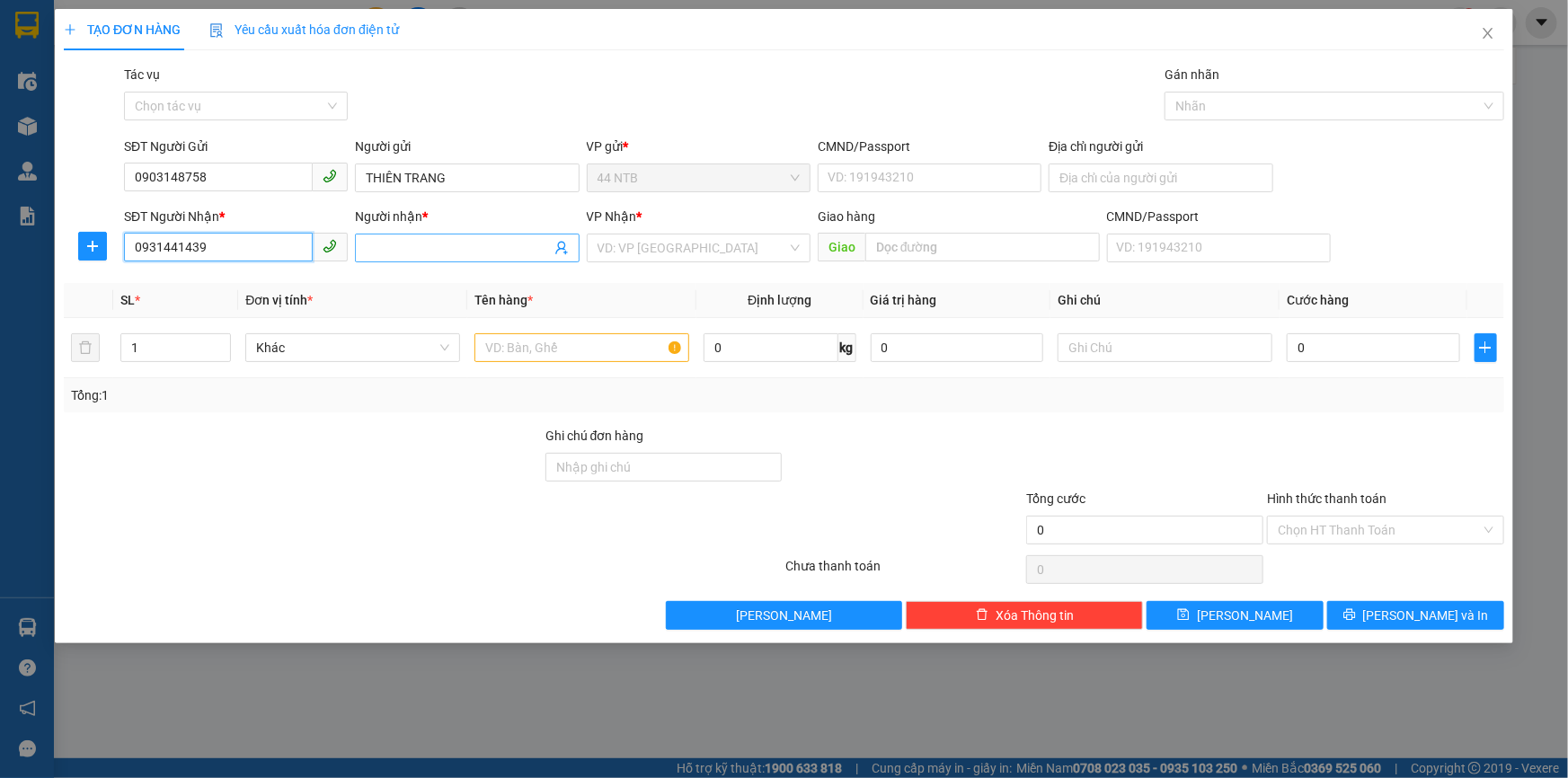
type input "0931441439"
click at [397, 245] on input "Người nhận *" at bounding box center [458, 248] width 184 height 20
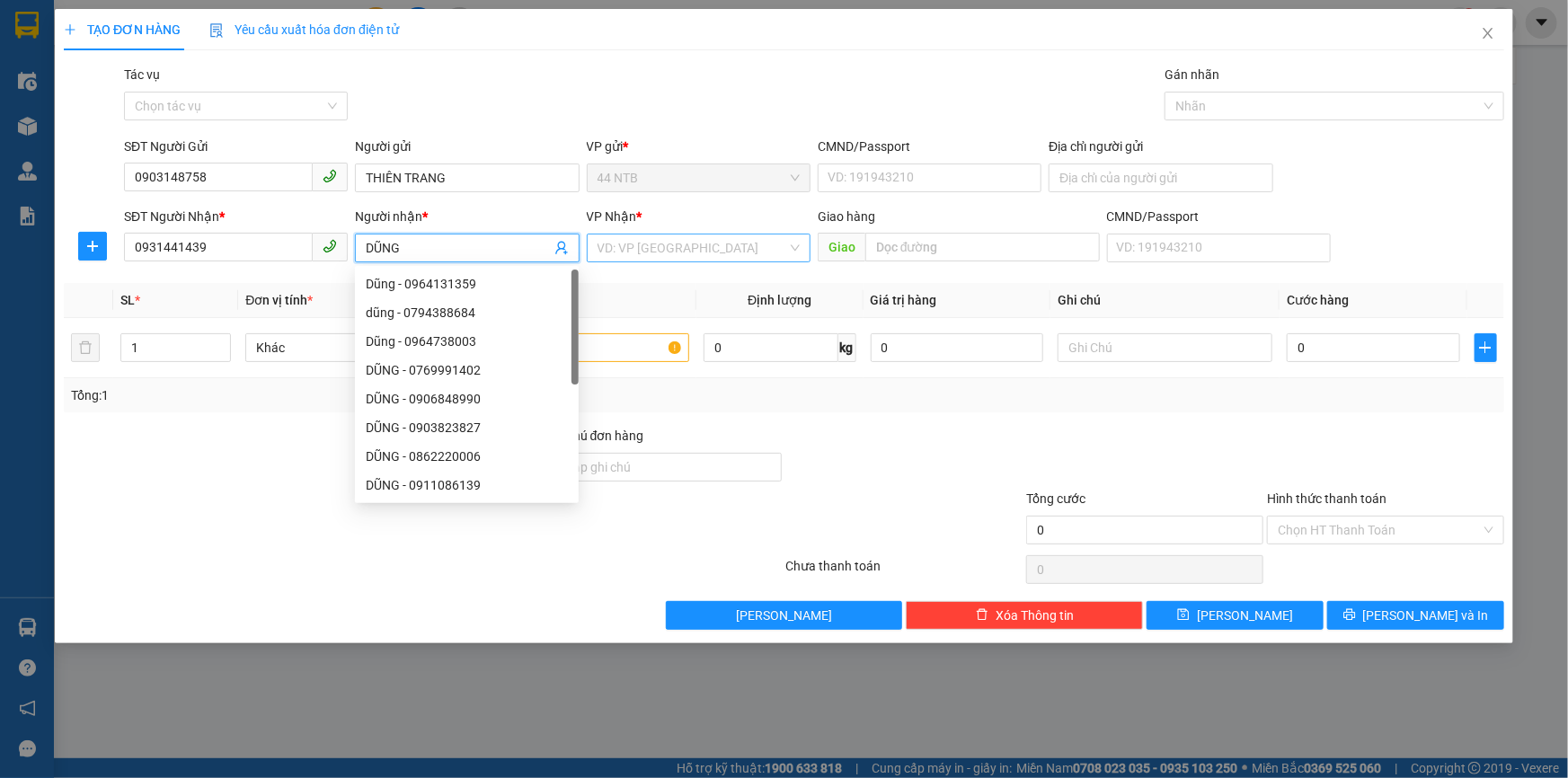
type input "DŨNG"
click at [636, 240] on input "search" at bounding box center [692, 248] width 190 height 27
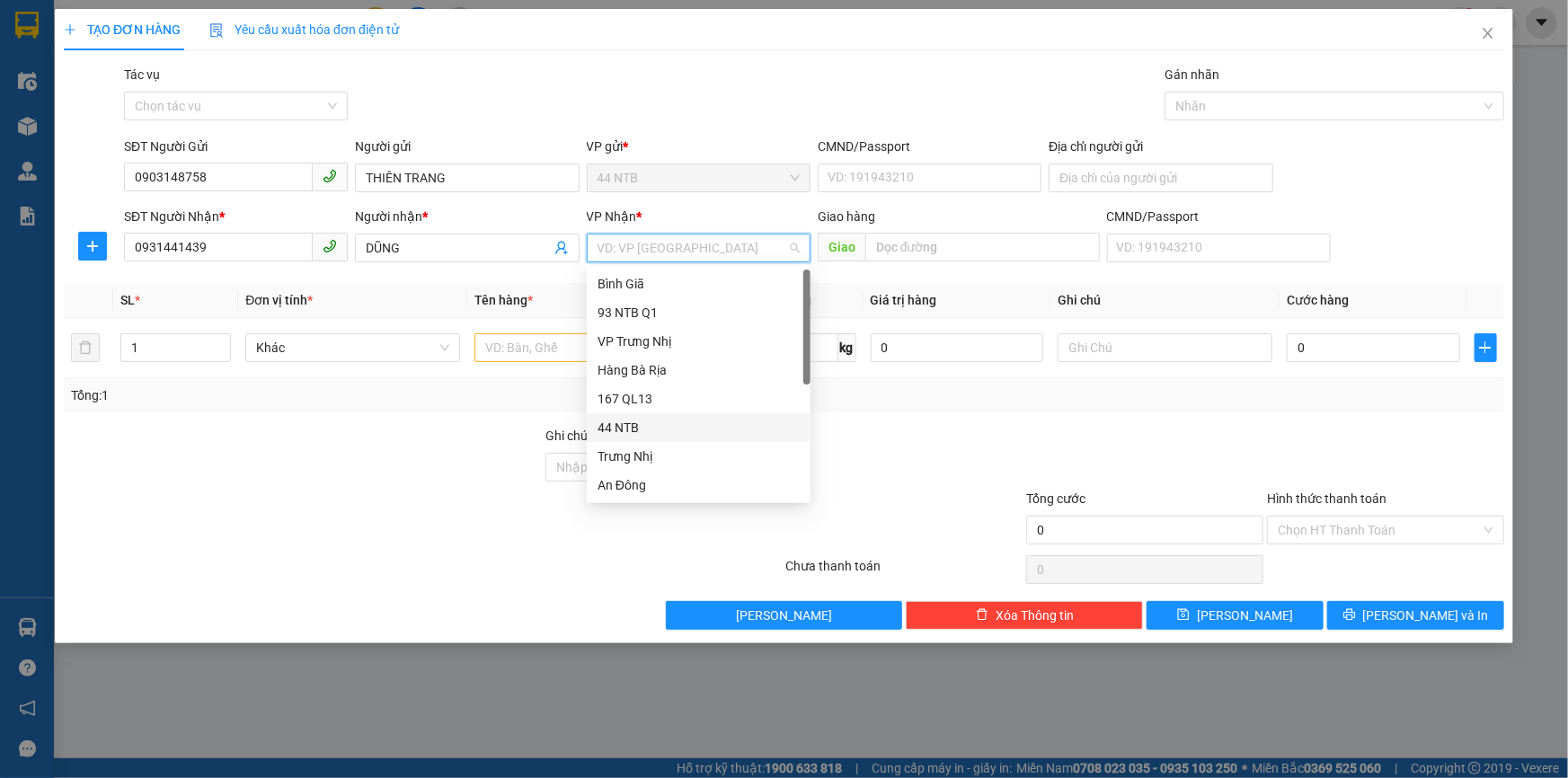
scroll to position [136, 0]
click at [672, 461] on div "HANG NGOAI" at bounding box center [698, 464] width 202 height 20
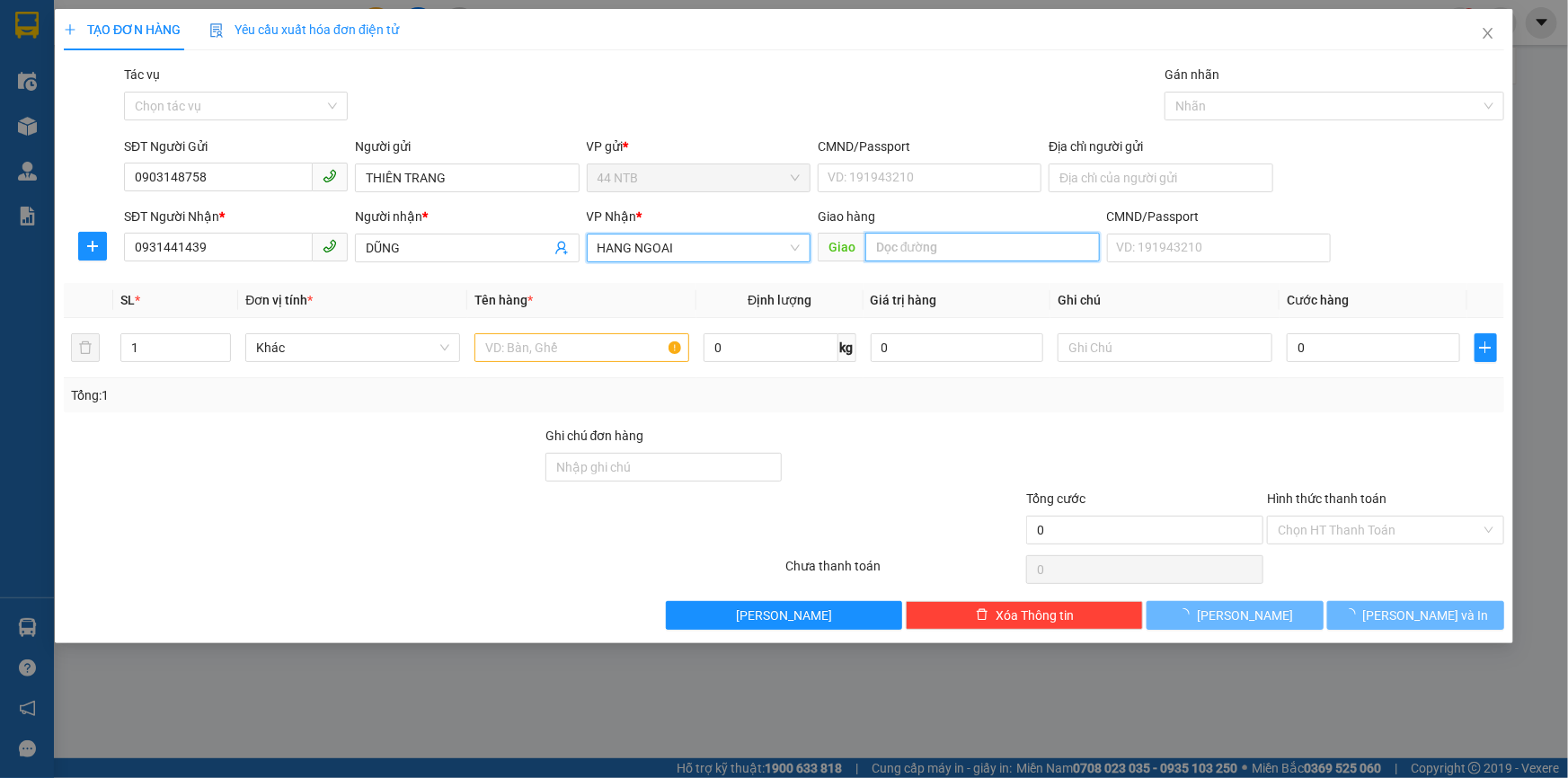
click at [925, 251] on input "text" at bounding box center [982, 247] width 234 height 28
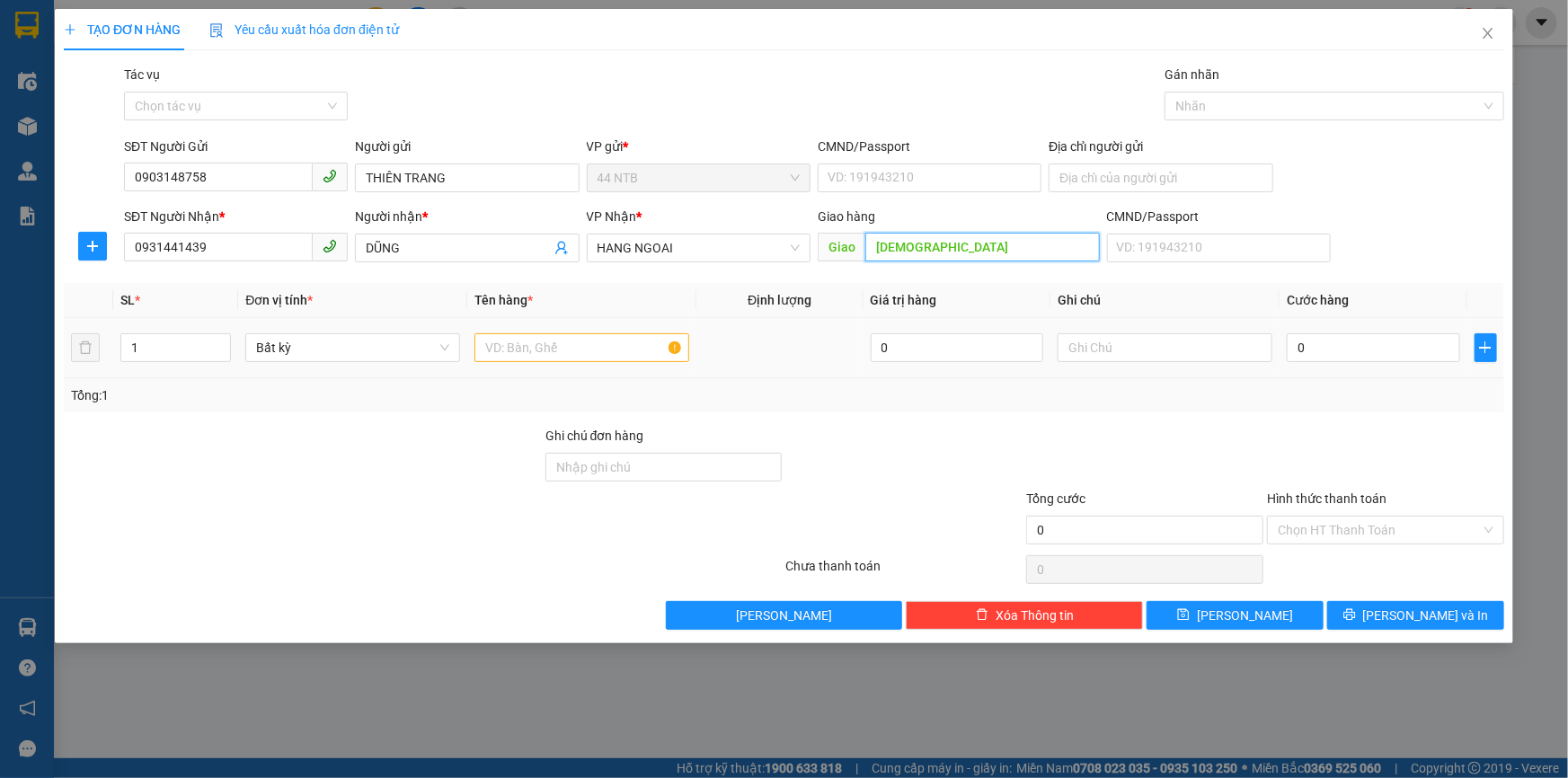
type input "[DEMOGRAPHIC_DATA]"
click at [494, 343] on input "text" at bounding box center [581, 347] width 214 height 28
type input "TÉP HS"
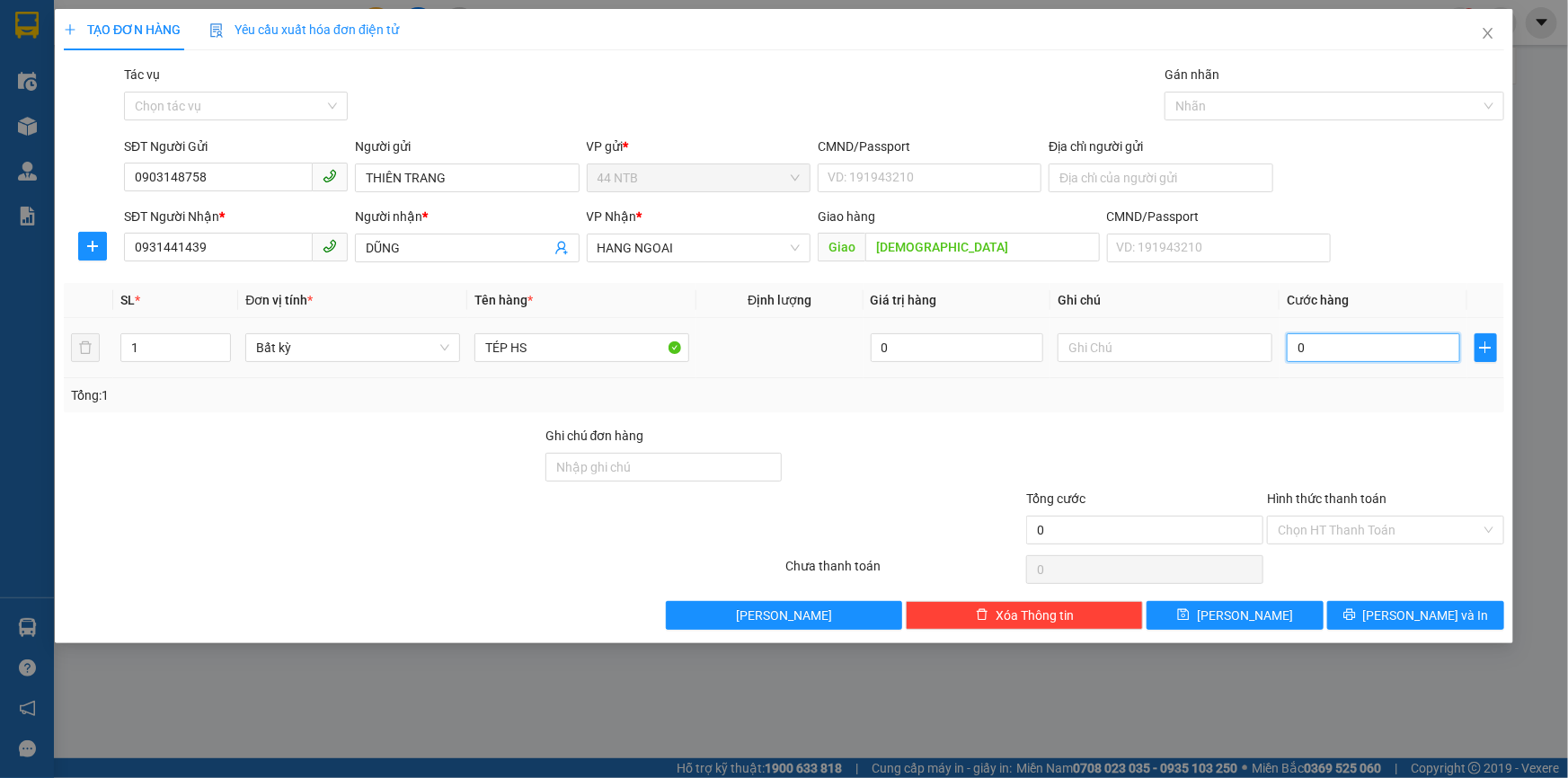
click at [1318, 346] on input "0" at bounding box center [1374, 347] width 174 height 28
type input "4"
type input "40"
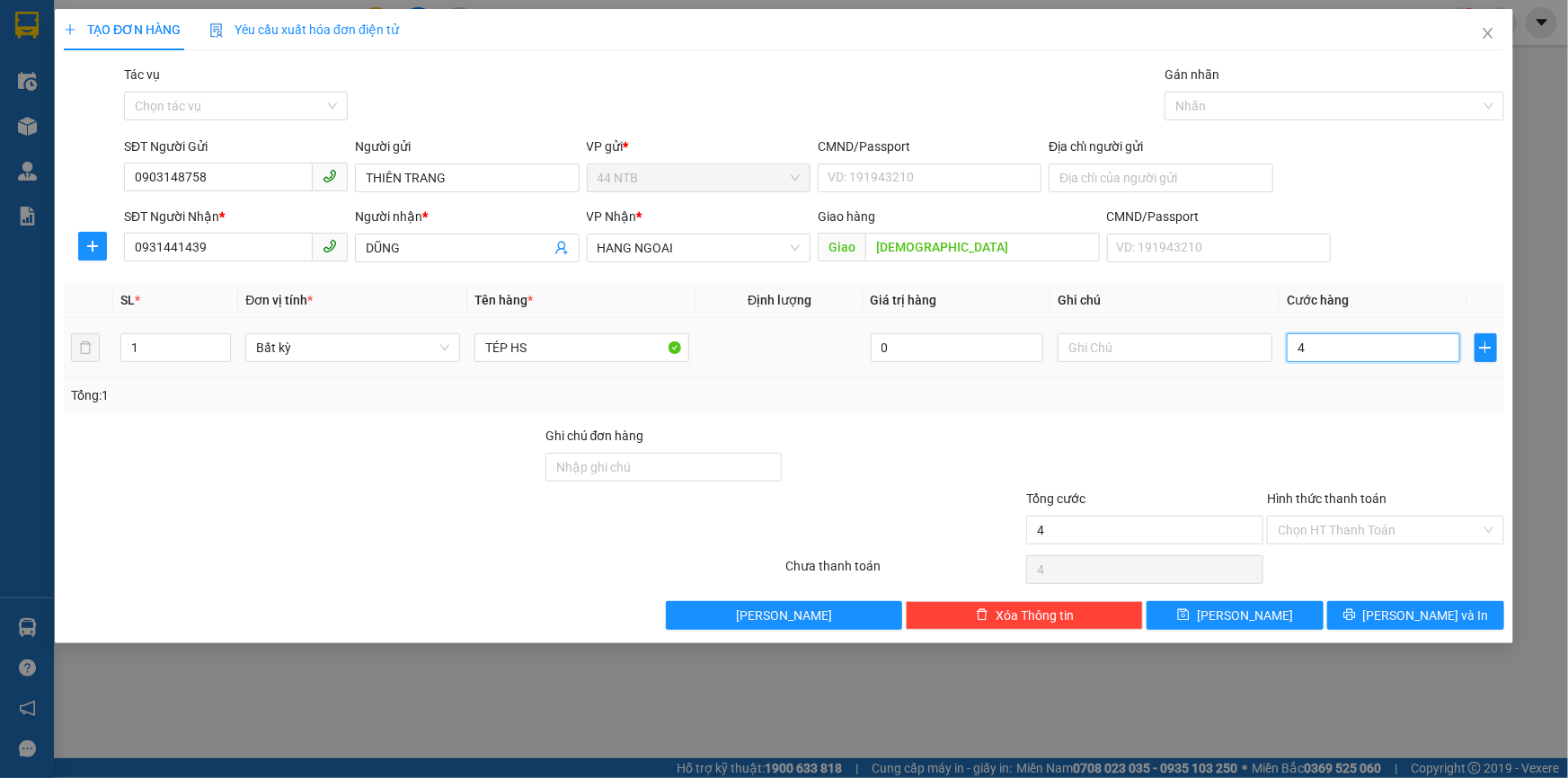
type input "40"
type input "40.000"
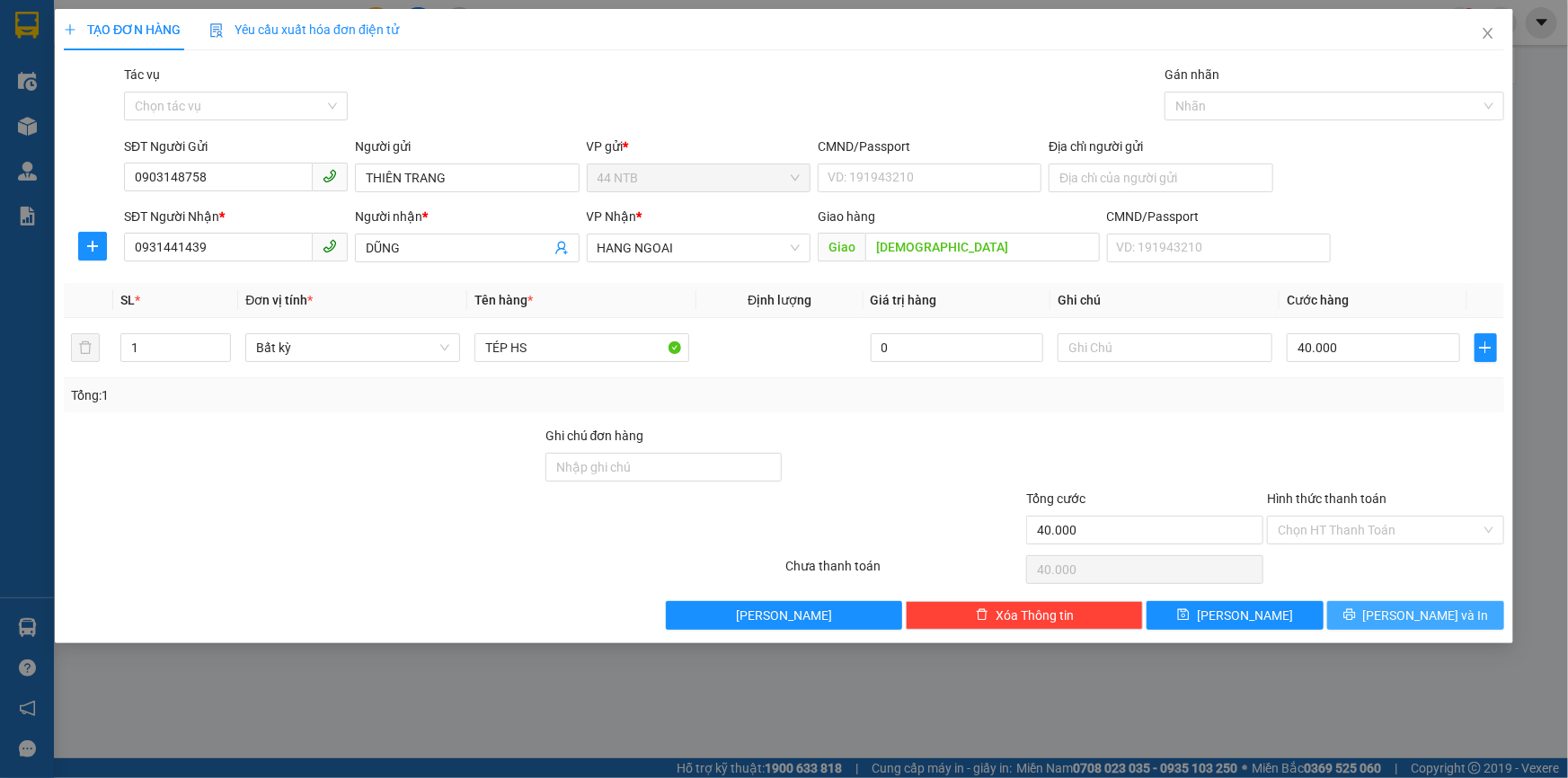
click at [1423, 606] on span "[PERSON_NAME] và In" at bounding box center [1426, 616] width 126 height 20
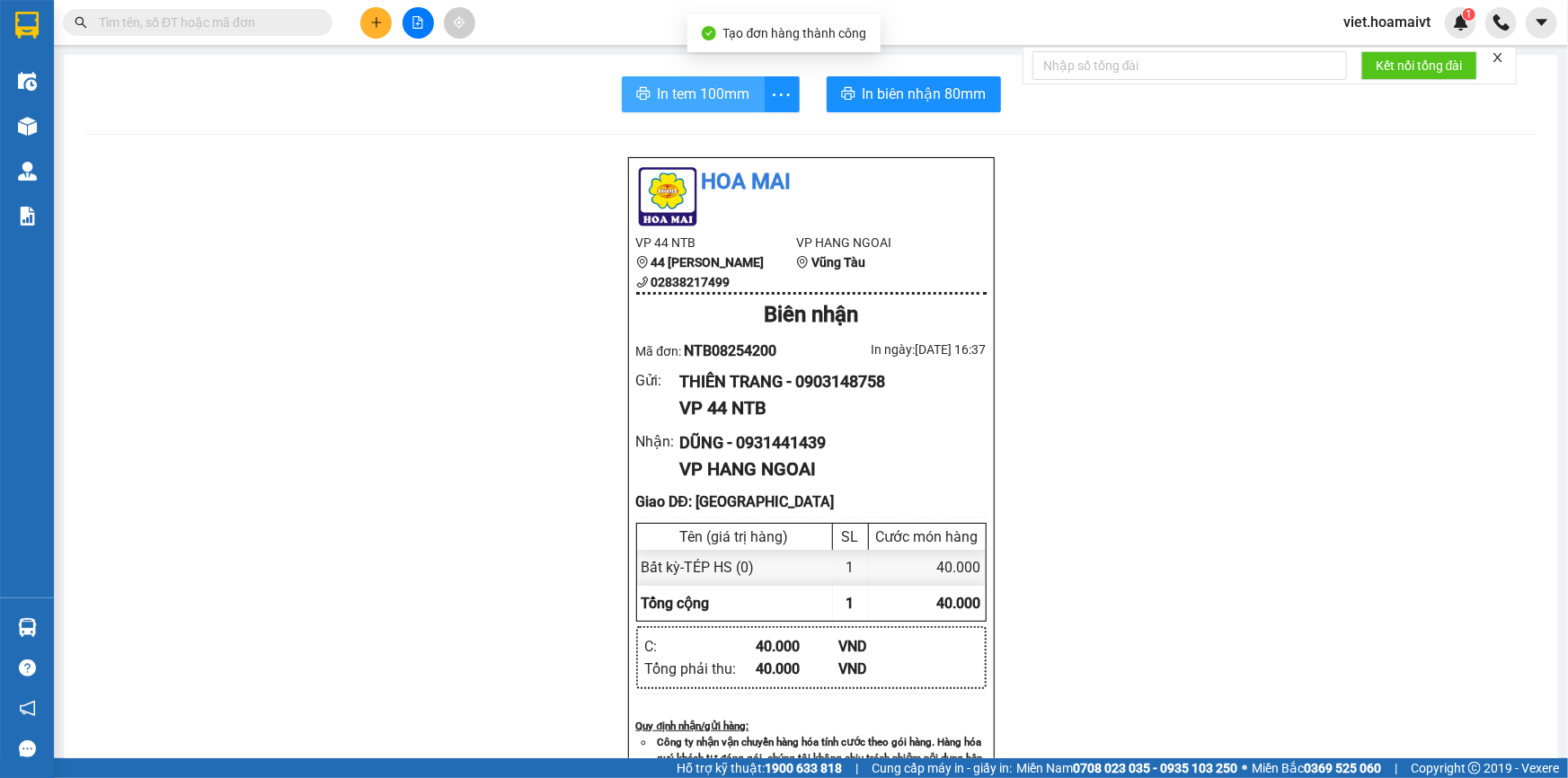
click at [665, 83] on span "In tem 100mm" at bounding box center [704, 94] width 93 height 23
click at [1222, 611] on div "Hoa Mai VP 44 NTB 44 [PERSON_NAME] 02838217499 VP HANG NGOAI [GEOGRAPHIC_DATA] …" at bounding box center [811, 766] width 1451 height 1218
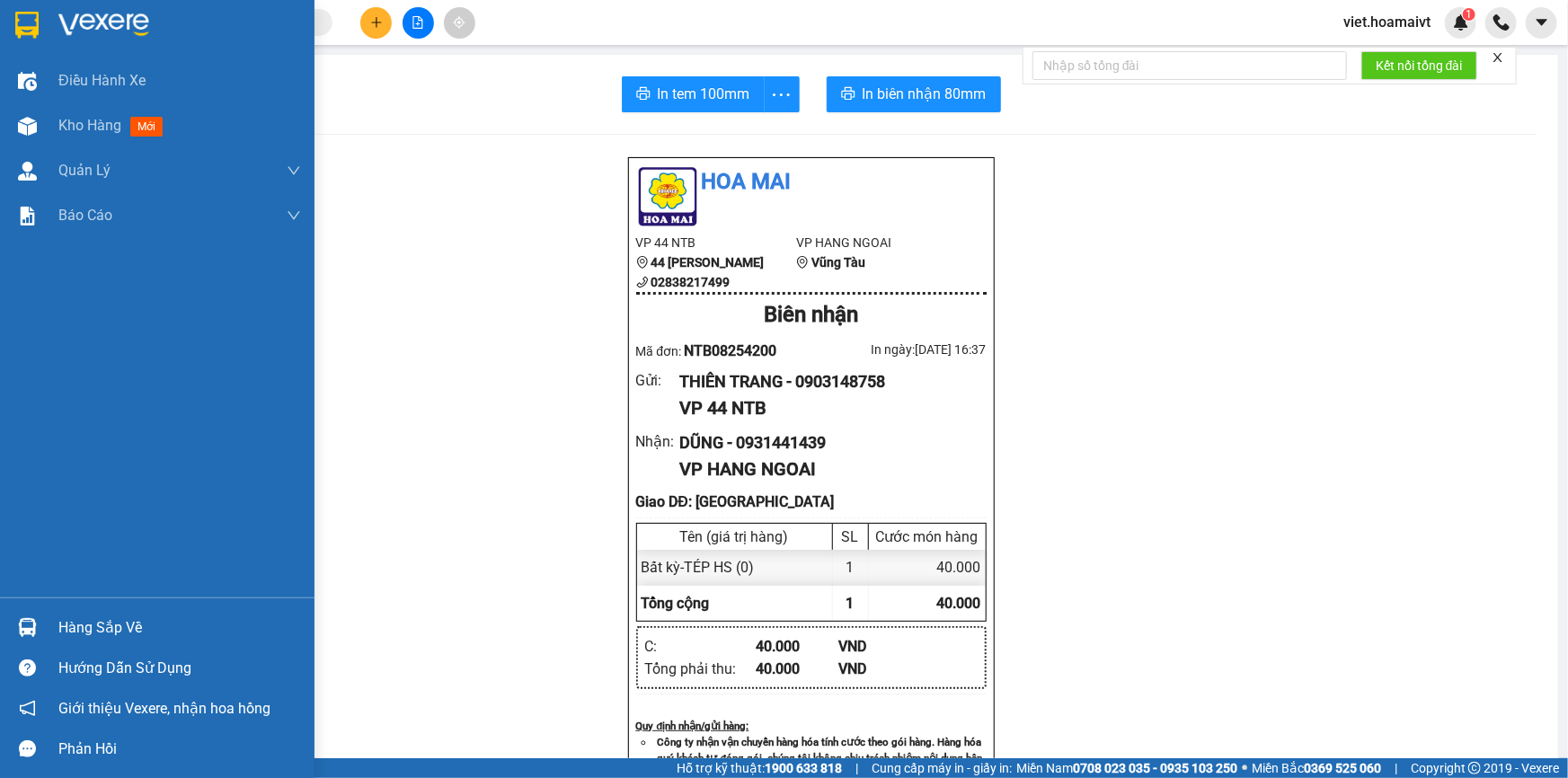
click at [85, 36] on img at bounding box center [104, 25] width 91 height 27
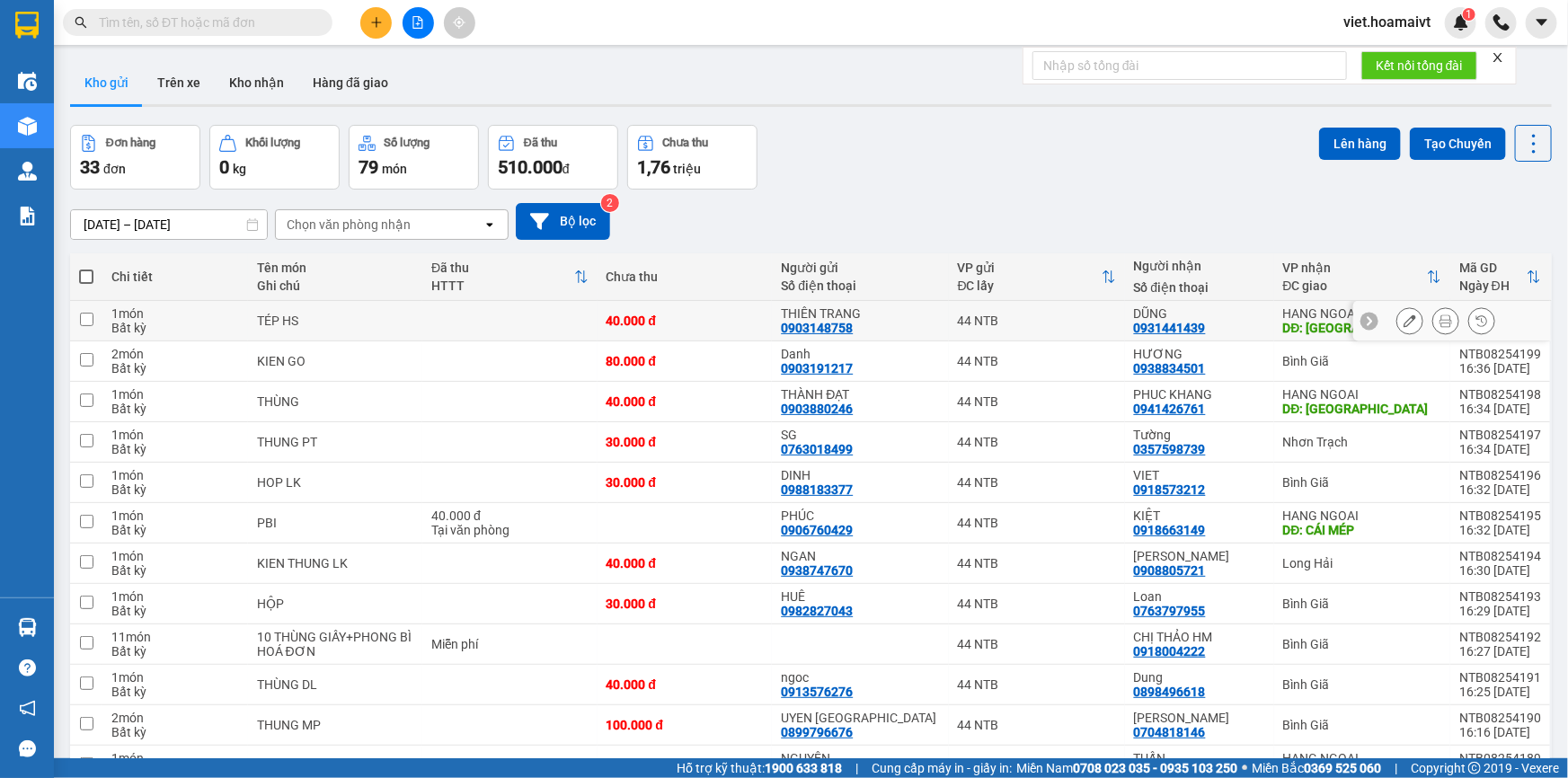
click at [1404, 323] on icon at bounding box center [1410, 321] width 12 height 12
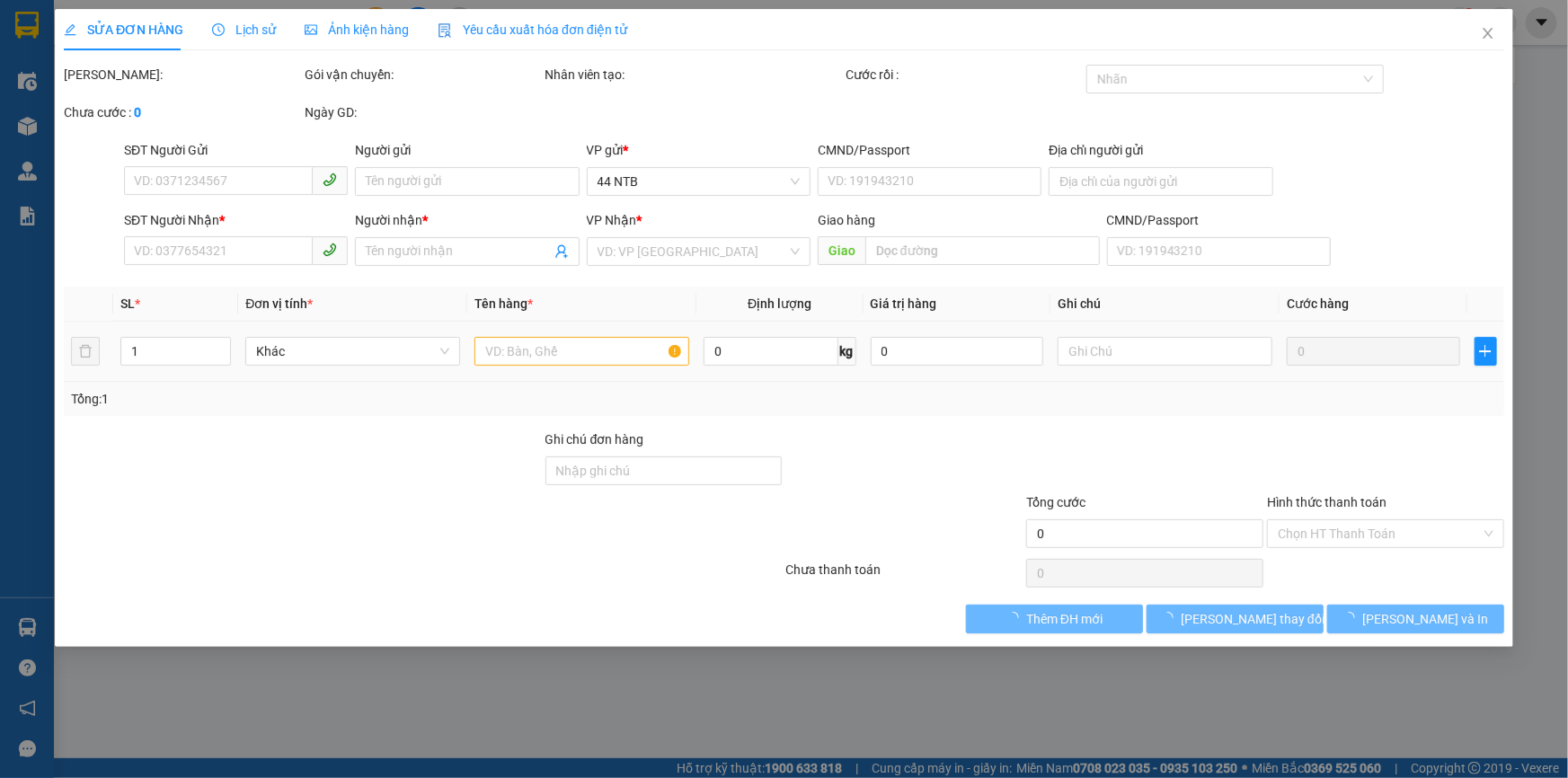
type input "0903148758"
type input "THIÊN TRANG"
type input "0931441439"
type input "DŨNG"
type input "[DEMOGRAPHIC_DATA]"
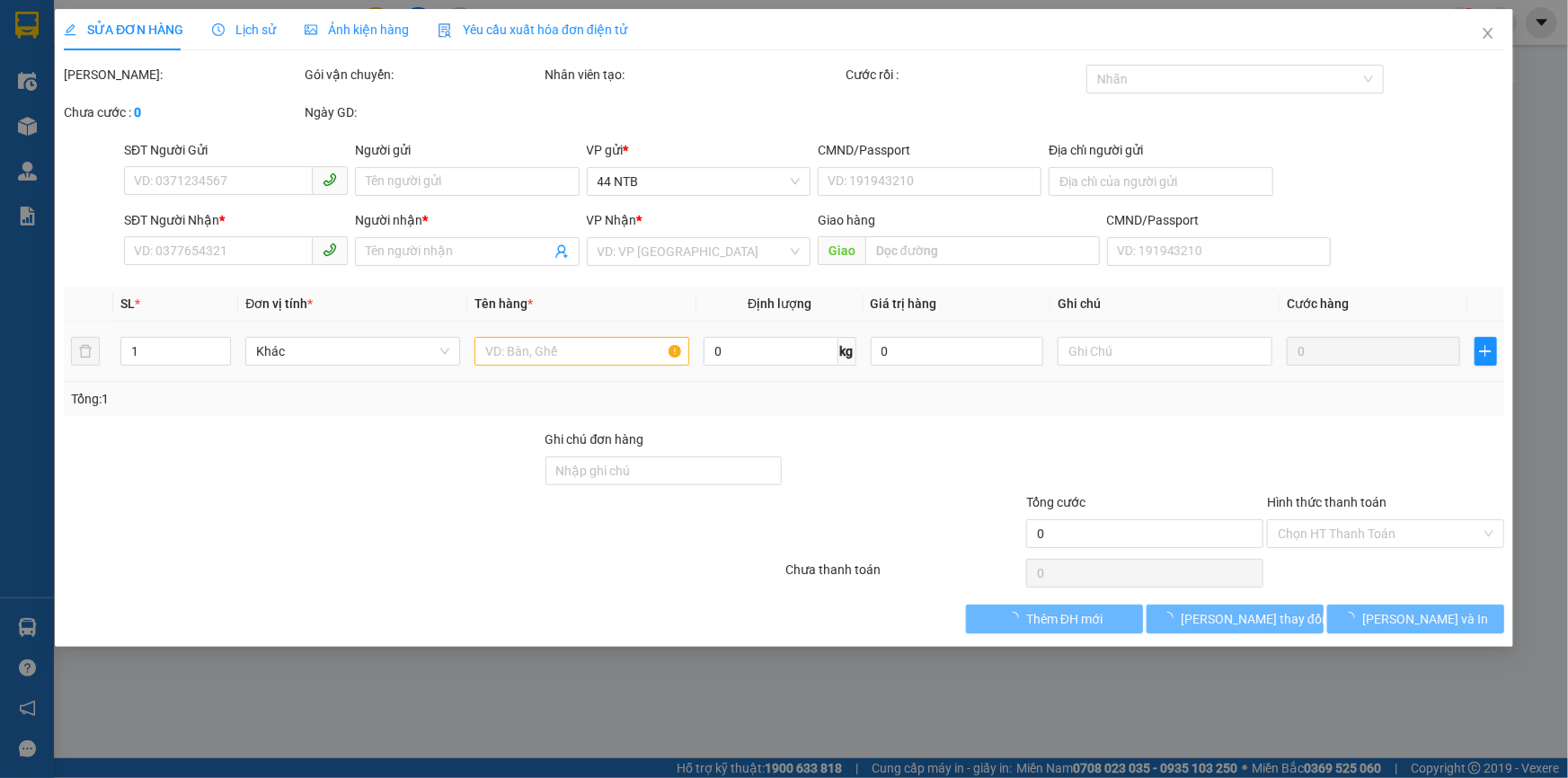
type input "40.000"
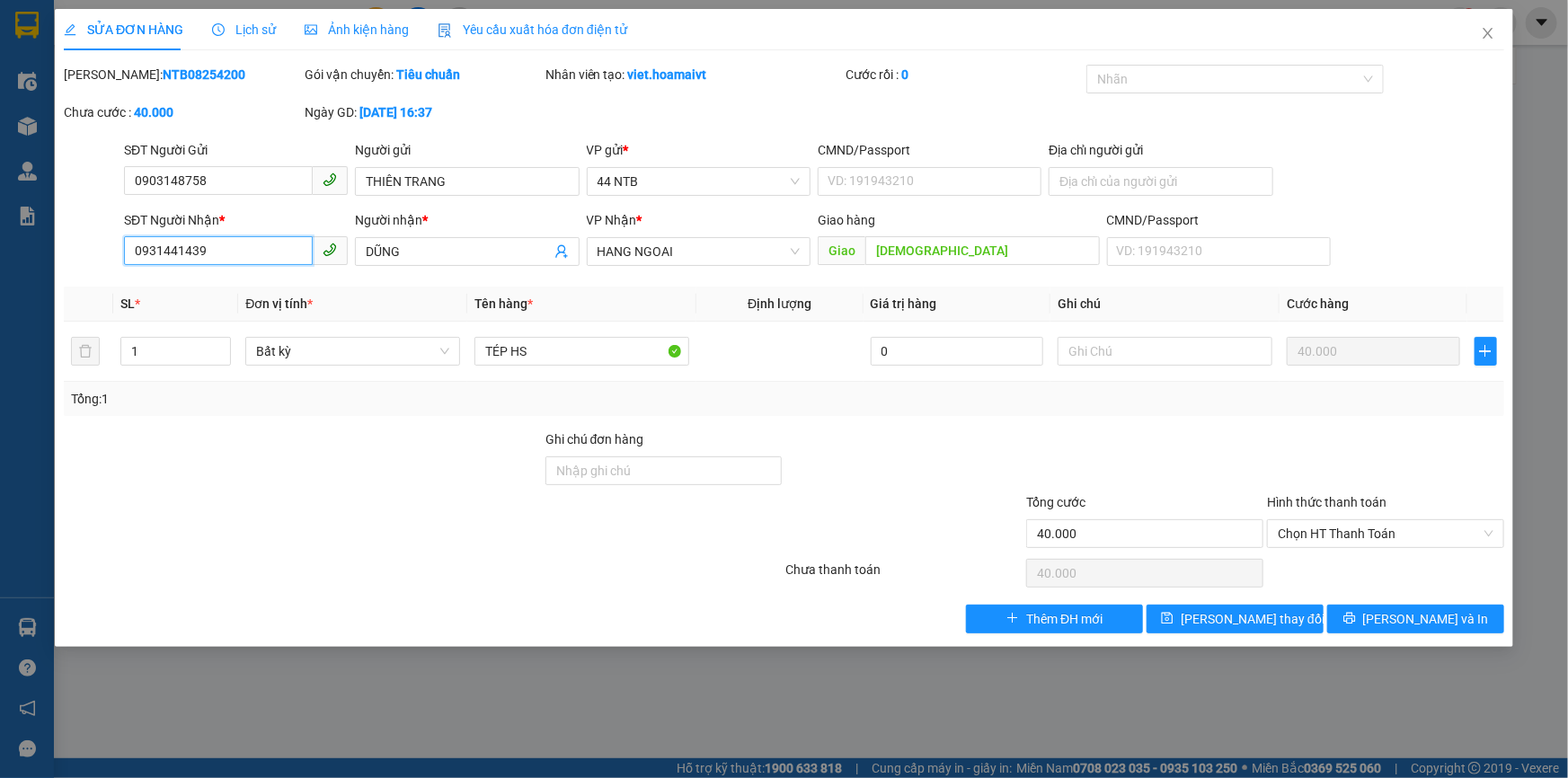
click at [160, 251] on input "0931441439" at bounding box center [218, 250] width 189 height 28
type input "0934441439"
click at [1223, 630] on button "[PERSON_NAME] thay đổi" at bounding box center [1235, 620] width 177 height 28
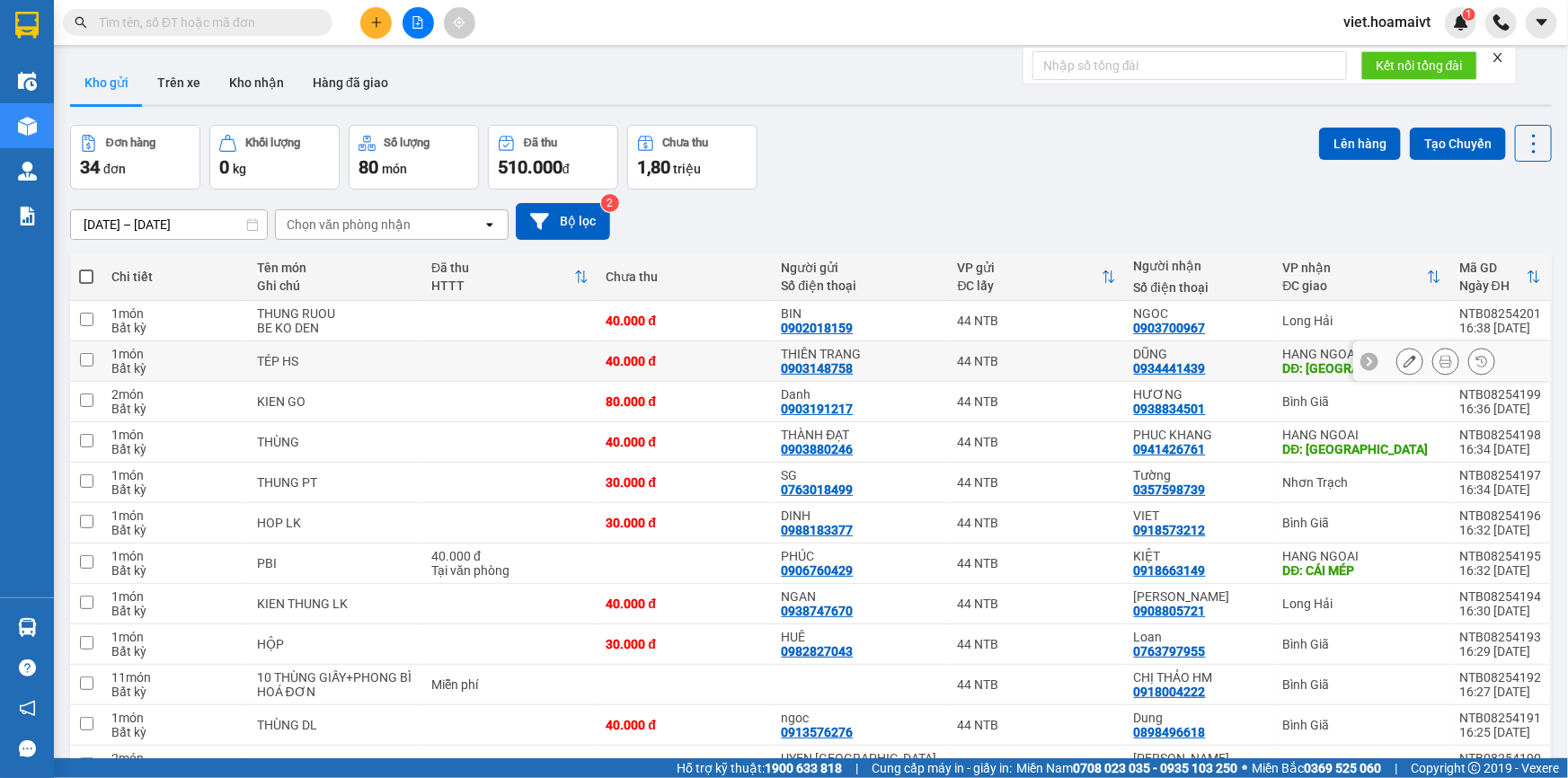
click at [1440, 359] on icon at bounding box center [1446, 361] width 12 height 12
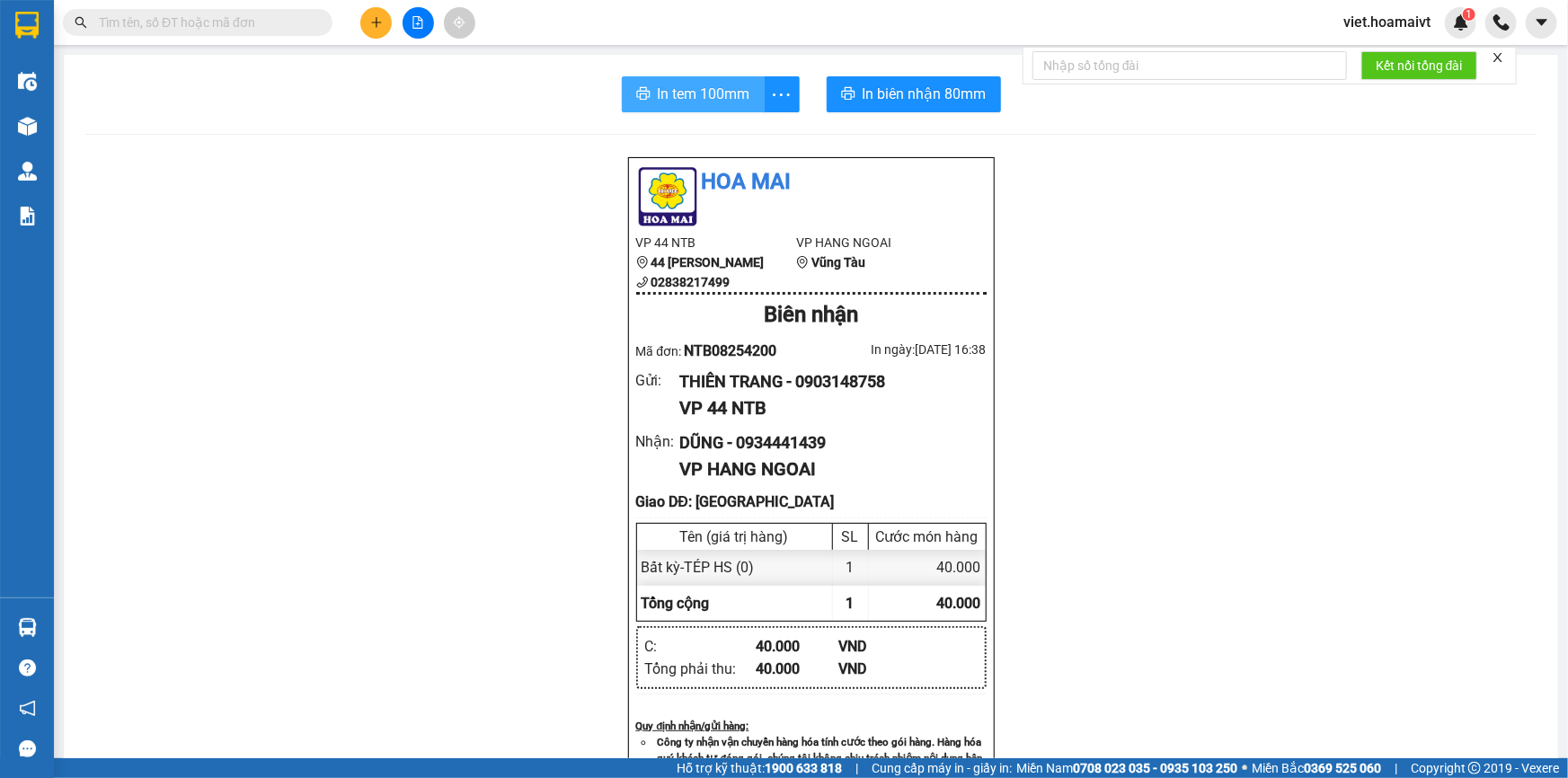
click at [657, 89] on span "In tem 100mm" at bounding box center [704, 94] width 93 height 23
click at [1256, 580] on div "Hoa Mai VP 44 NTB 44 [PERSON_NAME] 02838217499 VP HANG NGOAI [GEOGRAPHIC_DATA] …" at bounding box center [811, 766] width 1451 height 1218
click at [190, 15] on input "text" at bounding box center [205, 22] width 212 height 20
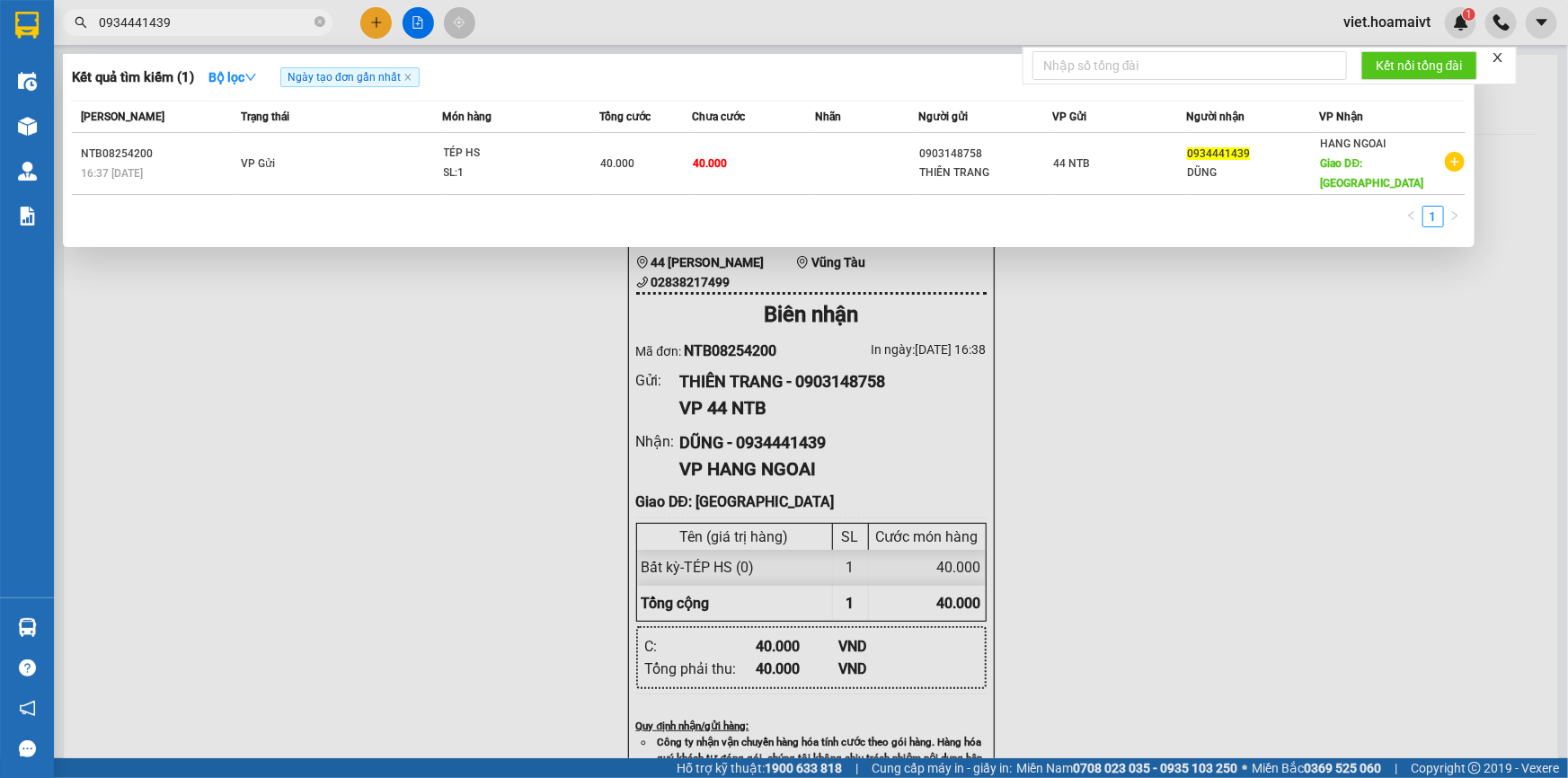
type input "0934441439"
click at [1190, 361] on div at bounding box center [784, 389] width 1568 height 778
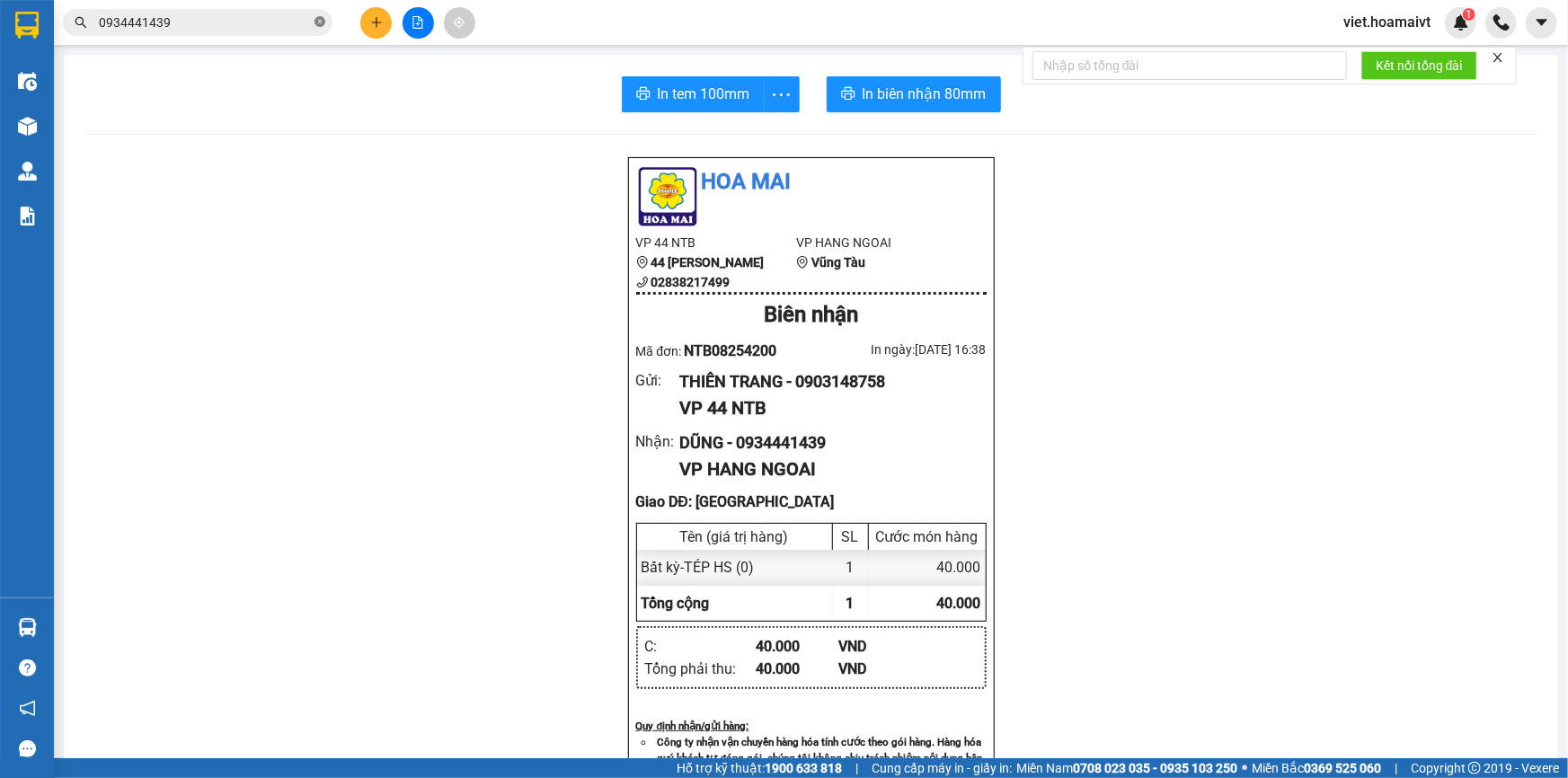
click at [315, 28] on span at bounding box center [320, 23] width 10 height 17
click at [278, 162] on div "Hoa Mai VP 44 NTB 44 [PERSON_NAME] 02838217499 VP HANG NGOAI [GEOGRAPHIC_DATA] …" at bounding box center [811, 766] width 1451 height 1218
click at [1195, 226] on div "Hoa Mai VP 44 NTB 44 [PERSON_NAME] 02838217499 VP HANG NGOAI [GEOGRAPHIC_DATA] …" at bounding box center [811, 766] width 1451 height 1218
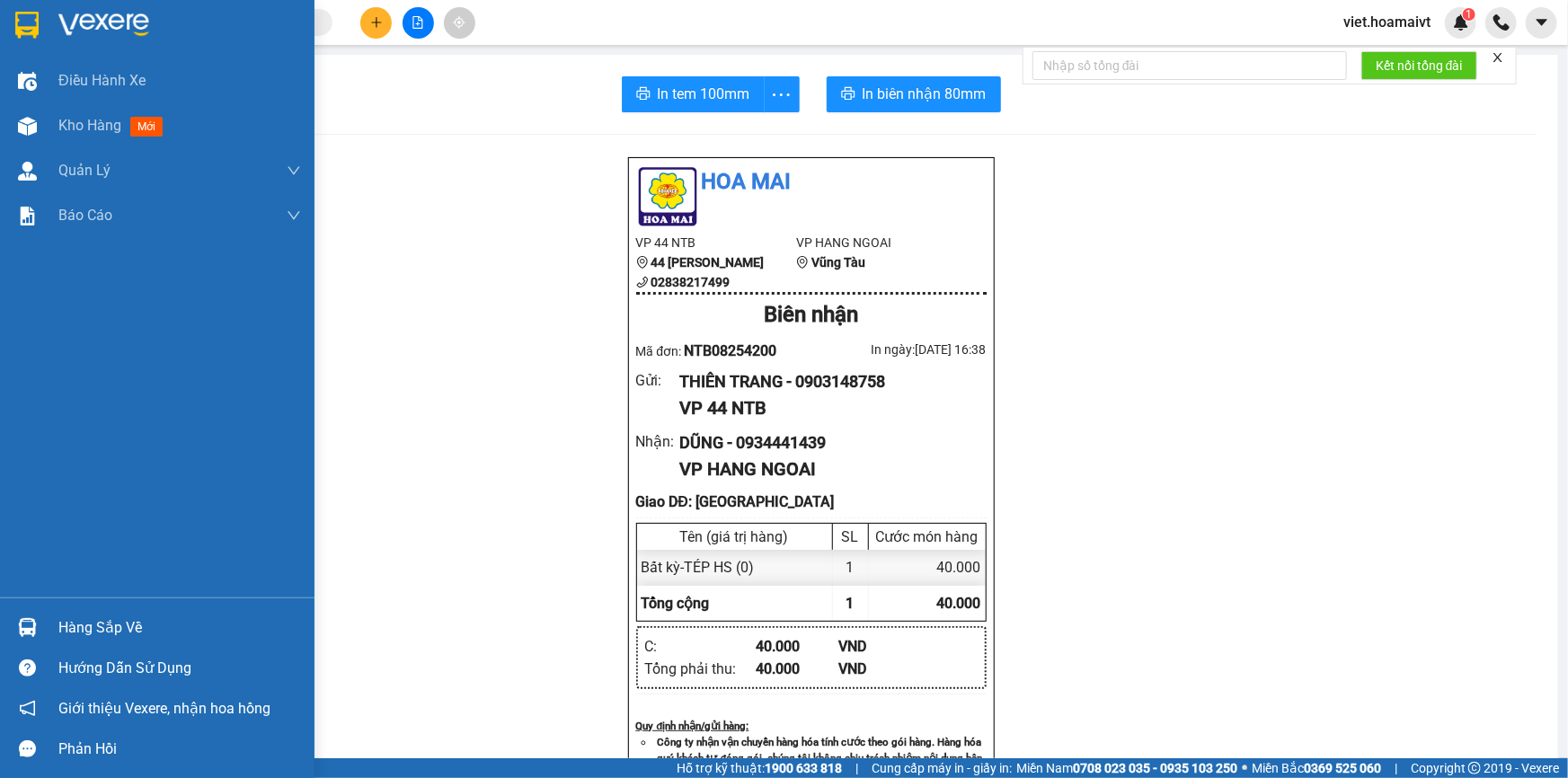
click at [107, 17] on img at bounding box center [104, 25] width 91 height 27
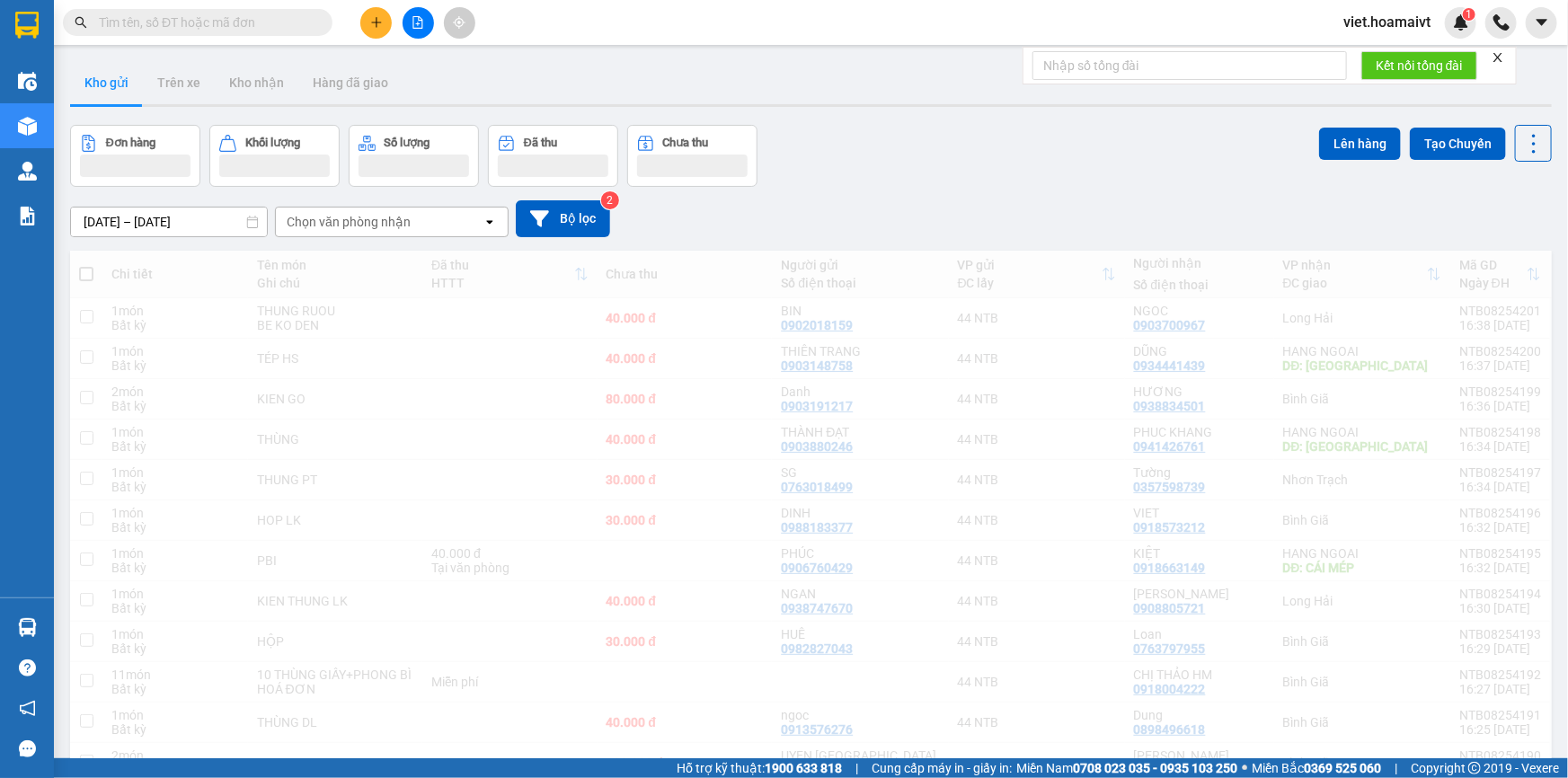
click at [1076, 214] on div "[DATE] – [DATE] Press the down arrow key to interact with the calendar and sele…" at bounding box center [811, 218] width 1482 height 37
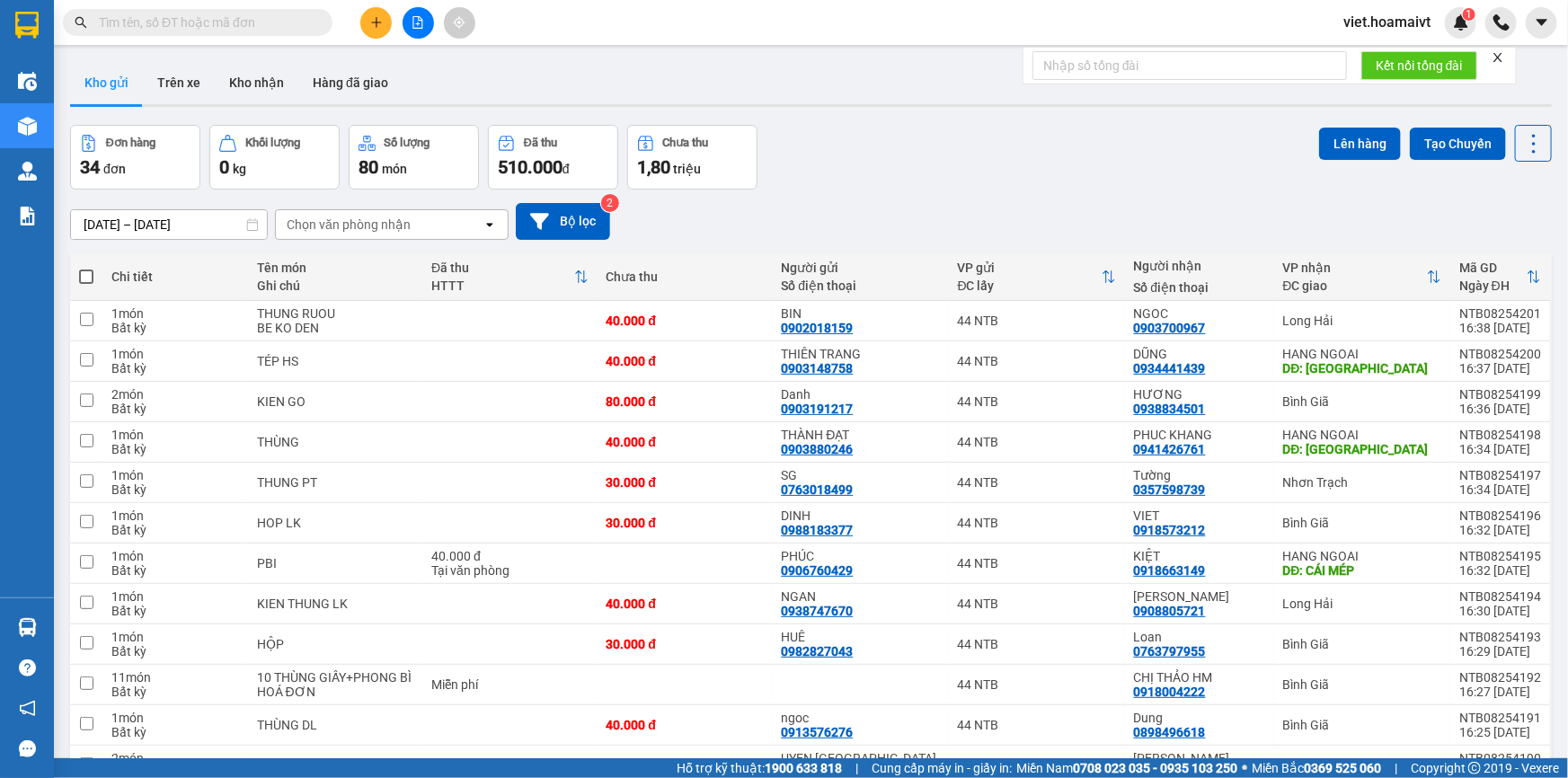
click at [1076, 214] on div "[DATE] – [DATE] Press the down arrow key to interact with the calendar and sele…" at bounding box center [811, 221] width 1482 height 37
click at [1069, 216] on div "[DATE] – [DATE] Press the down arrow key to interact with the calendar and sele…" at bounding box center [811, 221] width 1482 height 37
click at [883, 144] on div "Đơn hàng 34 đơn Khối lượng 0 kg Số lượng 80 món Đã thu 510.000 đ Chưa thu 1,80 …" at bounding box center [811, 157] width 1482 height 65
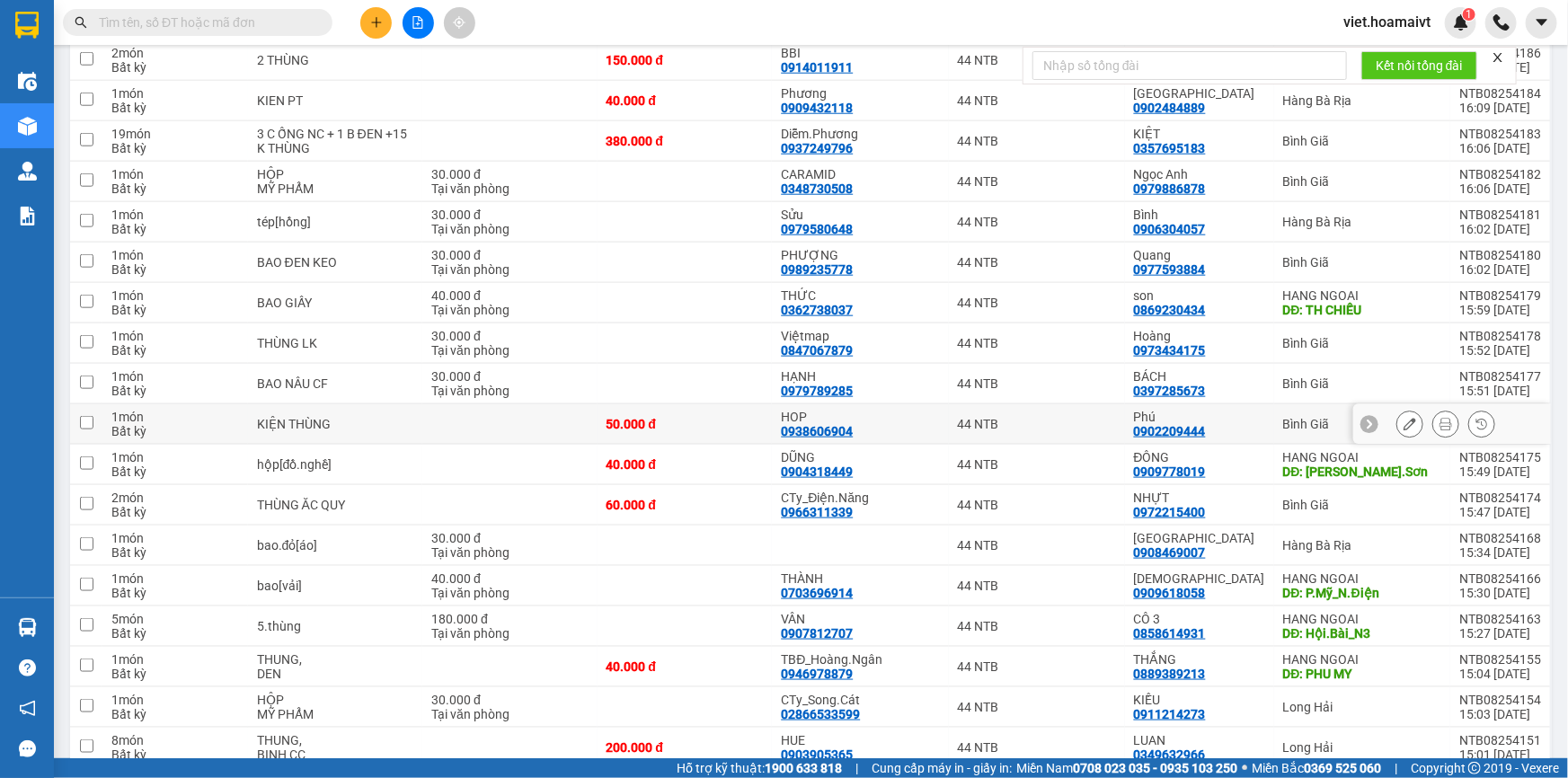
scroll to position [987, 0]
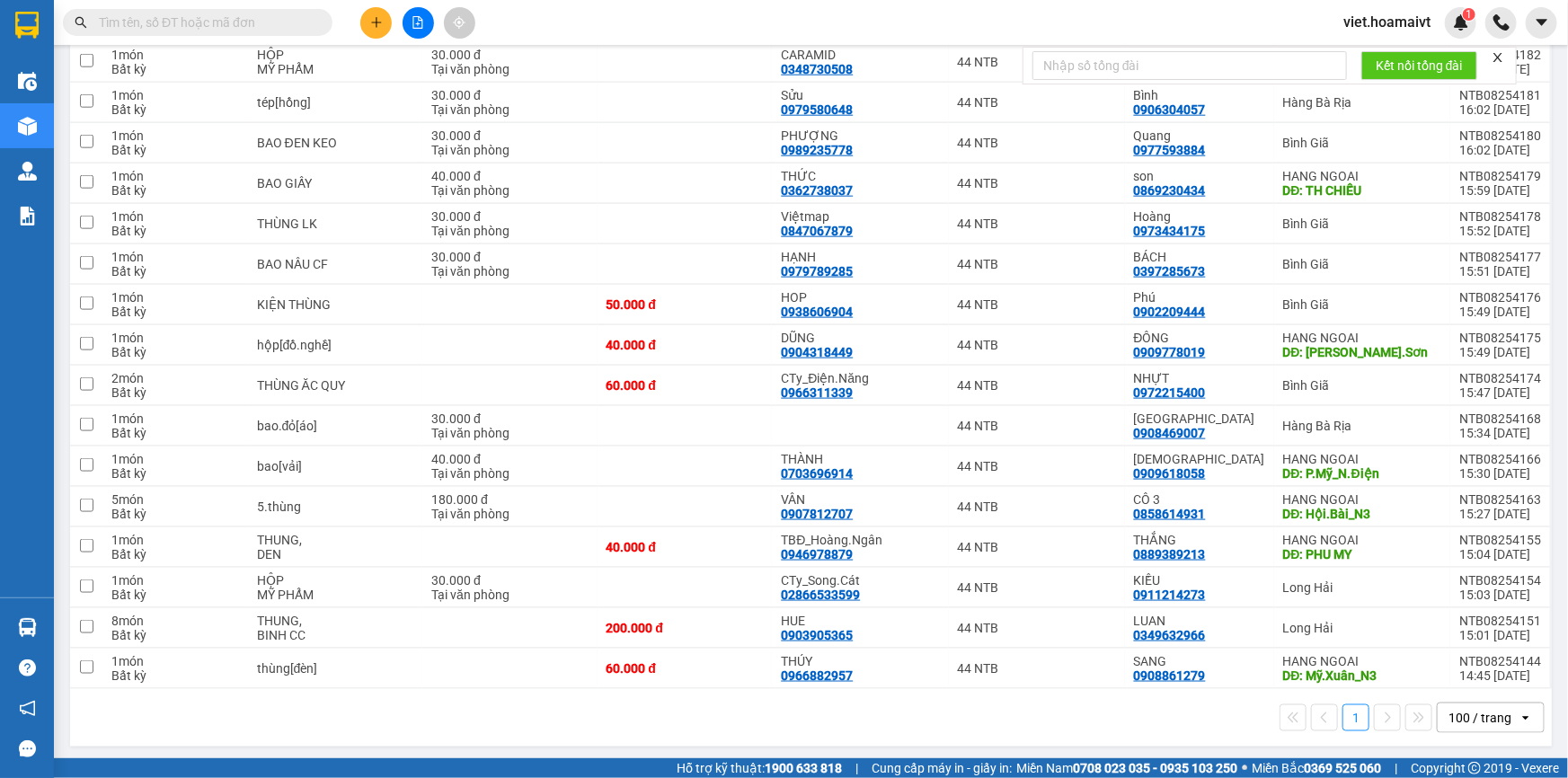
click at [585, 728] on div "1 100 / trang open" at bounding box center [810, 718] width 1467 height 30
click at [388, 17] on button at bounding box center [376, 23] width 31 height 31
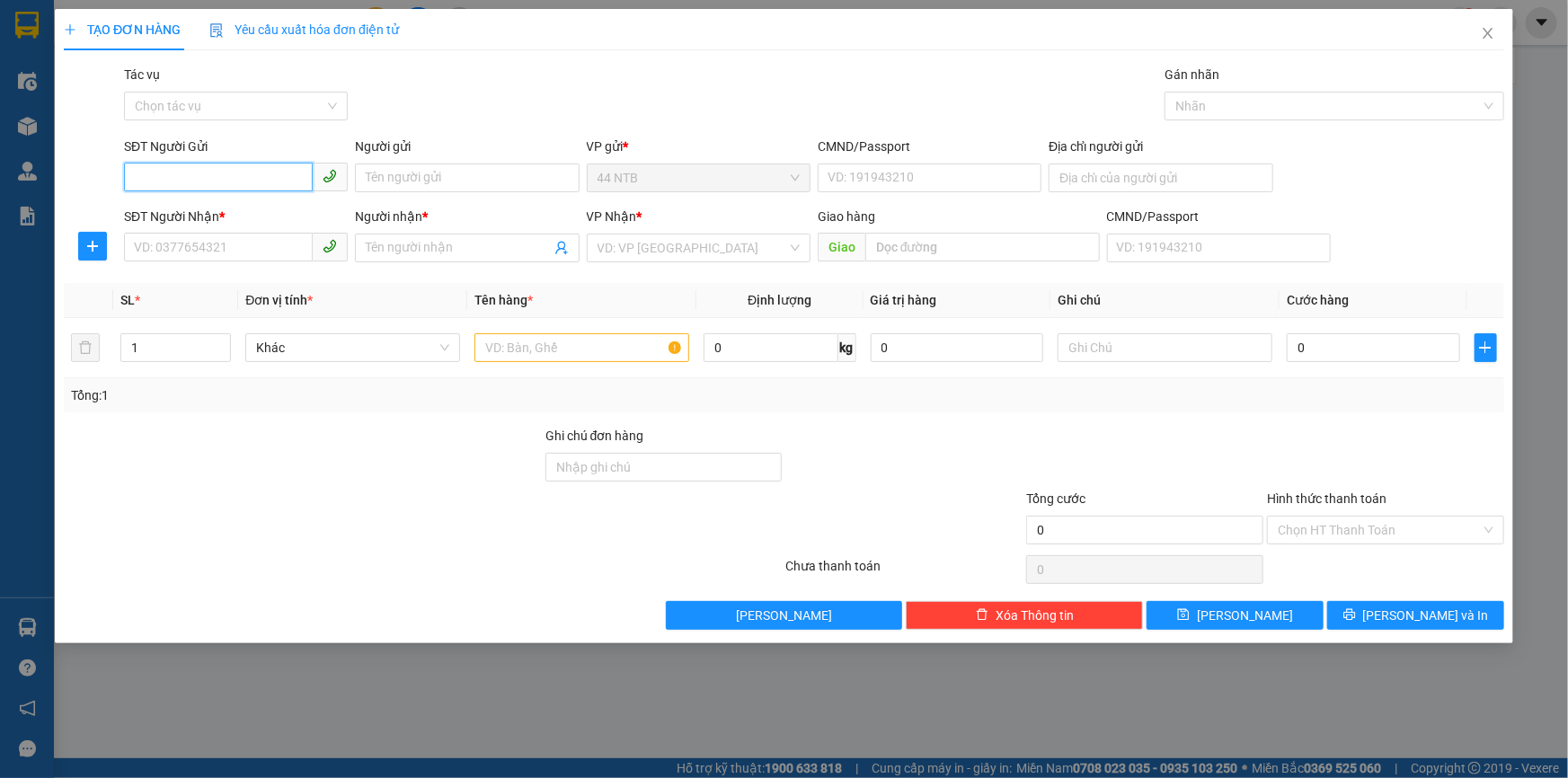
click at [247, 182] on input "SĐT Người Gửi" at bounding box center [218, 176] width 189 height 28
click at [185, 177] on input "SĐT Người Gửi" at bounding box center [218, 176] width 189 height 28
click at [189, 177] on input "SĐT Người Gửi" at bounding box center [218, 176] width 189 height 28
type input "0968415659"
click at [219, 229] on div "0968415659 0968415659 - [PERSON_NAME]" at bounding box center [236, 214] width 224 height 36
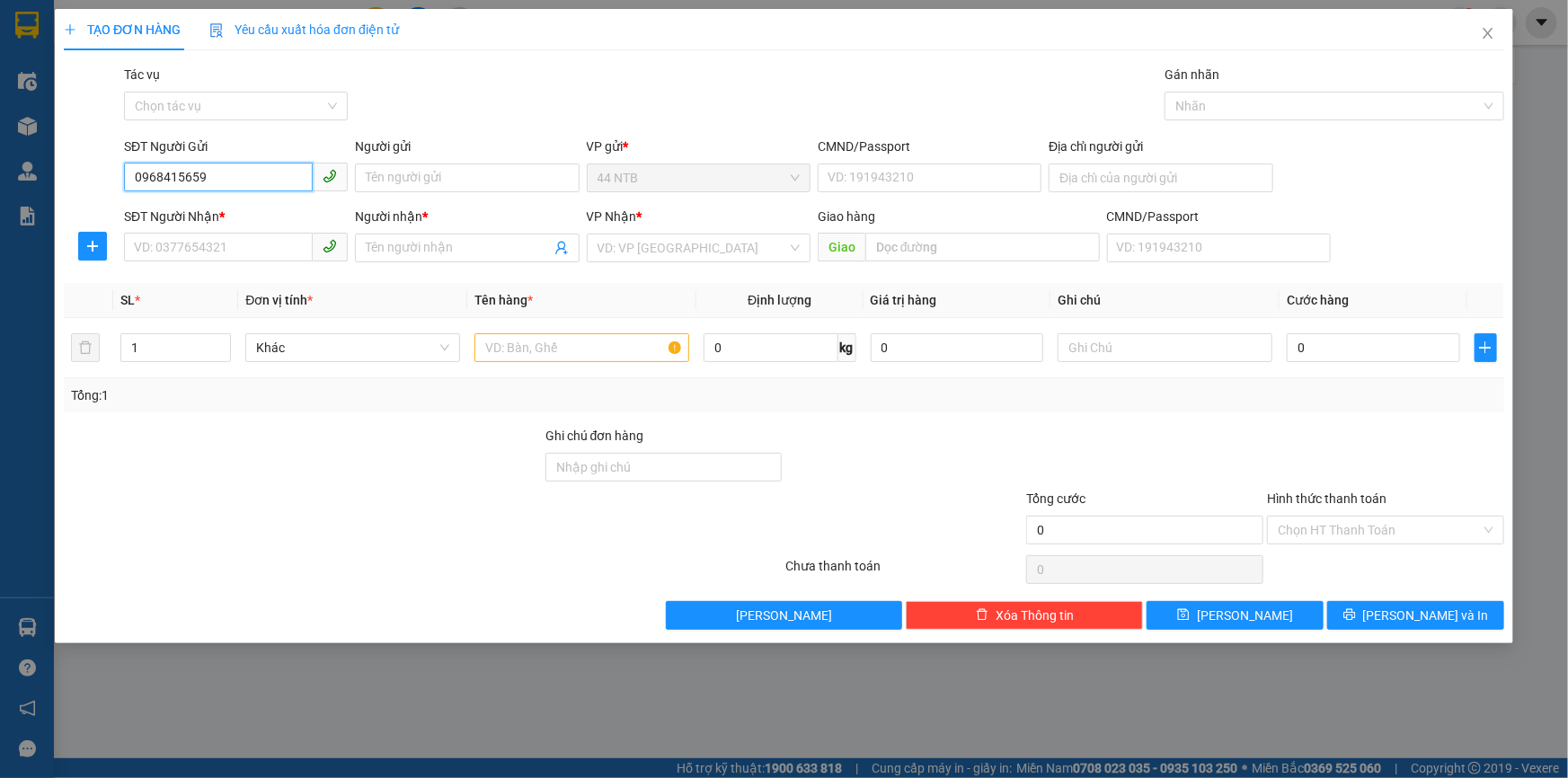
click at [212, 173] on input "0968415659" at bounding box center [218, 176] width 189 height 28
click at [228, 214] on div "0968415659 - [PERSON_NAME]" at bounding box center [235, 213] width 202 height 20
type input "KHÁNH"
type input "034072009591"
type input "0908289229"
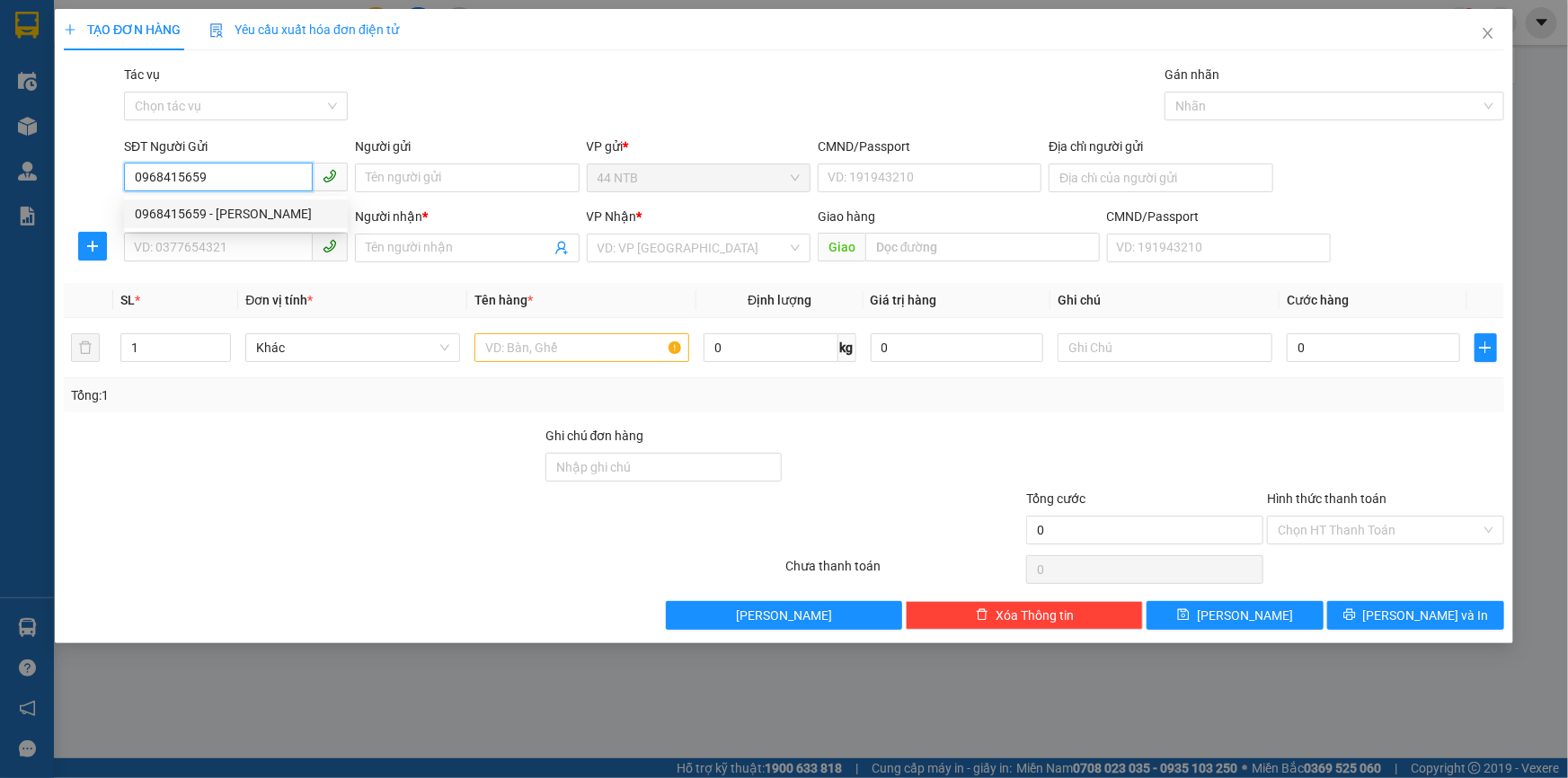
type input "HÀ"
click at [549, 90] on div "Gói vận chuyển * Tiêu chuẩn Tác vụ Chọn tác vụ Gán nhãn Nhãn" at bounding box center [814, 96] width 1388 height 63
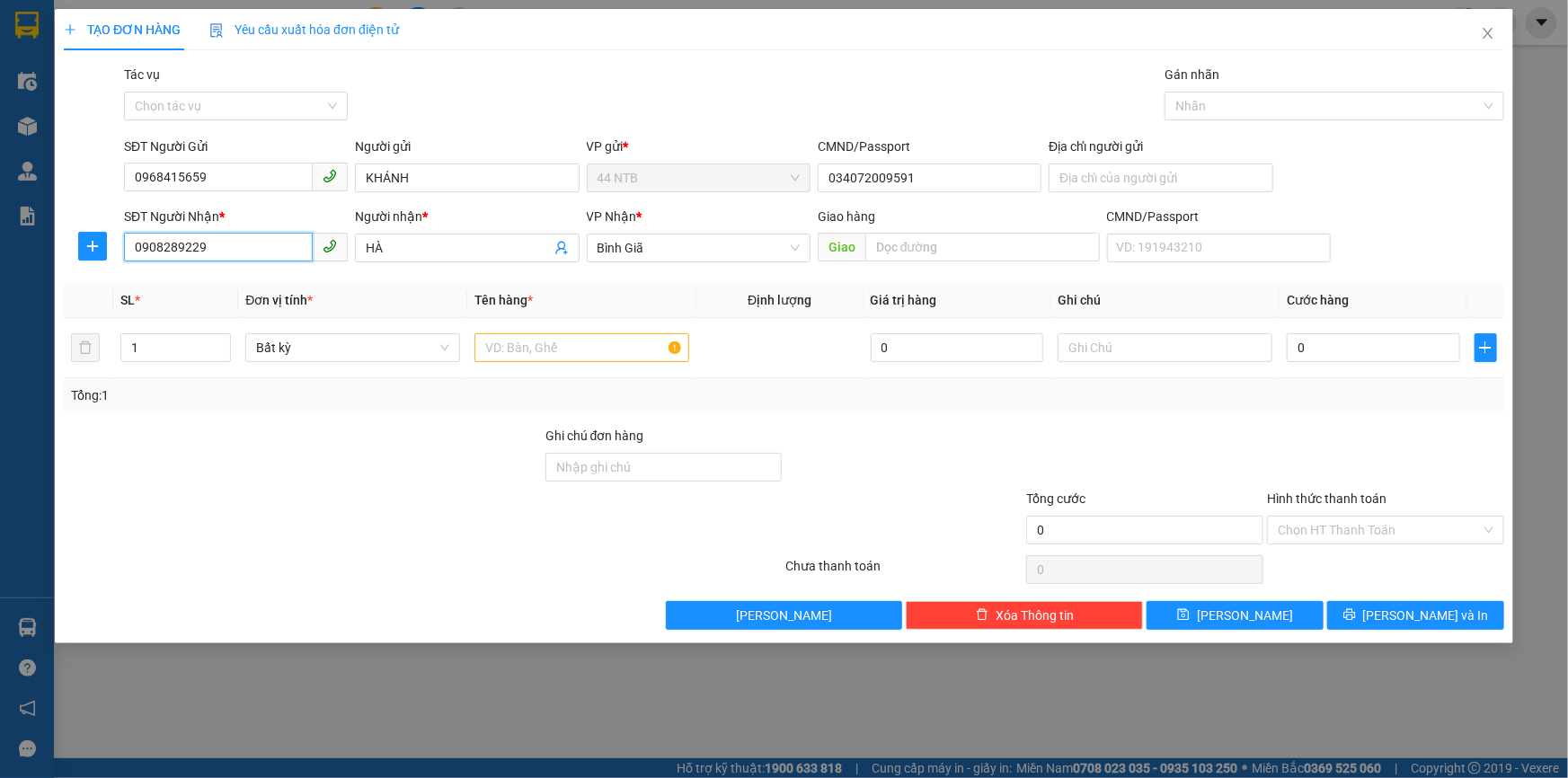
drag, startPoint x: 232, startPoint y: 251, endPoint x: 0, endPoint y: 322, distance: 242.6
click at [0, 331] on div "TẠO ĐƠN HÀNG Yêu cầu xuất hóa đơn điện tử Transit Pickup Surcharge Ids Transit …" at bounding box center [784, 389] width 1568 height 778
type input "0914503017"
click at [269, 287] on div "0914503017 - [PERSON_NAME]" at bounding box center [235, 284] width 202 height 20
type input "[PERSON_NAME]"
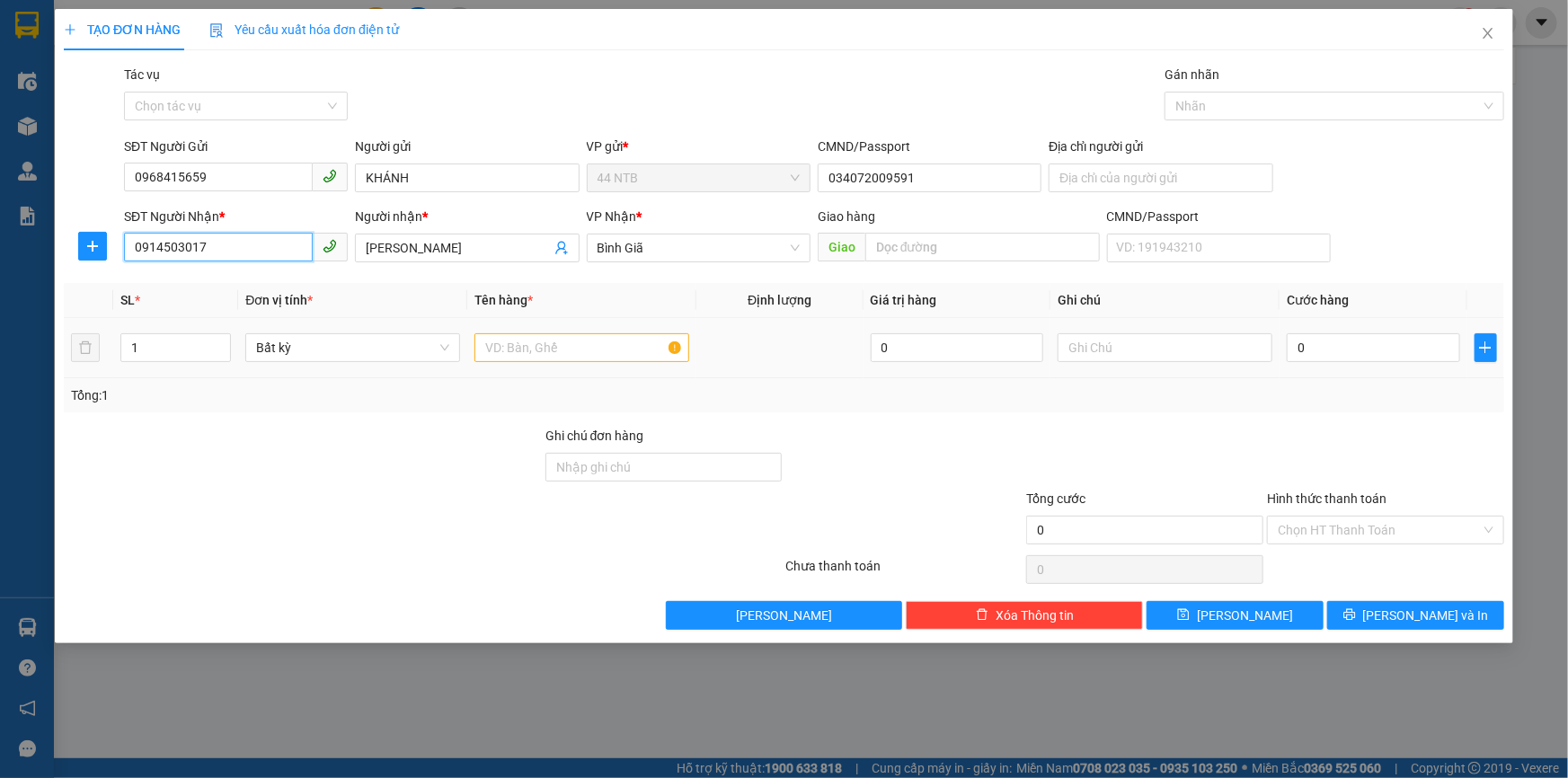
type input "0914503017"
click at [609, 359] on input "text" at bounding box center [581, 347] width 214 height 28
type input "TÉP HS"
click at [1331, 346] on input "0" at bounding box center [1374, 347] width 174 height 28
type input "3"
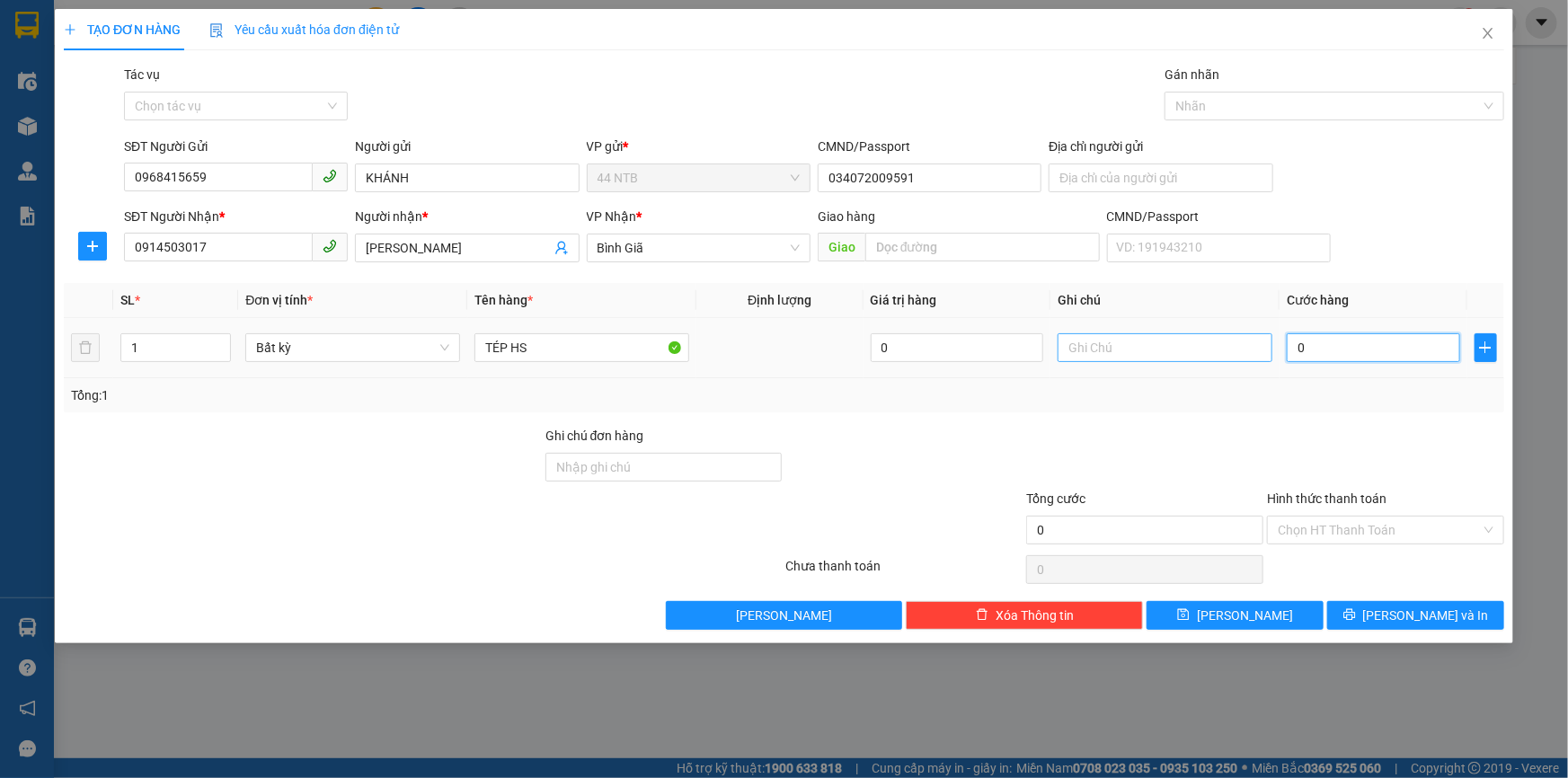
type input "3"
type input "30"
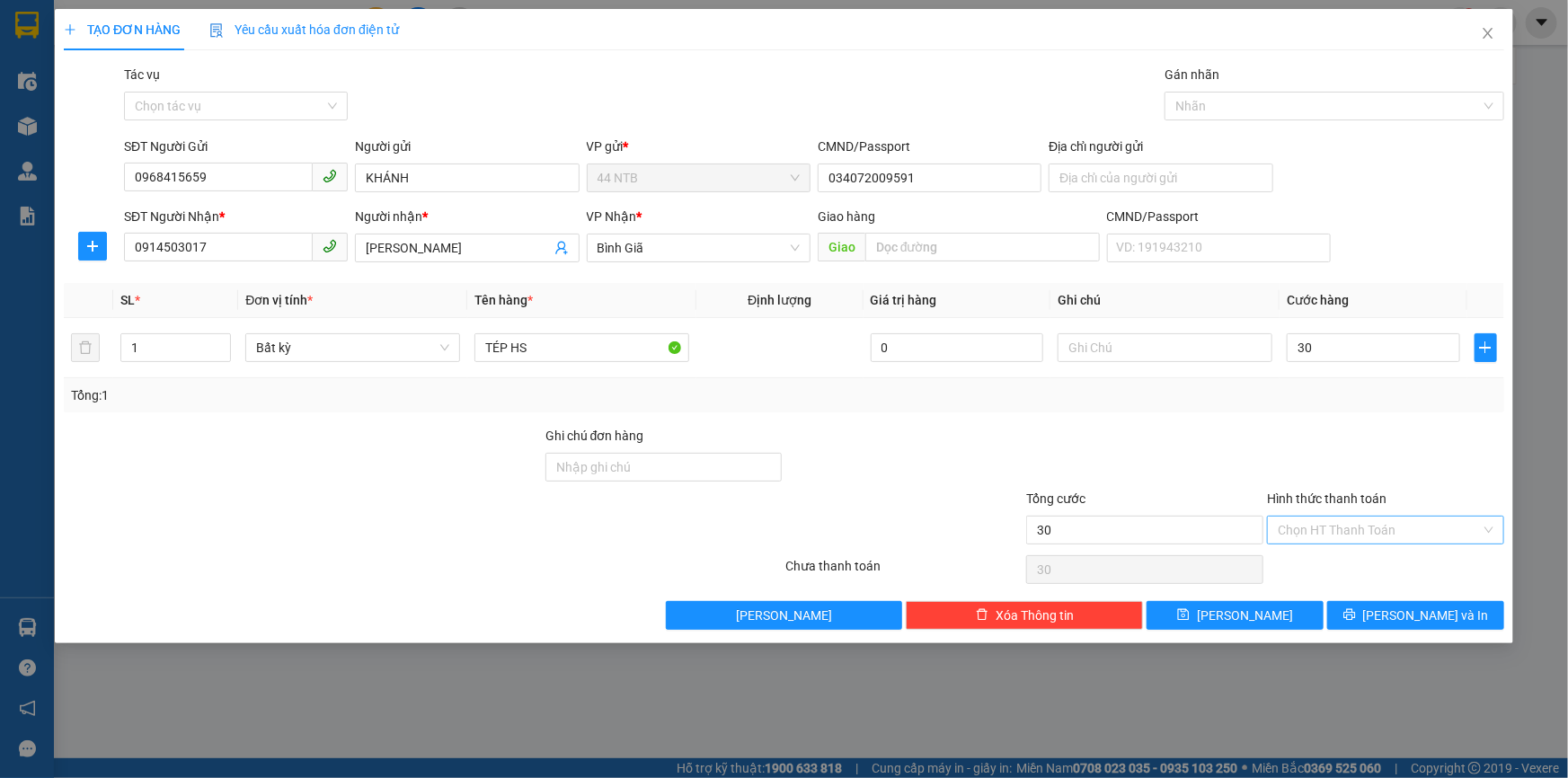
type input "30.000"
click at [1336, 530] on input "Hình thức thanh toán" at bounding box center [1379, 530] width 203 height 27
drag, startPoint x: 1374, startPoint y: 566, endPoint x: 1405, endPoint y: 603, distance: 48.3
click at [1374, 566] on div "Tại văn phòng" at bounding box center [1385, 565] width 215 height 20
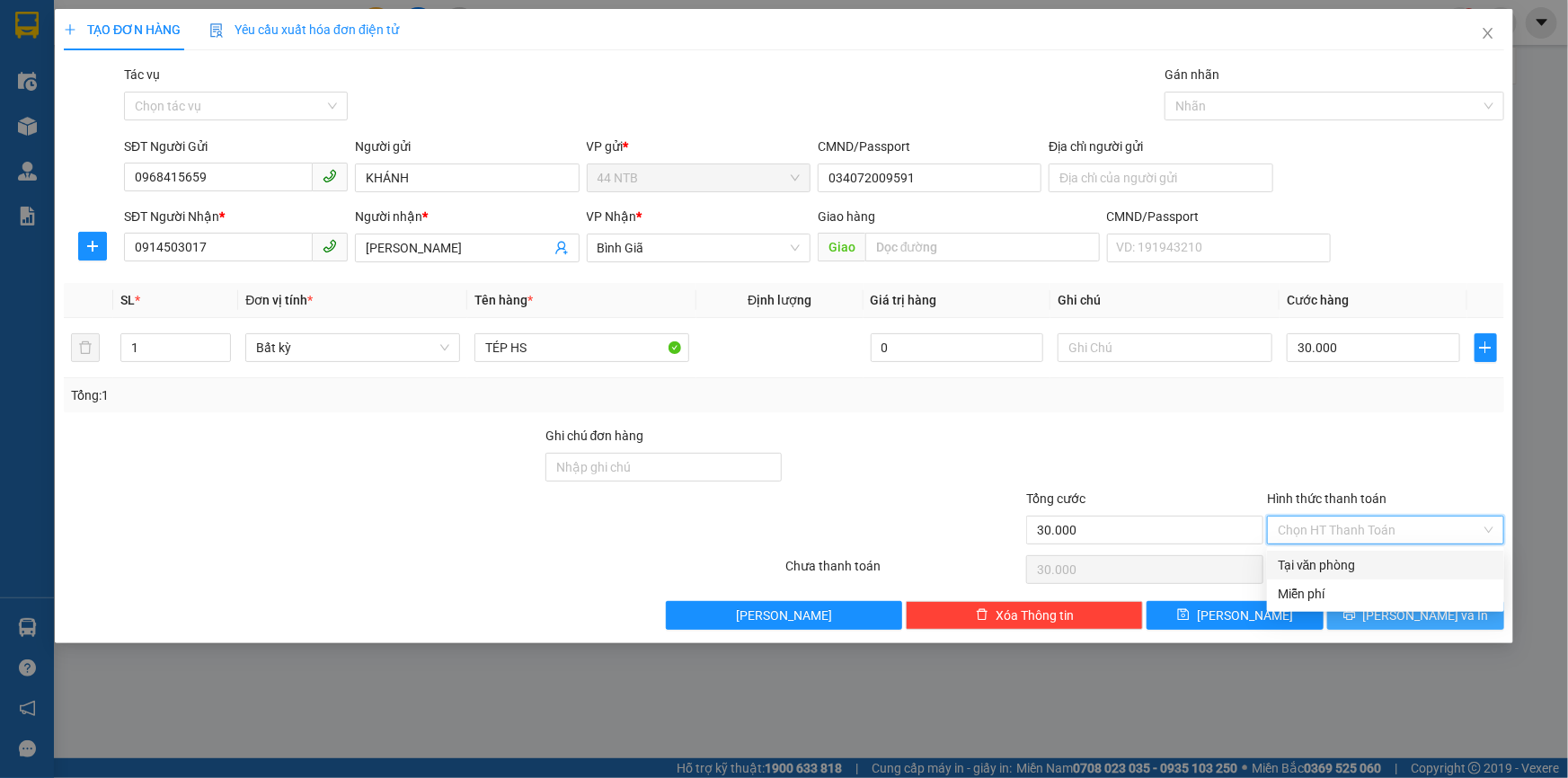
type input "0"
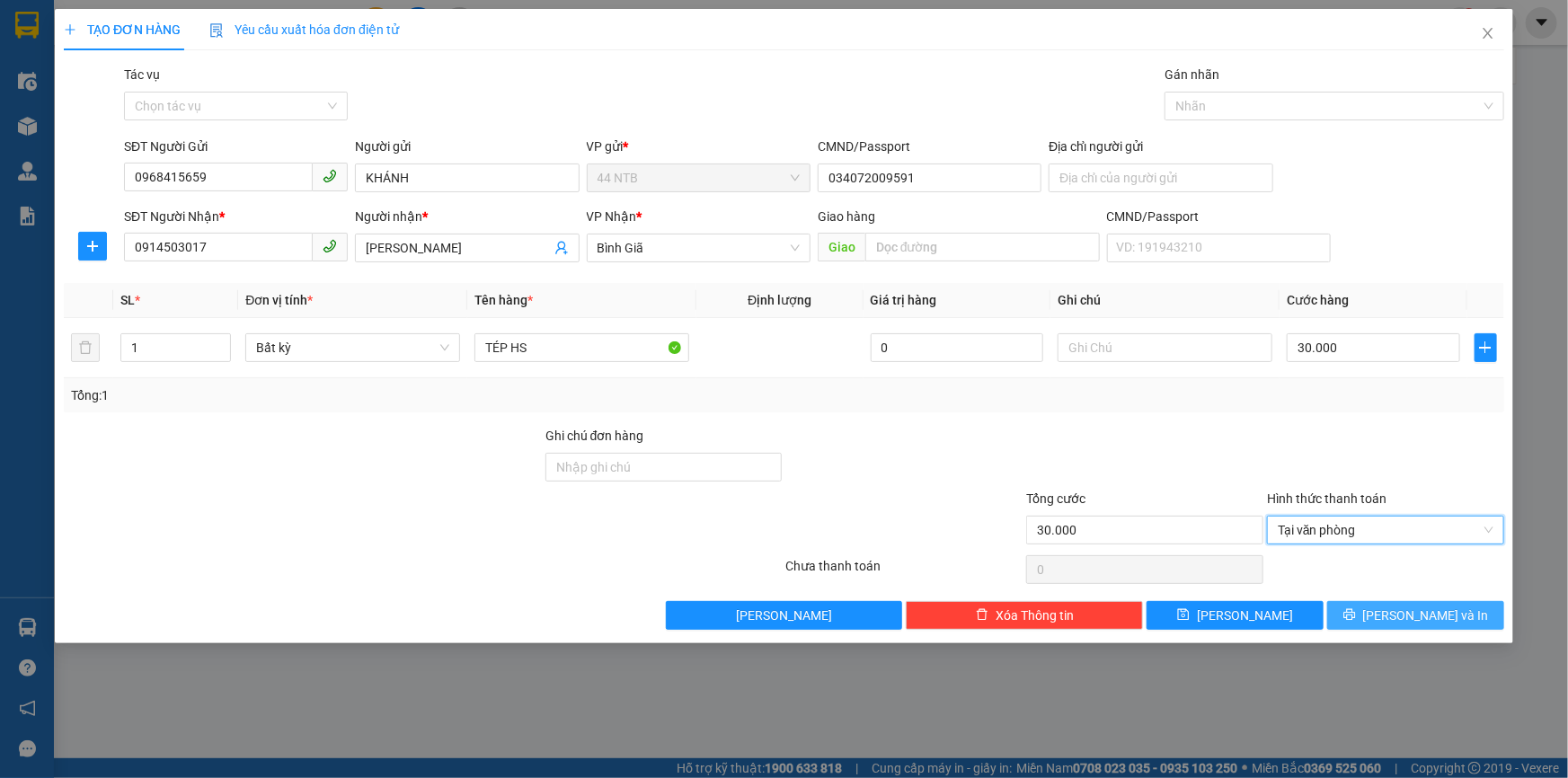
click at [1417, 618] on span "[PERSON_NAME] và In" at bounding box center [1426, 616] width 126 height 20
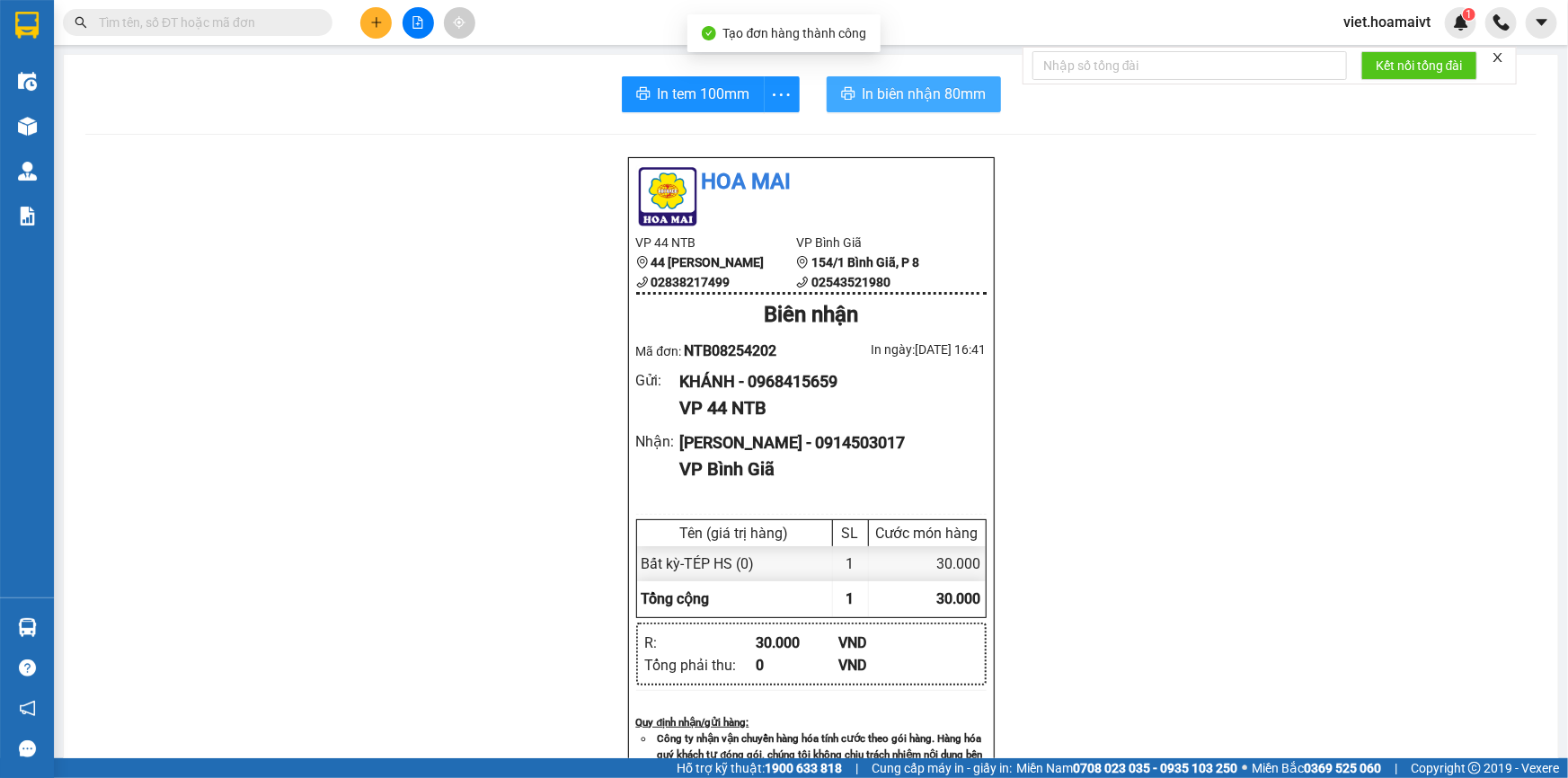
click at [931, 96] on span "In biên nhận 80mm" at bounding box center [924, 94] width 124 height 23
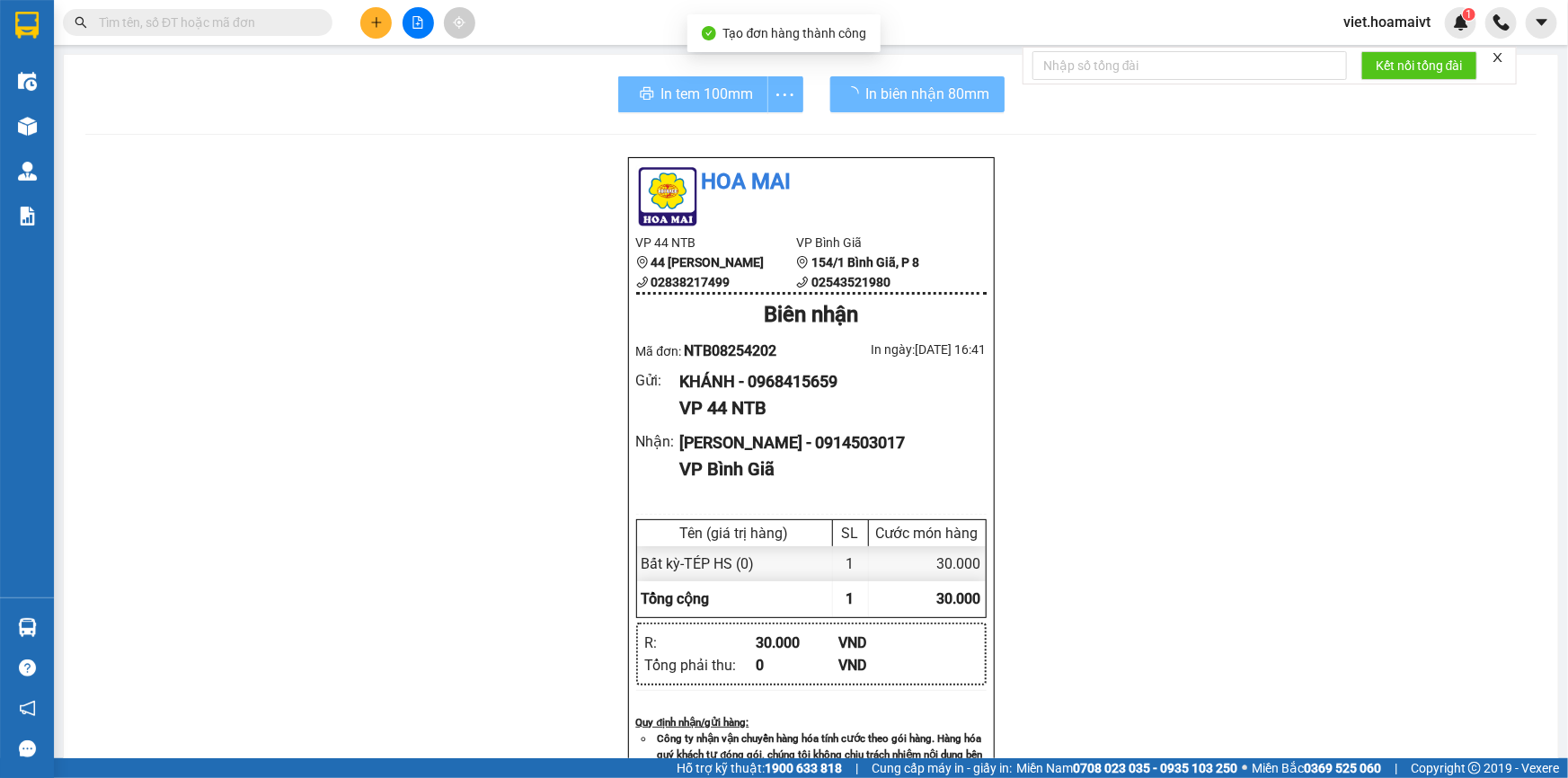
click at [1226, 545] on div "Hoa Mai VP 44 NTB 44 [PERSON_NAME] 02838217499 VP Bình Giã 154/1 [GEOGRAPHIC_…" at bounding box center [811, 725] width 1451 height 1138
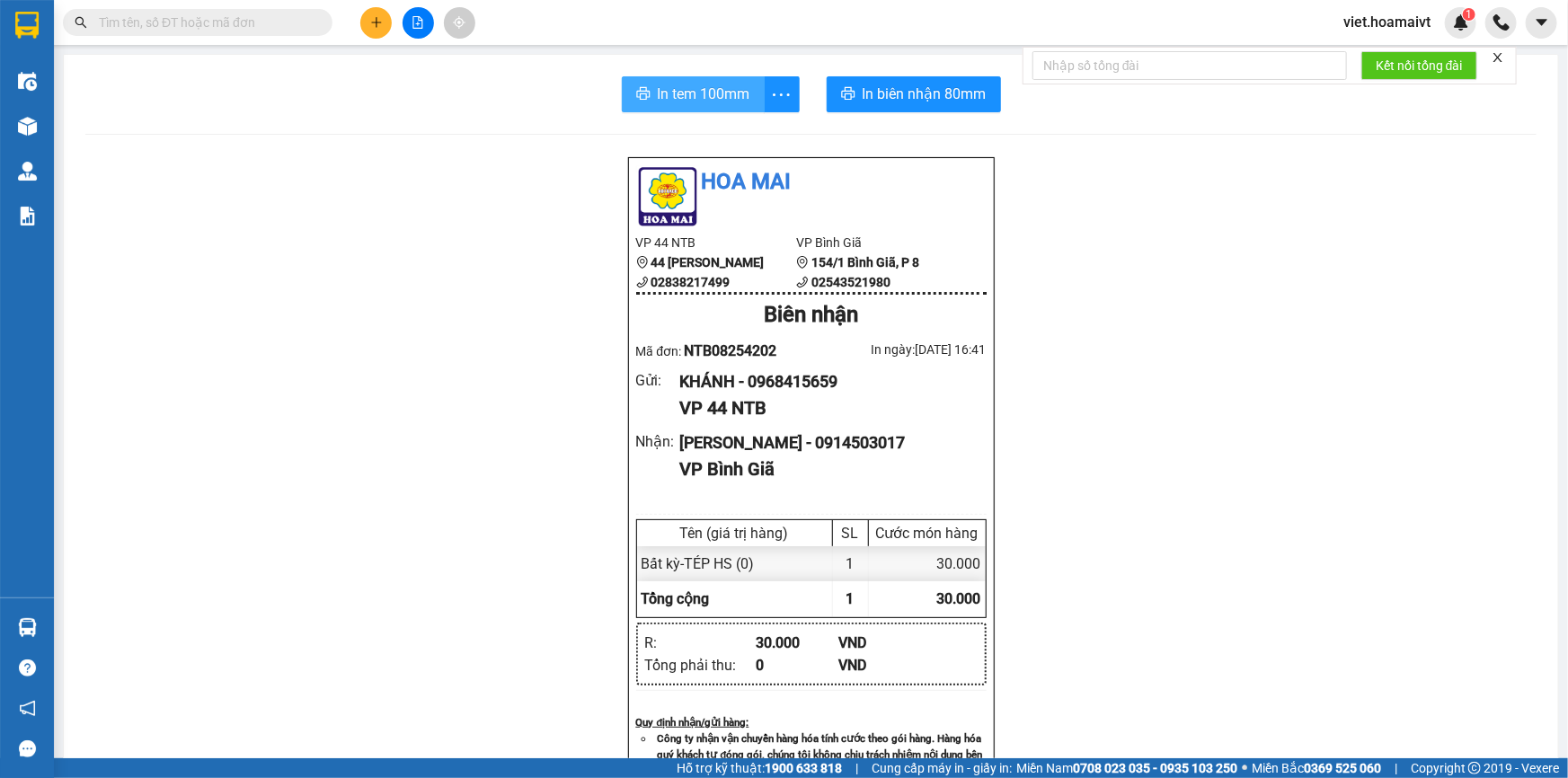
click at [687, 102] on span "In tem 100mm" at bounding box center [704, 94] width 93 height 23
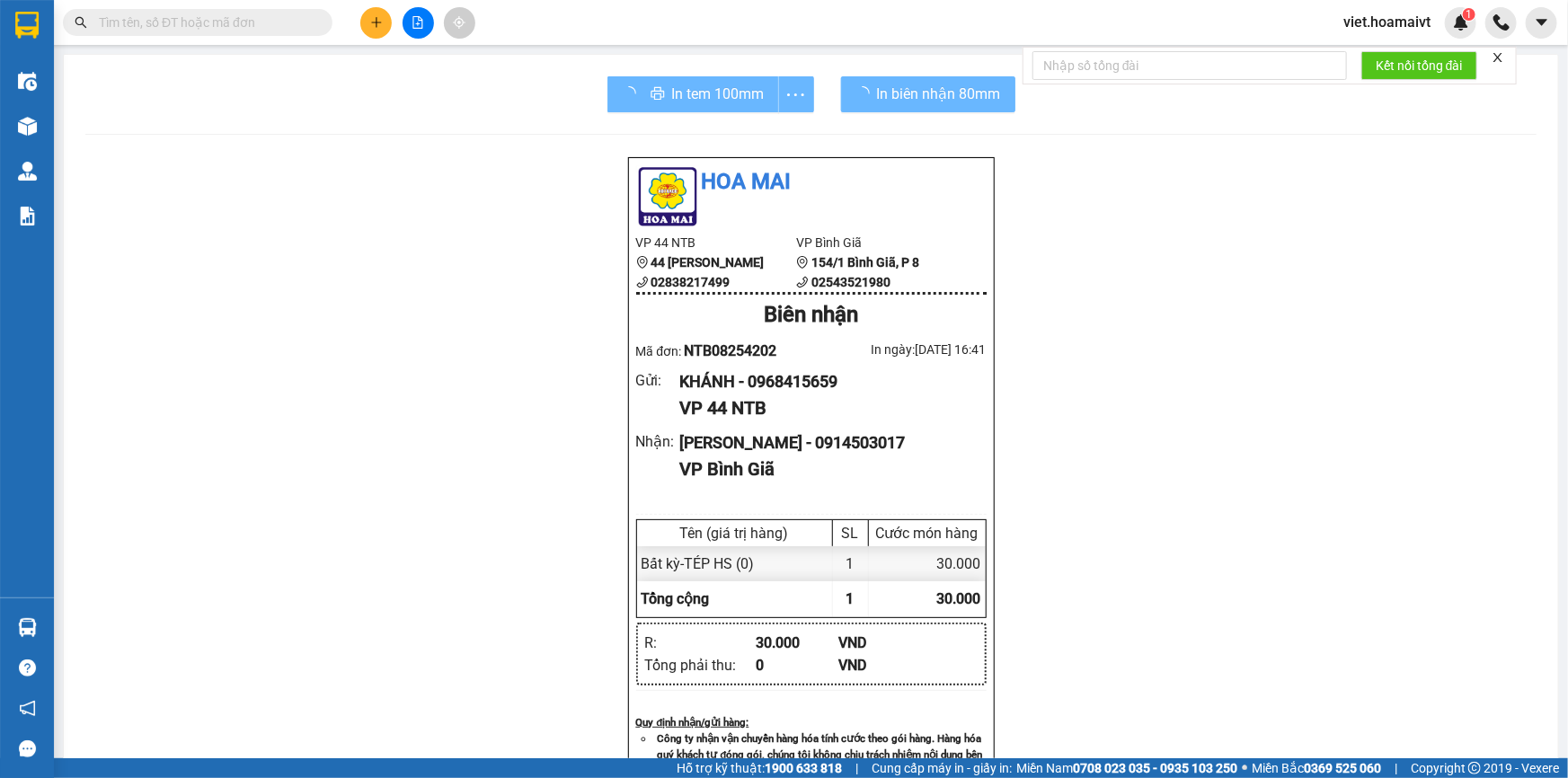
click at [1306, 529] on div "Hoa Mai VP 44 NTB 44 [PERSON_NAME] 02838217499 VP Bình Giã 154/1 [GEOGRAPHIC_…" at bounding box center [811, 725] width 1451 height 1138
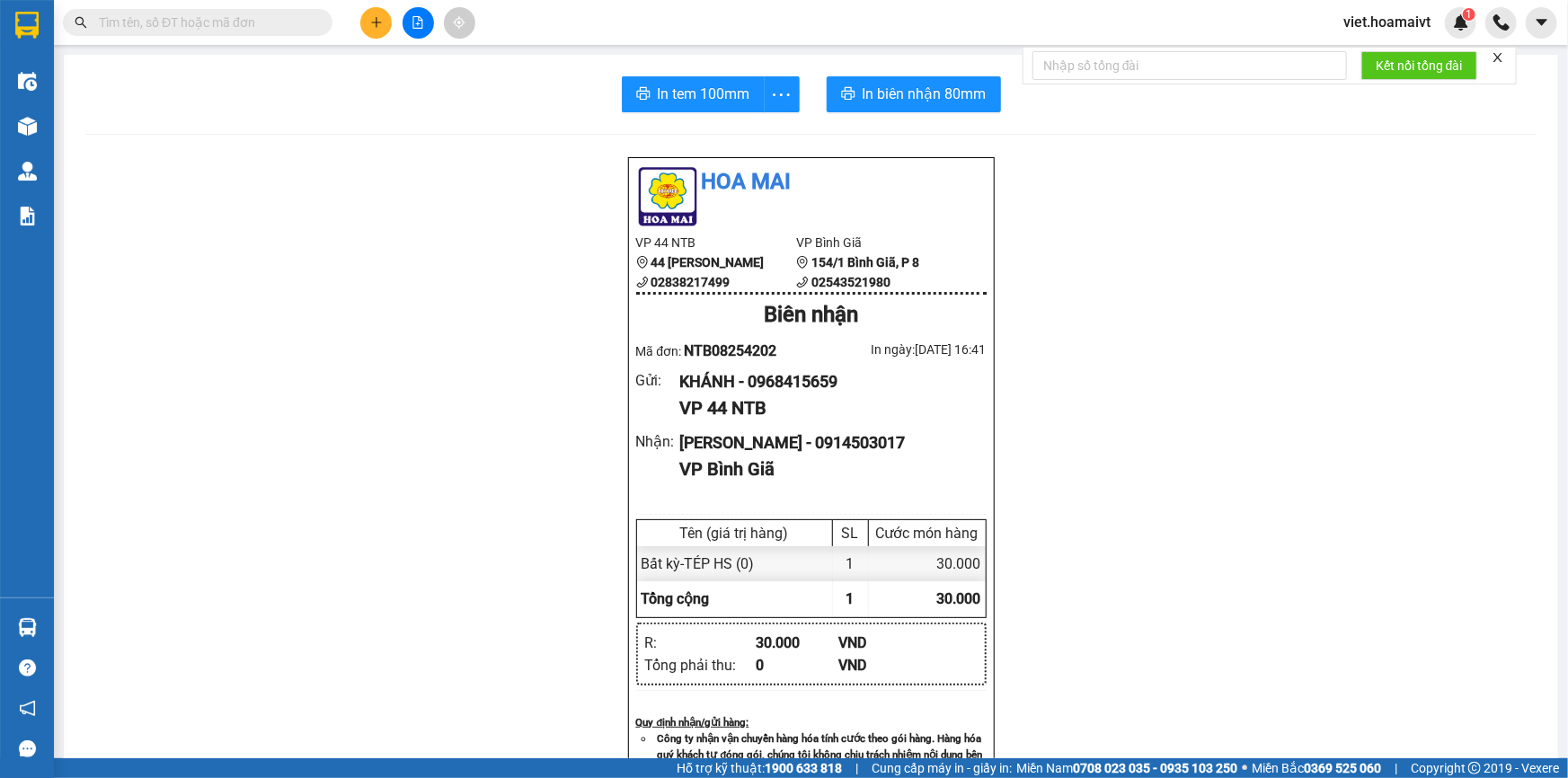
drag, startPoint x: 1308, startPoint y: 528, endPoint x: 1320, endPoint y: 533, distance: 13.0
click at [1311, 529] on div "Hoa Mai VP 44 NTB 44 [PERSON_NAME] 02838217499 VP Bình Giã 154/1 [GEOGRAPHIC_…" at bounding box center [811, 725] width 1451 height 1138
click at [1118, 257] on div "Hoa Mai VP 44 NTB 44 [PERSON_NAME] 02838217499 VP Bình Giã 154/1 [GEOGRAPHIC_…" at bounding box center [811, 725] width 1451 height 1138
click at [1238, 355] on div "Hoa Mai VP 44 NTB 44 [PERSON_NAME] 02838217499 VP Bình Giã 154/1 [GEOGRAPHIC_…" at bounding box center [811, 725] width 1451 height 1138
click at [374, 28] on button at bounding box center [376, 23] width 31 height 31
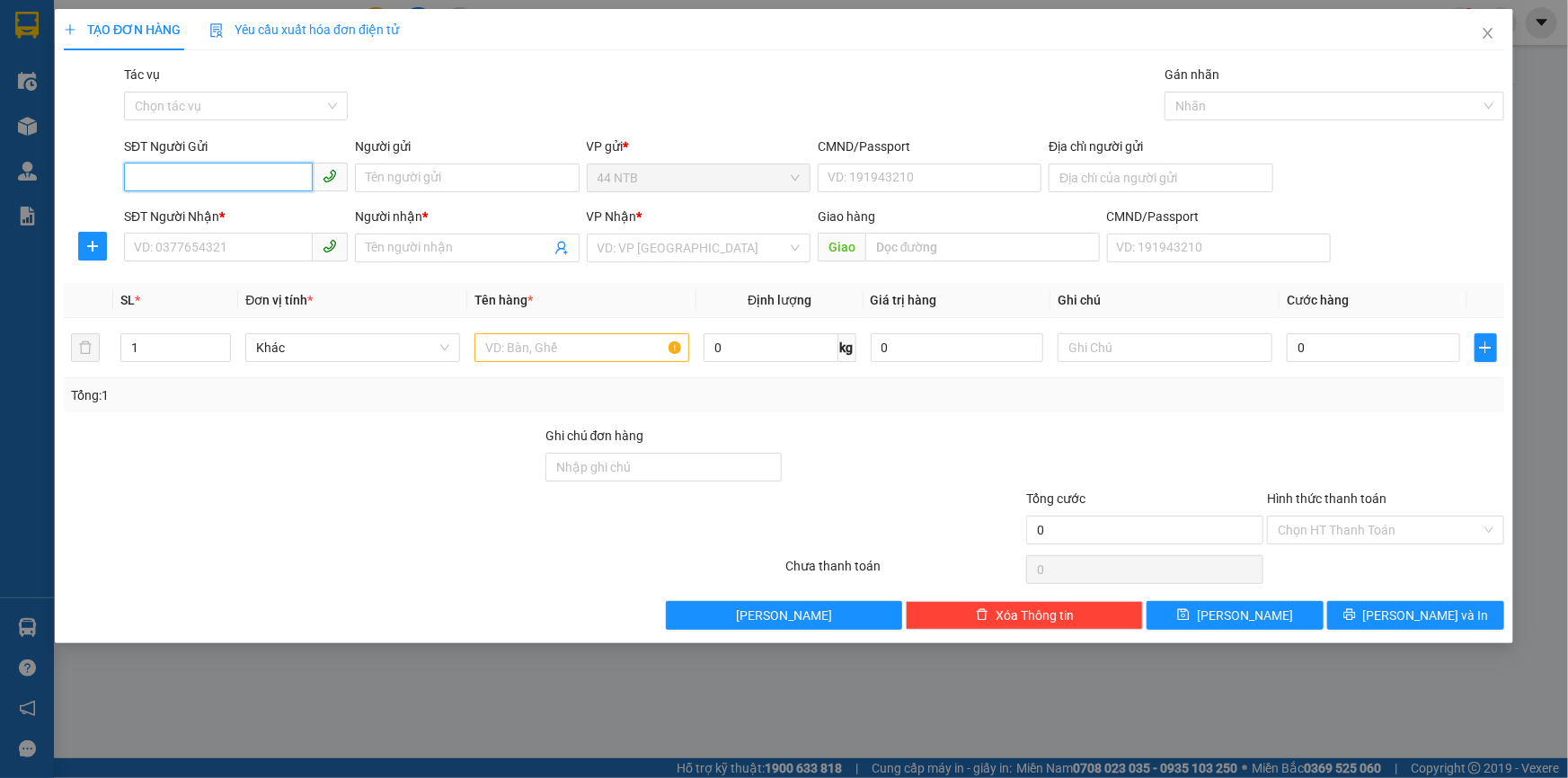
click at [220, 175] on input "SĐT Người Gửi" at bounding box center [218, 176] width 189 height 28
click at [237, 251] on input "SĐT Người Nhận *" at bounding box center [218, 247] width 189 height 28
type input "0933353436"
click at [282, 287] on div "0933353436 - Huệ" at bounding box center [235, 284] width 202 height 20
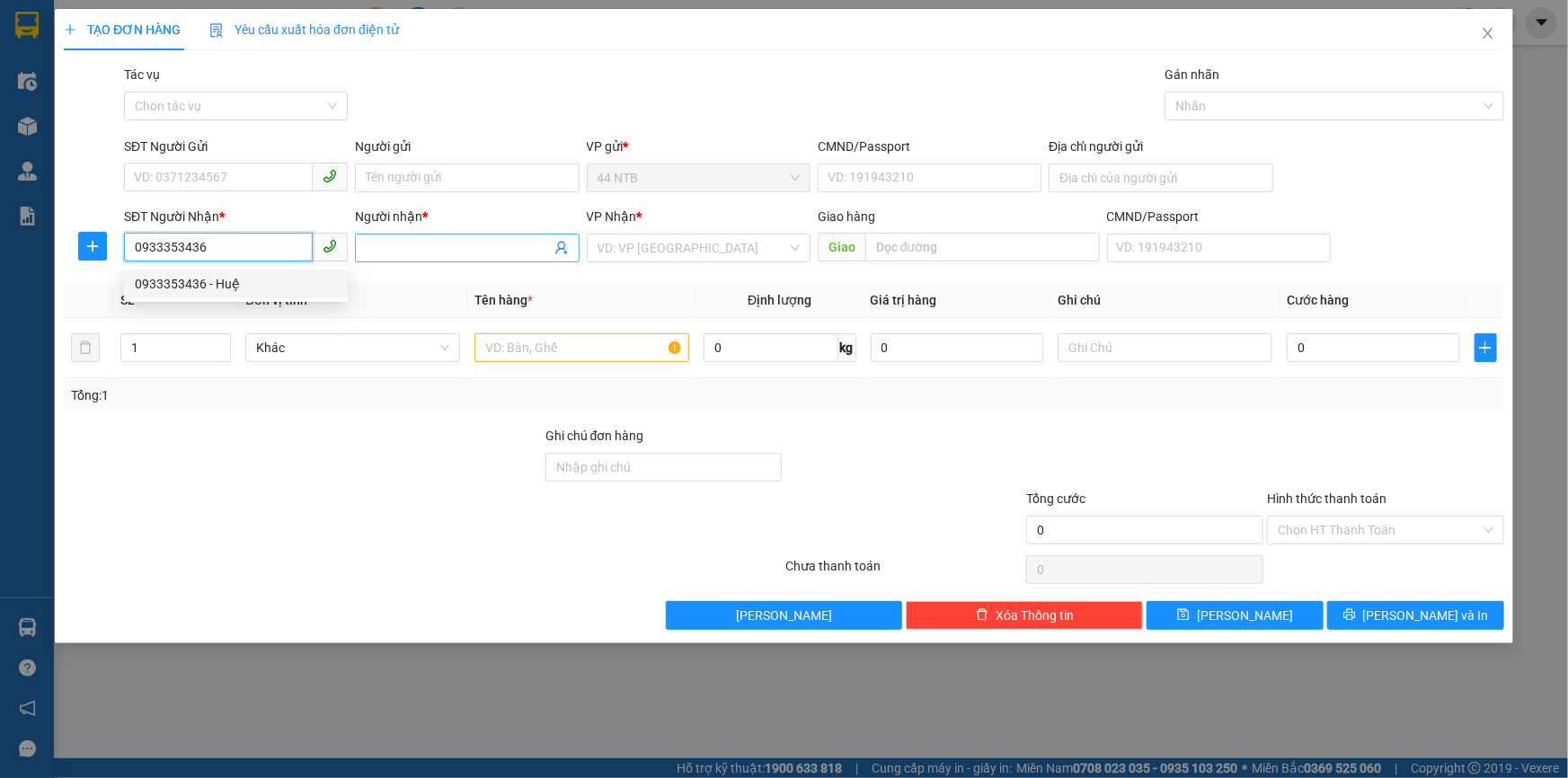
type input "Huệ"
type input "0933353436"
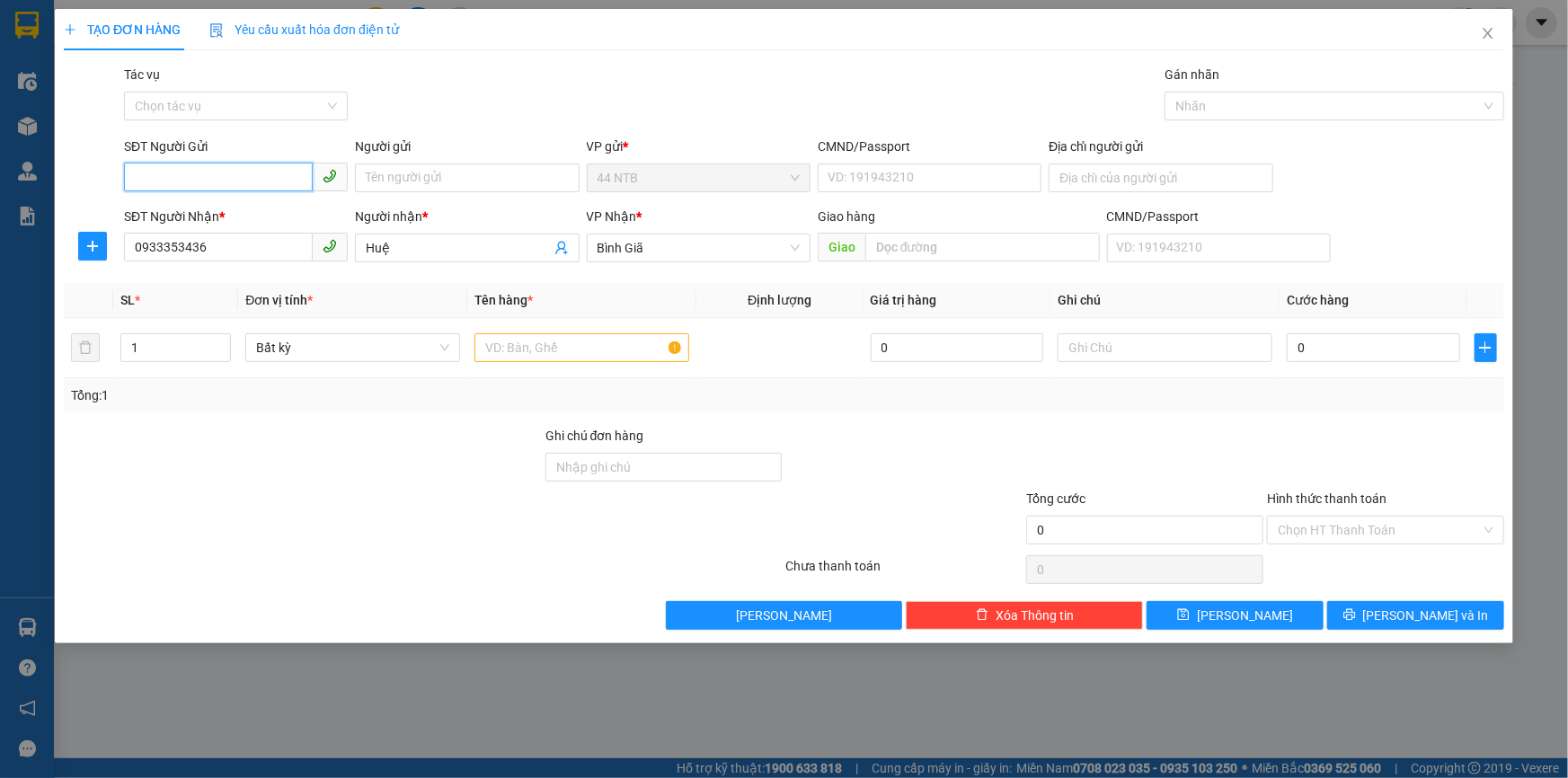
click at [218, 184] on input "SĐT Người Gửi" at bounding box center [218, 176] width 189 height 28
type input "0939327090"
click at [408, 180] on input "Người gửi" at bounding box center [467, 177] width 224 height 28
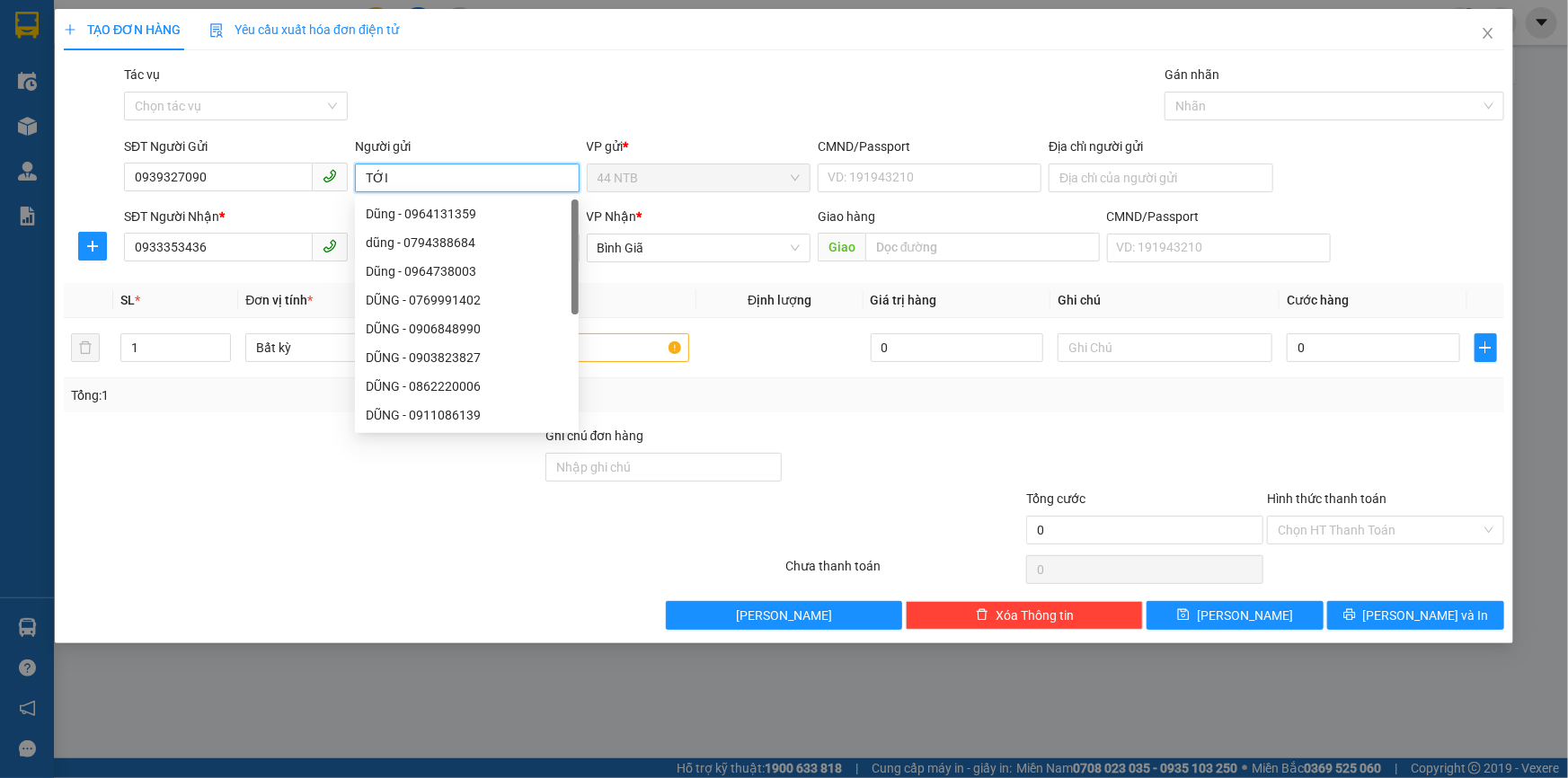
type input "TỚI"
drag, startPoint x: 633, startPoint y: 97, endPoint x: 977, endPoint y: 179, distance: 353.6
click at [638, 101] on div "Gói vận chuyển * Tiêu chuẩn Tác vụ Chọn tác vụ Gán nhãn Nhãn" at bounding box center [814, 96] width 1388 height 63
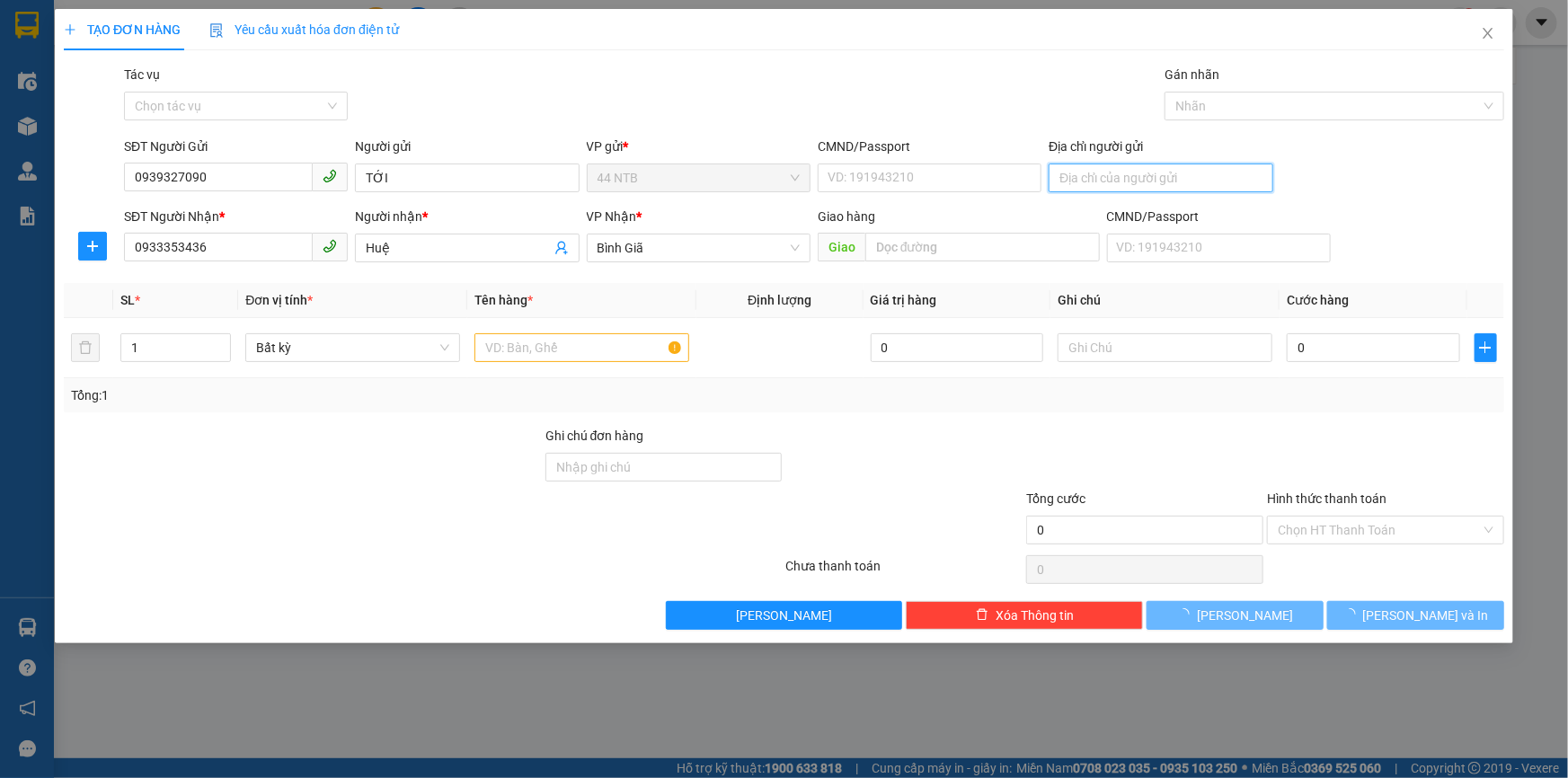
click at [1078, 179] on input "Địa chỉ người gửi" at bounding box center [1161, 177] width 224 height 28
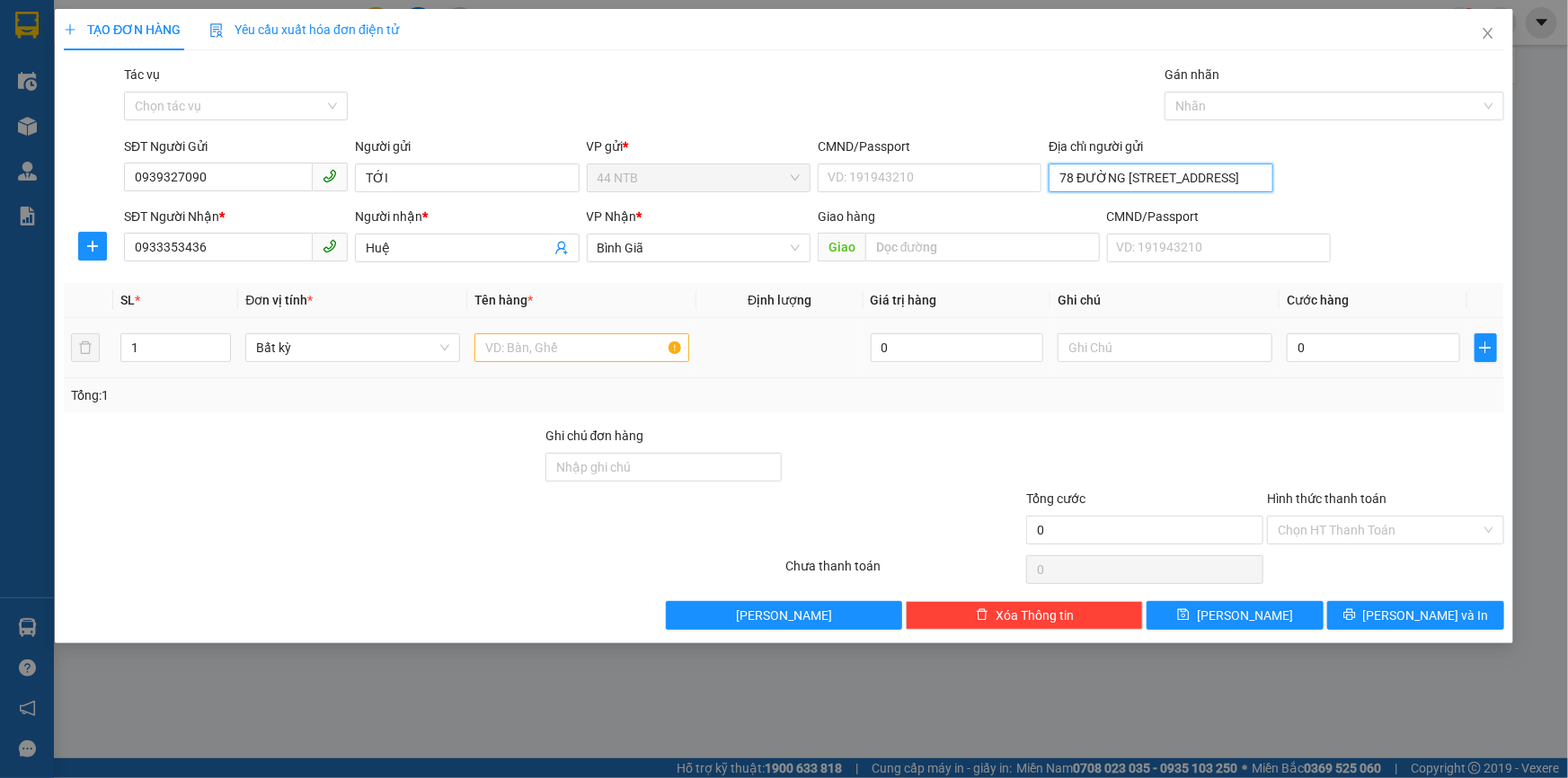
type input "78 ĐƯỜNG [STREET_ADDRESS]"
click at [558, 342] on input "text" at bounding box center [581, 347] width 214 height 28
type input "KIỆN"
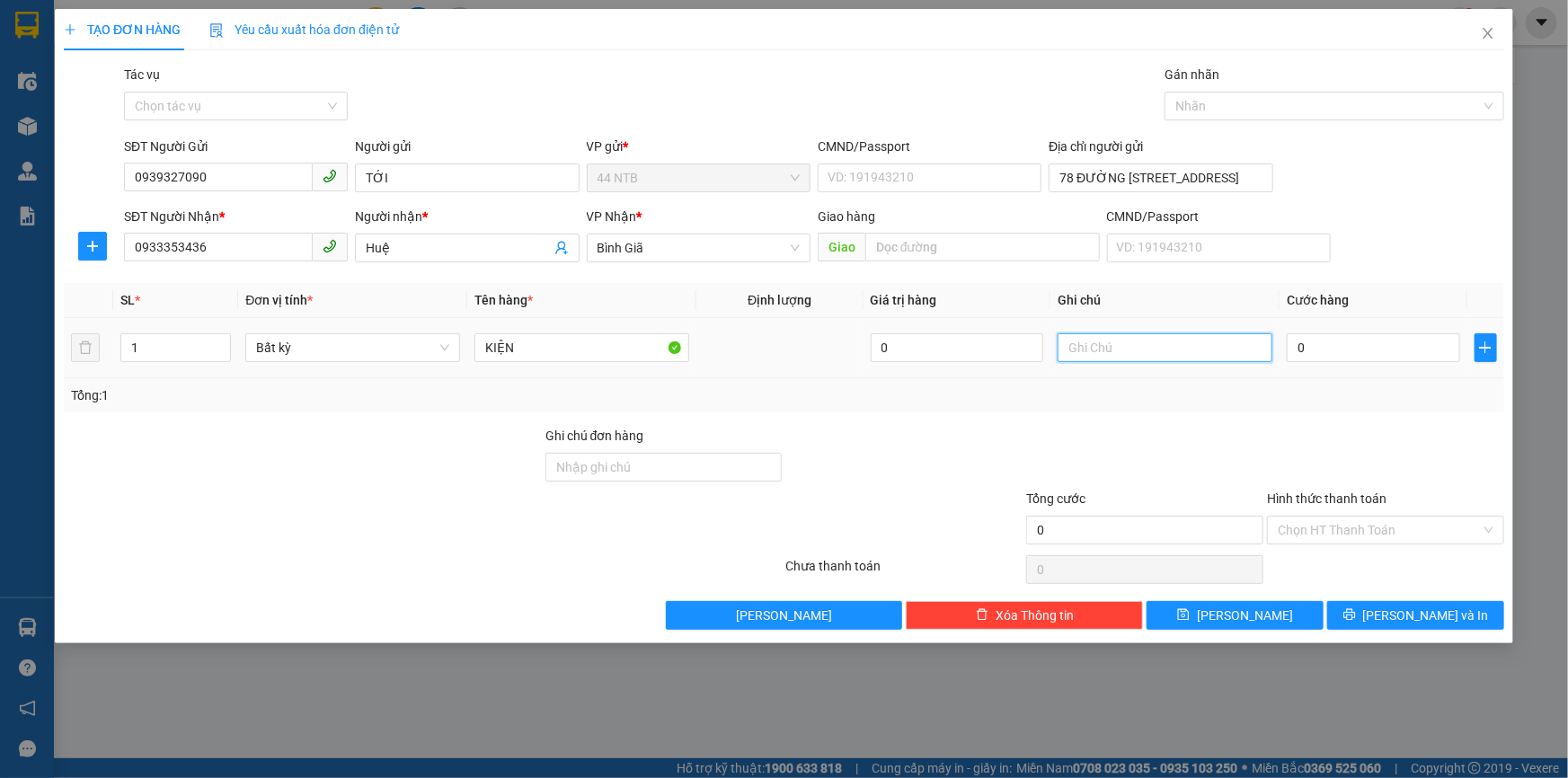
click at [1087, 350] on input "text" at bounding box center [1165, 347] width 214 height 28
type input "TẬN NƠI,R30N"
click at [1345, 360] on input "0" at bounding box center [1374, 347] width 174 height 28
type input "3"
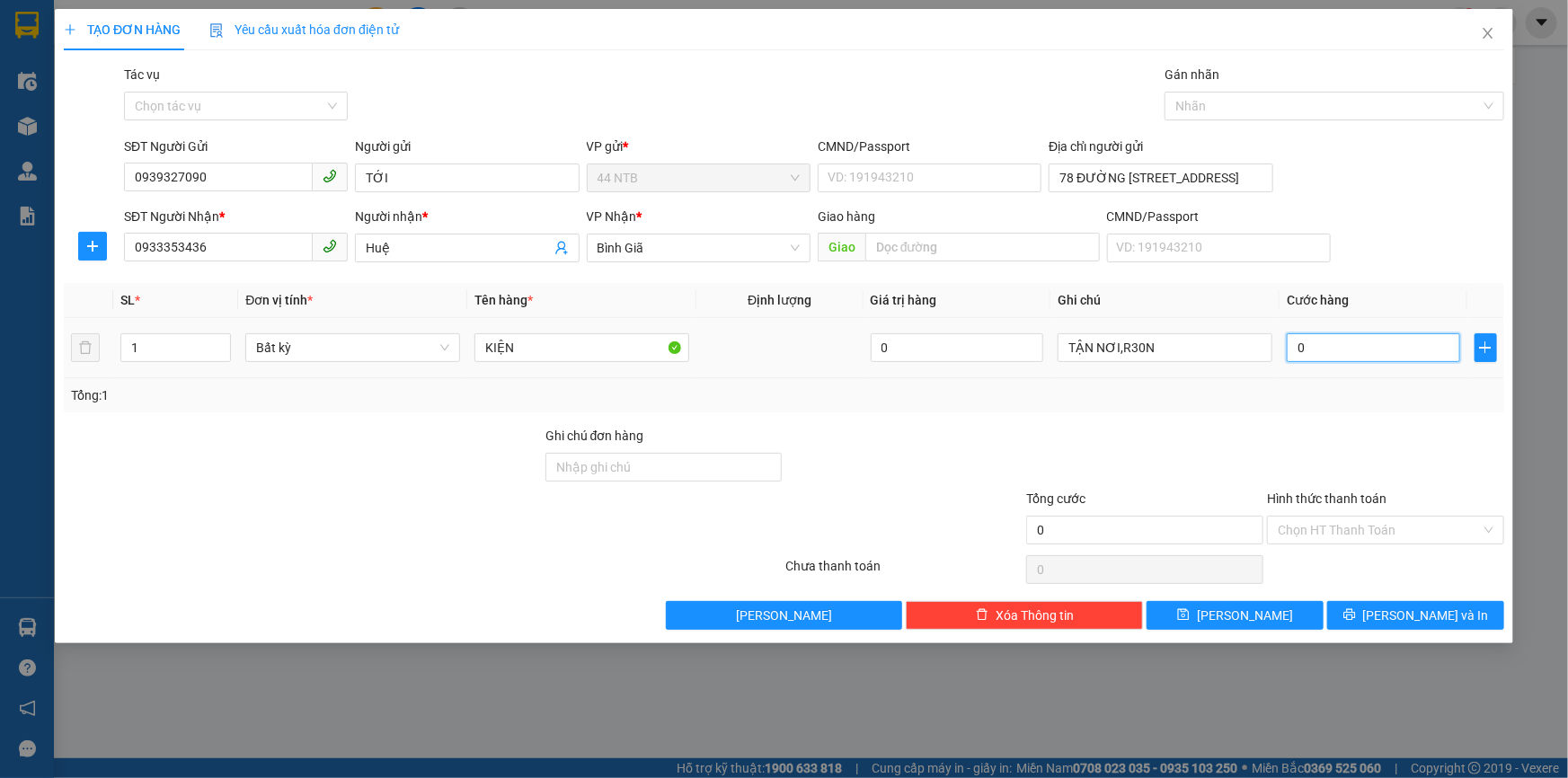
type input "3"
type input "30"
type input "30.000"
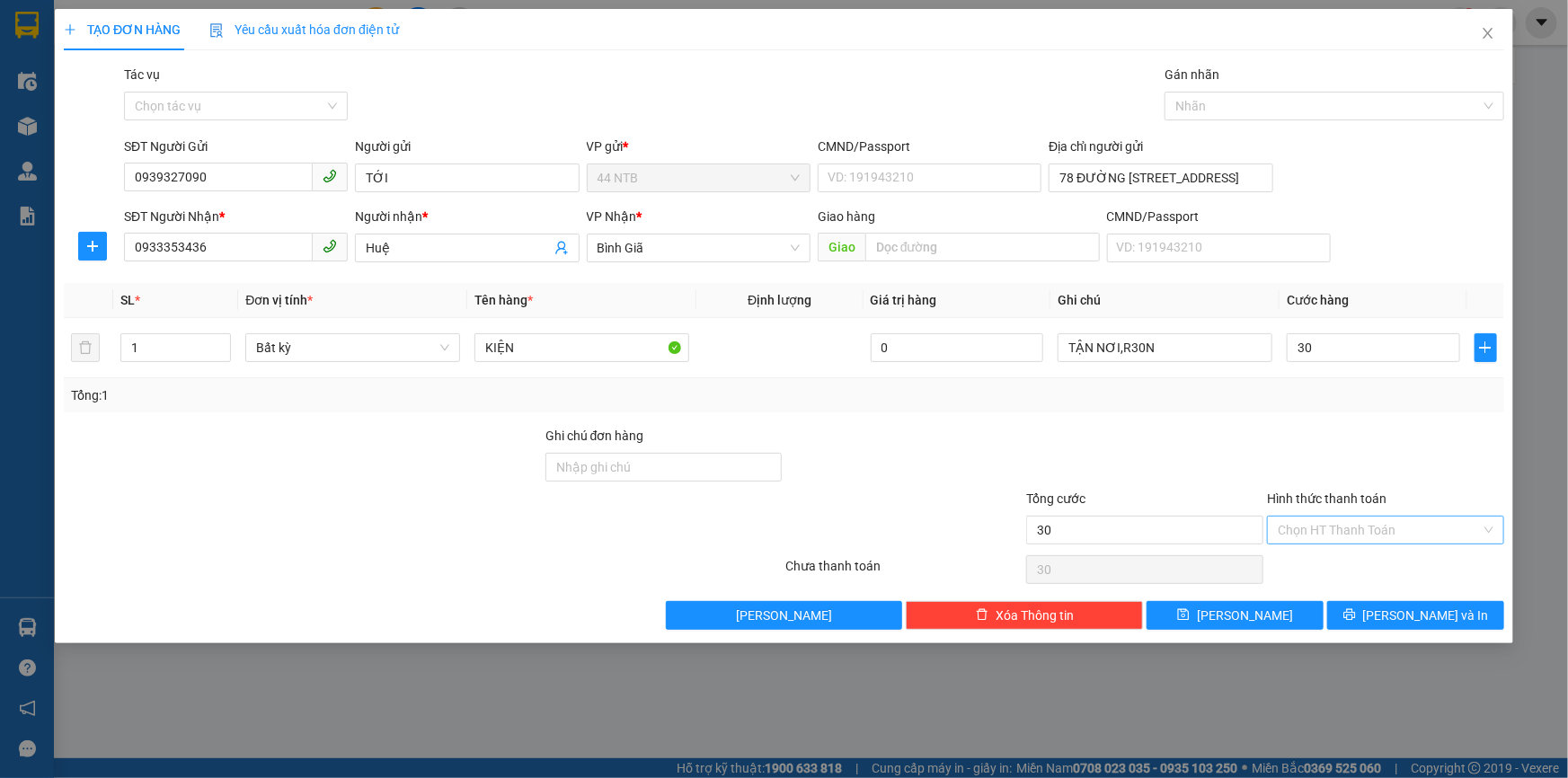
type input "30.000"
click at [1326, 531] on input "Hình thức thanh toán" at bounding box center [1379, 530] width 203 height 27
click at [1344, 567] on div "Tại văn phòng" at bounding box center [1385, 565] width 215 height 20
type input "0"
click at [1372, 610] on button "[PERSON_NAME] và In" at bounding box center [1415, 616] width 177 height 28
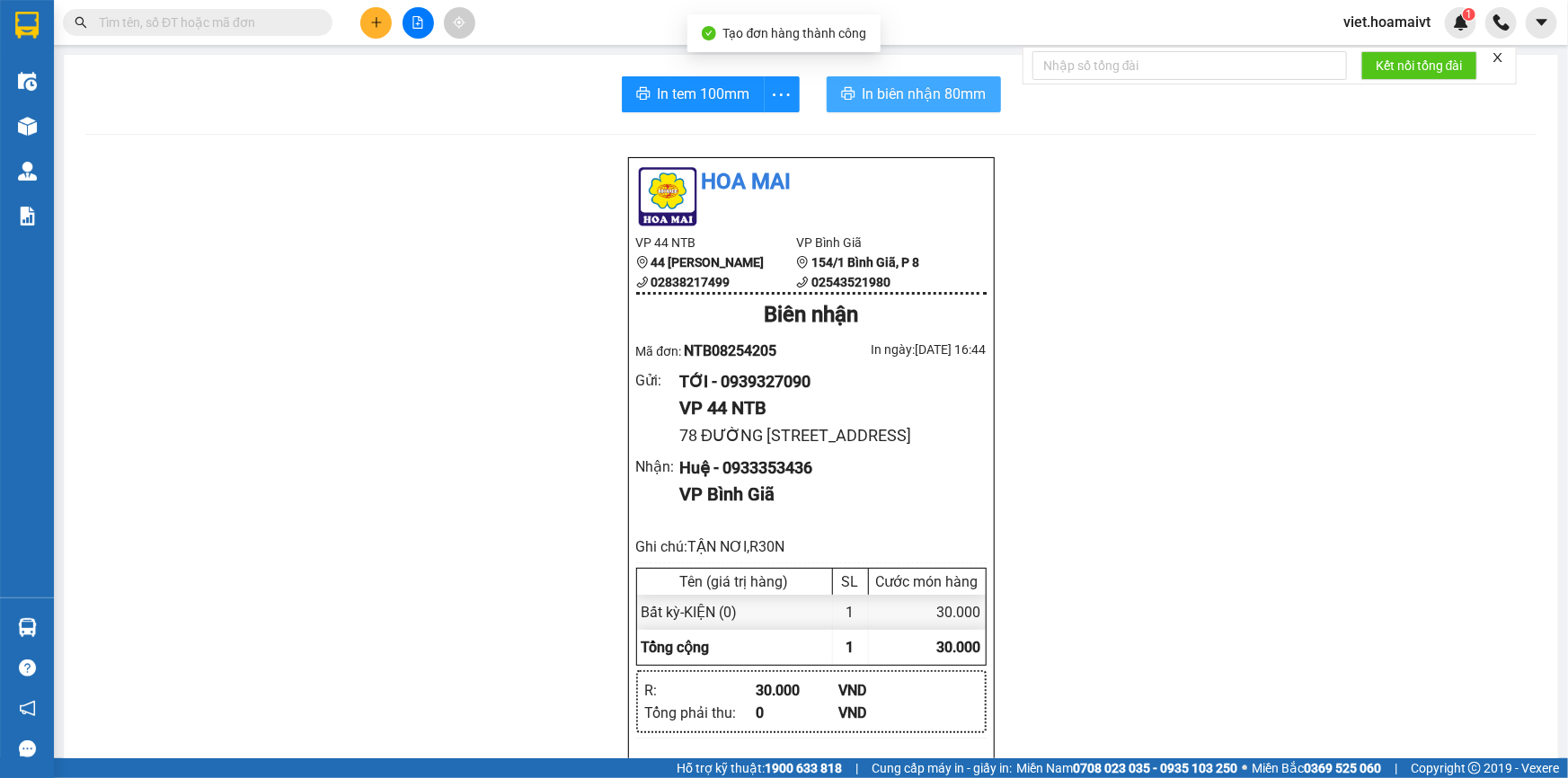
click at [934, 90] on span "In biên nhận 80mm" at bounding box center [924, 94] width 124 height 23
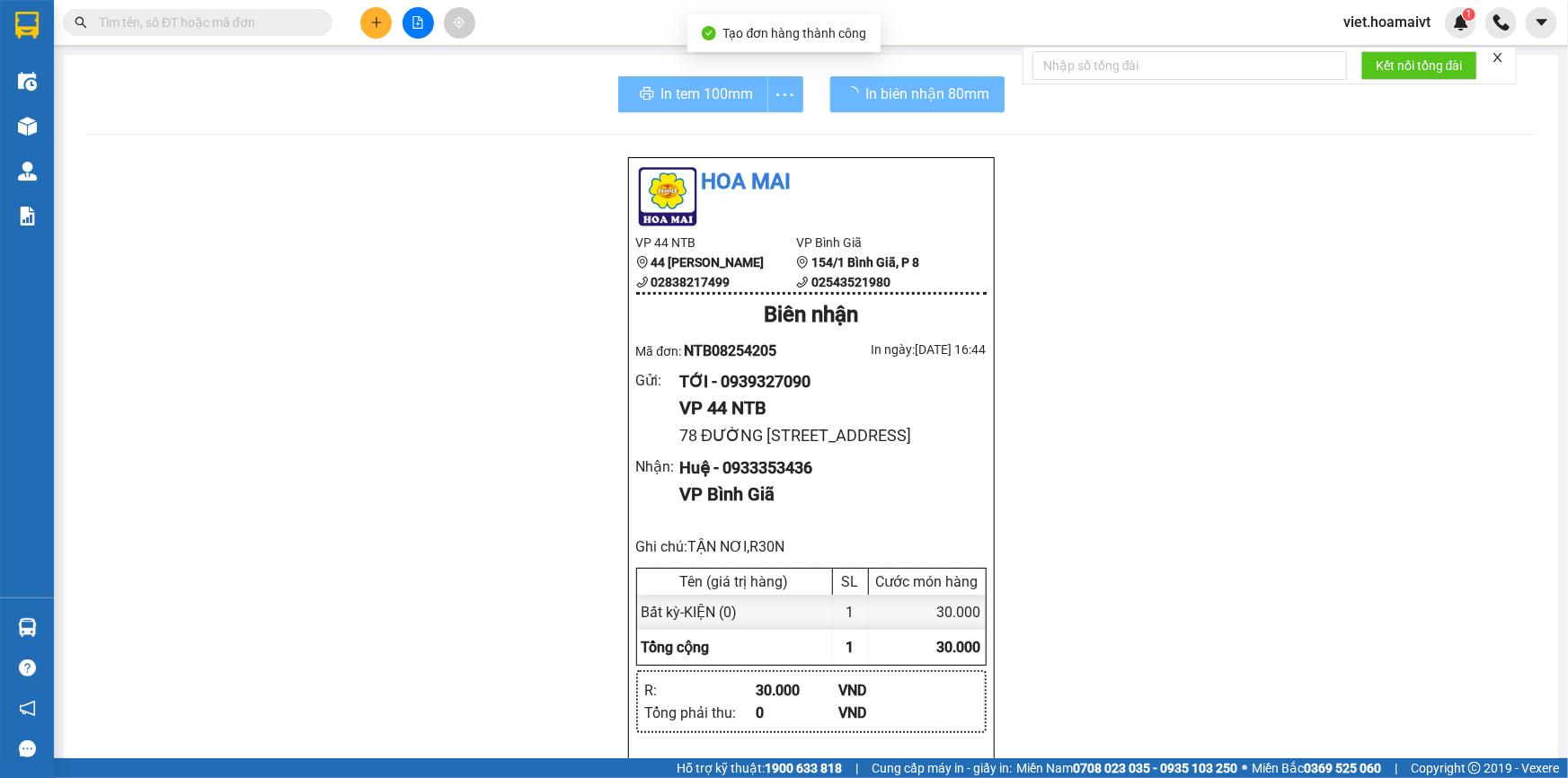
click at [1267, 468] on div "Hoa Mai VP 44 NTB 44 [PERSON_NAME] 02838217499 VP Bình Giã 154/1 [GEOGRAPHIC_…" at bounding box center [811, 790] width 1451 height 1268
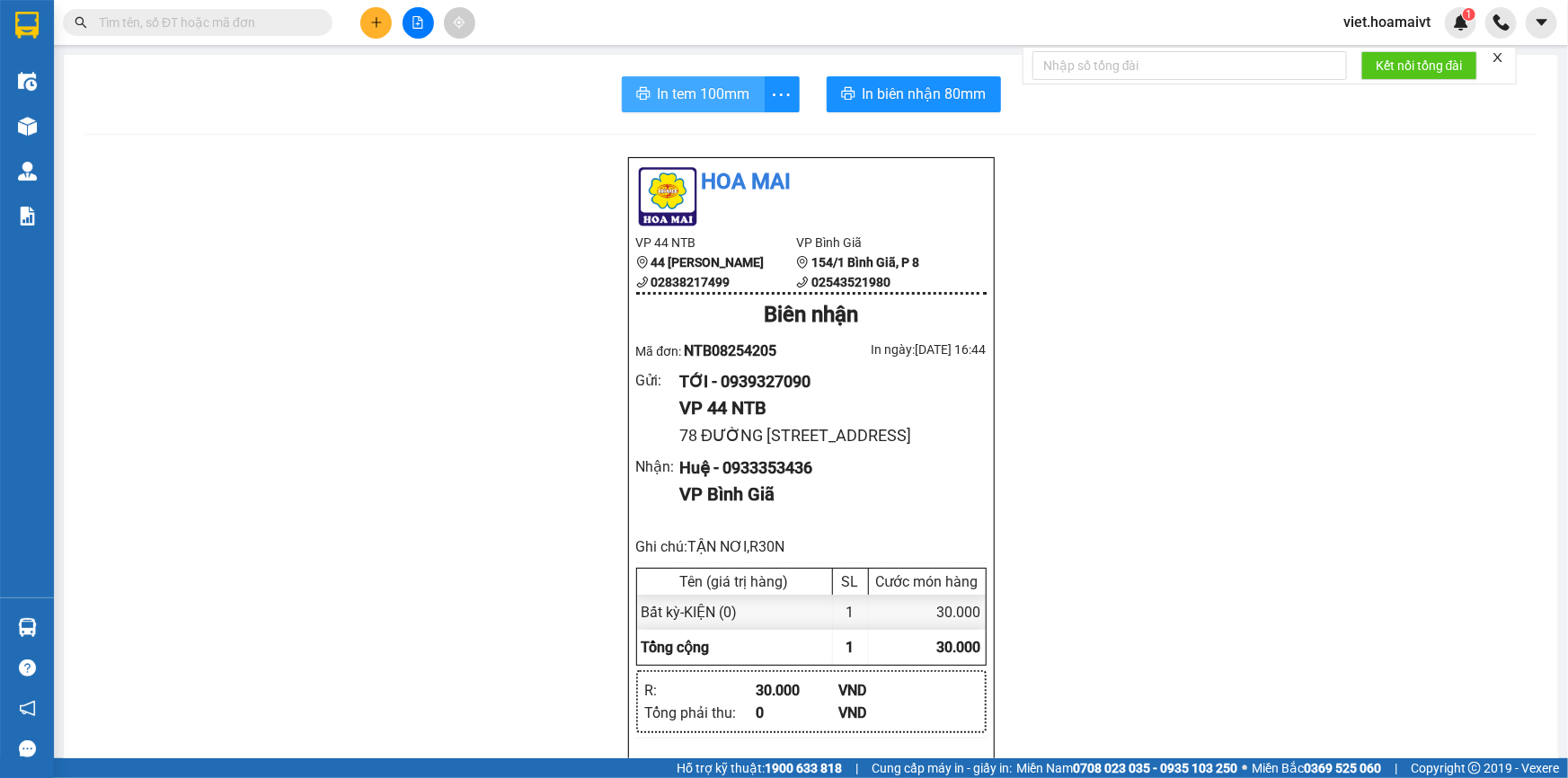
click at [663, 102] on span "In tem 100mm" at bounding box center [704, 94] width 93 height 23
click at [268, 26] on input "text" at bounding box center [205, 22] width 212 height 20
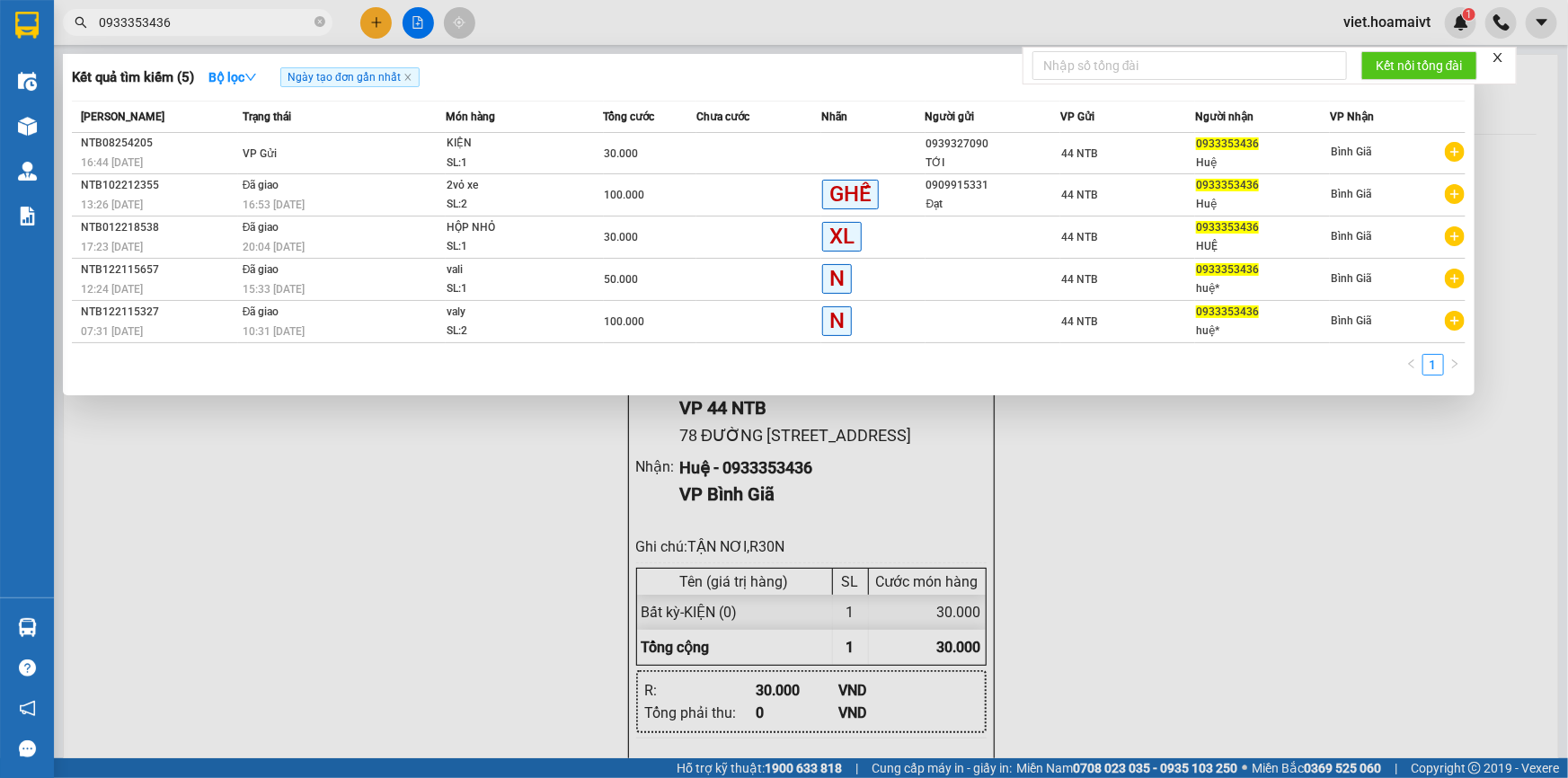
type input "0933353436"
click at [1250, 584] on div at bounding box center [784, 389] width 1568 height 778
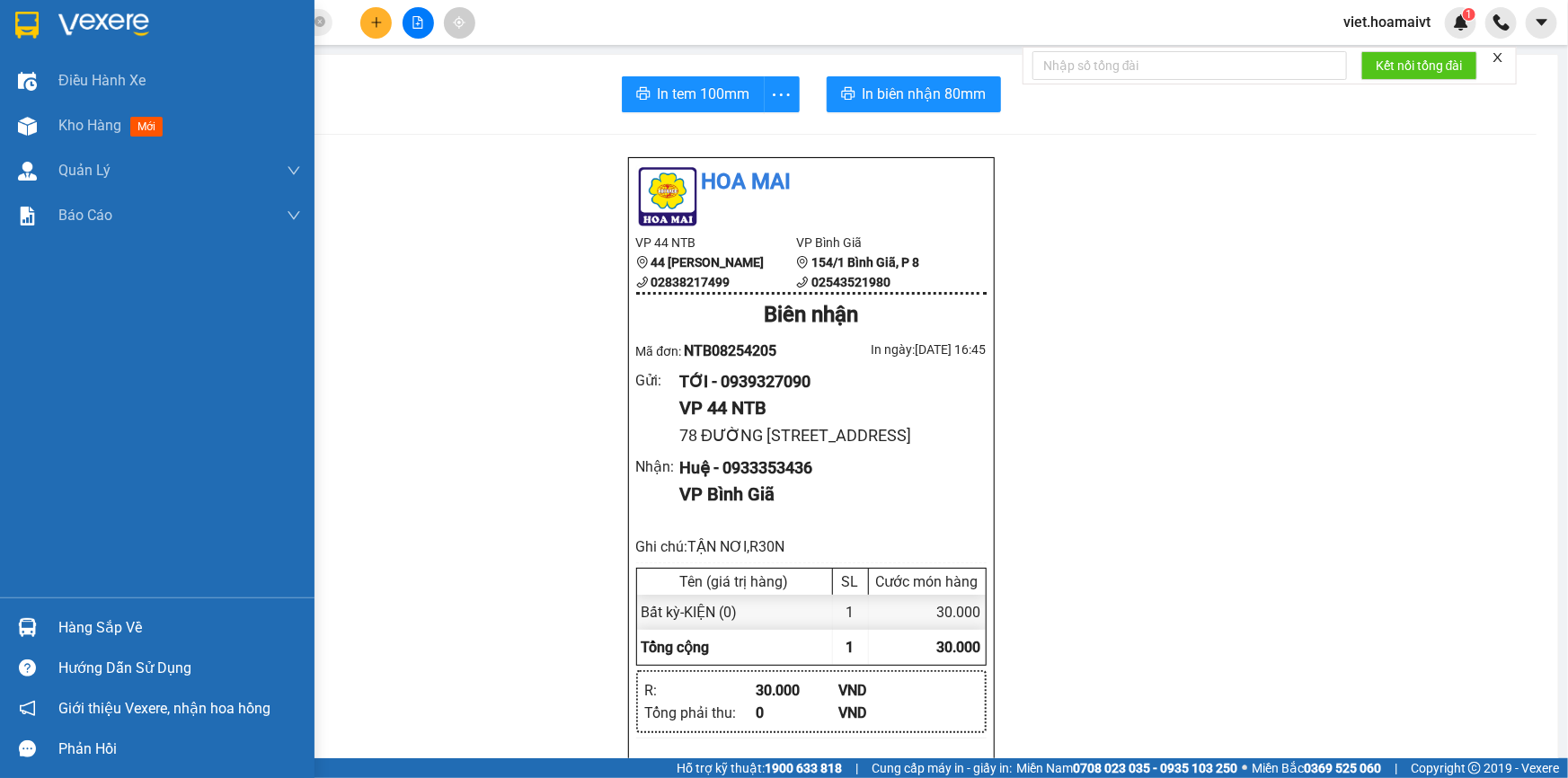
click at [89, 27] on img at bounding box center [104, 25] width 91 height 27
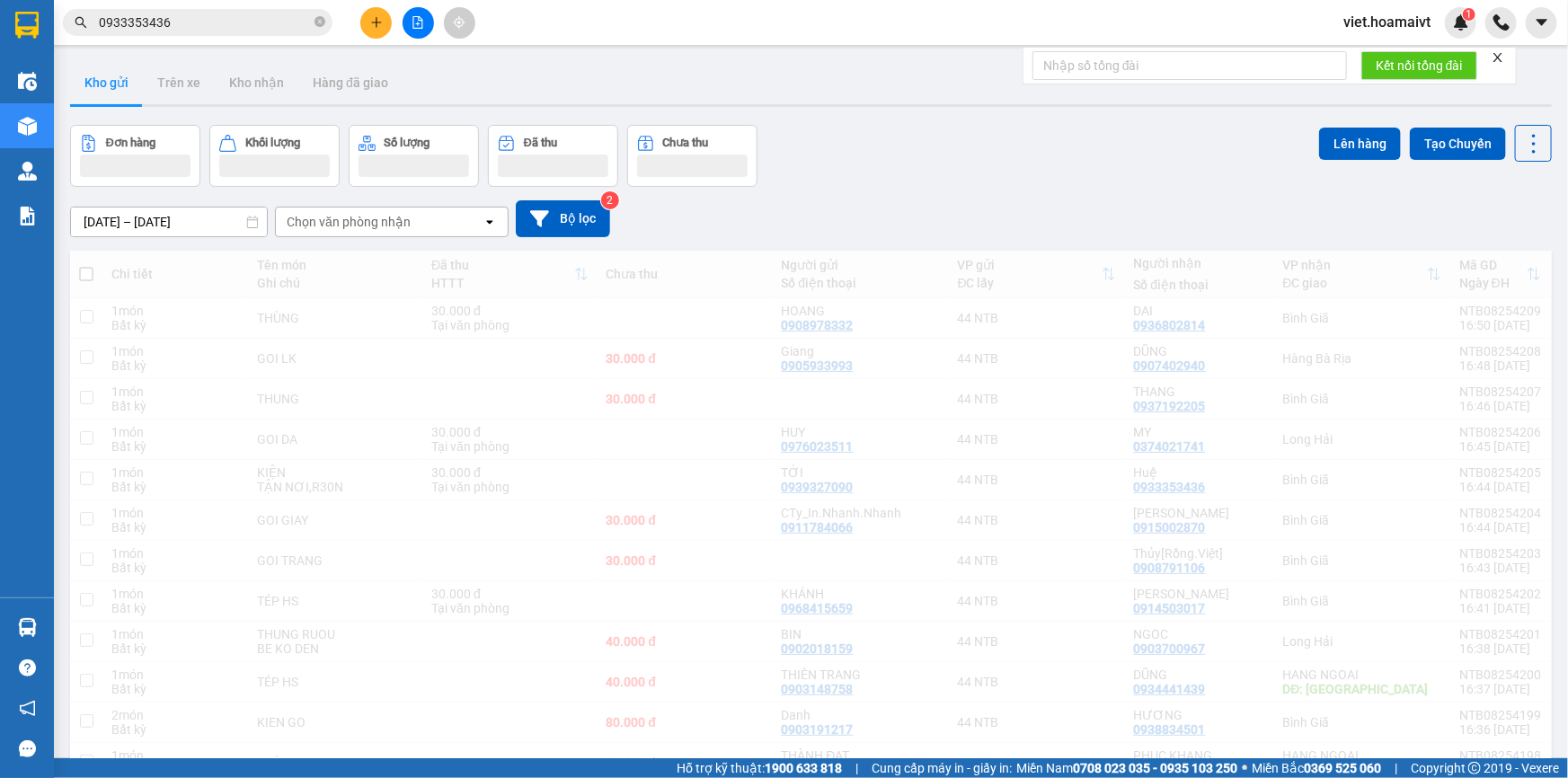
click at [1046, 236] on div "[DATE] – [DATE] Press the down arrow key to interact with the calendar and sele…" at bounding box center [811, 218] width 1482 height 37
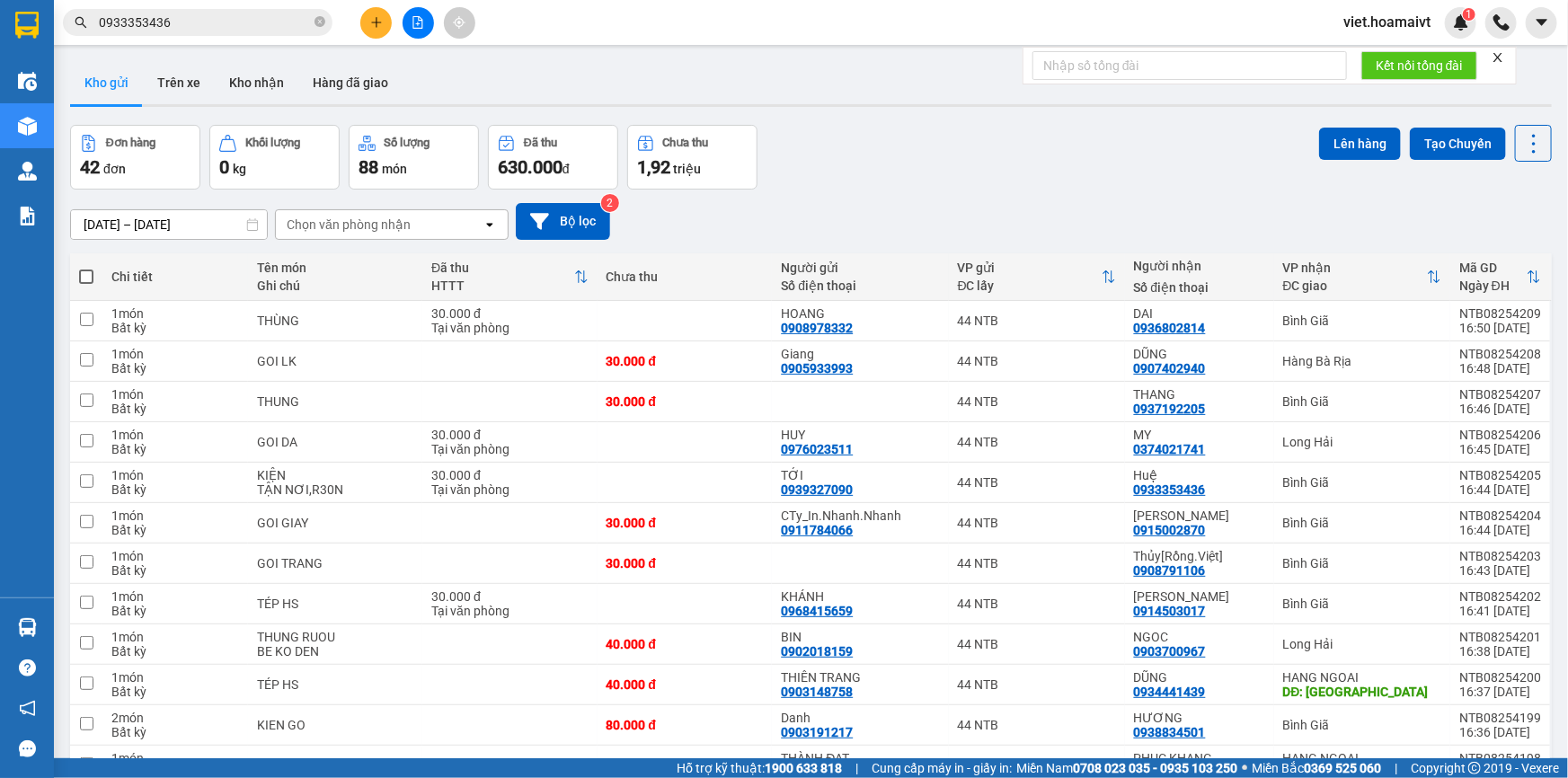
click at [368, 224] on div "Chọn văn phòng nhận" at bounding box center [348, 224] width 124 height 18
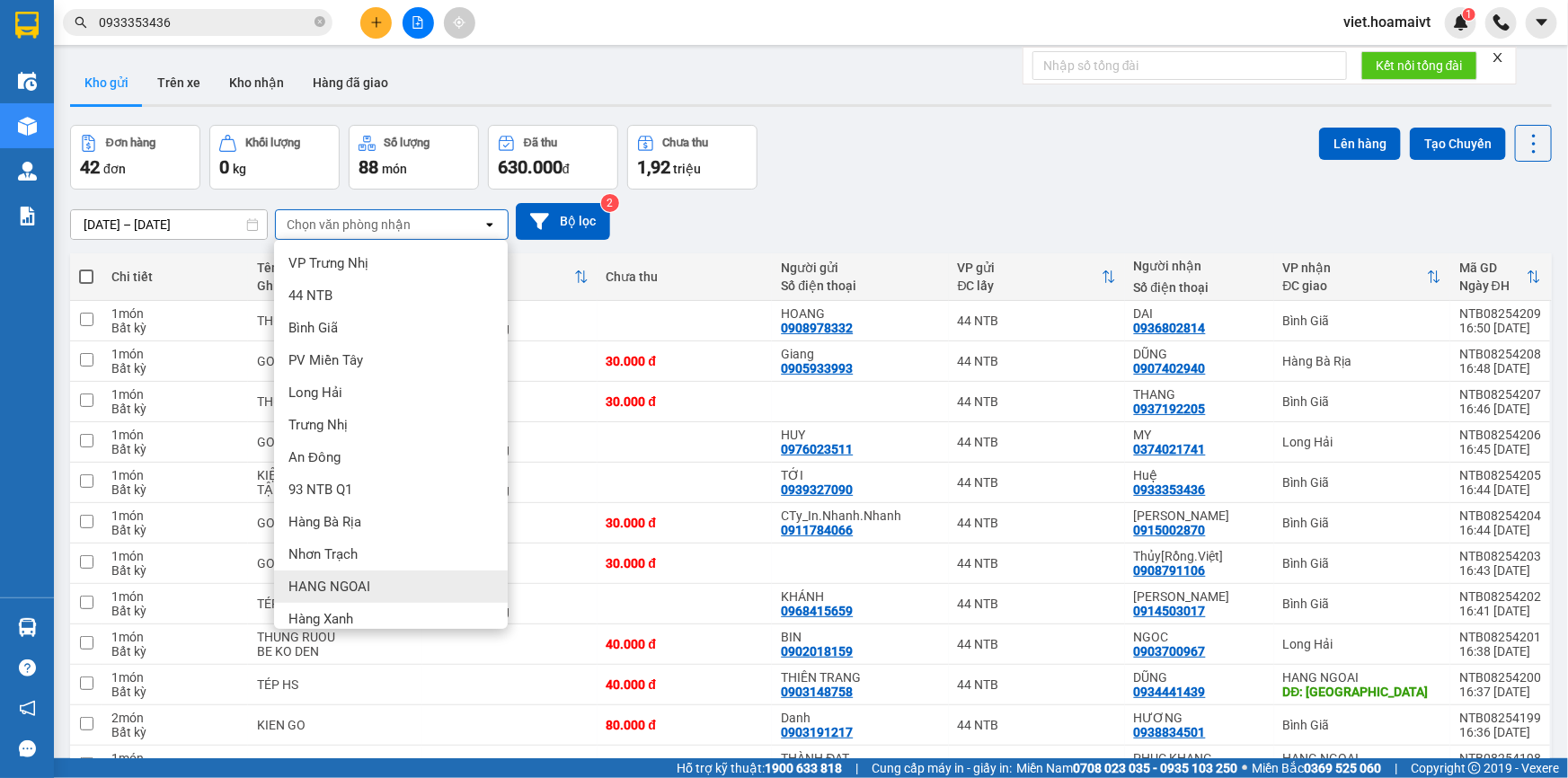
click at [384, 571] on div "HANG NGOAI" at bounding box center [391, 587] width 233 height 32
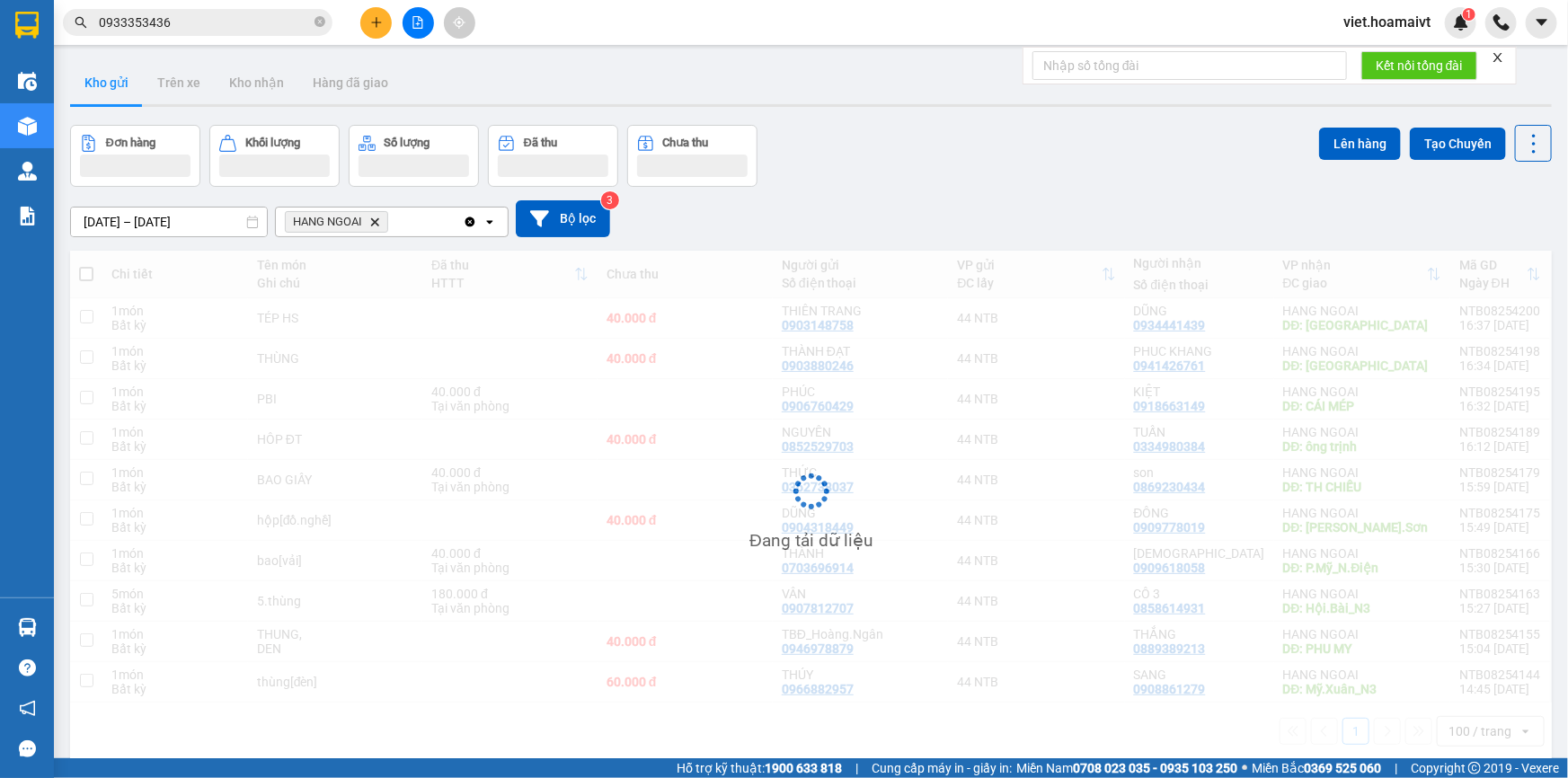
click at [926, 202] on div "[DATE] – [DATE] Press the down arrow key to interact with the calendar and sele…" at bounding box center [811, 218] width 1482 height 37
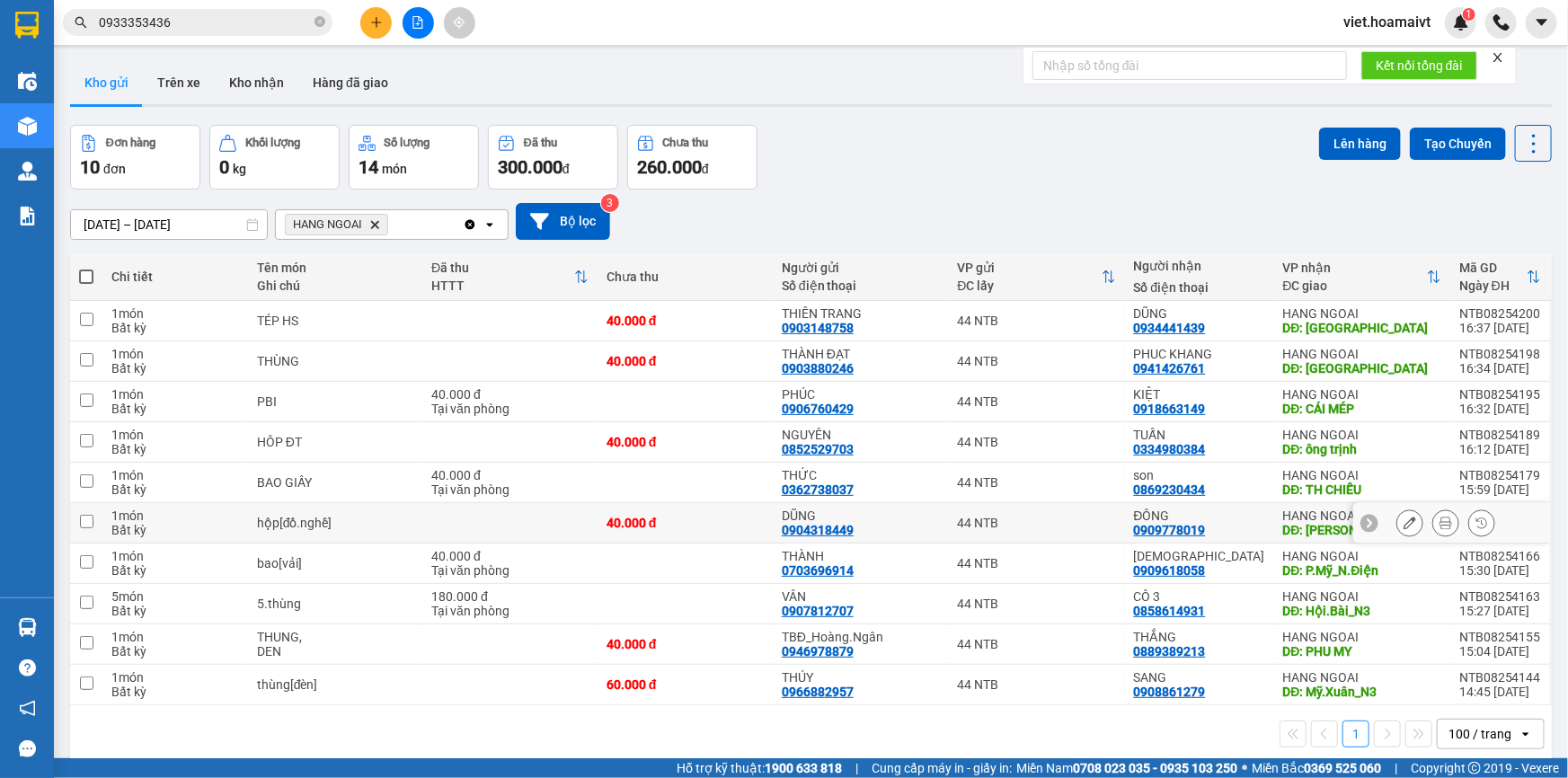
click at [492, 504] on td at bounding box center [509, 524] width 175 height 41
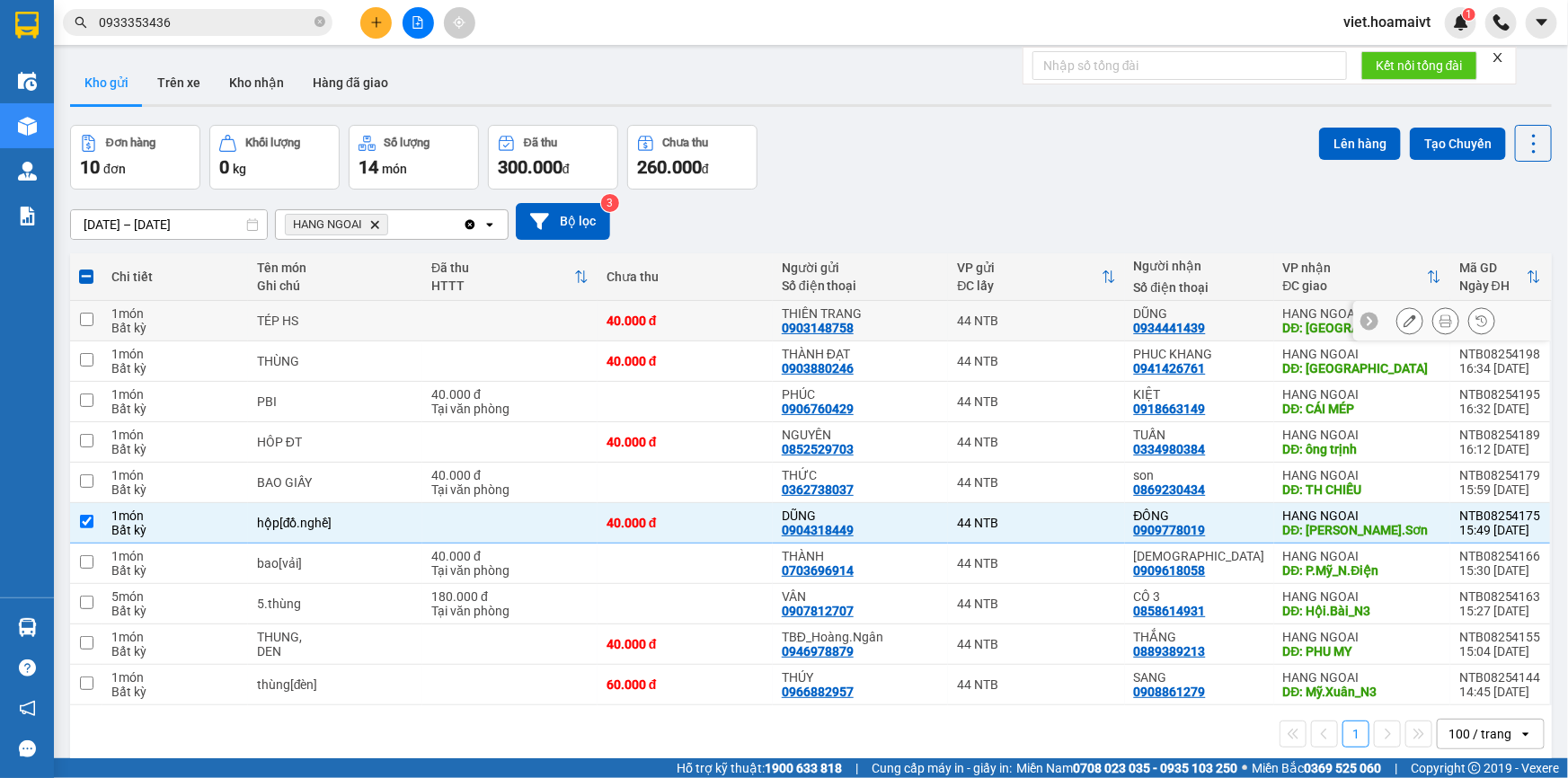
click at [731, 314] on div "40.000 đ" at bounding box center [685, 321] width 157 height 14
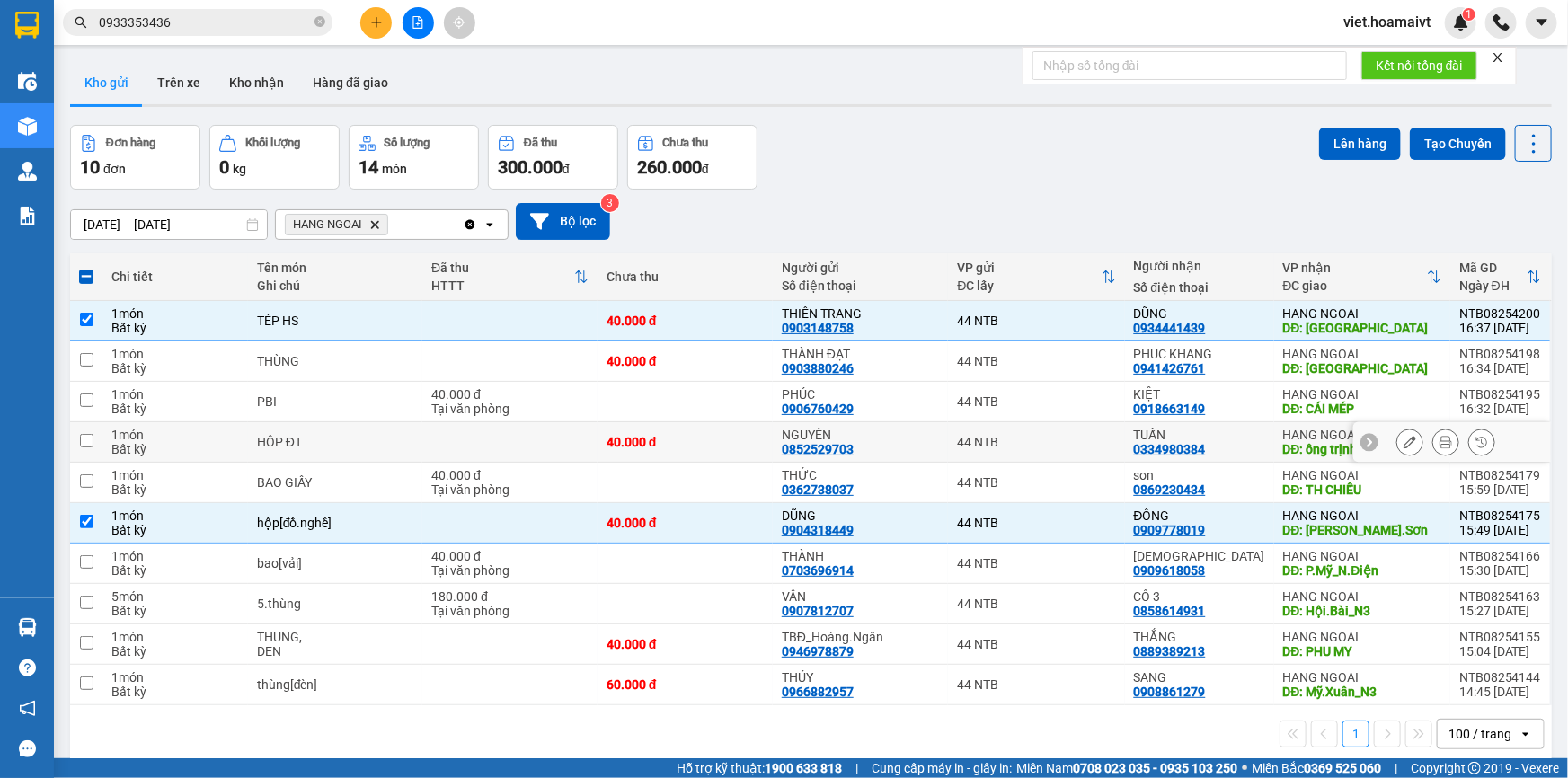
click at [699, 422] on td "40.000 đ" at bounding box center [685, 442] width 175 height 41
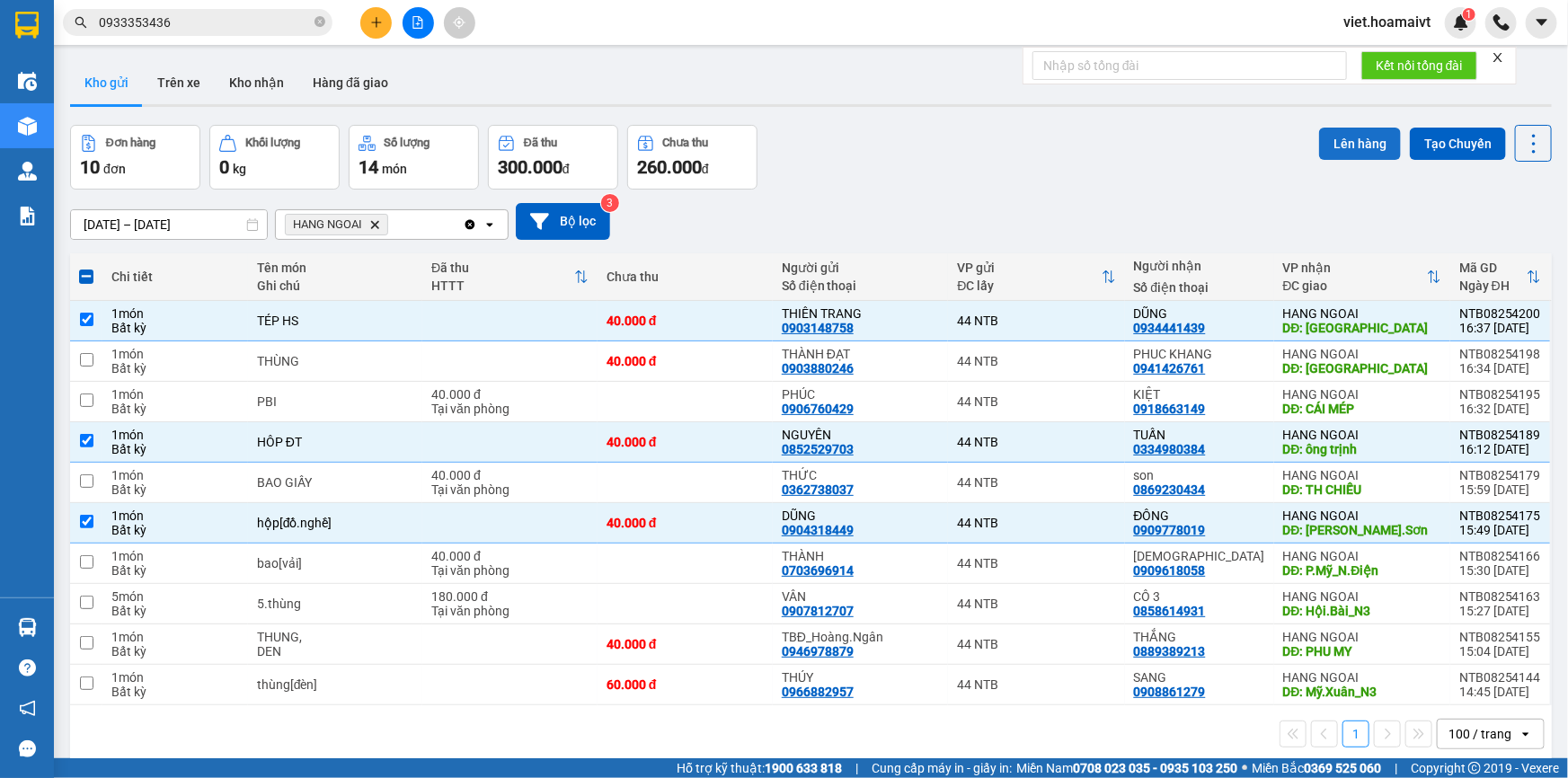
click at [1325, 145] on button "Lên hàng" at bounding box center [1360, 144] width 82 height 32
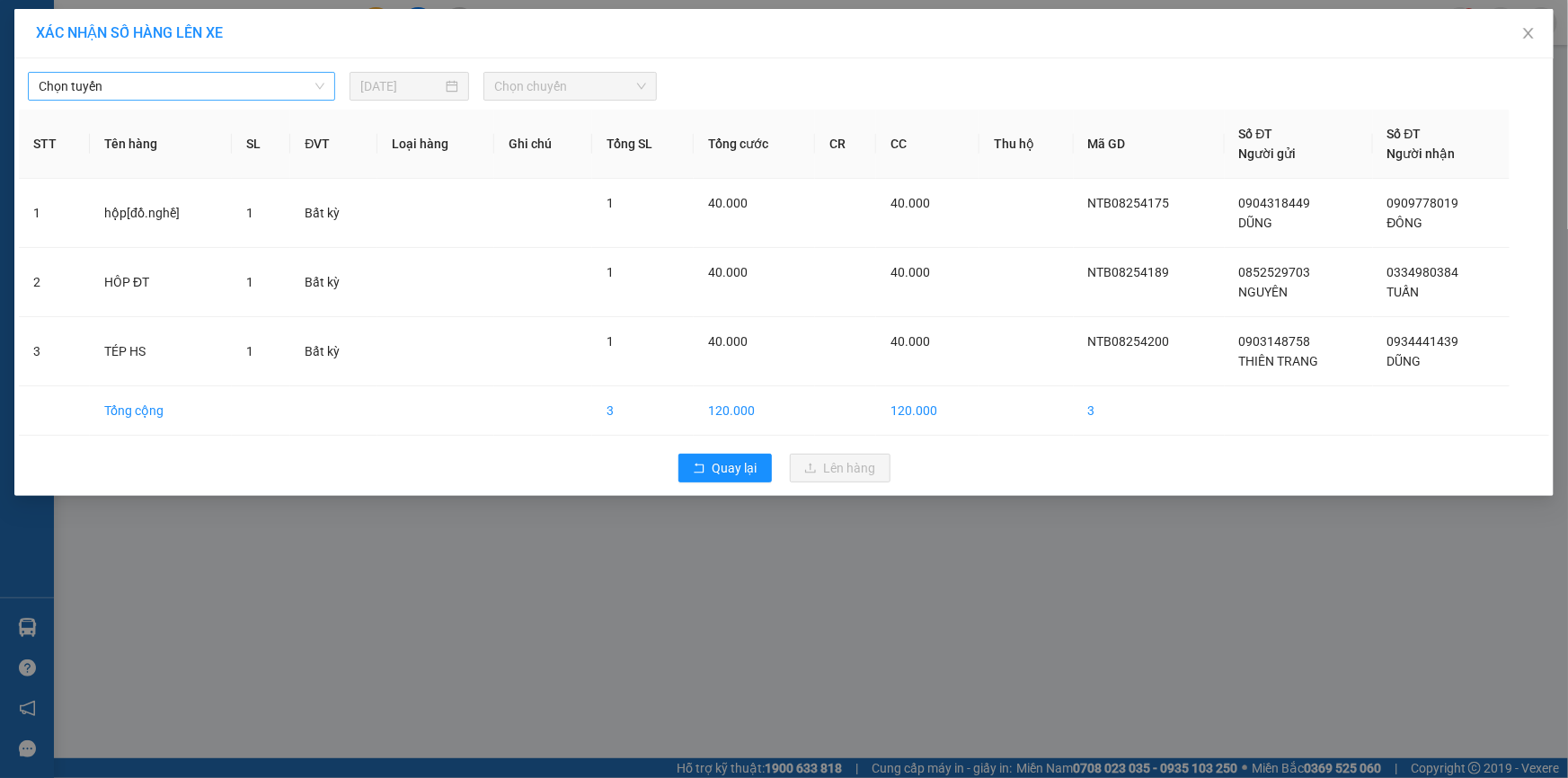
click at [186, 78] on span "Chọn tuyến" at bounding box center [181, 86] width 286 height 27
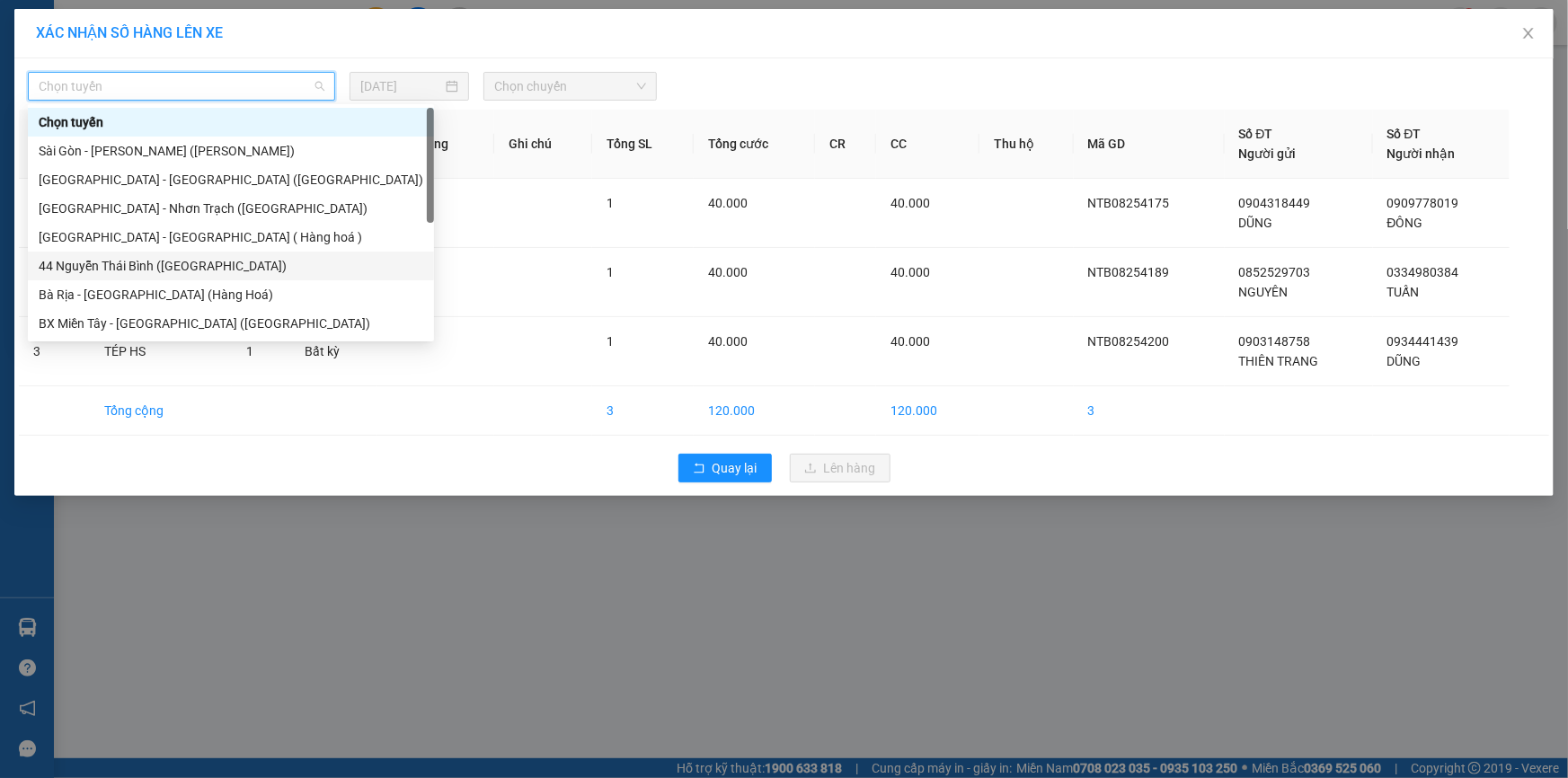
click at [213, 271] on div "44 Nguyễn Thái Bình ([GEOGRAPHIC_DATA])" at bounding box center [231, 266] width 384 height 20
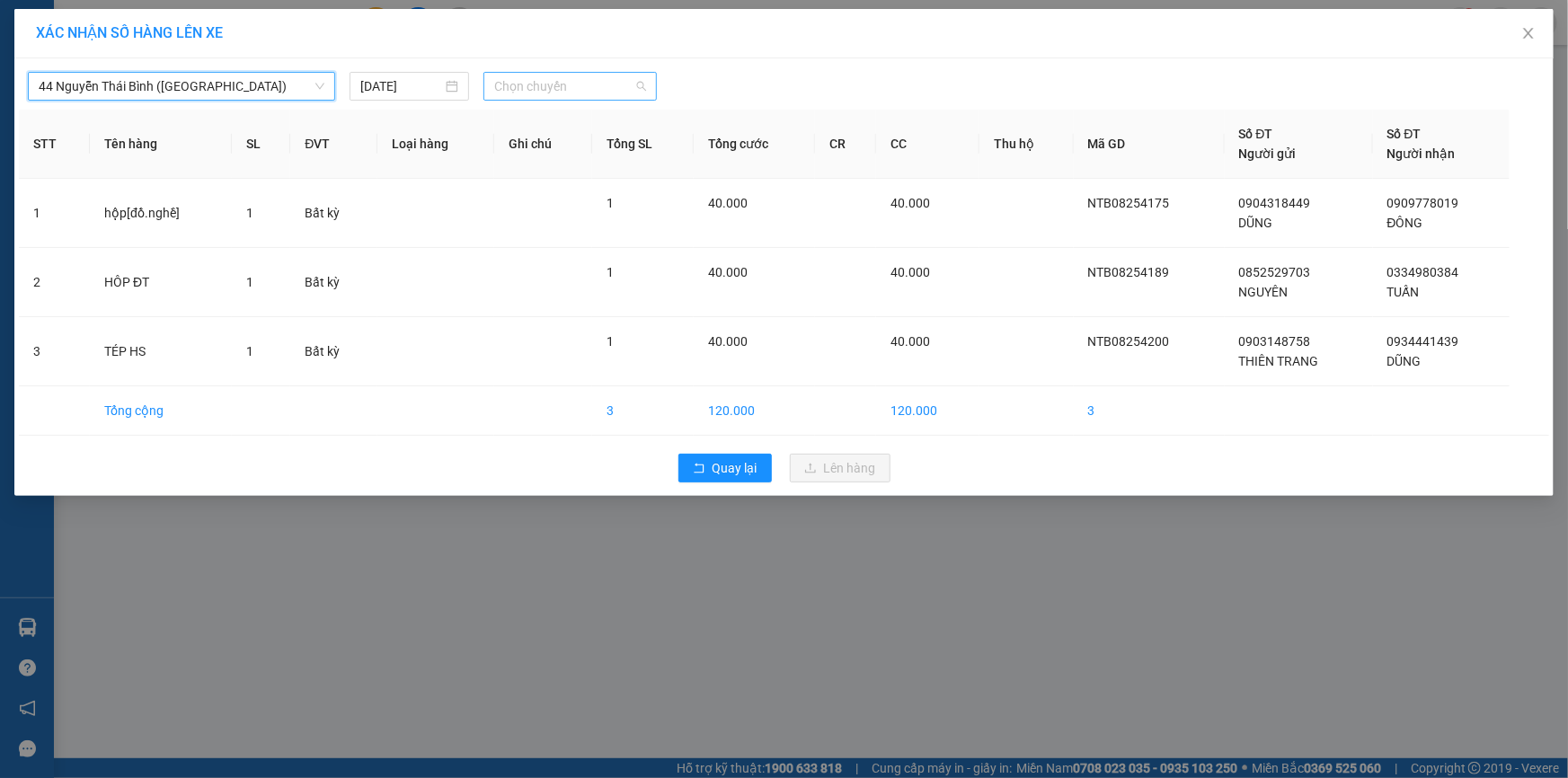
click at [539, 83] on span "Chọn chuyến" at bounding box center [570, 86] width 152 height 27
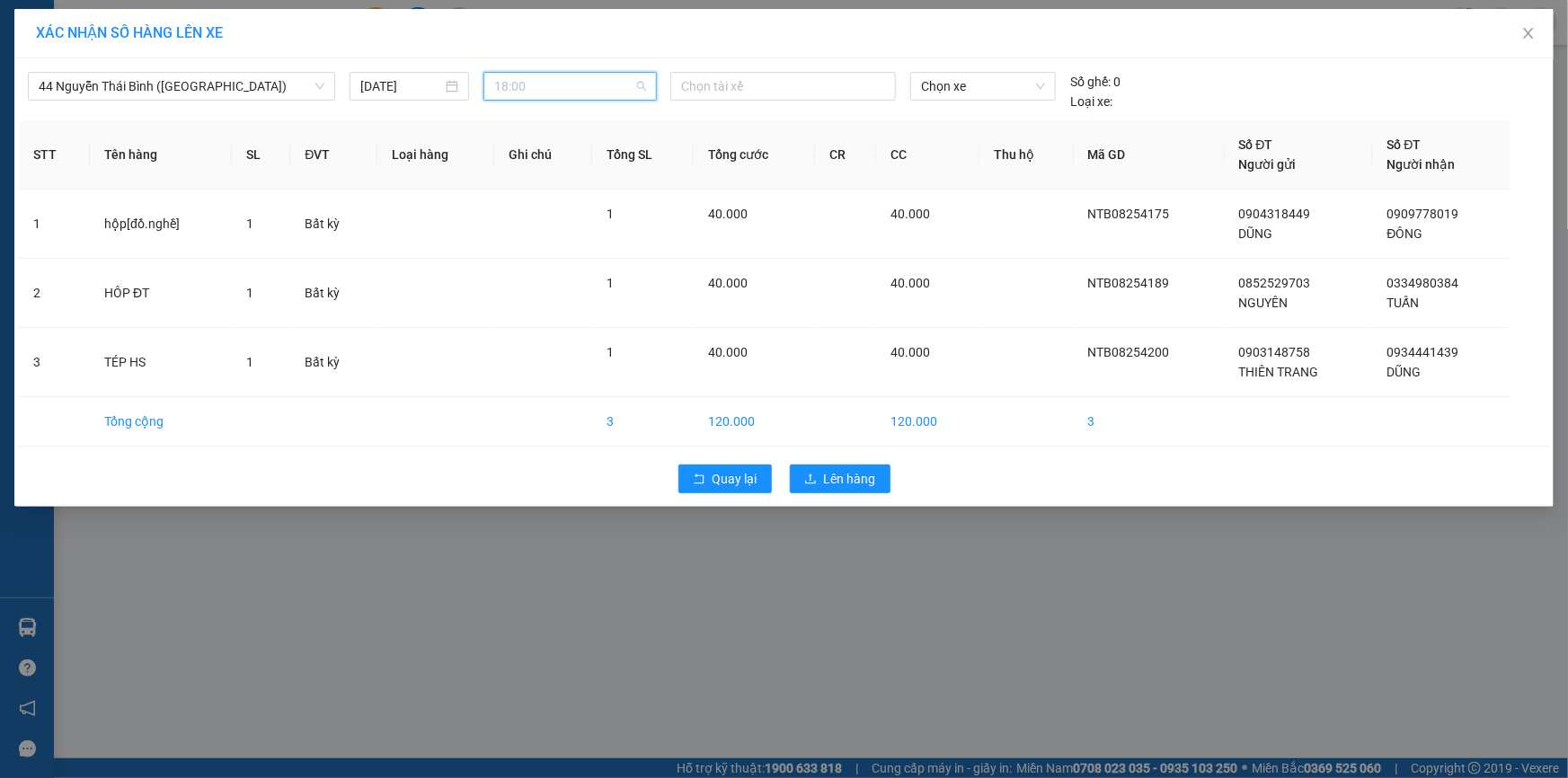
click at [567, 85] on span "18:00" at bounding box center [570, 86] width 152 height 27
click at [950, 86] on span "Chọn xe" at bounding box center [983, 86] width 124 height 27
click at [972, 111] on div "72G-000.31" at bounding box center [983, 122] width 145 height 28
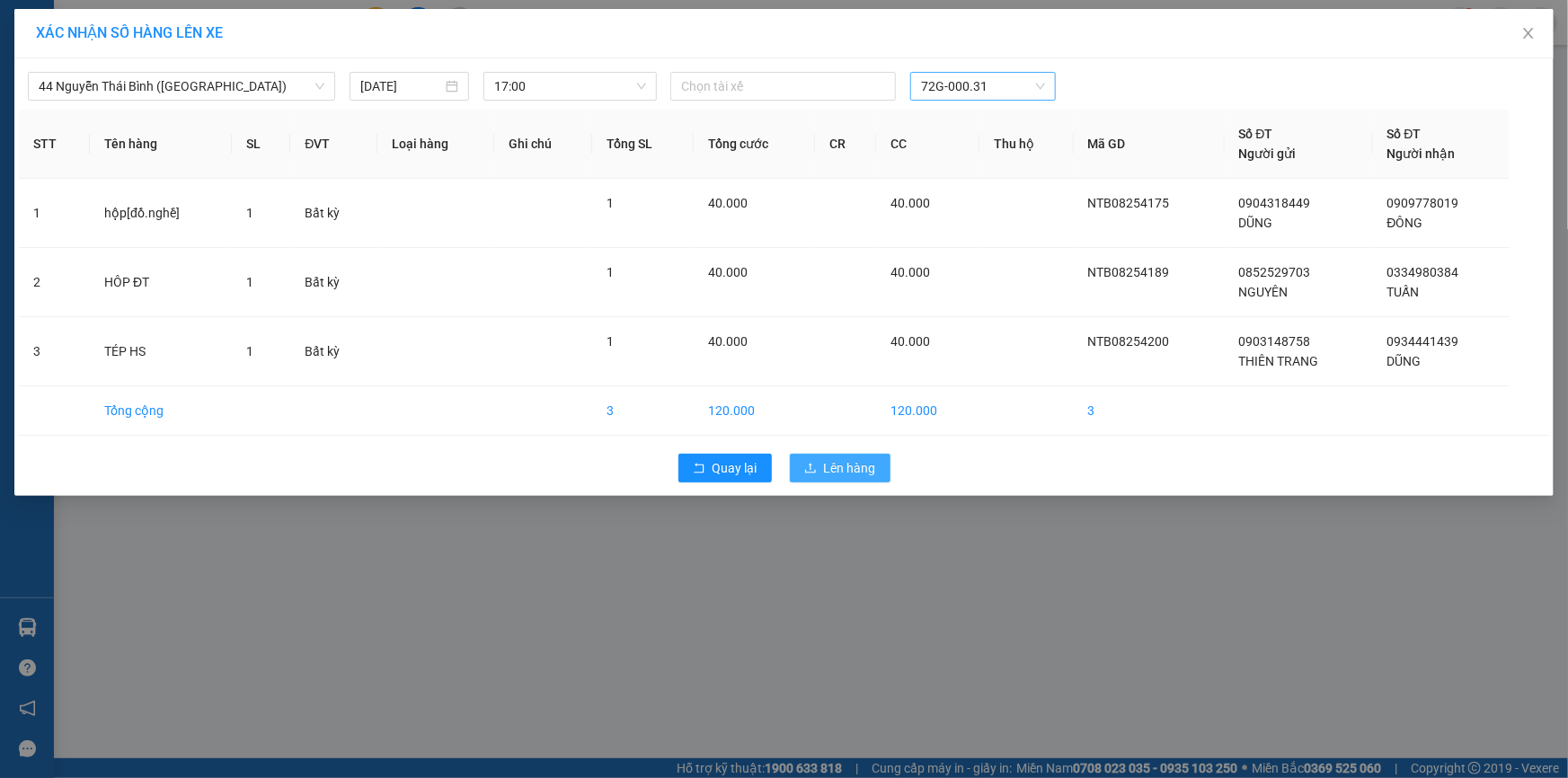
click at [862, 470] on span "Lên hàng" at bounding box center [850, 468] width 52 height 20
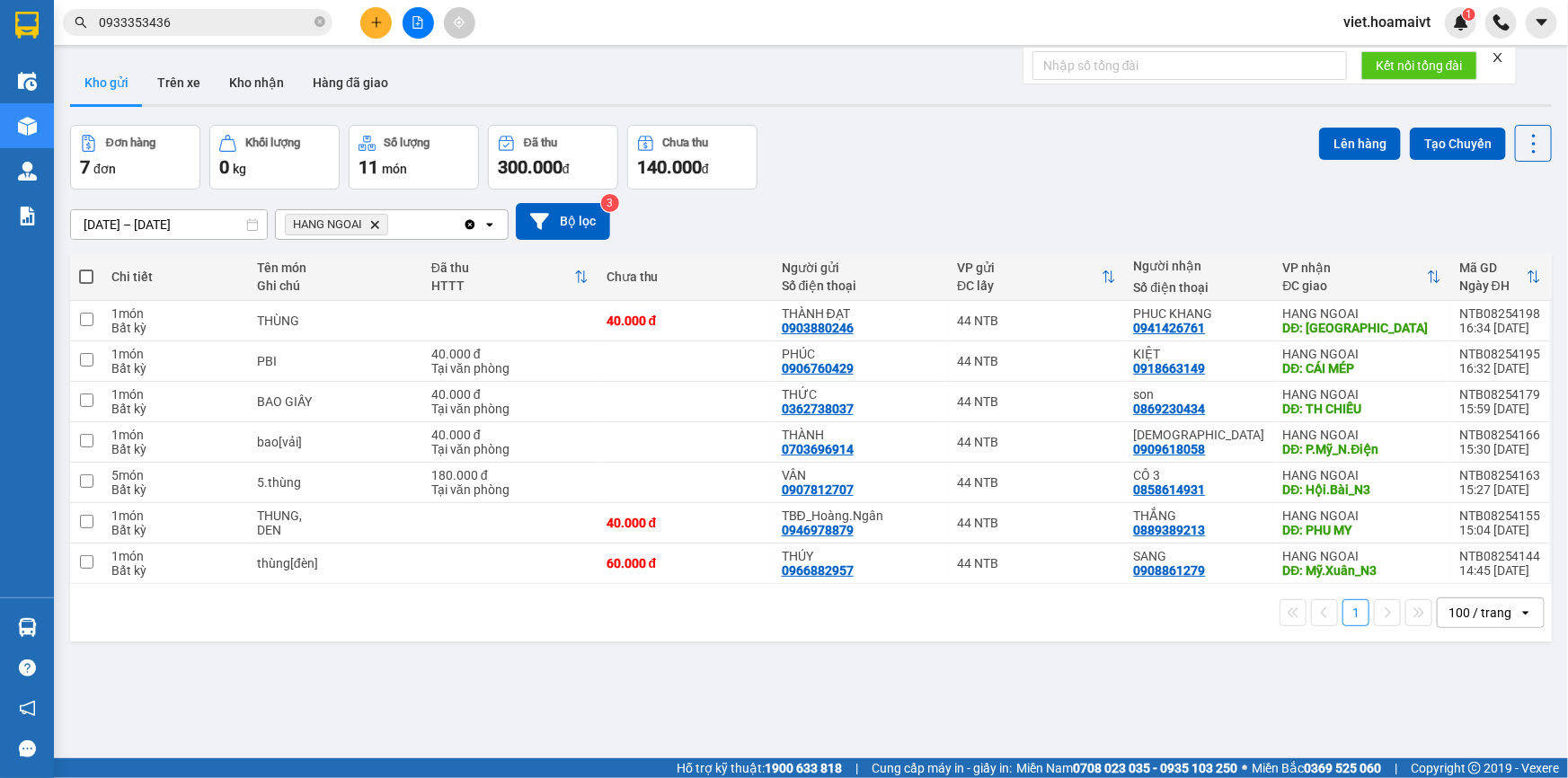
click at [375, 230] on icon "Delete" at bounding box center [374, 224] width 10 height 10
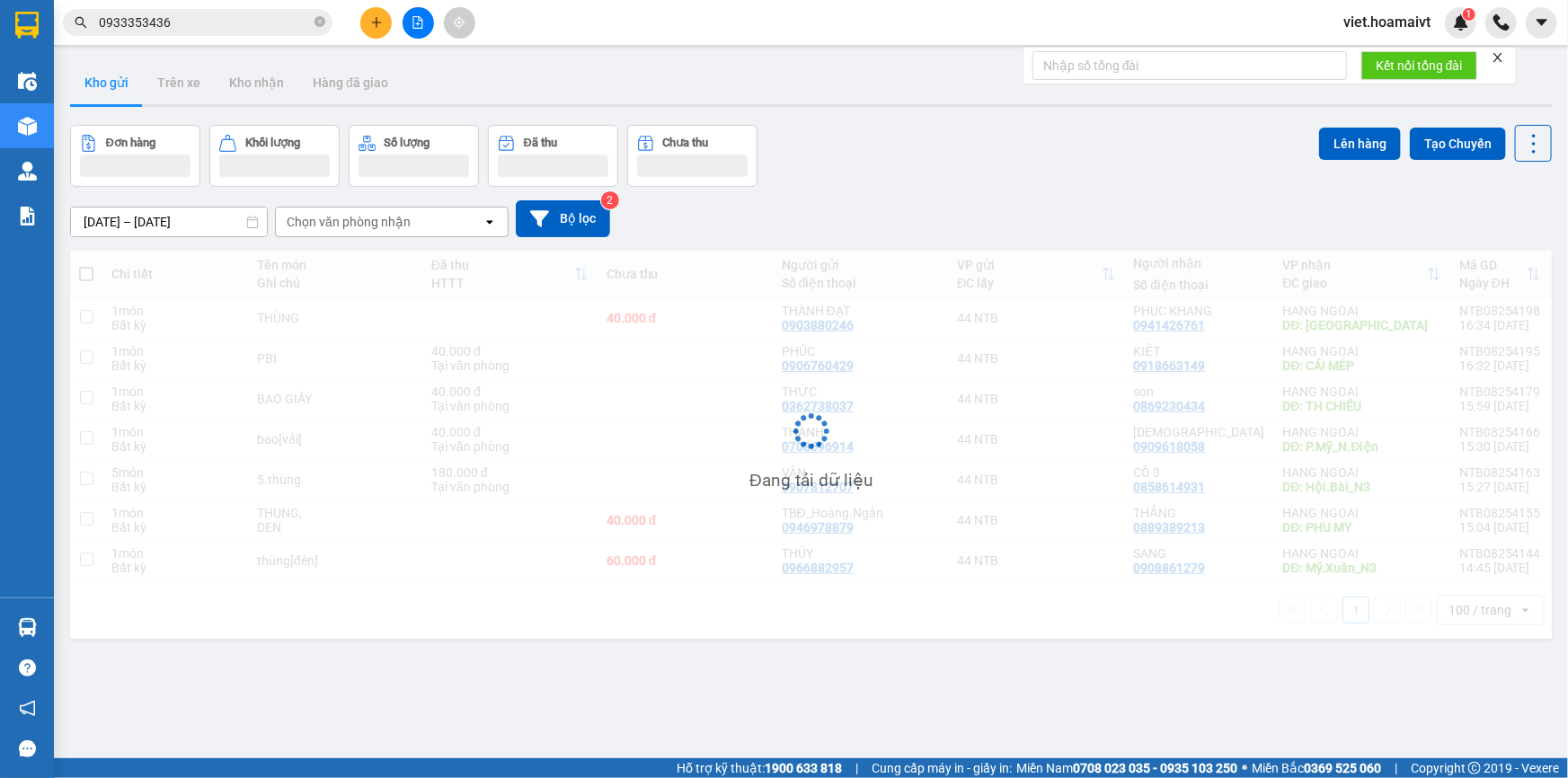
click at [375, 231] on div "Chọn văn phòng nhận" at bounding box center [348, 222] width 124 height 18
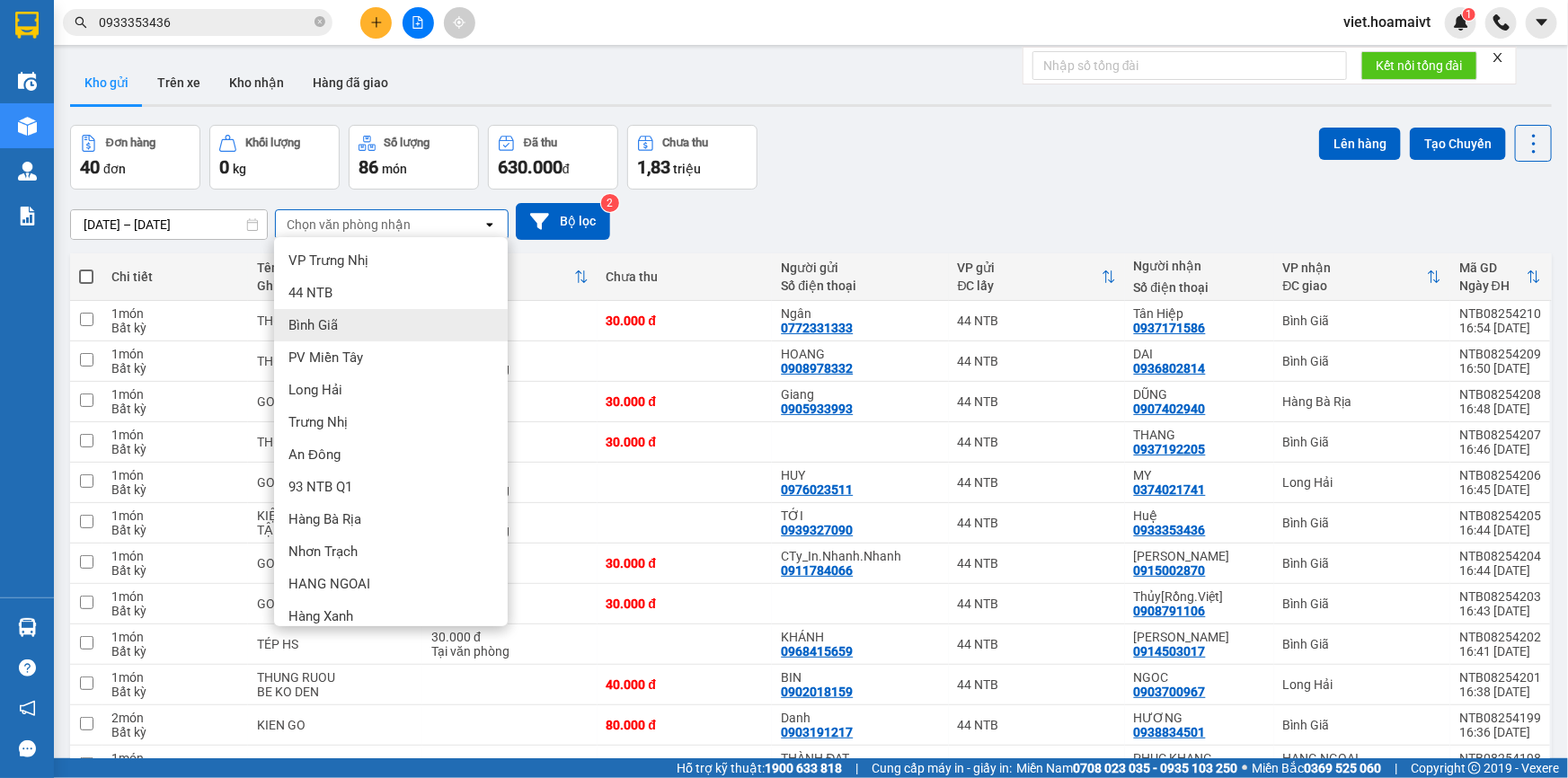
click at [368, 326] on div "Bình Giã" at bounding box center [391, 325] width 233 height 32
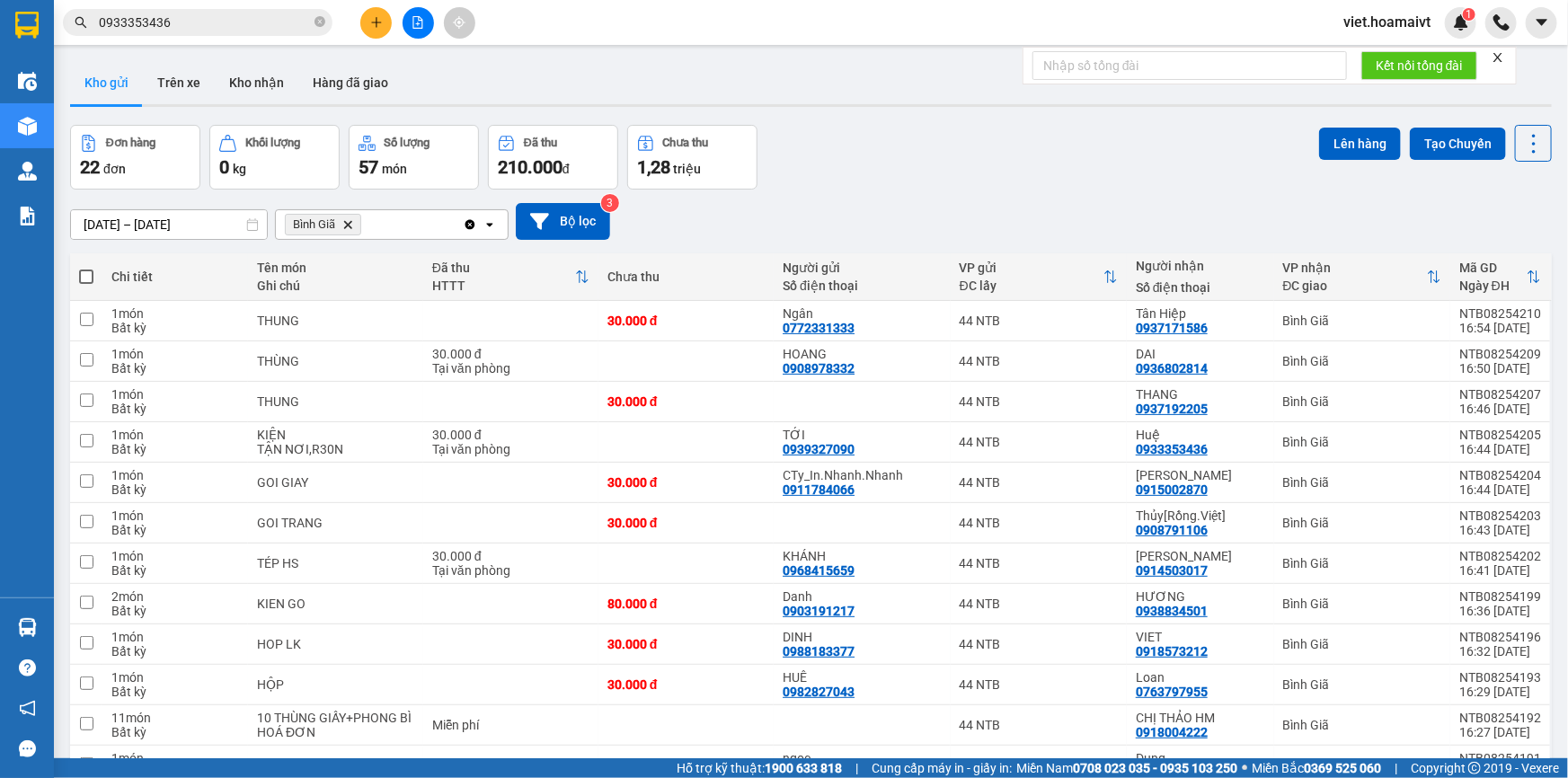
click at [899, 176] on div "Đơn hàng 22 đơn Khối lượng 0 kg Số lượng 57 món Đã thu 210.000 đ Chưa thu 1,28 …" at bounding box center [811, 157] width 1482 height 65
click at [89, 275] on span at bounding box center [85, 276] width 14 height 14
click at [86, 268] on input "checkbox" at bounding box center [86, 268] width 0 height 0
checkbox input "true"
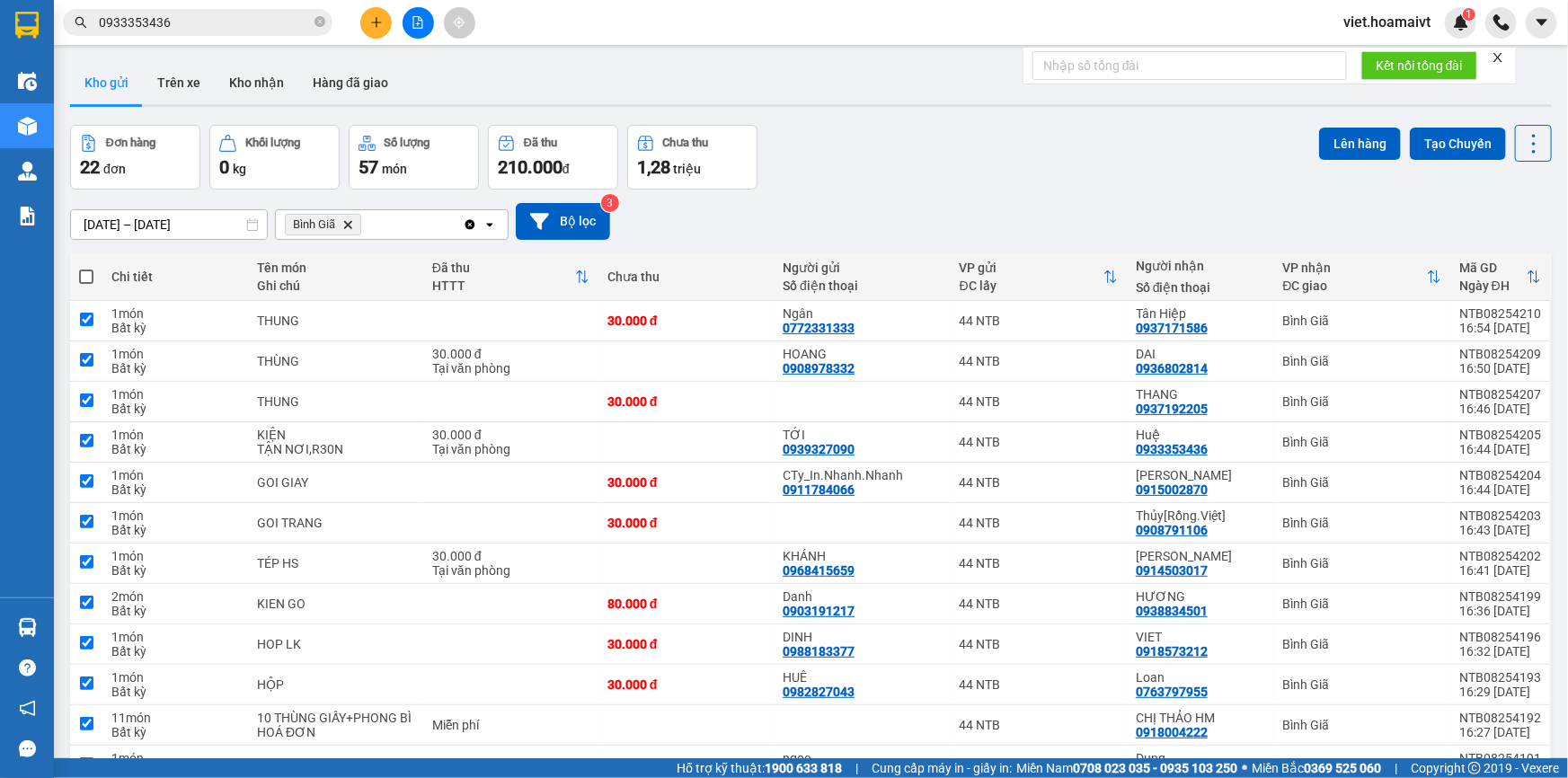
checkbox input "true"
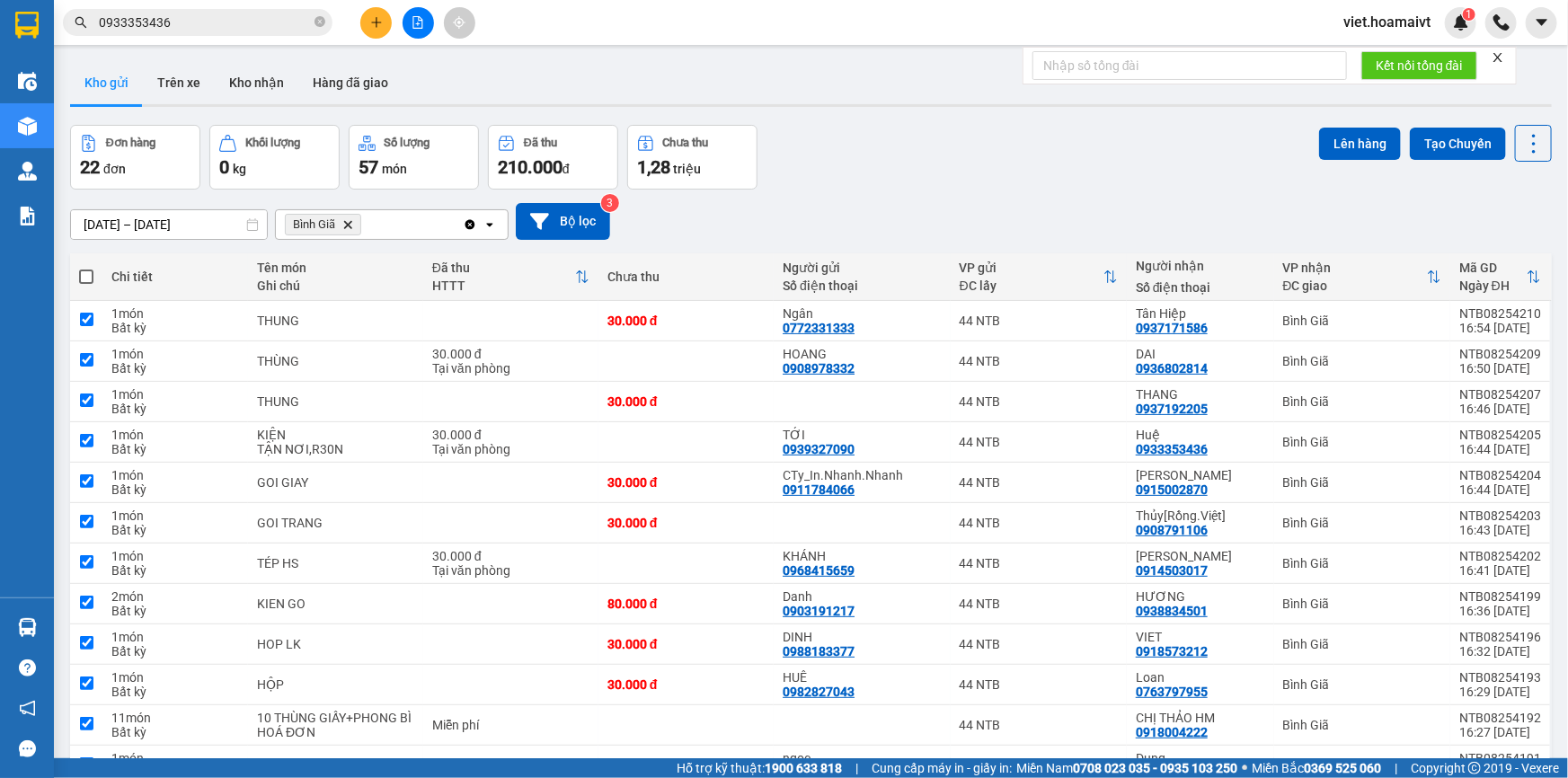
checkbox input "true"
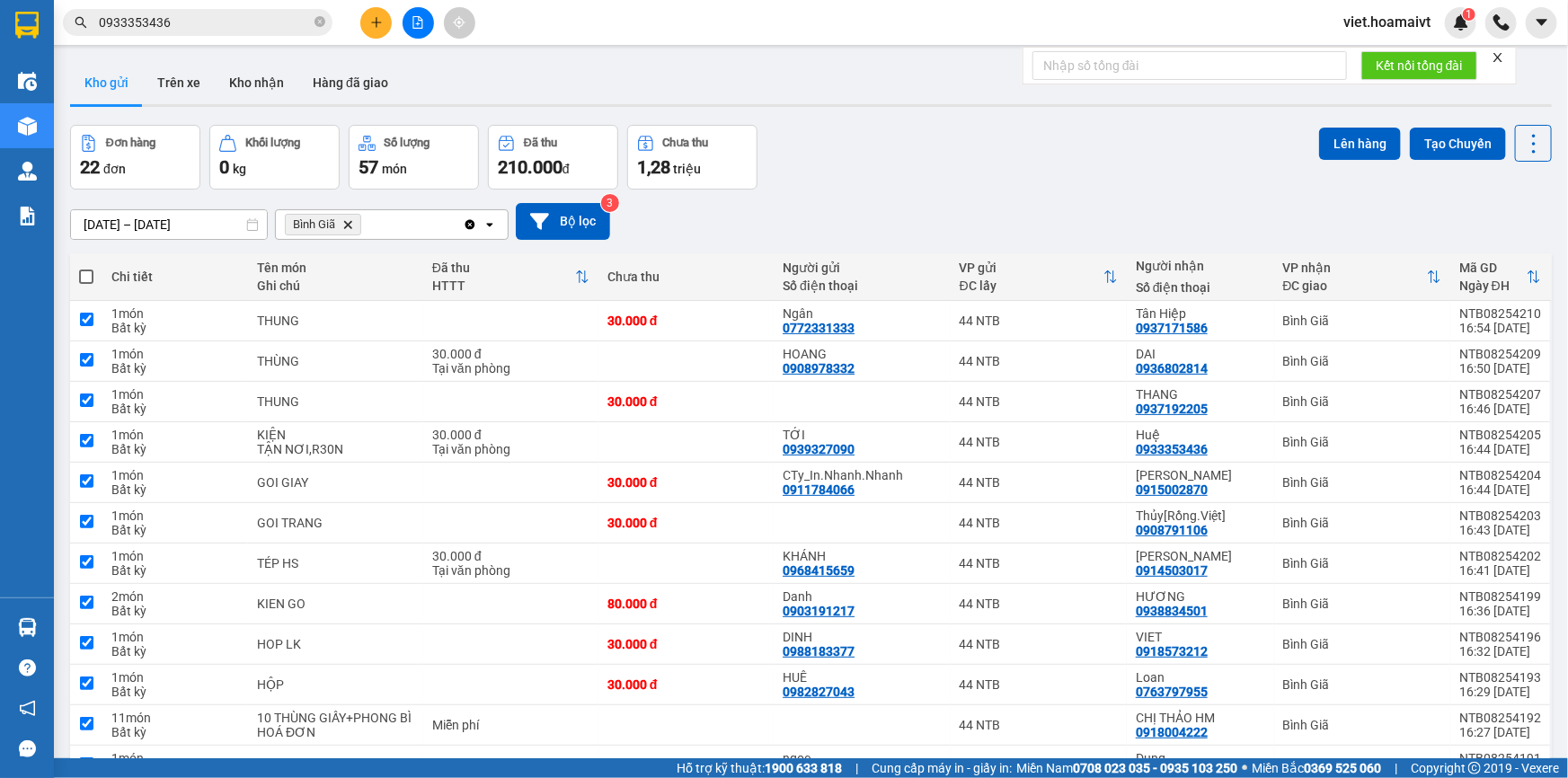
checkbox input "true"
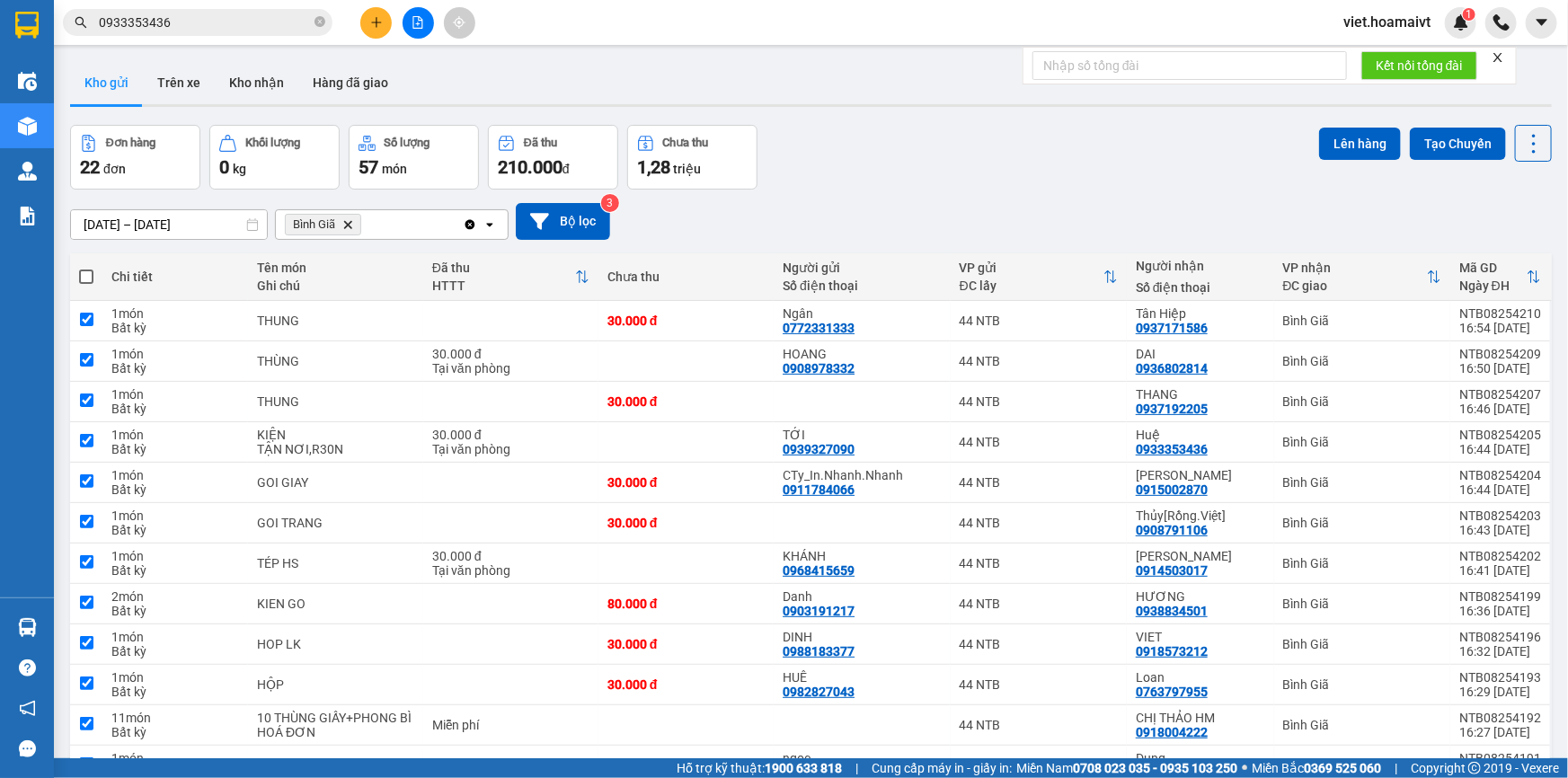
checkbox input "true"
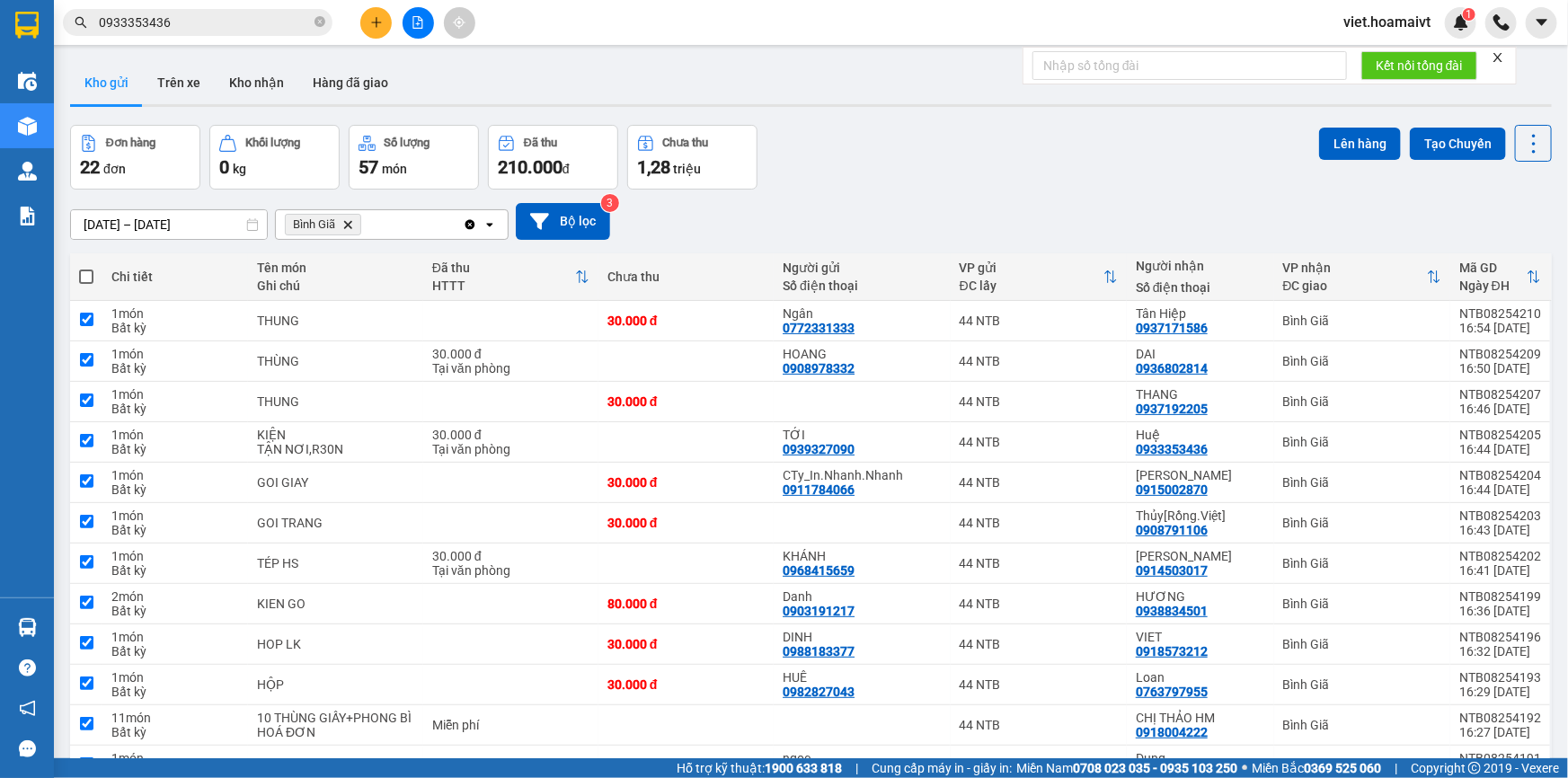
checkbox input "true"
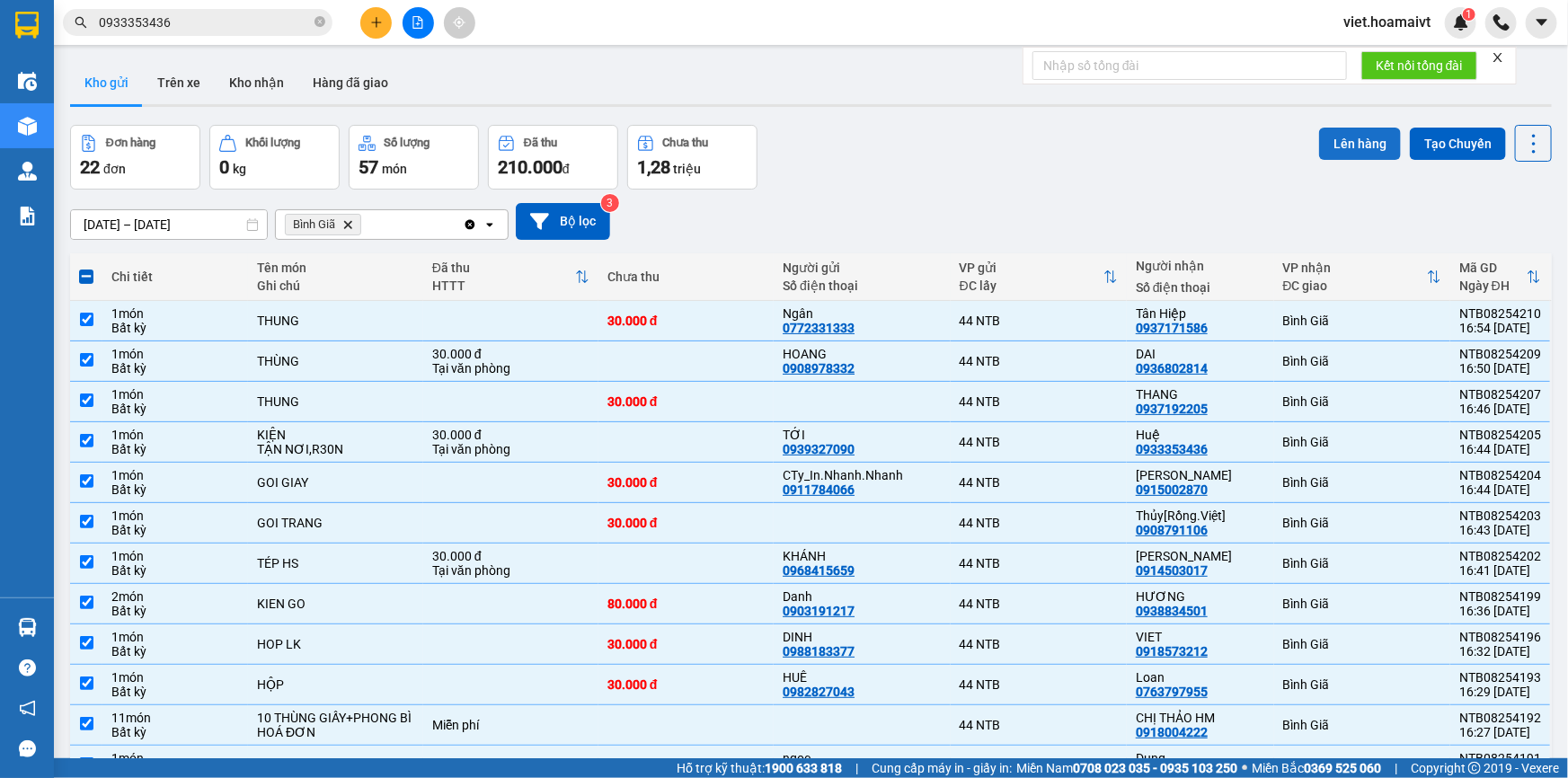
click at [1366, 141] on button "Lên hàng" at bounding box center [1360, 144] width 82 height 32
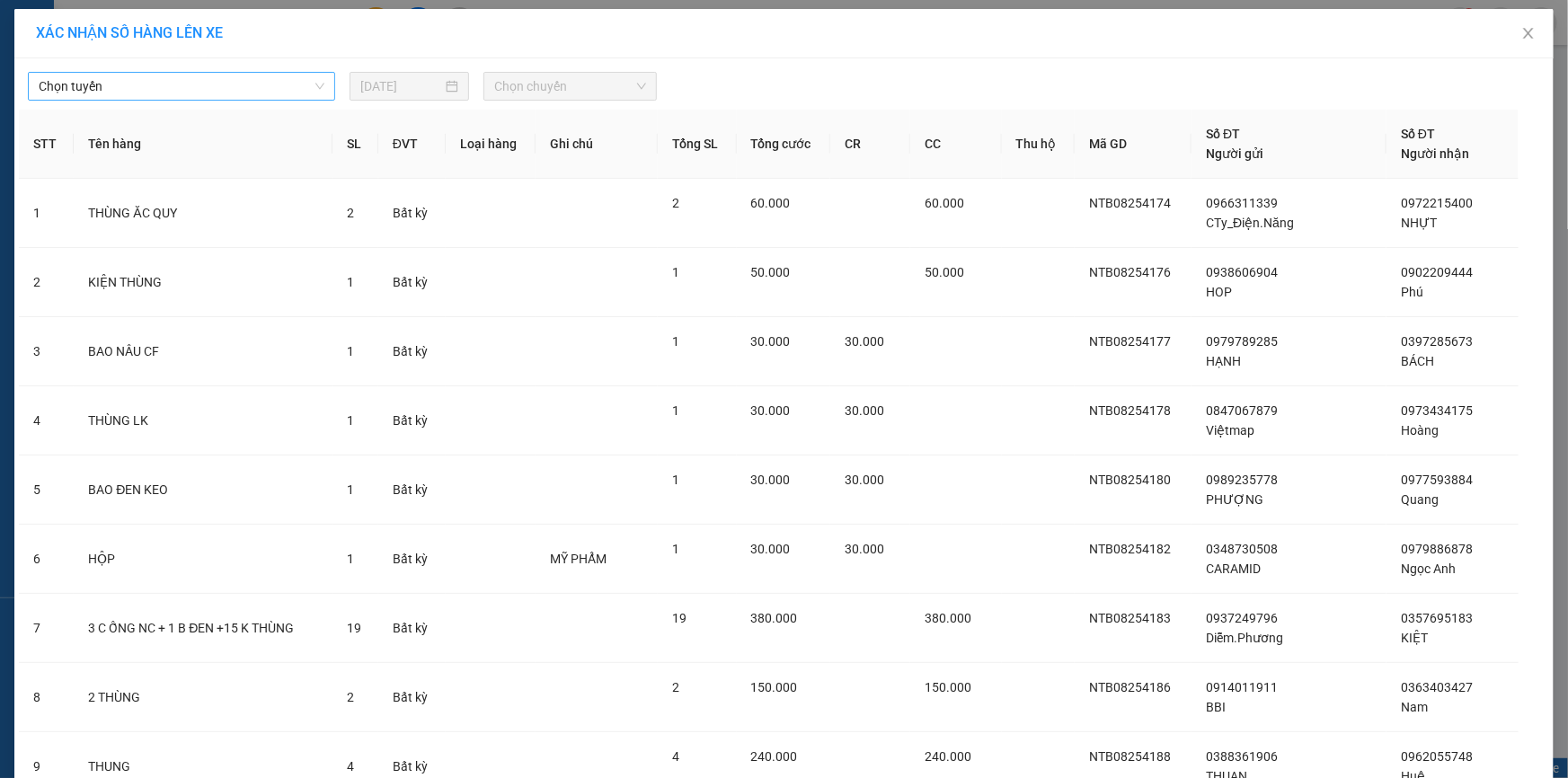
click at [187, 89] on span "Chọn tuyến" at bounding box center [181, 86] width 286 height 27
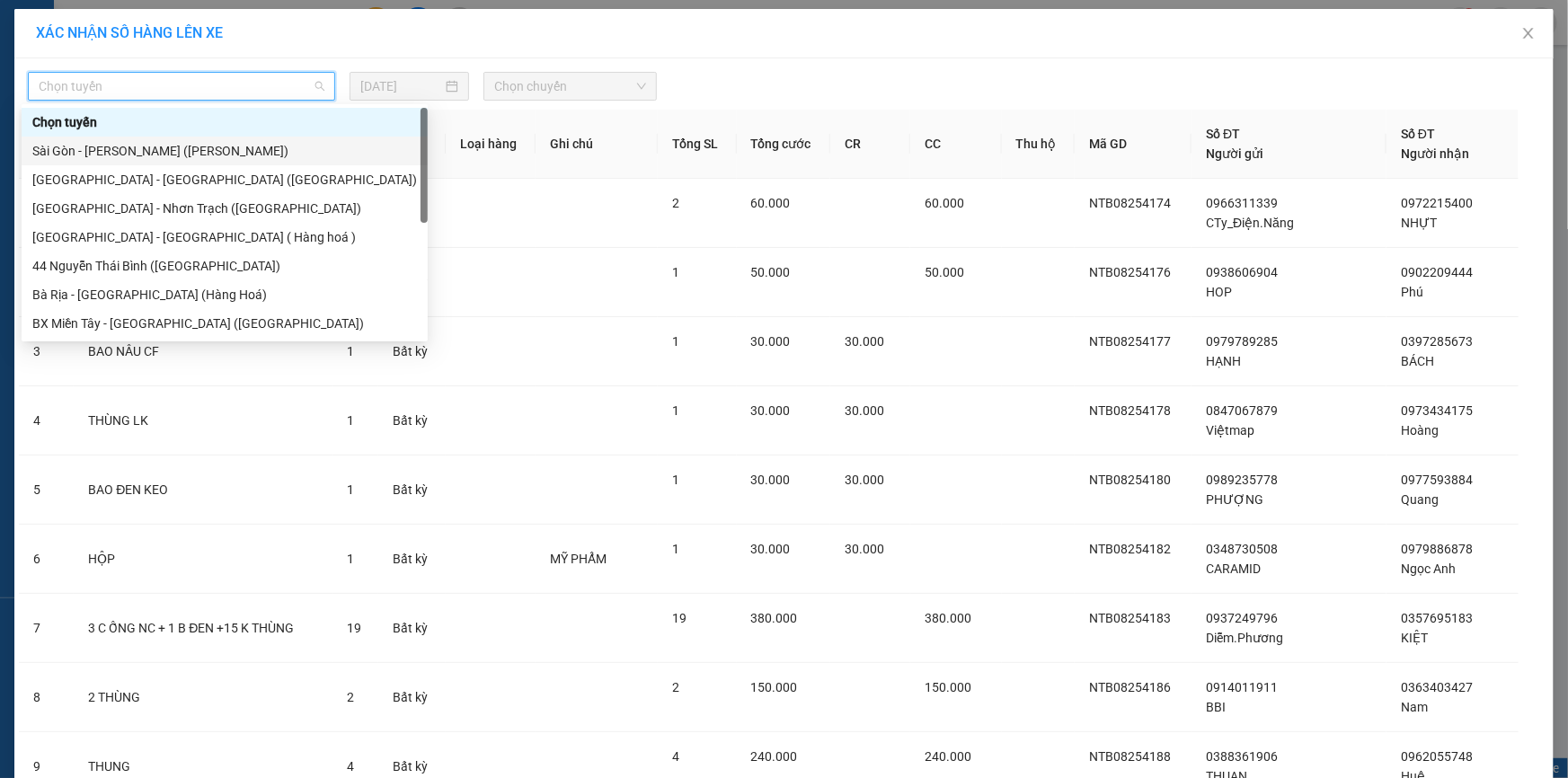
click at [191, 154] on div "Sài Gòn - [PERSON_NAME] ([PERSON_NAME])" at bounding box center [224, 151] width 384 height 20
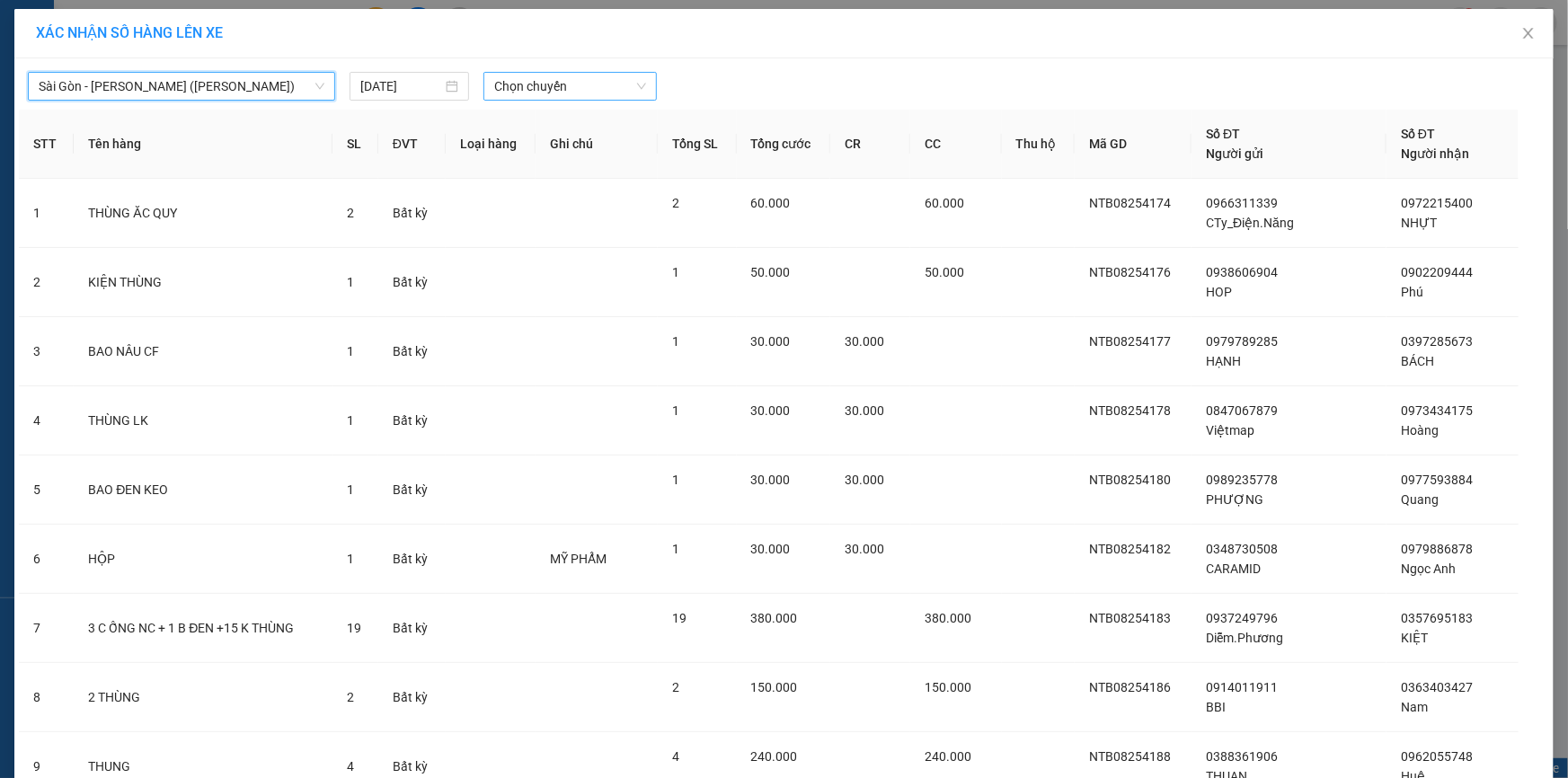
click at [539, 77] on span "Chọn chuyến" at bounding box center [570, 86] width 152 height 27
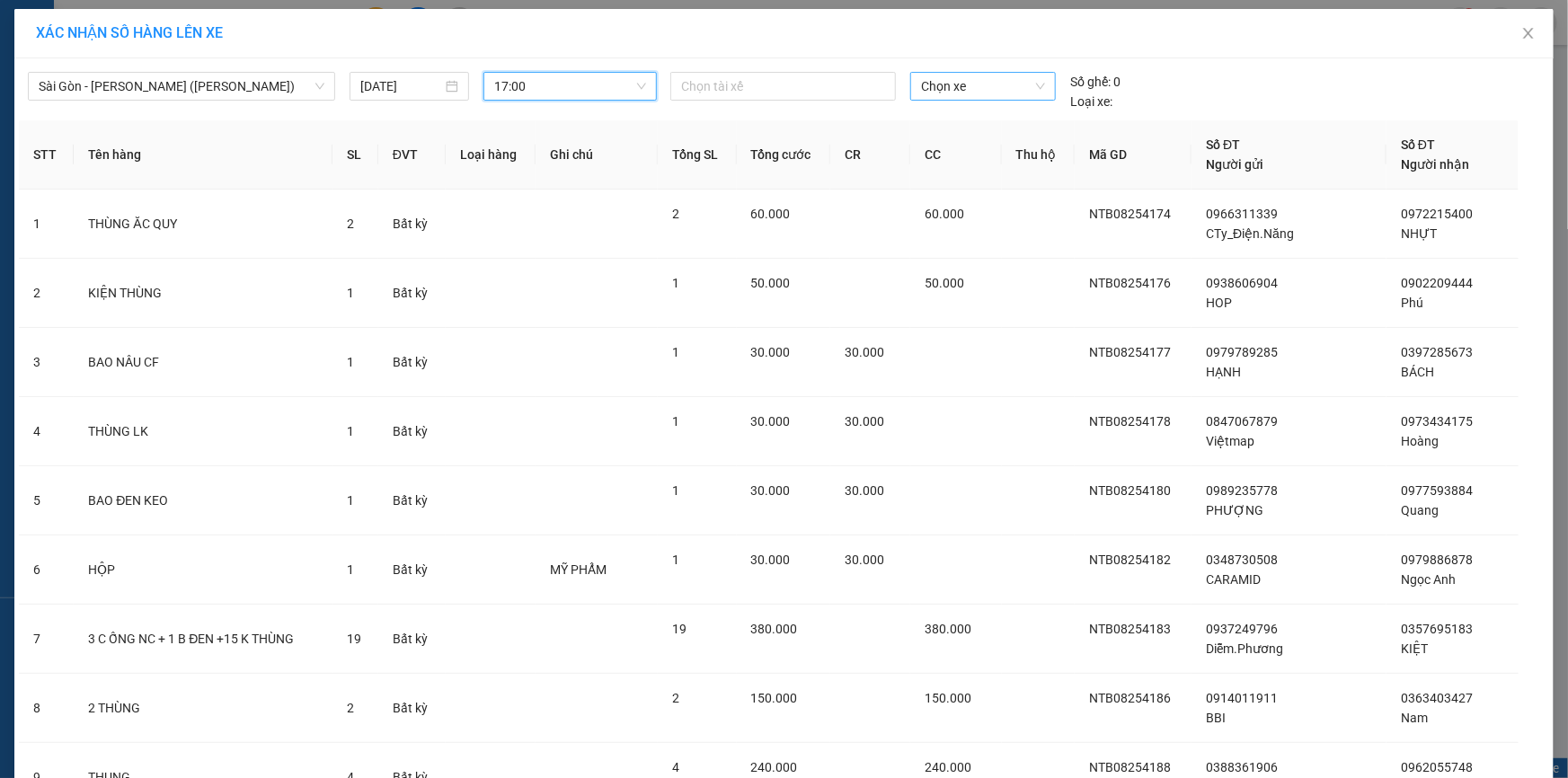
click at [969, 83] on span "Chọn xe" at bounding box center [983, 86] width 124 height 27
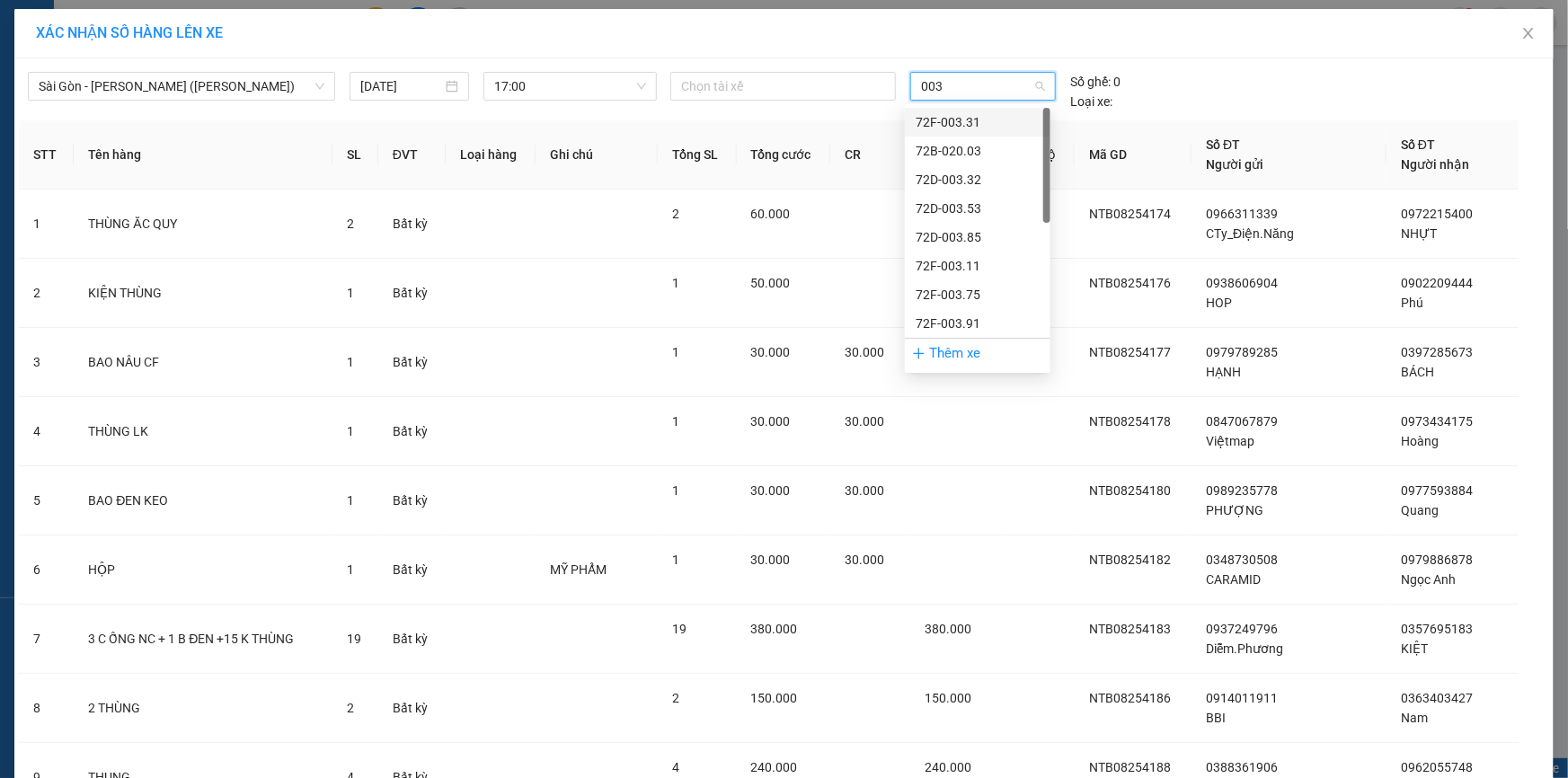
type input "0031"
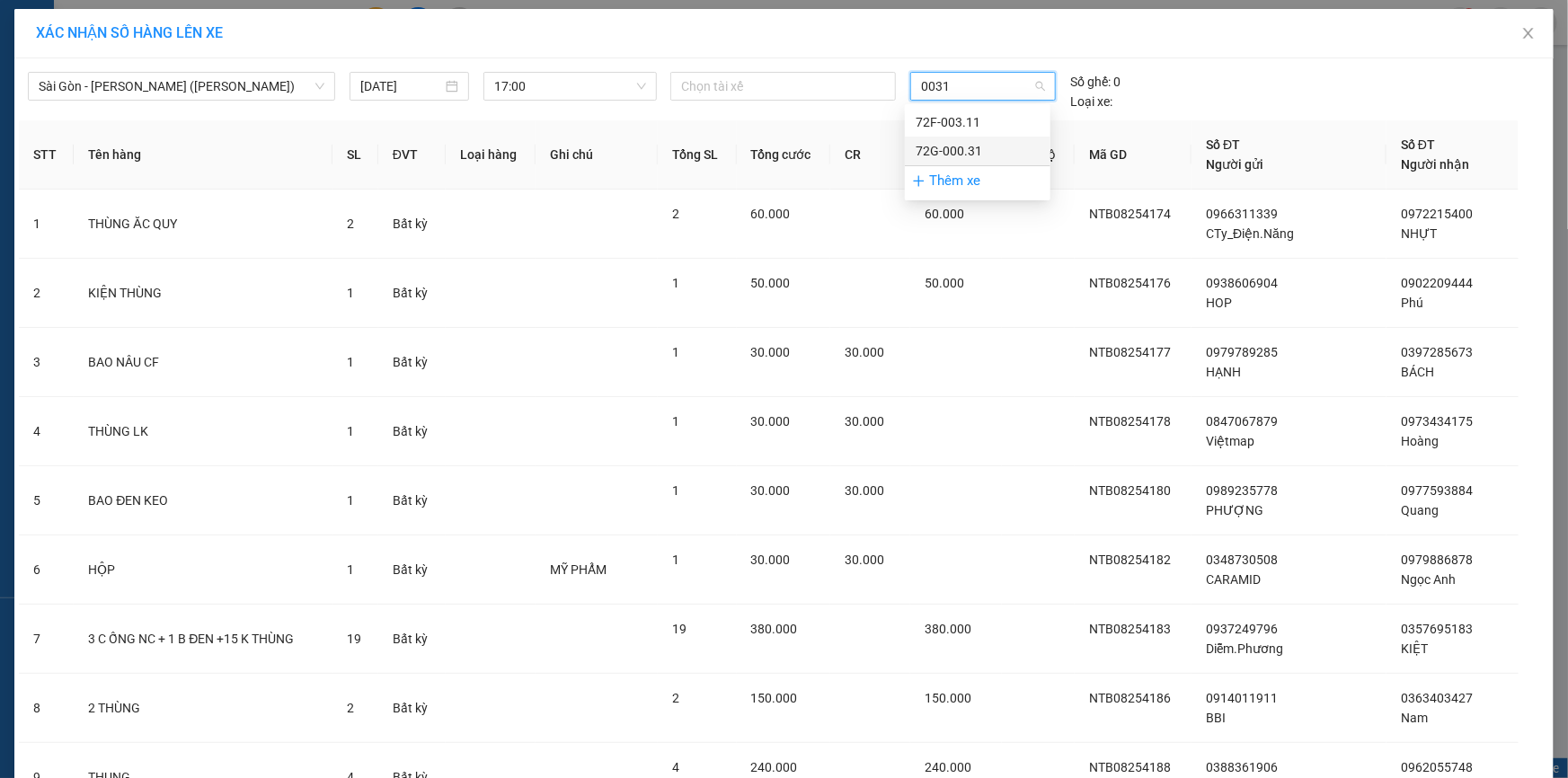
click at [971, 148] on div "72G-000.31" at bounding box center [977, 151] width 124 height 20
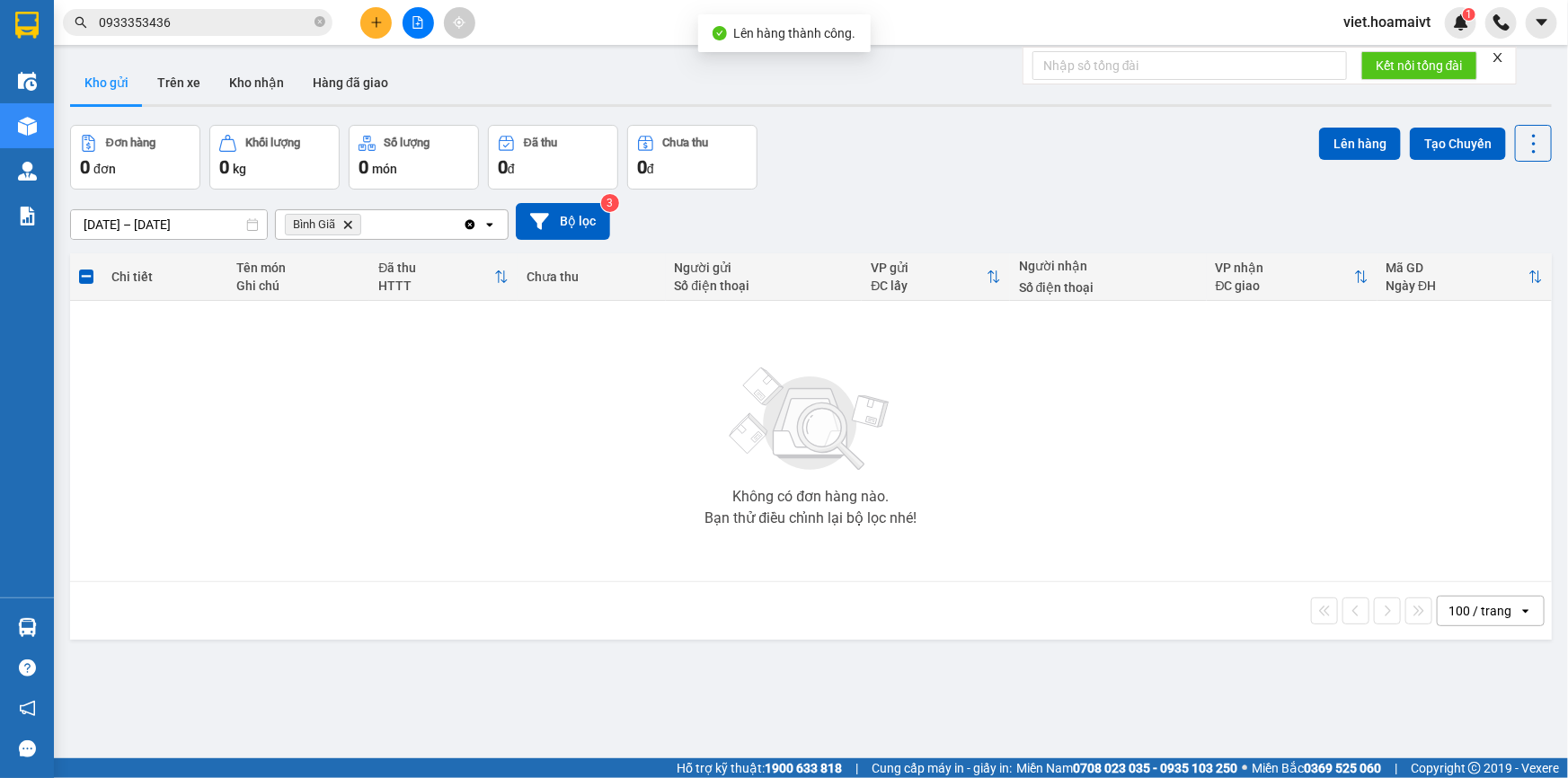
click at [349, 220] on icon "Delete" at bounding box center [347, 224] width 10 height 10
click at [349, 220] on div "Chọn văn phòng nhận" at bounding box center [348, 224] width 124 height 18
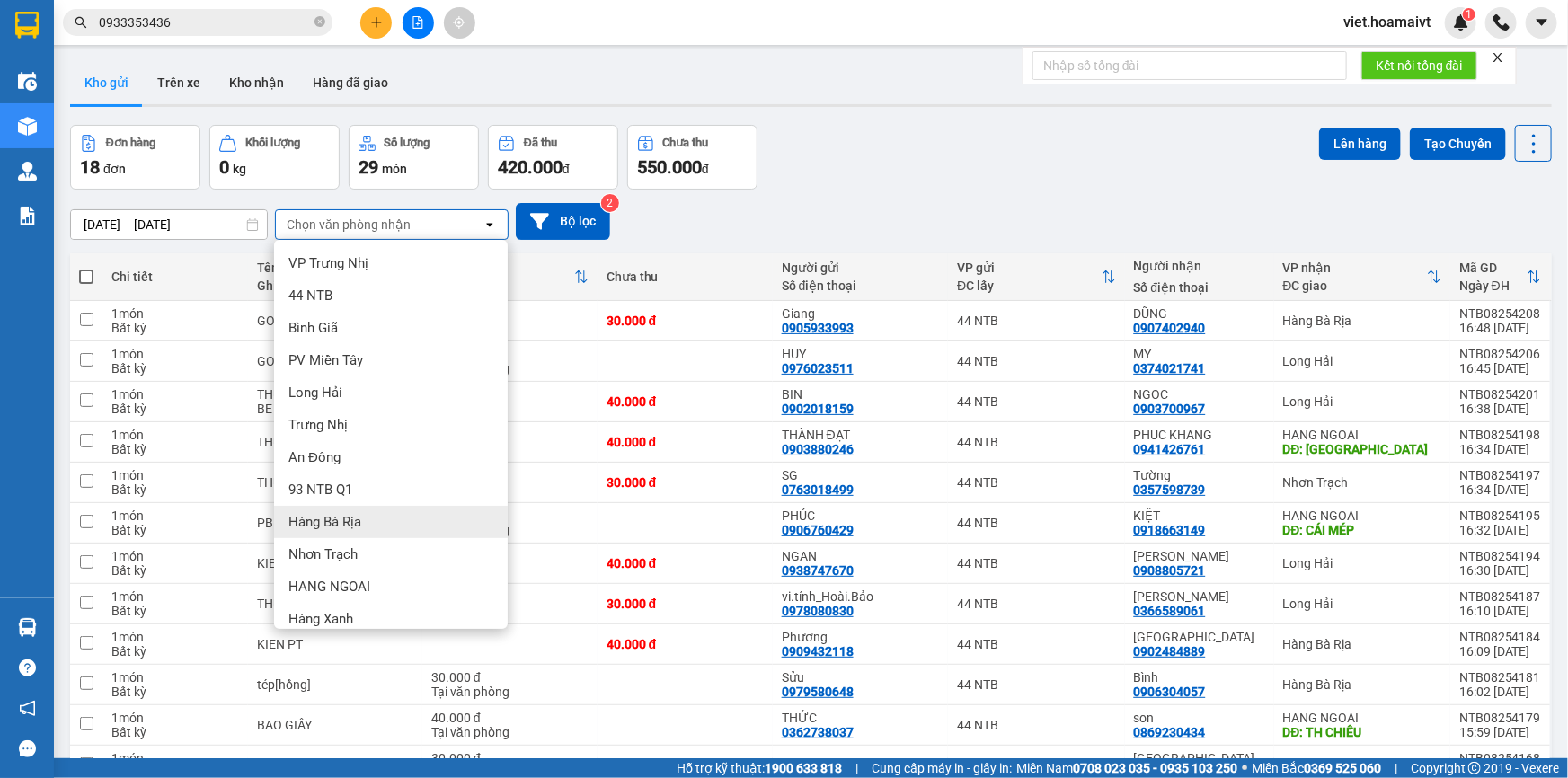
click at [414, 506] on div "Hàng Bà Rịa" at bounding box center [391, 522] width 233 height 32
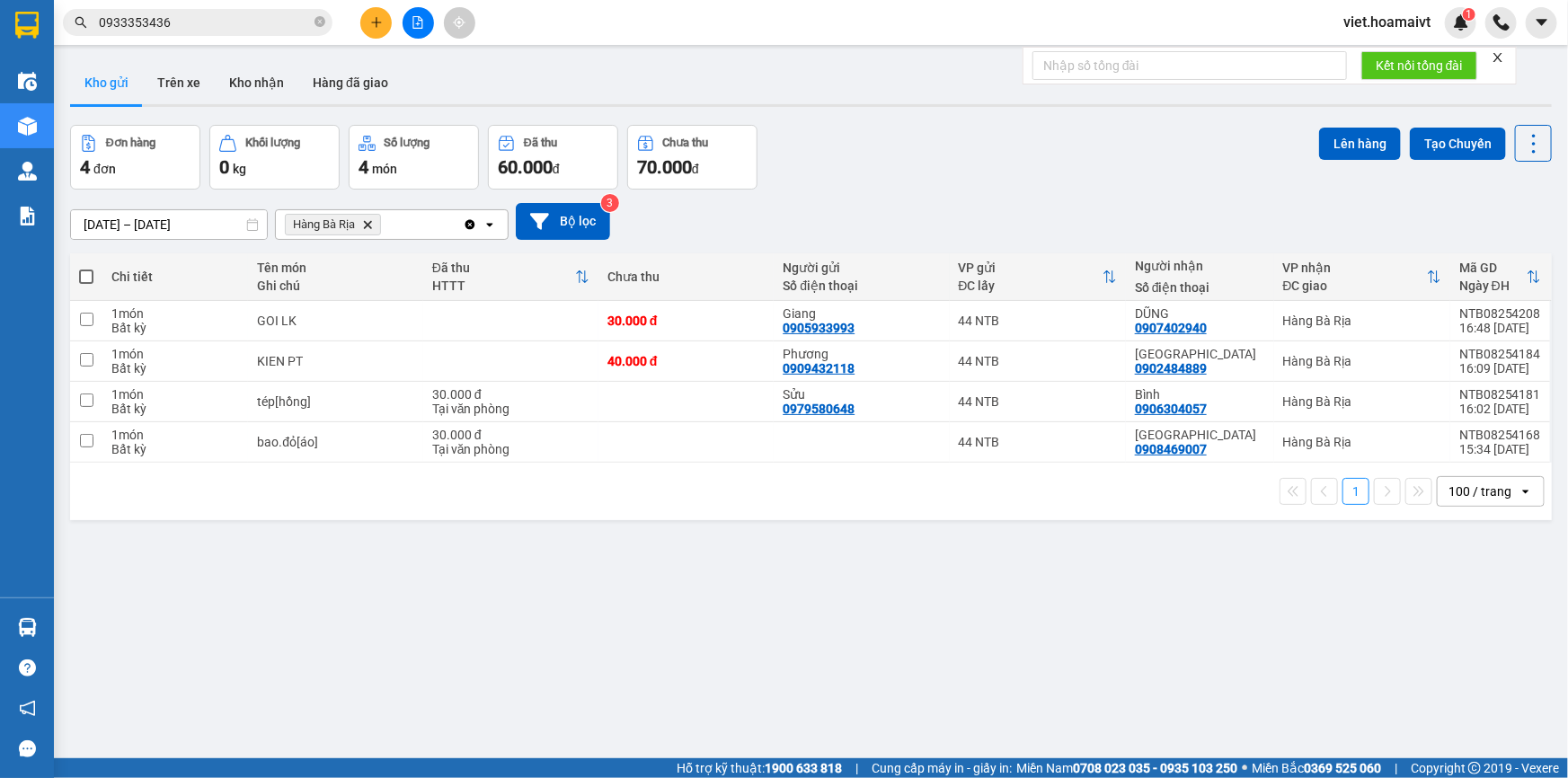
click at [85, 273] on span at bounding box center [85, 276] width 14 height 14
click at [86, 268] on input "checkbox" at bounding box center [86, 268] width 0 height 0
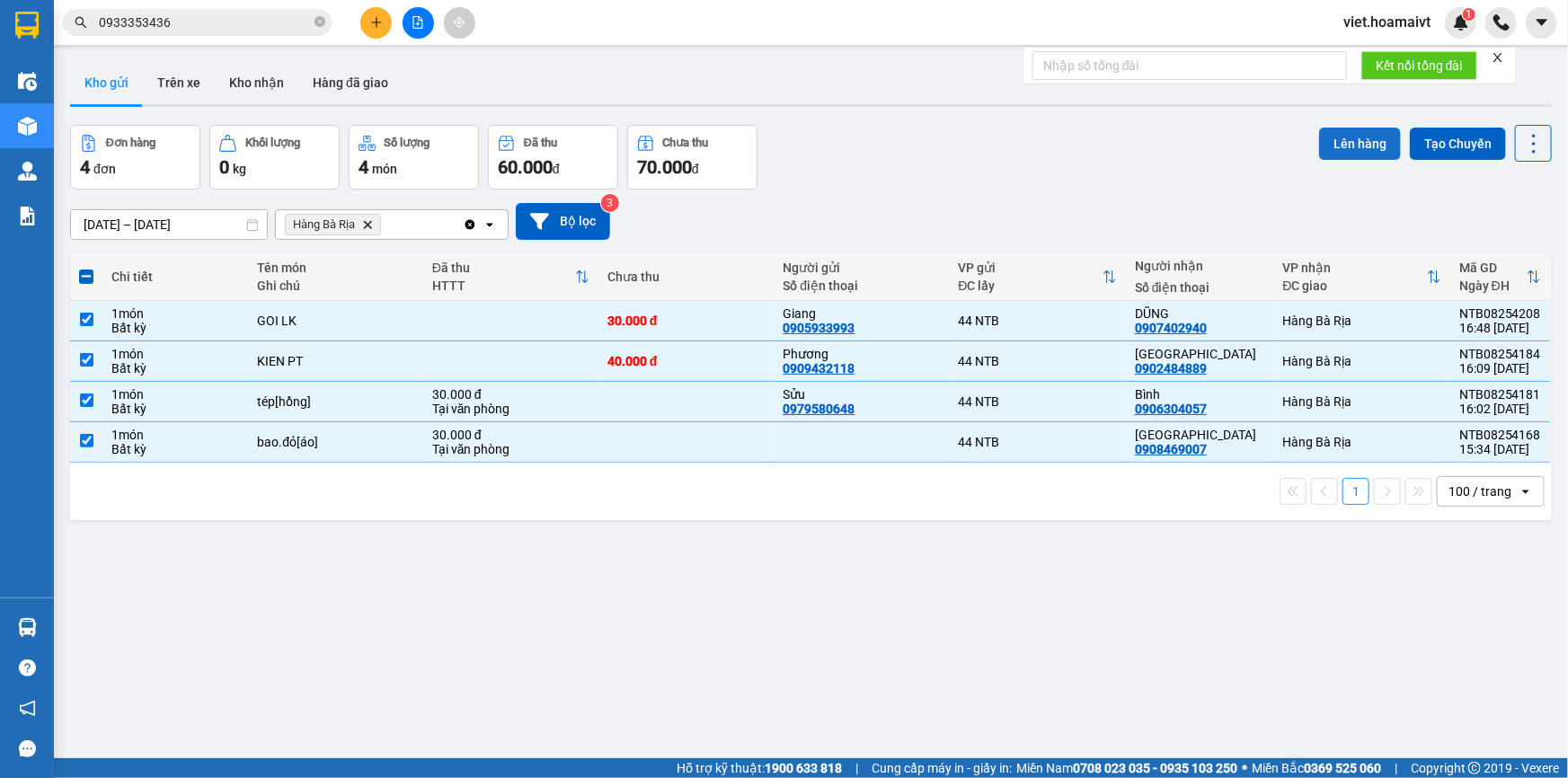
click at [1337, 140] on button "Lên hàng" at bounding box center [1360, 144] width 82 height 32
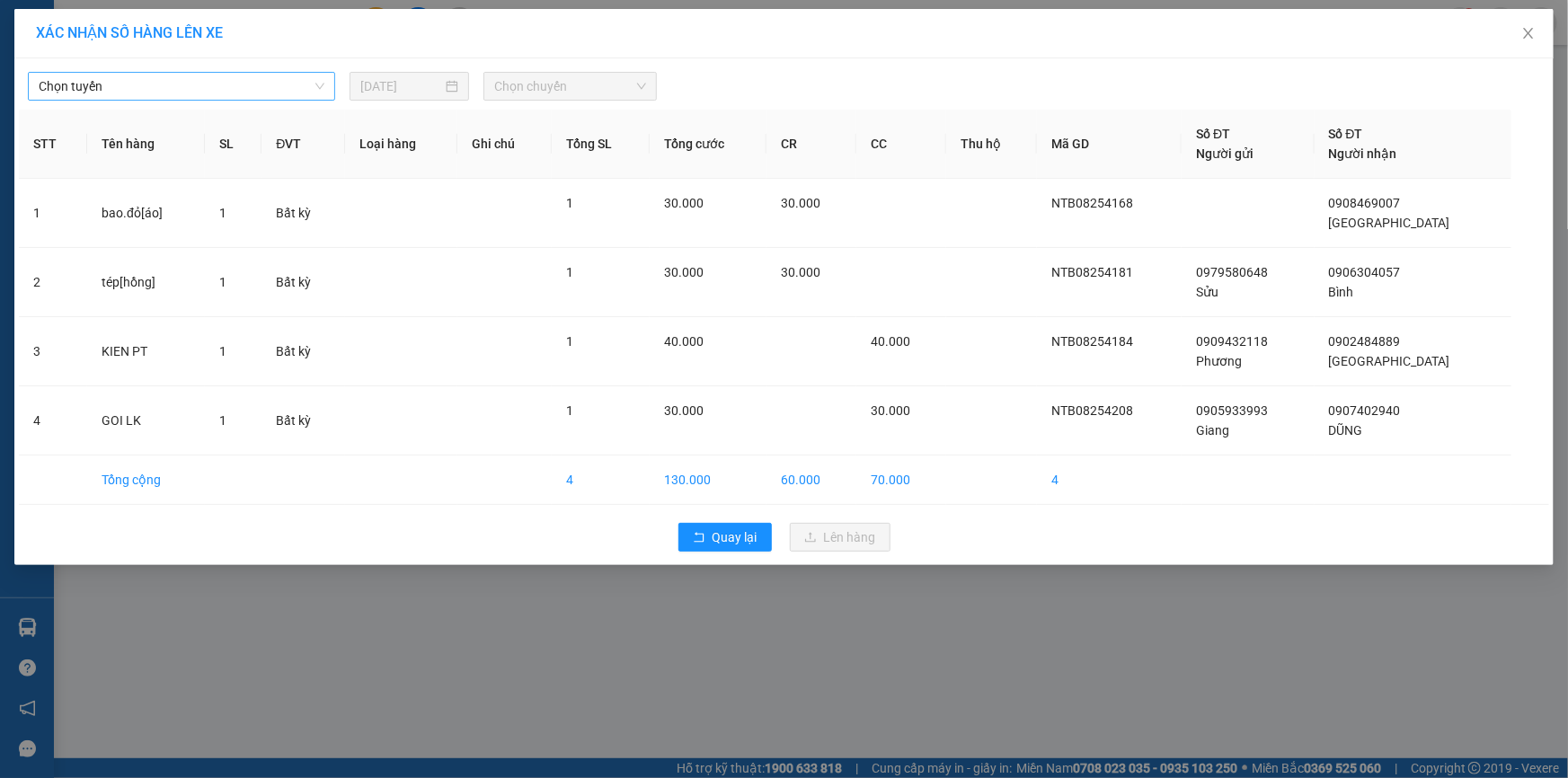
drag, startPoint x: 170, startPoint y: 84, endPoint x: 171, endPoint y: 97, distance: 13.0
click at [170, 83] on span "Chọn tuyến" at bounding box center [181, 86] width 286 height 27
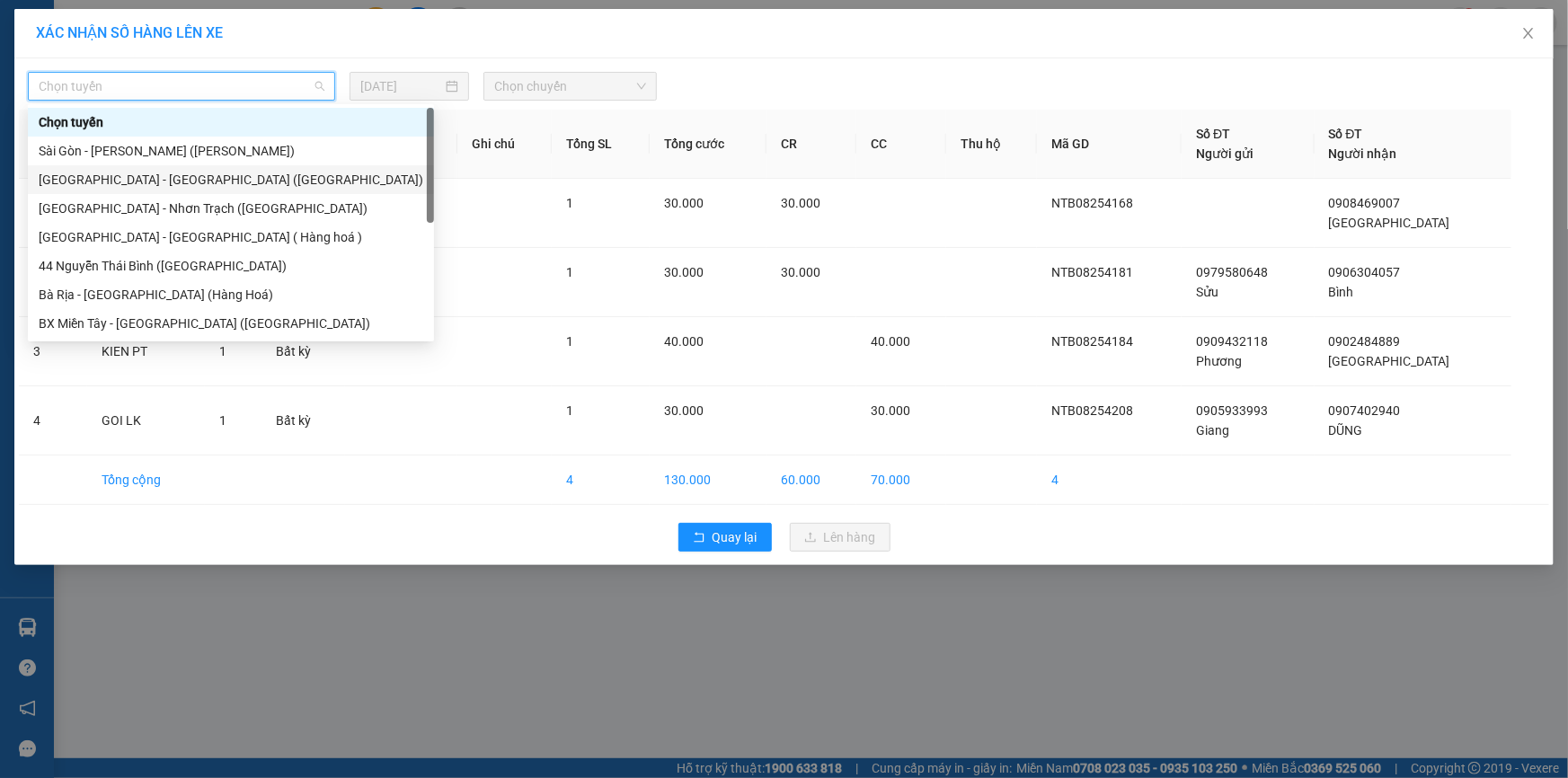
click at [186, 171] on div "[GEOGRAPHIC_DATA] - [GEOGRAPHIC_DATA] ([GEOGRAPHIC_DATA])" at bounding box center [231, 179] width 384 height 20
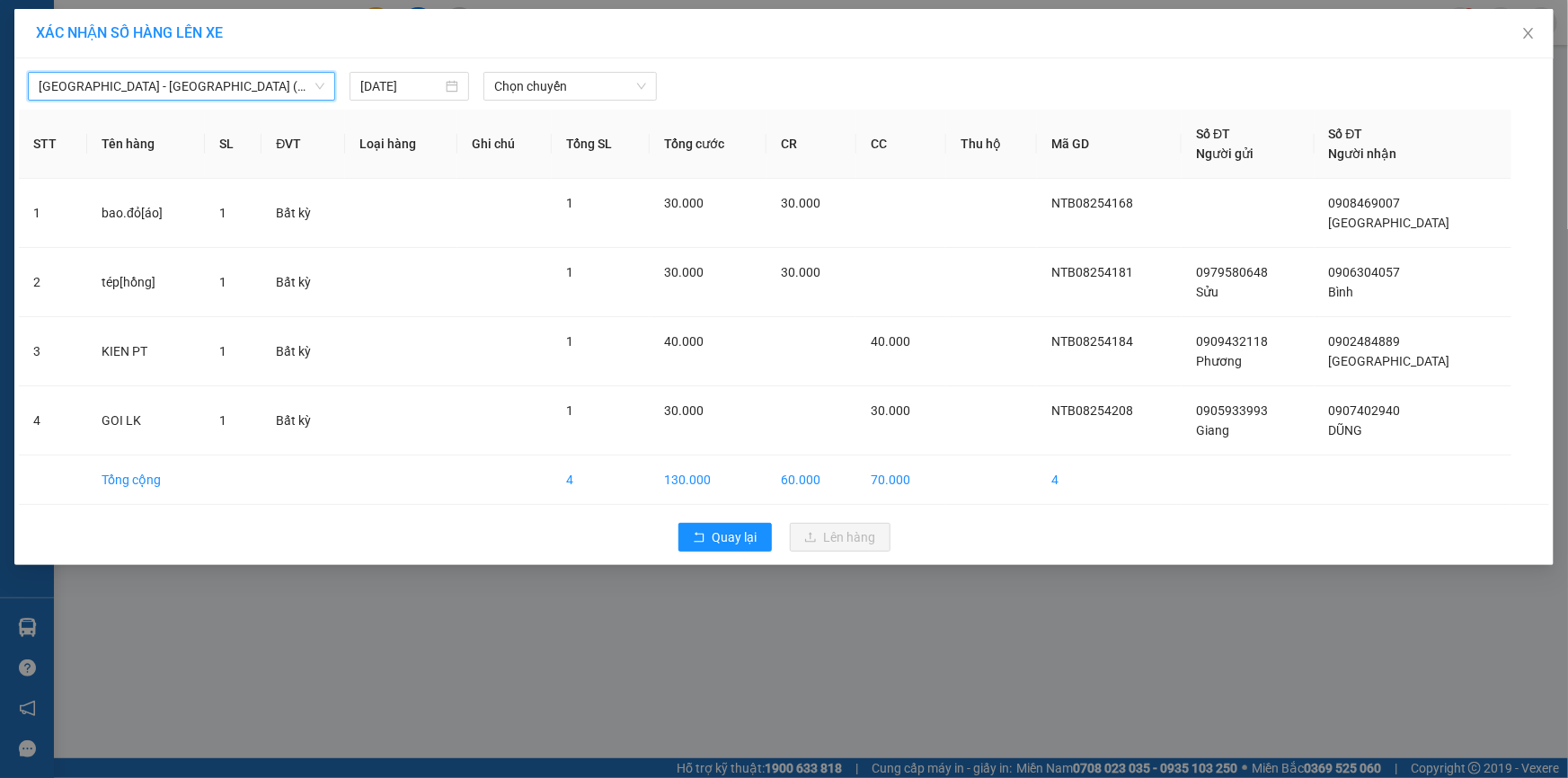
click at [471, 83] on div "[DATE]" at bounding box center [409, 86] width 134 height 28
click at [525, 86] on span "Chọn chuyến" at bounding box center [570, 86] width 152 height 27
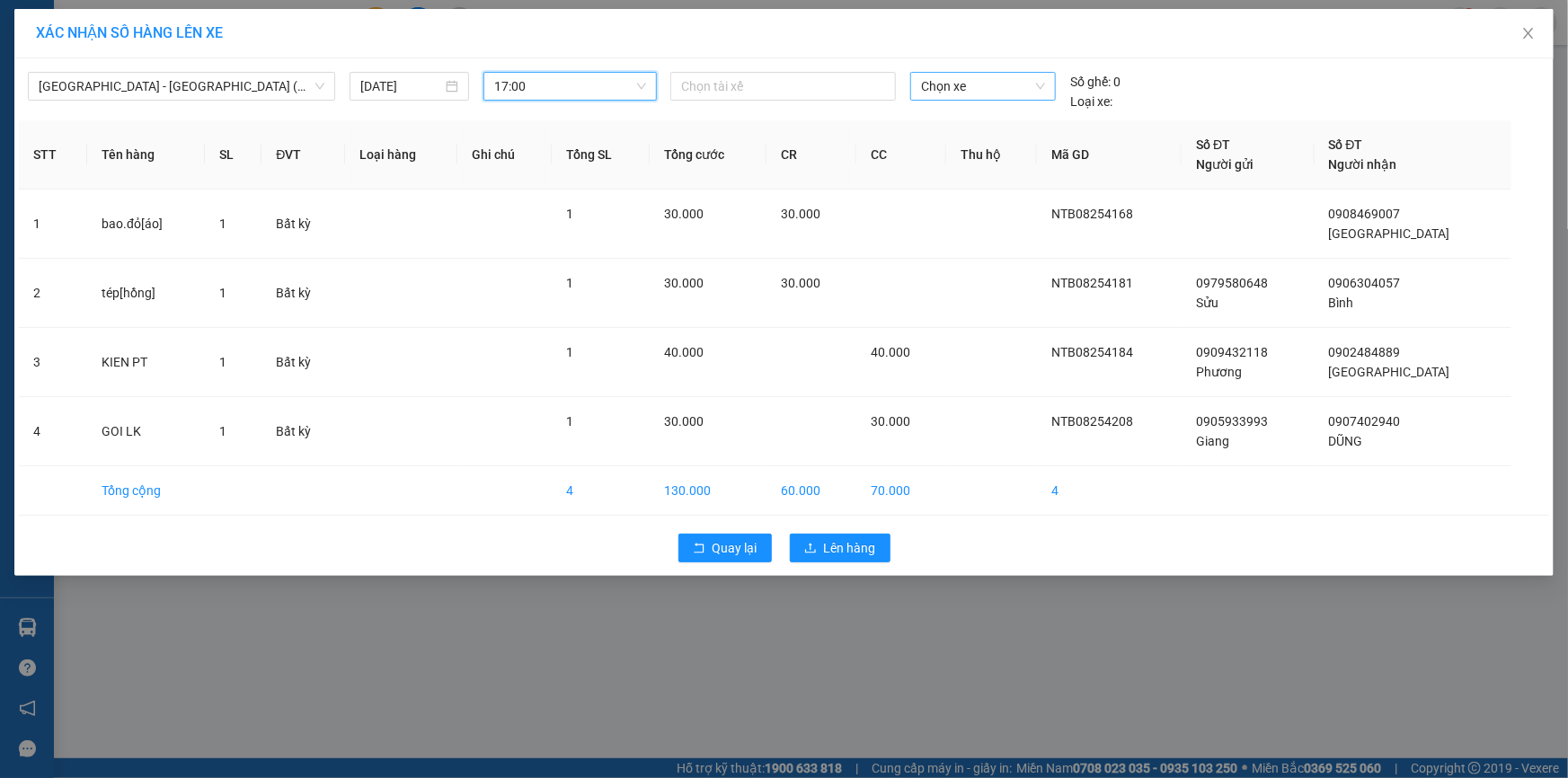
click at [988, 99] on span "Chọn xe" at bounding box center [983, 86] width 124 height 27
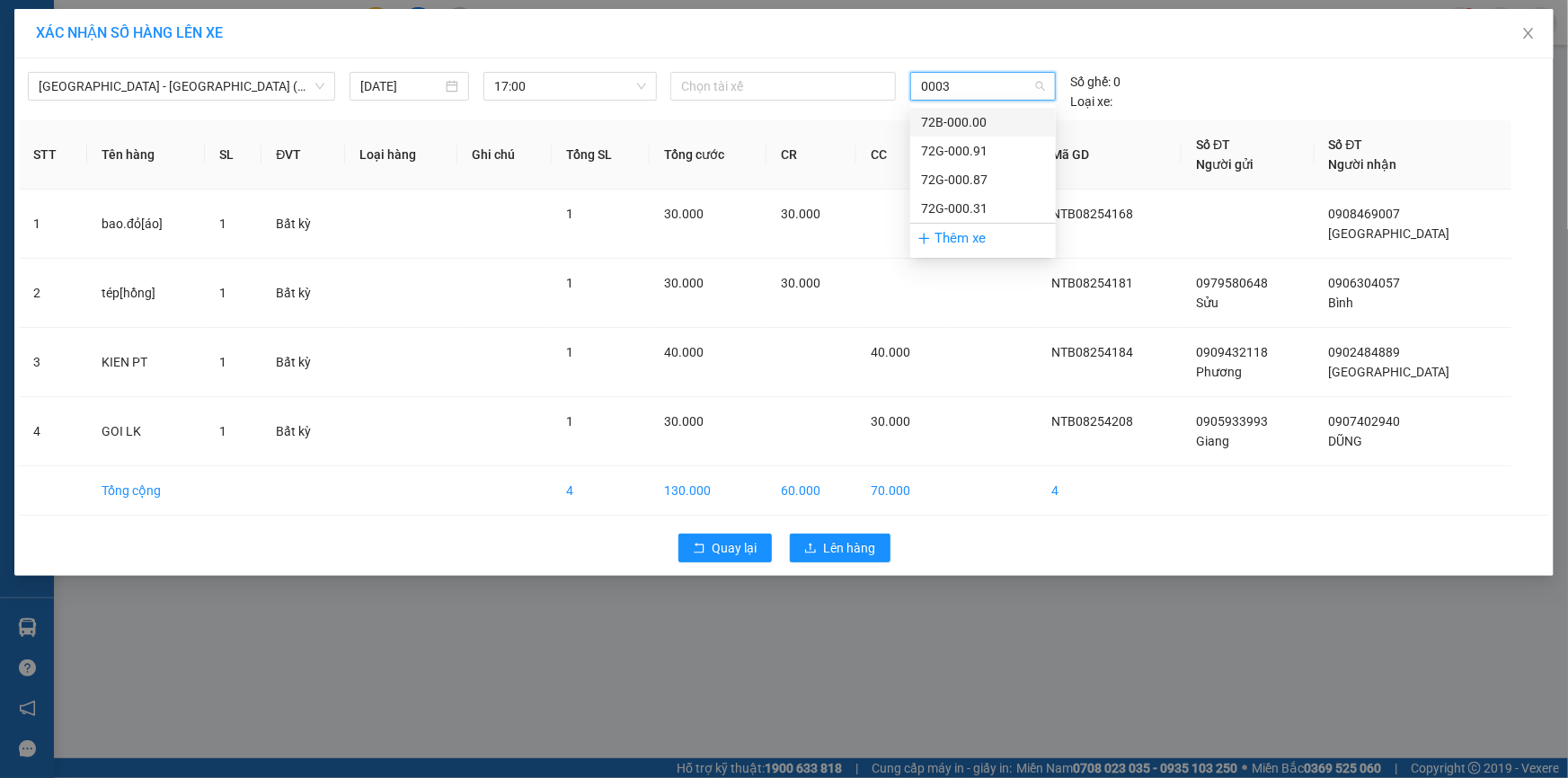
type input "00031"
click at [1008, 126] on div "72G-000.31" at bounding box center [983, 121] width 124 height 20
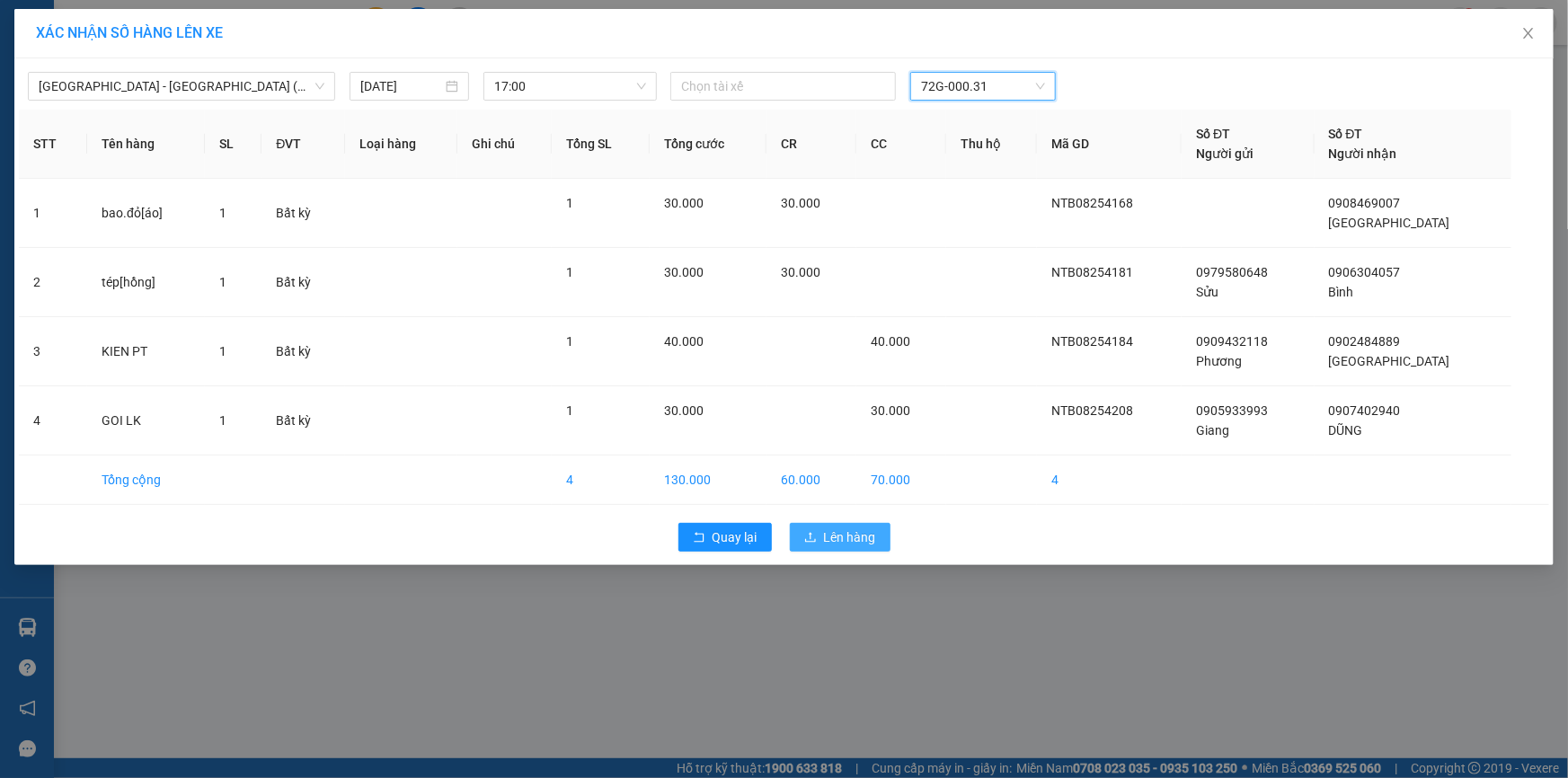
click at [862, 535] on span "Lên hàng" at bounding box center [850, 537] width 52 height 20
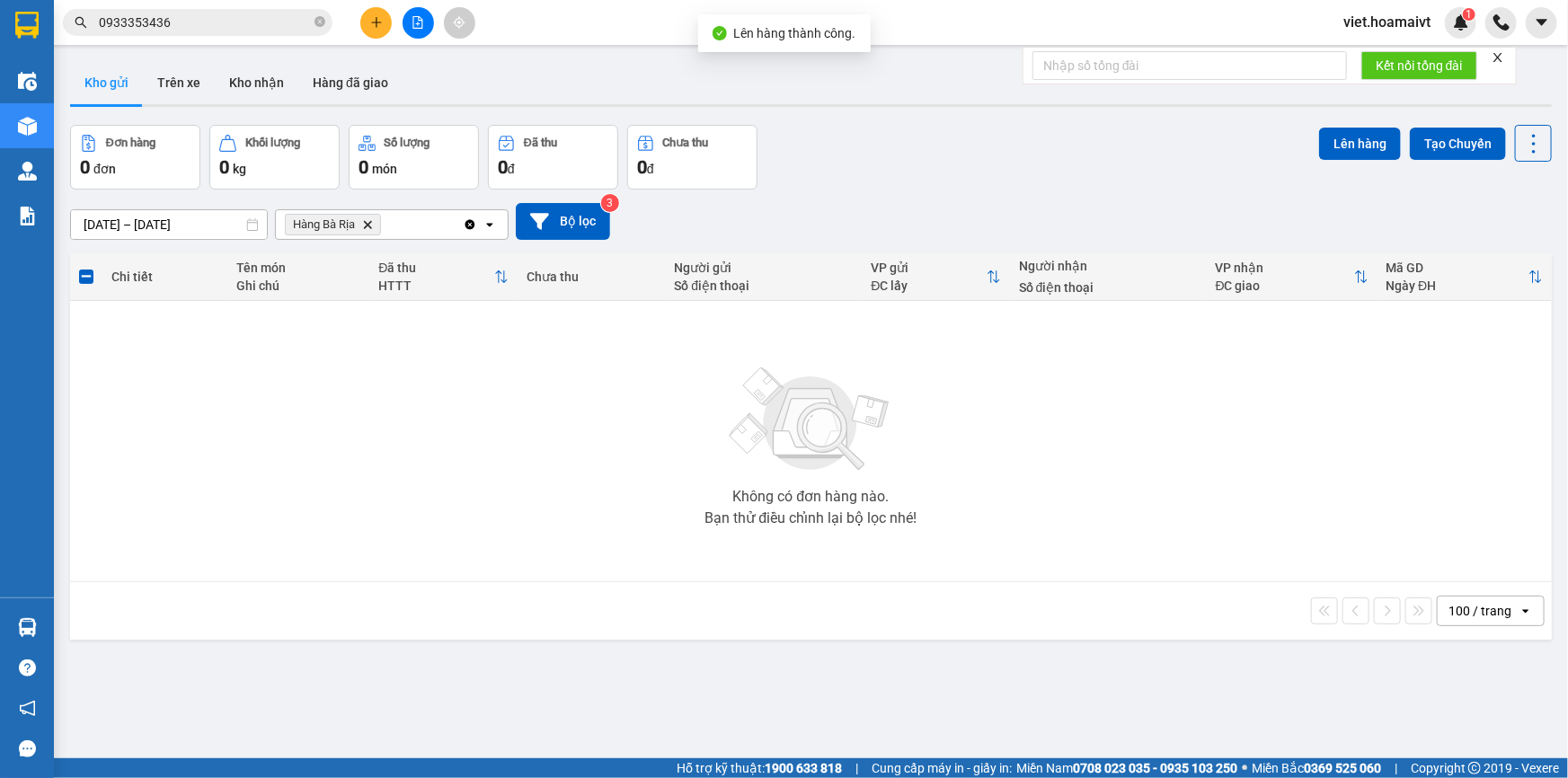
click at [369, 228] on icon "Delete" at bounding box center [367, 224] width 10 height 10
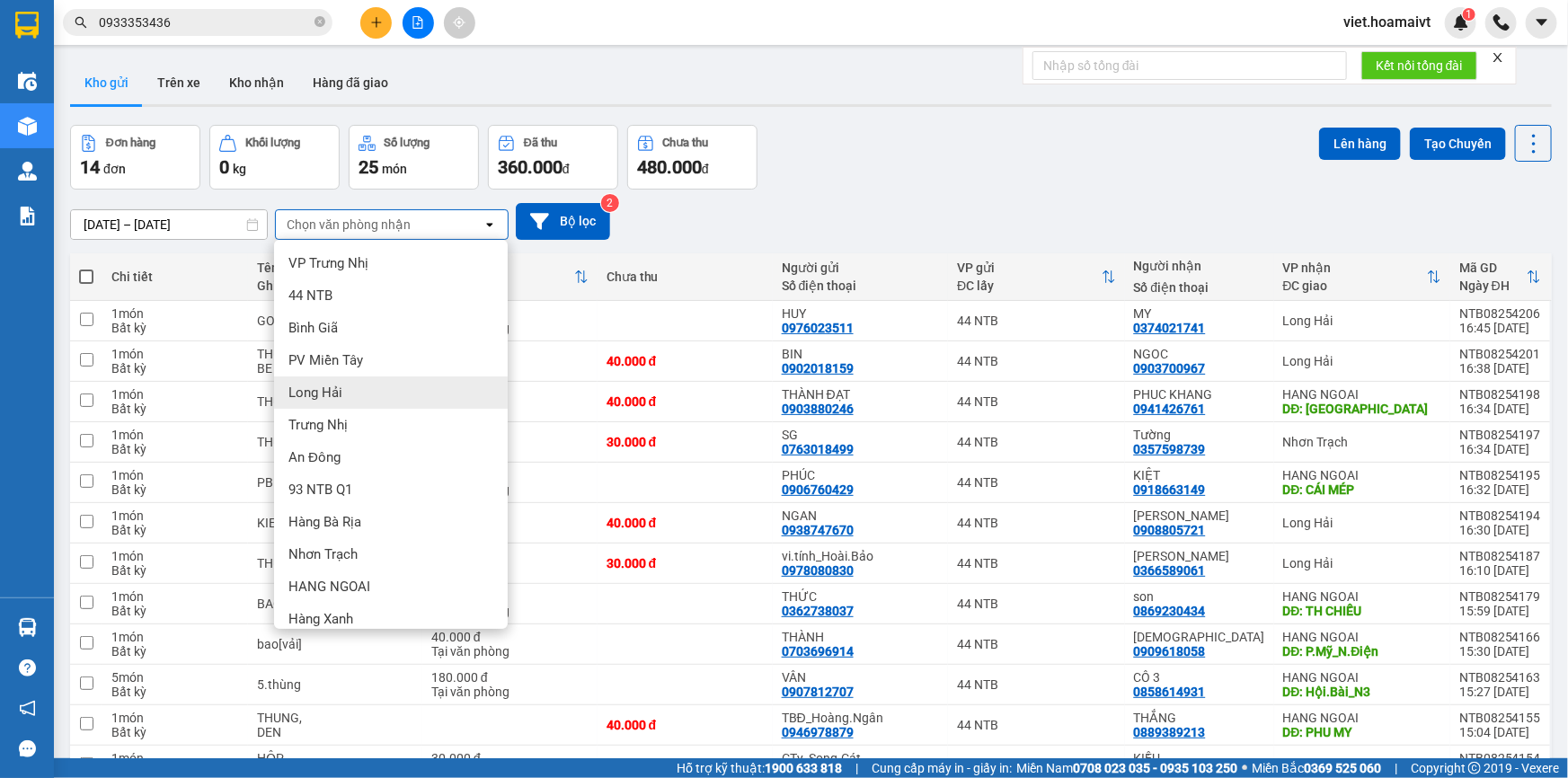
click at [348, 377] on div "Long Hải" at bounding box center [391, 393] width 233 height 32
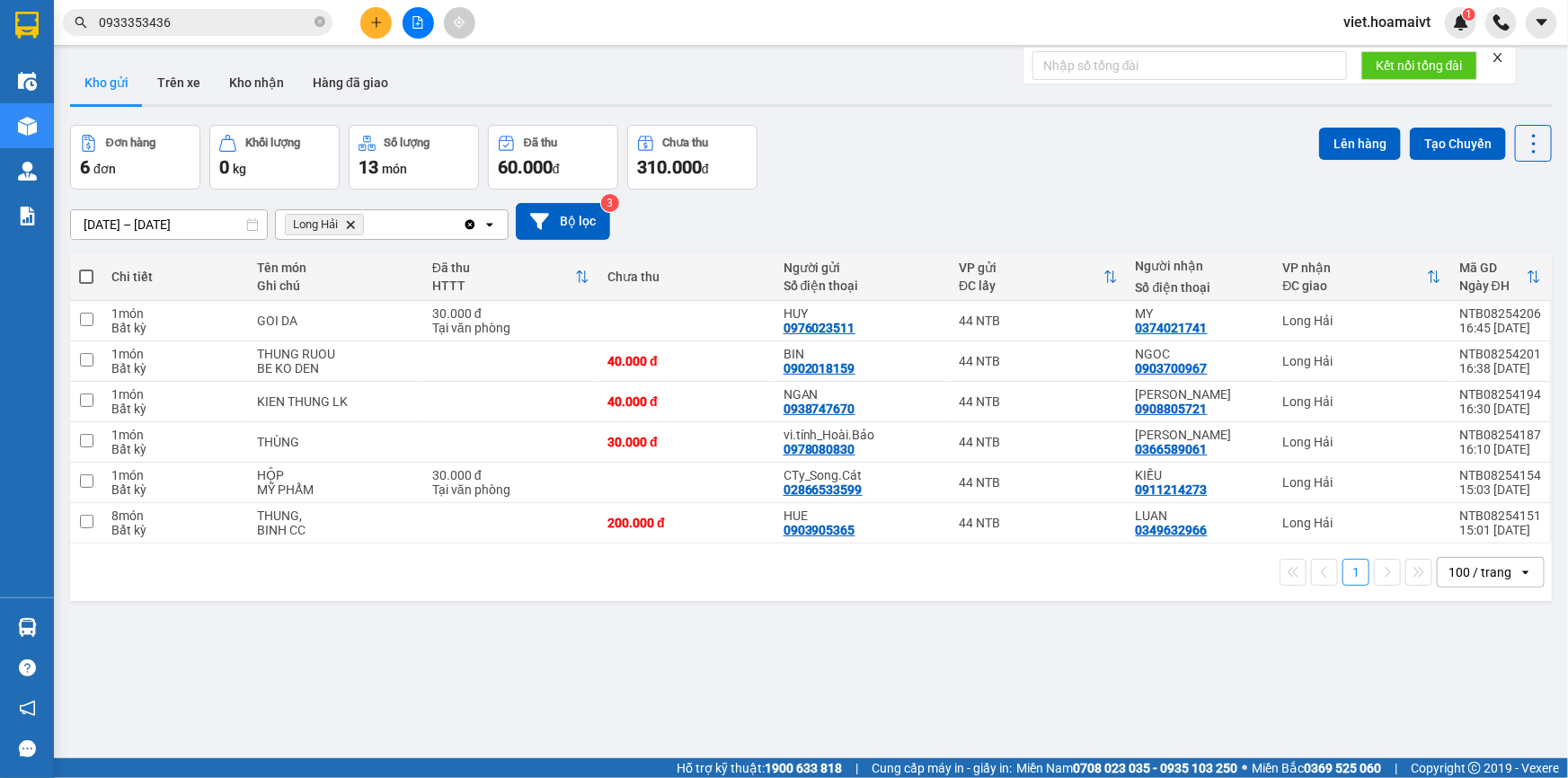
click at [90, 276] on span at bounding box center [85, 276] width 14 height 14
click at [86, 268] on input "checkbox" at bounding box center [86, 268] width 0 height 0
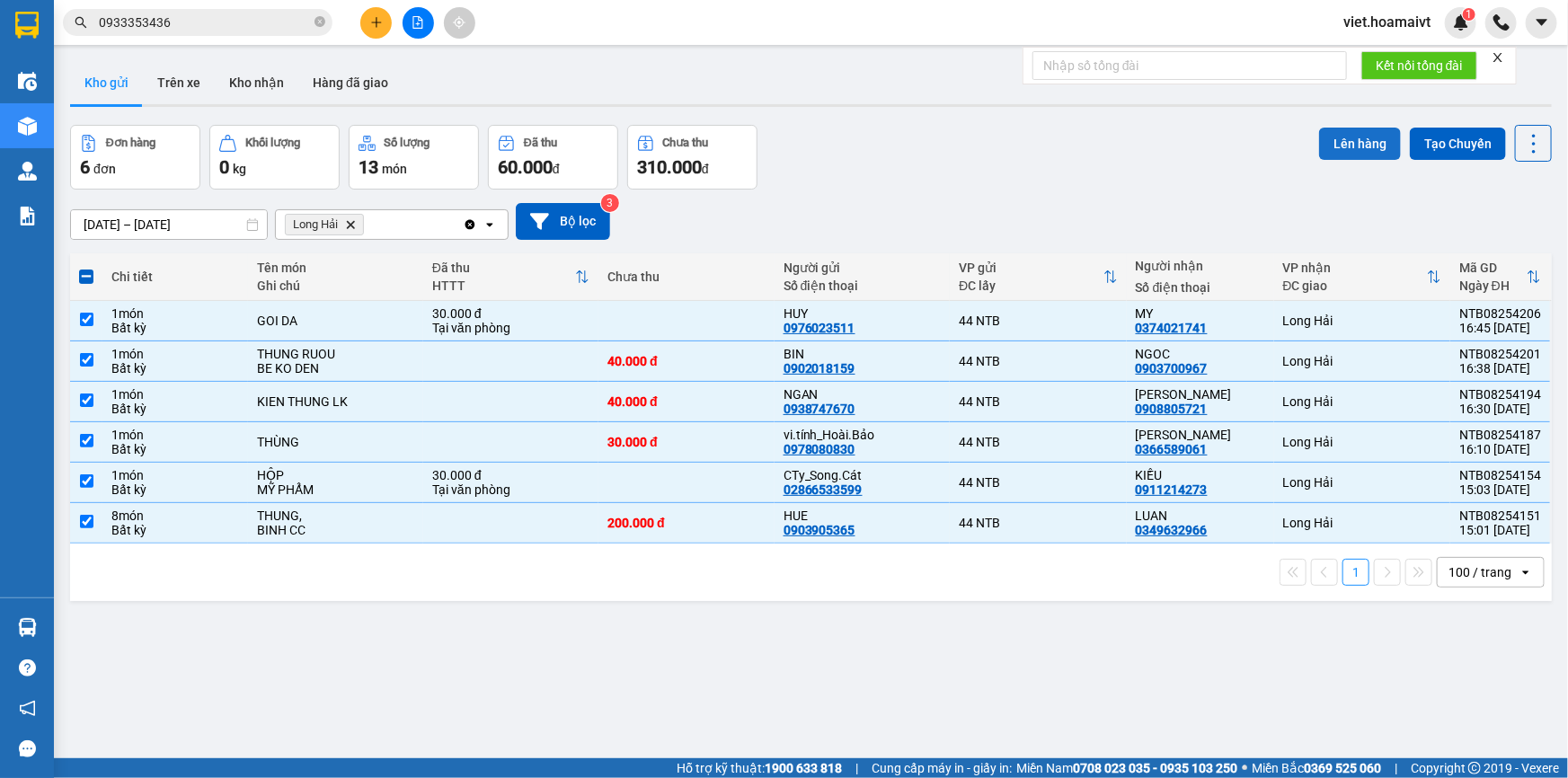
click at [1322, 138] on button "Lên hàng" at bounding box center [1360, 144] width 82 height 32
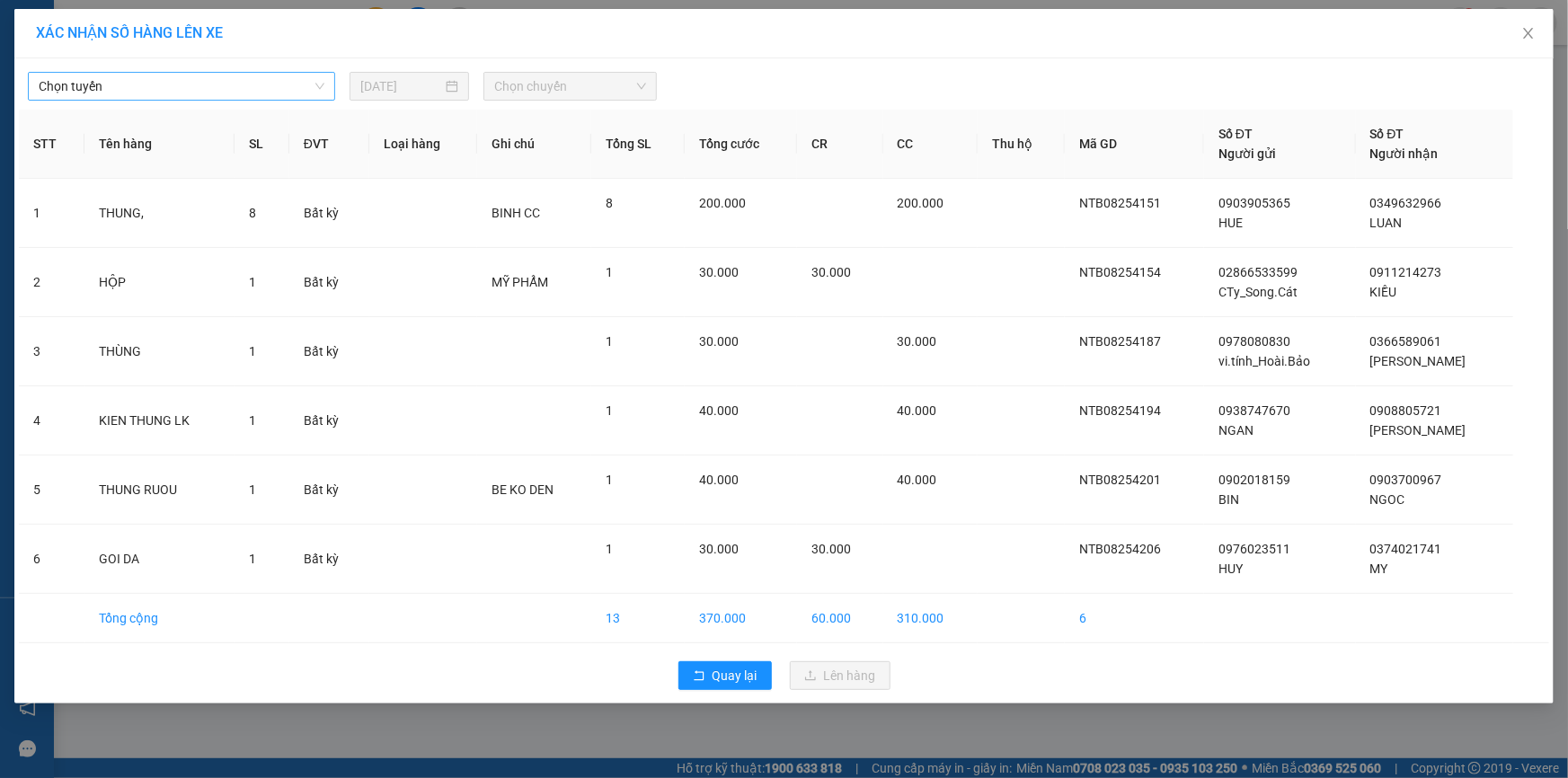
click at [124, 83] on span "Chọn tuyến" at bounding box center [181, 86] width 286 height 27
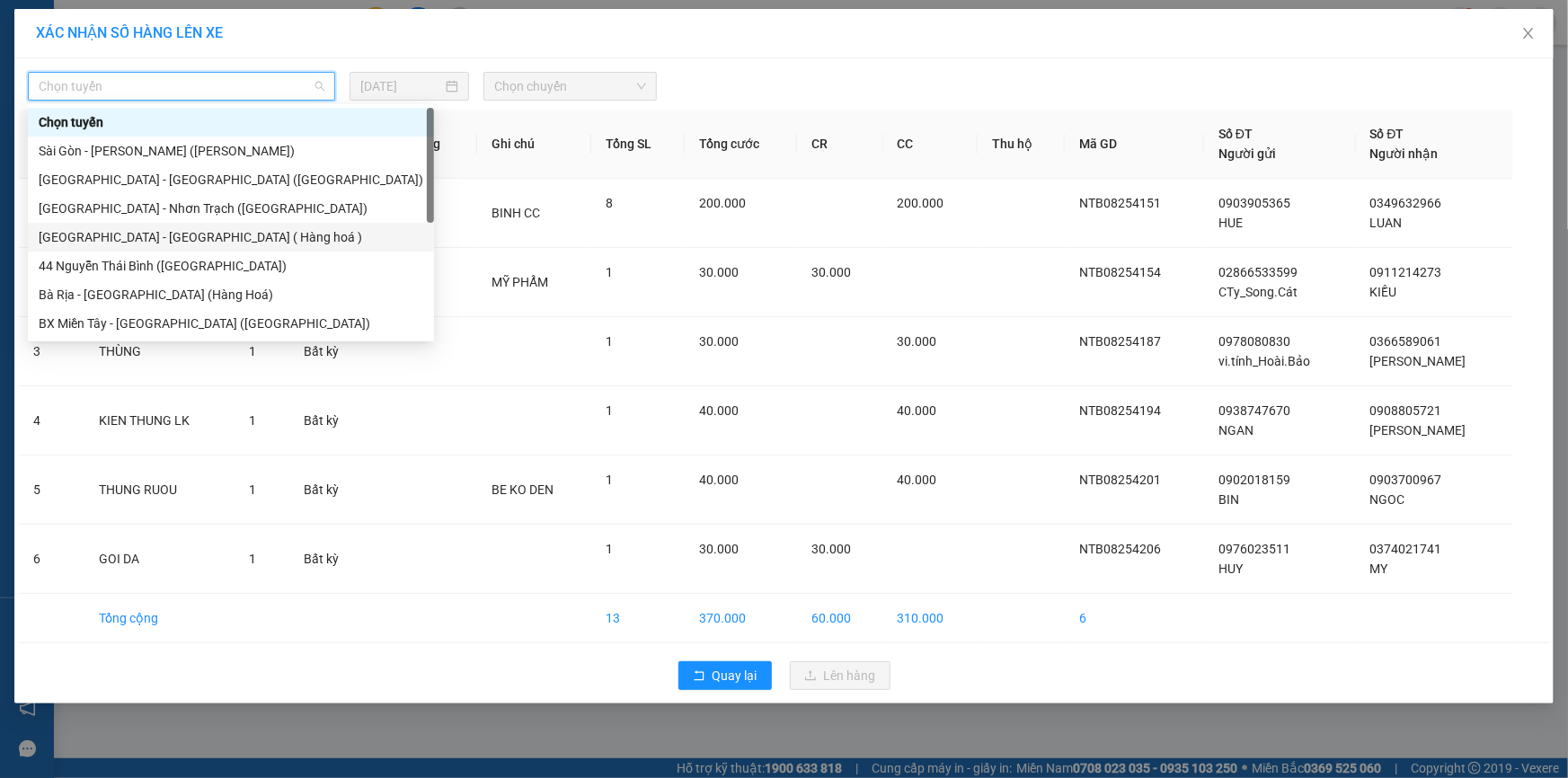
click at [165, 231] on div "[GEOGRAPHIC_DATA] - [GEOGRAPHIC_DATA] ( Hàng hoá )" at bounding box center [231, 237] width 384 height 20
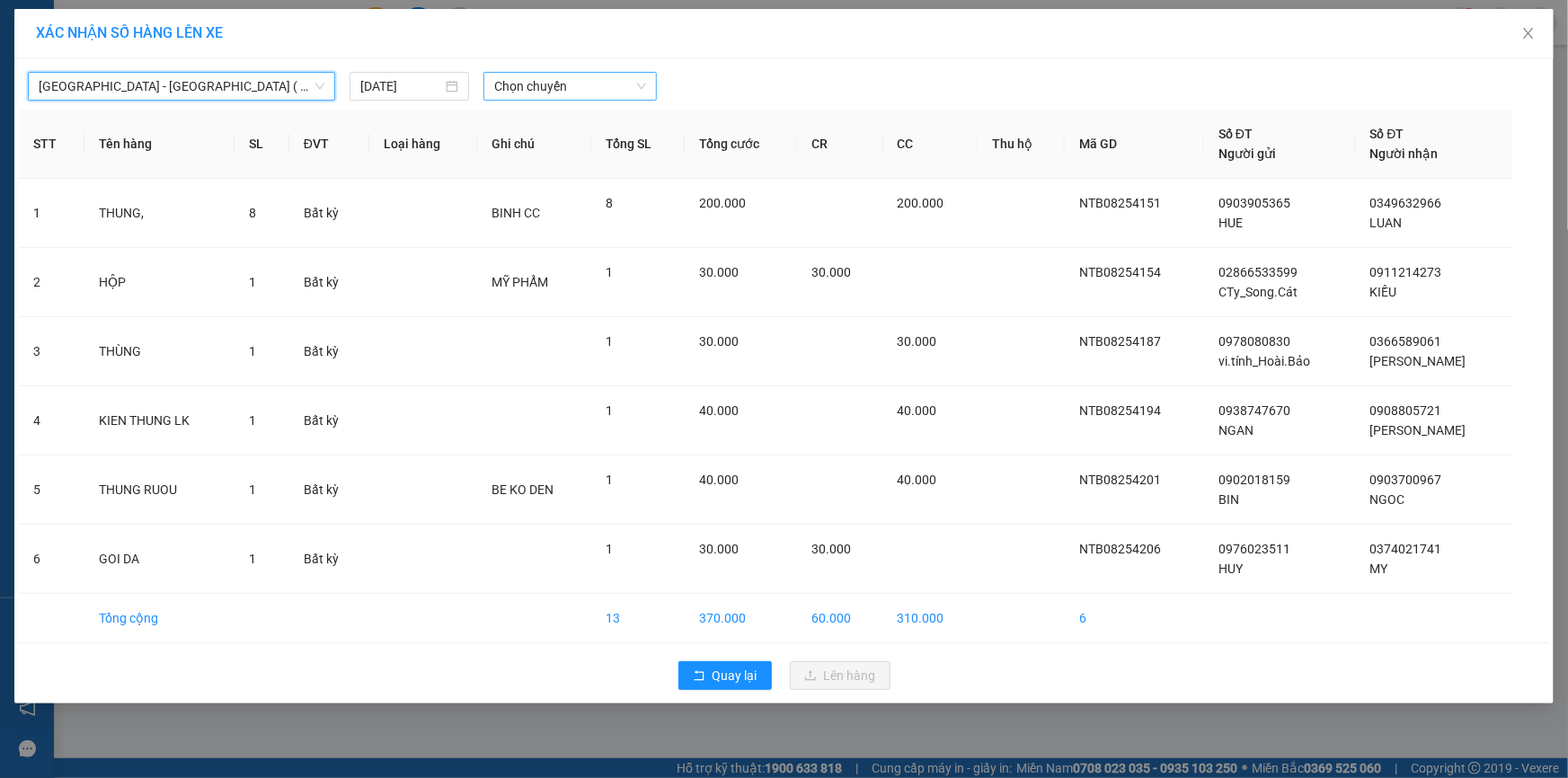
click at [559, 77] on span "Chọn chuyến" at bounding box center [570, 86] width 152 height 27
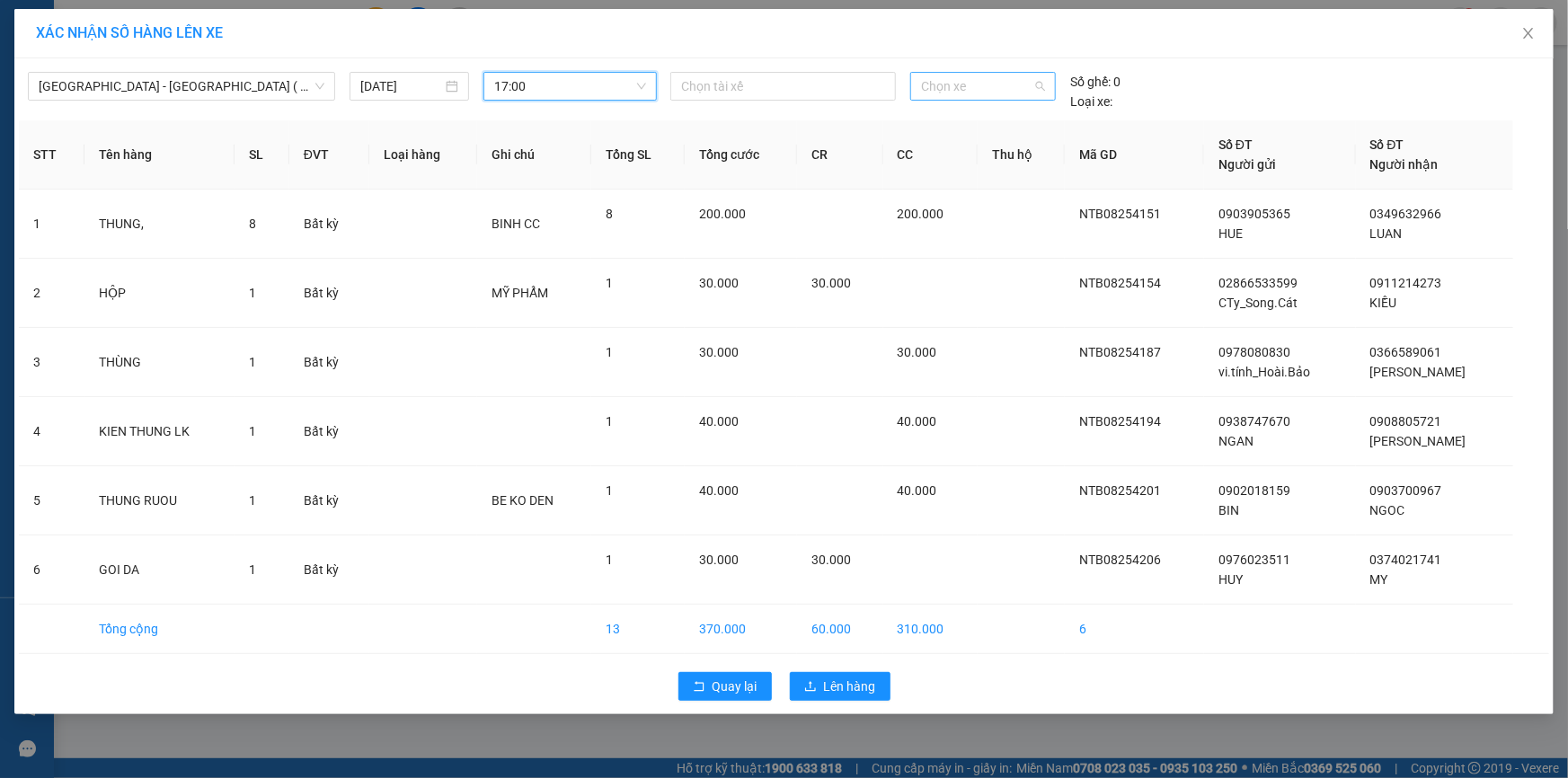
click at [933, 95] on span "Chọn xe" at bounding box center [983, 86] width 124 height 27
type input "00031"
click at [948, 113] on div "72G-000.31" at bounding box center [983, 121] width 124 height 20
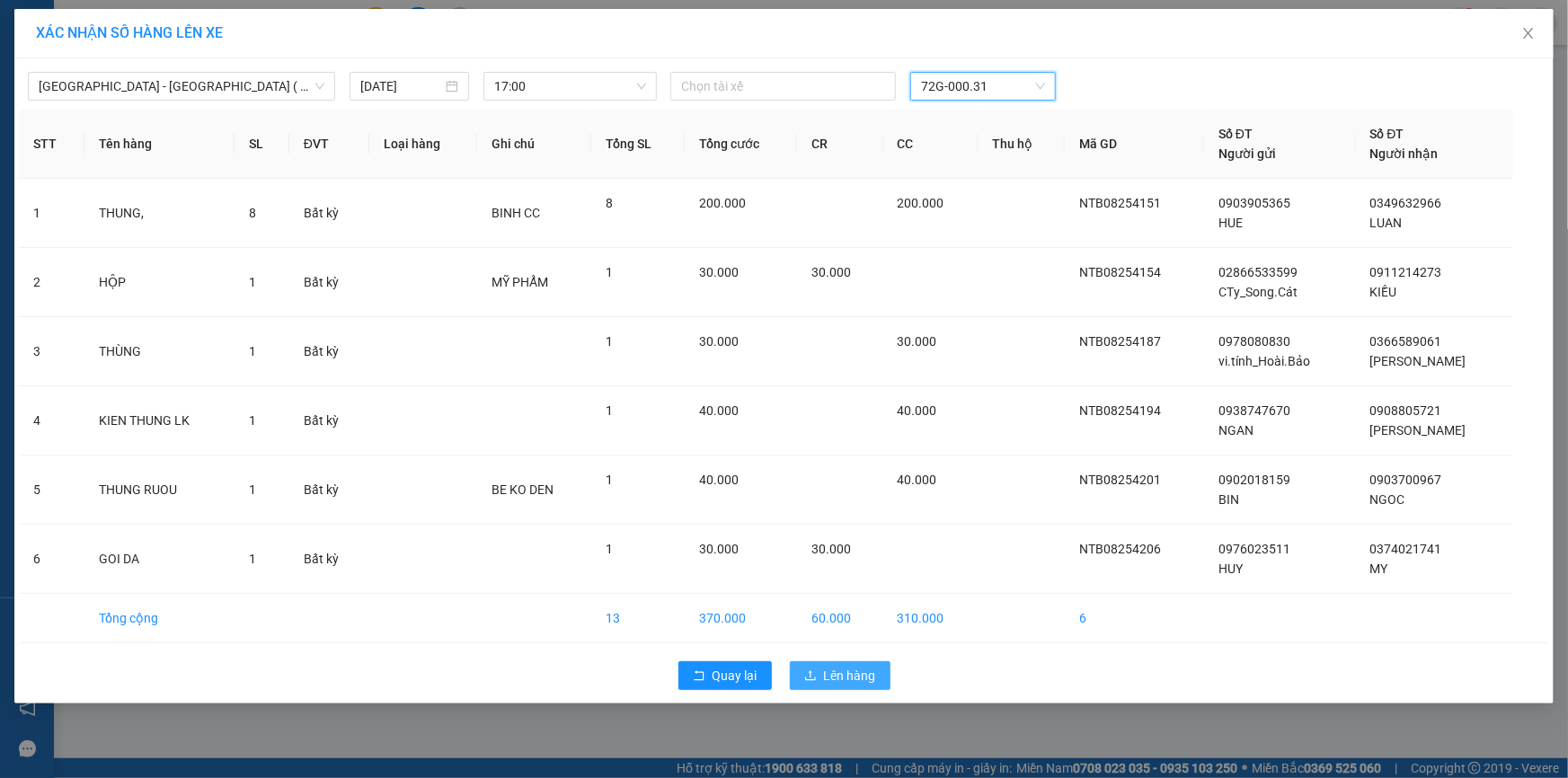
click at [833, 662] on button "Lên hàng" at bounding box center [840, 676] width 101 height 28
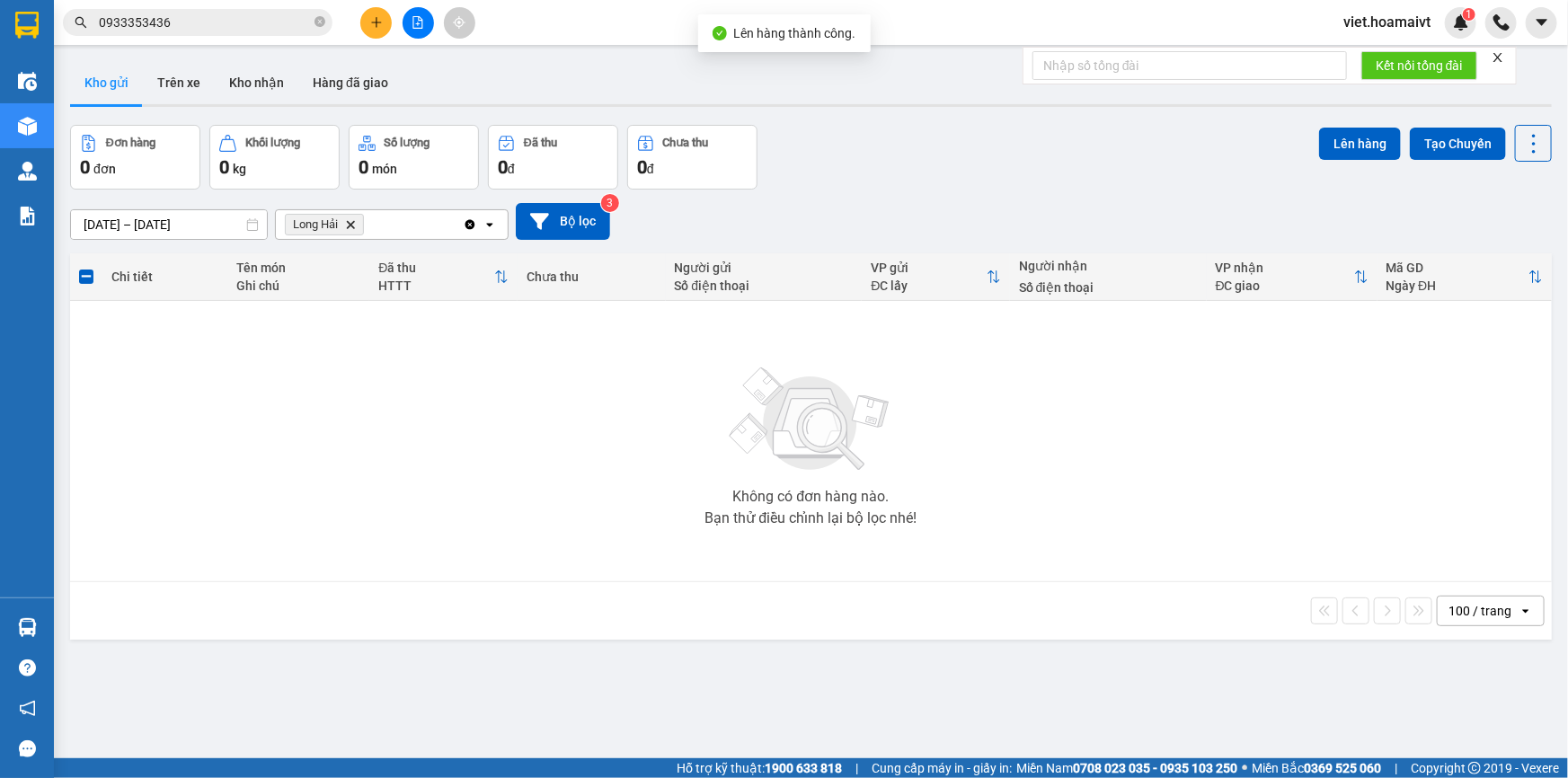
click at [384, 20] on button at bounding box center [376, 23] width 31 height 31
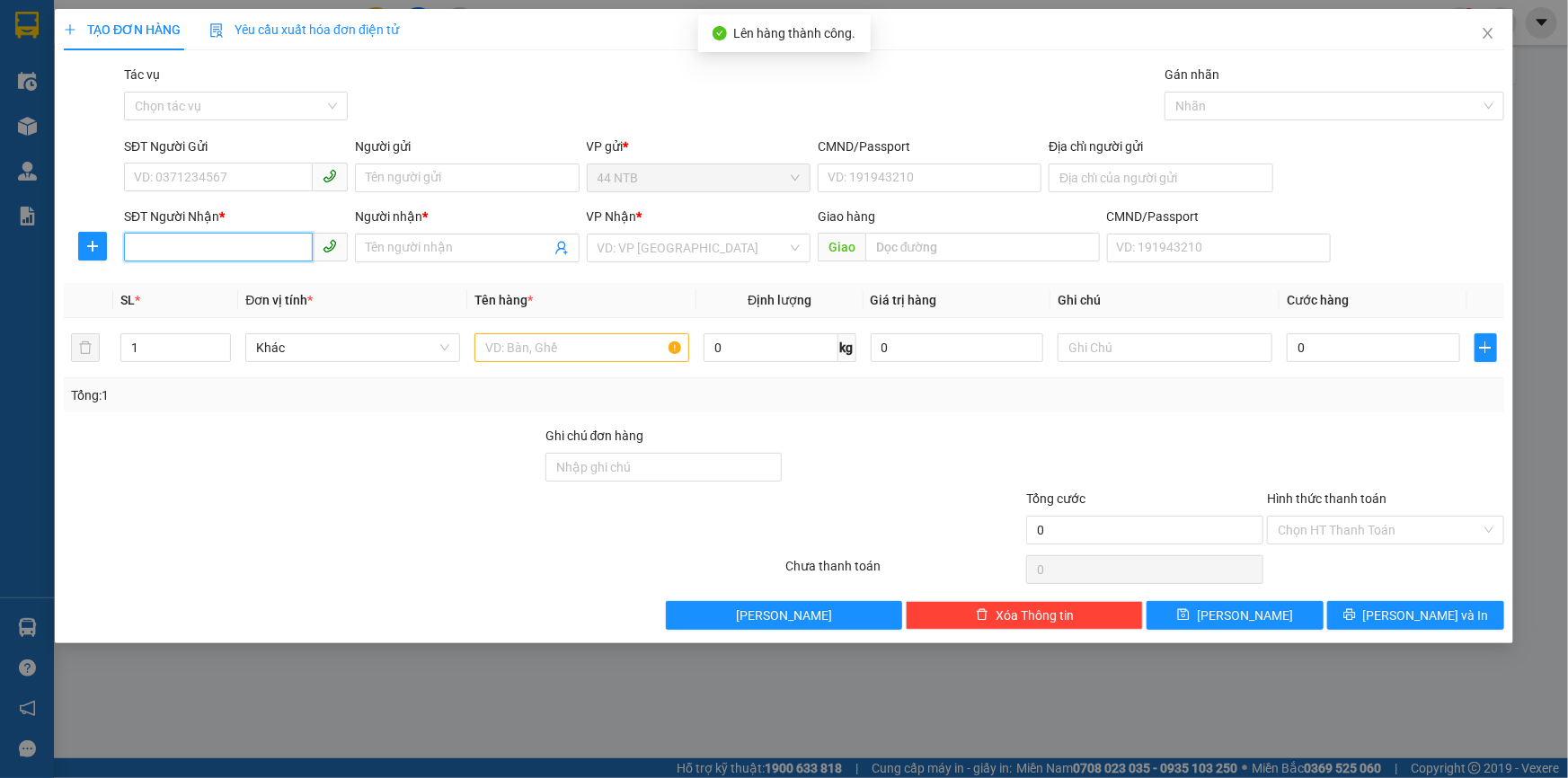
drag, startPoint x: 248, startPoint y: 249, endPoint x: 247, endPoint y: 232, distance: 17.0
click at [248, 233] on input "SĐT Người Nhận *" at bounding box center [218, 247] width 189 height 28
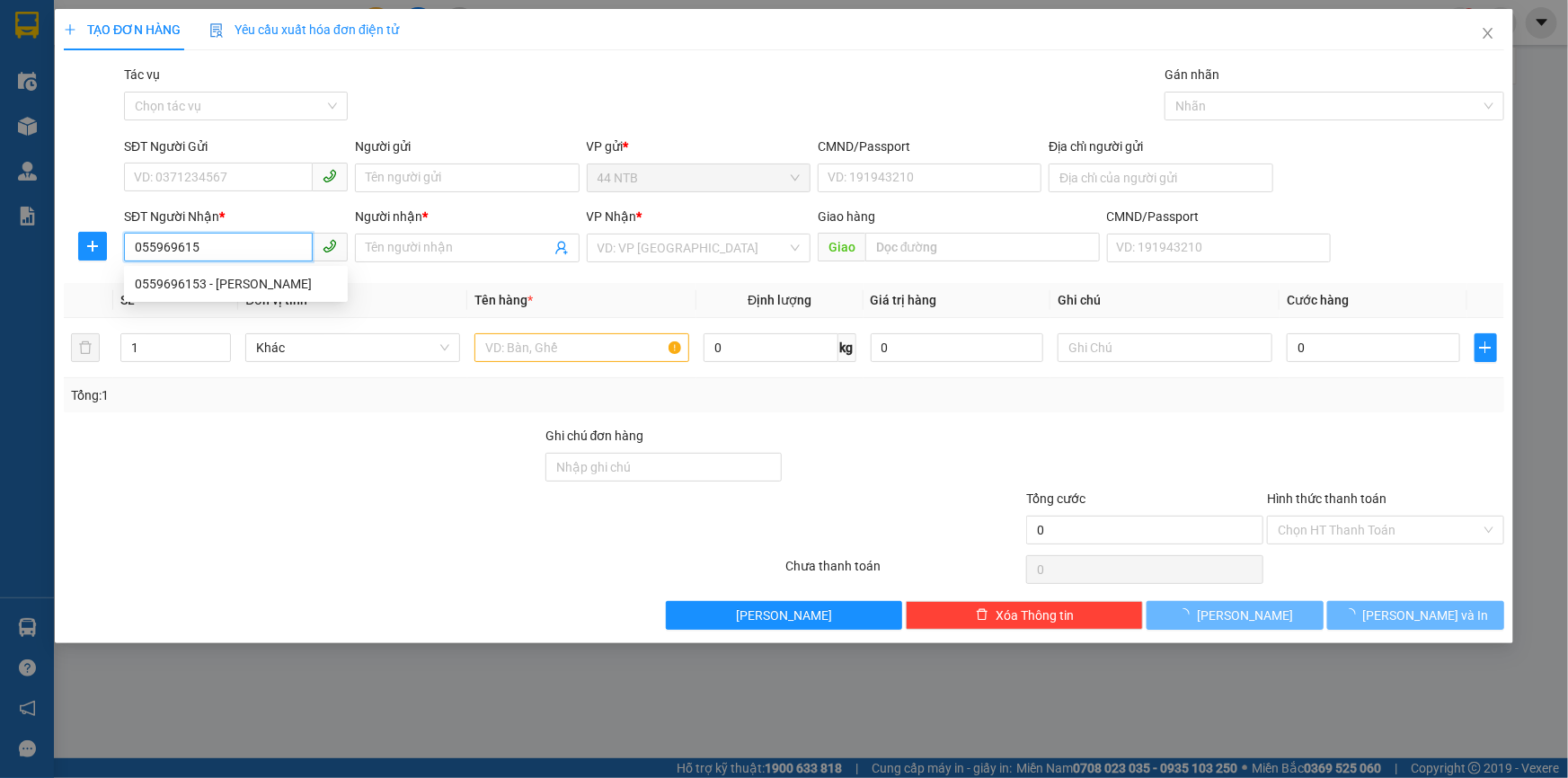
type input "0559696153"
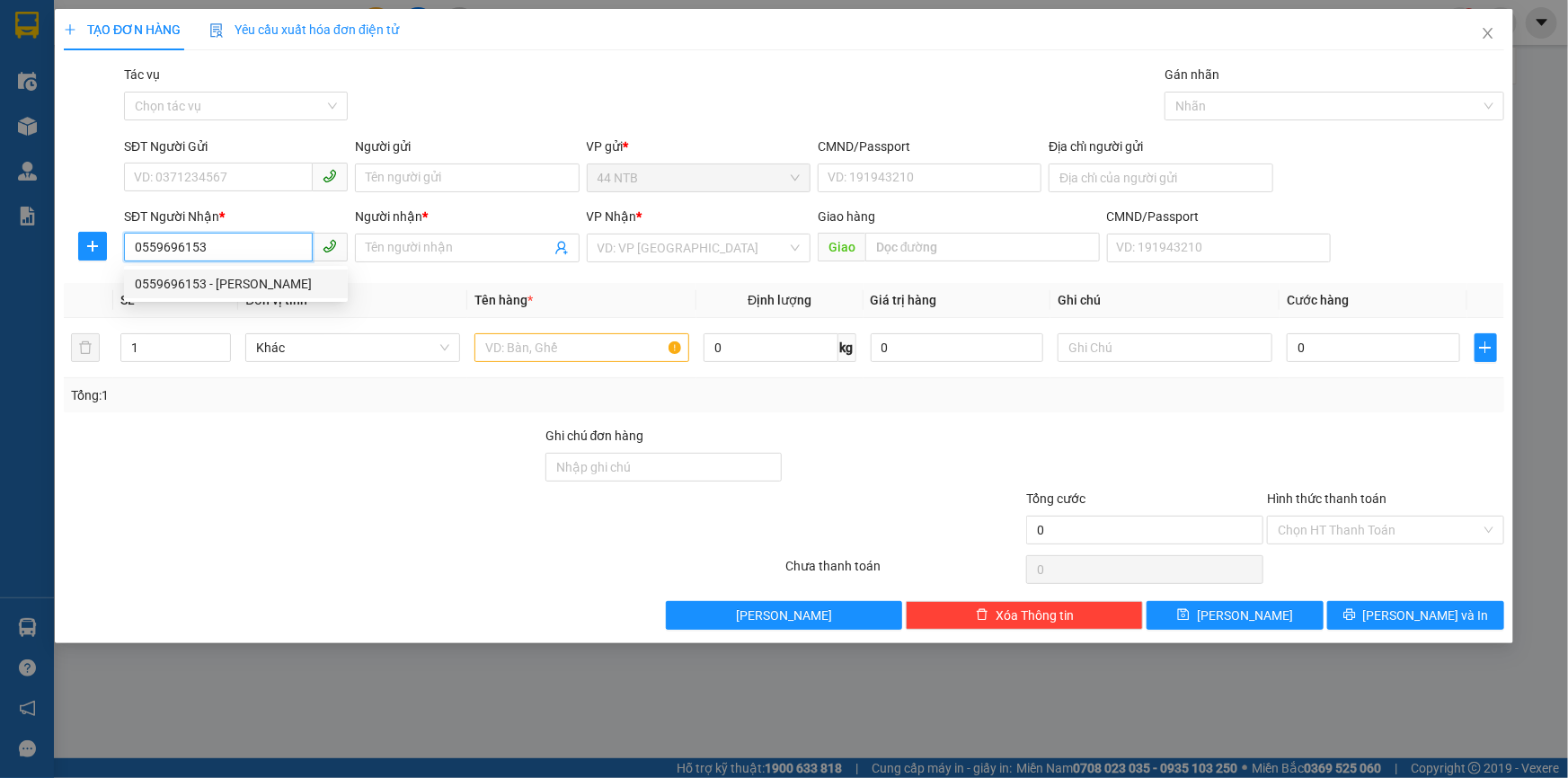
click at [258, 287] on div "0559696153 - [PERSON_NAME]" at bounding box center [235, 284] width 202 height 20
type input "HOÀNG"
type input "0559696153"
click at [623, 93] on div "Gói vận chuyển * Tiêu chuẩn Tác vụ Chọn tác vụ Gán nhãn Nhãn" at bounding box center [814, 96] width 1388 height 63
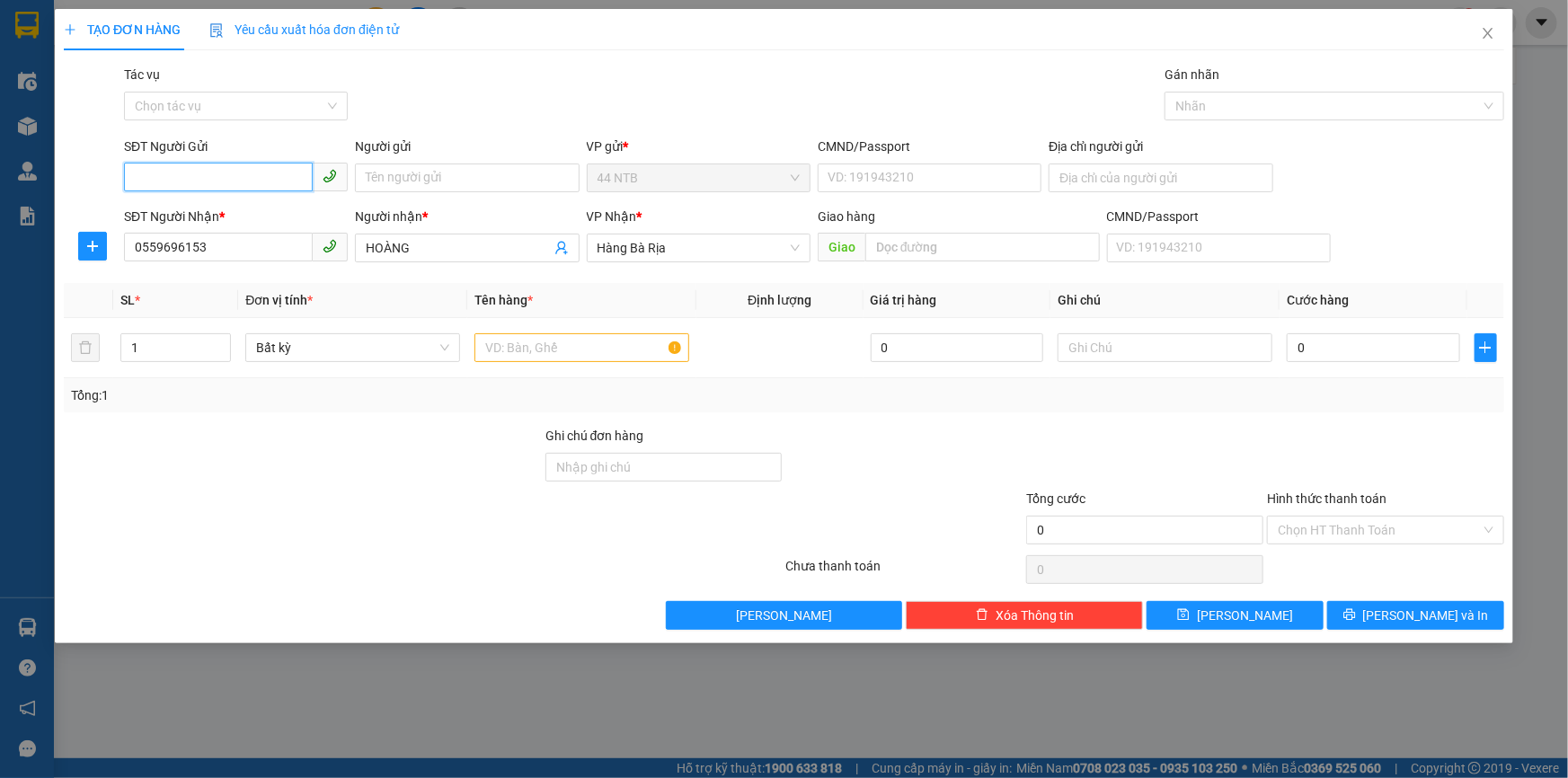
click at [245, 176] on input "SĐT Người Gửi" at bounding box center [218, 176] width 189 height 28
click at [231, 213] on div "0328222247 - TRANG" at bounding box center [235, 213] width 202 height 20
type input "0328222247"
type input "TRANG"
click at [646, 108] on div "Gói vận chuyển * Tiêu chuẩn Tác vụ Chọn tác vụ Gán nhãn Nhãn" at bounding box center [814, 96] width 1388 height 63
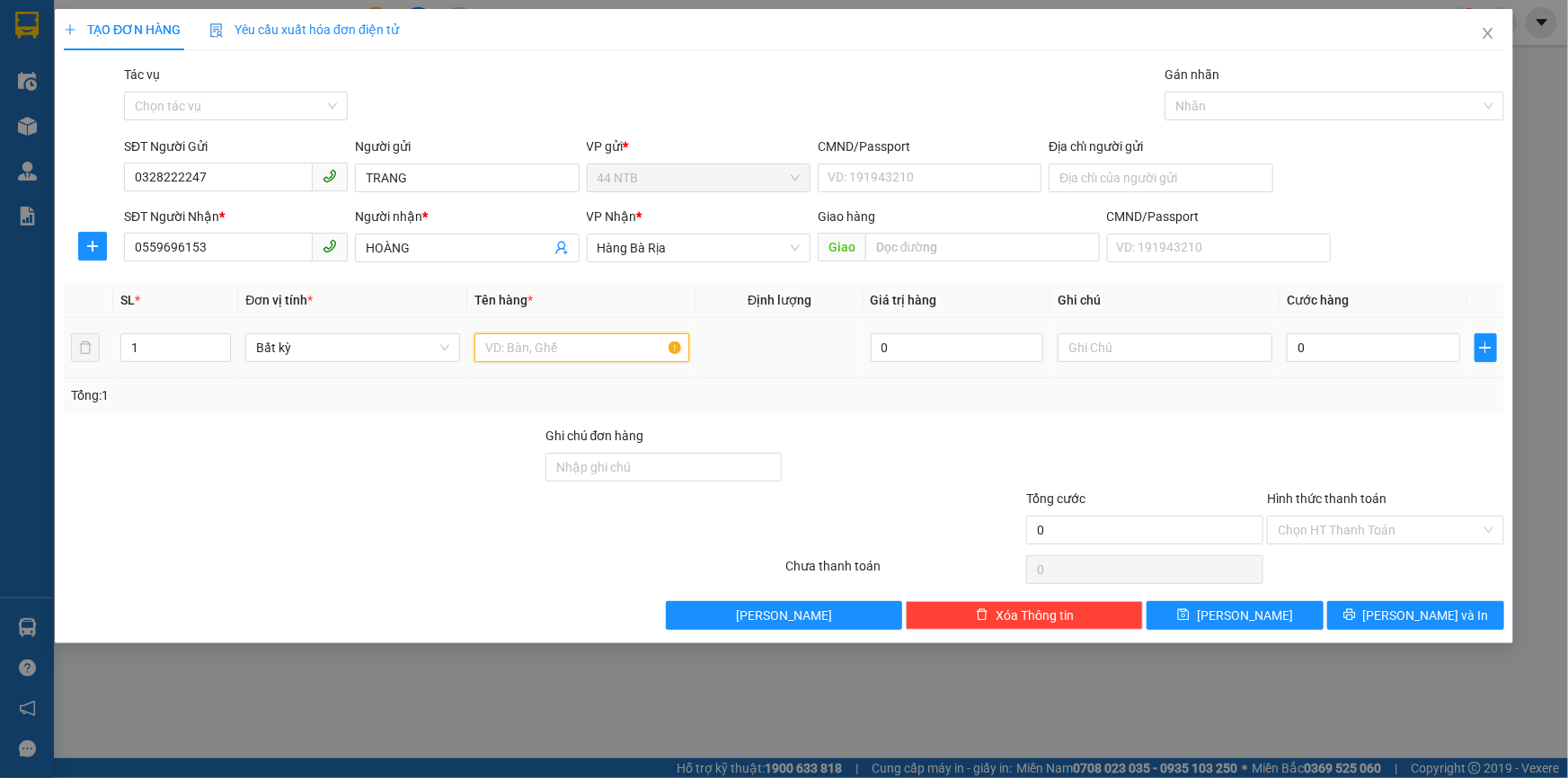
click at [612, 344] on input "text" at bounding box center [581, 347] width 214 height 28
type input "6 THÙNG"
drag, startPoint x: 177, startPoint y: 335, endPoint x: 40, endPoint y: 356, distance: 138.6
click at [40, 356] on div "TẠO ĐƠN HÀNG Yêu cầu xuất hóa đơn điện tử Transit Pickup Surcharge Ids Transit …" at bounding box center [784, 389] width 1568 height 778
type input "6"
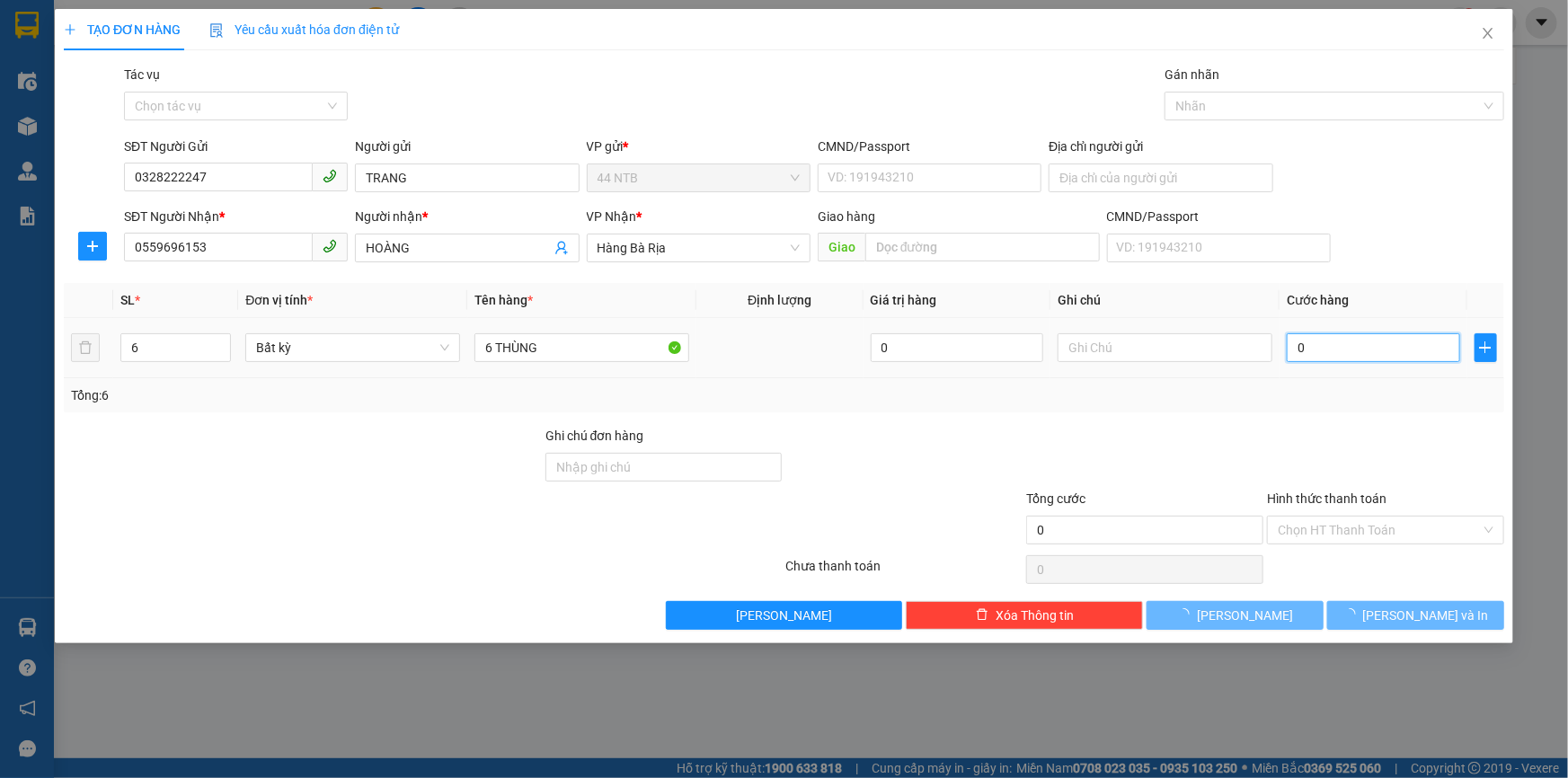
click at [1357, 345] on input "0" at bounding box center [1374, 347] width 174 height 28
type input "1"
type input "15"
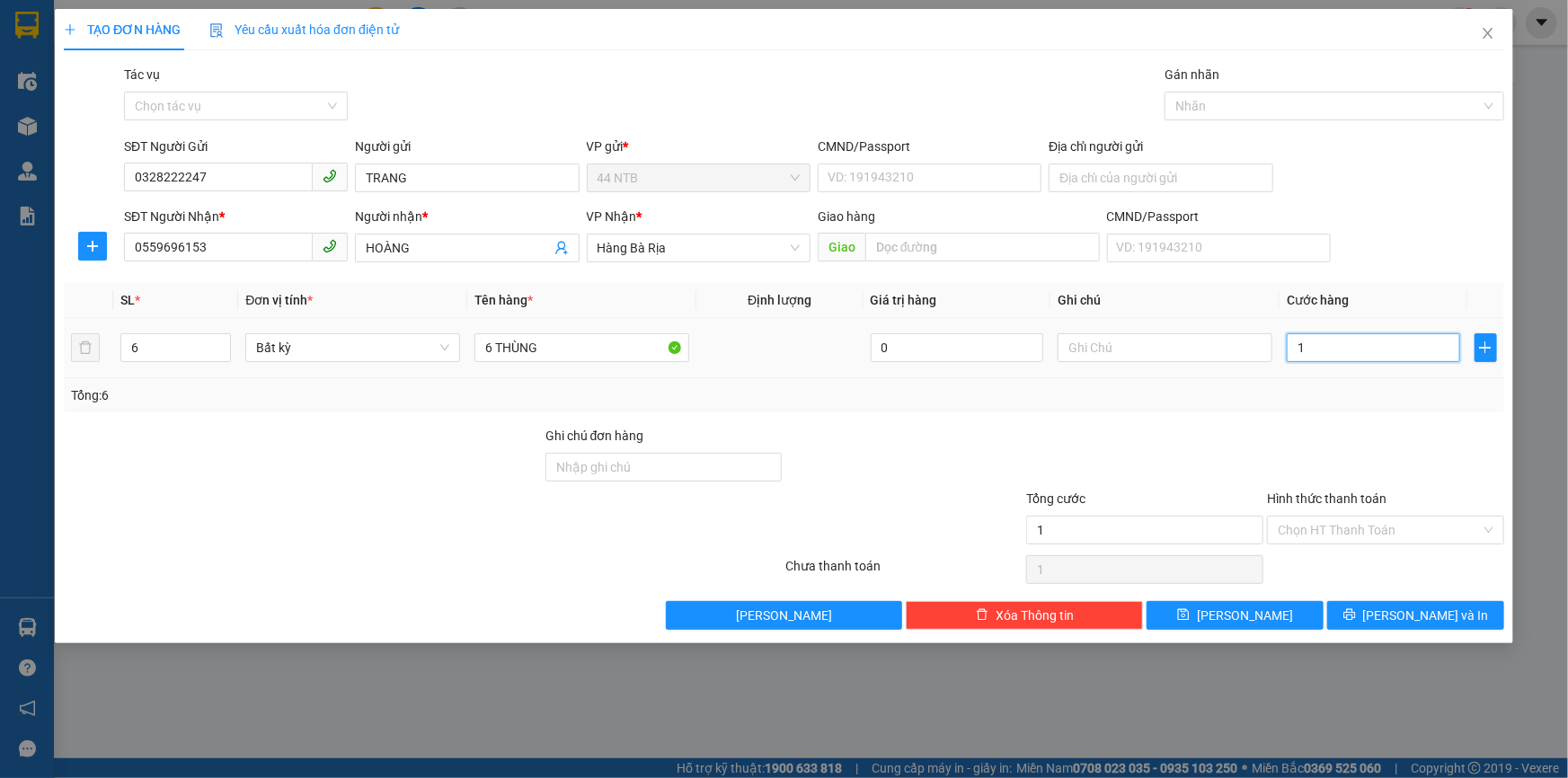
type input "15"
type input "150"
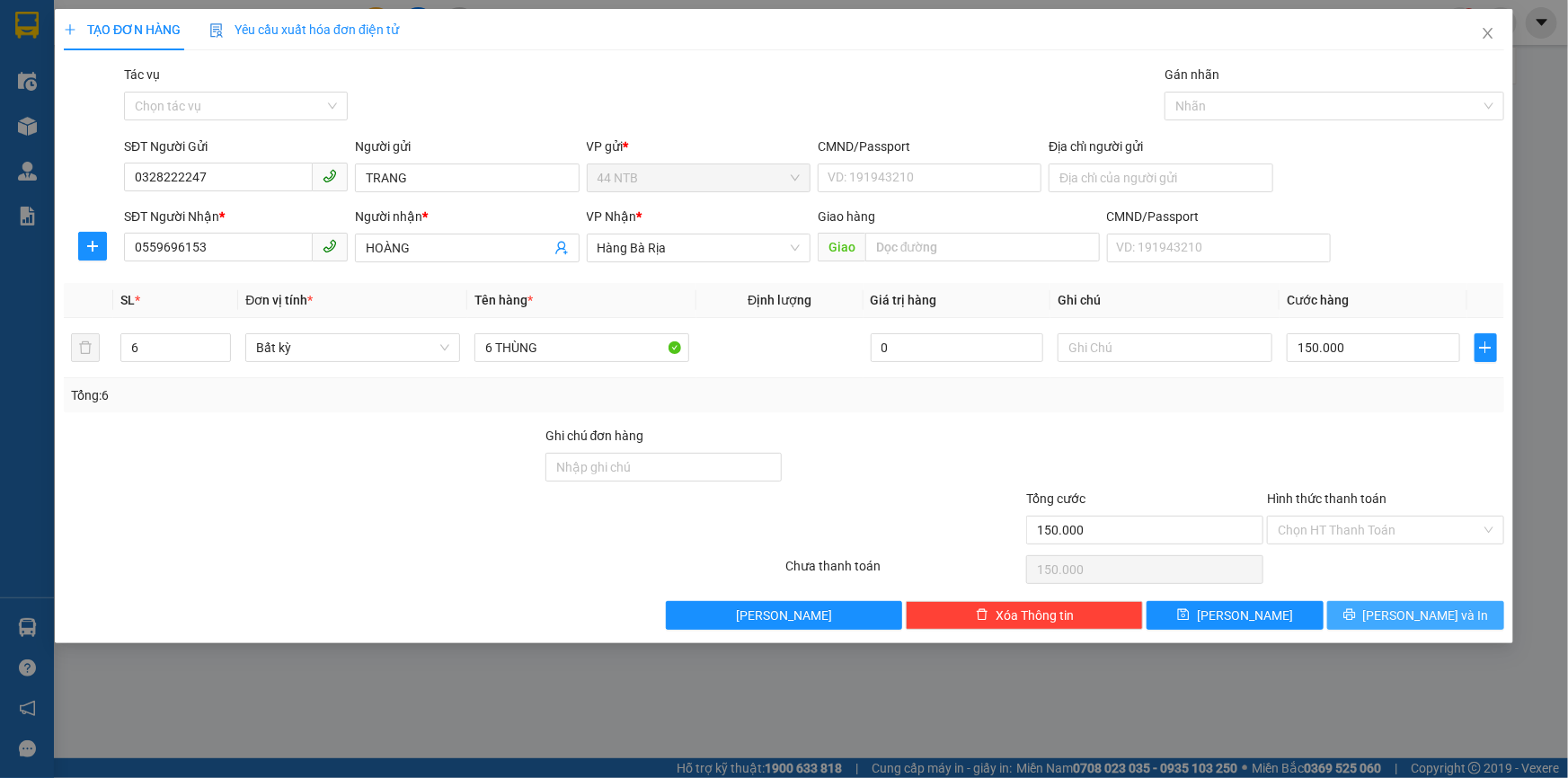
click at [1433, 603] on button "[PERSON_NAME] và In" at bounding box center [1415, 616] width 177 height 28
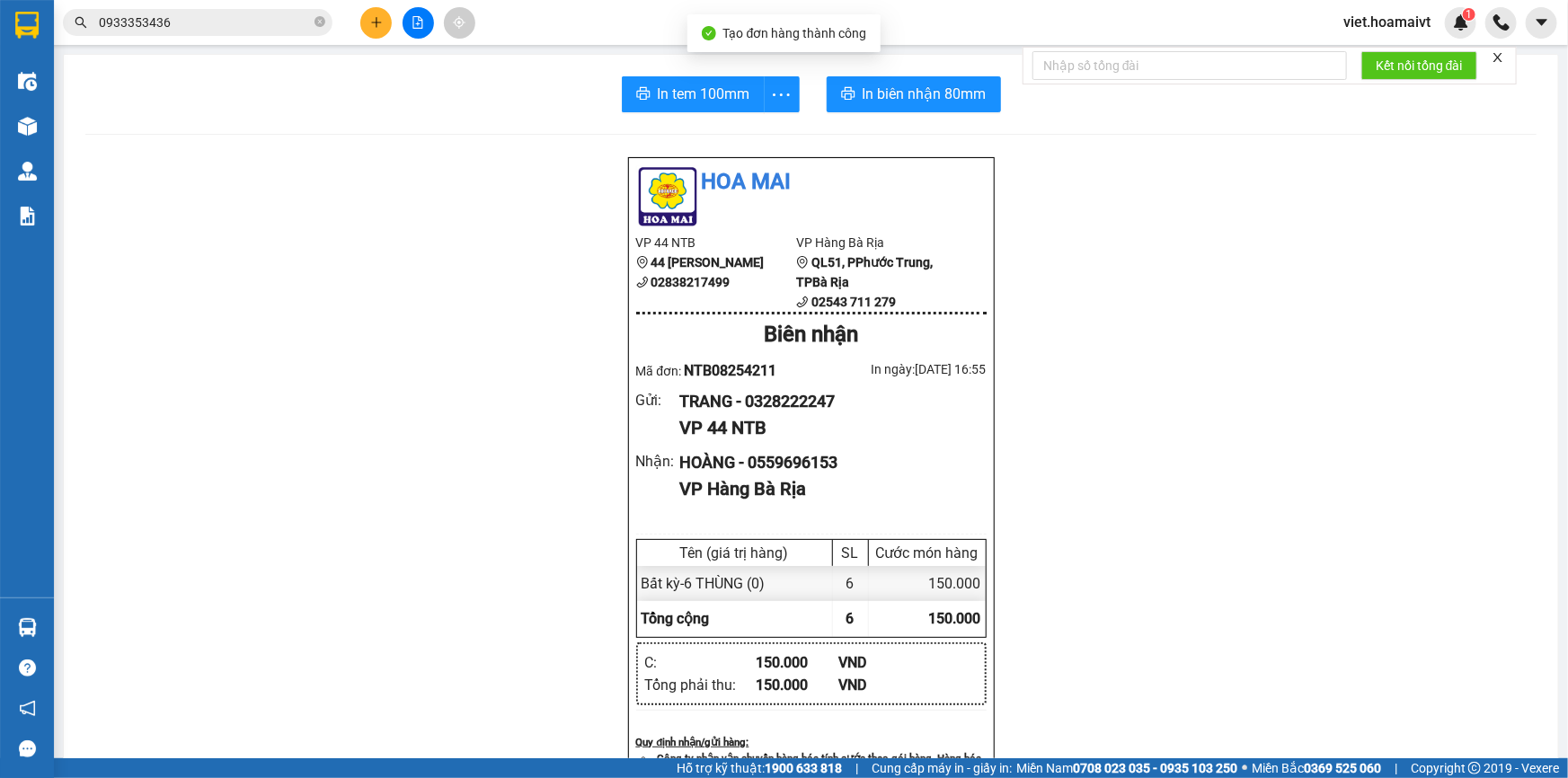
click at [897, 65] on div "In tem 100mm In biên nhận 80mm Hoa Mai VP 44 NTB 44 [PERSON_NAME] 02838217499 V…" at bounding box center [810, 697] width 1494 height 1285
click at [902, 81] on button "In biên nhận 80mm" at bounding box center [914, 95] width 175 height 36
click at [675, 101] on span "In tem 100mm" at bounding box center [704, 94] width 93 height 23
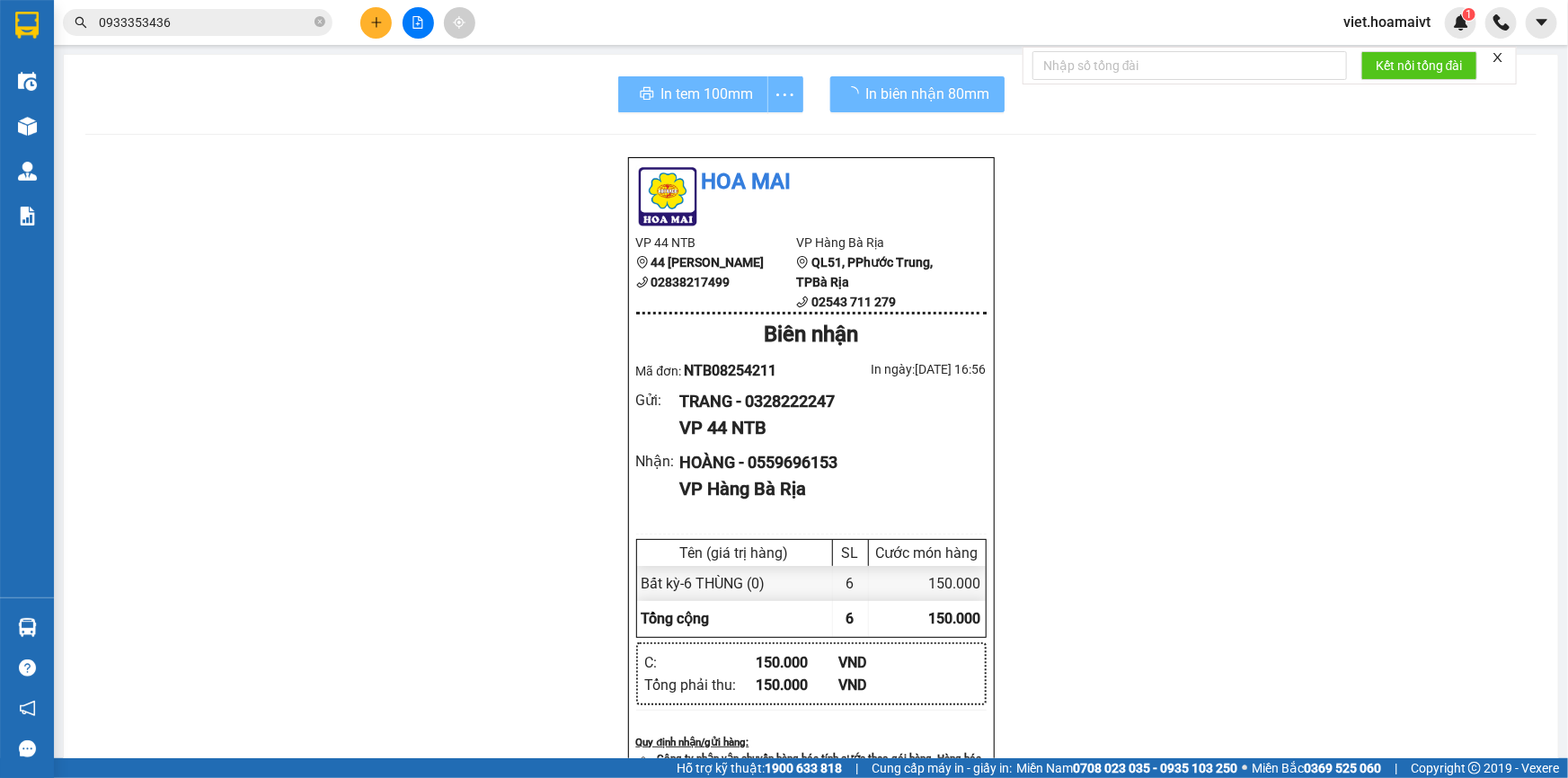
click at [1196, 600] on div "Hoa Mai VP 44 NTB 44 [PERSON_NAME] 02838217499 VP Hàng Bà Rịa QL51, PPhước T…" at bounding box center [811, 737] width 1451 height 1161
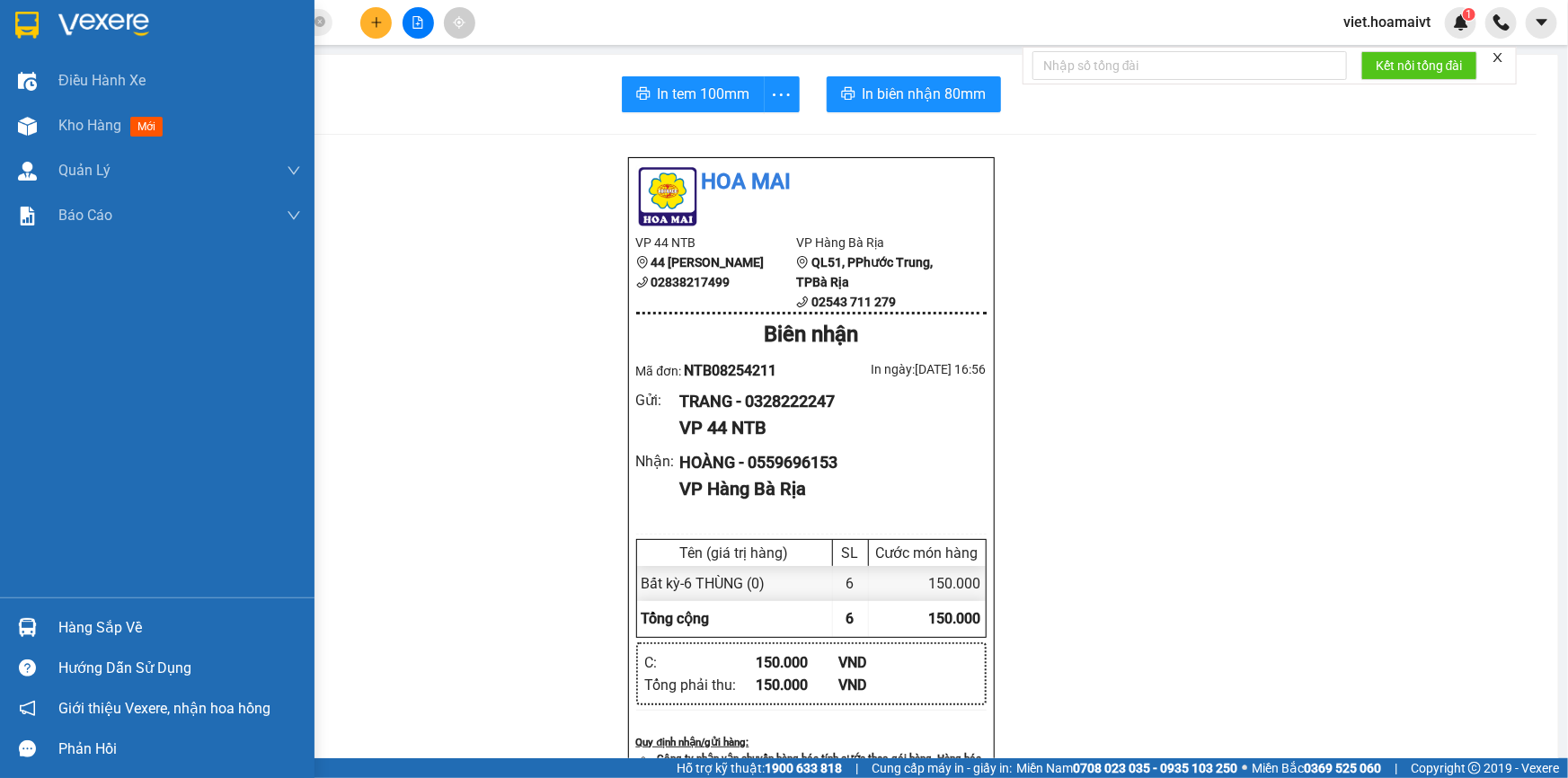
click at [66, 37] on img at bounding box center [104, 25] width 91 height 27
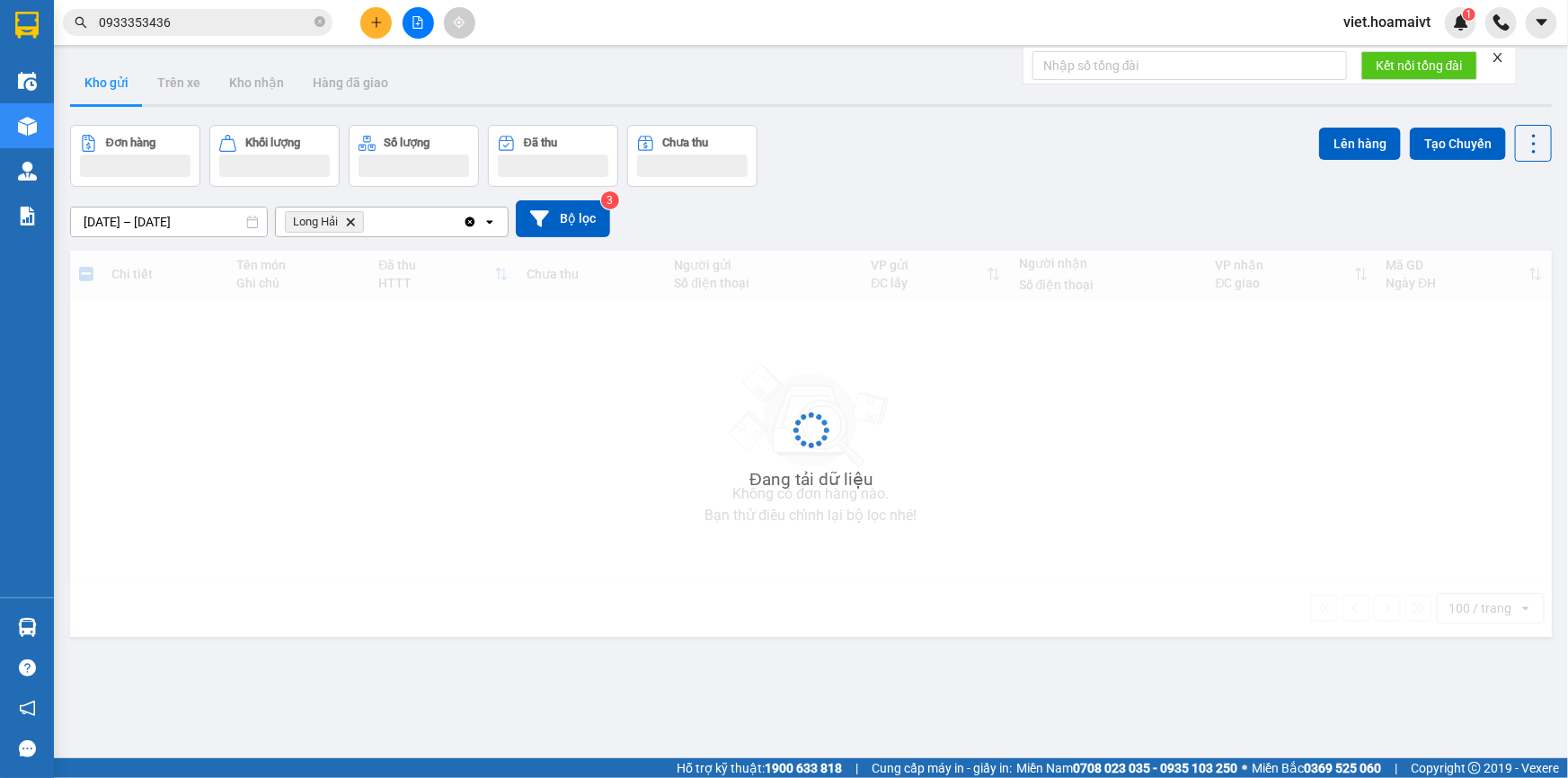
click at [1033, 192] on div "[DATE] – [DATE] Press the down arrow key to interact with the calendar and sele…" at bounding box center [811, 218] width 1482 height 64
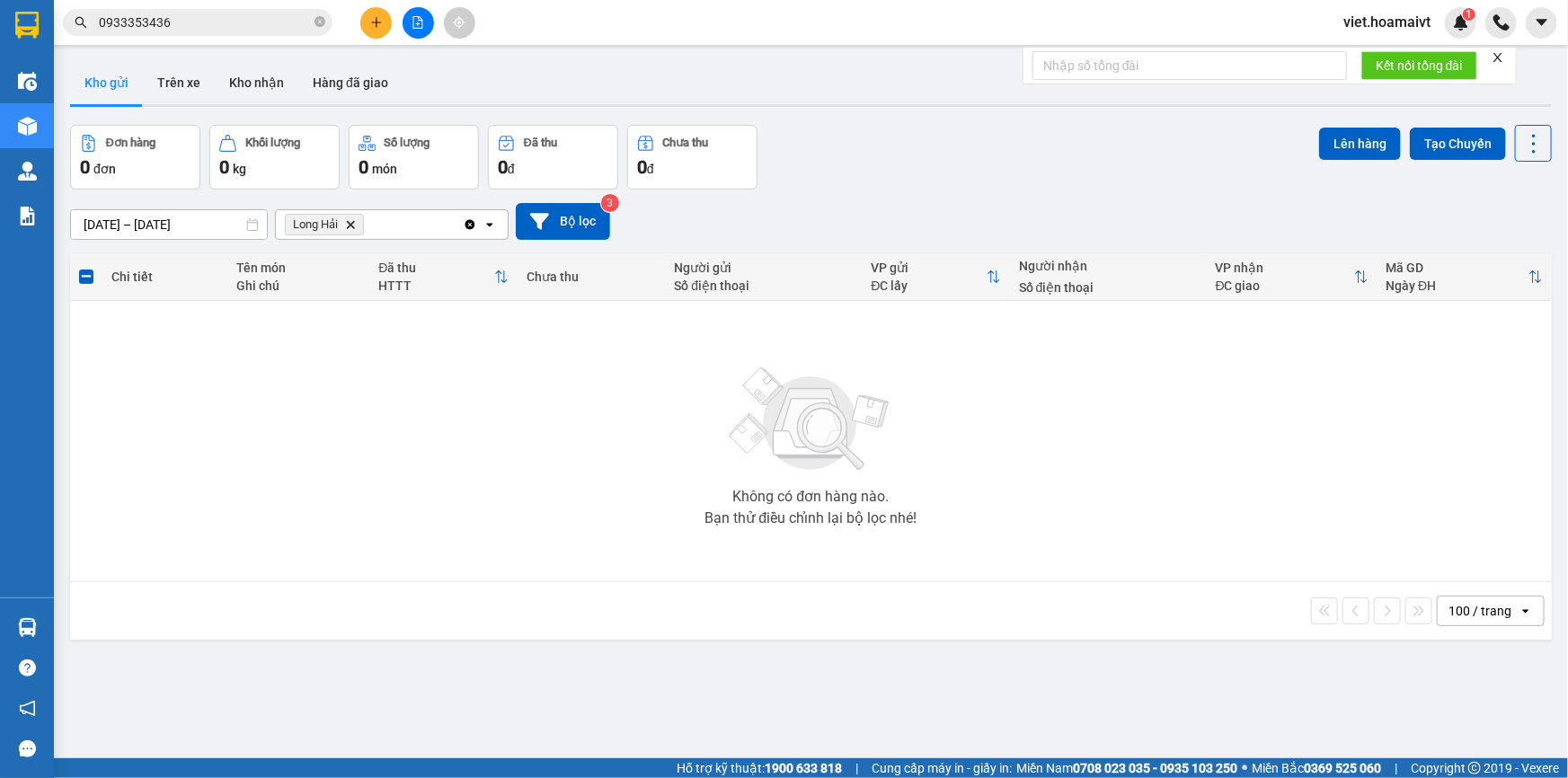
click at [349, 223] on icon "Long Hải, close by backspace" at bounding box center [351, 224] width 9 height 9
click at [999, 223] on div "[DATE] – [DATE] Press the down arrow key to interact with the calendar and sele…" at bounding box center [811, 221] width 1482 height 37
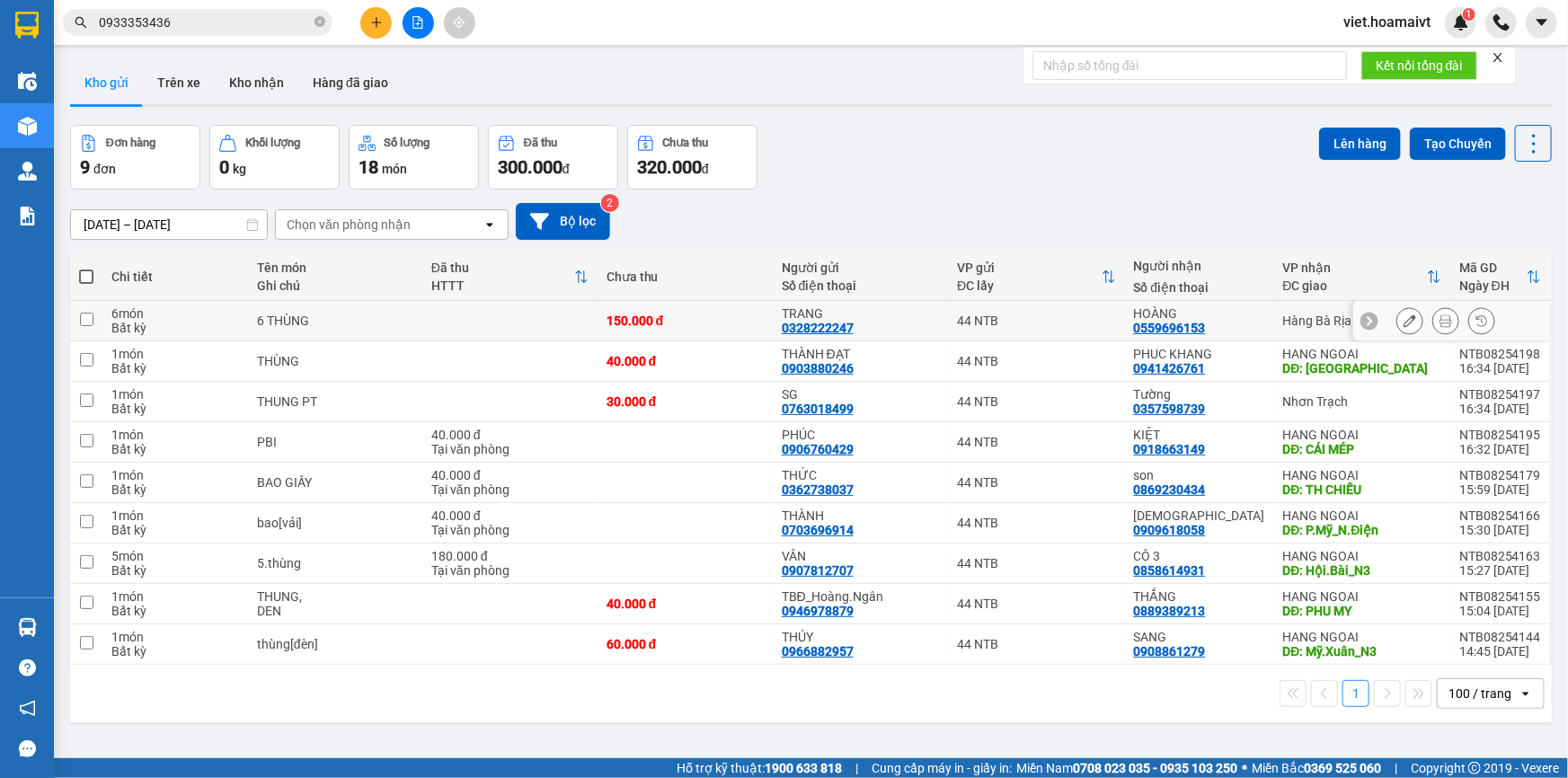
click at [1050, 323] on div "44 NTB" at bounding box center [1036, 321] width 158 height 14
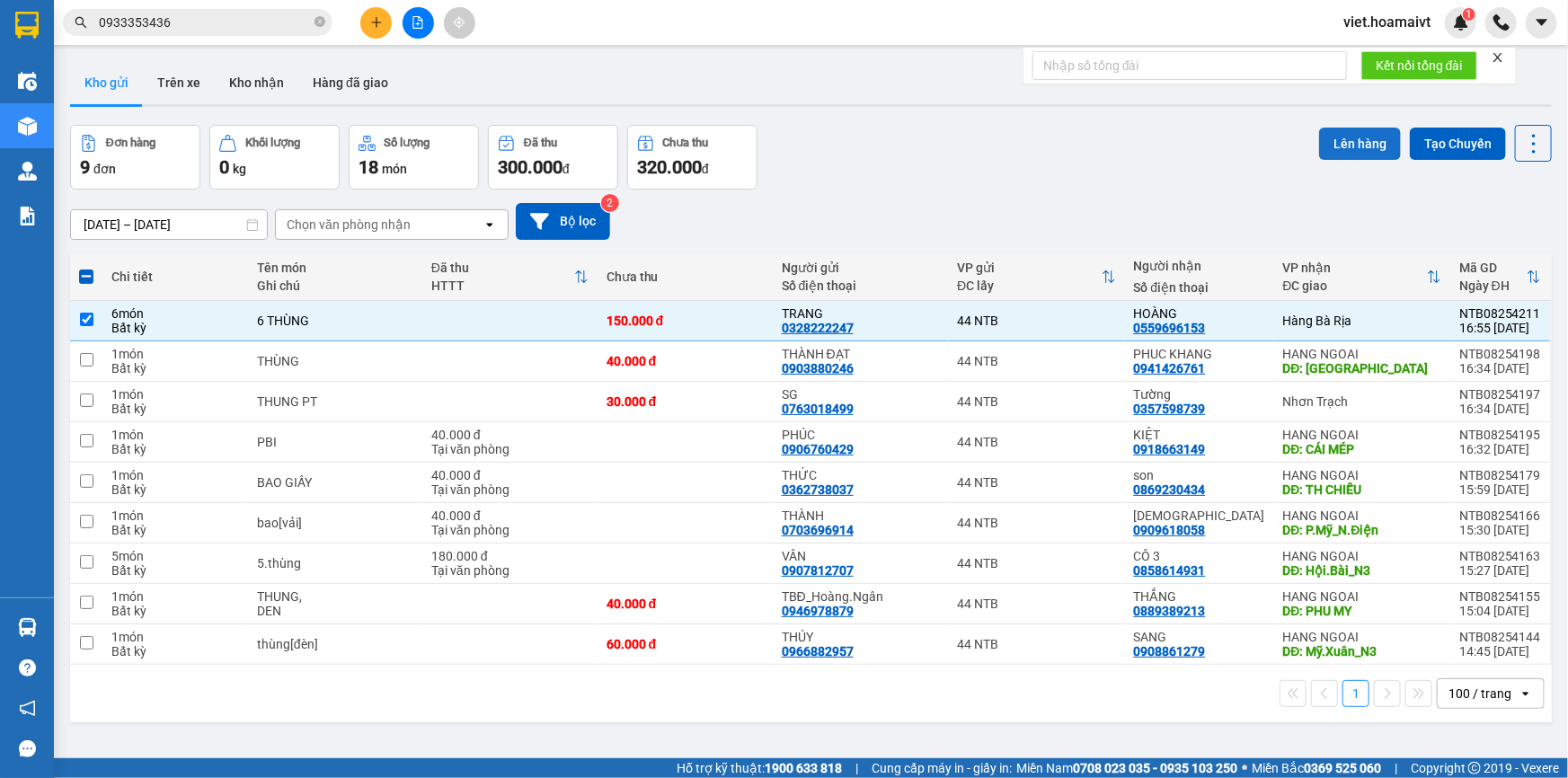
click at [1337, 145] on button "Lên hàng" at bounding box center [1360, 144] width 82 height 32
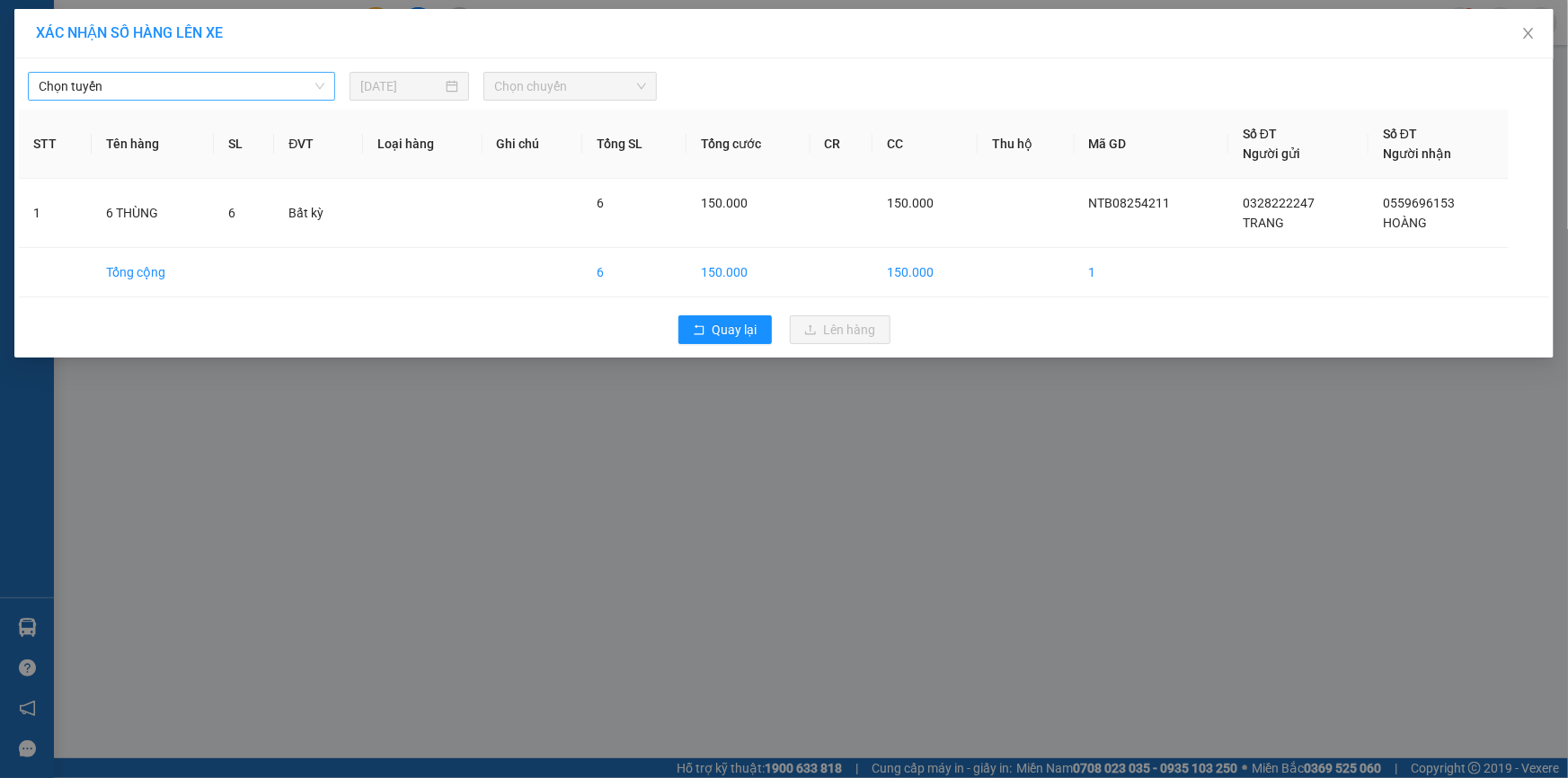
click at [188, 91] on span "Chọn tuyến" at bounding box center [181, 86] width 286 height 27
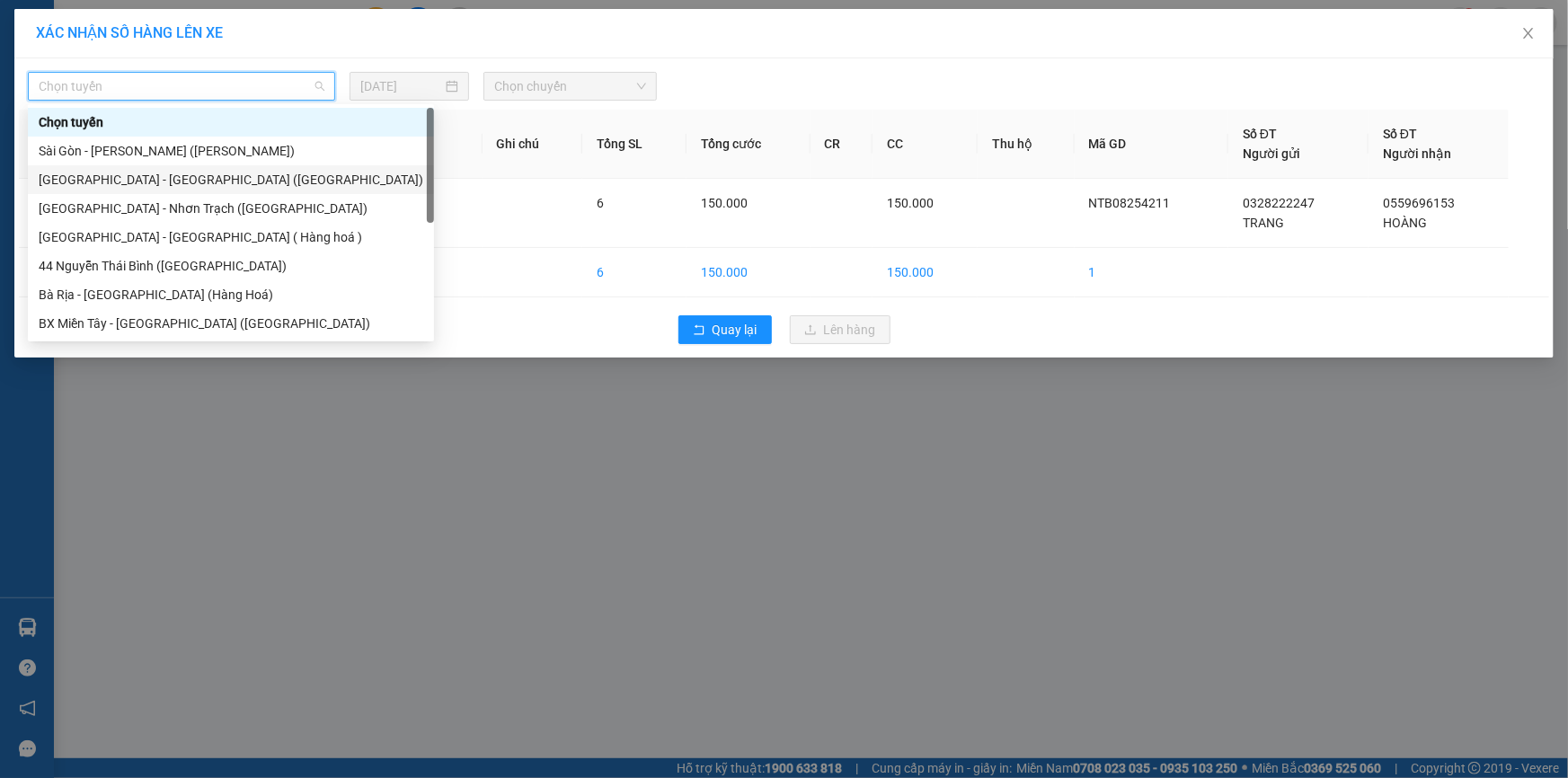
click at [197, 179] on div "[GEOGRAPHIC_DATA] - [GEOGRAPHIC_DATA] ([GEOGRAPHIC_DATA])" at bounding box center [231, 179] width 384 height 20
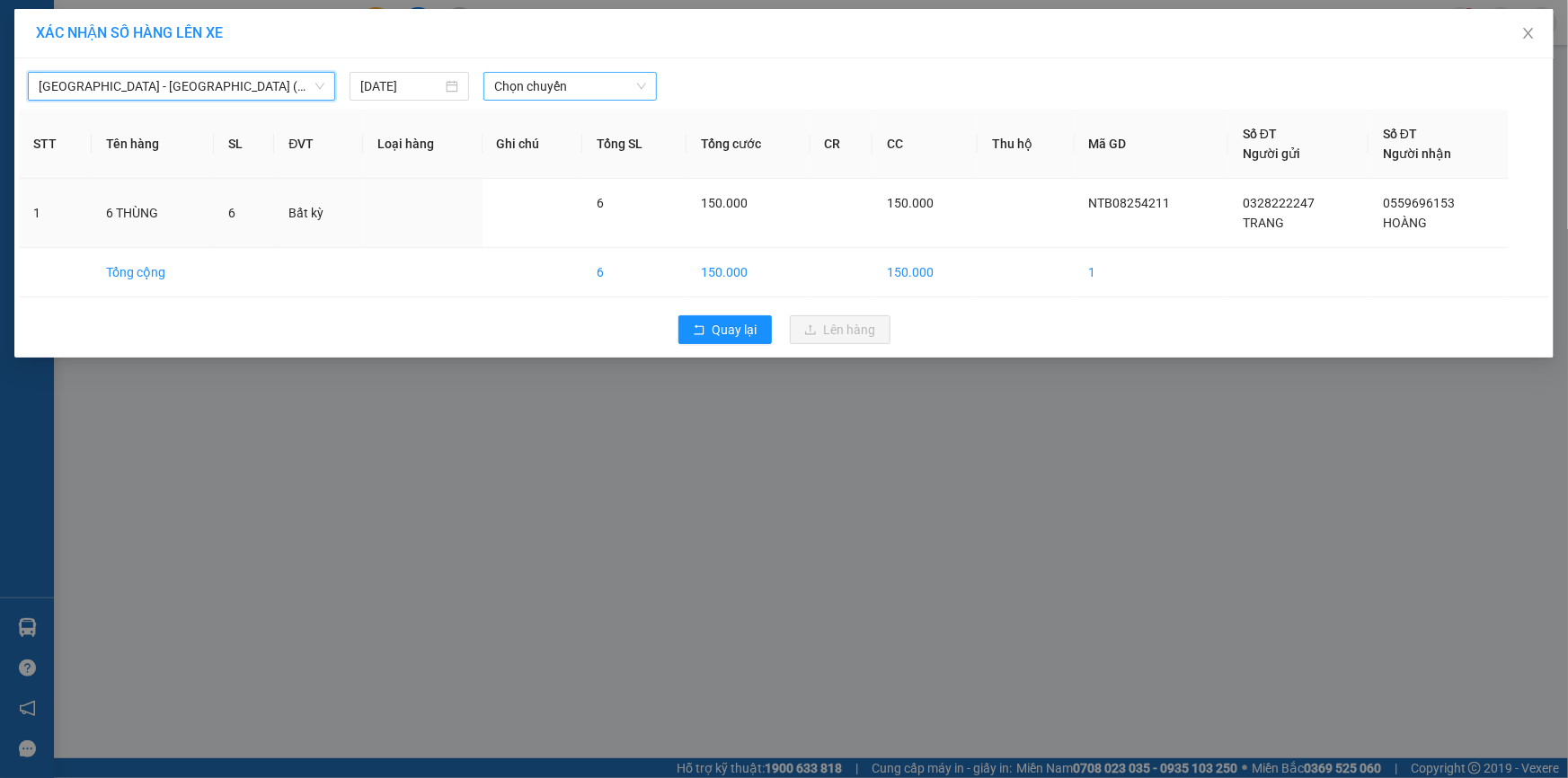
click at [564, 81] on span "Chọn chuyến" at bounding box center [570, 86] width 152 height 27
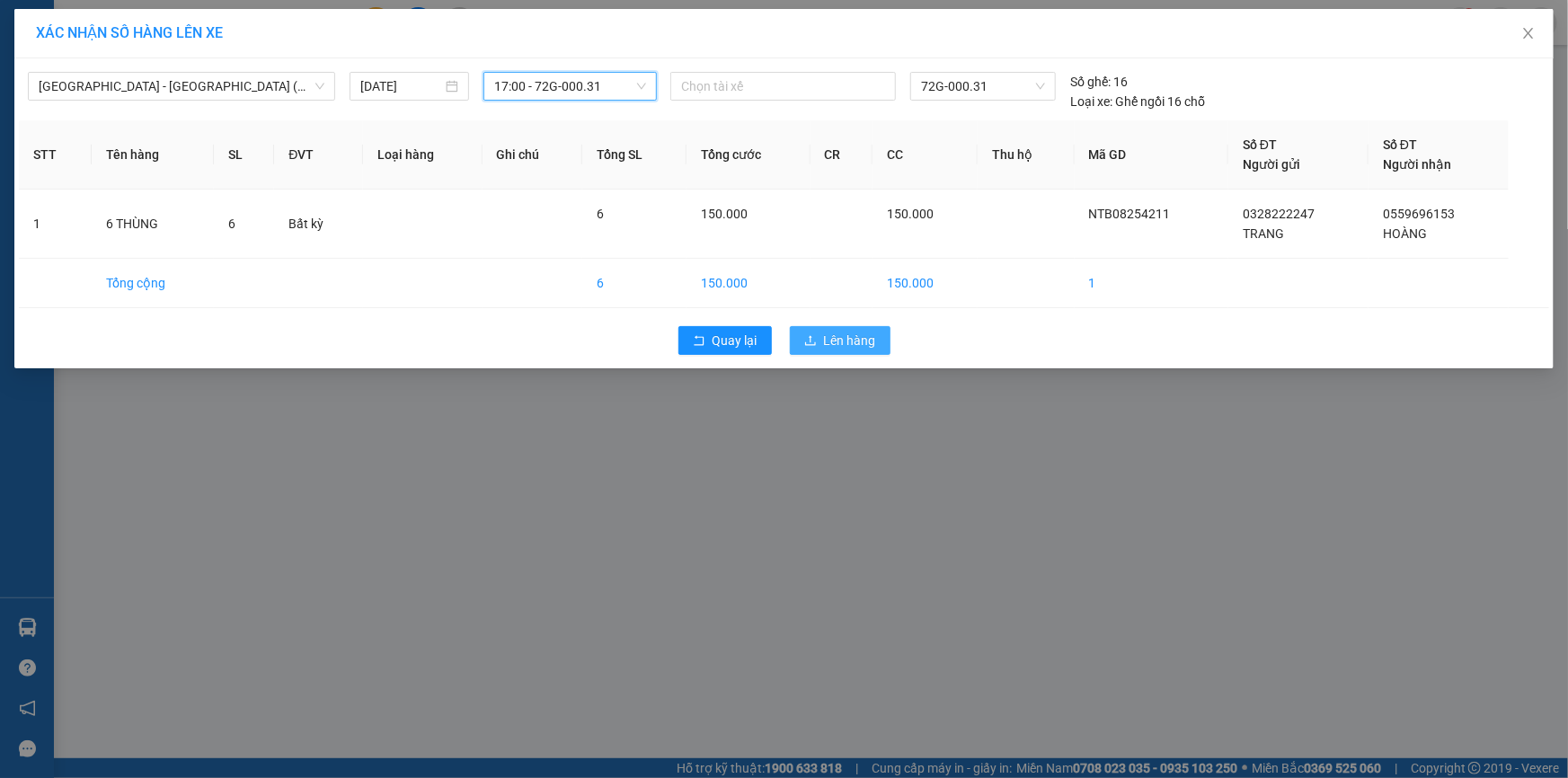
click at [857, 340] on span "Lên hàng" at bounding box center [850, 341] width 52 height 20
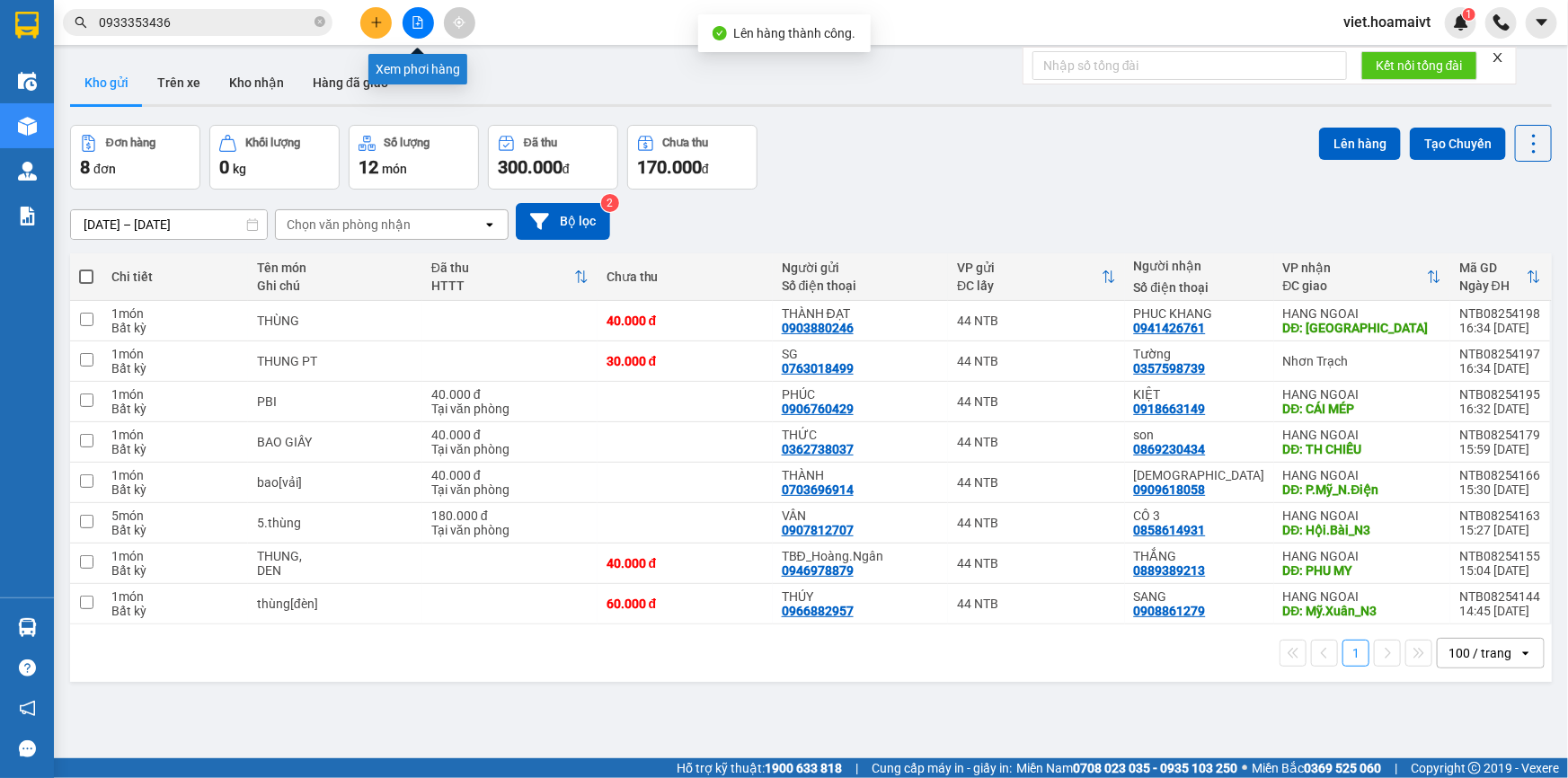
click at [423, 24] on icon "file-add" at bounding box center [417, 22] width 12 height 12
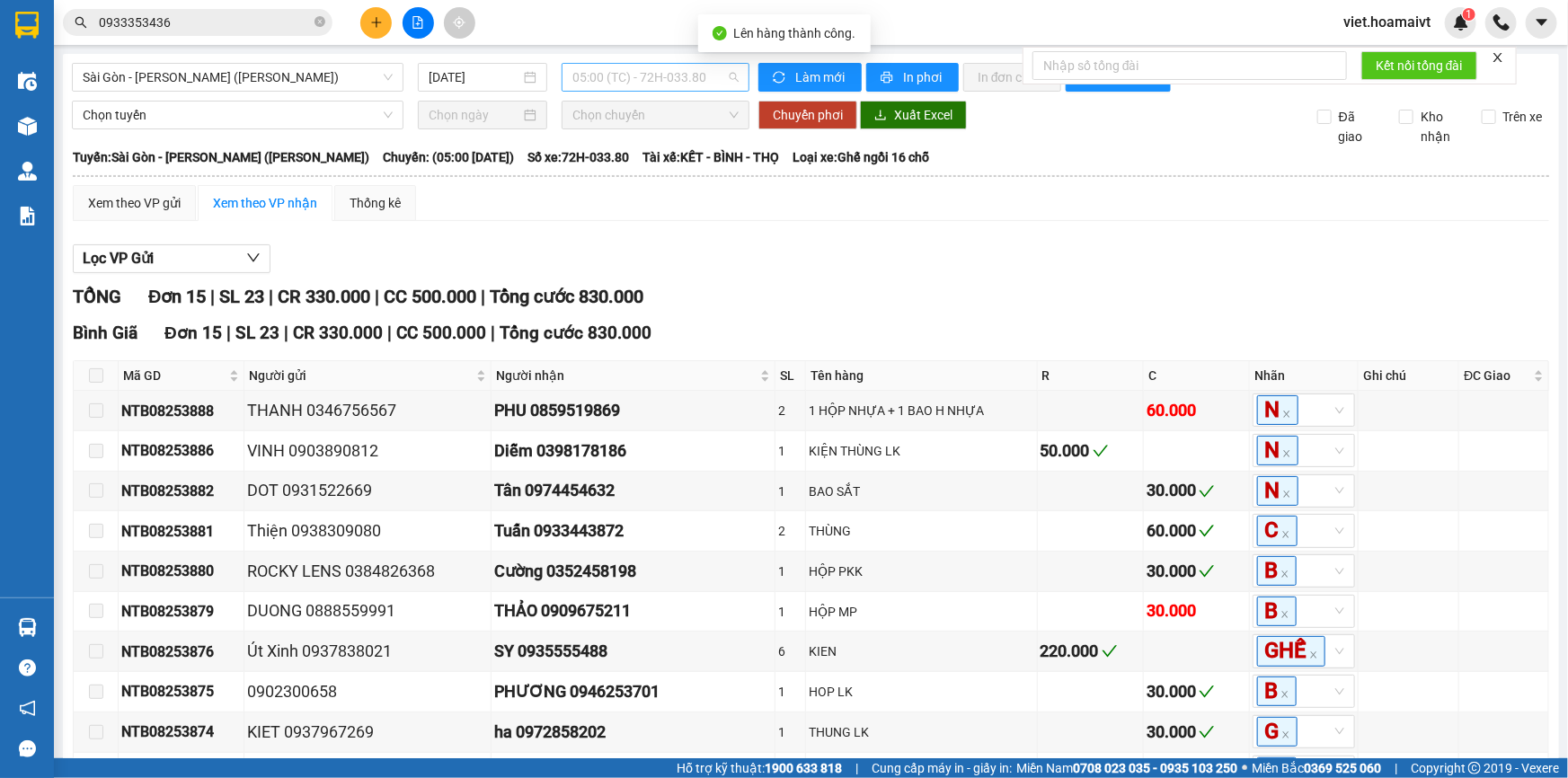
click at [647, 81] on span "05:00 (TC) - 72H-033.80" at bounding box center [655, 77] width 166 height 27
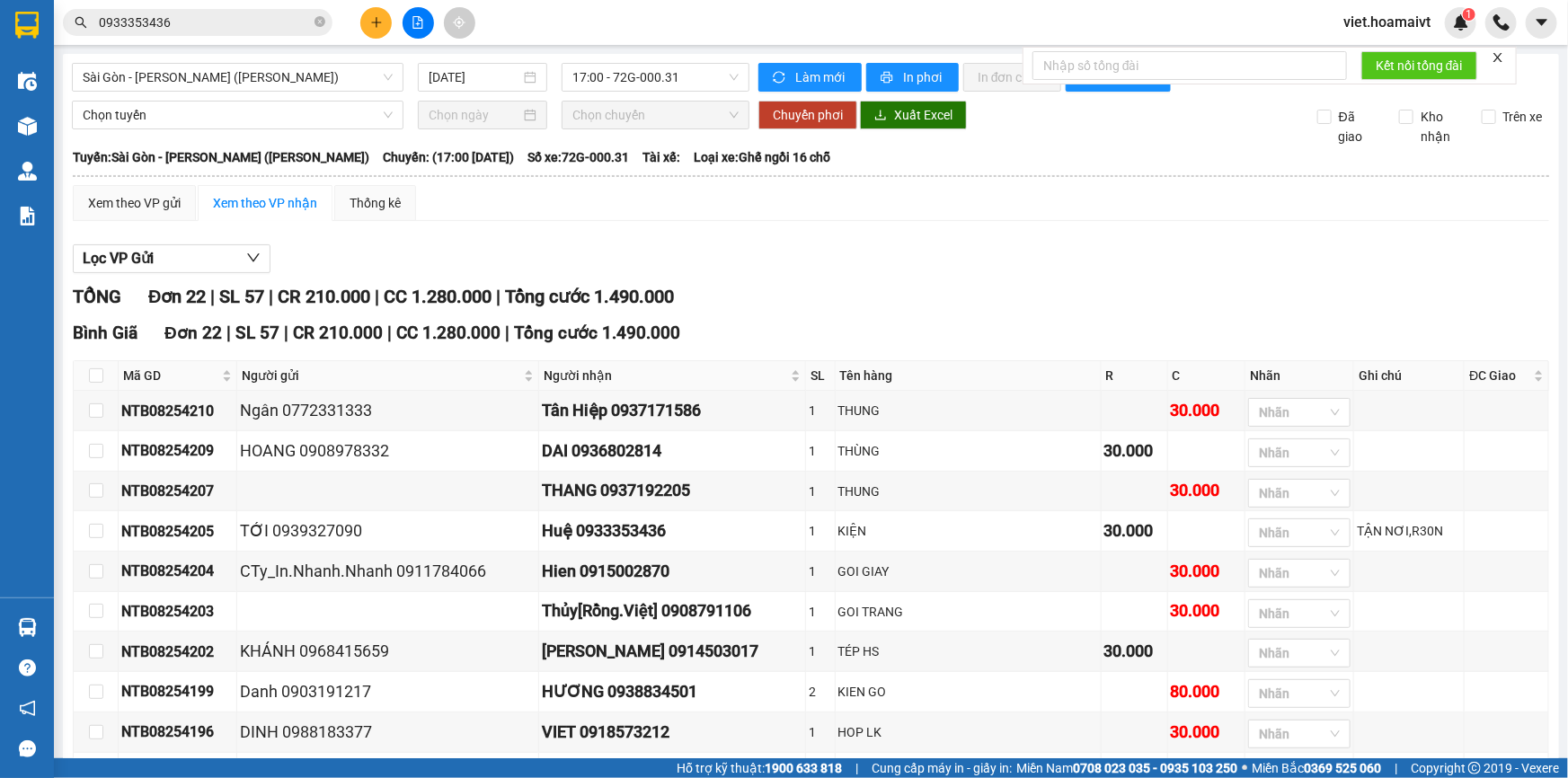
click at [825, 240] on div "Lọc VP Gửi TỔNG Đơn 22 | SL 57 | CR 210.000 | CC 1.280.000 | Tổng cước 1.490.0…" at bounding box center [811, 787] width 1477 height 1104
click at [305, 61] on div "[GEOGRAPHIC_DATA] - [GEOGRAPHIC_DATA] (Hàng Hoá) [DATE] 17:00 - 72G-000.31 Là…" at bounding box center [810, 707] width 1496 height 1306
click at [279, 83] on span "Sài Gòn - [PERSON_NAME] ([PERSON_NAME])" at bounding box center [237, 77] width 310 height 27
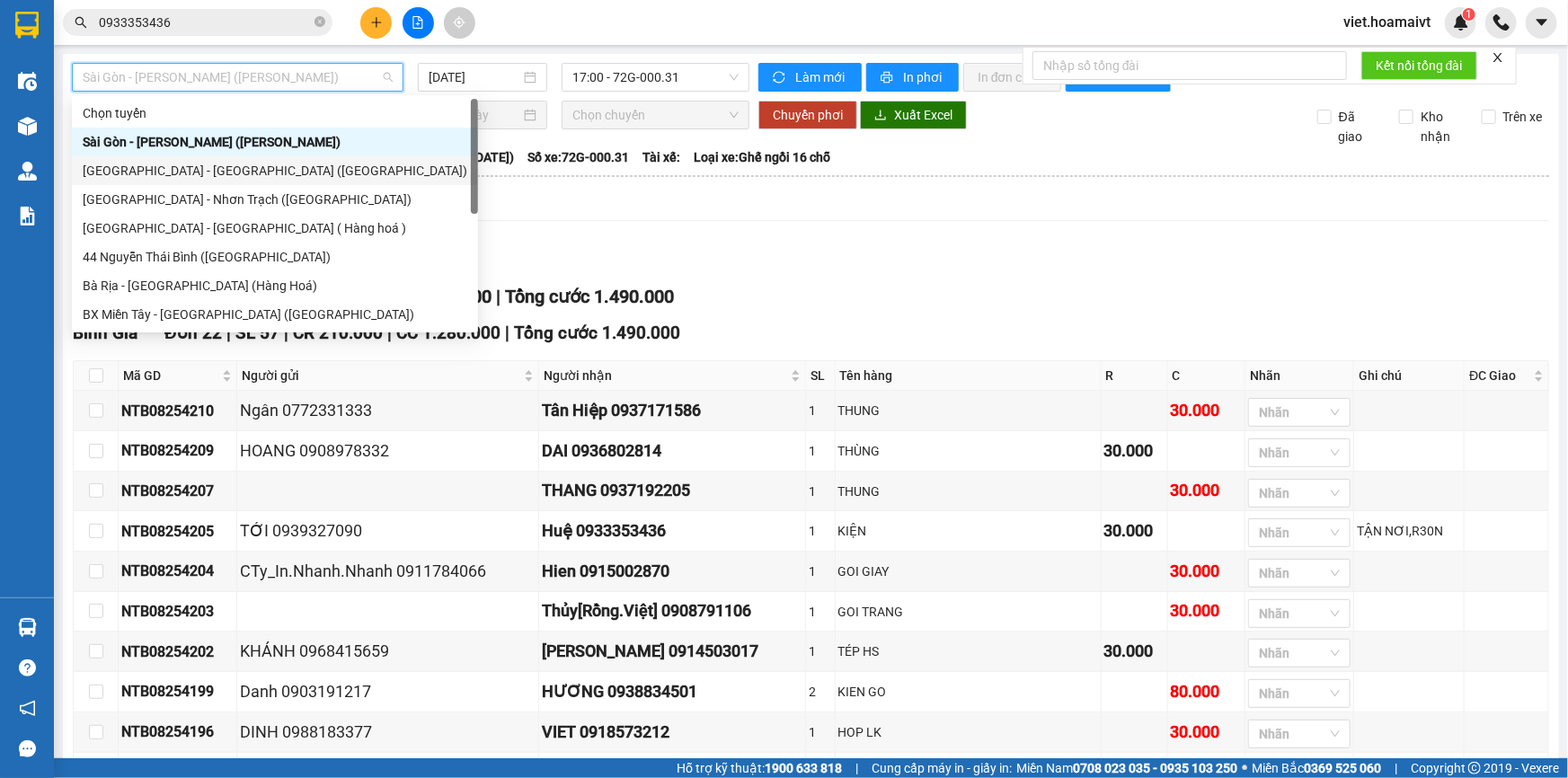
click at [270, 169] on div "[GEOGRAPHIC_DATA] - [GEOGRAPHIC_DATA] ([GEOGRAPHIC_DATA])" at bounding box center [274, 171] width 384 height 20
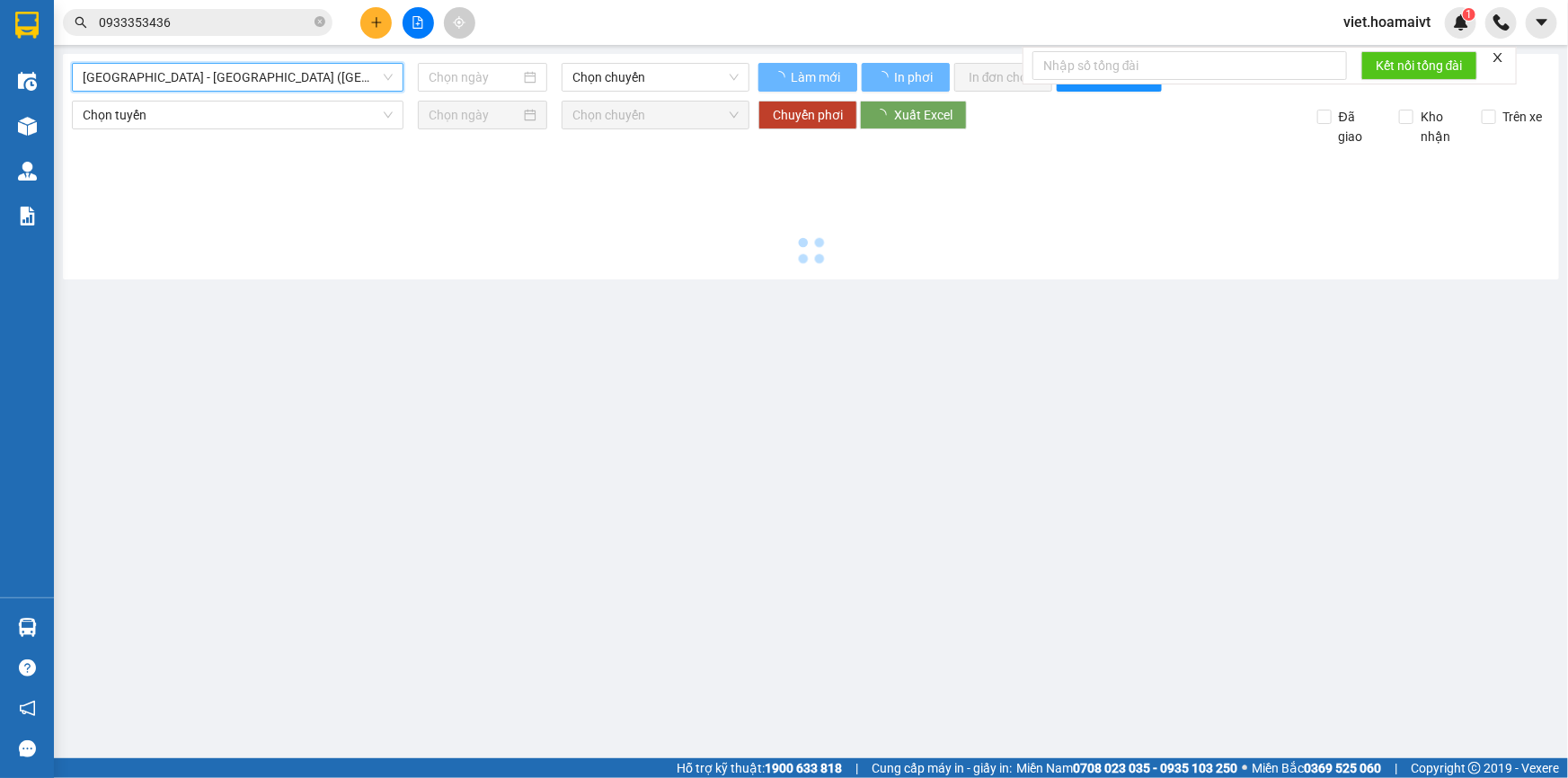
type input "[DATE]"
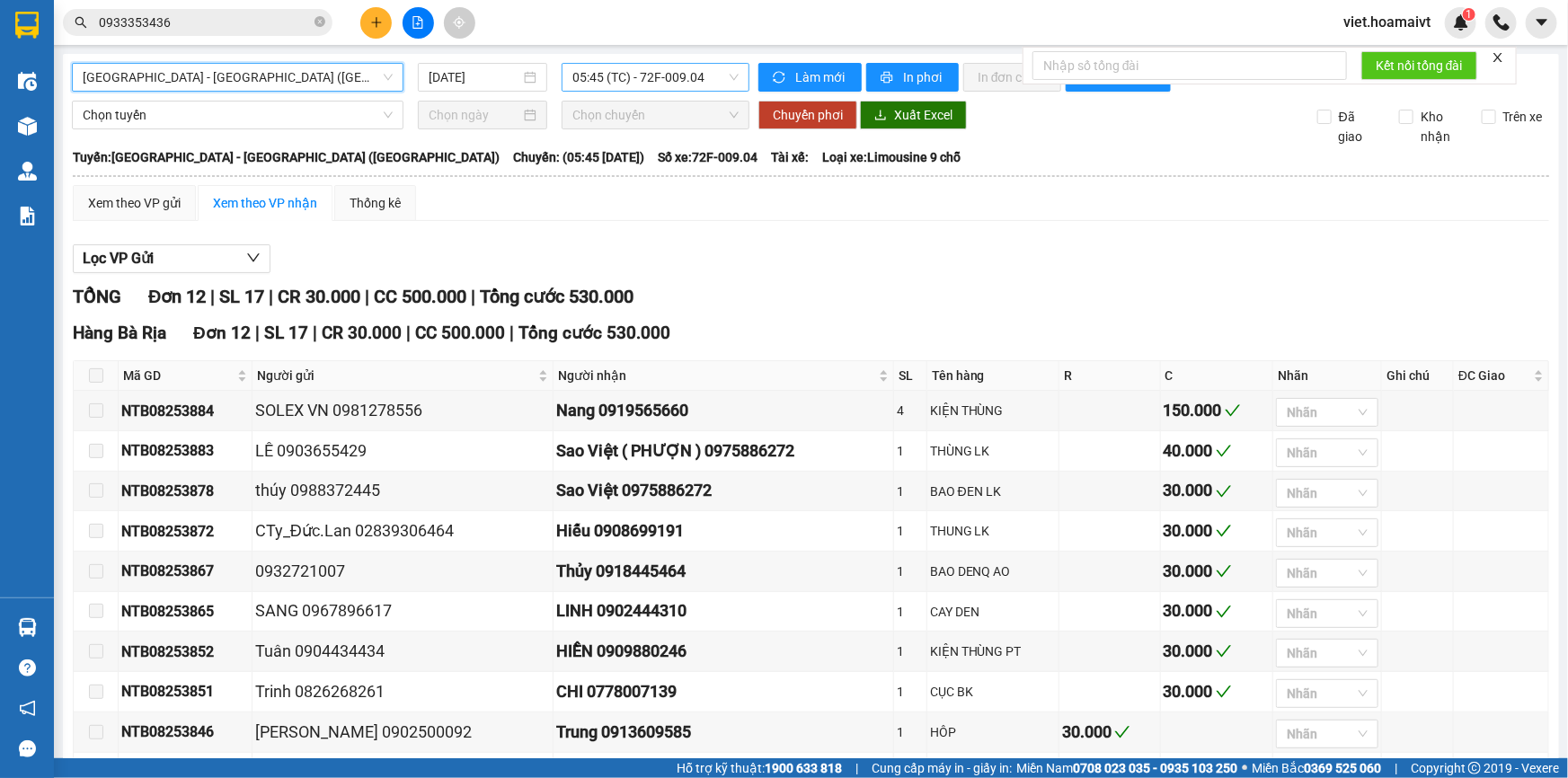
click at [598, 75] on span "05:45 (TC) - 72F-009.04" at bounding box center [655, 77] width 166 height 27
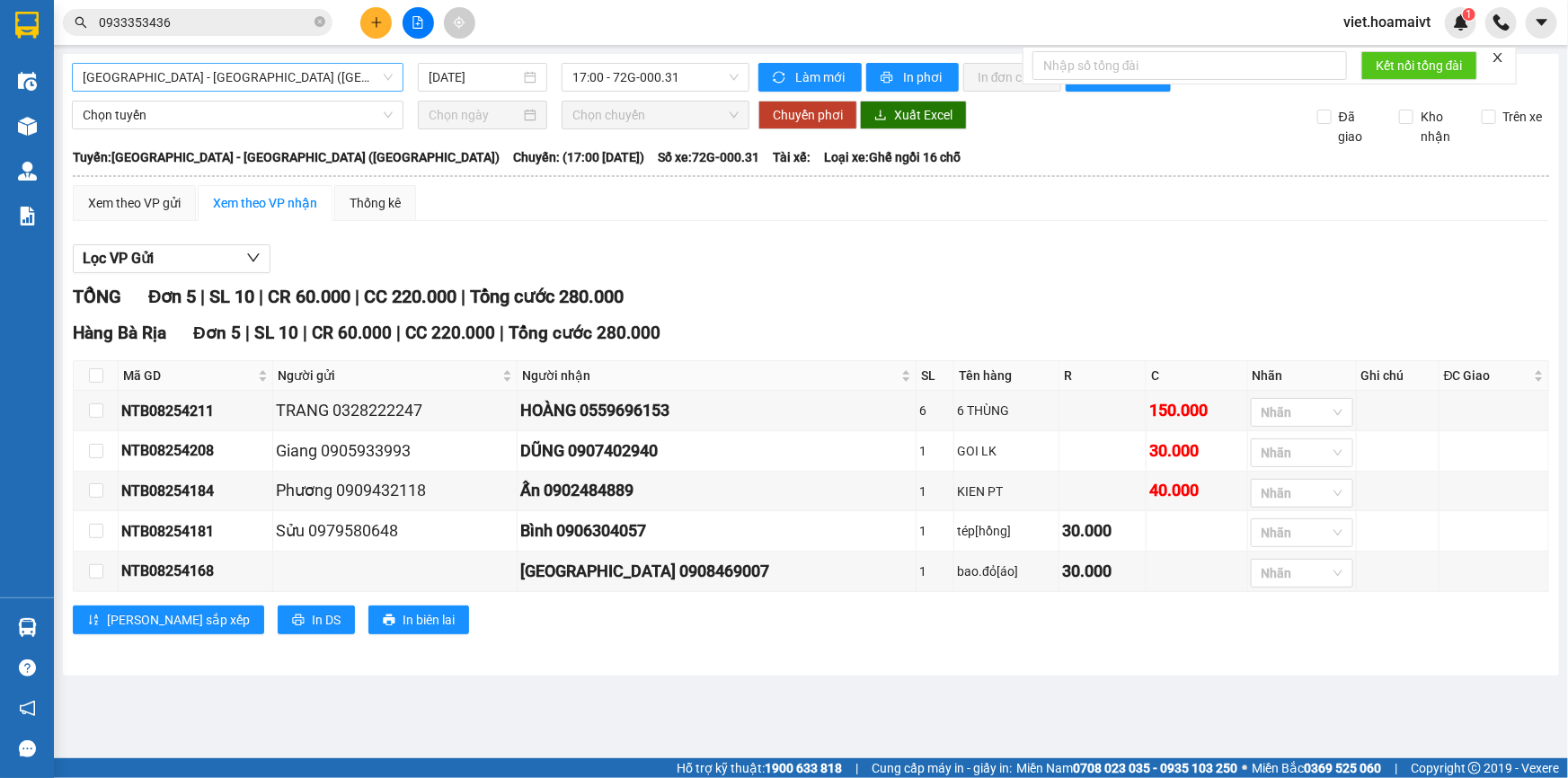
click at [313, 75] on span "[GEOGRAPHIC_DATA] - [GEOGRAPHIC_DATA] ([GEOGRAPHIC_DATA])" at bounding box center [237, 77] width 310 height 27
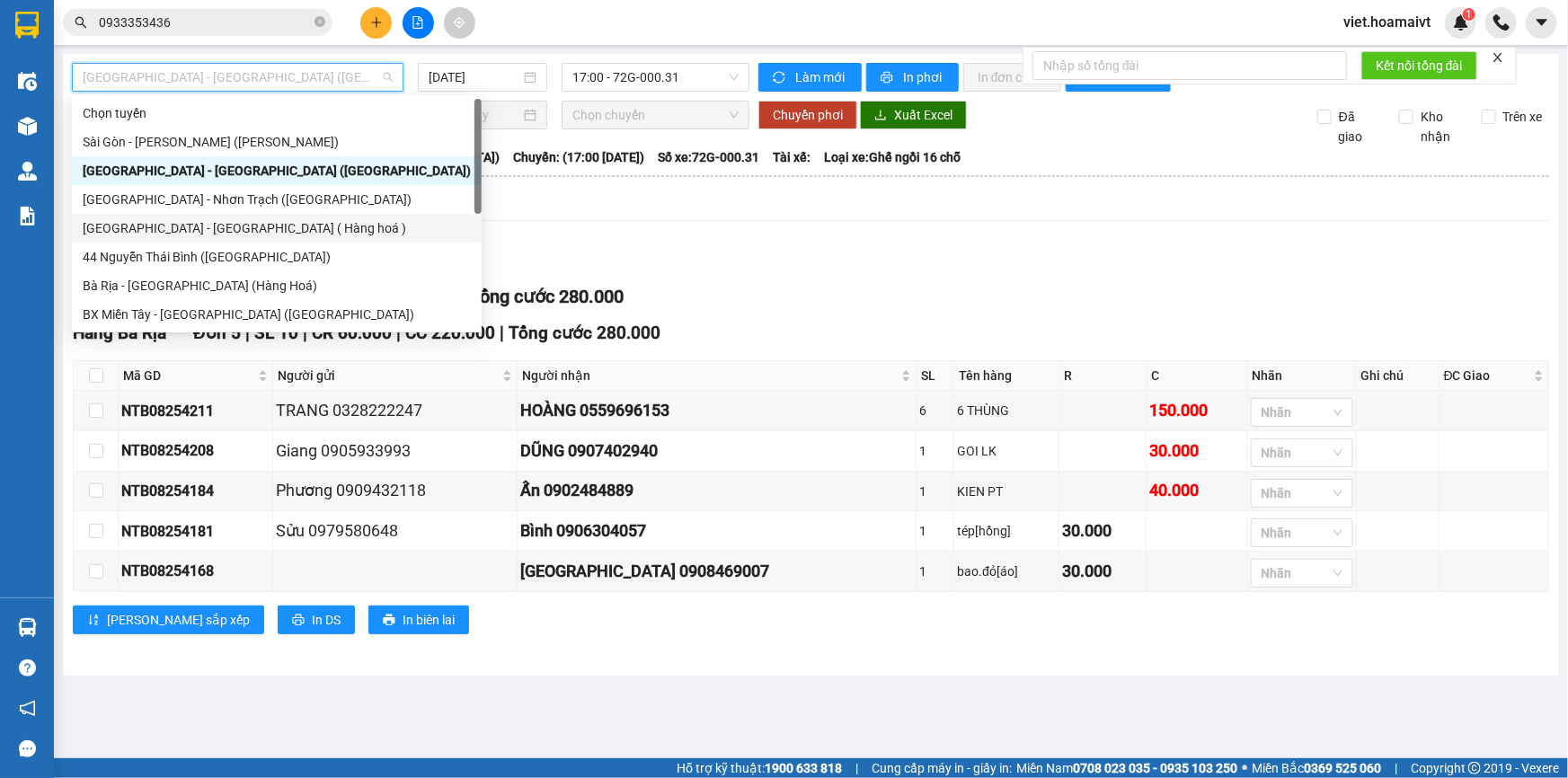
click at [269, 218] on div "[GEOGRAPHIC_DATA] - [GEOGRAPHIC_DATA] ( Hàng hoá )" at bounding box center [276, 228] width 388 height 20
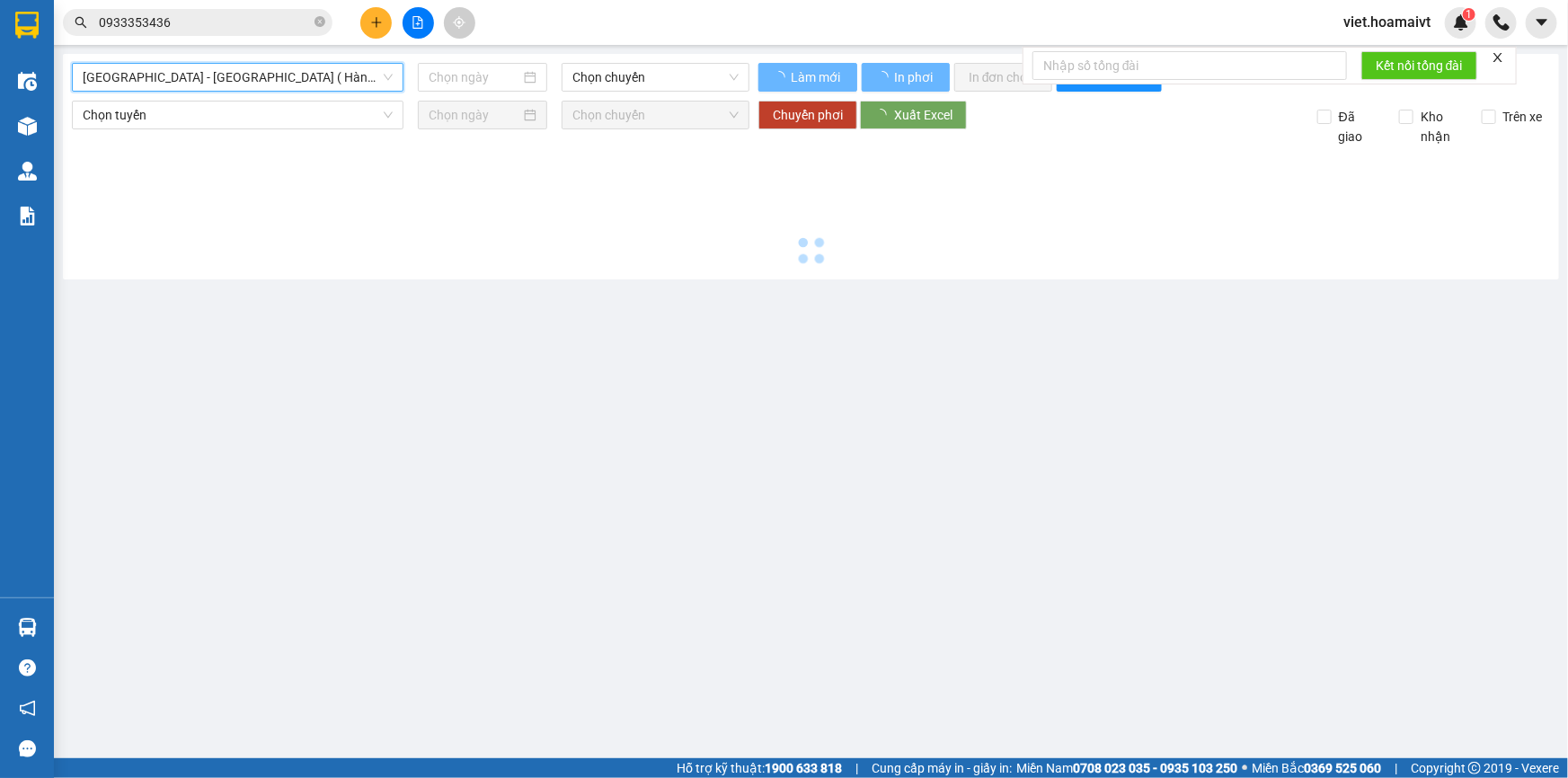
type input "[DATE]"
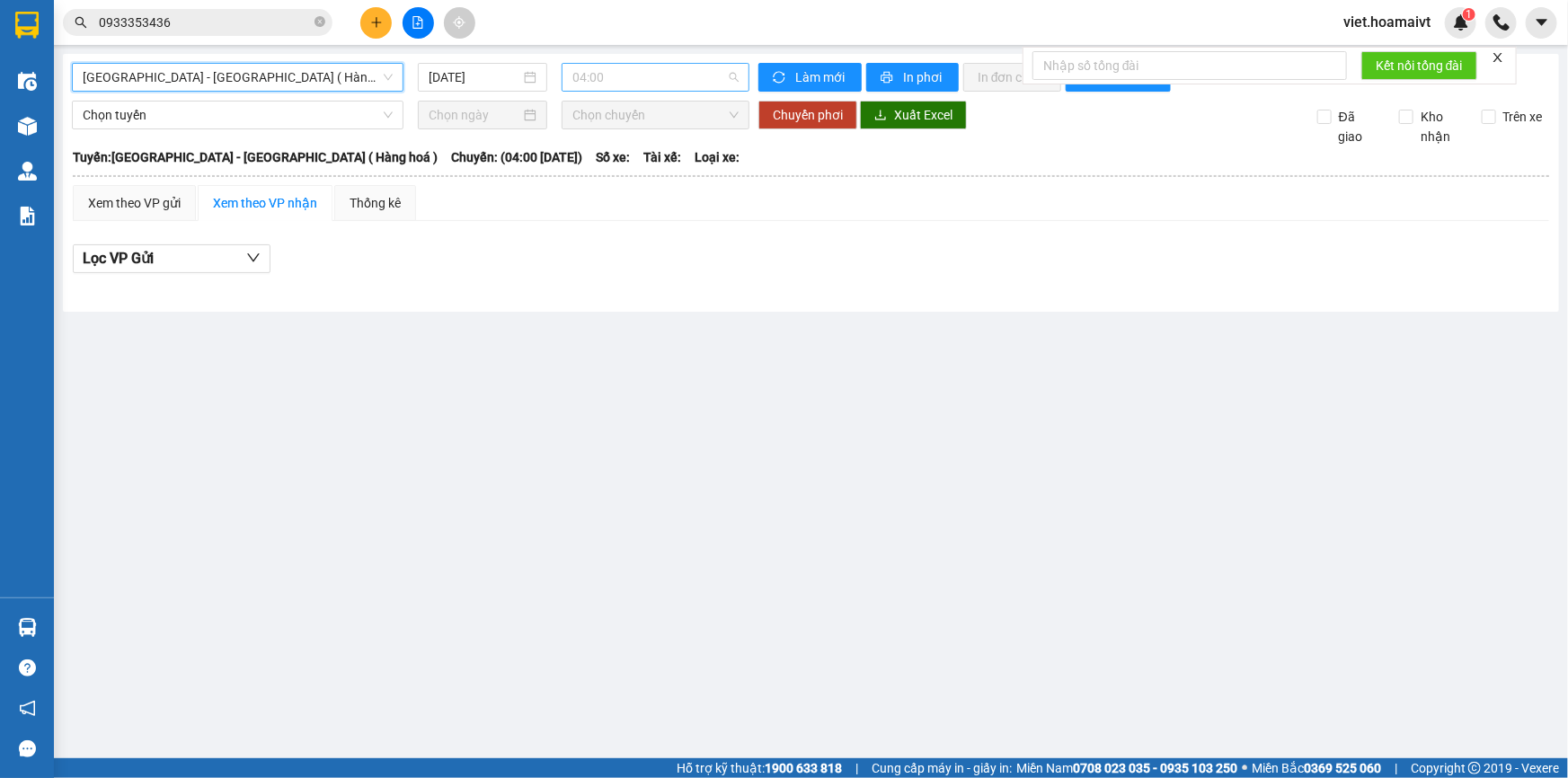
click at [662, 81] on span "04:00" at bounding box center [655, 77] width 166 height 27
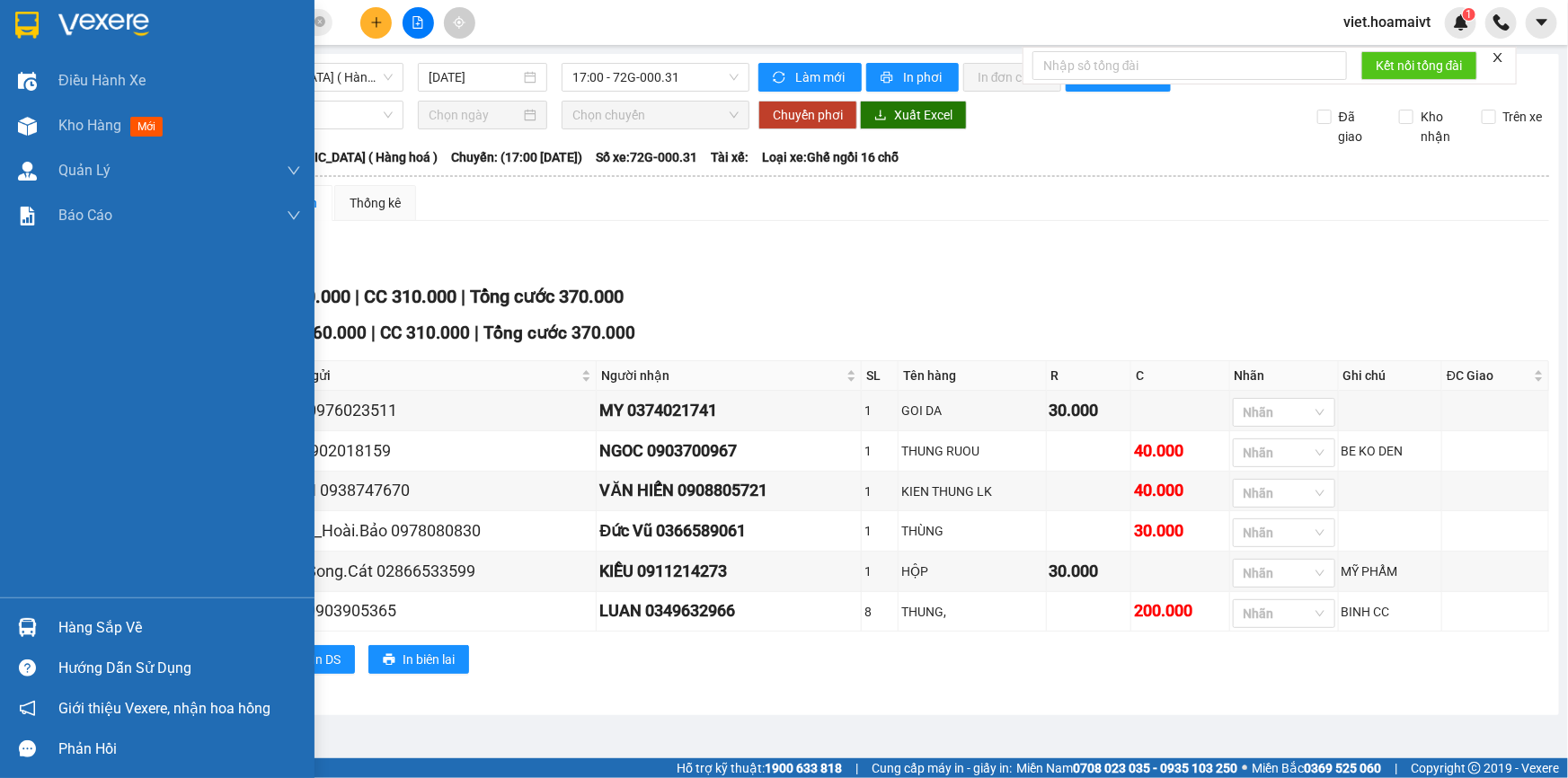
click at [84, 6] on div at bounding box center [157, 29] width 315 height 59
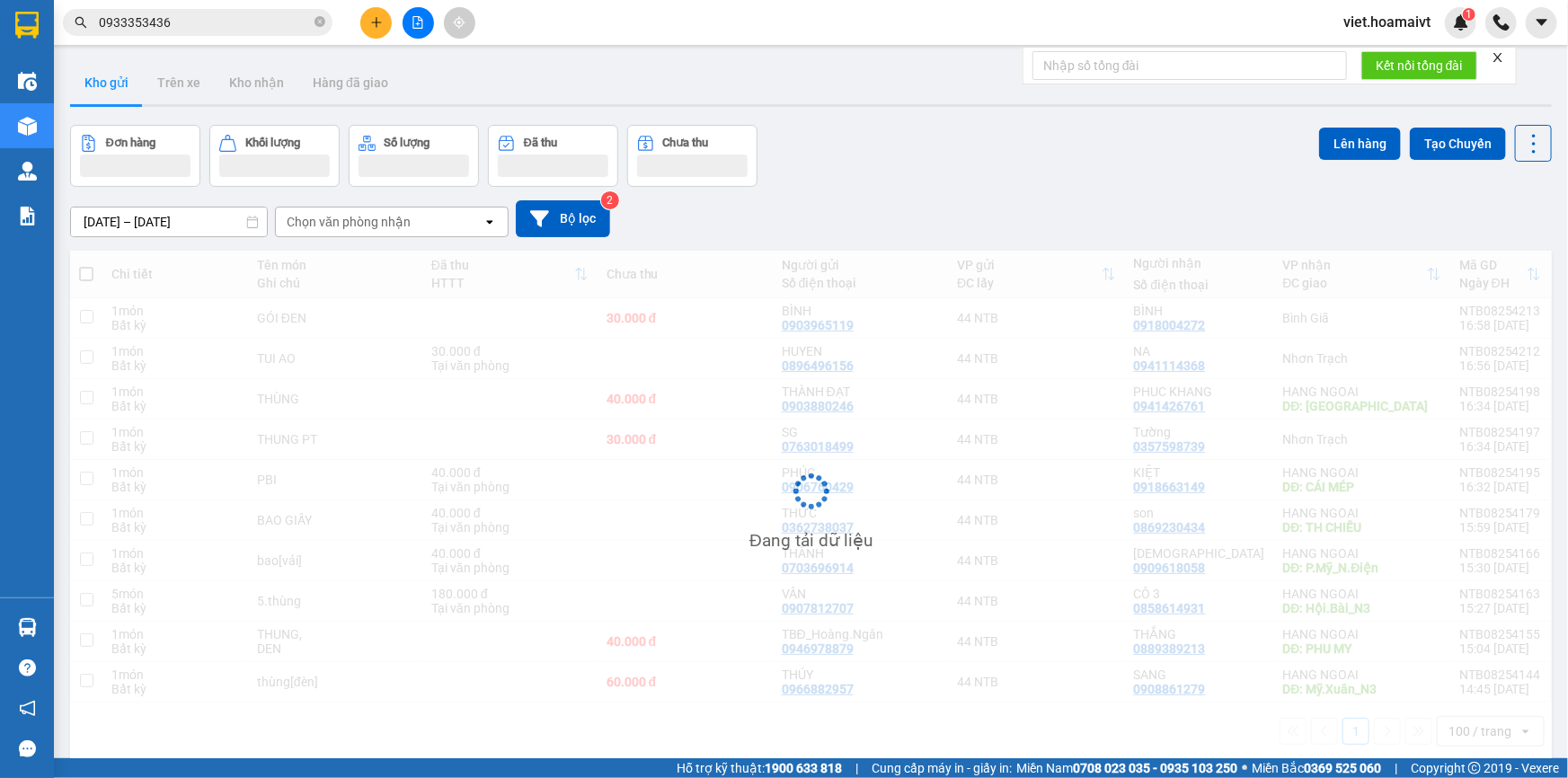
click at [1147, 198] on div "[DATE] – [DATE] Press the down arrow key to interact with the calendar and sele…" at bounding box center [811, 218] width 1482 height 64
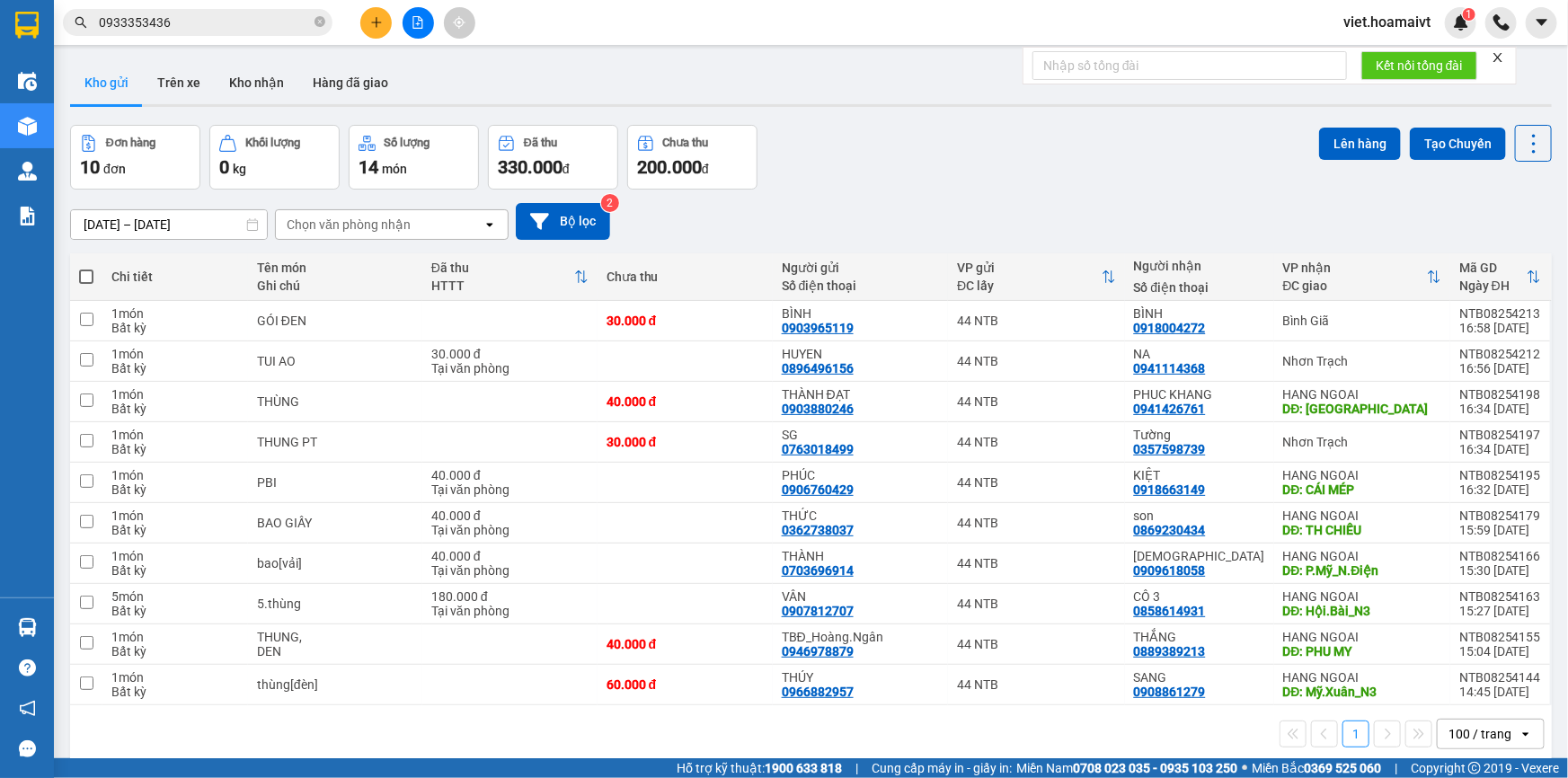
click at [1147, 198] on div "[DATE] – [DATE] Press the down arrow key to interact with the calendar and sele…" at bounding box center [811, 221] width 1482 height 64
click at [271, 21] on input "0933353436" at bounding box center [205, 22] width 212 height 20
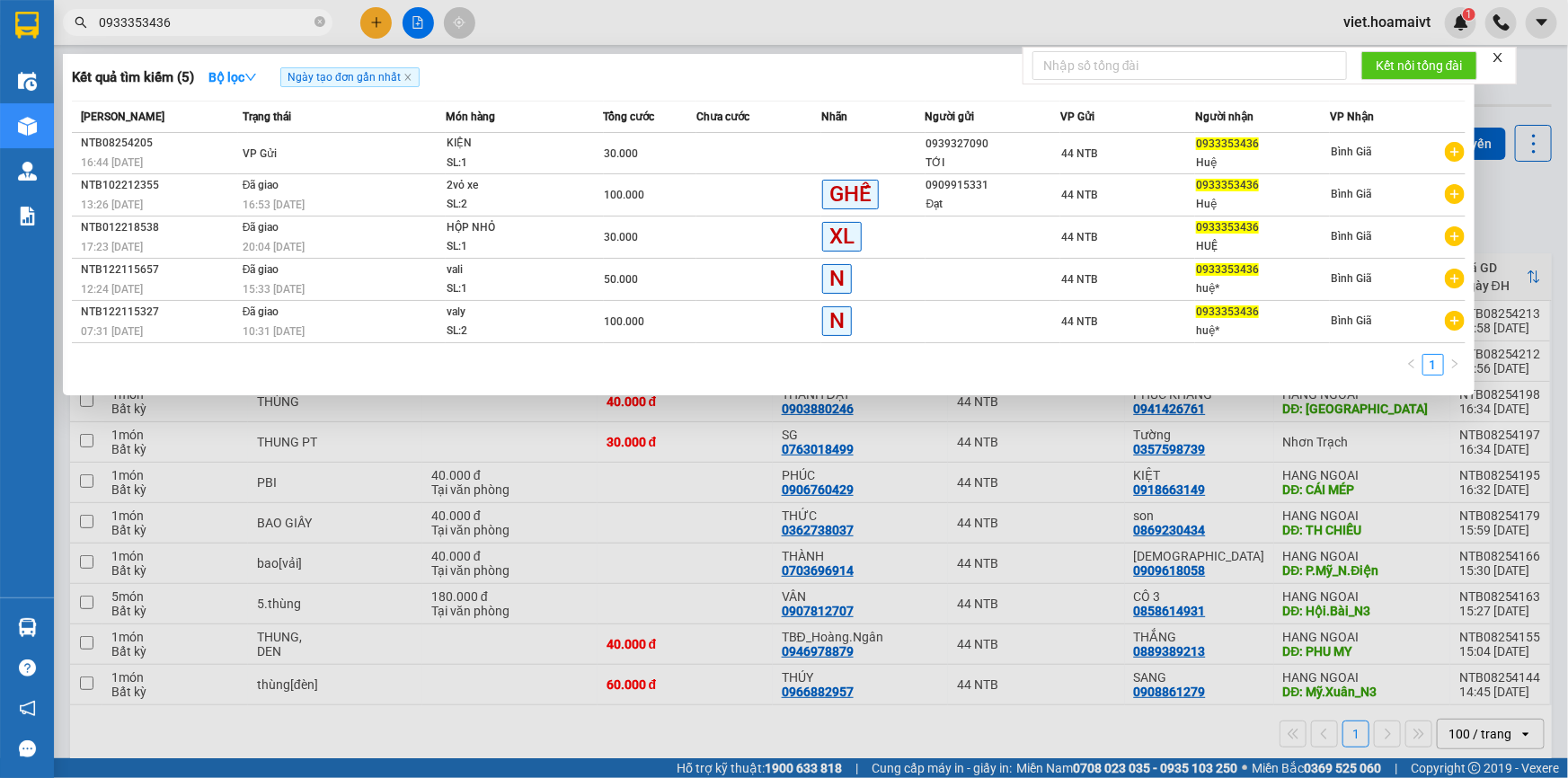
click at [271, 21] on input "0933353436" at bounding box center [205, 22] width 212 height 20
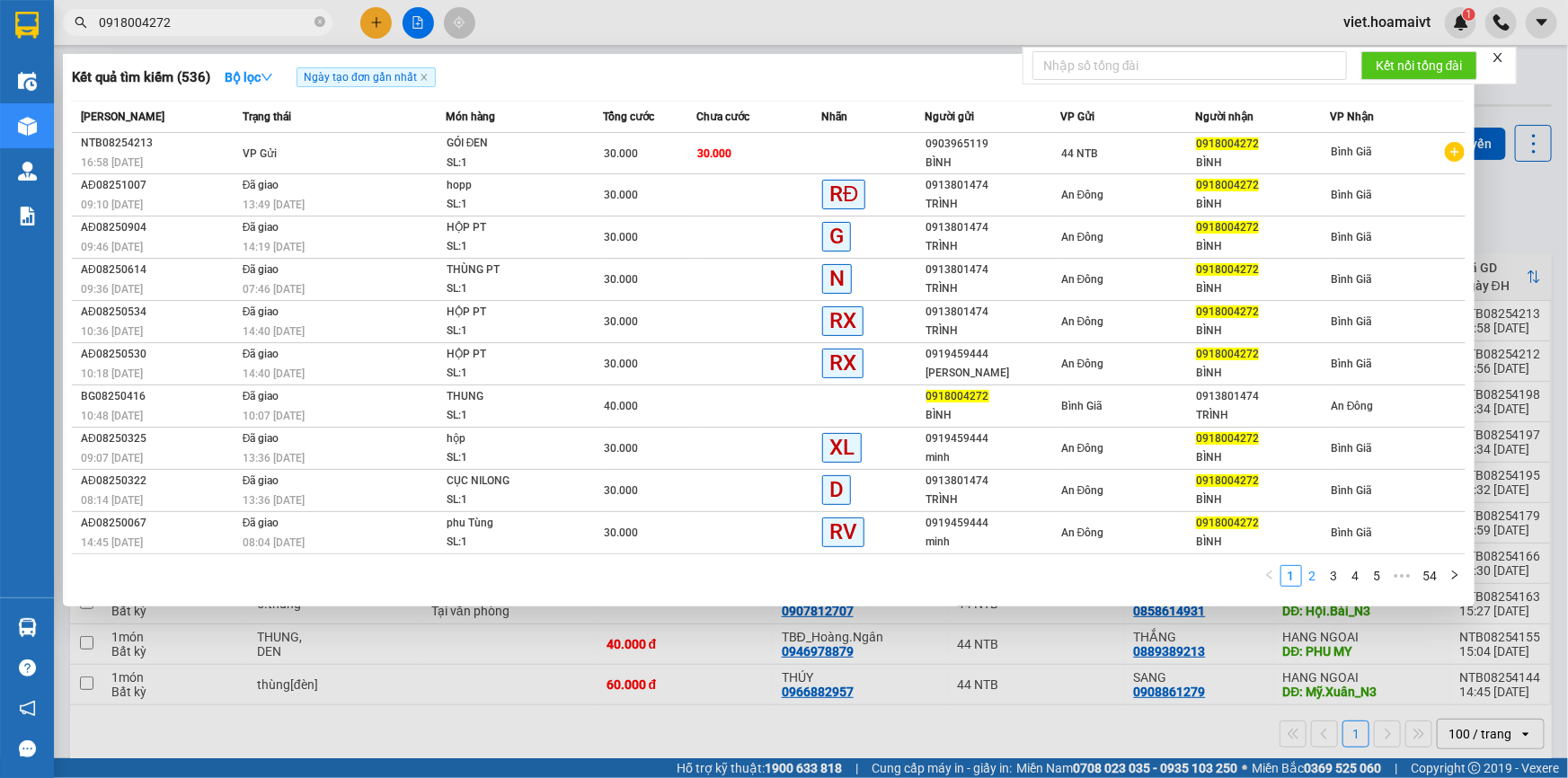
type input "0918004272"
click at [1318, 574] on link "2" at bounding box center [1313, 576] width 20 height 20
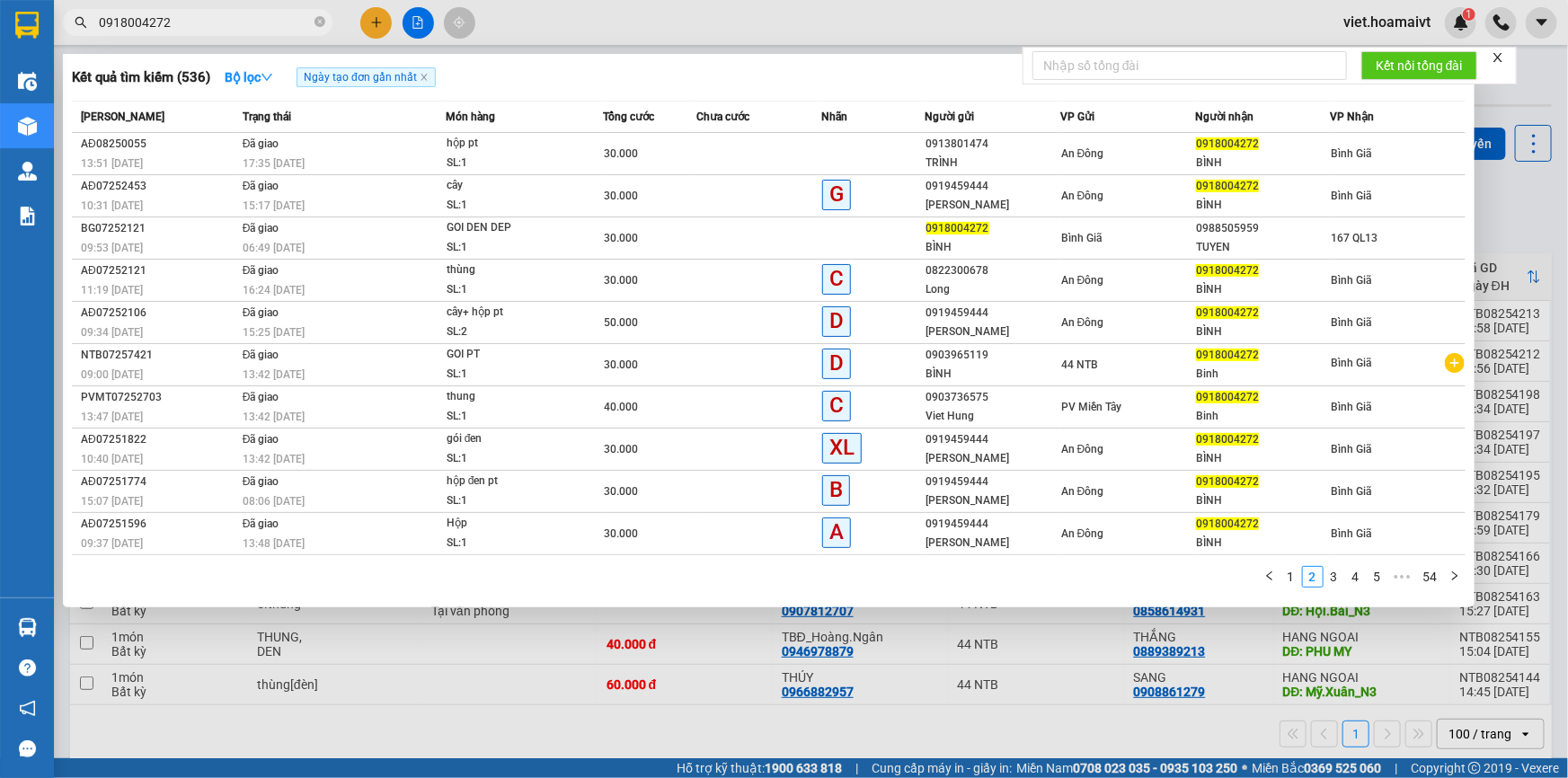
click at [1050, 693] on div at bounding box center [784, 389] width 1568 height 778
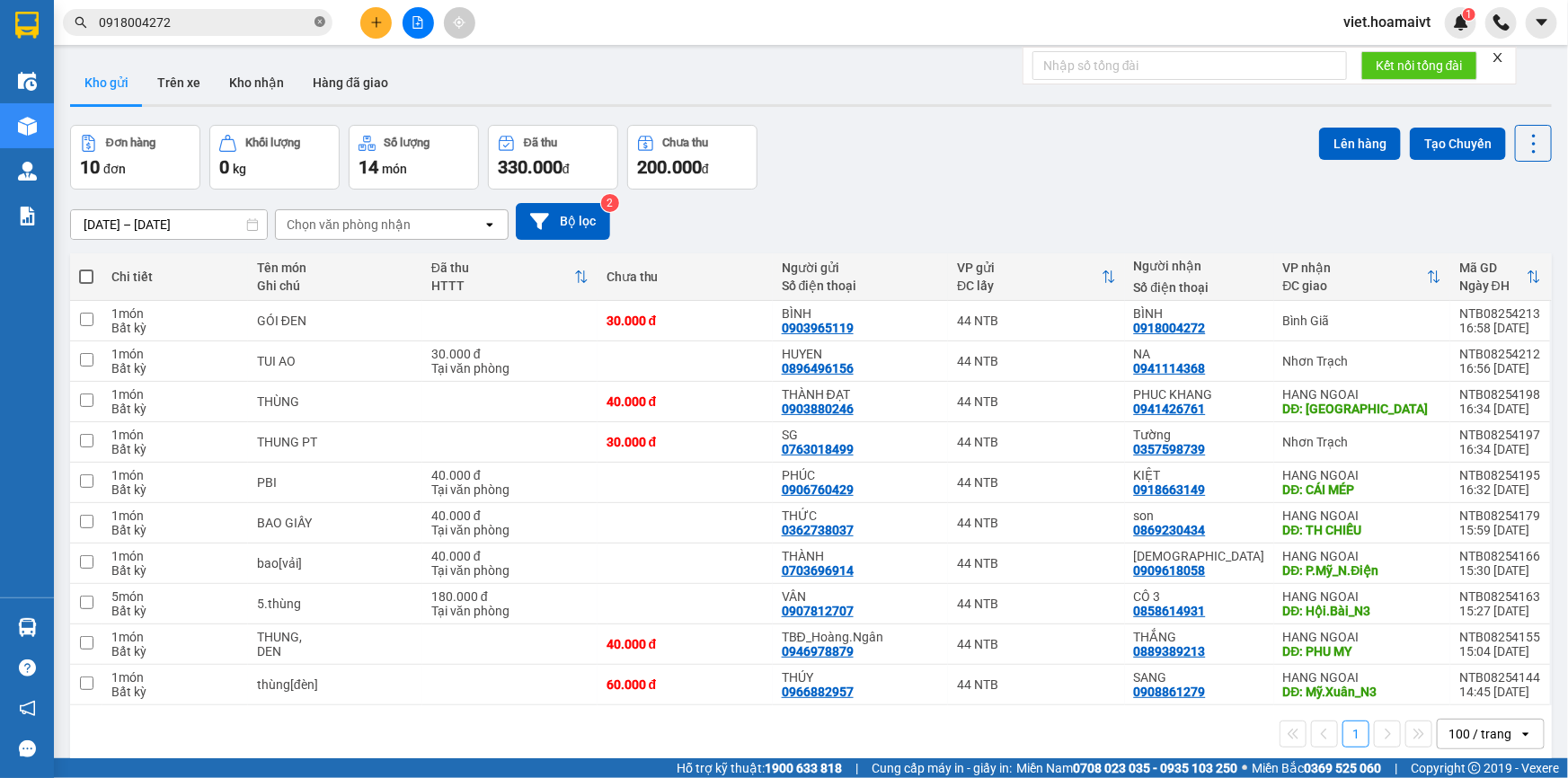
click at [323, 23] on icon "close-circle" at bounding box center [320, 21] width 10 height 10
click at [287, 23] on input "text" at bounding box center [205, 22] width 212 height 20
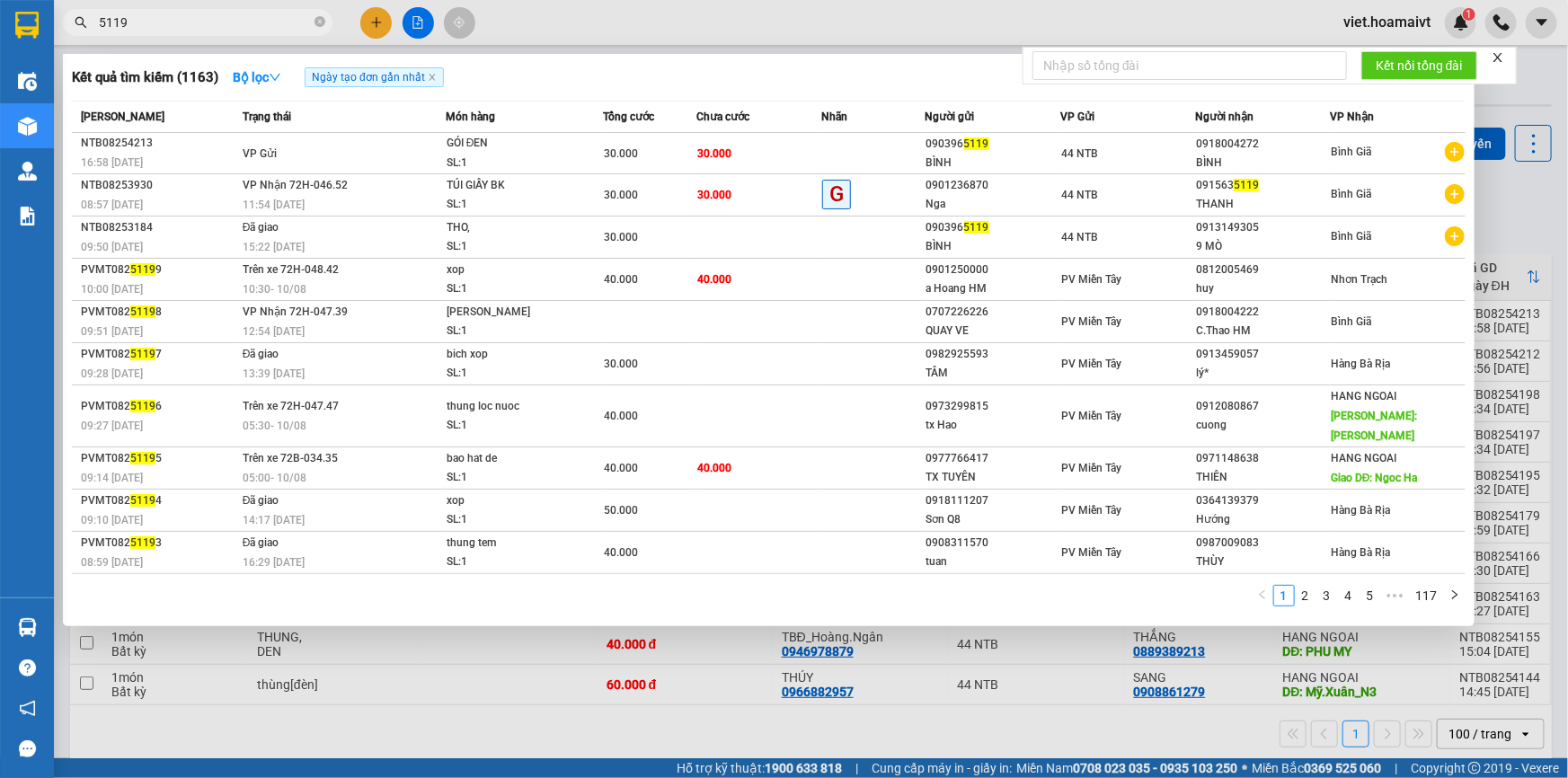
click at [99, 19] on input "5119" at bounding box center [205, 22] width 212 height 20
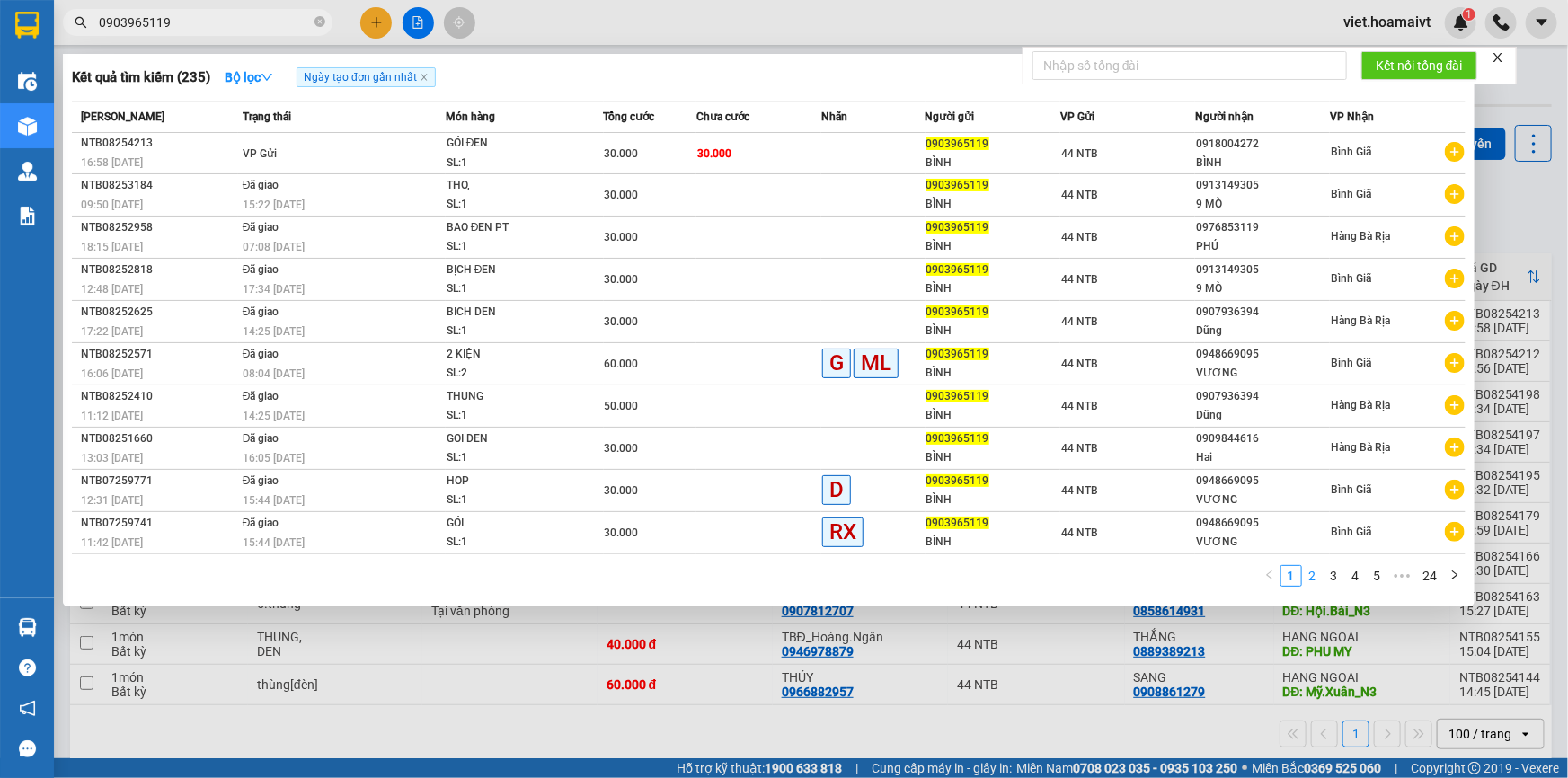
type input "0903965119"
click at [1303, 575] on link "2" at bounding box center [1313, 576] width 20 height 20
click at [1326, 568] on link "3" at bounding box center [1334, 576] width 20 height 20
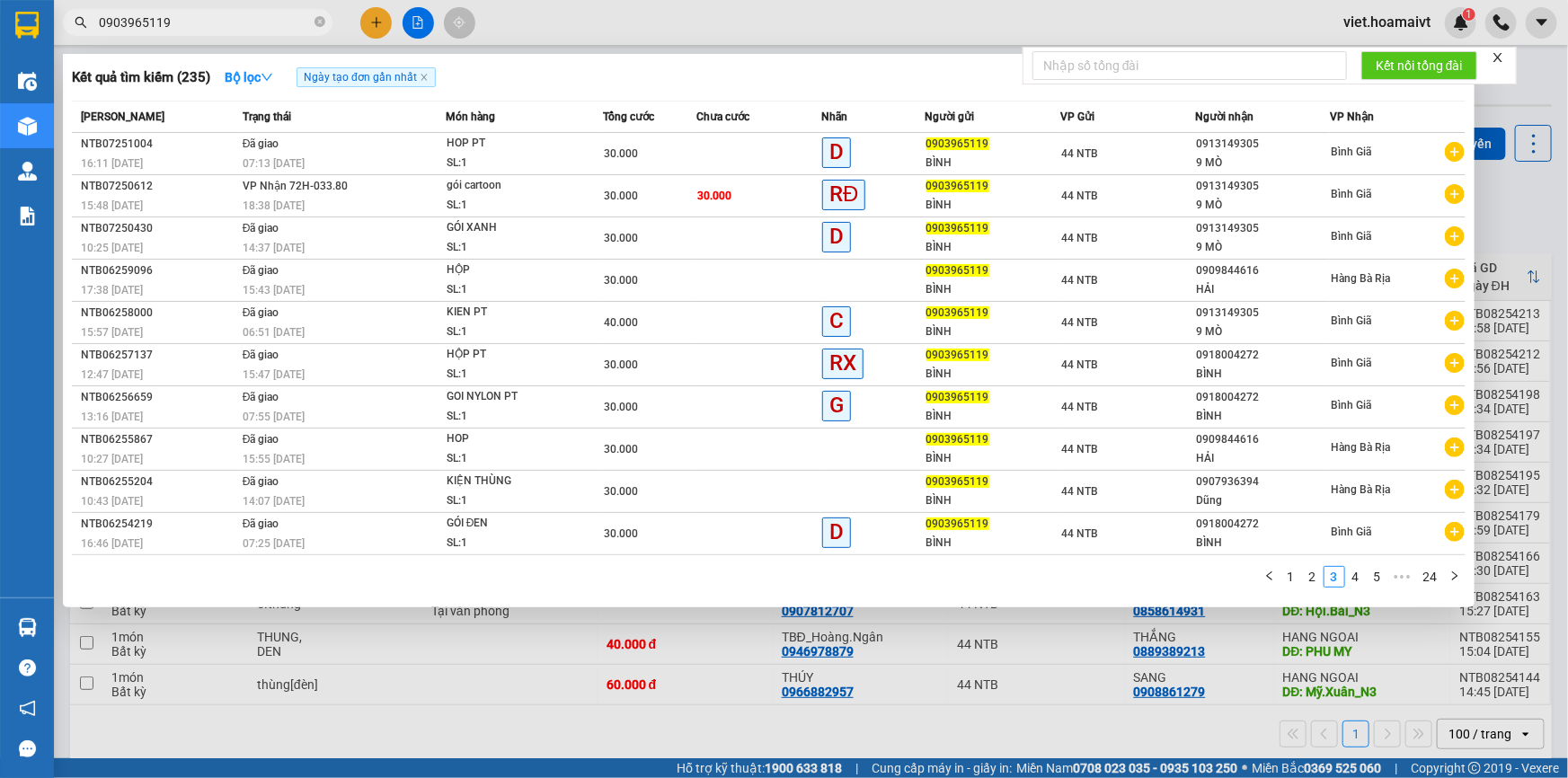
click at [1249, 702] on div at bounding box center [784, 389] width 1568 height 778
click at [317, 18] on icon "close-circle" at bounding box center [320, 21] width 10 height 10
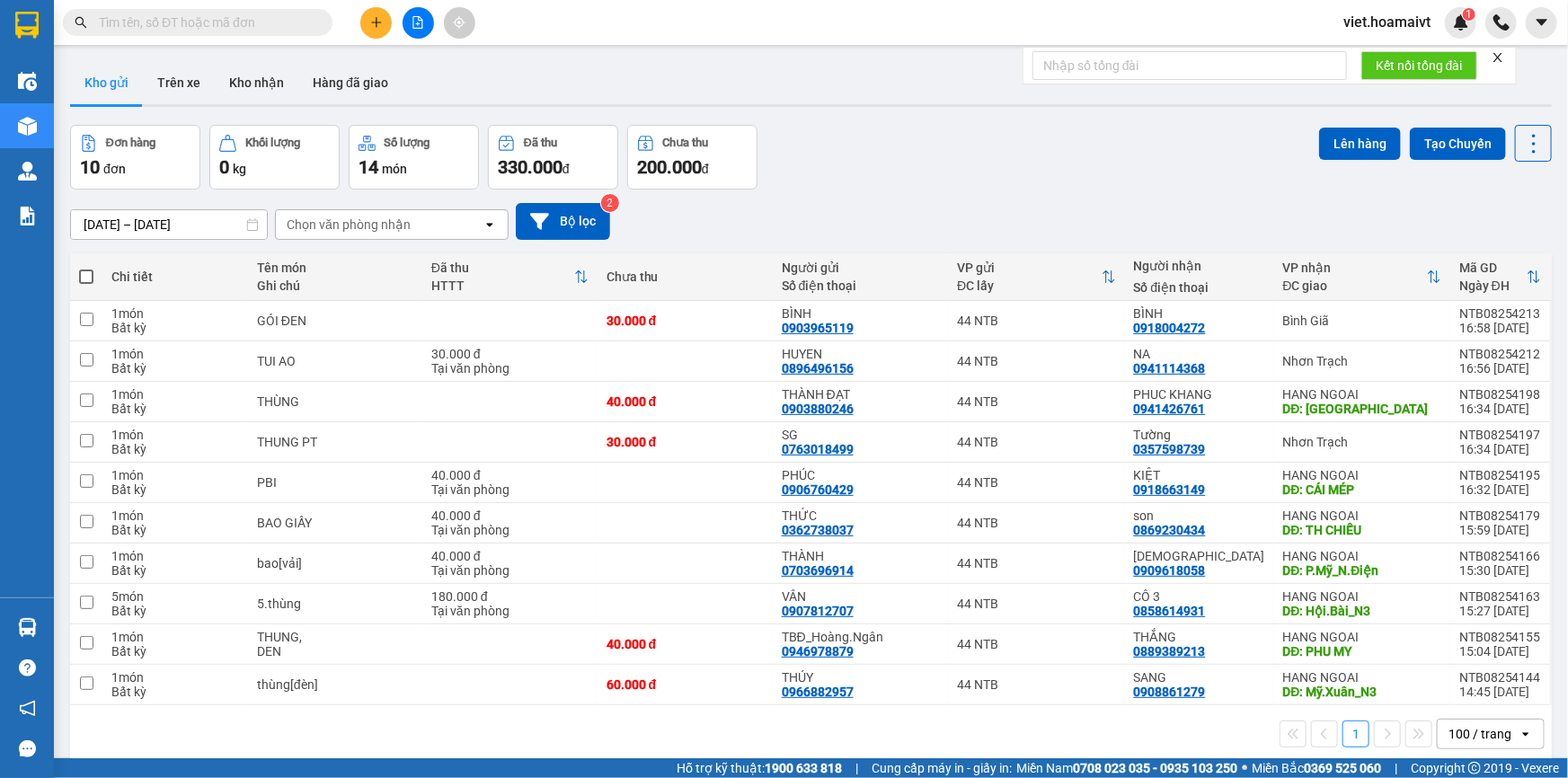
click at [851, 105] on div at bounding box center [811, 105] width 1482 height 3
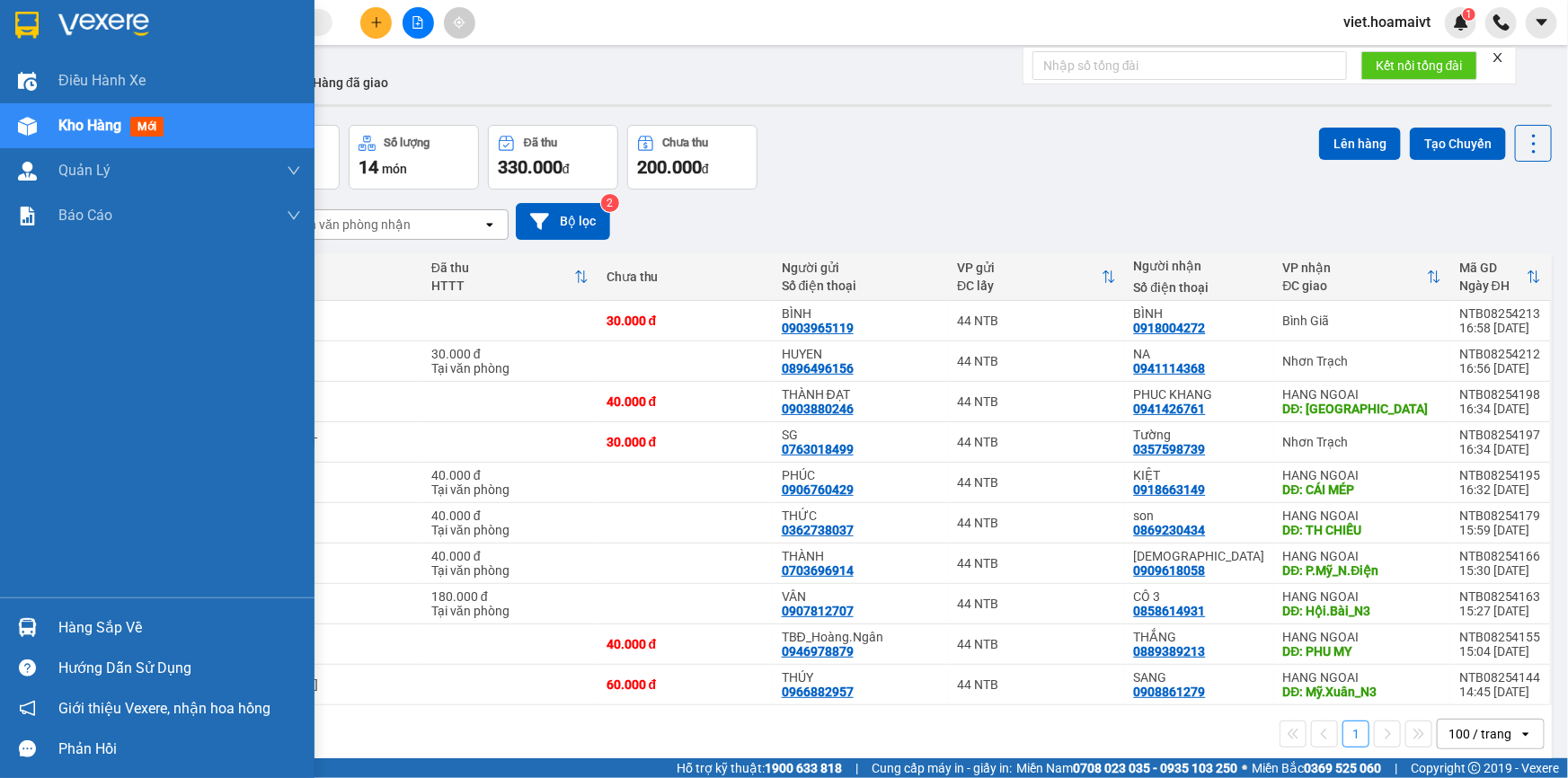
click at [92, 30] on img at bounding box center [104, 25] width 91 height 27
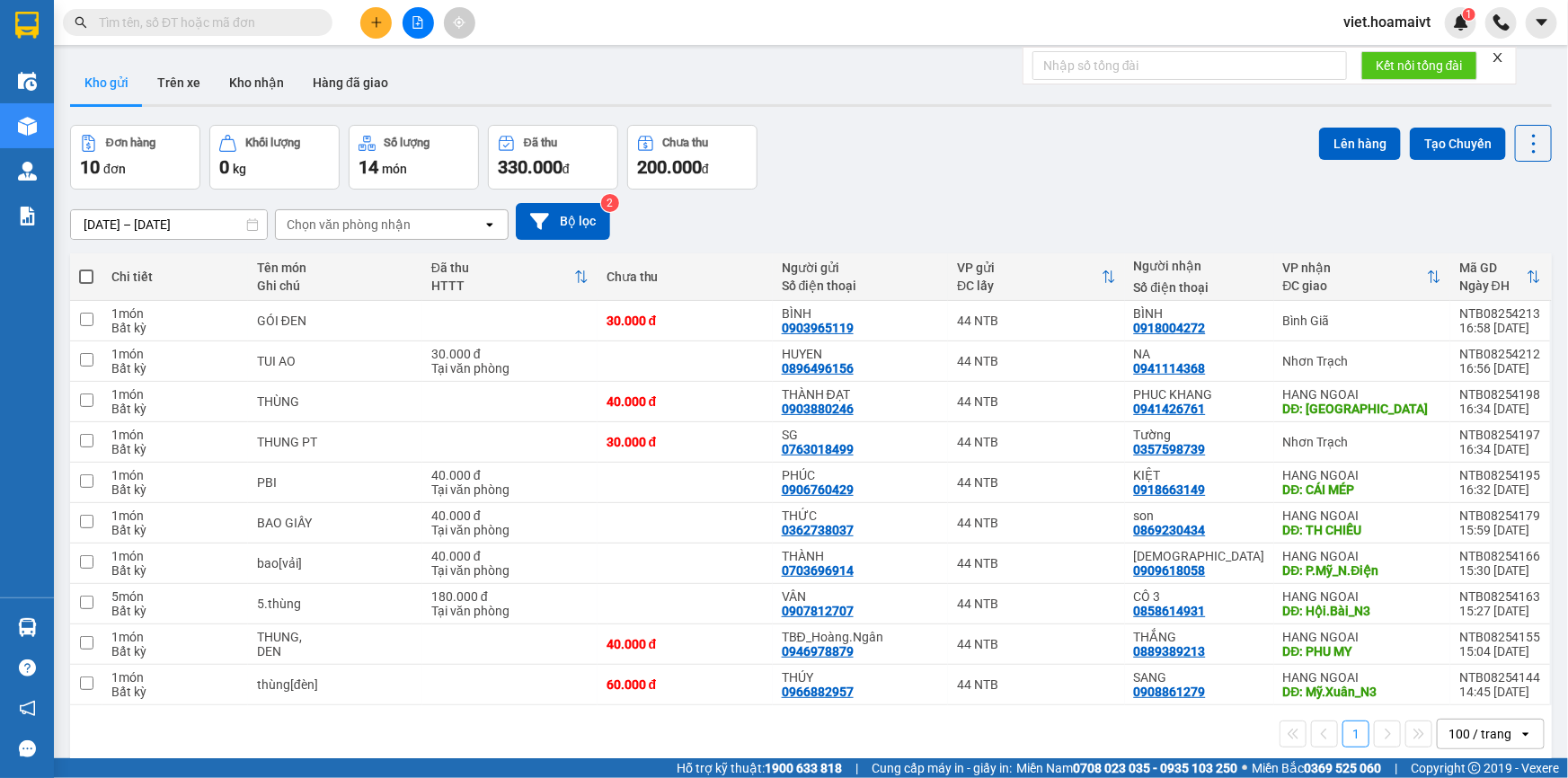
click at [1102, 196] on div "[DATE] – [DATE] Press the down arrow key to interact with the calendar and sele…" at bounding box center [811, 221] width 1482 height 64
click at [539, 361] on div "Tại văn phòng" at bounding box center [510, 368] width 157 height 14
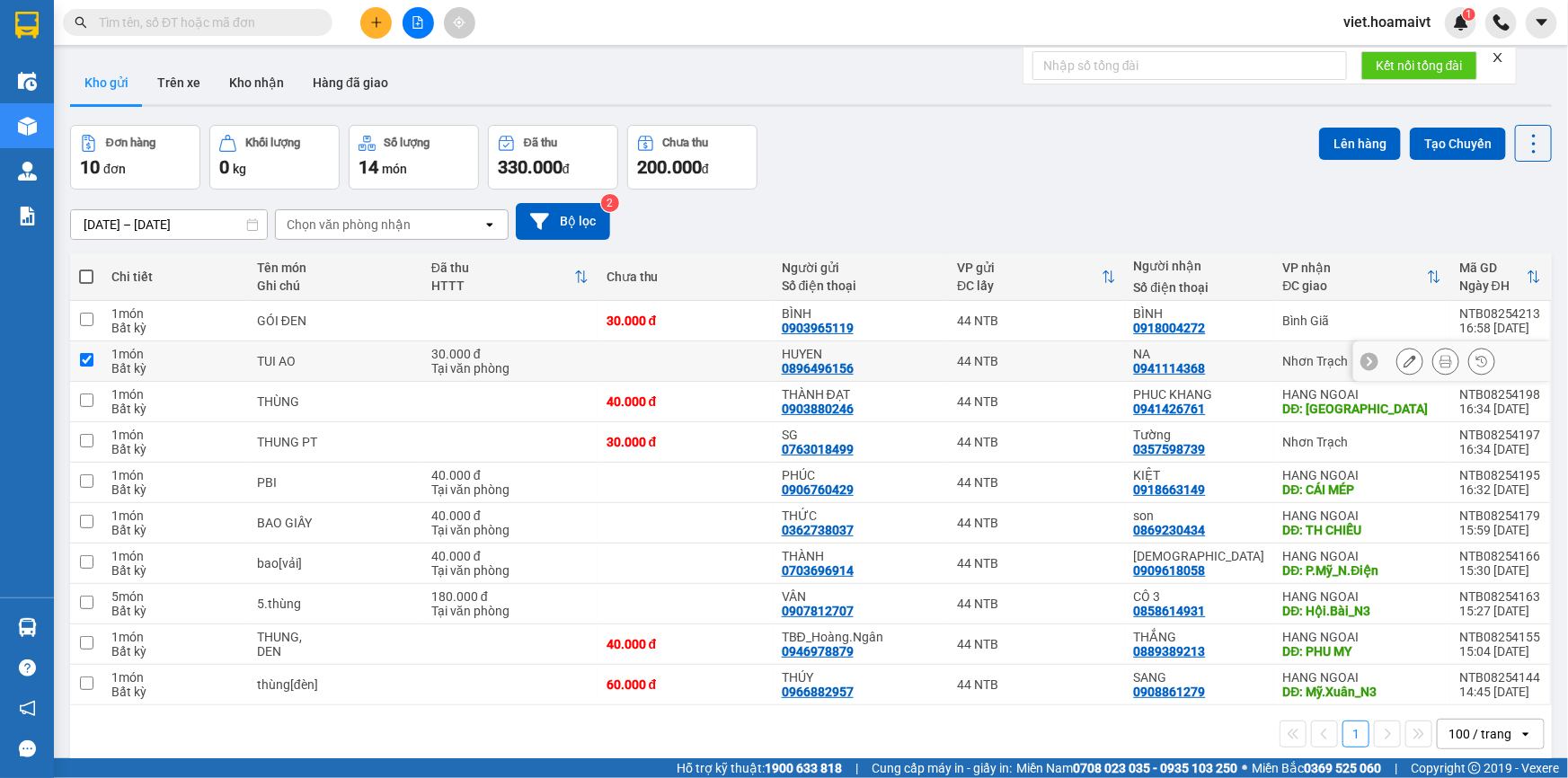
checkbox input "true"
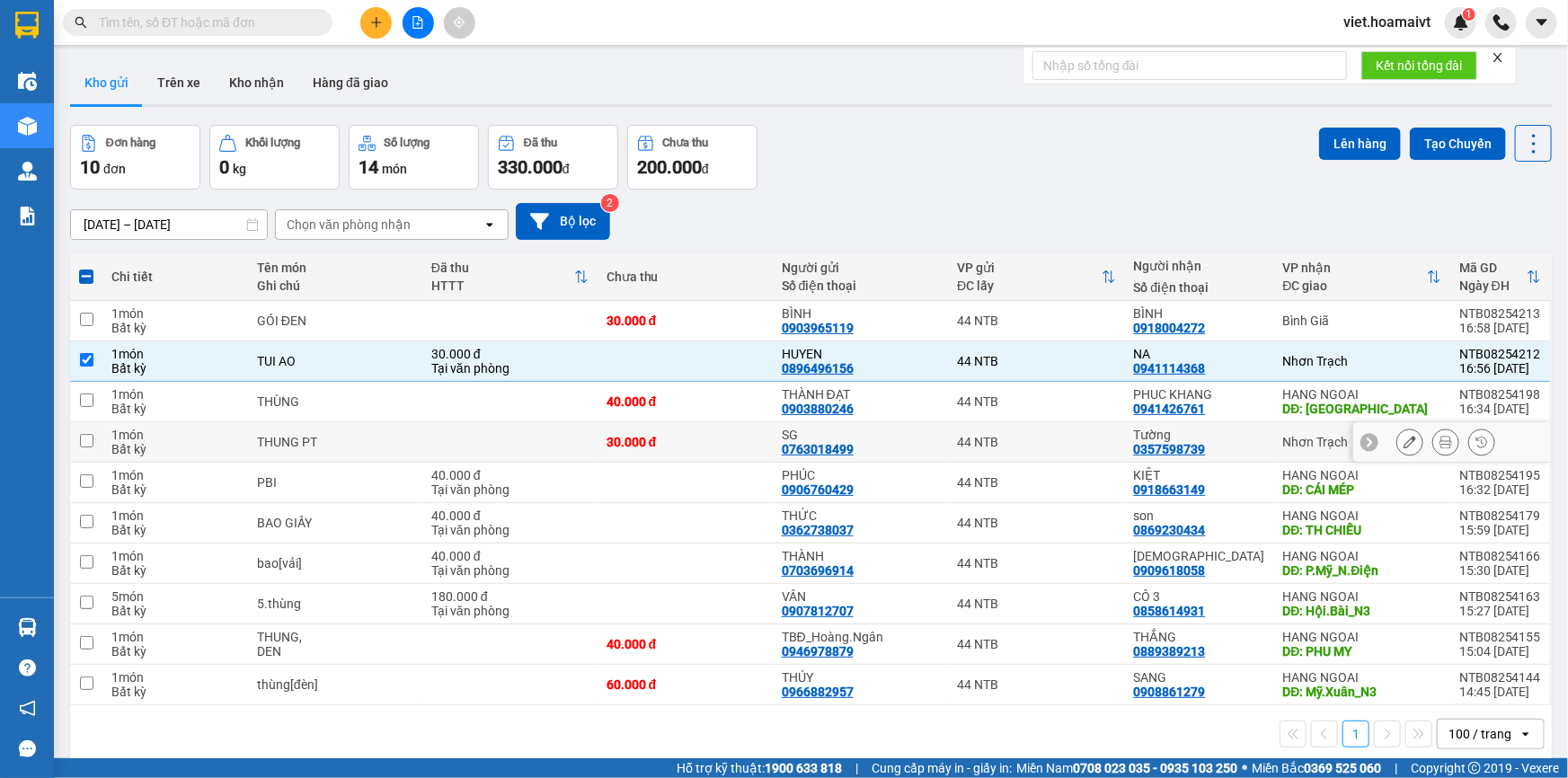
click at [542, 450] on td at bounding box center [509, 442] width 175 height 41
checkbox input "true"
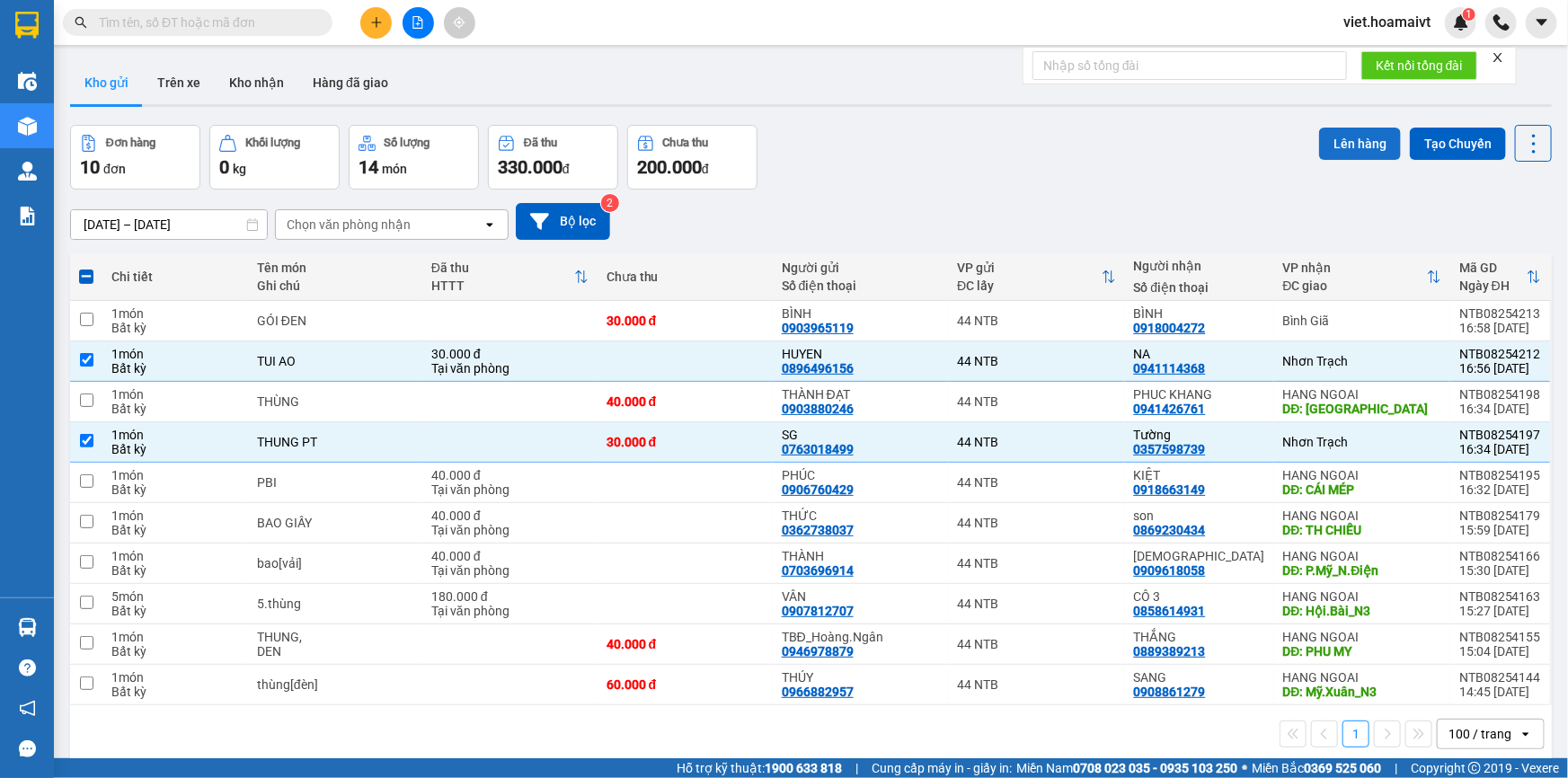
click at [1338, 141] on button "Lên hàng" at bounding box center [1360, 144] width 82 height 32
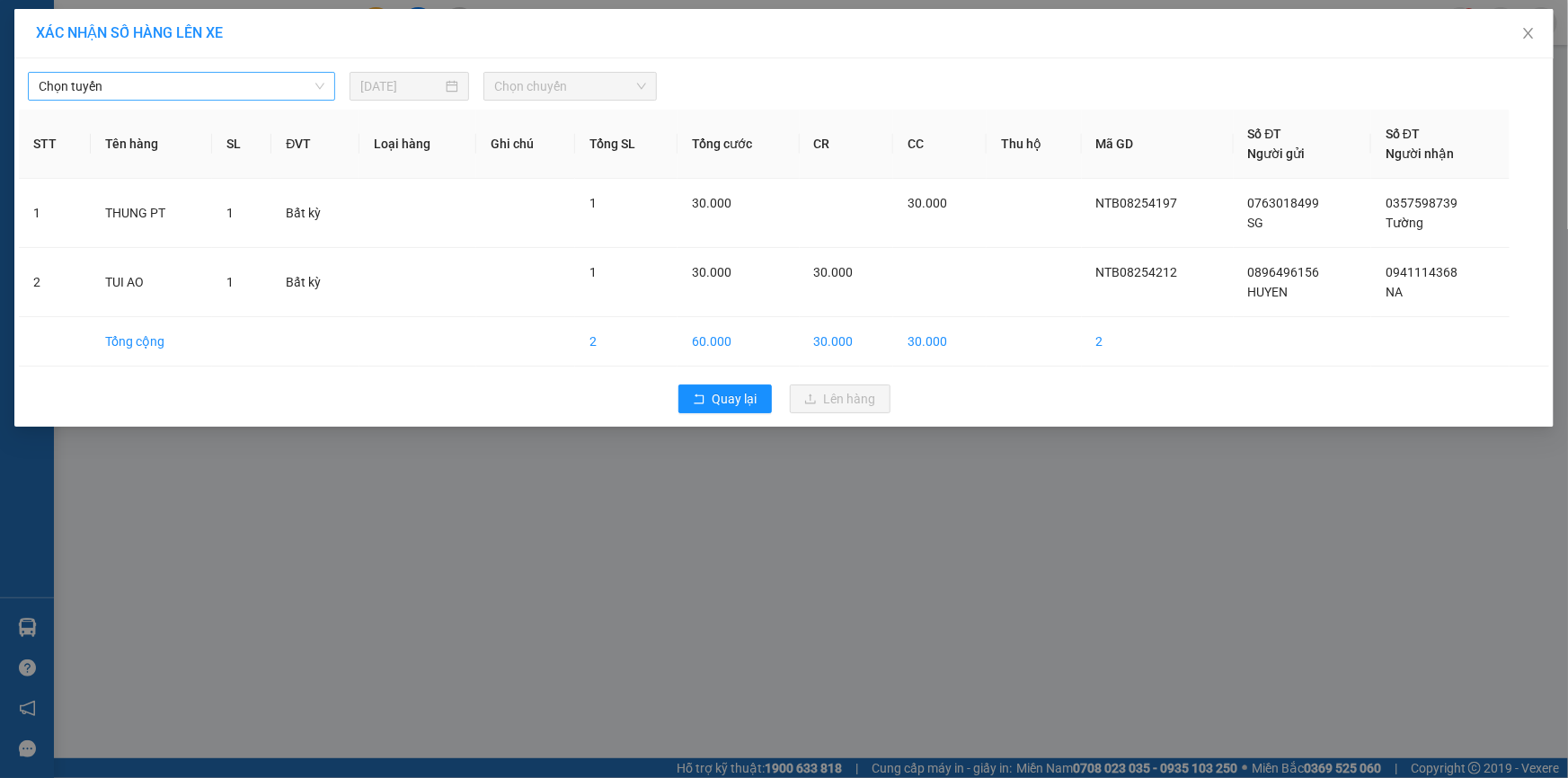
click at [229, 90] on span "Chọn tuyến" at bounding box center [181, 86] width 286 height 27
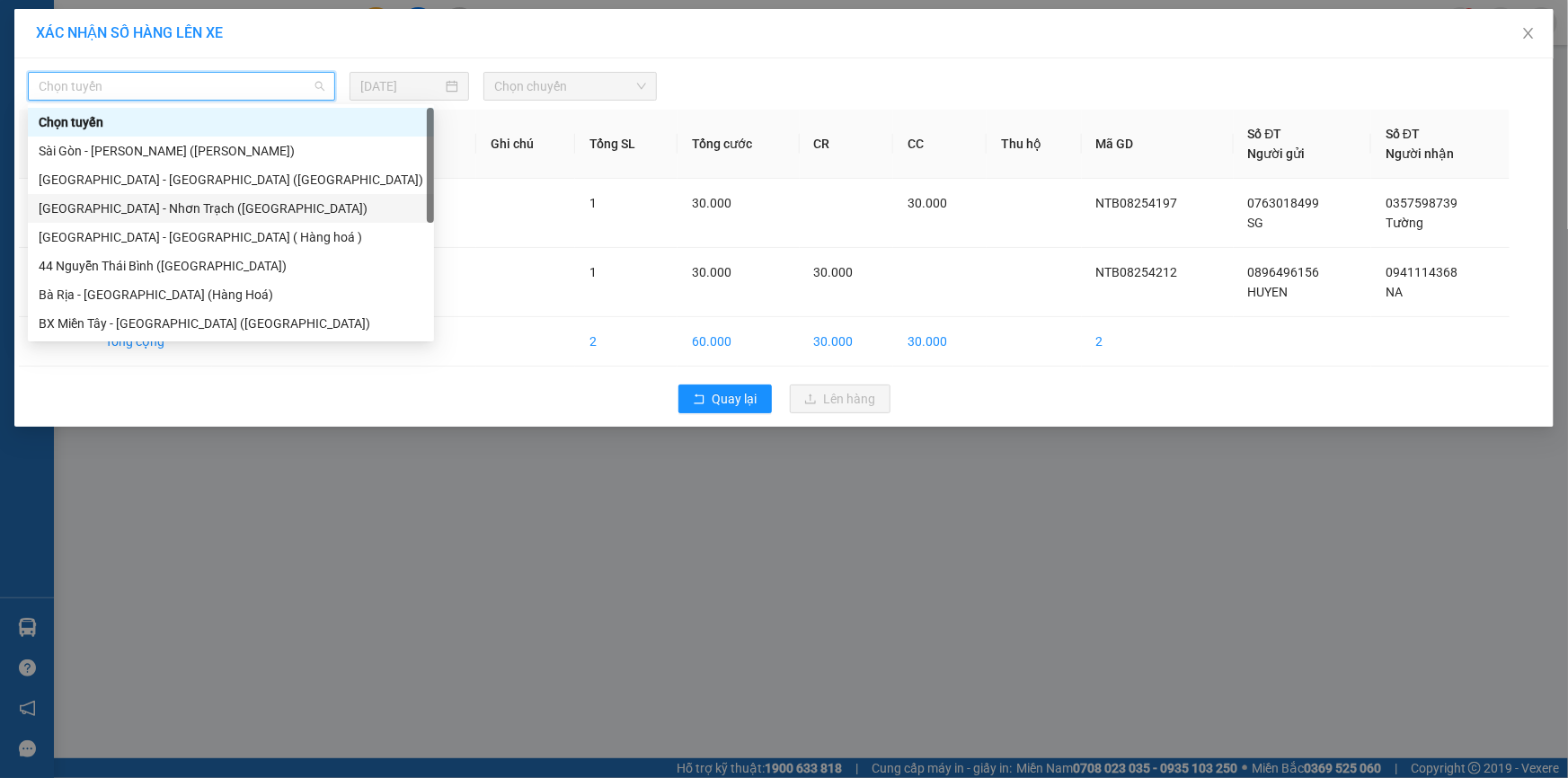
click at [231, 210] on div "[GEOGRAPHIC_DATA] - Nhơn Trạch ([GEOGRAPHIC_DATA])" at bounding box center [231, 208] width 384 height 20
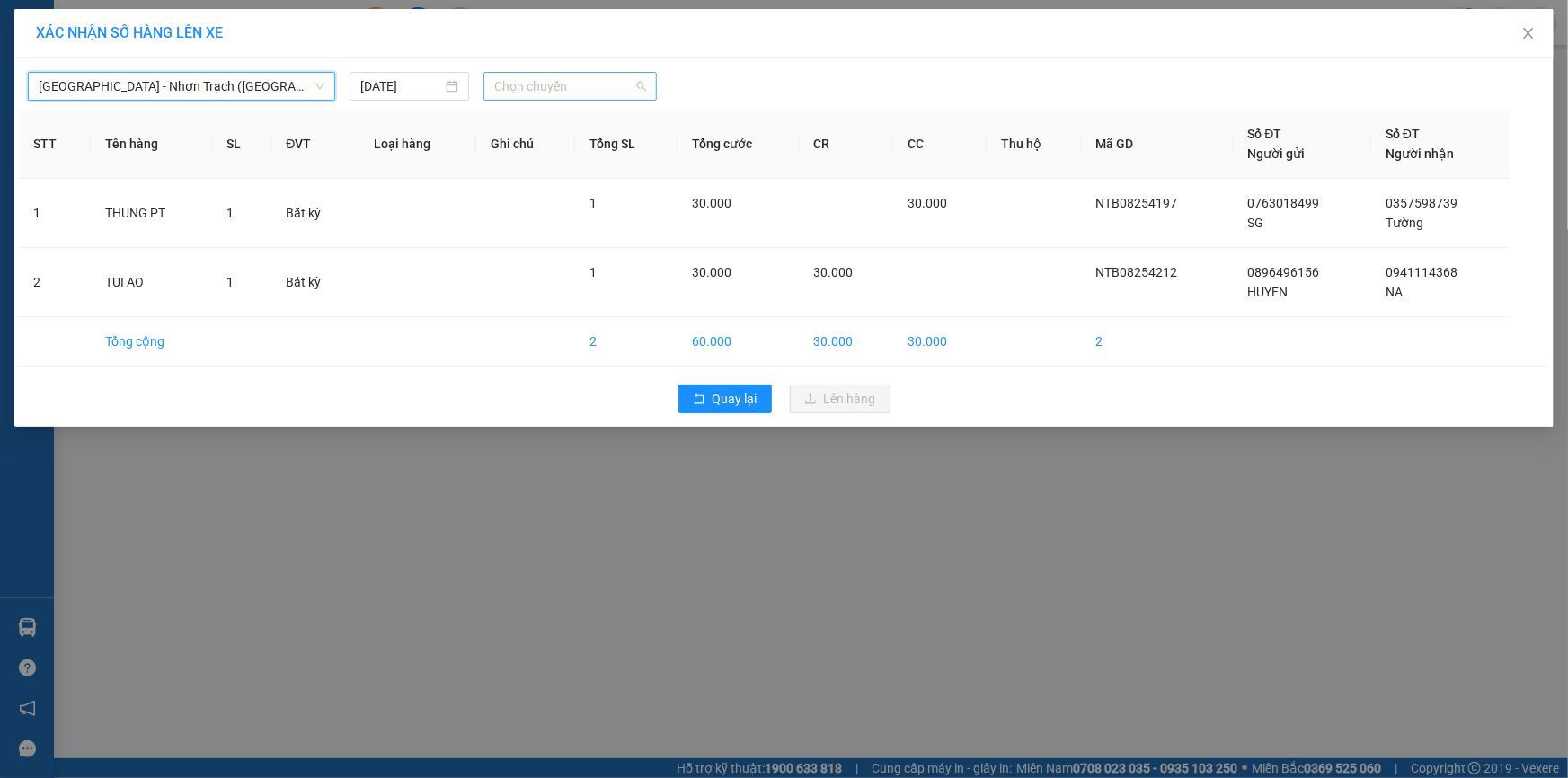
click at [556, 89] on span "Chọn chuyến" at bounding box center [570, 86] width 152 height 27
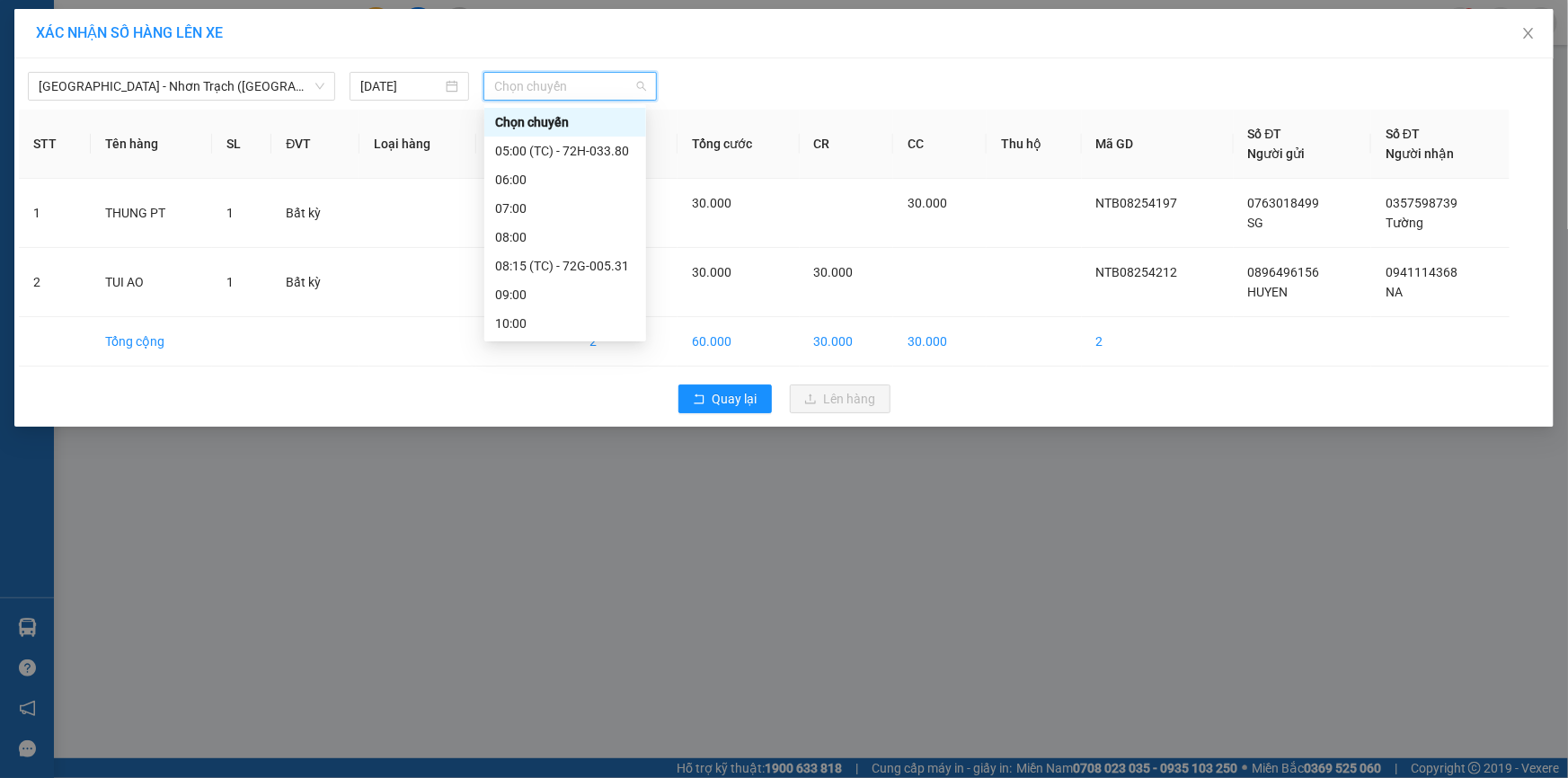
click at [529, 688] on div "17:00" at bounding box center [565, 697] width 140 height 20
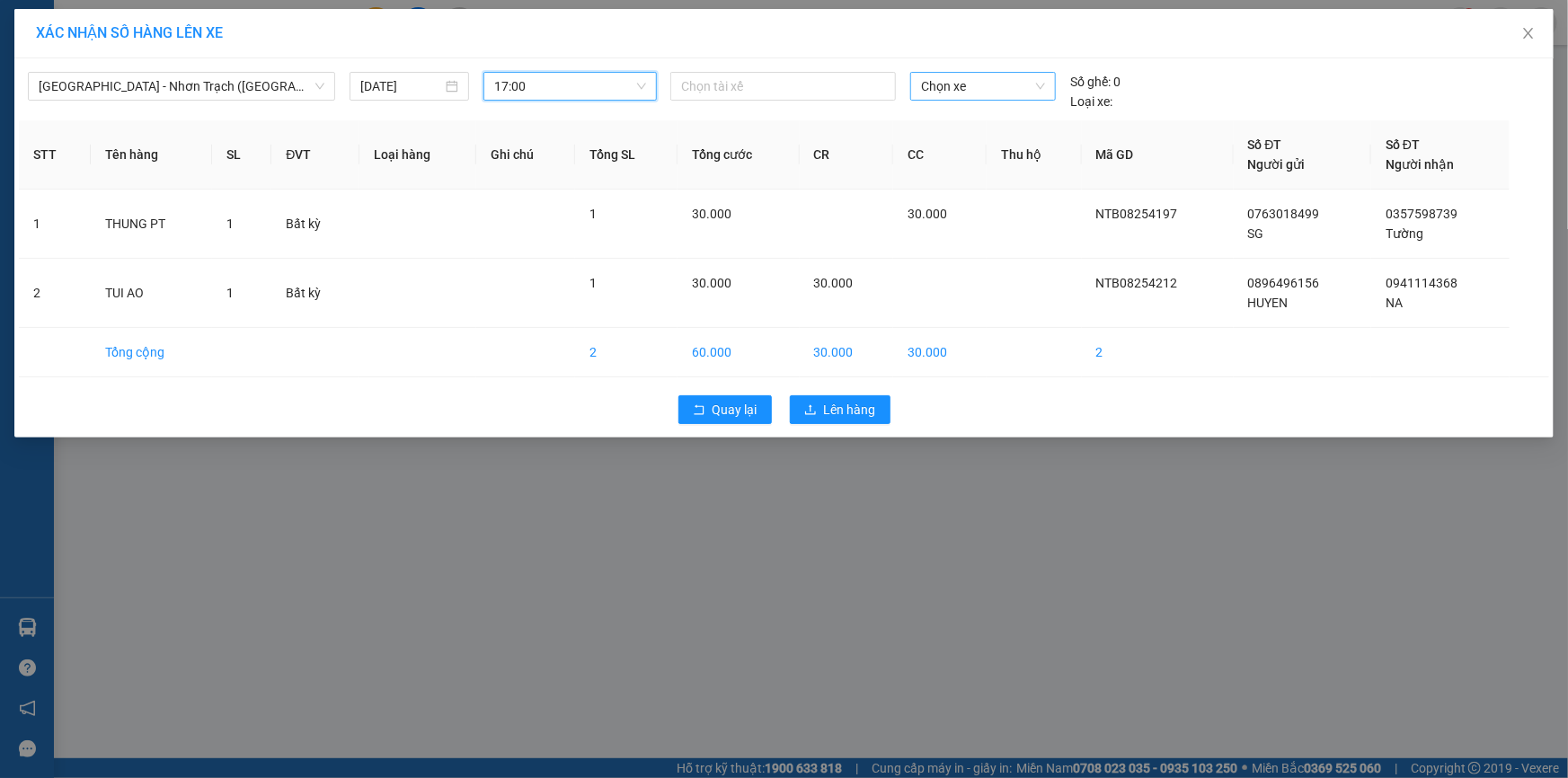
click at [929, 95] on span "Chọn xe" at bounding box center [983, 86] width 124 height 27
type input "4672"
click at [932, 126] on div "72H-046.72" at bounding box center [983, 121] width 124 height 20
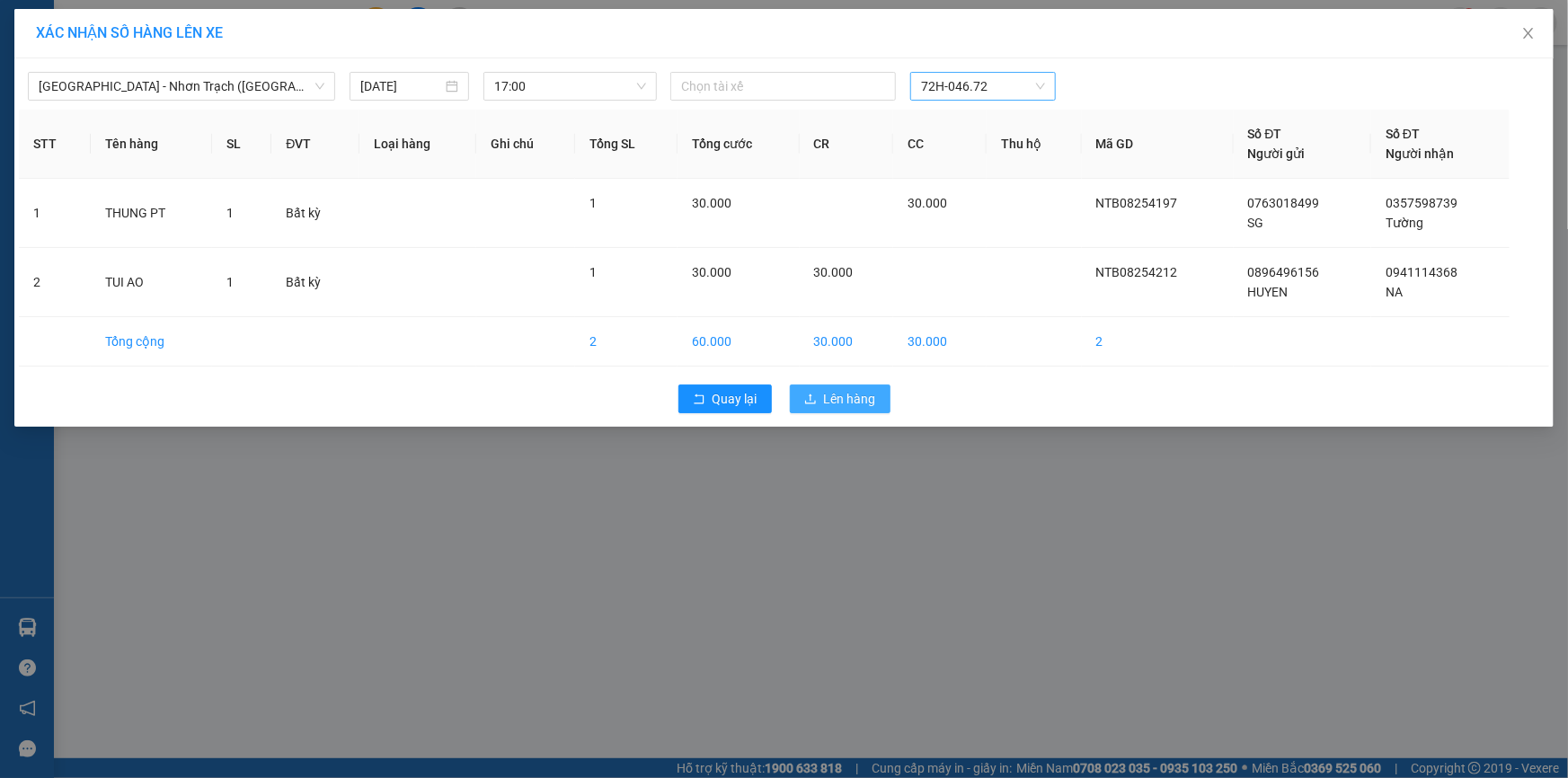
click at [835, 391] on span "Lên hàng" at bounding box center [850, 398] width 52 height 20
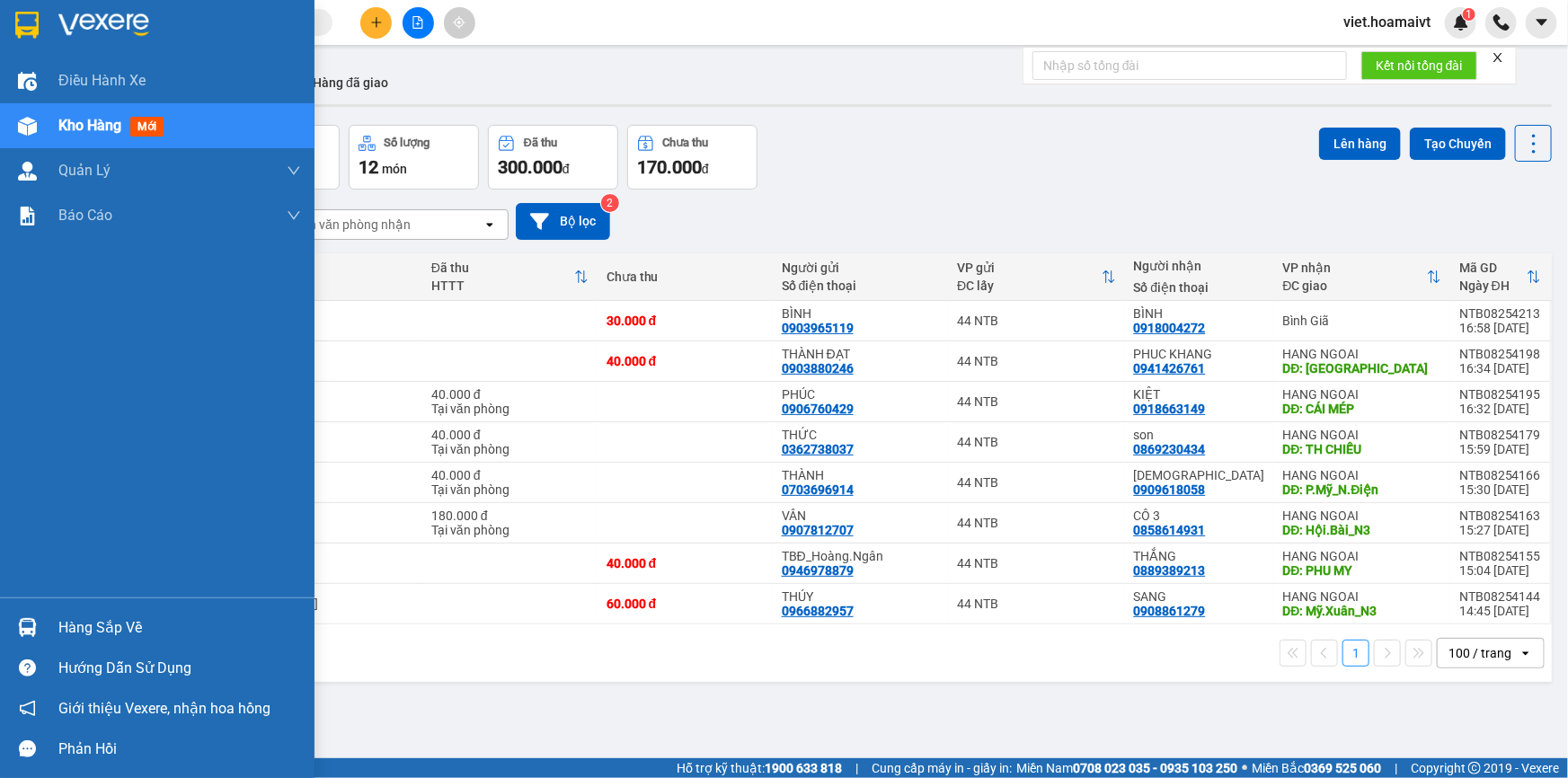
click at [107, 12] on img at bounding box center [104, 25] width 91 height 27
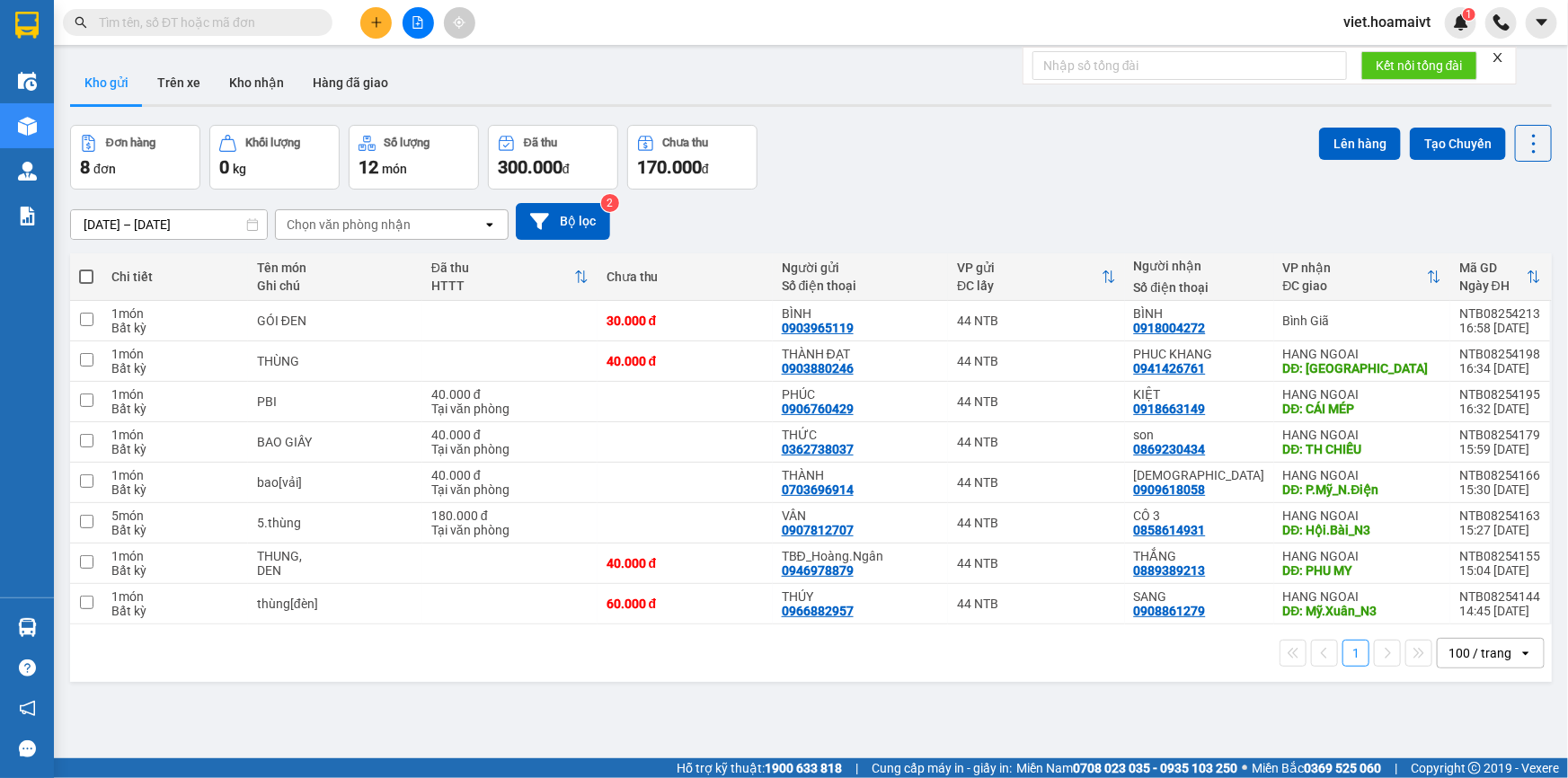
click at [970, 209] on div "[DATE] – [DATE] Press the down arrow key to interact with the calendar and sele…" at bounding box center [811, 221] width 1482 height 37
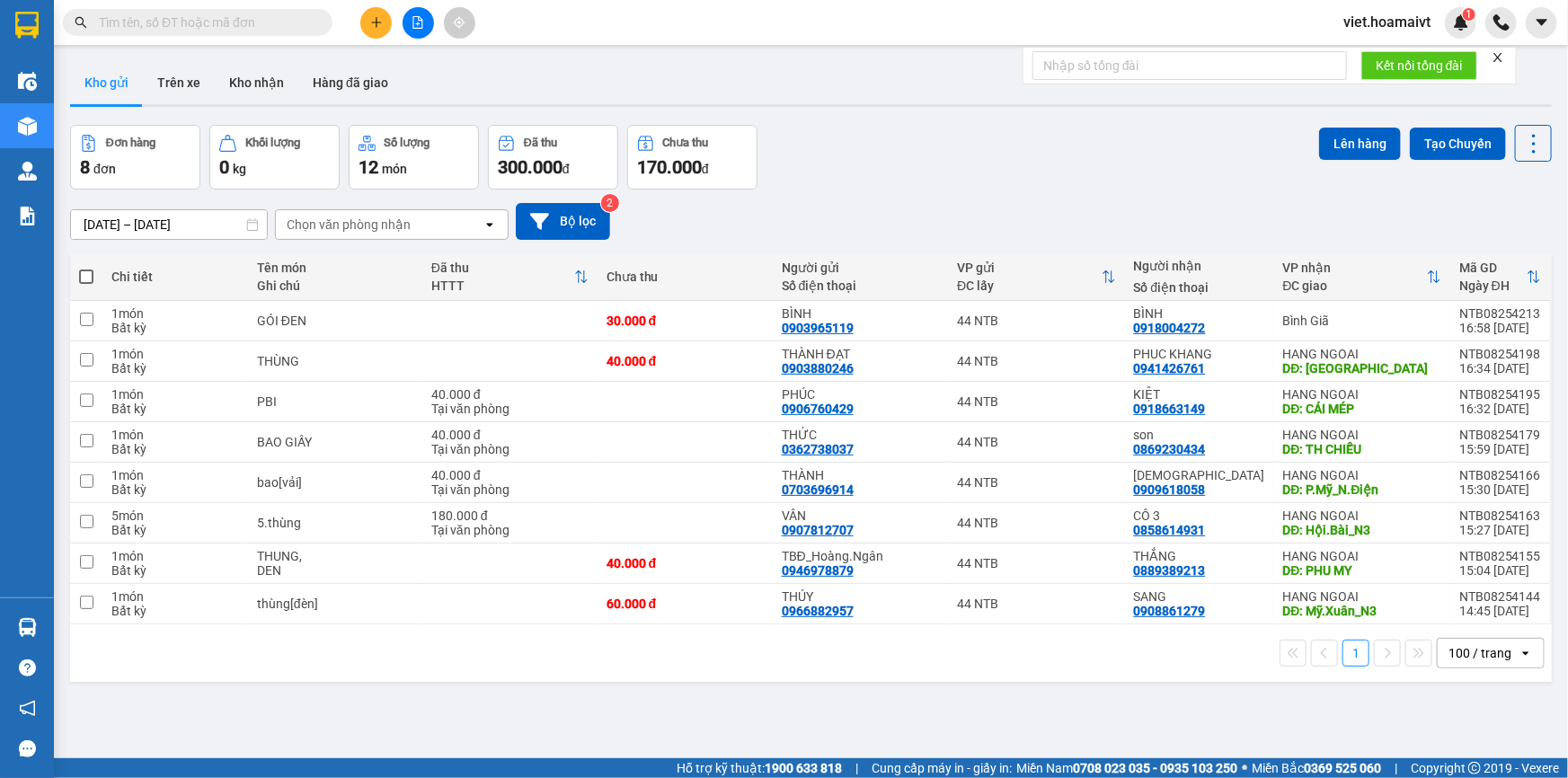
click at [904, 211] on div "[DATE] – [DATE] Press the down arrow key to interact with the calendar and sele…" at bounding box center [811, 221] width 1482 height 37
click at [299, 21] on input "text" at bounding box center [205, 22] width 212 height 20
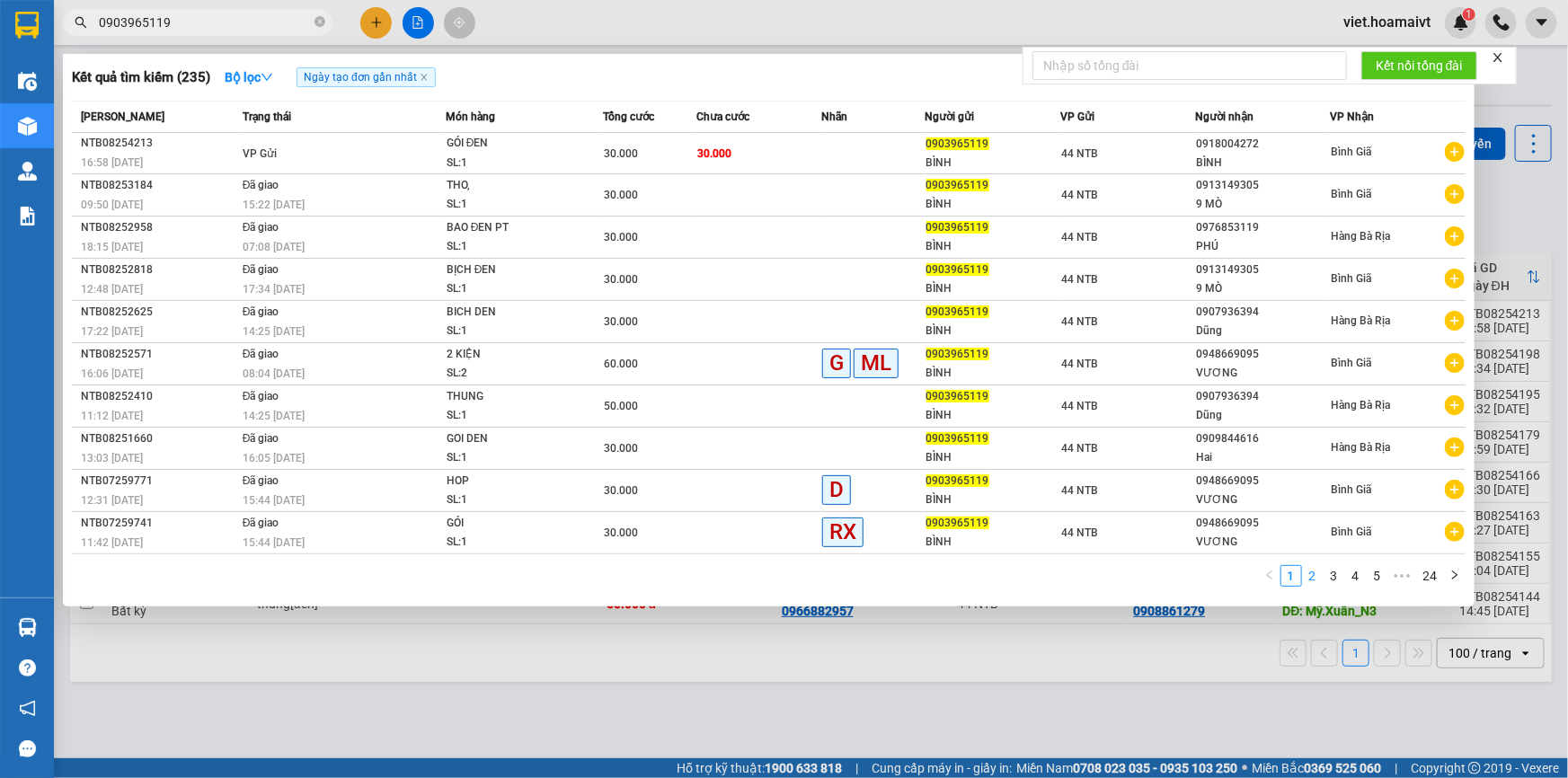
type input "0903965119"
click at [1315, 582] on link "2" at bounding box center [1313, 576] width 20 height 20
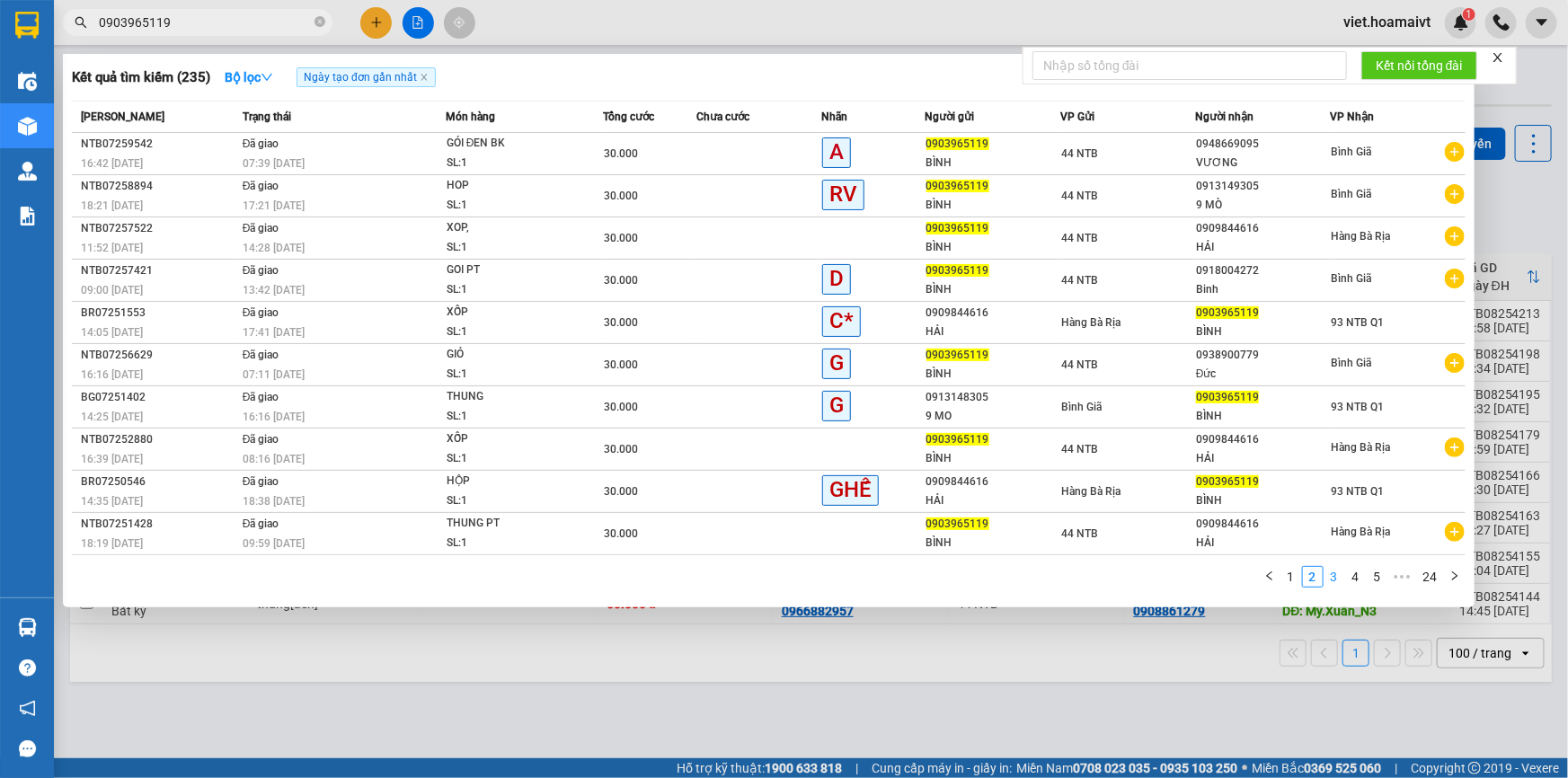
click at [1331, 579] on link "3" at bounding box center [1334, 577] width 20 height 20
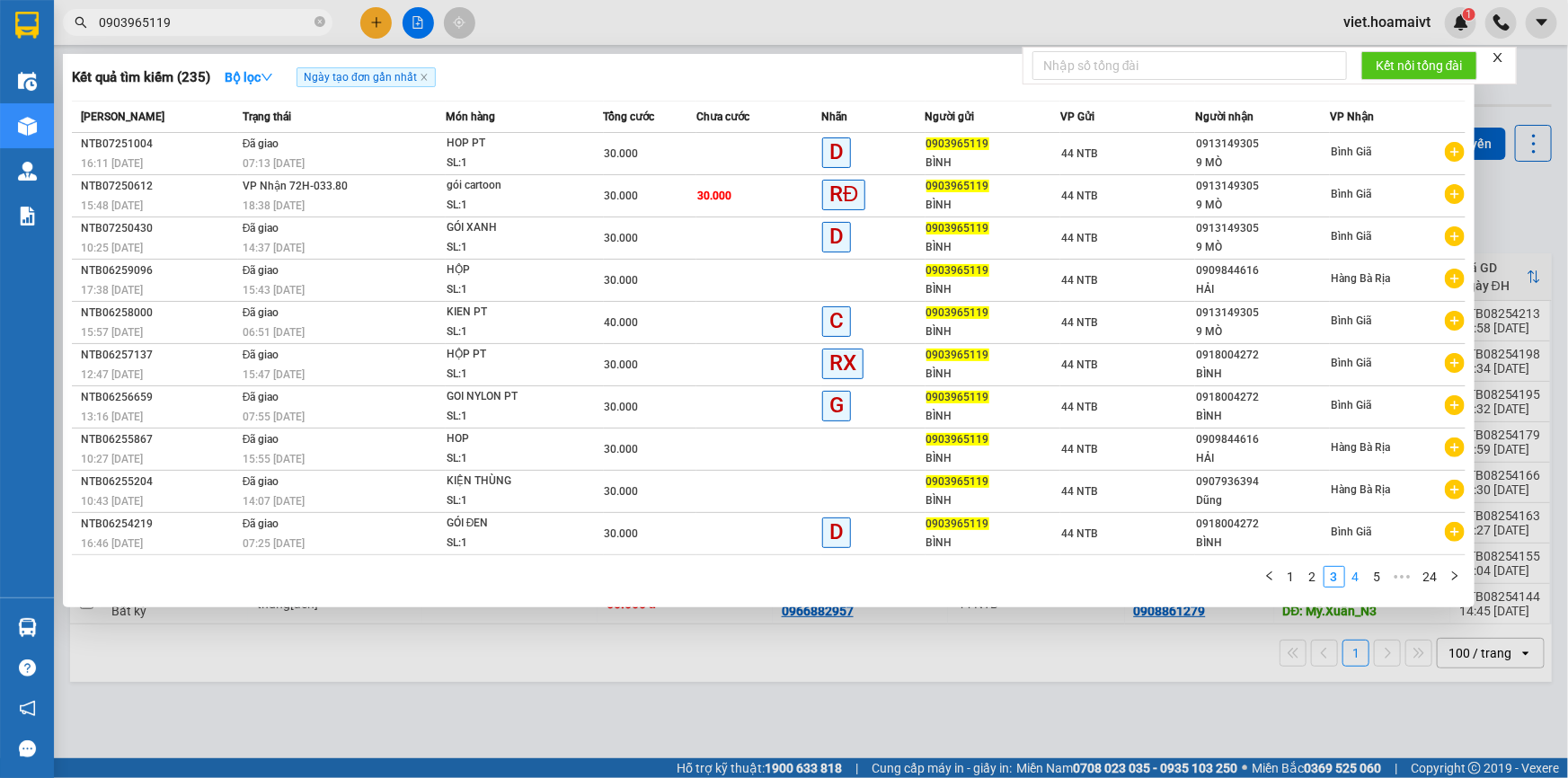
click at [1349, 581] on link "4" at bounding box center [1356, 577] width 20 height 20
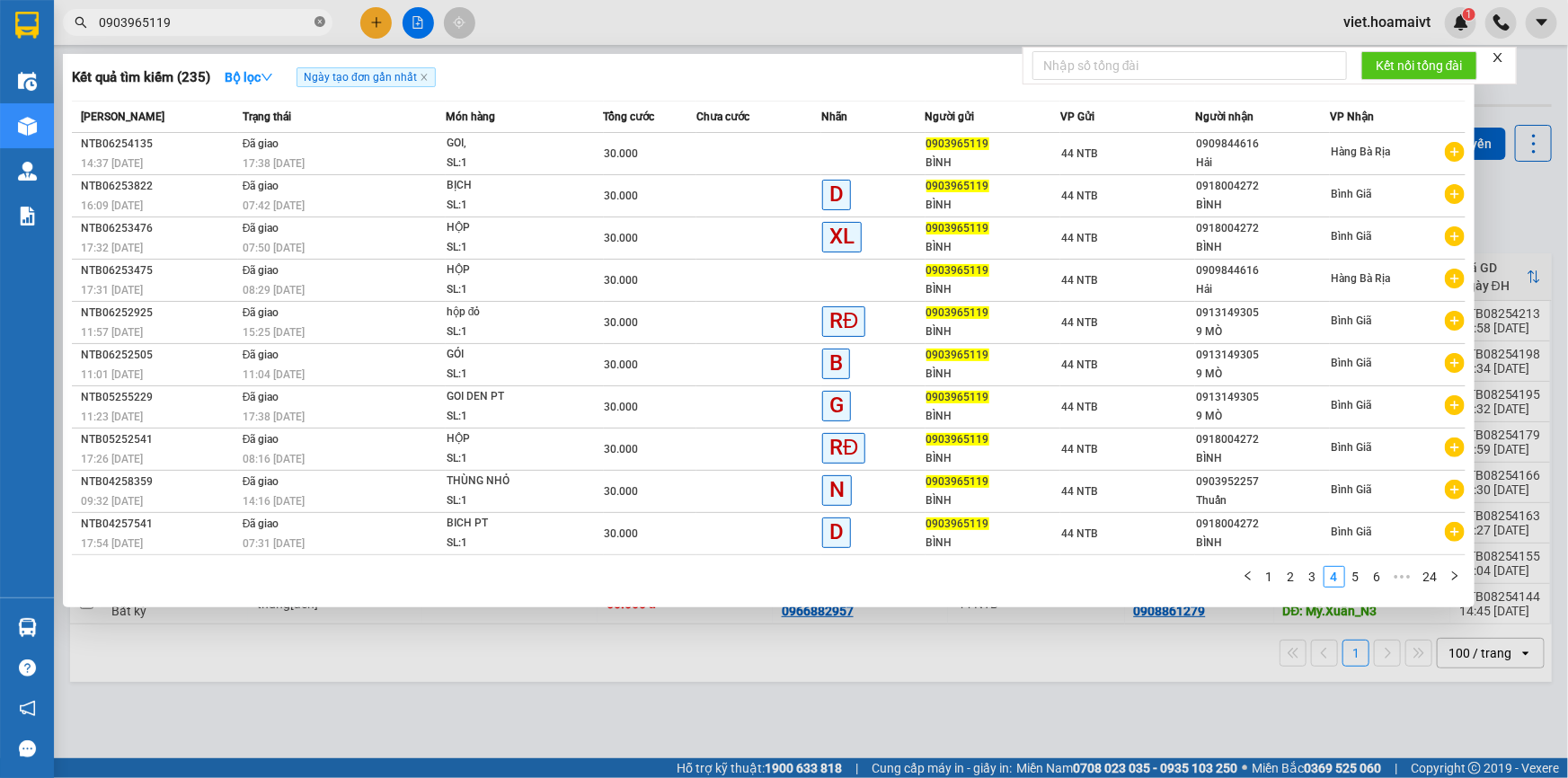
click at [321, 25] on icon "close-circle" at bounding box center [320, 21] width 10 height 10
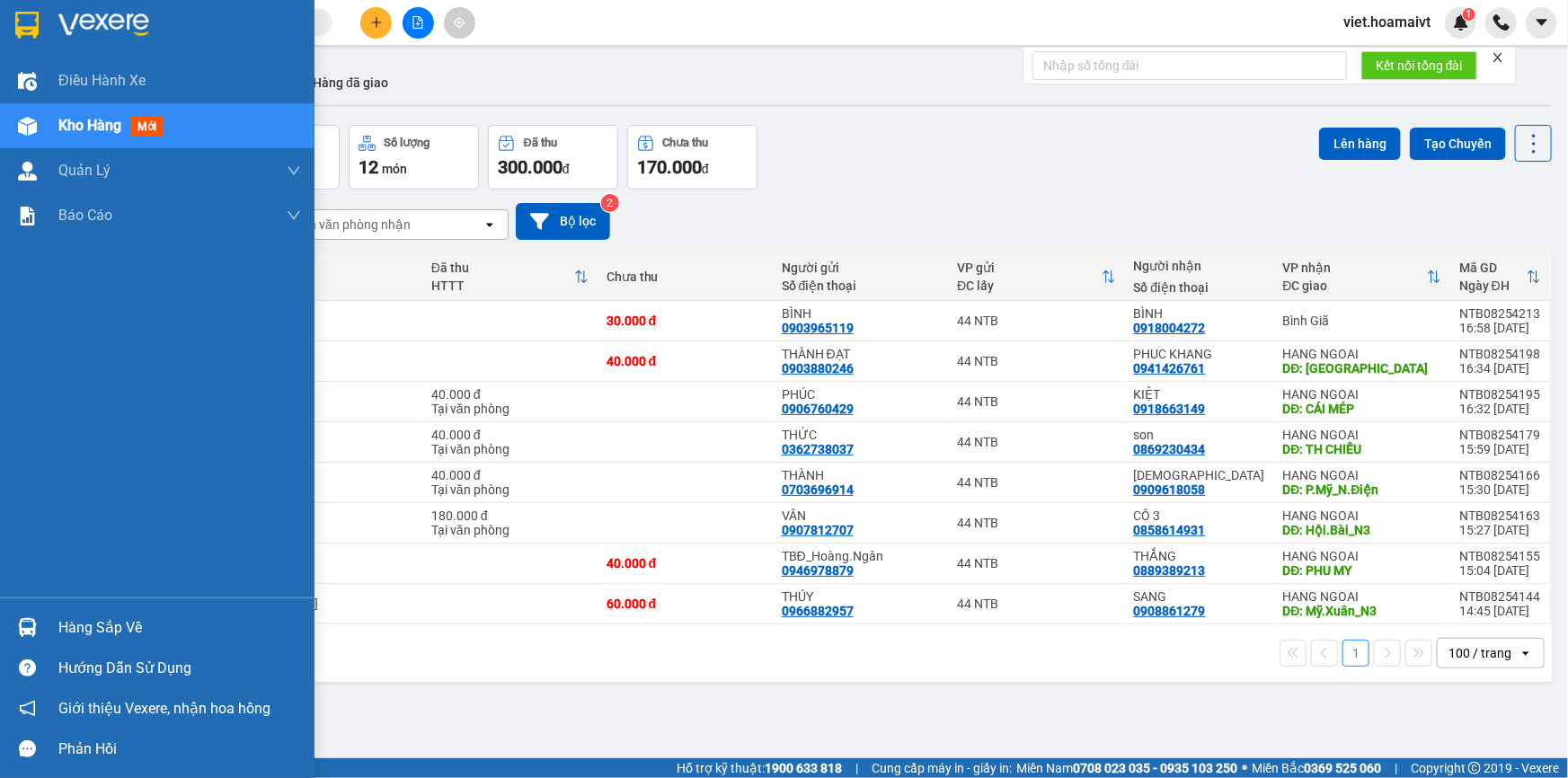
click at [77, 11] on img at bounding box center [104, 25] width 91 height 27
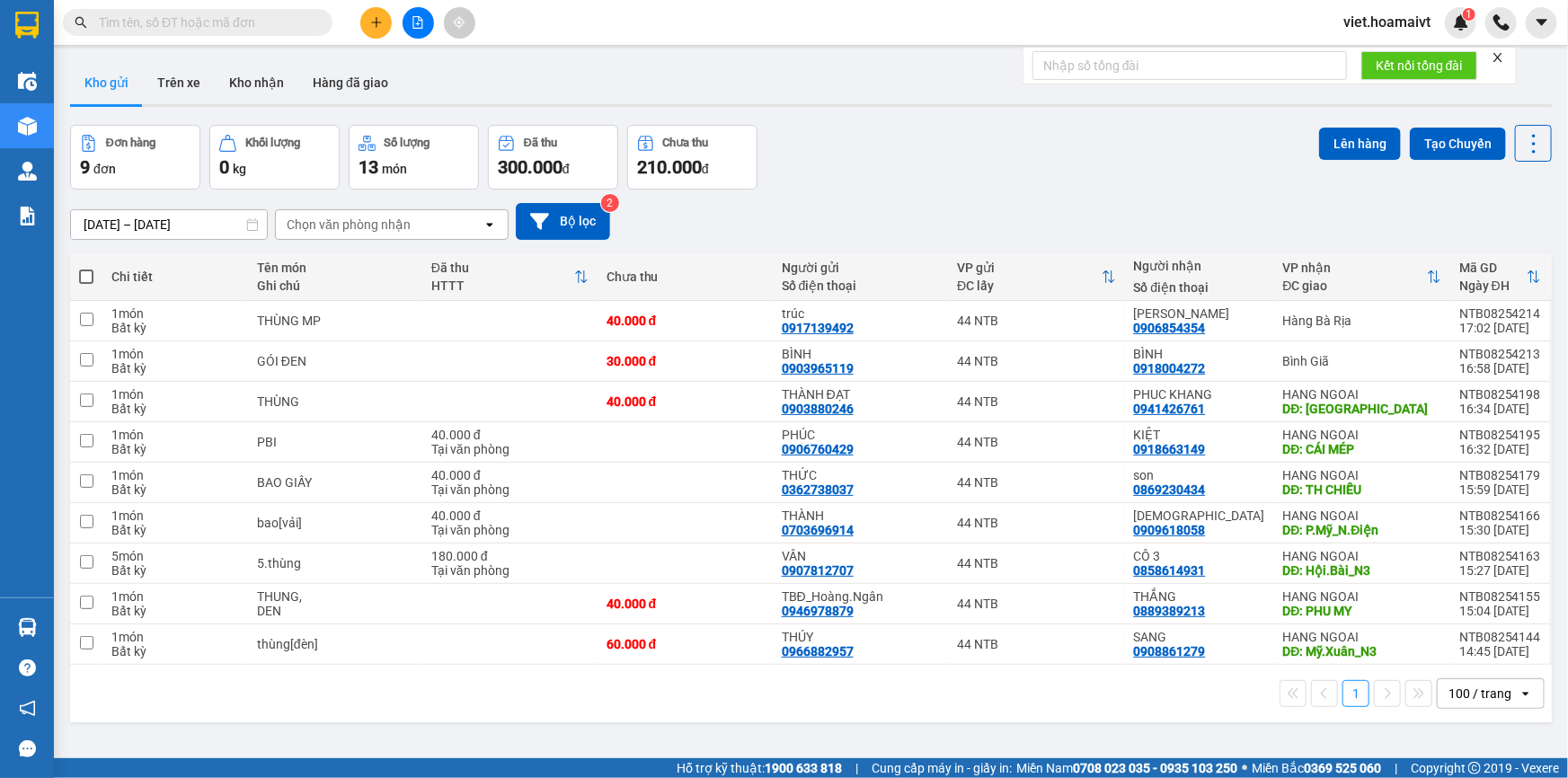
click at [987, 178] on div "Đơn hàng 9 đơn Khối lượng 0 kg Số lượng 13 món Đã thu 300.000 đ Chưa thu 210.00…" at bounding box center [811, 157] width 1482 height 65
click at [979, 178] on div "Đơn hàng 9 đơn Khối lượng 0 kg Số lượng 13 món Đã thu 300.000 đ Chưa thu 210.00…" at bounding box center [811, 157] width 1482 height 65
click at [1077, 153] on div "Đơn hàng 9 đơn Khối lượng 0 kg Số lượng 13 món Đã thu 300.000 đ Chưa thu 210.00…" at bounding box center [811, 157] width 1482 height 65
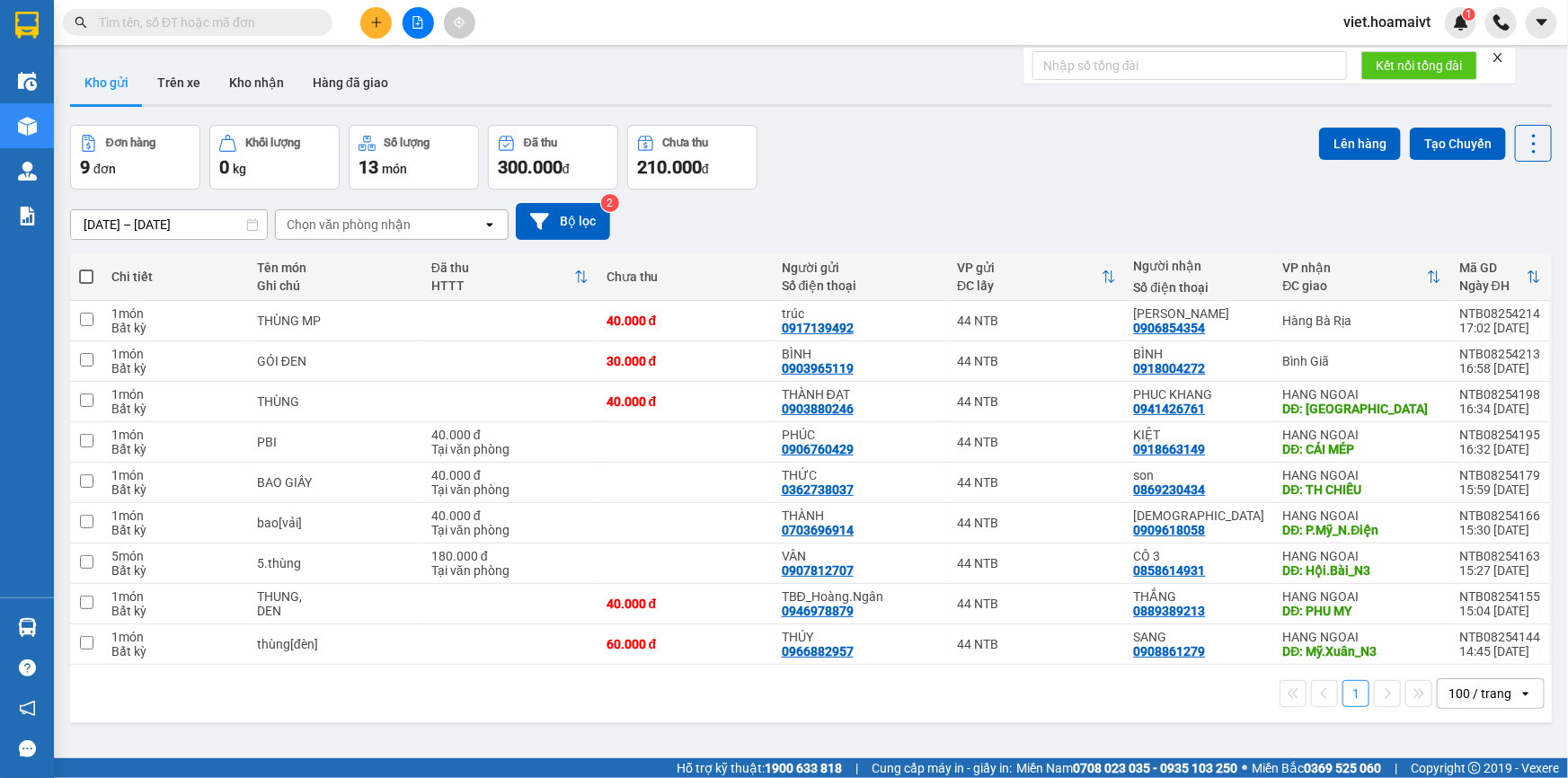
click at [954, 137] on div "Đơn hàng 9 đơn Khối lượng 0 kg Số lượng 13 món Đã thu 300.000 đ Chưa thu 210.00…" at bounding box center [811, 157] width 1482 height 65
click at [817, 240] on div "[DATE] – [DATE] Press the down arrow key to interact with the calendar and sele…" at bounding box center [811, 221] width 1482 height 64
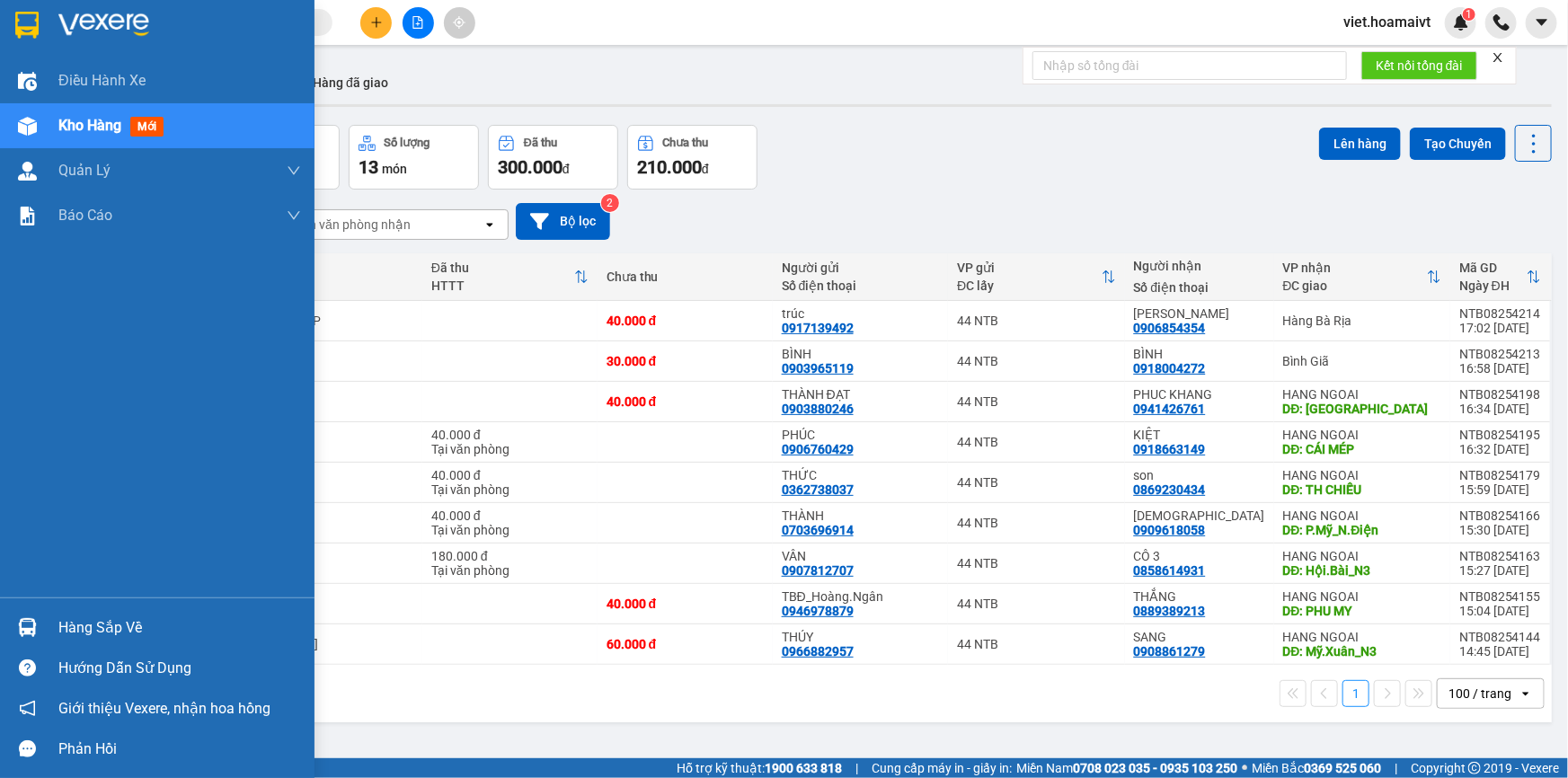
click at [76, 11] on img at bounding box center [104, 25] width 91 height 27
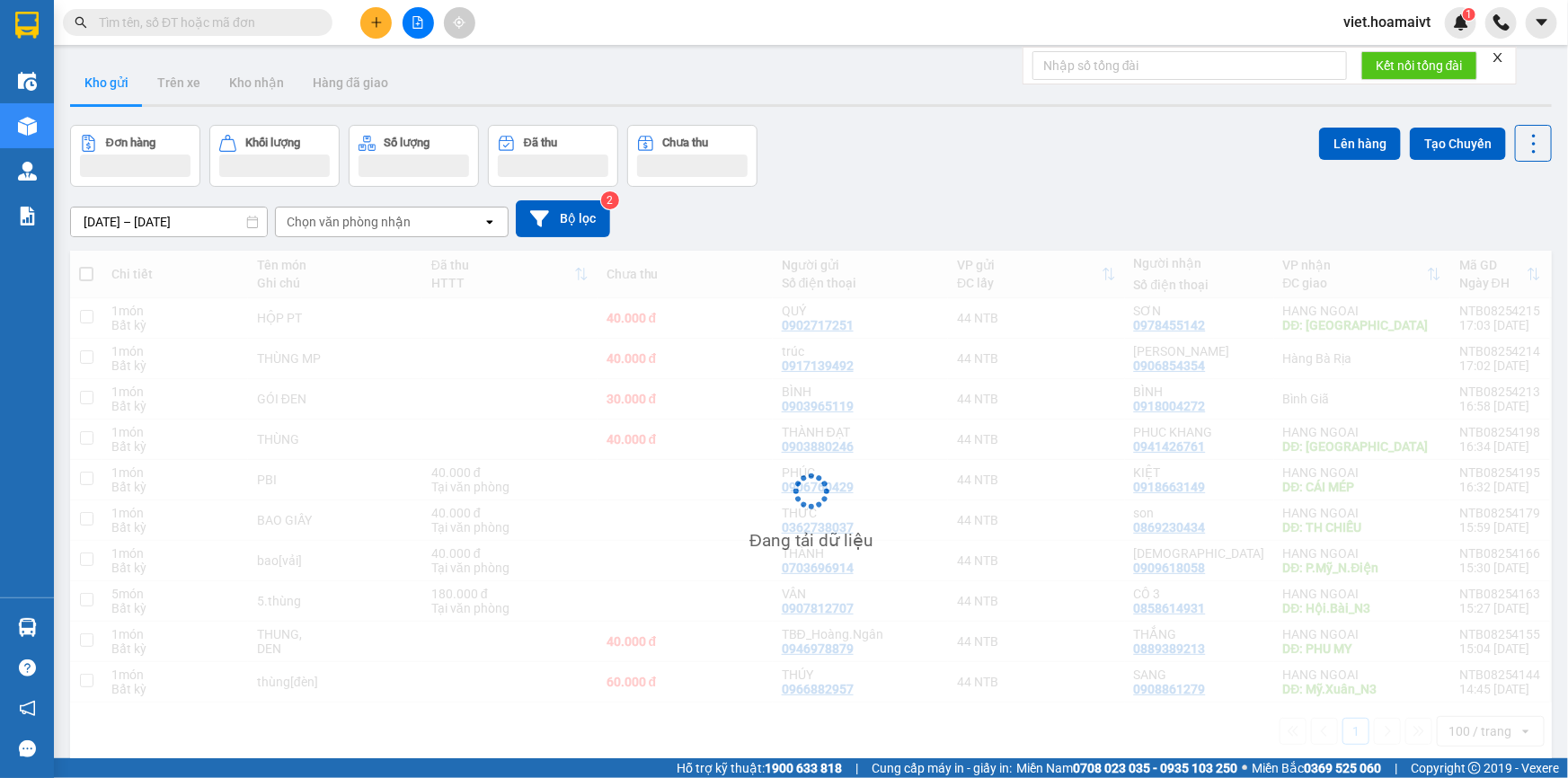
click at [955, 134] on div "Đơn hàng Khối lượng Số lượng Đã thu Chưa thu Lên hàng Tạo Chuyến" at bounding box center [811, 156] width 1482 height 62
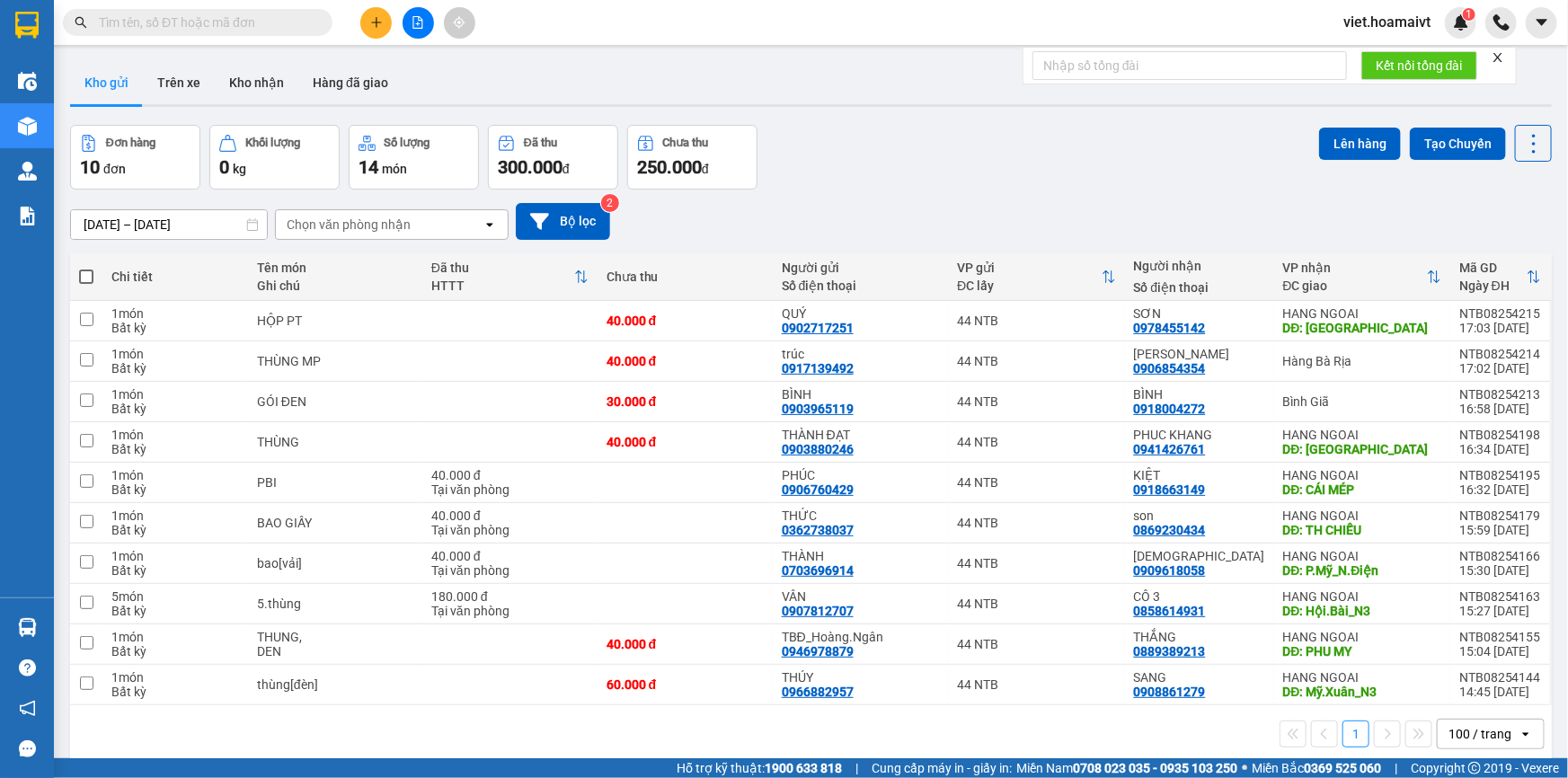
click at [248, 23] on input "text" at bounding box center [205, 22] width 212 height 20
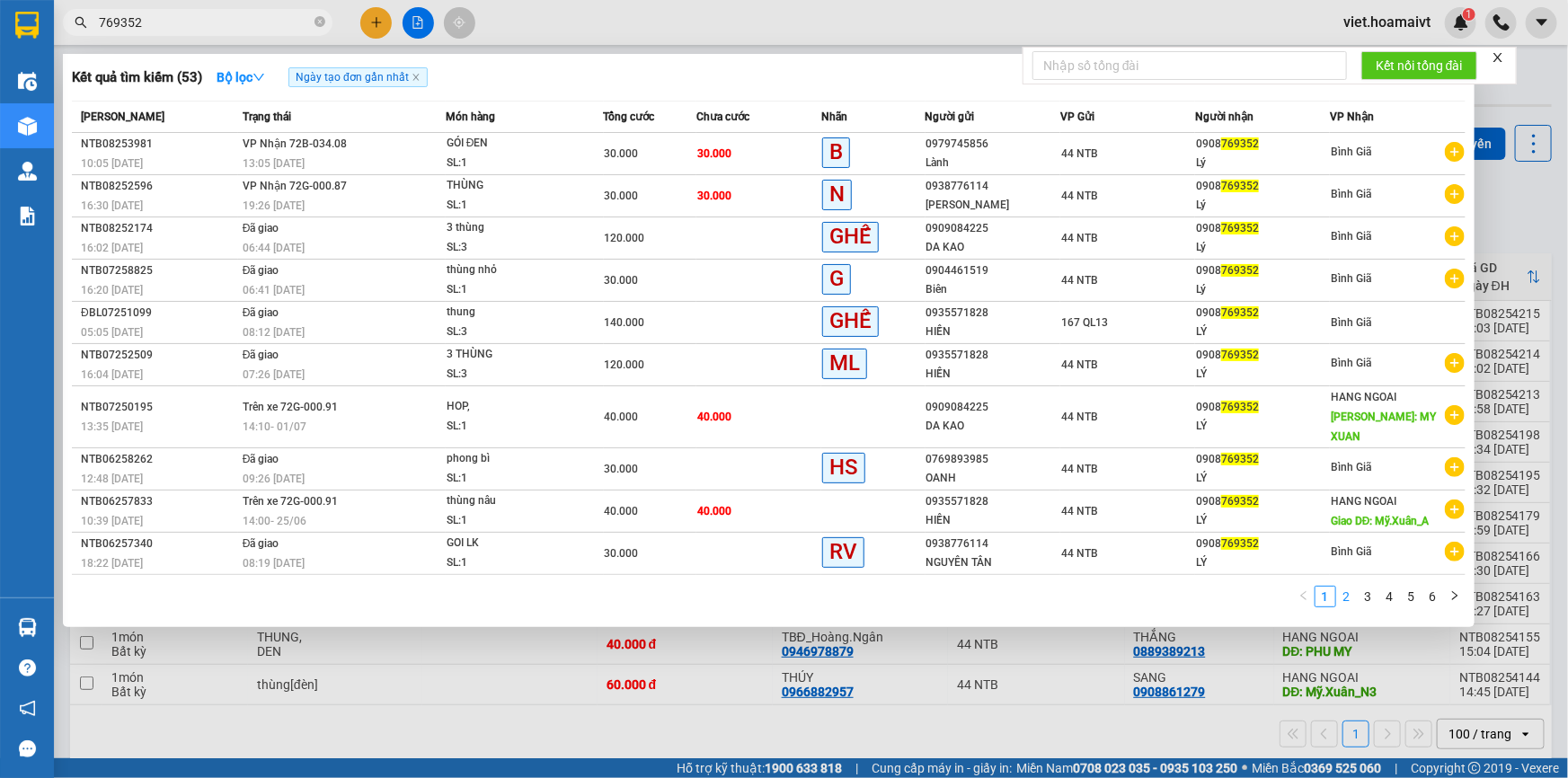
type input "769352"
click at [1349, 587] on link "2" at bounding box center [1347, 597] width 20 height 20
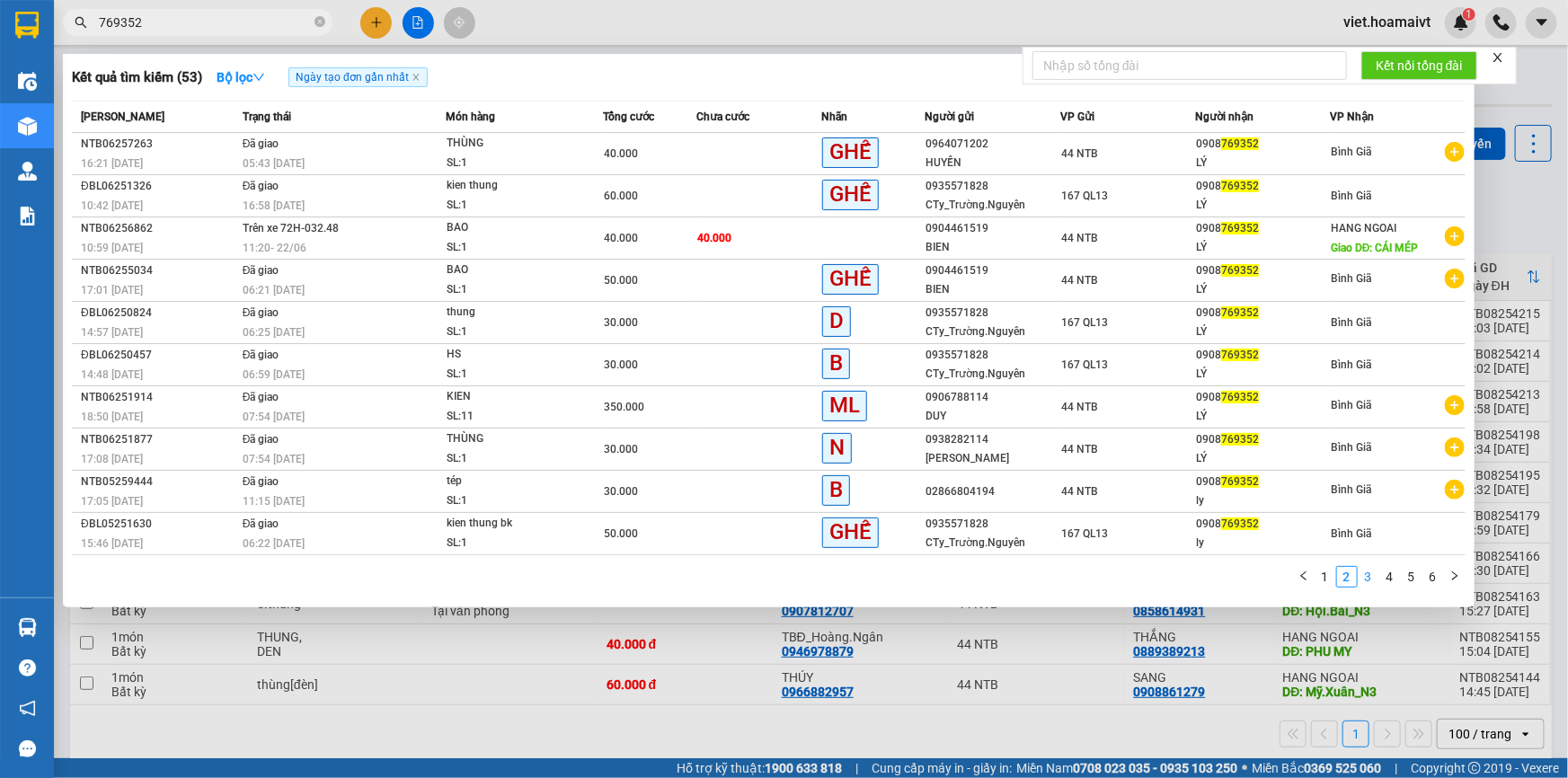
click at [1361, 574] on link "3" at bounding box center [1368, 577] width 20 height 20
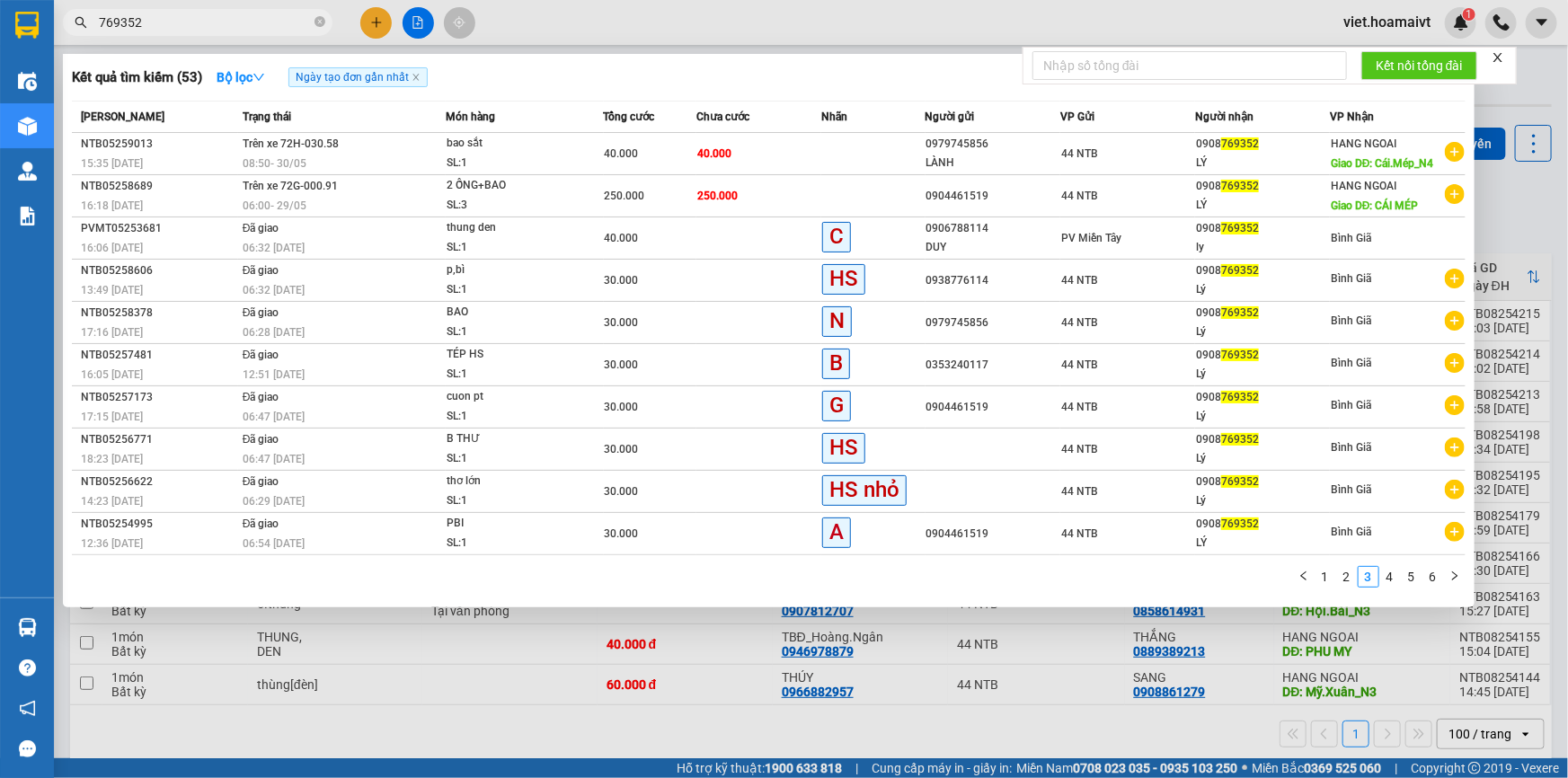
click at [1071, 684] on div at bounding box center [784, 389] width 1568 height 778
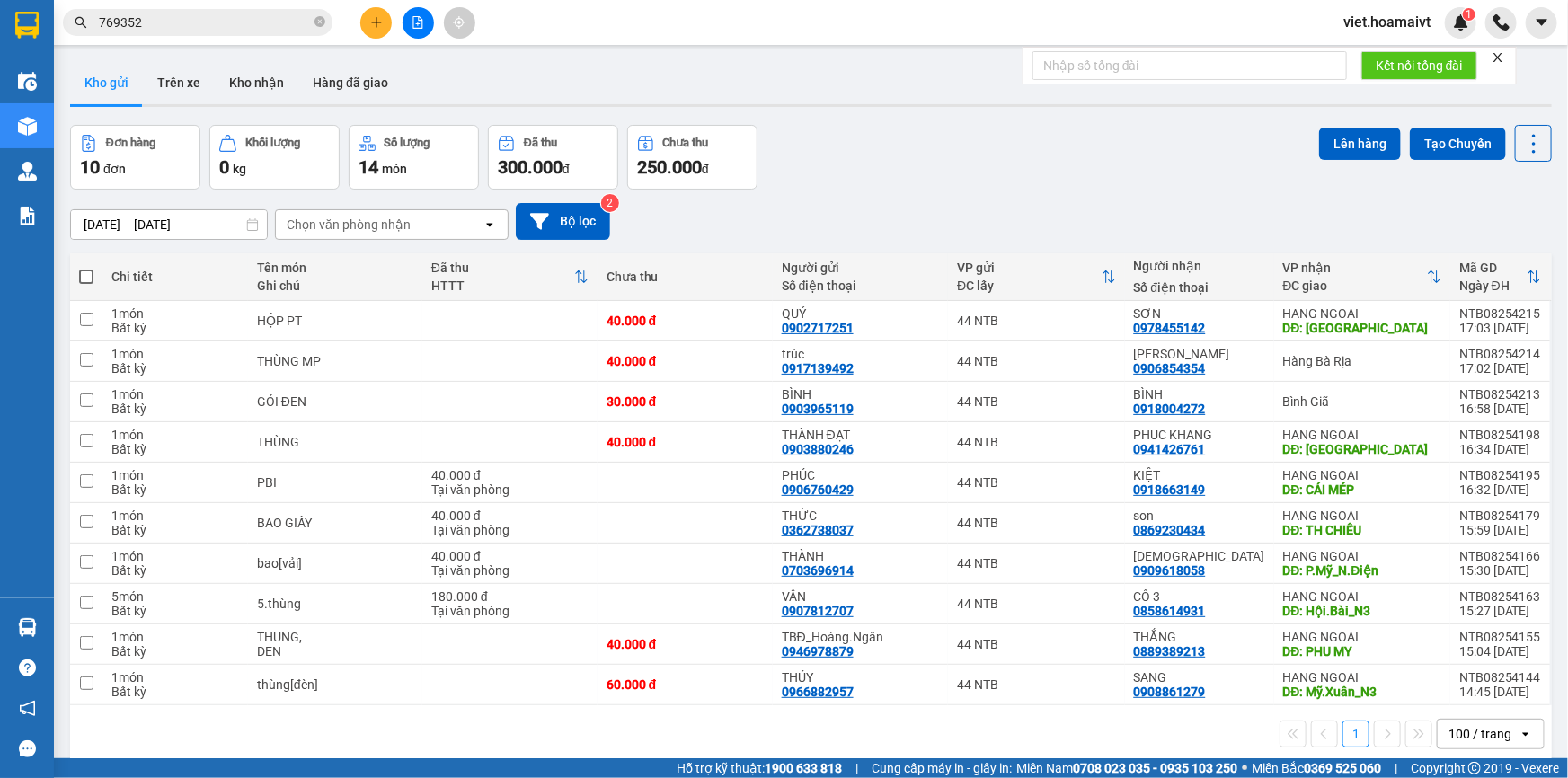
click at [899, 151] on div "Đơn hàng 10 đơn Khối lượng 0 kg Số lượng 14 món Đã thu 300.000 đ Chưa thu 250.0…" at bounding box center [811, 157] width 1482 height 65
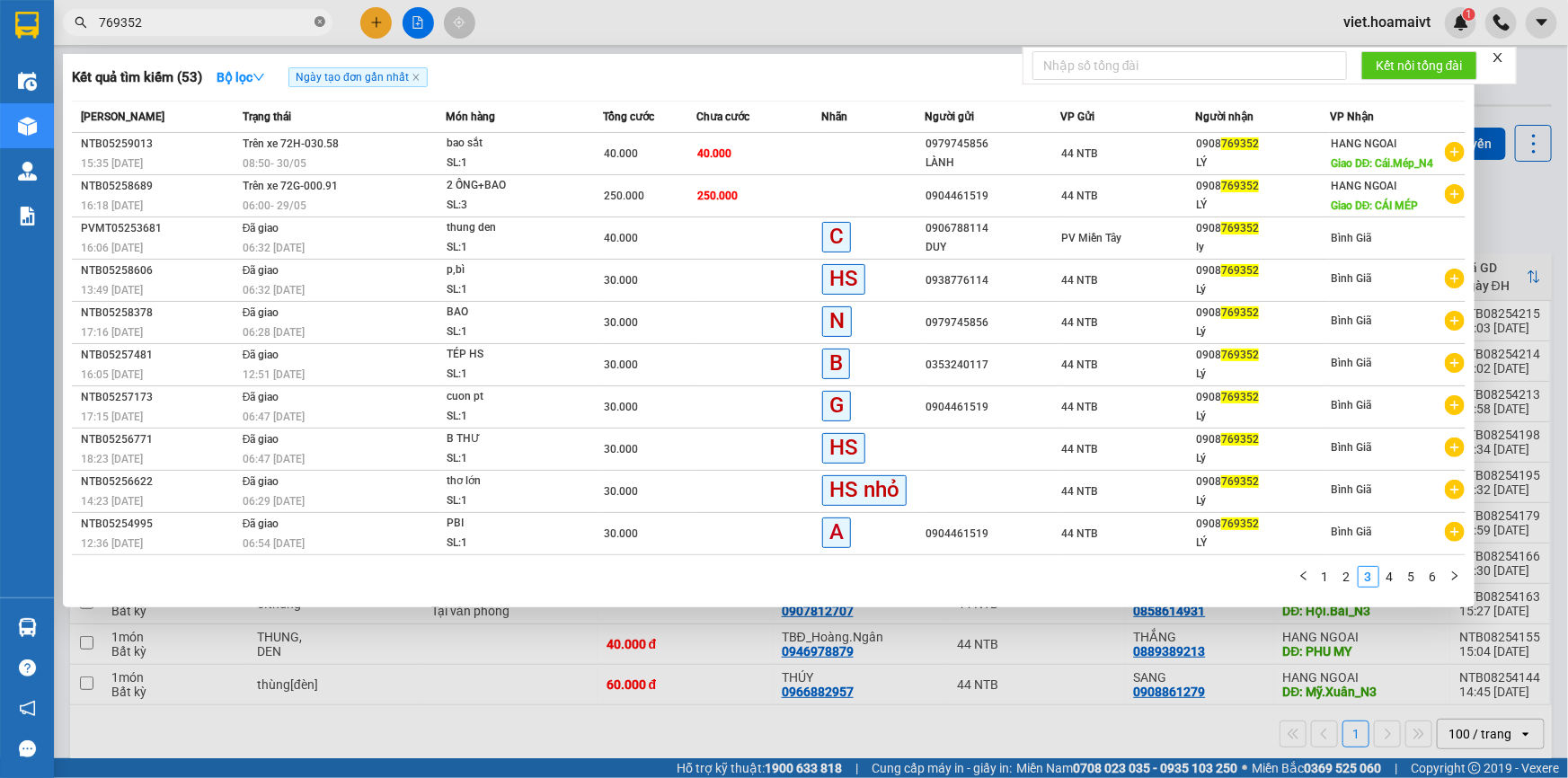
click at [316, 25] on icon "close-circle" at bounding box center [320, 21] width 10 height 10
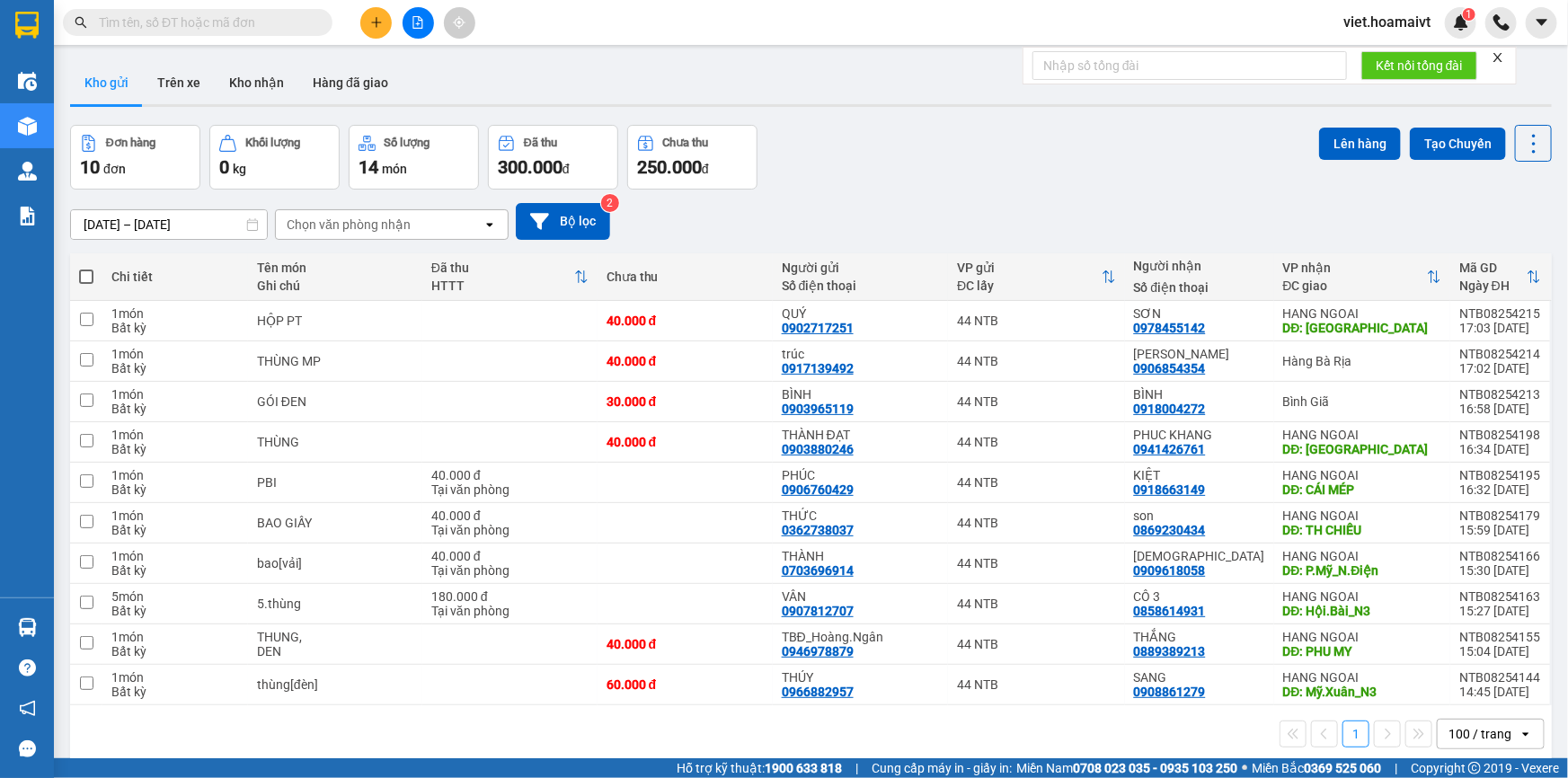
click at [271, 24] on input "text" at bounding box center [205, 22] width 212 height 20
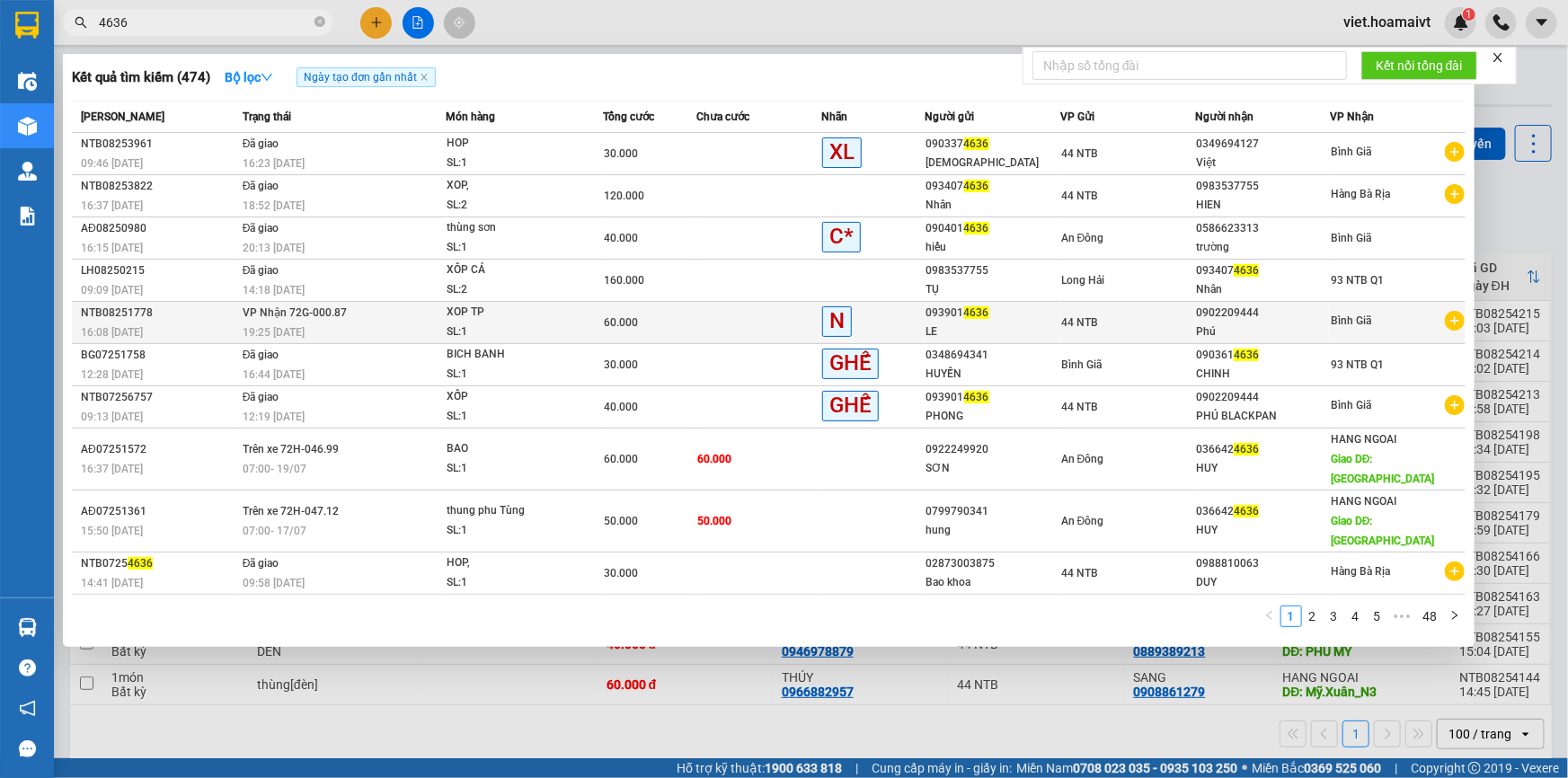
type input "4636"
click at [315, 333] on div "19:25 - 06/08" at bounding box center [343, 332] width 202 height 20
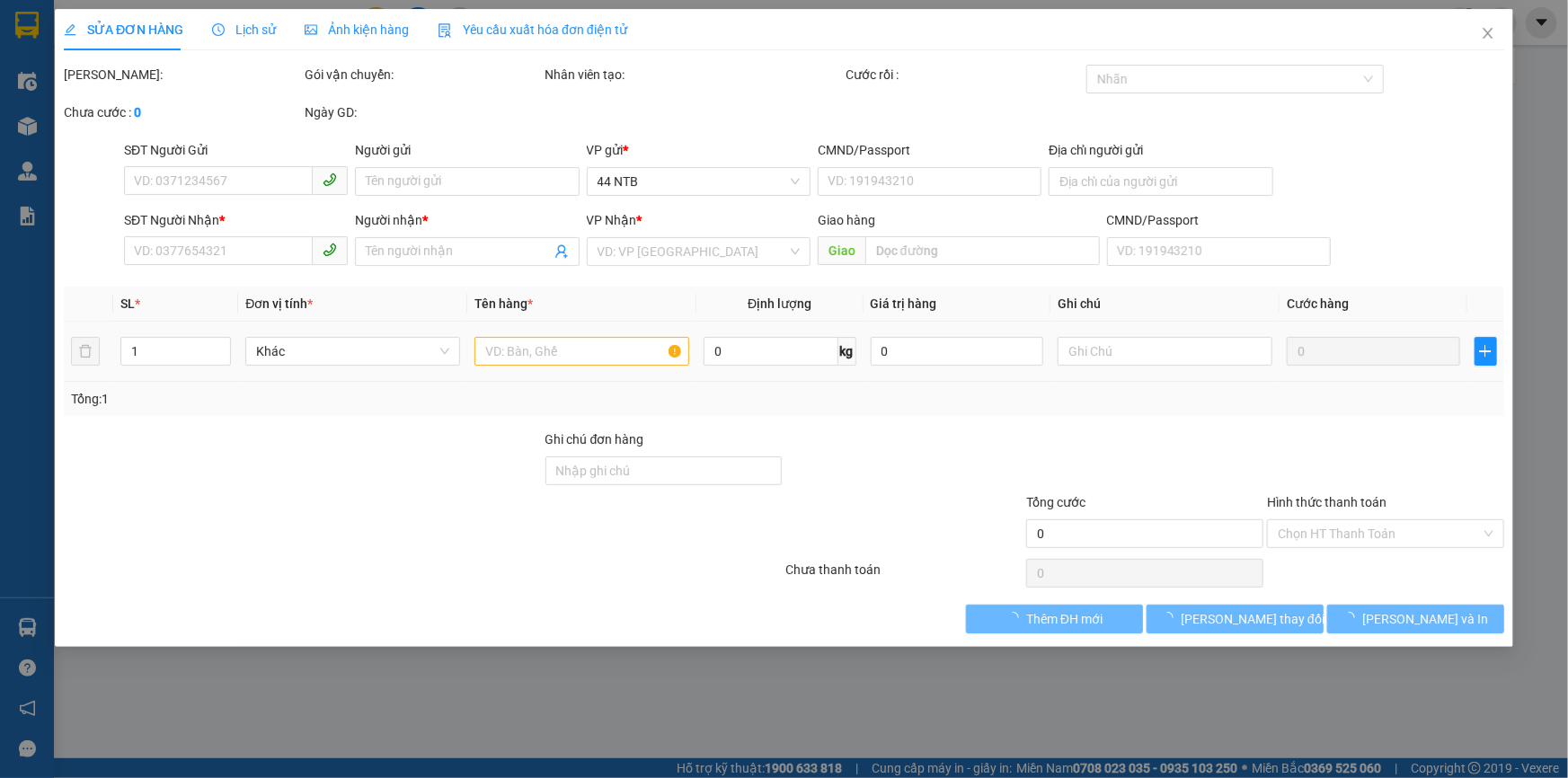
type input "0939014636"
type input "LE"
type input "16_đường.53_Q2"
type input "0902209444"
type input "Phú"
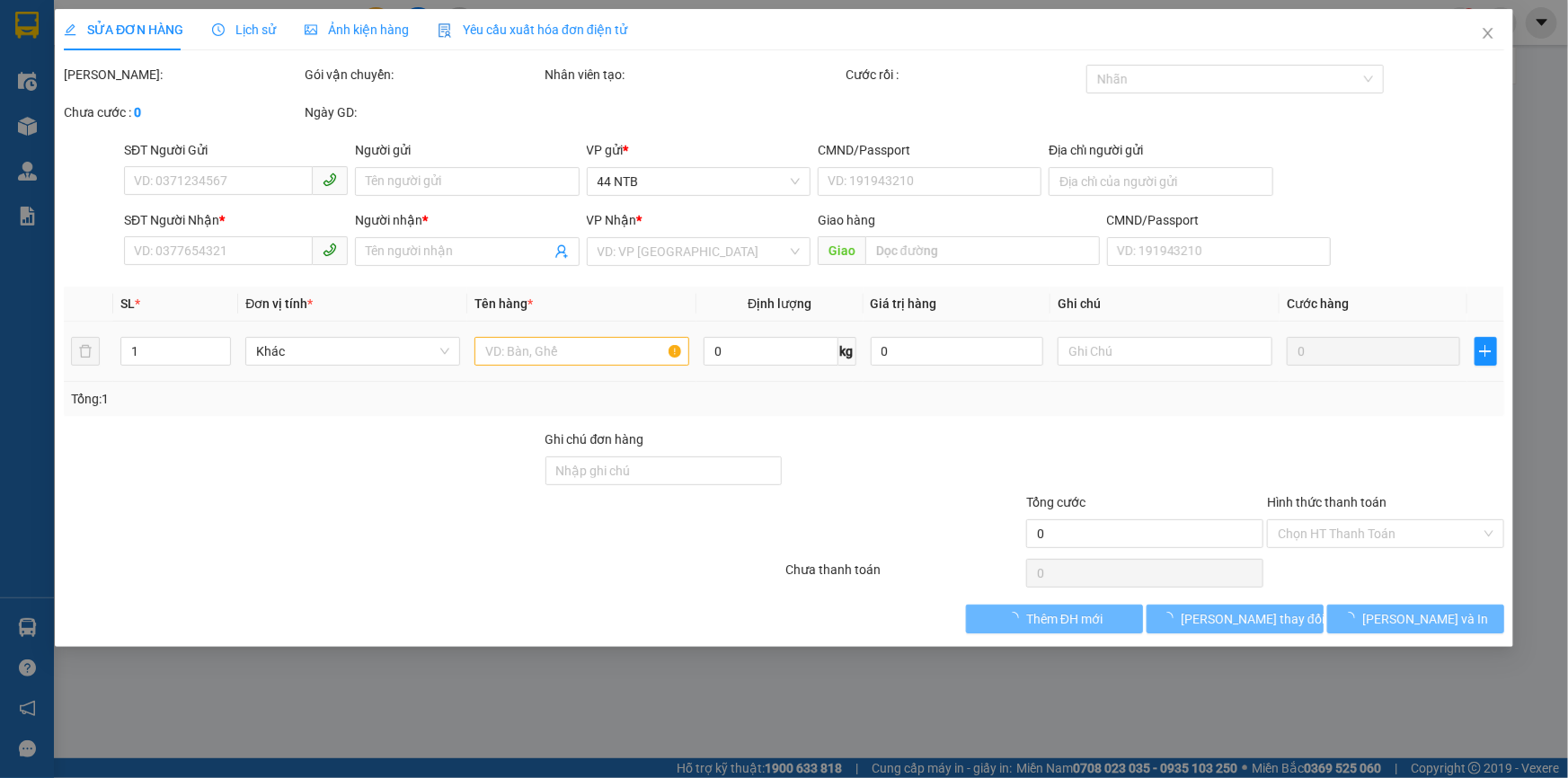
type input "60.000"
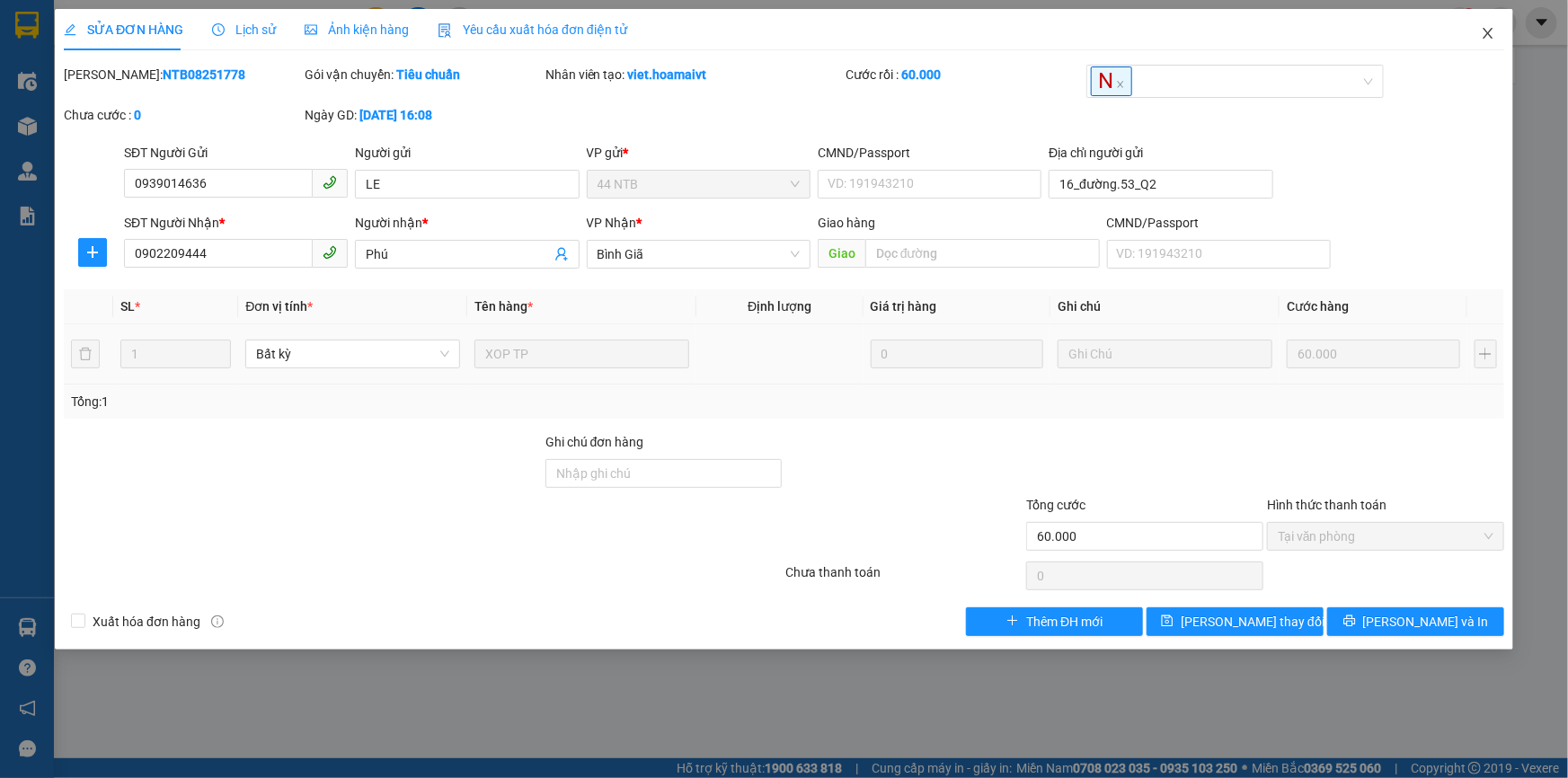
click at [1486, 34] on icon "close" at bounding box center [1487, 32] width 14 height 14
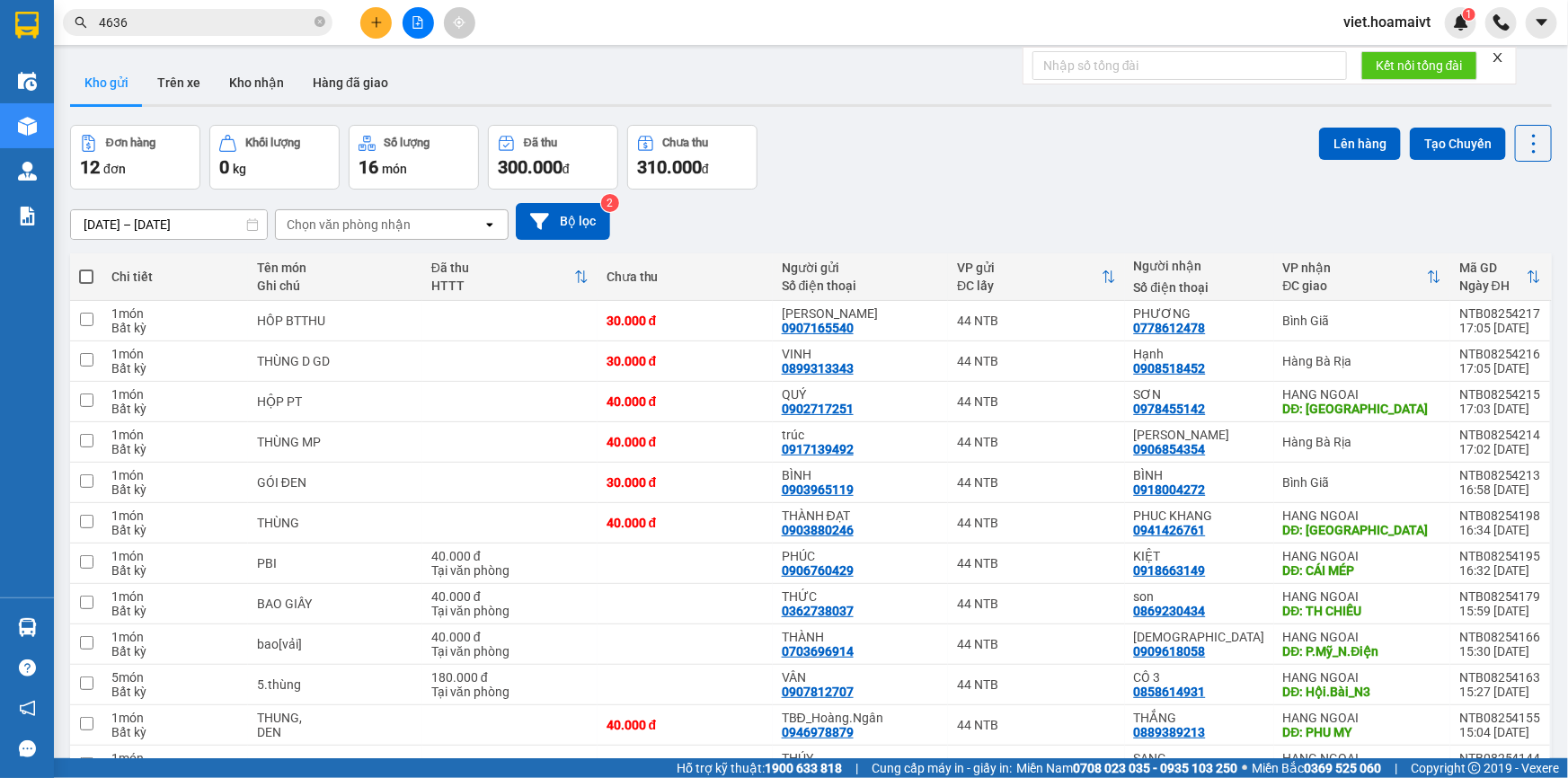
click at [251, 24] on input "4636" at bounding box center [205, 22] width 212 height 20
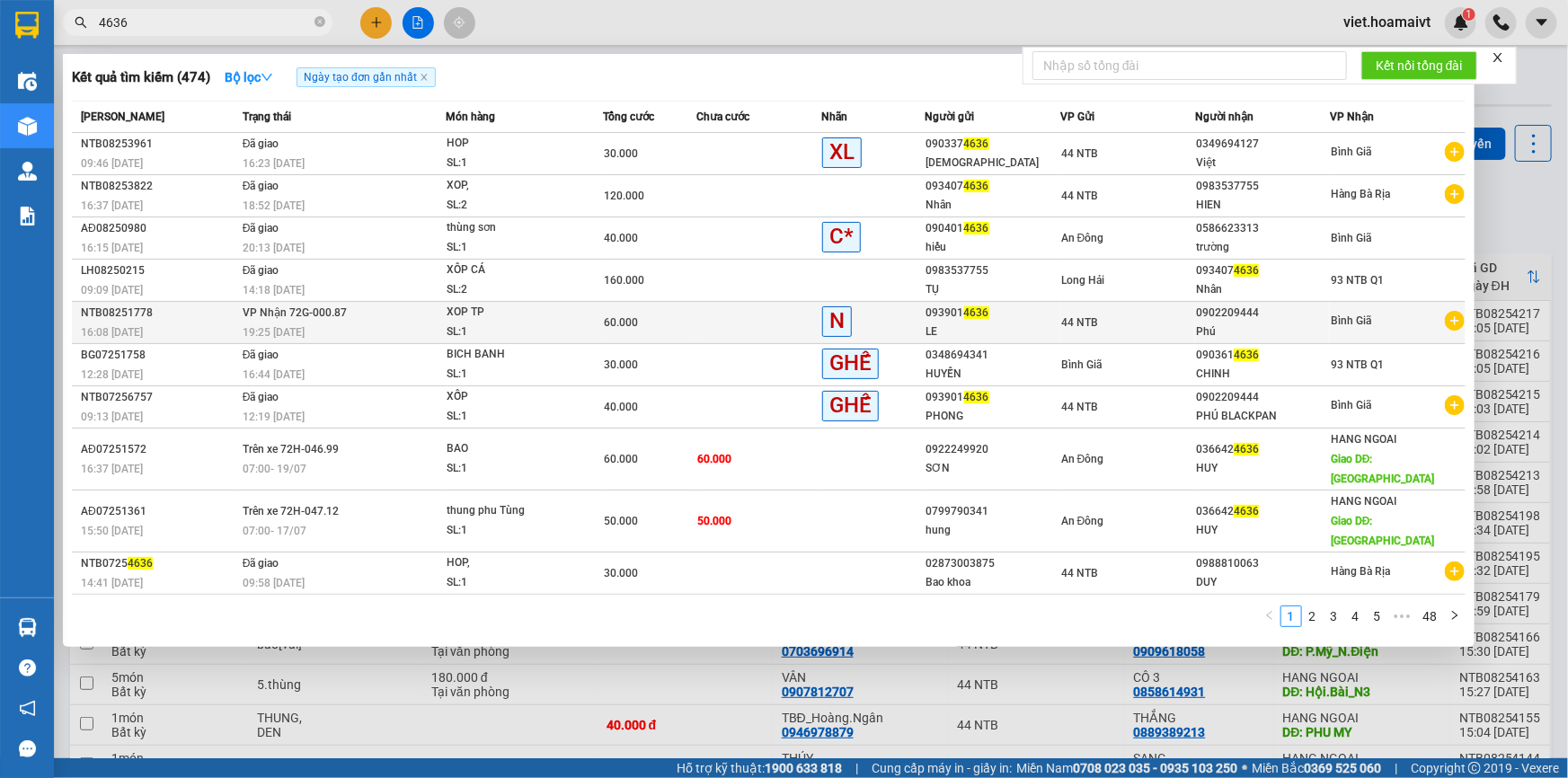
click at [424, 323] on div "19:25 - 06/08" at bounding box center [343, 332] width 202 height 20
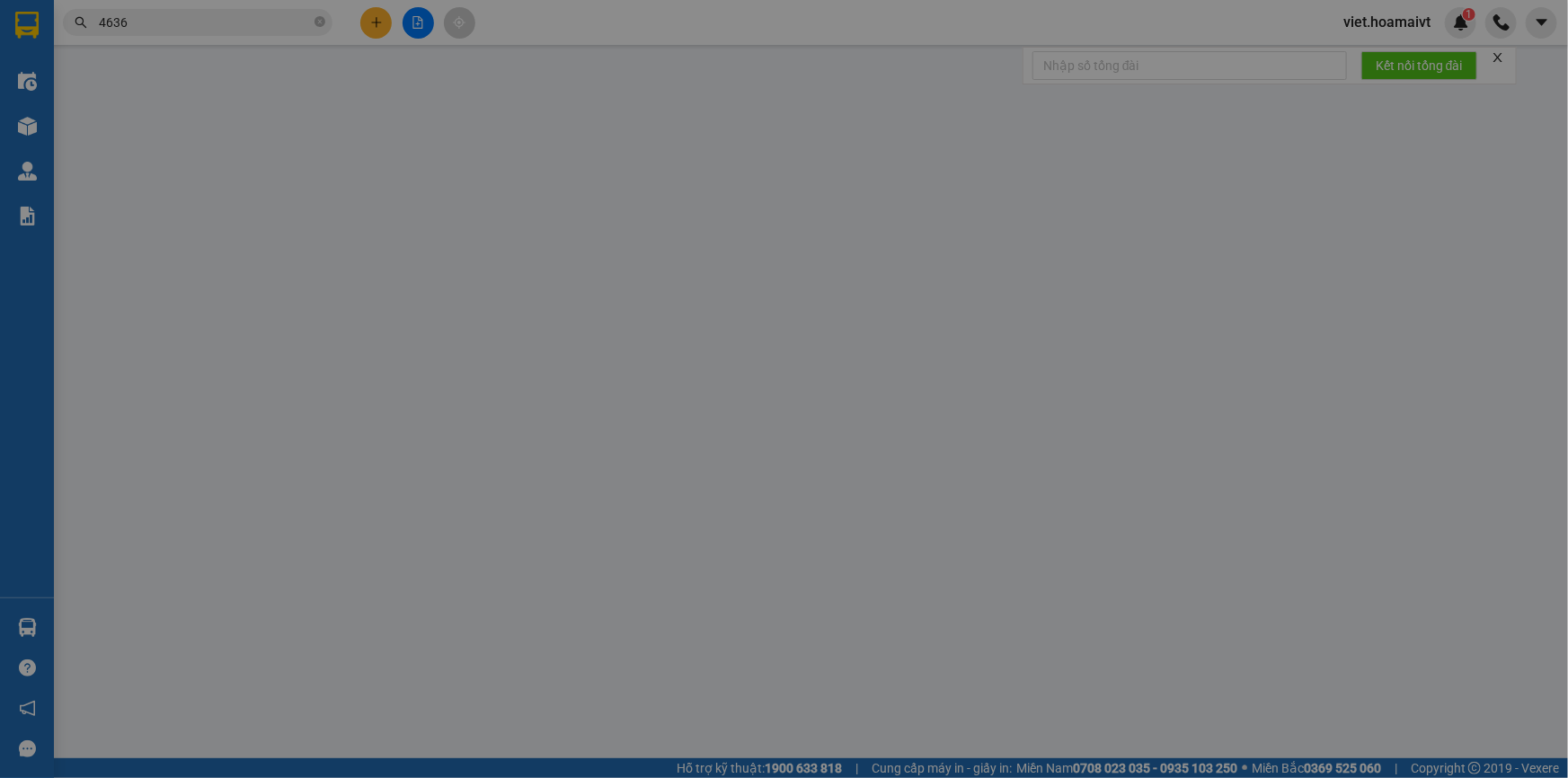
type input "0939014636"
type input "LE"
type input "16_đường.53_Q2"
type input "0902209444"
type input "Phú"
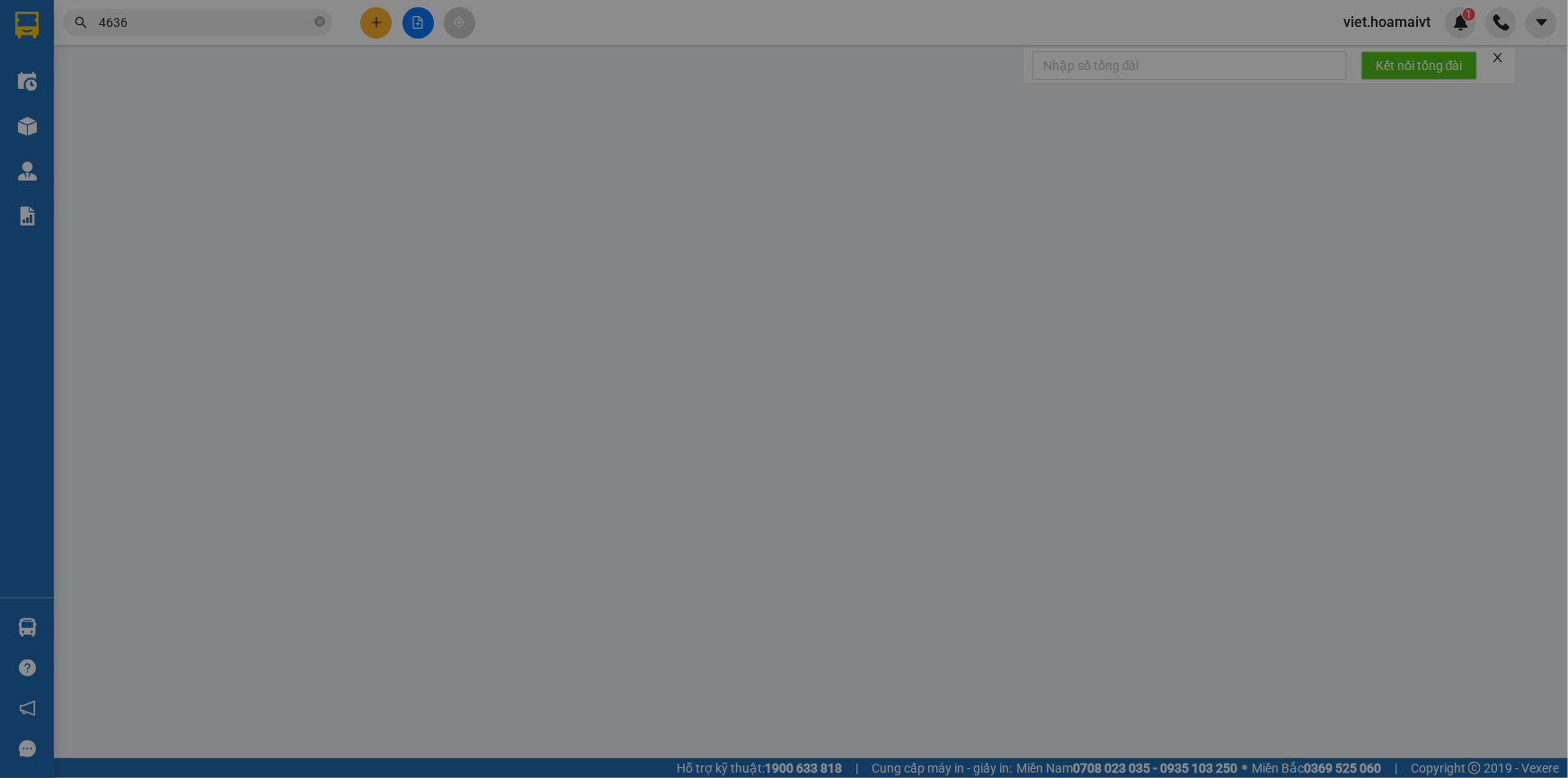
type input "60.000"
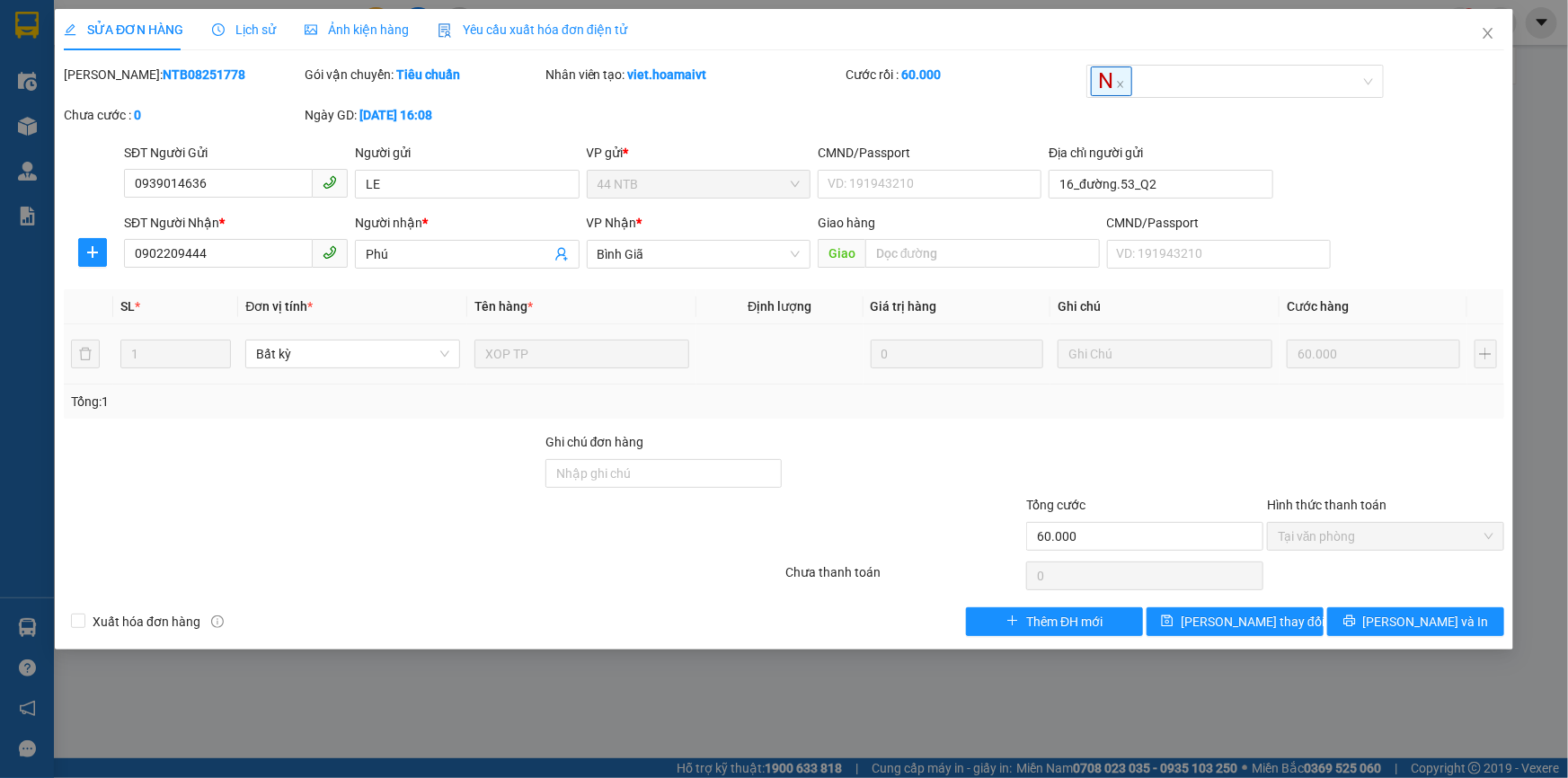
click at [247, 24] on span "Lịch sử" at bounding box center [244, 29] width 64 height 14
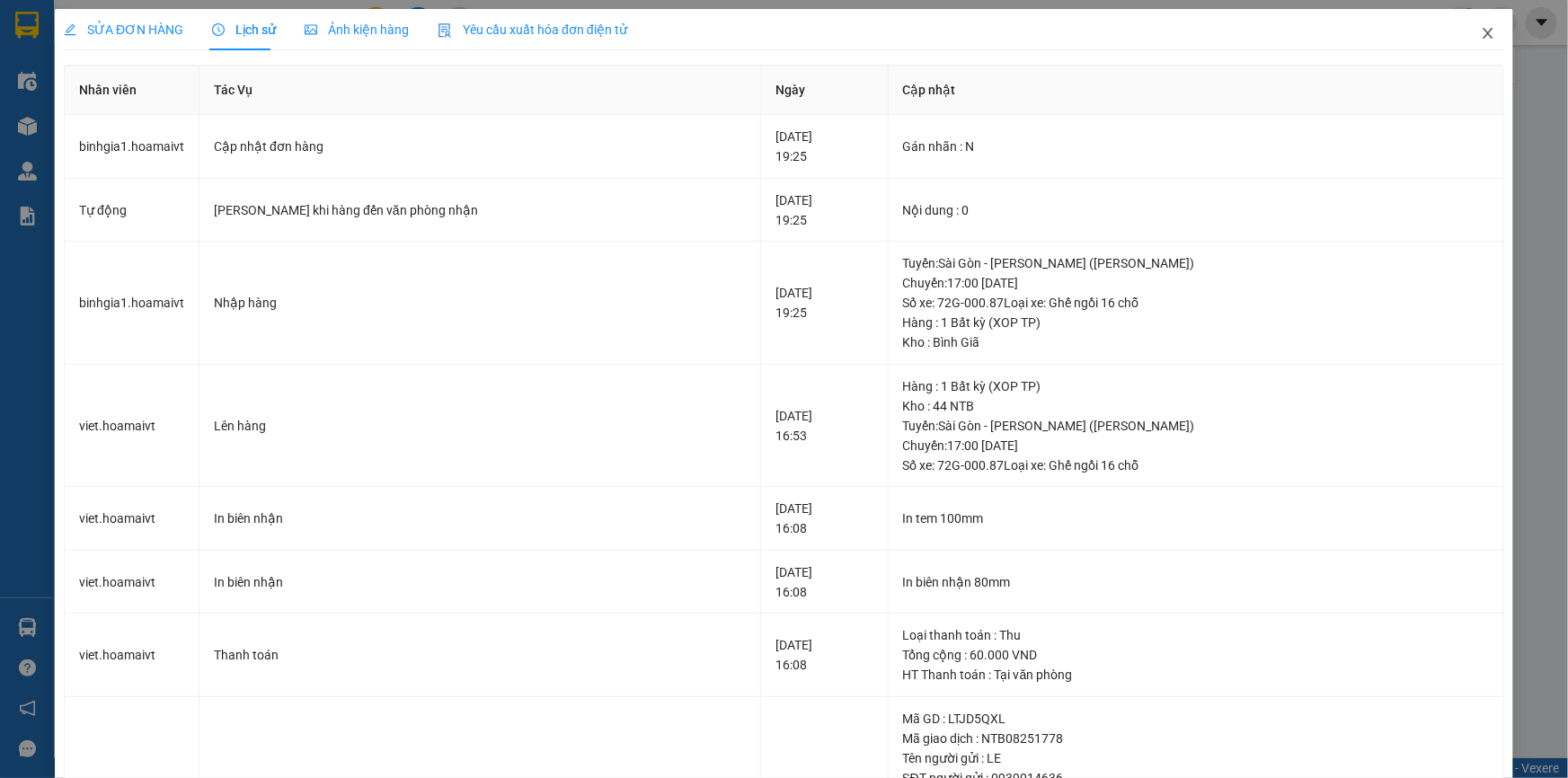
click at [1481, 34] on icon "close" at bounding box center [1487, 32] width 14 height 14
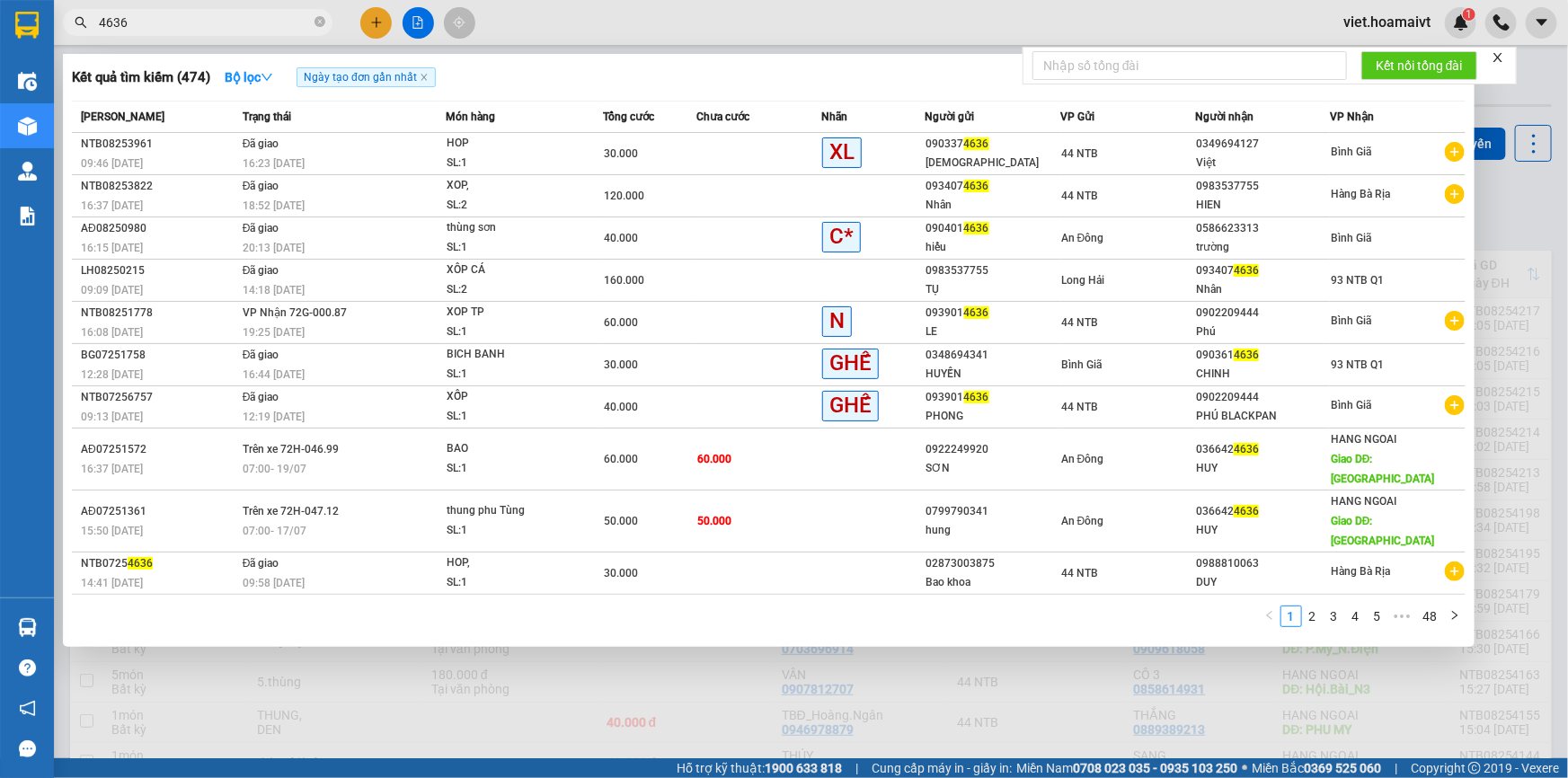
click at [260, 26] on input "4636" at bounding box center [205, 22] width 212 height 20
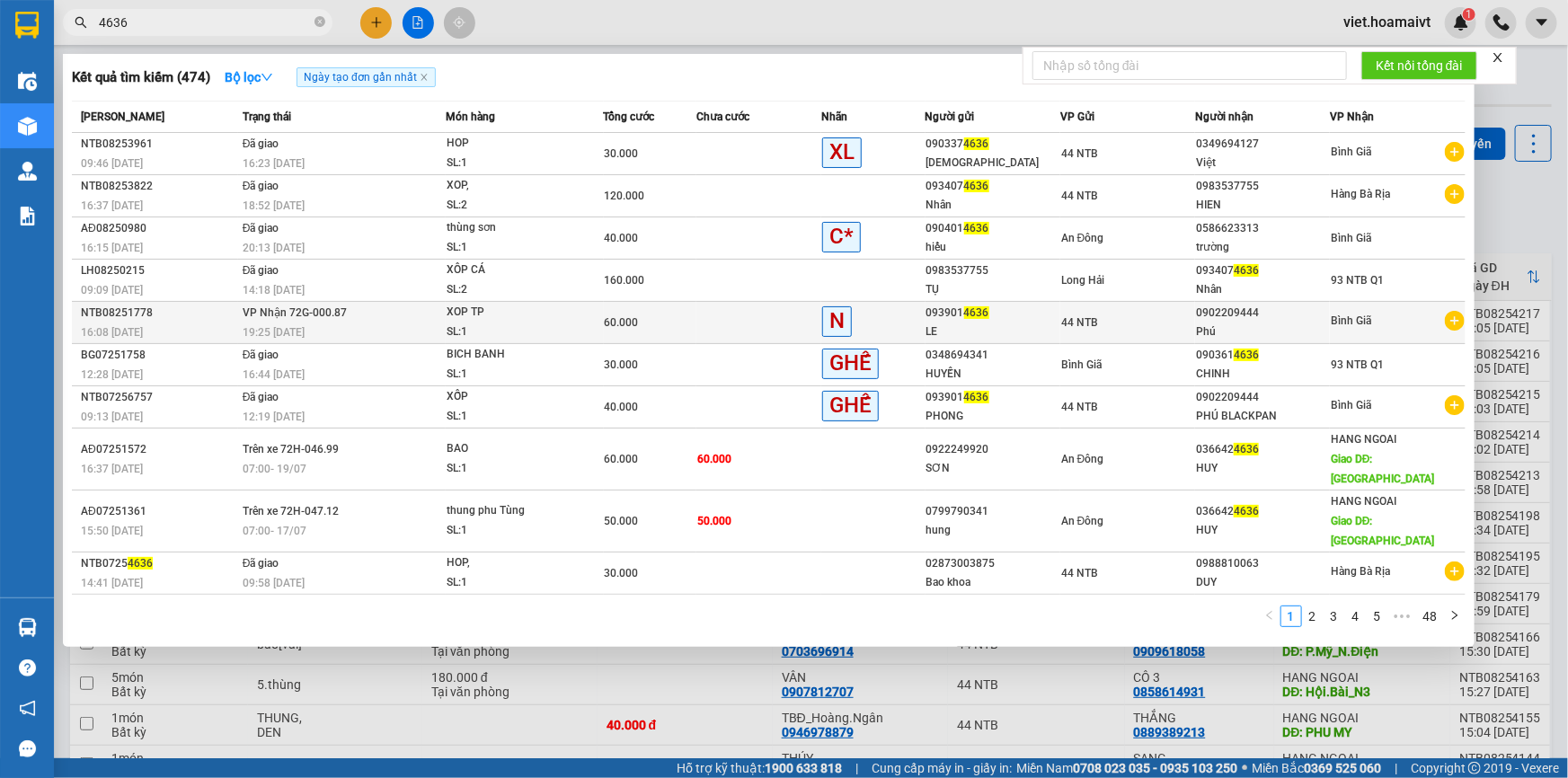
click at [581, 324] on div "SL: 1" at bounding box center [514, 332] width 135 height 20
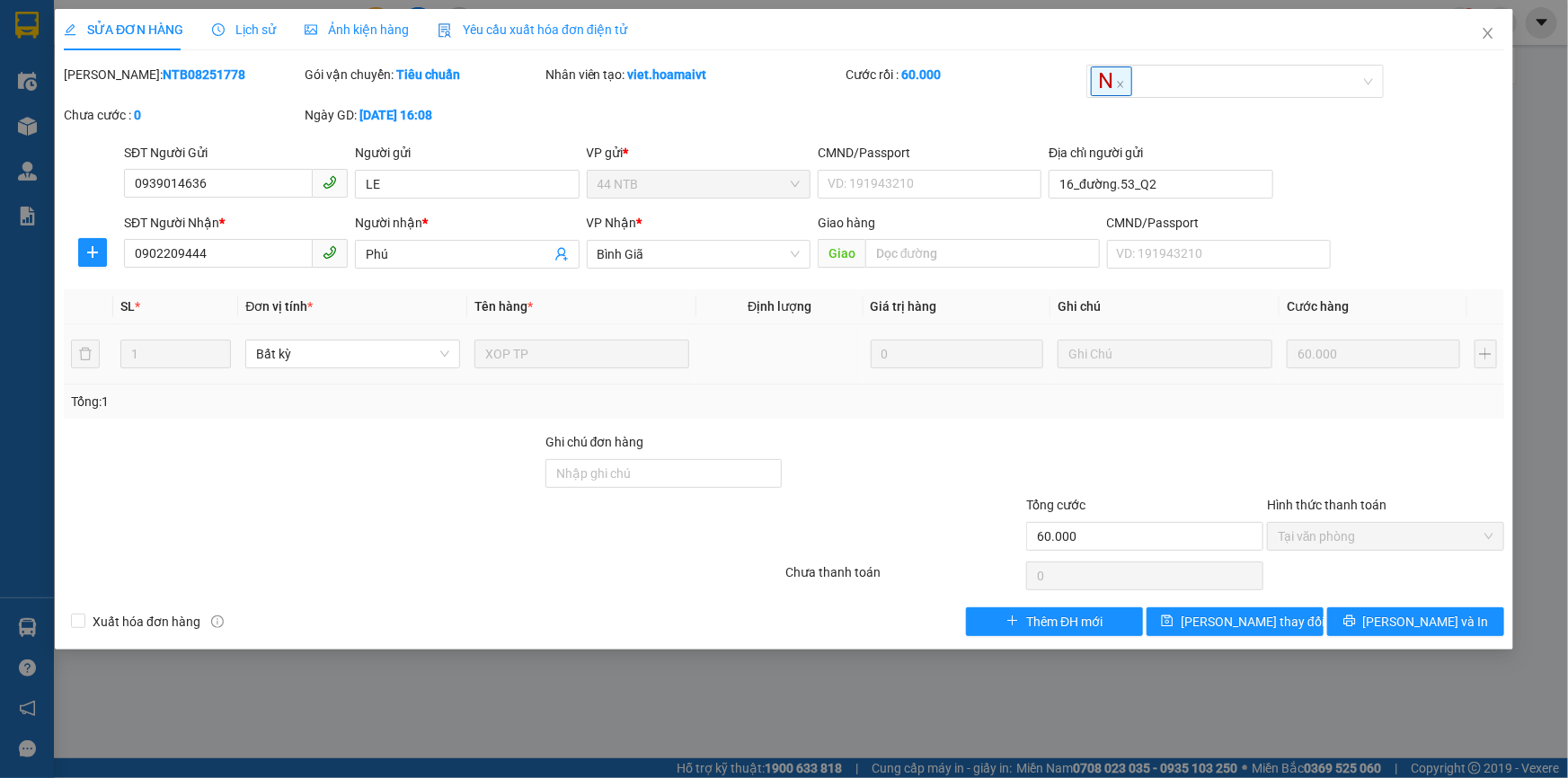
click at [265, 23] on span "Lịch sử" at bounding box center [244, 29] width 64 height 14
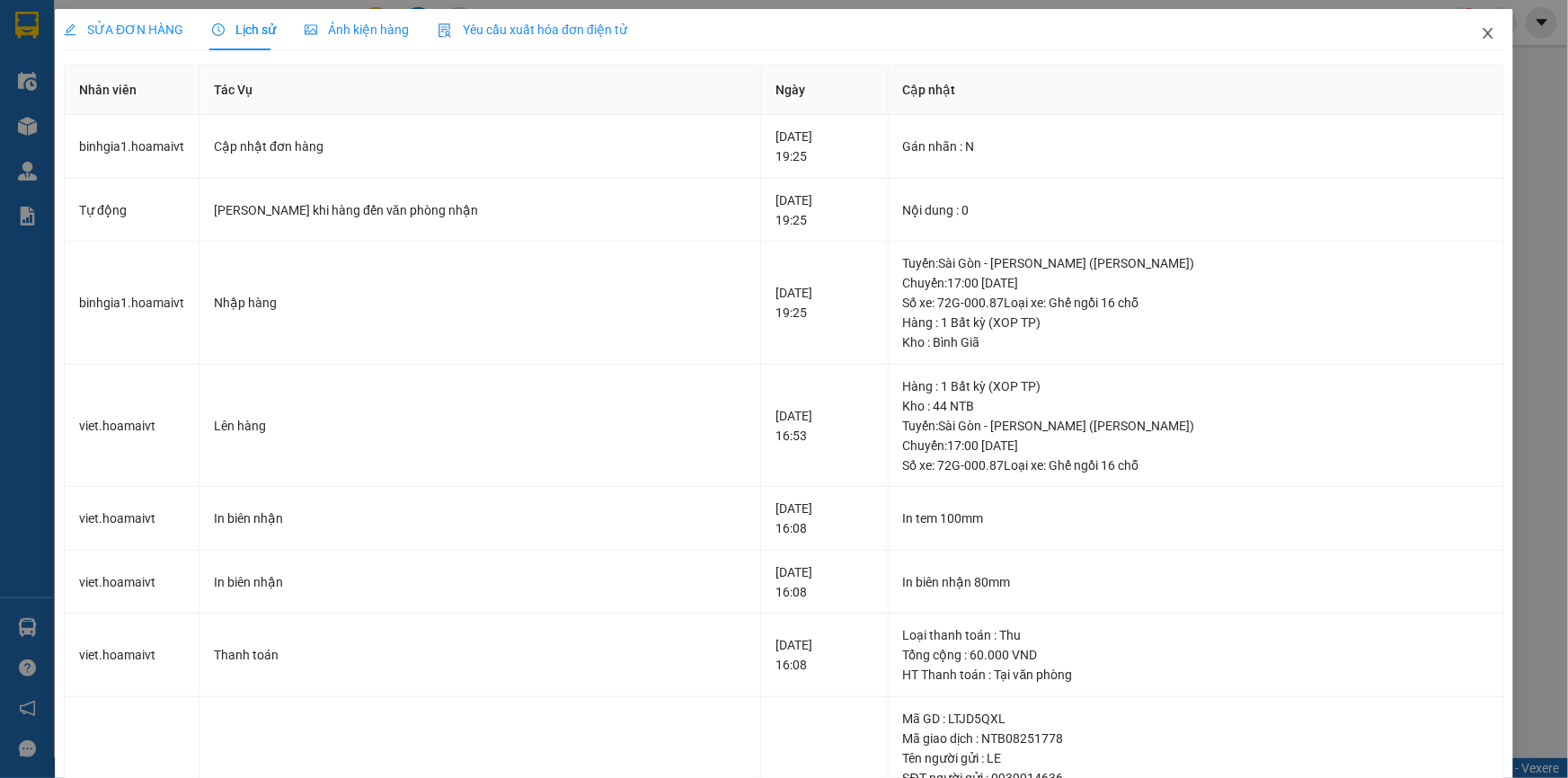
click at [1481, 38] on icon "close" at bounding box center [1487, 32] width 14 height 14
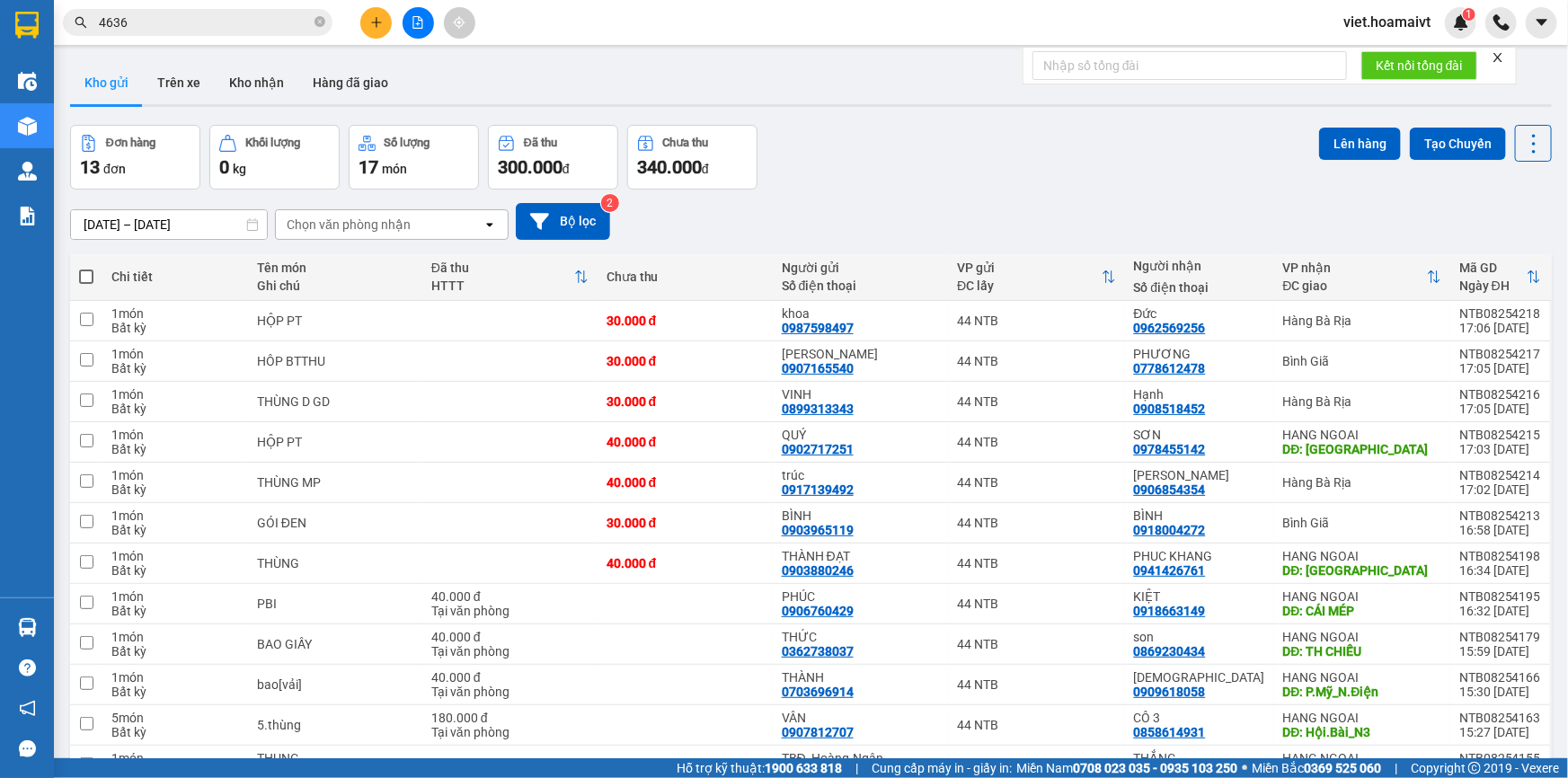
click at [231, 38] on div "Kết quả tìm kiếm ( 474 ) Bộ lọc Ngày tạo đơn gần nhất Mã ĐH Trạng thái Món hàng…" at bounding box center [784, 22] width 1568 height 45
click at [231, 32] on span "4636" at bounding box center [197, 22] width 269 height 27
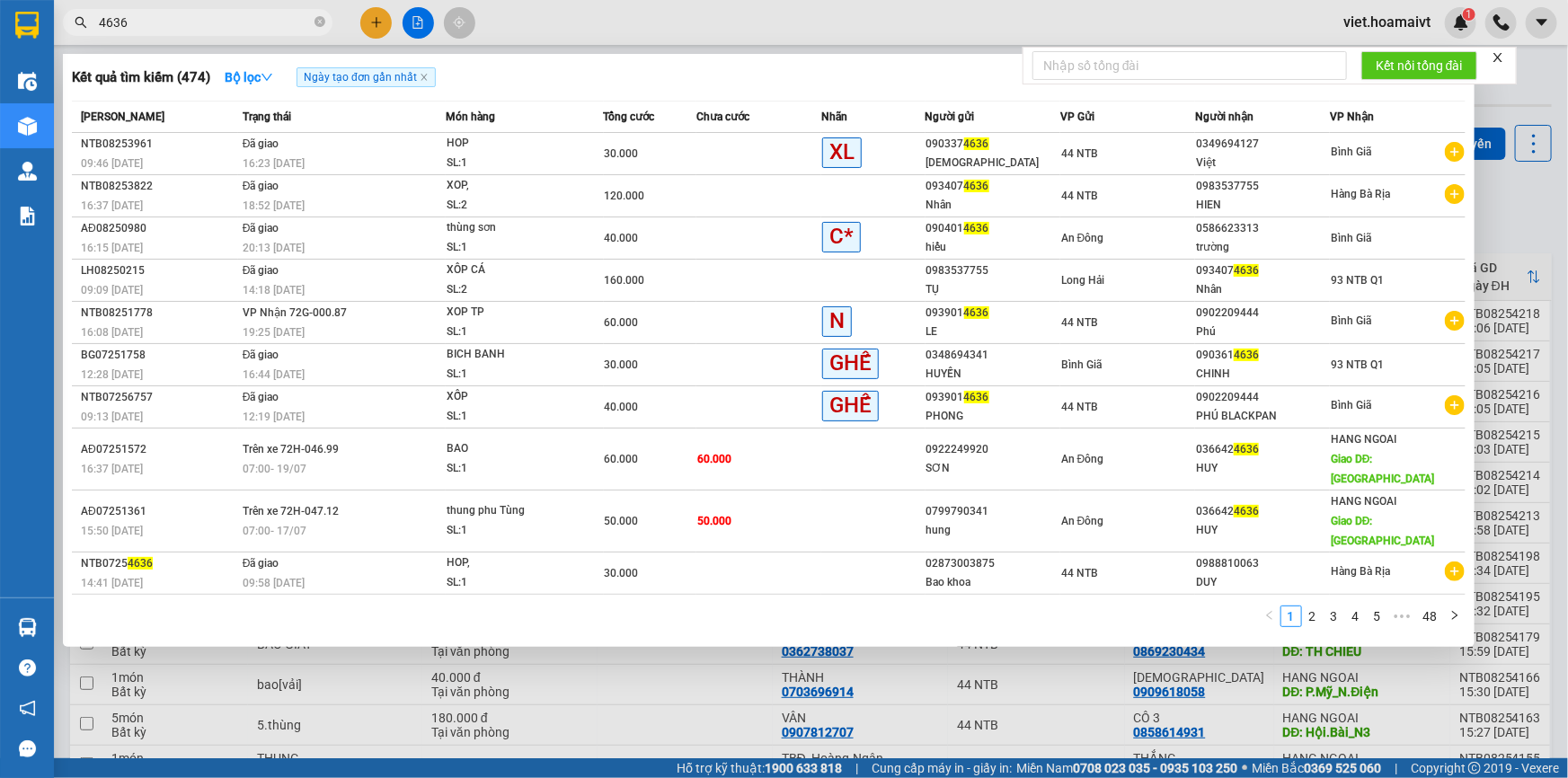
click at [378, 18] on div at bounding box center [784, 389] width 1568 height 778
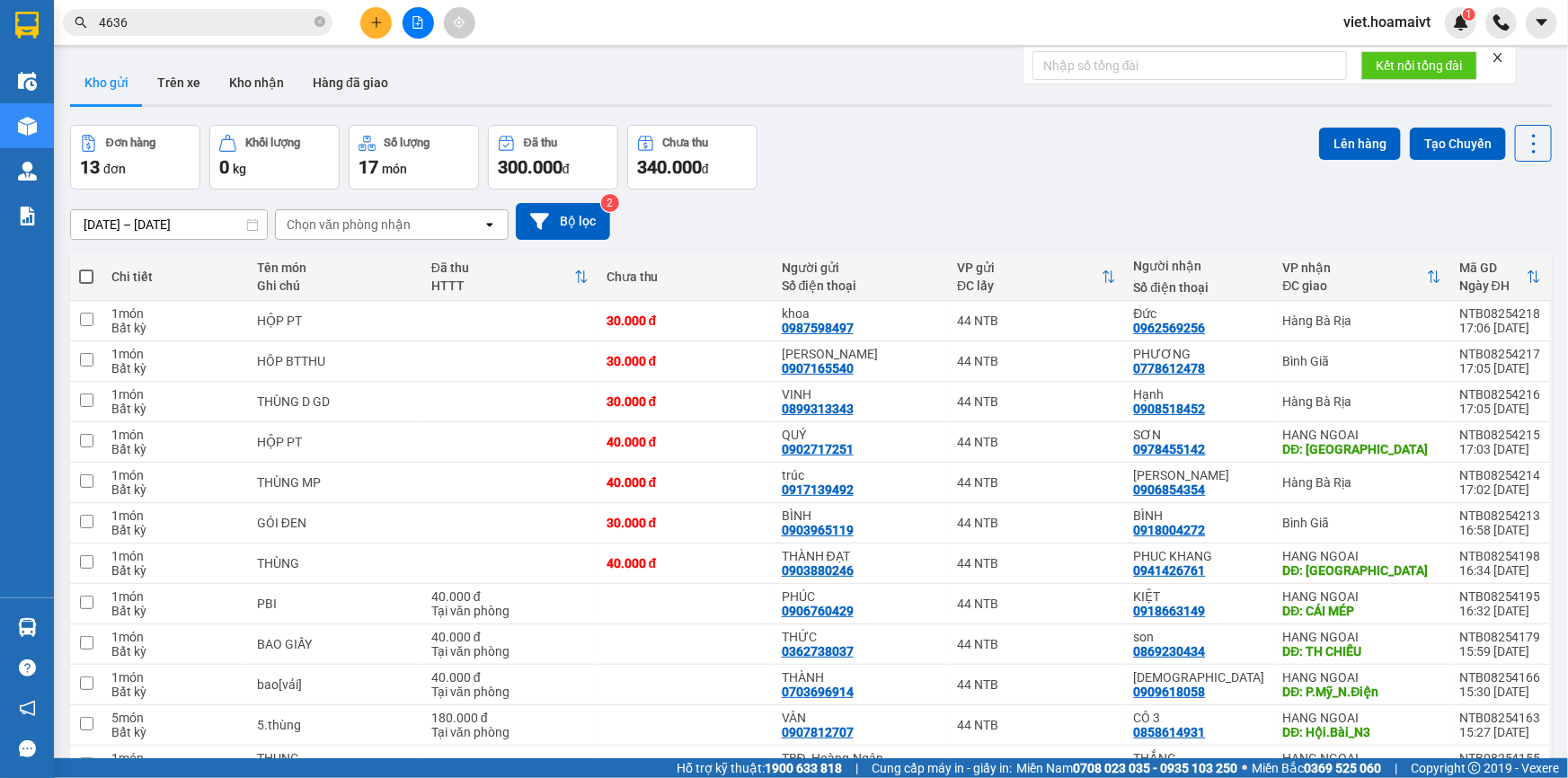
click at [376, 26] on icon "plus" at bounding box center [376, 22] width 1 height 9
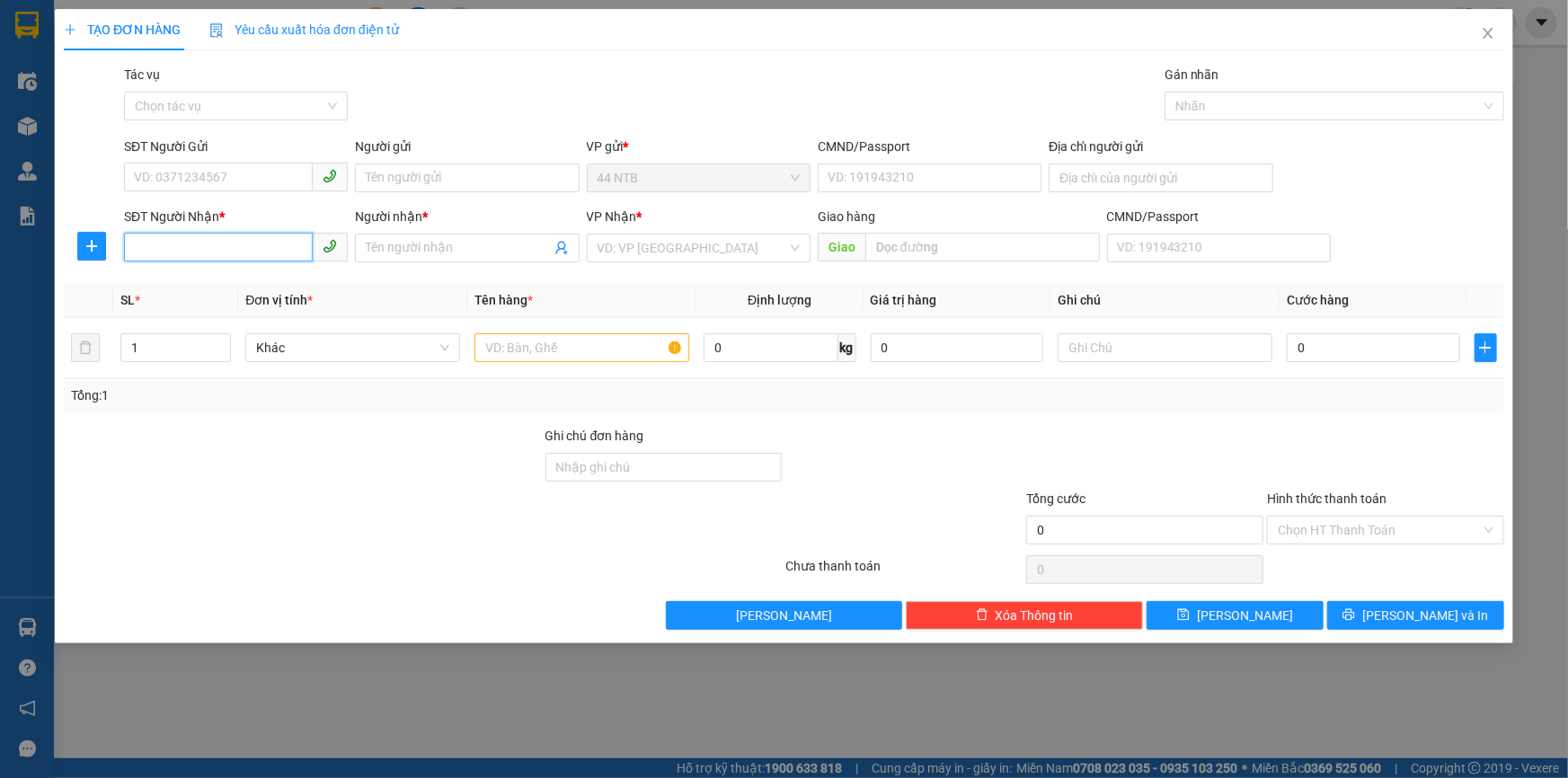
click at [177, 253] on input "SĐT Người Nhận *" at bounding box center [218, 247] width 189 height 28
type input "0975886272"
click at [221, 280] on div "0975886272 - Sao Việt ( PHƯỢNG )" at bounding box center [273, 284] width 277 height 20
type input "191_B.T.Xuân_Tân.Bình"
type input "Sao Việt ( PHƯỢNG )"
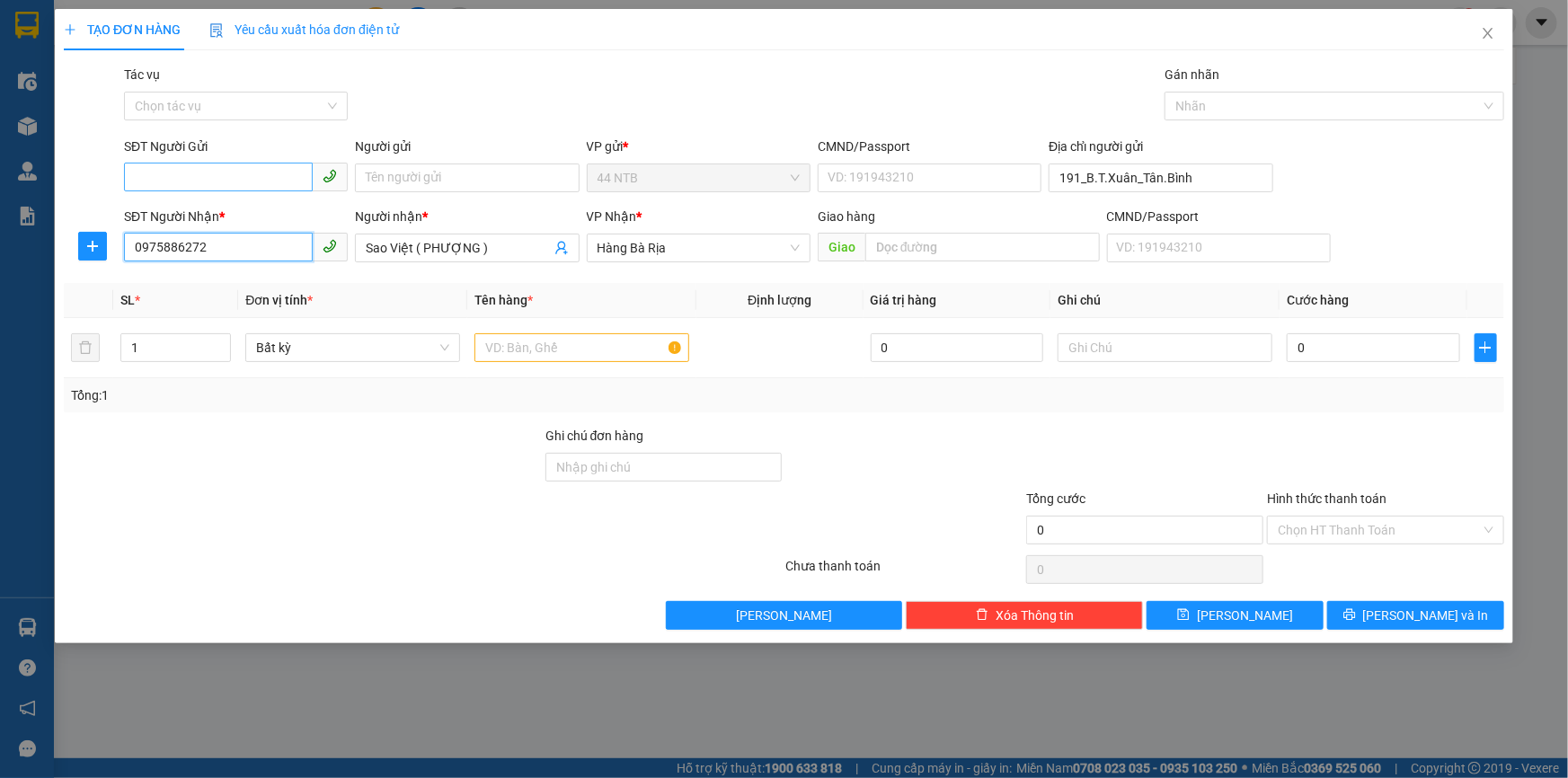
type input "0975886272"
click at [251, 179] on input "SĐT Người Gửi" at bounding box center [218, 176] width 189 height 28
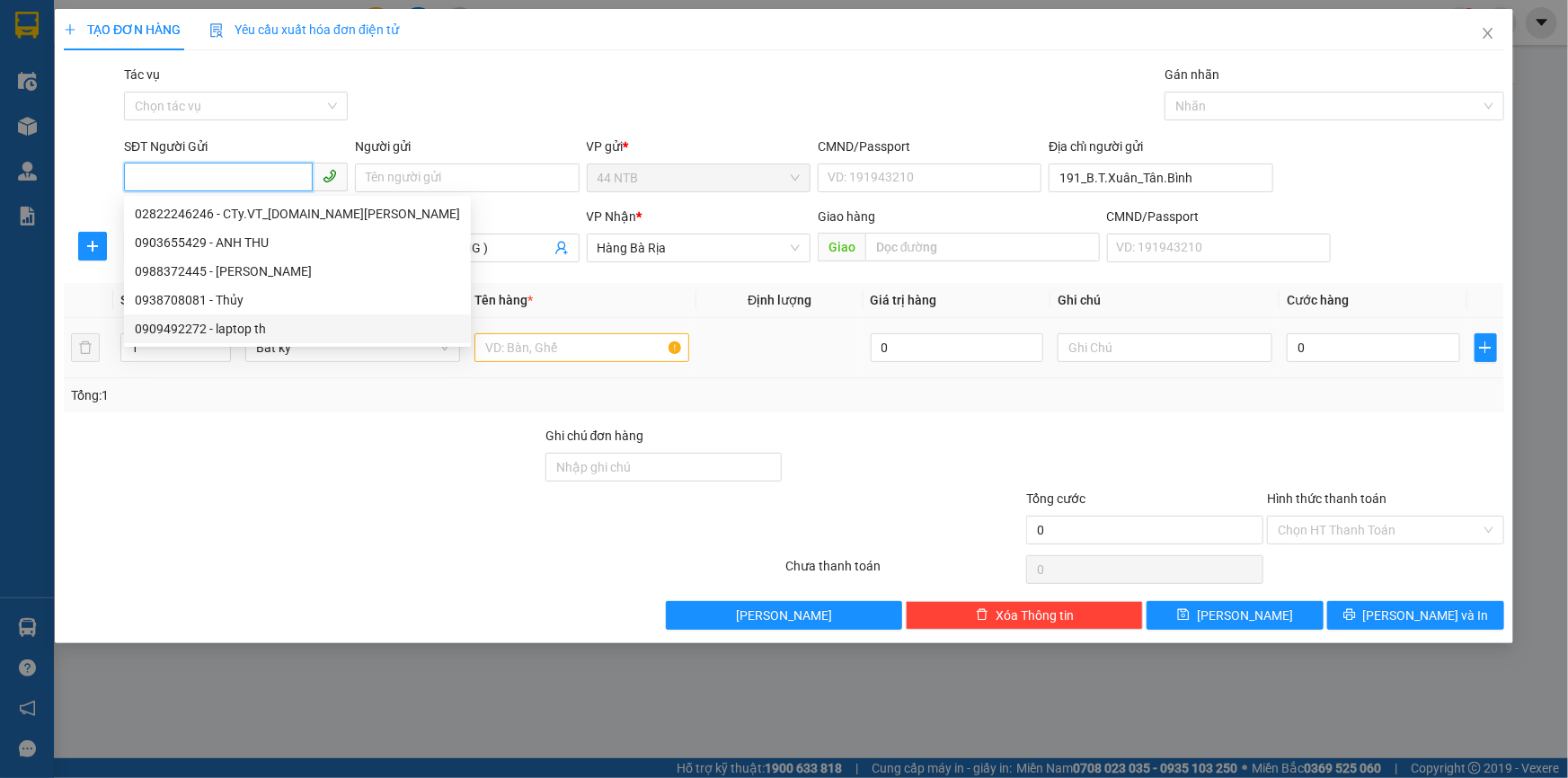
click at [280, 327] on div "0909492272 - laptop th" at bounding box center [297, 328] width 325 height 20
type input "0909492272"
type input "laptop th"
type input "394/2_N.D.Dương_Q10"
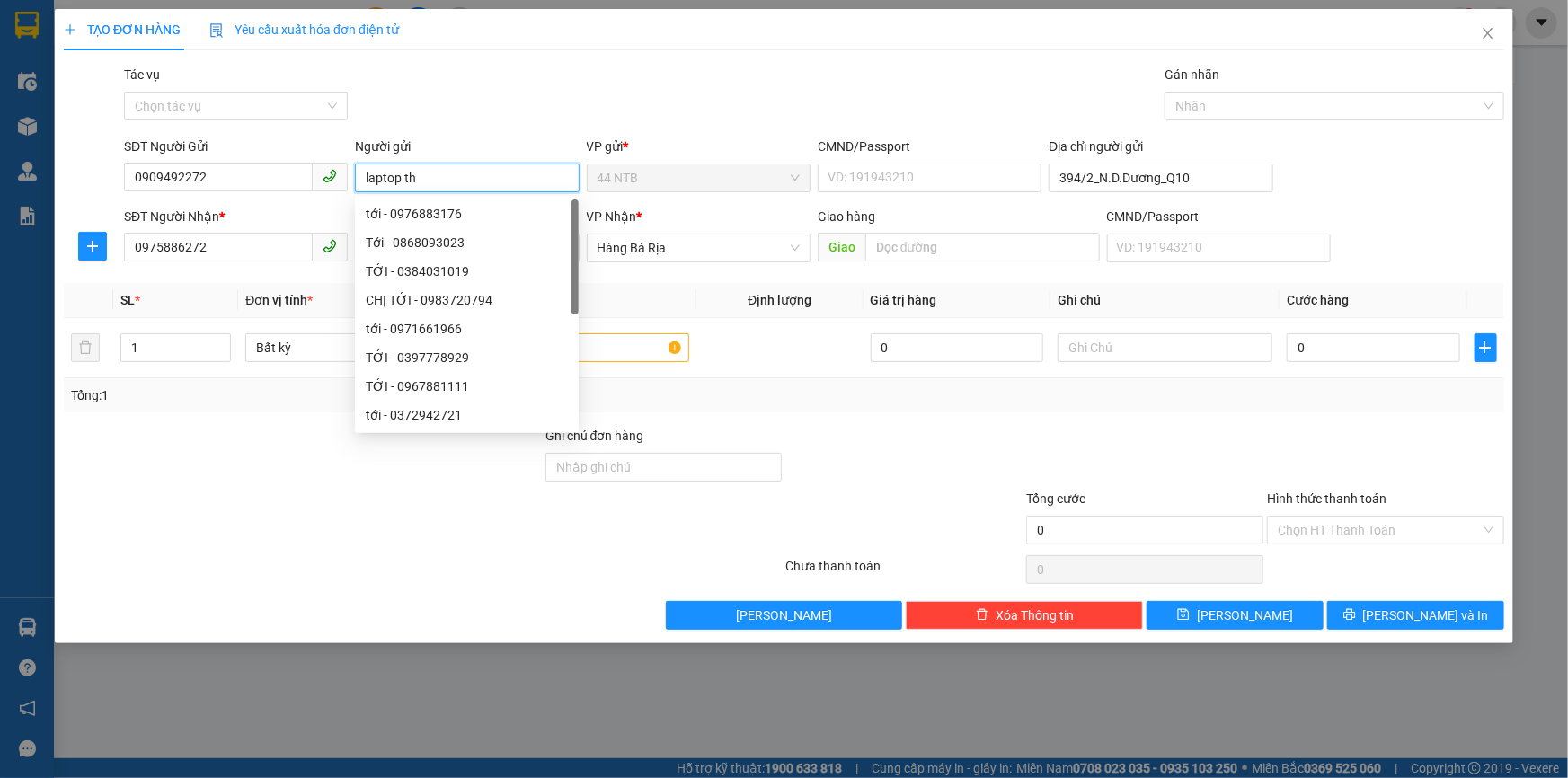
drag, startPoint x: 434, startPoint y: 177, endPoint x: 402, endPoint y: 183, distance: 32.6
click at [402, 183] on input "laptop th" at bounding box center [467, 177] width 224 height 28
type input "laptop TH"
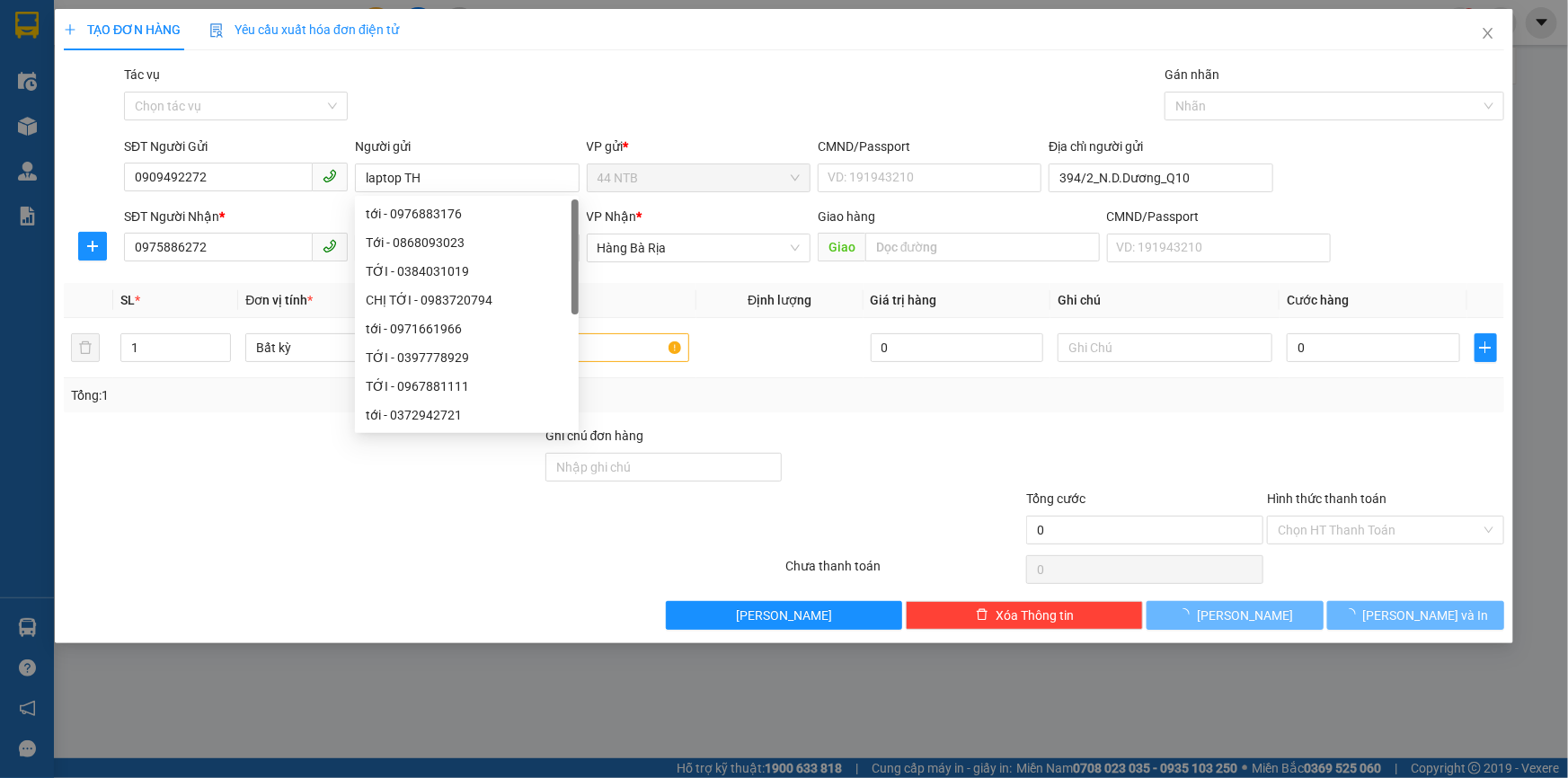
click at [621, 85] on div "Gói vận chuyển * Tiêu chuẩn Tác vụ Chọn tác vụ Gán nhãn Nhãn" at bounding box center [814, 96] width 1388 height 63
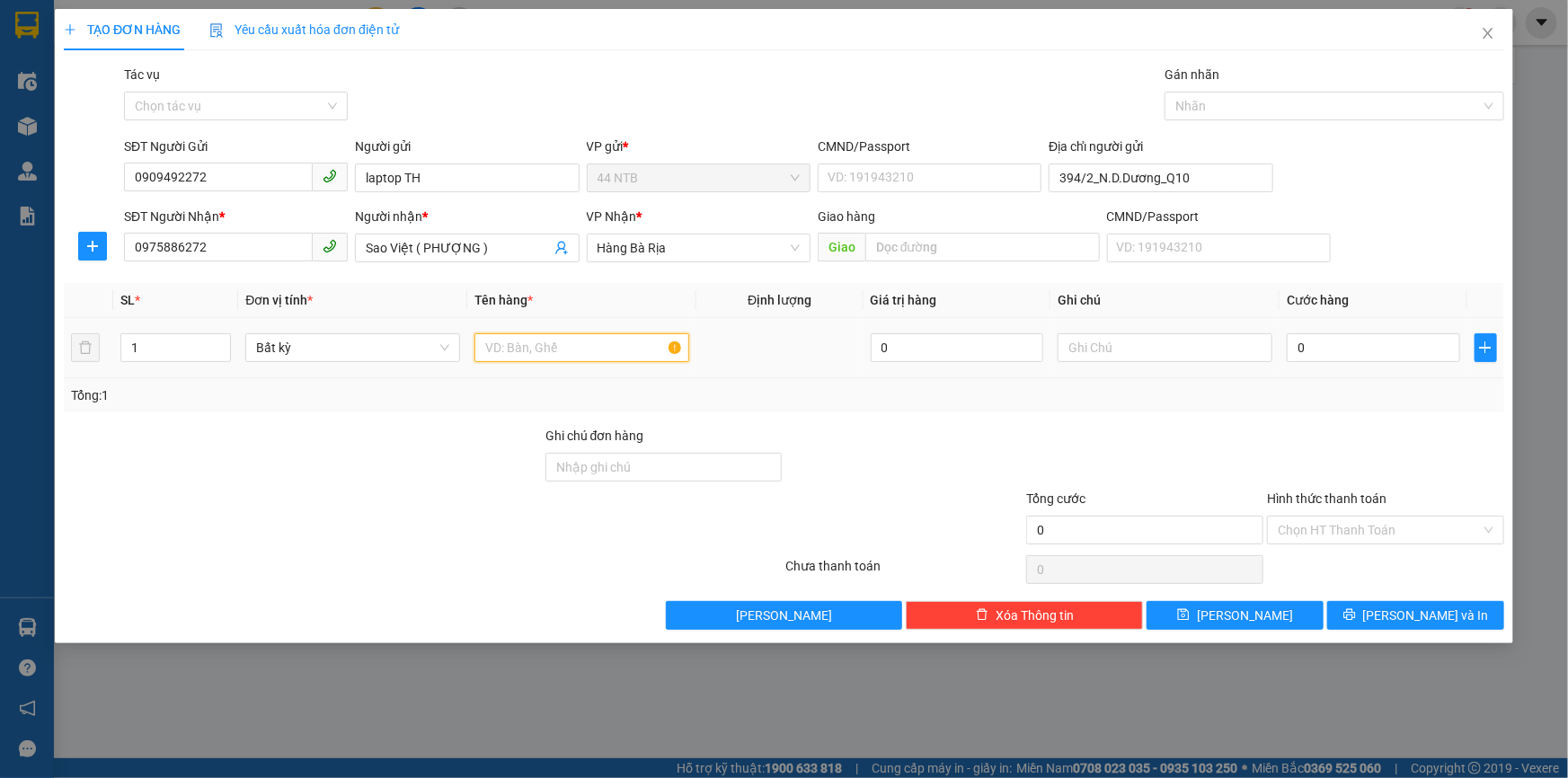
click at [602, 344] on input "text" at bounding box center [581, 347] width 214 height 28
type input "HỘP"
click at [1330, 360] on input "0" at bounding box center [1374, 347] width 174 height 28
type input "3"
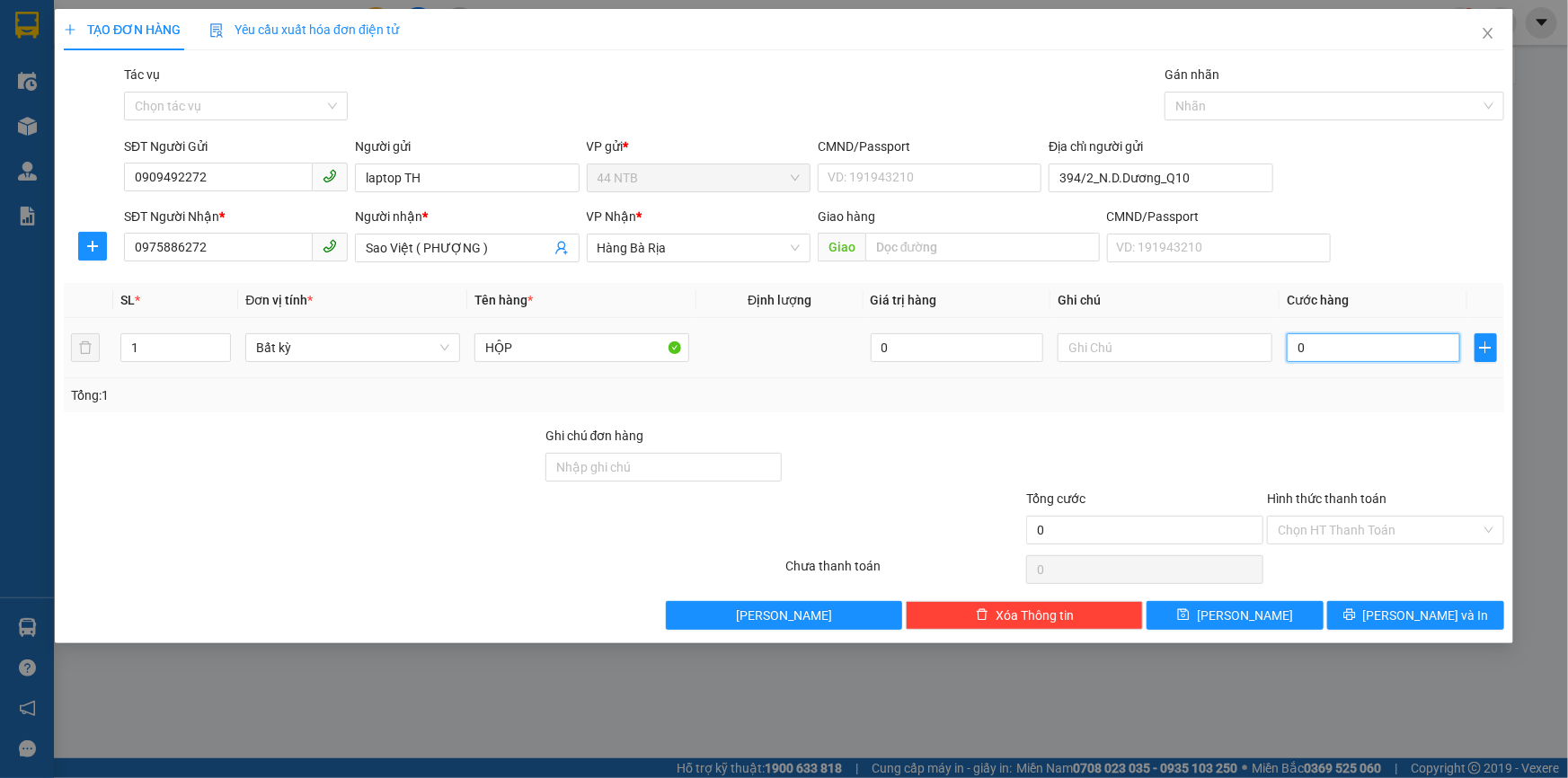
type input "3"
type input "30"
type input "30.000"
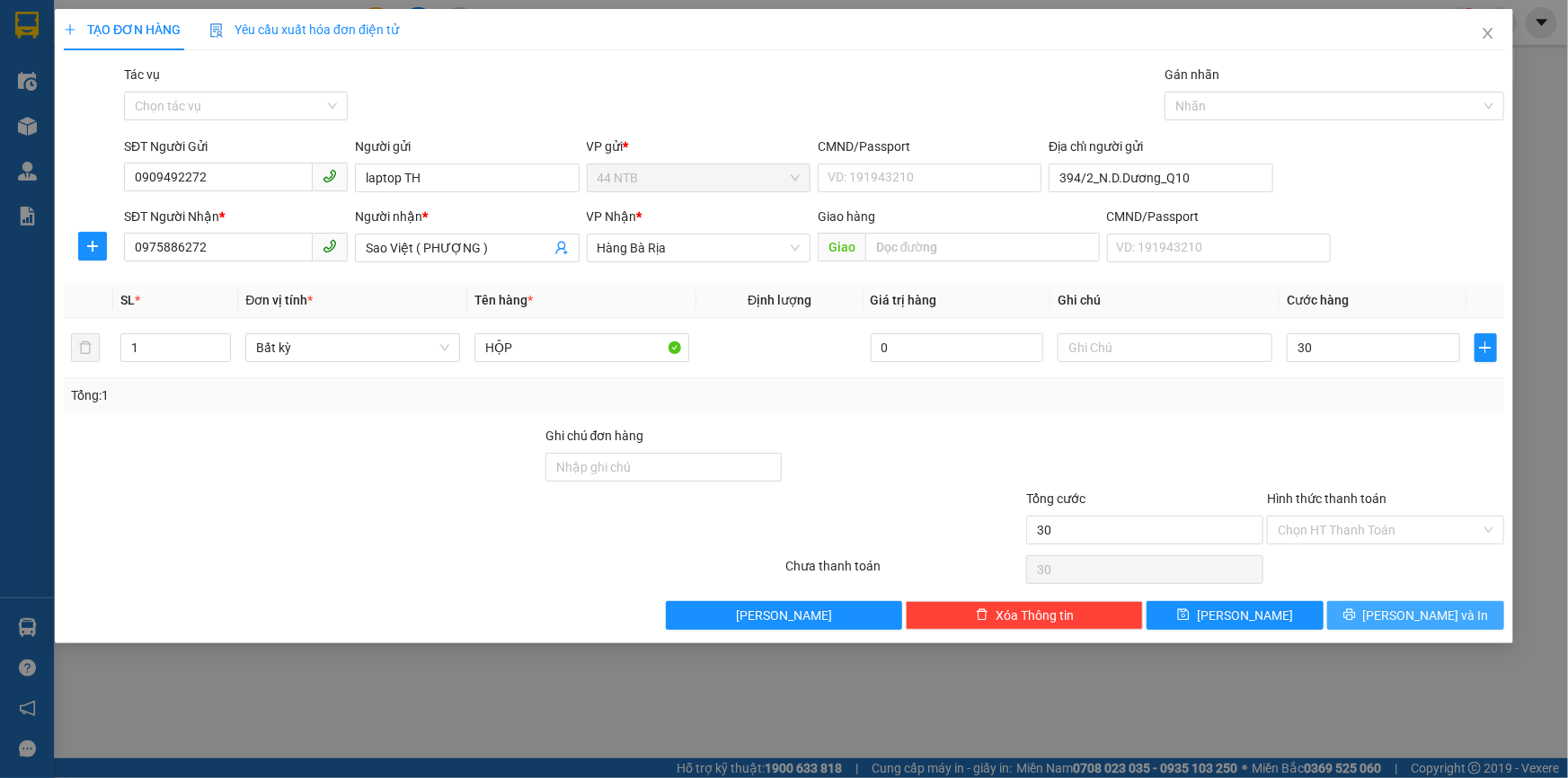
type input "30.000"
click at [1356, 611] on icon "printer" at bounding box center [1349, 615] width 11 height 11
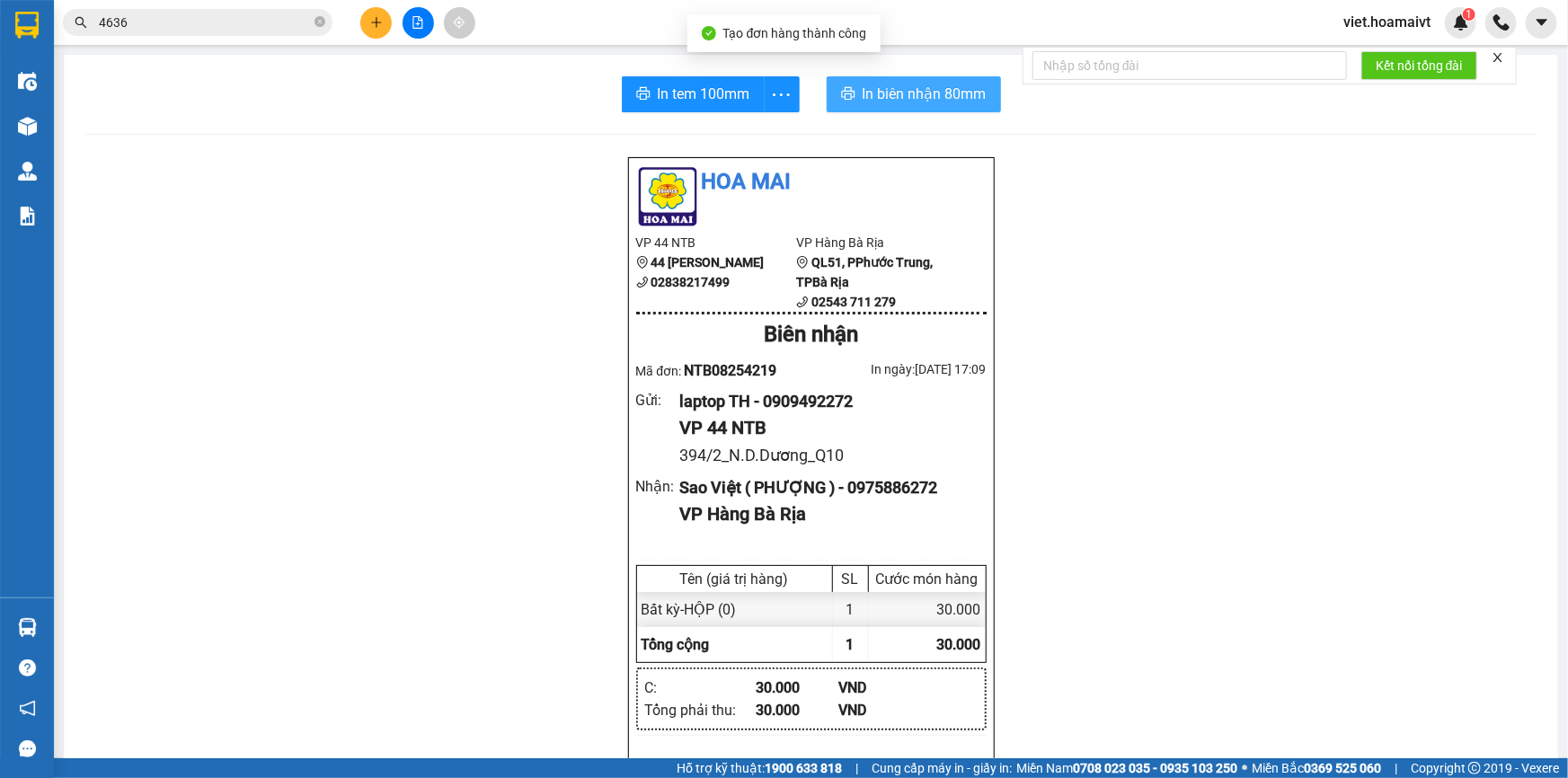
click at [939, 90] on span "In biên nhận 80mm" at bounding box center [924, 94] width 124 height 23
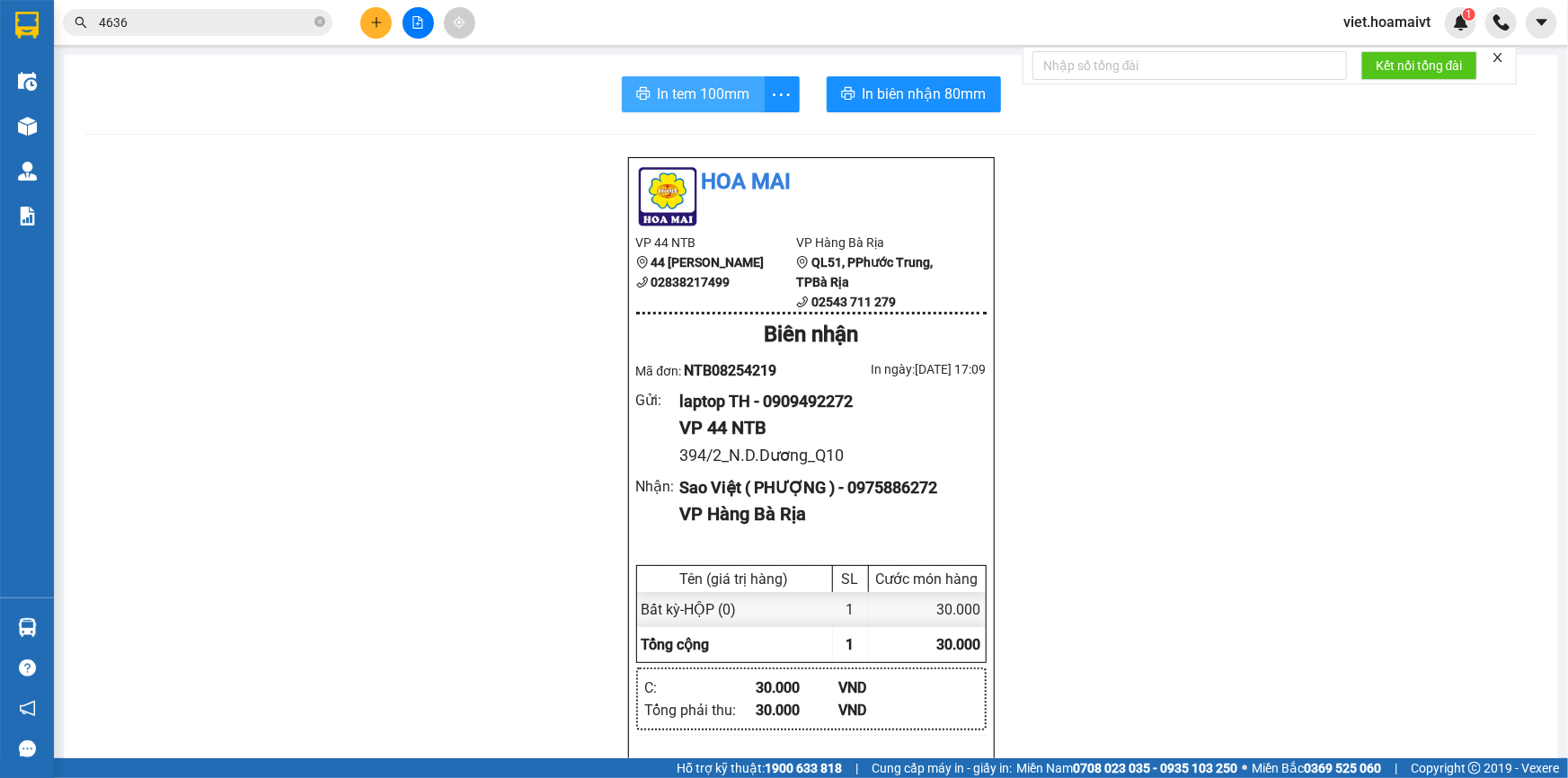
click at [738, 87] on span "In tem 100mm" at bounding box center [704, 94] width 93 height 23
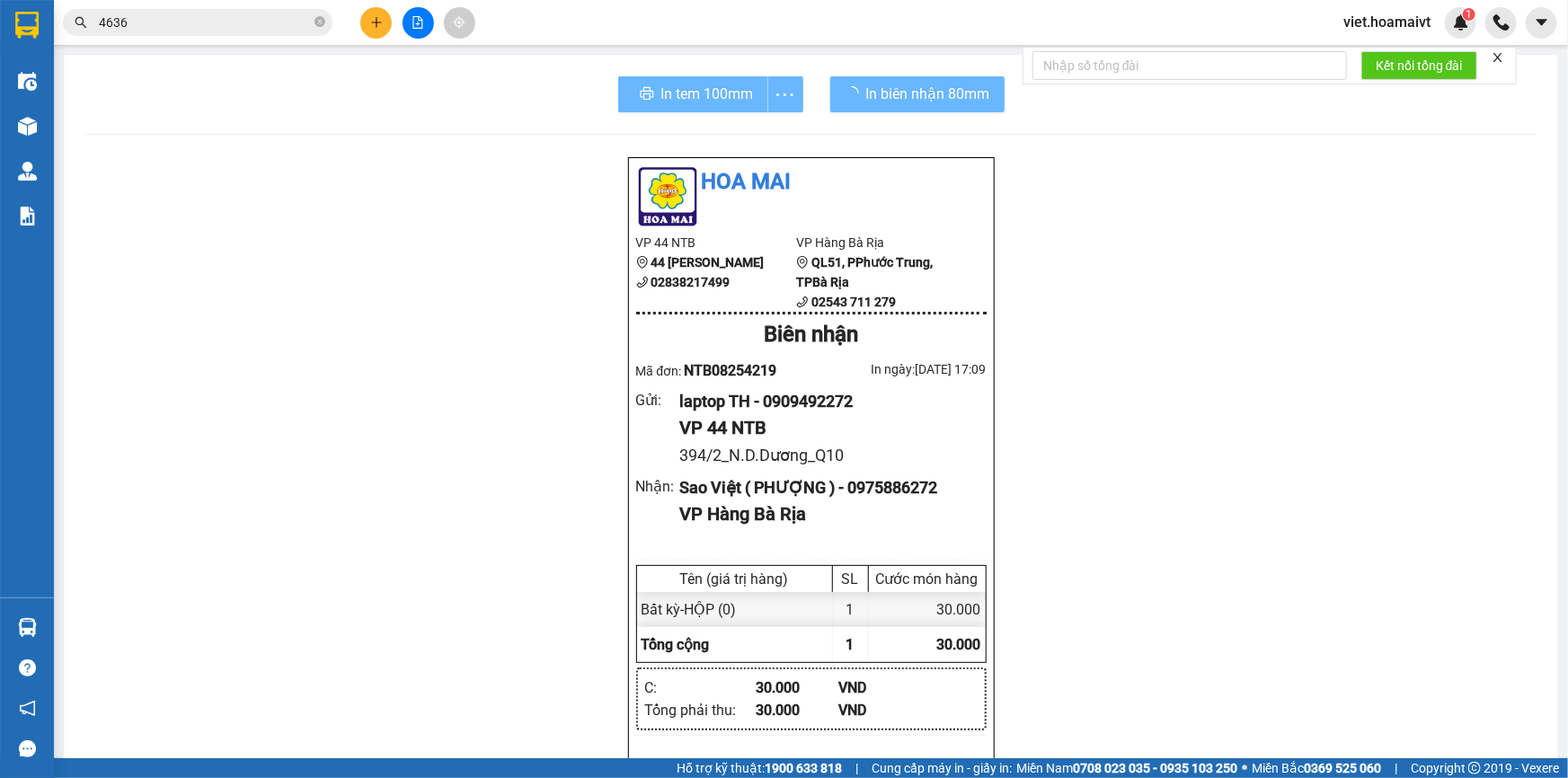
click at [1204, 627] on div "Hoa Mai VP 44 NTB 44 Nguyễn Thái Bình 02838217499 VP Hàng Bà Rịa QL51, PPhướ…" at bounding box center [811, 765] width 1451 height 1217
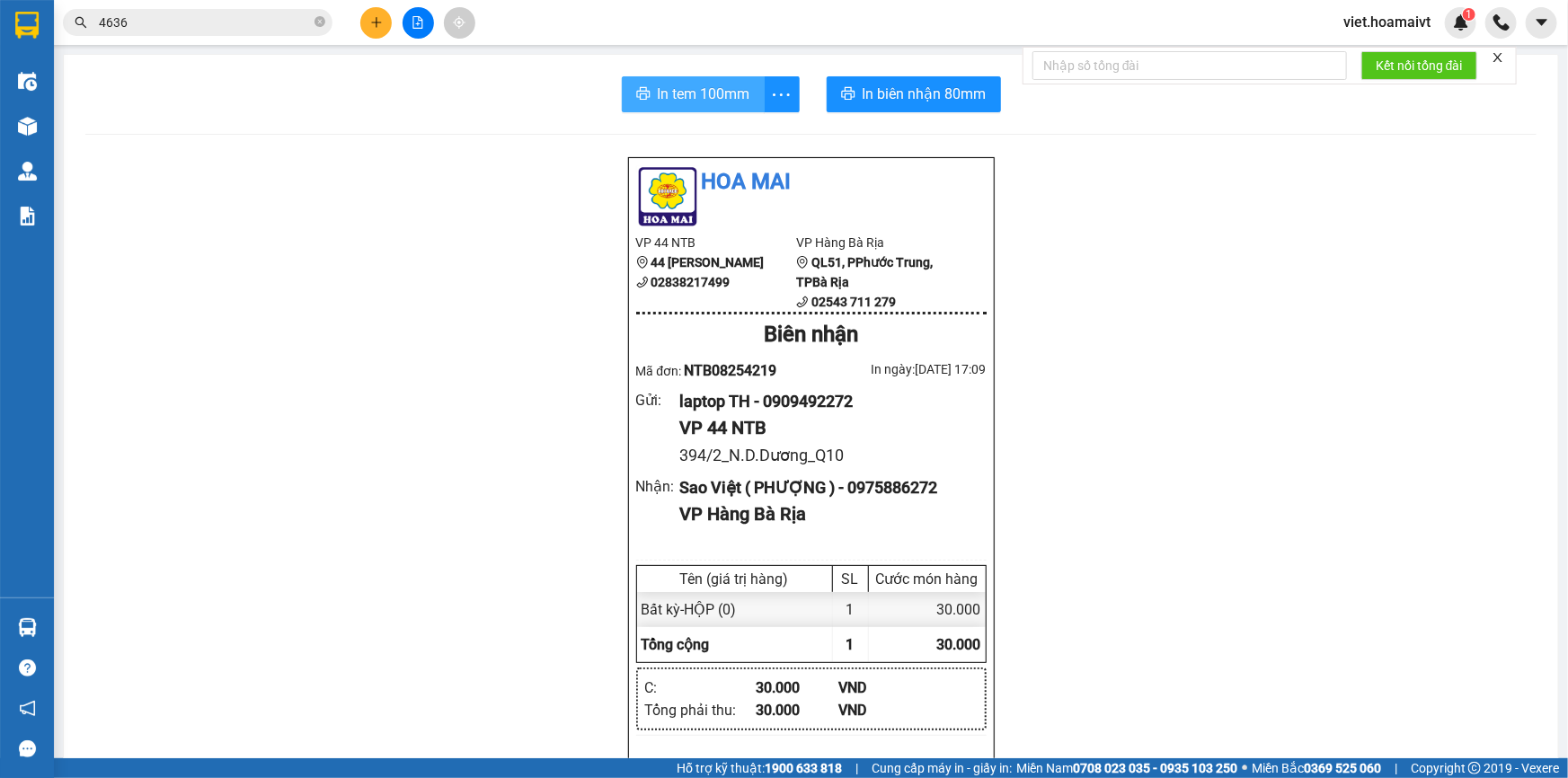
click at [709, 98] on span "In tem 100mm" at bounding box center [704, 94] width 93 height 23
click at [1322, 589] on div "Hoa Mai VP 44 NTB 44 Nguyễn Thái Bình 02838217499 VP Hàng Bà Rịa QL51, PPhướ…" at bounding box center [811, 765] width 1451 height 1217
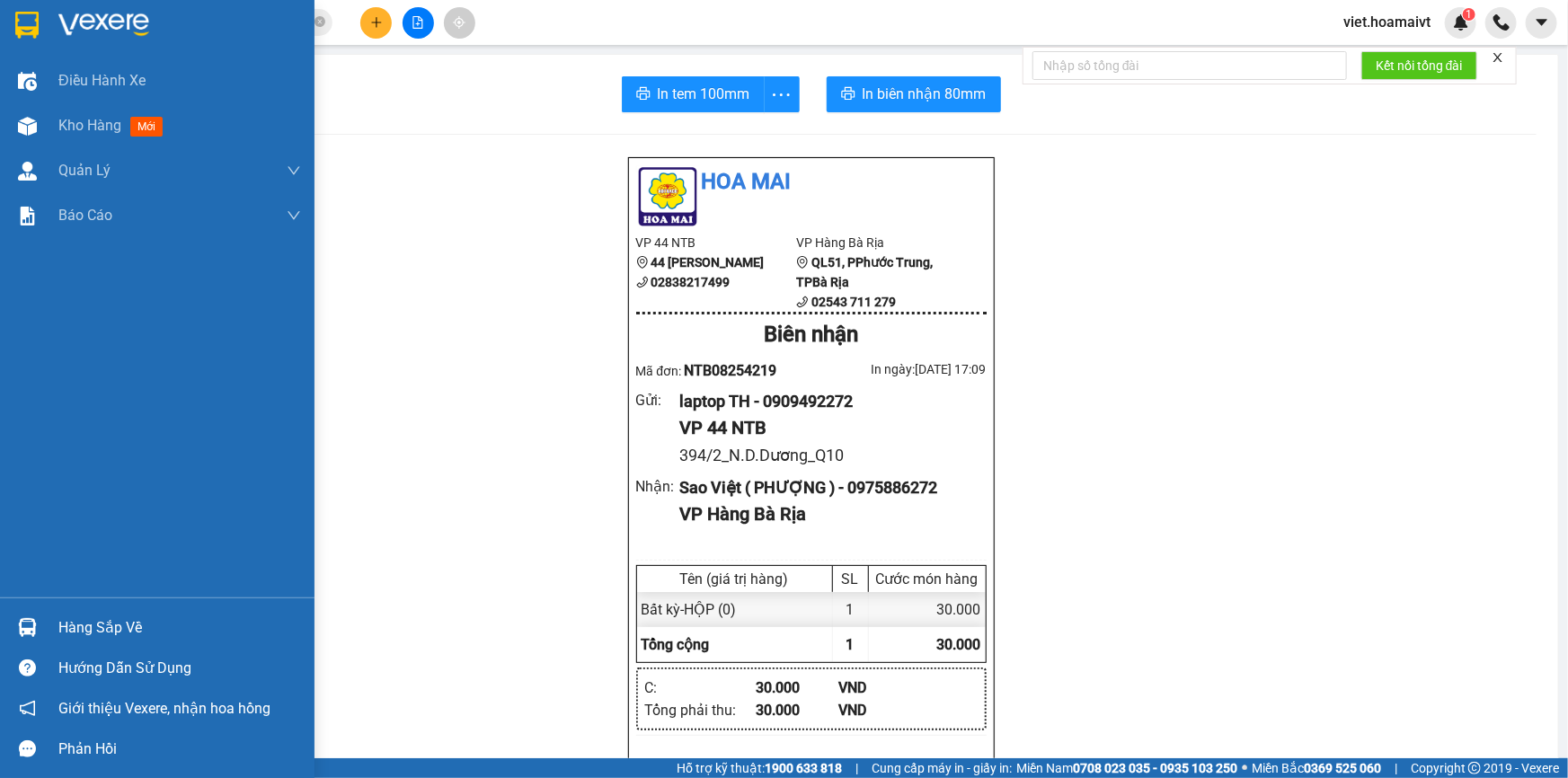
click at [92, 25] on img at bounding box center [104, 25] width 91 height 27
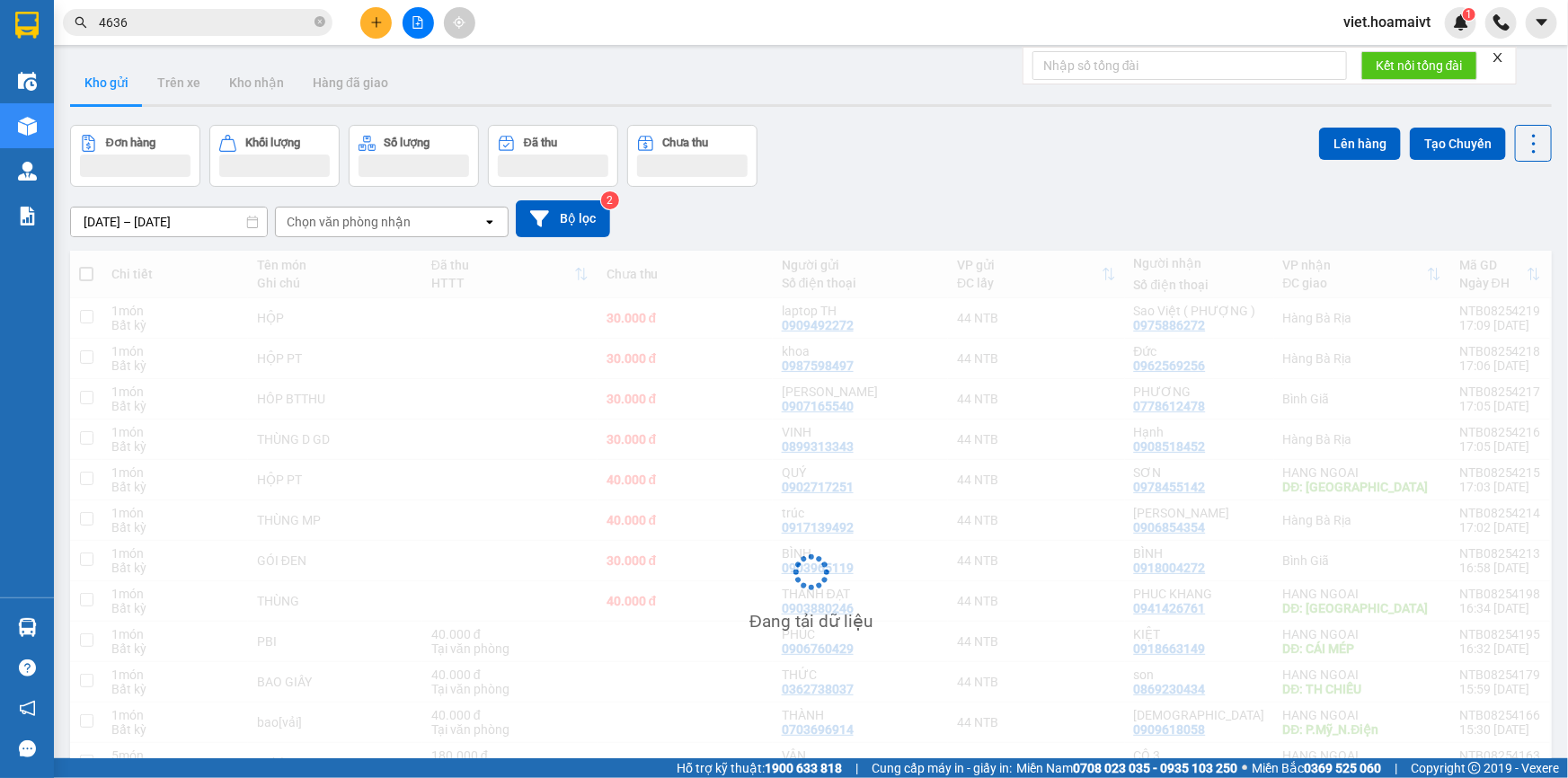
click at [1105, 196] on div "[DATE] – [DATE] Press the down arrow key to interact with the calendar and sele…" at bounding box center [811, 218] width 1482 height 64
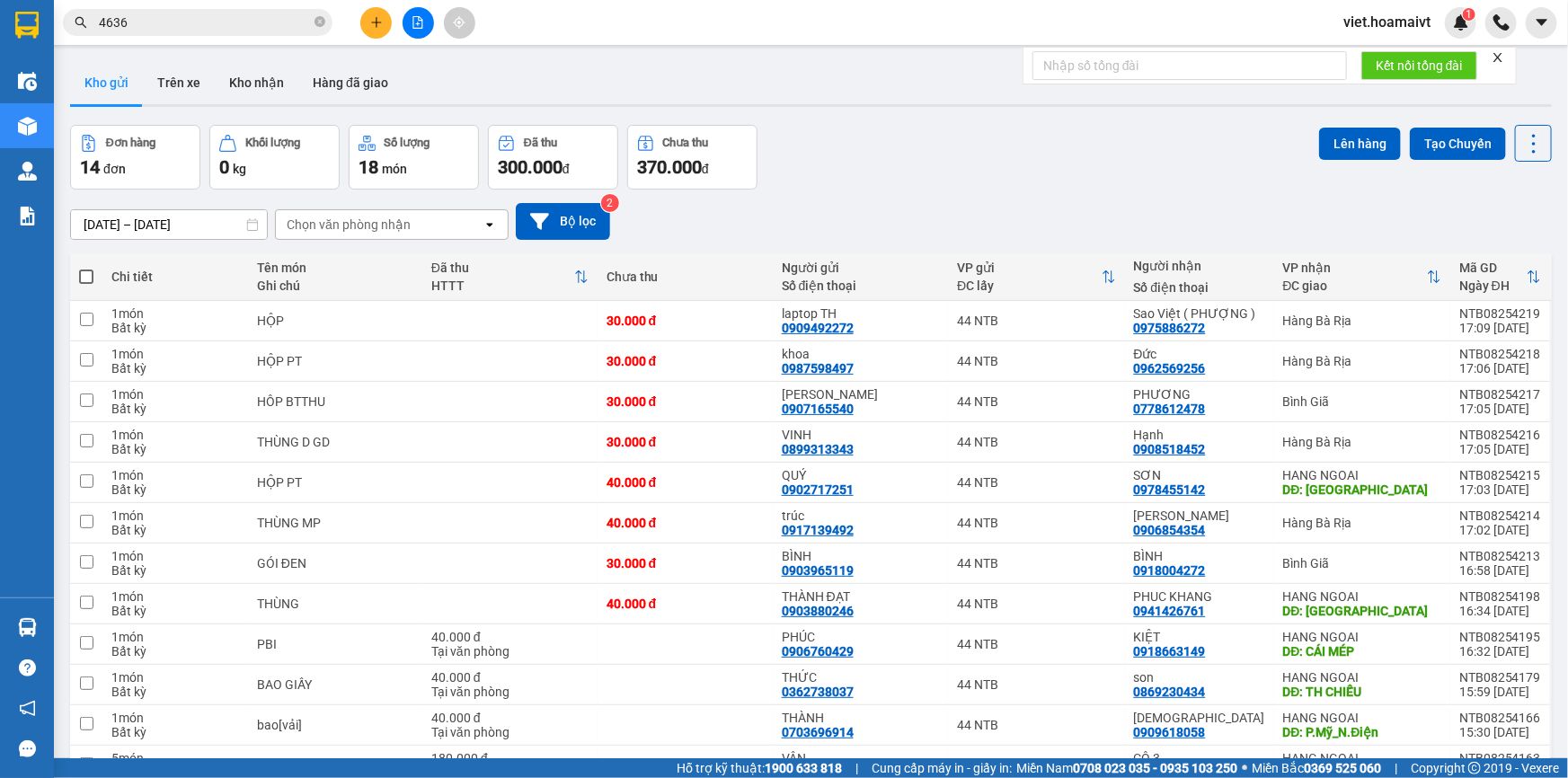
click at [1105, 196] on div "[DATE] – [DATE] Press the down arrow key to interact with the calendar and sele…" at bounding box center [811, 221] width 1482 height 64
click at [291, 26] on input "4636" at bounding box center [205, 22] width 212 height 20
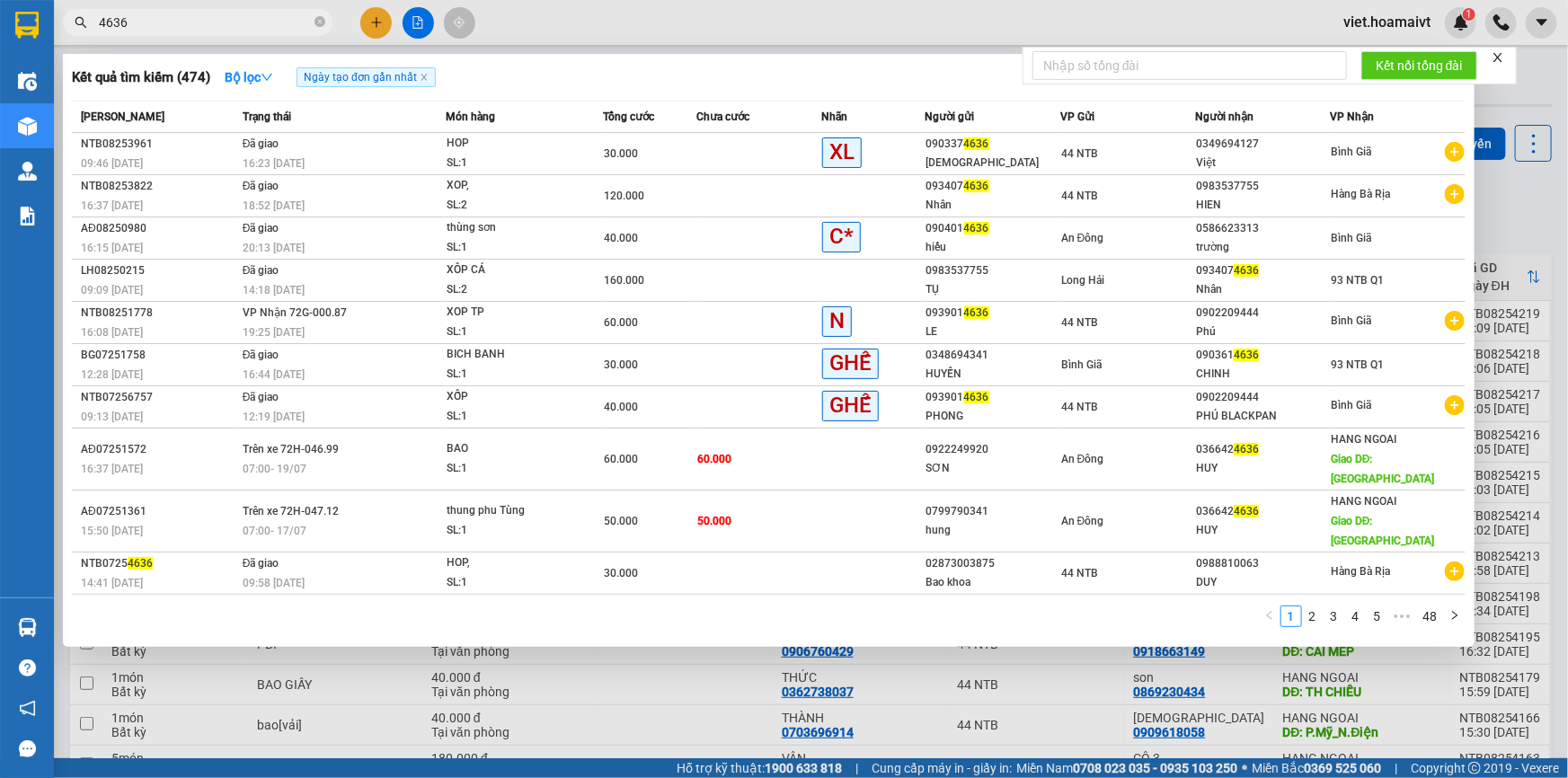
click at [1073, 674] on div at bounding box center [784, 389] width 1568 height 778
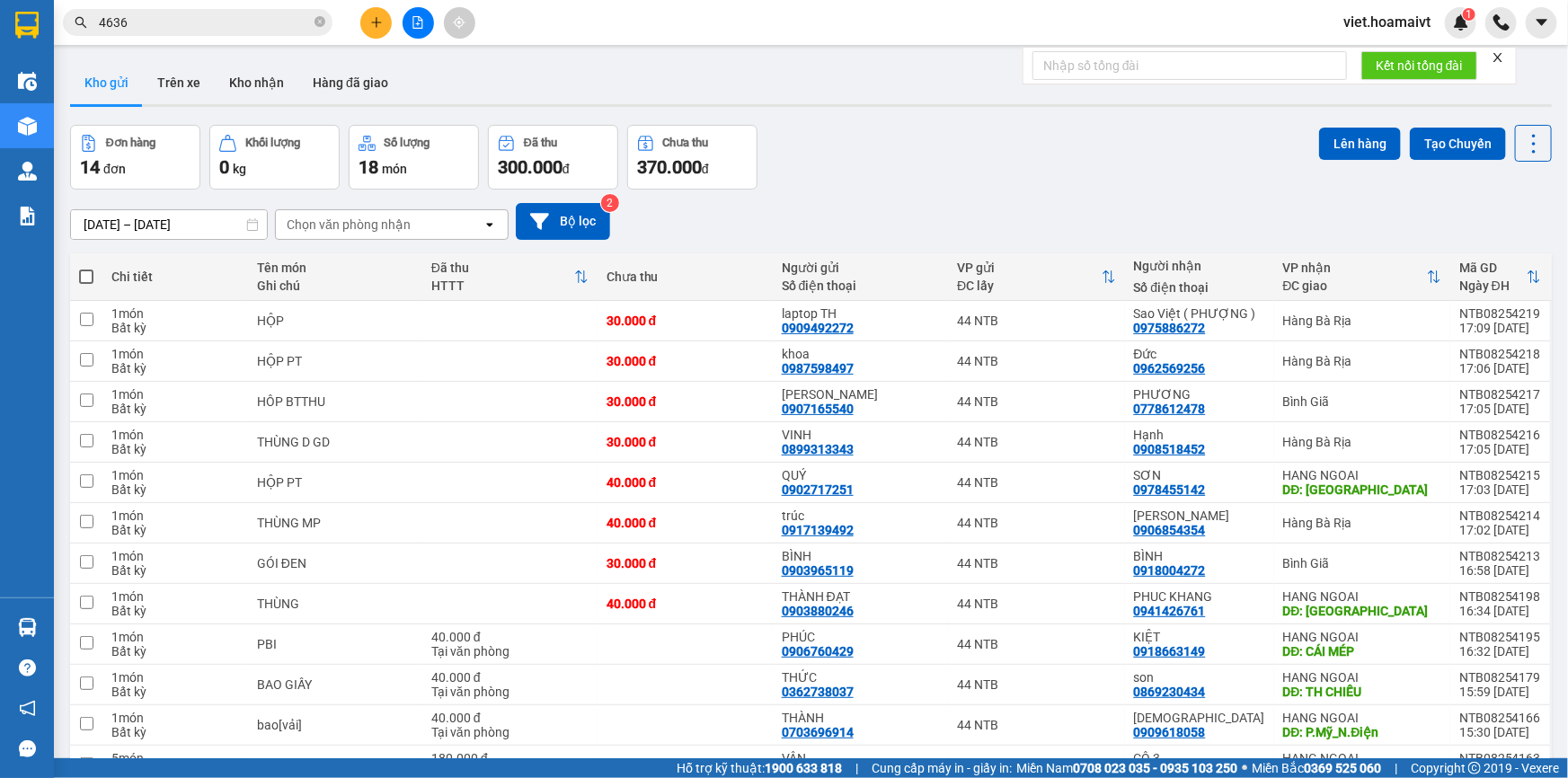
click at [929, 108] on div "Kho gửi Trên xe Kho nhận Hàng đã giao" at bounding box center [811, 84] width 1482 height 47
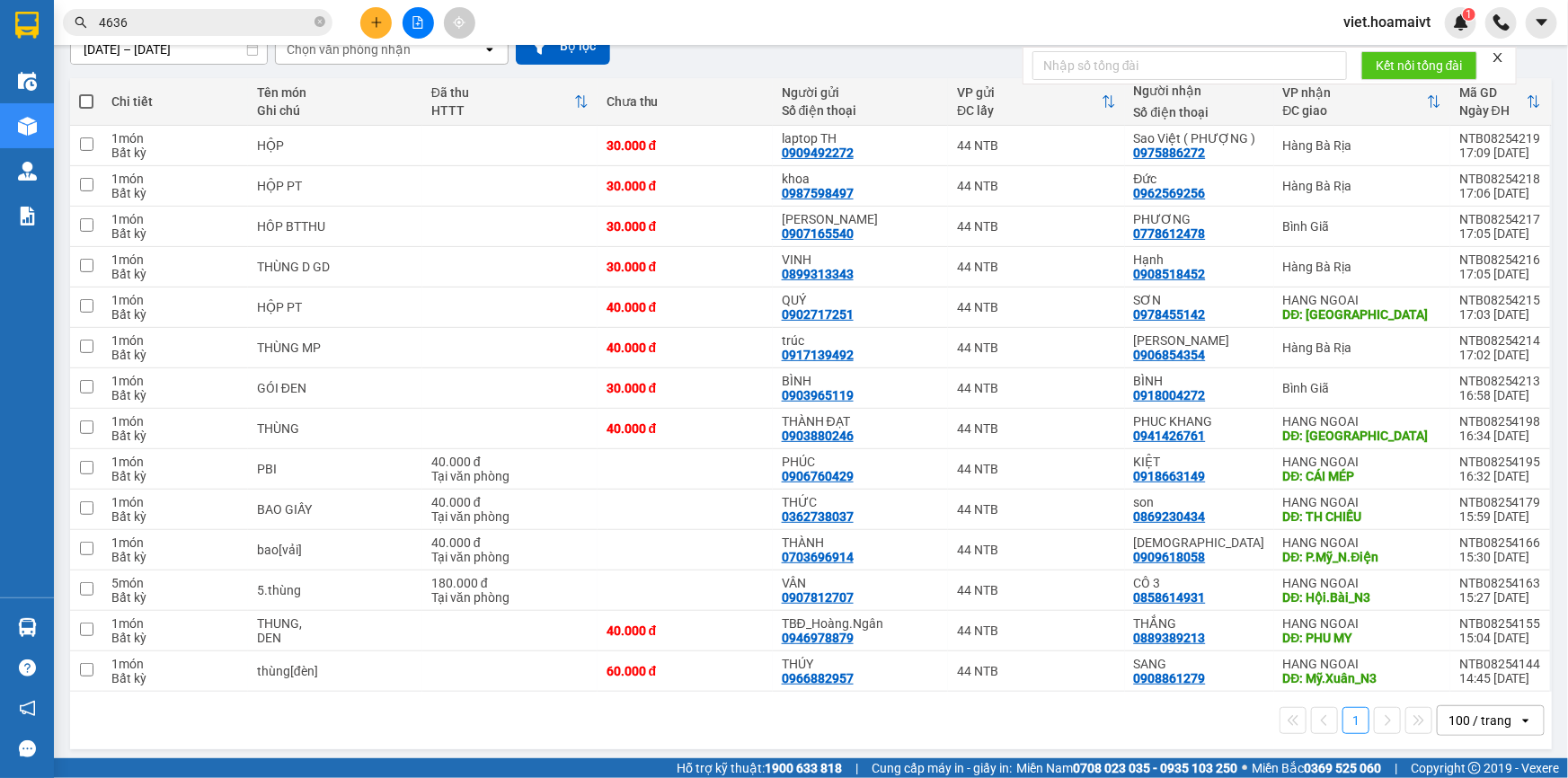
scroll to position [179, 0]
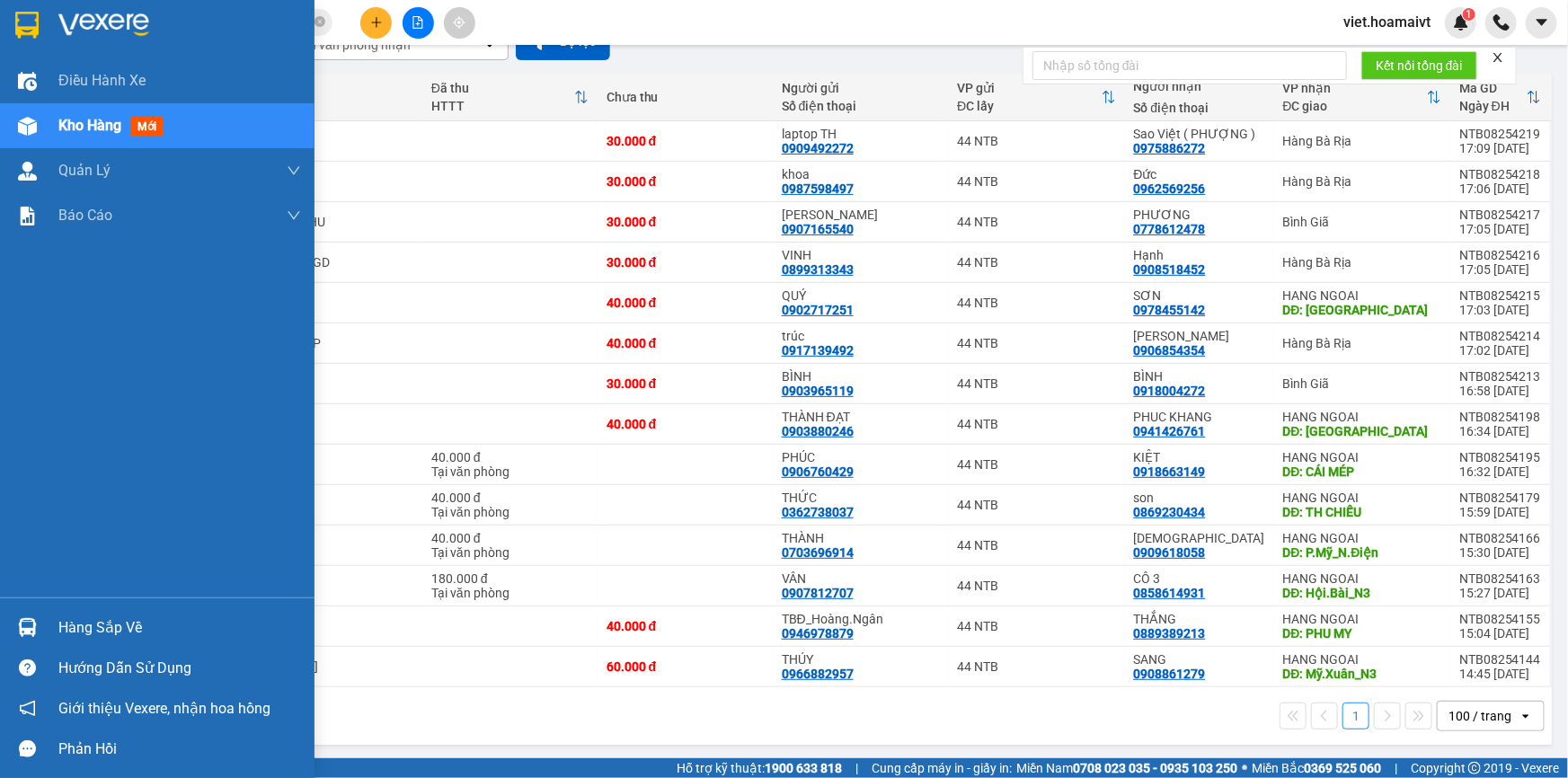
click at [63, 24] on img at bounding box center [104, 25] width 91 height 27
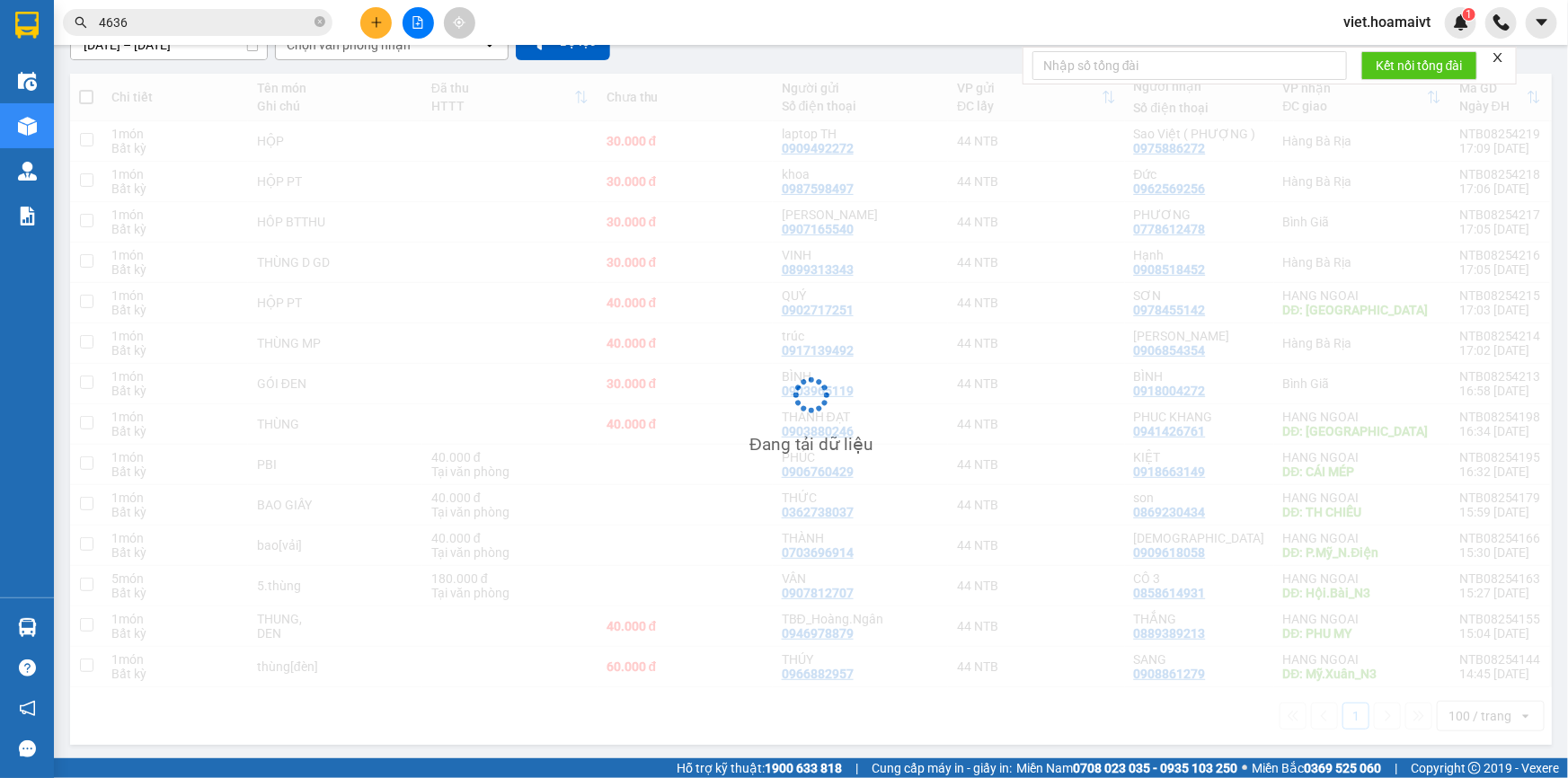
scroll to position [179, 0]
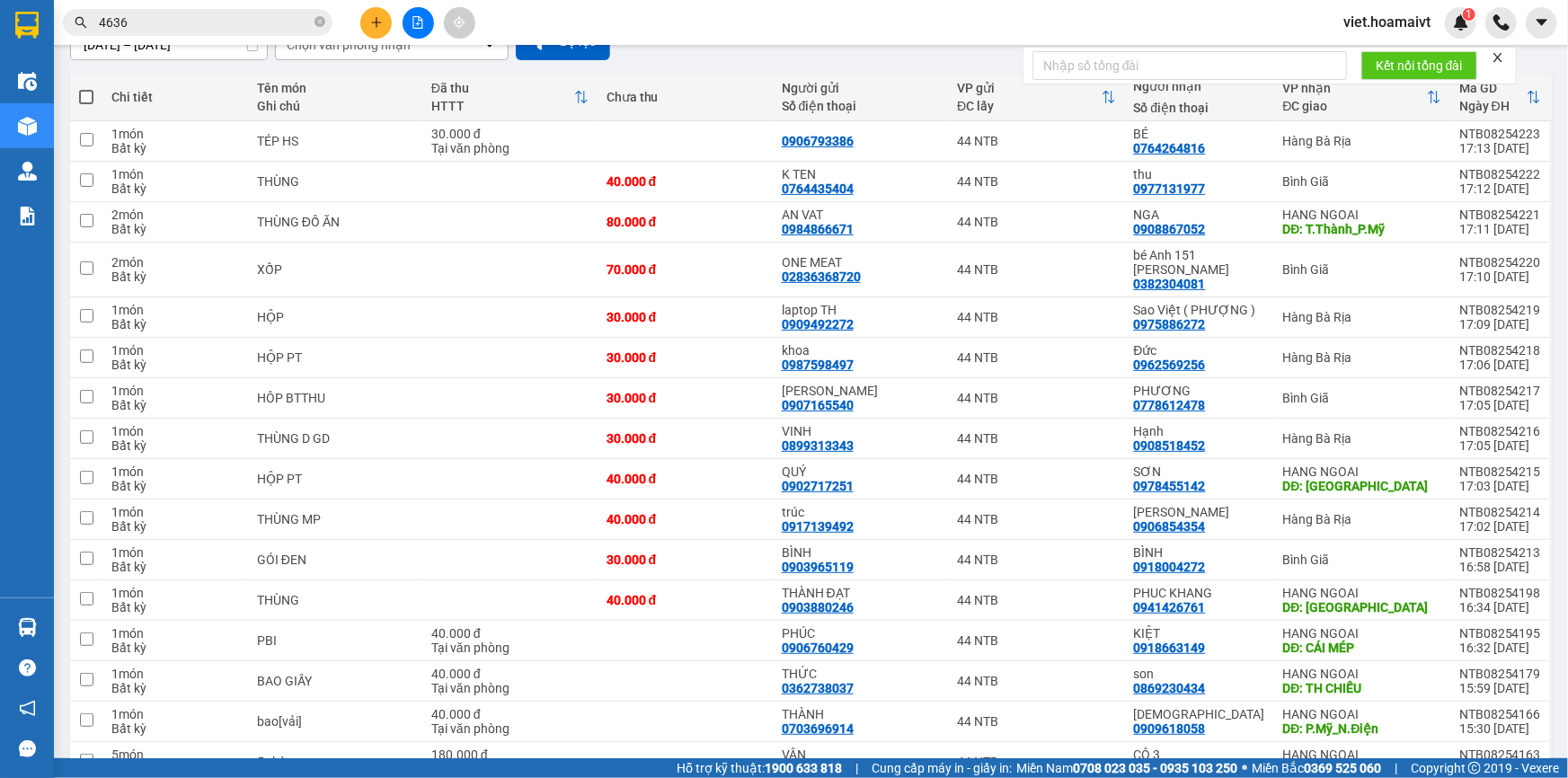
click at [385, 18] on button at bounding box center [376, 23] width 31 height 31
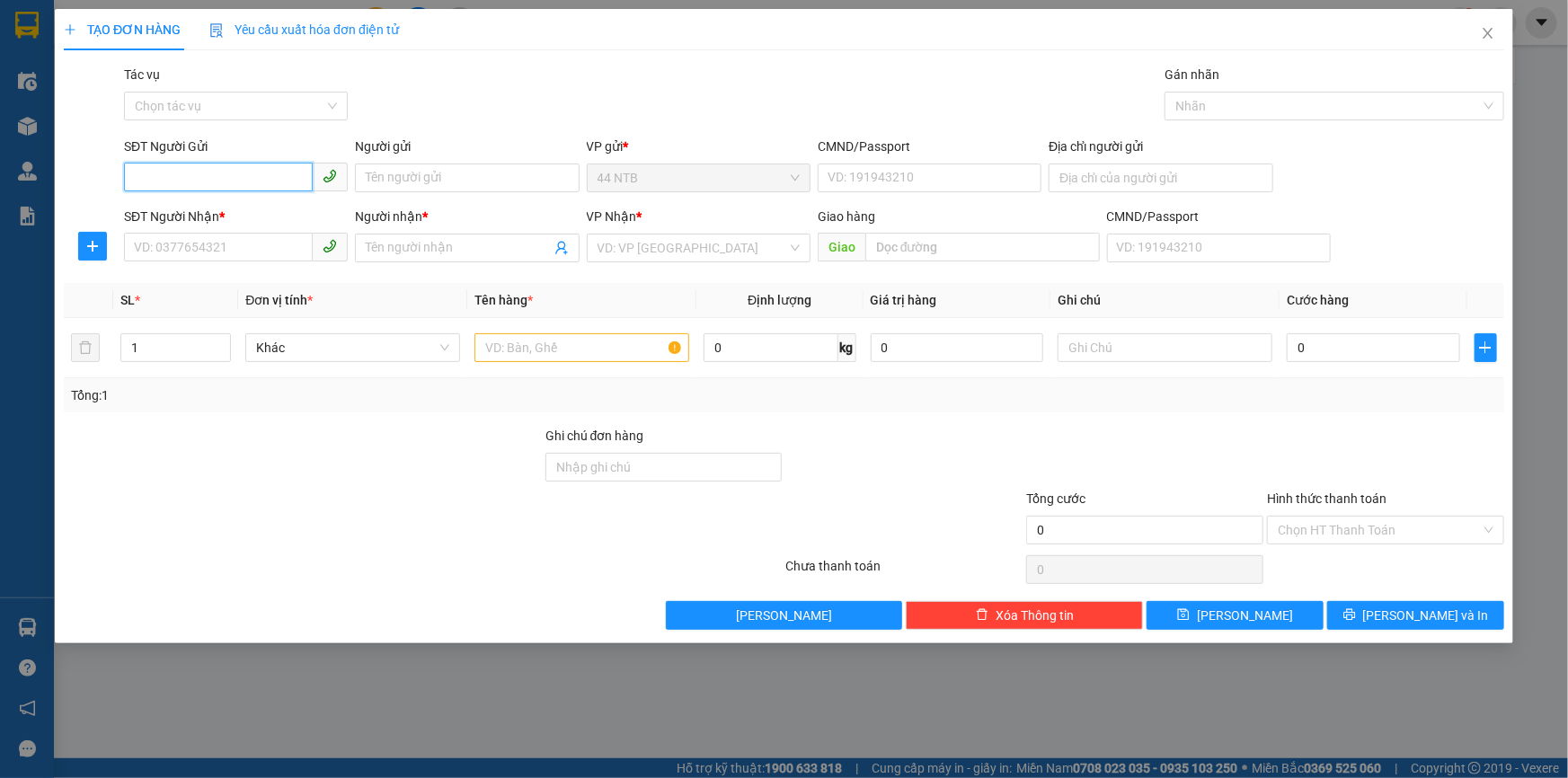
click at [176, 173] on input "SĐT Người Gửi" at bounding box center [218, 176] width 189 height 28
click at [200, 176] on input "SĐT Người Gửi" at bounding box center [218, 176] width 189 height 28
type input "0908986499"
click at [215, 208] on div "0908986499 - MỸ" at bounding box center [235, 213] width 202 height 20
type input "MỸ"
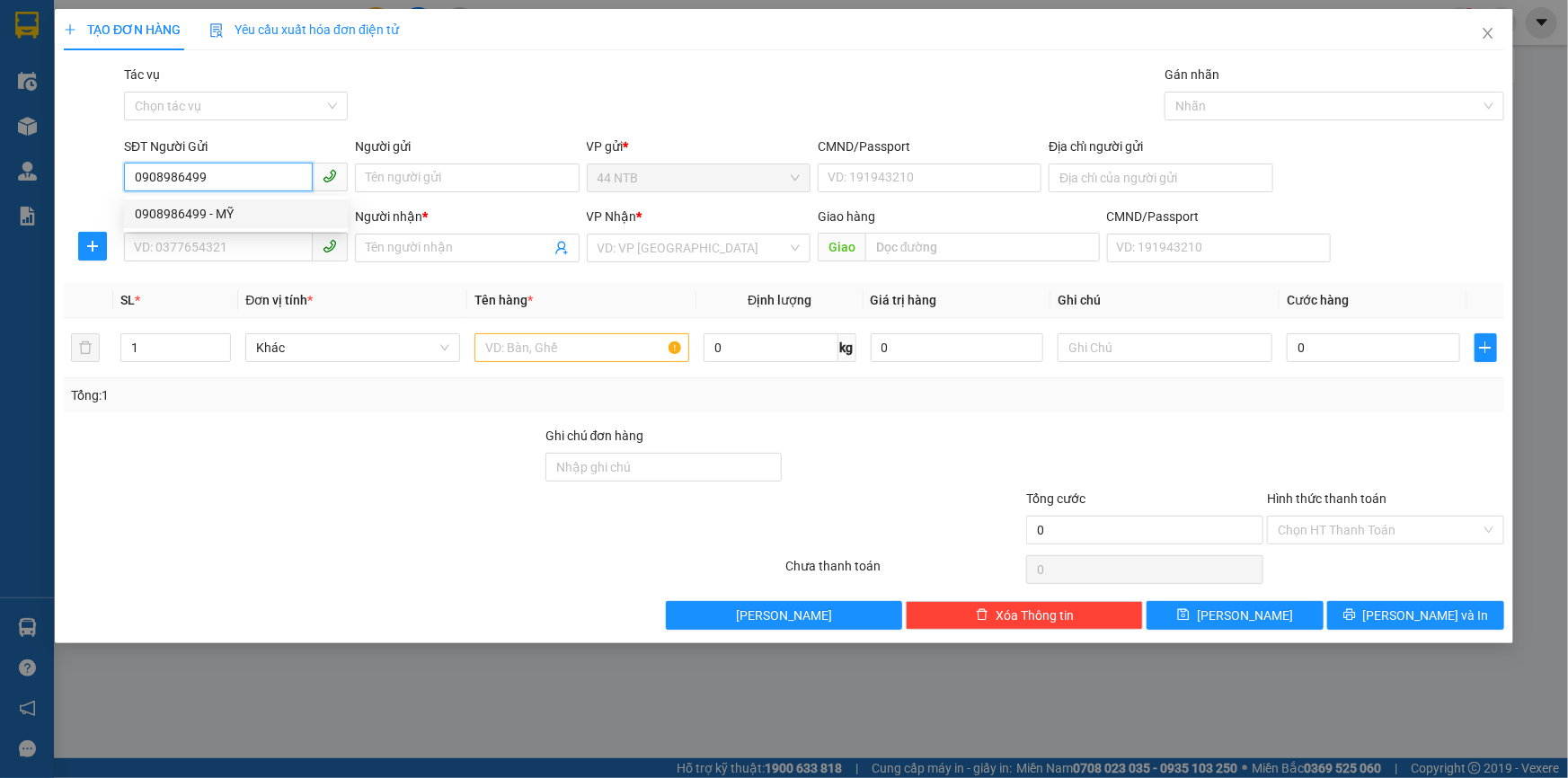
type input "0974117273"
type input "Huong"
type input "0908986499"
click at [526, 98] on div "Gói vận chuyển * Tiêu chuẩn Tác vụ Chọn tác vụ Gán nhãn Nhãn" at bounding box center [814, 96] width 1388 height 63
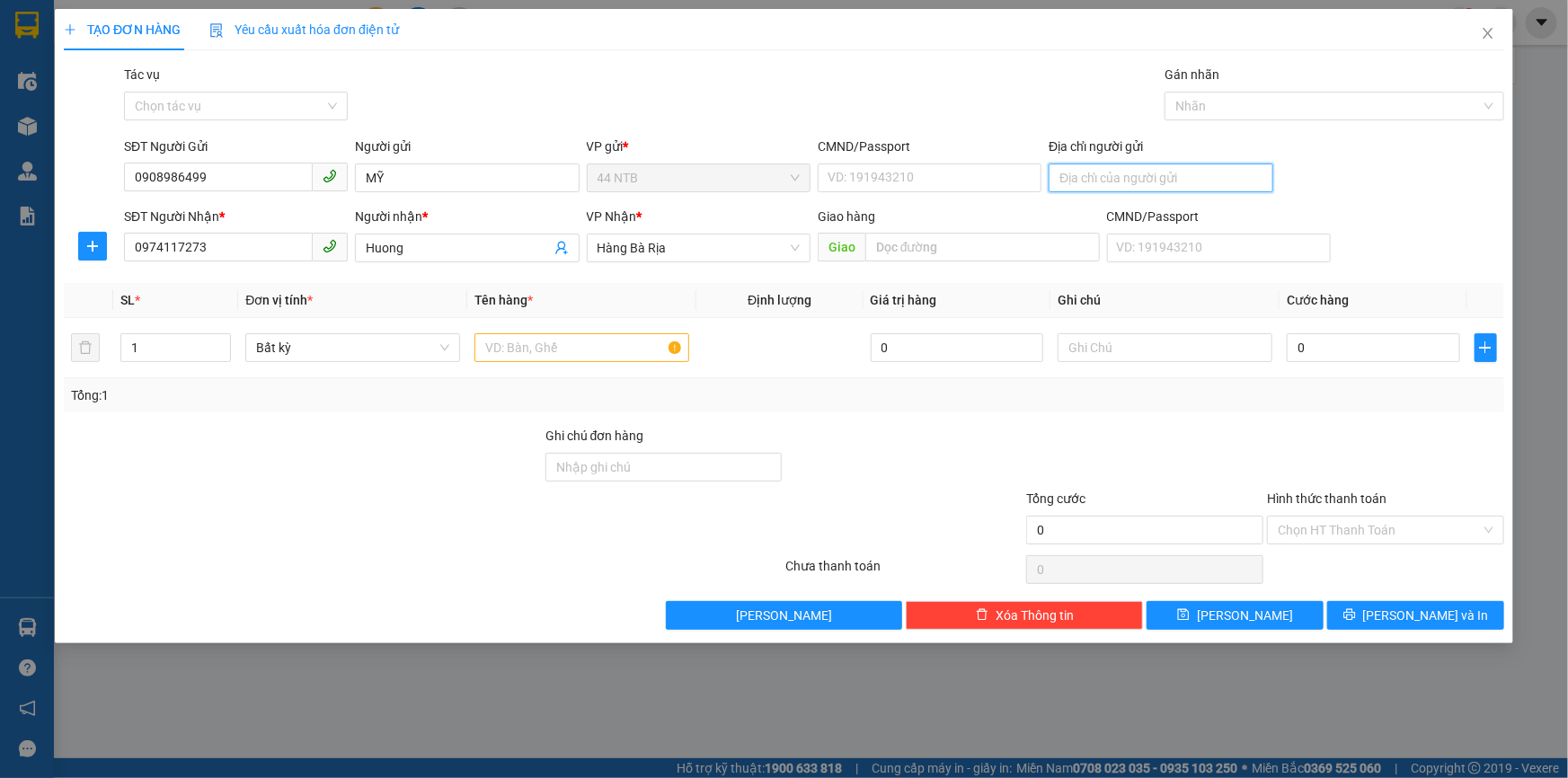
click at [1090, 168] on input "Địa chỉ người gửi" at bounding box center [1161, 177] width 224 height 28
type input "CHỢ BẾN THÀNH"
drag, startPoint x: 795, startPoint y: 120, endPoint x: 626, endPoint y: 162, distance: 174.1
click at [793, 120] on div "Gói vận chuyển * Tiêu chuẩn Tác vụ Chọn tác vụ Gán nhãn Nhãn" at bounding box center [814, 96] width 1388 height 63
drag, startPoint x: 436, startPoint y: 251, endPoint x: 237, endPoint y: 256, distance: 199.1
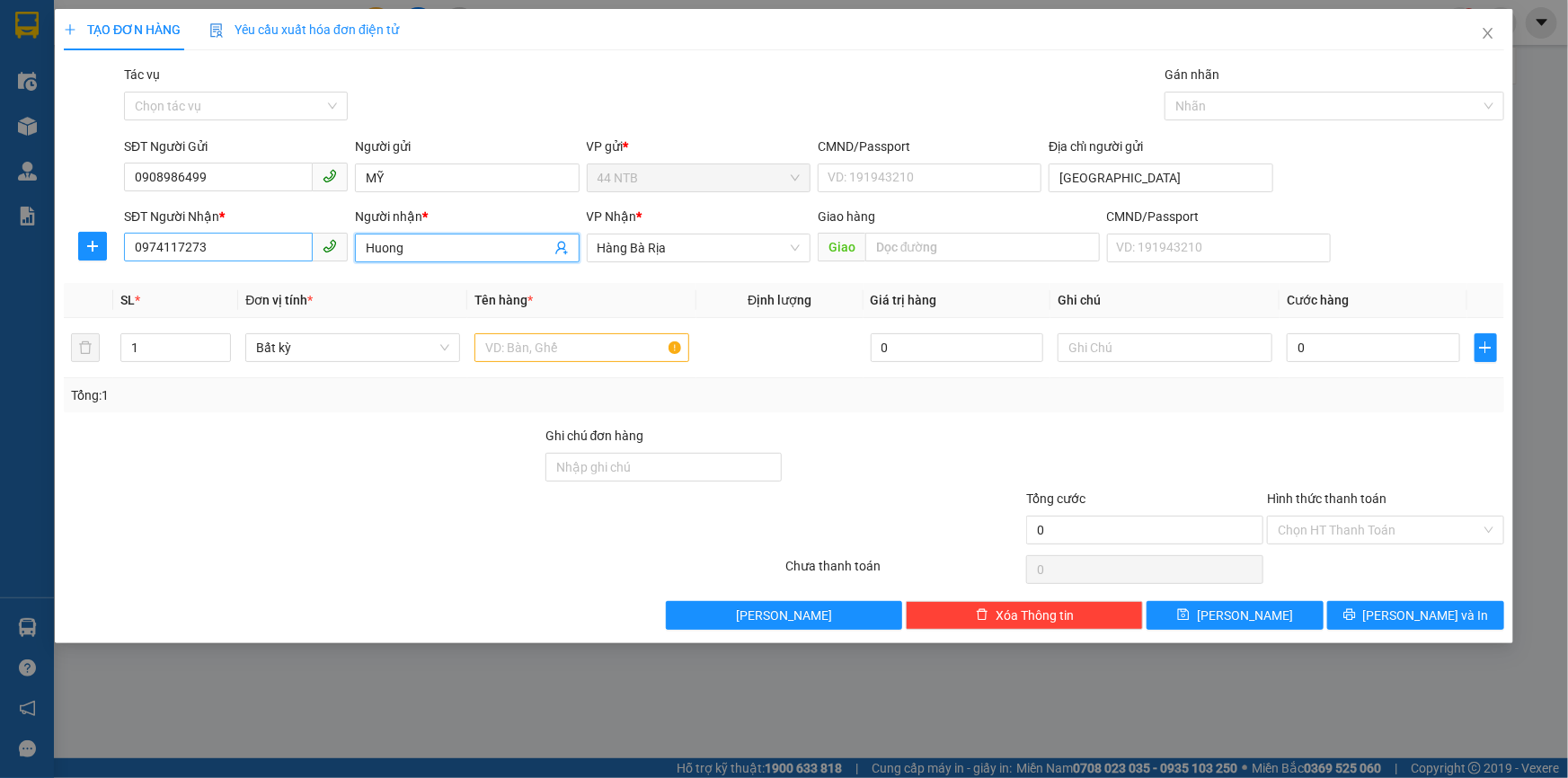
click at [251, 269] on div "Transit Pickup Surcharge Ids Transit Deliver Surcharge Ids Transit Deliver Surc…" at bounding box center [784, 347] width 1441 height 565
type input "HƯƠNG"
click at [732, 70] on div "Gói vận chuyển * Tiêu chuẩn Tác vụ Chọn tác vụ Gán nhãn Nhãn" at bounding box center [814, 96] width 1388 height 63
click at [638, 343] on input "text" at bounding box center [581, 347] width 214 height 28
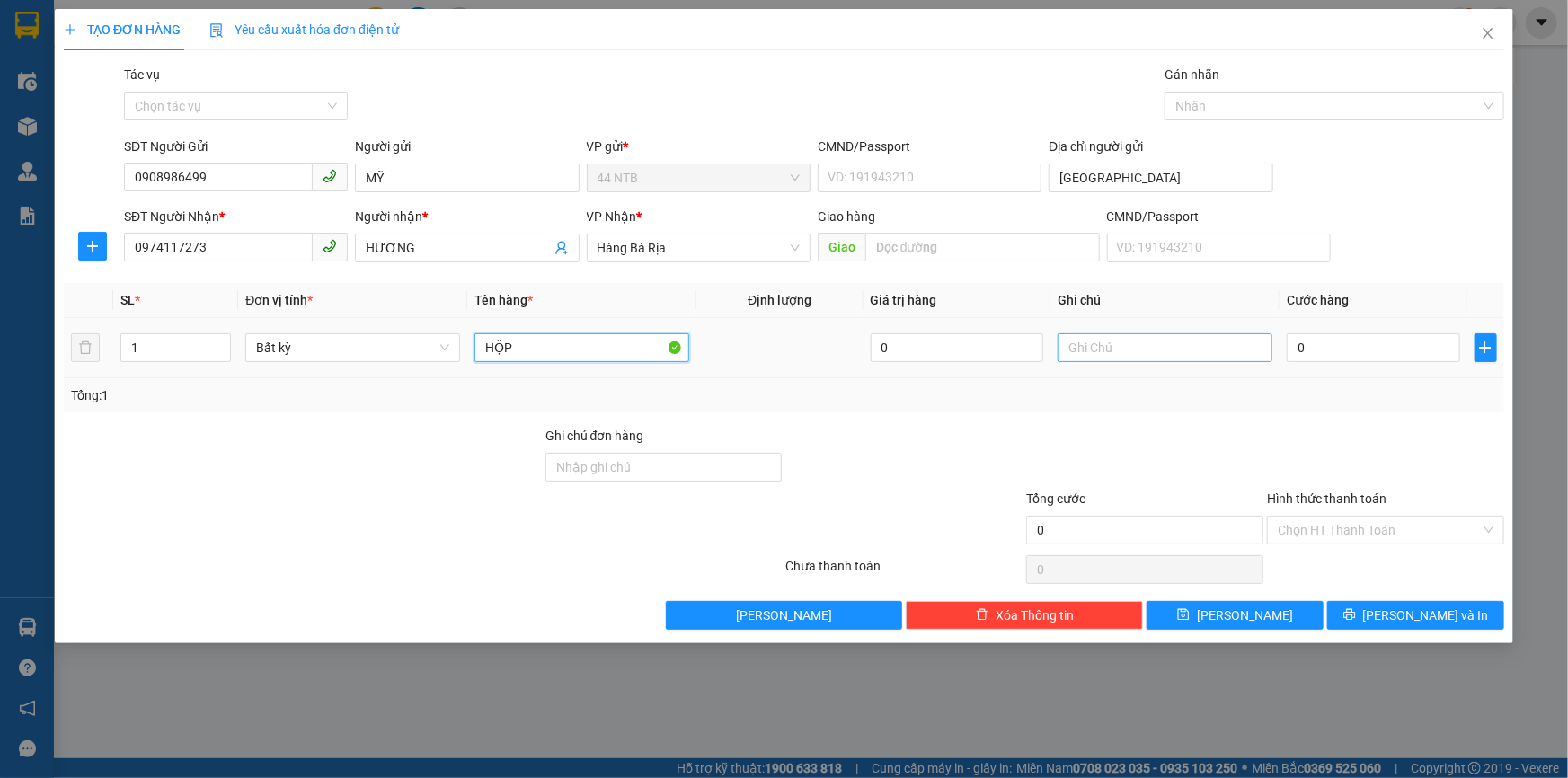
type input "HỘP"
click at [1106, 359] on input "text" at bounding box center [1165, 347] width 214 height 28
type input "MỸ PHẨM"
click at [1336, 343] on input "0" at bounding box center [1374, 347] width 174 height 28
type input "3"
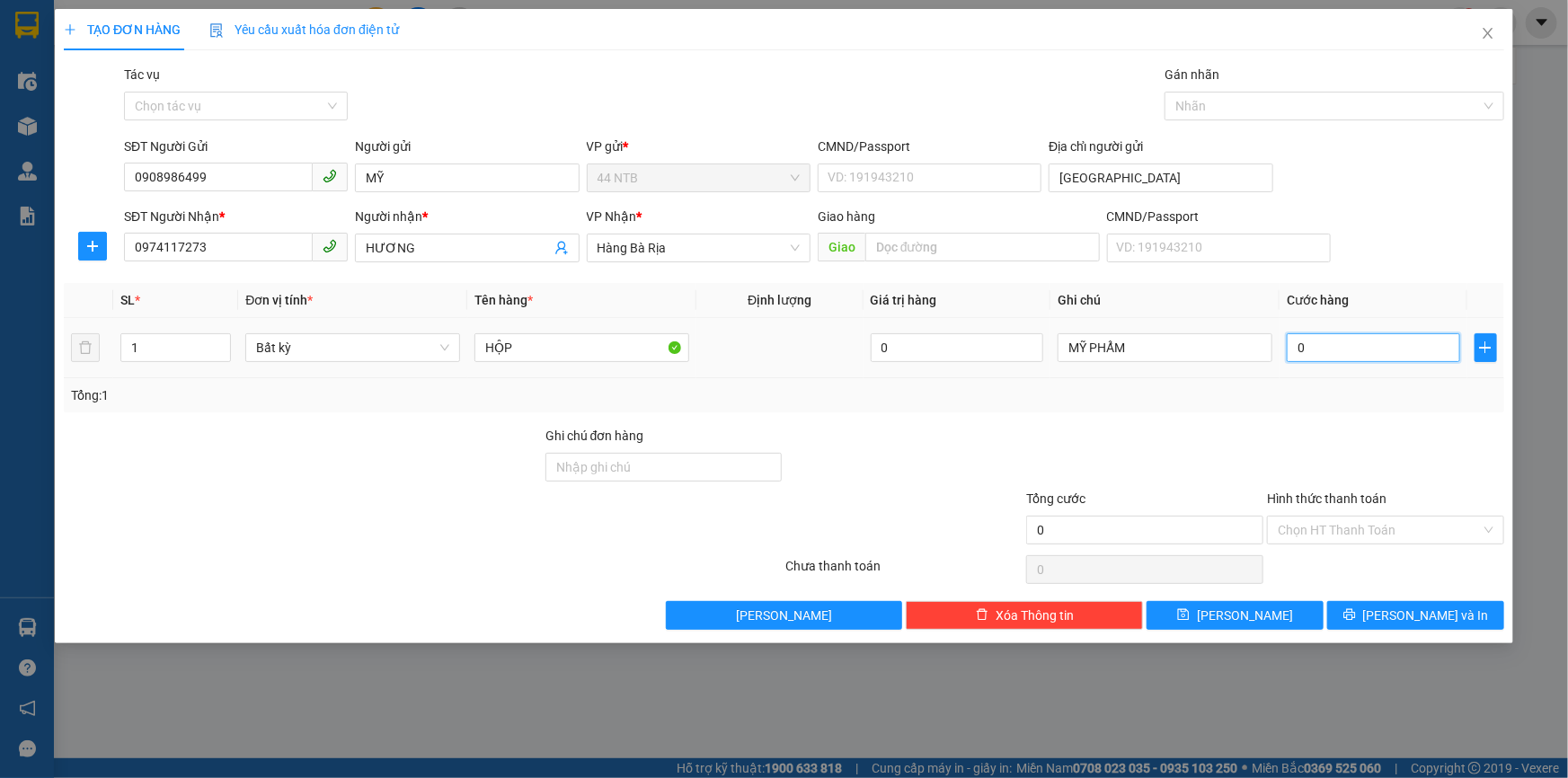
type input "3"
type input "30"
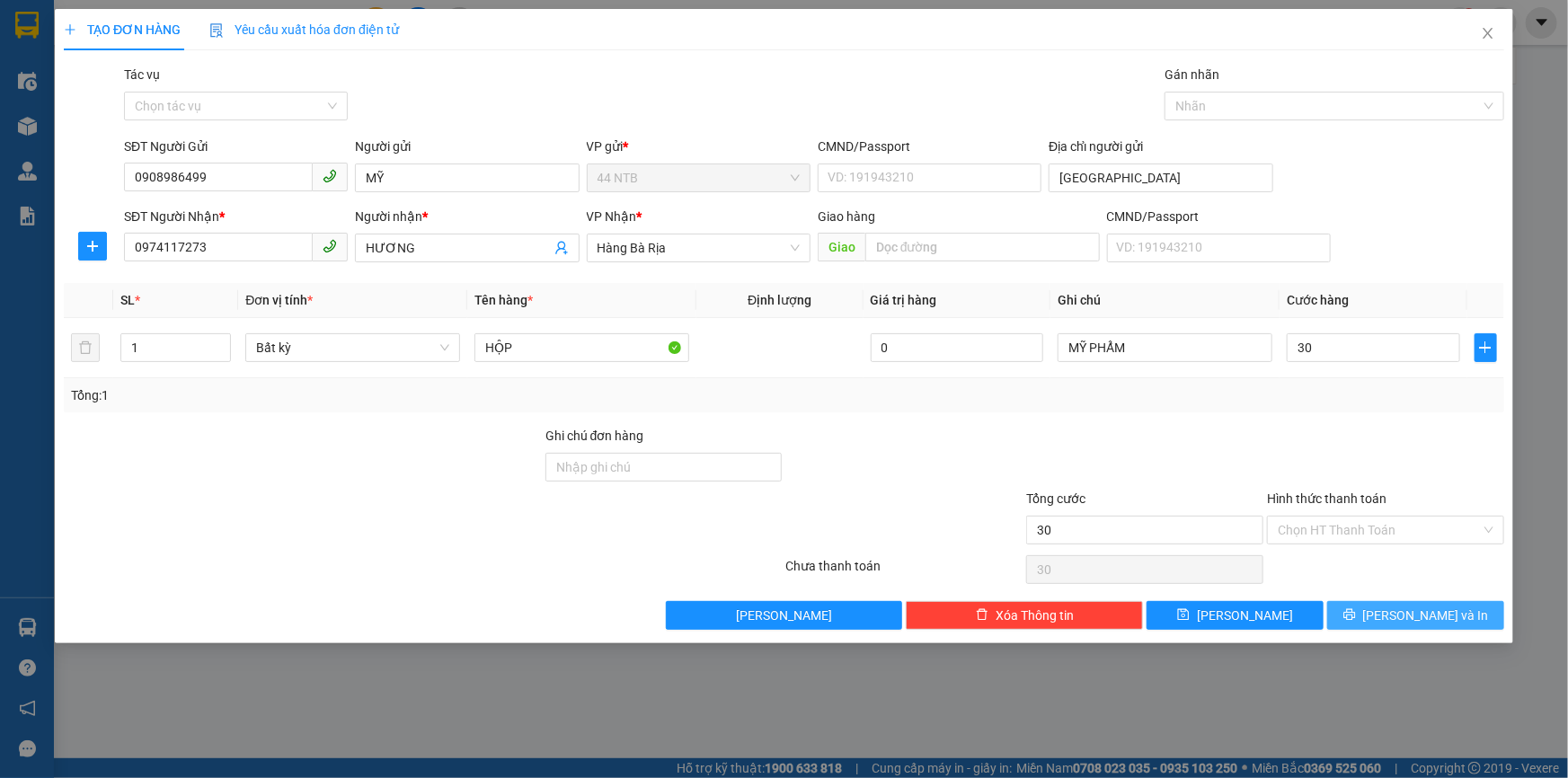
type input "30.000"
click at [1441, 614] on span "[PERSON_NAME] và In" at bounding box center [1426, 616] width 126 height 20
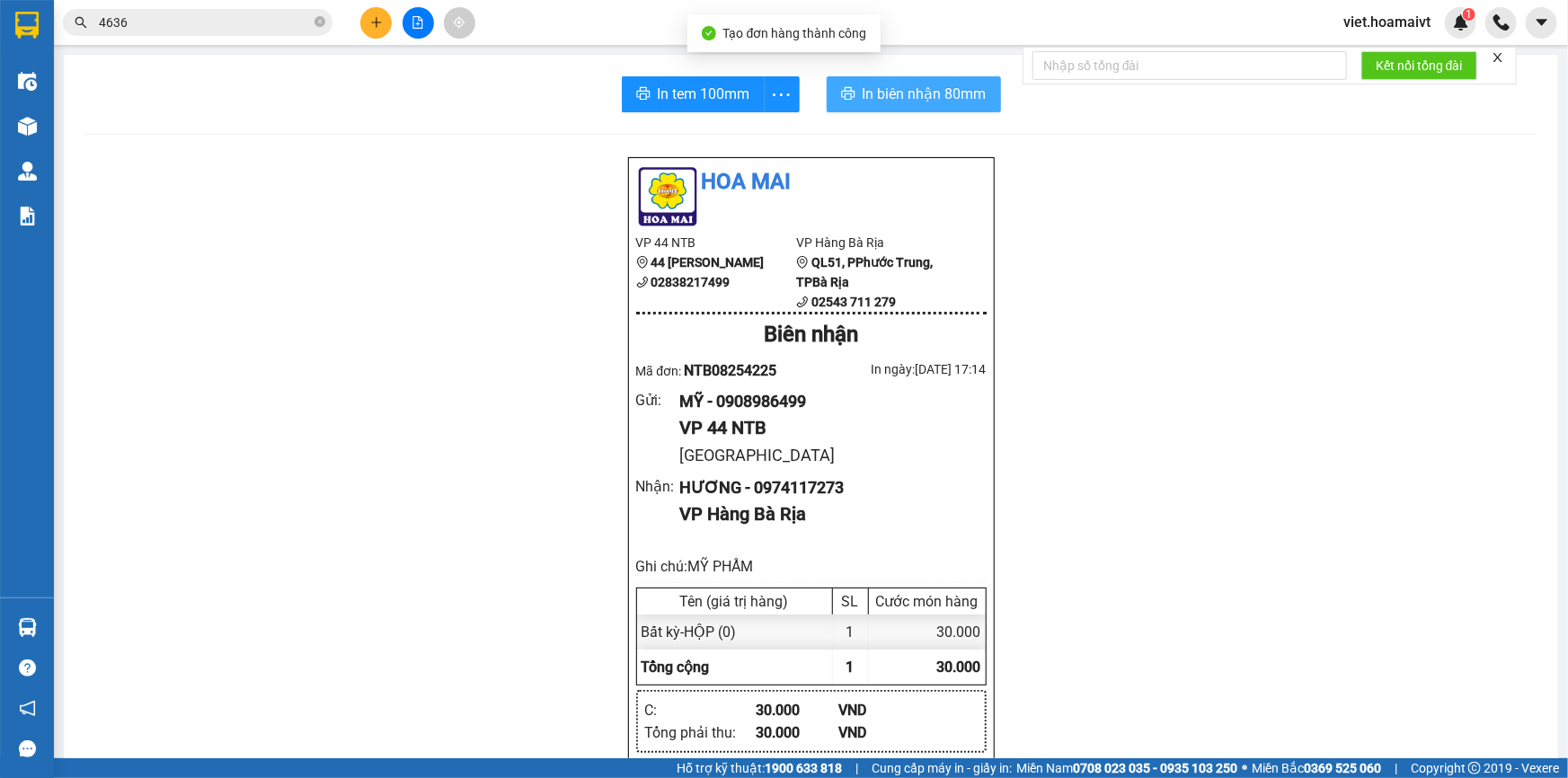
click at [912, 99] on span "In biên nhận 80mm" at bounding box center [924, 94] width 124 height 23
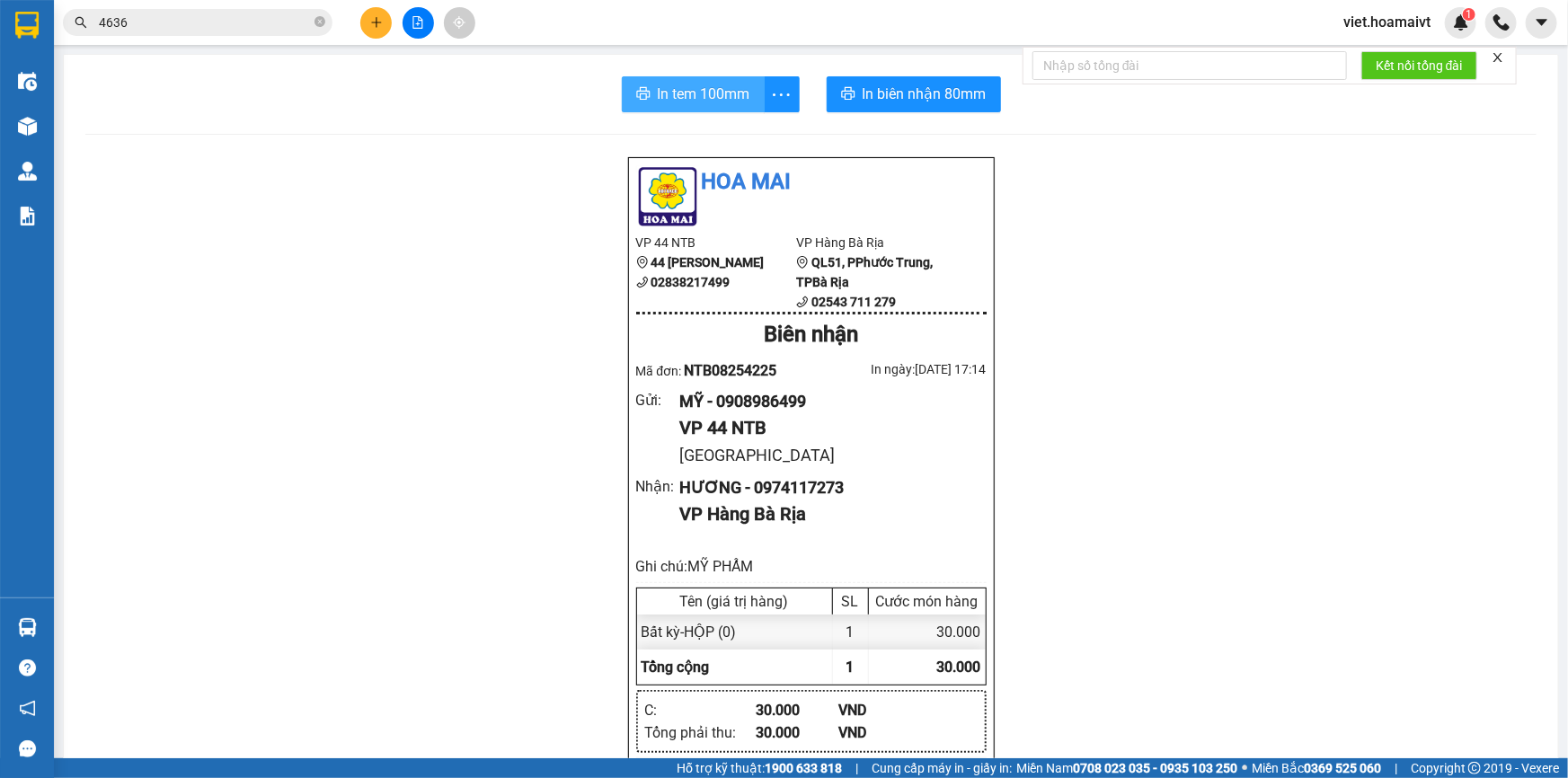
click at [691, 81] on button "In tem 100mm" at bounding box center [693, 95] width 143 height 36
click at [1267, 561] on div "Hoa Mai VP 44 NTB 44 Nguyễn Thái Bình 02838217499 VP Hàng Bà Rịa QL51, PPhướ…" at bounding box center [811, 787] width 1451 height 1262
click at [212, 95] on div "In tem 100mm In biên nhận 80mm" at bounding box center [811, 95] width 1451 height 36
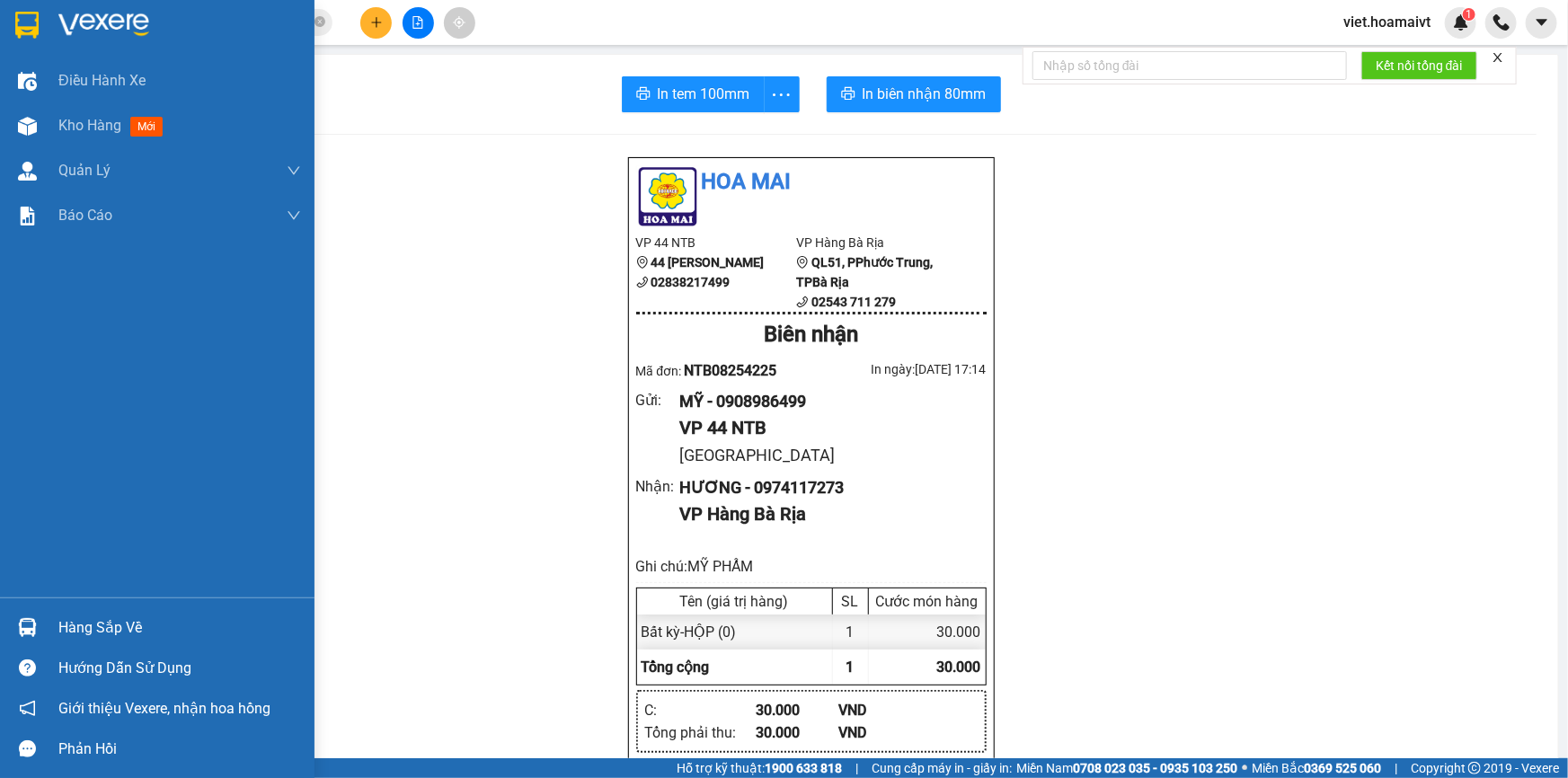
click at [94, 40] on div at bounding box center [157, 29] width 315 height 59
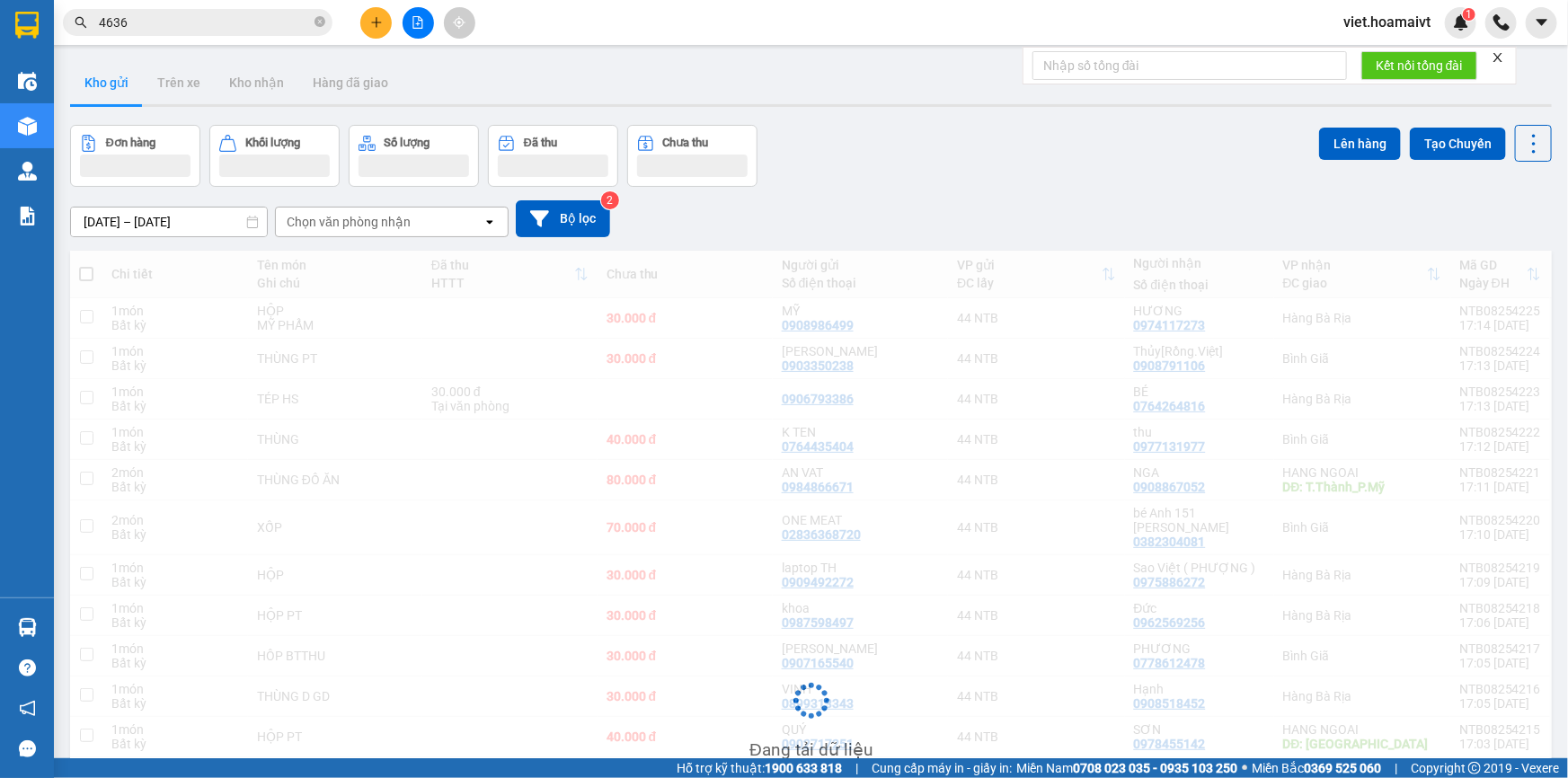
click at [1075, 194] on div "[DATE] – [DATE] Press the down arrow key to interact with the calendar and sele…" at bounding box center [811, 218] width 1482 height 64
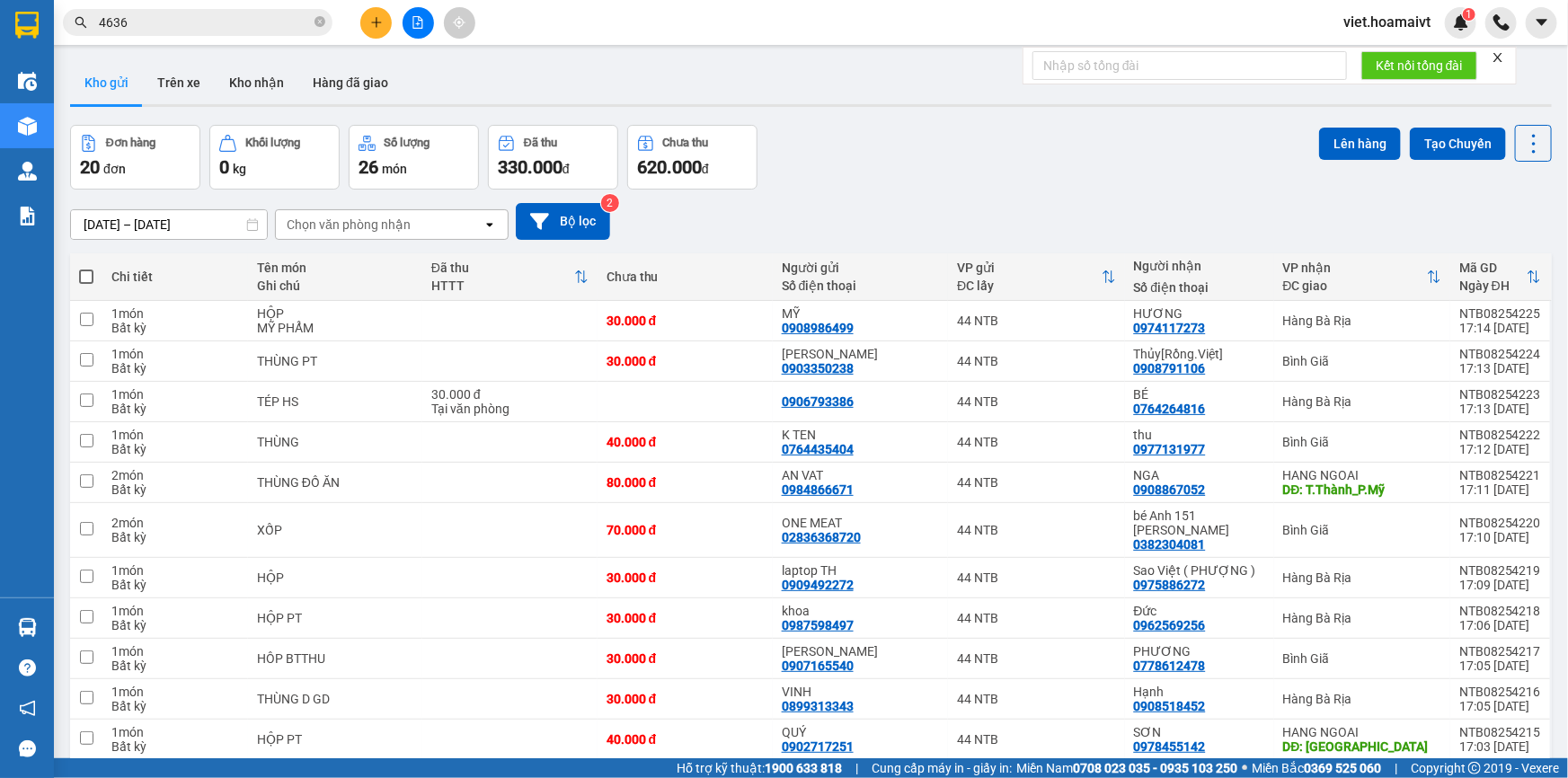
click at [1075, 194] on div "[DATE] – [DATE] Press the down arrow key to interact with the calendar and sele…" at bounding box center [811, 221] width 1482 height 64
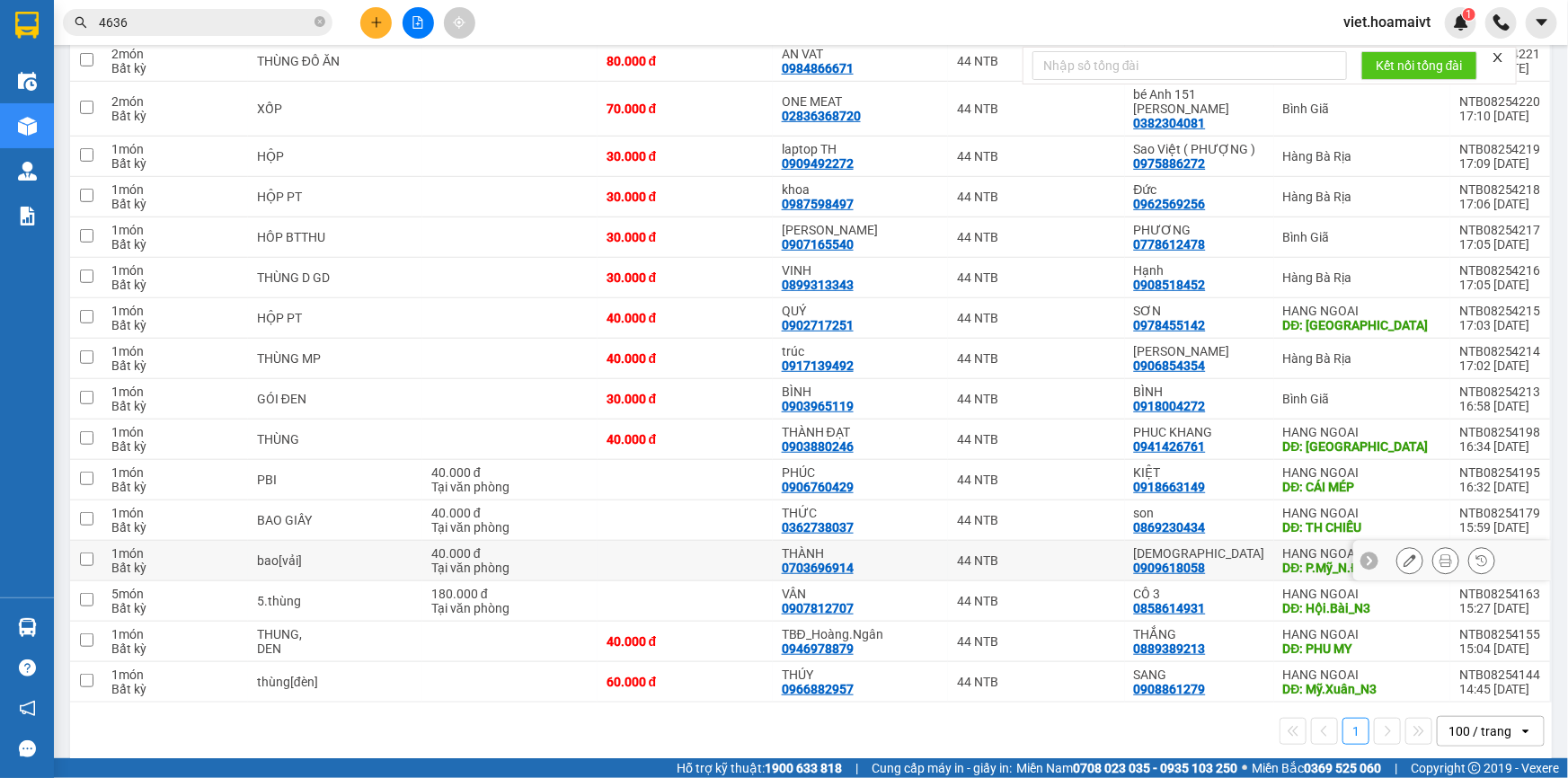
scroll to position [422, 0]
click at [1096, 726] on div "1 100 / trang open" at bounding box center [810, 731] width 1467 height 30
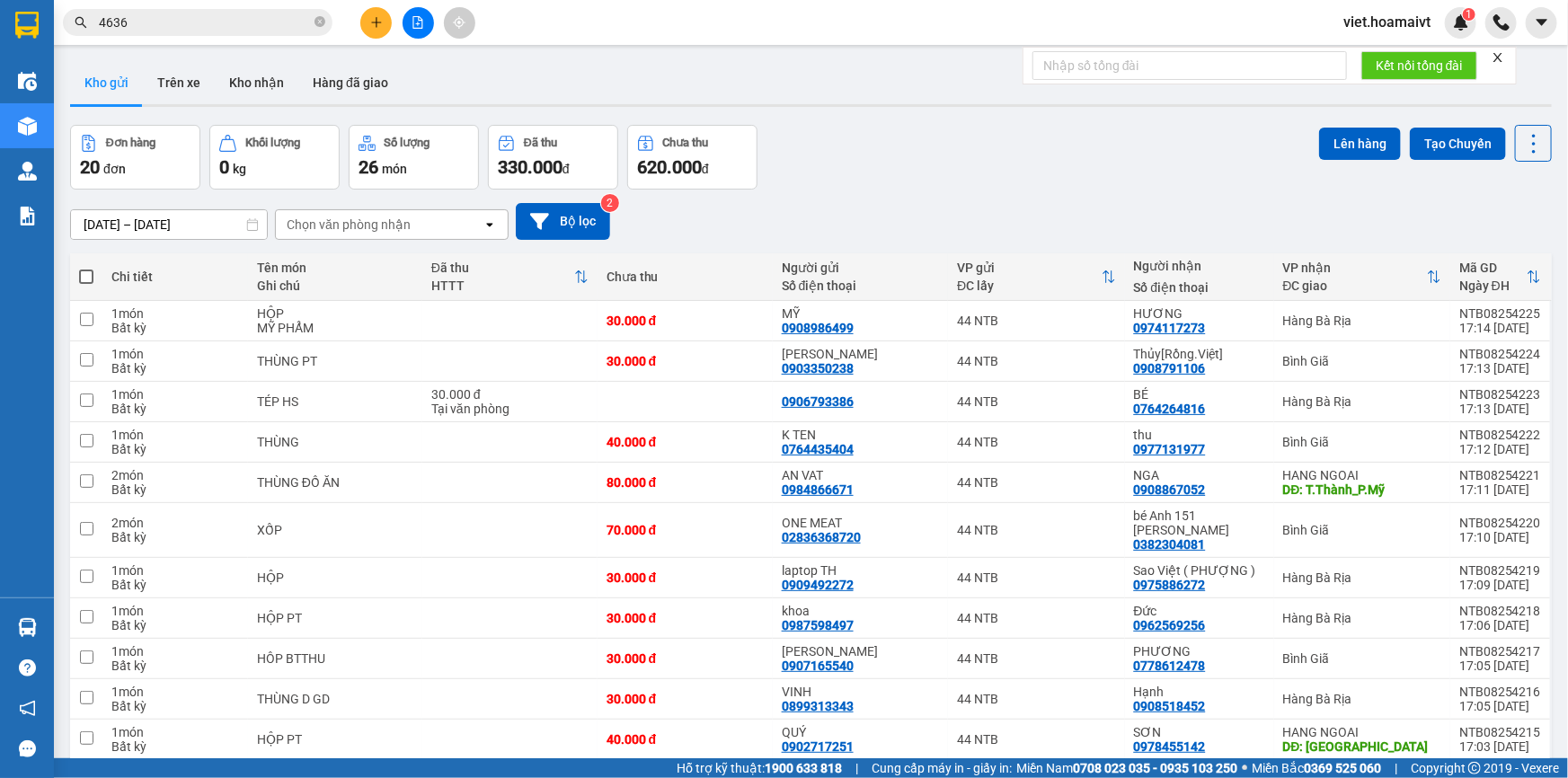
click at [936, 170] on div "Đơn hàng 20 đơn Khối lượng 0 kg Số lượng 26 món Đã thu 330.000 đ Chưa thu 620.0…" at bounding box center [811, 157] width 1482 height 65
click at [849, 175] on div "Đơn hàng 20 đơn Khối lượng 0 kg Số lượng 26 món Đã thu 330.000 đ Chưa thu 620.0…" at bounding box center [811, 157] width 1482 height 65
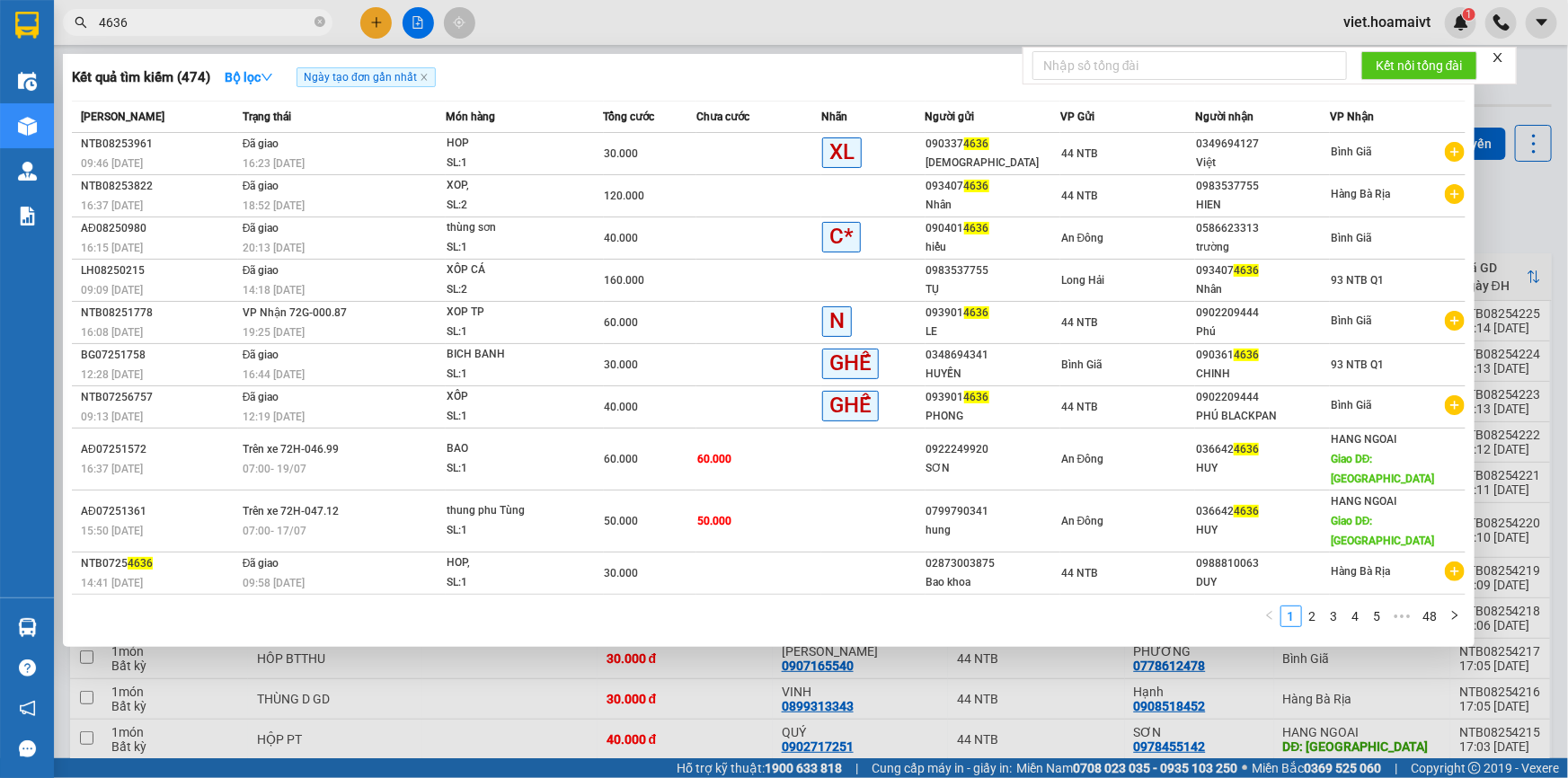
click at [252, 18] on input "4636" at bounding box center [205, 22] width 212 height 20
click at [99, 19] on input "4636" at bounding box center [205, 22] width 212 height 20
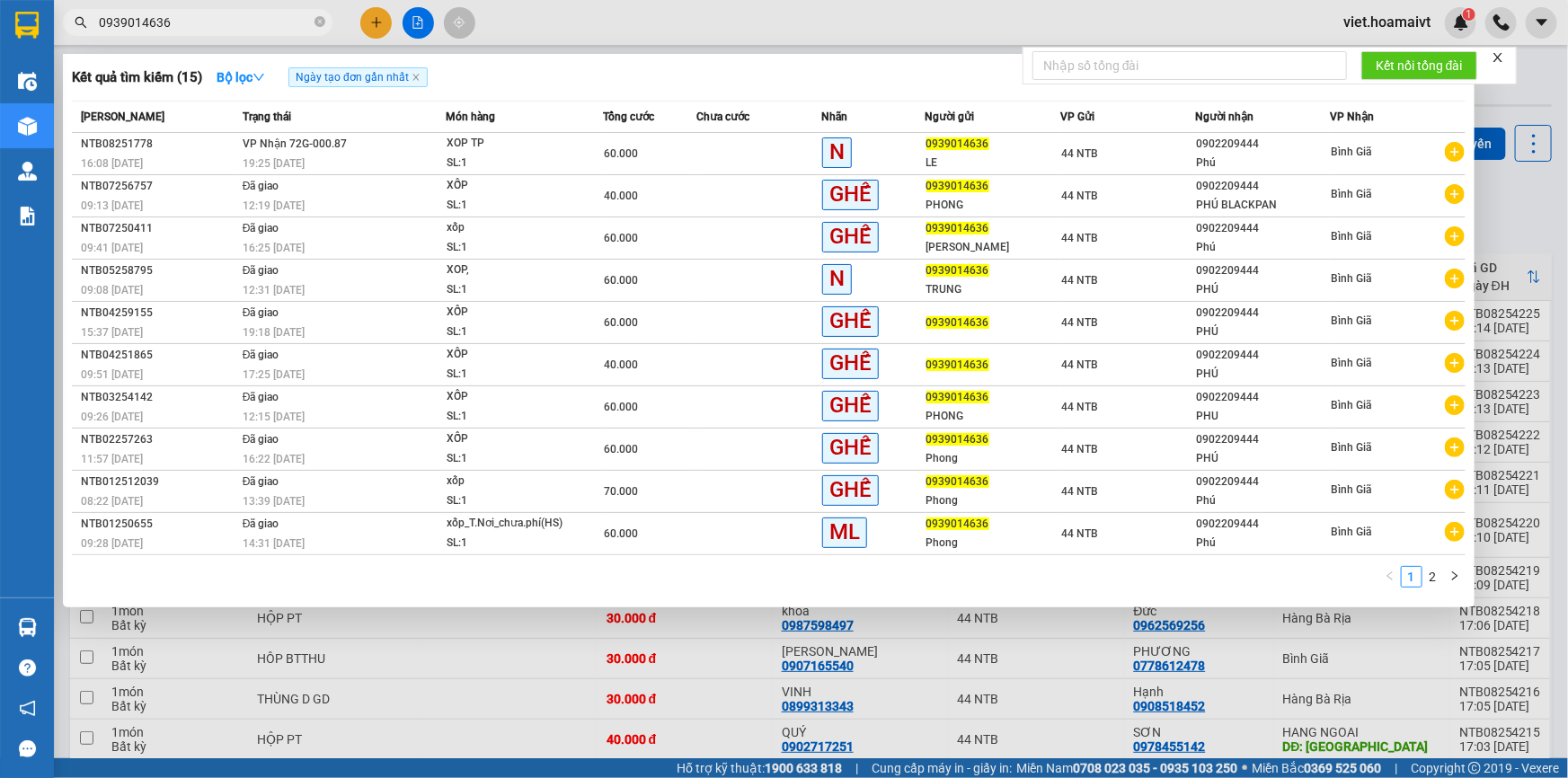
type input "0939014636"
click at [1025, 685] on div at bounding box center [784, 389] width 1568 height 778
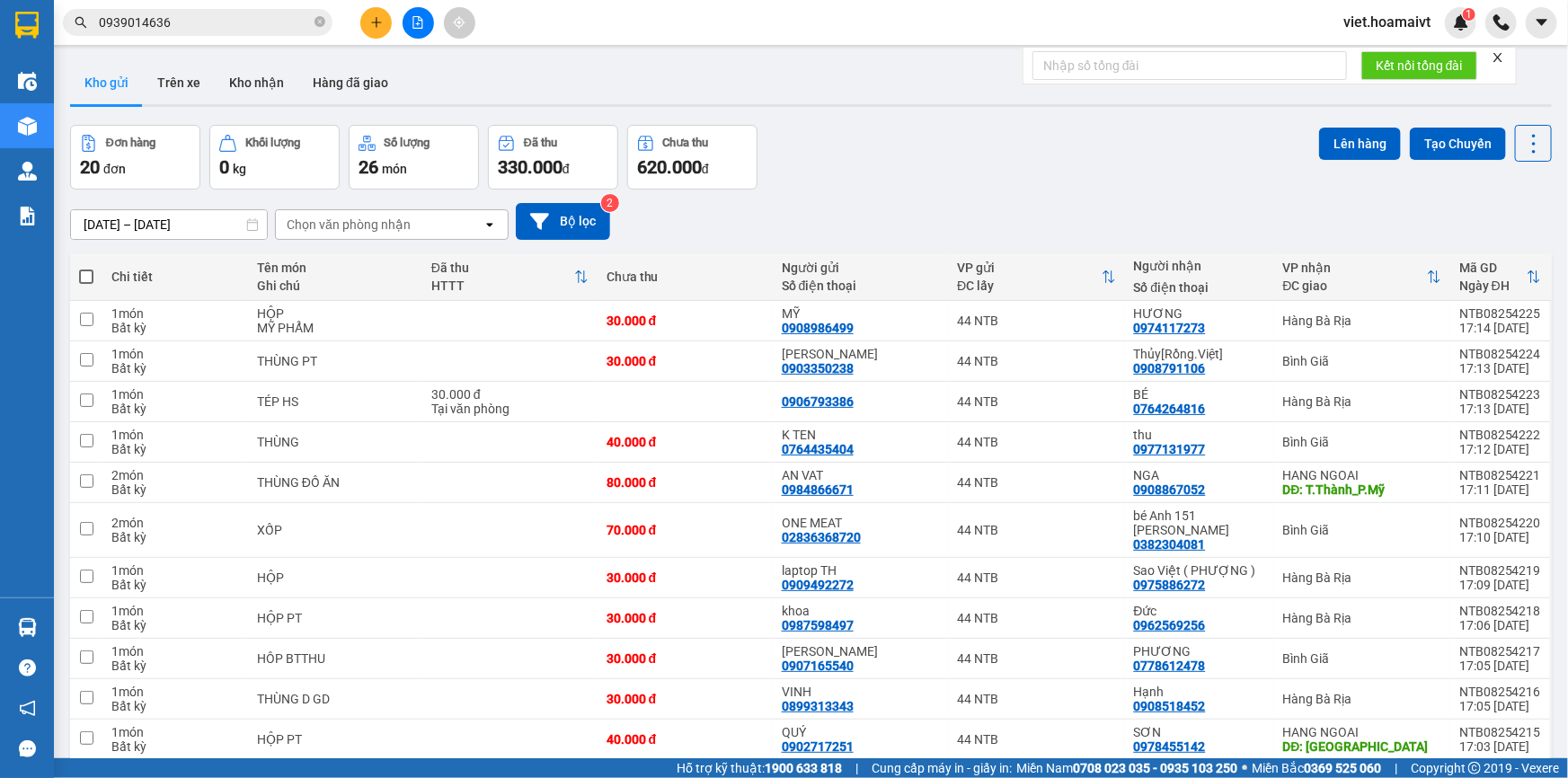
click at [897, 213] on div "[DATE] – [DATE] Press the down arrow key to interact with the calendar and sele…" at bounding box center [811, 221] width 1482 height 37
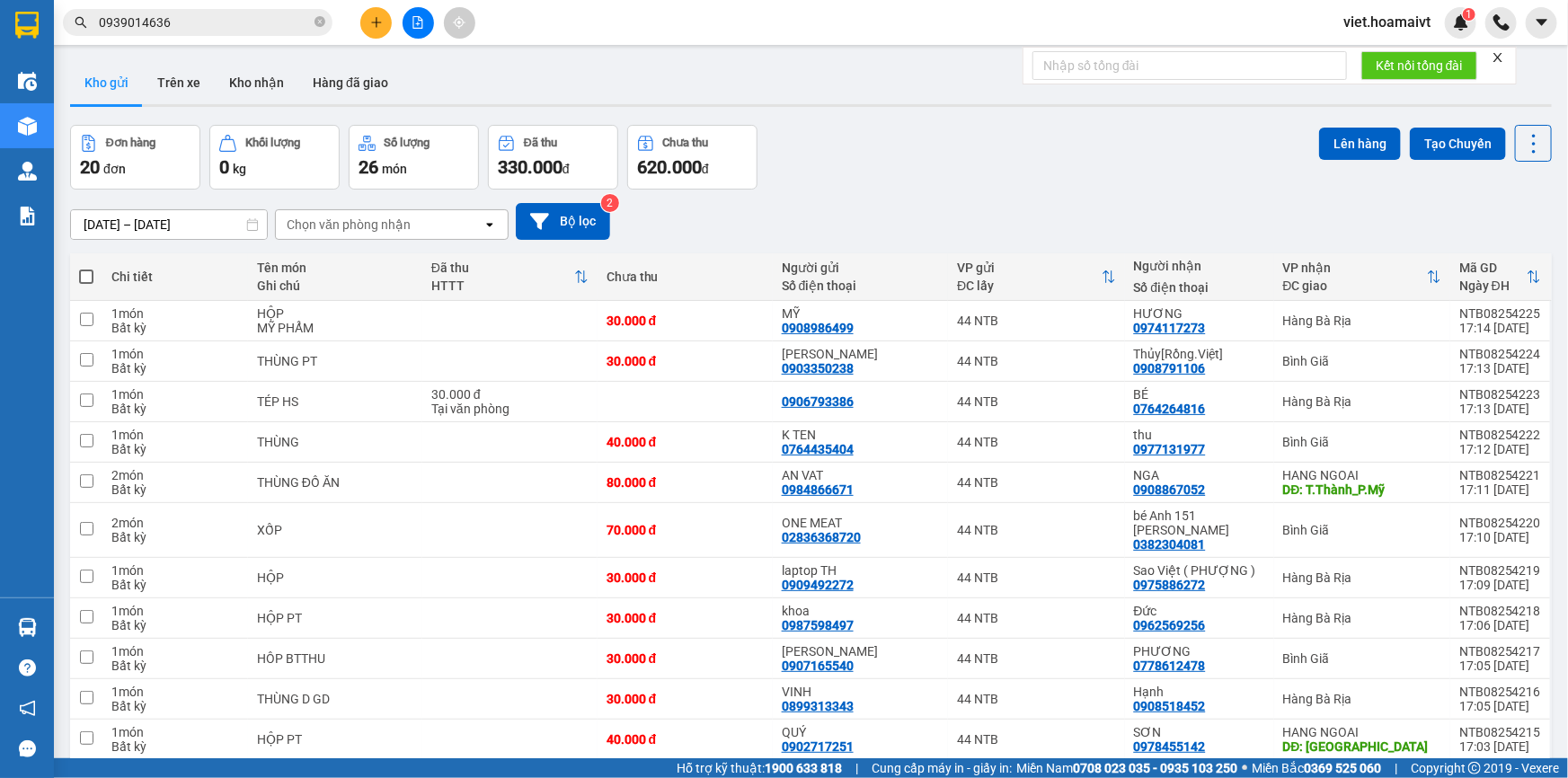
click at [179, 26] on input "0939014636" at bounding box center [205, 22] width 212 height 20
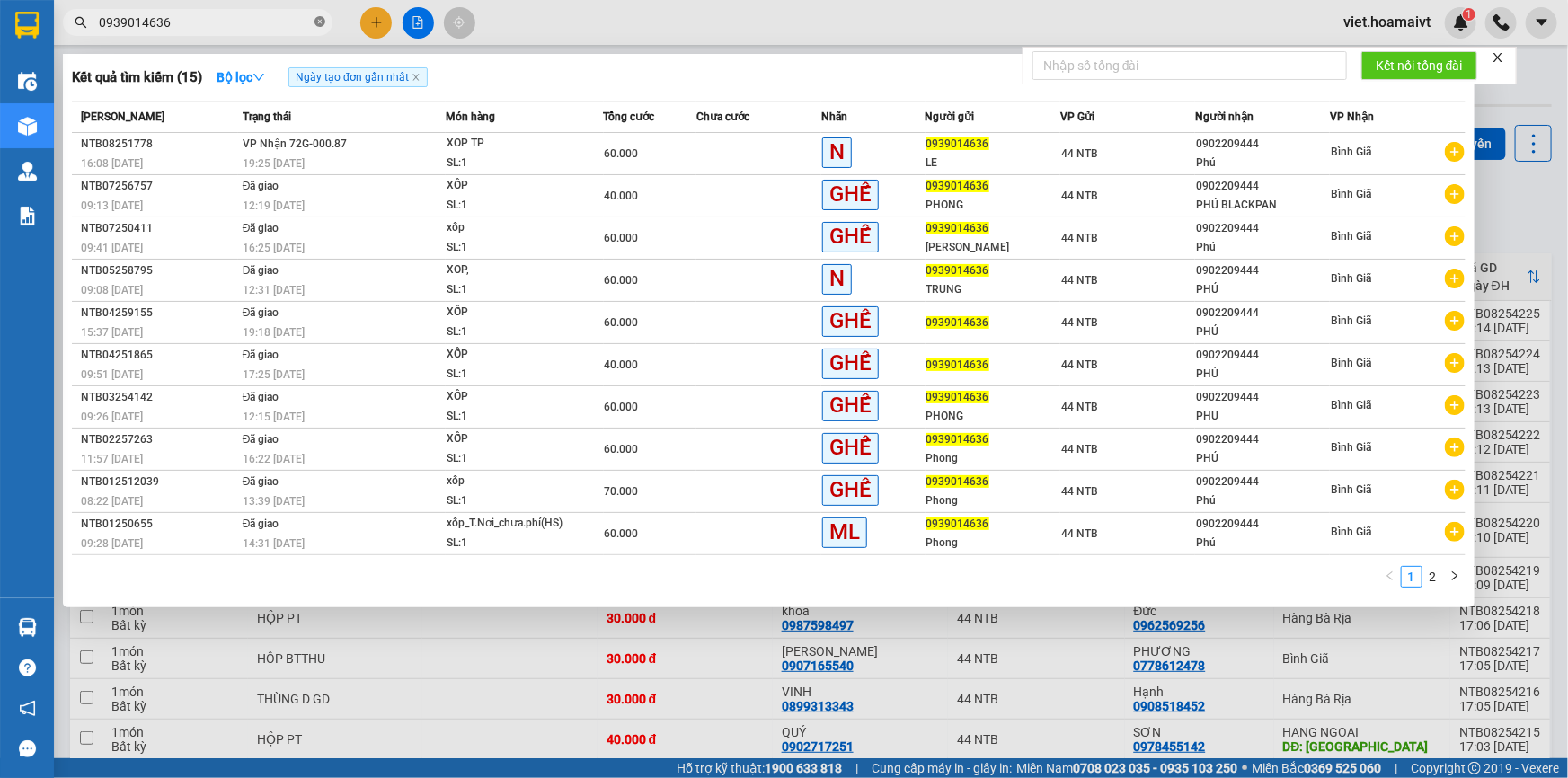
click at [321, 26] on icon "close-circle" at bounding box center [320, 21] width 10 height 10
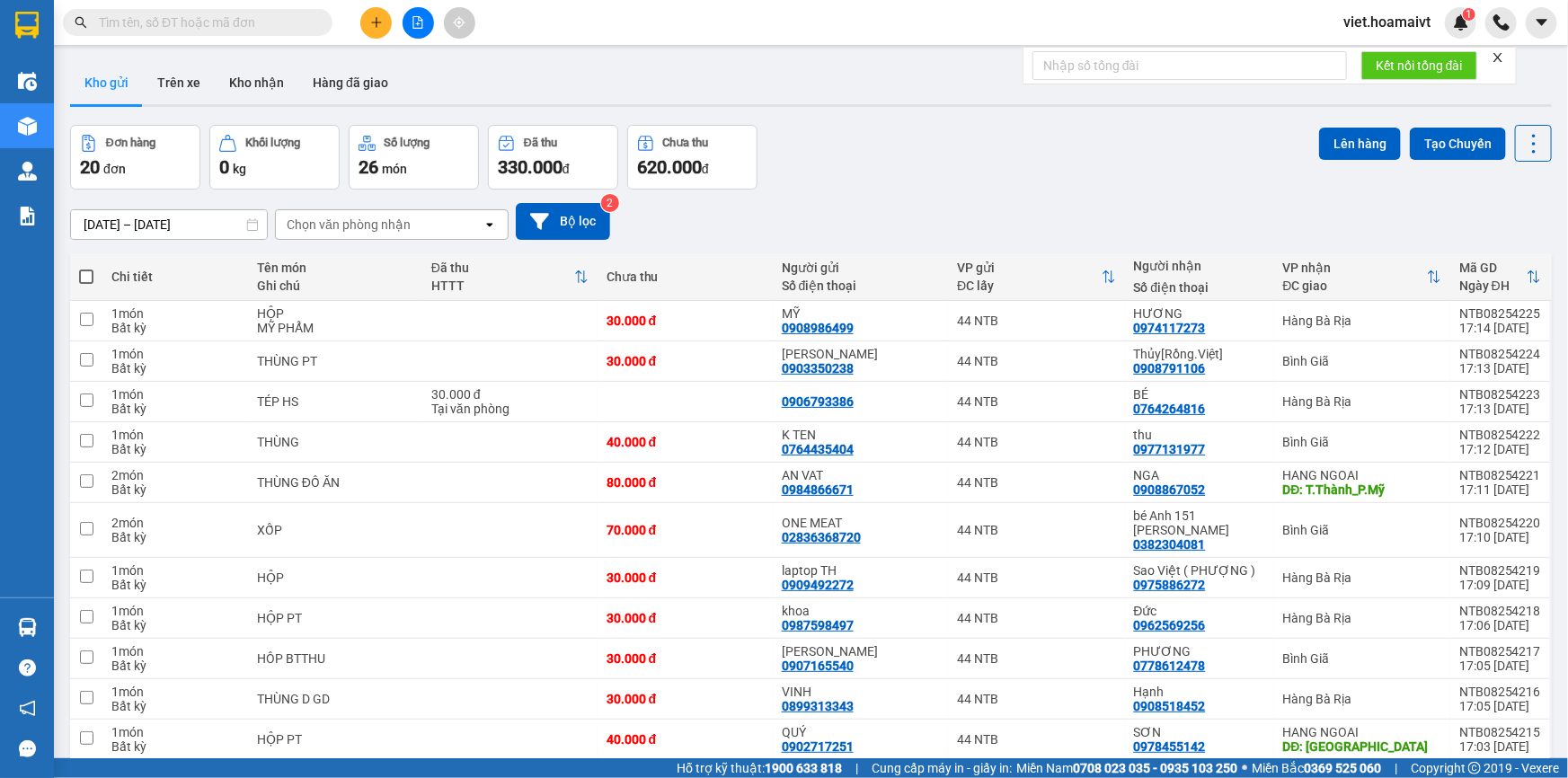
click at [911, 104] on div at bounding box center [811, 105] width 1482 height 3
click at [949, 188] on div "Đơn hàng 20 đơn Khối lượng 0 kg Số lượng 26 món Đã thu 330.000 đ Chưa thu 620.0…" at bounding box center [811, 157] width 1482 height 65
click at [988, 179] on div "Đơn hàng 20 đơn Khối lượng 0 kg Số lượng 26 món Đã thu 330.000 đ Chưa thu 620.0…" at bounding box center [811, 157] width 1482 height 65
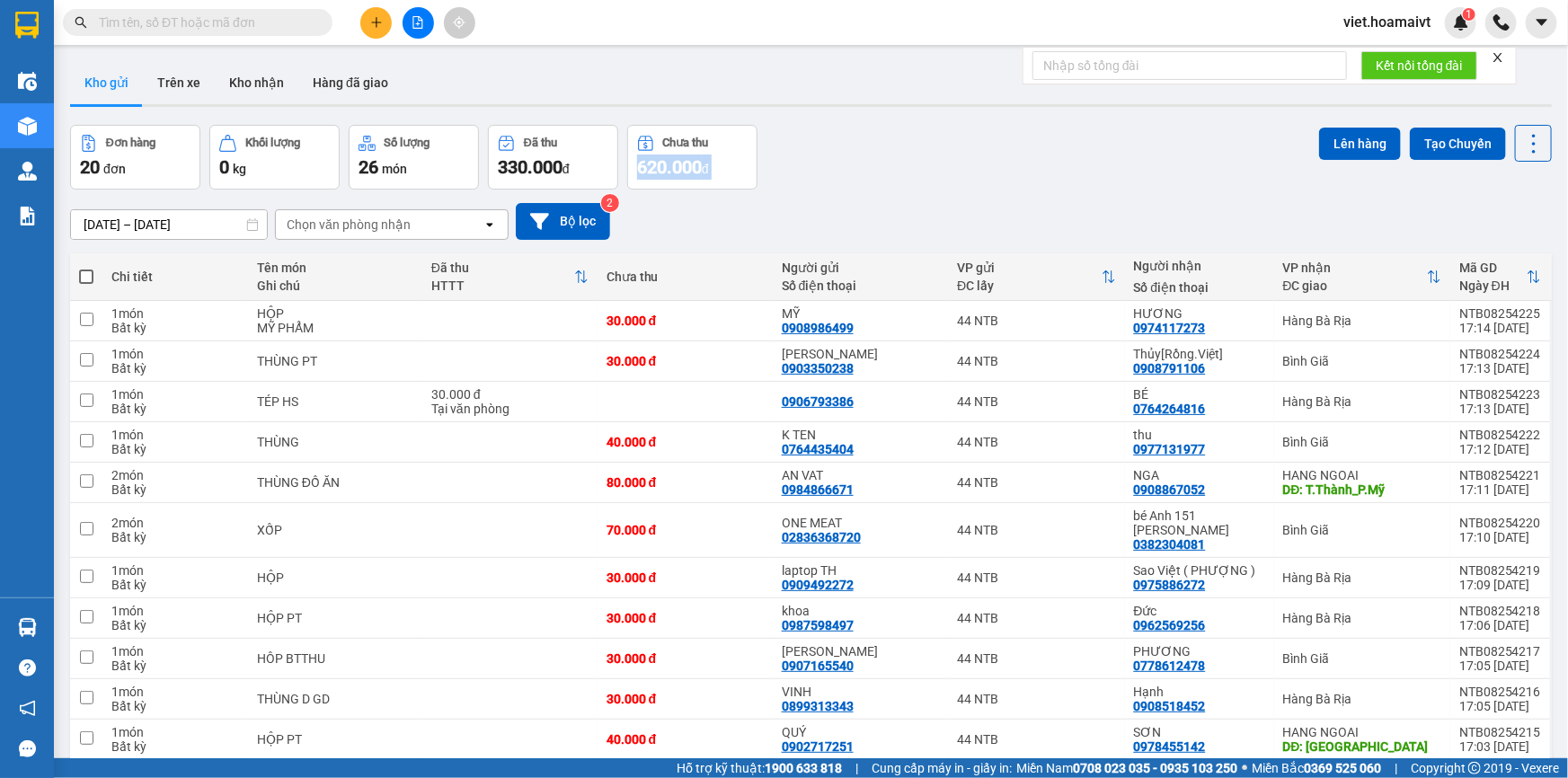
click at [988, 179] on div "Đơn hàng 20 đơn Khối lượng 0 kg Số lượng 26 món Đã thu 330.000 đ Chưa thu 620.0…" at bounding box center [811, 157] width 1482 height 65
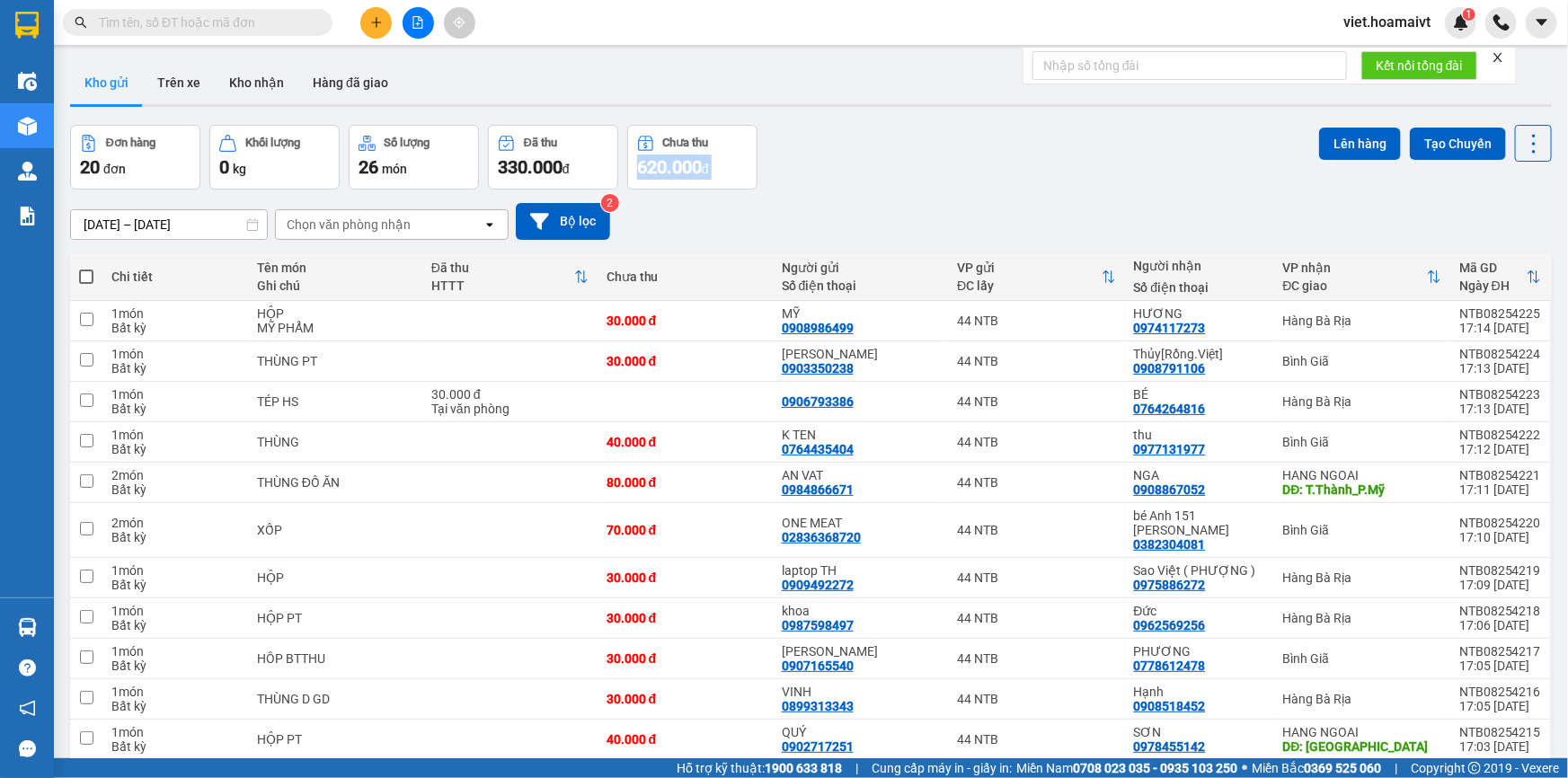
click at [988, 179] on div "Đơn hàng 20 đơn Khối lượng 0 kg Số lượng 26 món Đã thu 330.000 đ Chưa thu 620.0…" at bounding box center [811, 157] width 1482 height 65
click at [932, 189] on div "Đơn hàng 20 đơn Khối lượng 0 kg Số lượng 26 món Đã thu 330.000 đ Chưa thu 620.0…" at bounding box center [811, 157] width 1482 height 65
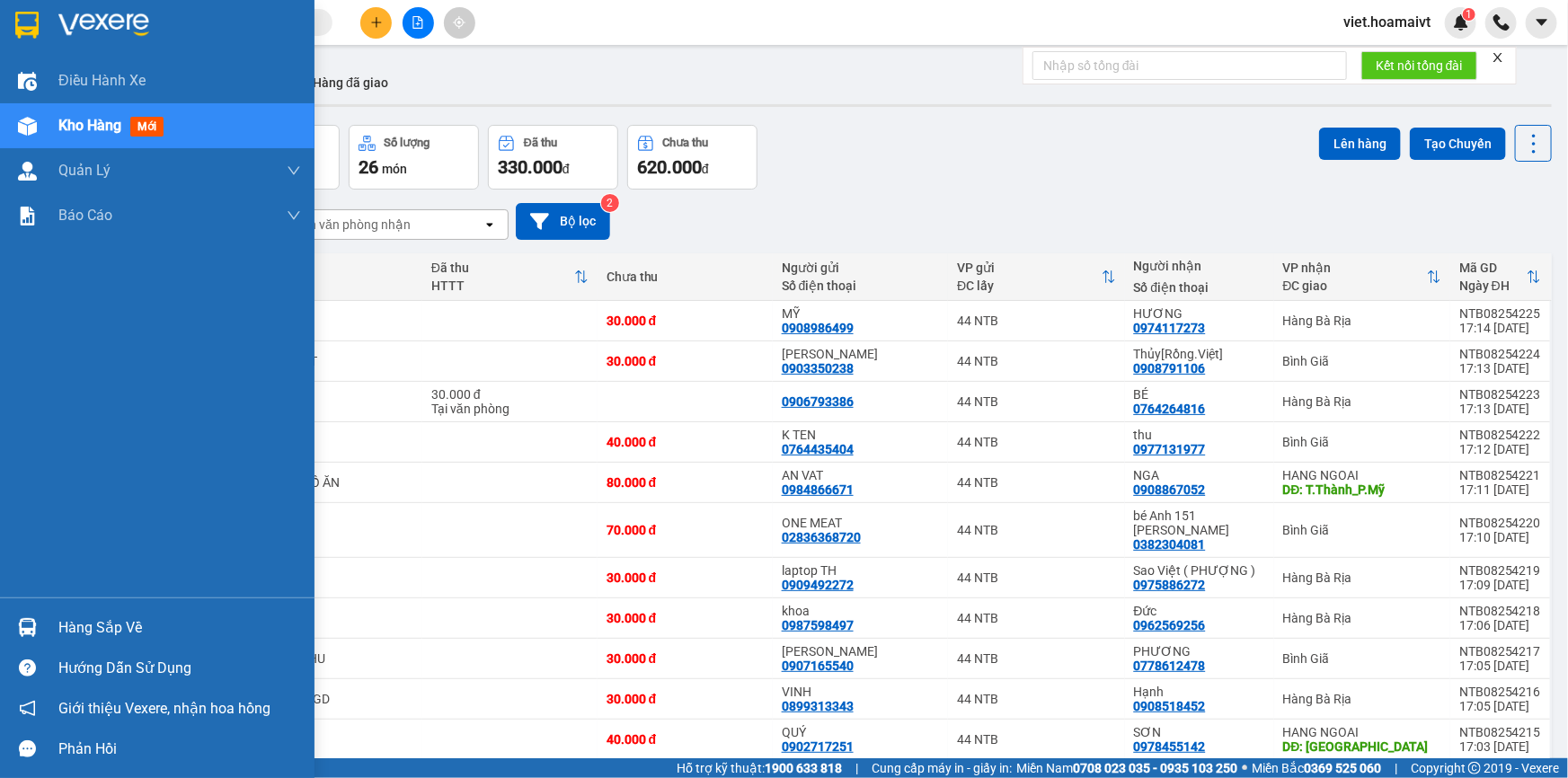
click at [107, 31] on img at bounding box center [104, 25] width 91 height 27
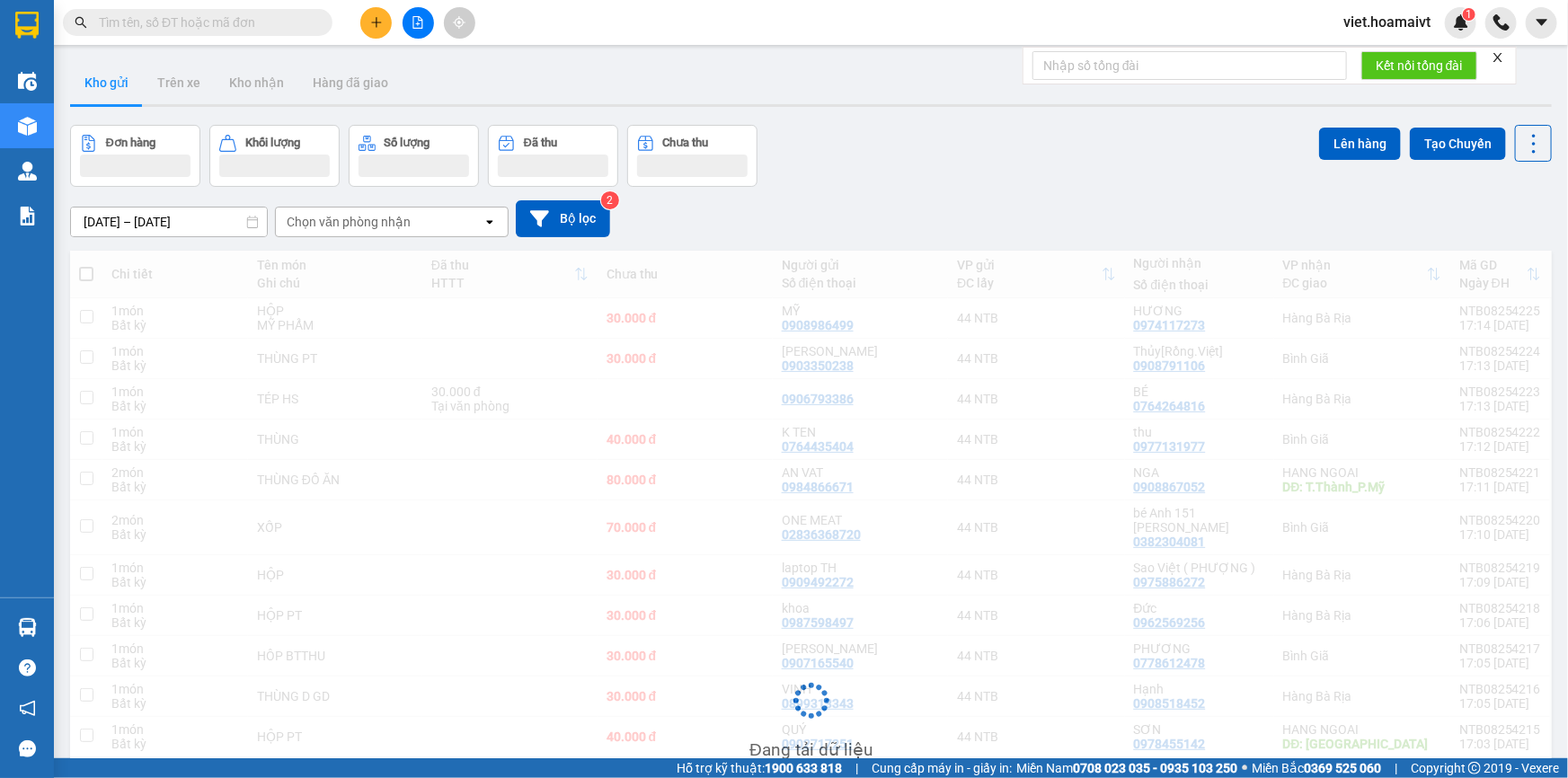
click at [931, 146] on div "Đơn hàng Khối lượng Số lượng Đã thu Chưa thu Lên hàng Tạo Chuyến" at bounding box center [811, 156] width 1482 height 62
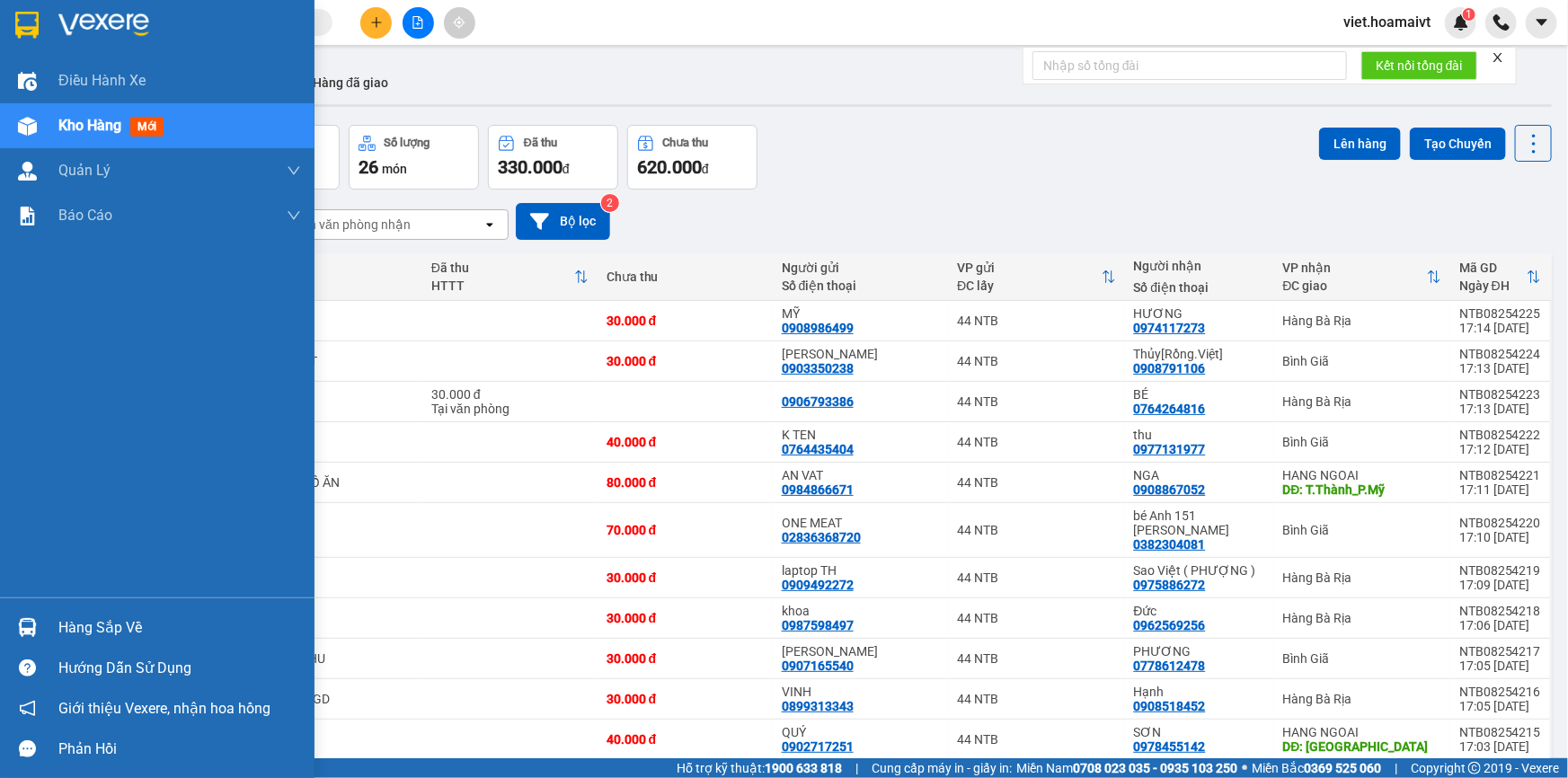
click at [66, 16] on img at bounding box center [104, 25] width 91 height 27
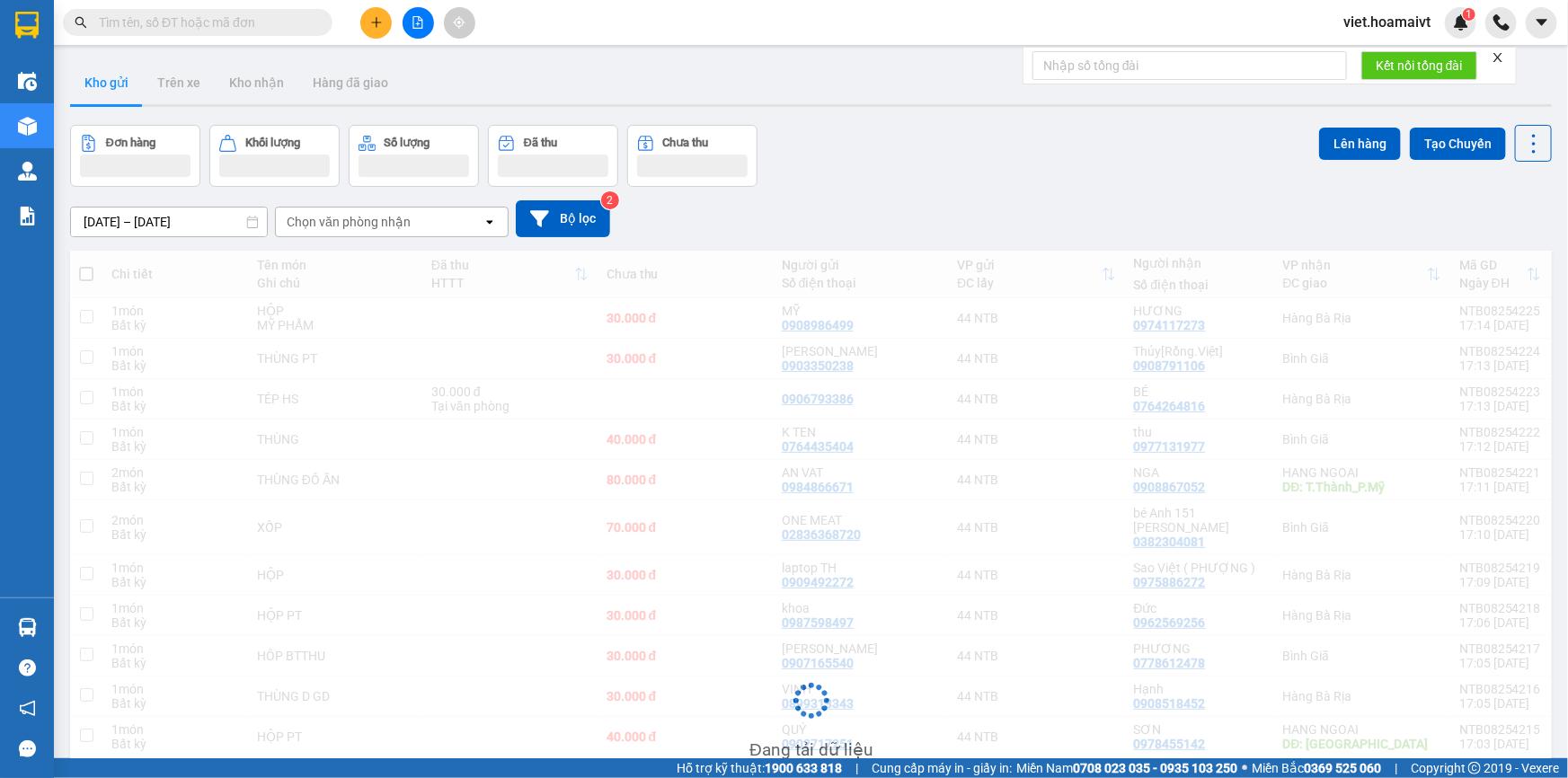
click at [1016, 169] on div "Đơn hàng Khối lượng Số lượng Đã thu Chưa thu Lên hàng Tạo Chuyến" at bounding box center [811, 156] width 1482 height 62
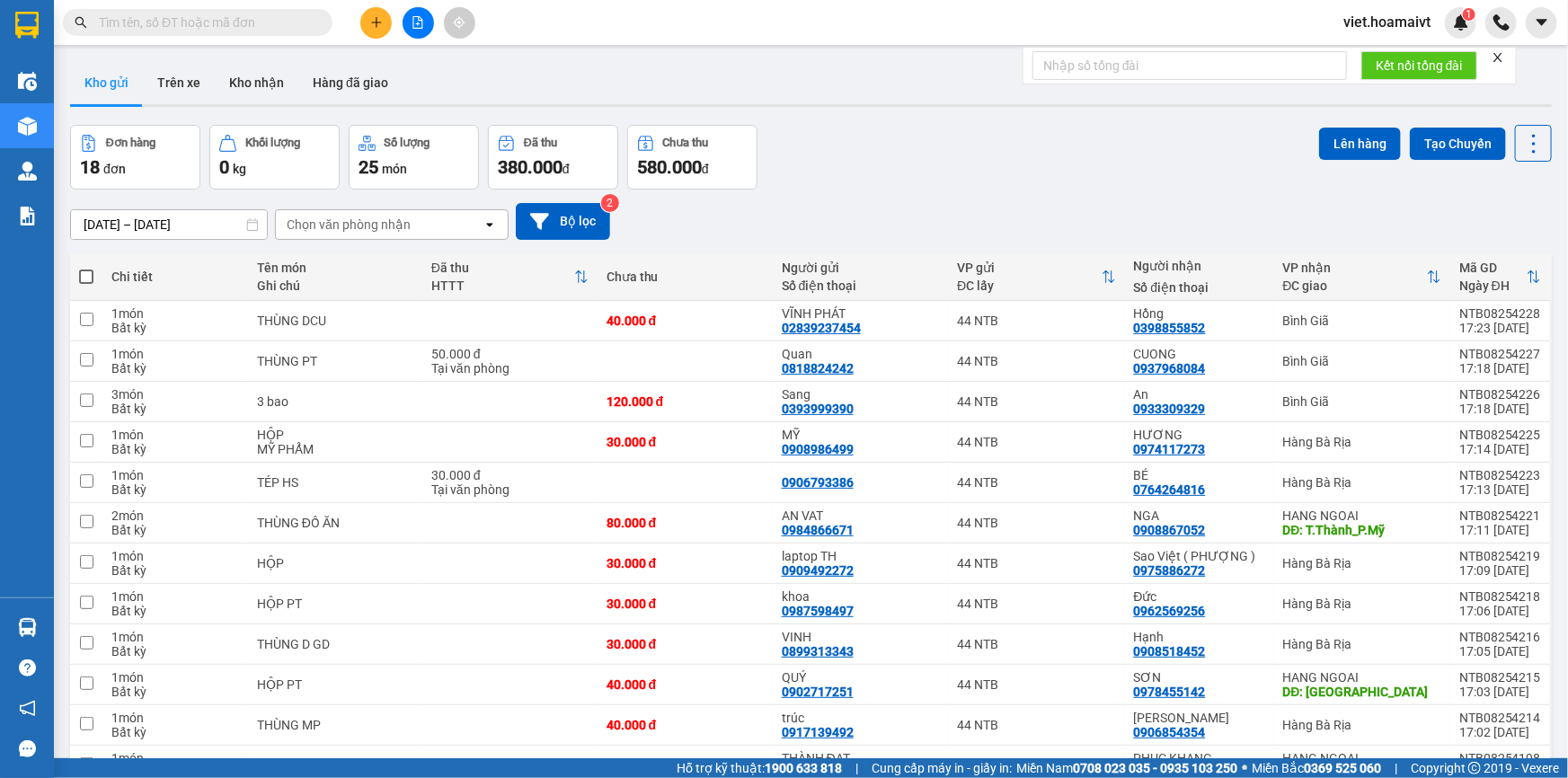
click at [222, 9] on div "Kết quả tìm kiếm ( 15 ) Bộ lọc Ngày tạo đơn gần nhất Mã ĐH Trạng thái Món hàng …" at bounding box center [175, 23] width 350 height 31
click at [226, 17] on input "text" at bounding box center [205, 22] width 212 height 20
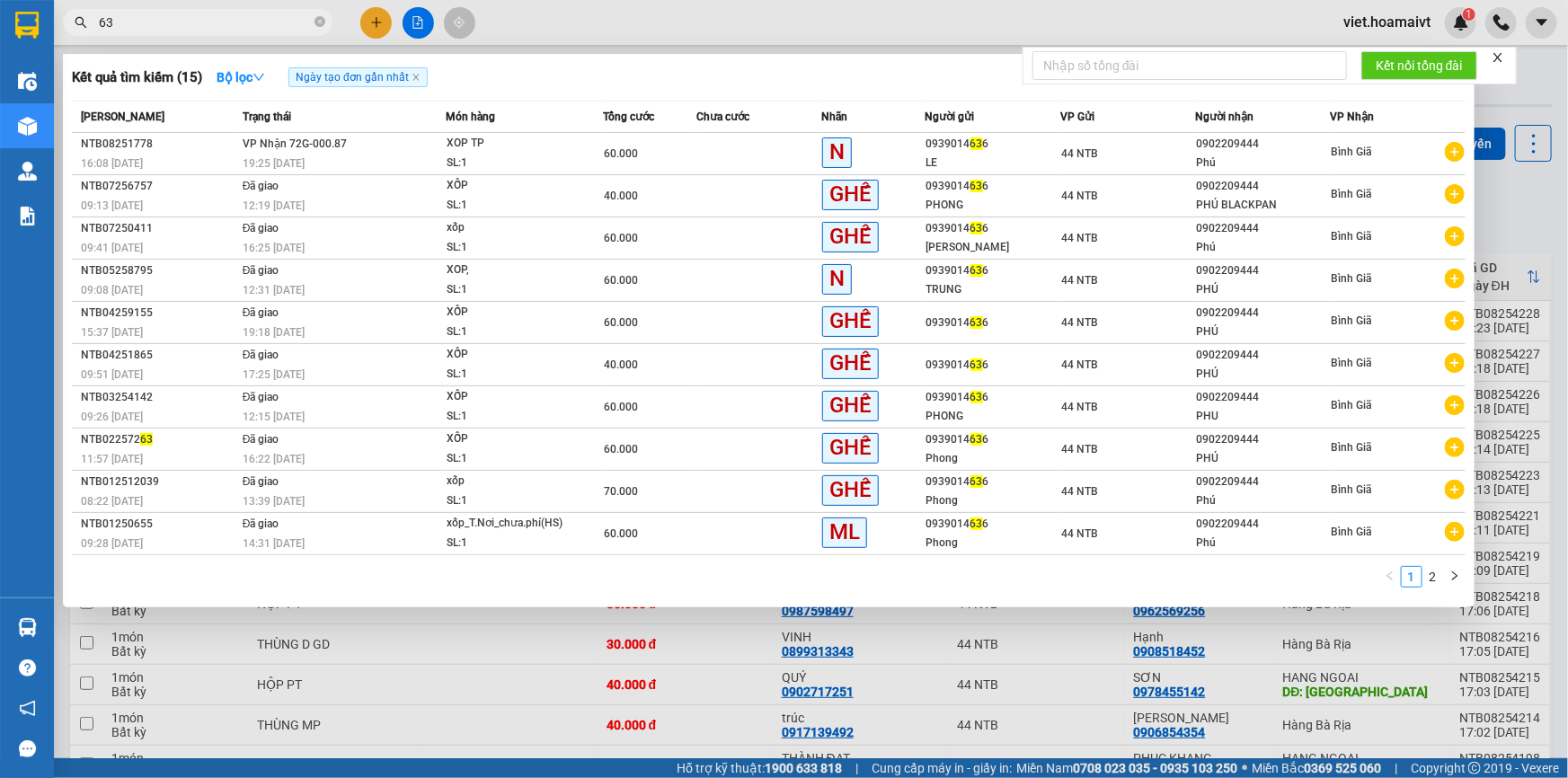
type input "636"
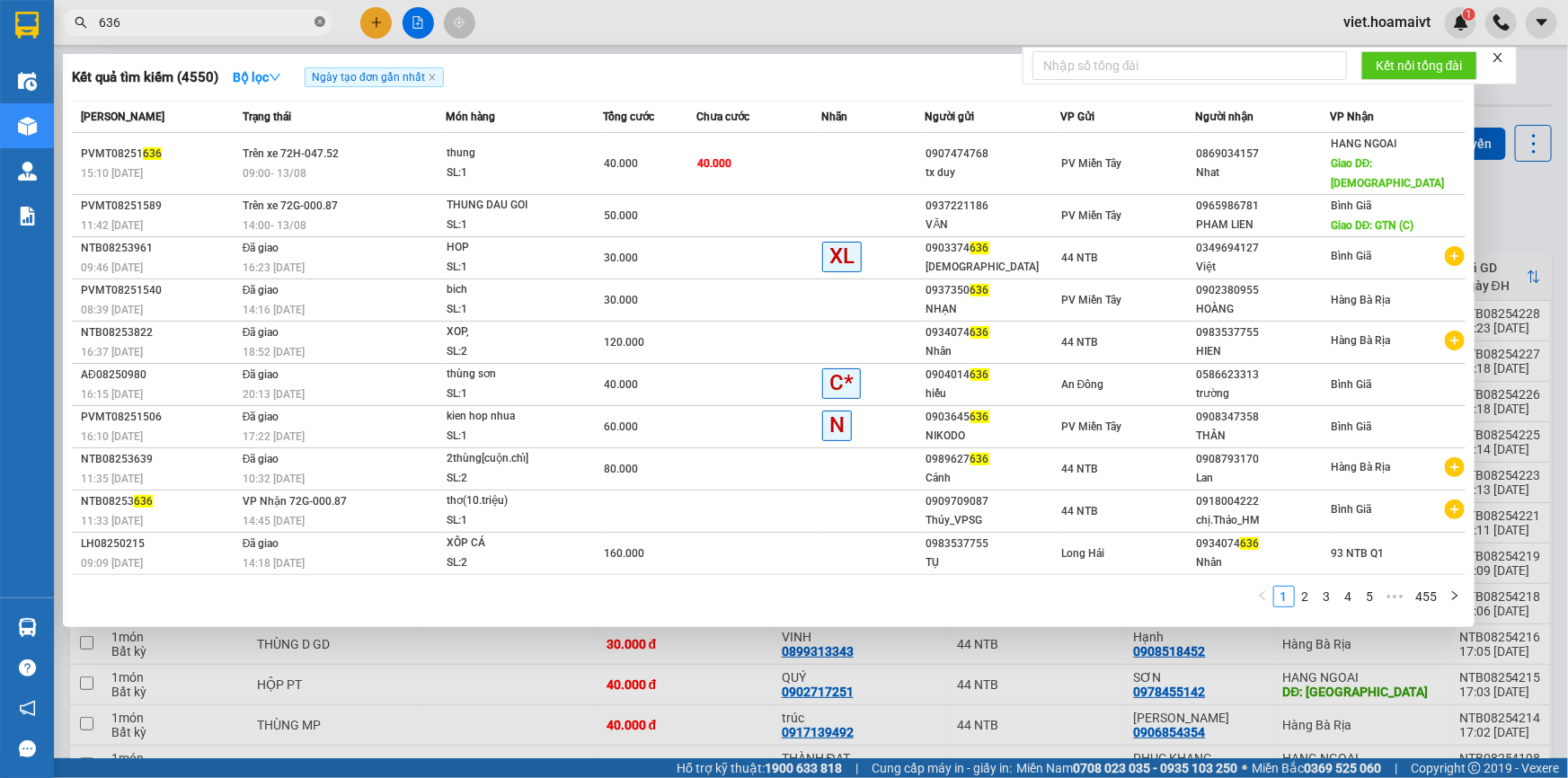
click at [318, 15] on span at bounding box center [320, 23] width 10 height 17
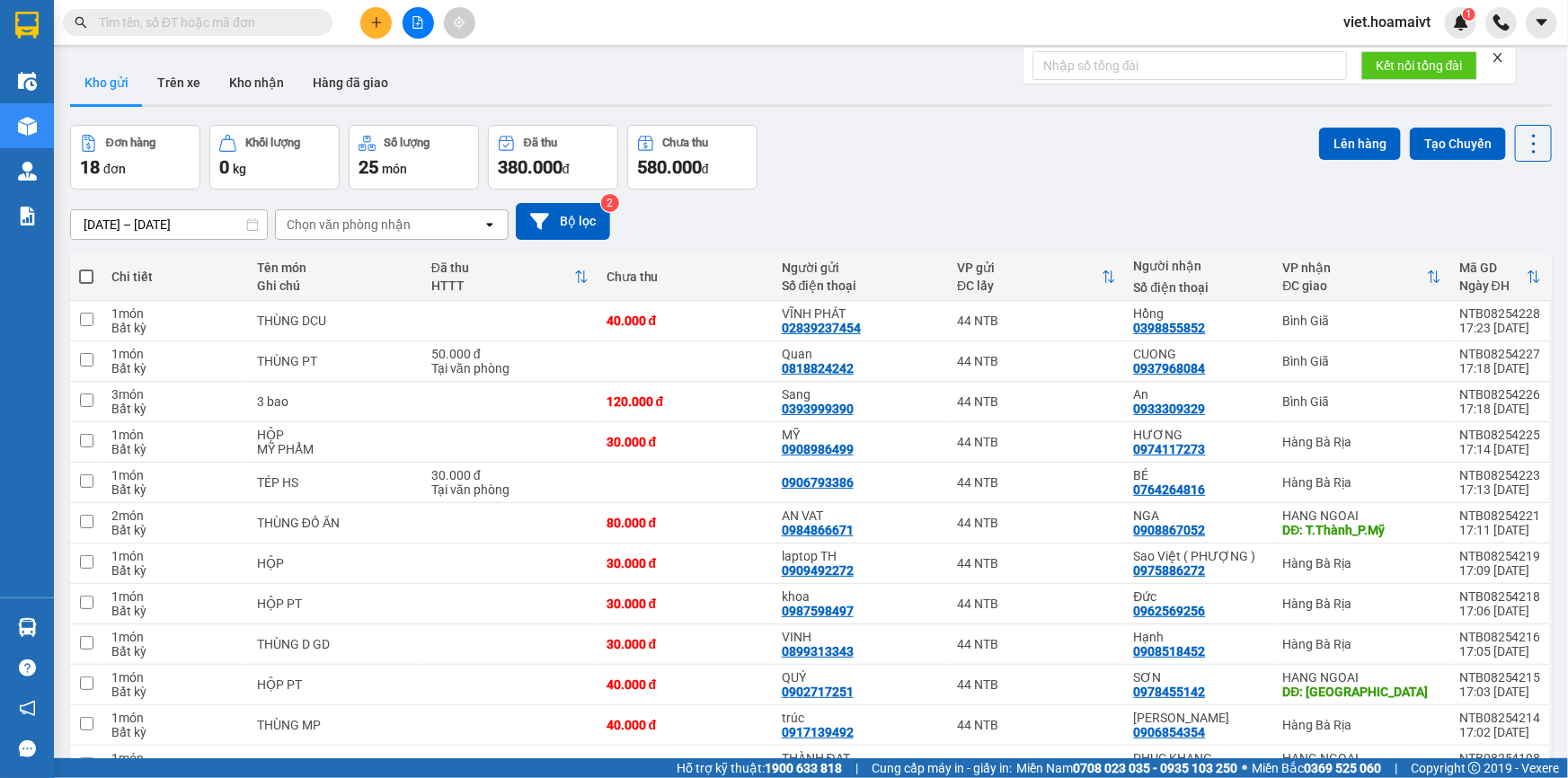
click at [248, 20] on input "text" at bounding box center [205, 22] width 212 height 20
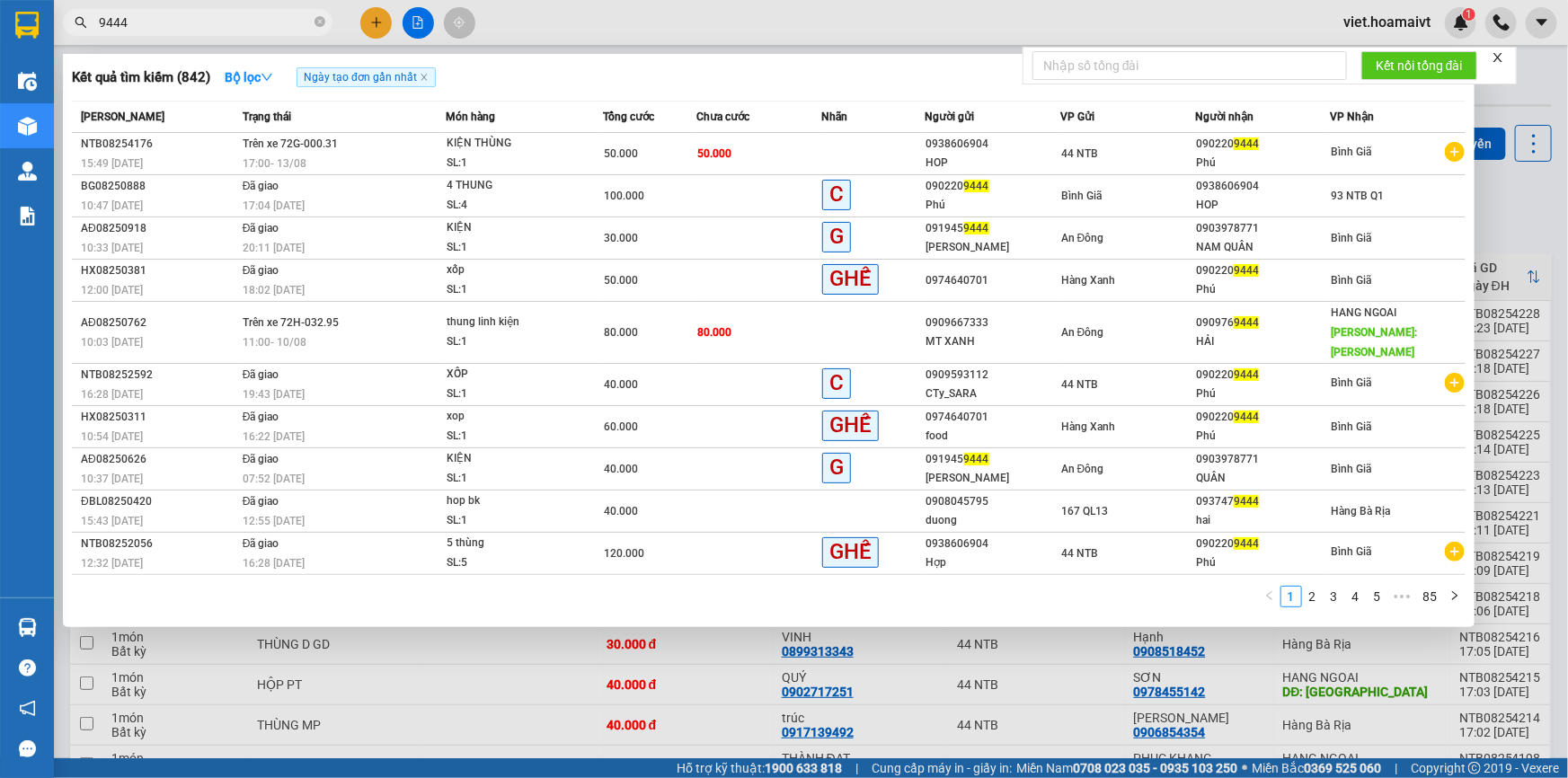
type input "9444"
click at [522, 694] on div at bounding box center [784, 389] width 1568 height 778
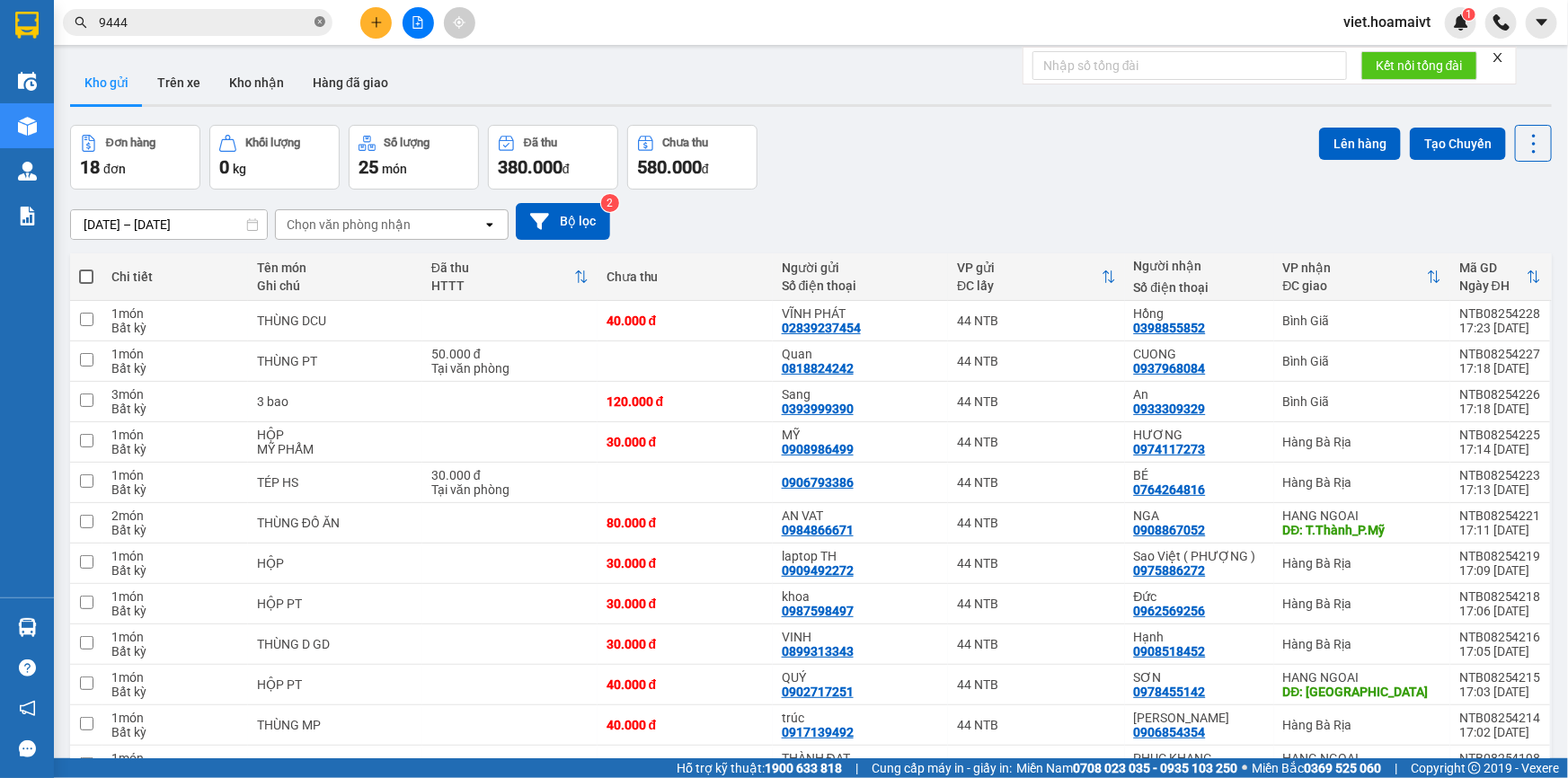
click at [316, 19] on icon "close-circle" at bounding box center [320, 21] width 10 height 10
click at [241, 12] on input "text" at bounding box center [205, 22] width 212 height 20
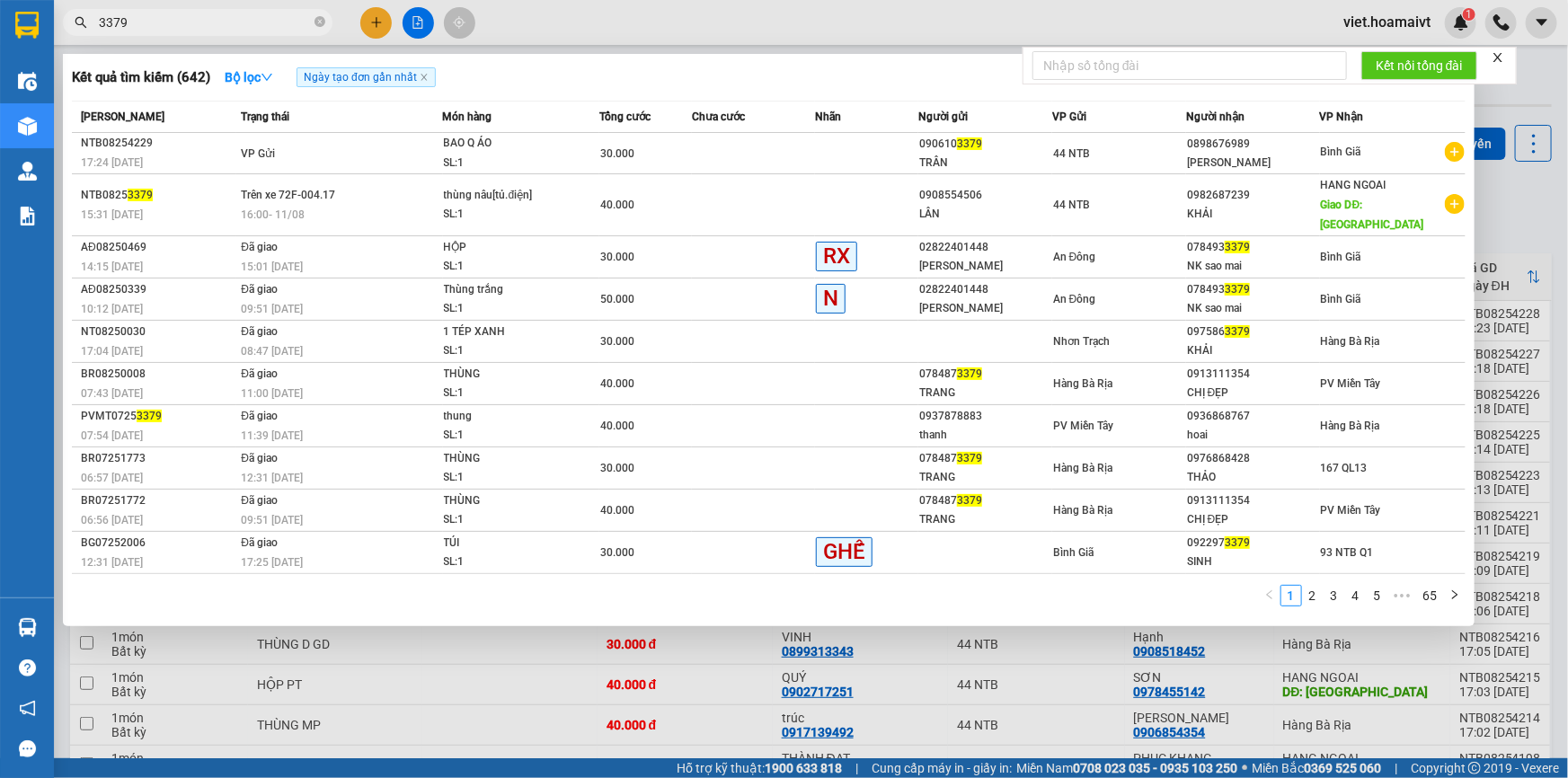
type input "3379"
click at [1526, 214] on div at bounding box center [784, 389] width 1568 height 778
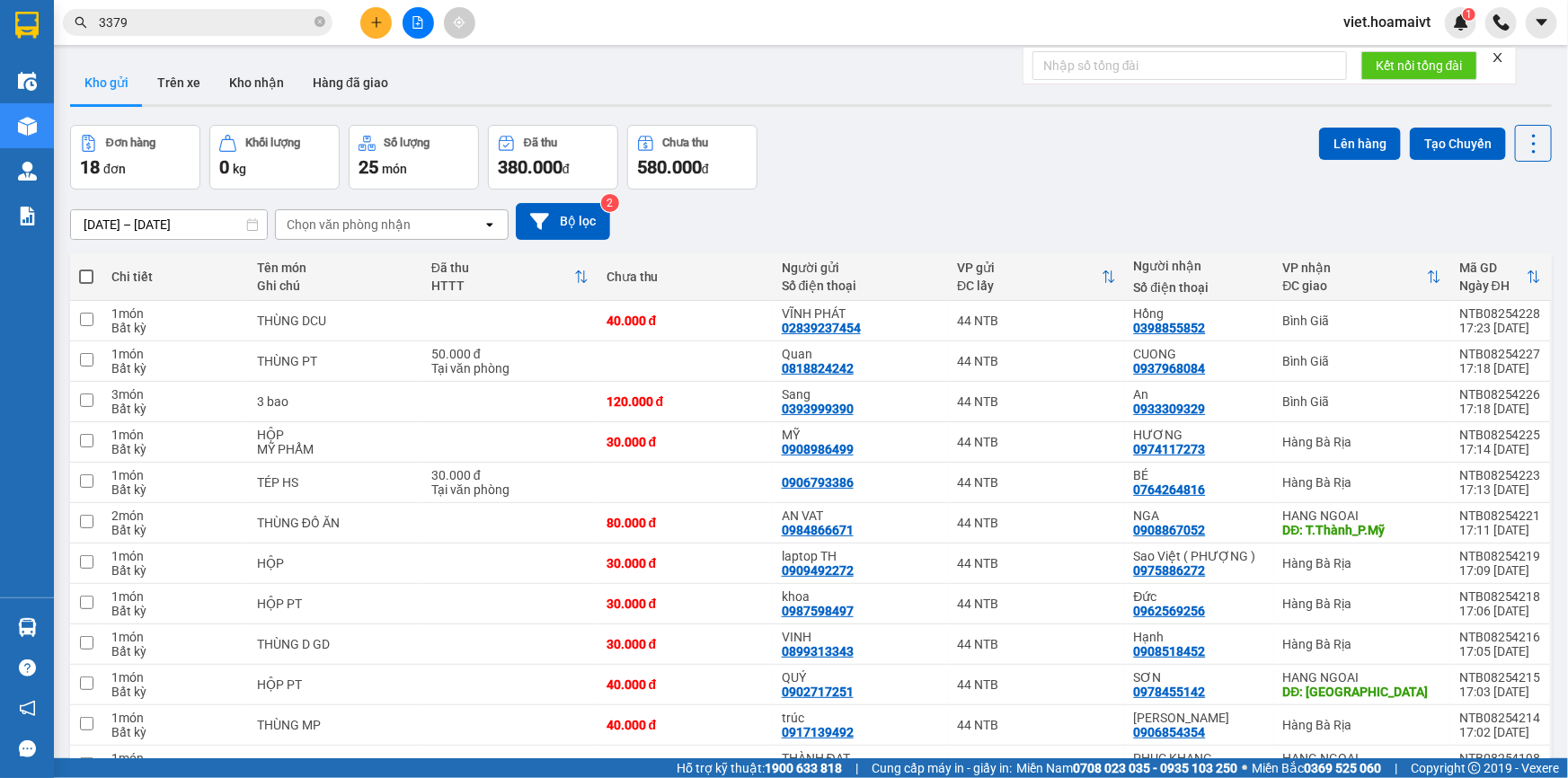
click at [231, 30] on input "3379" at bounding box center [205, 22] width 212 height 20
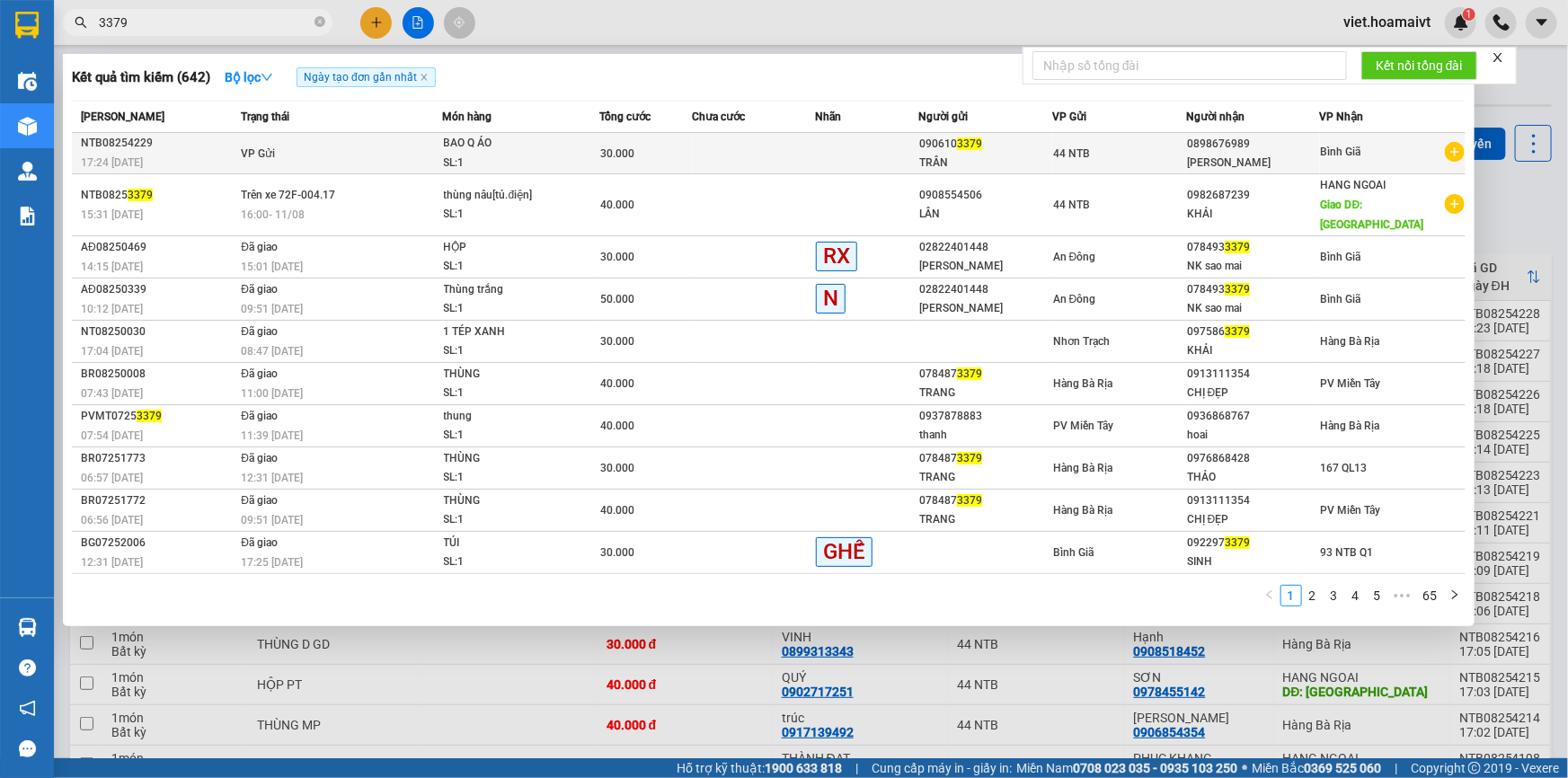
click at [784, 165] on td at bounding box center [753, 154] width 124 height 42
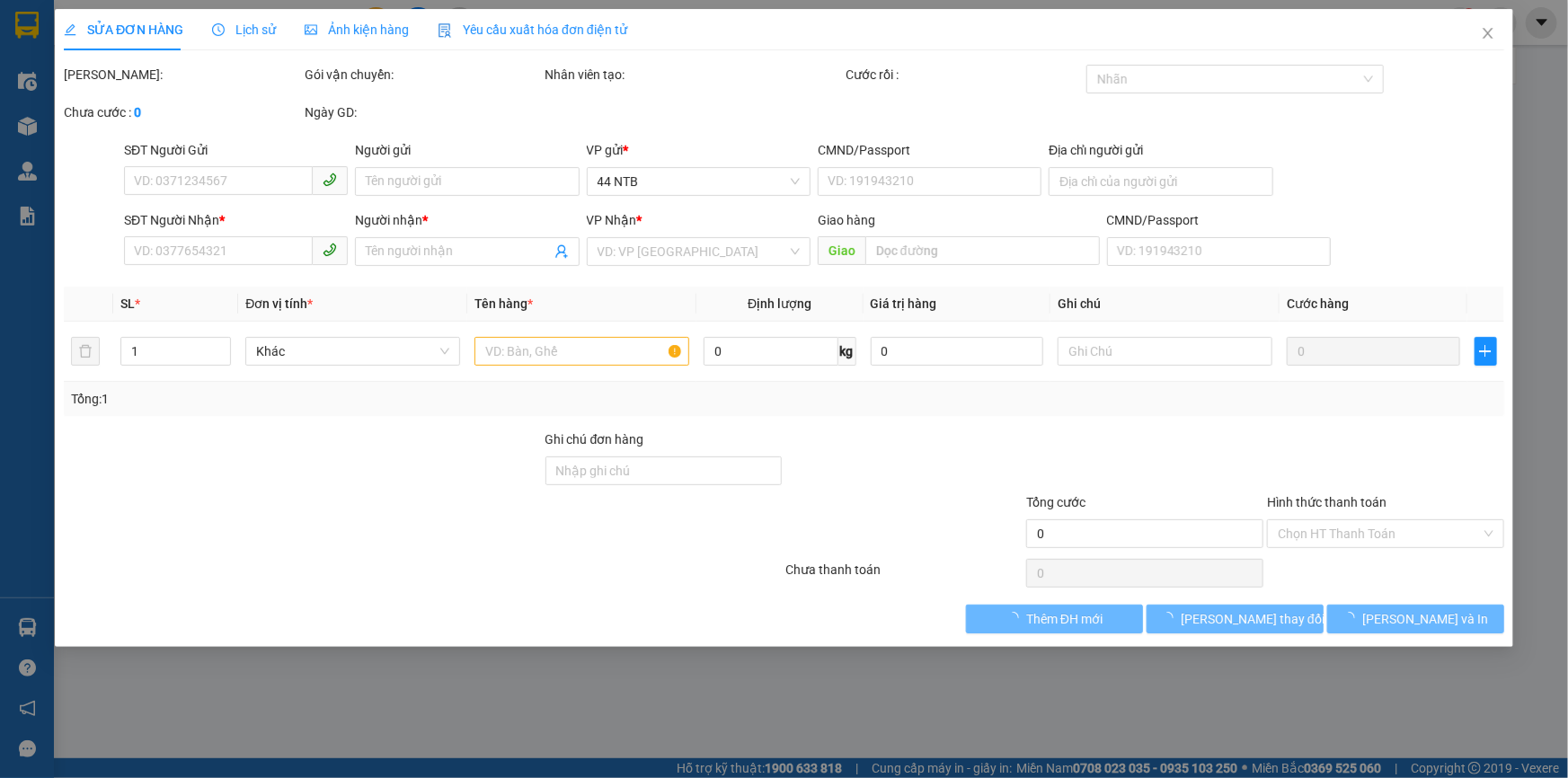
type input "0906103379"
type input "TRÂN"
type input "0898676989"
type input "Linh Chi"
type input "30.000"
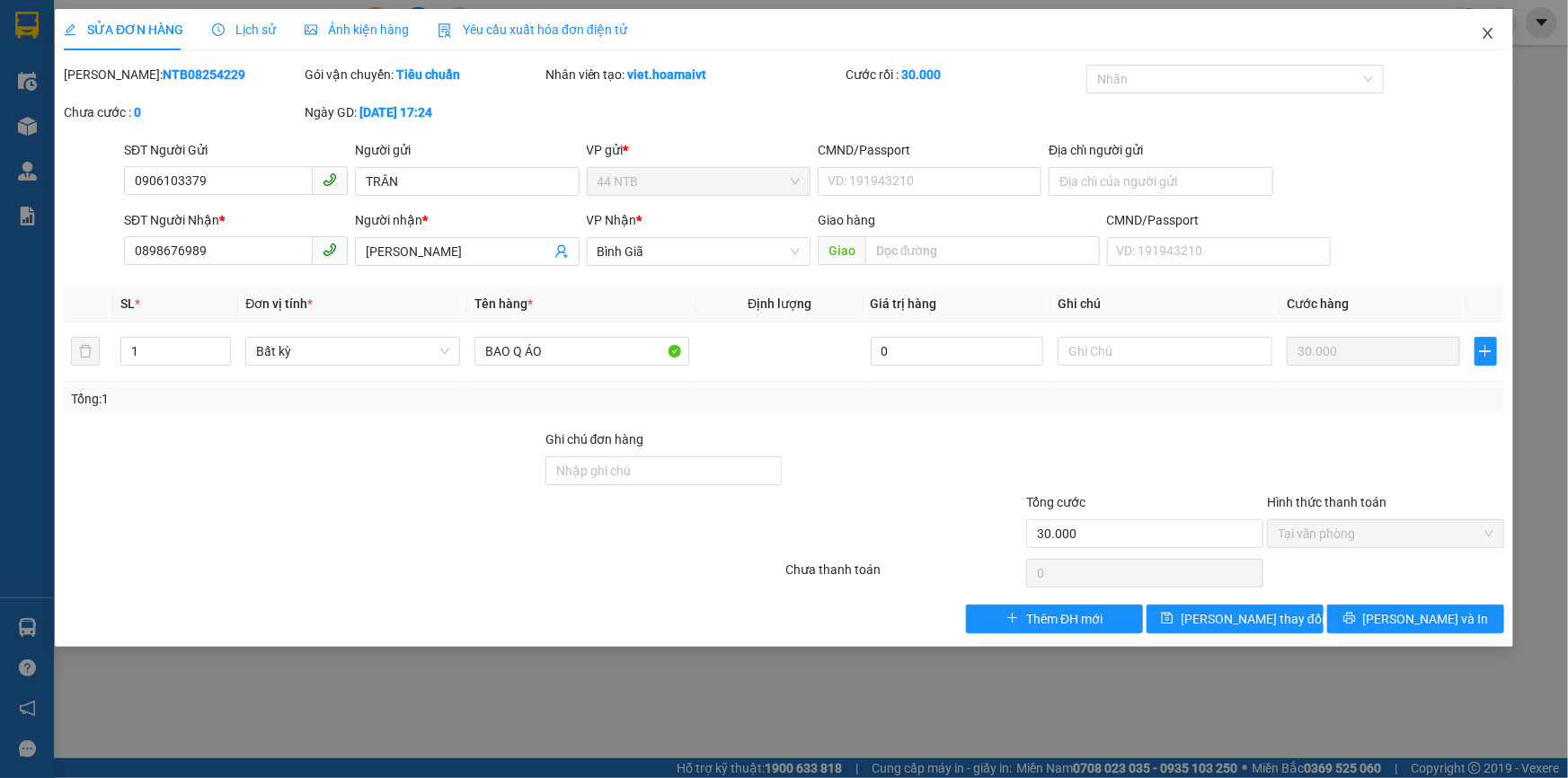
click at [1483, 41] on icon "close" at bounding box center [1487, 32] width 14 height 14
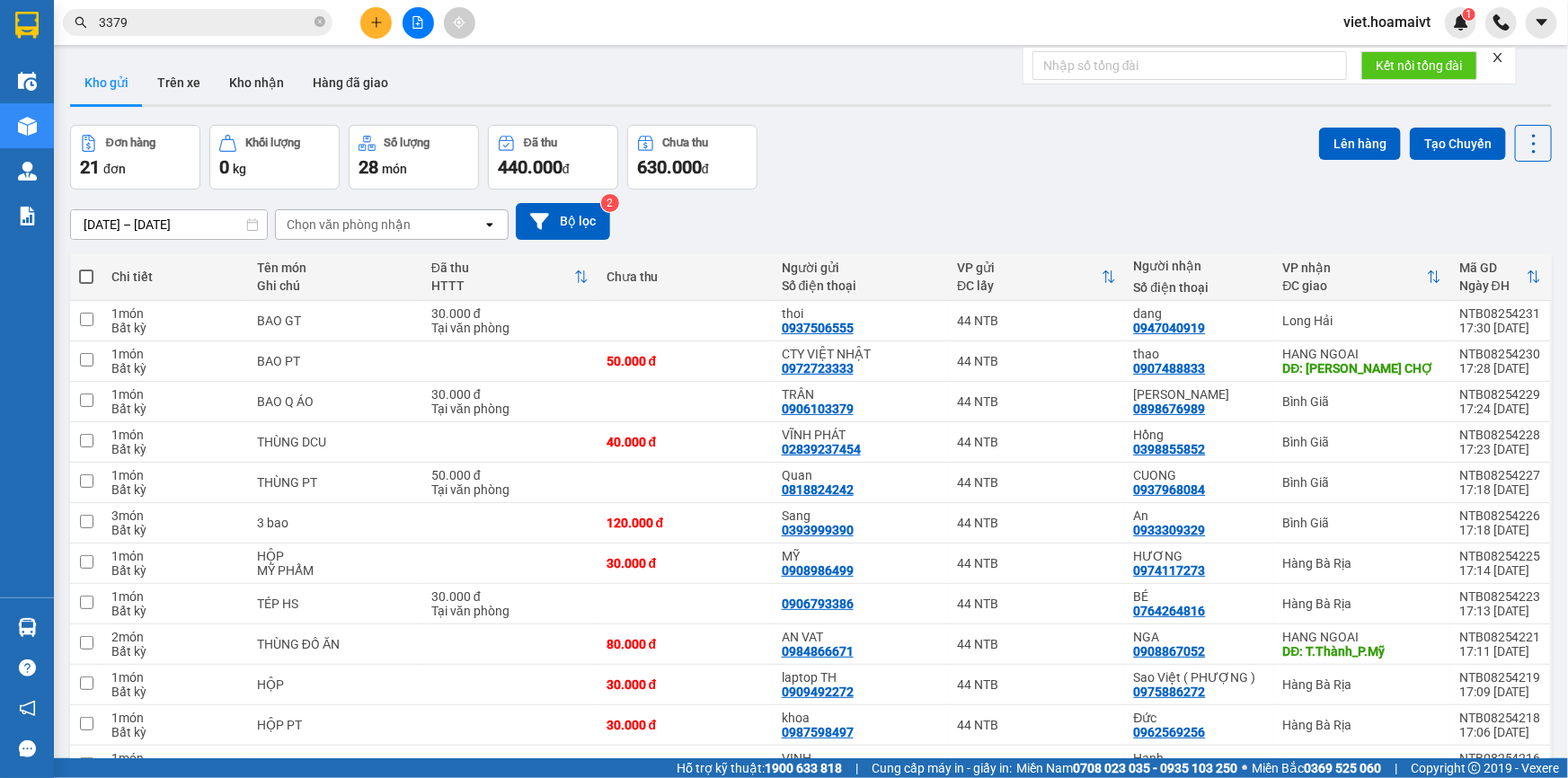
click at [1351, 194] on div "[DATE] – [DATE] Press the down arrow key to interact with the calendar and sele…" at bounding box center [811, 221] width 1482 height 64
click at [1258, 192] on div "[DATE] – [DATE] Press the down arrow key to interact with the calendar and sele…" at bounding box center [811, 221] width 1482 height 64
click at [913, 133] on div "Đơn hàng 21 đơn Khối lượng 0 kg Số lượng 28 món Đã thu 440.000 đ Chưa thu 630.0…" at bounding box center [811, 157] width 1482 height 65
click at [1051, 208] on div "[DATE] – [DATE] Press the down arrow key to interact with the calendar and sele…" at bounding box center [811, 221] width 1482 height 37
click at [1404, 399] on icon at bounding box center [1410, 401] width 12 height 12
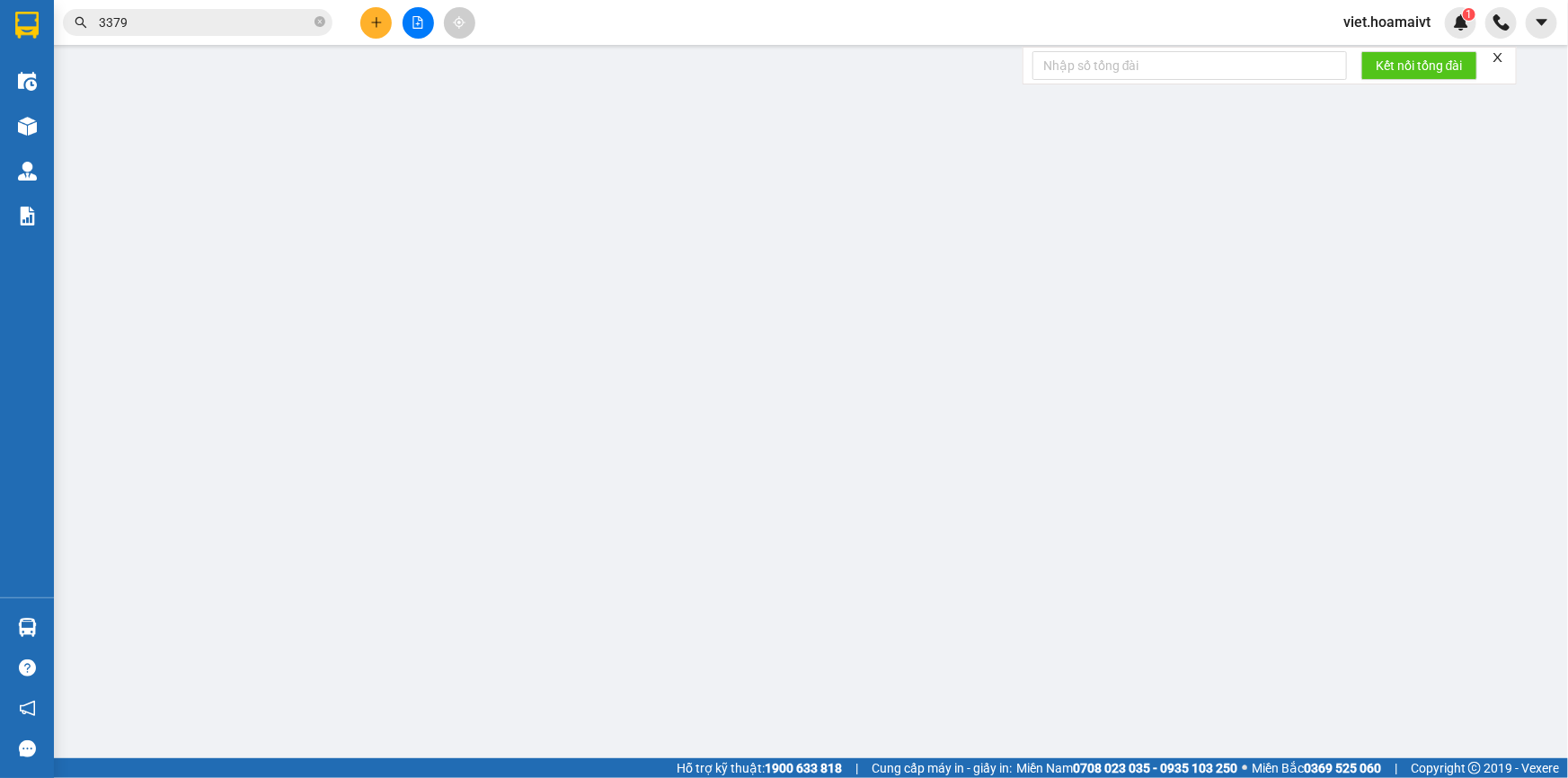
type input "0906103379"
type input "TRÂN"
type input "0898676989"
type input "Linh Chi"
type input "30.000"
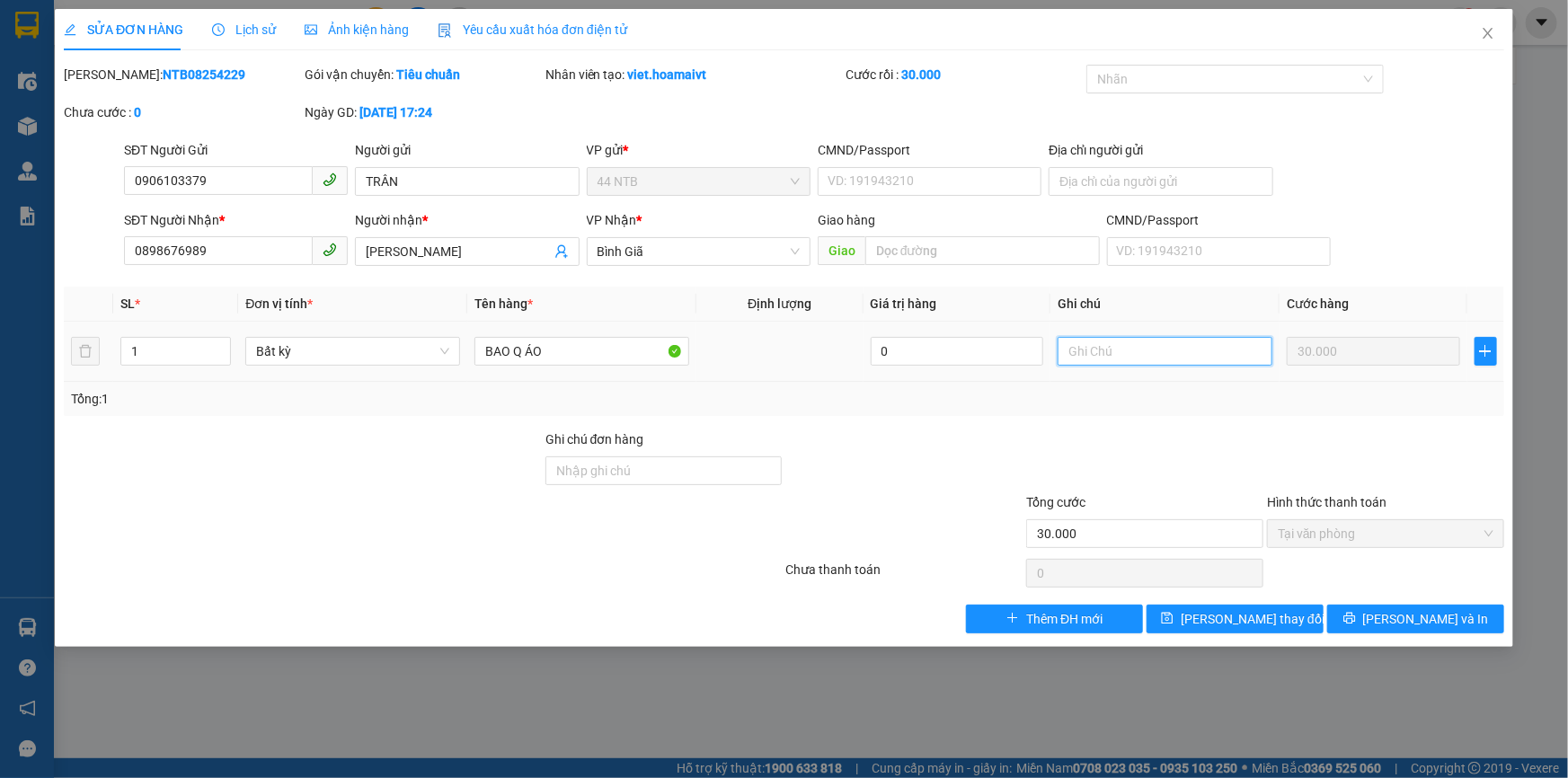
click at [1101, 357] on input "text" at bounding box center [1165, 351] width 214 height 28
click at [1115, 417] on div "Total Paid Fee 30.000 Total UnPaid Fee 0 Cash Collection Total Fee Mã ĐH: NTB08…" at bounding box center [784, 349] width 1441 height 569
click at [1116, 408] on div "Tổng: 1" at bounding box center [784, 399] width 1441 height 34
click at [1485, 28] on icon "close" at bounding box center [1487, 32] width 14 height 14
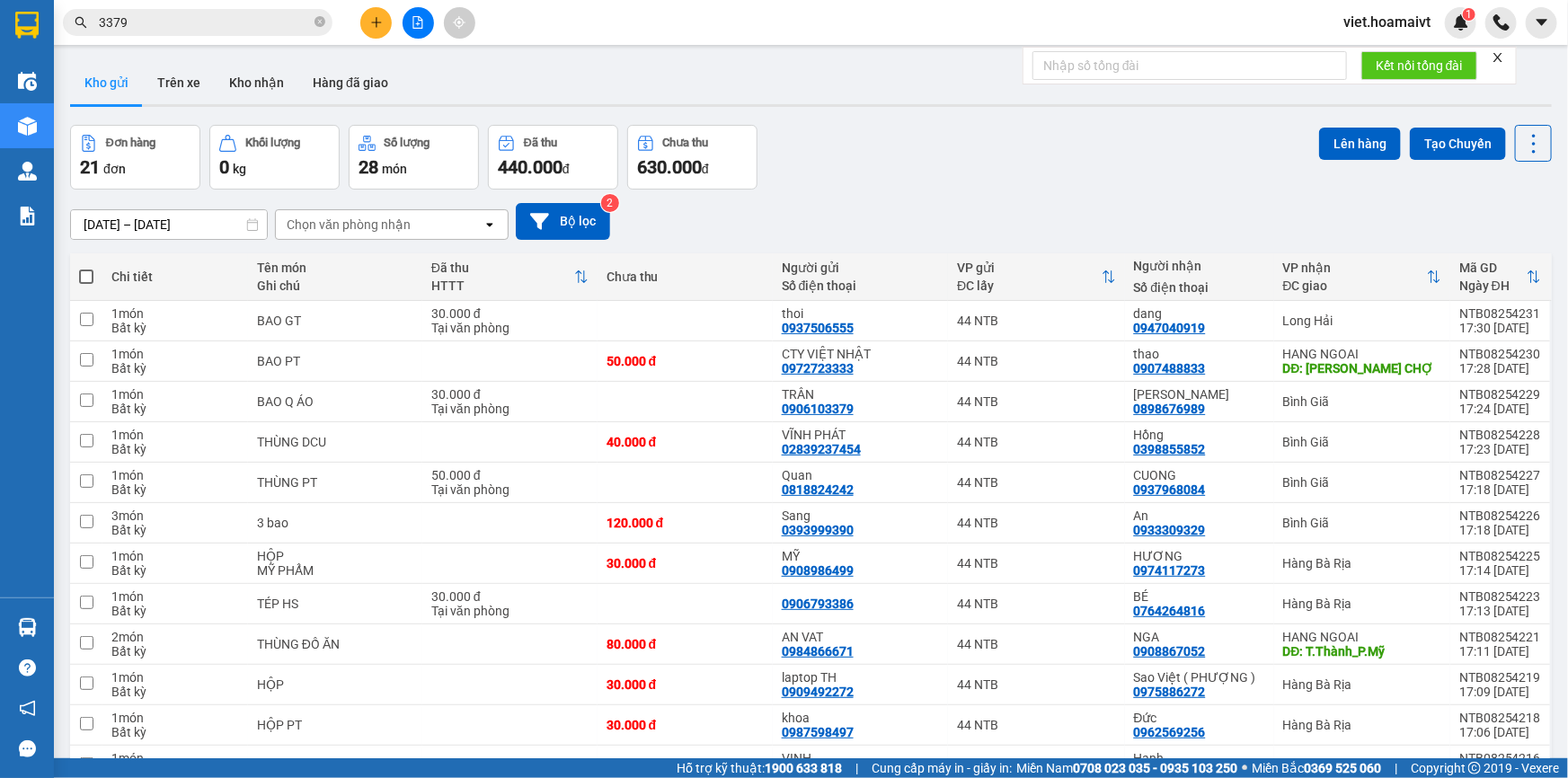
click at [931, 192] on div "[DATE] – [DATE] Press the down arrow key to interact with the calendar and sele…" at bounding box center [811, 221] width 1482 height 64
click at [848, 104] on div at bounding box center [811, 105] width 1482 height 3
click at [886, 206] on div "[DATE] – [DATE] Press the down arrow key to interact with the calendar and sele…" at bounding box center [811, 221] width 1482 height 37
click at [966, 165] on div "Đơn hàng 21 đơn Khối lượng 0 kg Số lượng 28 món Đã thu 440.000 đ Chưa thu 630.0…" at bounding box center [811, 157] width 1482 height 65
click at [365, 226] on div "Chọn văn phòng nhận" at bounding box center [348, 224] width 124 height 18
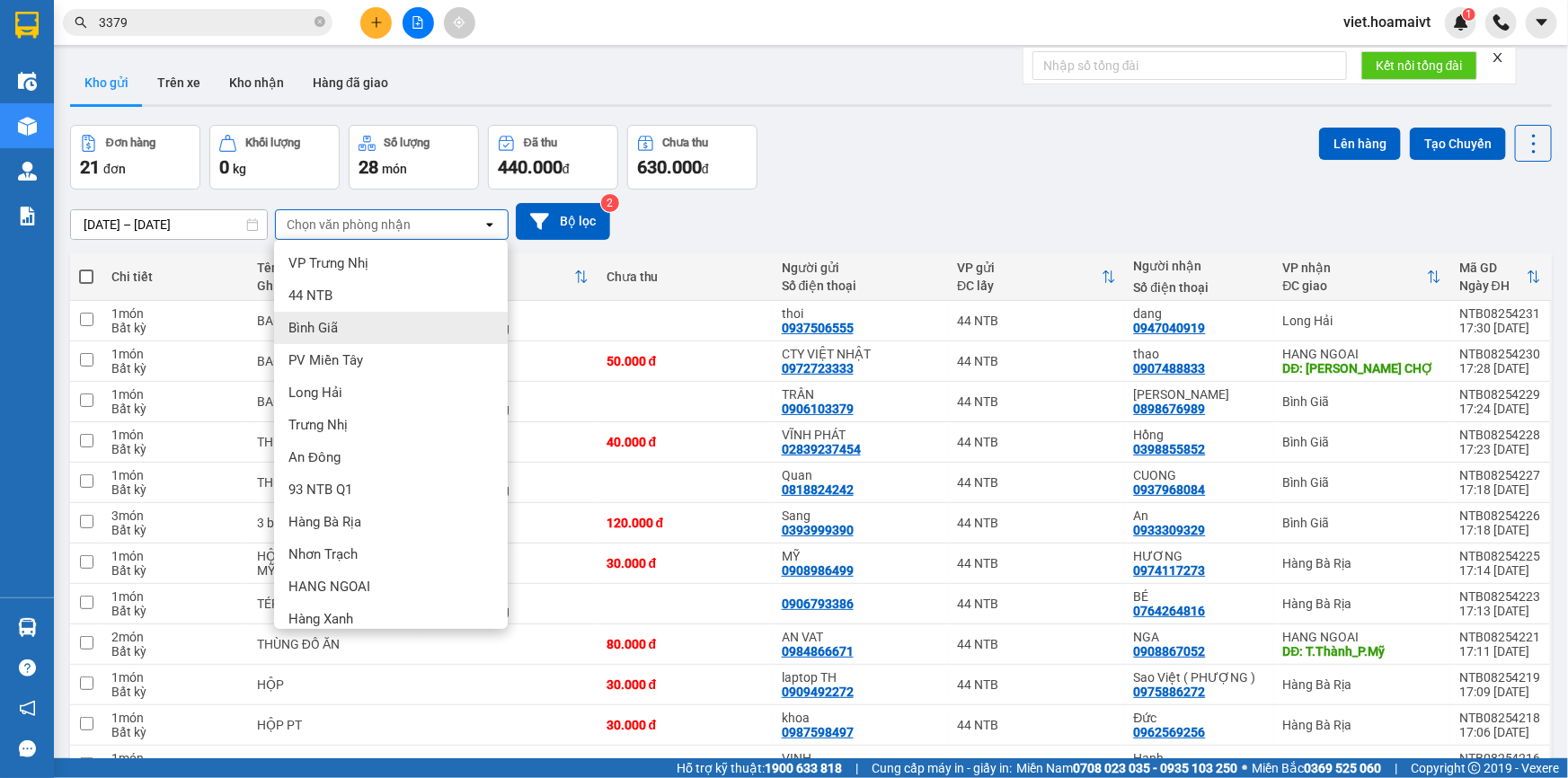
click at [368, 326] on div "Bình Giã" at bounding box center [391, 328] width 233 height 32
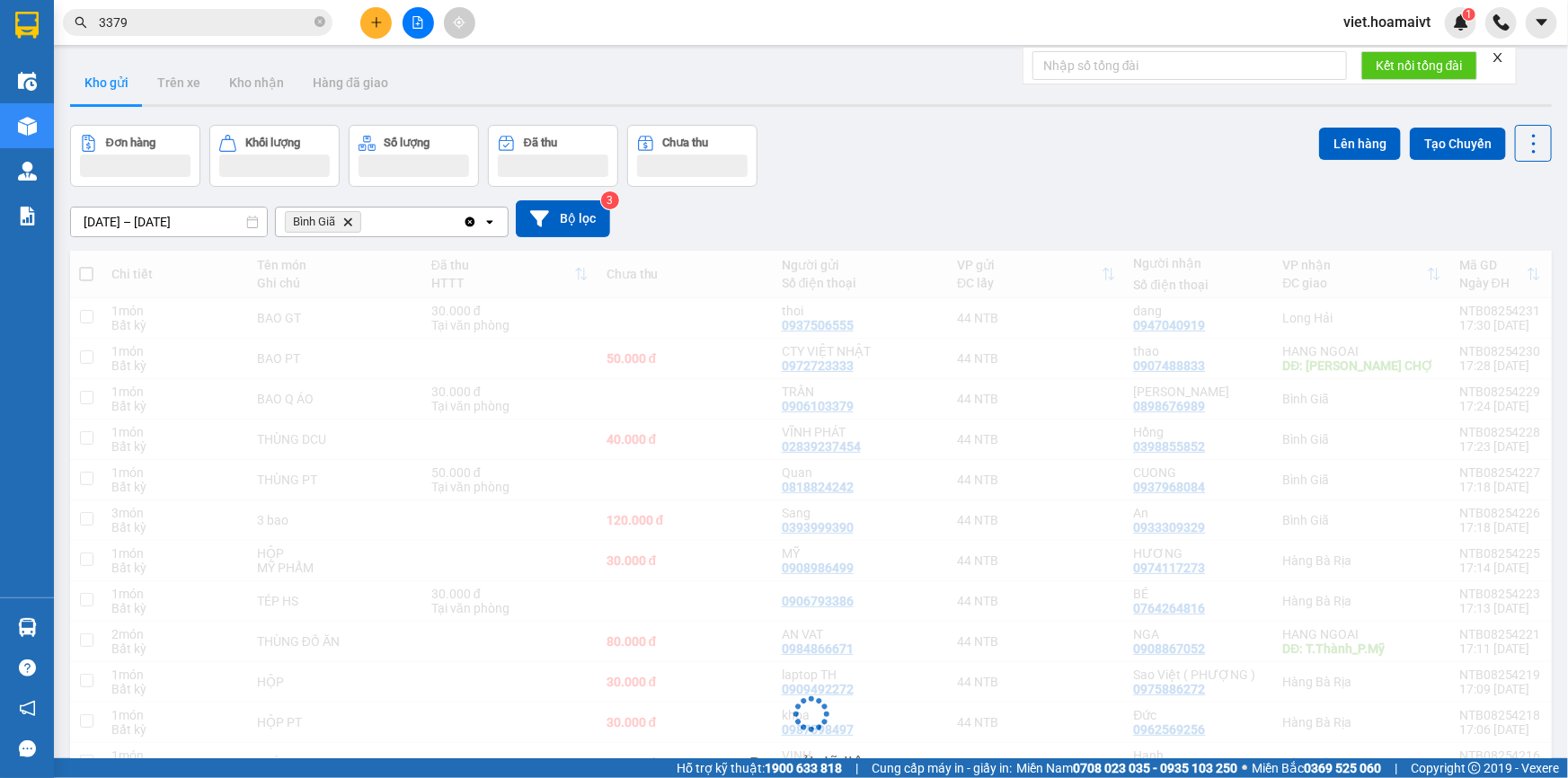
click at [819, 213] on div "12/08/2025 – 13/08/2025 Press the down arrow key to interact with the calendar …" at bounding box center [811, 218] width 1482 height 37
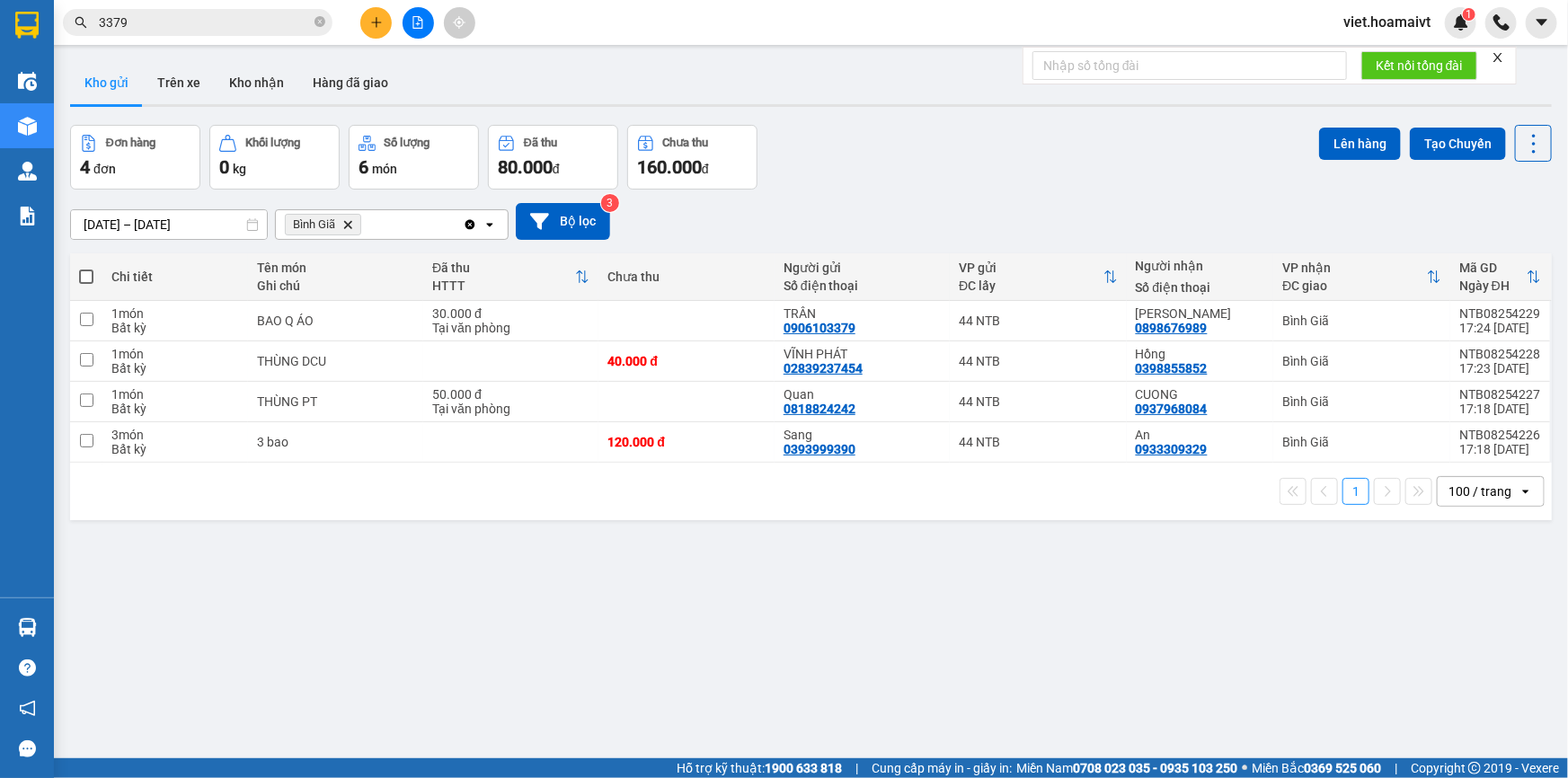
click at [352, 228] on icon "Delete" at bounding box center [347, 224] width 10 height 10
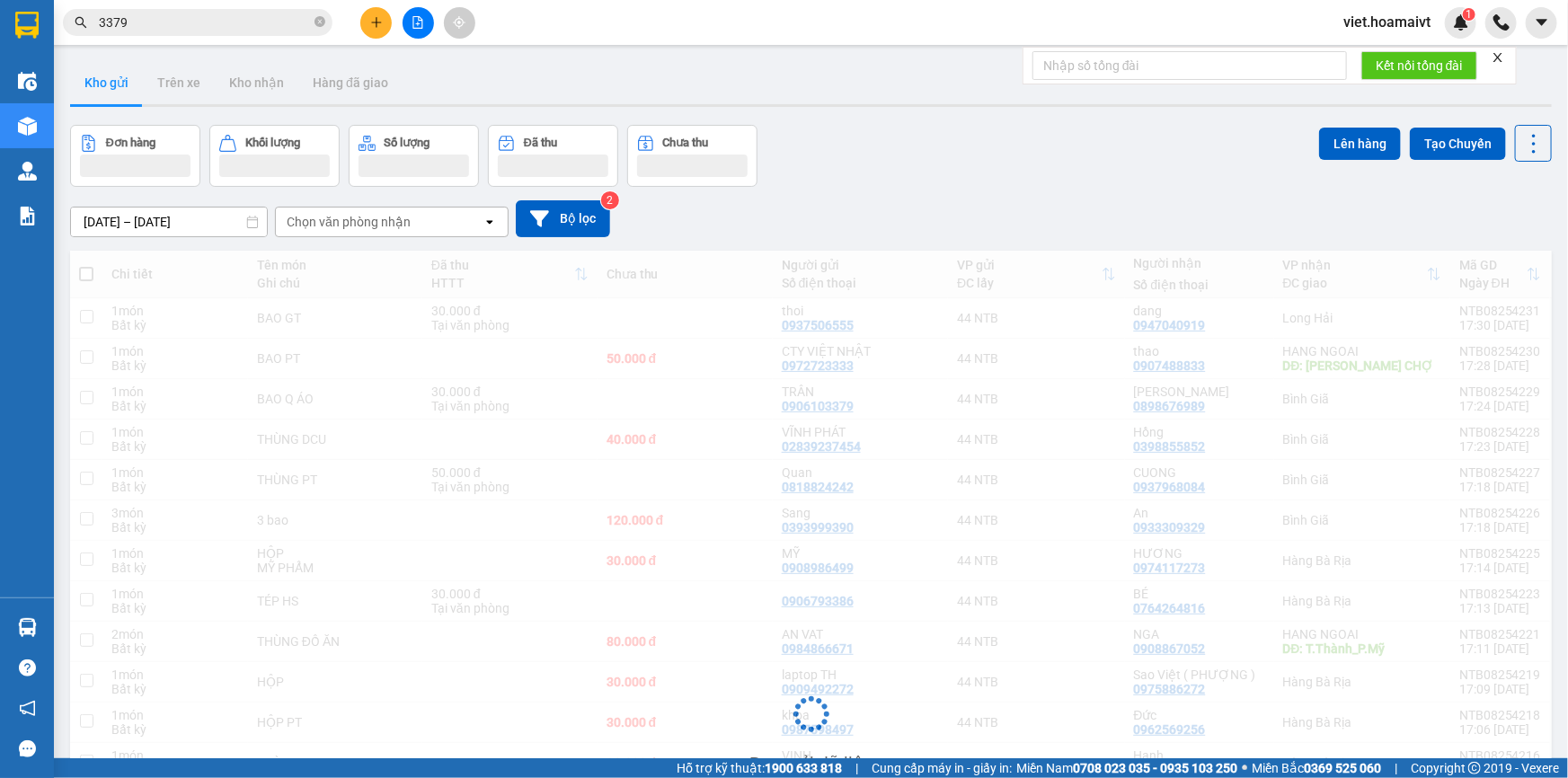
click at [951, 214] on div "[DATE] – [DATE] Press the down arrow key to interact with the calendar and sele…" at bounding box center [811, 218] width 1482 height 37
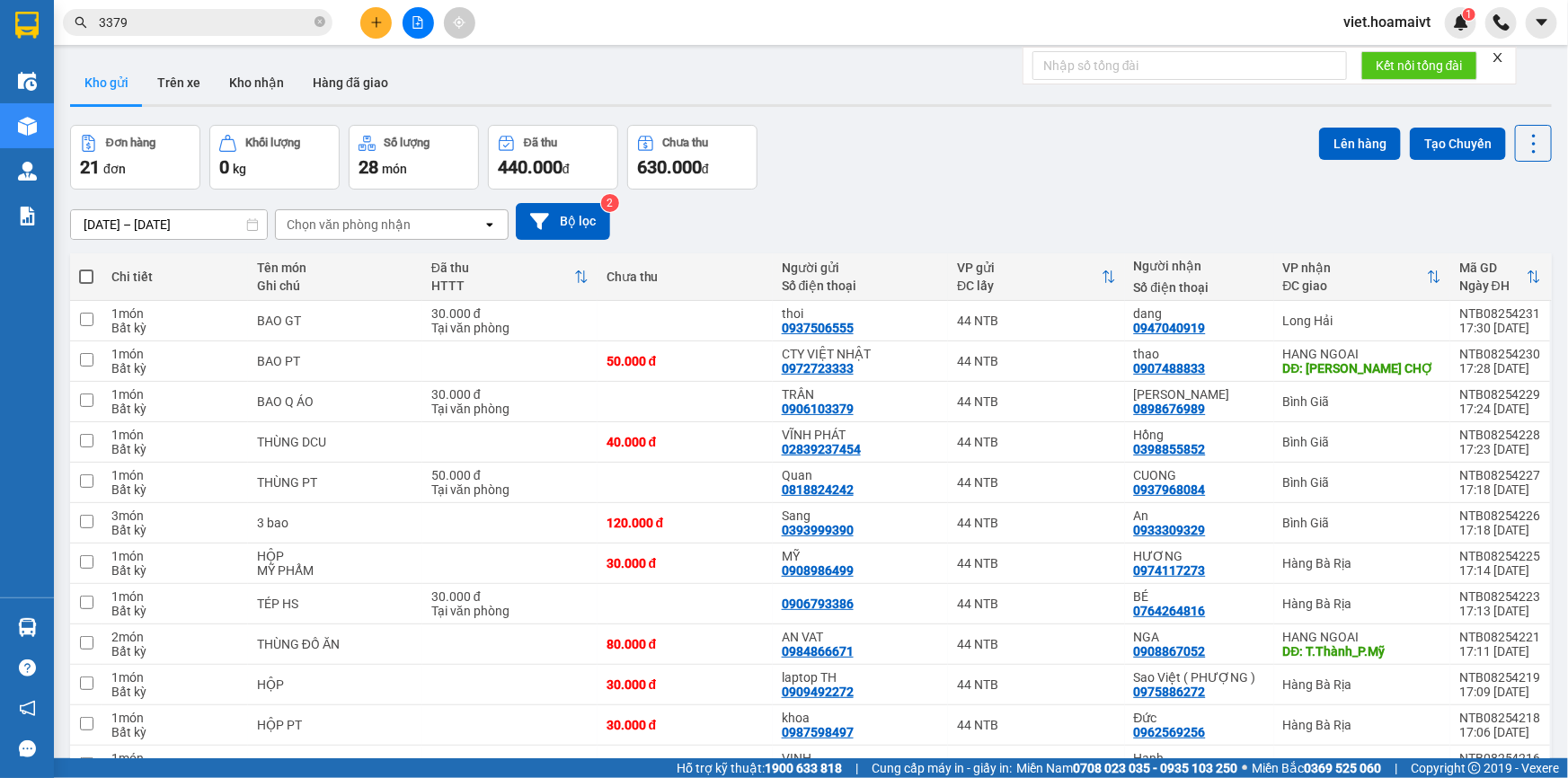
click at [950, 208] on div "[DATE] – [DATE] Press the down arrow key to interact with the calendar and sele…" at bounding box center [811, 221] width 1482 height 37
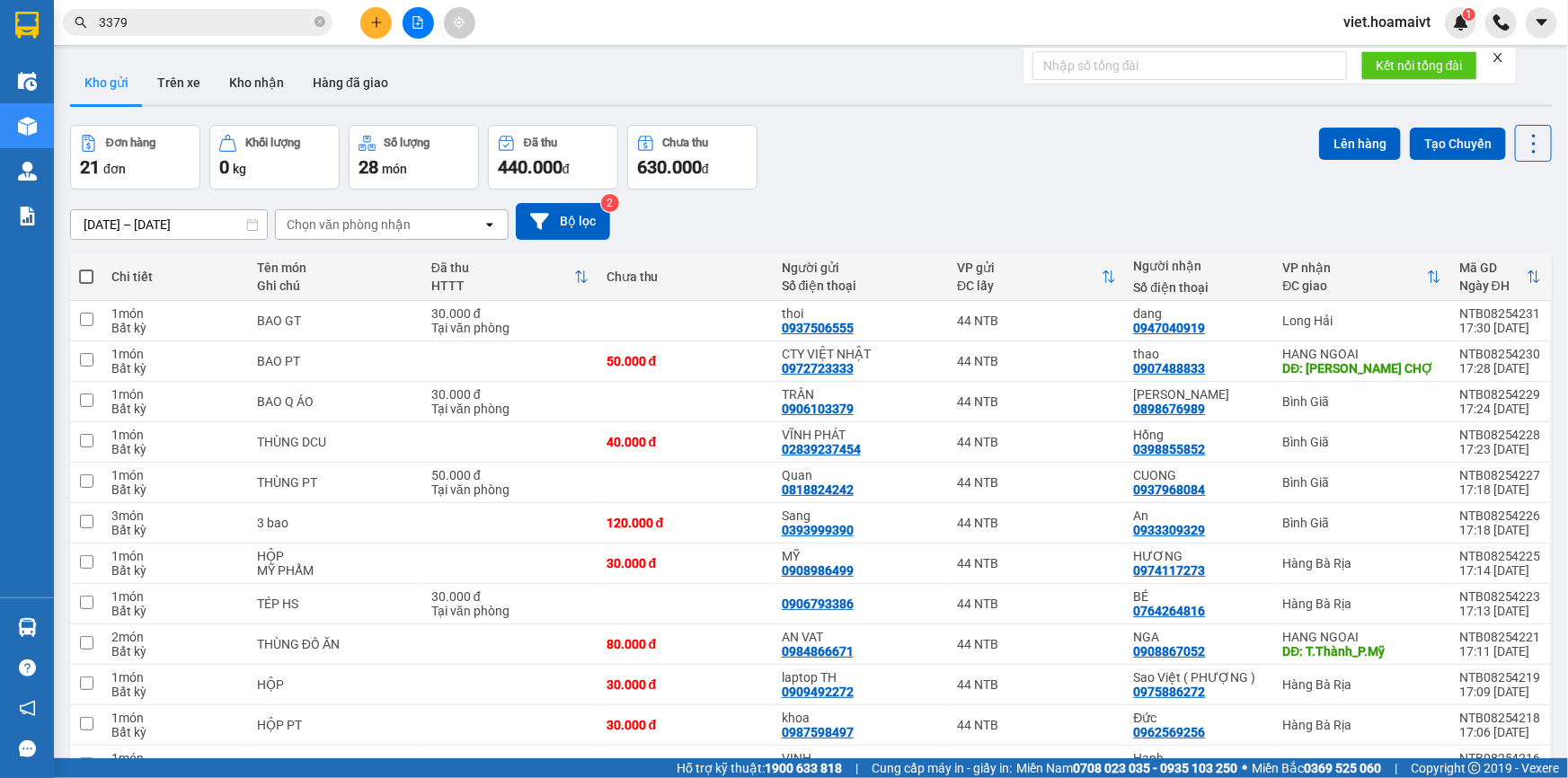
click at [830, 167] on div "Đơn hàng 21 đơn Khối lượng 0 kg Số lượng 28 món Đã thu 440.000 đ Chưa thu 630.0…" at bounding box center [811, 157] width 1482 height 65
click at [398, 213] on div "Chọn văn phòng nhận" at bounding box center [379, 225] width 207 height 28
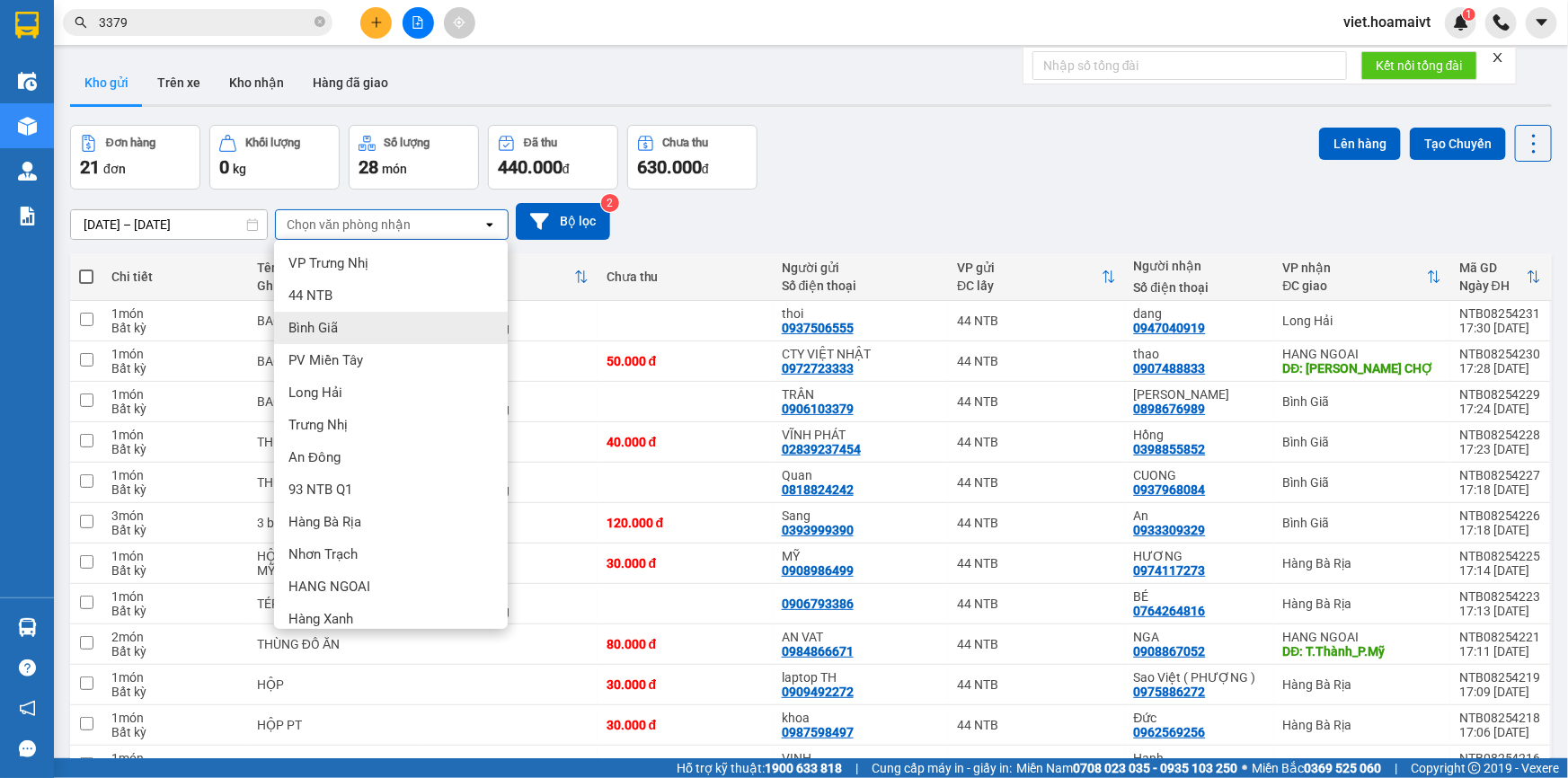
click at [381, 338] on div "Bình Giã" at bounding box center [391, 328] width 233 height 32
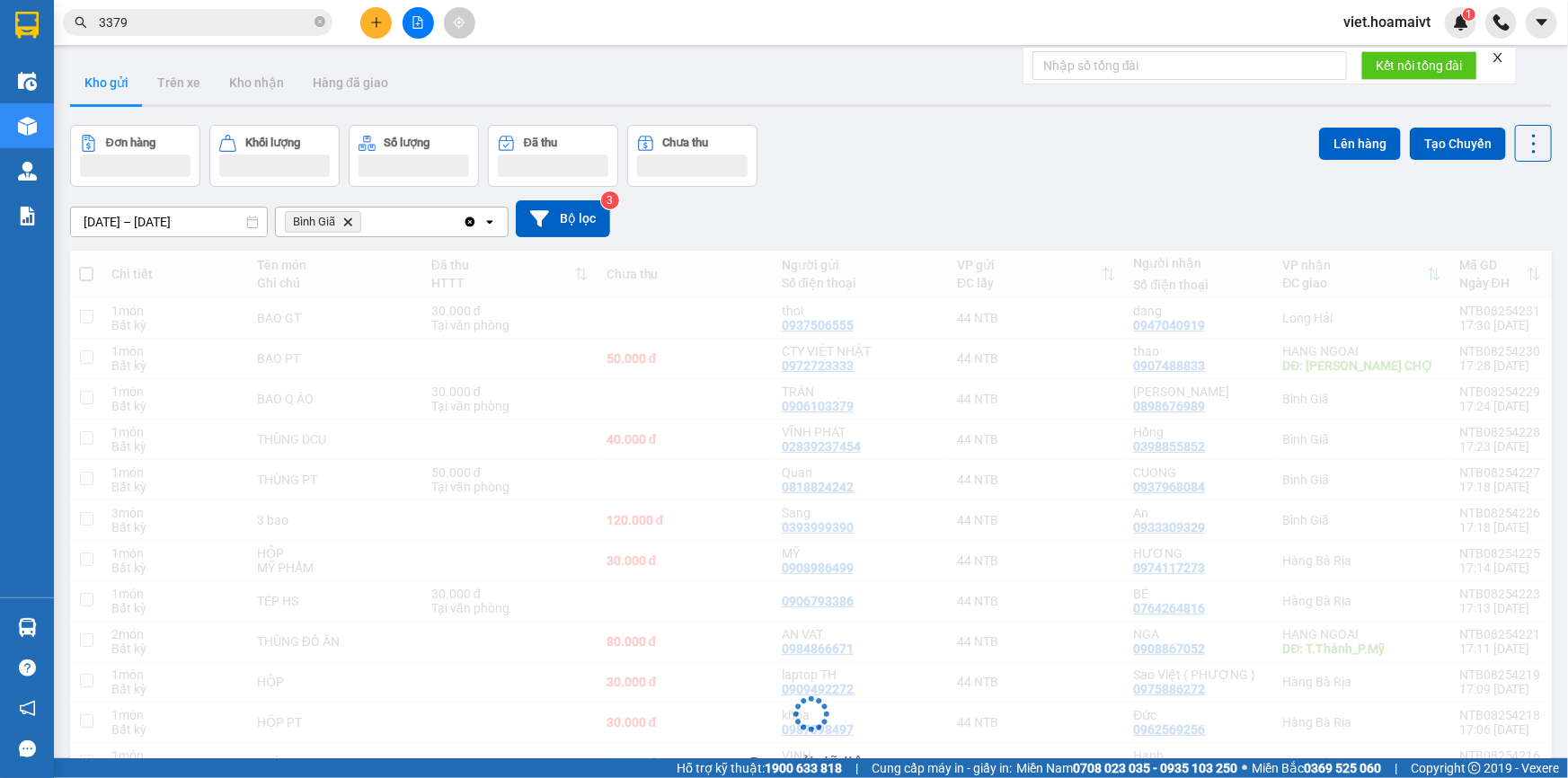
click at [955, 207] on div "12/08/2025 – 13/08/2025 Press the down arrow key to interact with the calendar …" at bounding box center [811, 218] width 1482 height 37
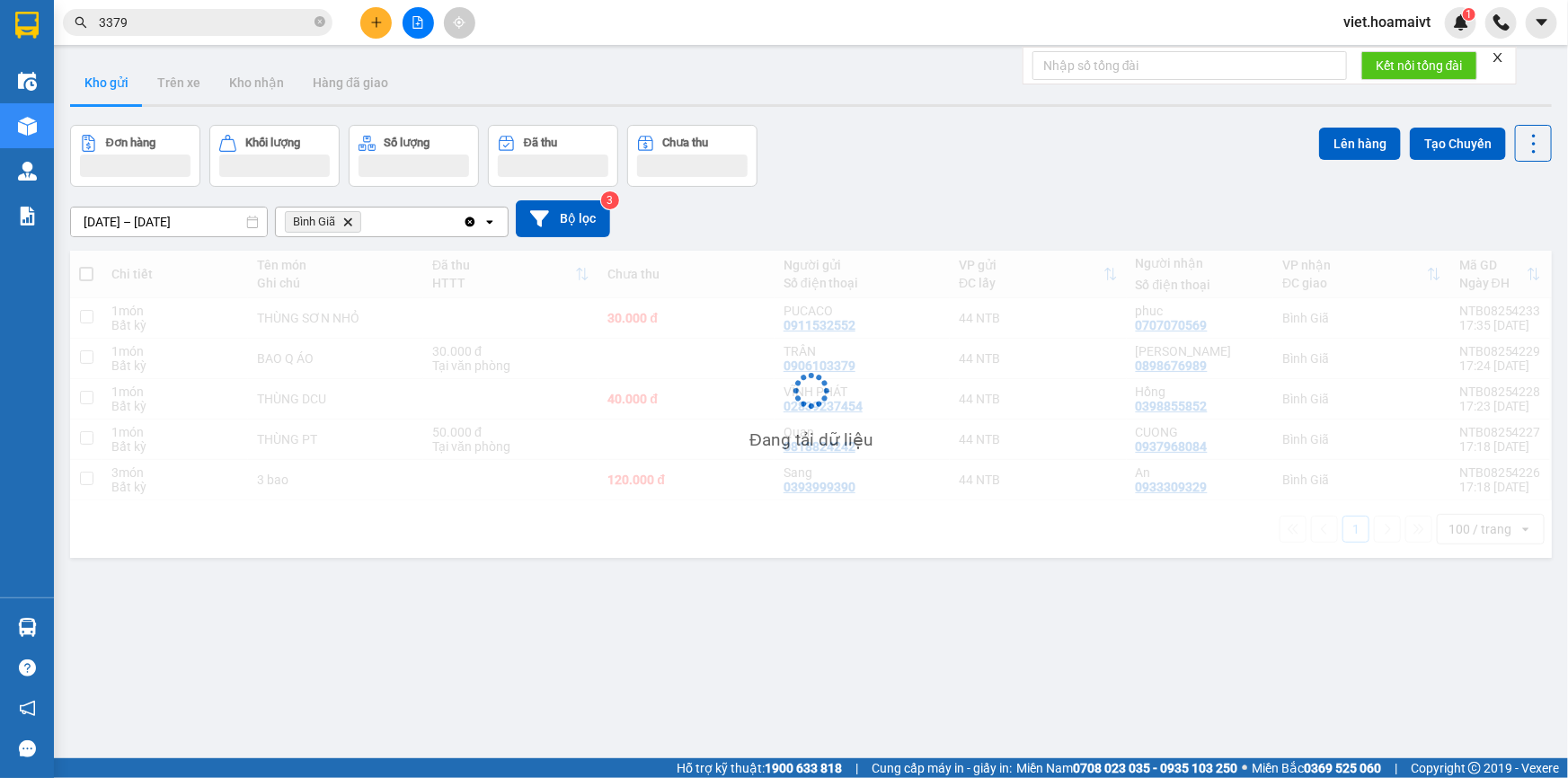
click at [952, 203] on div "12/08/2025 – 13/08/2025 Press the down arrow key to interact with the calendar …" at bounding box center [811, 218] width 1482 height 37
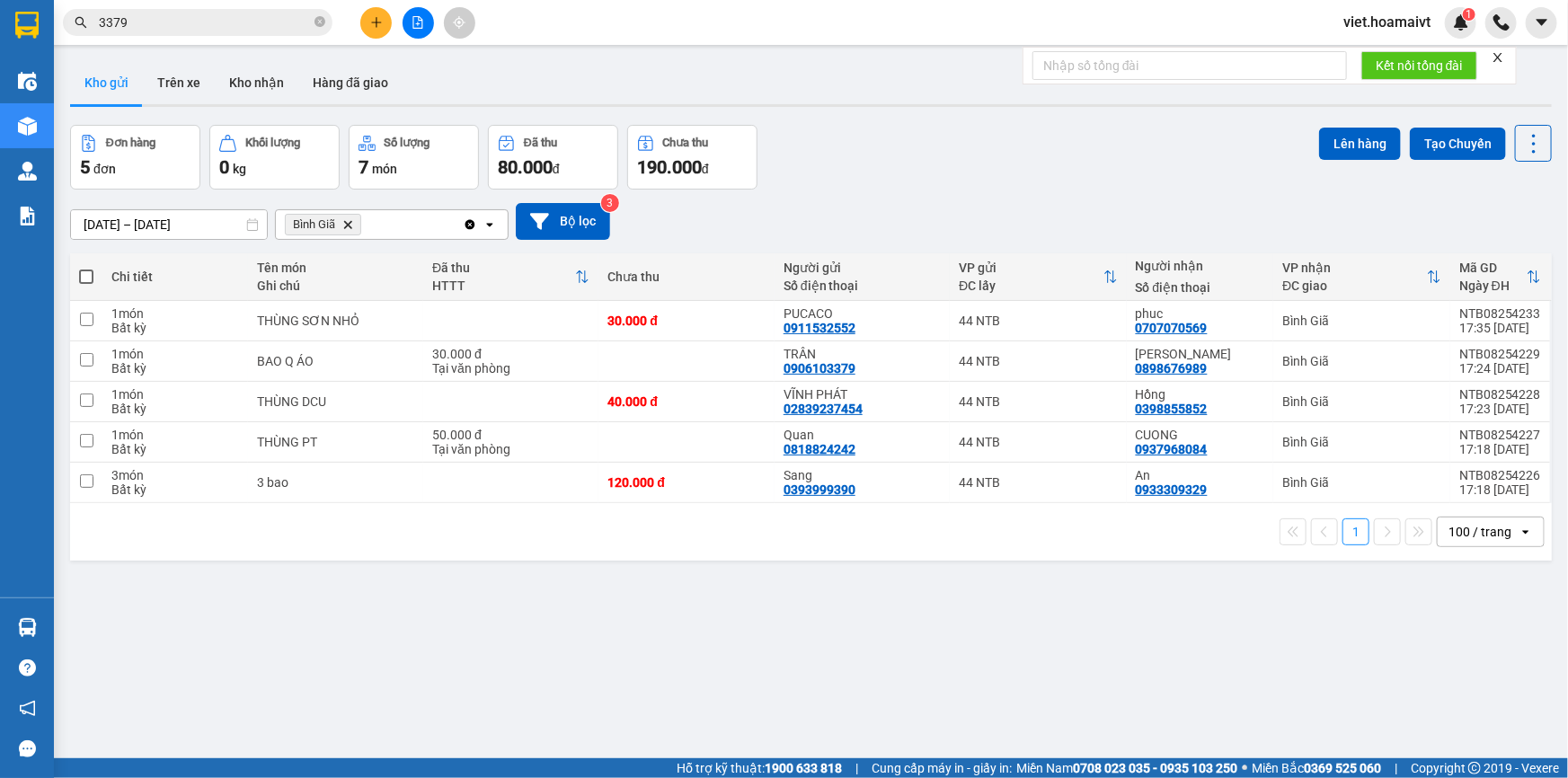
click at [952, 203] on div "12/08/2025 – 13/08/2025 Press the down arrow key to interact with the calendar …" at bounding box center [811, 221] width 1482 height 37
click at [807, 184] on div "Đơn hàng 5 đơn Khối lượng 0 kg Số lượng 7 món Đã thu 80.000 đ Chưa thu 190.000 …" at bounding box center [811, 157] width 1482 height 65
click at [375, 16] on icon "plus" at bounding box center [376, 22] width 12 height 12
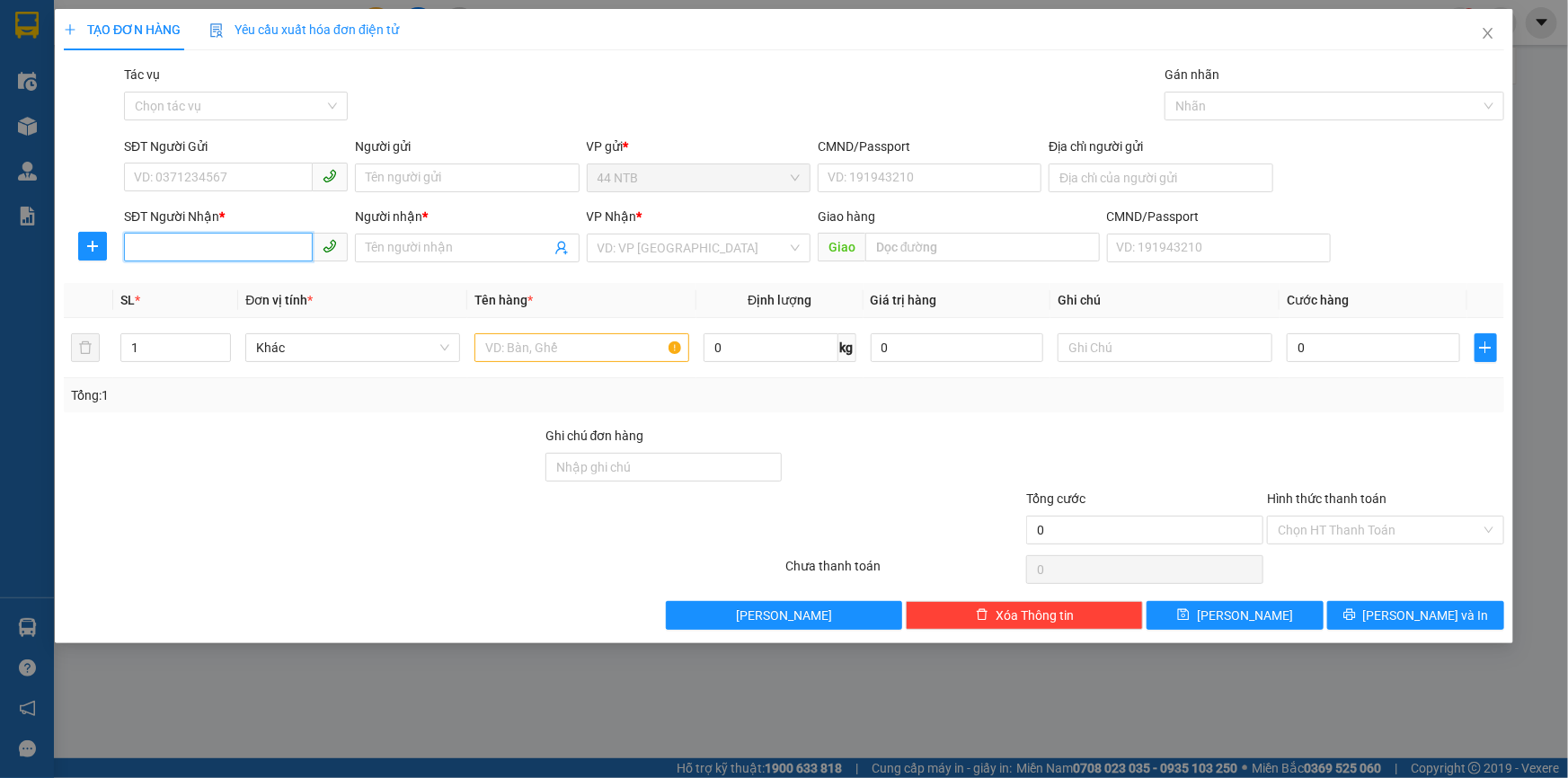
click at [193, 248] on input "SĐT Người Nhận *" at bounding box center [218, 247] width 189 height 28
click at [231, 287] on div "0928875959 - THẮNG" at bounding box center [235, 284] width 202 height 20
type input "0928875959"
type input "THẮNG"
type input "0928875959"
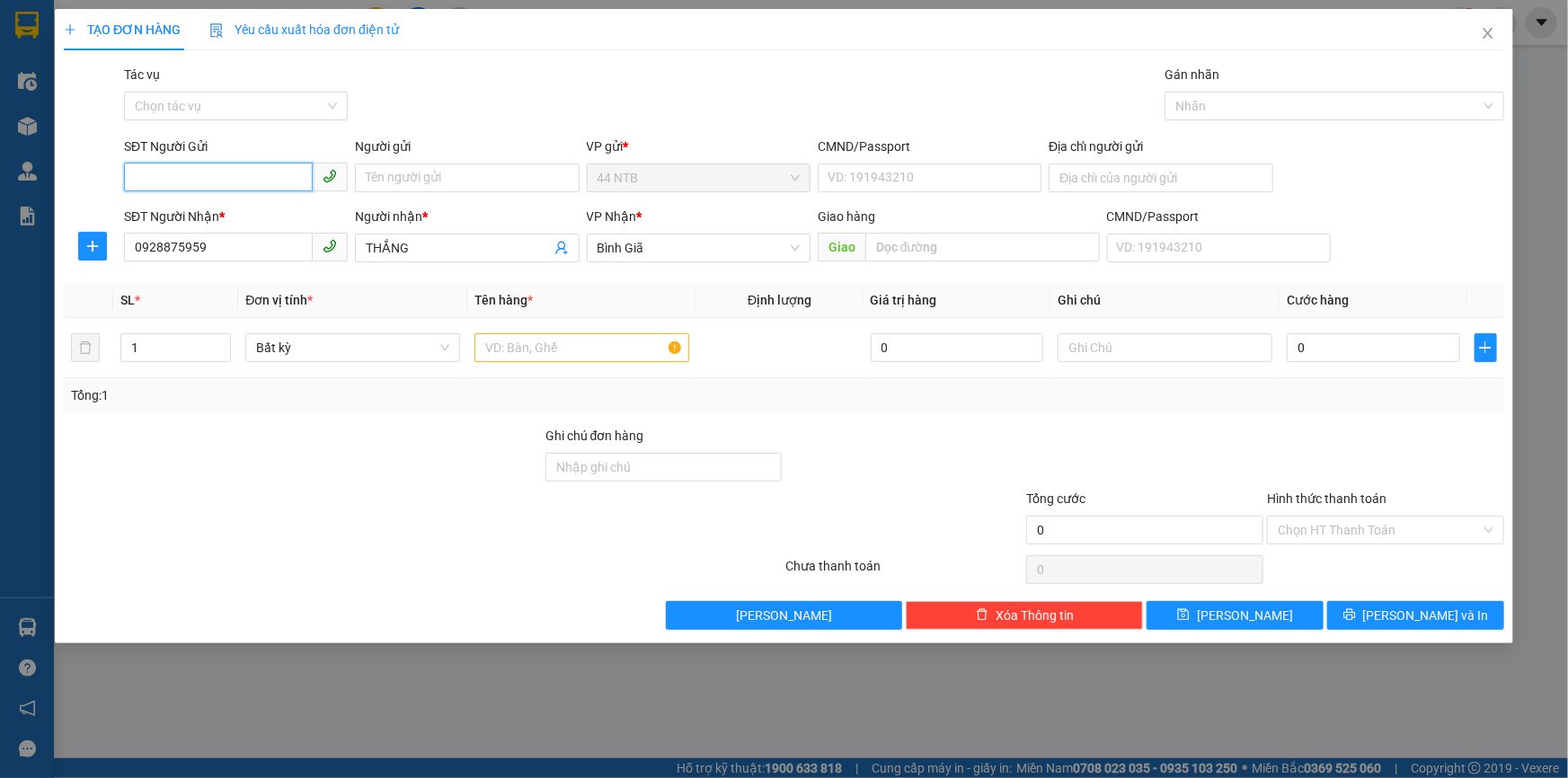
click at [208, 179] on input "SĐT Người Gửi" at bounding box center [218, 176] width 189 height 28
click at [218, 213] on div "0386724343 - Zocler" at bounding box center [235, 213] width 202 height 20
type input "0386724343"
type input "Zocler"
click at [533, 338] on input "text" at bounding box center [581, 347] width 214 height 28
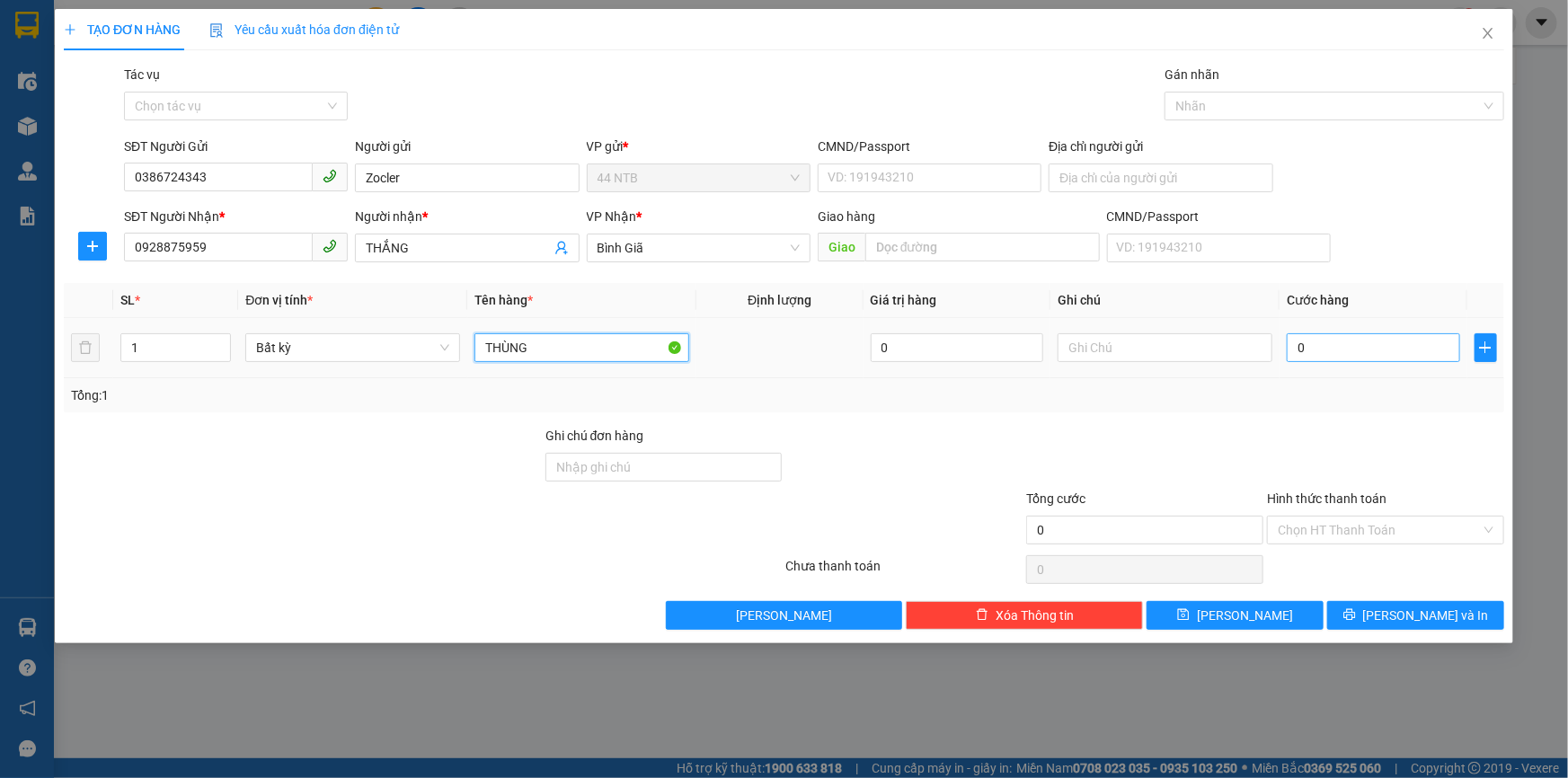
type input "THÙNG"
click at [1335, 342] on input "0" at bounding box center [1374, 347] width 174 height 28
type input "3"
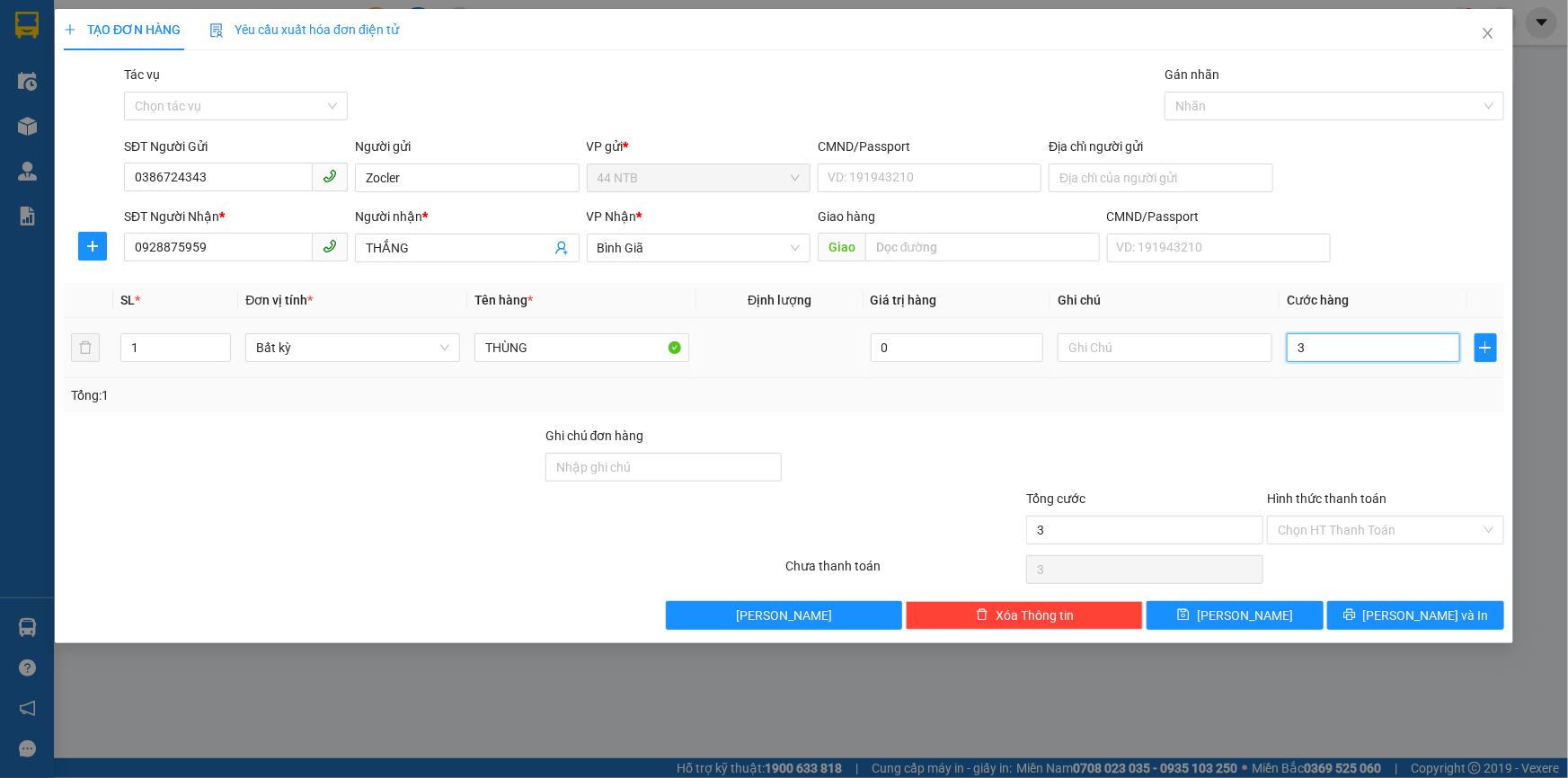
type input "30"
type input "30.000"
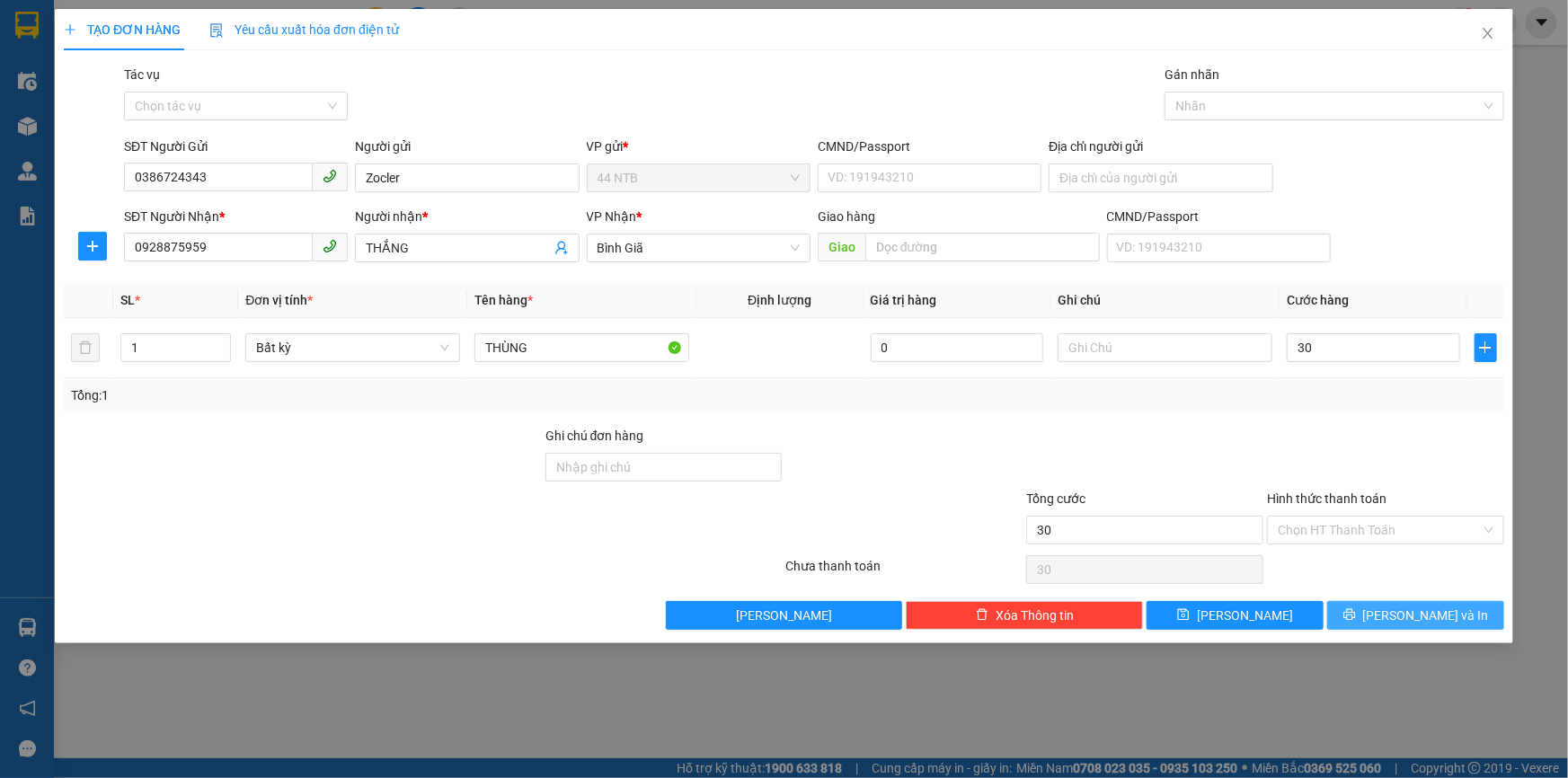
type input "30.000"
click at [1443, 619] on span "[PERSON_NAME] và In" at bounding box center [1426, 616] width 126 height 20
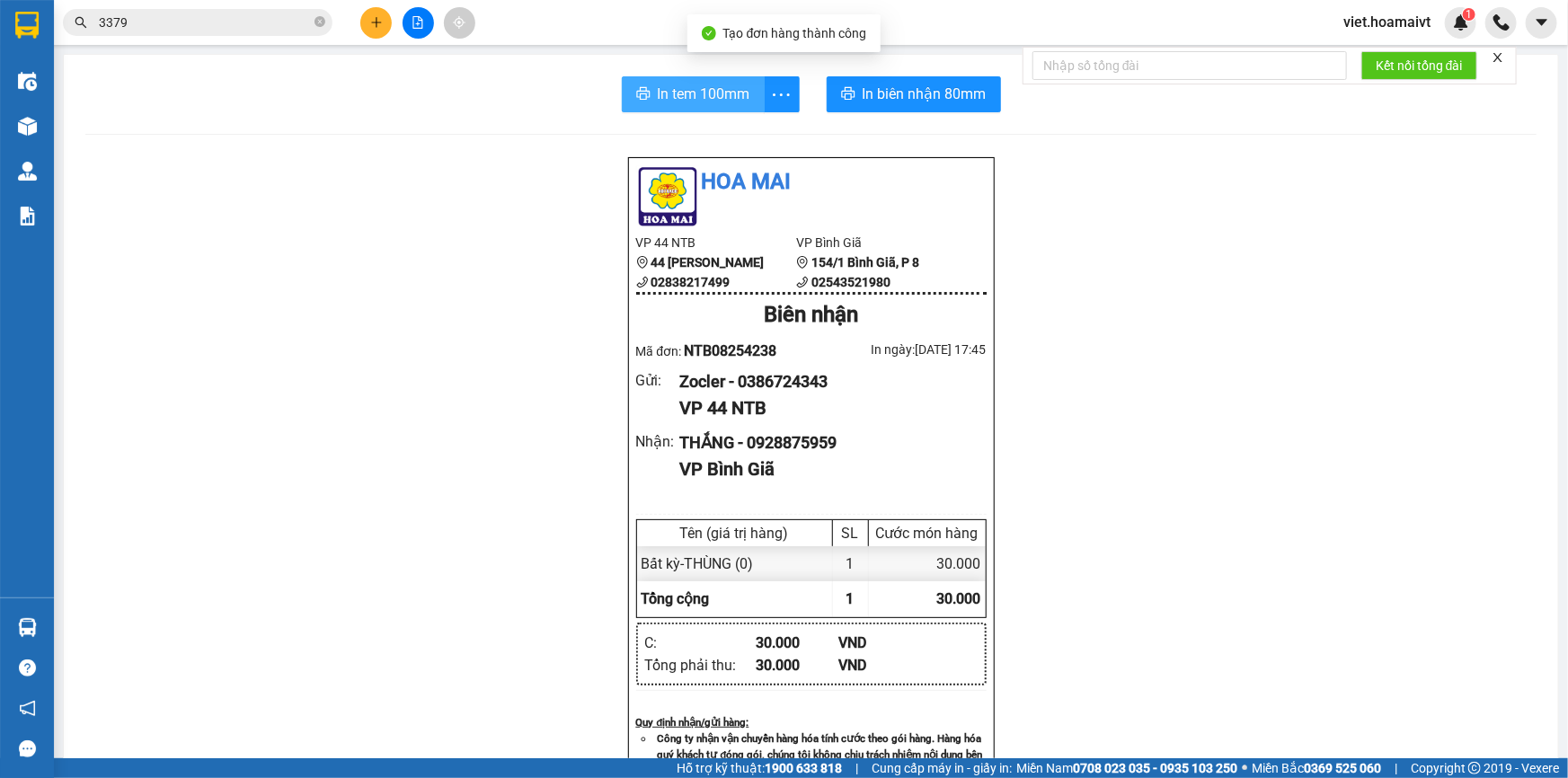
drag, startPoint x: 686, startPoint y: 89, endPoint x: 906, endPoint y: 177, distance: 236.9
click at [687, 89] on span "In tem 100mm" at bounding box center [704, 94] width 93 height 23
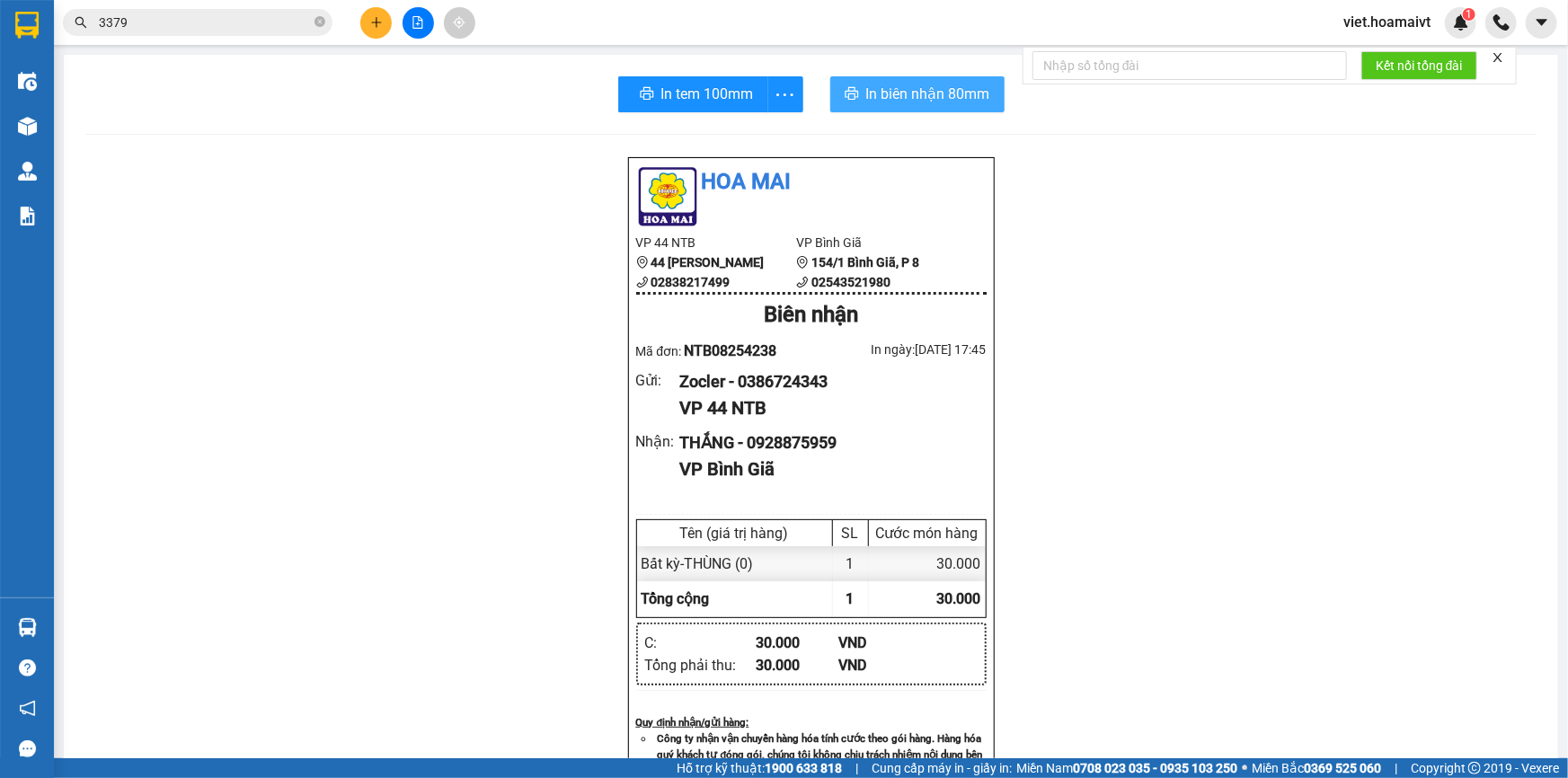
click at [907, 99] on span "In biên nhận 80mm" at bounding box center [928, 94] width 124 height 23
click at [384, 8] on div at bounding box center [417, 23] width 135 height 31
click at [386, 19] on button at bounding box center [376, 23] width 31 height 31
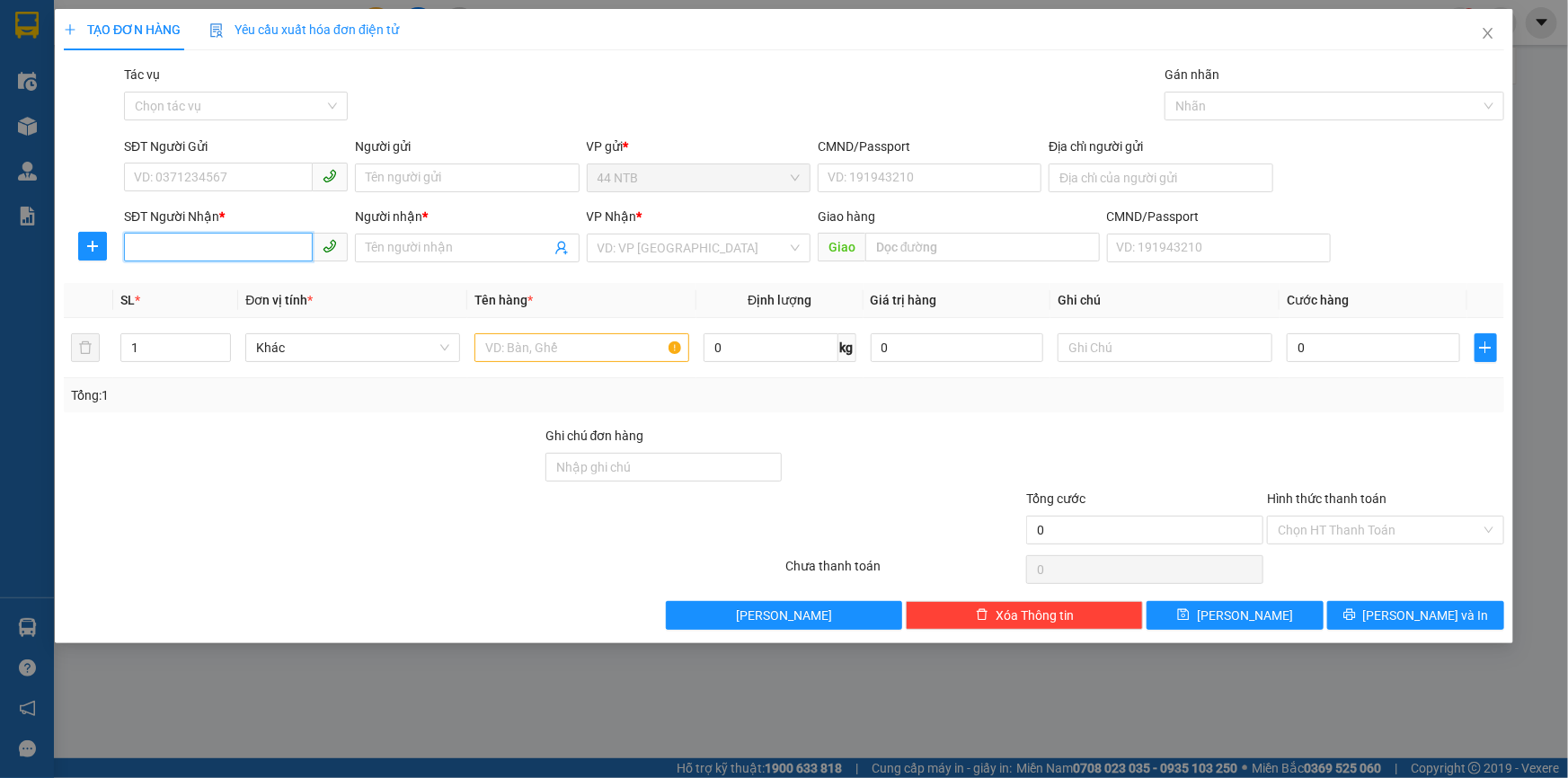
click at [160, 256] on input "SĐT Người Nhận *" at bounding box center [218, 247] width 189 height 28
type input "0918174662"
click at [231, 279] on div "0918174662 - HOA SỨ" at bounding box center [235, 284] width 202 height 20
type input "19/4_Bình.Thới"
type input "HOA SỨ"
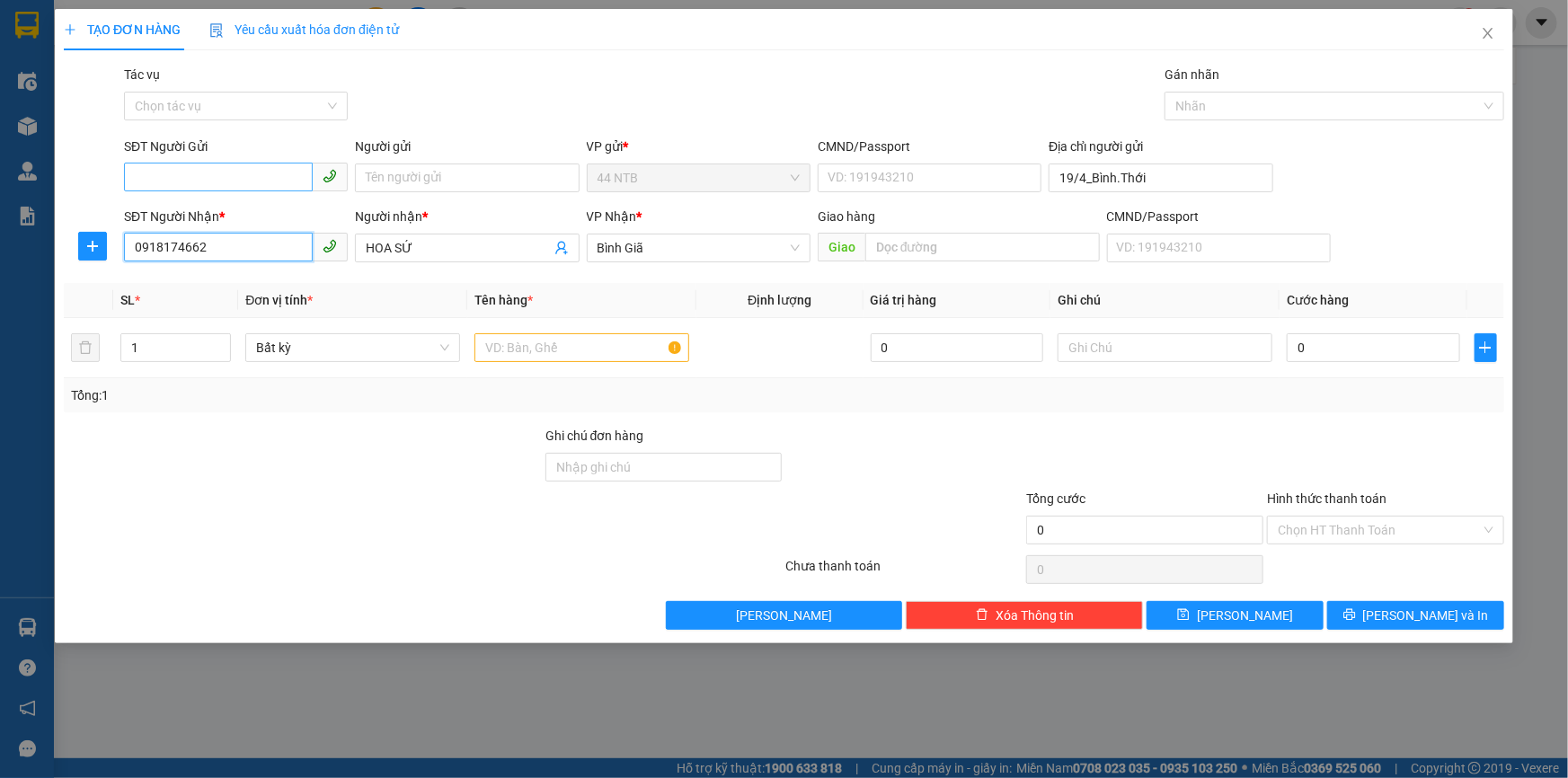
type input "0918174662"
click at [233, 173] on input "SĐT Người Gửi" at bounding box center [218, 176] width 189 height 28
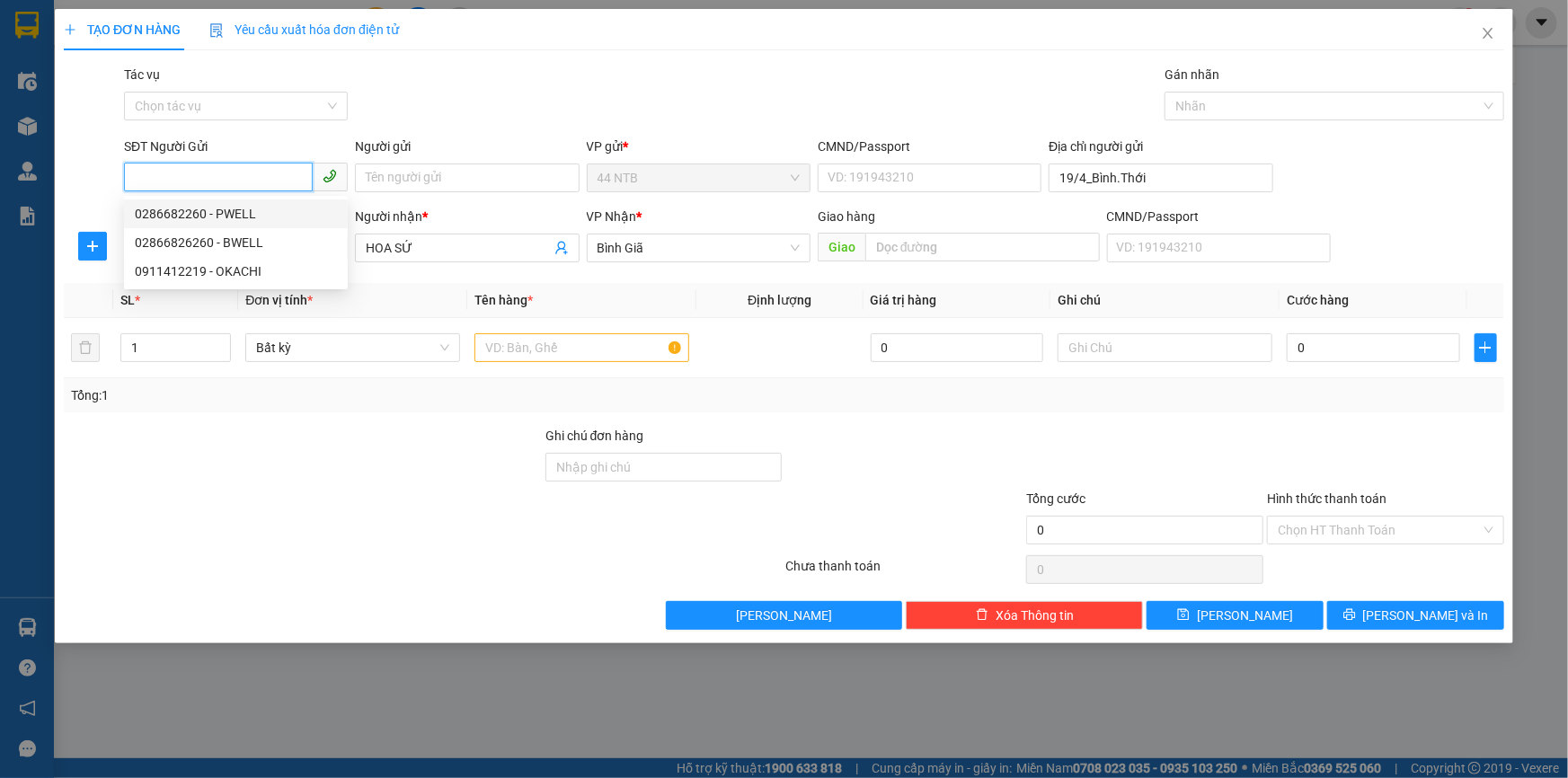
click at [247, 215] on div "0286682260 - PWELL" at bounding box center [235, 213] width 202 height 20
type input "0286682260"
type input "PWELL"
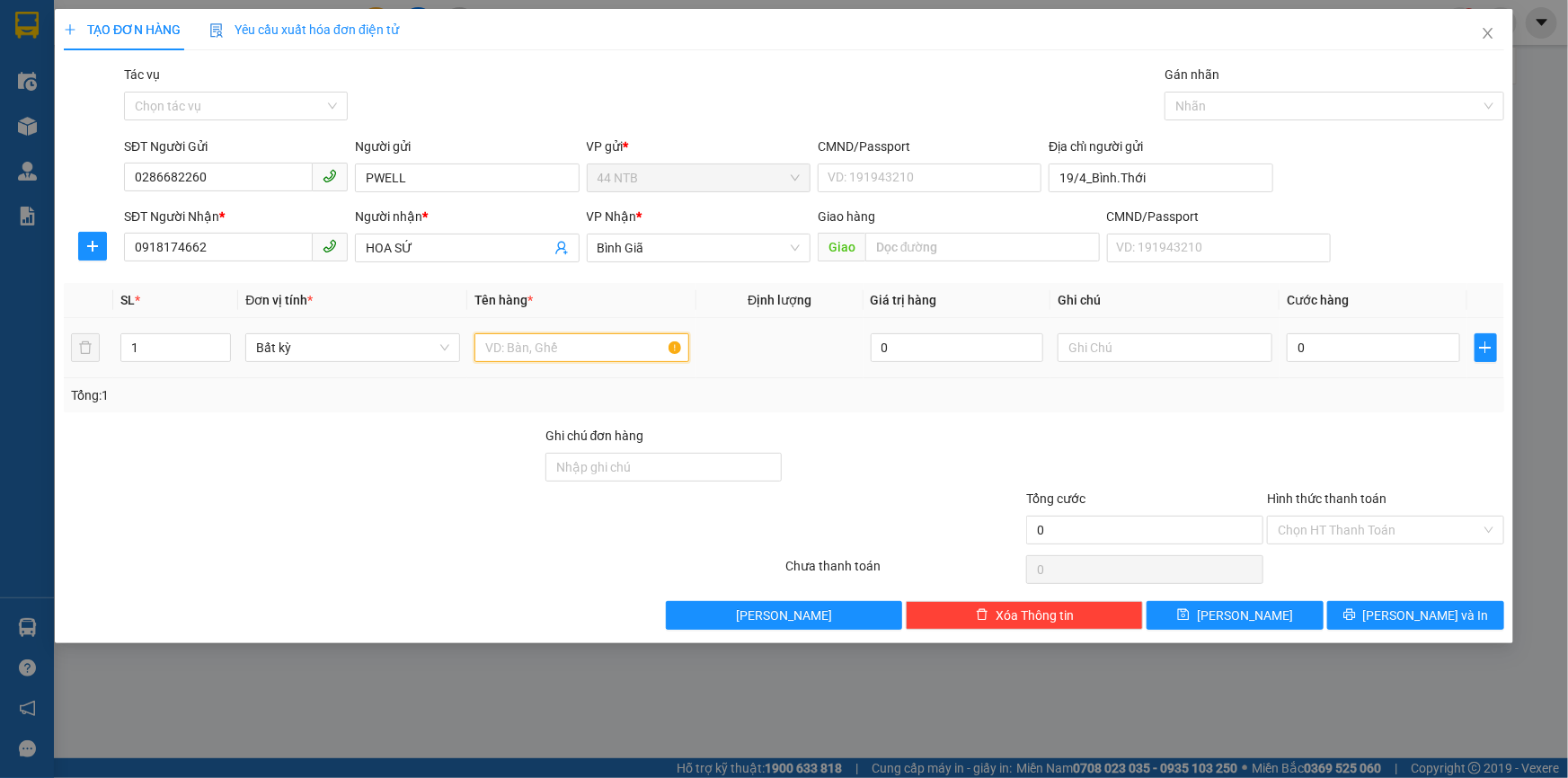
click at [521, 342] on input "text" at bounding box center [581, 347] width 214 height 28
type input "THÙNG"
click at [1123, 357] on input "text" at bounding box center [1165, 347] width 214 height 28
type input "GTN R40"
click at [1367, 347] on input "0" at bounding box center [1374, 347] width 174 height 28
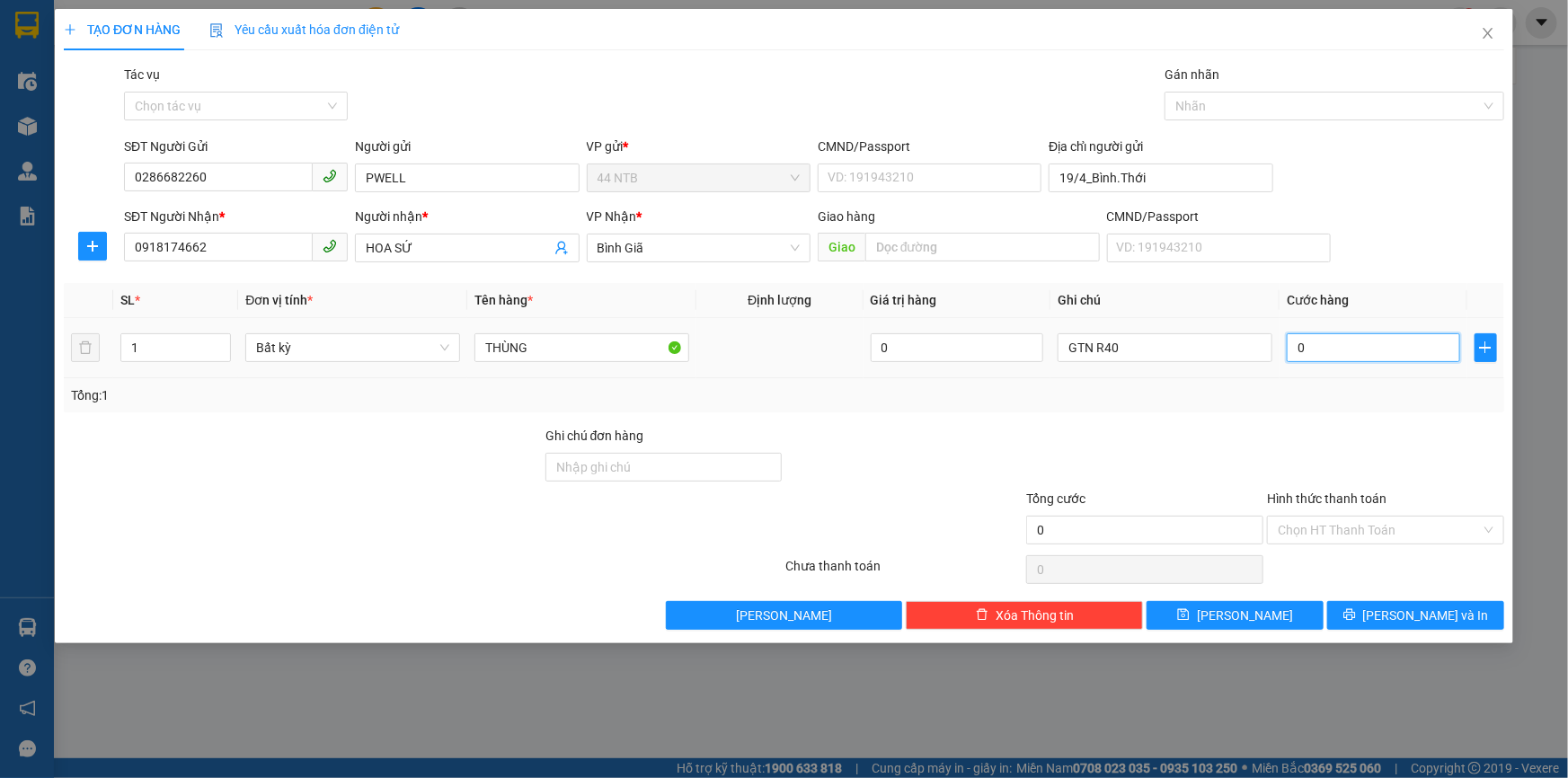
type input "4"
type input "40"
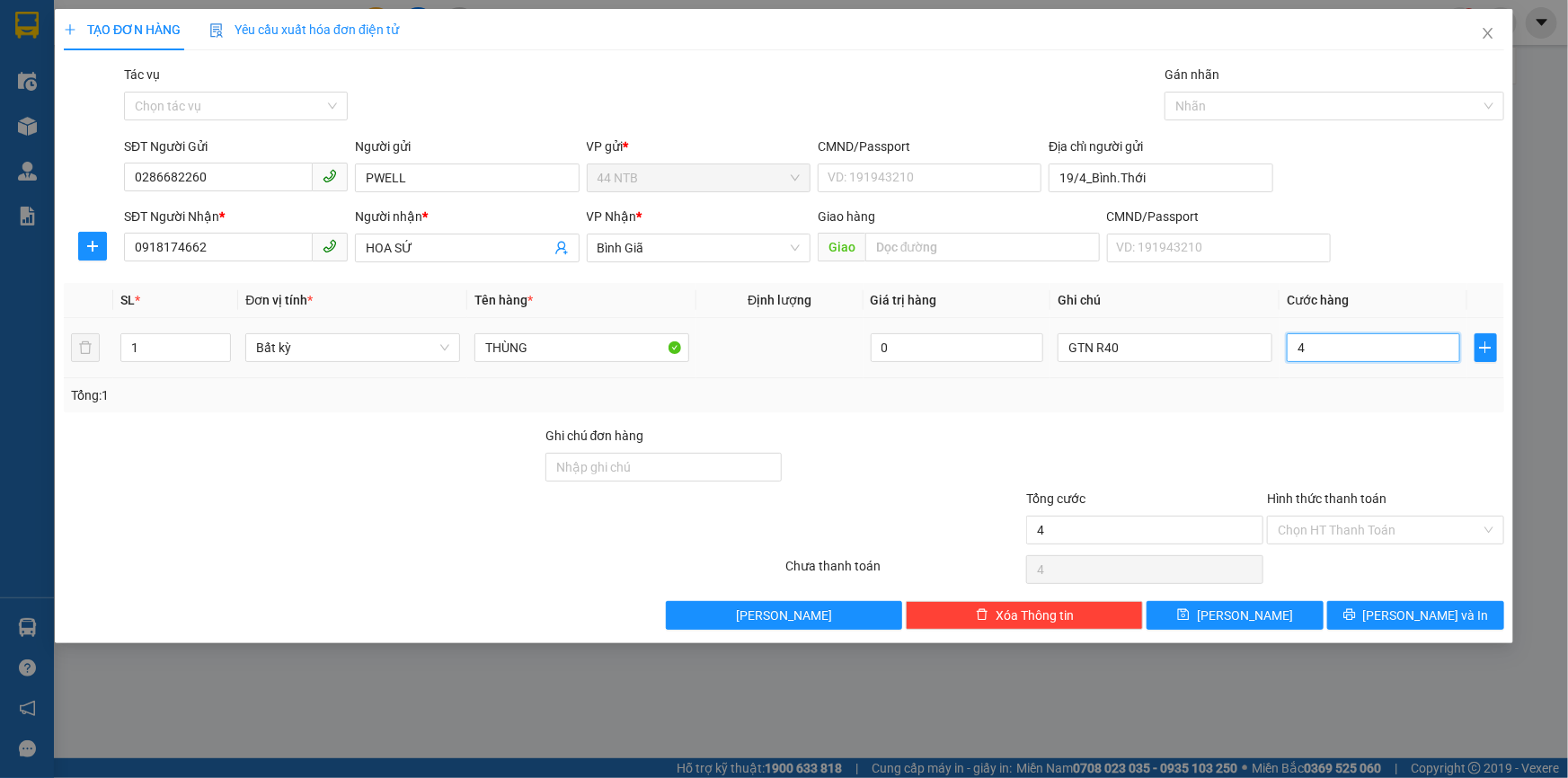
type input "40"
click at [1493, 521] on div "Chọn HT Thanh Toán" at bounding box center [1386, 530] width 237 height 28
type input "40.000"
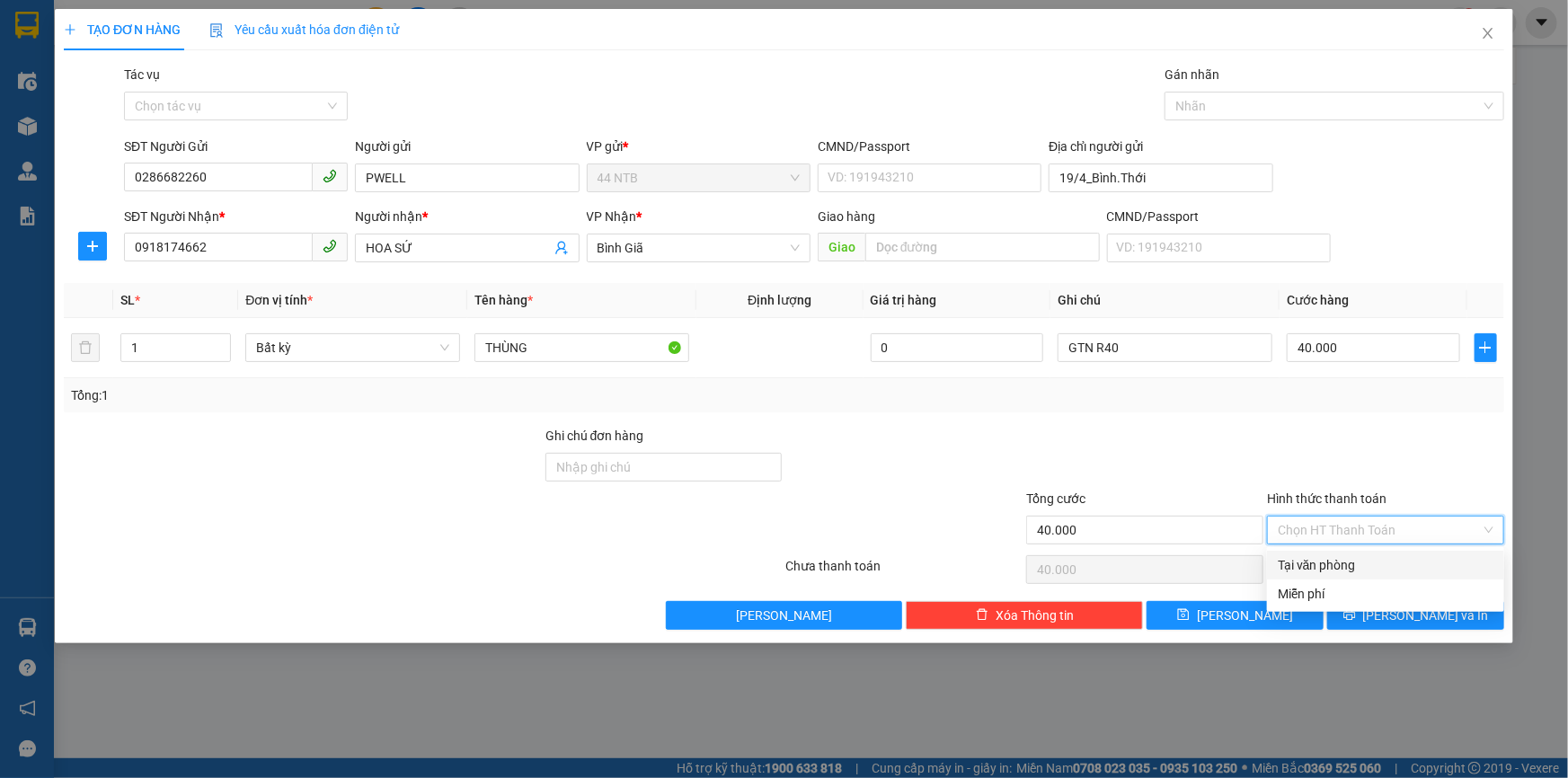
click at [1415, 561] on div "Tại văn phòng" at bounding box center [1385, 565] width 215 height 20
type input "0"
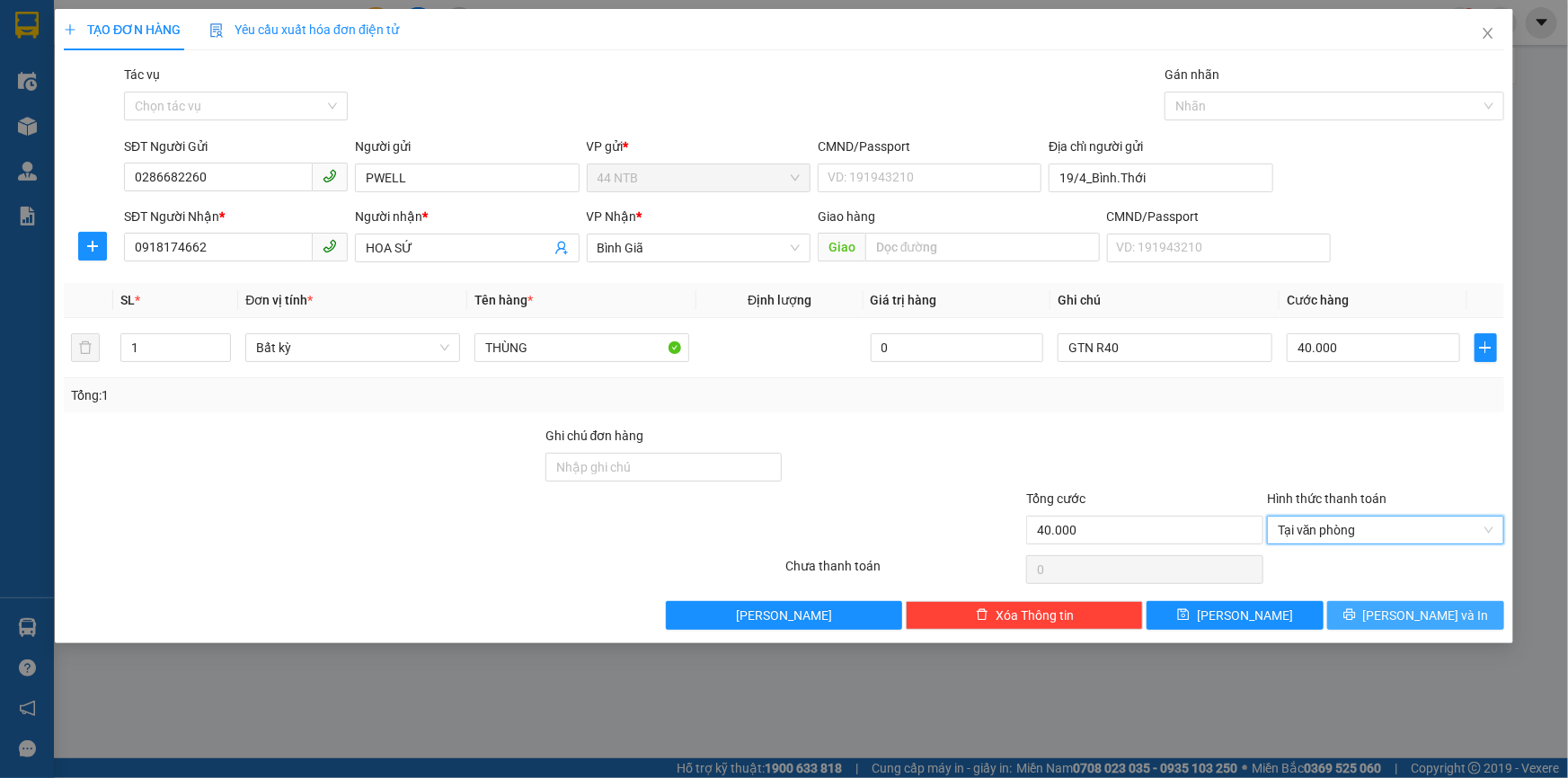
click at [1433, 614] on span "[PERSON_NAME] và In" at bounding box center [1426, 616] width 126 height 20
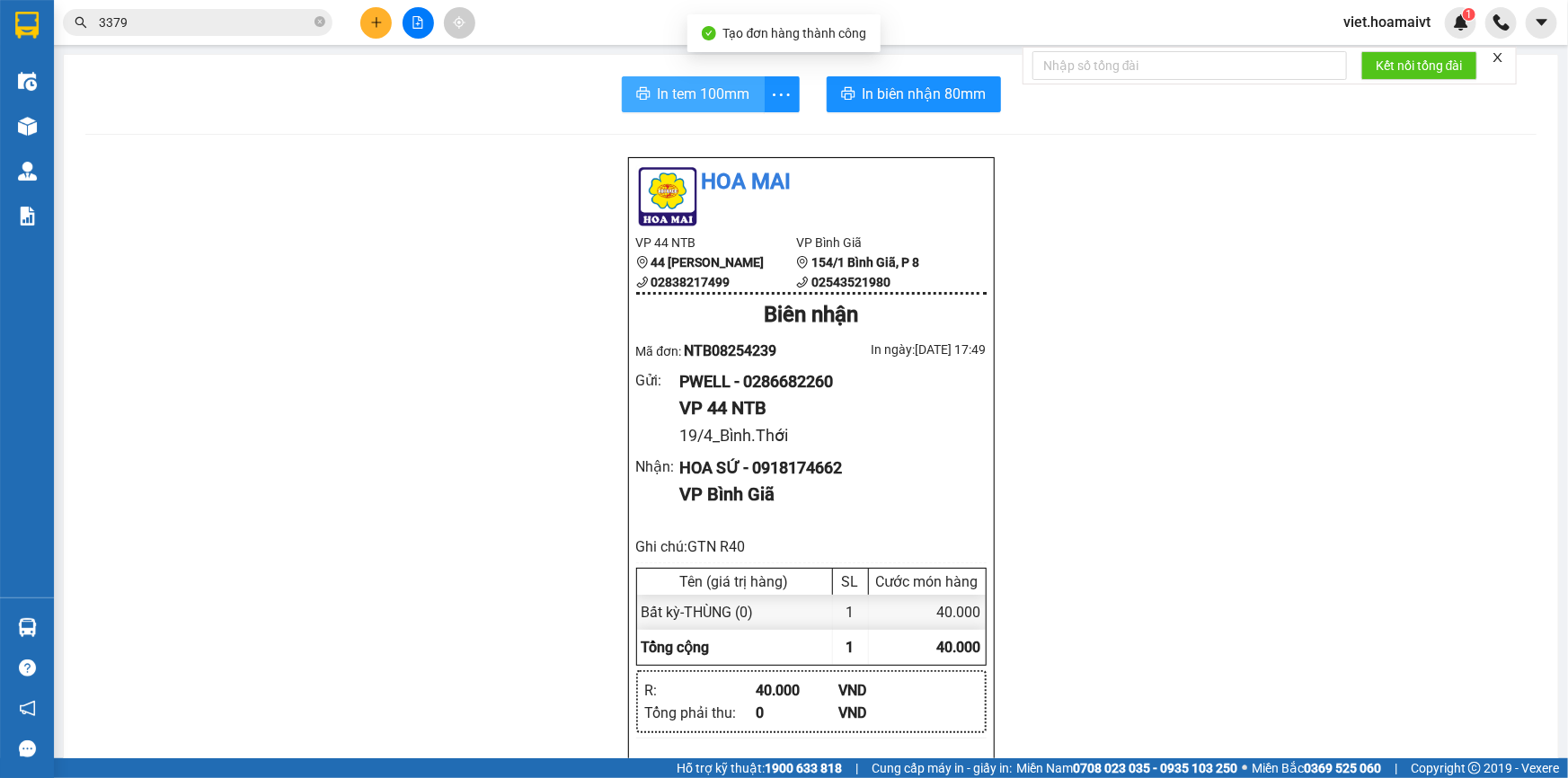
click at [717, 90] on span "In tem 100mm" at bounding box center [704, 94] width 93 height 23
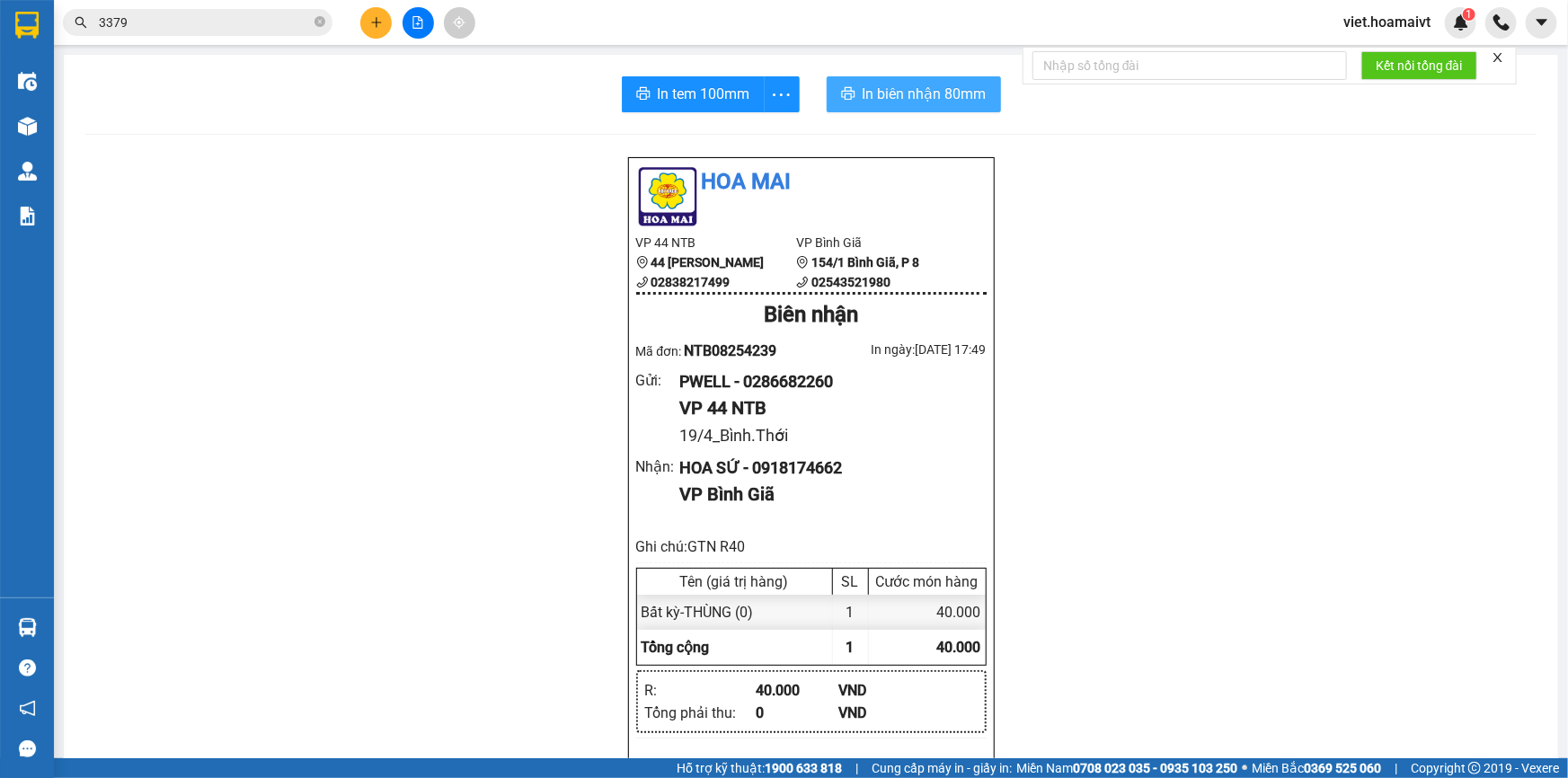
click at [940, 85] on span "In biên nhận 80mm" at bounding box center [924, 94] width 124 height 23
click at [382, 24] on icon "plus" at bounding box center [376, 22] width 12 height 12
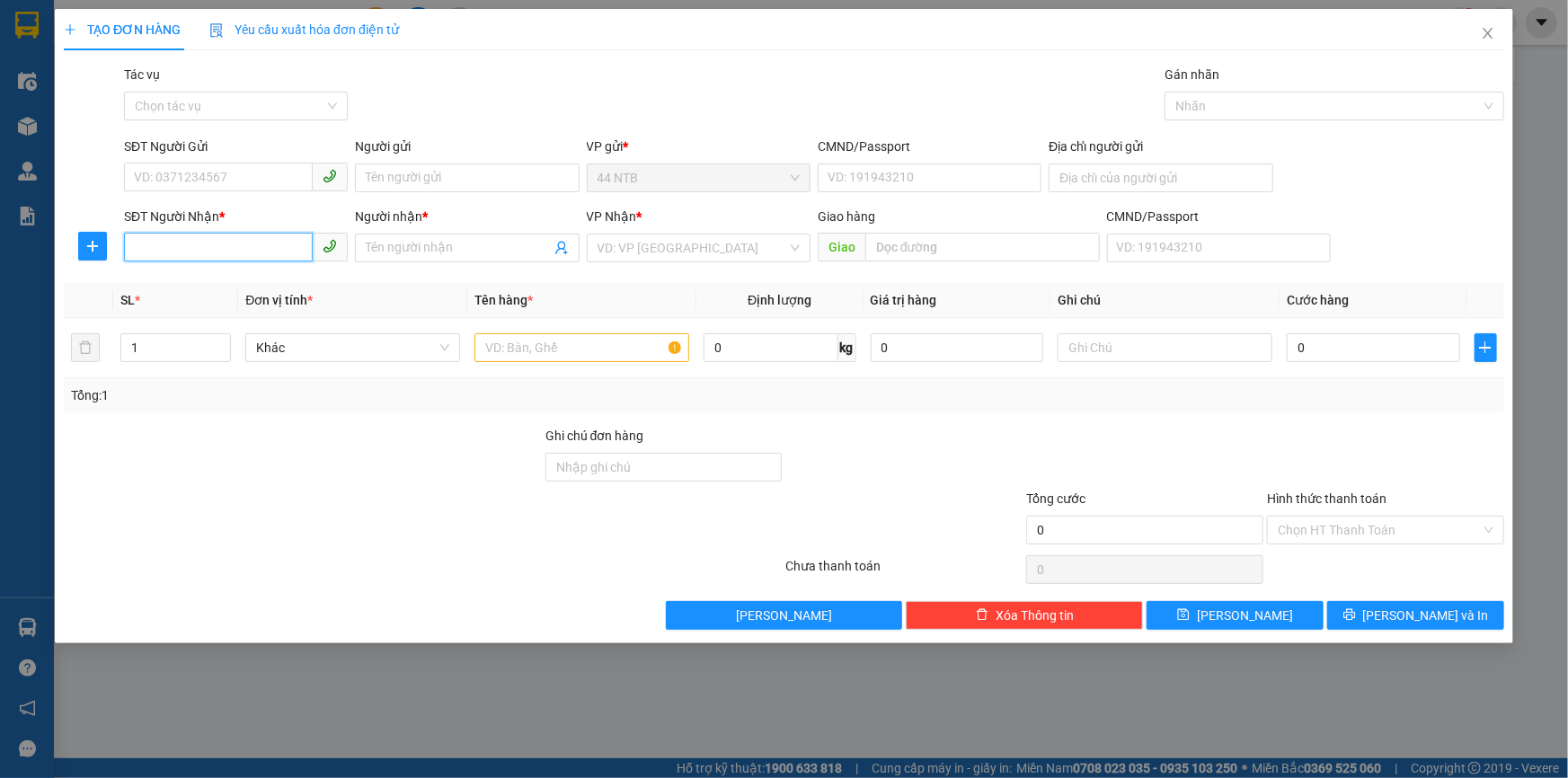
click at [180, 241] on input "SĐT Người Nhận *" at bounding box center [218, 247] width 189 height 28
type input "0348397034"
click at [414, 242] on input "Người nhận *" at bounding box center [458, 248] width 184 height 20
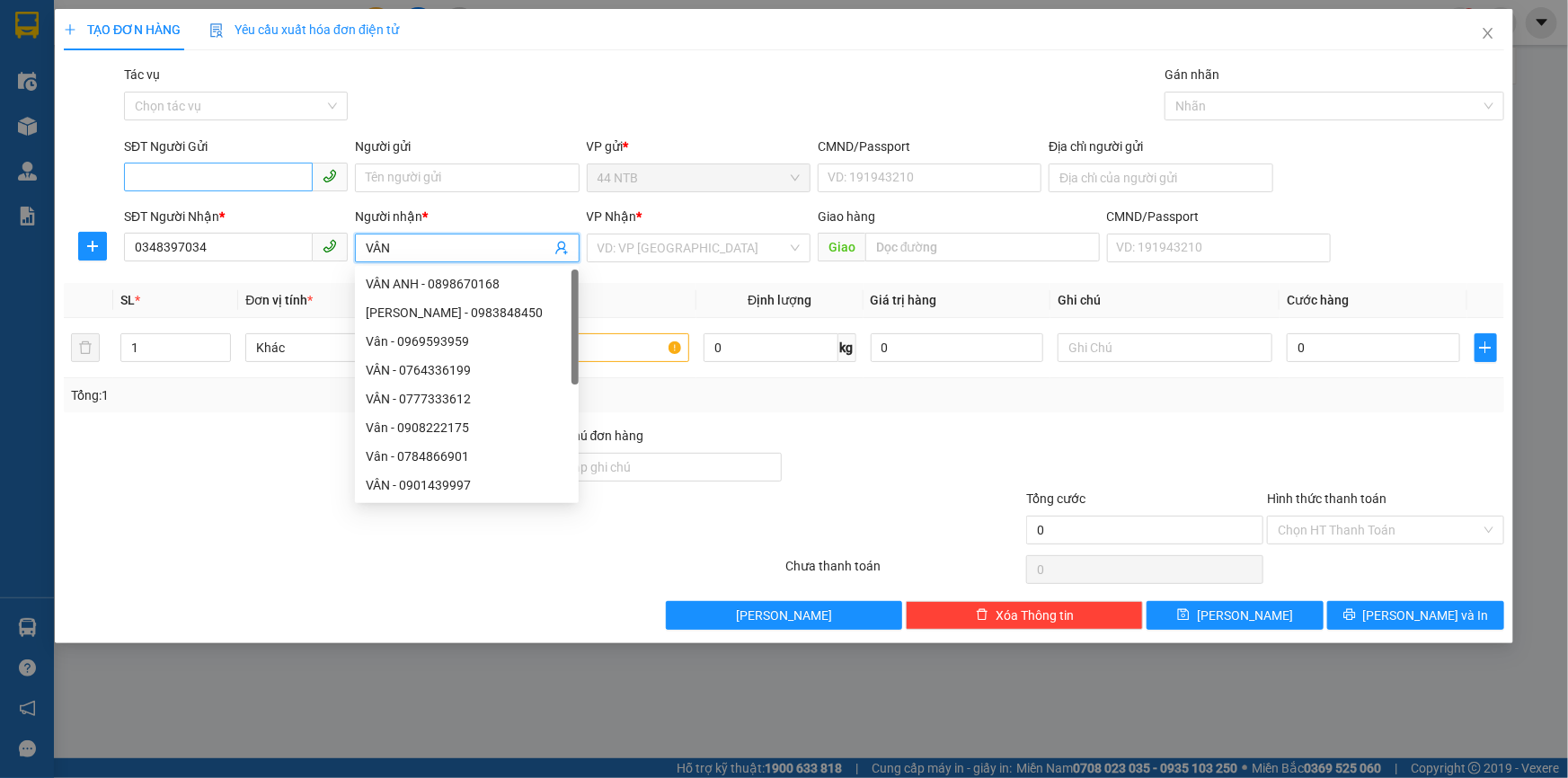
type input "VÂN"
click at [275, 175] on input "SĐT Người Gửi" at bounding box center [218, 176] width 189 height 28
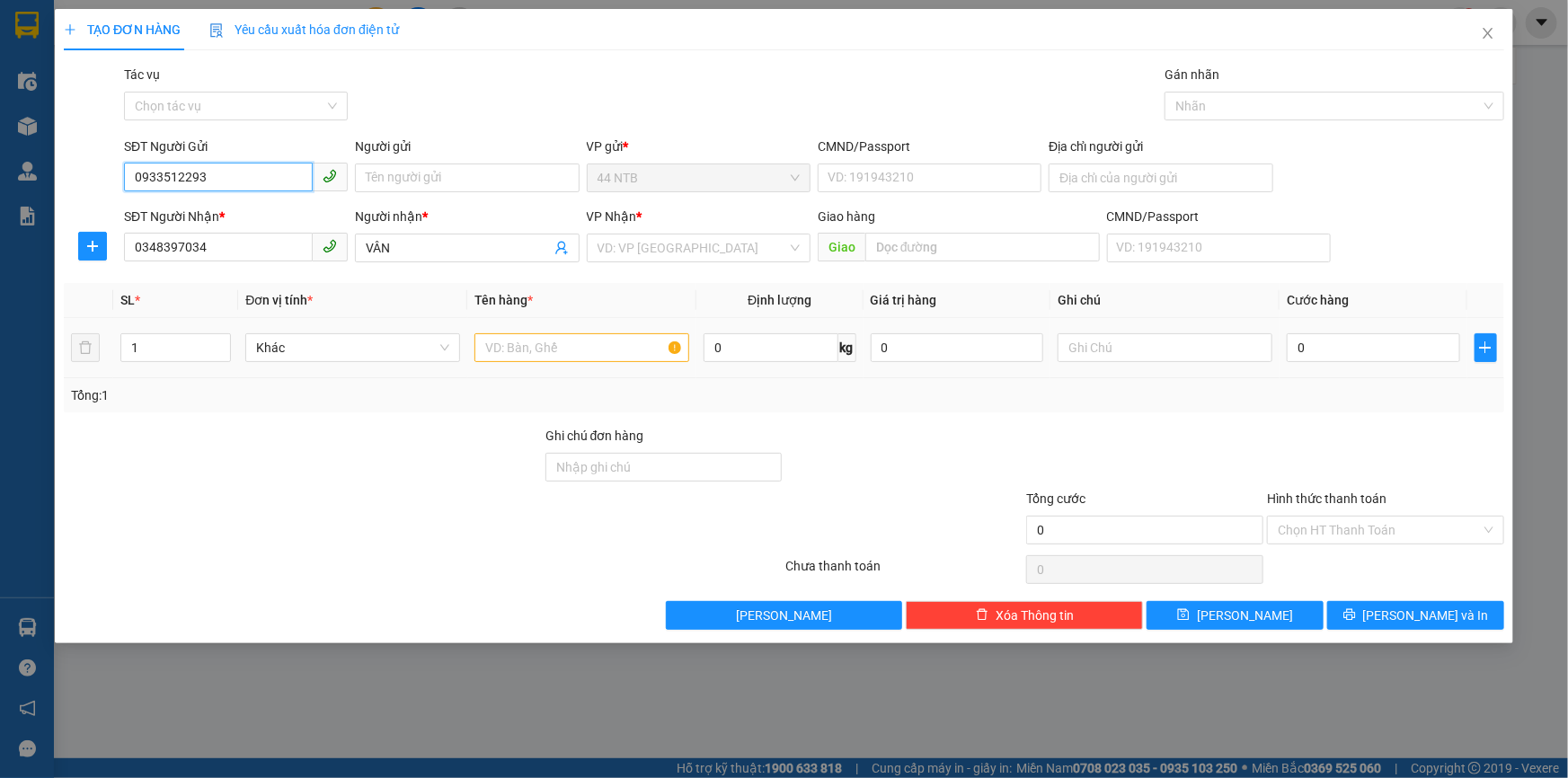
type input "0933512293"
click at [548, 347] on input "text" at bounding box center [581, 347] width 214 height 28
type input "BỊCH XANH"
click at [1311, 342] on input "0" at bounding box center [1374, 347] width 174 height 28
type input "3"
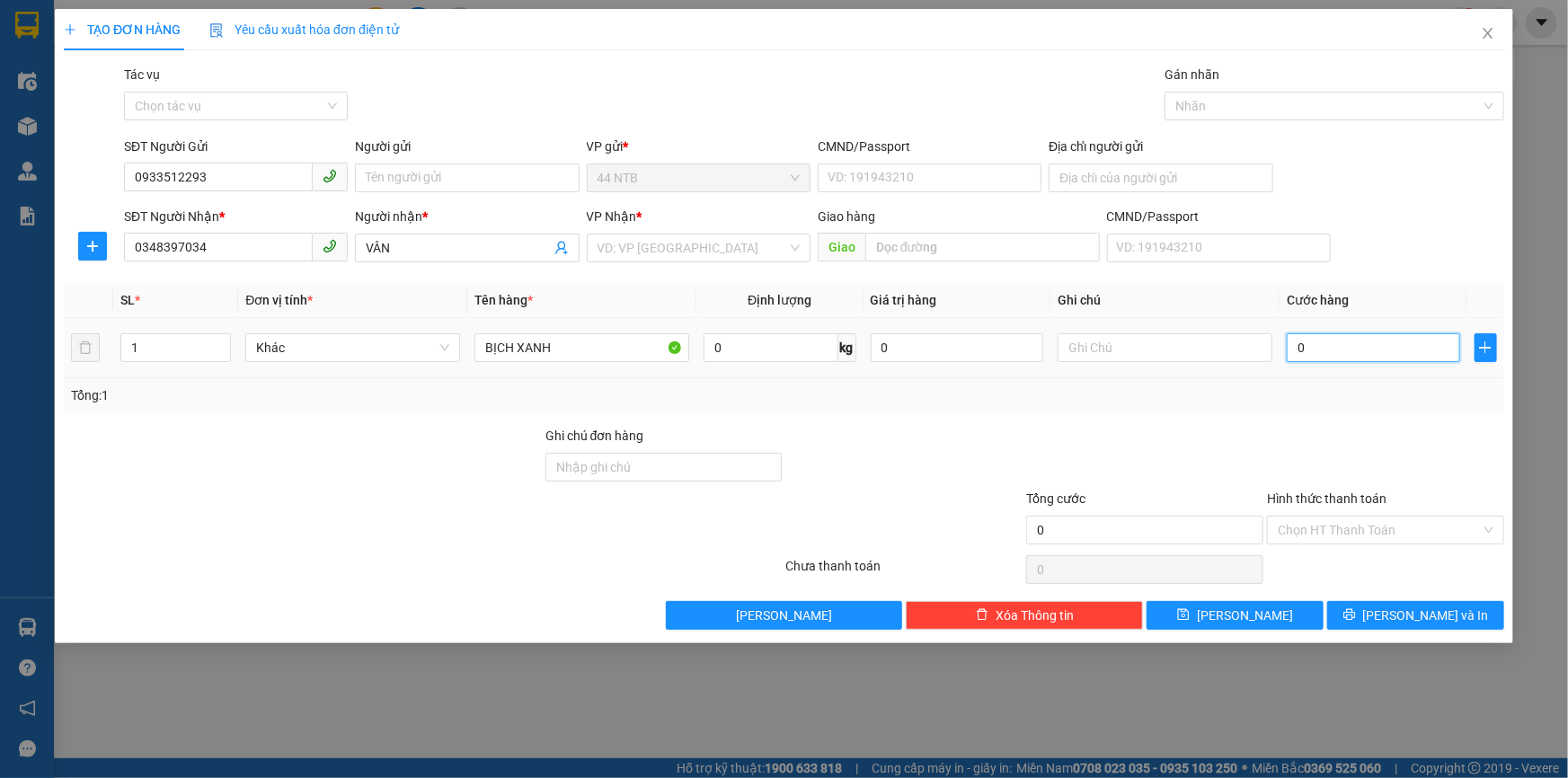
type input "3"
type input "30"
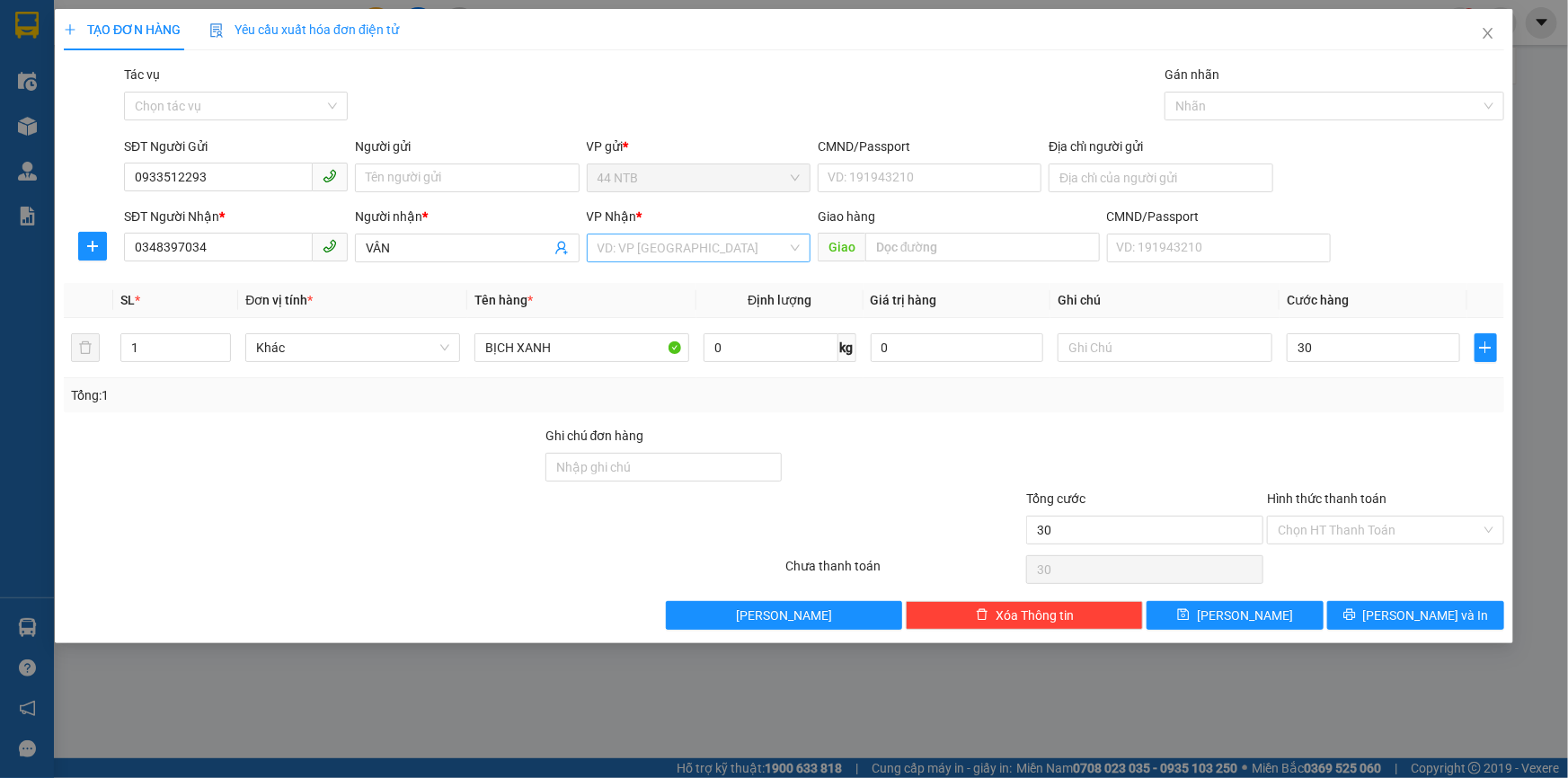
type input "30.000"
click at [709, 254] on input "search" at bounding box center [692, 248] width 190 height 27
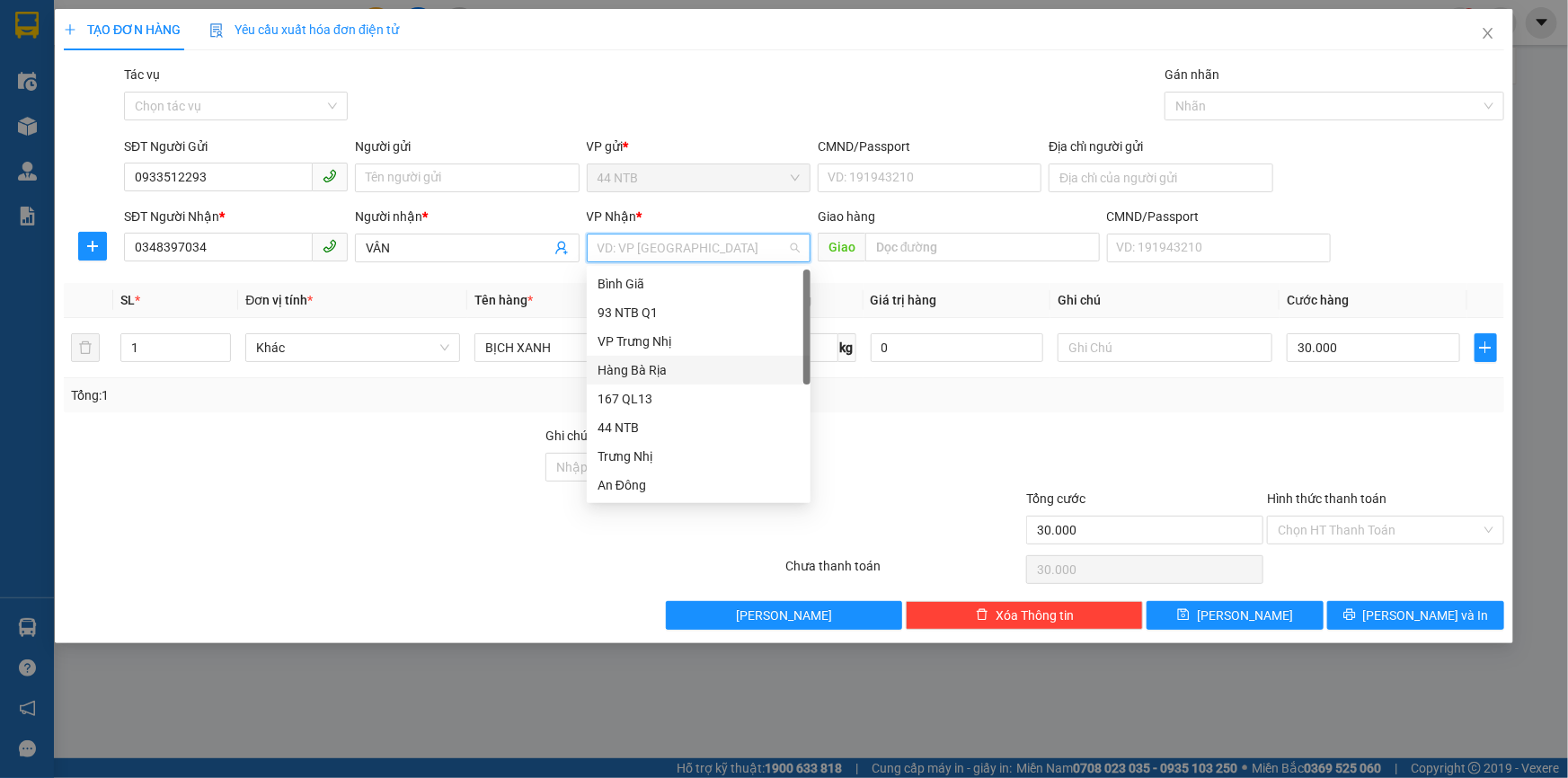
click at [664, 364] on div "Hàng Bà Rịa" at bounding box center [698, 370] width 202 height 20
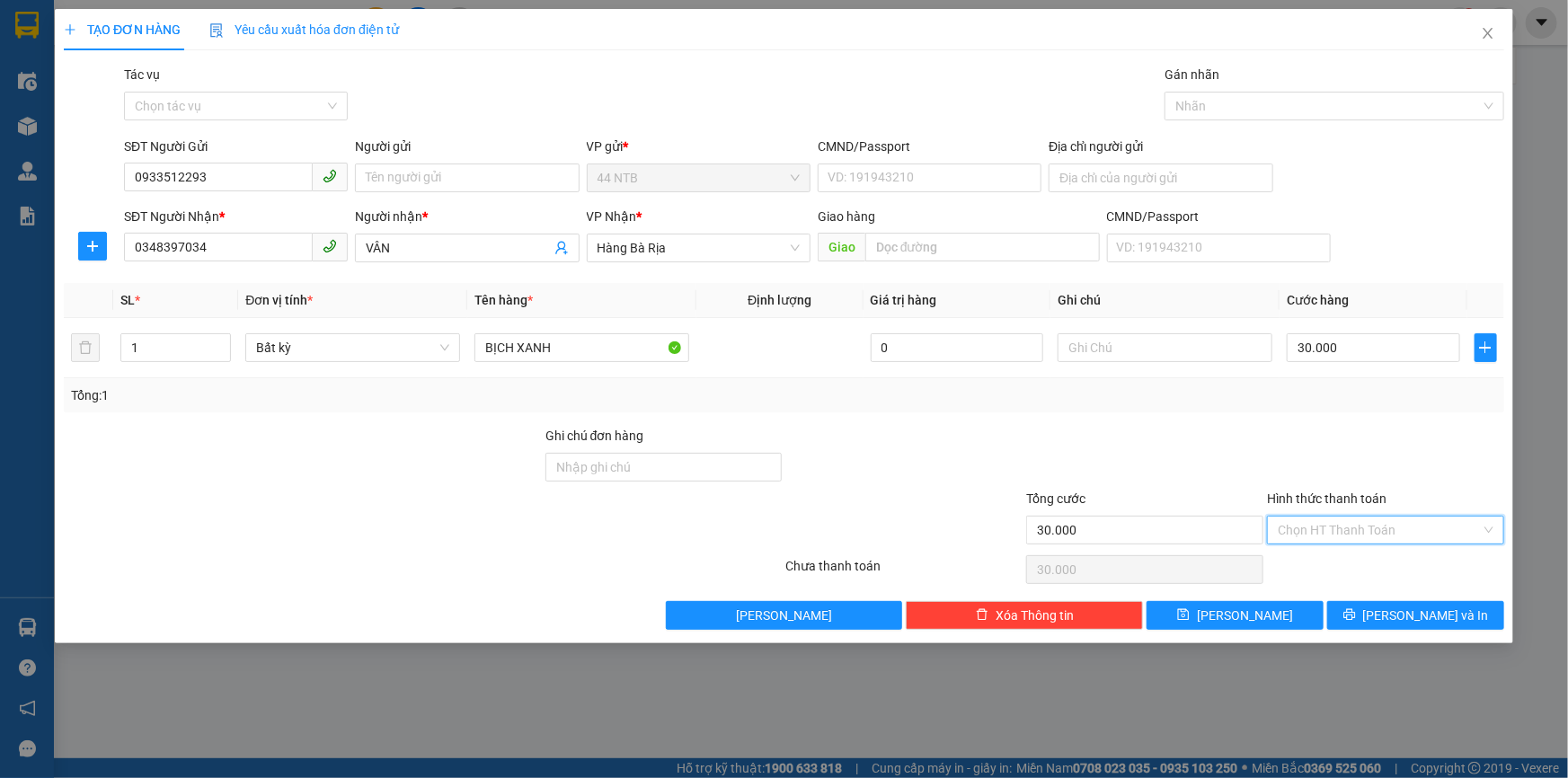
click at [1459, 527] on input "Hình thức thanh toán" at bounding box center [1379, 530] width 203 height 27
click at [1442, 555] on div "Tại văn phòng" at bounding box center [1385, 565] width 215 height 20
type input "0"
click at [1448, 603] on button "[PERSON_NAME] và In" at bounding box center [1415, 616] width 177 height 28
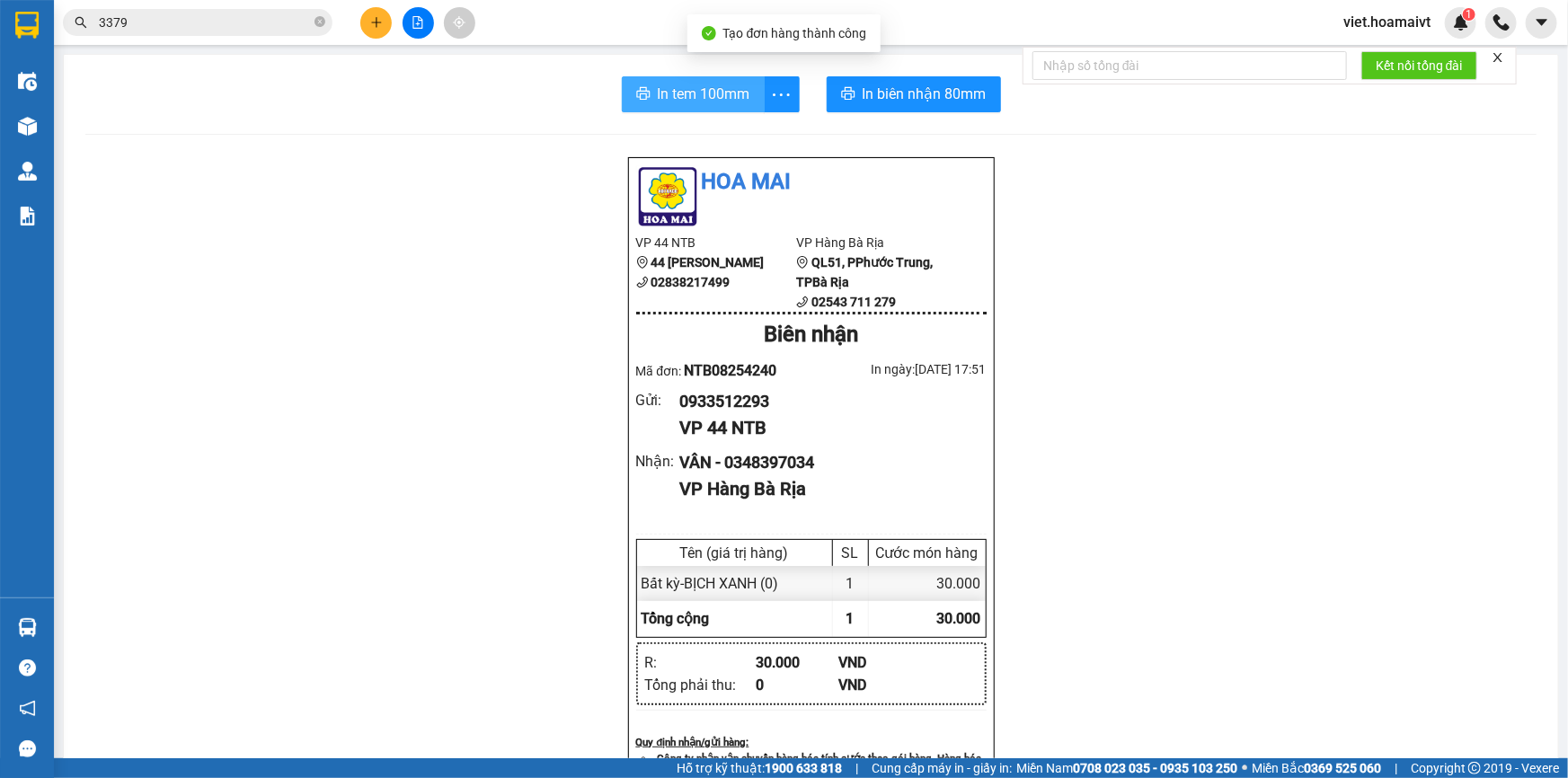
click at [691, 93] on span "In tem 100mm" at bounding box center [704, 94] width 93 height 23
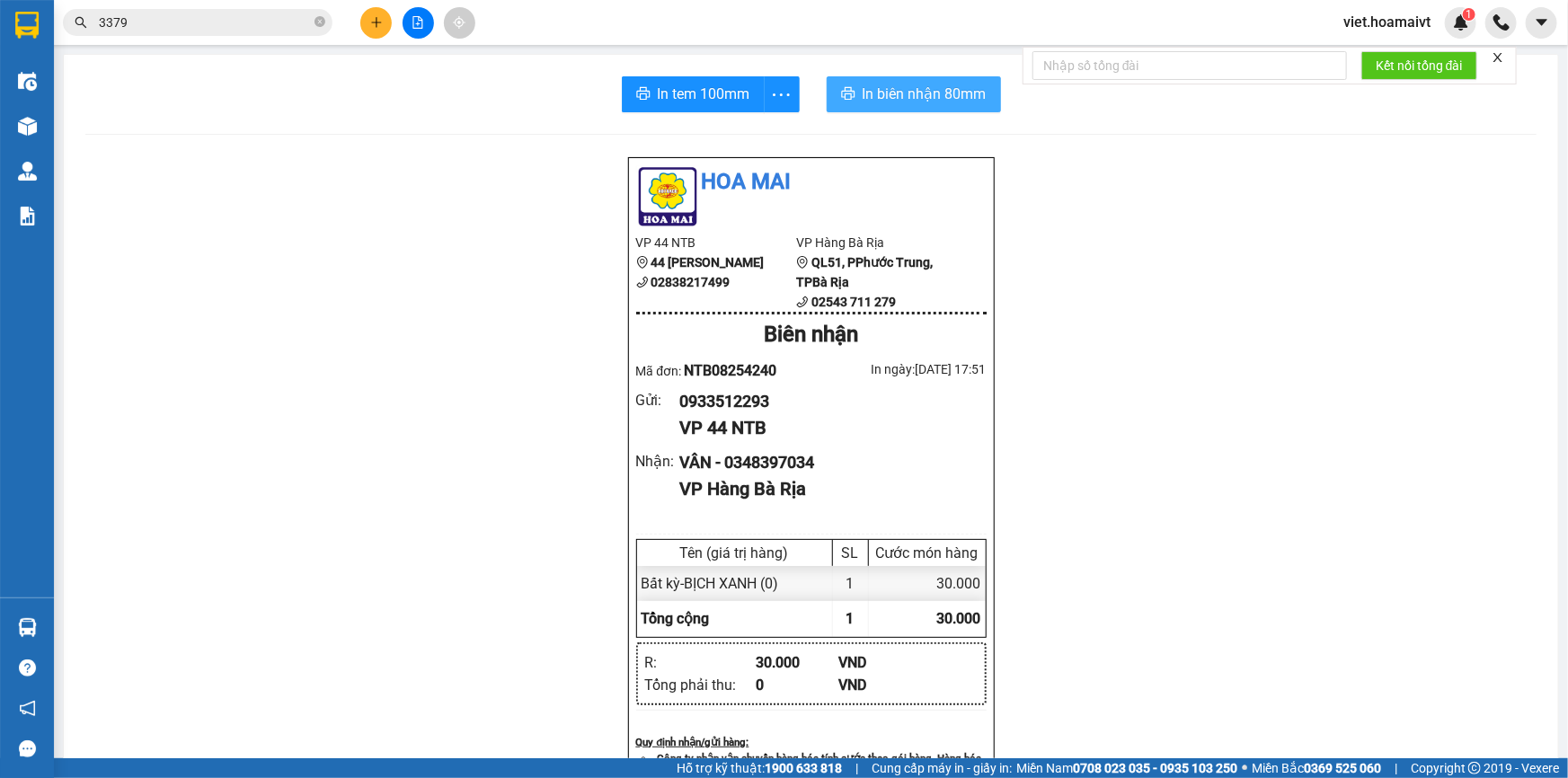
click at [948, 92] on span "In biên nhận 80mm" at bounding box center [924, 94] width 124 height 23
click at [391, 23] on button at bounding box center [376, 23] width 31 height 31
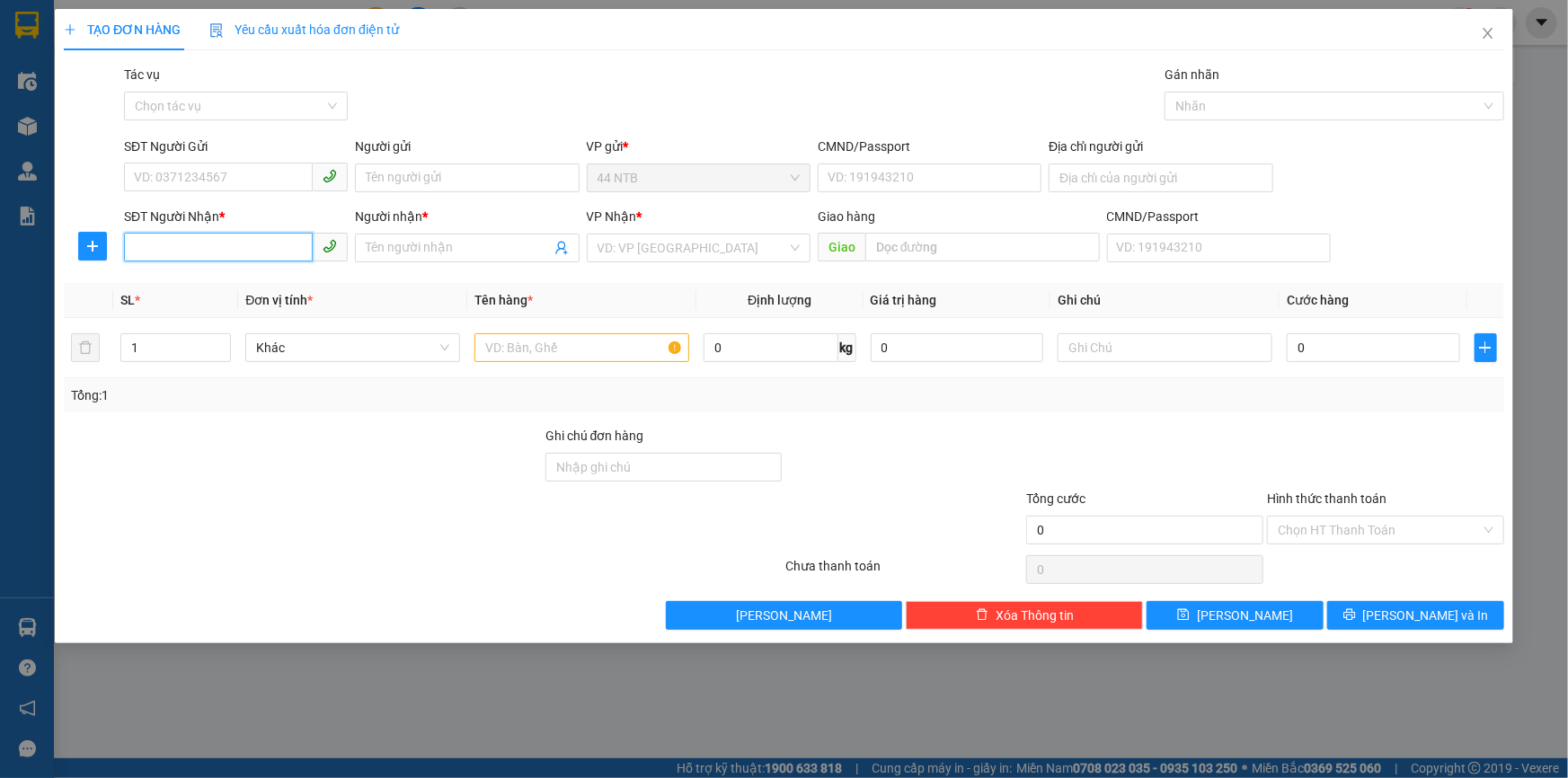
click at [214, 242] on input "SĐT Người Nhận *" at bounding box center [218, 247] width 189 height 28
type input "0933108180"
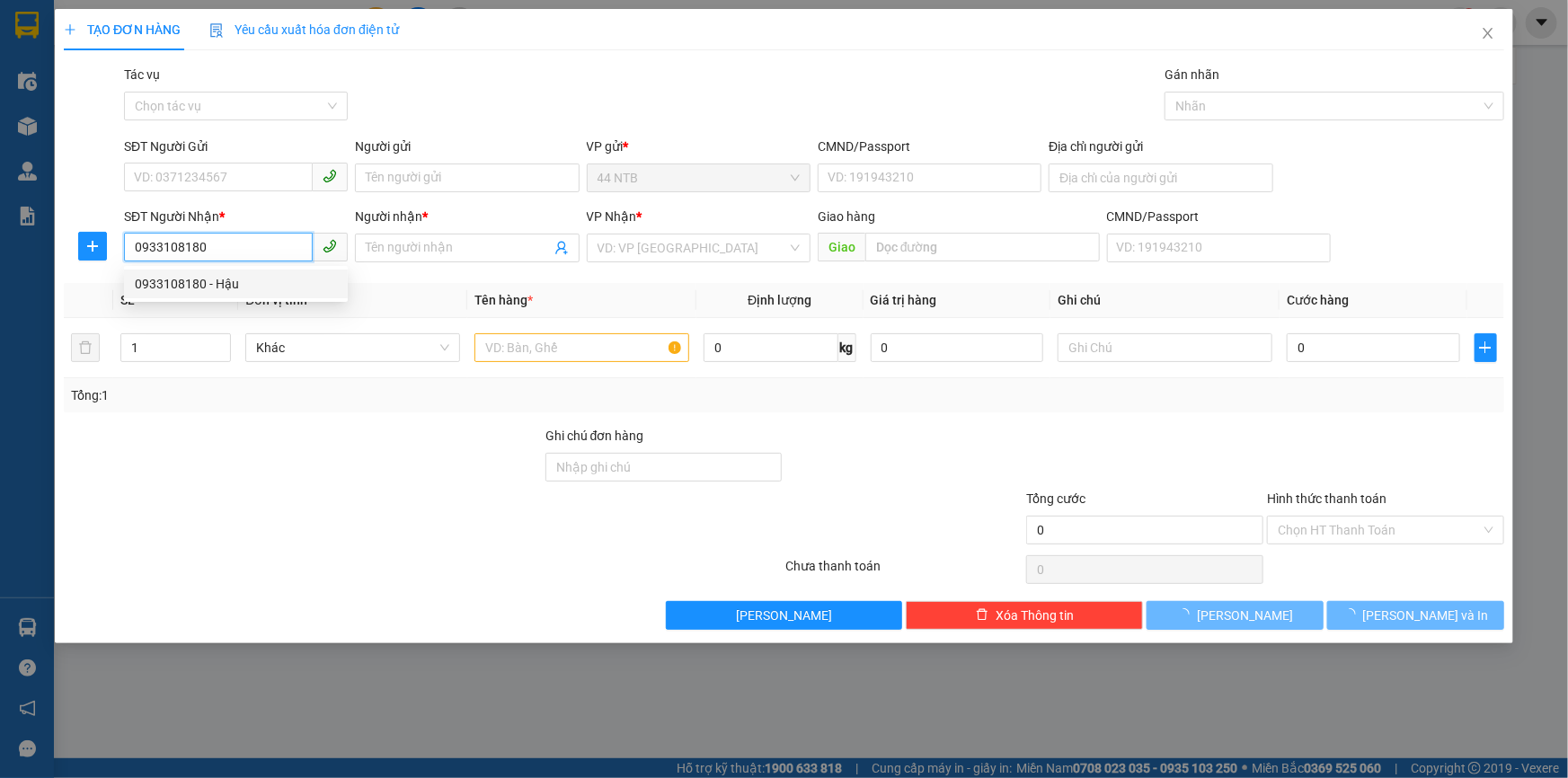
click at [237, 286] on div "0933108180 - Hậu" at bounding box center [235, 284] width 202 height 20
type input "Hậu"
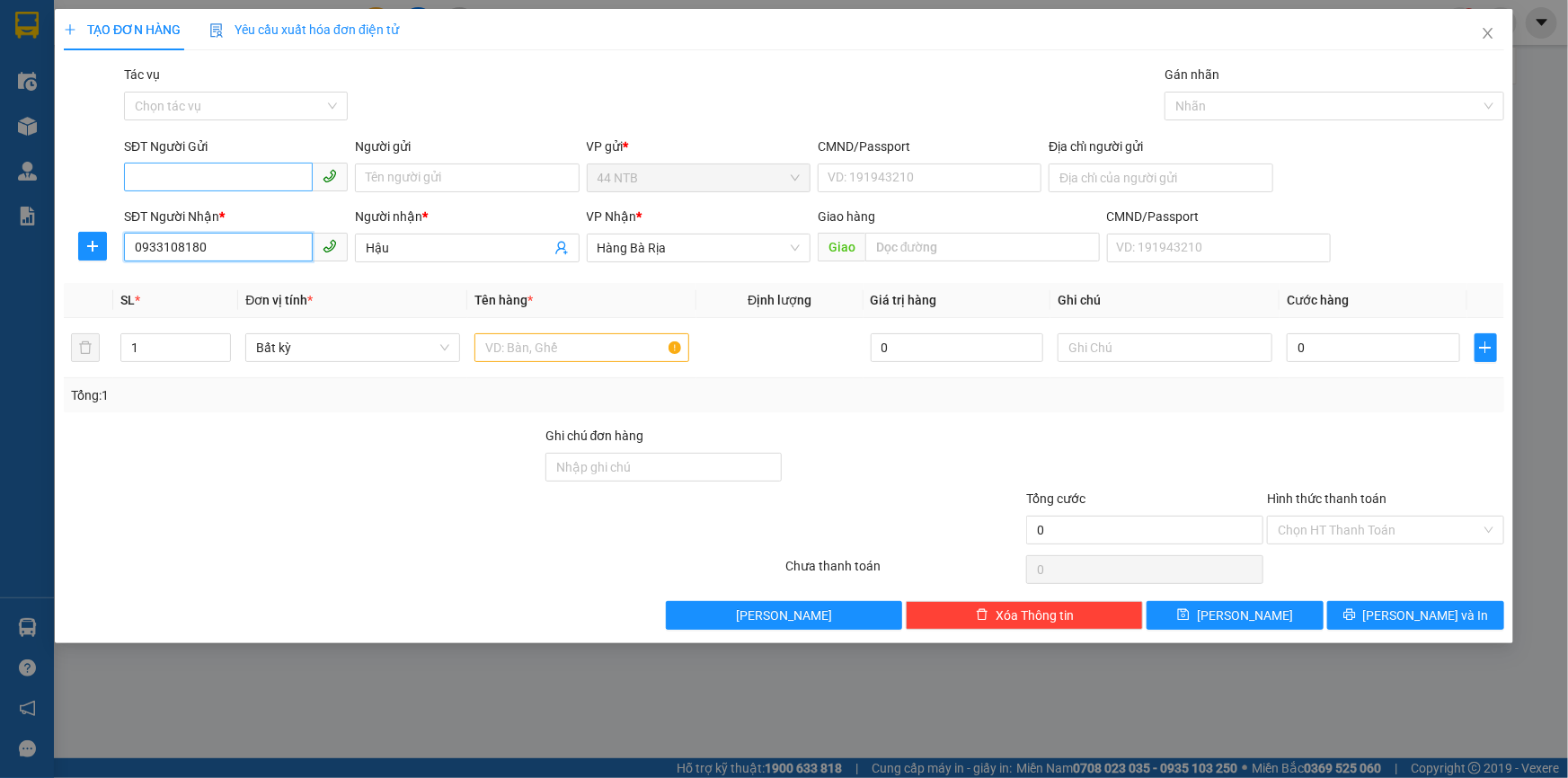
type input "0933108180"
click at [214, 178] on input "SĐT Người Gửi" at bounding box center [218, 176] width 189 height 28
drag, startPoint x: 196, startPoint y: 242, endPoint x: 294, endPoint y: 244, distance: 98.0
click at [196, 242] on div "0904511895" at bounding box center [235, 242] width 202 height 20
type input "0904791195"
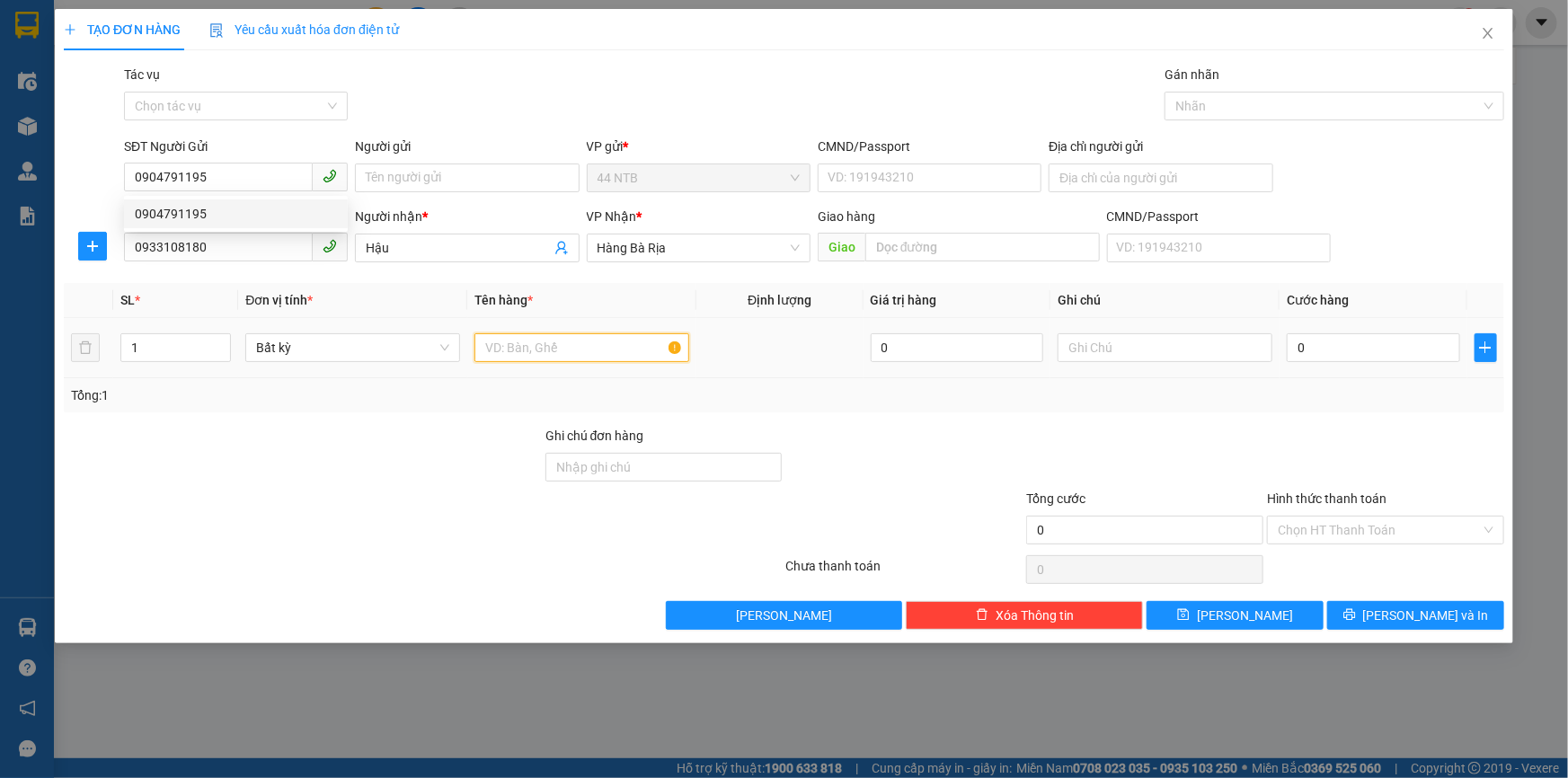
click at [564, 346] on input "text" at bounding box center [581, 347] width 214 height 28
type input "2"
click at [222, 343] on icon "up" at bounding box center [221, 343] width 7 height 7
click at [559, 350] on input "text" at bounding box center [581, 347] width 214 height 28
type input "THUNG LK"
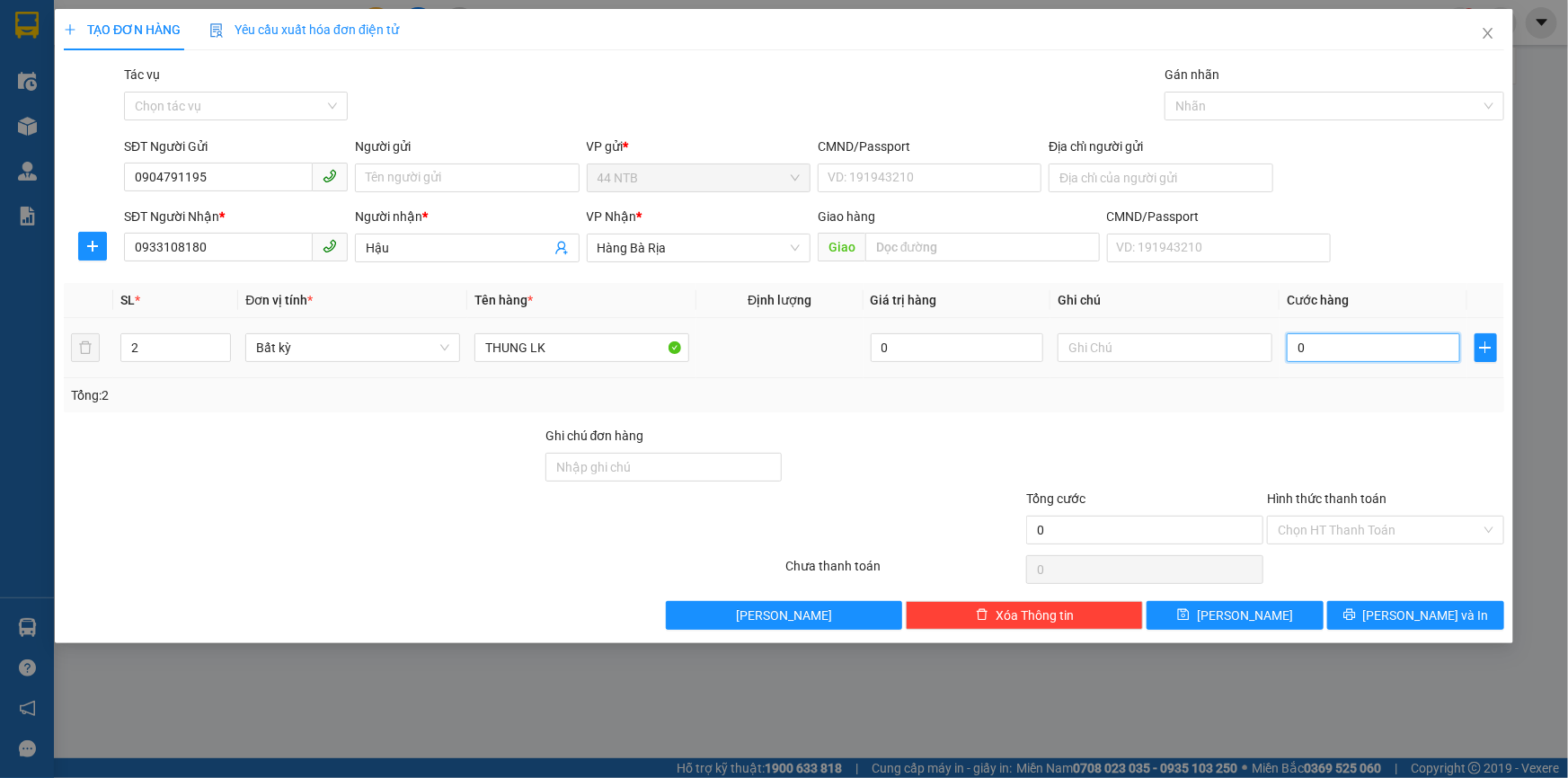
click at [1314, 346] on input "0" at bounding box center [1374, 347] width 174 height 28
type input "5"
type input "50"
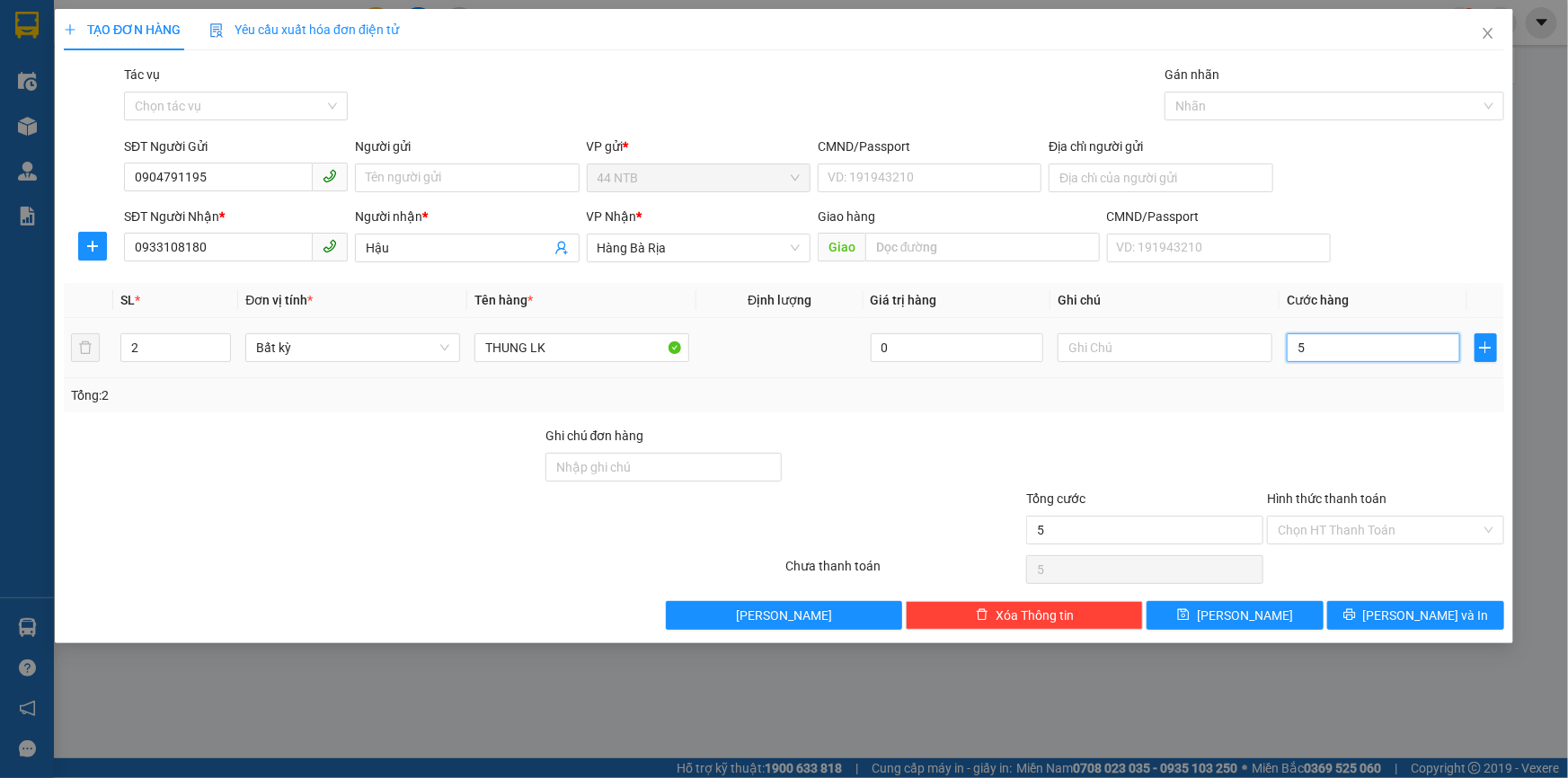
type input "50"
type input "50.000"
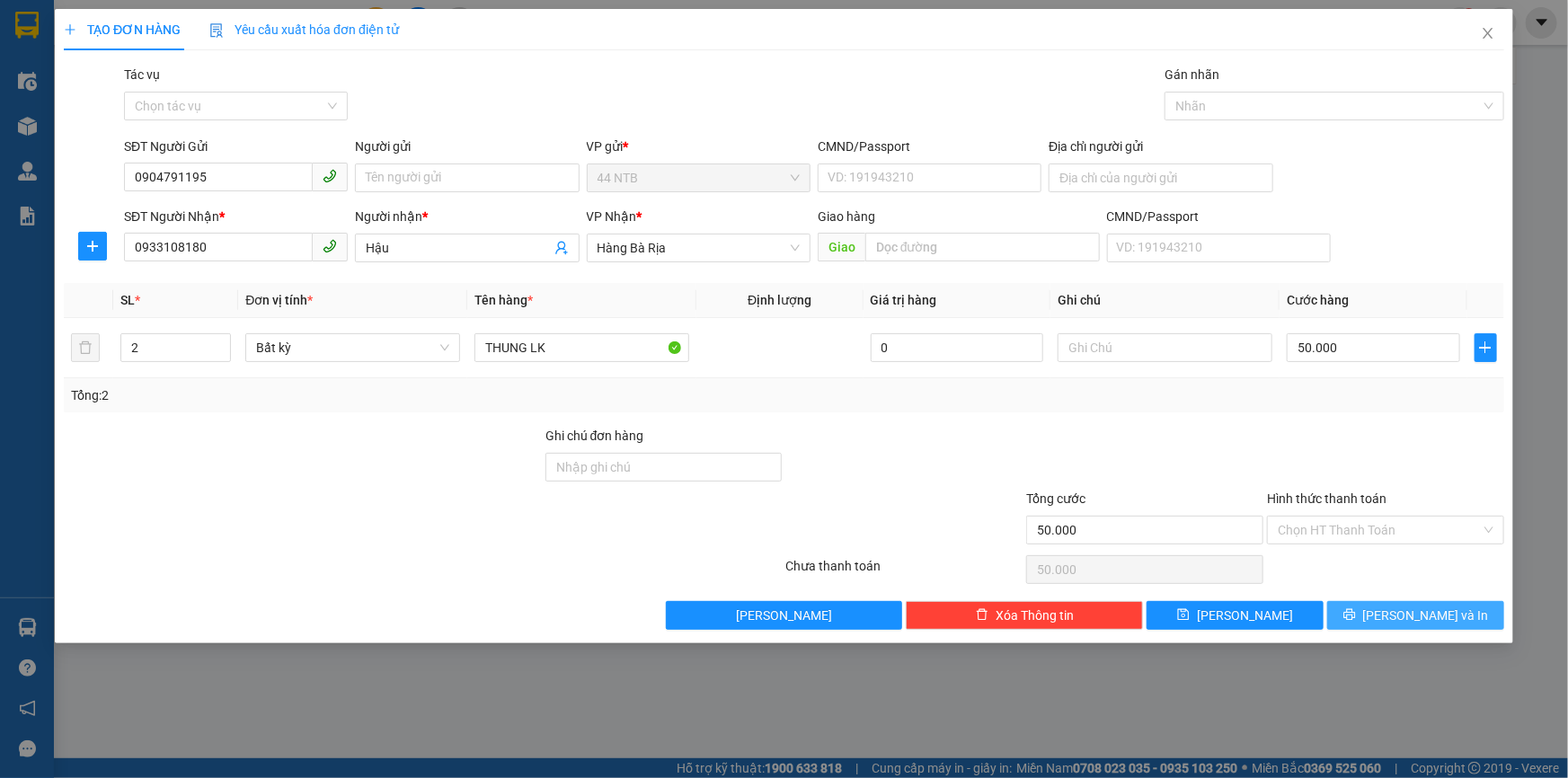
click at [1396, 604] on button "[PERSON_NAME] và In" at bounding box center [1415, 616] width 177 height 28
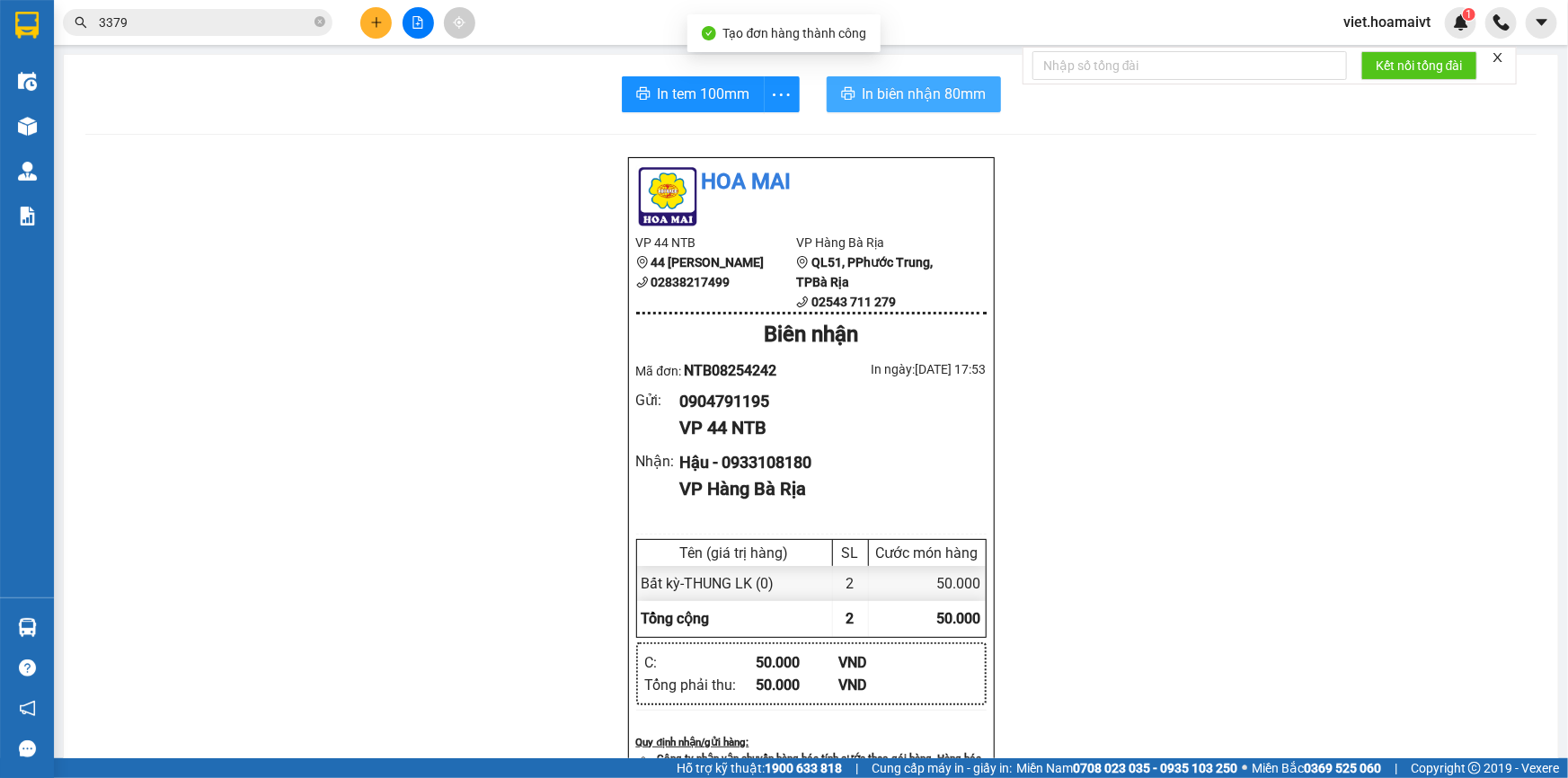
click at [897, 92] on span "In biên nhận 80mm" at bounding box center [924, 94] width 124 height 23
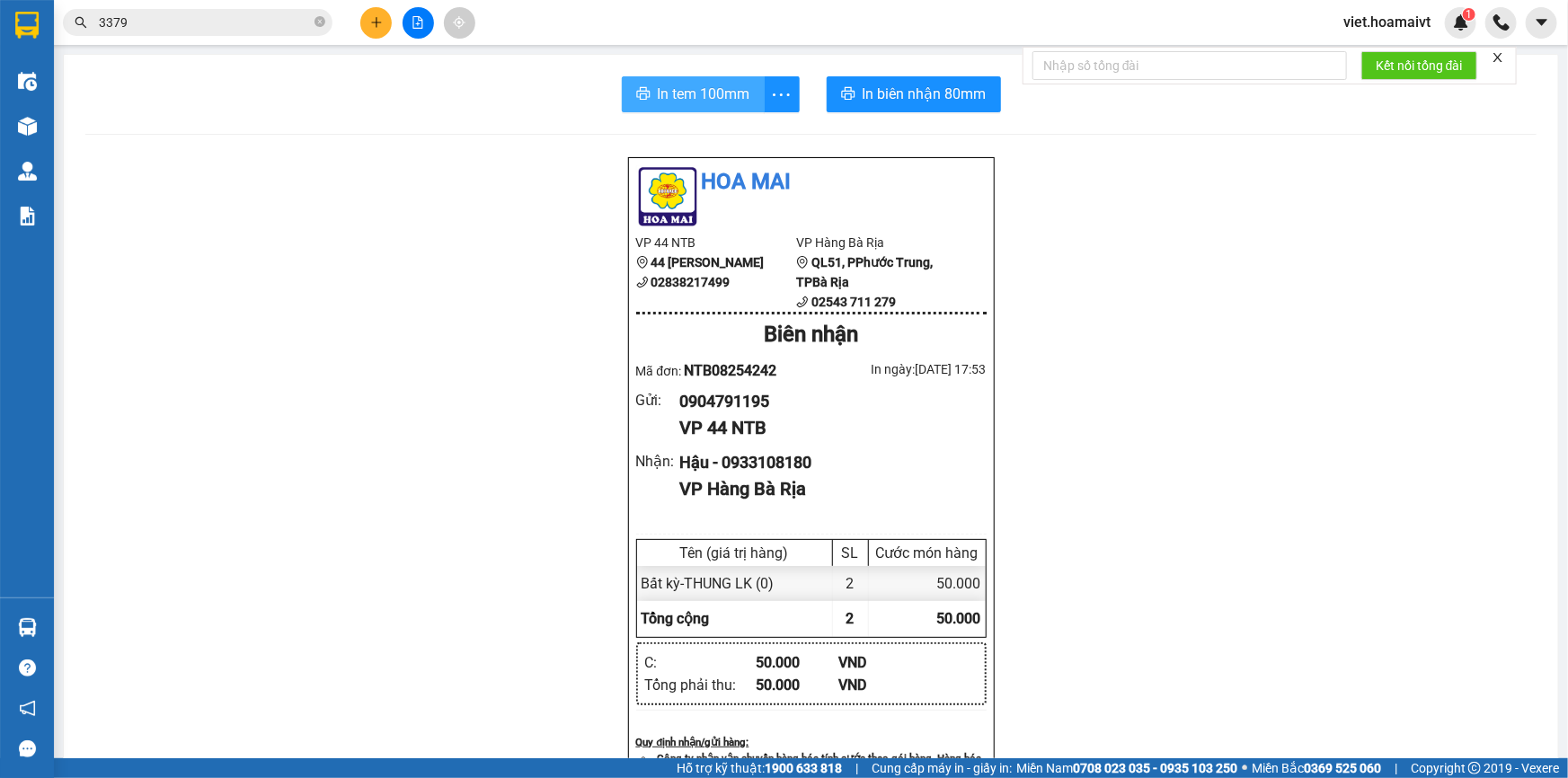
click at [704, 92] on span "In tem 100mm" at bounding box center [704, 94] width 93 height 23
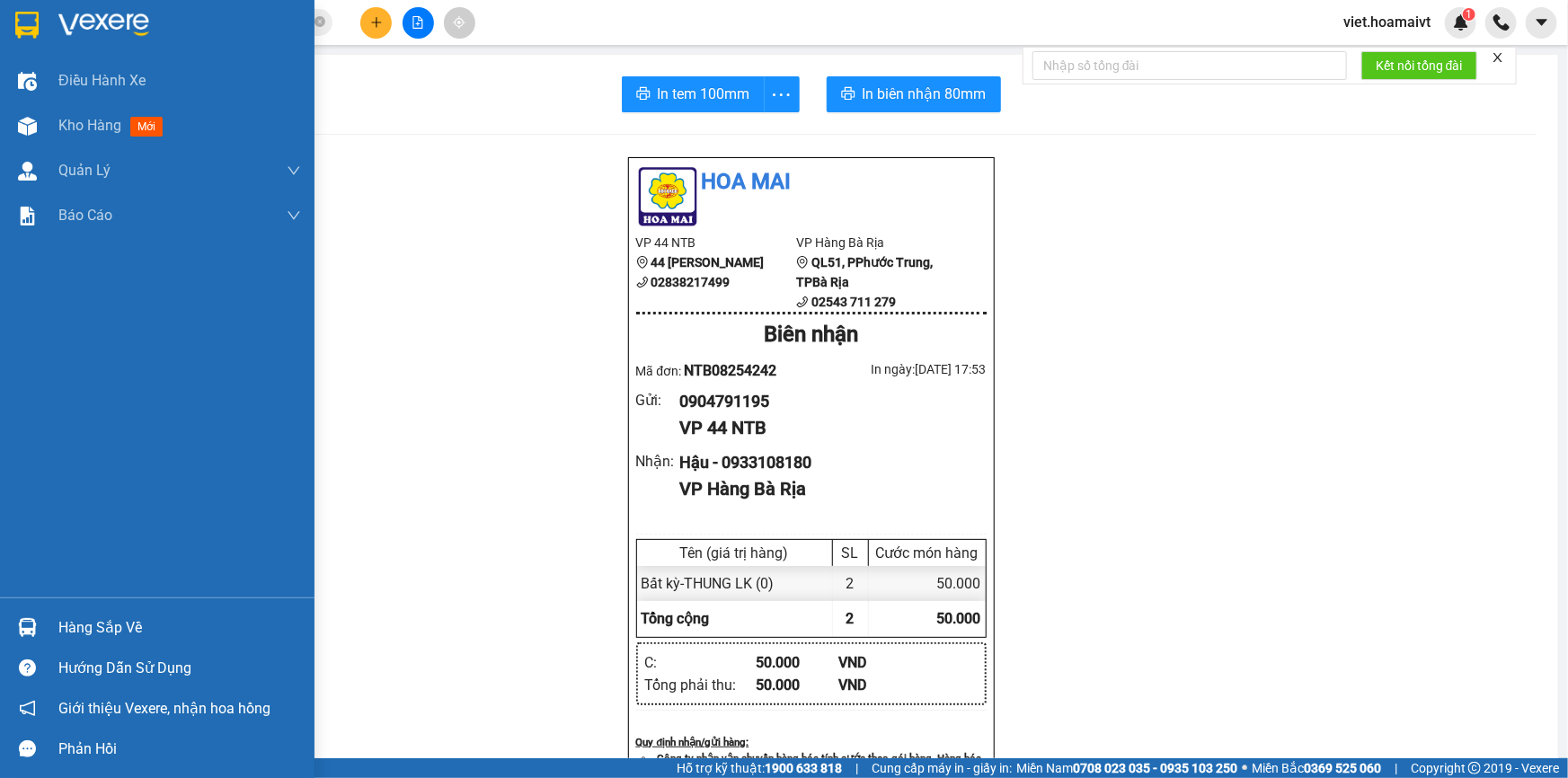
click at [60, 26] on img at bounding box center [104, 25] width 91 height 27
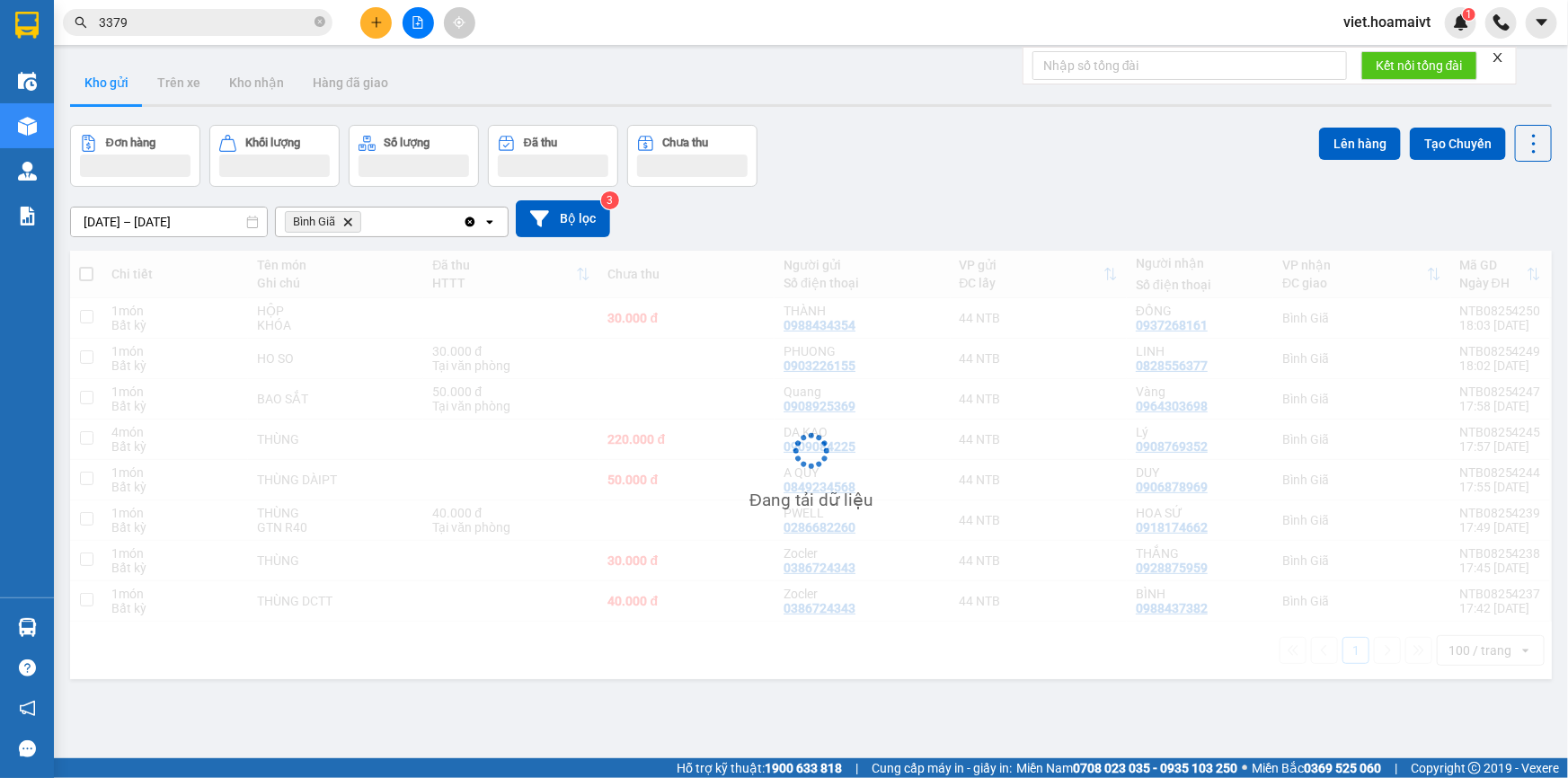
click at [1040, 184] on div "Đơn hàng Khối lượng Số lượng Đã thu Chưa thu Lên hàng Tạo Chuyến" at bounding box center [811, 156] width 1482 height 62
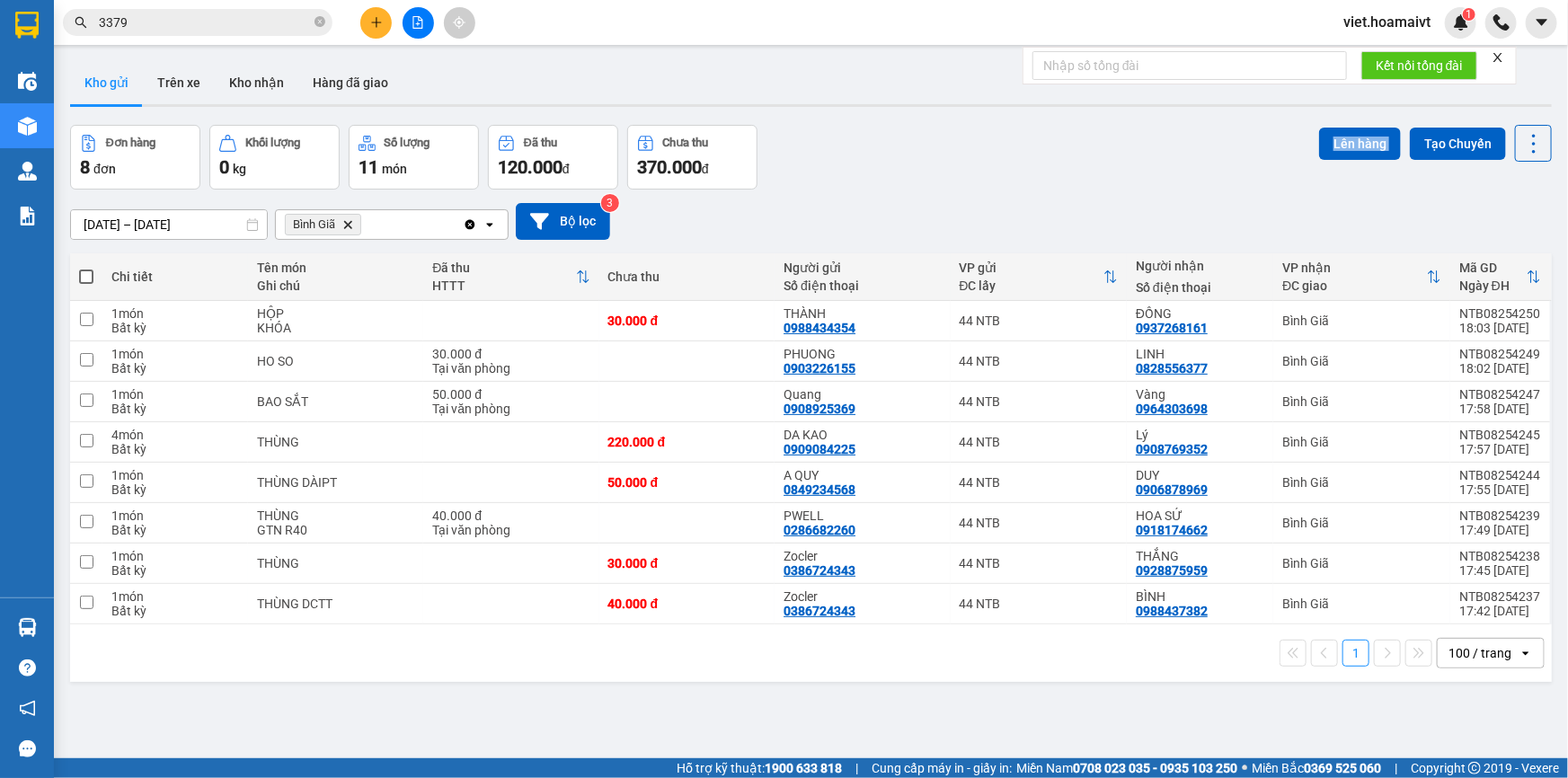
click at [1040, 184] on div "Đơn hàng 8 đơn Khối lượng 0 kg Số lượng 11 món Đã thu 120.000 đ Chưa thu 370.00…" at bounding box center [811, 157] width 1482 height 65
click at [342, 221] on icon "Delete" at bounding box center [347, 224] width 10 height 10
click at [341, 221] on div "Chọn văn phòng nhận" at bounding box center [348, 224] width 124 height 18
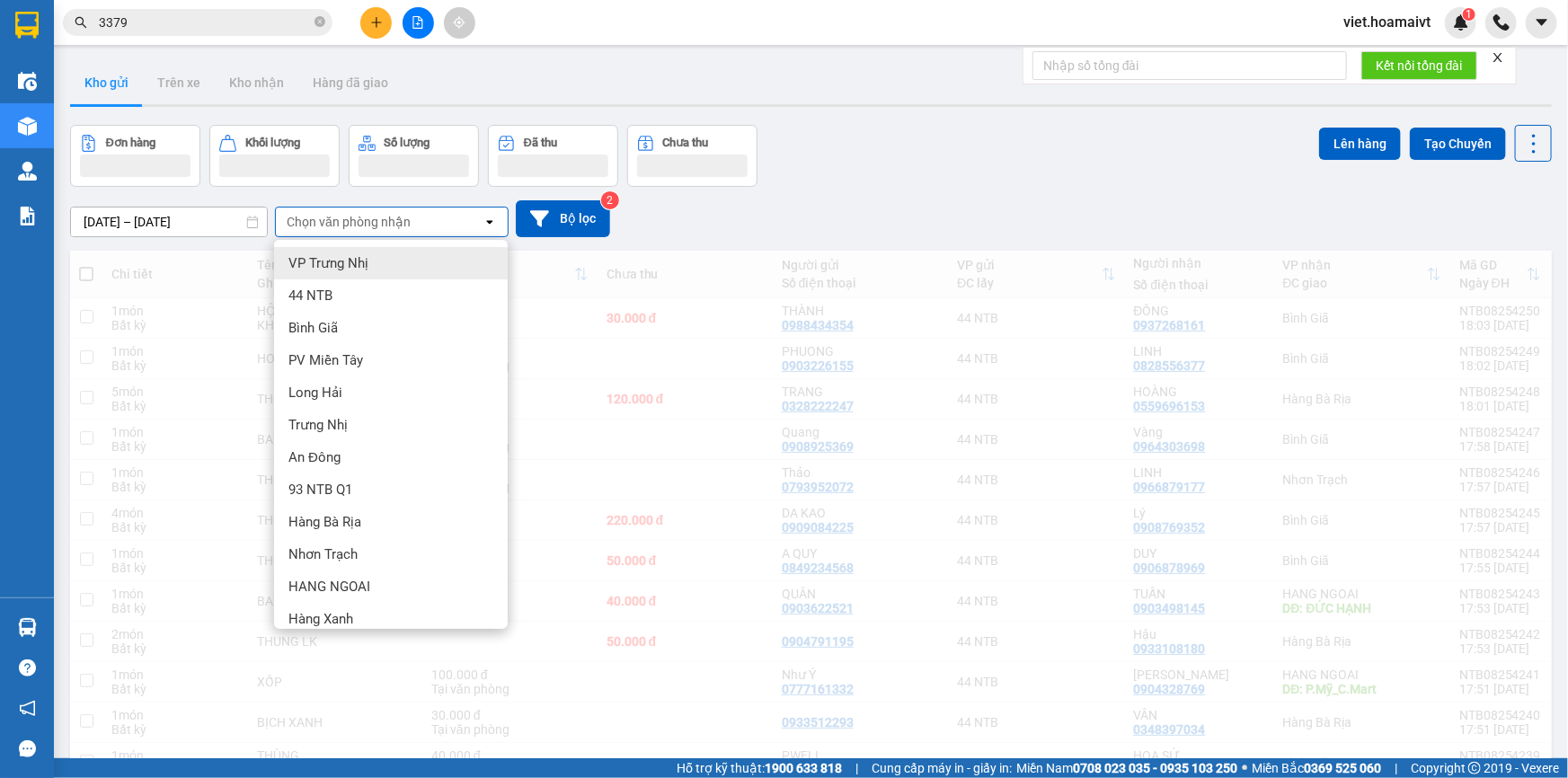
click at [1033, 221] on div "[DATE] – [DATE] Press the down arrow key to interact with the calendar and sele…" at bounding box center [811, 218] width 1482 height 37
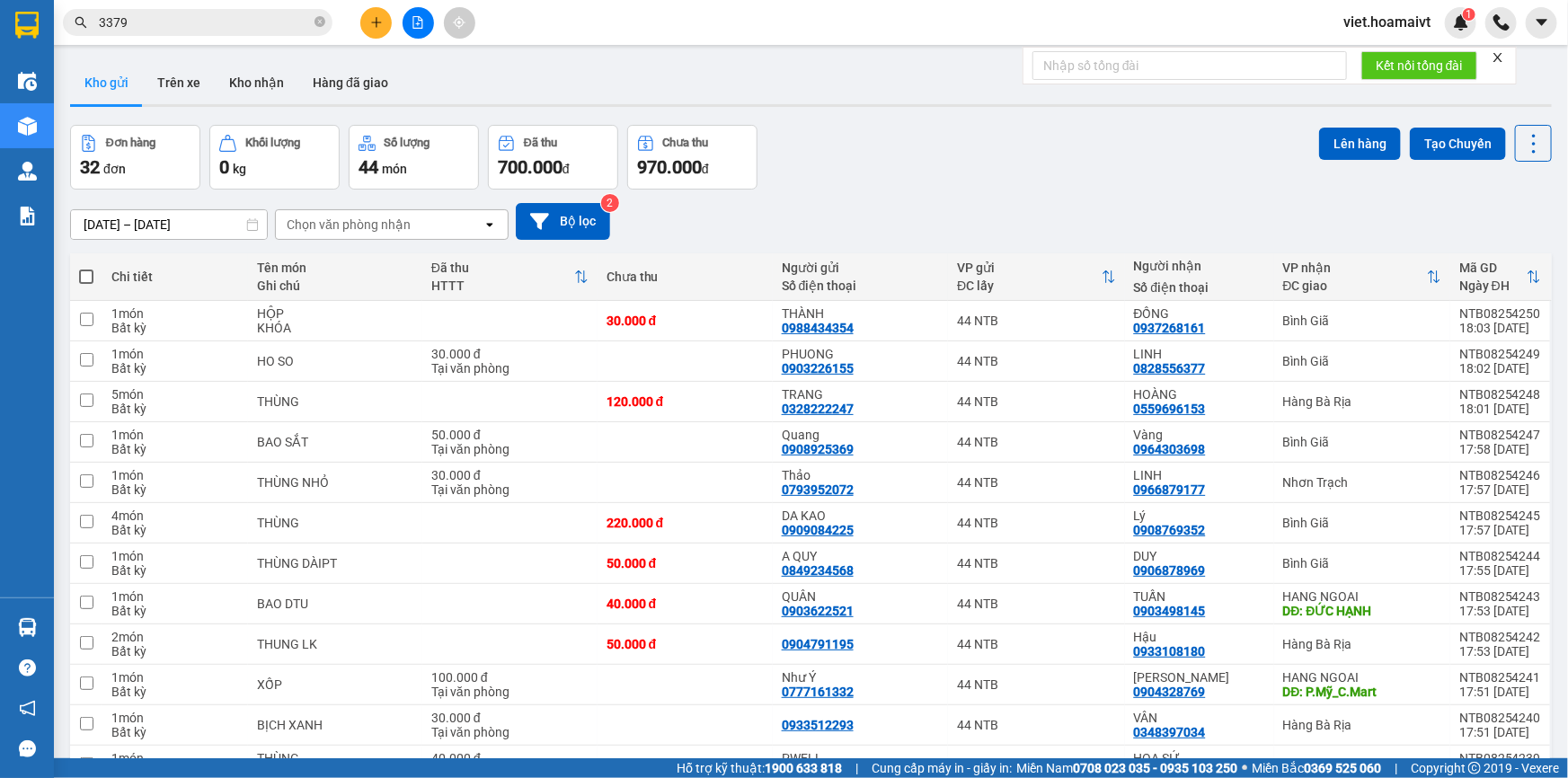
click at [382, 216] on div "Chọn văn phòng nhận" at bounding box center [348, 224] width 124 height 18
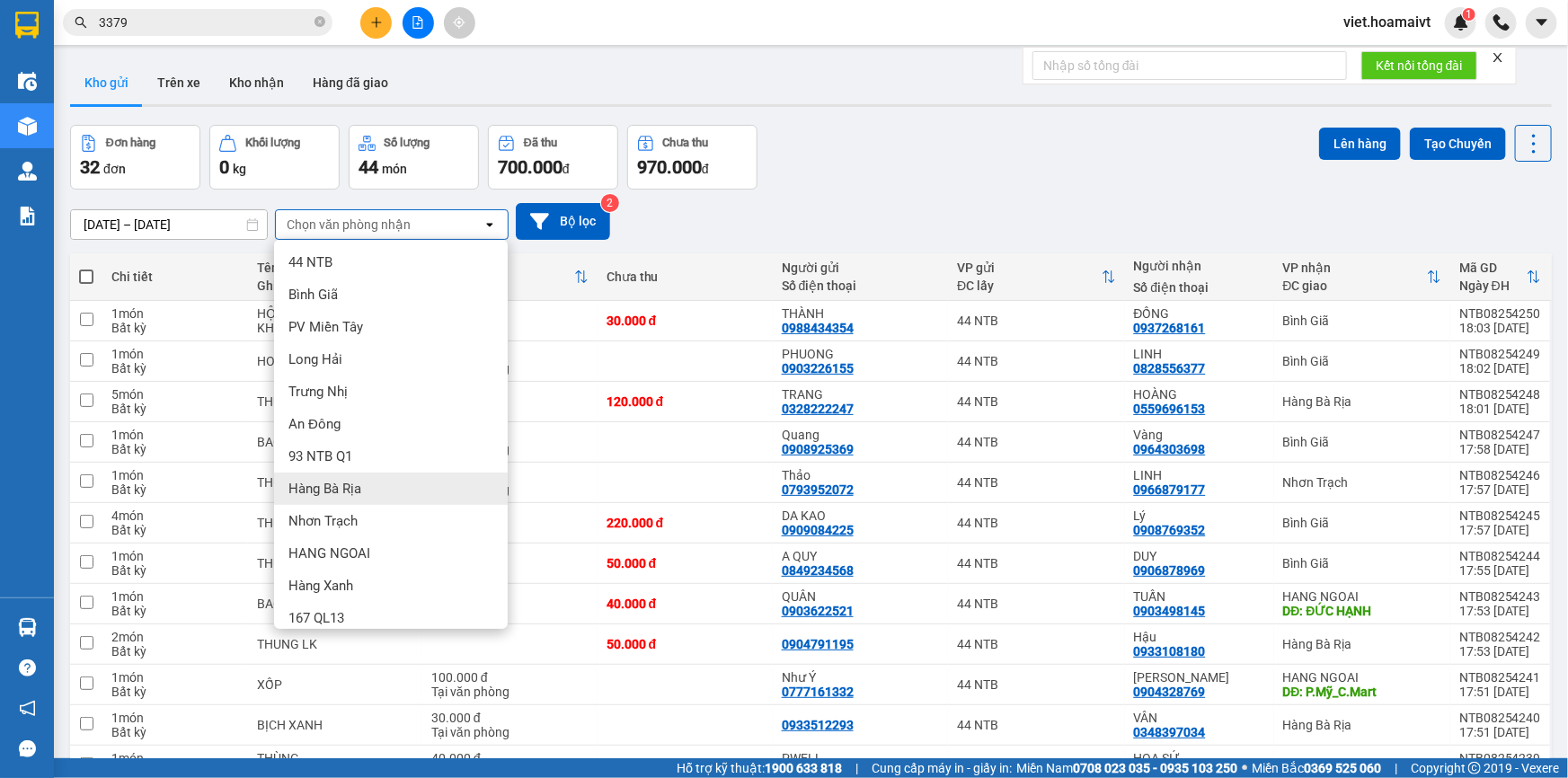
scroll to position [45, 0]
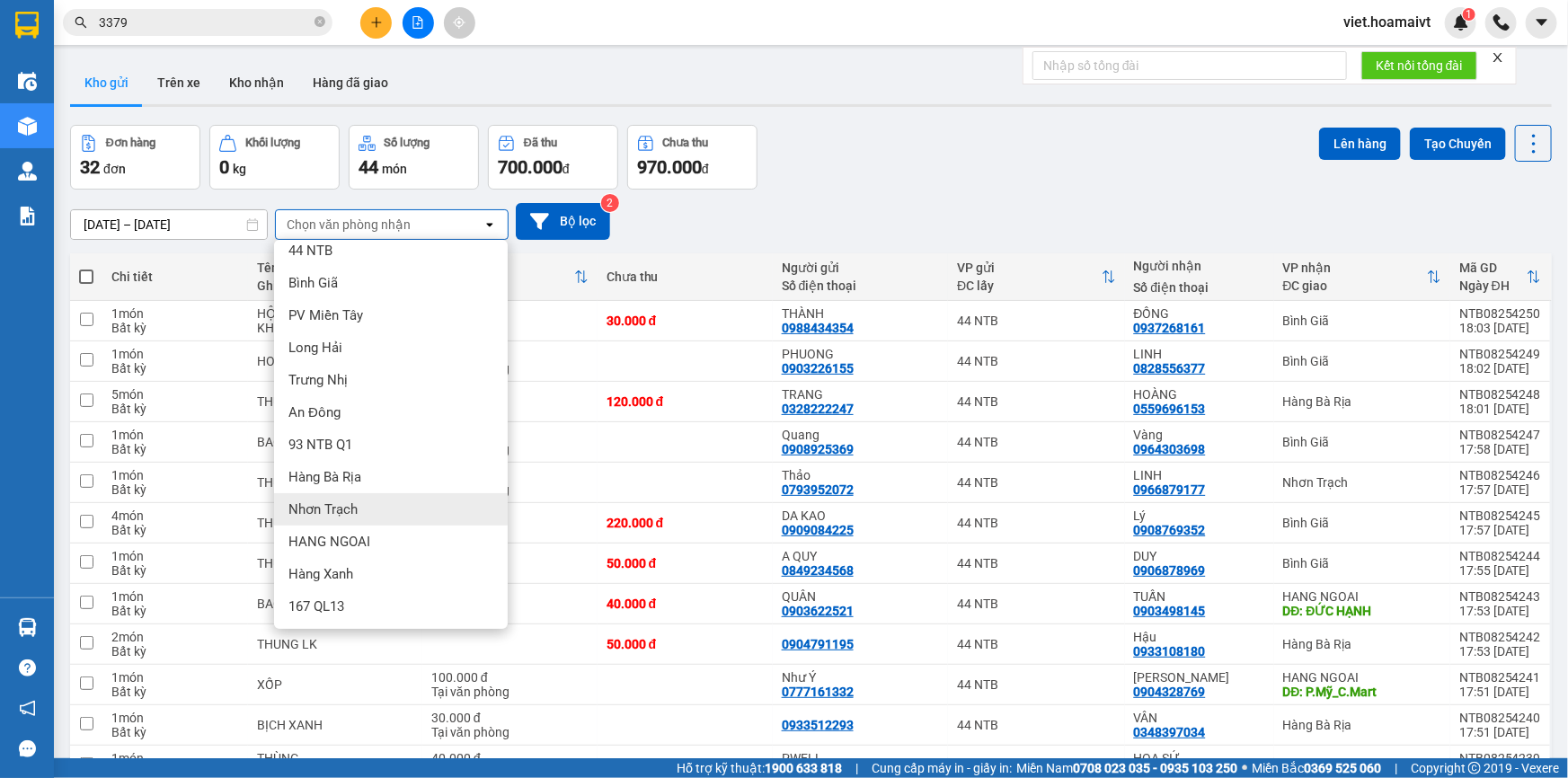
click at [388, 506] on div "Nhơn Trạch" at bounding box center [391, 509] width 233 height 32
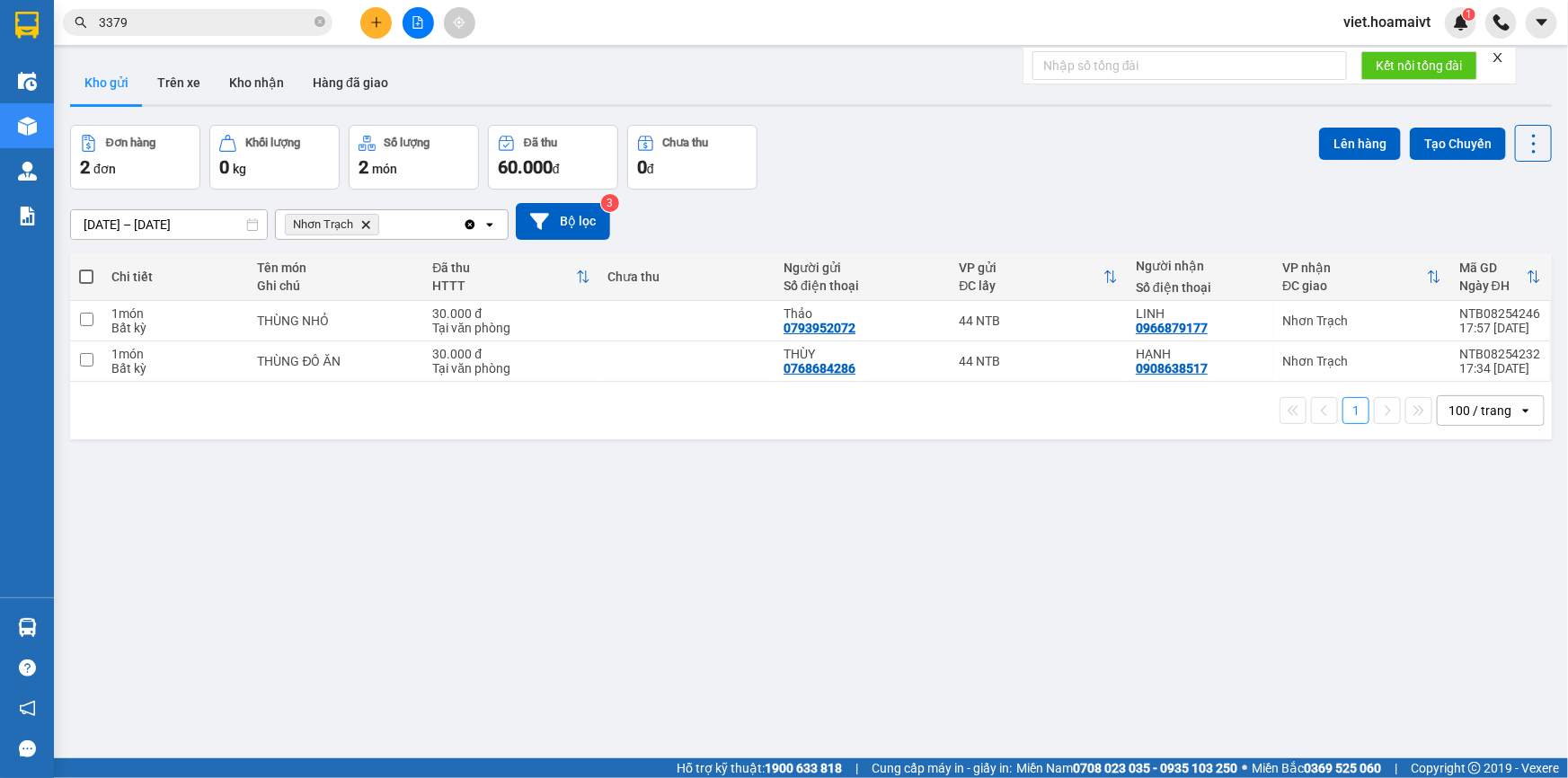
click at [965, 151] on div "Đơn hàng 2 đơn Khối lượng 0 kg Số lượng 2 món Đã thu 60.000 đ Chưa thu 0 đ Lên …" at bounding box center [811, 157] width 1482 height 65
click at [699, 314] on td at bounding box center [688, 321] width 176 height 41
checkbox input "true"
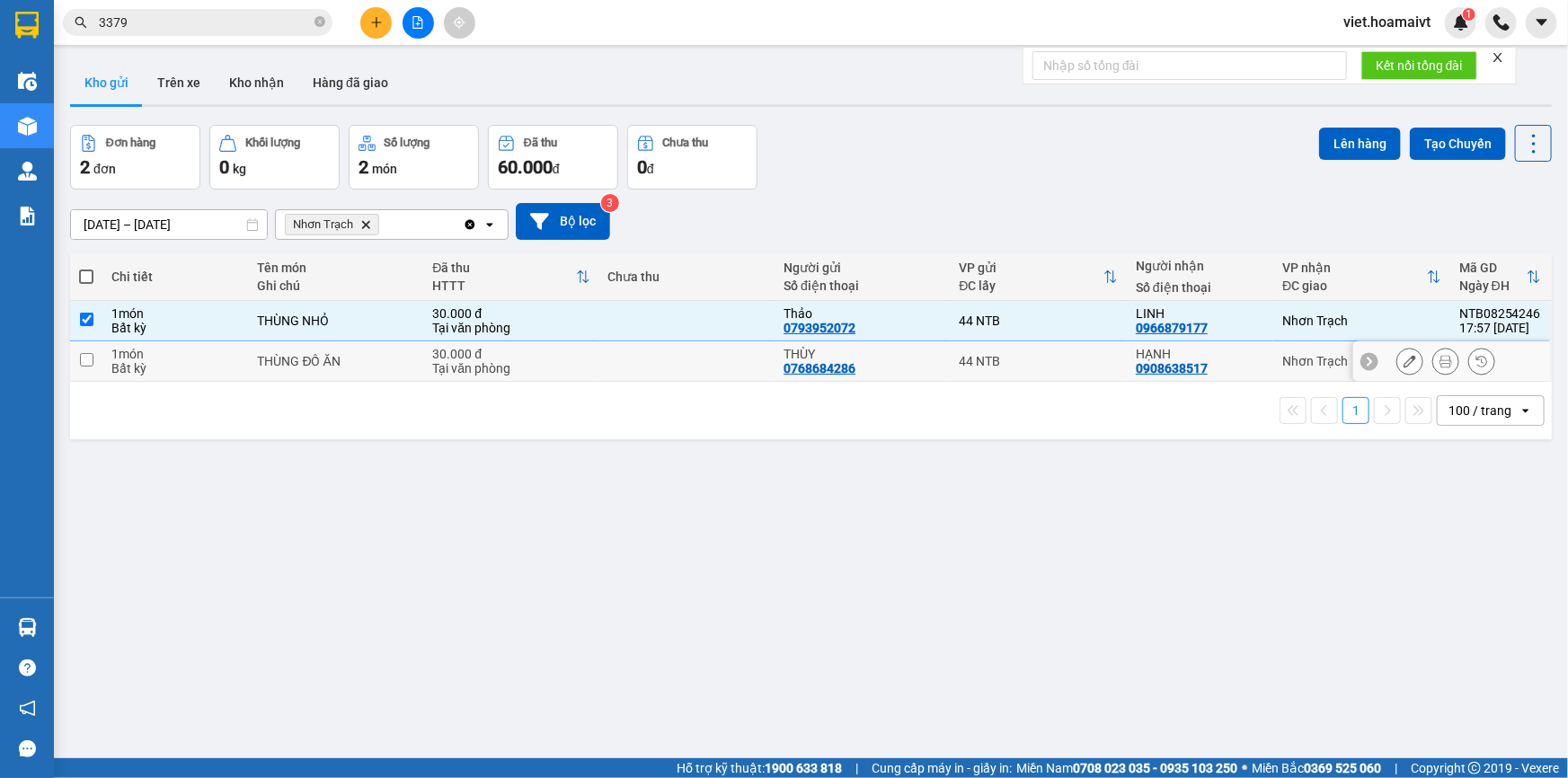
click at [710, 362] on td at bounding box center [688, 361] width 176 height 41
checkbox input "true"
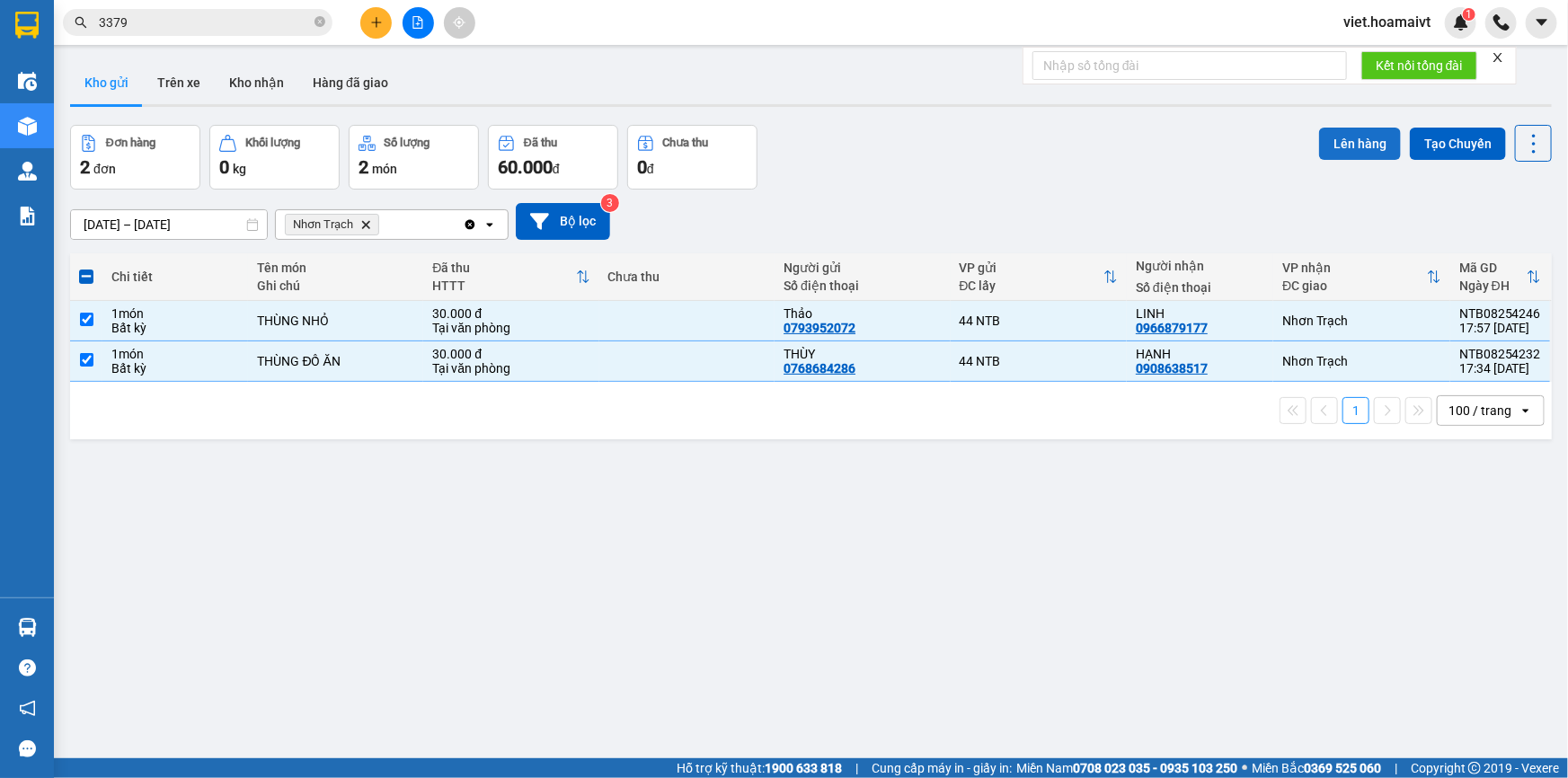
click at [1361, 144] on button "Lên hàng" at bounding box center [1360, 144] width 82 height 32
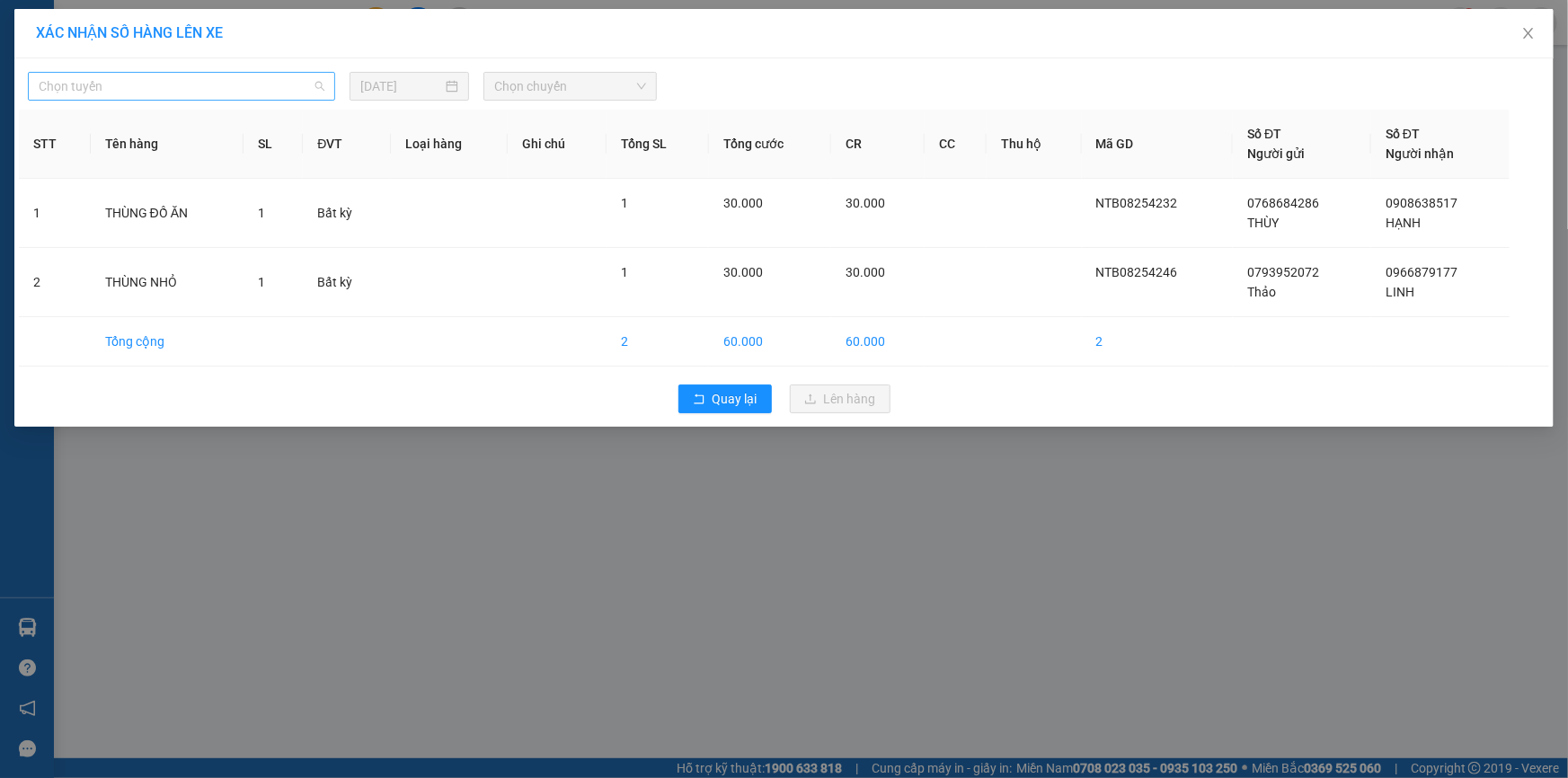
click at [163, 90] on span "Chọn tuyến" at bounding box center [181, 86] width 286 height 27
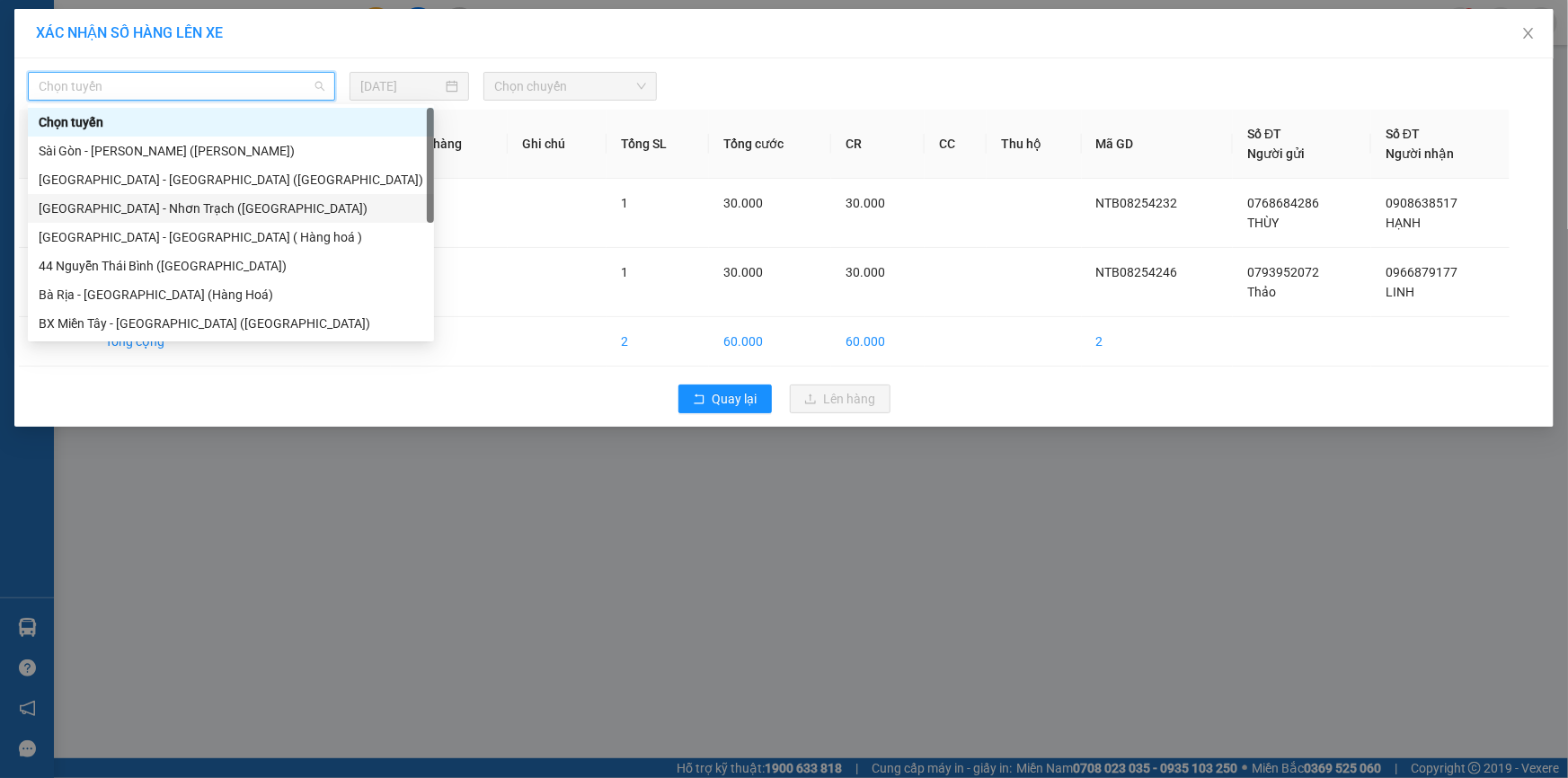
click at [200, 208] on div "[GEOGRAPHIC_DATA] - Nhơn Trạch ([GEOGRAPHIC_DATA])" at bounding box center [231, 208] width 384 height 20
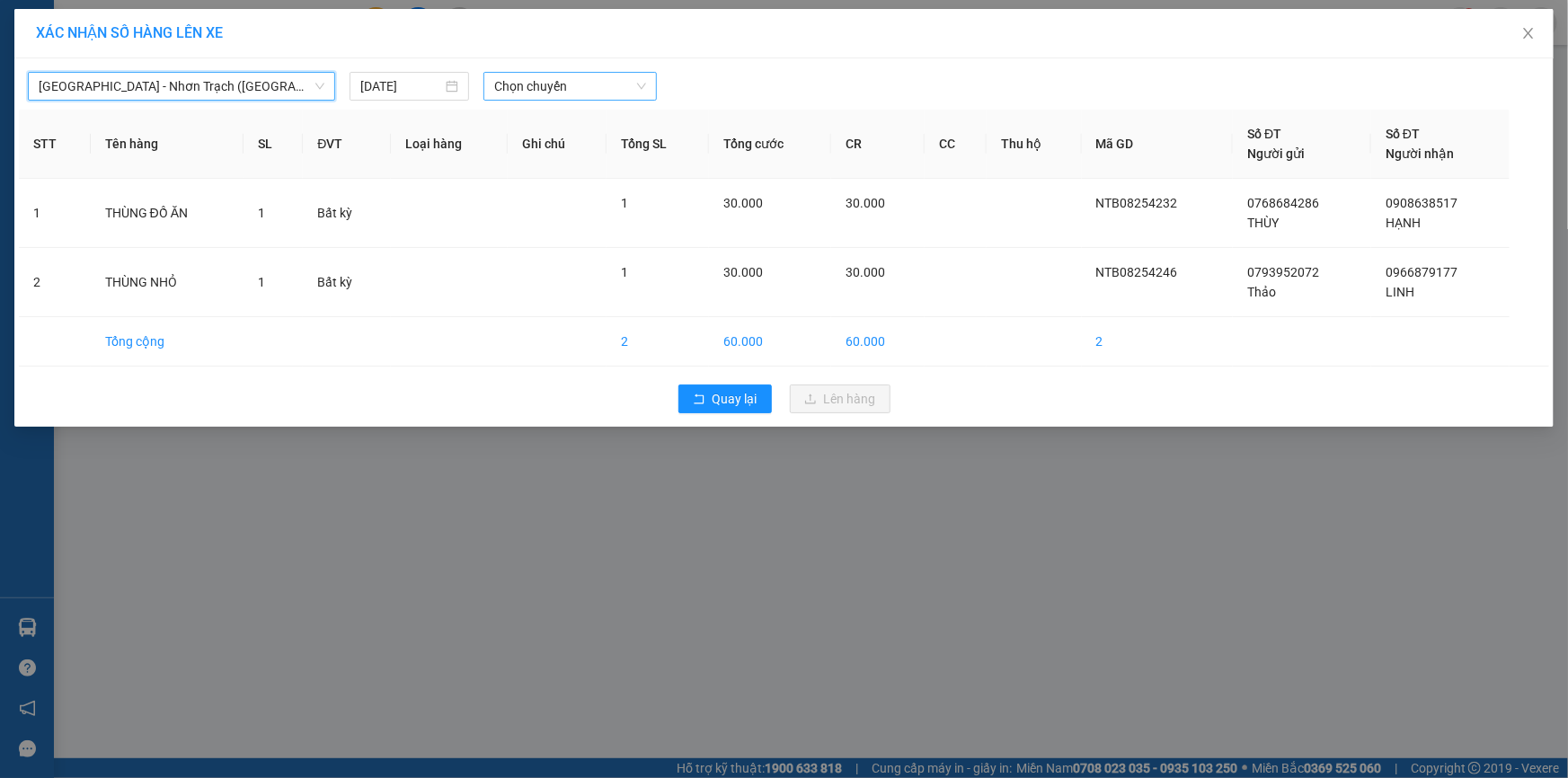
click at [627, 74] on span "Chọn chuyến" at bounding box center [570, 86] width 152 height 27
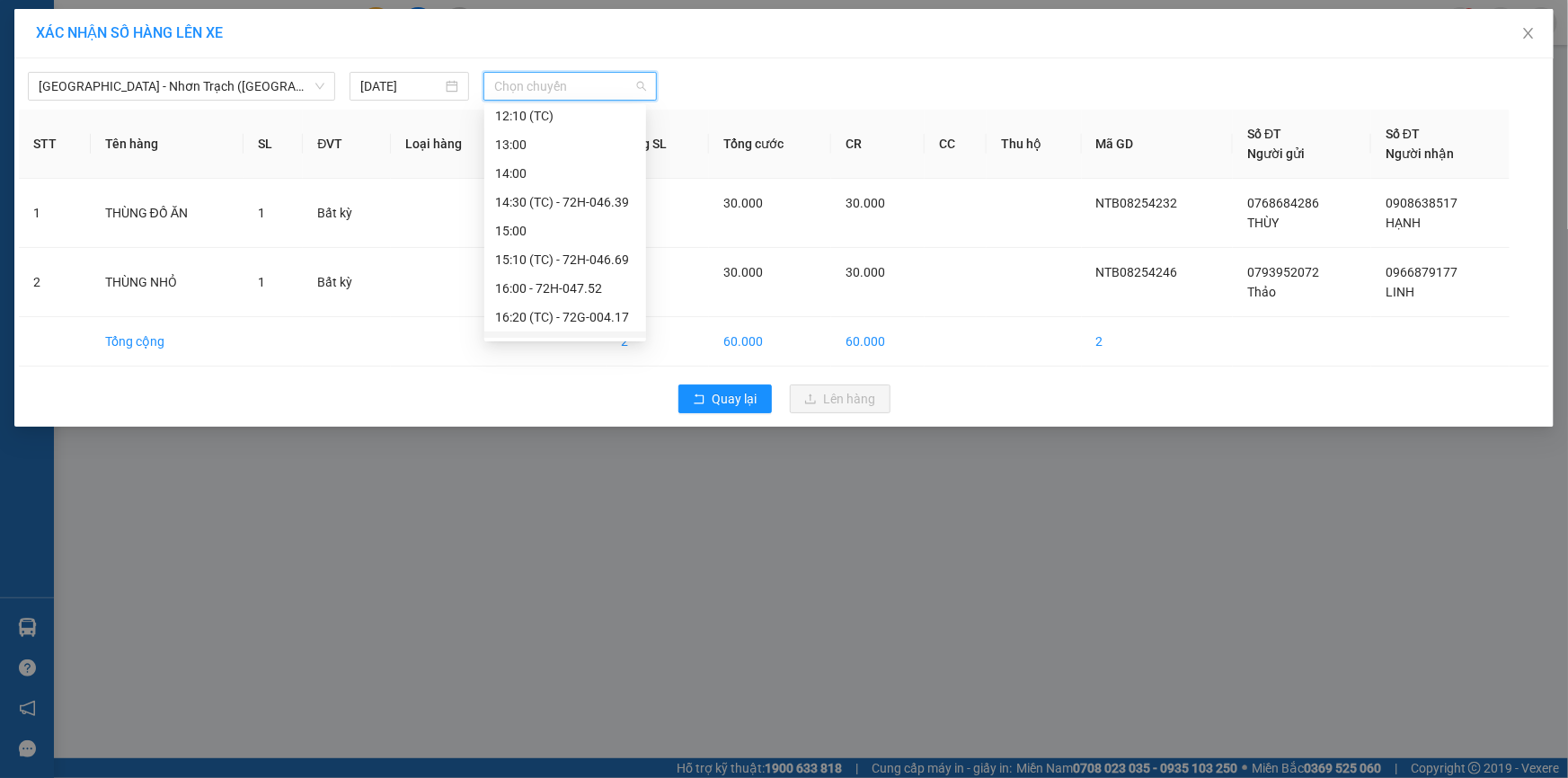
scroll to position [401, 0]
click at [603, 324] on div "18:00" at bounding box center [565, 324] width 140 height 20
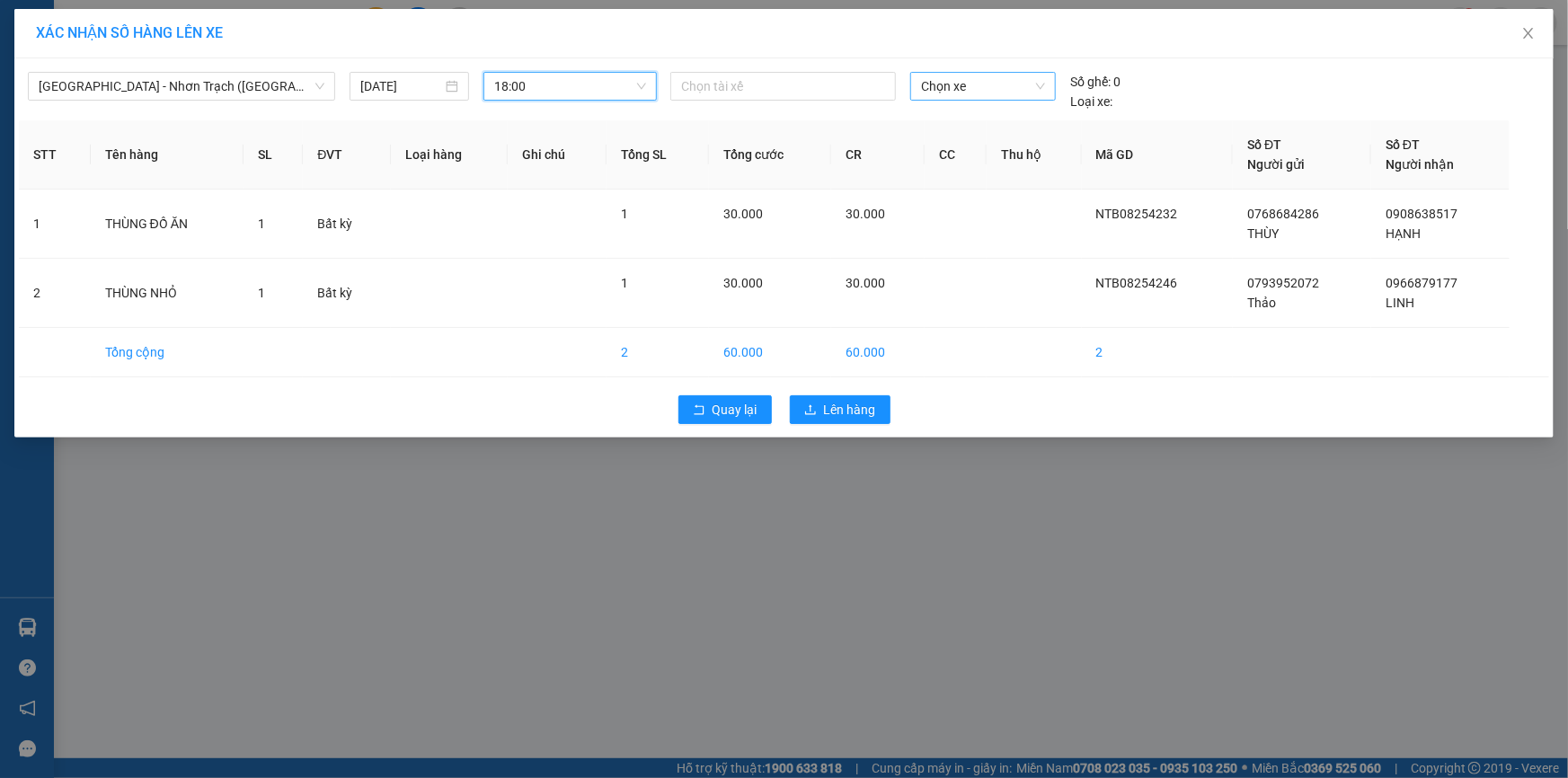
click at [985, 69] on div "Sài Gòn - Nhơn Trạch (Hàng Hoá) 13/08/2025 18:00 18:00 Chọn tài xế Chọn xe Số…" at bounding box center [784, 86] width 1530 height 48
click at [983, 80] on span "Chọn xe" at bounding box center [983, 86] width 124 height 27
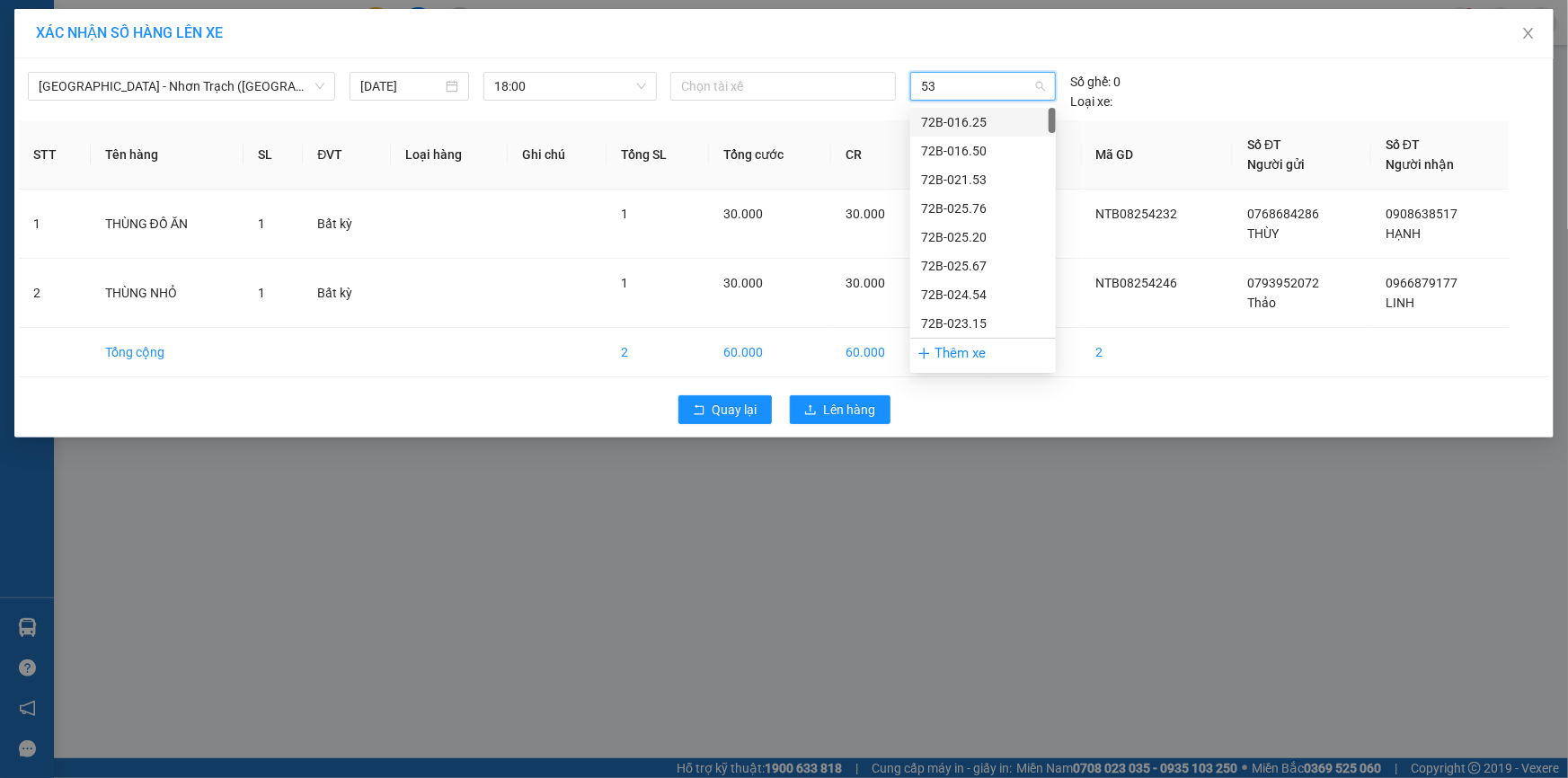
type input "531"
click at [980, 114] on div "72G-005.31" at bounding box center [983, 121] width 124 height 20
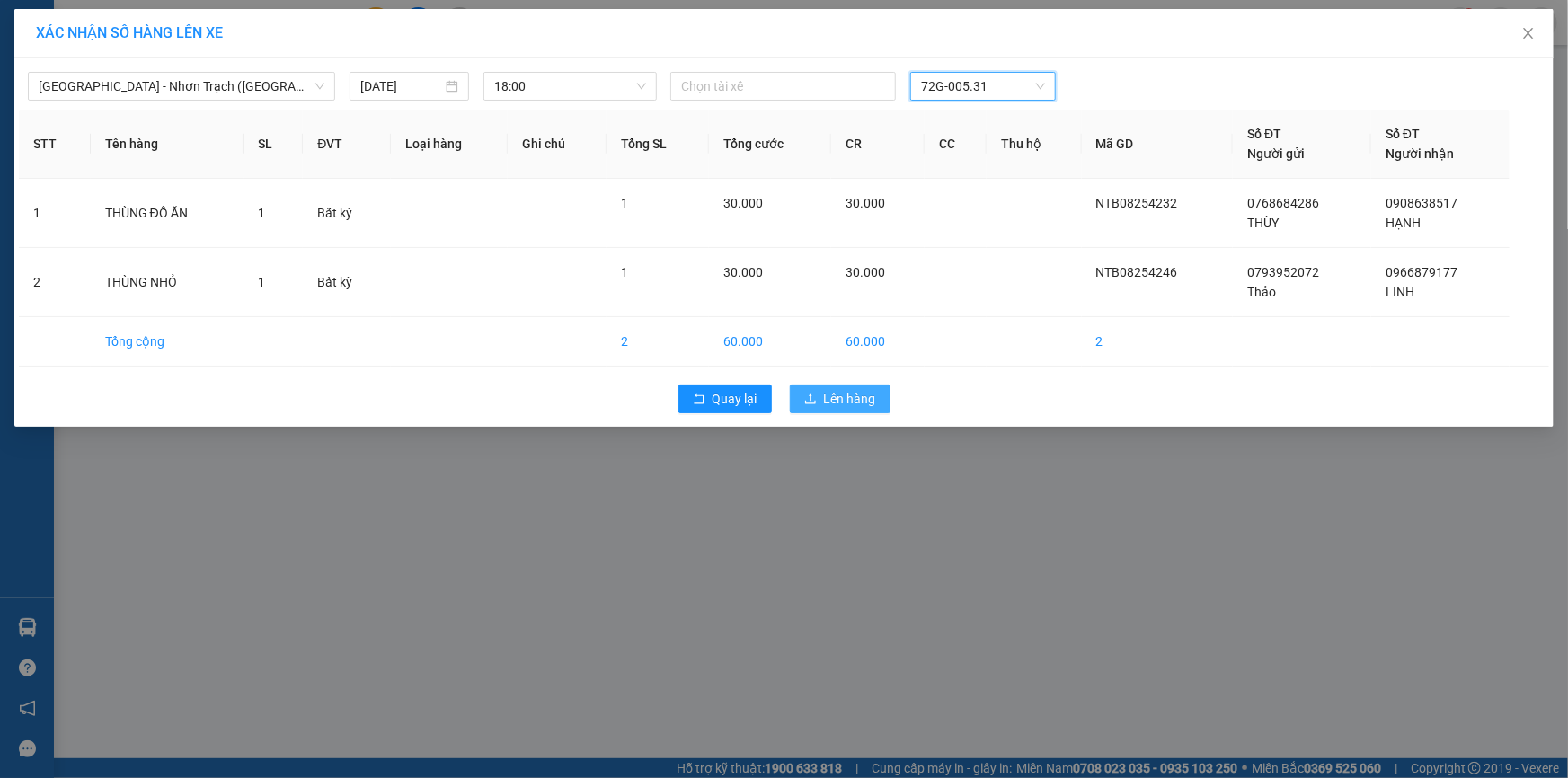
click at [884, 395] on button "Lên hàng" at bounding box center [840, 398] width 101 height 28
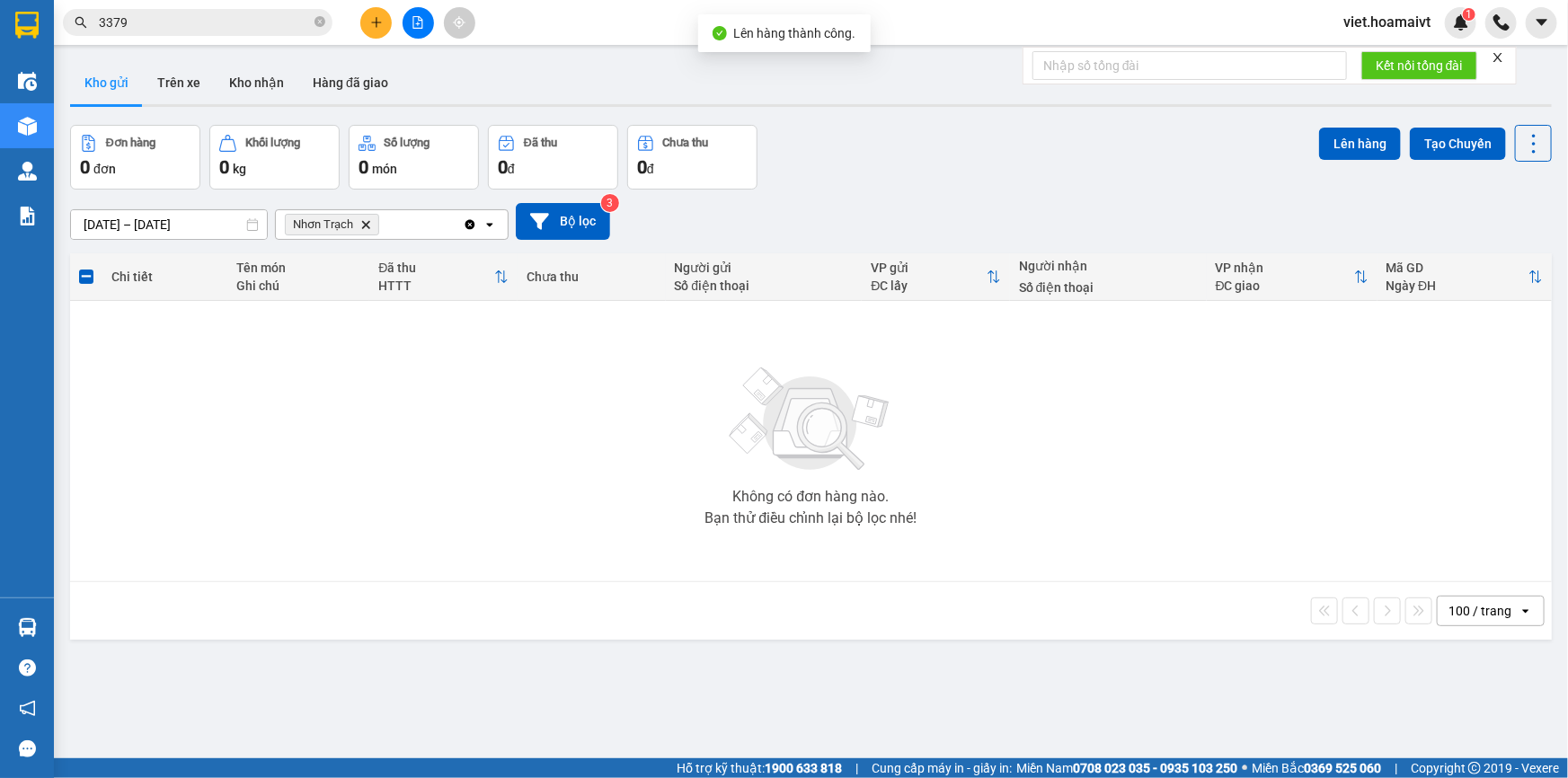
click at [362, 221] on icon "Nhơn Trạch, close by backspace" at bounding box center [366, 224] width 9 height 9
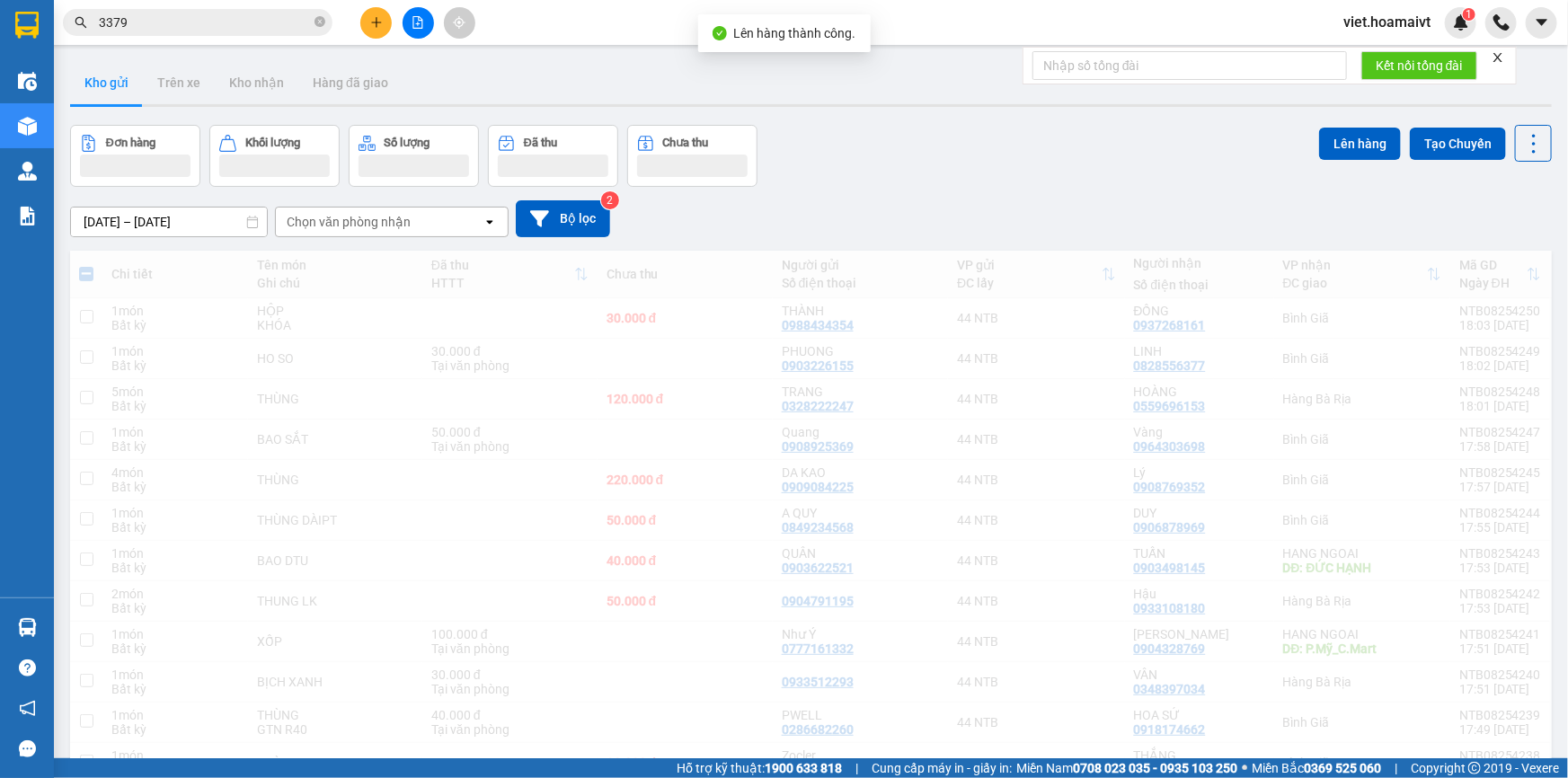
click at [979, 215] on div "[DATE] – [DATE] Press the down arrow key to interact with the calendar and sele…" at bounding box center [811, 218] width 1482 height 37
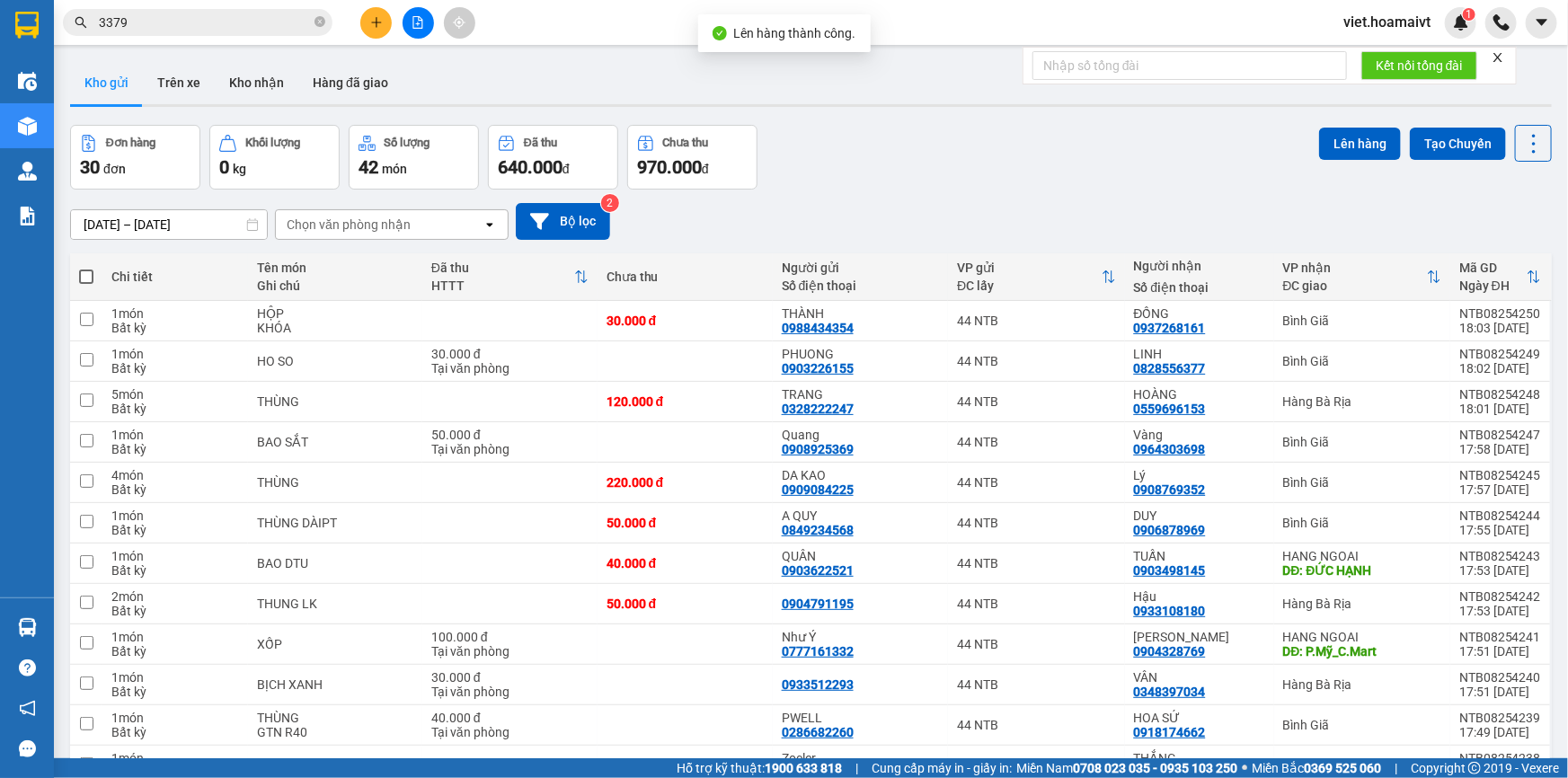
click at [330, 228] on div "Chọn văn phòng nhận" at bounding box center [348, 224] width 124 height 18
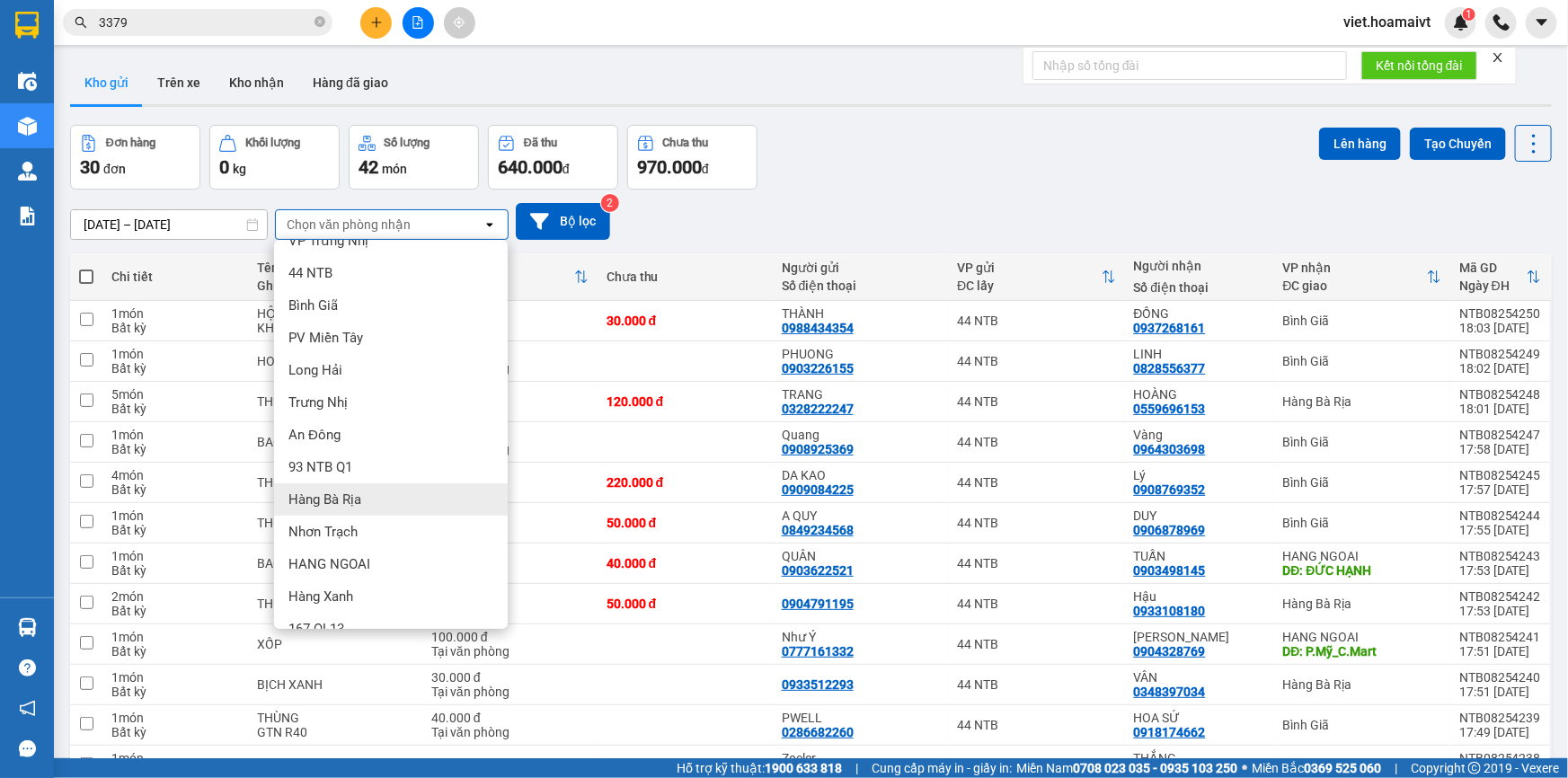
scroll to position [45, 0]
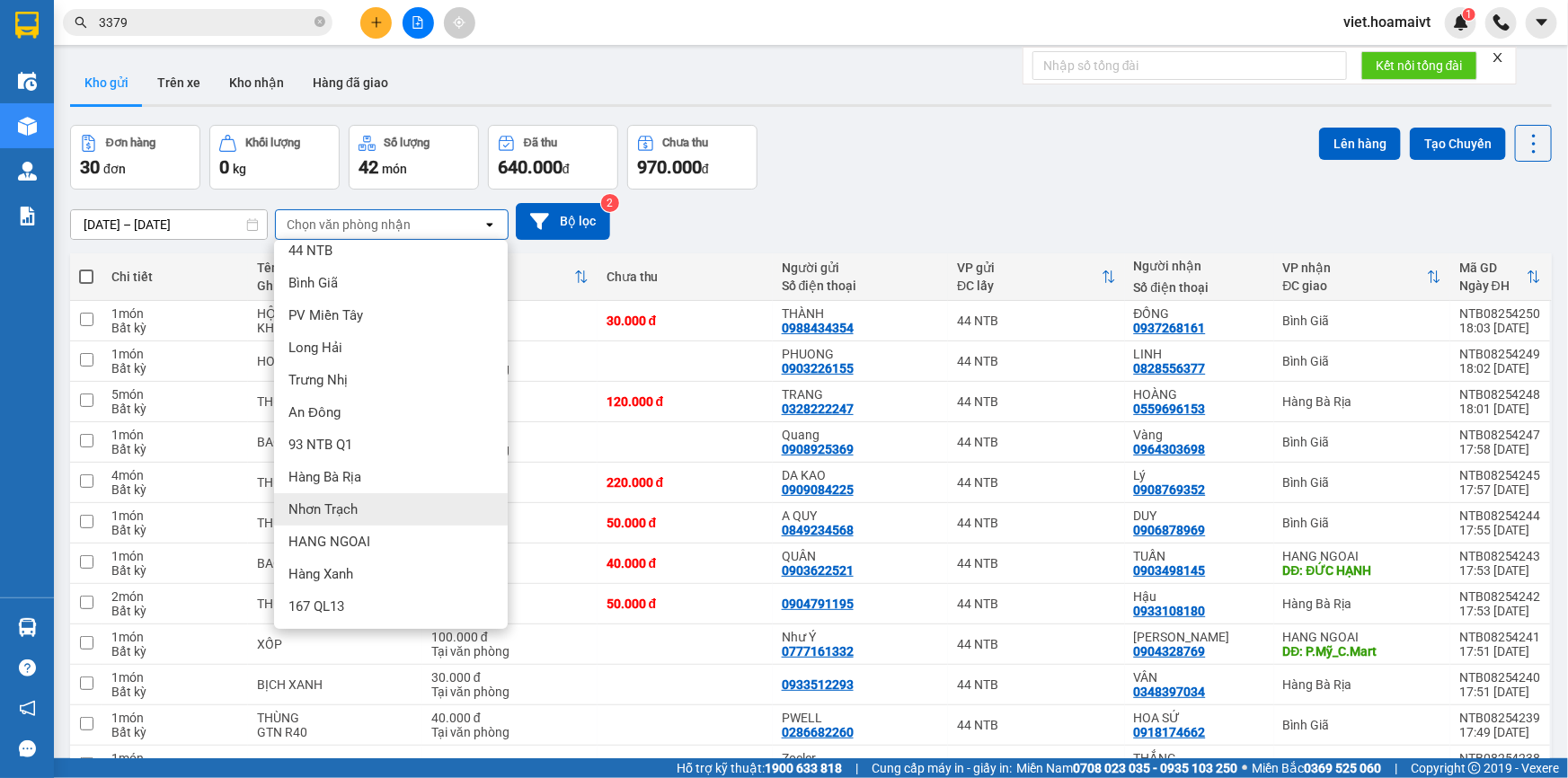
click at [351, 531] on div "HANG NGOAI" at bounding box center [391, 542] width 233 height 32
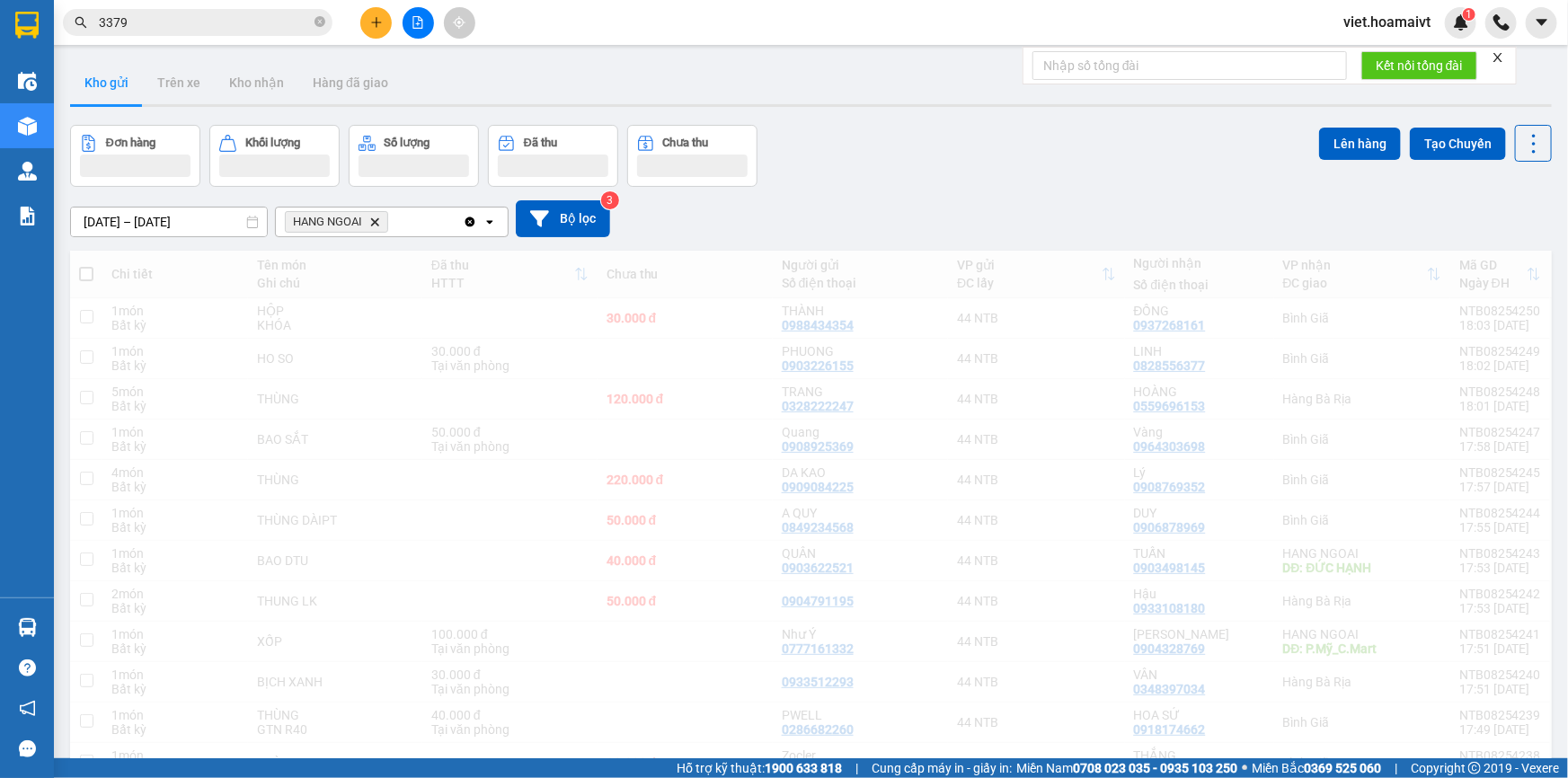
click at [980, 179] on div "Đơn hàng Khối lượng Số lượng Đã thu Chưa thu Lên hàng Tạo Chuyến" at bounding box center [811, 156] width 1482 height 62
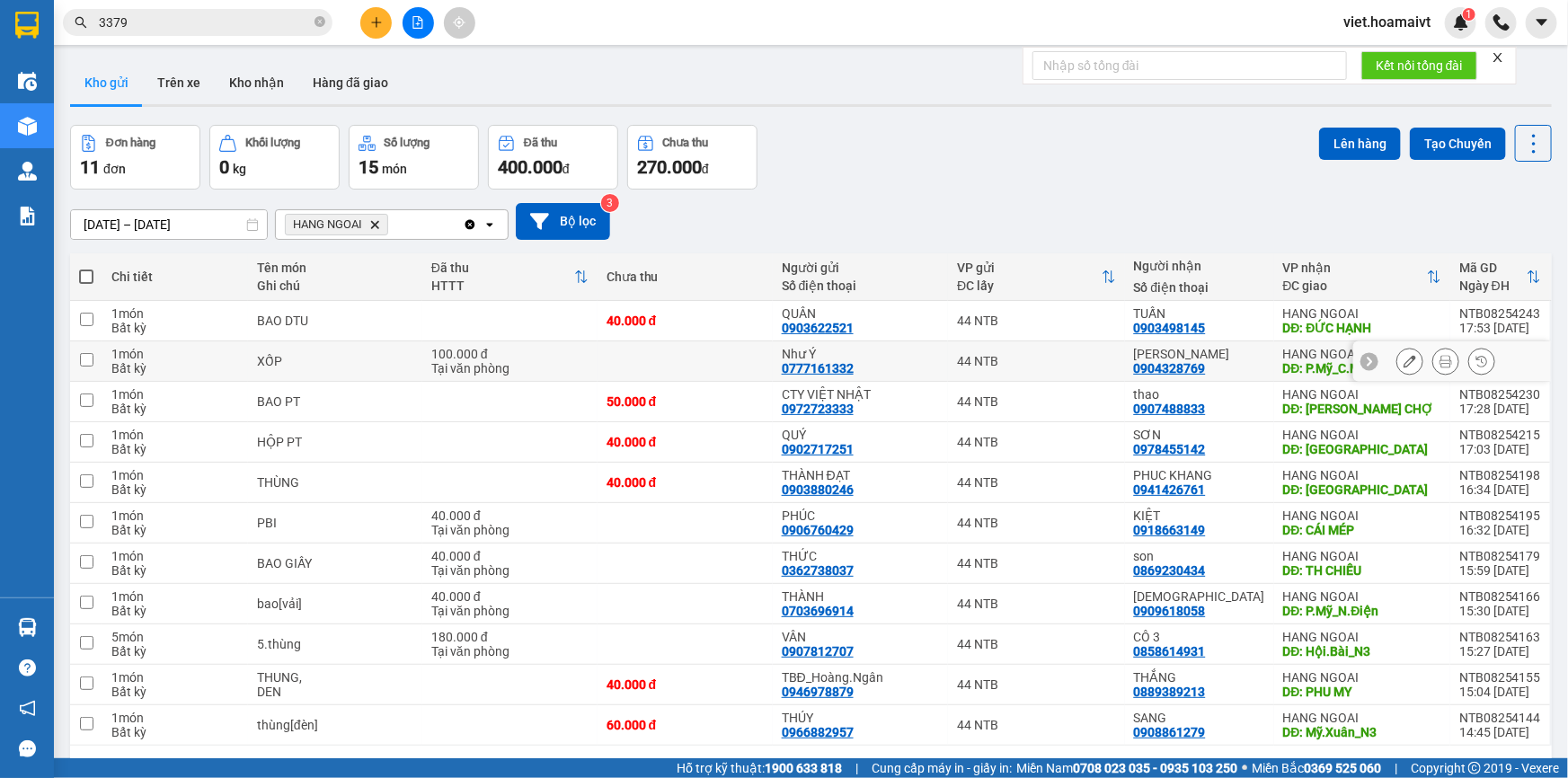
click at [390, 351] on td "XỐP" at bounding box center [335, 361] width 175 height 41
checkbox input "true"
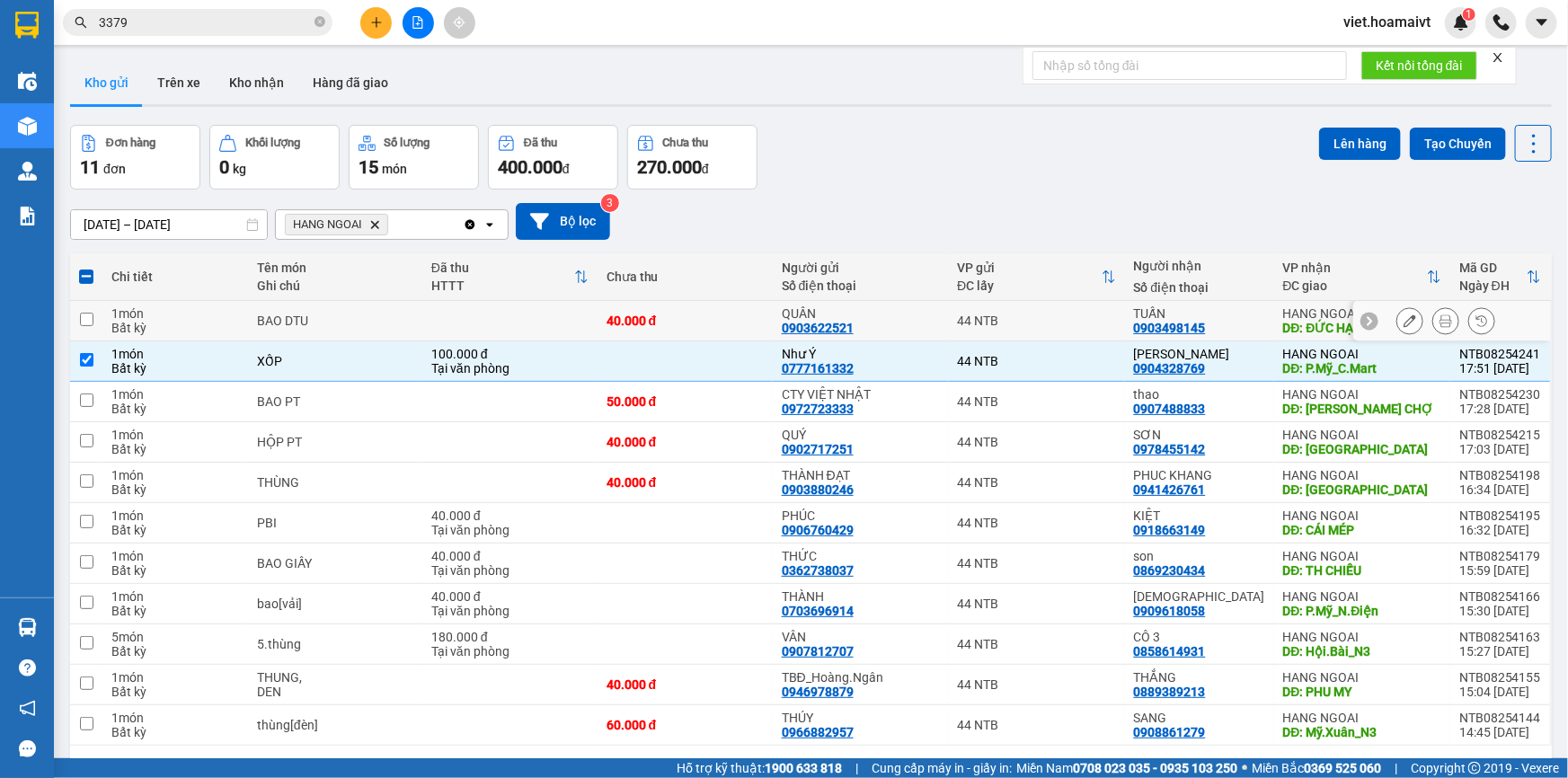
click at [410, 318] on div "BAO DTU" at bounding box center [335, 321] width 157 height 14
checkbox input "true"
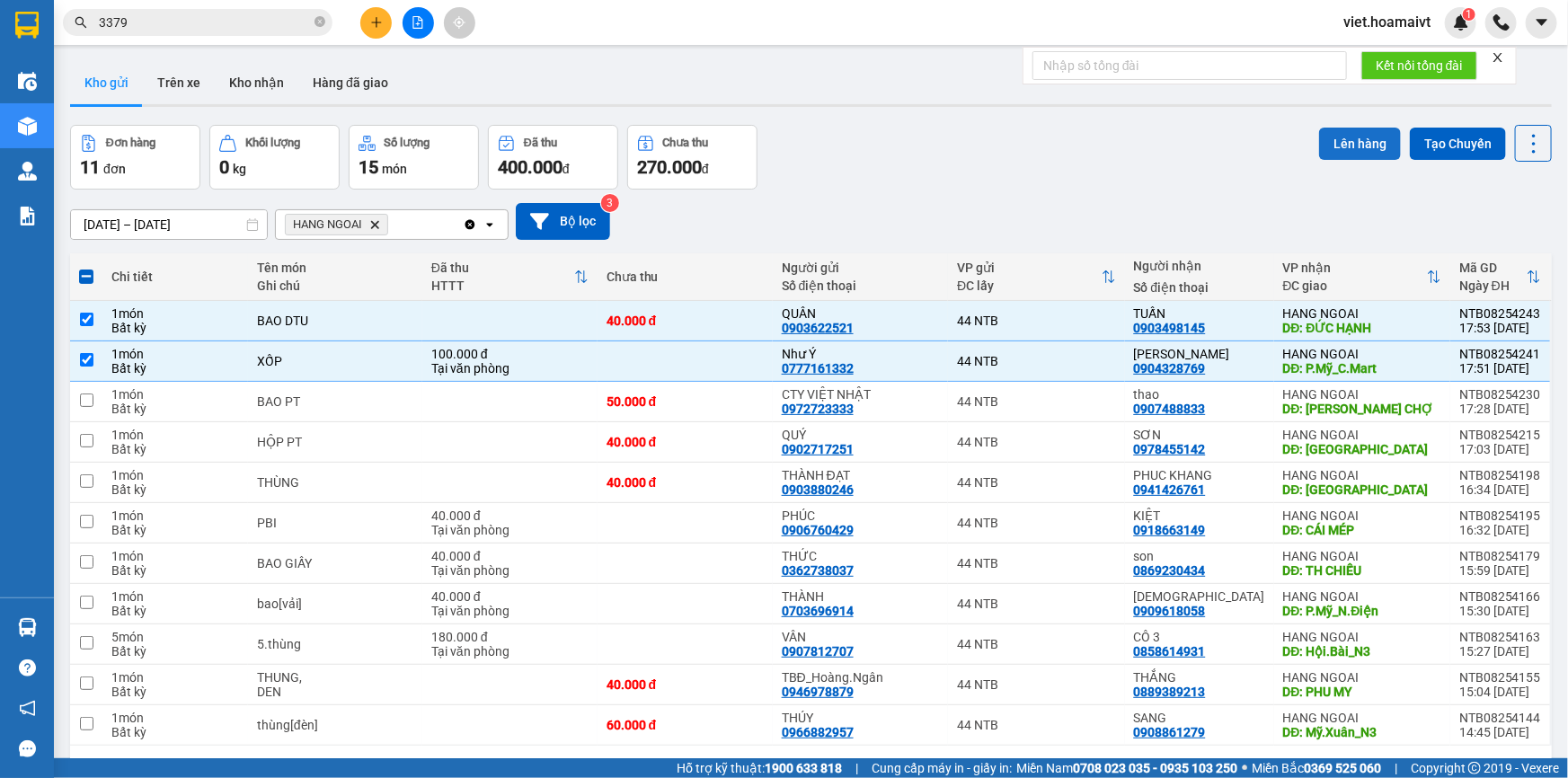
click at [1361, 142] on button "Lên hàng" at bounding box center [1360, 144] width 82 height 32
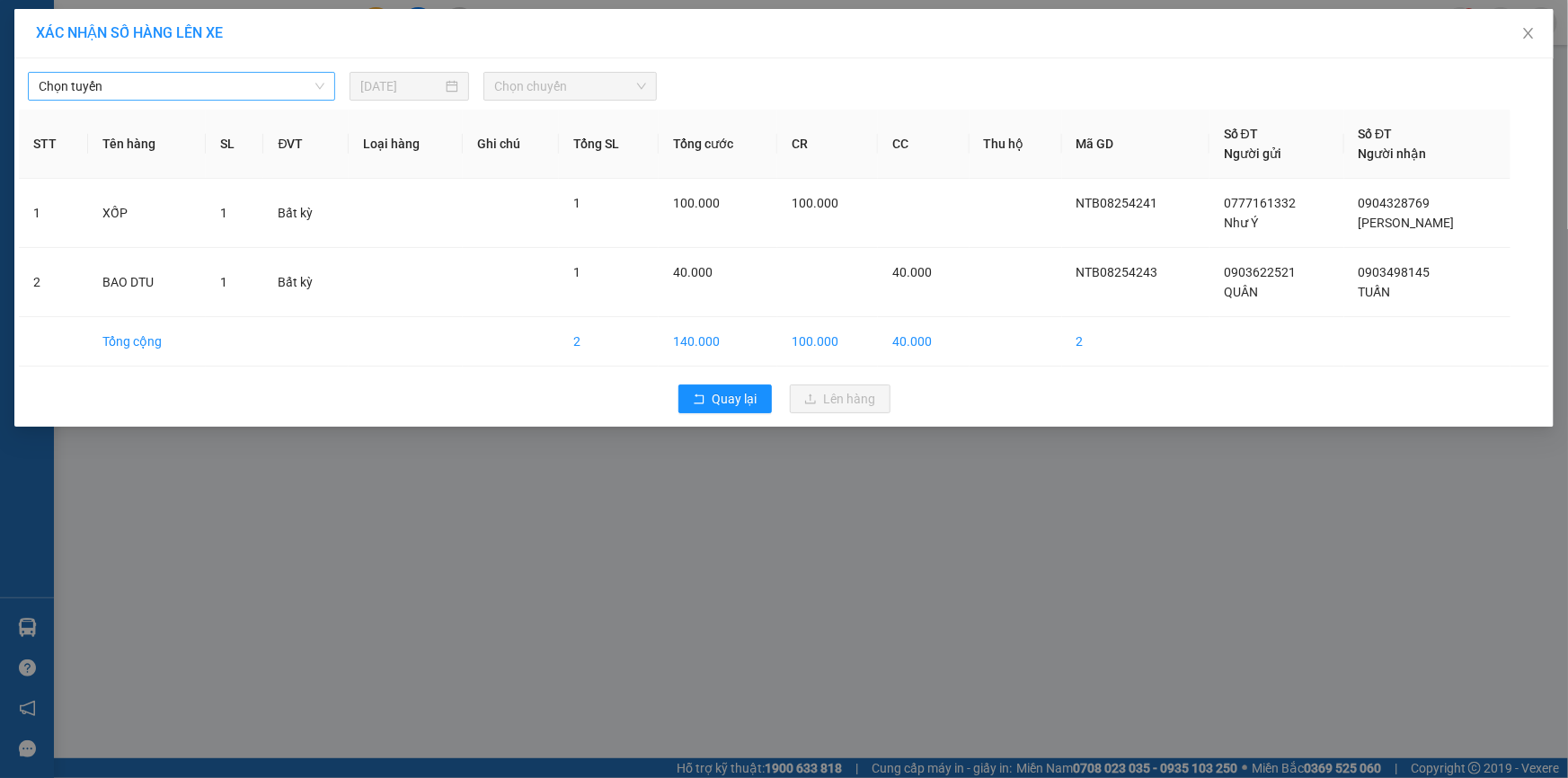
click at [157, 93] on span "Chọn tuyến" at bounding box center [181, 86] width 286 height 27
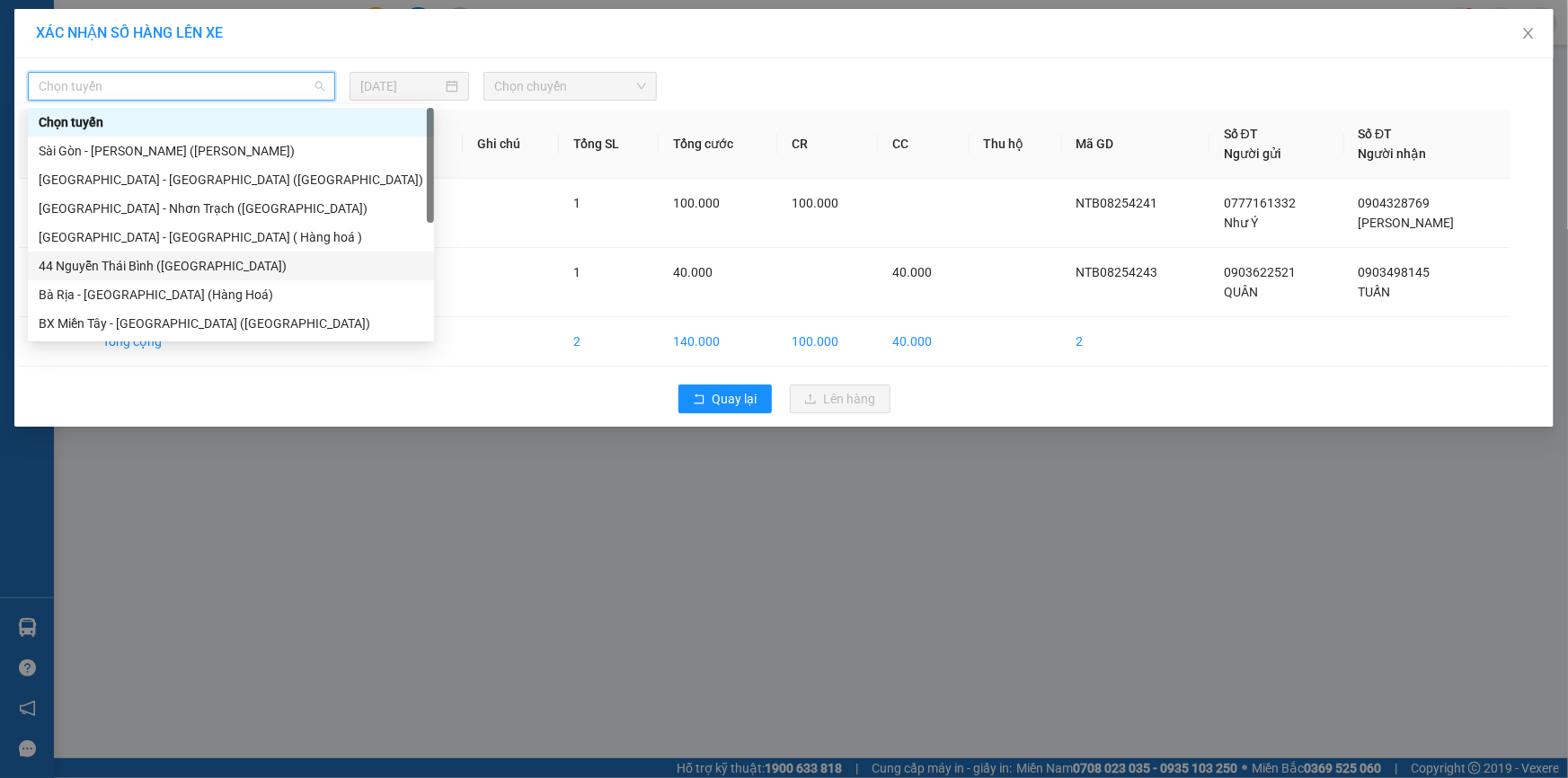
click at [195, 265] on div "44 Nguyễn Thái Bình ([GEOGRAPHIC_DATA])" at bounding box center [231, 266] width 384 height 20
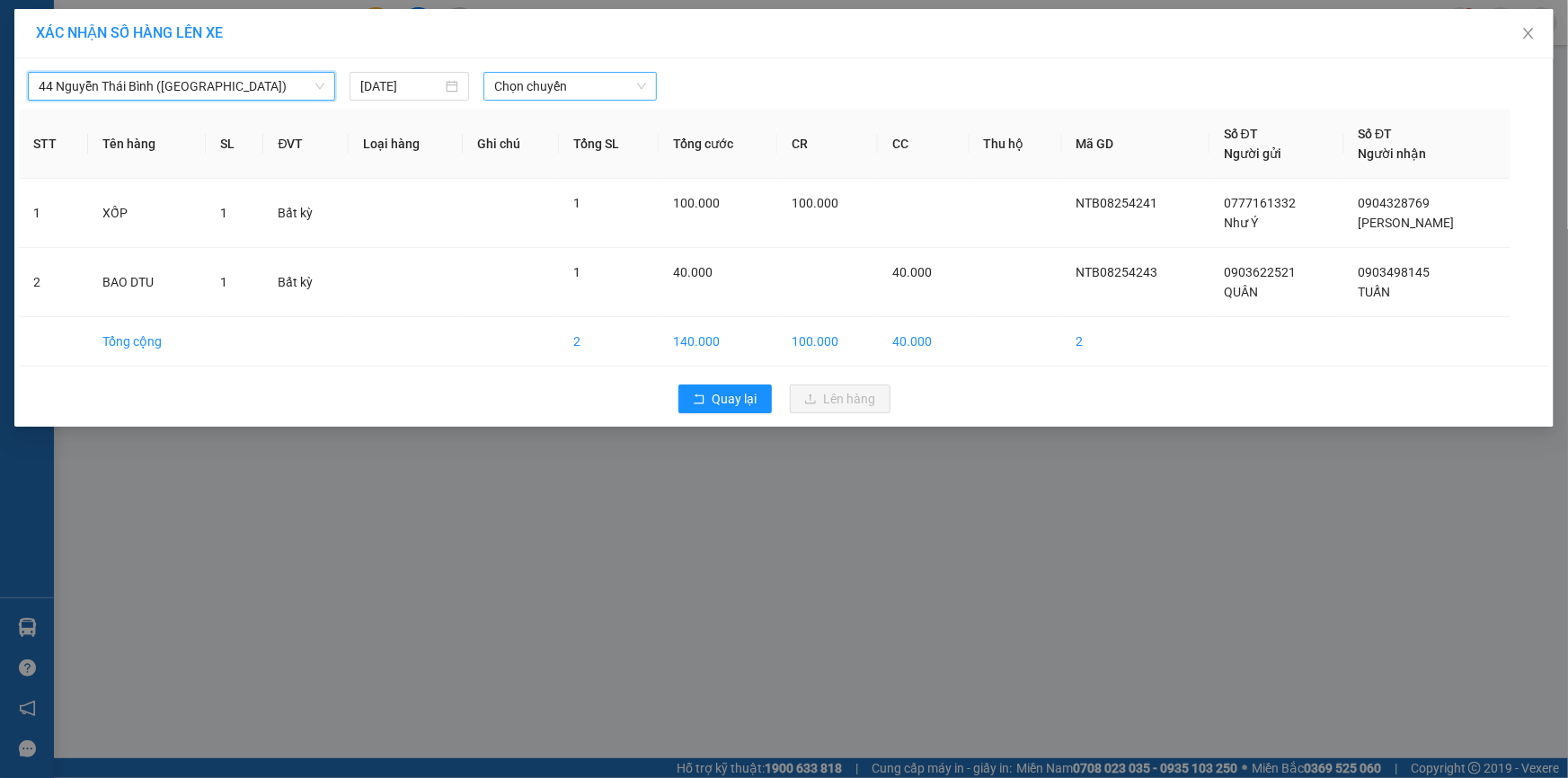
click at [600, 83] on span "Chọn chuyến" at bounding box center [570, 86] width 152 height 27
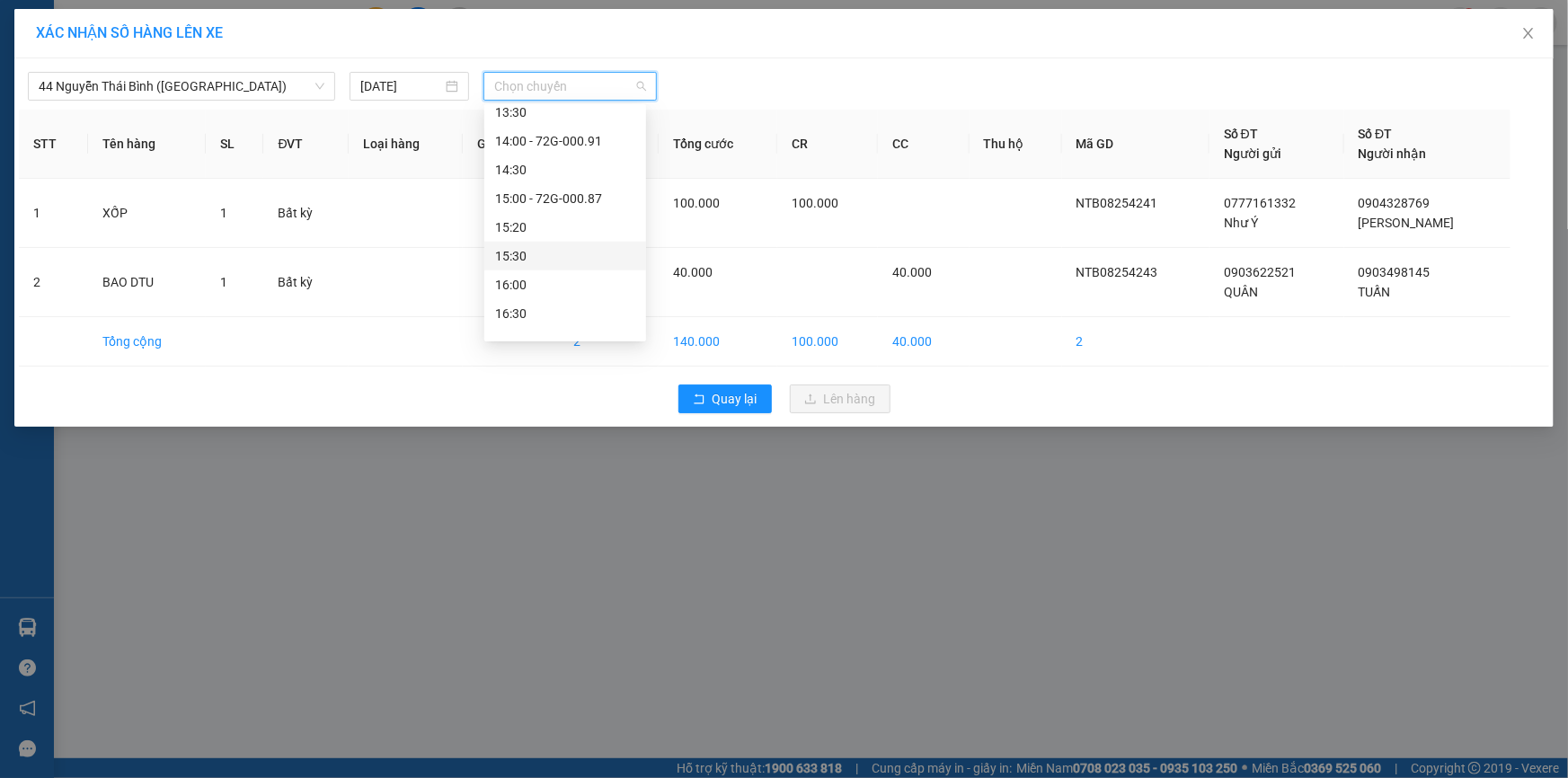
scroll to position [1064, 0]
click at [544, 316] on div "18:00" at bounding box center [565, 324] width 140 height 20
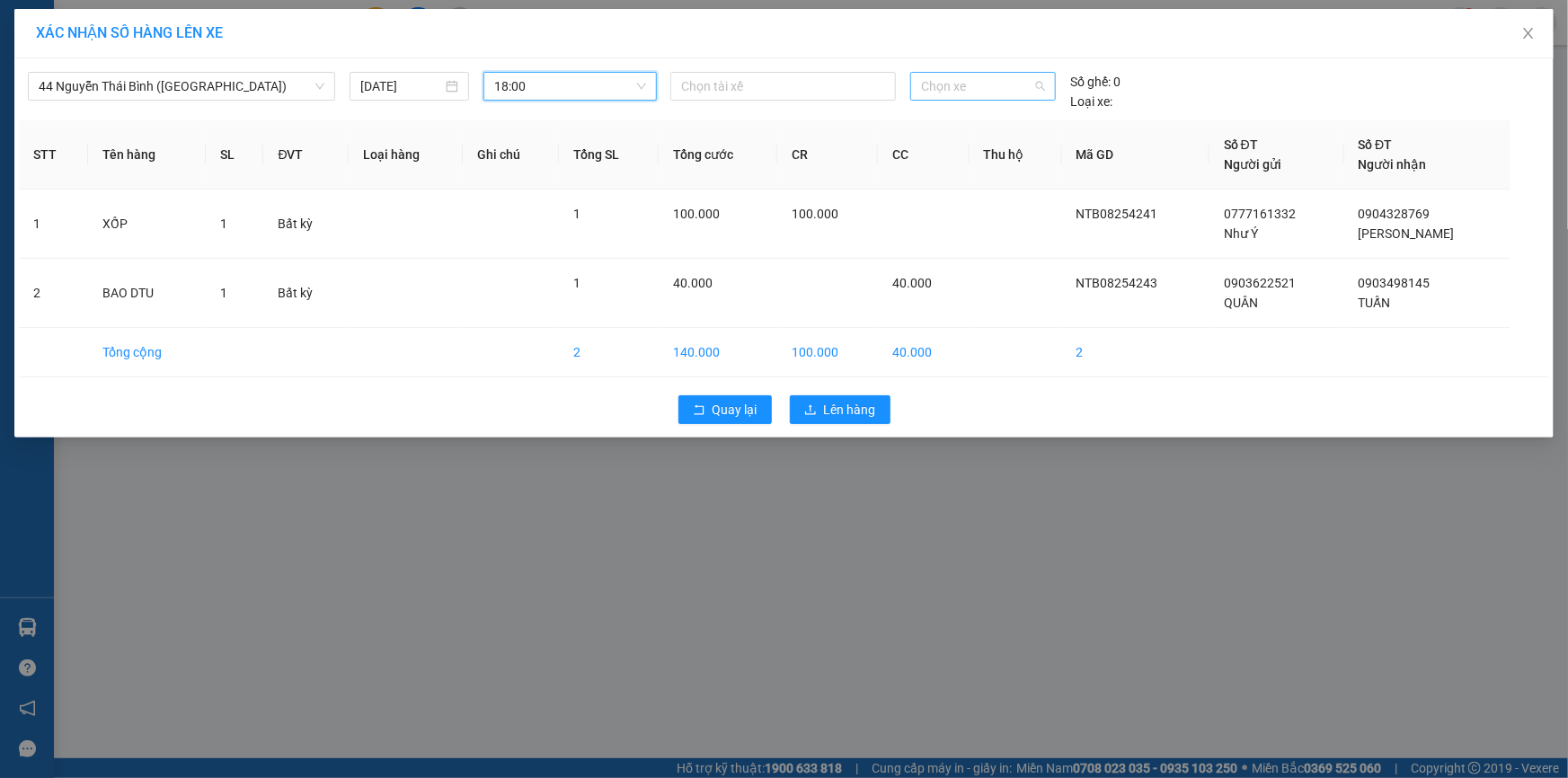
click at [954, 85] on span "Chọn xe" at bounding box center [983, 86] width 124 height 27
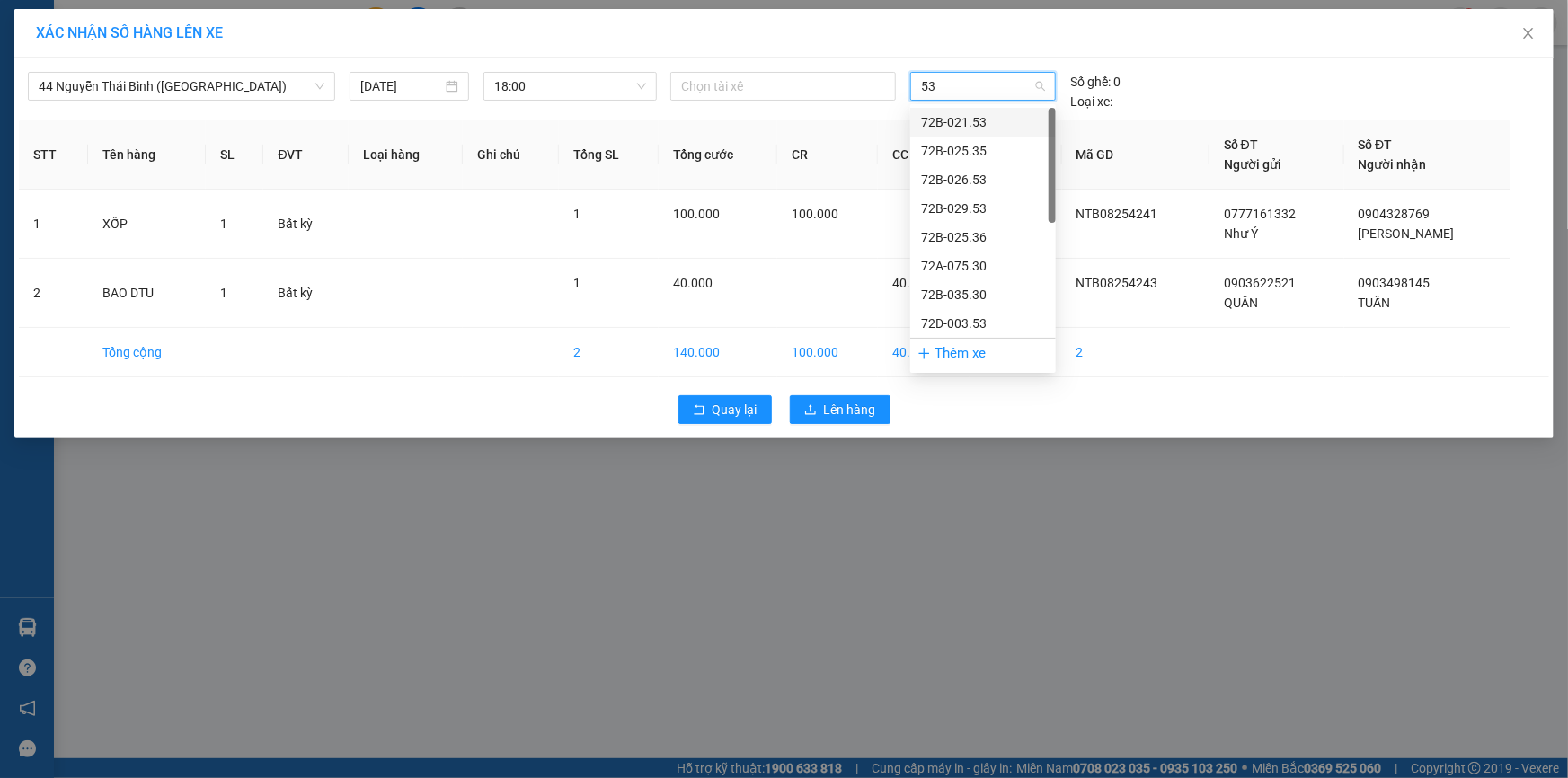
type input "531"
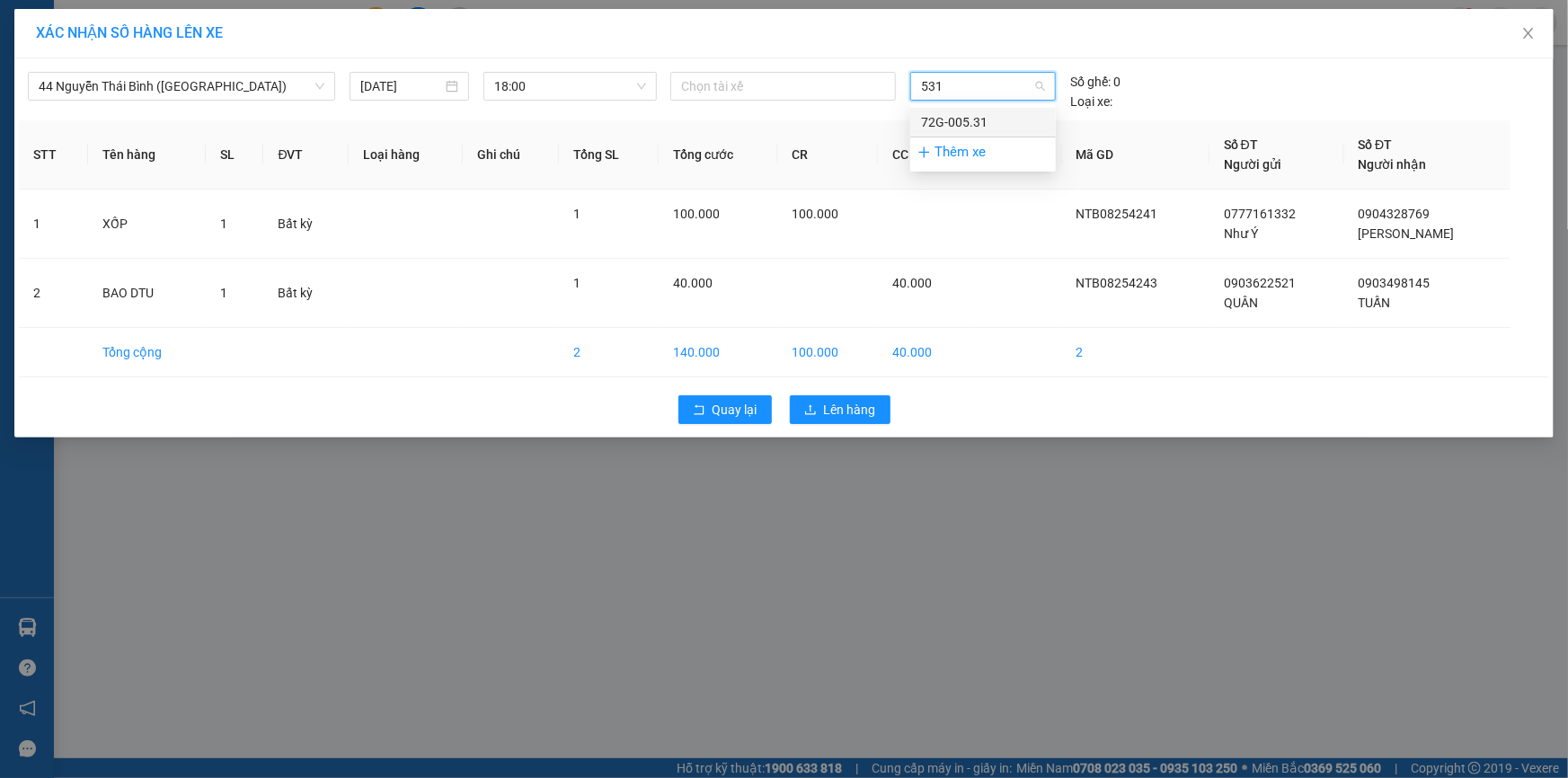
click at [955, 124] on div "72G-005.31" at bounding box center [983, 121] width 124 height 20
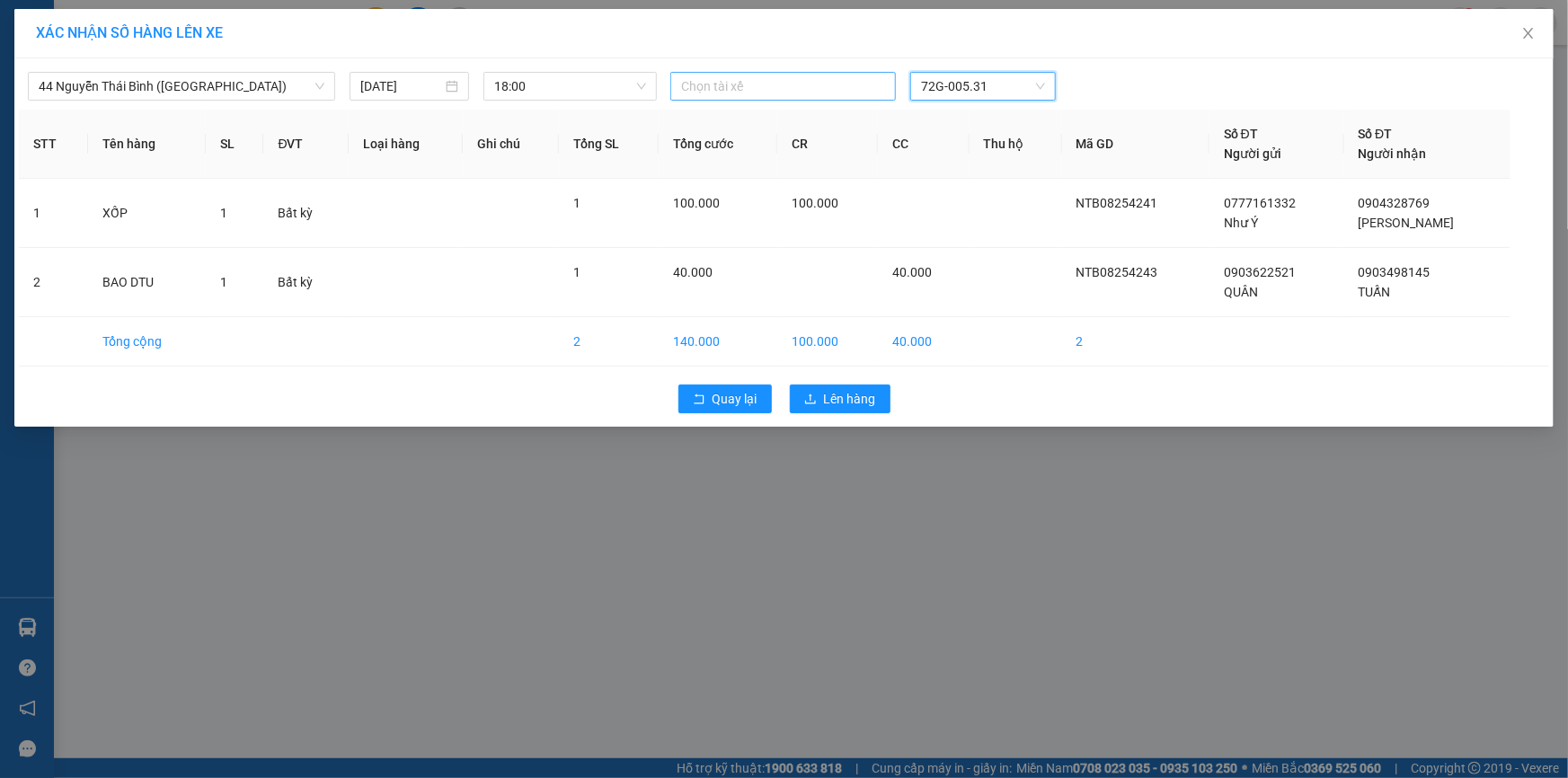
click at [753, 99] on div "Chọn tài xế" at bounding box center [784, 86] width 226 height 28
click at [752, 98] on div "Chọn tài xế" at bounding box center [784, 86] width 226 height 28
type input "DU"
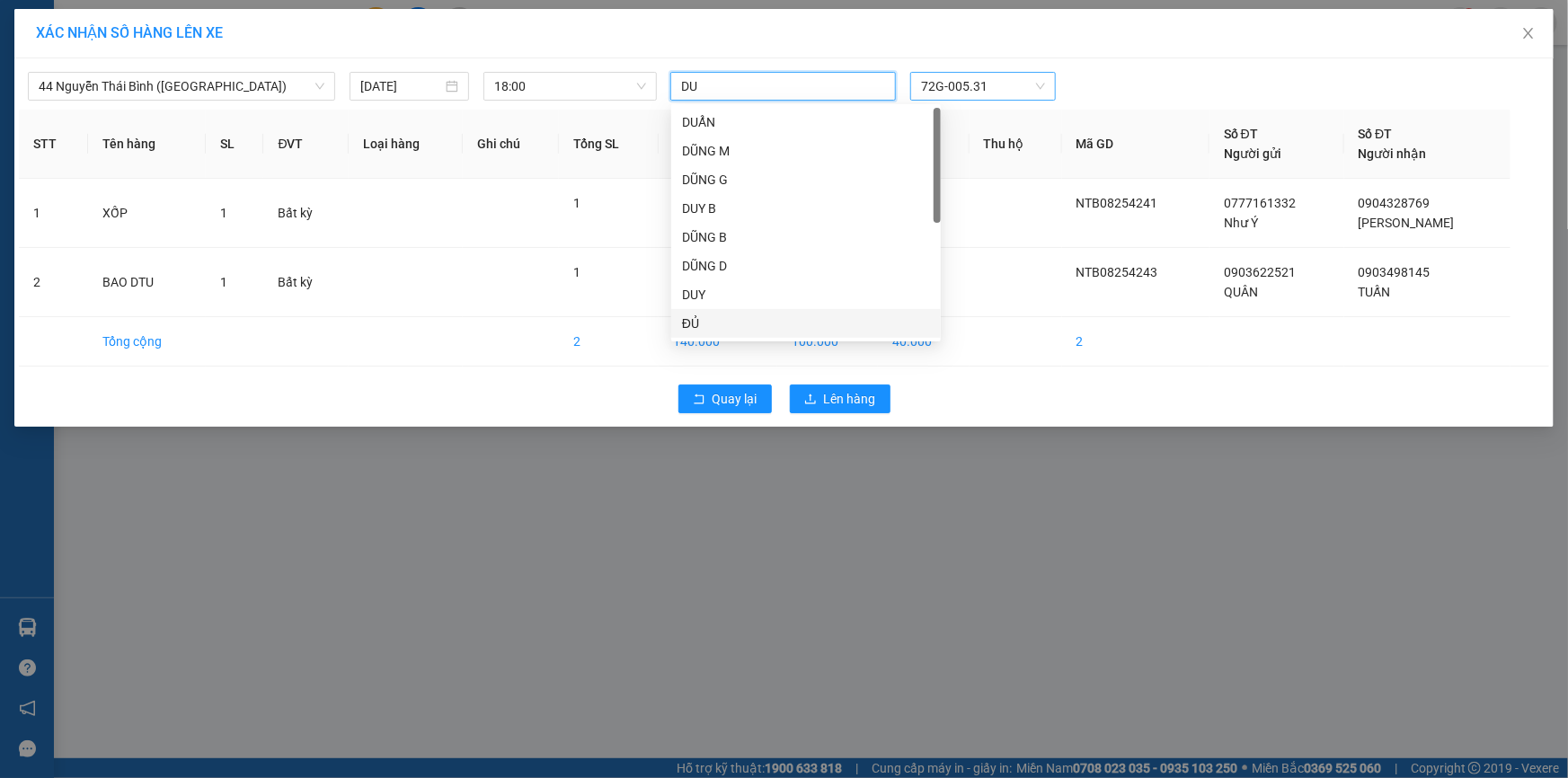
click at [737, 324] on div "ĐỦ" at bounding box center [805, 324] width 248 height 20
click at [1141, 60] on div "44 Nguyễn Thái Bình (Hàng Ngoài) 13/08/2025 18:00 ĐỦ 72G-005.31 STT Tên hà…" at bounding box center [784, 243] width 1540 height 369
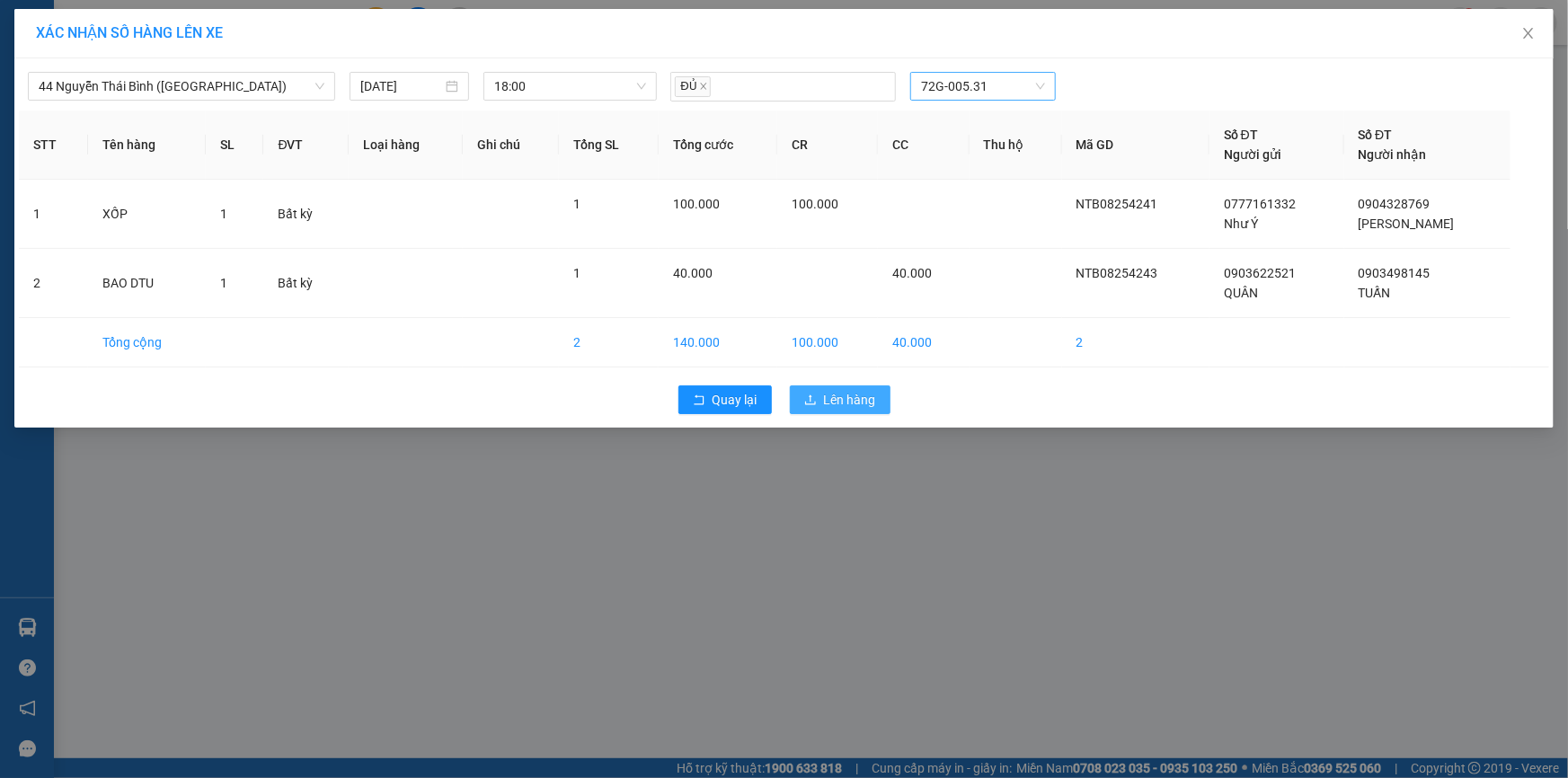
click at [857, 396] on span "Lên hàng" at bounding box center [850, 399] width 52 height 20
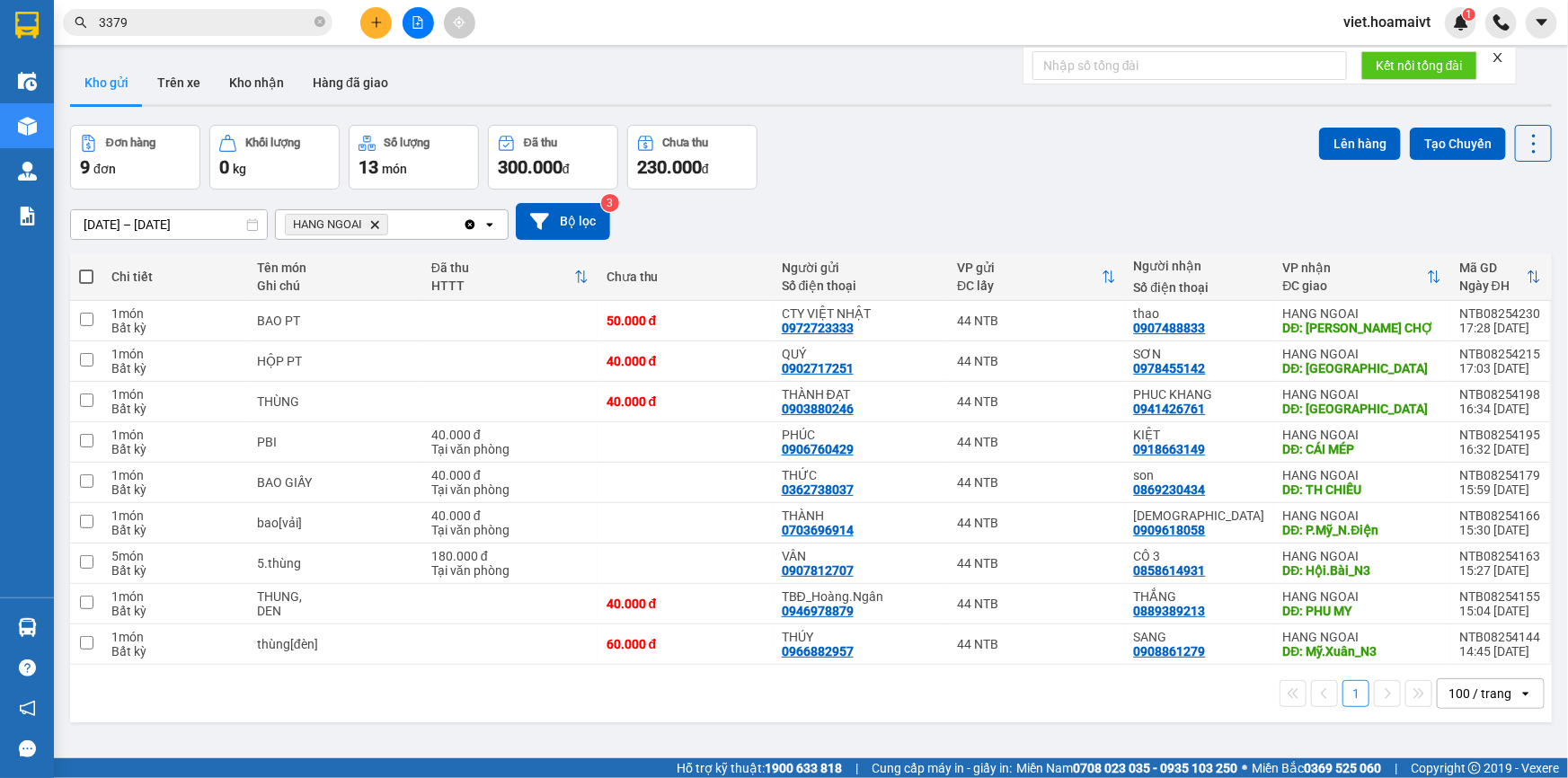
click at [373, 225] on icon "Delete" at bounding box center [374, 224] width 10 height 10
click at [373, 225] on div "Chọn văn phòng nhận" at bounding box center [348, 224] width 124 height 18
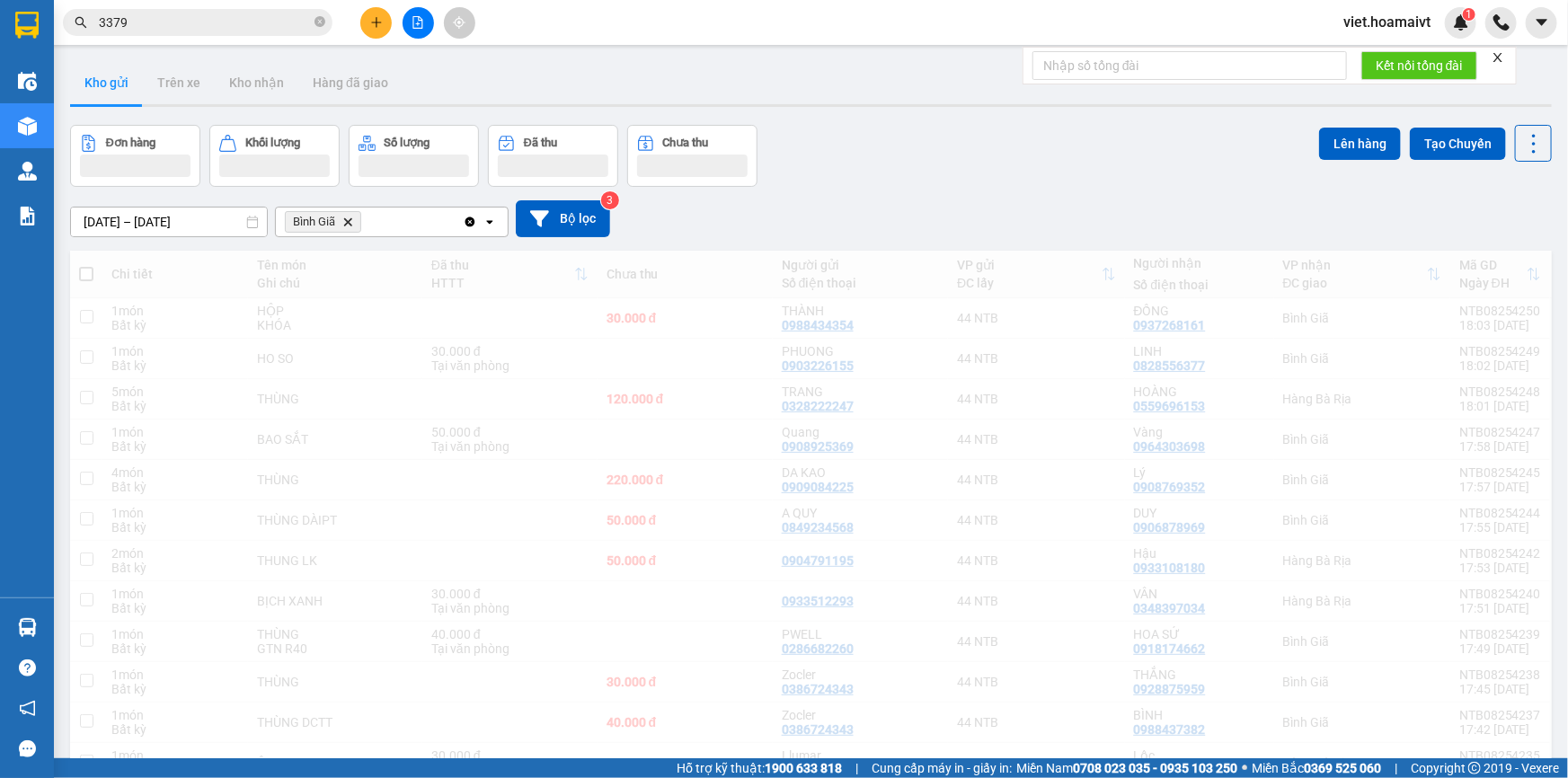
click at [804, 195] on div "12/08/2025 – 13/08/2025 Press the down arrow key to interact with the calendar …" at bounding box center [811, 218] width 1482 height 64
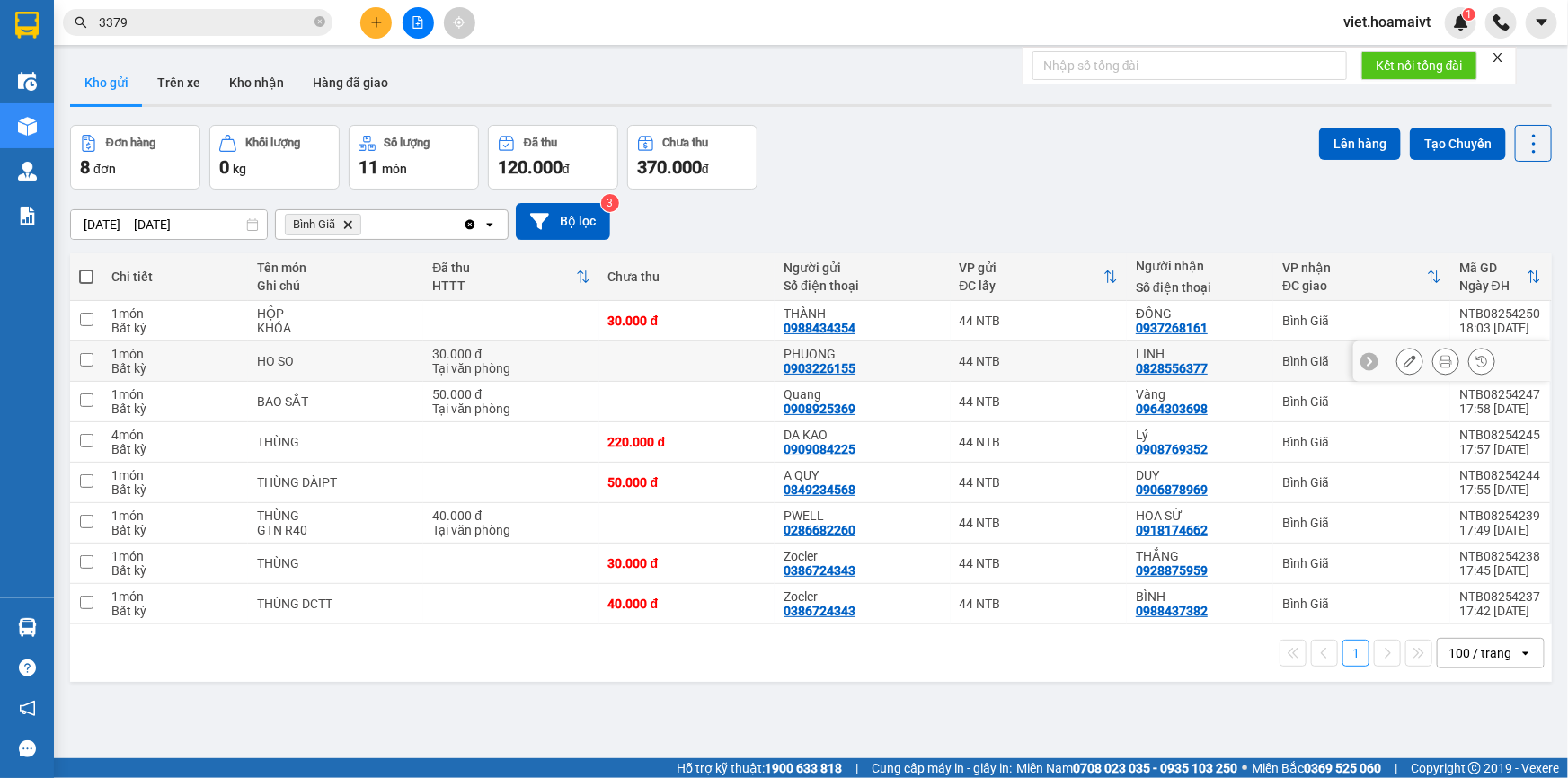
click at [415, 356] on td "HO SO" at bounding box center [335, 361] width 175 height 41
checkbox input "true"
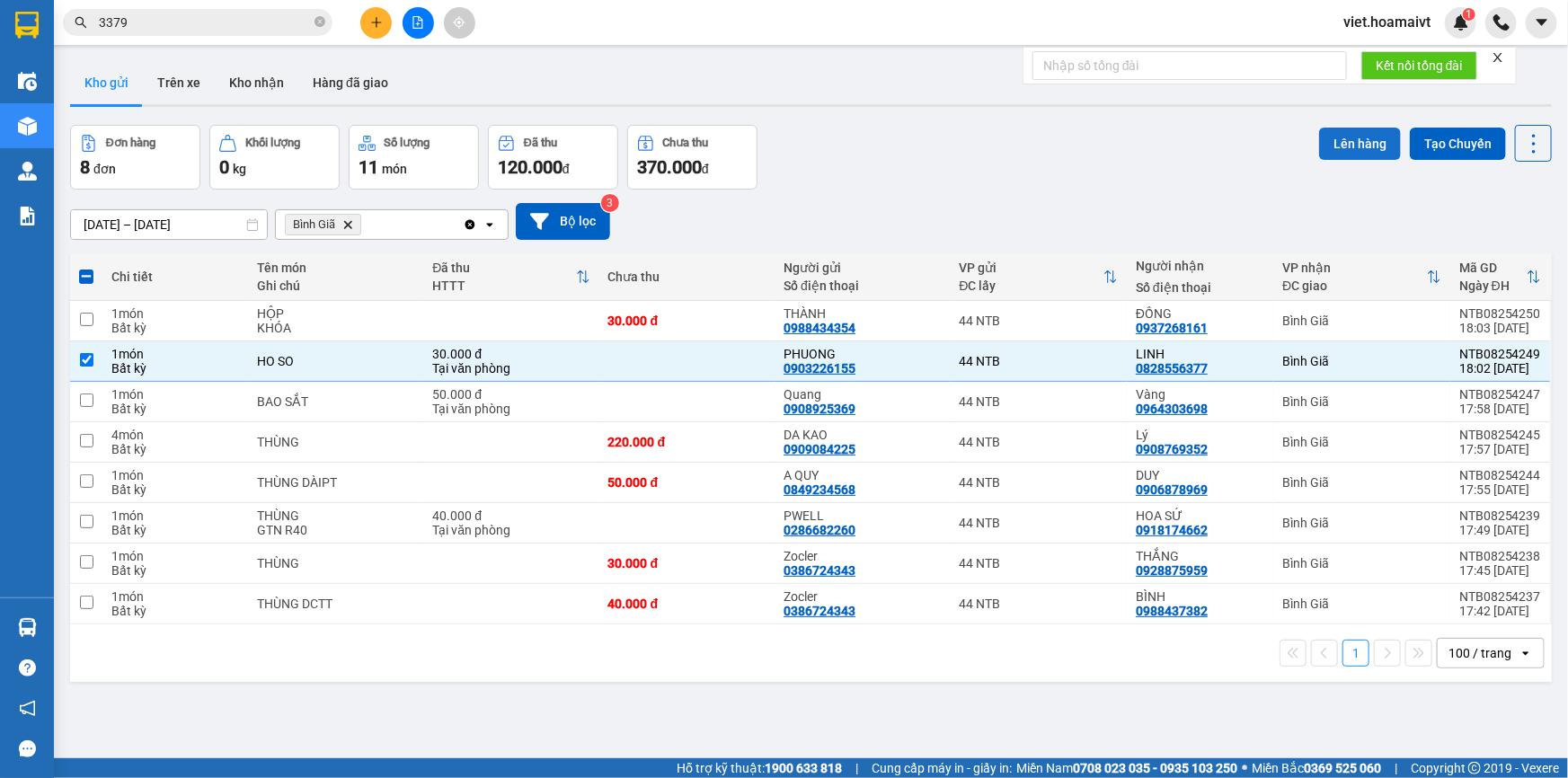
click at [1346, 132] on button "Lên hàng" at bounding box center [1360, 144] width 82 height 32
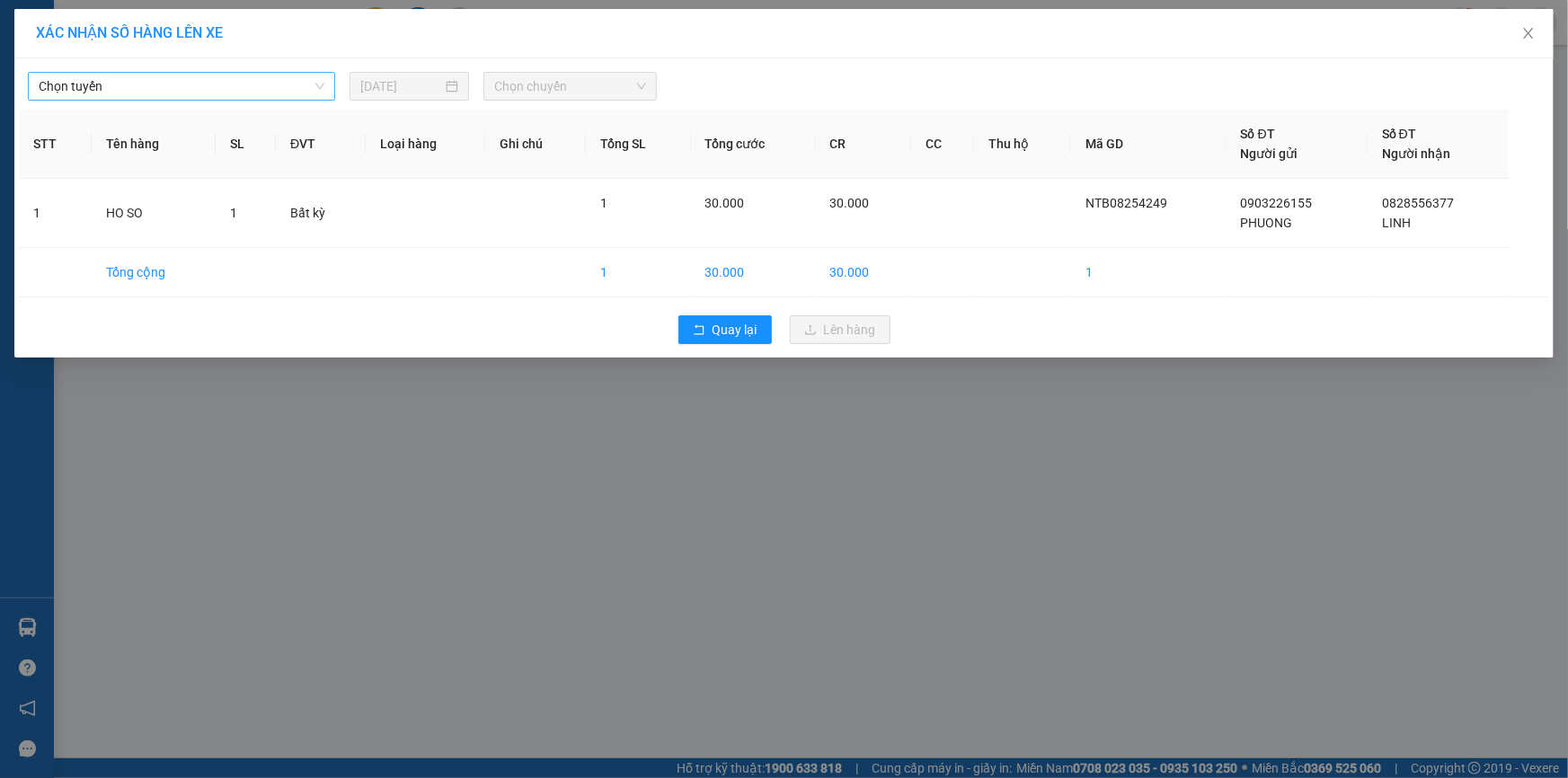
click at [159, 80] on span "Chọn tuyến" at bounding box center [181, 86] width 286 height 27
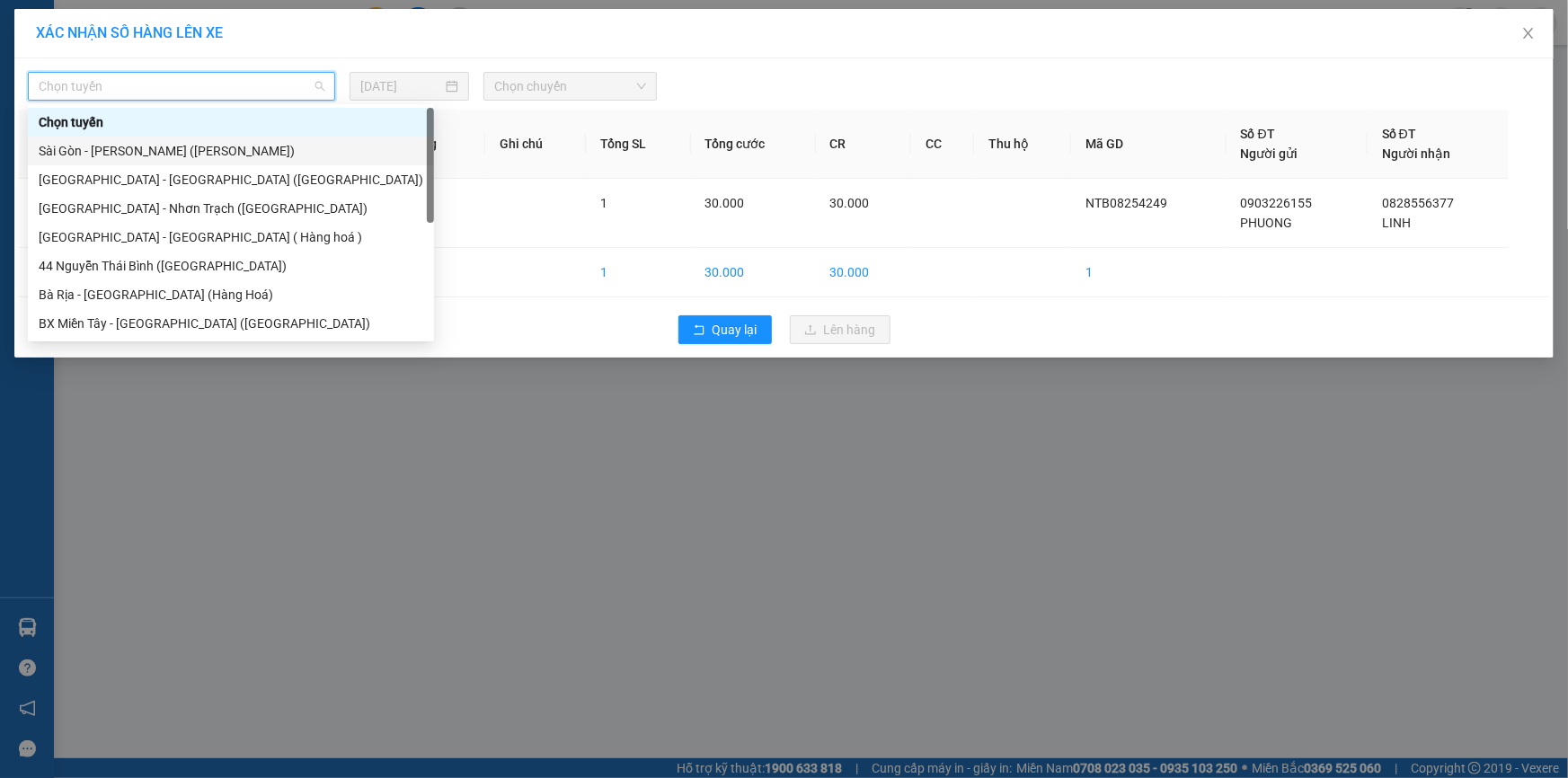
click at [158, 152] on div "Sài Gòn - [PERSON_NAME] ([PERSON_NAME])" at bounding box center [231, 151] width 384 height 20
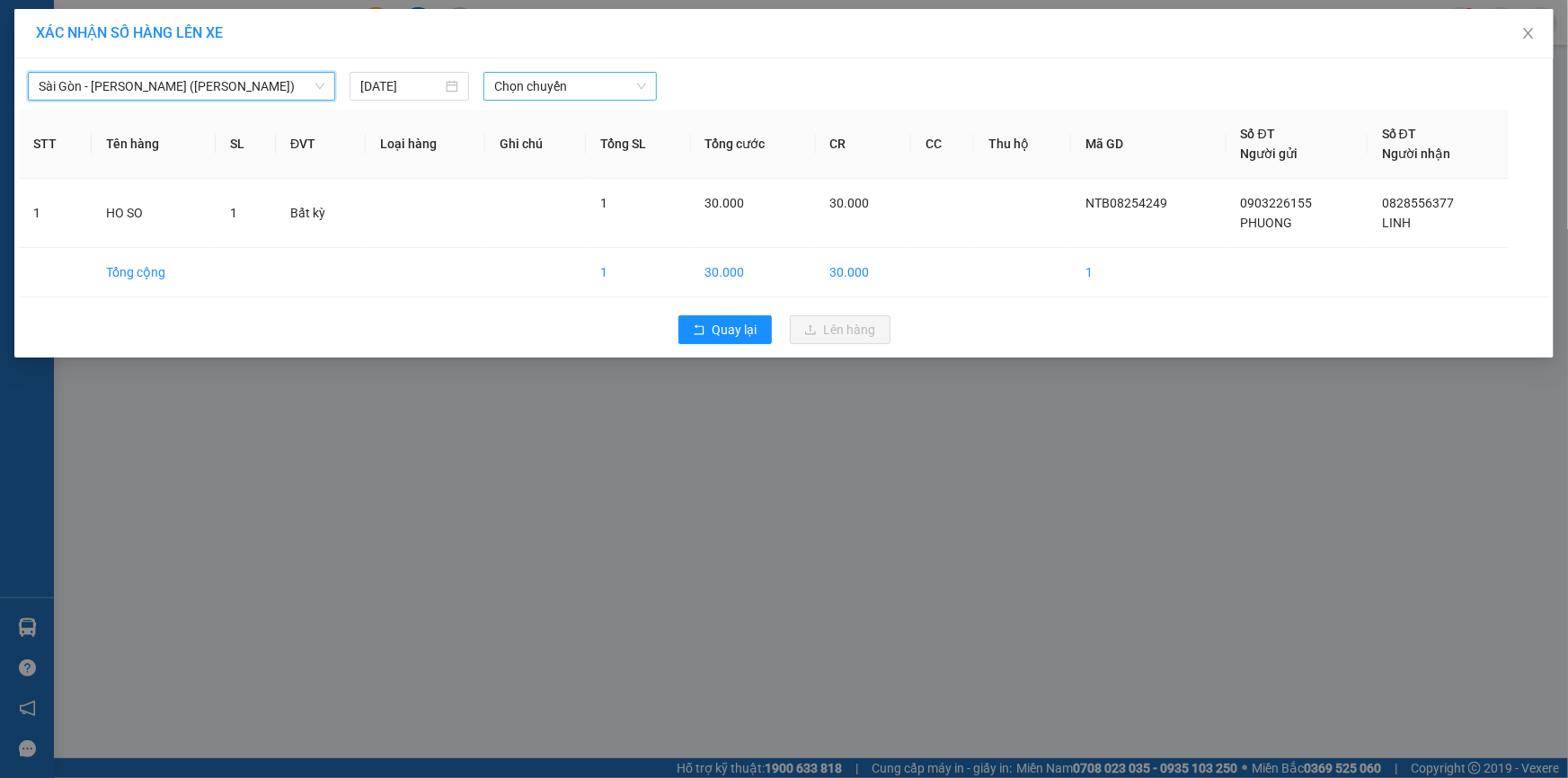
click at [557, 83] on span "Chọn chuyến" at bounding box center [570, 86] width 152 height 27
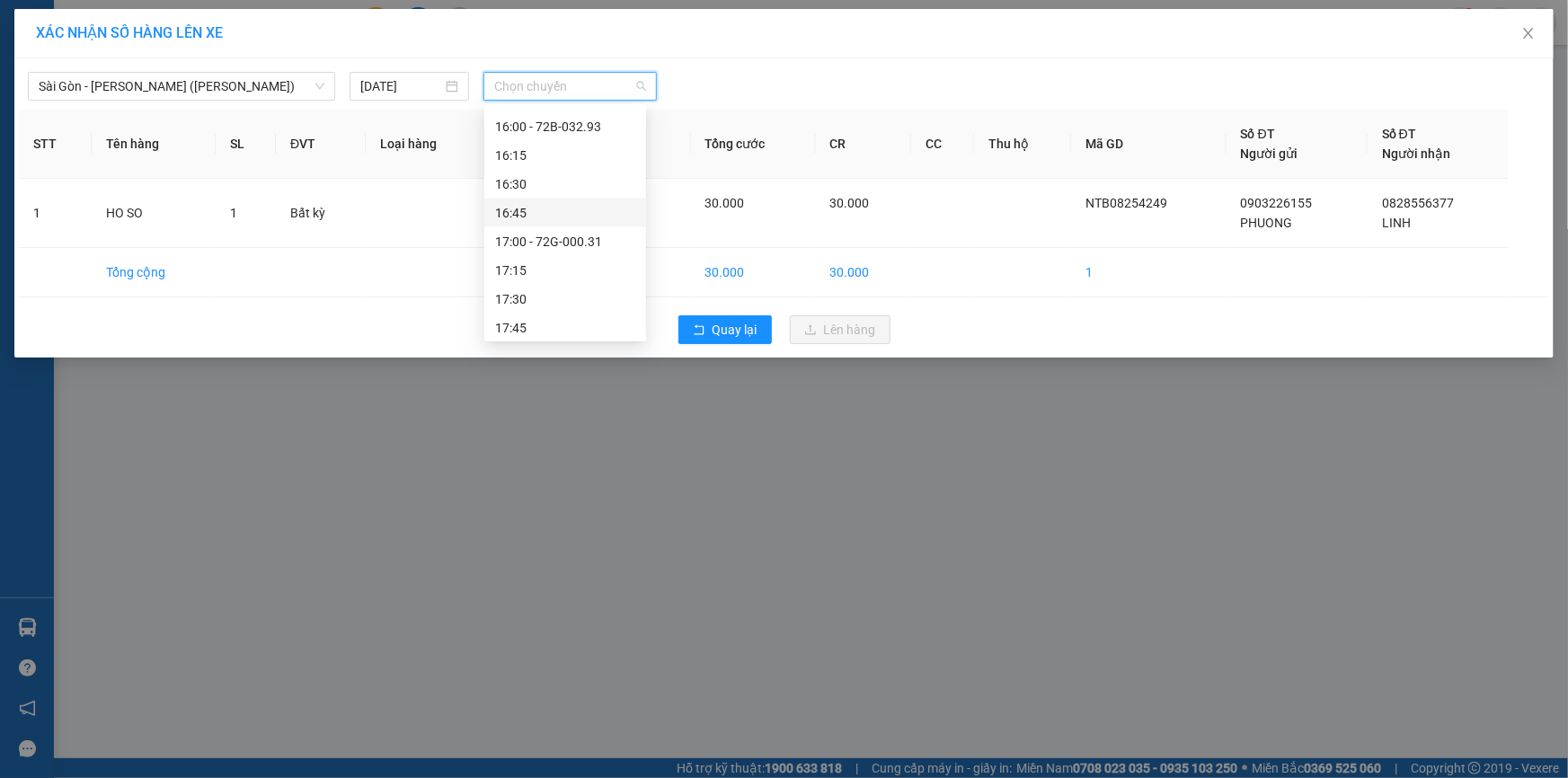
scroll to position [1494, 0]
click at [572, 96] on span "Chọn chuyến" at bounding box center [570, 86] width 152 height 27
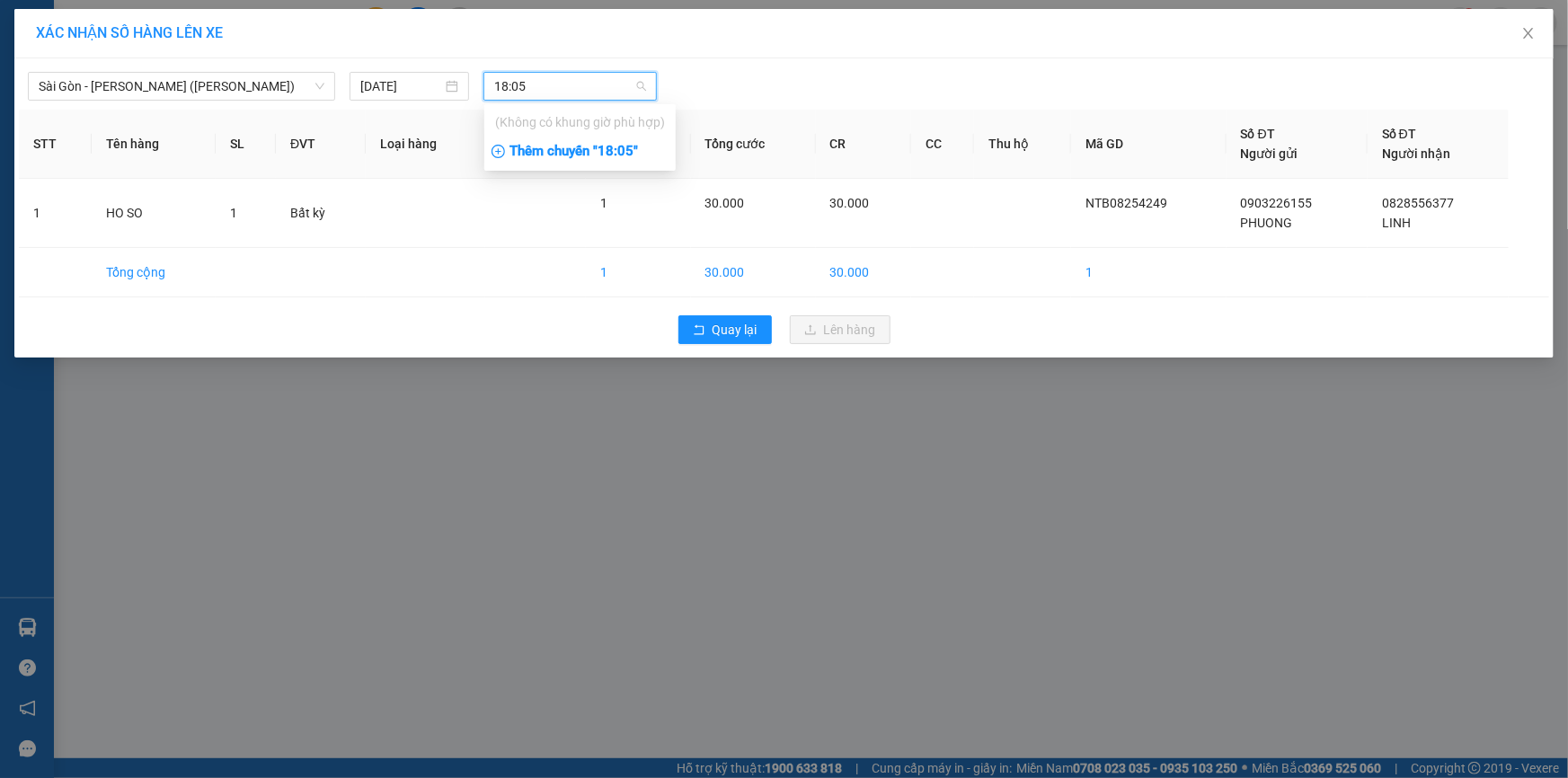
type input "18:05"
click at [627, 152] on div "Thêm chuyến " 18:05 "" at bounding box center [581, 152] width 192 height 30
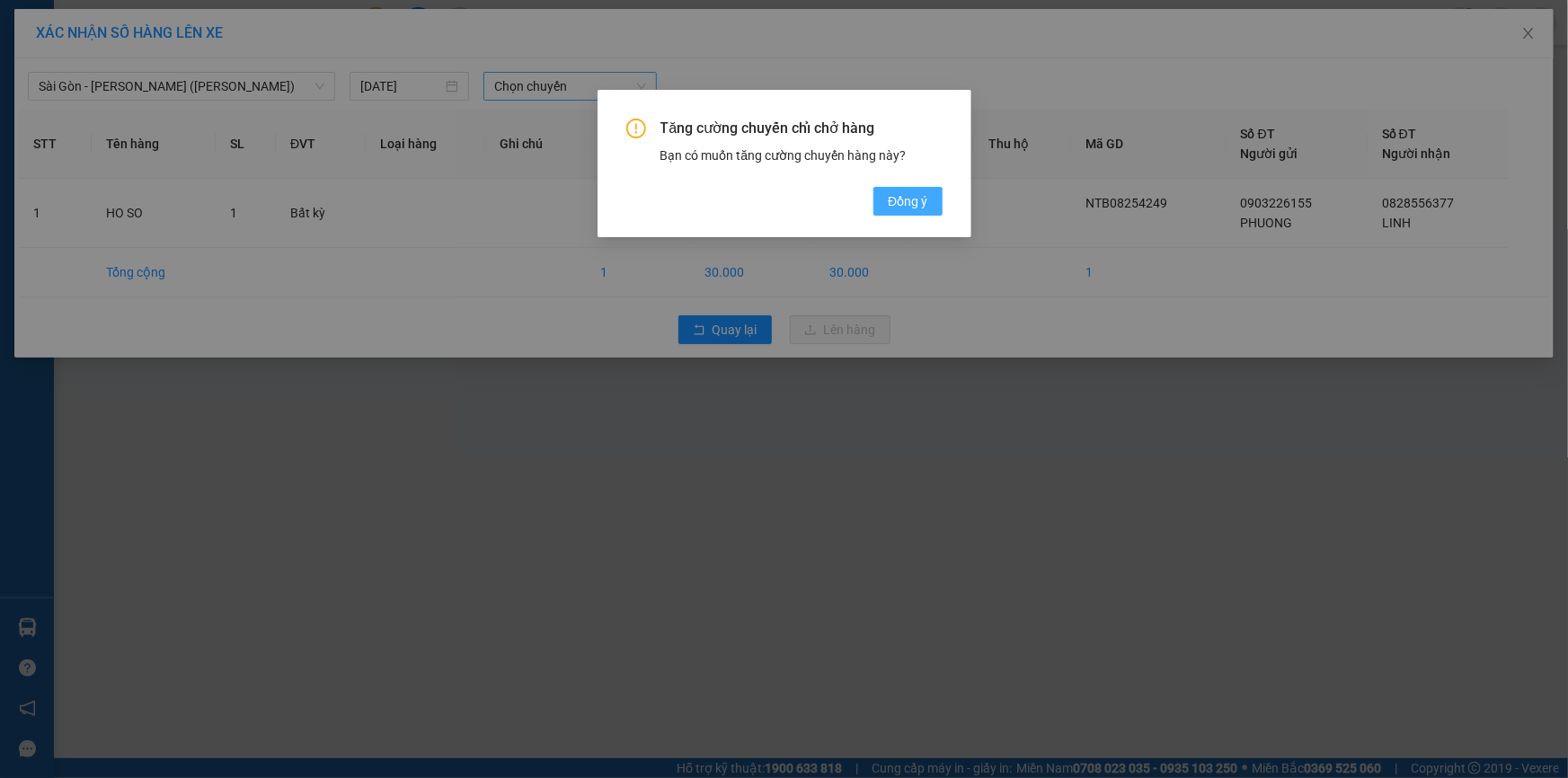
click at [907, 211] on span "Đồng ý" at bounding box center [908, 201] width 40 height 20
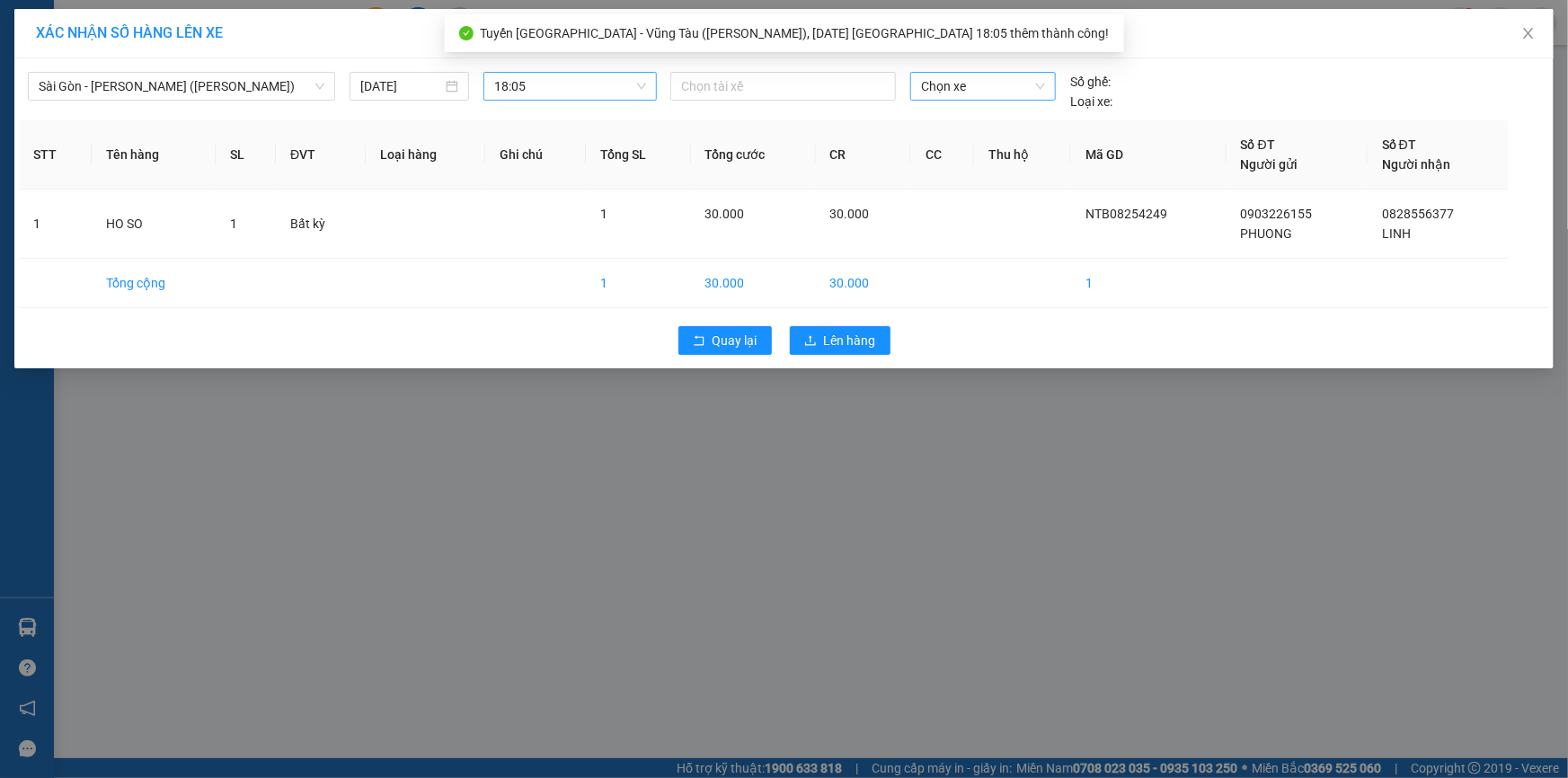
click at [932, 88] on span "Chọn xe" at bounding box center [983, 86] width 124 height 27
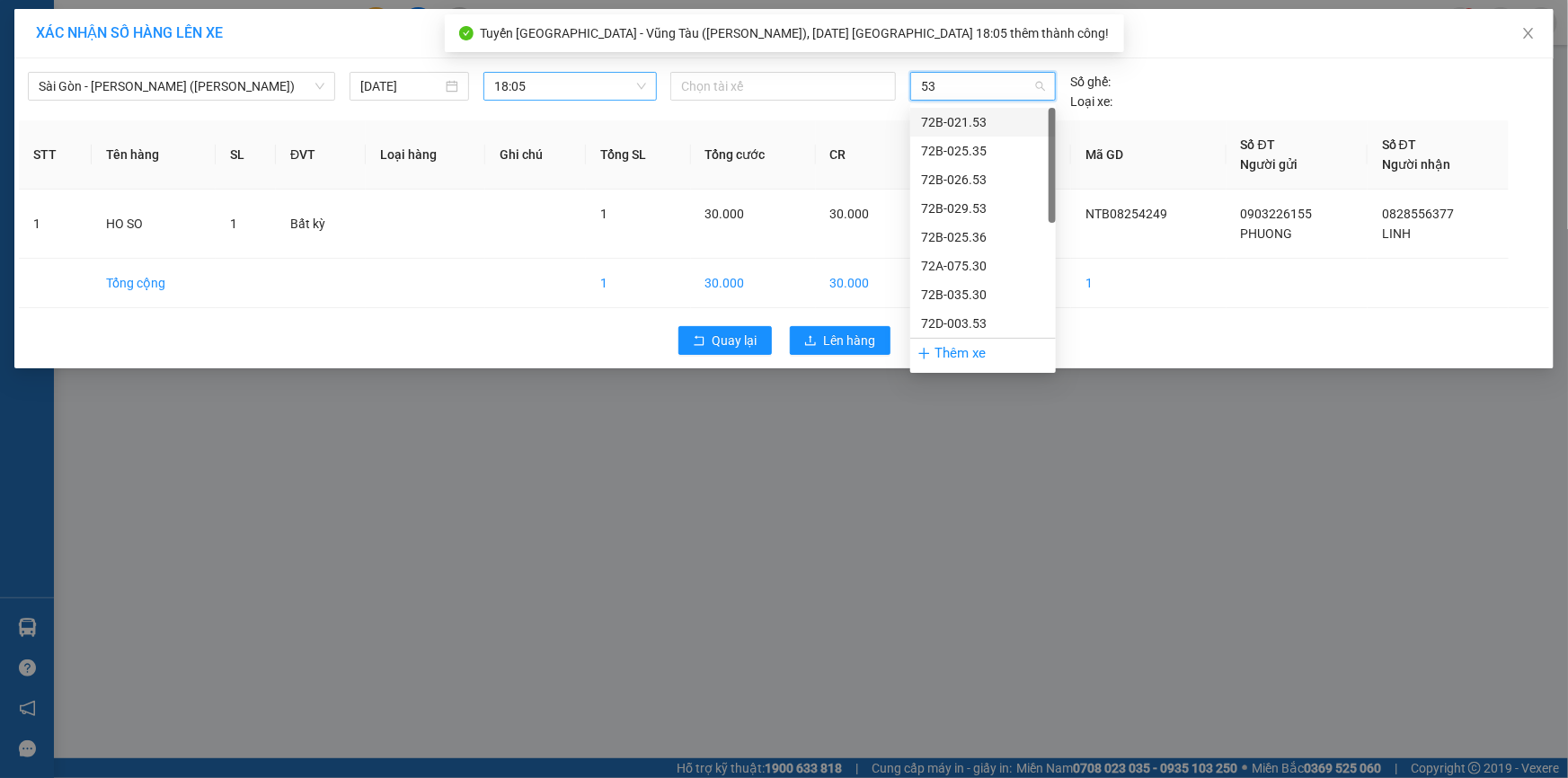
type input "531"
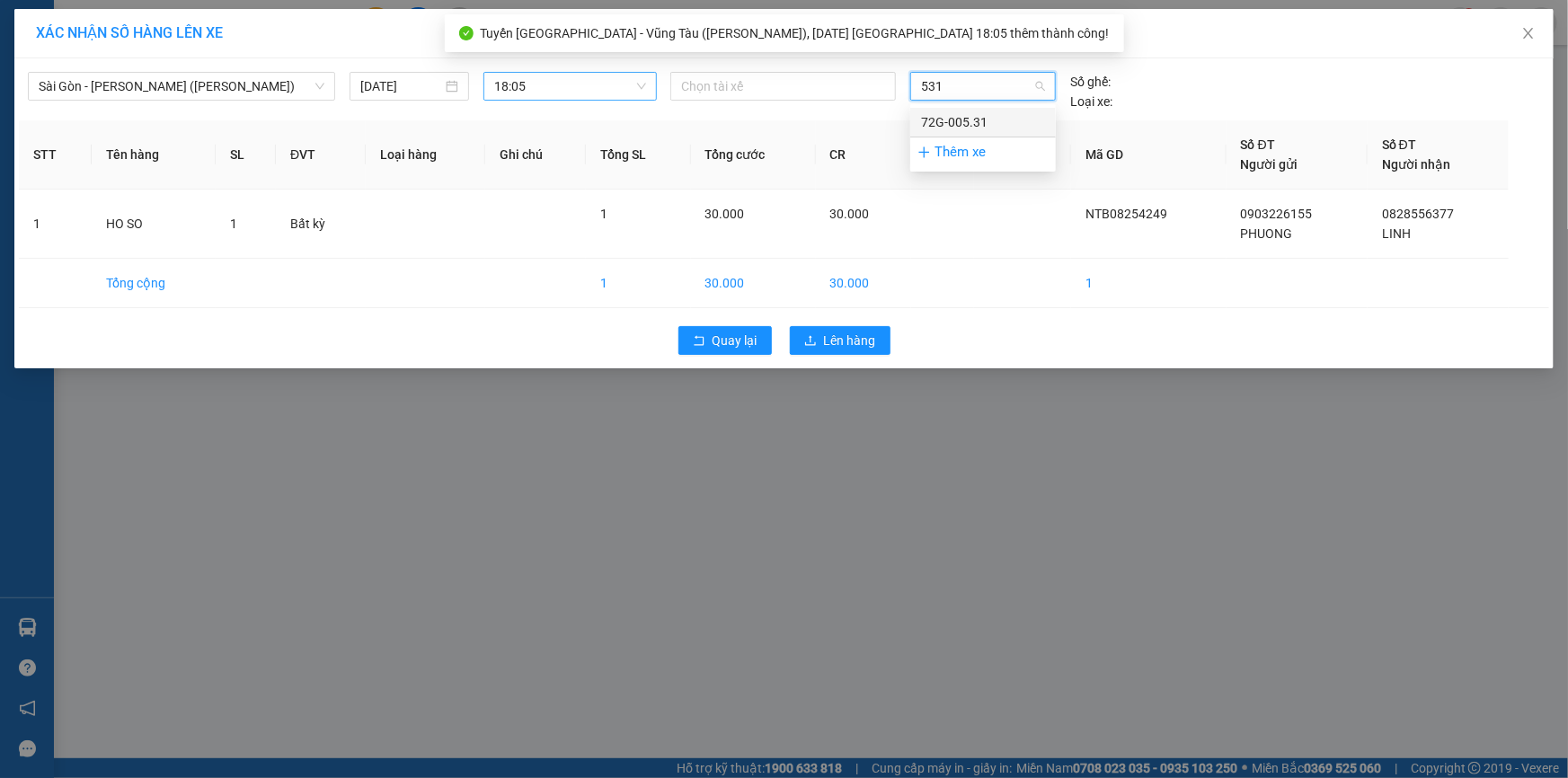
click at [938, 114] on div "72G-005.31" at bounding box center [983, 121] width 124 height 20
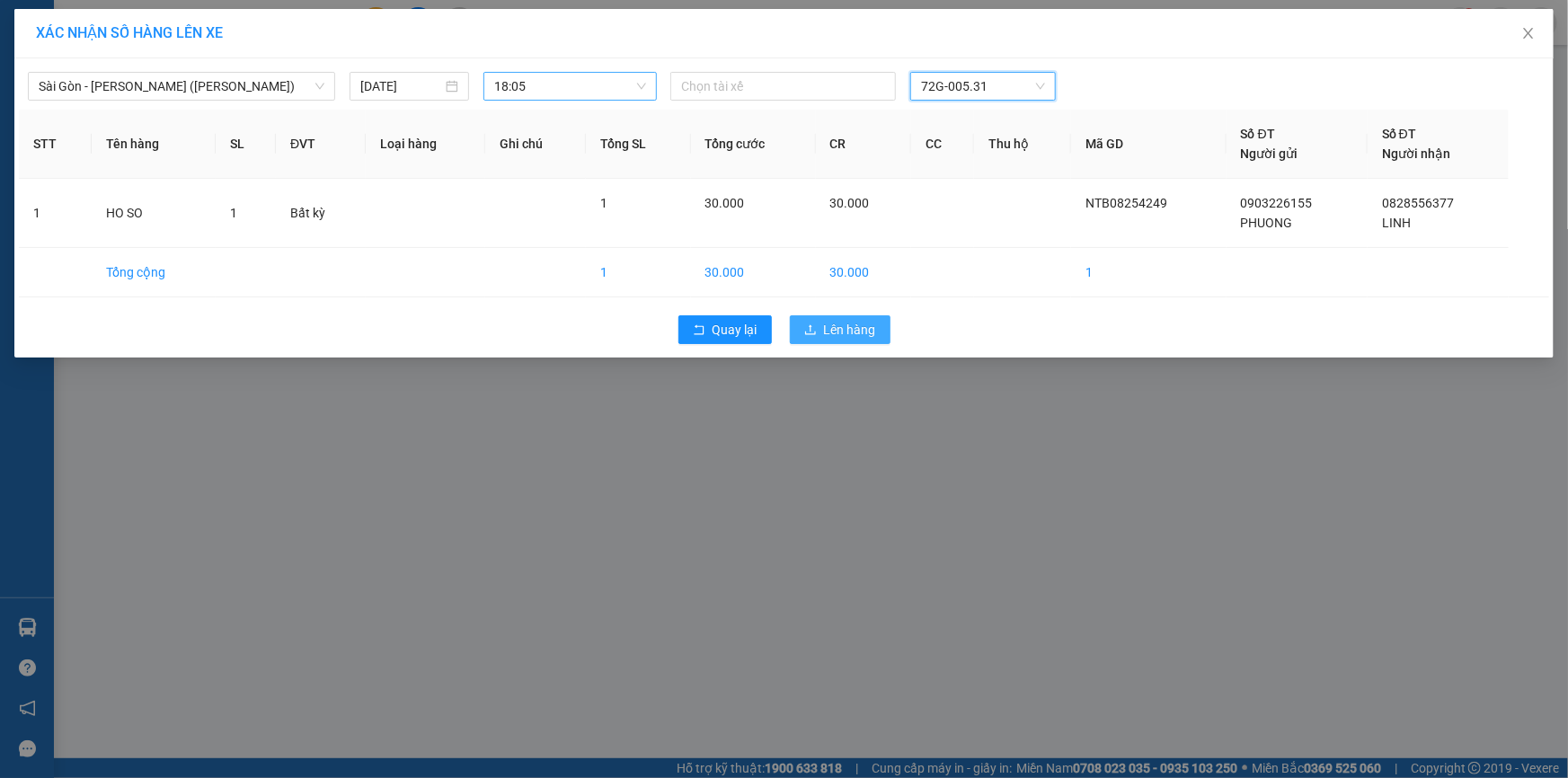
click at [852, 330] on span "Lên hàng" at bounding box center [850, 329] width 52 height 20
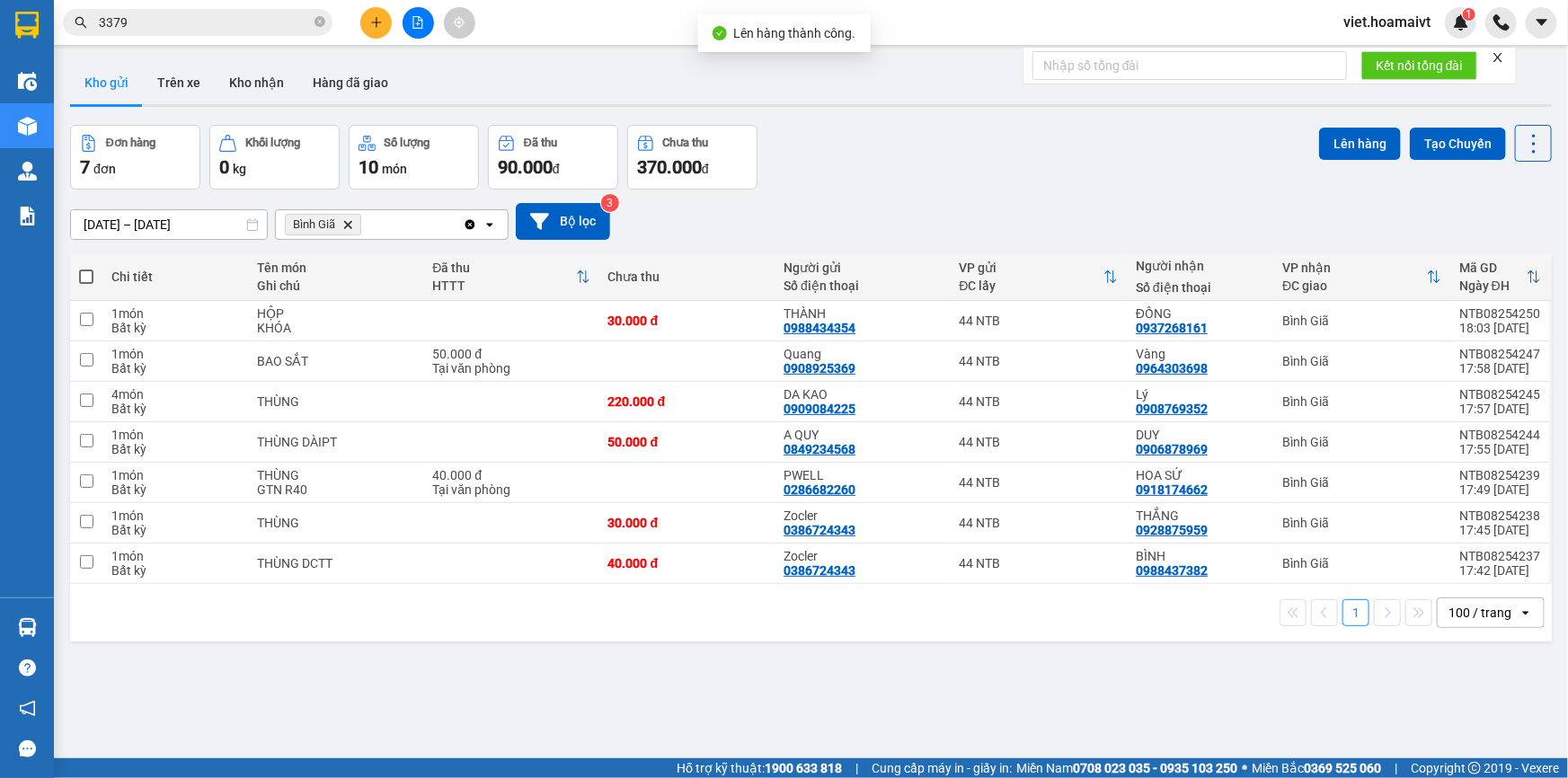
click at [956, 181] on div "Đơn hàng 7 đơn Khối lượng 0 kg Số lượng 10 món Đã thu 90.000 đ Chưa thu 370.000…" at bounding box center [811, 157] width 1482 height 65
click at [354, 223] on span "Bình Giã Delete" at bounding box center [323, 224] width 77 height 22
click at [351, 223] on icon "Delete" at bounding box center [347, 224] width 10 height 10
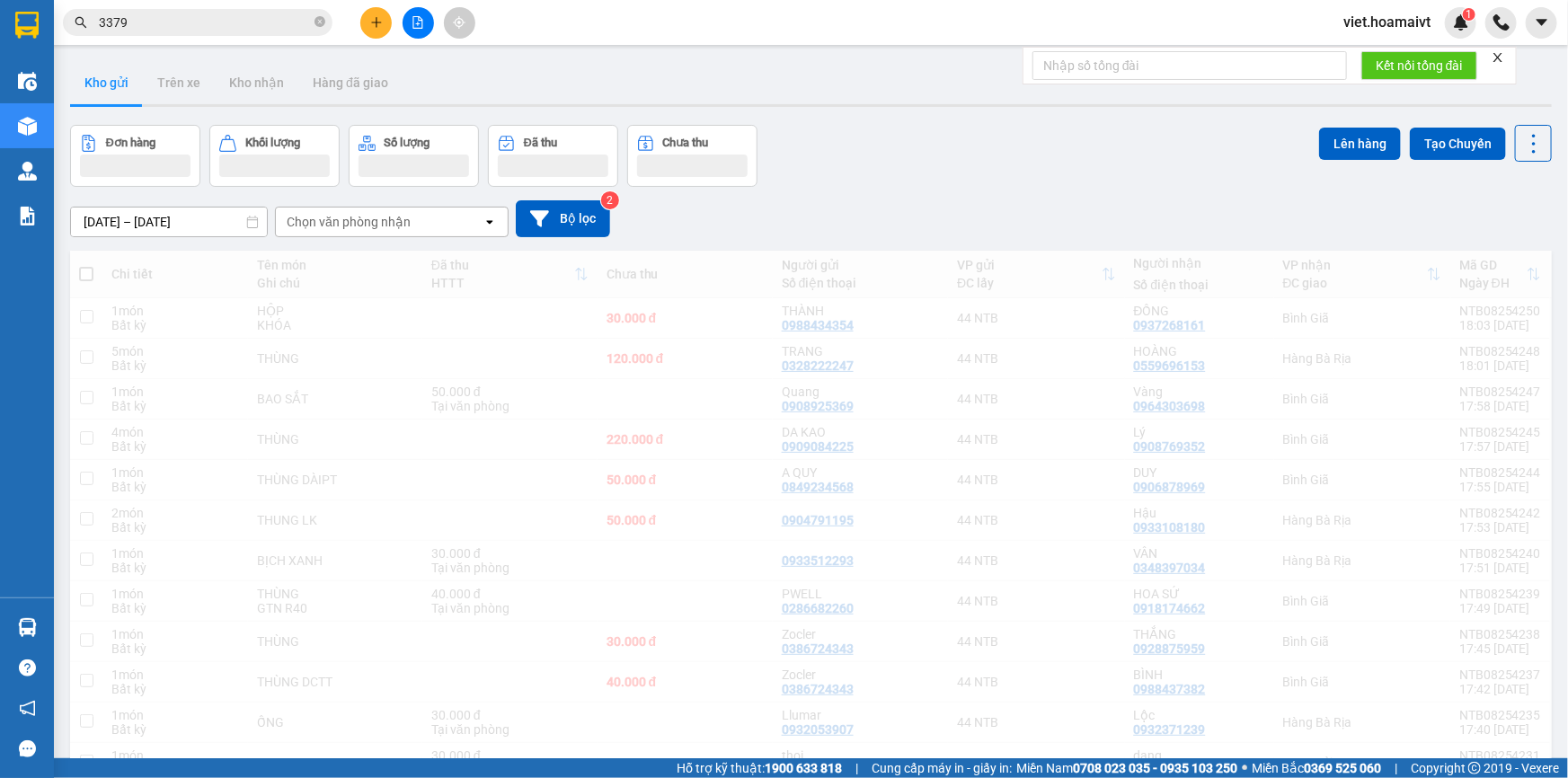
click at [920, 210] on div "[DATE] – [DATE] Press the down arrow key to interact with the calendar and sele…" at bounding box center [811, 218] width 1482 height 37
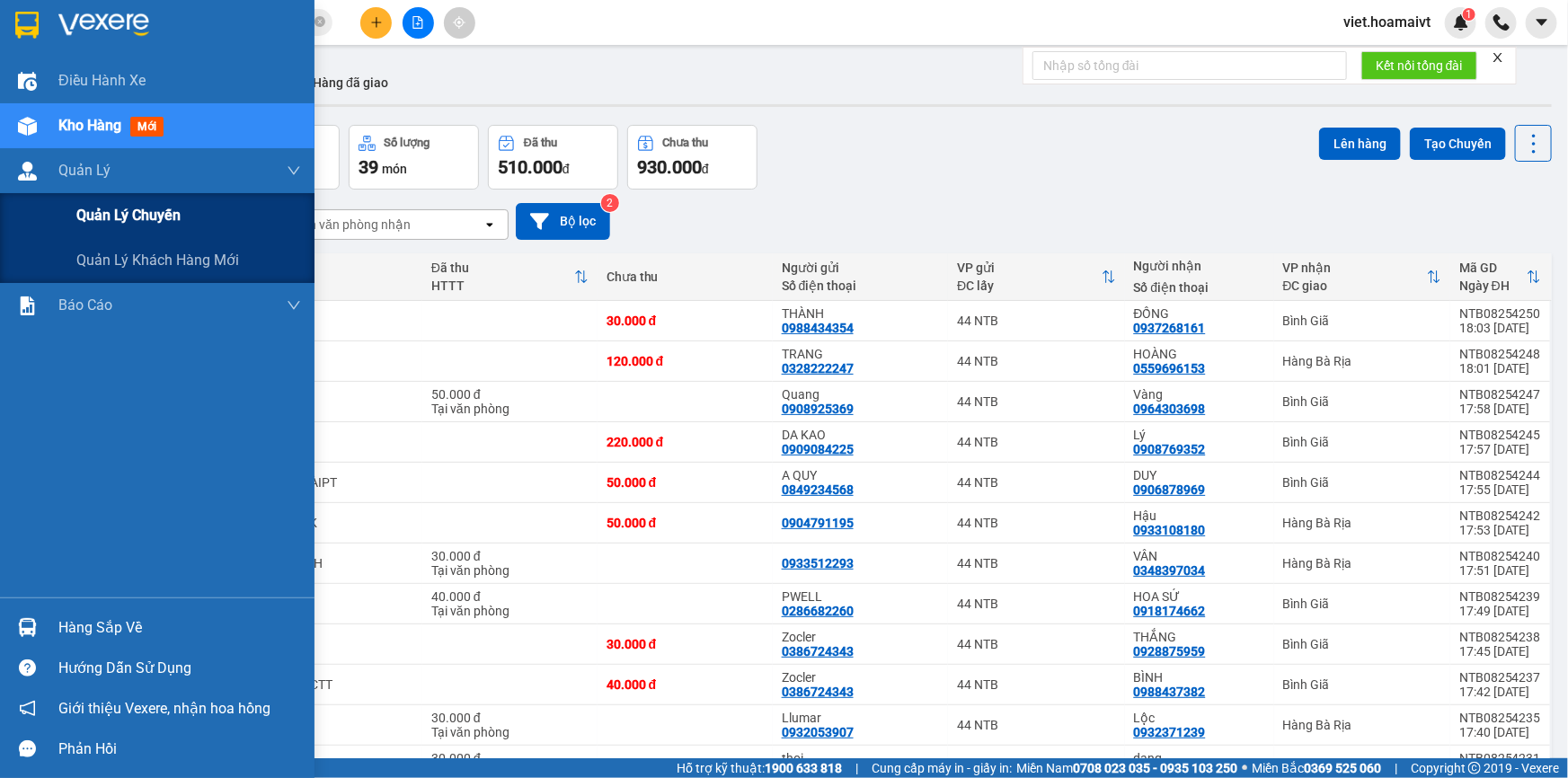
click at [124, 214] on span "Quản lý chuyến" at bounding box center [129, 215] width 104 height 23
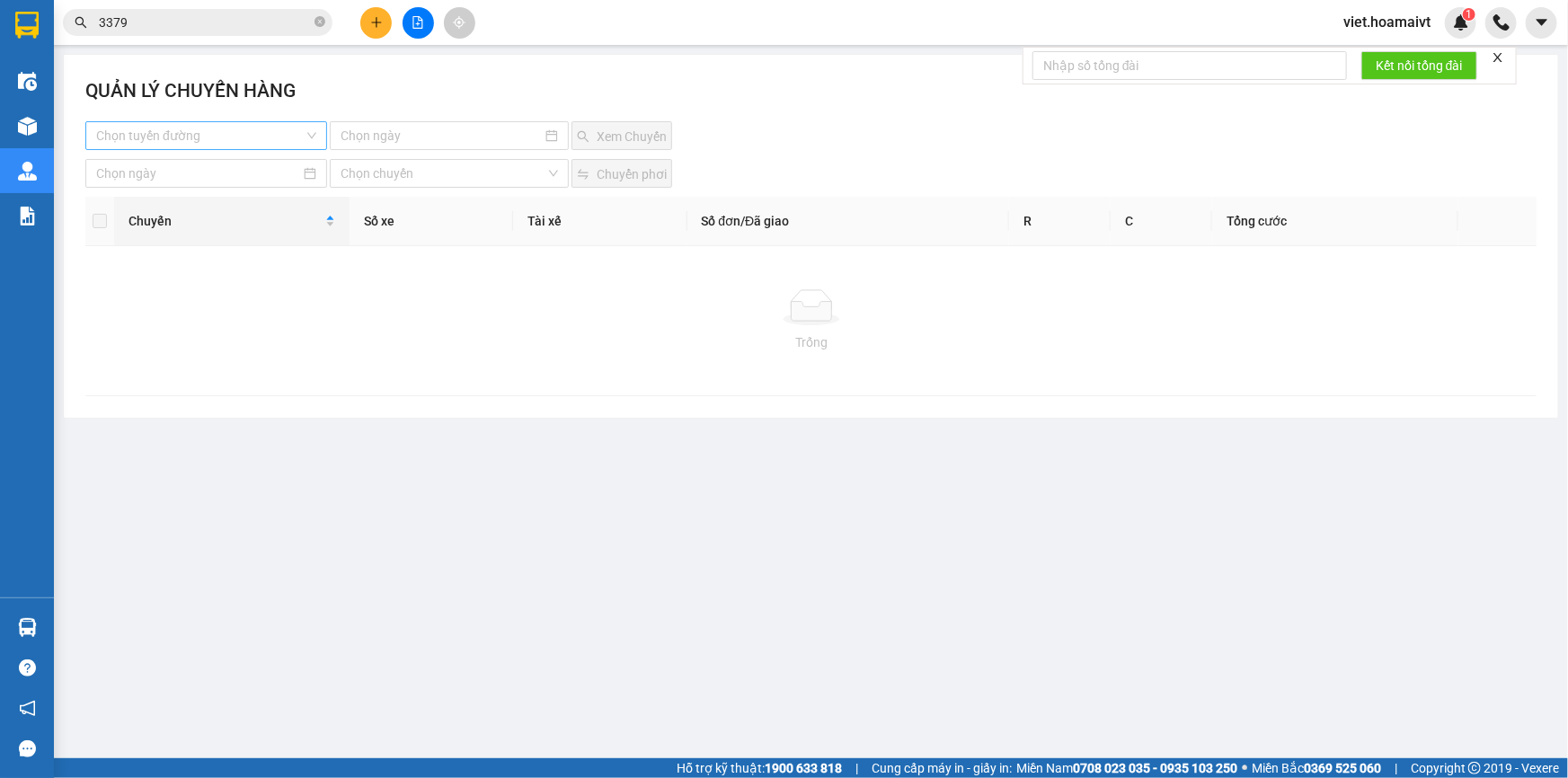
click at [199, 138] on input "search" at bounding box center [199, 136] width 208 height 27
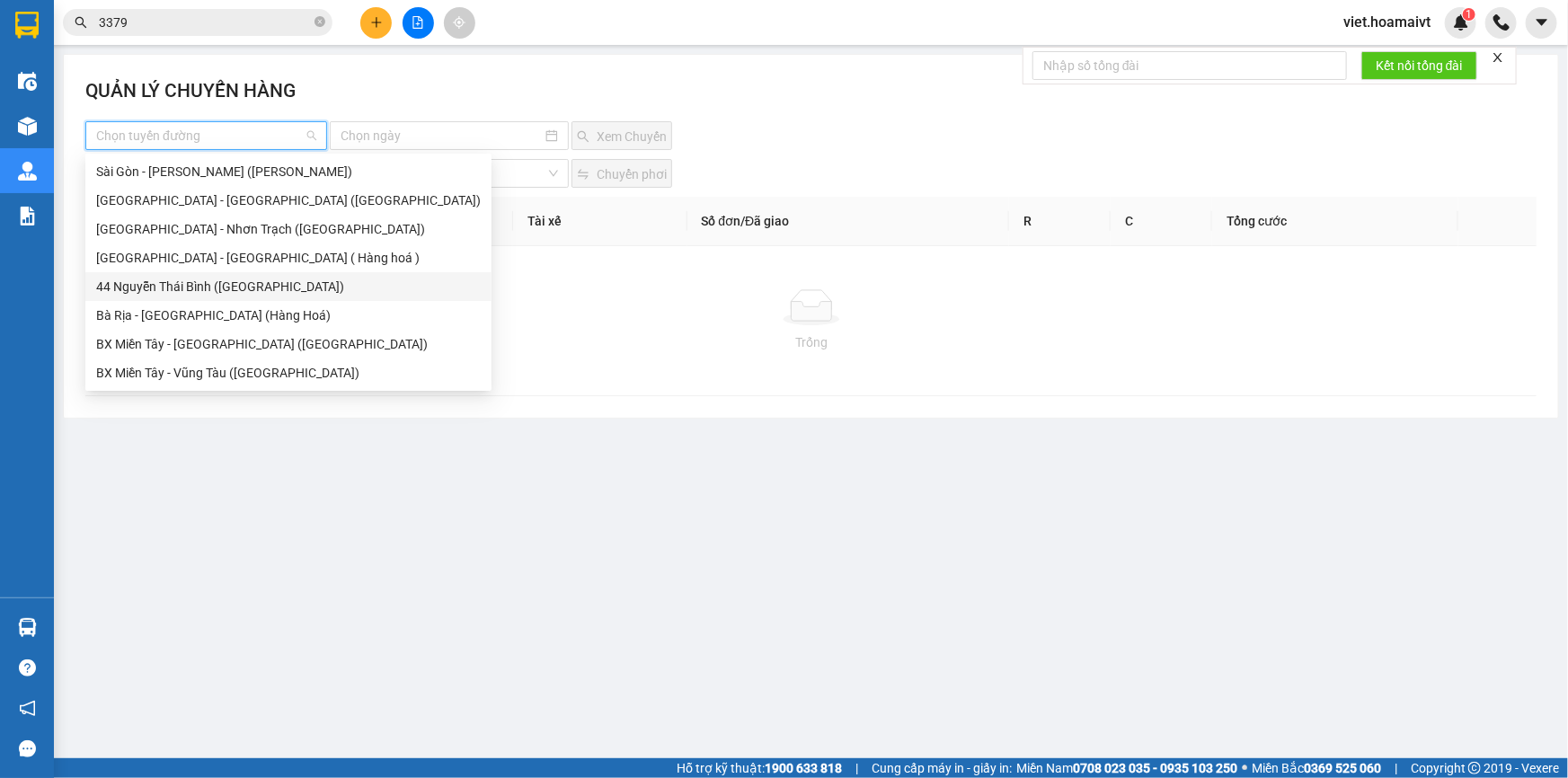
click at [213, 282] on div "44 Nguyễn Thái Bình ([GEOGRAPHIC_DATA])" at bounding box center [287, 287] width 384 height 20
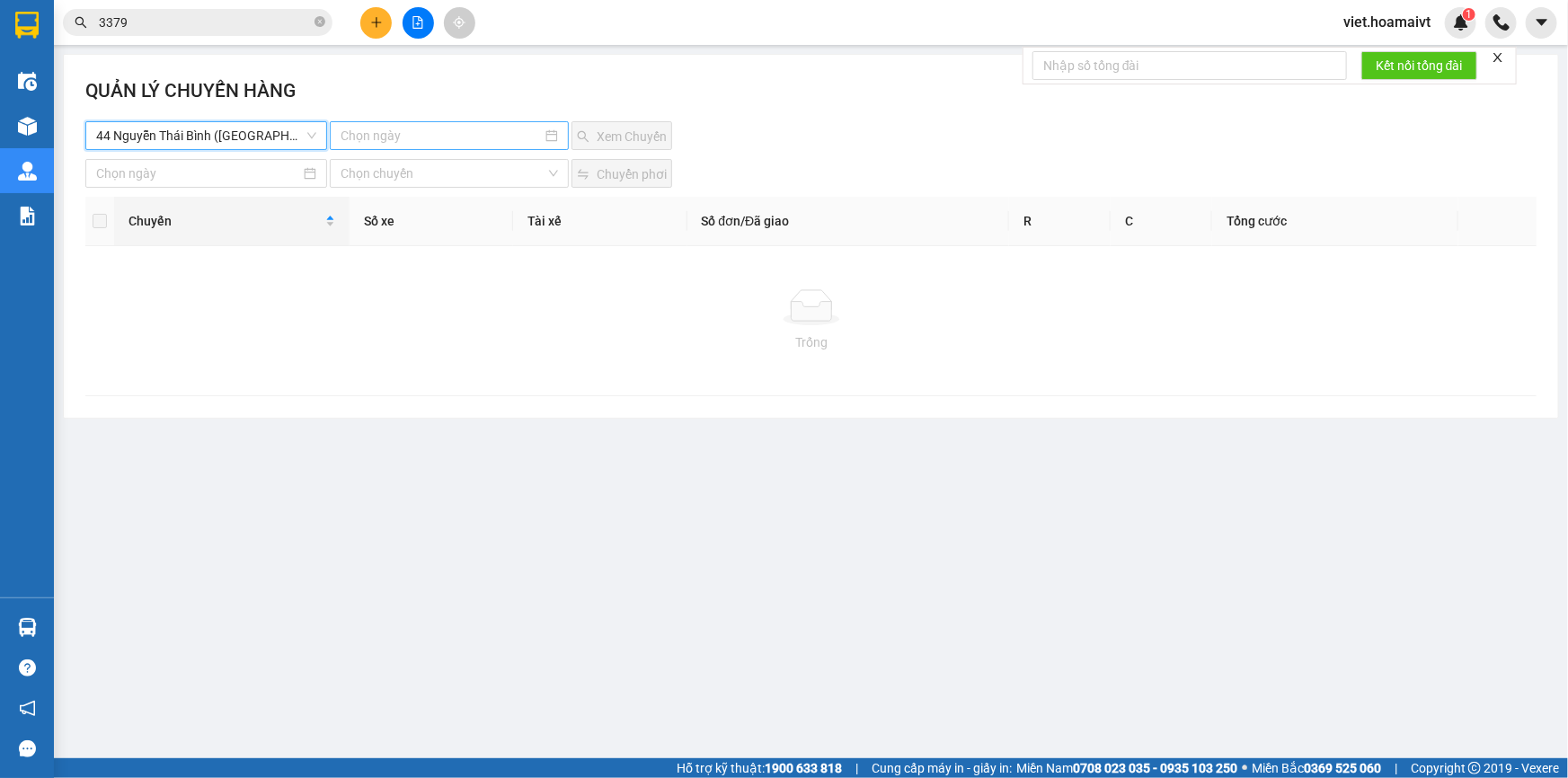
click at [383, 122] on div at bounding box center [450, 136] width 239 height 28
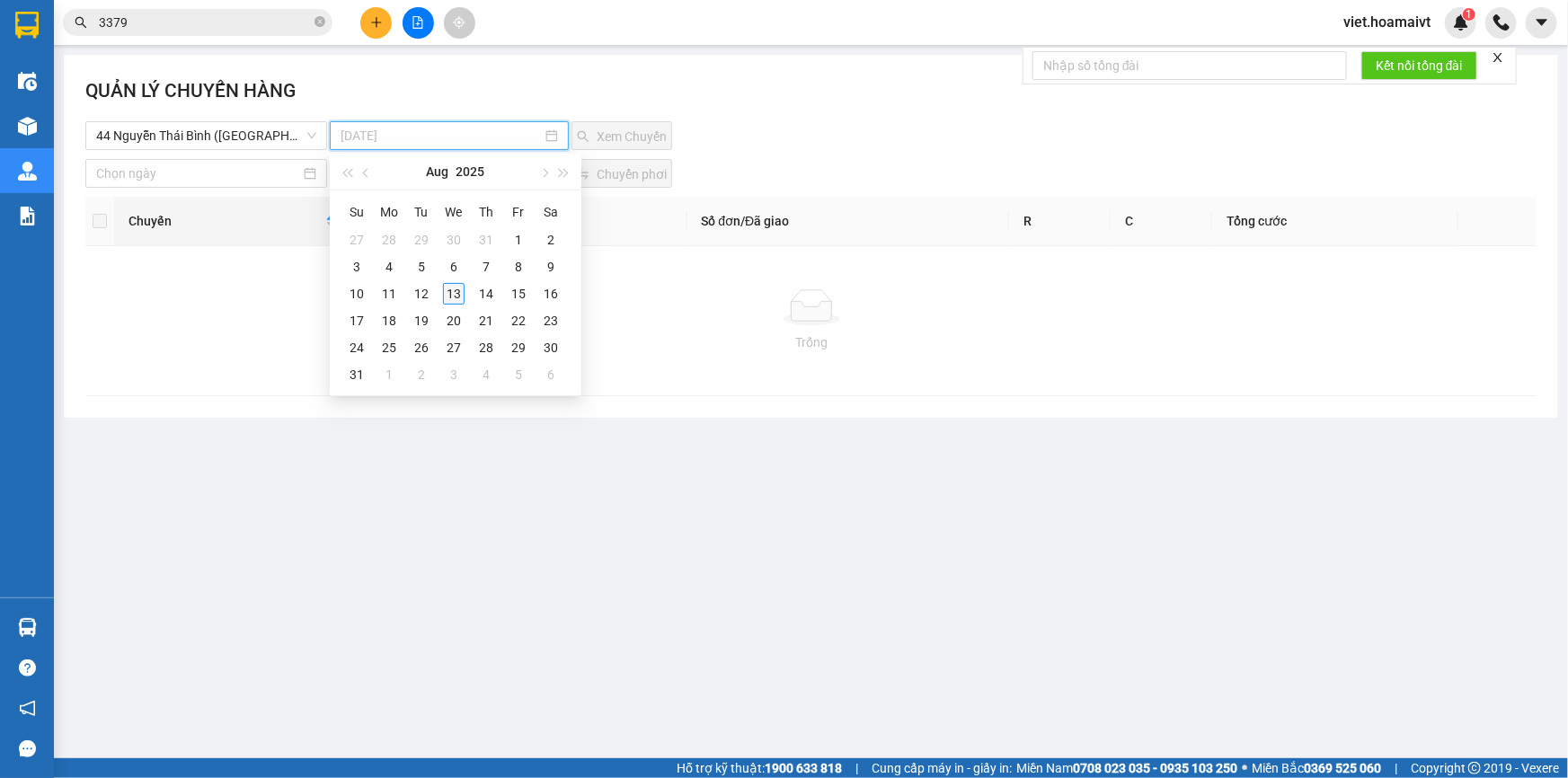
type input "13-08-2025"
click at [452, 293] on div "13" at bounding box center [453, 293] width 22 height 22
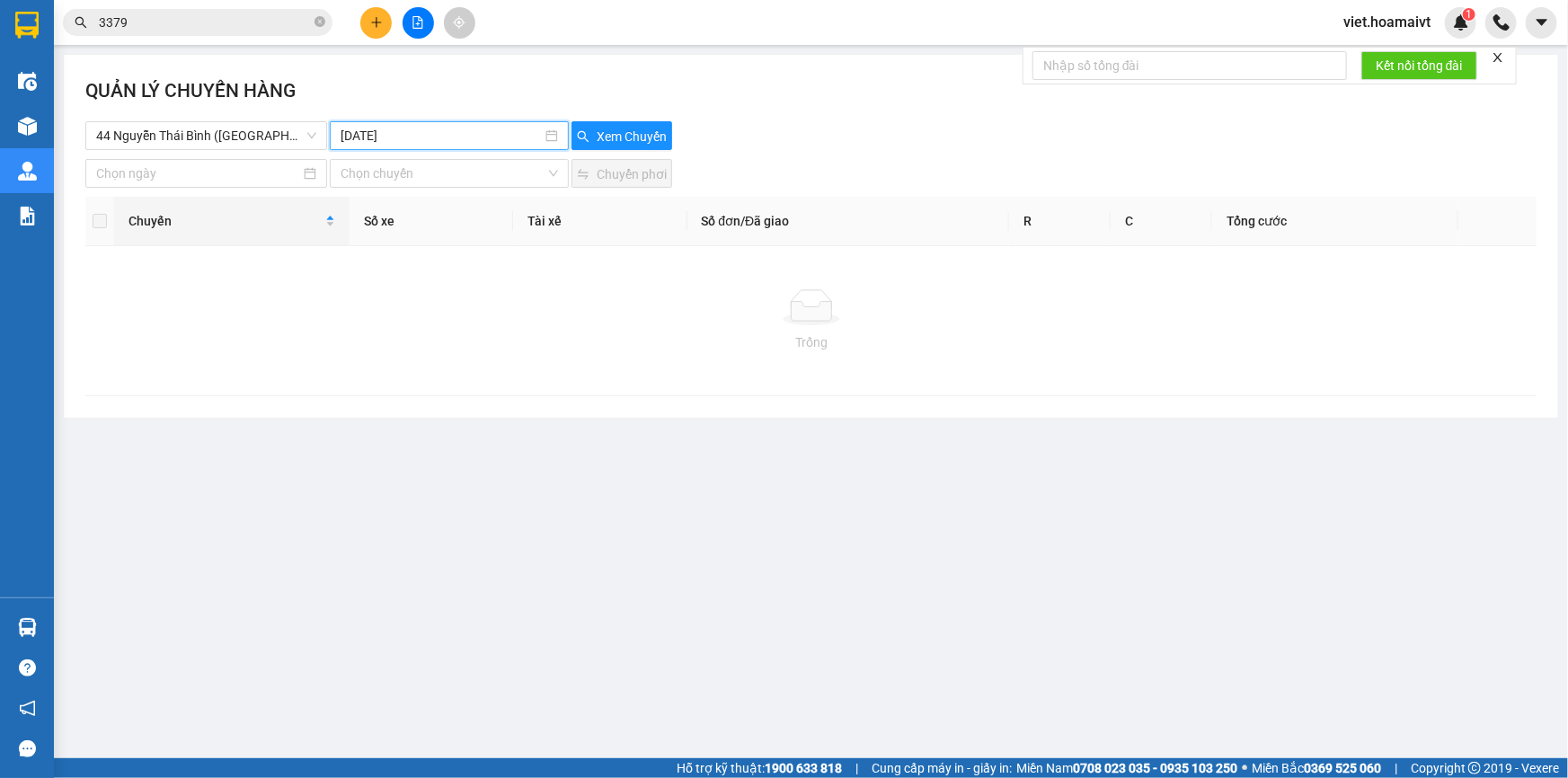
click at [616, 118] on div "QUẢN LÝ CHUYẾN HÀNG" at bounding box center [811, 99] width 1451 height 45
click at [623, 128] on span "Xem Chuyến" at bounding box center [632, 137] width 70 height 20
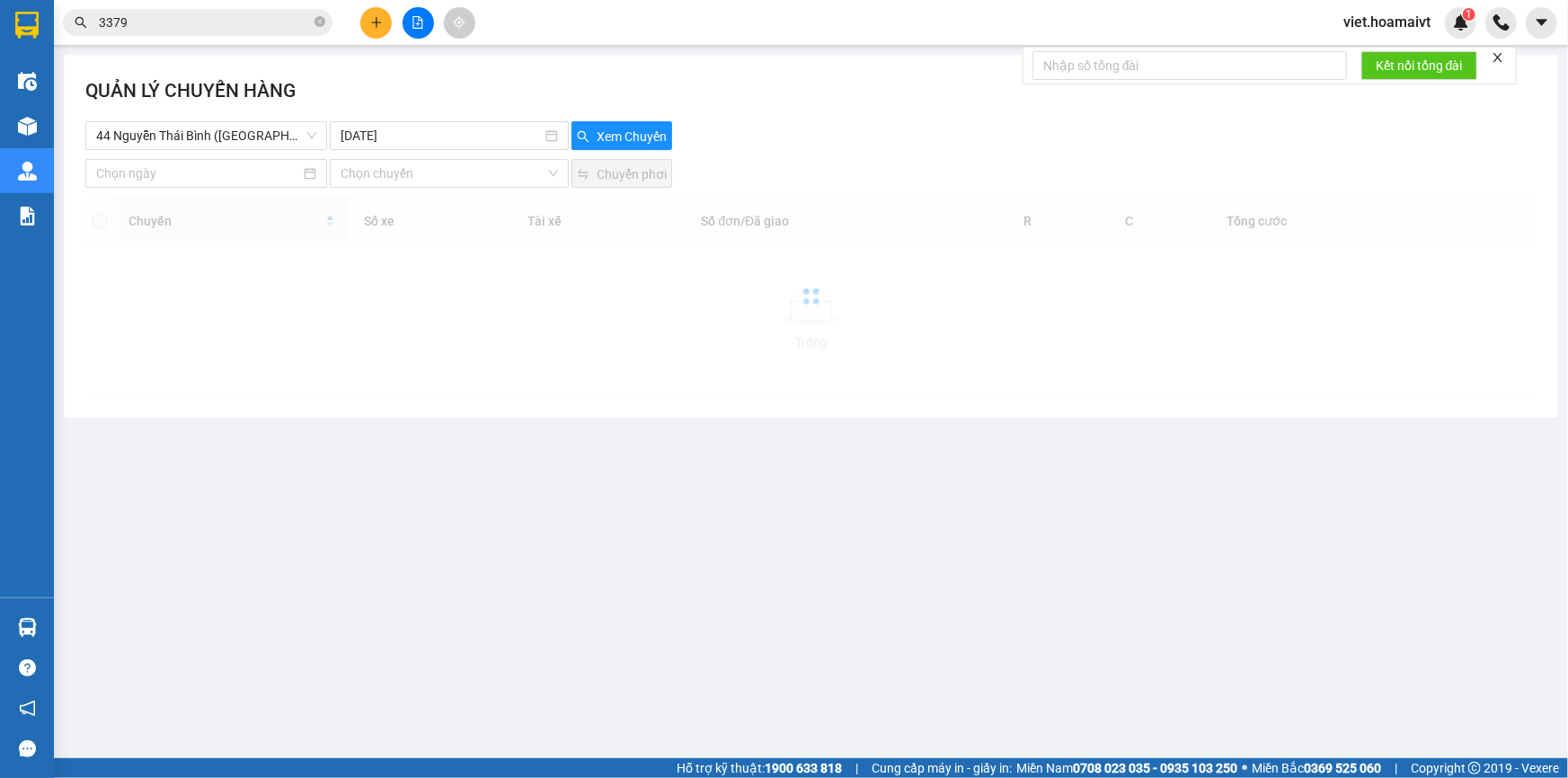
click at [897, 141] on div "44 Nguyễn Thái Bình (Hàng Ngoài) 13-08-2025 Xem Chuyến" at bounding box center [811, 136] width 1451 height 28
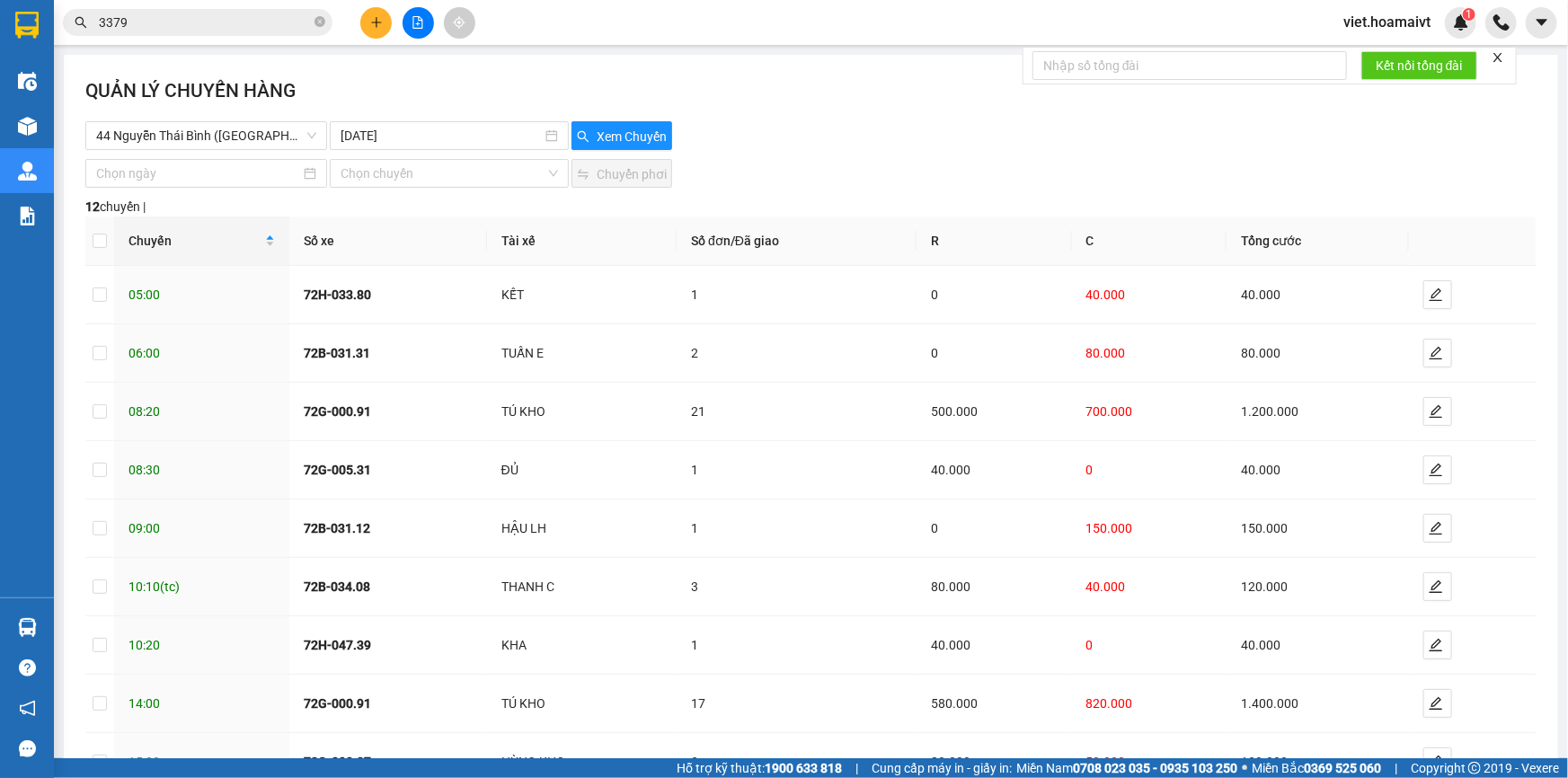
click at [897, 141] on div "44 Nguyễn Thái Bình (Hàng Ngoài) 13-08-2025 Xem Chuyến" at bounding box center [811, 136] width 1451 height 28
click at [99, 287] on input "checkbox" at bounding box center [100, 294] width 14 height 14
checkbox input "true"
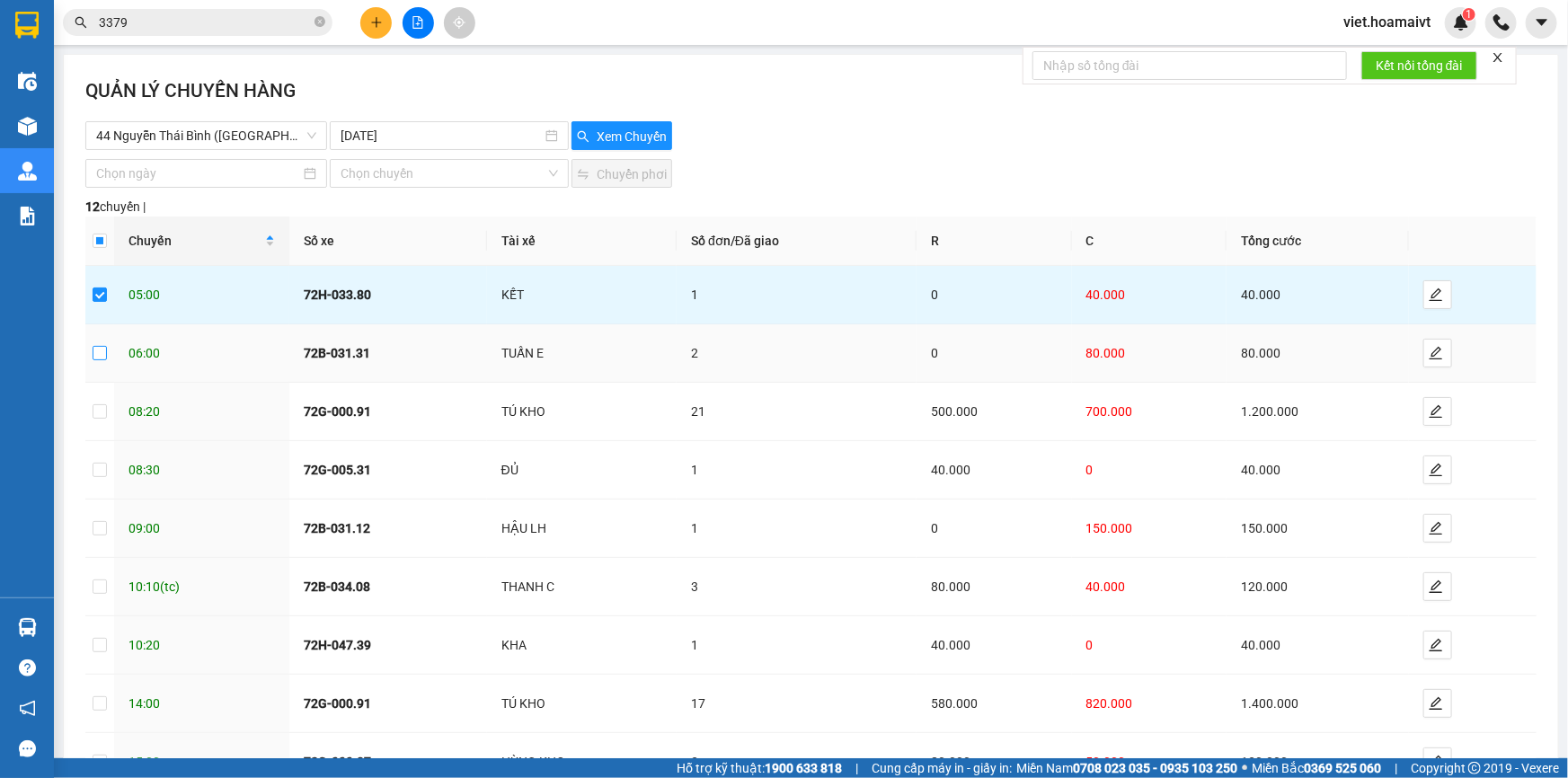
click at [97, 349] on input "checkbox" at bounding box center [100, 353] width 14 height 14
checkbox input "true"
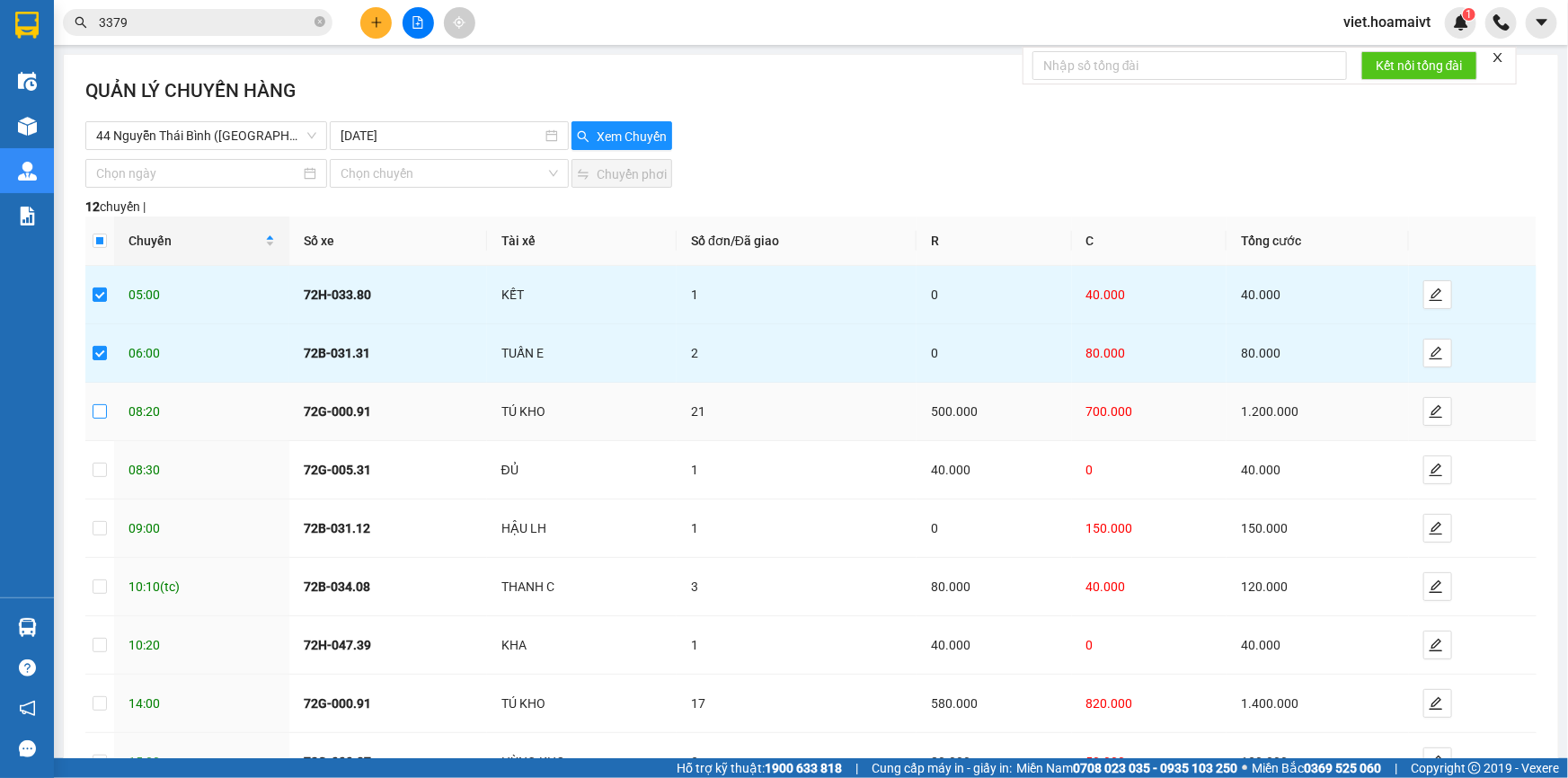
click at [104, 407] on input "checkbox" at bounding box center [100, 411] width 14 height 14
checkbox input "true"
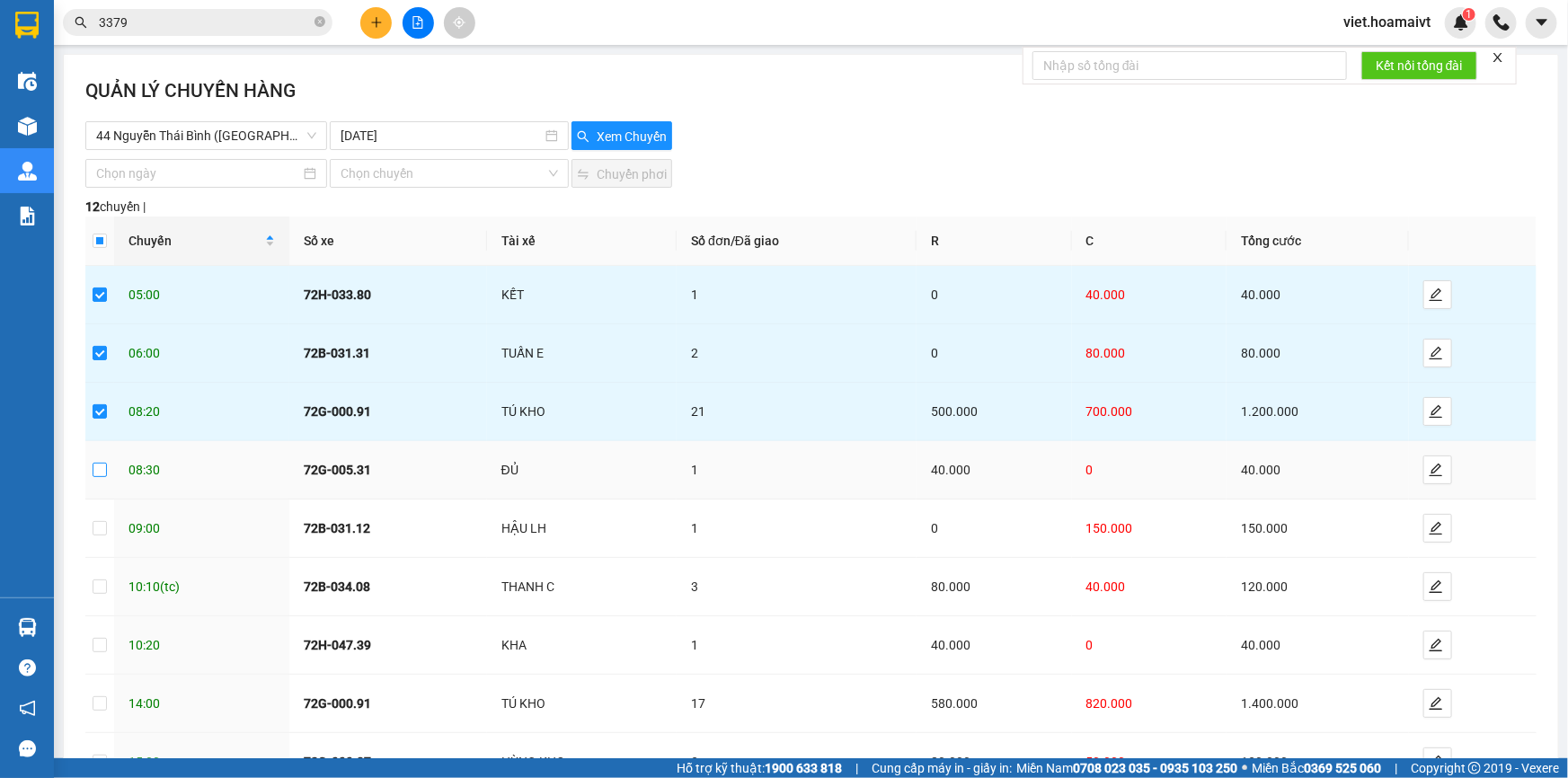
click at [102, 472] on input "checkbox" at bounding box center [100, 470] width 14 height 14
checkbox input "true"
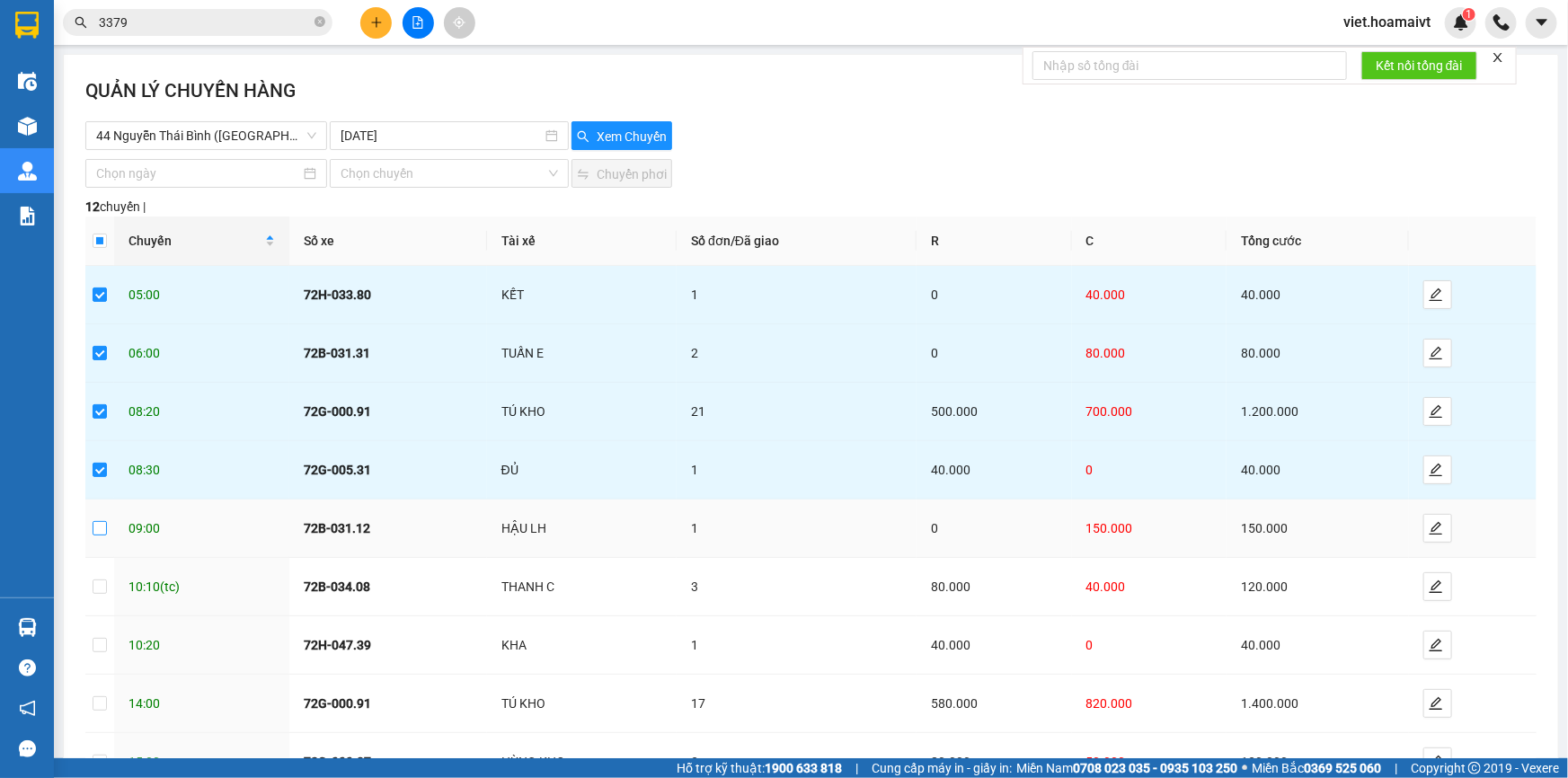
click at [99, 530] on input "checkbox" at bounding box center [100, 528] width 14 height 14
checkbox input "true"
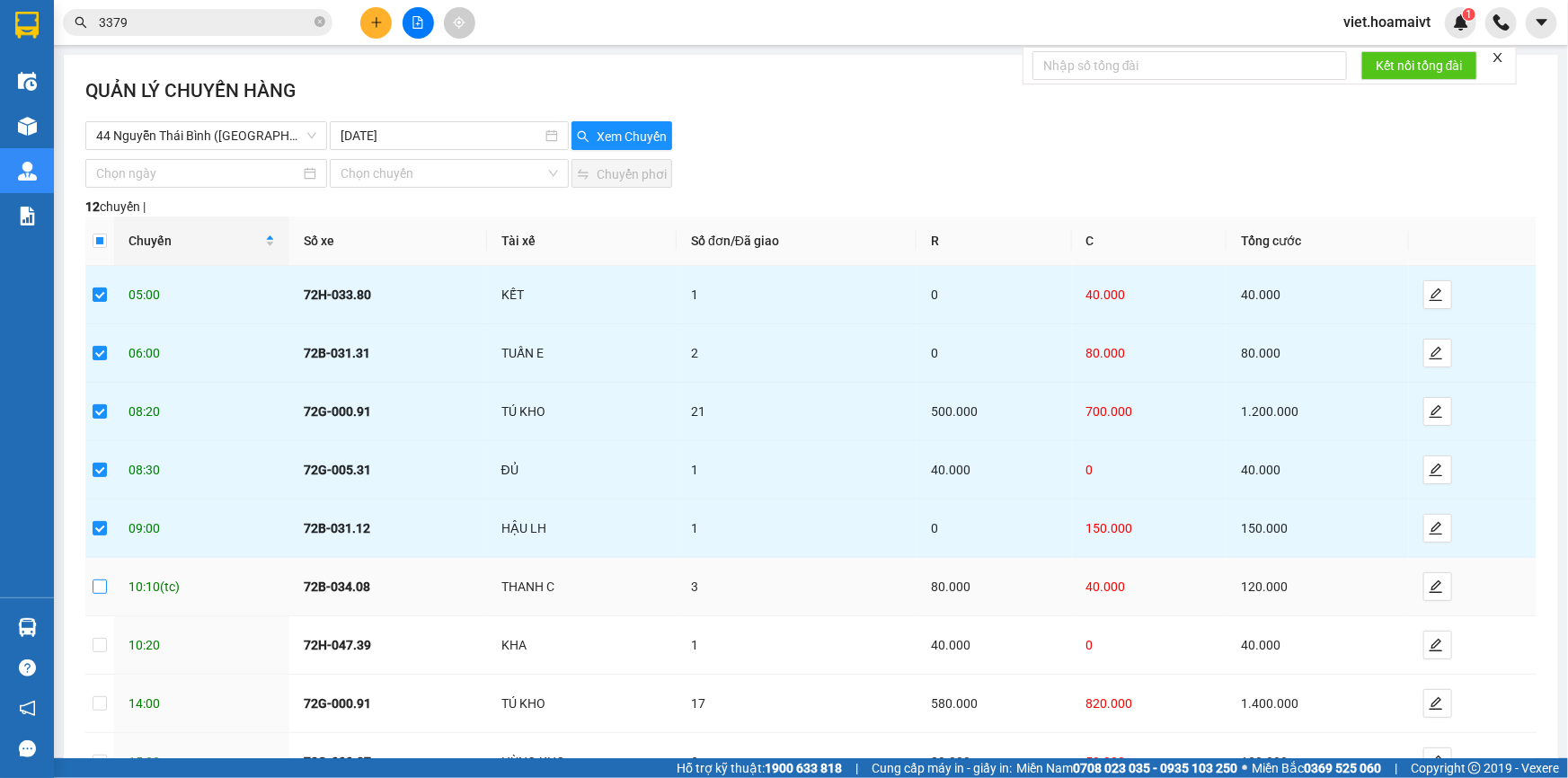
click at [105, 586] on input "checkbox" at bounding box center [100, 586] width 14 height 14
checkbox input "true"
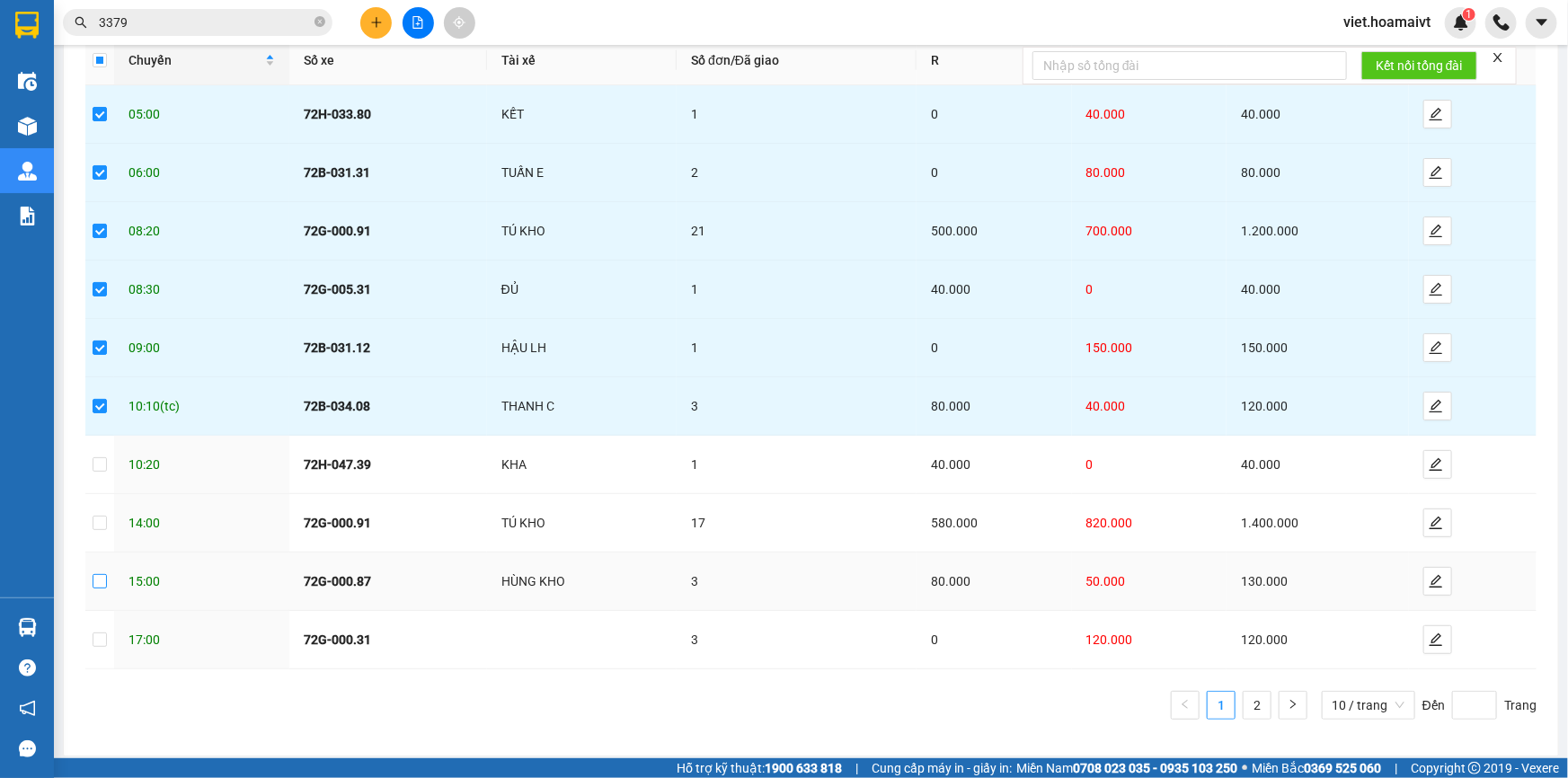
scroll to position [186, 0]
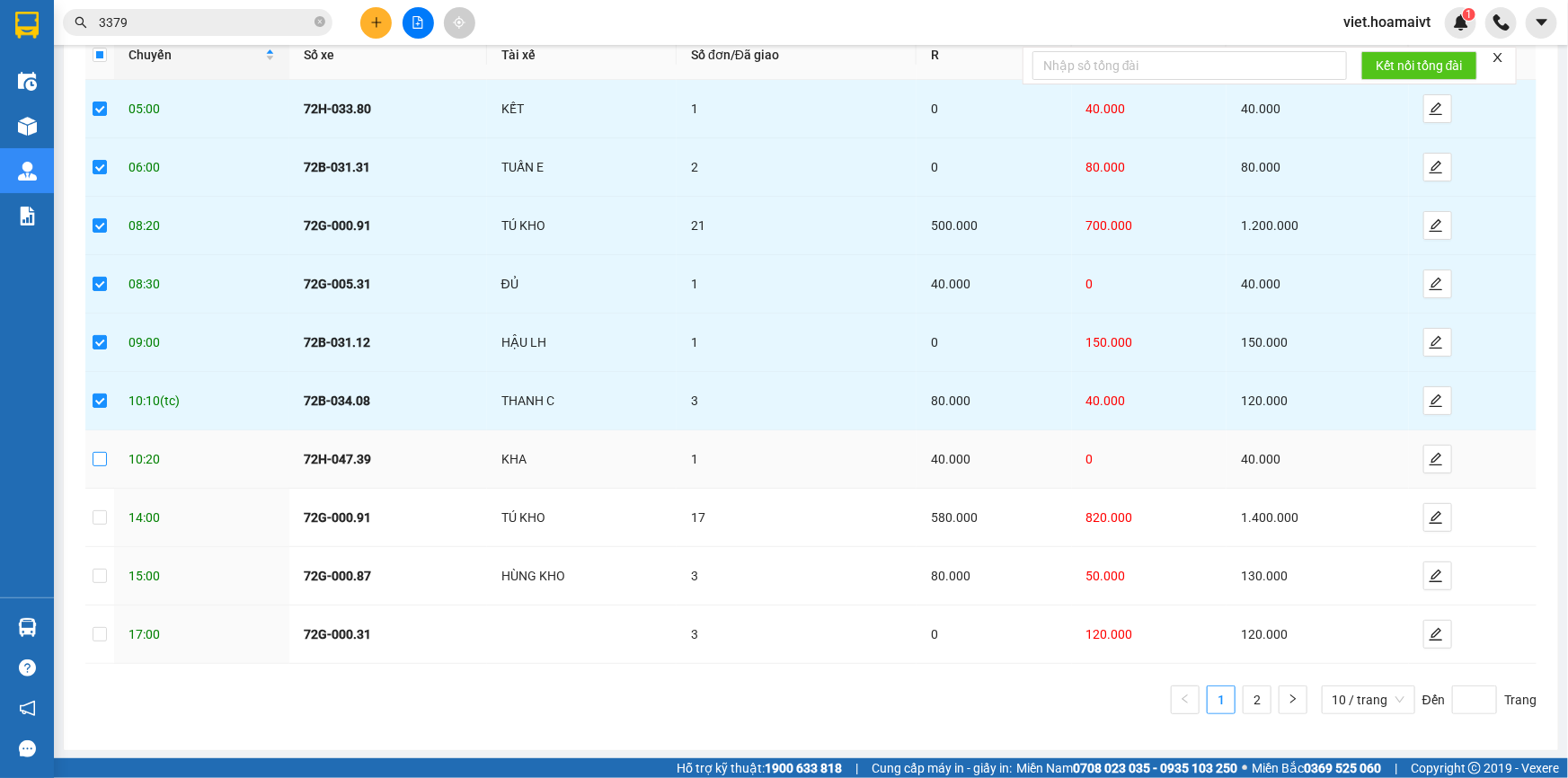
click at [101, 455] on input "checkbox" at bounding box center [100, 459] width 14 height 14
checkbox input "true"
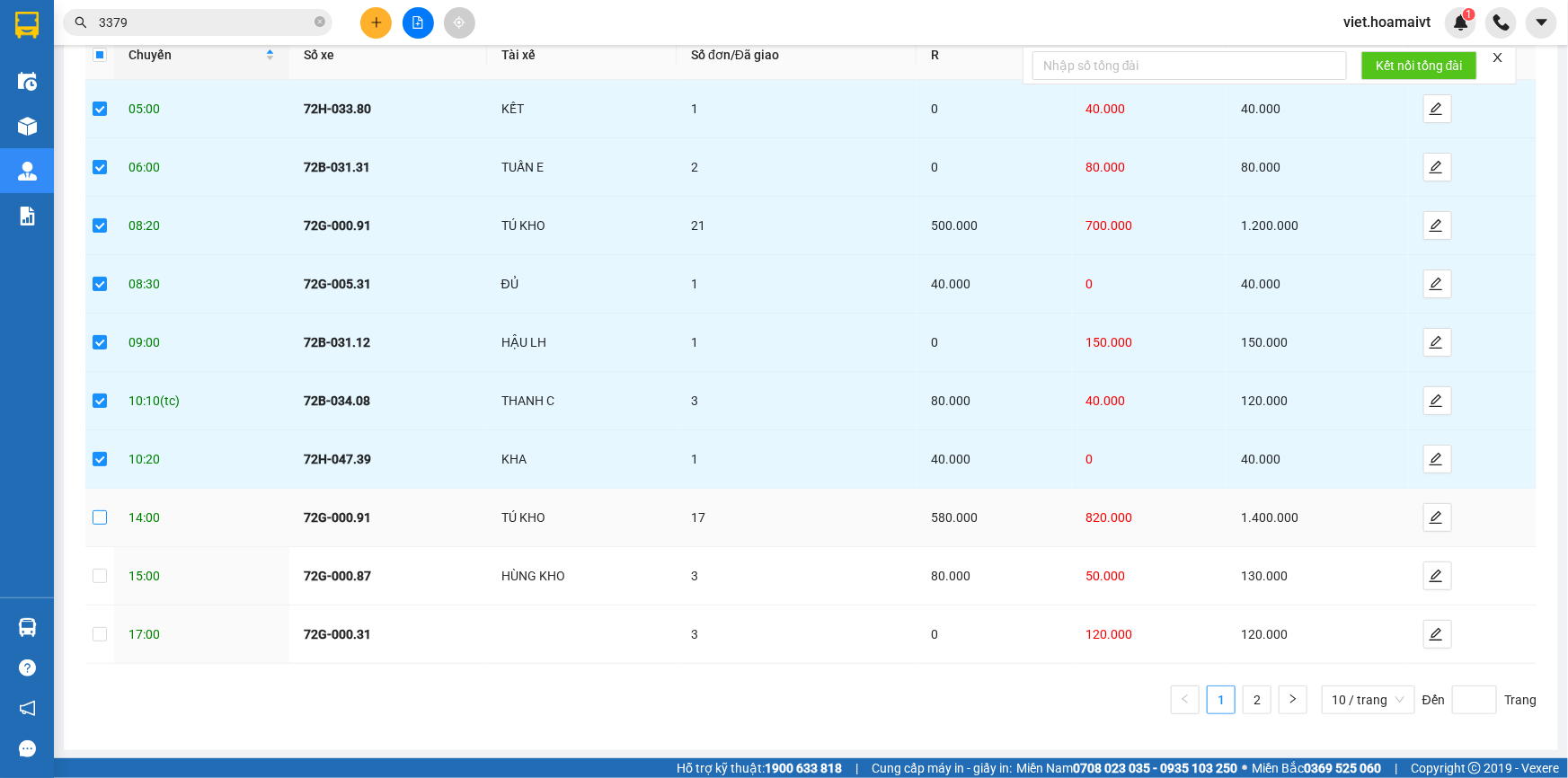
click at [94, 521] on input "checkbox" at bounding box center [100, 517] width 14 height 14
checkbox input "true"
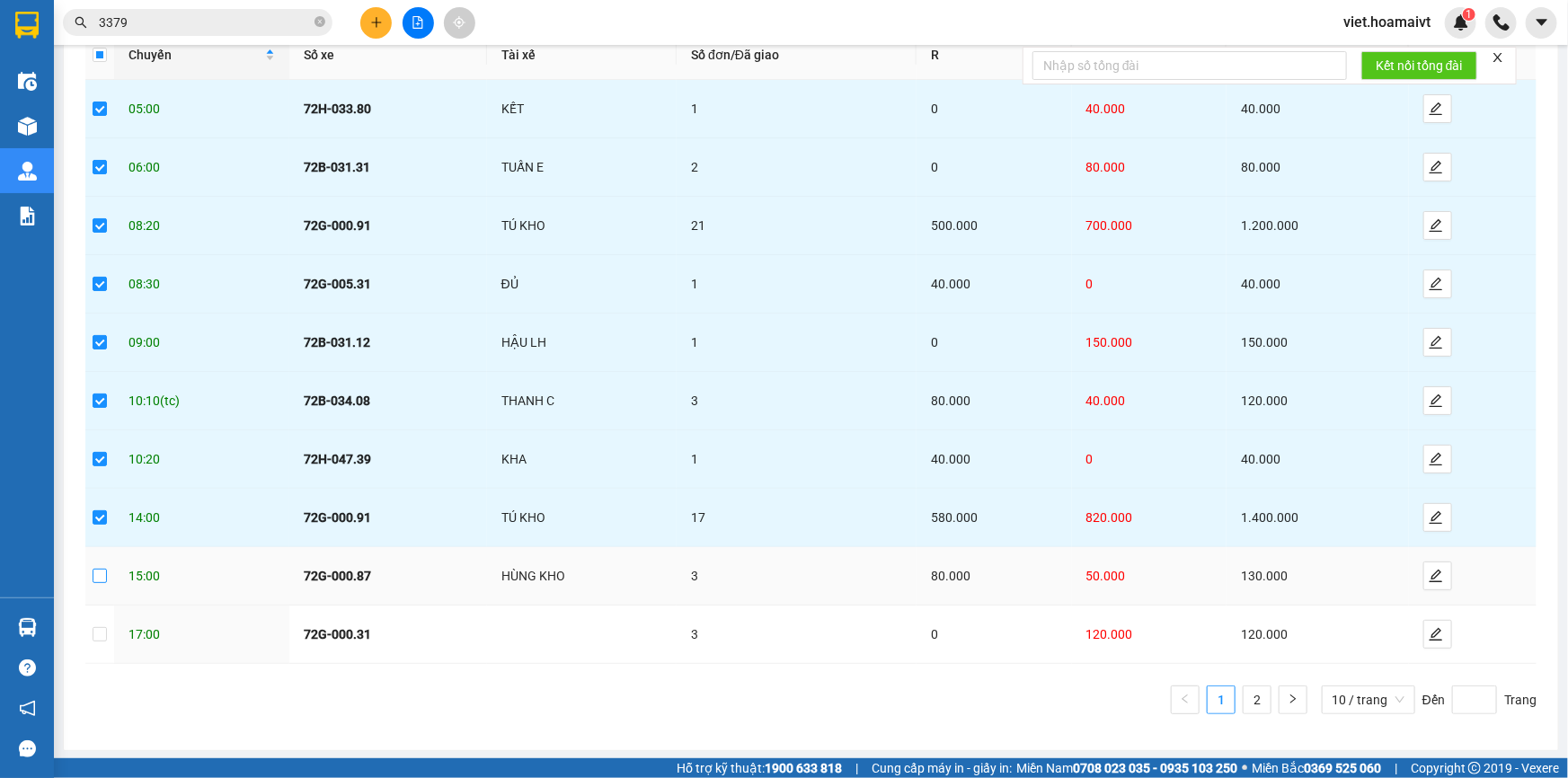
click at [96, 576] on input "checkbox" at bounding box center [100, 576] width 14 height 14
checkbox input "true"
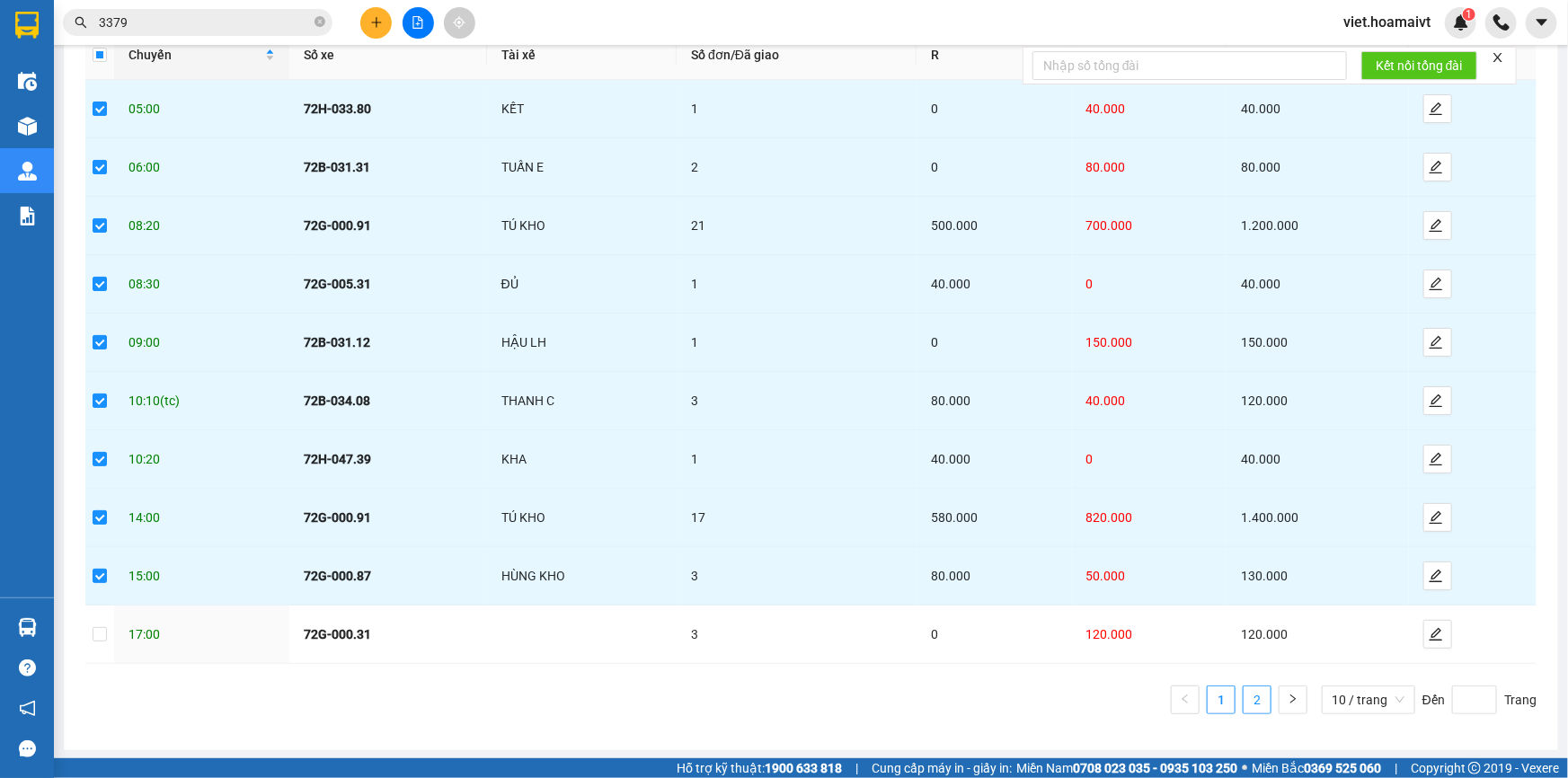
click at [1245, 692] on link "2" at bounding box center [1257, 700] width 27 height 27
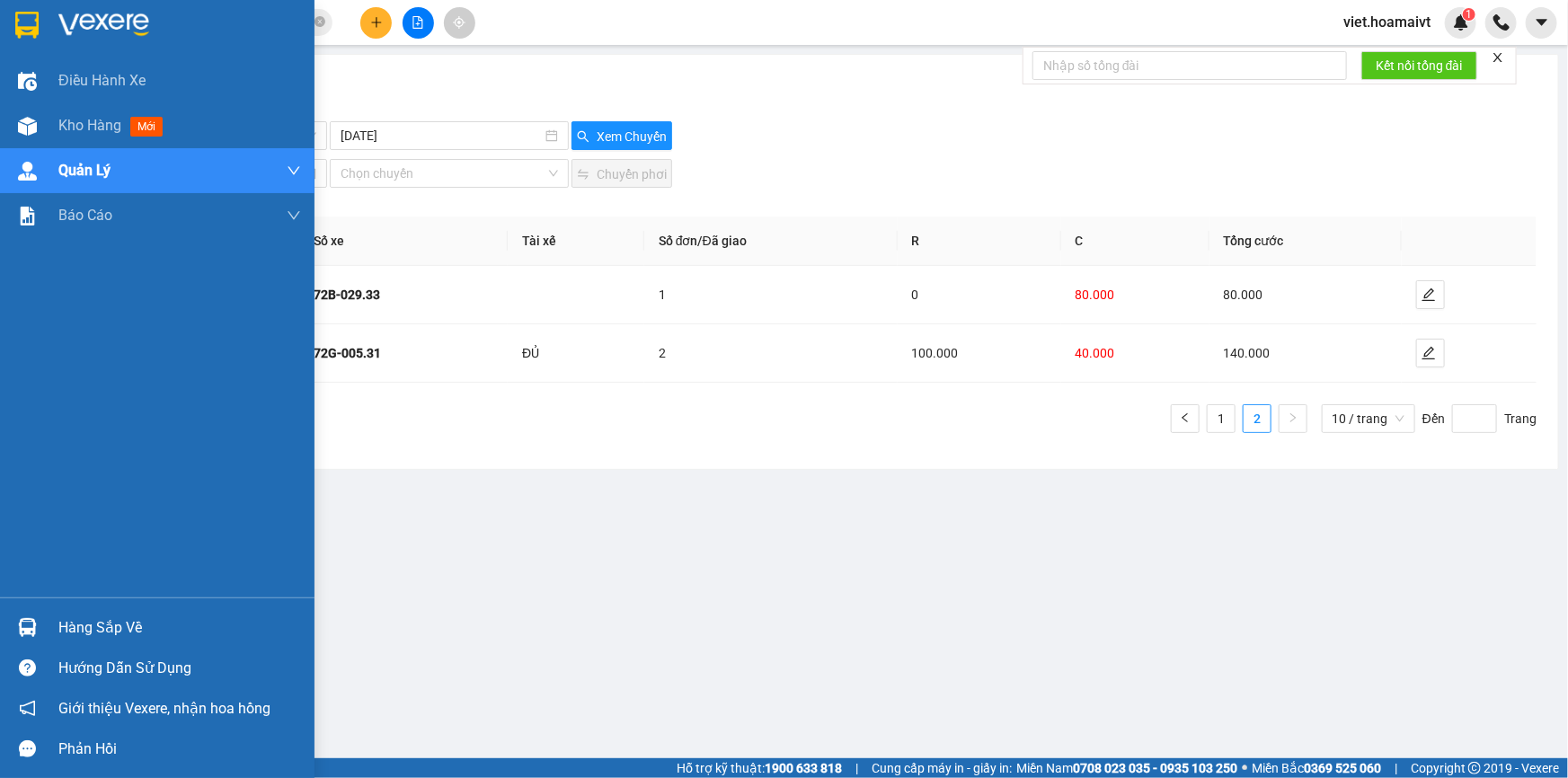
click at [84, 35] on img at bounding box center [104, 25] width 91 height 27
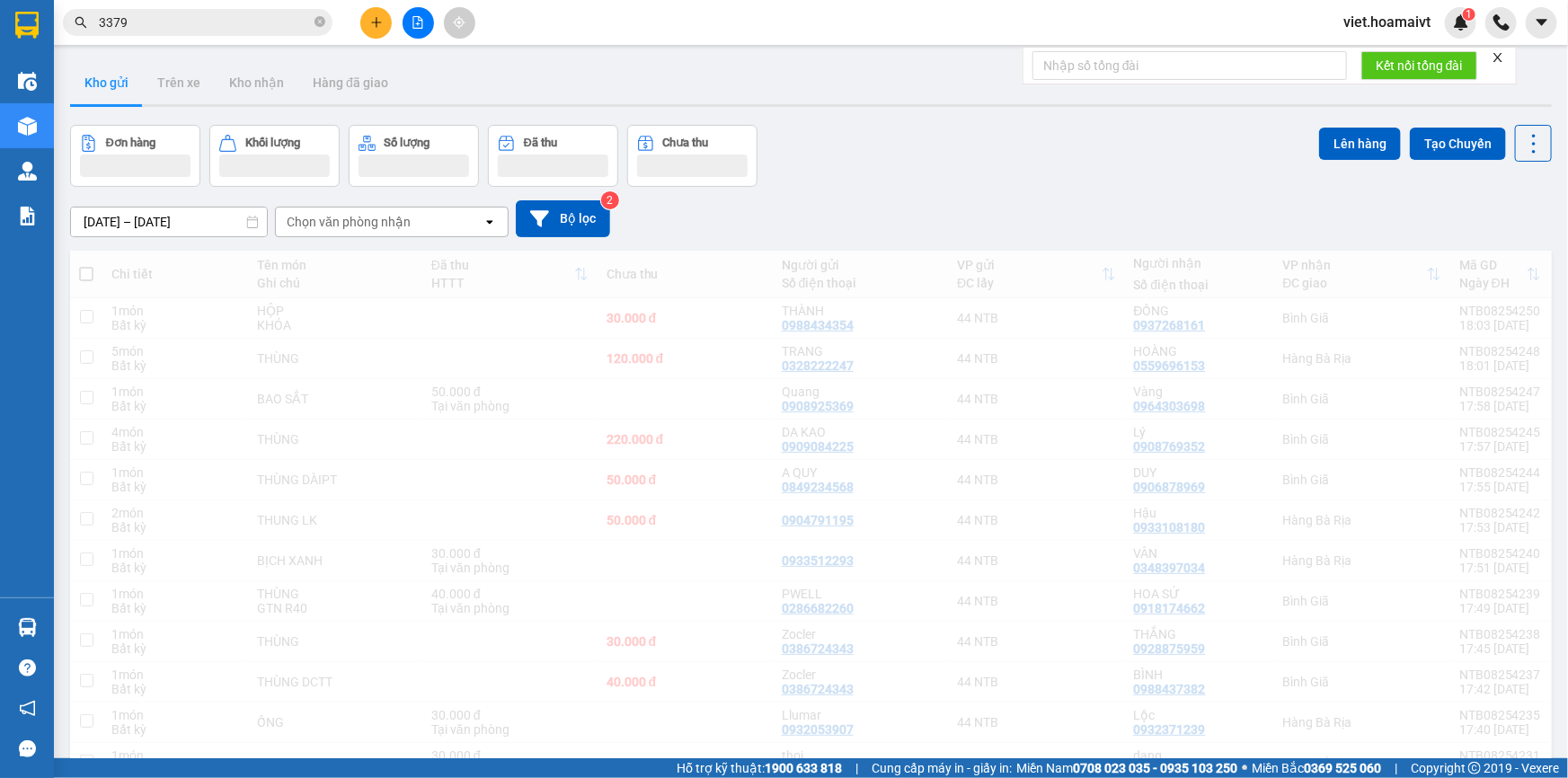
click at [828, 186] on div "Đơn hàng Khối lượng Số lượng Đã thu Chưa thu Lên hàng Tạo Chuyến" at bounding box center [811, 156] width 1482 height 62
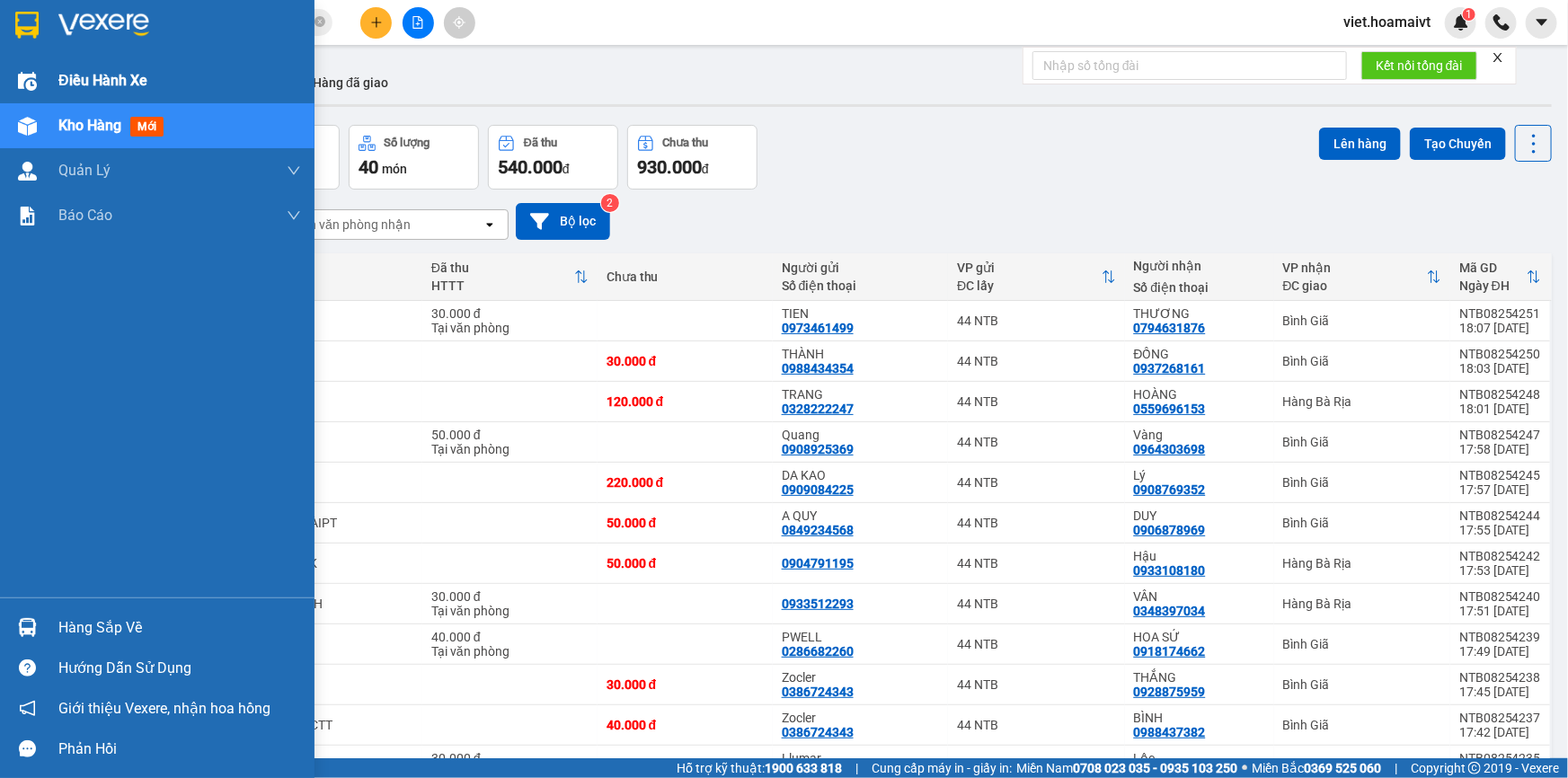
click at [89, 84] on span "Điều hành xe" at bounding box center [103, 81] width 89 height 23
